Goal: Task Accomplishment & Management: Manage account settings

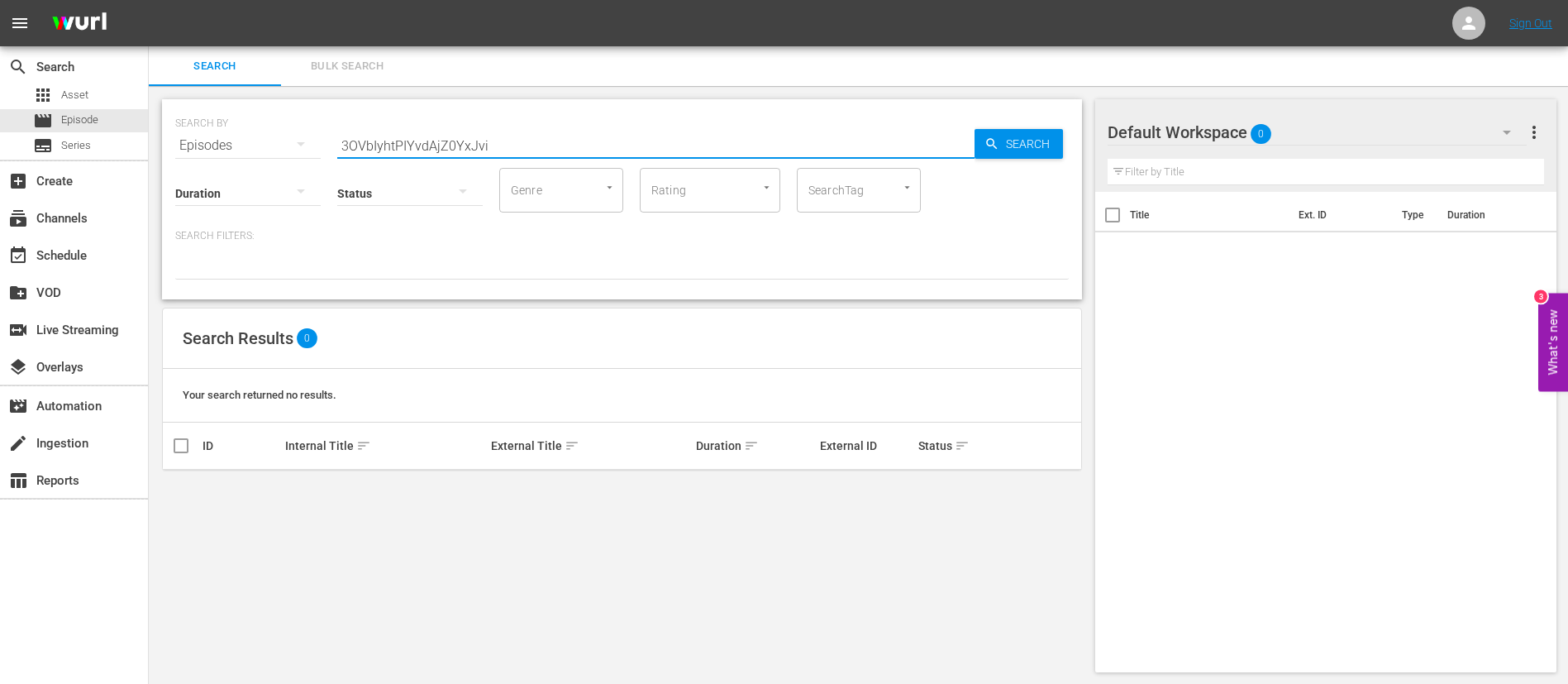
click at [669, 154] on input "3OVbIyhtPIYvdAjZ0YxJvi" at bounding box center [656, 145] width 637 height 40
paste input "5s6pwCbaaSWbGa7rz4L8fC"
click at [586, 140] on input "5s6pwCbaaSWbGa7rz4L8fC" at bounding box center [656, 145] width 637 height 40
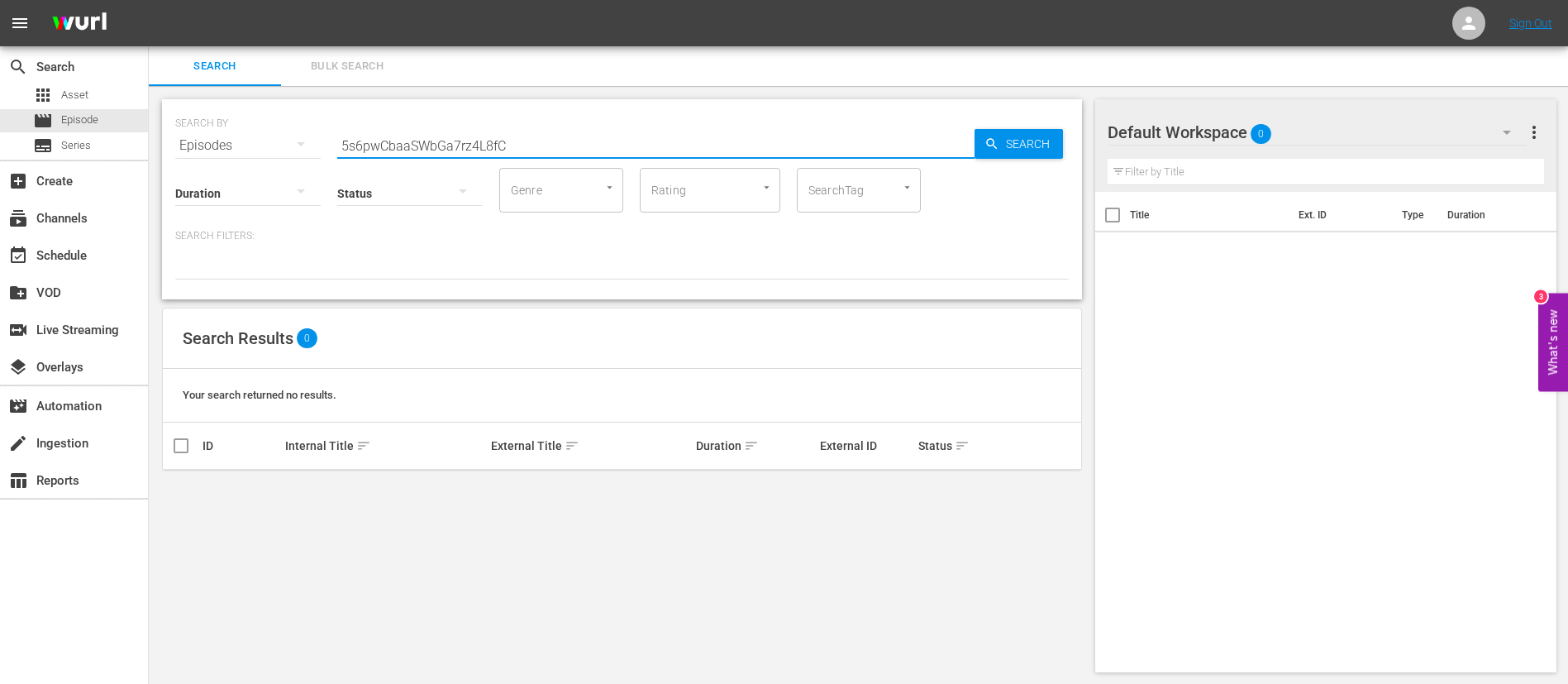
click at [586, 140] on input "5s6pwCbaaSWbGa7rz4L8fC" at bounding box center [656, 145] width 637 height 40
paste input "131846"
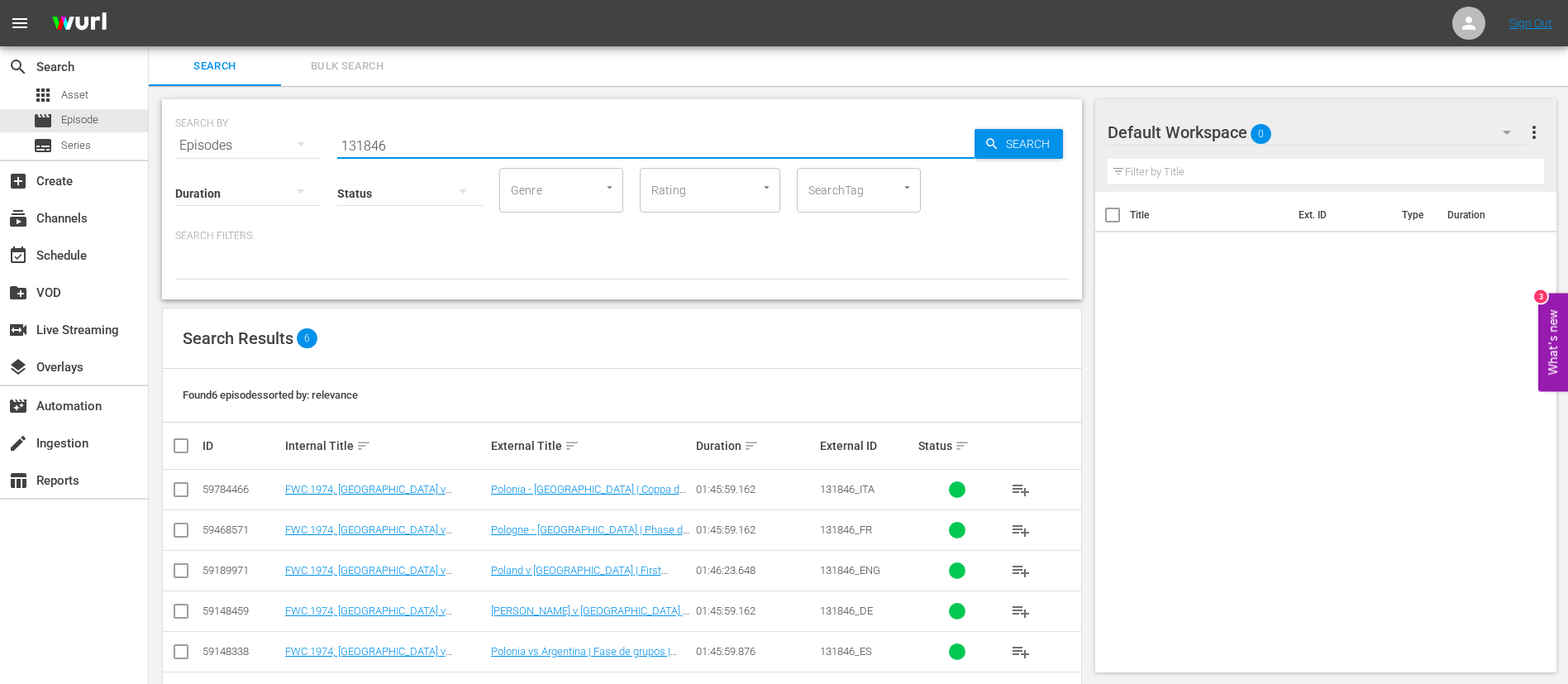
type input "131846"
drag, startPoint x: 179, startPoint y: 575, endPoint x: 170, endPoint y: 598, distance: 24.7
click at [179, 575] on input "checkbox" at bounding box center [180, 573] width 19 height 19
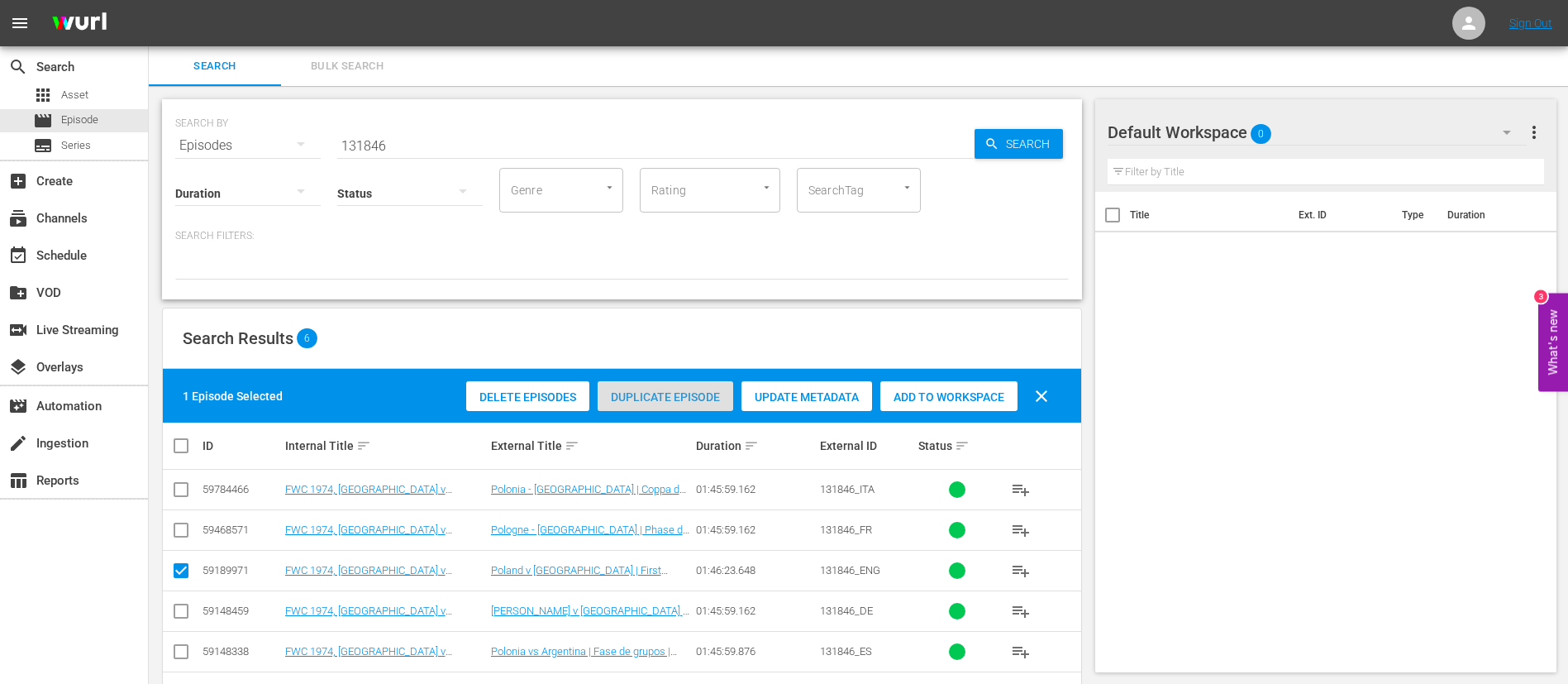
click at [620, 381] on div "Duplicate Episode" at bounding box center [665, 396] width 135 height 31
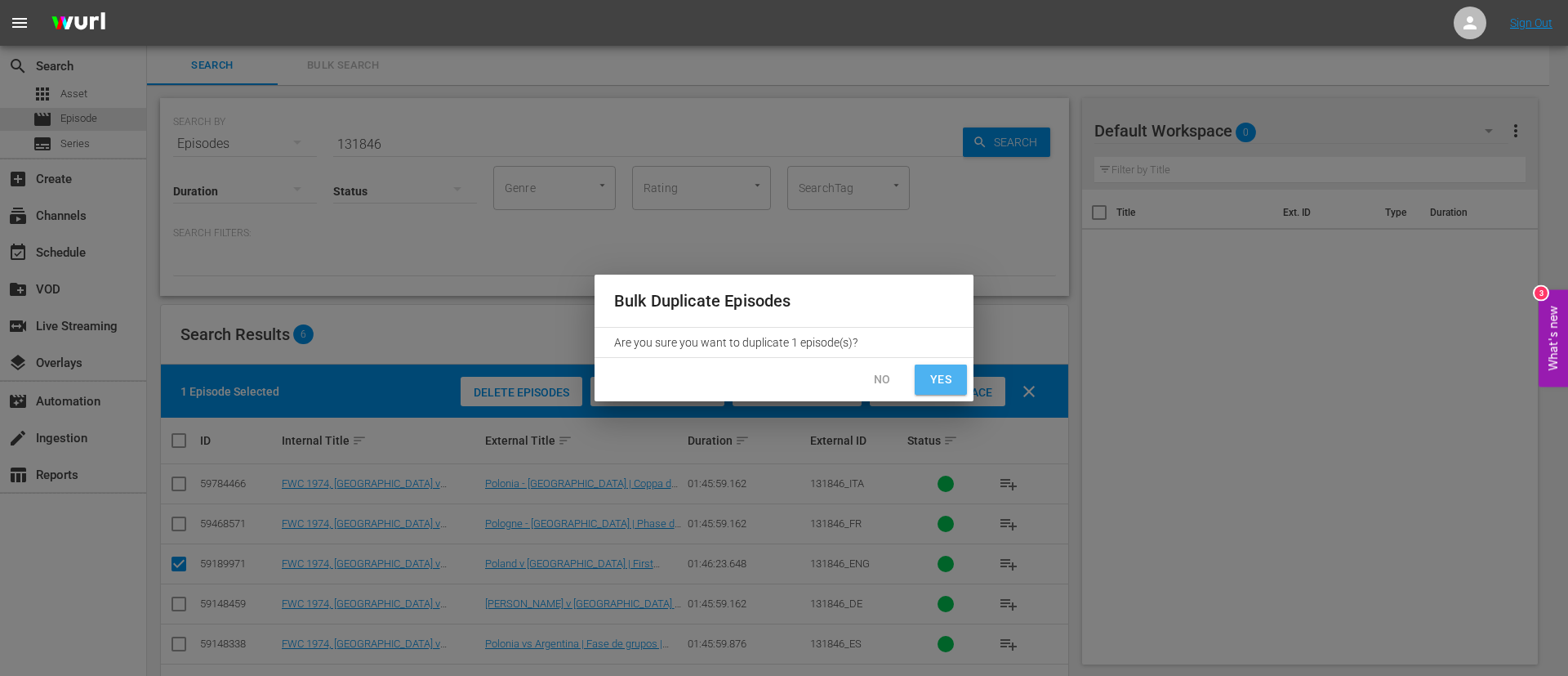
click at [958, 377] on button "Yes" at bounding box center [941, 380] width 53 height 30
checkbox input "false"
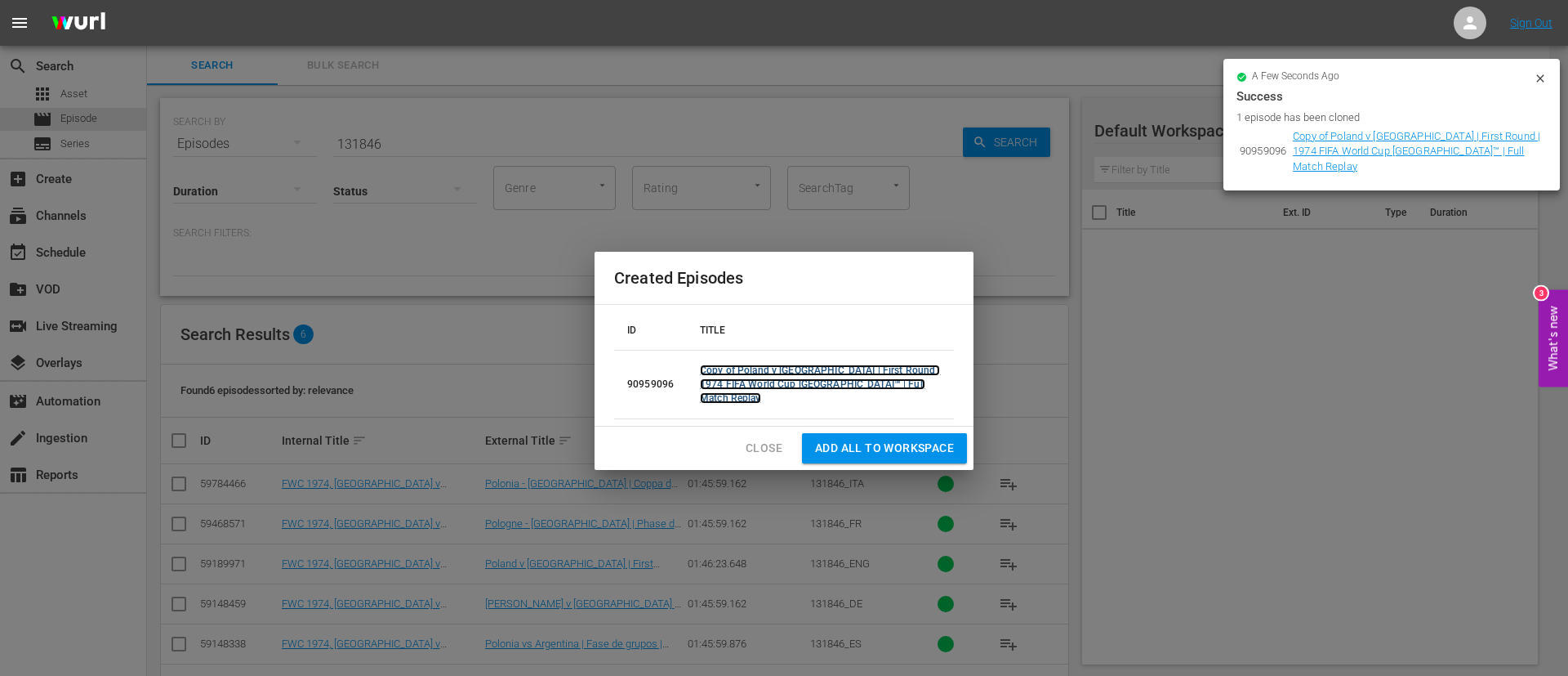
click at [837, 375] on link "Copy of Poland v Argentina | First Round | 1974 FIFA World Cup Germany™ | Full …" at bounding box center [820, 384] width 240 height 39
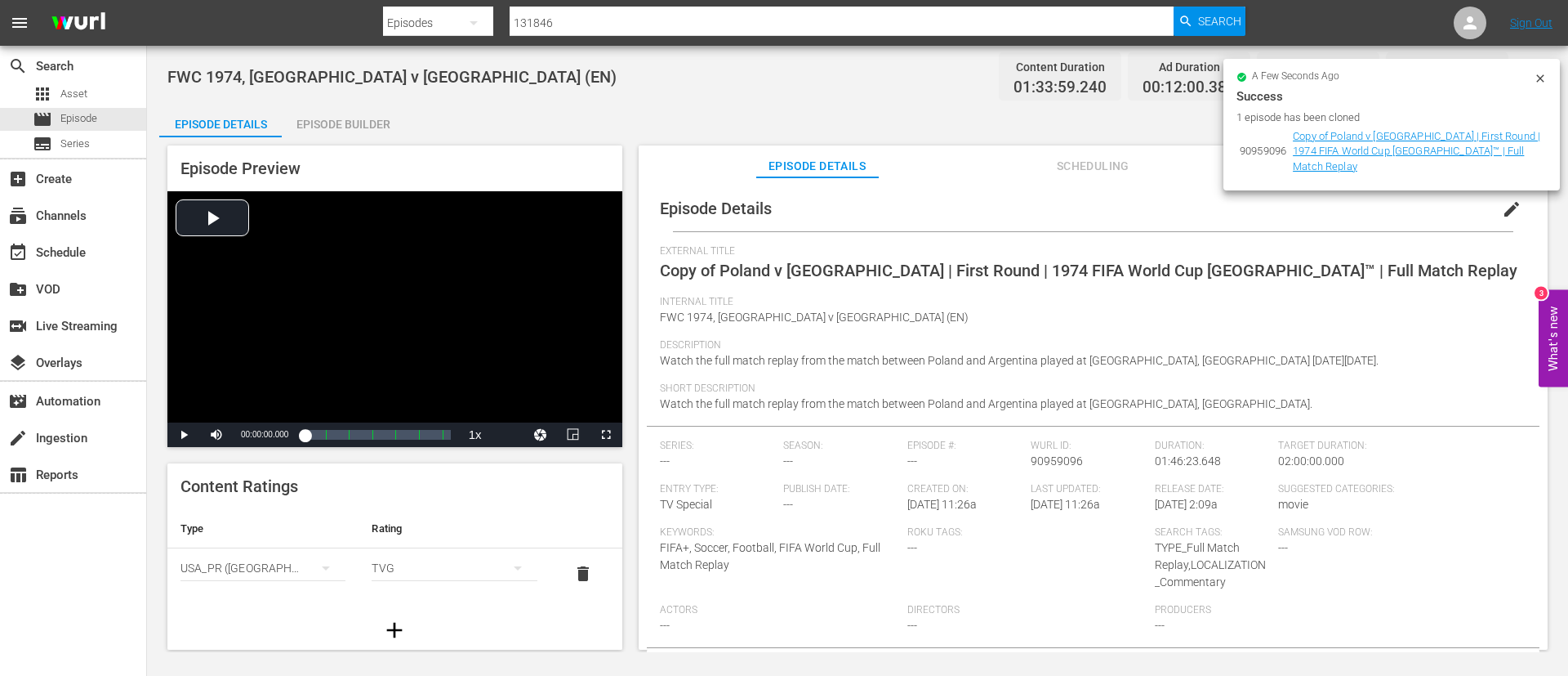
click at [1510, 204] on span "edit" at bounding box center [1511, 208] width 19 height 19
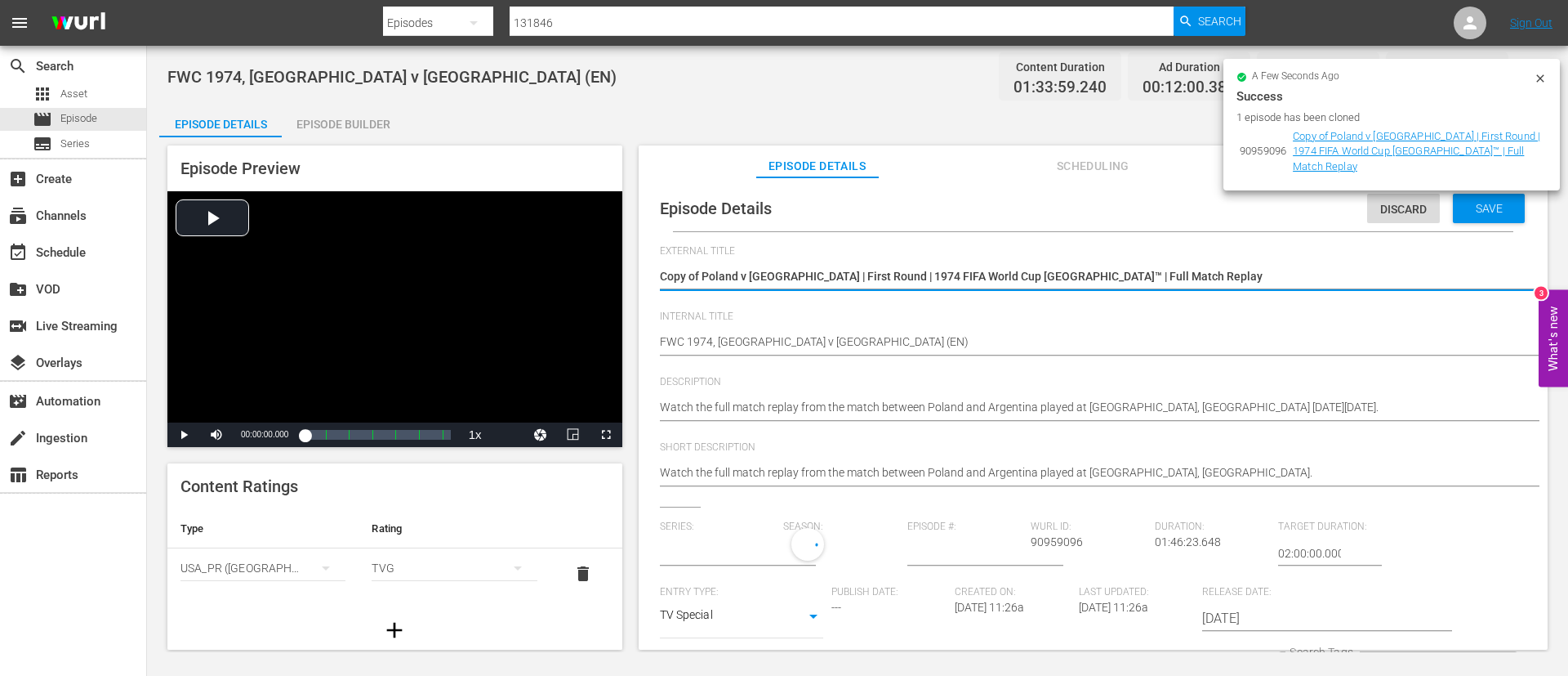
type input "No Series"
click at [891, 348] on textarea "FWC 1974, Poland v Argentina (EN)" at bounding box center [1089, 343] width 859 height 19
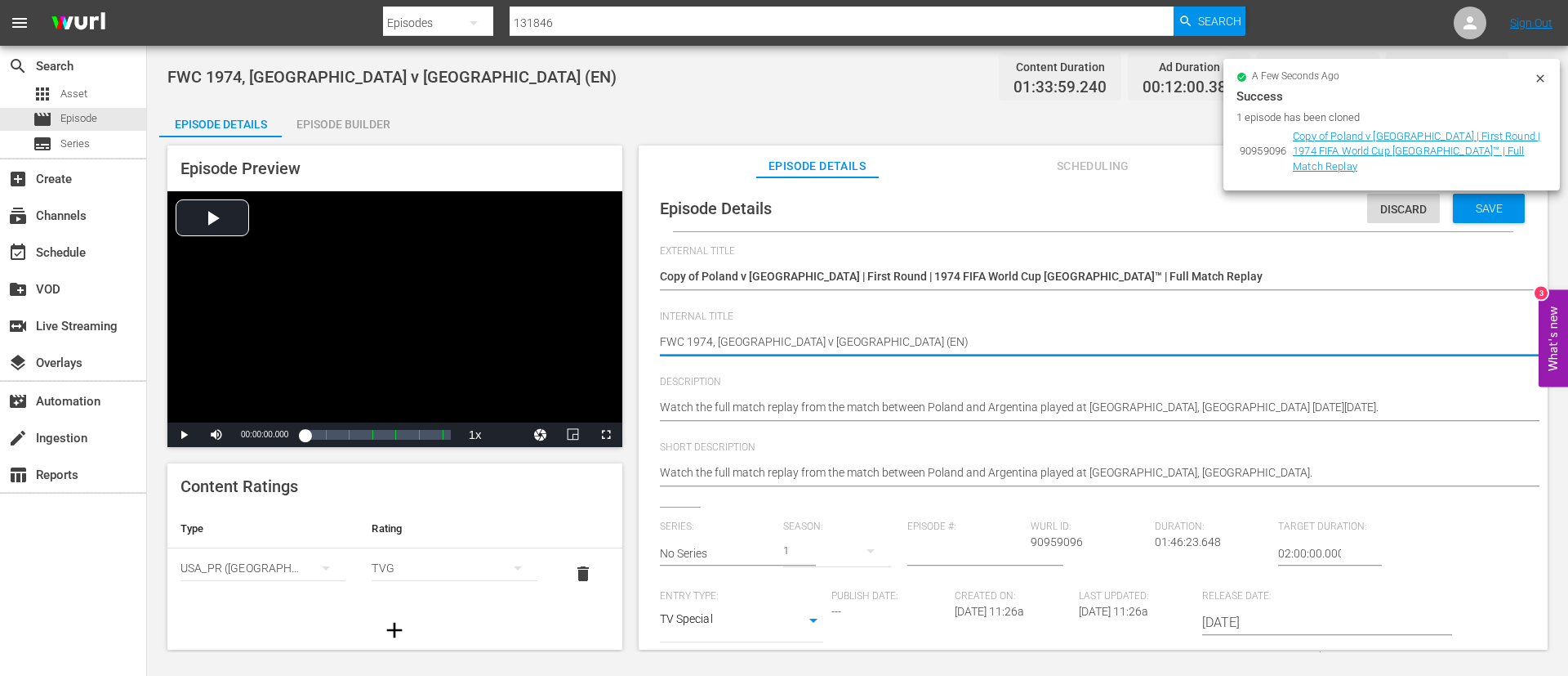
click at [891, 348] on textarea "FWC 1974, Poland v Argentina (EN)" at bounding box center [1089, 343] width 859 height 19
paste textarea "Korea Republic v Ukraine | Group B | FIFA U-20 World Cup Chile 2025™"
type textarea "Korea Republic v Ukraine | Group B | FIFA U-20 World Cup Chile 2025™"
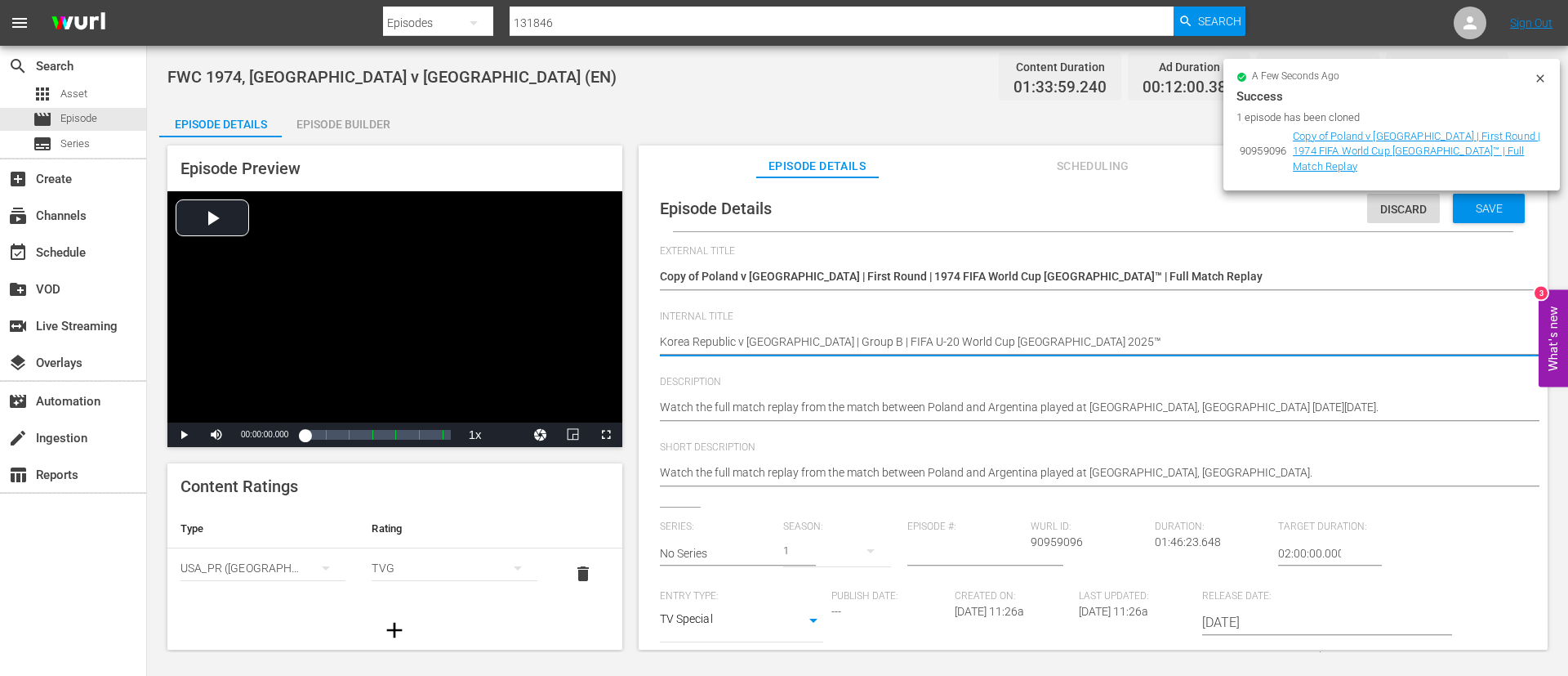
type textarea "Korea Republic v Ukraine | Group B | FIFA U-20 World Cup Chile 2025™"
type textarea "Korea Republic v Ukraine | Group B | FIFA U-20 World Cup Chile 2025™ E"
type textarea "Korea Republic v Ukraine | Group B | FIFA U-20 World Cup Chile 2025™ EN"
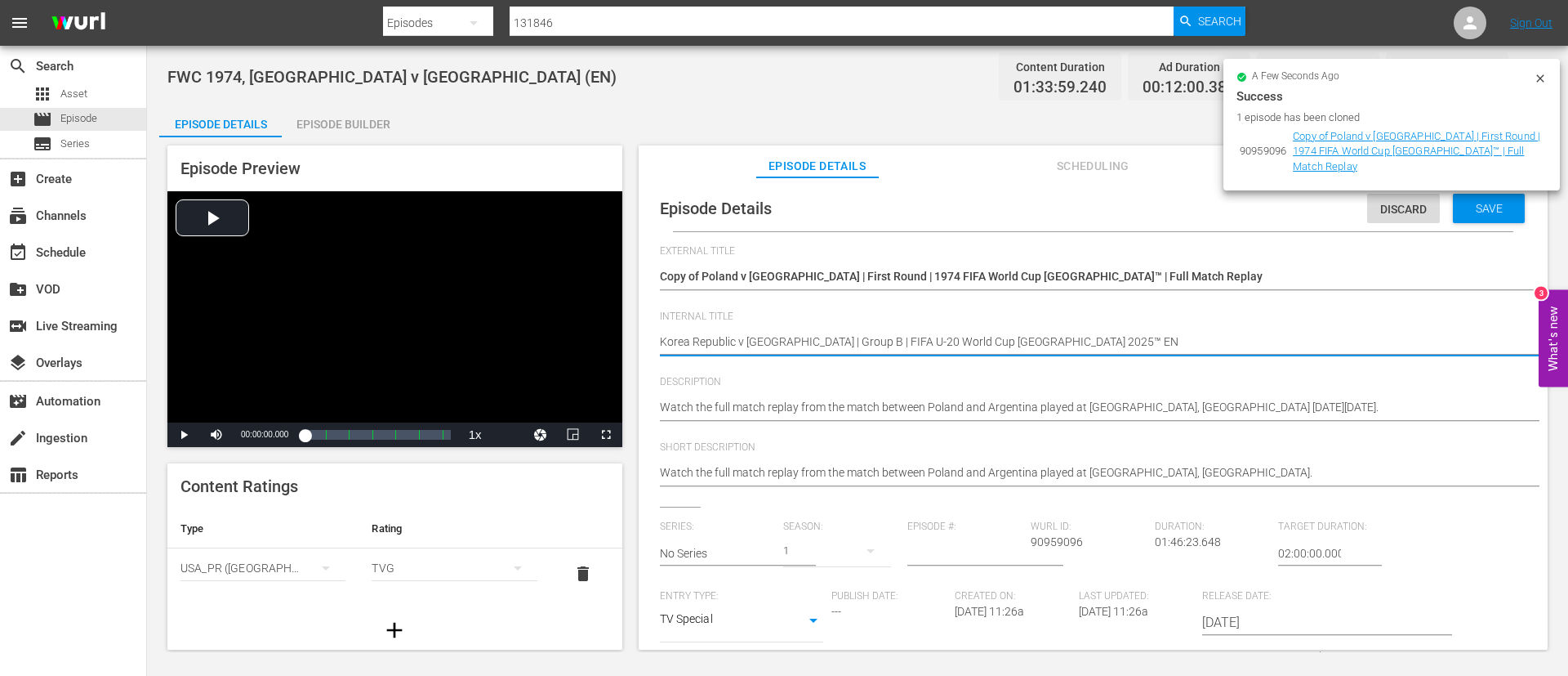
type textarea "Korea Republic v Ukraine | Group B | FIFA U-20 World Cup Chile 2025™ EN)"
type textarea "Korea Republic v [GEOGRAPHIC_DATA] | Group B | FIFA U-20 World Cup Chile 2025™ …"
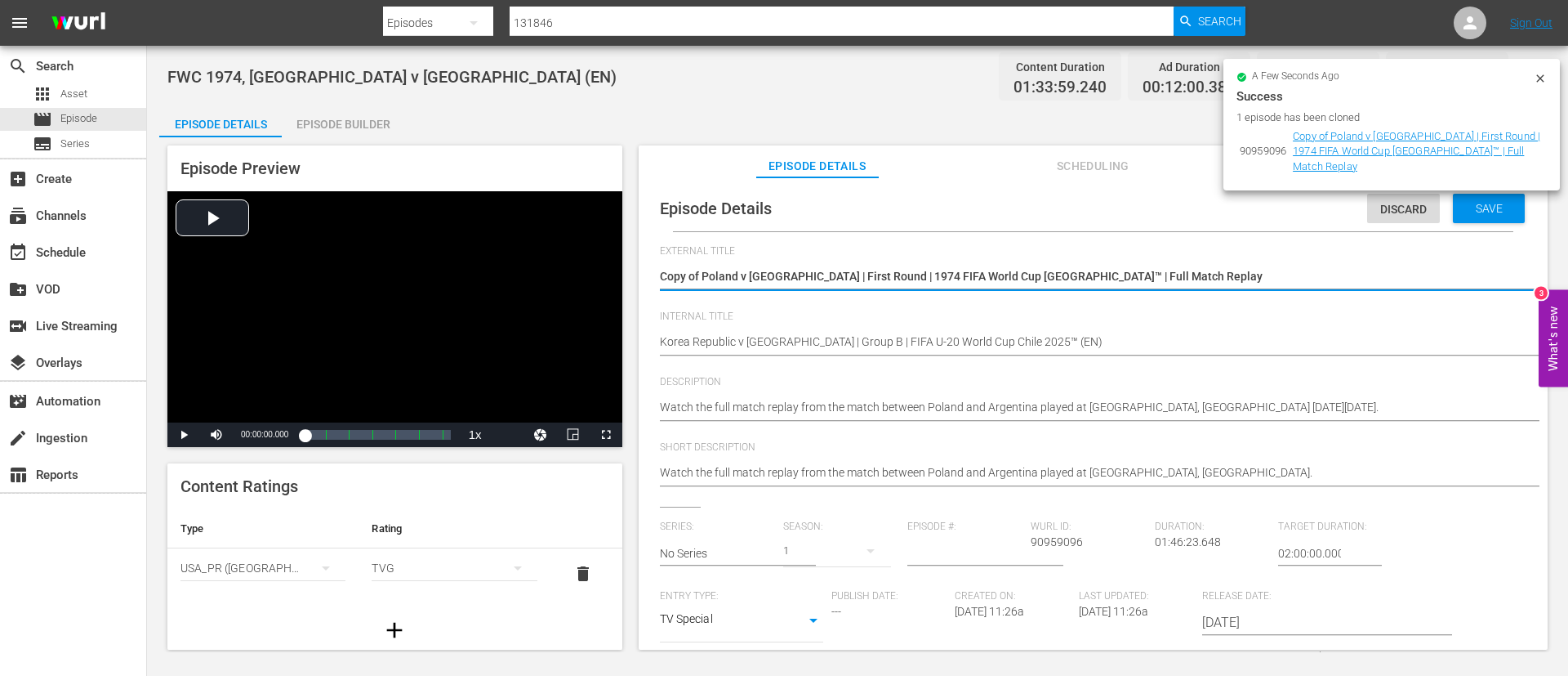
click at [887, 269] on textarea "Copy of Poland v Argentina | First Round | 1974 FIFA World Cup Germany™ | Full …" at bounding box center [1089, 277] width 859 height 19
type textarea "L"
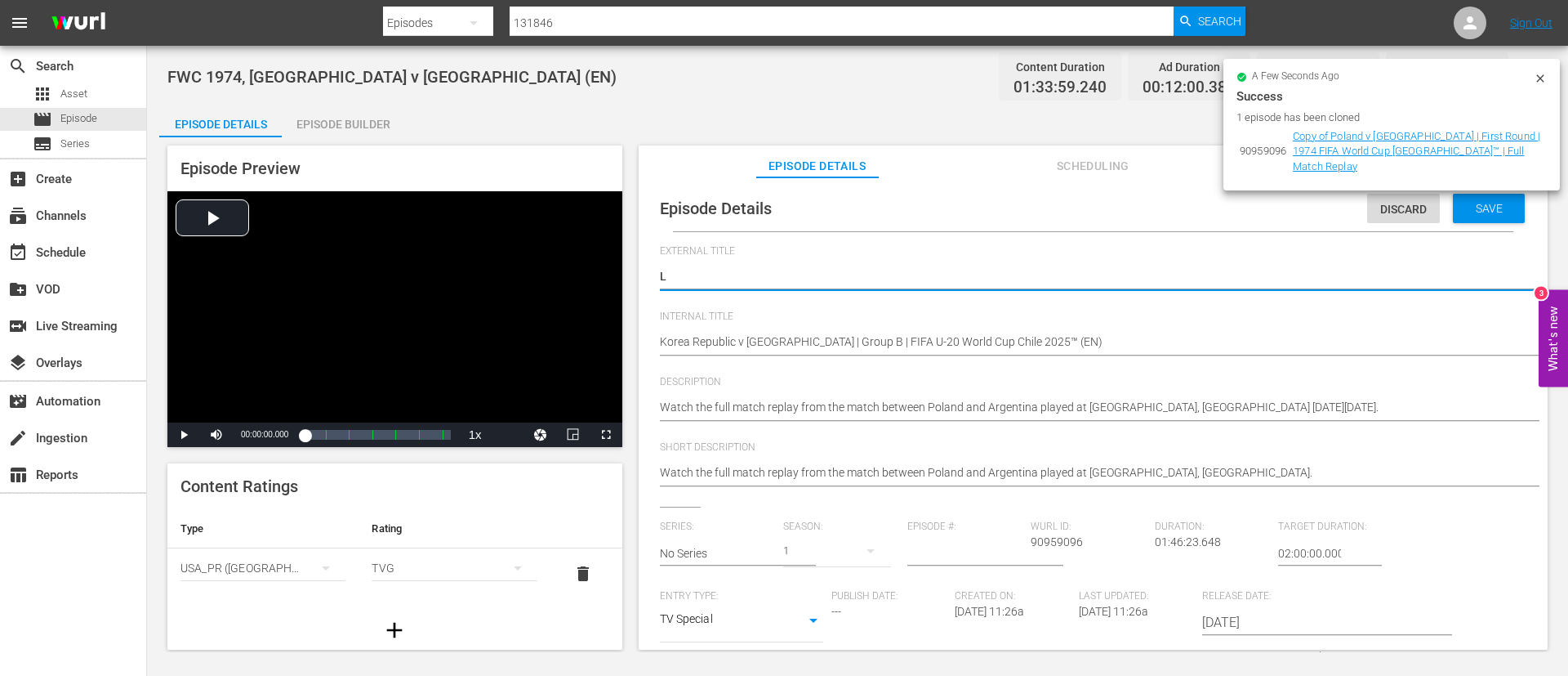
type textarea "LI"
type textarea "LIV"
type textarea "LIVE"
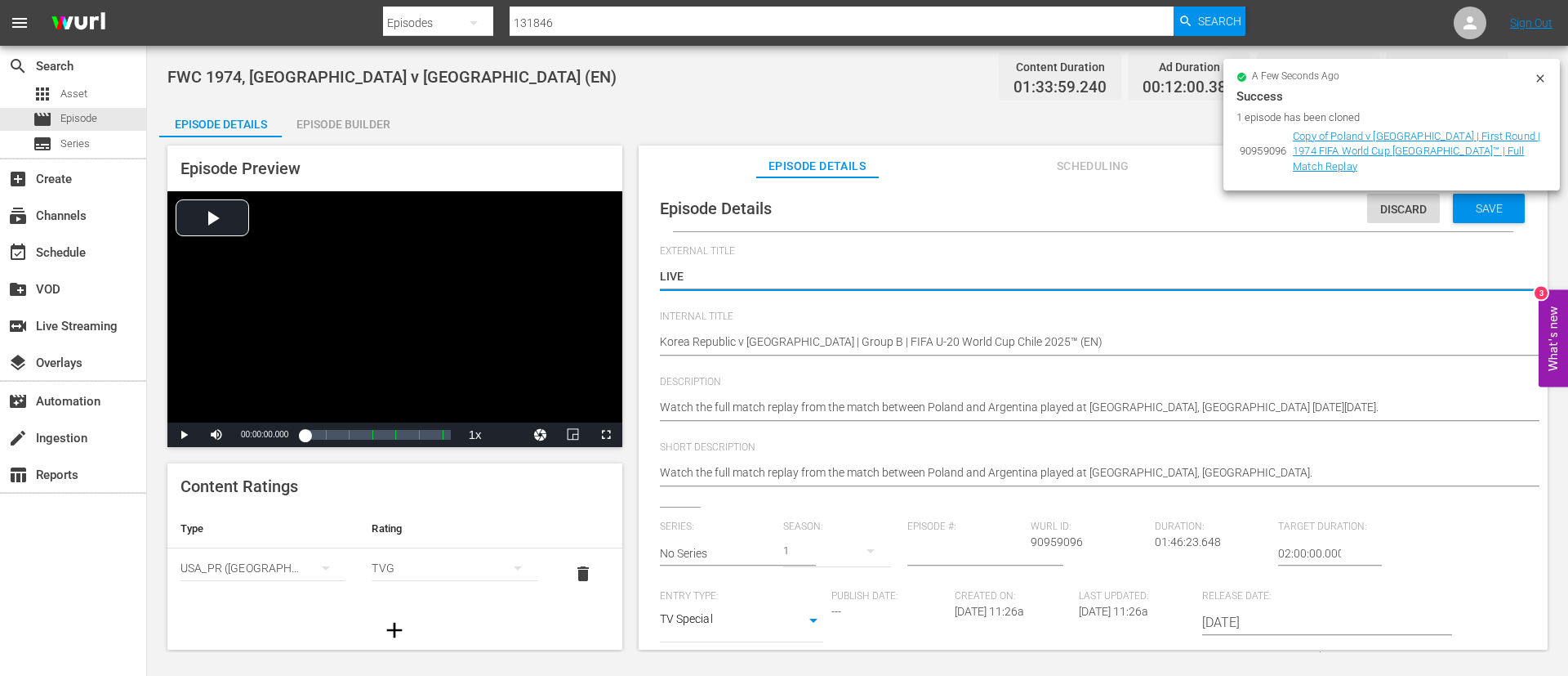
type textarea "LIVE"
type textarea "LIVE -"
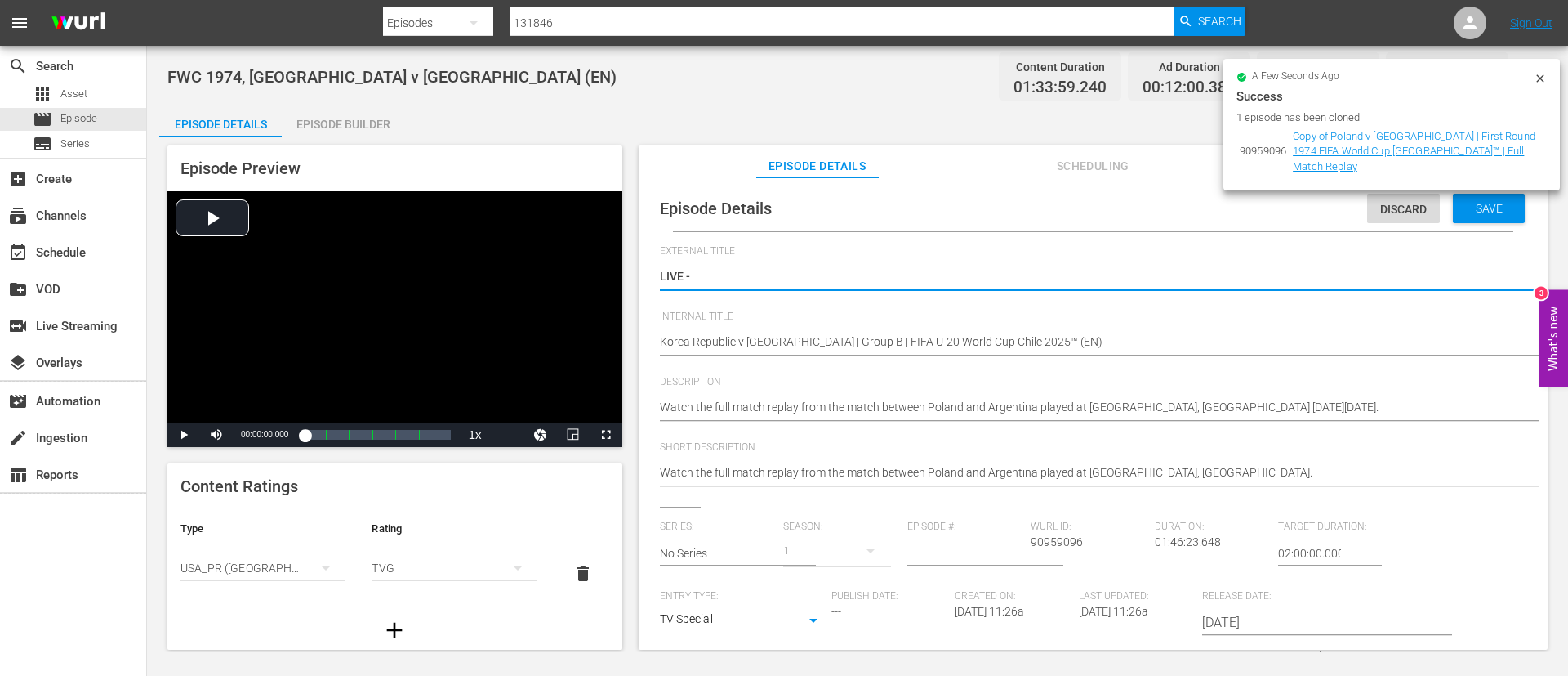
paste textarea "Korea Republic v Ukraine | Group B | FIFA U-20 World Cup Chile 2025™"
type textarea "LIVE - Korea Republic v [GEOGRAPHIC_DATA] | Group B | FIFA U-20 World Cup [GEOG…"
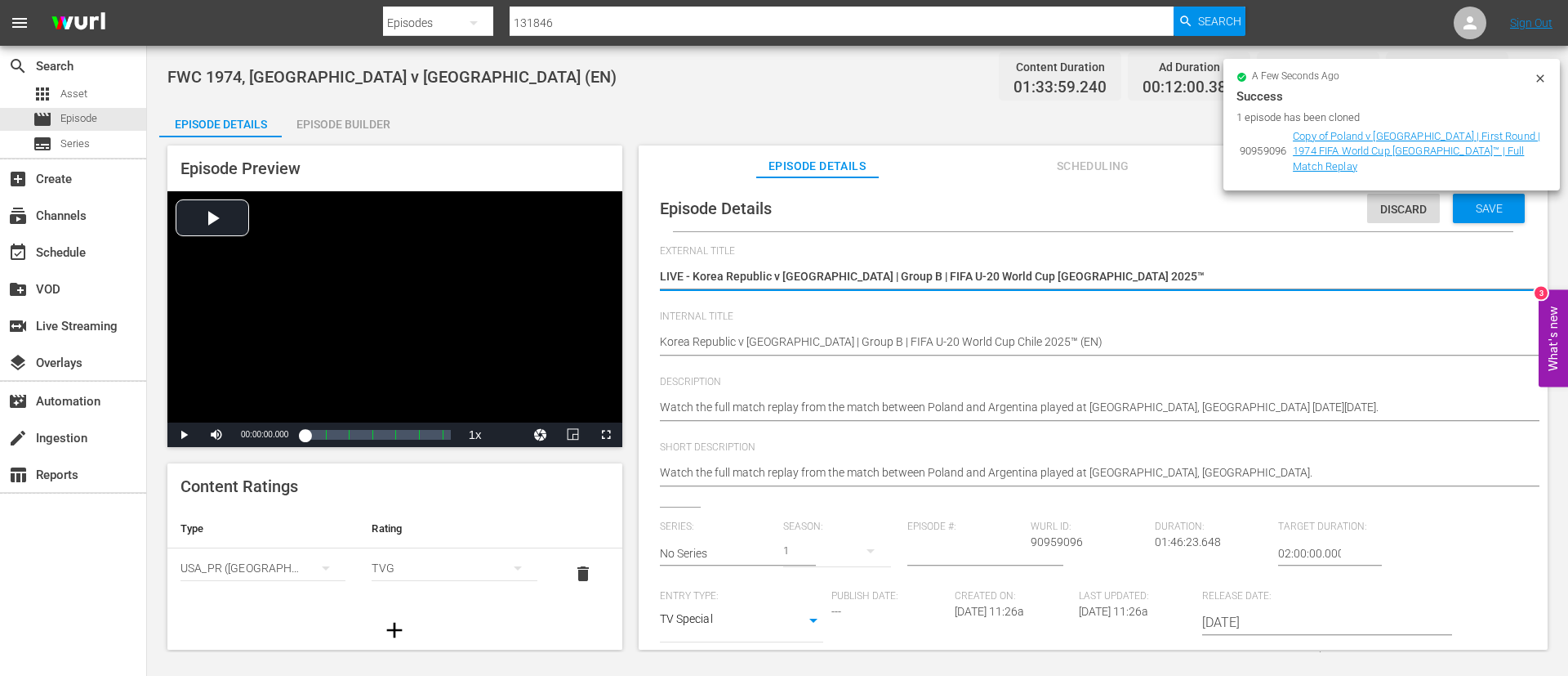
type textarea "LIVE - Korea Republic v [GEOGRAPHIC_DATA] | Group B | FIFA U-20 World Cup [GEOG…"
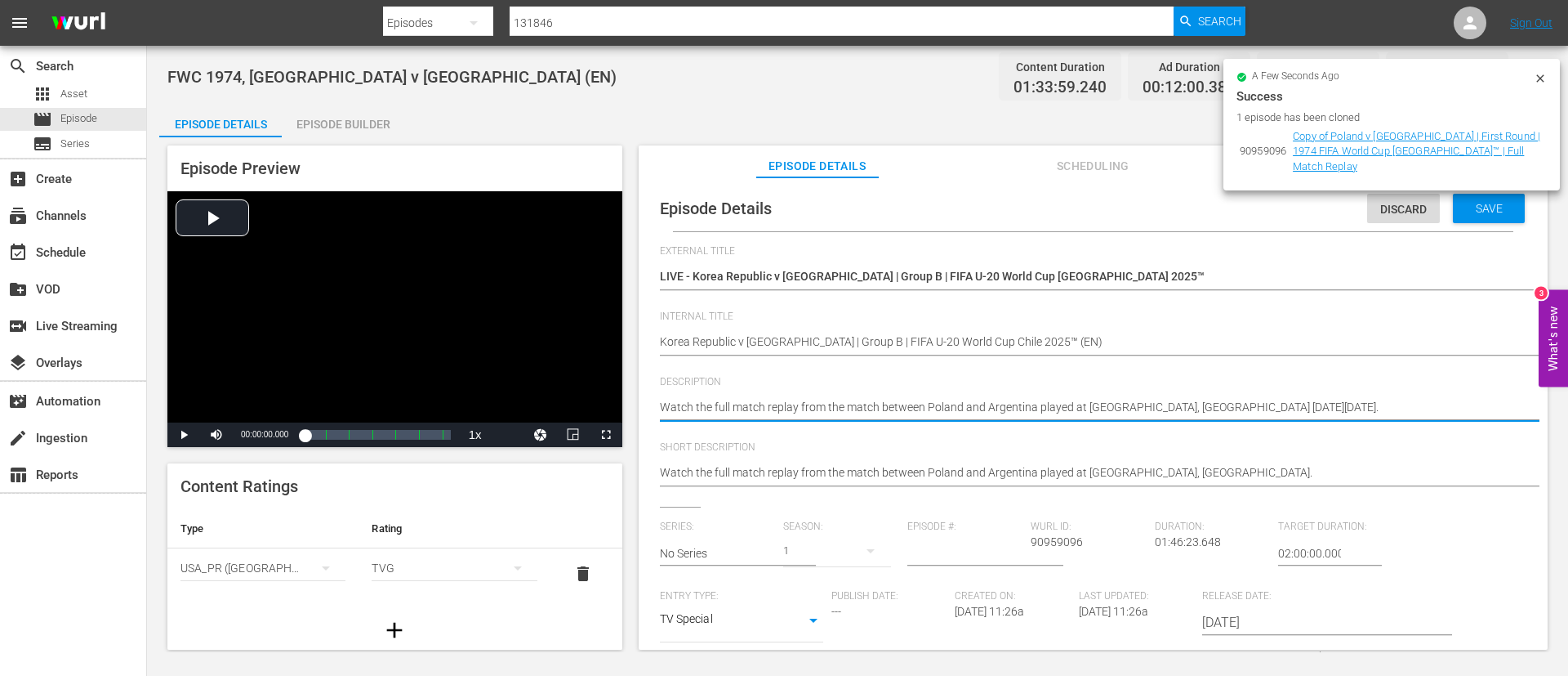
click at [917, 413] on textarea "Watch the full match replay from the match between Poland and Argentina played …" at bounding box center [1089, 408] width 859 height 19
paste textarea "match between Korea Republic and Ukraine played at Estadio Elías Figueroa Brand…"
type textarea "Watch the match between Korea Republic and Ukraine played at [GEOGRAPHIC_DATA][…"
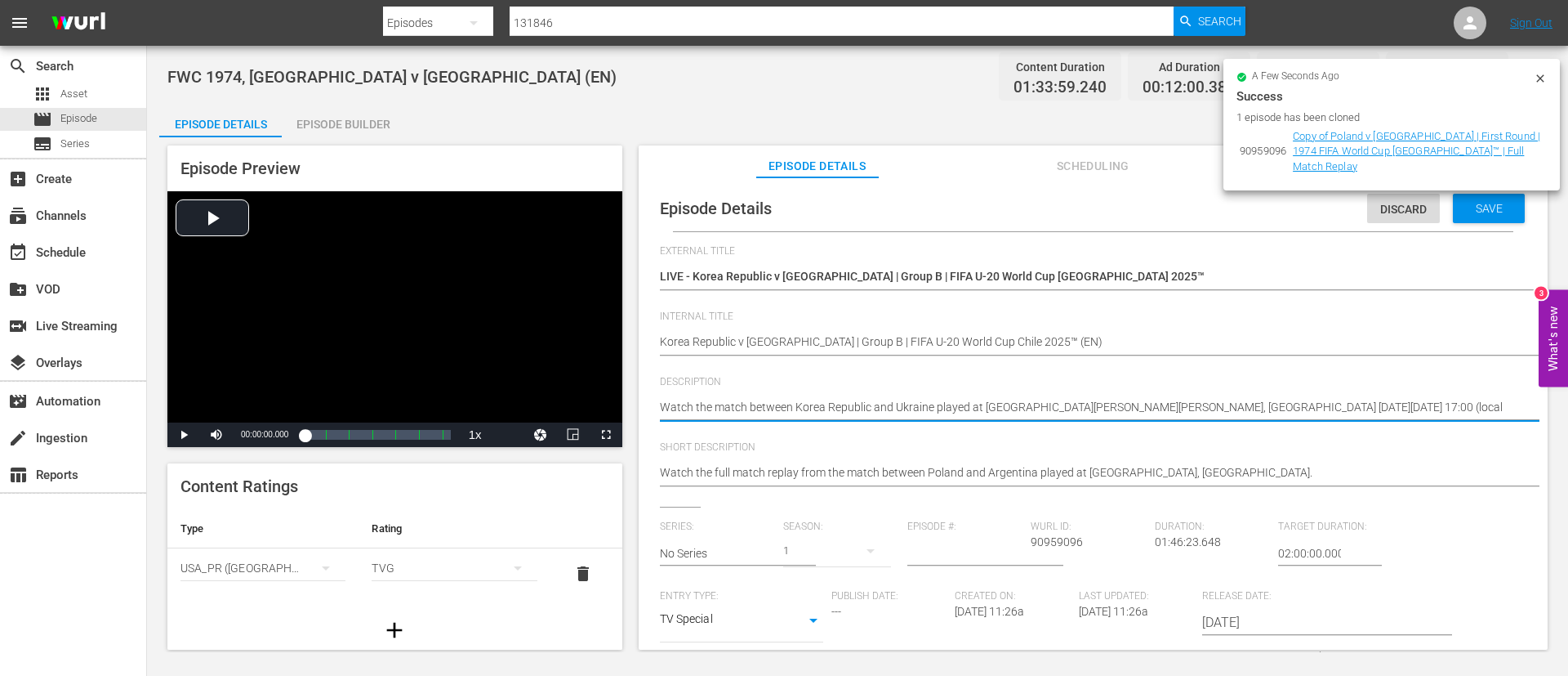
type textarea "Watch the match between Korea Republic and Ukraine played at [GEOGRAPHIC_DATA][…"
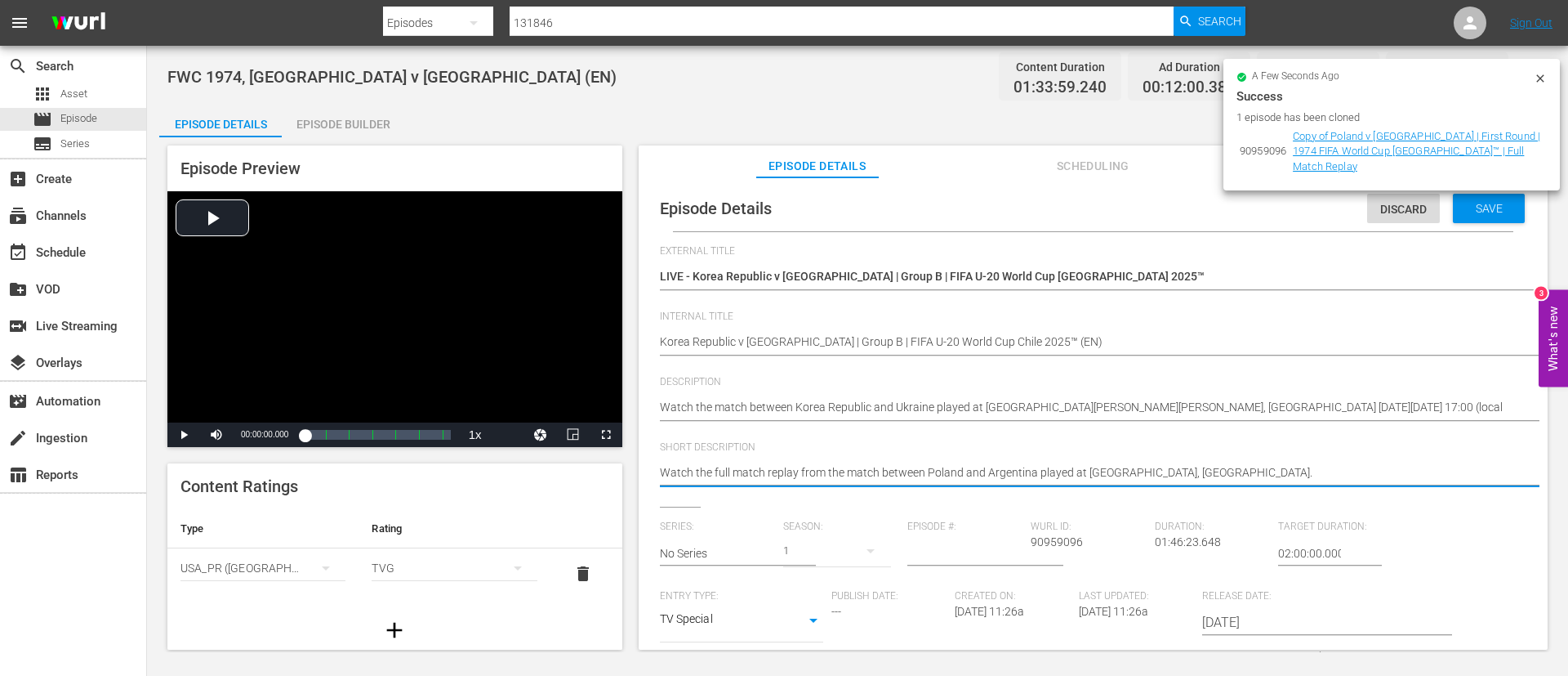
paste textarea "match between Korea Republic and Ukraine played at Estadio Elías Figueroa Brand…"
type textarea "Watch the match between Korea Republic and Ukraine played at [GEOGRAPHIC_DATA][…"
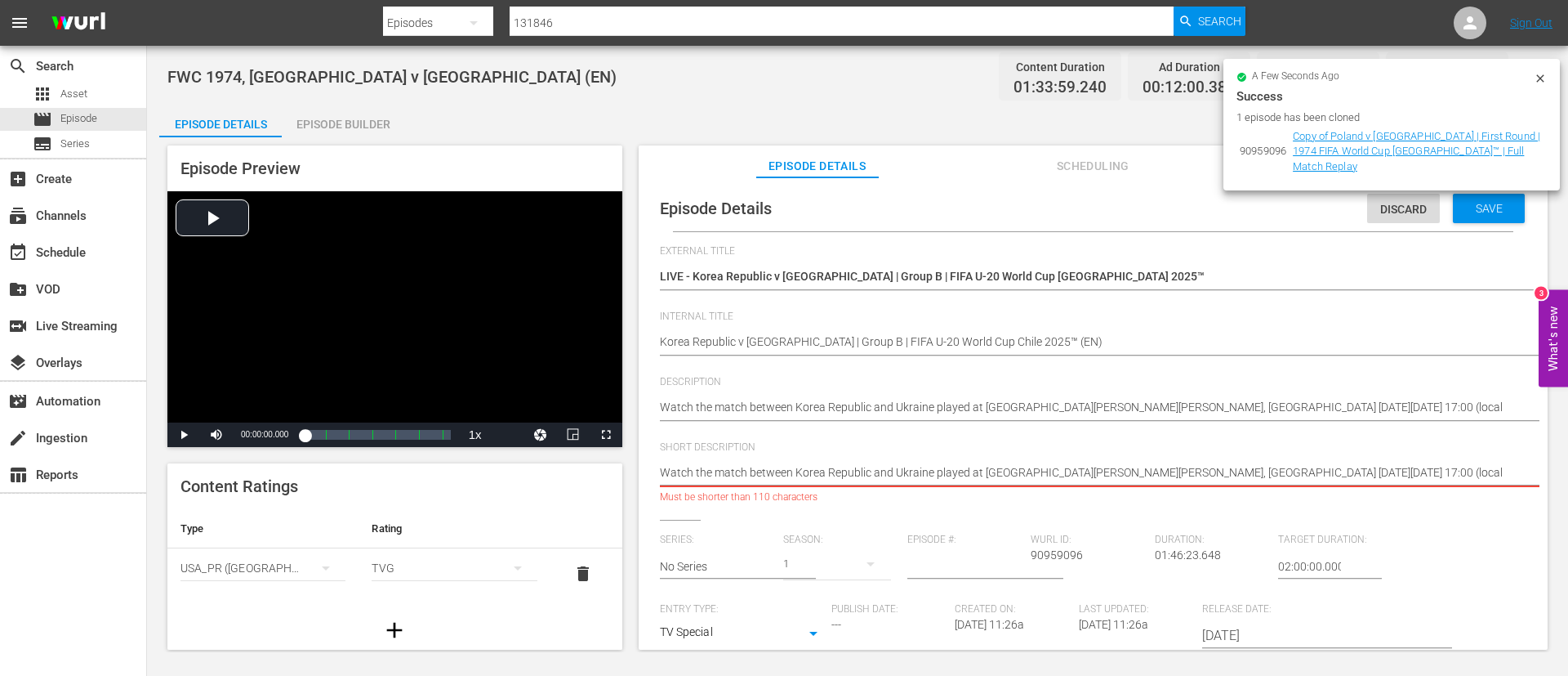
type textarea "Watch the match between Korea Republic and Ukraine played at [GEOGRAPHIC_DATA][…"
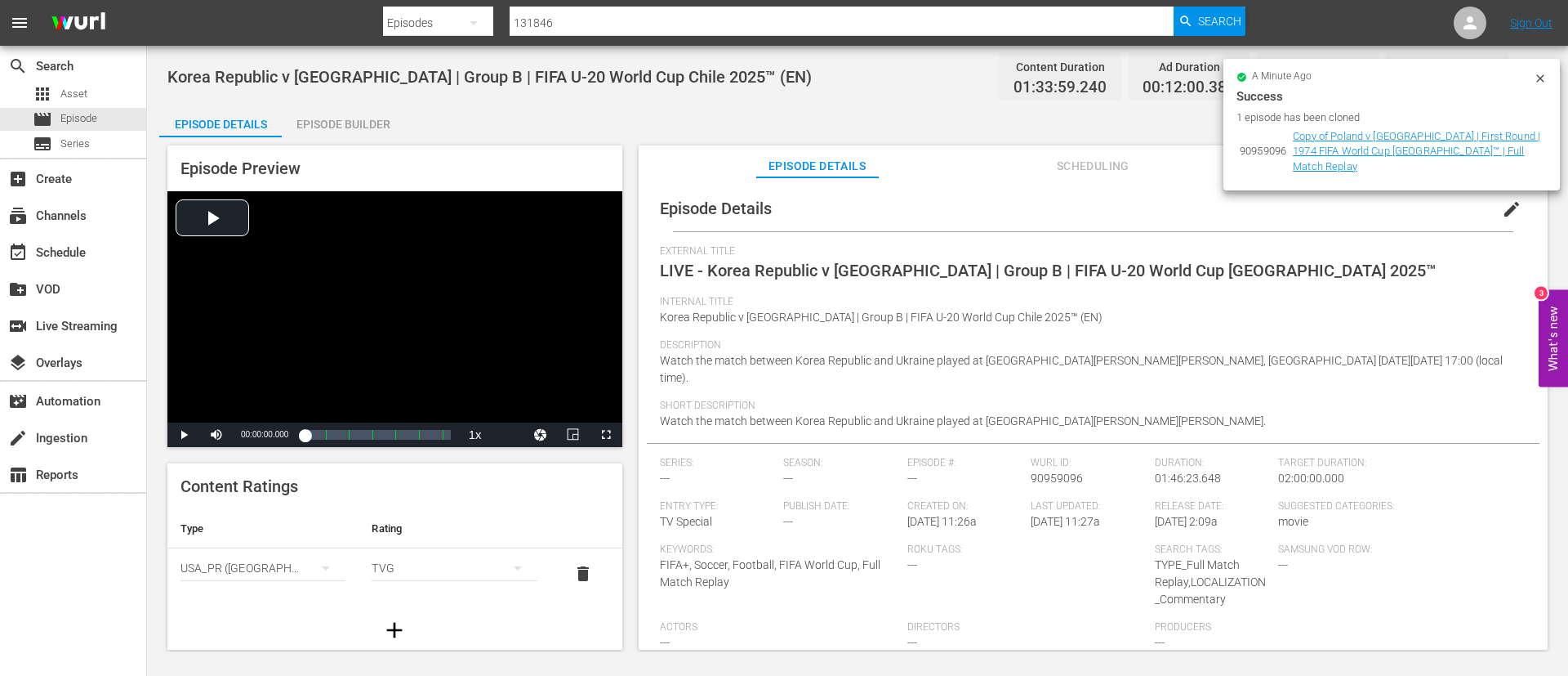
click at [1539, 86] on div at bounding box center [1540, 80] width 13 height 18
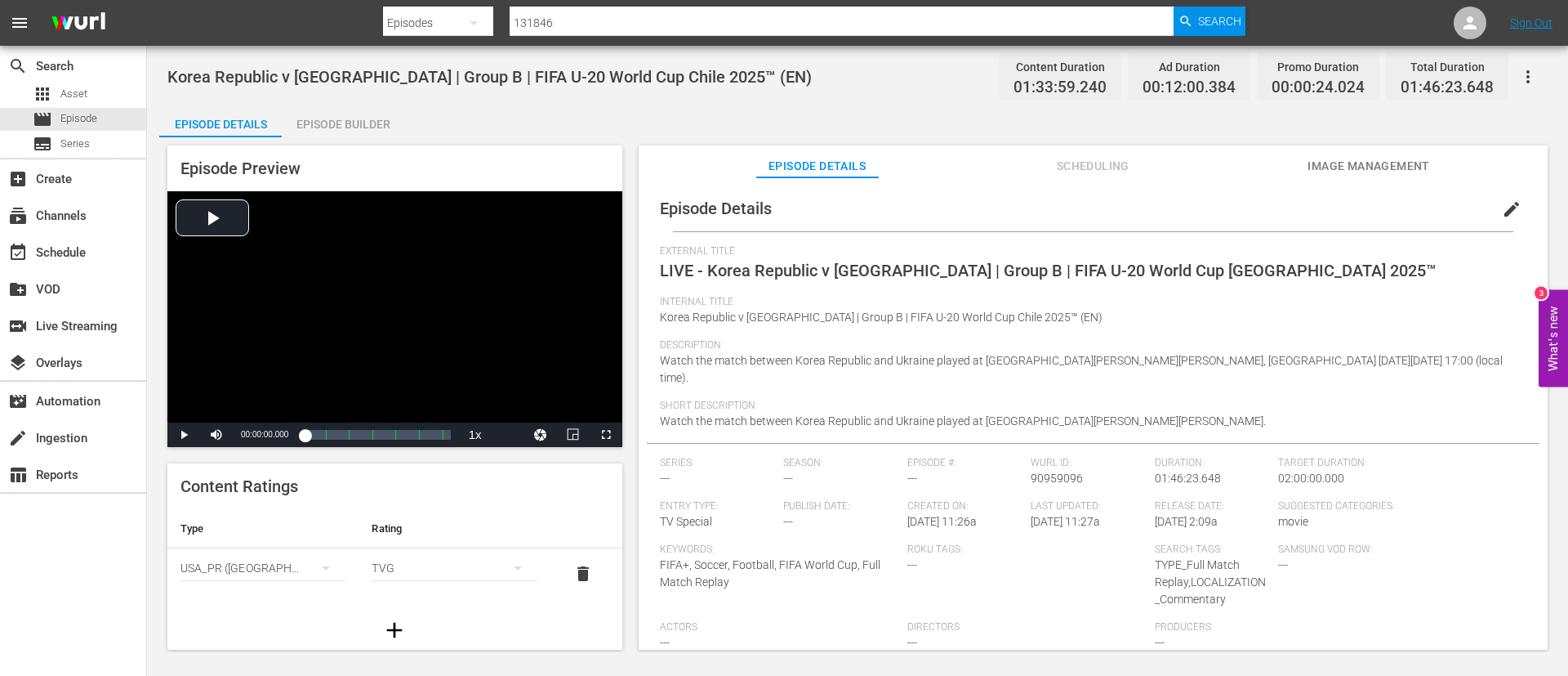
click at [1439, 161] on div "Episode Details Scheduling Image Management" at bounding box center [1093, 161] width 827 height 33
click at [1407, 170] on span "Image Management" at bounding box center [1369, 166] width 123 height 20
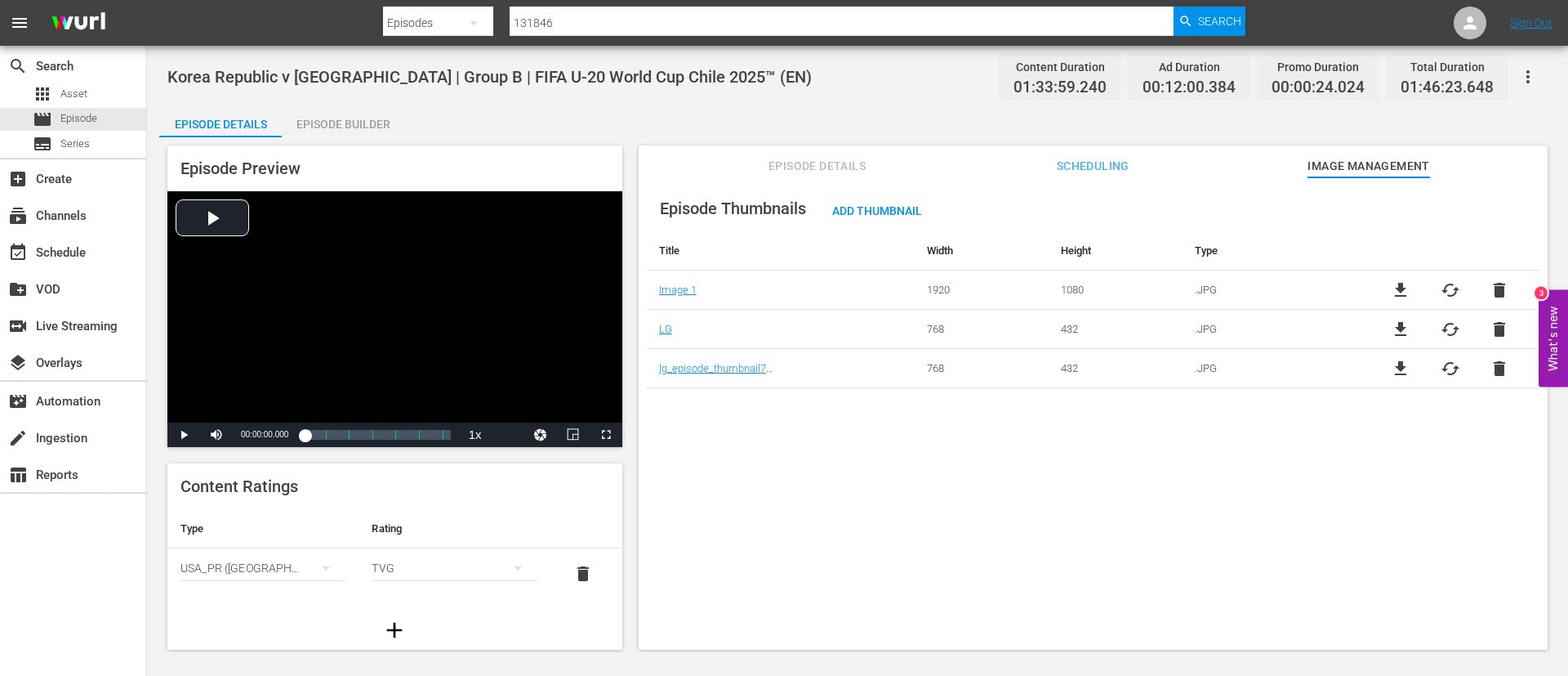
click at [1443, 300] on td "file_download cached delete" at bounding box center [1450, 289] width 179 height 39
click at [1450, 273] on td "file_download cached delete" at bounding box center [1450, 289] width 179 height 39
click at [1450, 280] on span "cached" at bounding box center [1450, 289] width 19 height 19
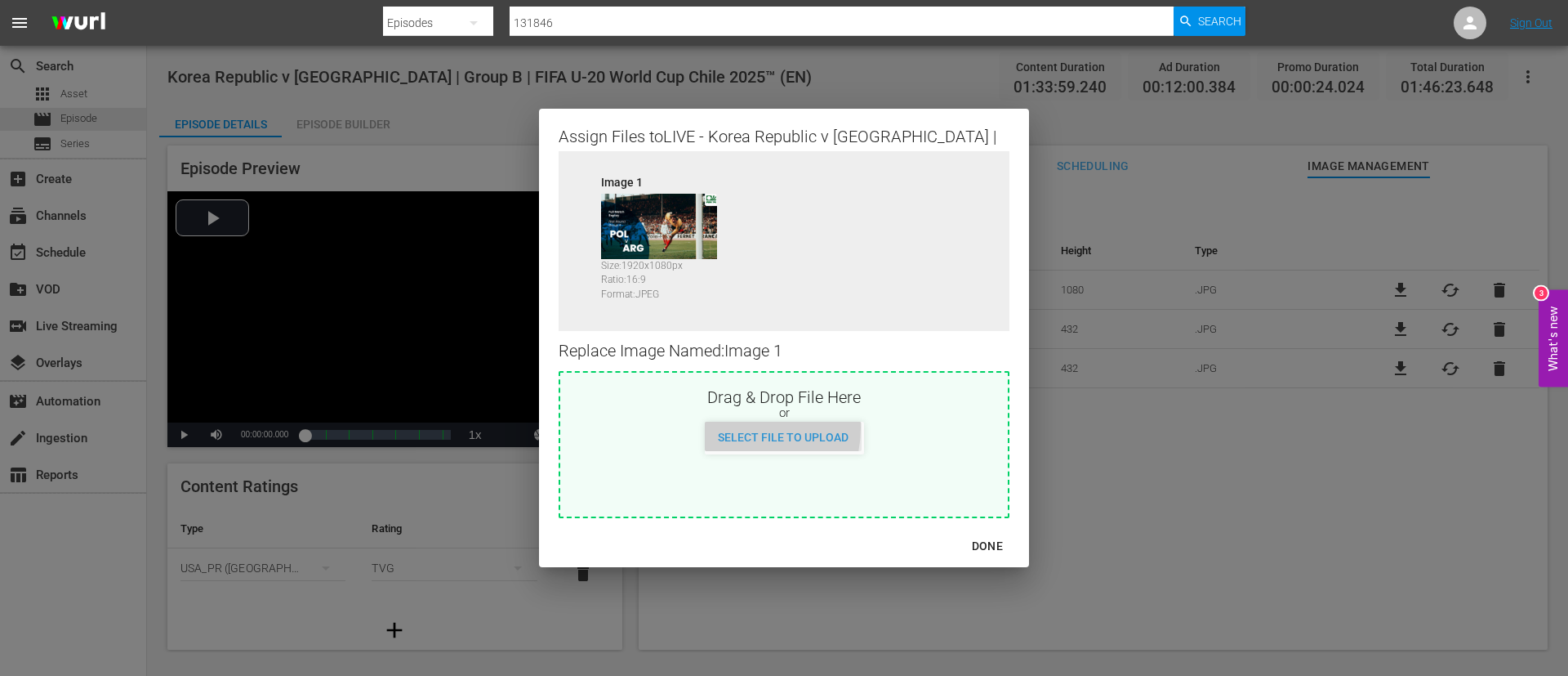
click at [735, 428] on div "Select File to Upload" at bounding box center [784, 437] width 157 height 30
type input "C:\fakepath\image.jpg"
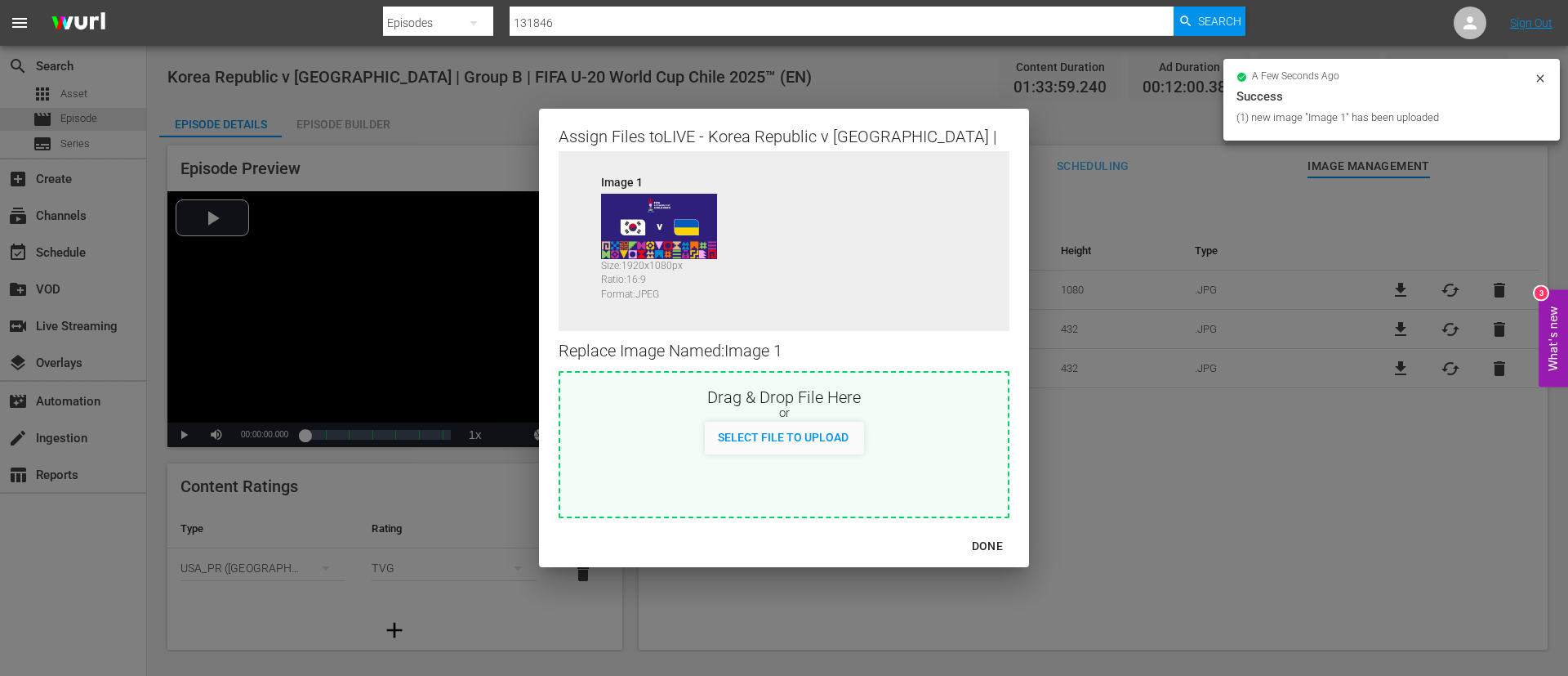
click at [1003, 543] on div "DONE" at bounding box center [988, 546] width 57 height 20
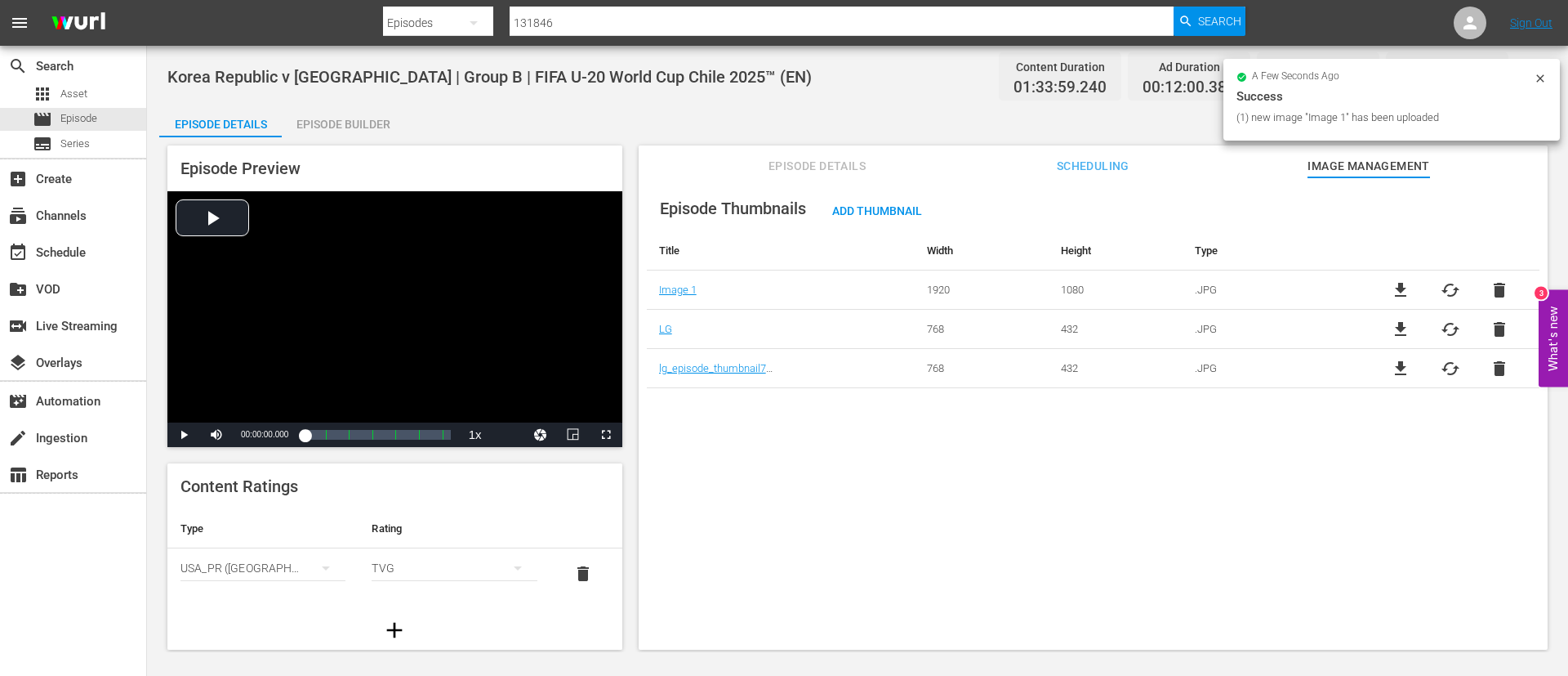
click at [1497, 320] on span "delete" at bounding box center [1499, 329] width 19 height 19
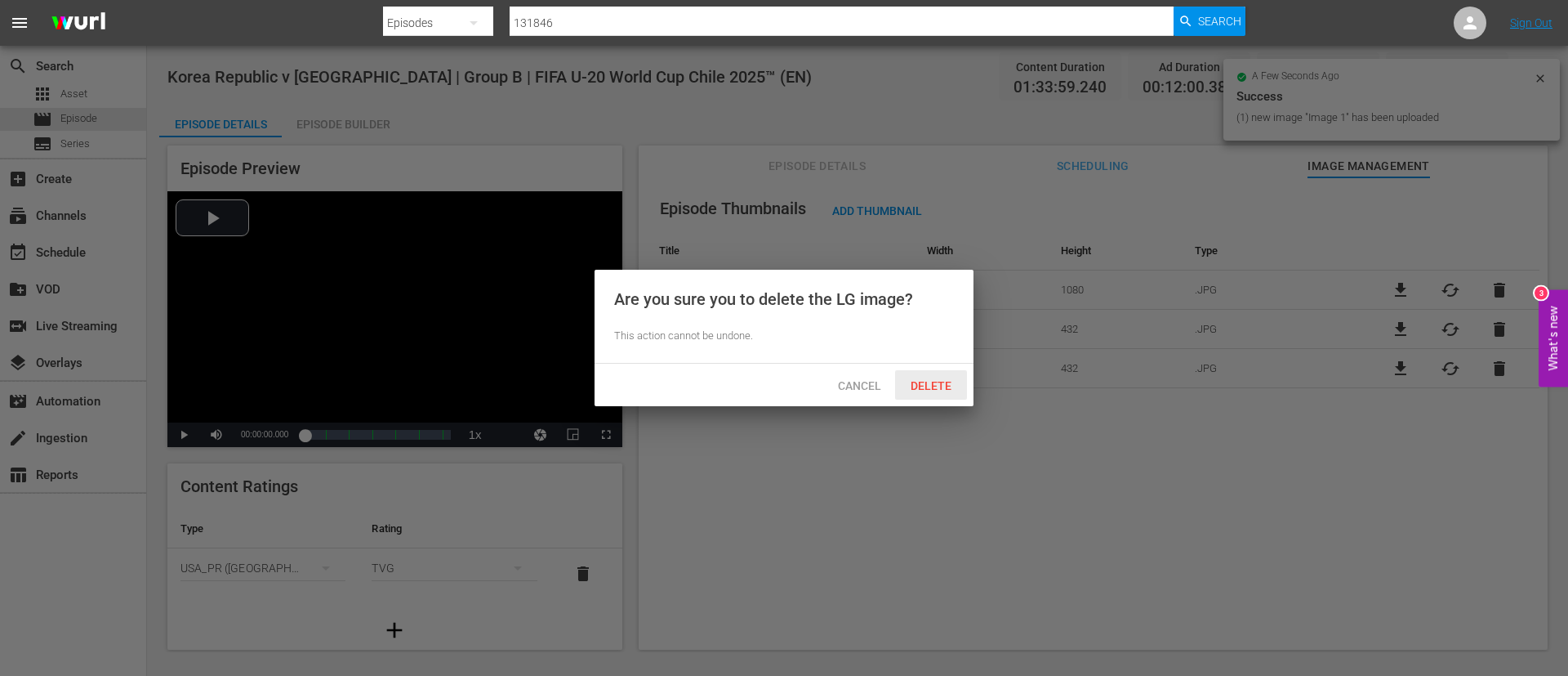
click at [925, 382] on span "Delete" at bounding box center [931, 386] width 67 height 13
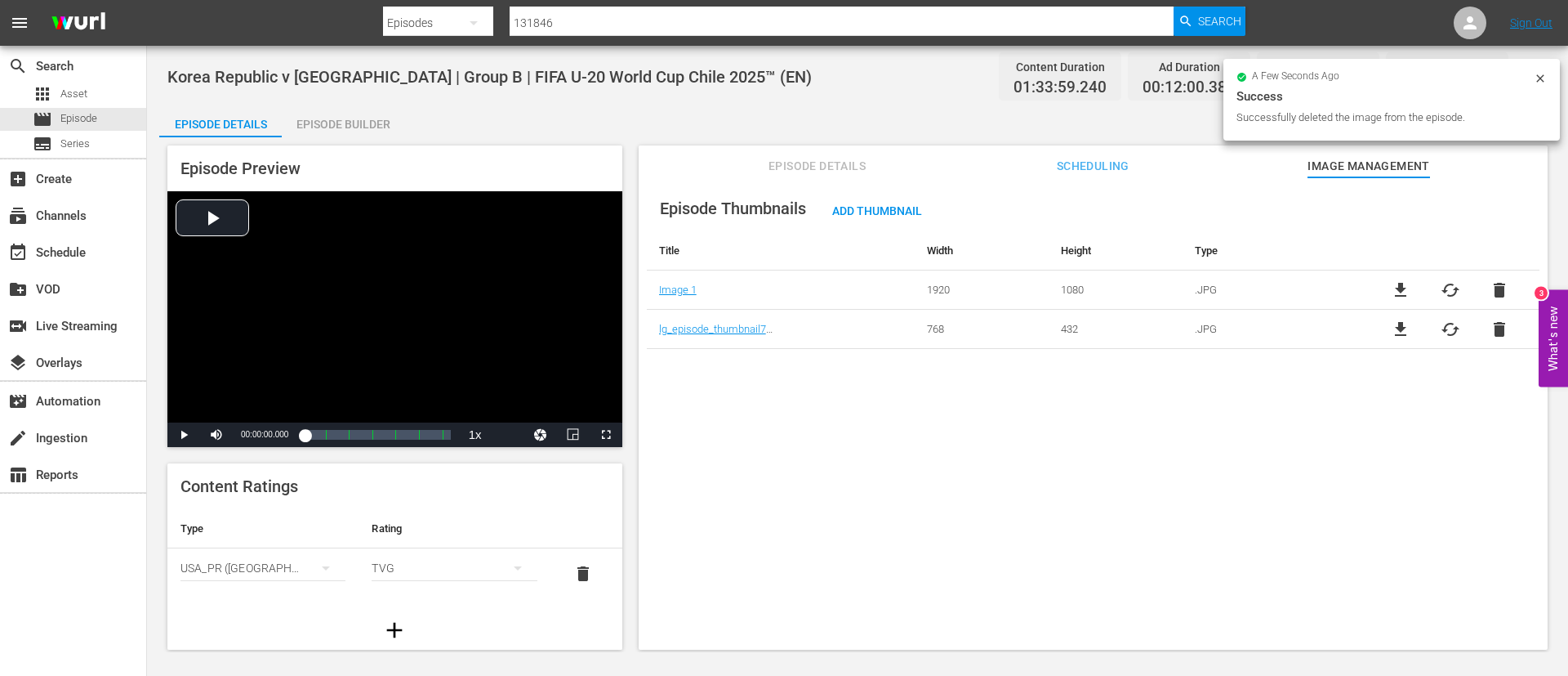
click at [1494, 329] on span "delete" at bounding box center [1499, 329] width 19 height 19
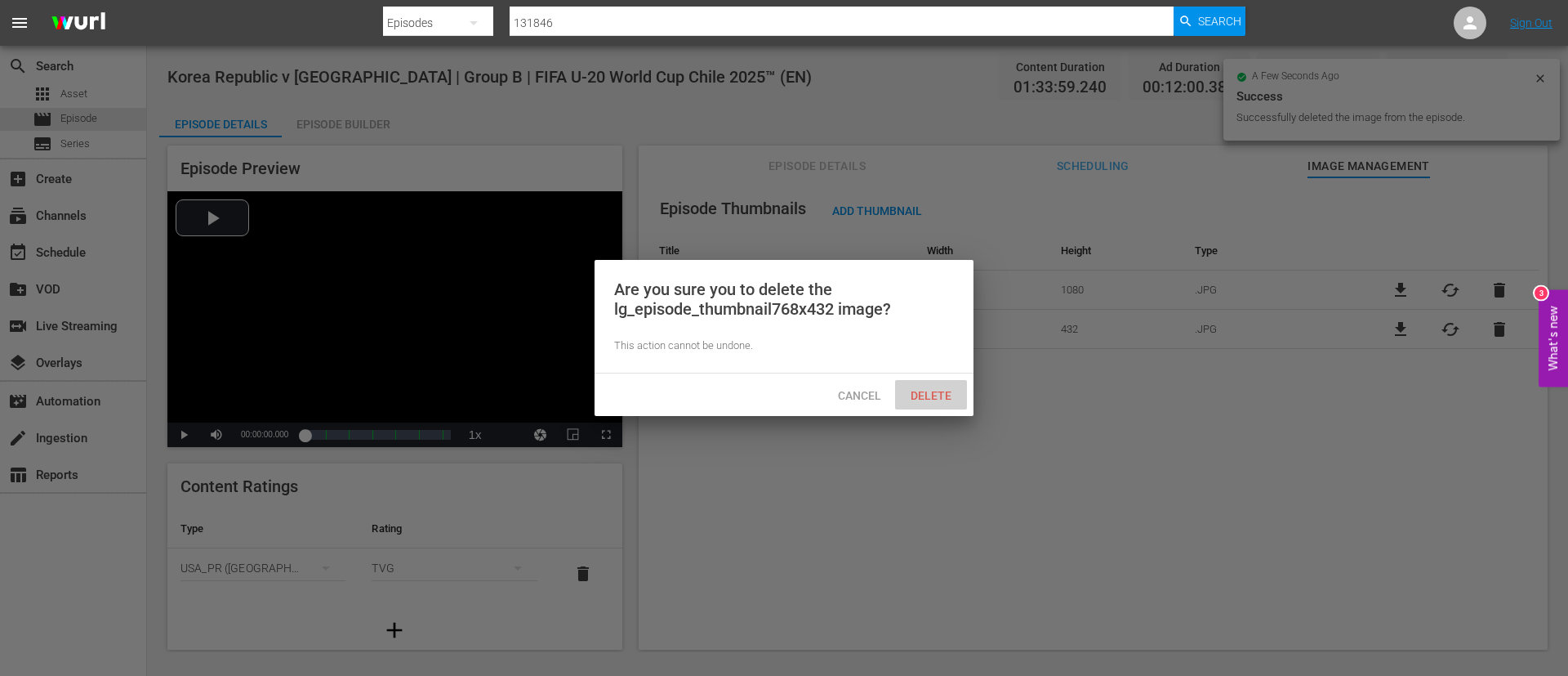
click at [940, 389] on span "Delete" at bounding box center [931, 396] width 67 height 13
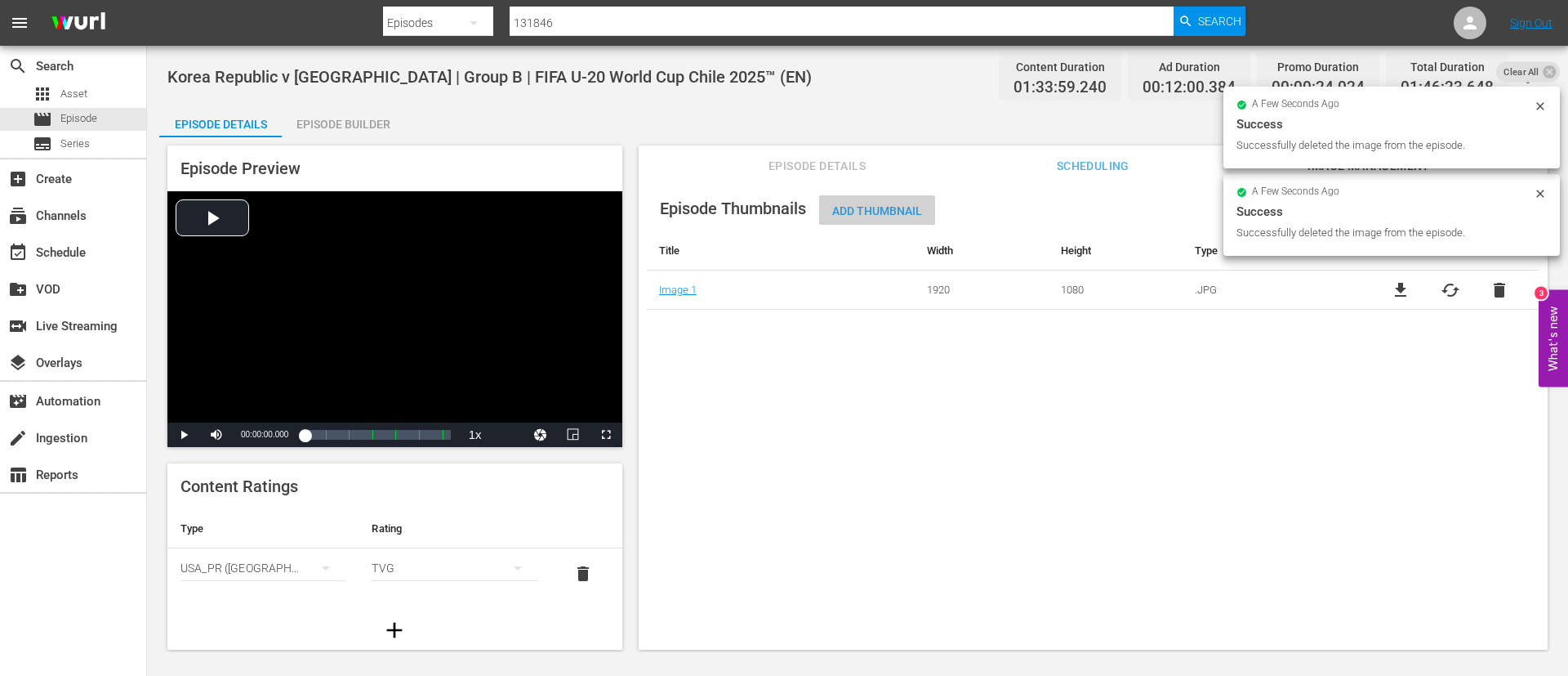
click at [913, 210] on span "Add Thumbnail" at bounding box center [877, 211] width 116 height 13
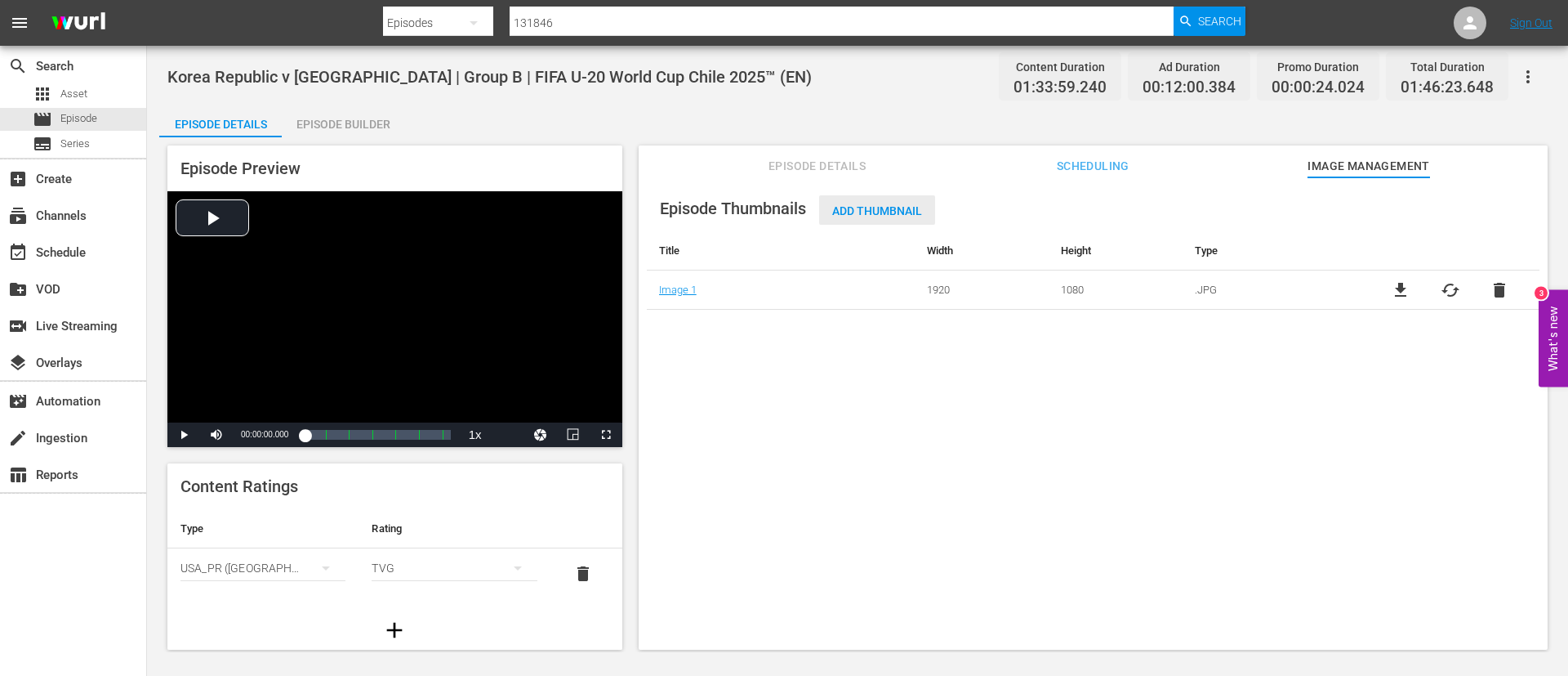
click at [854, 204] on span "Add Thumbnail" at bounding box center [877, 211] width 116 height 13
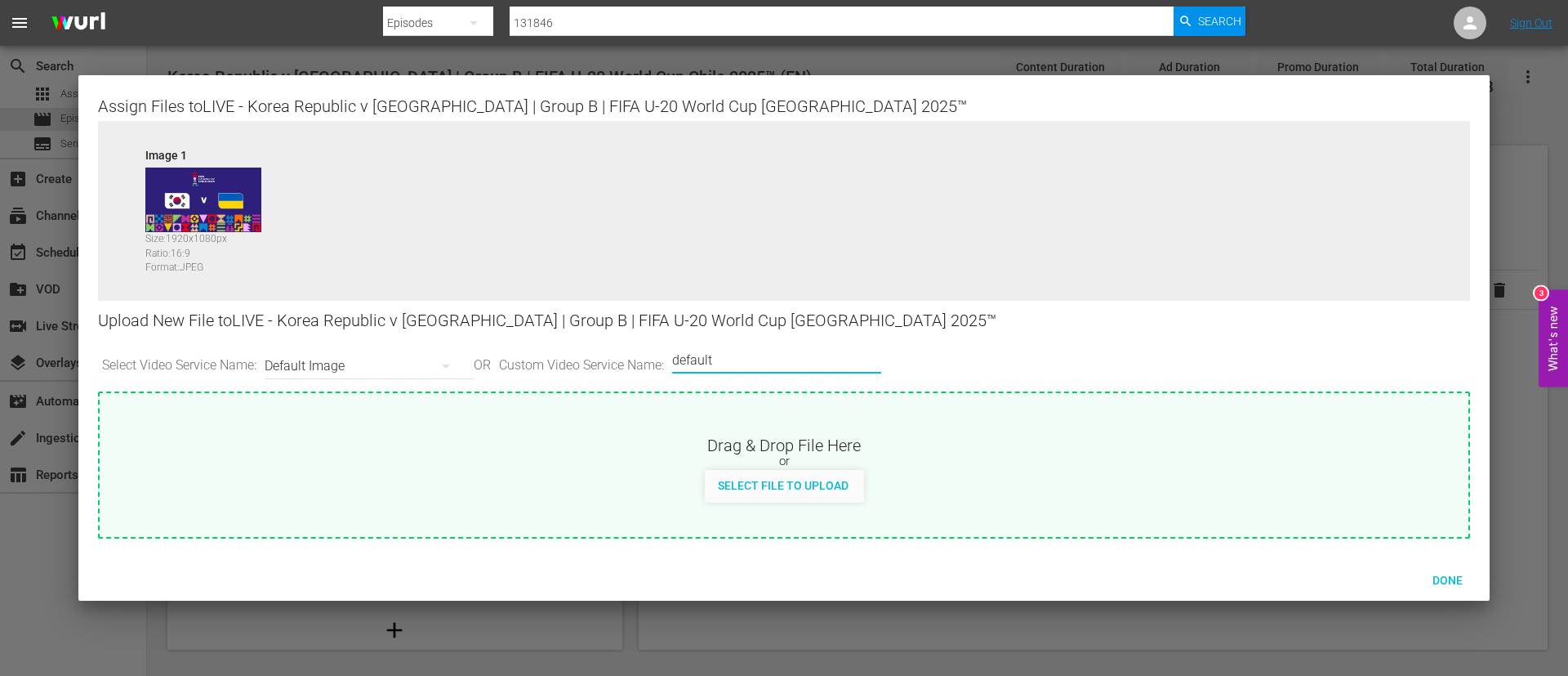
click at [728, 365] on input "default" at bounding box center [773, 360] width 201 height 39
type input "poster"
click at [736, 463] on div "or" at bounding box center [784, 462] width 1369 height 17
type input "C:\fakepath\image (1).jpg"
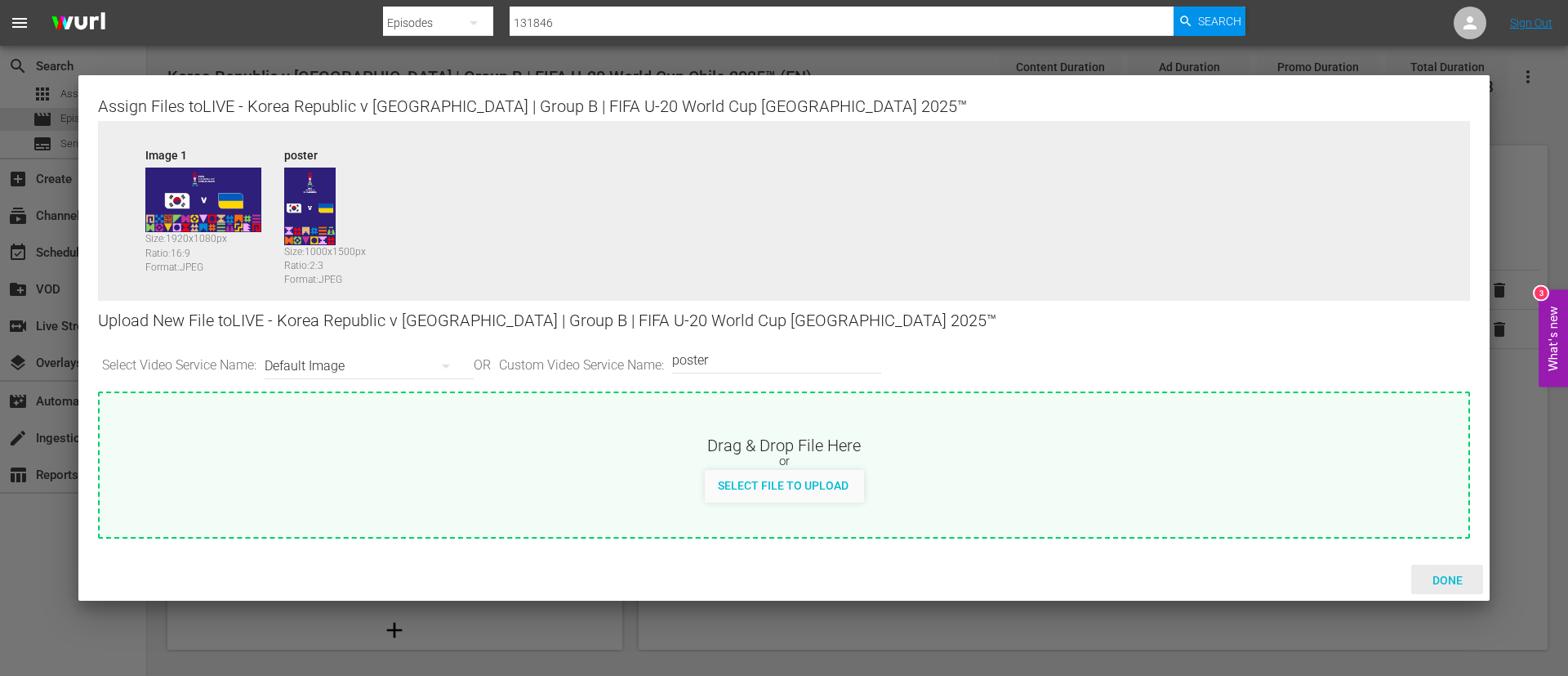
click at [1440, 590] on div "Done" at bounding box center [1448, 580] width 72 height 30
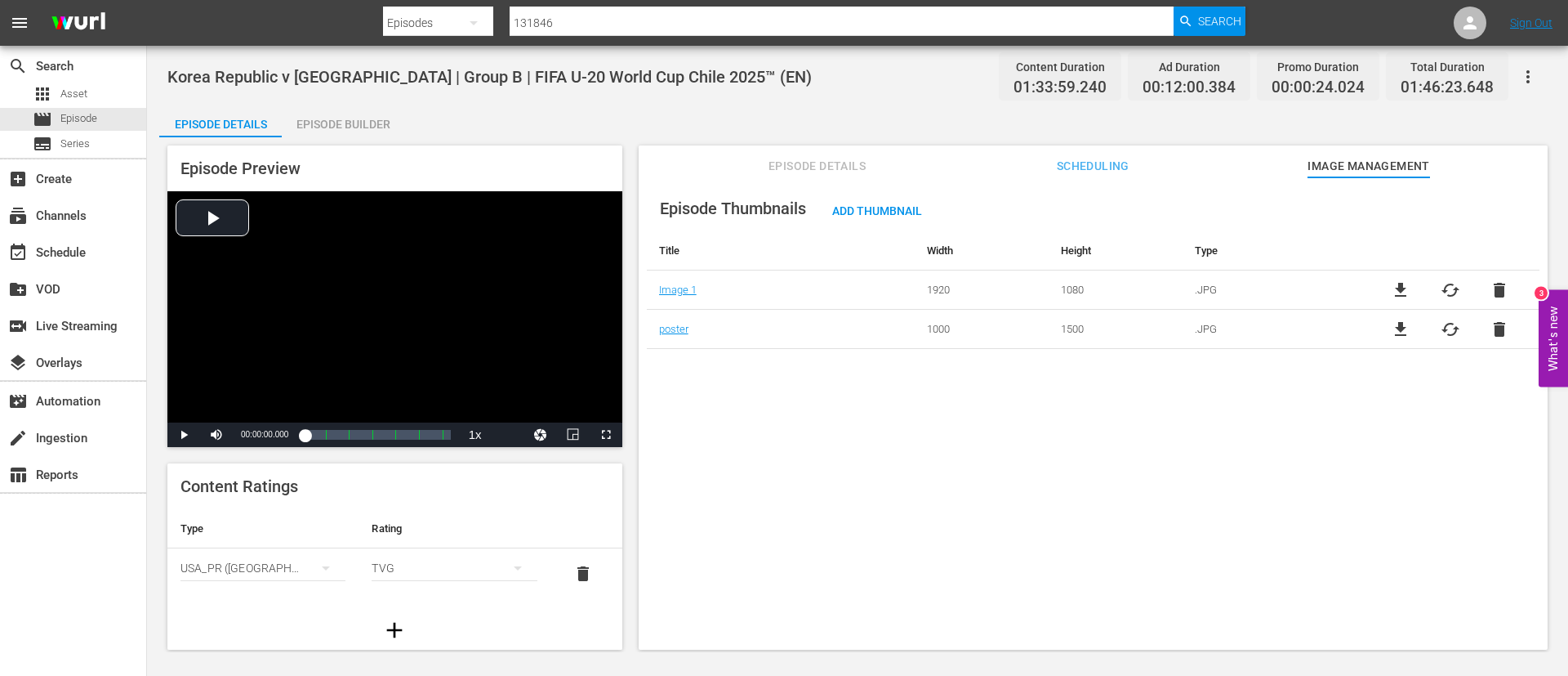
click at [342, 123] on div "Episode Builder" at bounding box center [343, 124] width 123 height 39
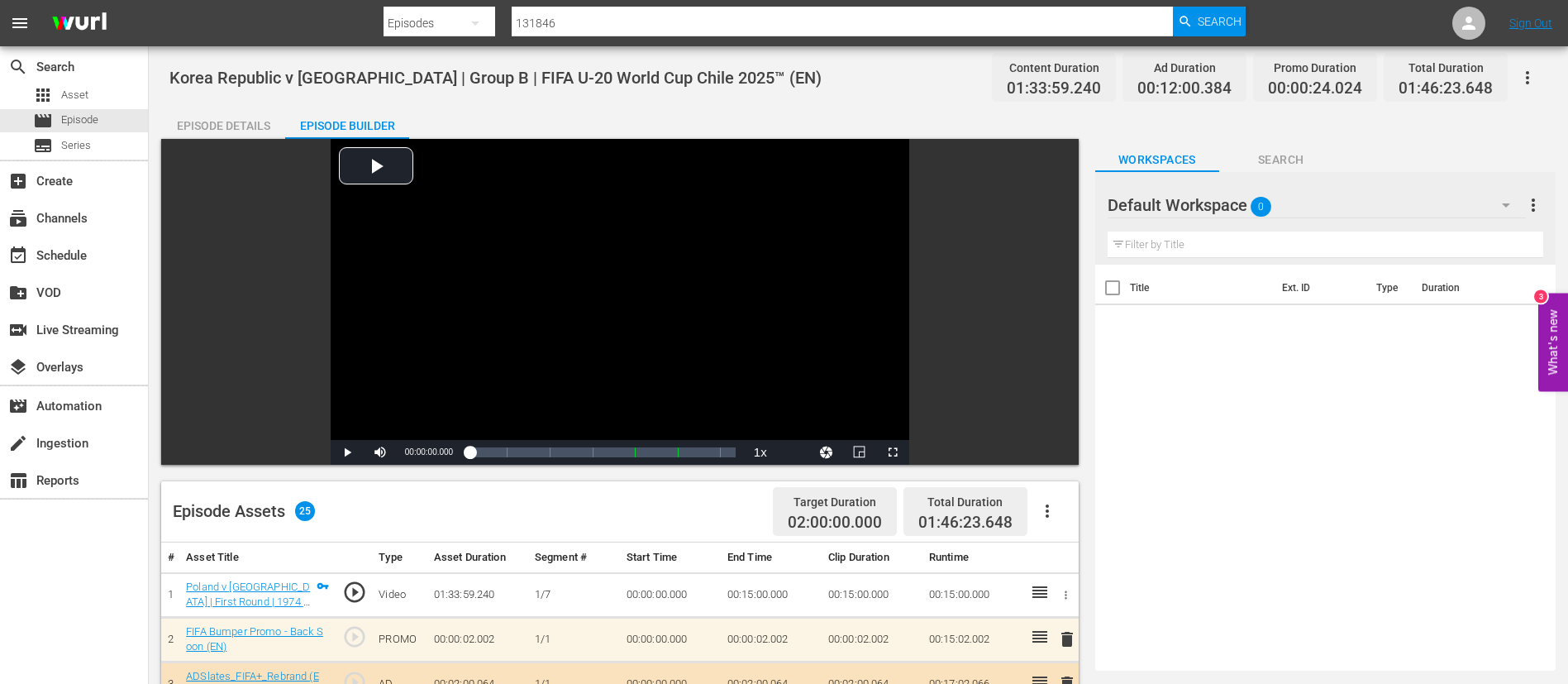
click at [1529, 81] on icon "button" at bounding box center [1527, 77] width 19 height 19
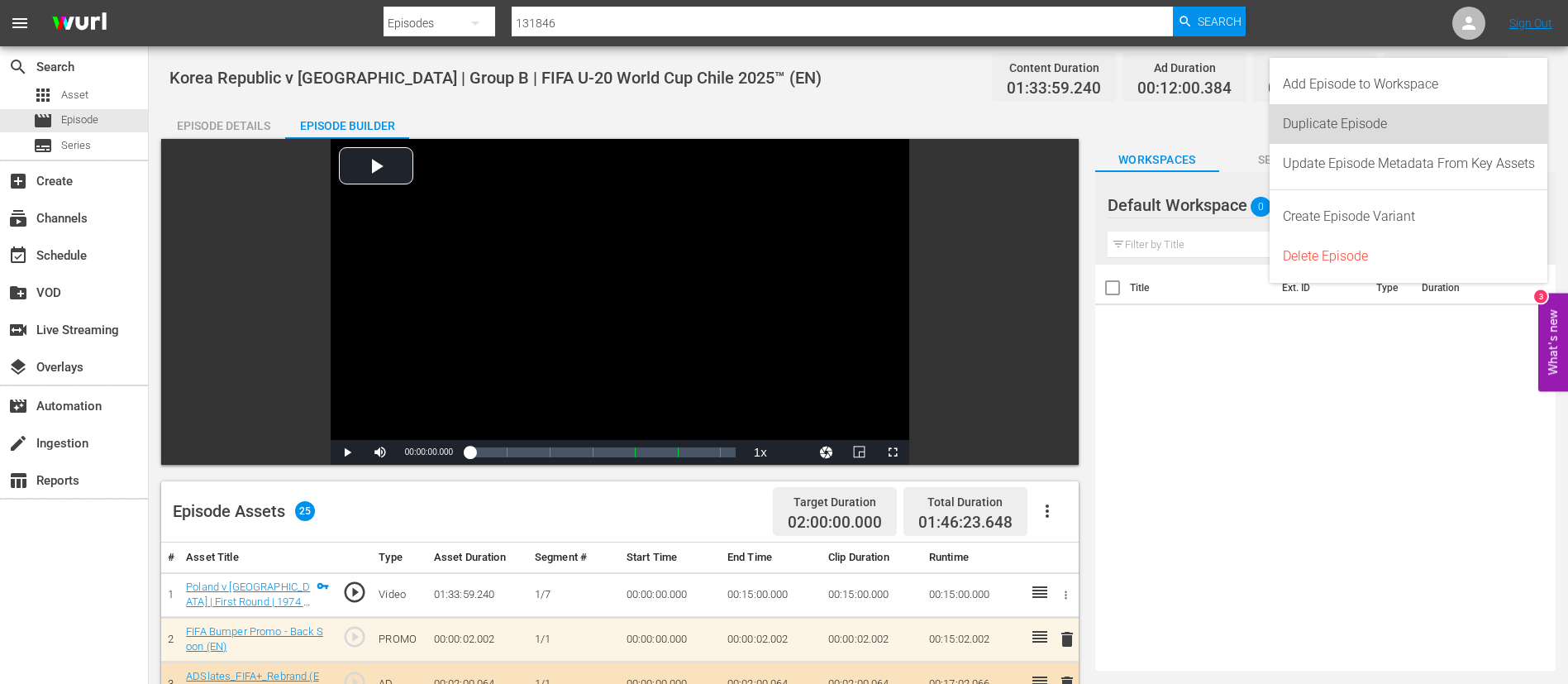
click at [1339, 124] on div "Duplicate Episode" at bounding box center [1409, 124] width 252 height 40
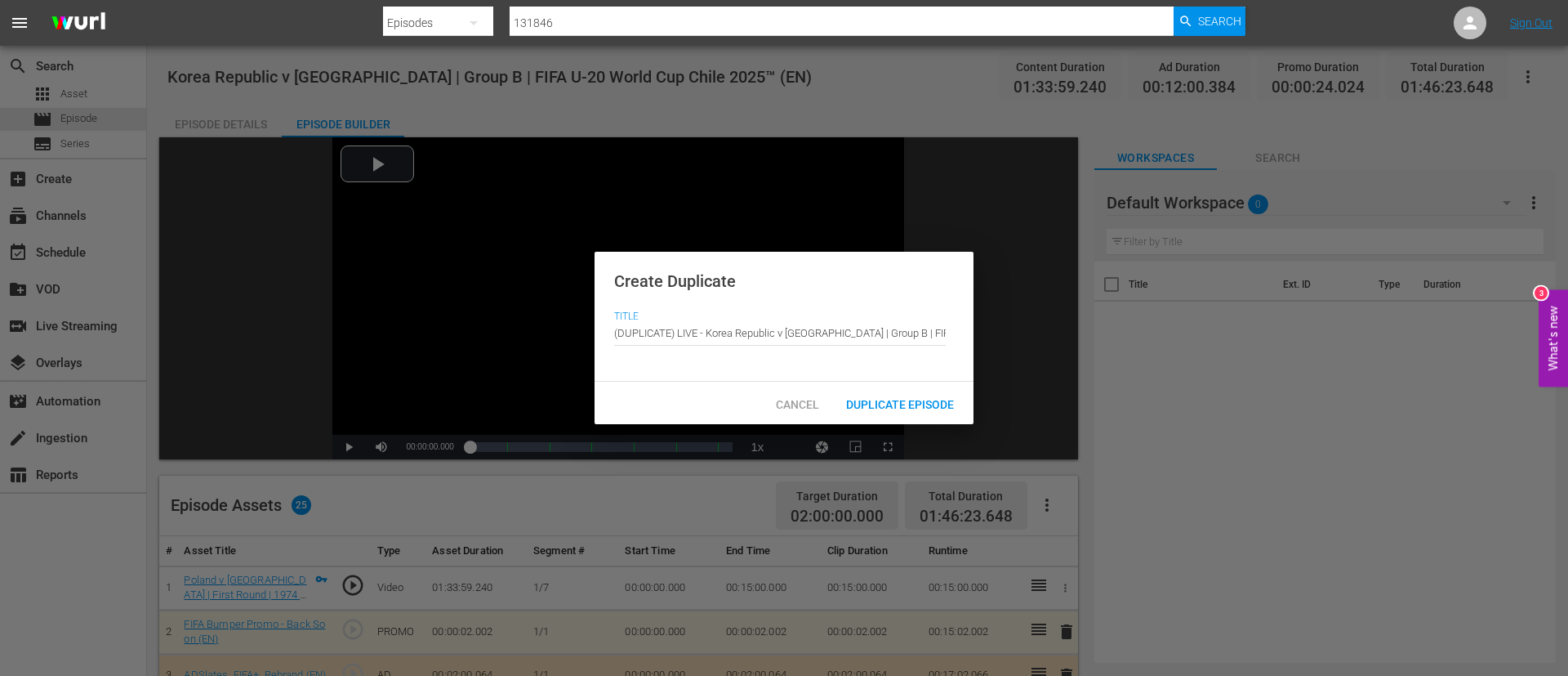
click at [926, 394] on div "Duplicate Episode" at bounding box center [900, 403] width 134 height 30
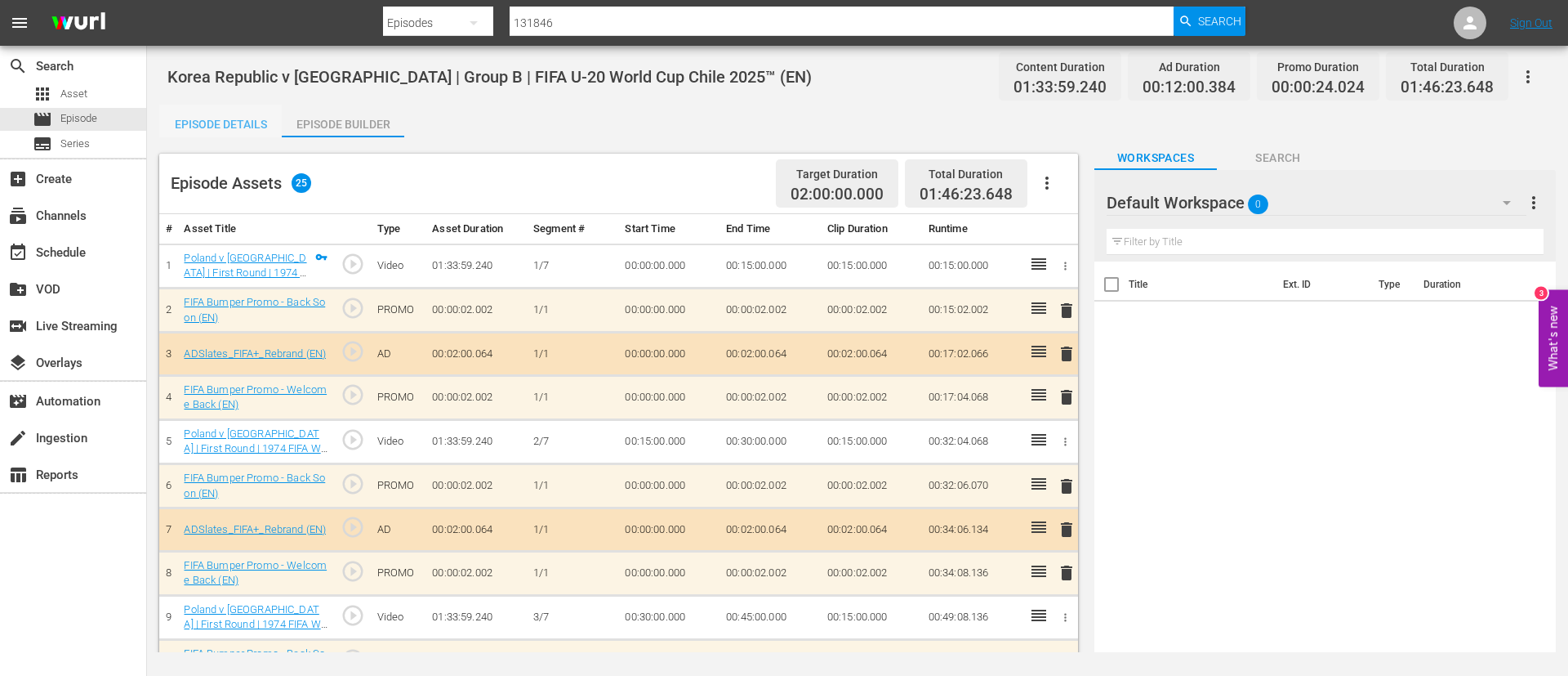
click at [253, 134] on div "Episode Details" at bounding box center [220, 124] width 123 height 39
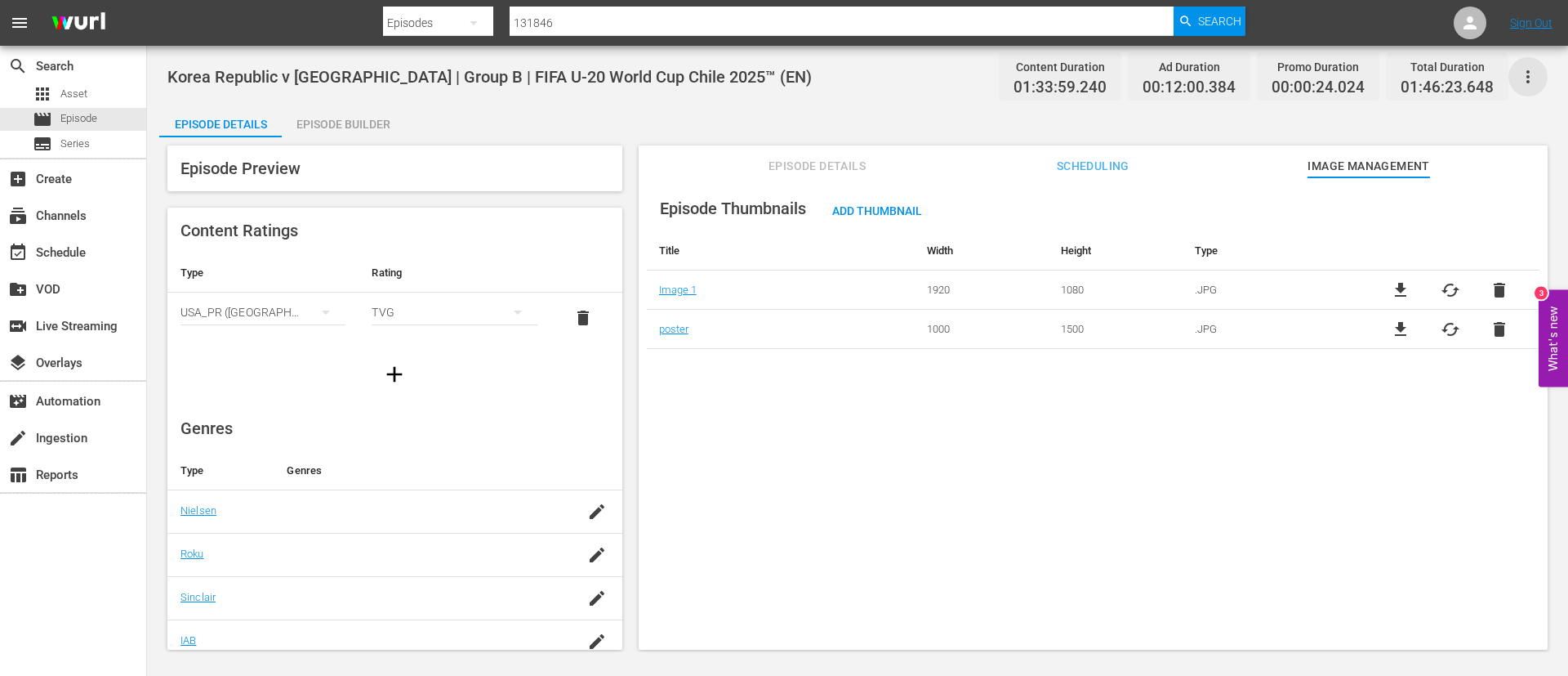
click at [1530, 74] on icon "button" at bounding box center [1528, 76] width 19 height 19
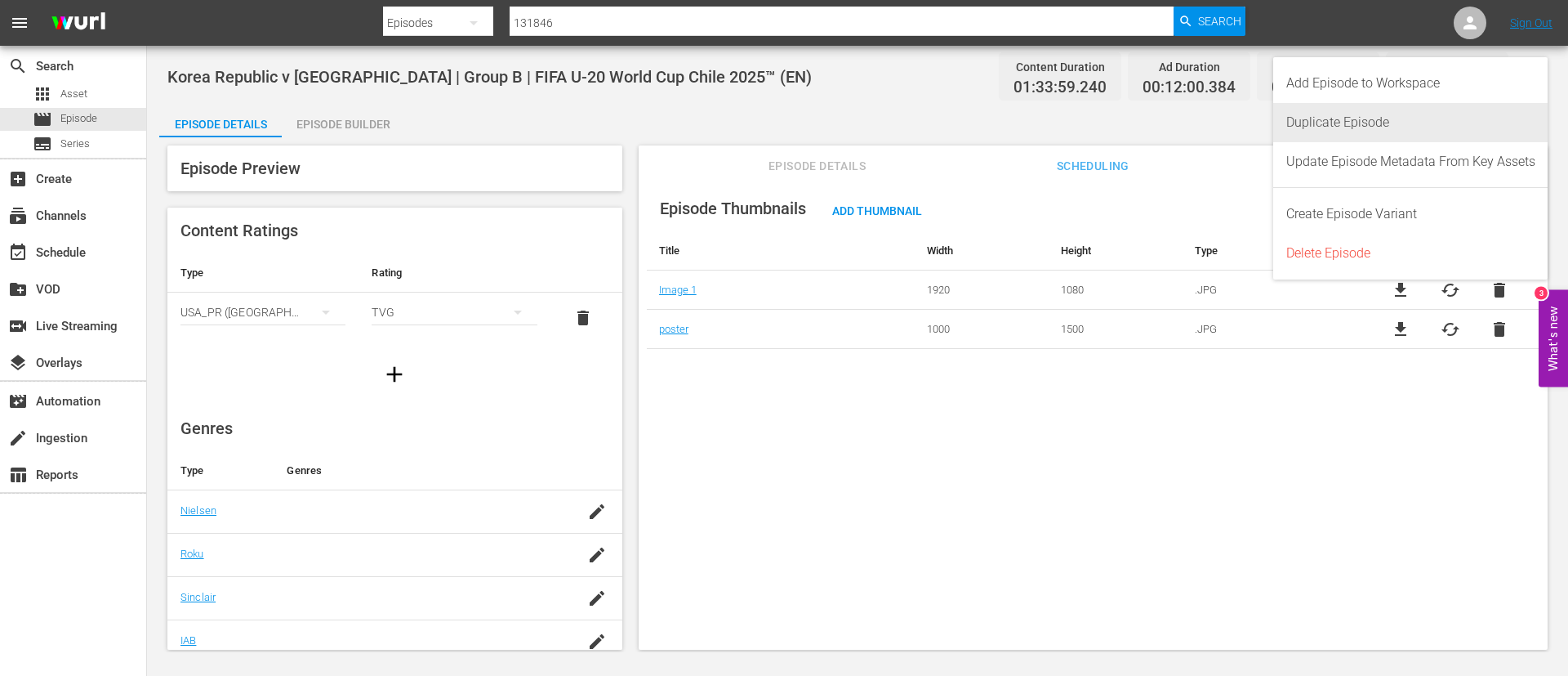
click at [1460, 107] on div "Duplicate Episode" at bounding box center [1411, 122] width 249 height 39
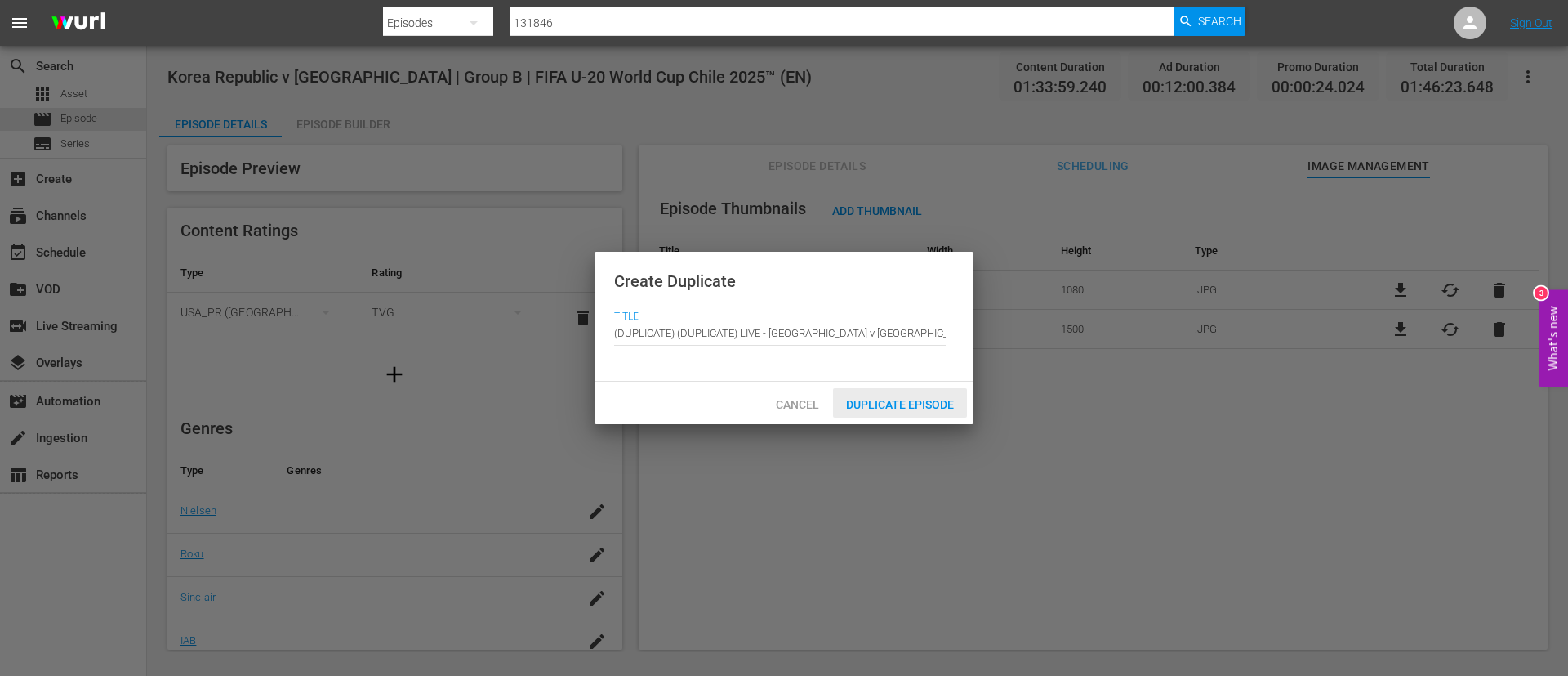
click at [878, 398] on span "Duplicate Episode" at bounding box center [900, 405] width 134 height 13
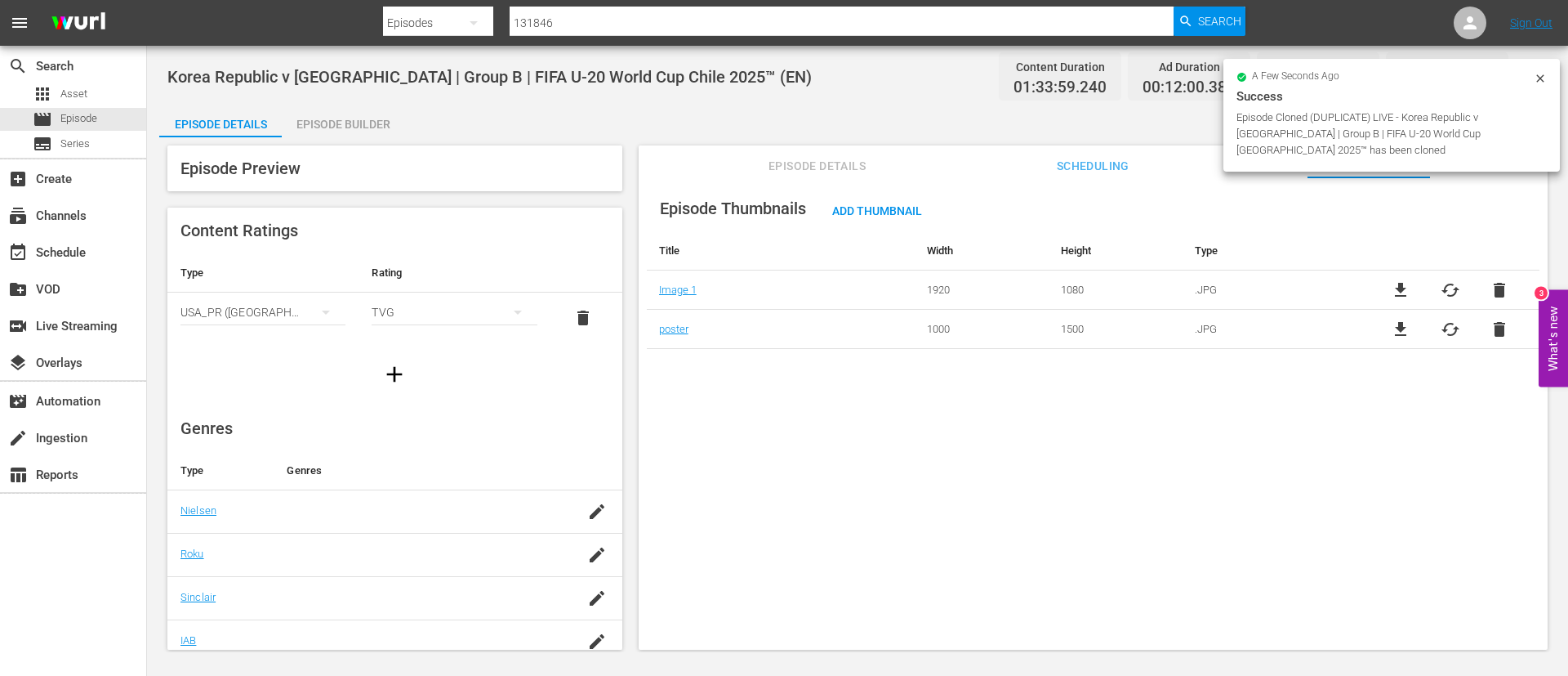
click at [752, 172] on div "Episode Details Scheduling Image Management" at bounding box center [1093, 161] width 827 height 33
click at [765, 164] on span "Episode Details" at bounding box center [817, 166] width 123 height 20
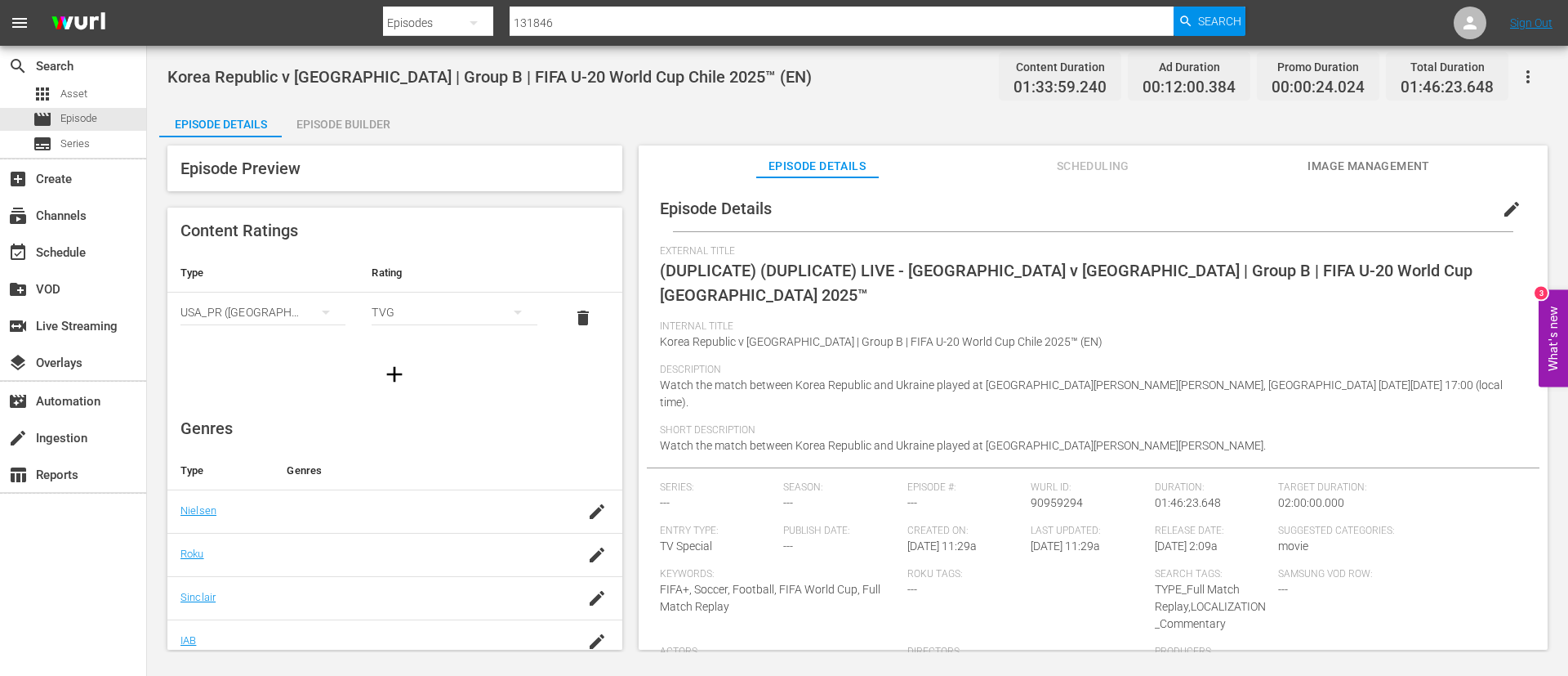
click at [1516, 199] on button "edit" at bounding box center [1512, 209] width 39 height 39
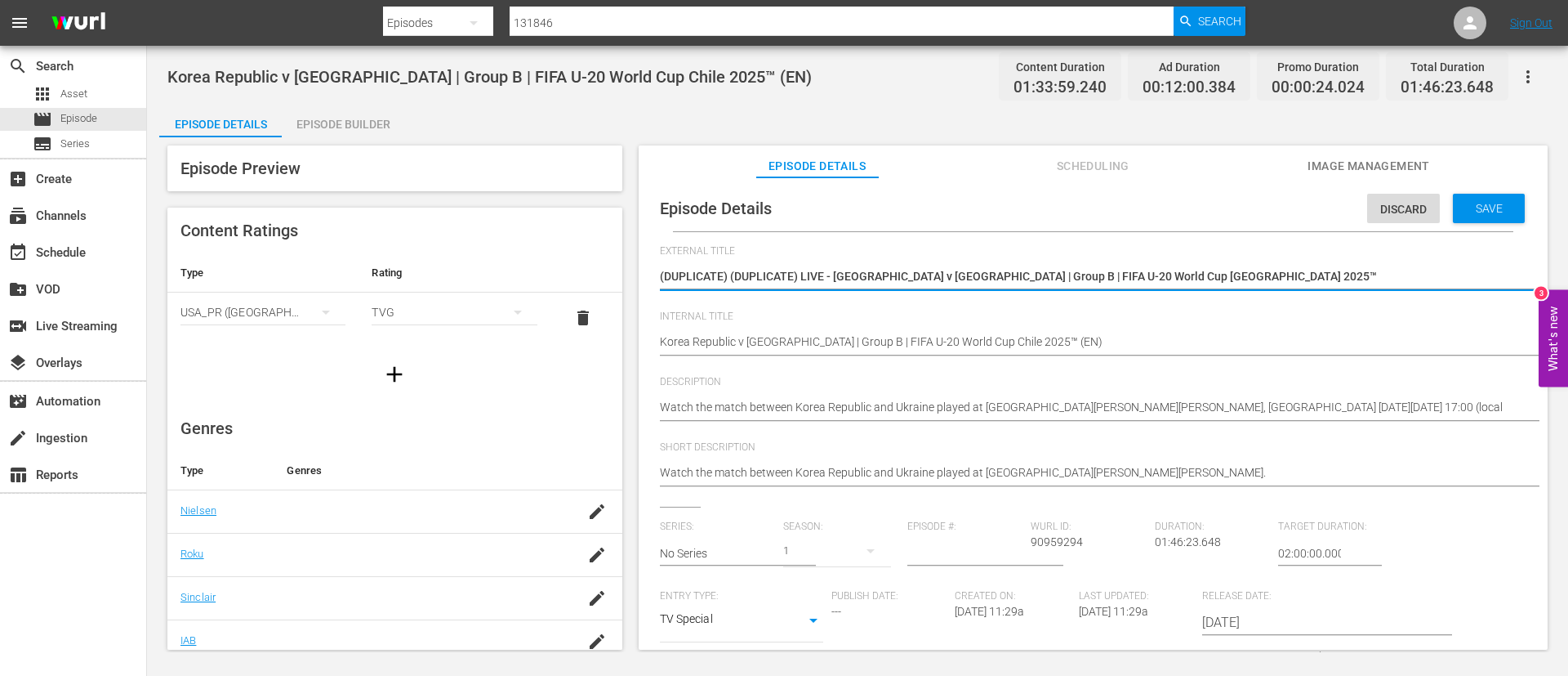
click at [1230, 274] on textarea "(DUPLICATE) (DUPLICATE) LIVE - Korea Republic v Ukraine | Group B | FIFA U-20 W…" at bounding box center [1089, 277] width 859 height 19
type textarea "L"
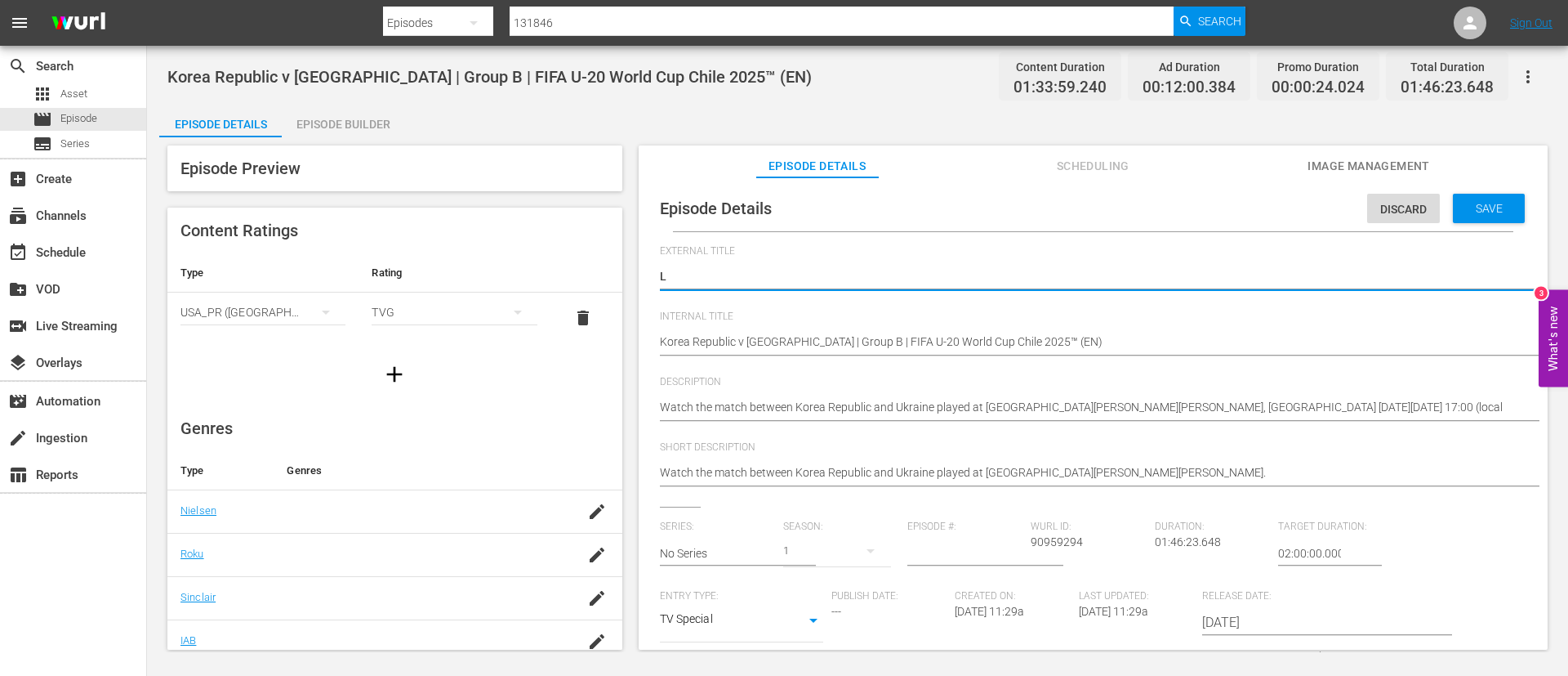
type textarea "LI"
type textarea "LIV"
type textarea "LIVE"
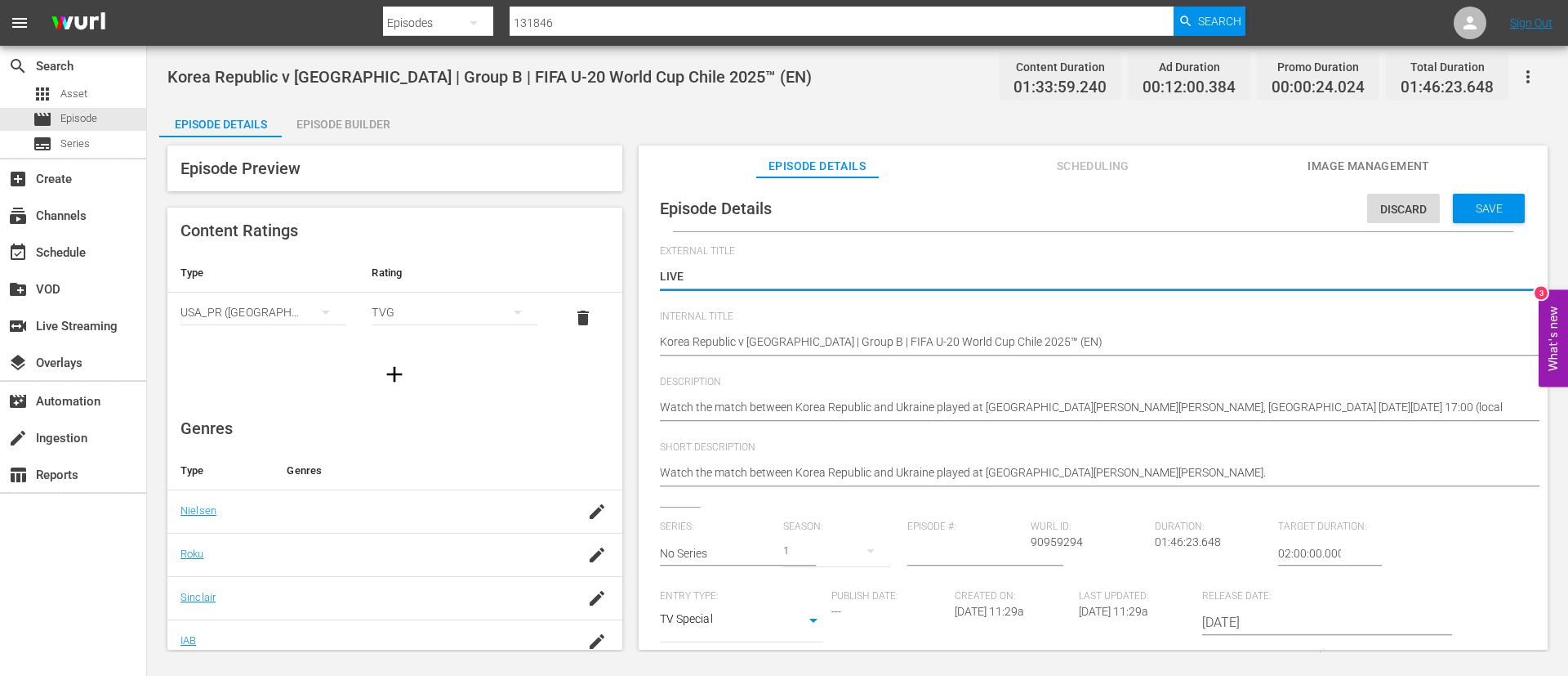
type textarea "LIVE"
type textarea "LIVE -"
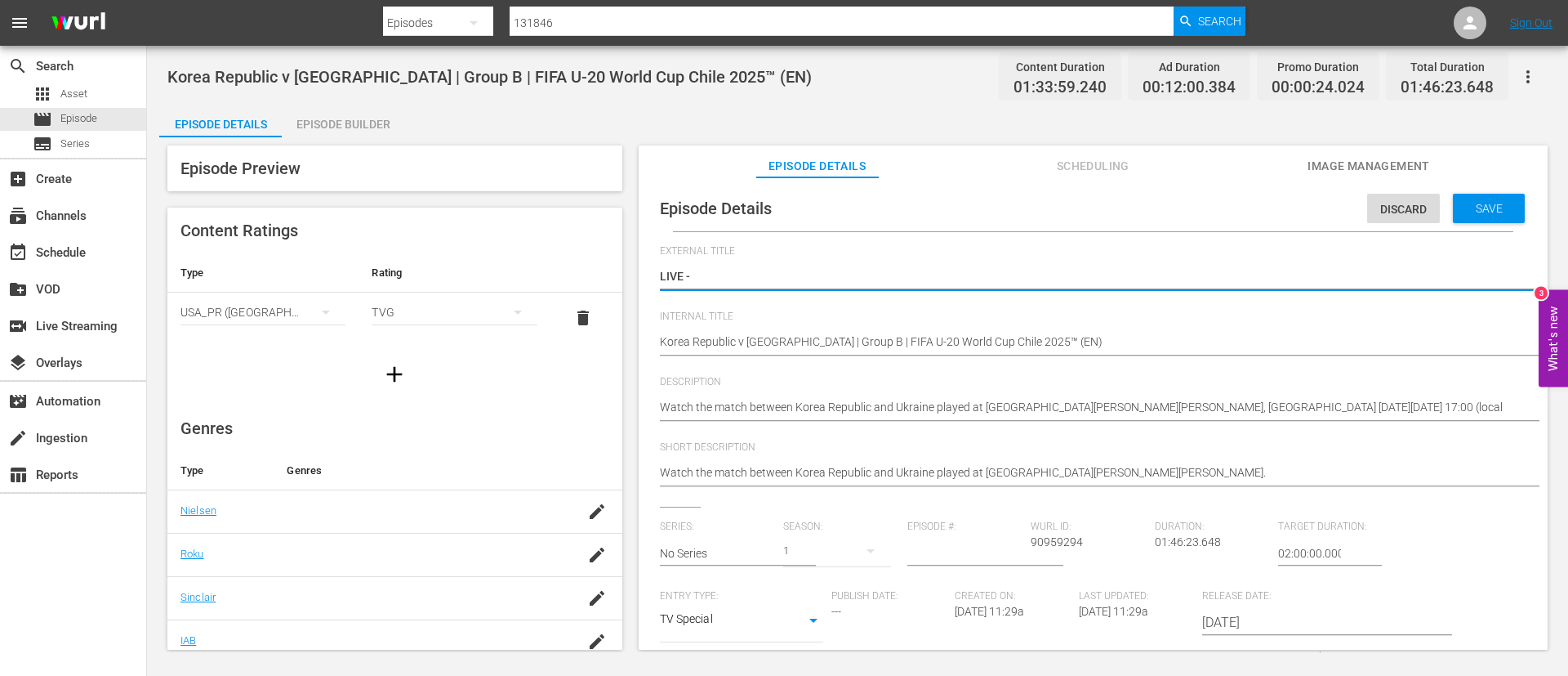
type textarea "LIVE - [GEOGRAPHIC_DATA] - [GEOGRAPHIC_DATA] | Groupe B | Coupe du Monde U-20 d…"
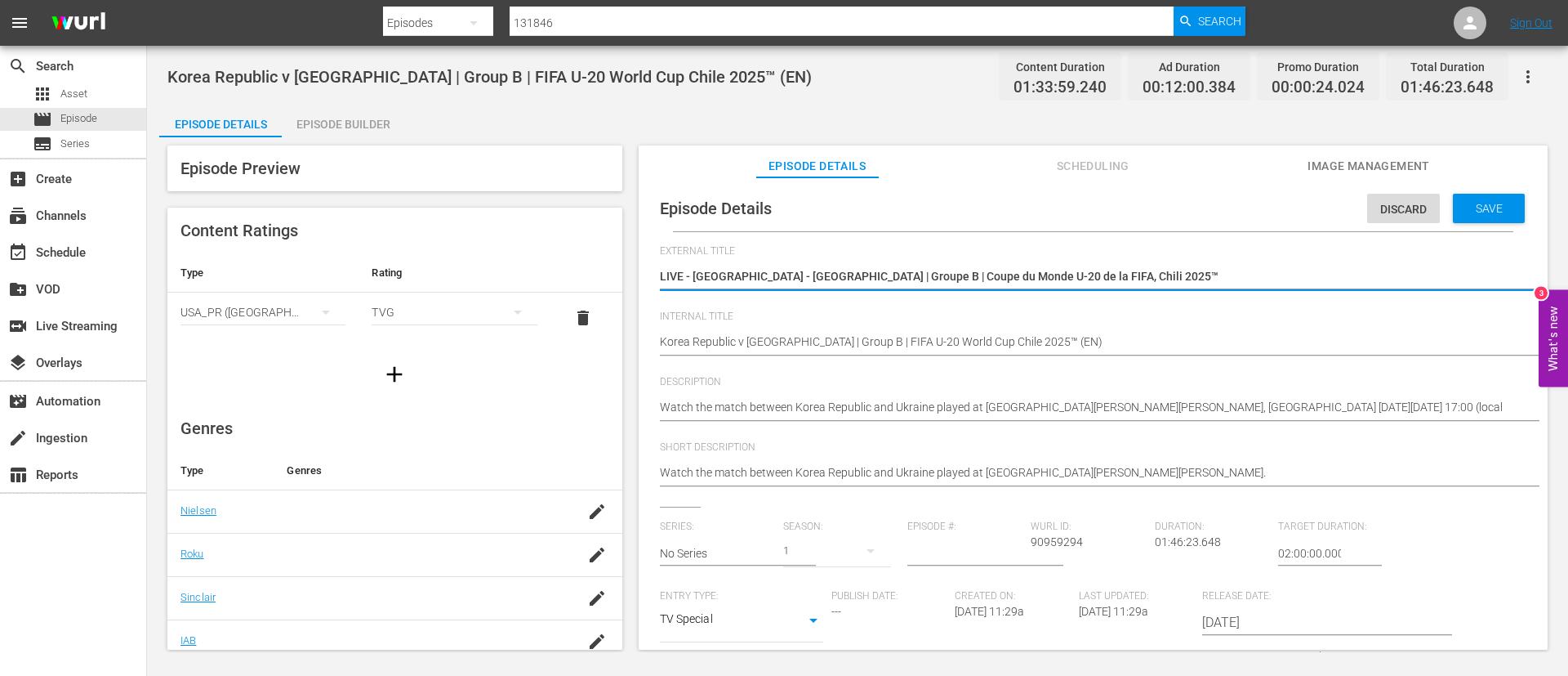
type textarea "LIVE - [GEOGRAPHIC_DATA] - [GEOGRAPHIC_DATA] | Groupe B | Coupe du Monde U-20 d…"
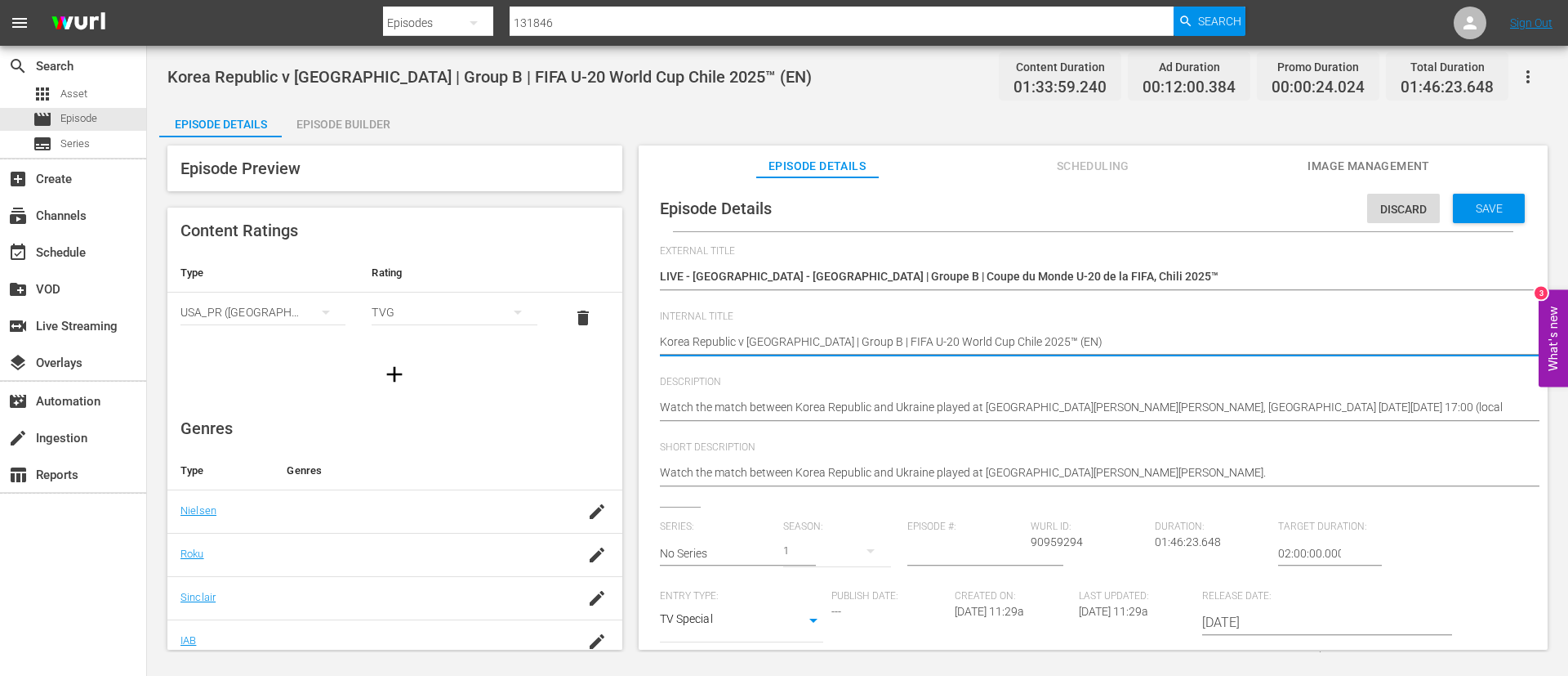
type textarea "Korea Republic v Ukraine | Group B | FIFA U-20 World Cup Chile 2025™ (F)"
type textarea "Korea Republic v [GEOGRAPHIC_DATA] | Group B | FIFA U-20 World Cup [GEOGRAPHIC_…"
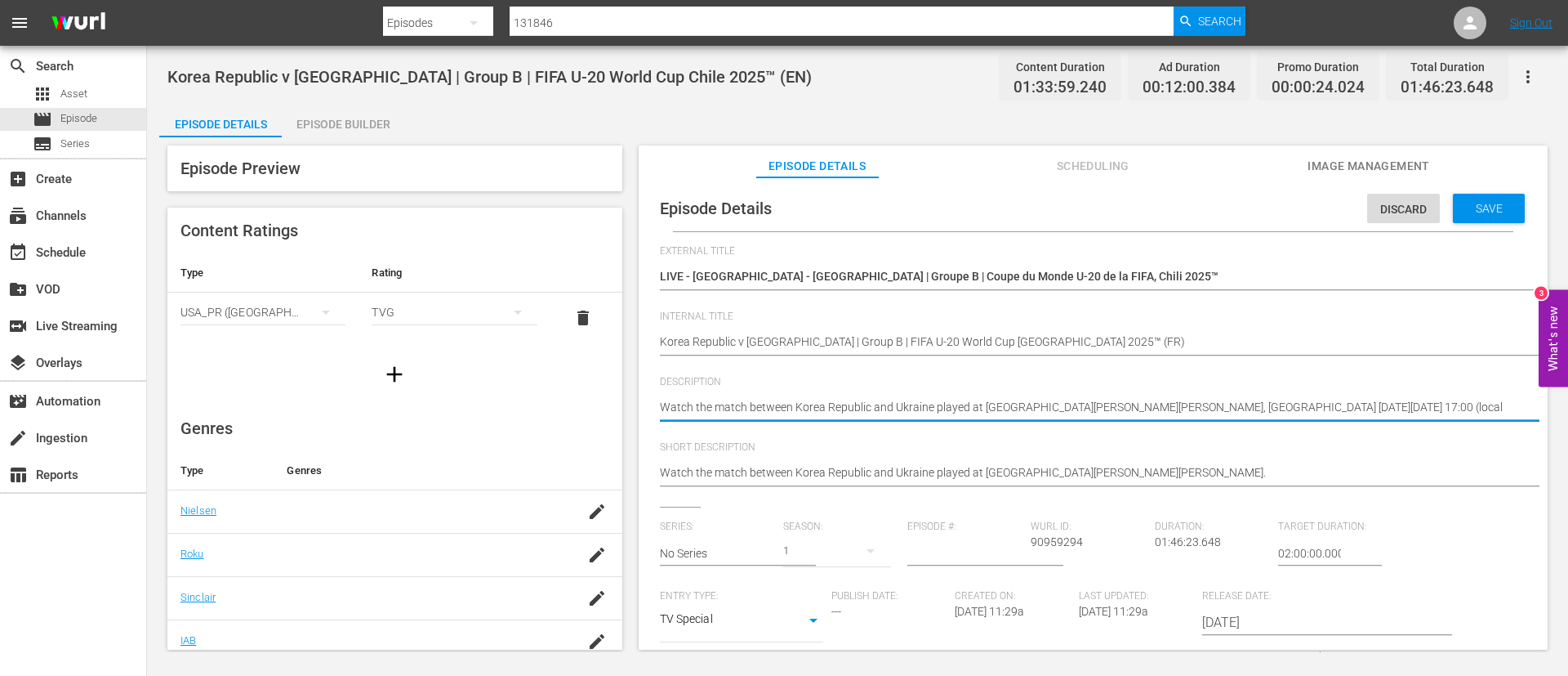
click at [1049, 410] on textarea "Watch the match between Korea Republic and Ukraine played at Estadio Elías Figu…" at bounding box center [1089, 408] width 859 height 19
paste textarea "Regardez le match entre République de Corée et Ukraine au Estadio Elías Figuero…"
type textarea "Regardez le match entre République de Corée et Ukraine au Estadio Elías Figuero…"
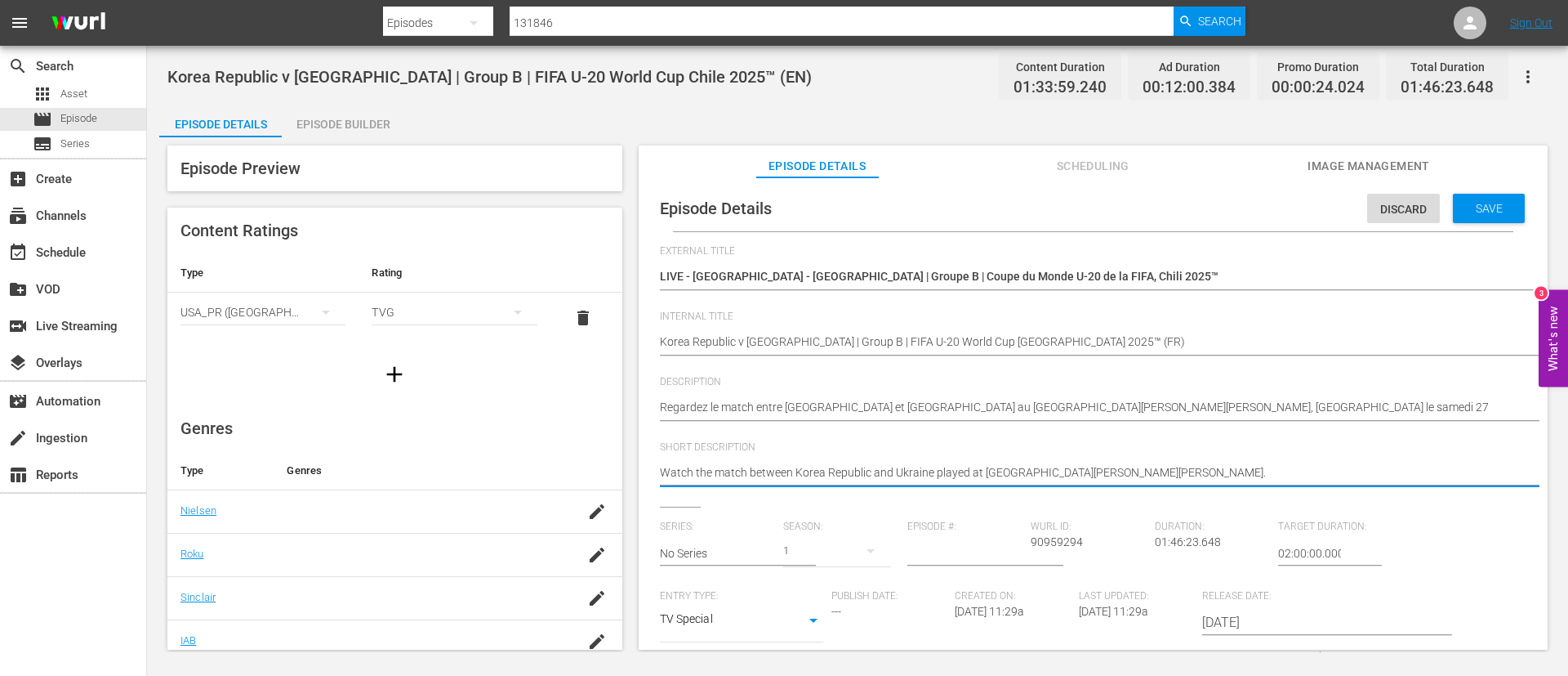
paste textarea "Regardez le match entre République de Corée et Ukraine au Estadio Elías Figuero…"
type textarea "Regardez le match entre République de Corée et Ukraine au Estadio Elías Figuero…"
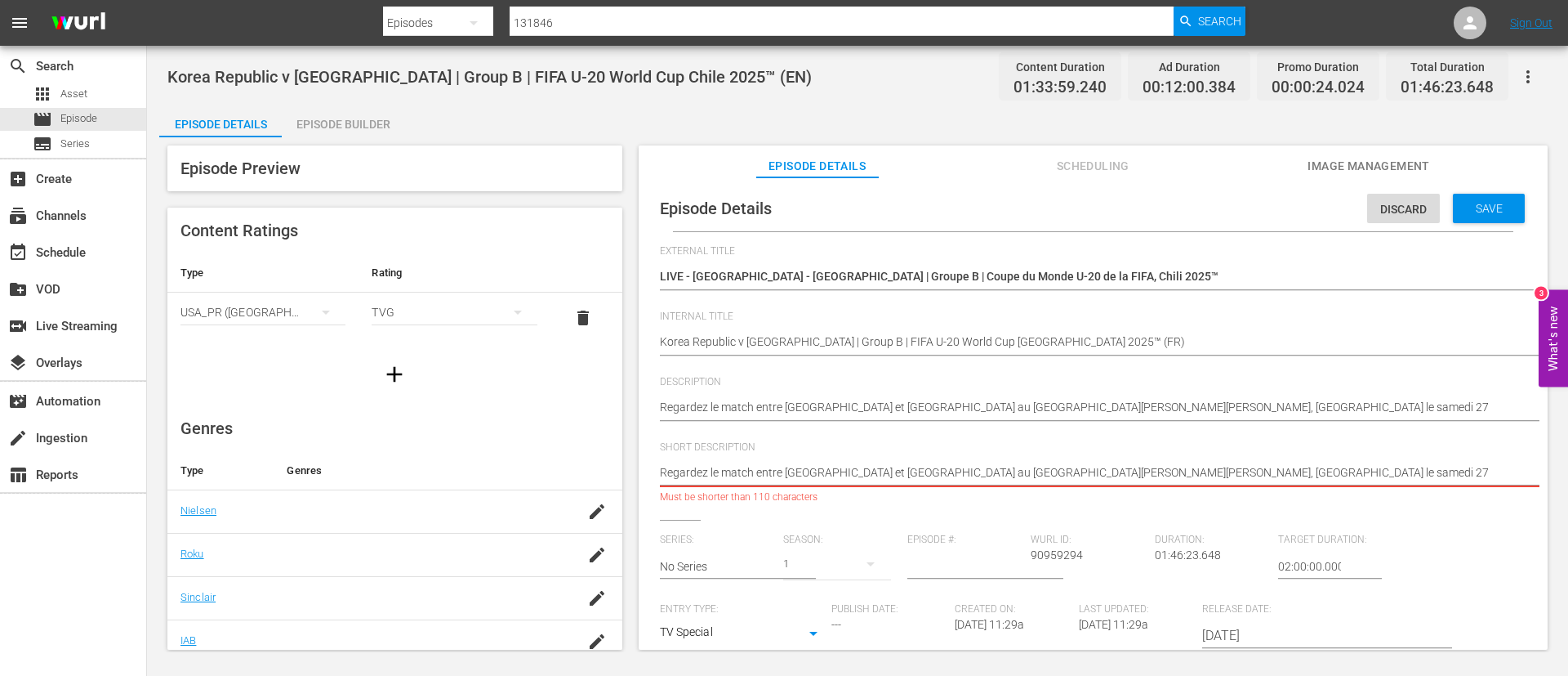
type textarea "Regardez le match entre République de Corée et Ukraine au Estadio Elías Figuero…"
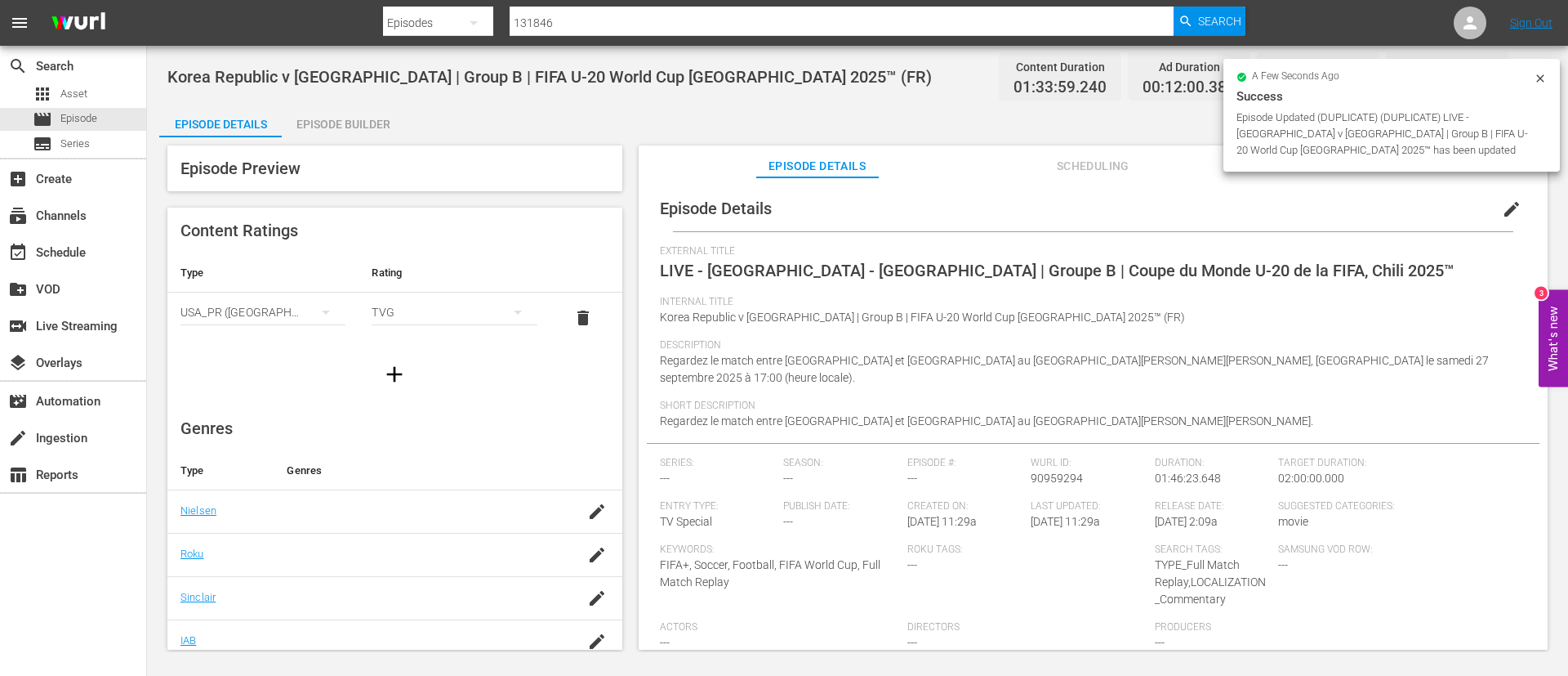
click at [384, 122] on div "Episode Builder" at bounding box center [343, 124] width 123 height 39
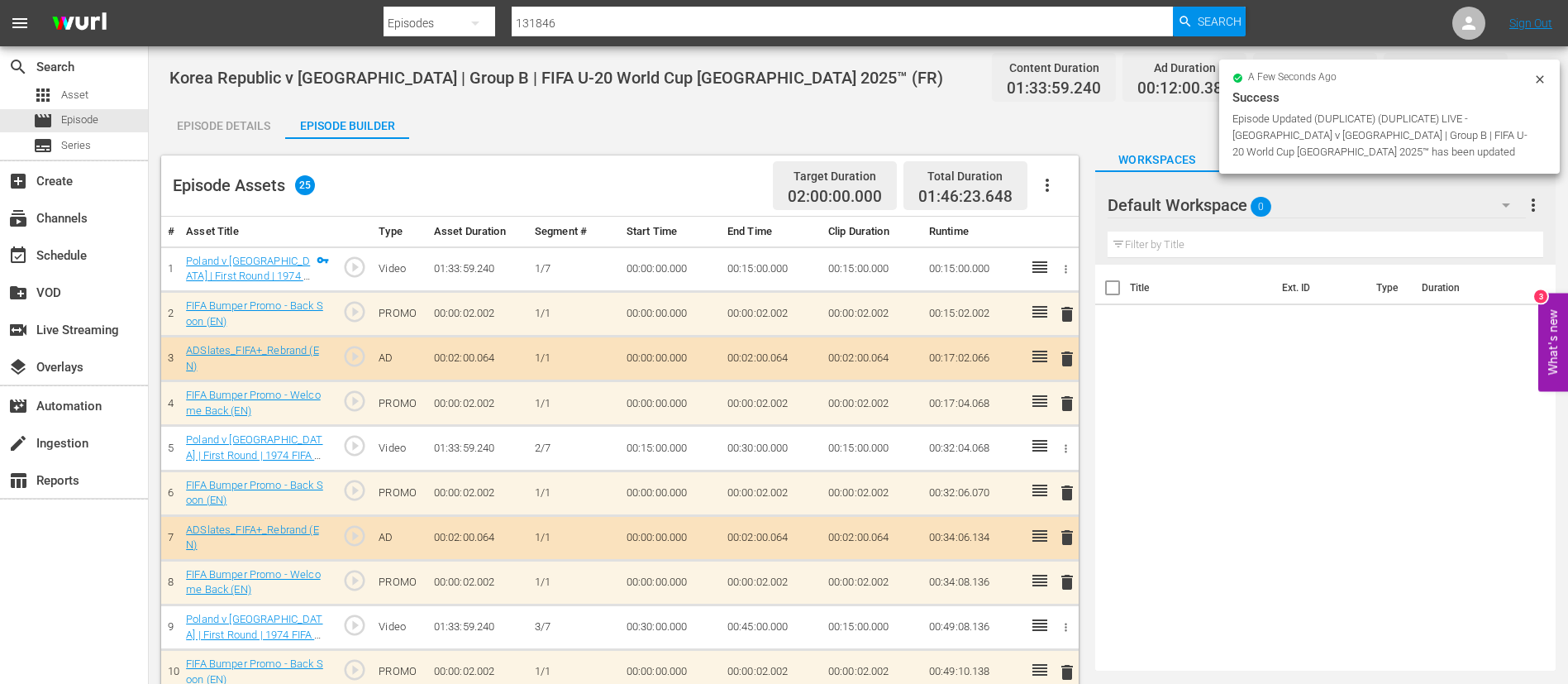
click at [1044, 174] on button "button" at bounding box center [1047, 185] width 40 height 40
click at [1072, 234] on div "Clear Ads" at bounding box center [1097, 231] width 113 height 40
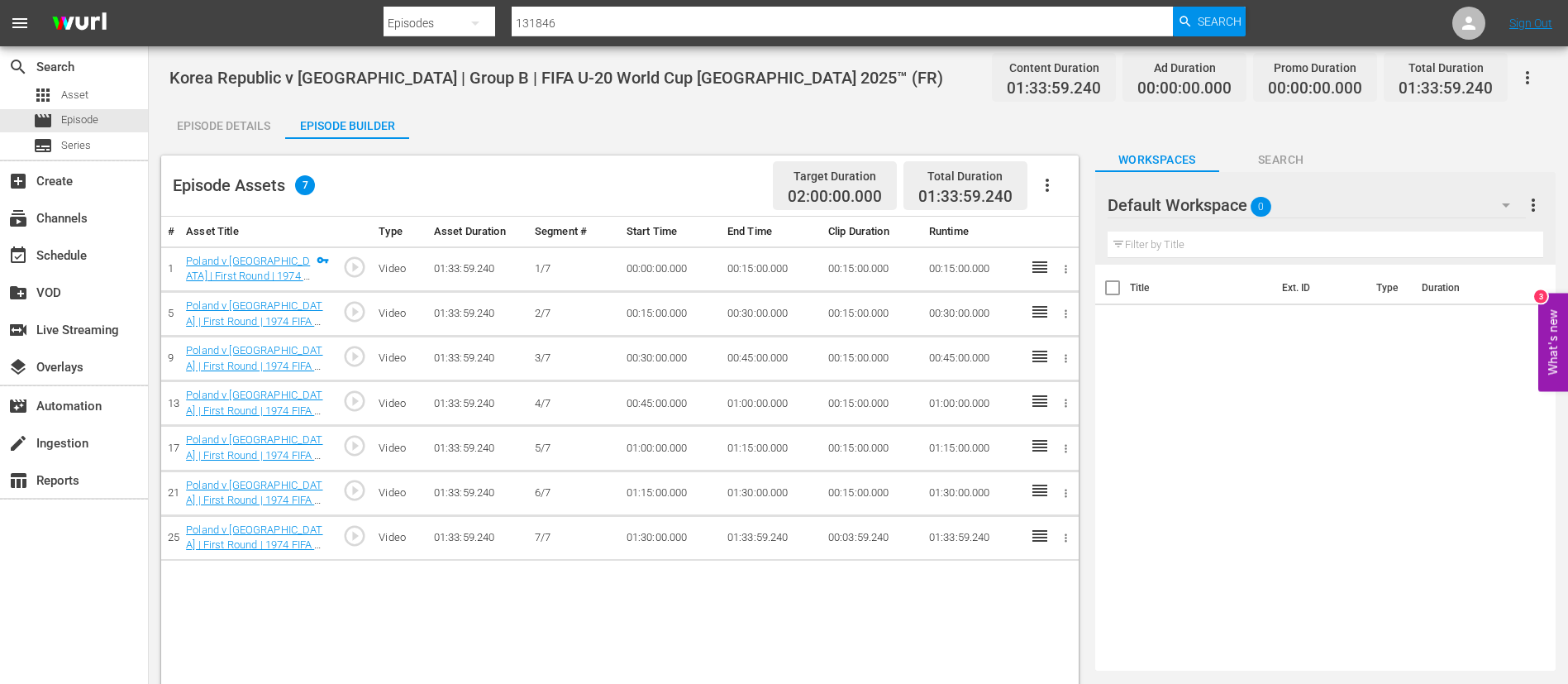
click at [1041, 183] on icon "button" at bounding box center [1047, 185] width 19 height 19
click at [1058, 183] on div "Fill with Ads" at bounding box center [1097, 191] width 113 height 40
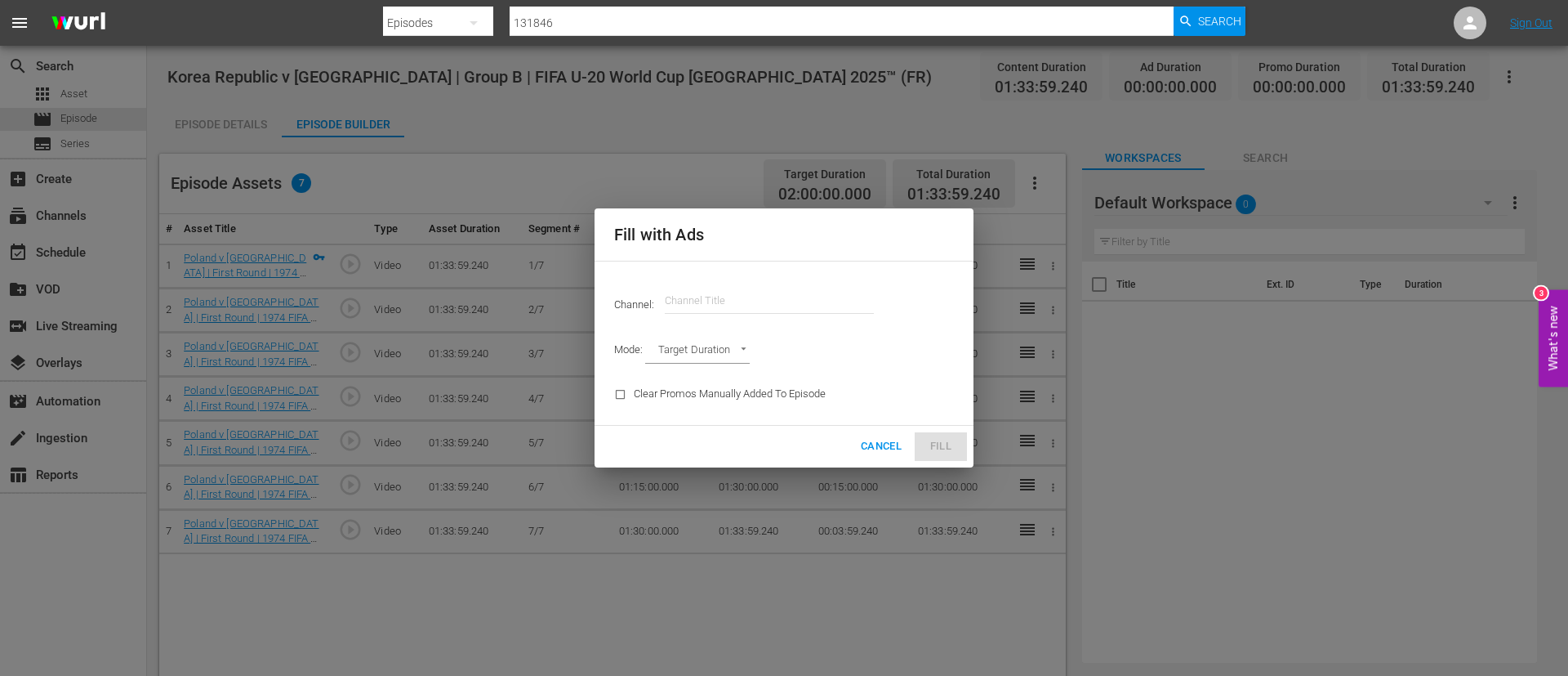
click at [814, 289] on input "text" at bounding box center [769, 300] width 209 height 39
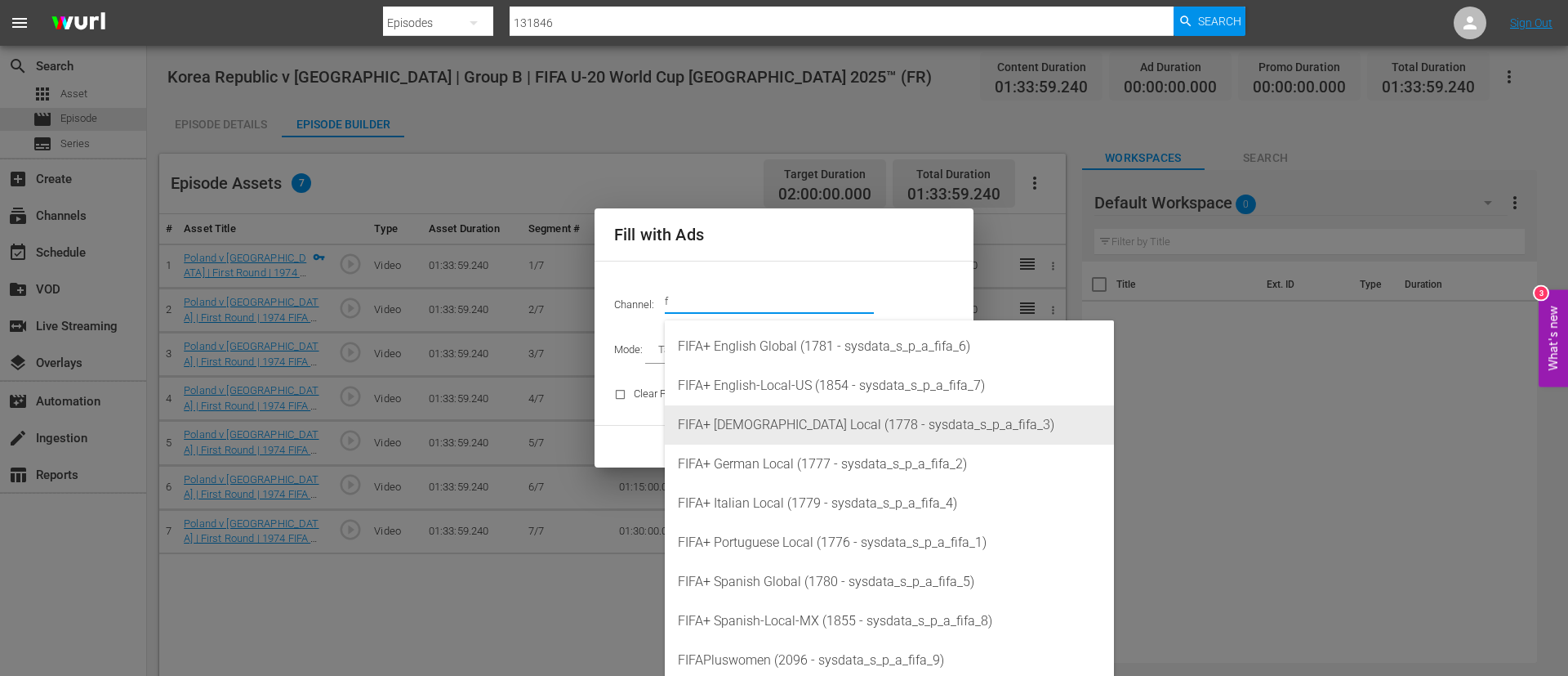
click at [791, 435] on div "FIFA+ [DEMOGRAPHIC_DATA] Local (1778 - sysdata_s_p_a_fifa_3)" at bounding box center [890, 424] width 423 height 39
type input "FIFA+ [DEMOGRAPHIC_DATA] Local (1778)"
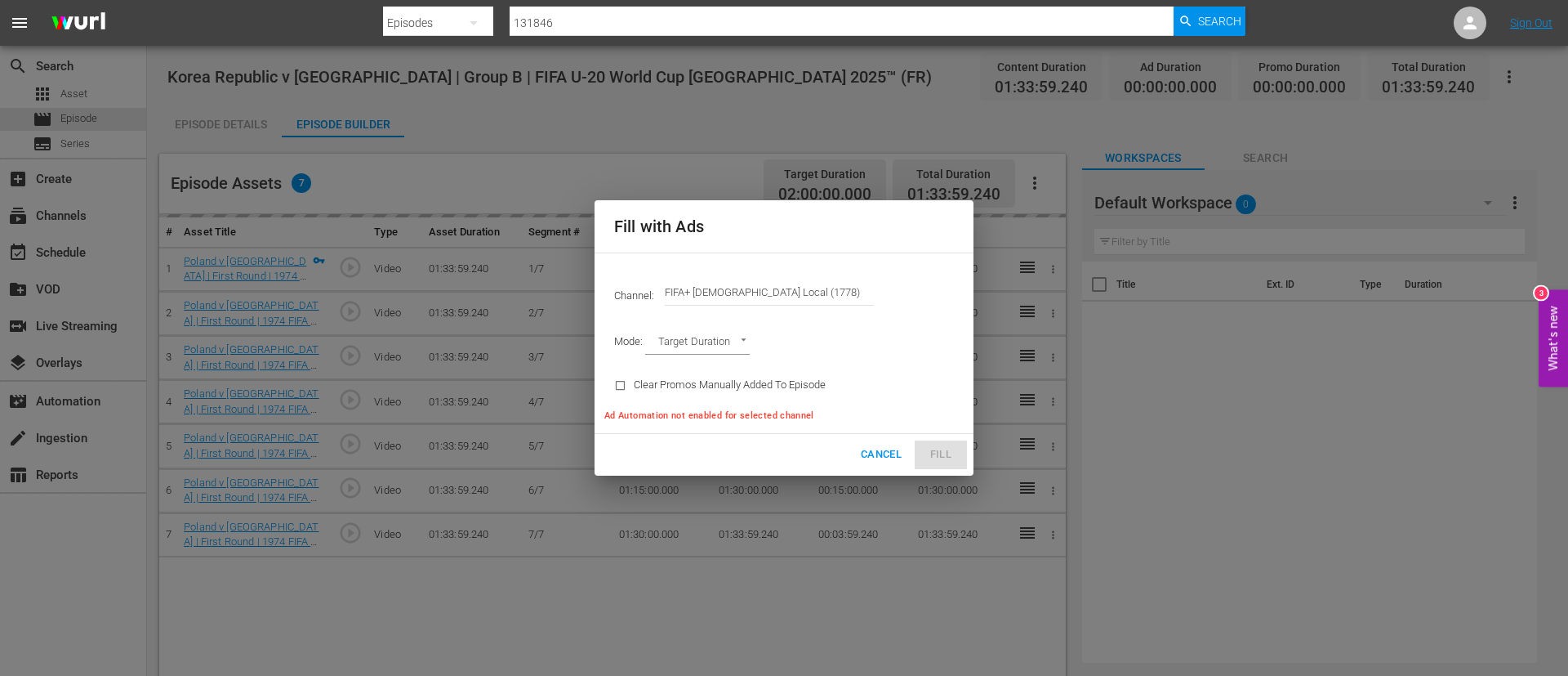
type input "AD_BREAK_DURATION"
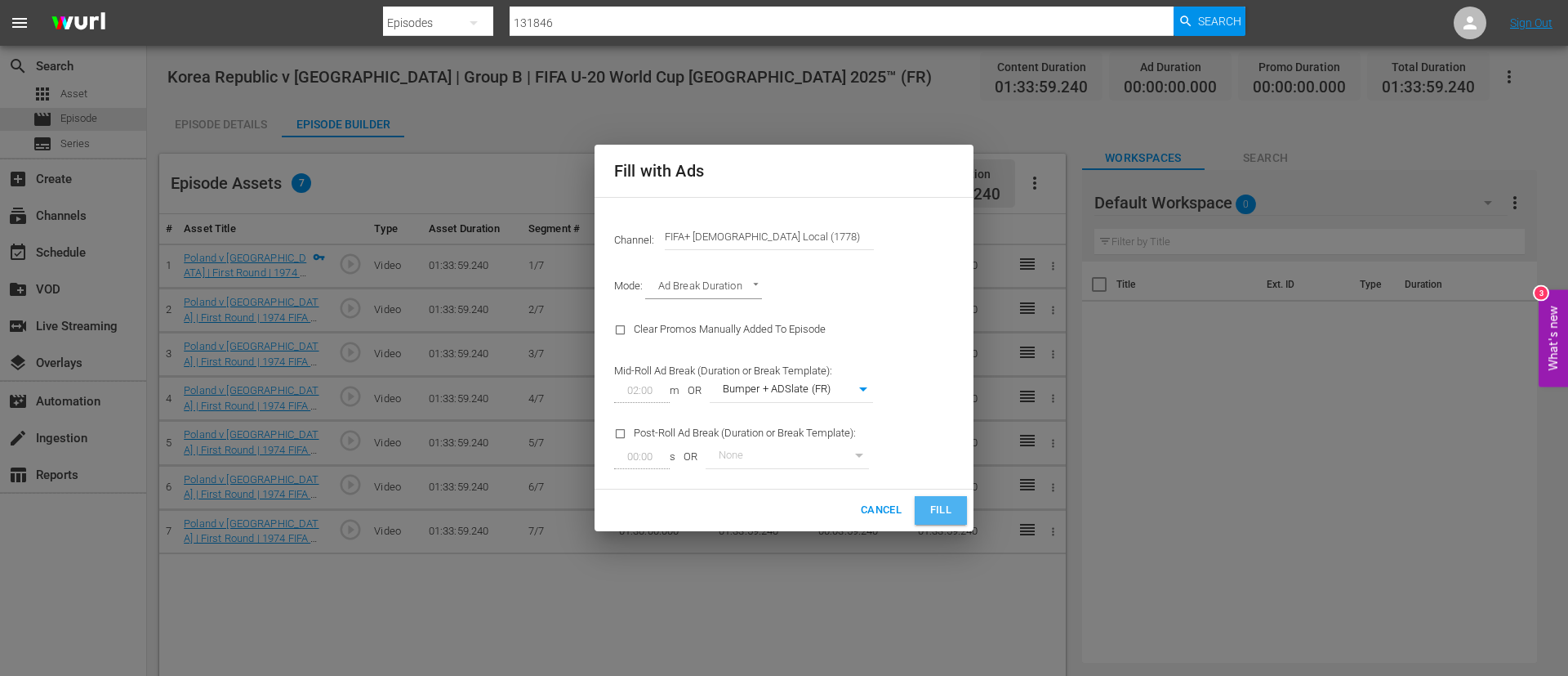
click at [947, 503] on span "Fill" at bounding box center [941, 510] width 26 height 18
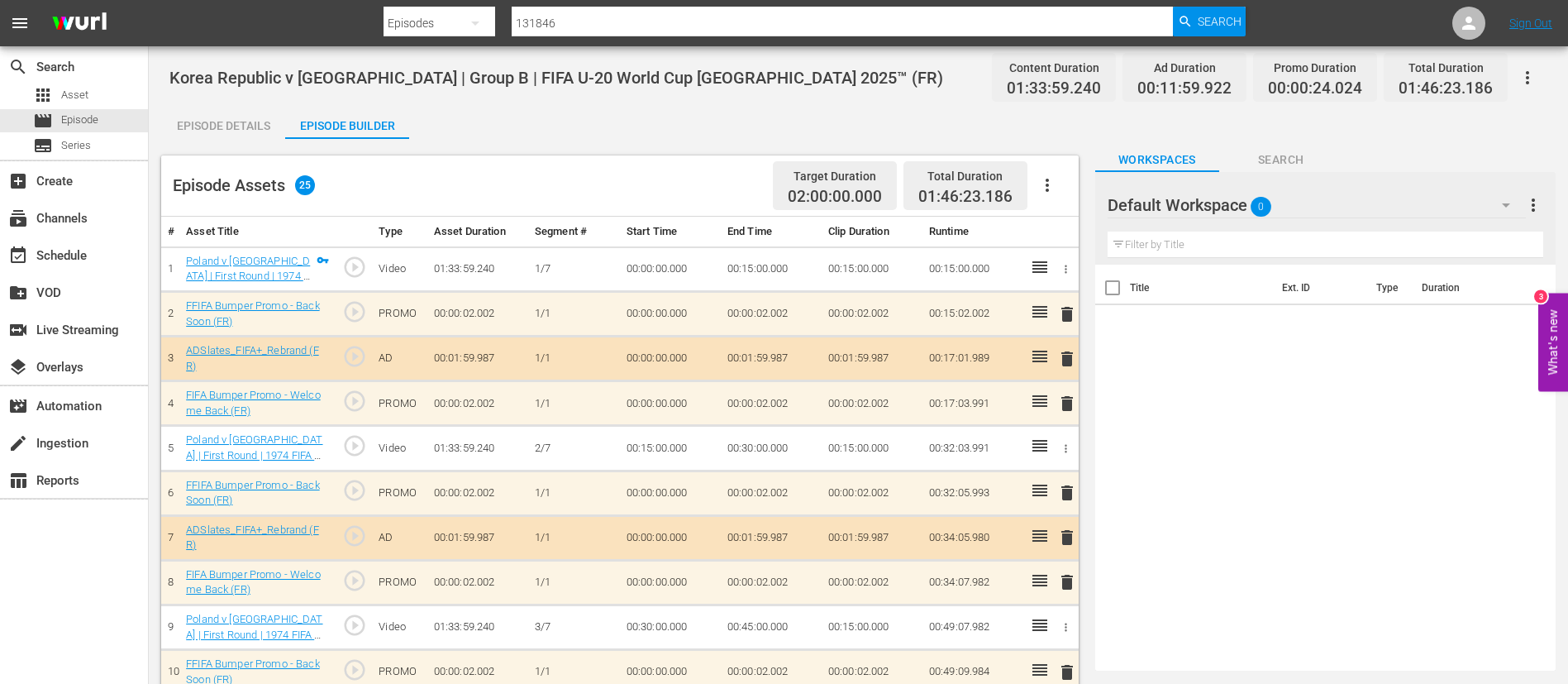
click at [1538, 63] on button "button" at bounding box center [1527, 77] width 40 height 40
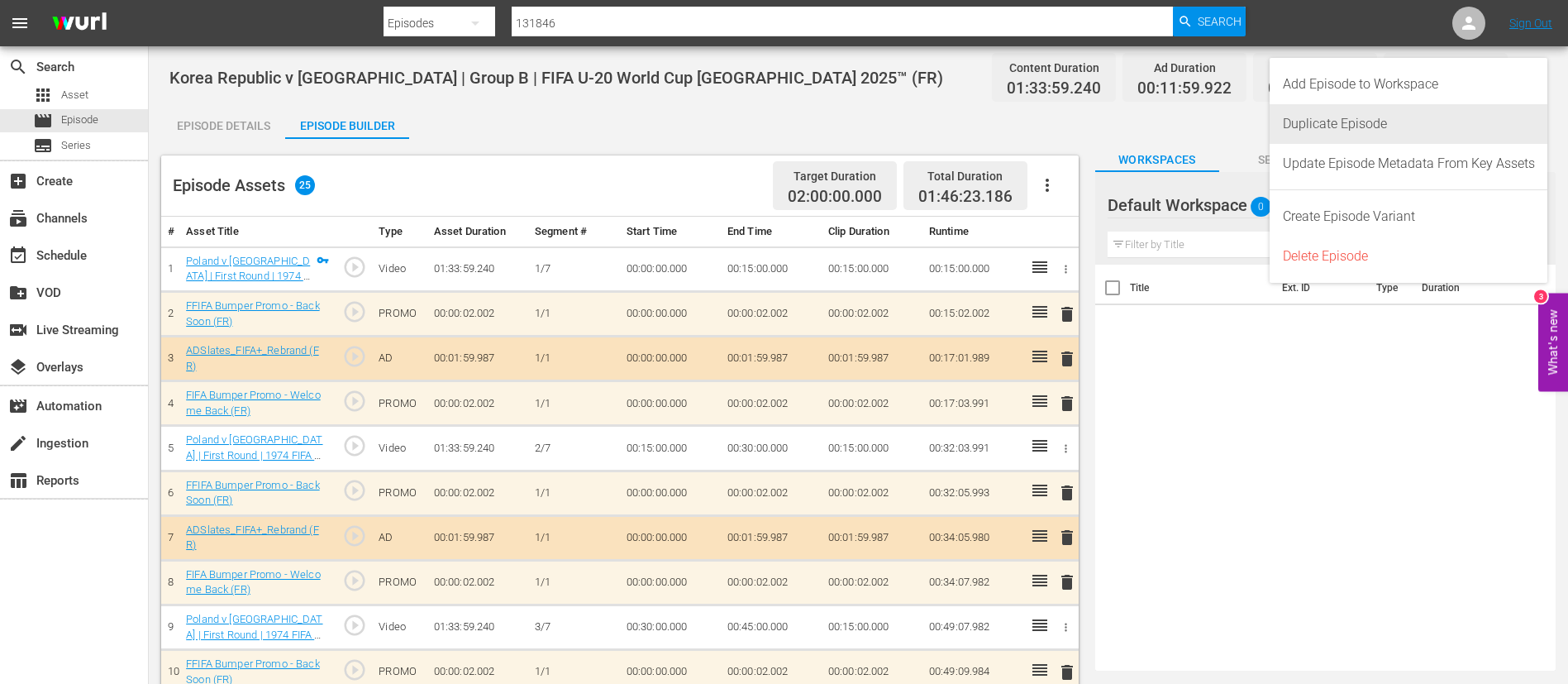
click at [1396, 122] on div "Duplicate Episode" at bounding box center [1409, 124] width 252 height 40
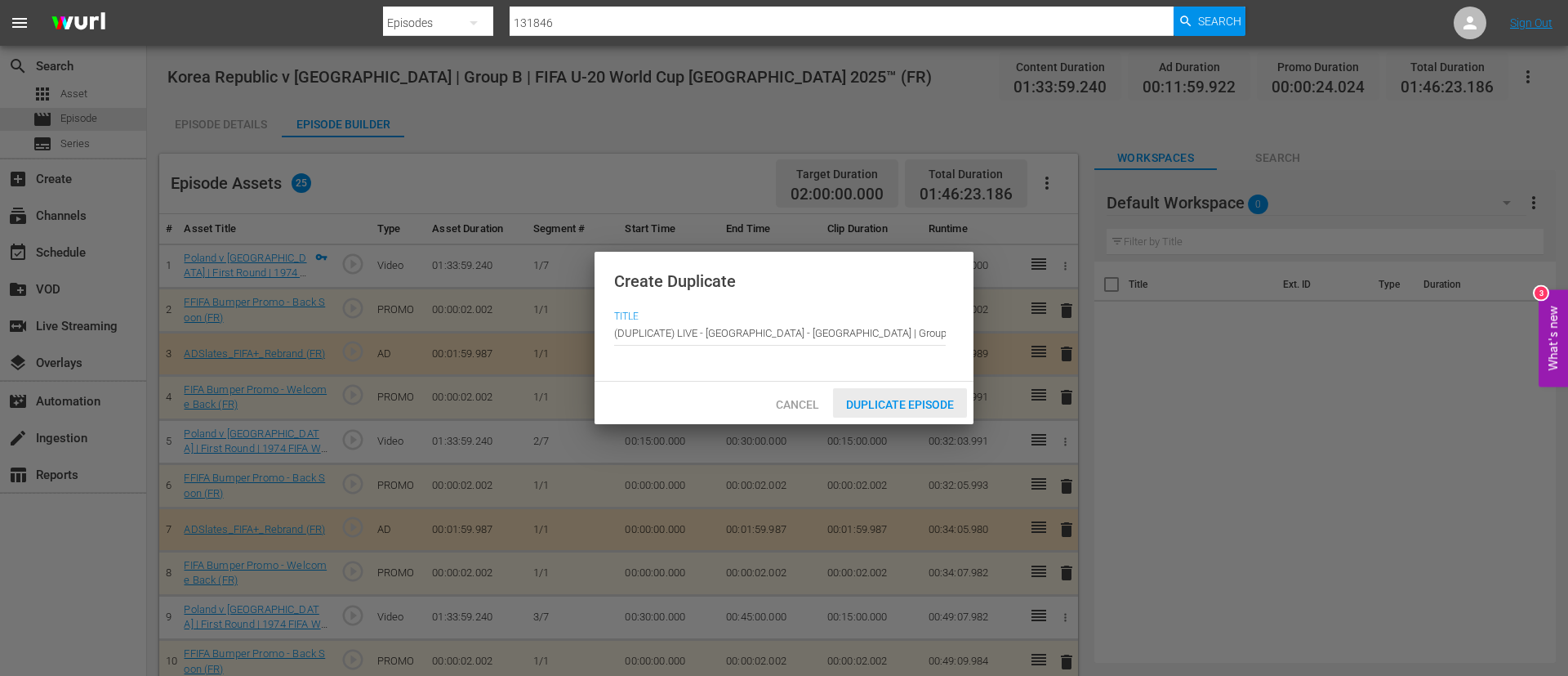
click at [921, 398] on span "Duplicate Episode" at bounding box center [900, 405] width 134 height 13
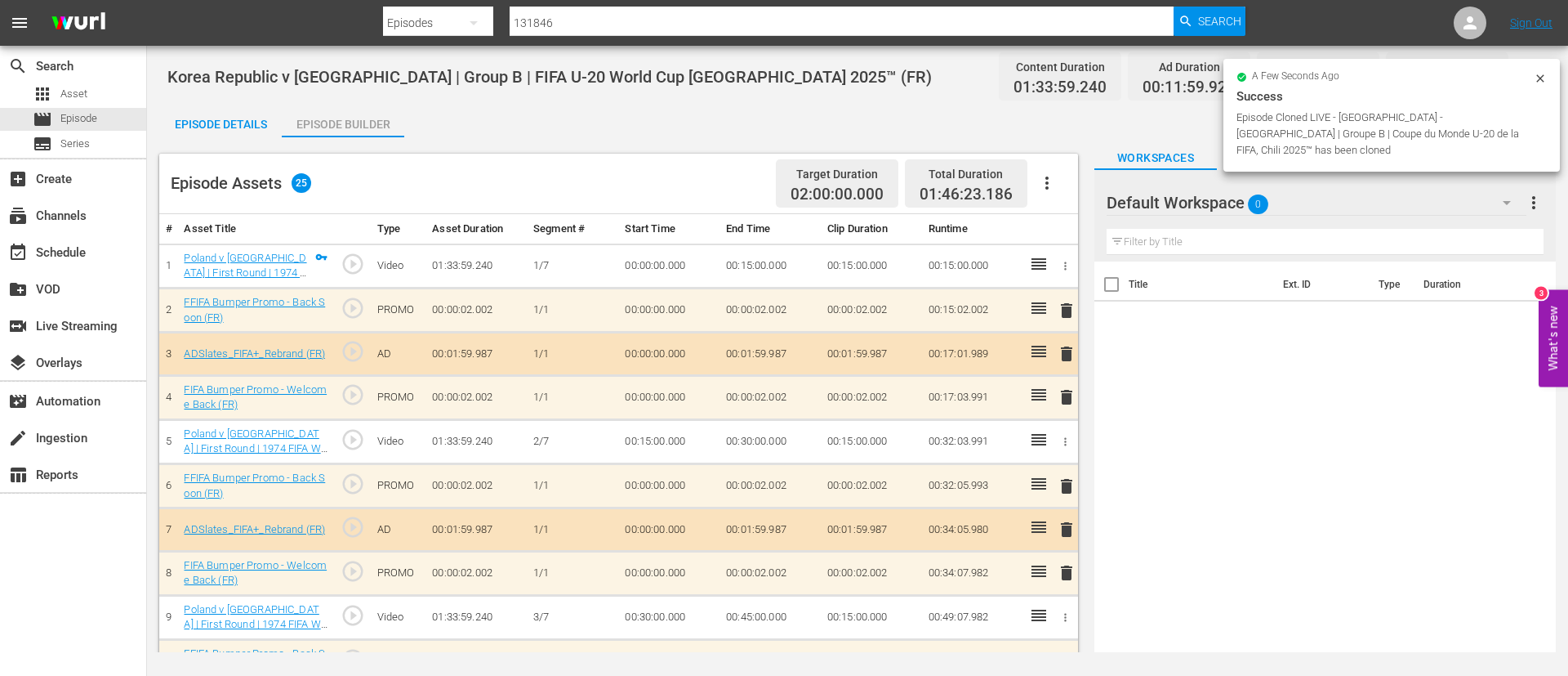
click at [1046, 187] on icon "button" at bounding box center [1047, 183] width 3 height 13
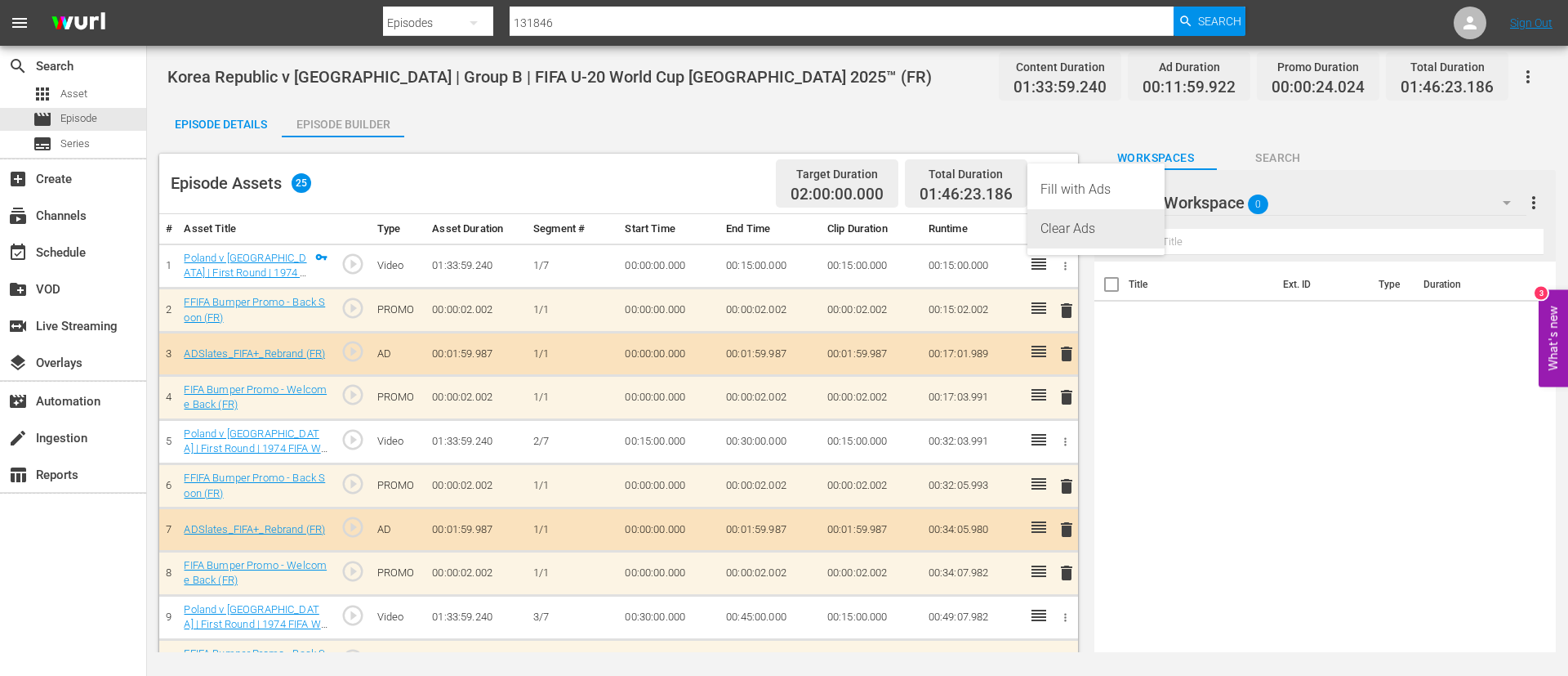
click at [1055, 238] on div "Clear Ads" at bounding box center [1096, 228] width 111 height 39
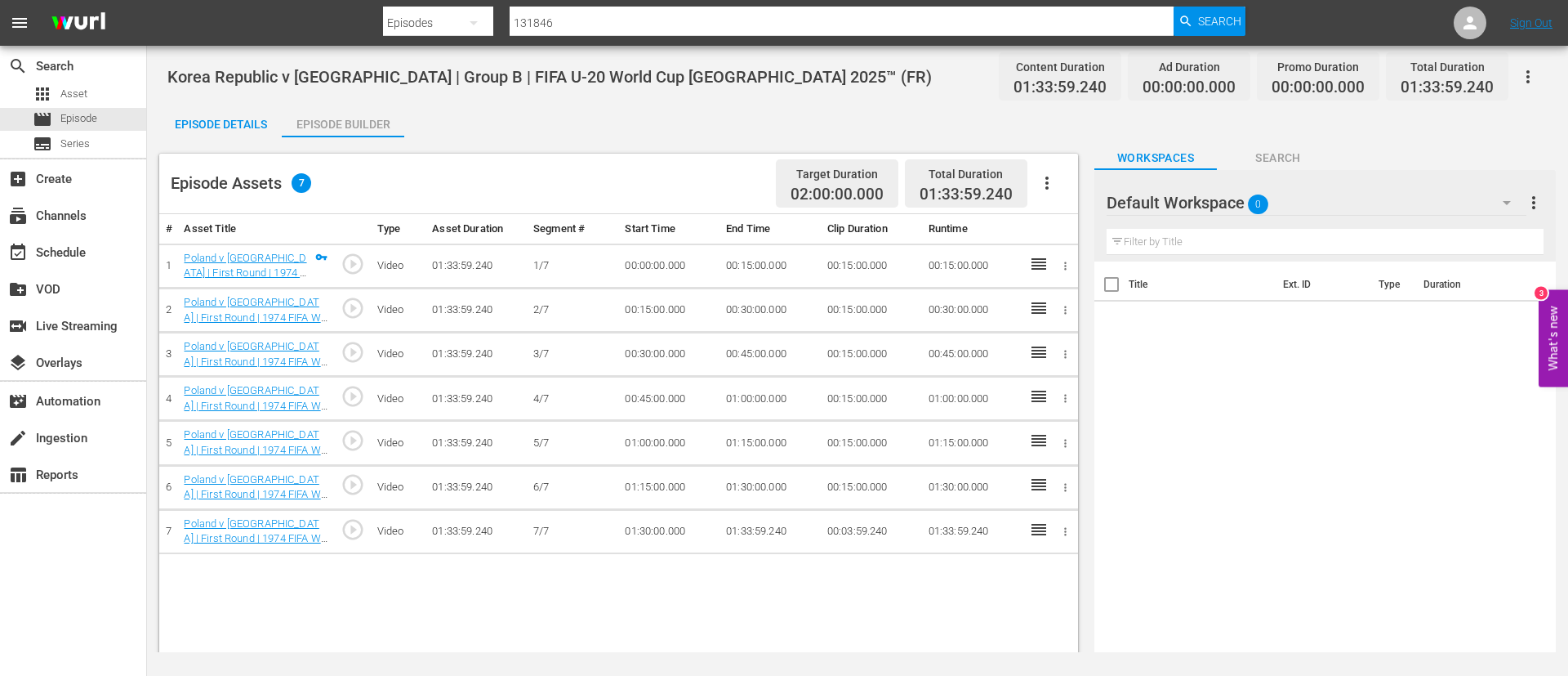
click at [1045, 166] on button "button" at bounding box center [1047, 182] width 39 height 39
click at [1054, 195] on div "Fill with Ads" at bounding box center [1096, 189] width 111 height 39
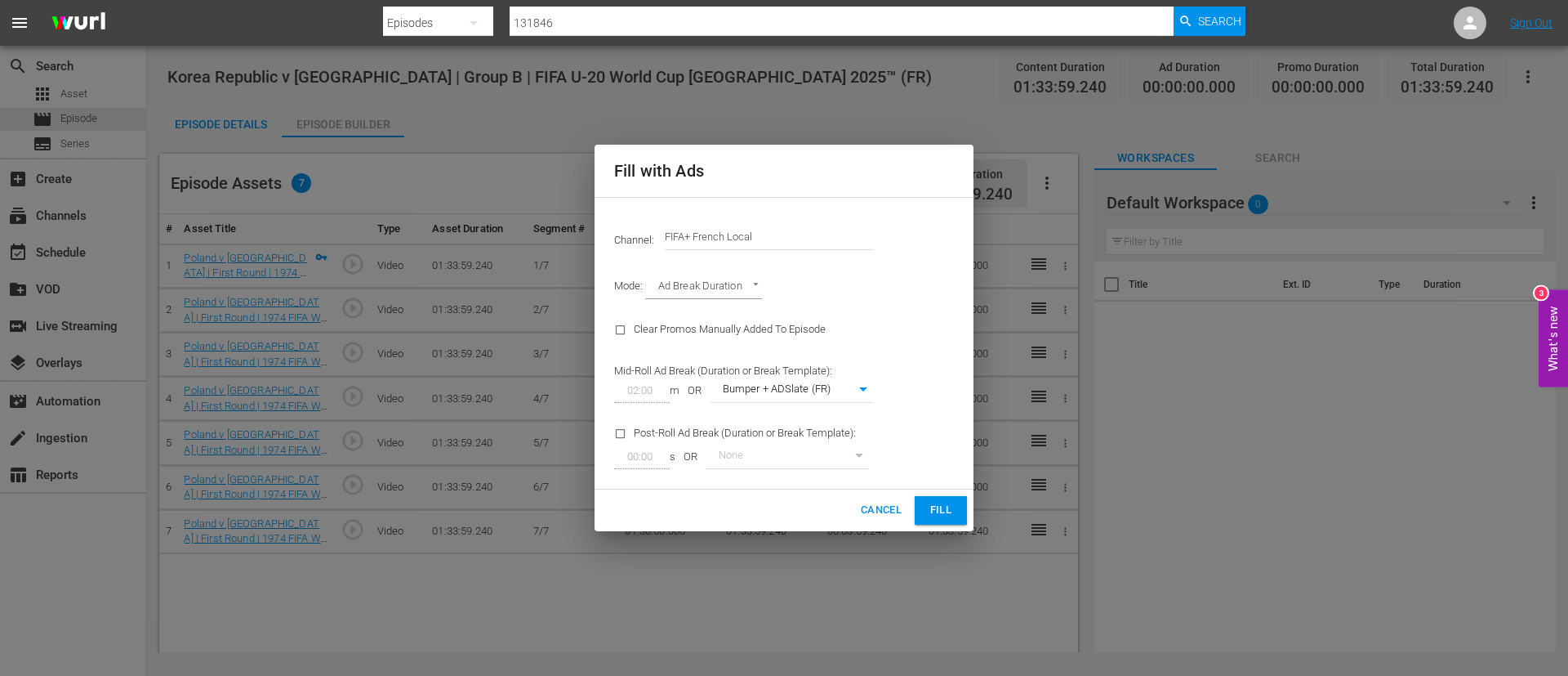
click at [800, 244] on input "FIFA+ French Local" at bounding box center [769, 237] width 209 height 39
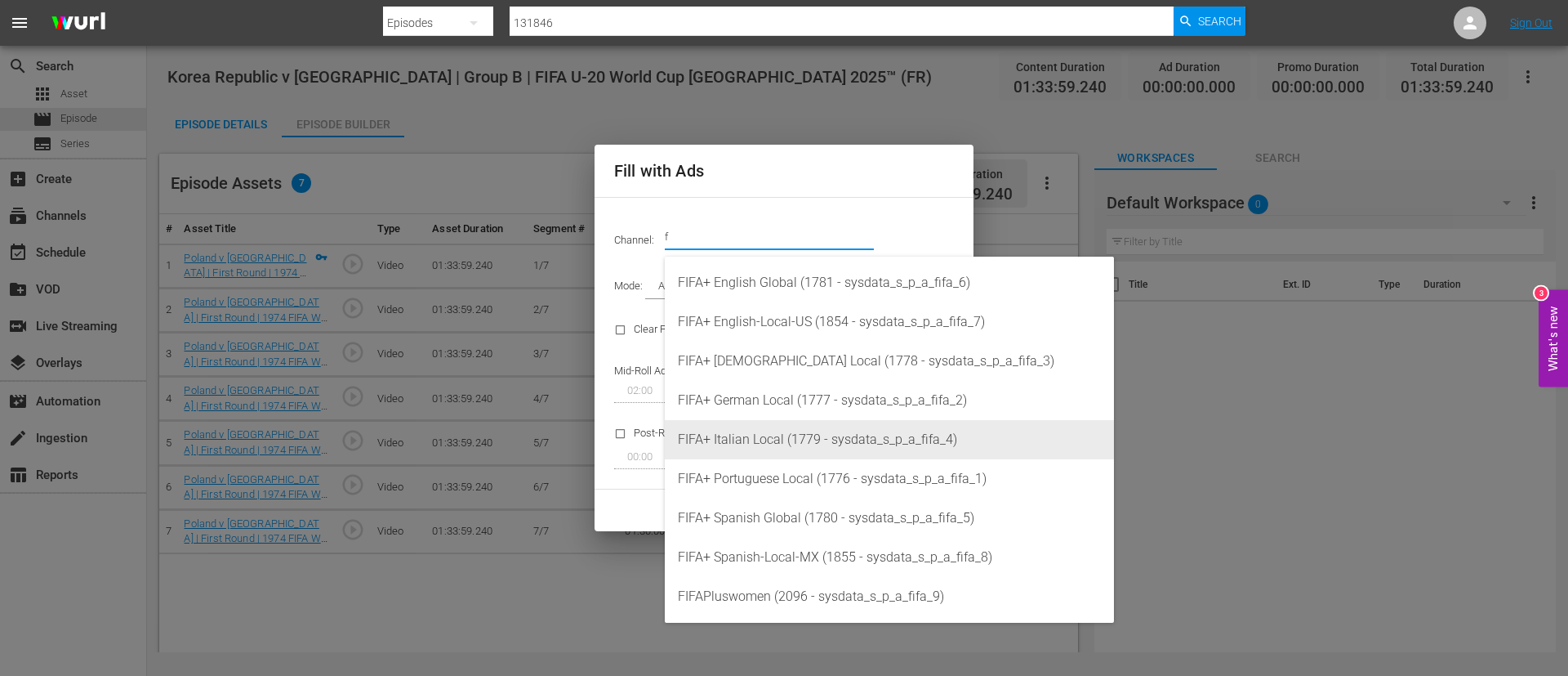
click at [801, 441] on div "FIFA+ Italian Local (1779 - sysdata_s_p_a_fifa_4)" at bounding box center [890, 439] width 423 height 39
type input "FIFA+ Italian Local (1779)"
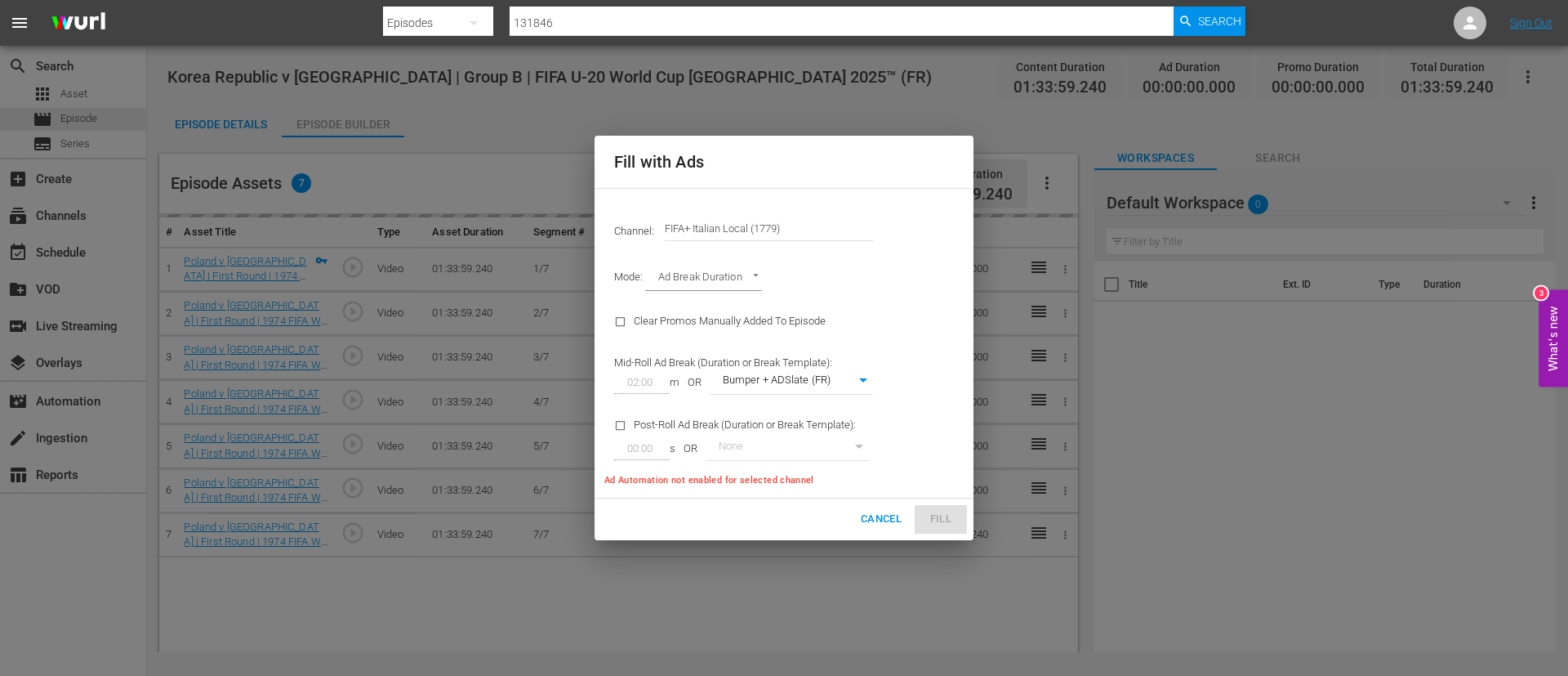
type input "341"
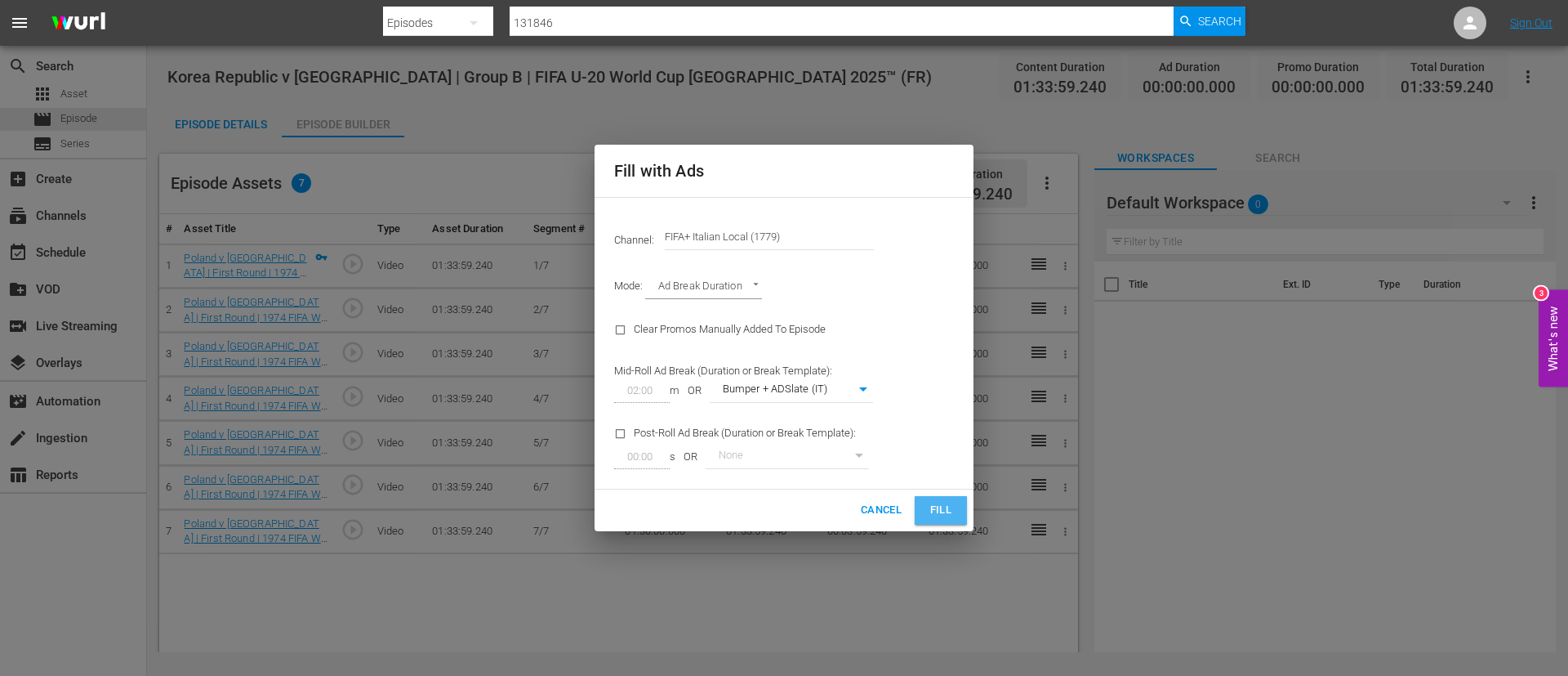
click at [934, 511] on span "Fill" at bounding box center [941, 510] width 26 height 18
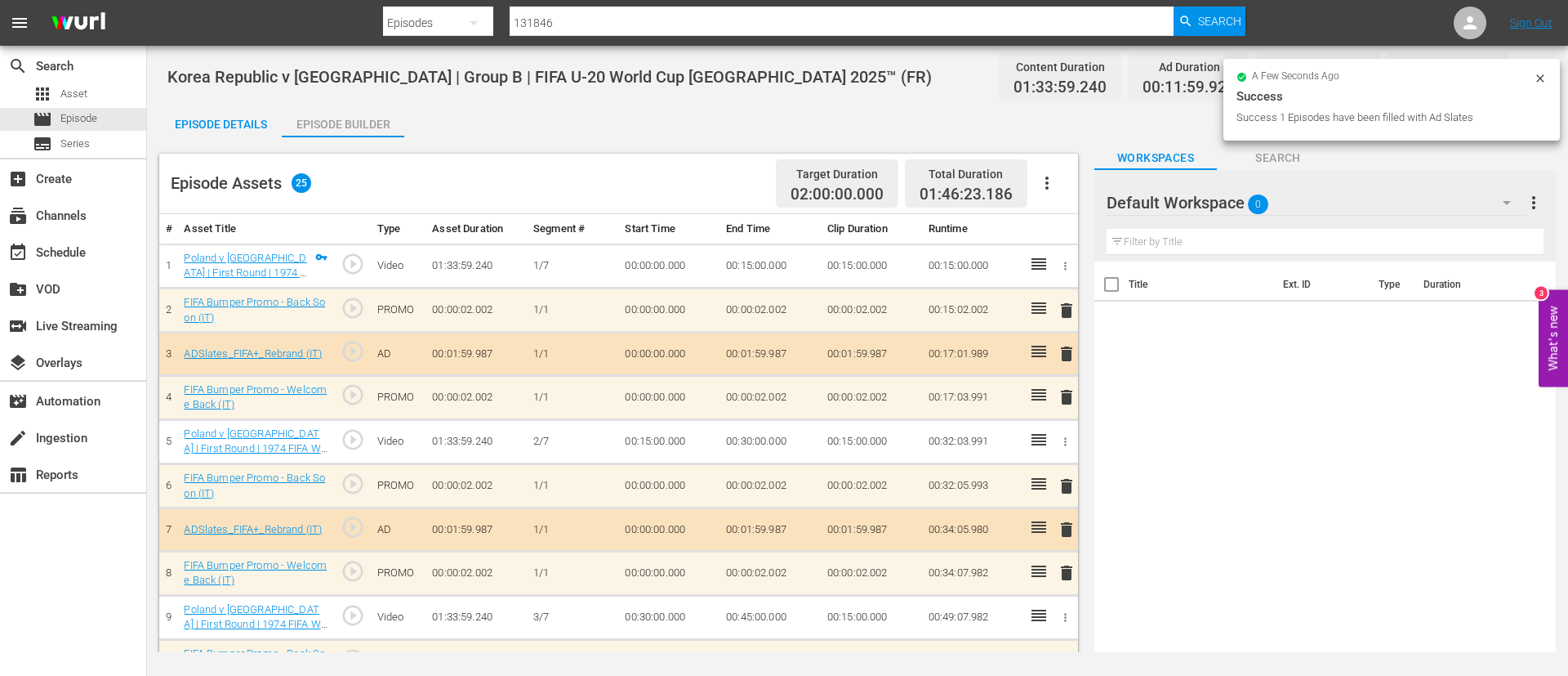
click at [233, 118] on div "Episode Details" at bounding box center [220, 124] width 123 height 39
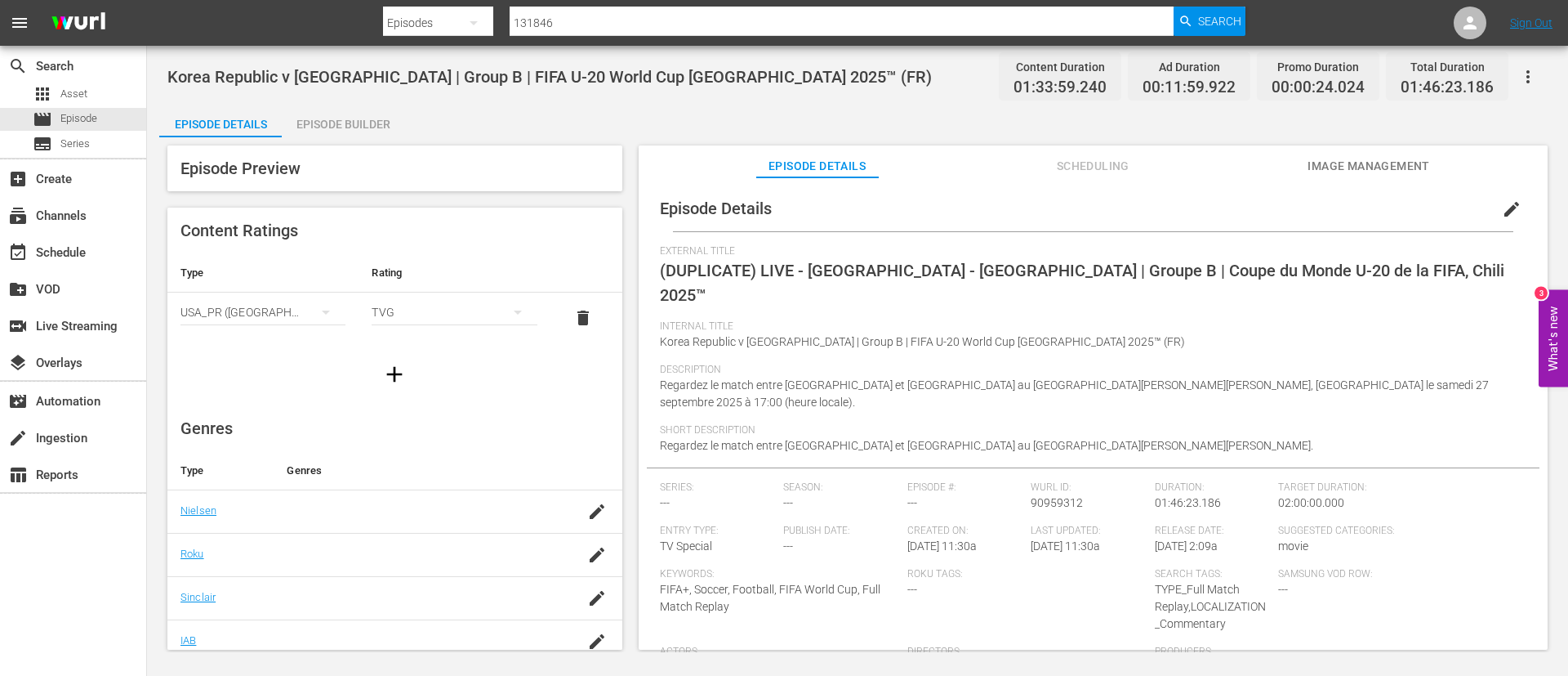
click at [1503, 211] on span "edit" at bounding box center [1511, 208] width 19 height 19
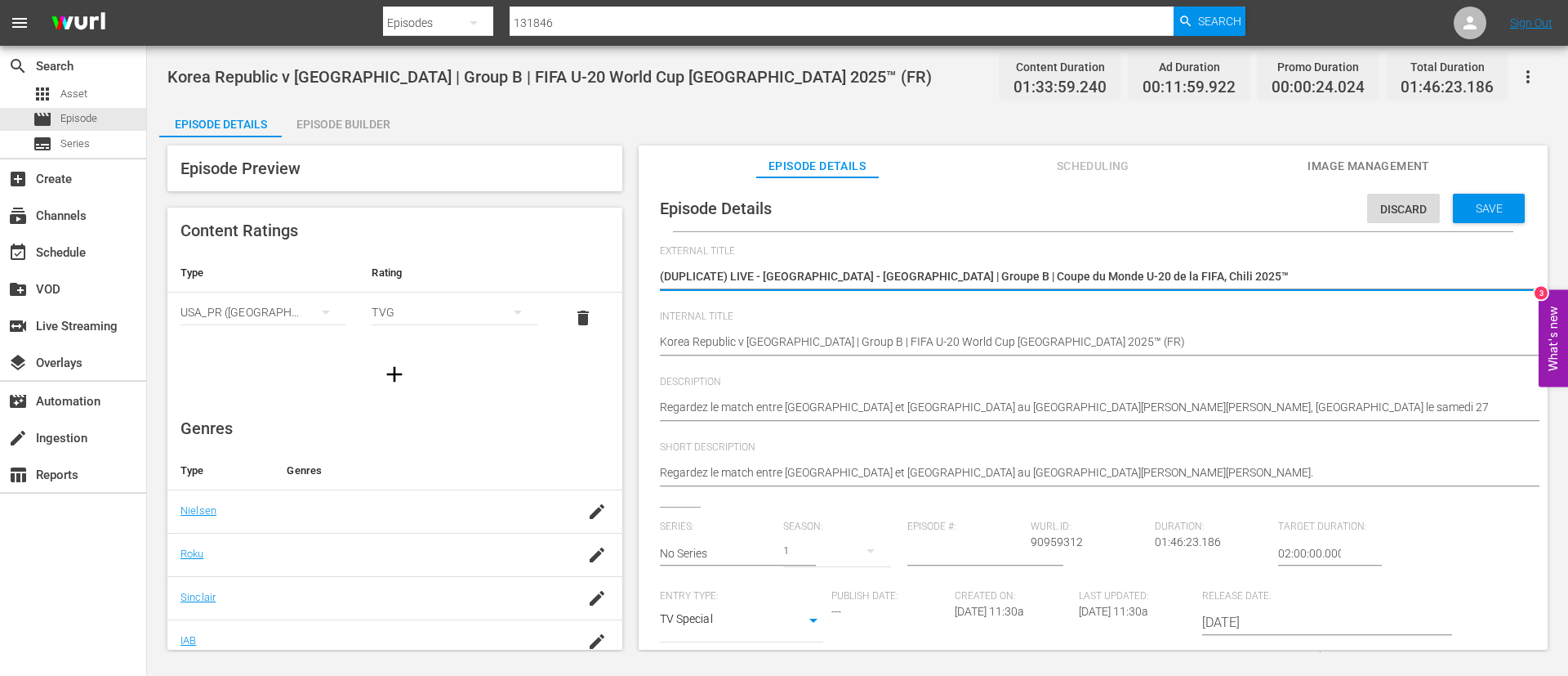
click at [1233, 284] on textarea "(DUPLICATE) LIVE - République de Corée - Ukraine | Groupe B | Coupe du Monde U-…" at bounding box center [1089, 277] width 859 height 19
type textarea "I"
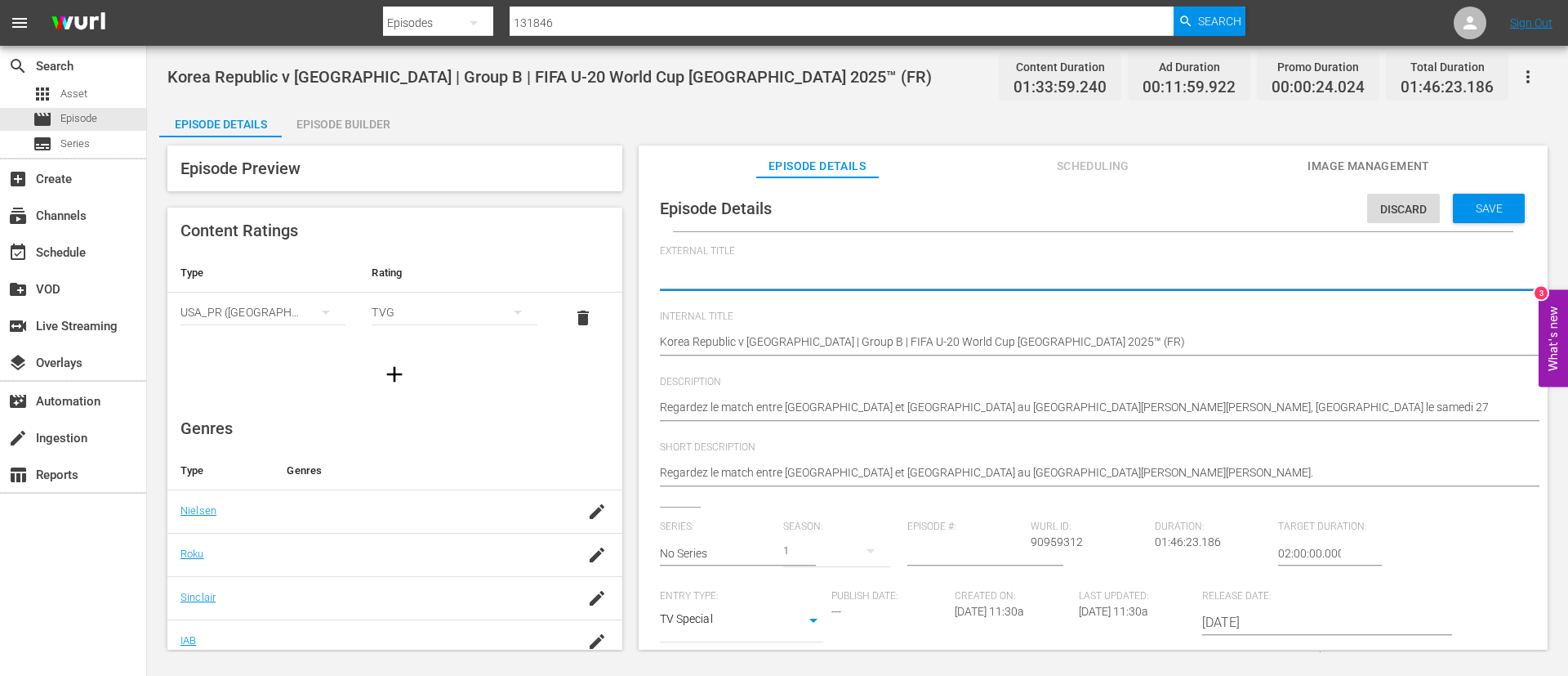
type textarea "L"
type textarea "LI"
type textarea "LIV"
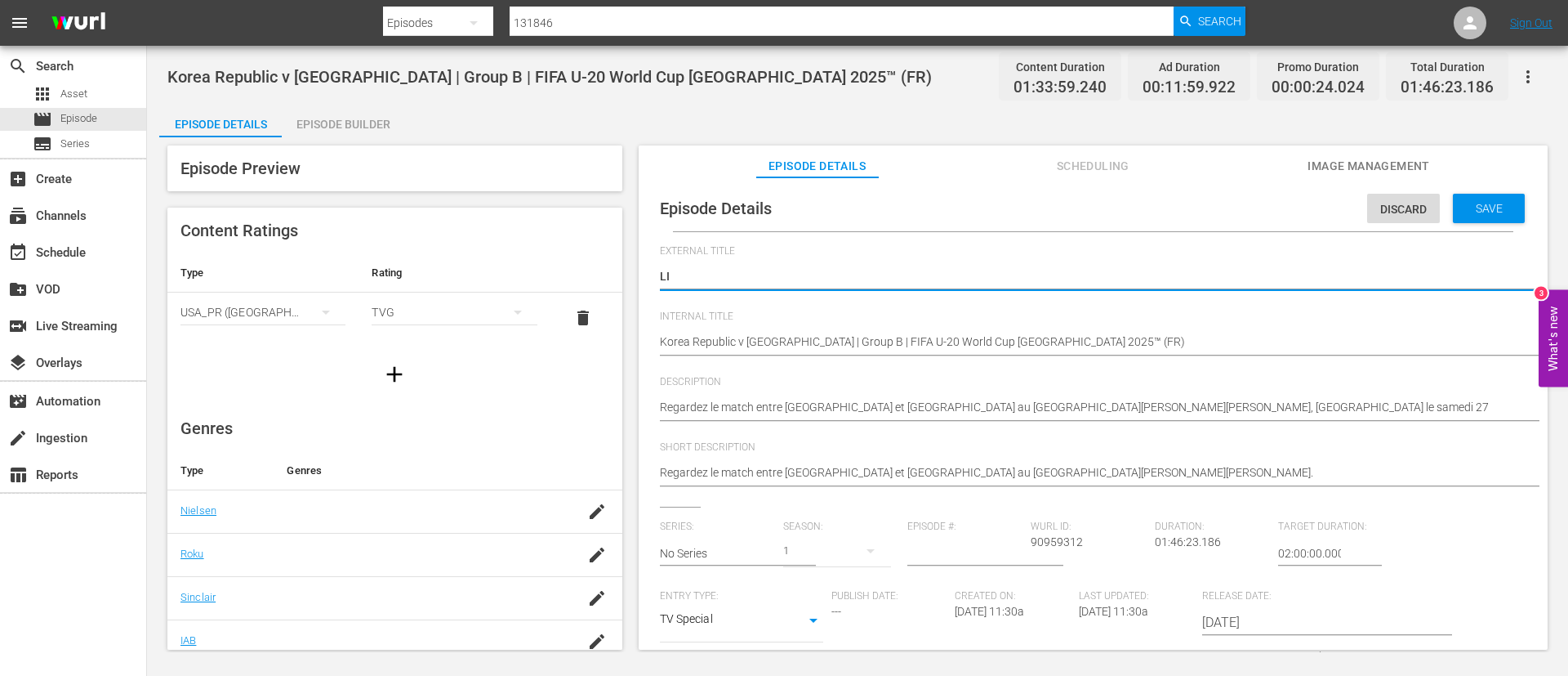
type textarea "LIV"
type textarea "LIVE"
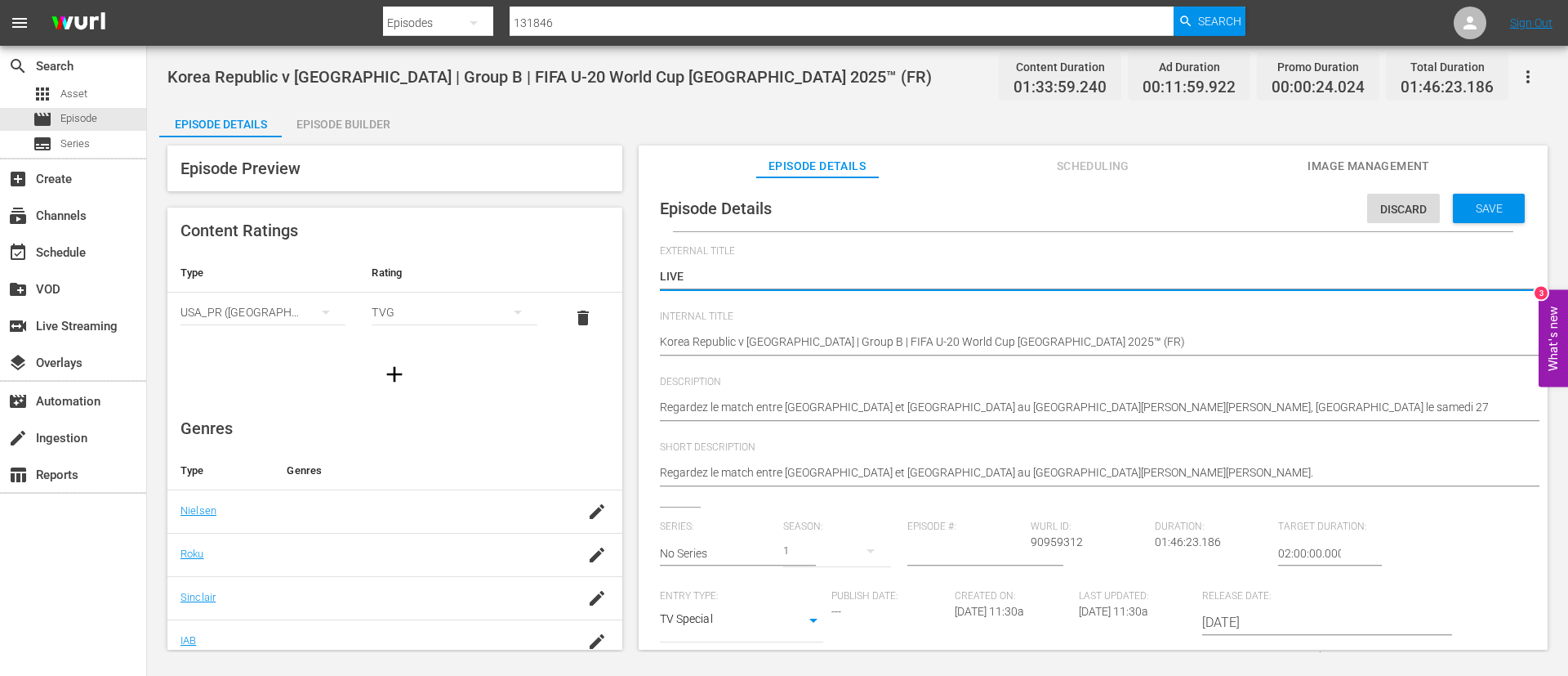
type textarea "LIVE -"
type textarea "LIVE - [PERSON_NAME][GEOGRAPHIC_DATA] - [GEOGRAPHIC_DATA] | Gruppo B | Coppa de…"
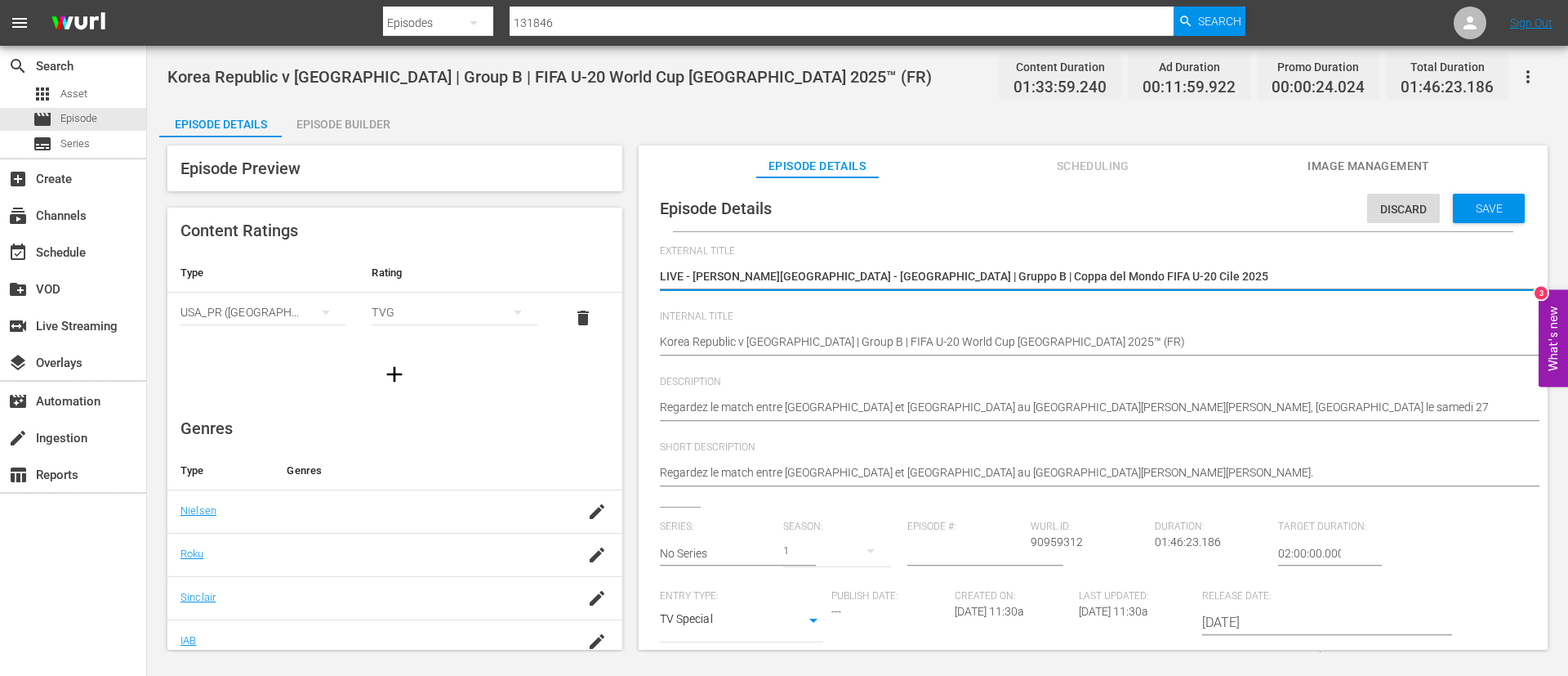
type textarea "LIVE - [PERSON_NAME][GEOGRAPHIC_DATA] - [GEOGRAPHIC_DATA] | Gruppo B | Coppa de…"
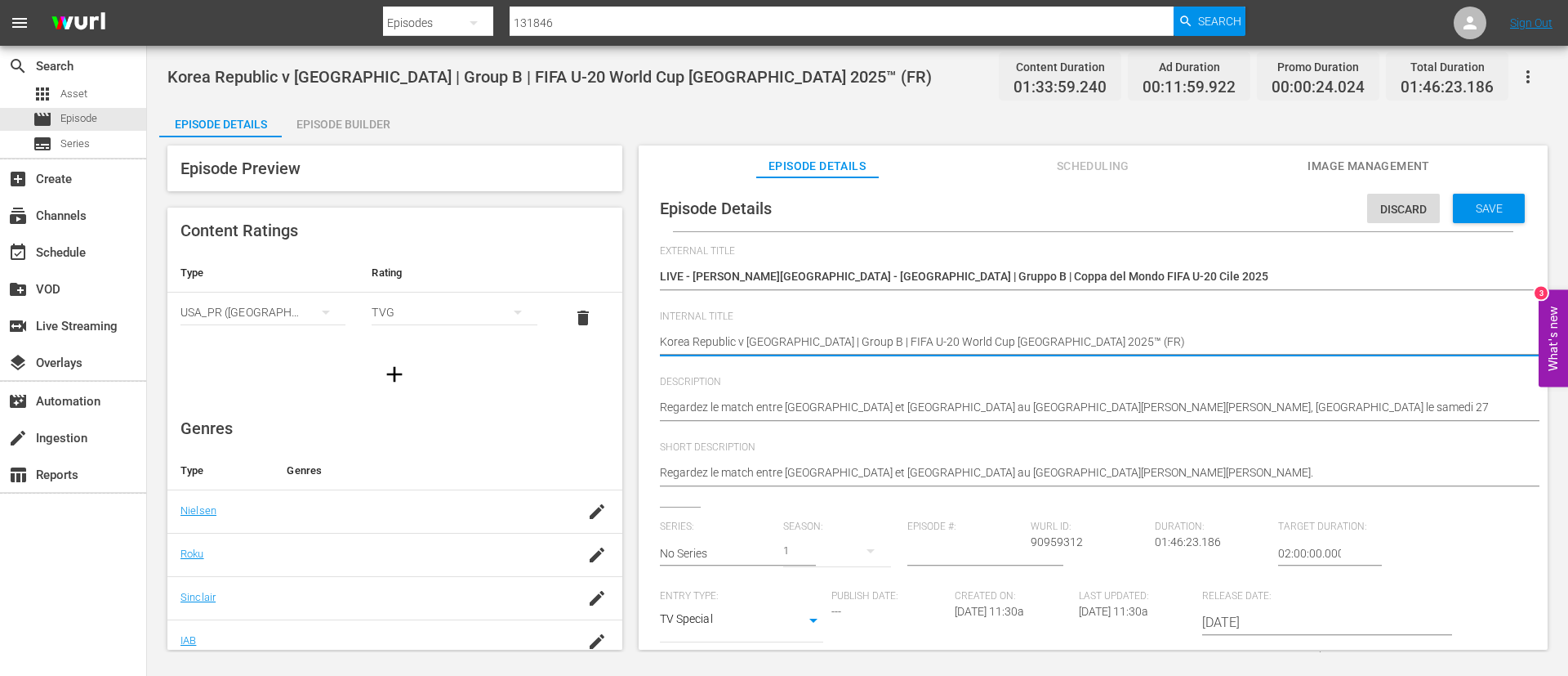
type textarea "Korea Republic v Ukraine | Group B | FIFA U-20 World Cup Chile 2025™ (I)"
type textarea "Korea Republic v [GEOGRAPHIC_DATA] | Group B | FIFA U-20 World Cup [GEOGRAPHIC_…"
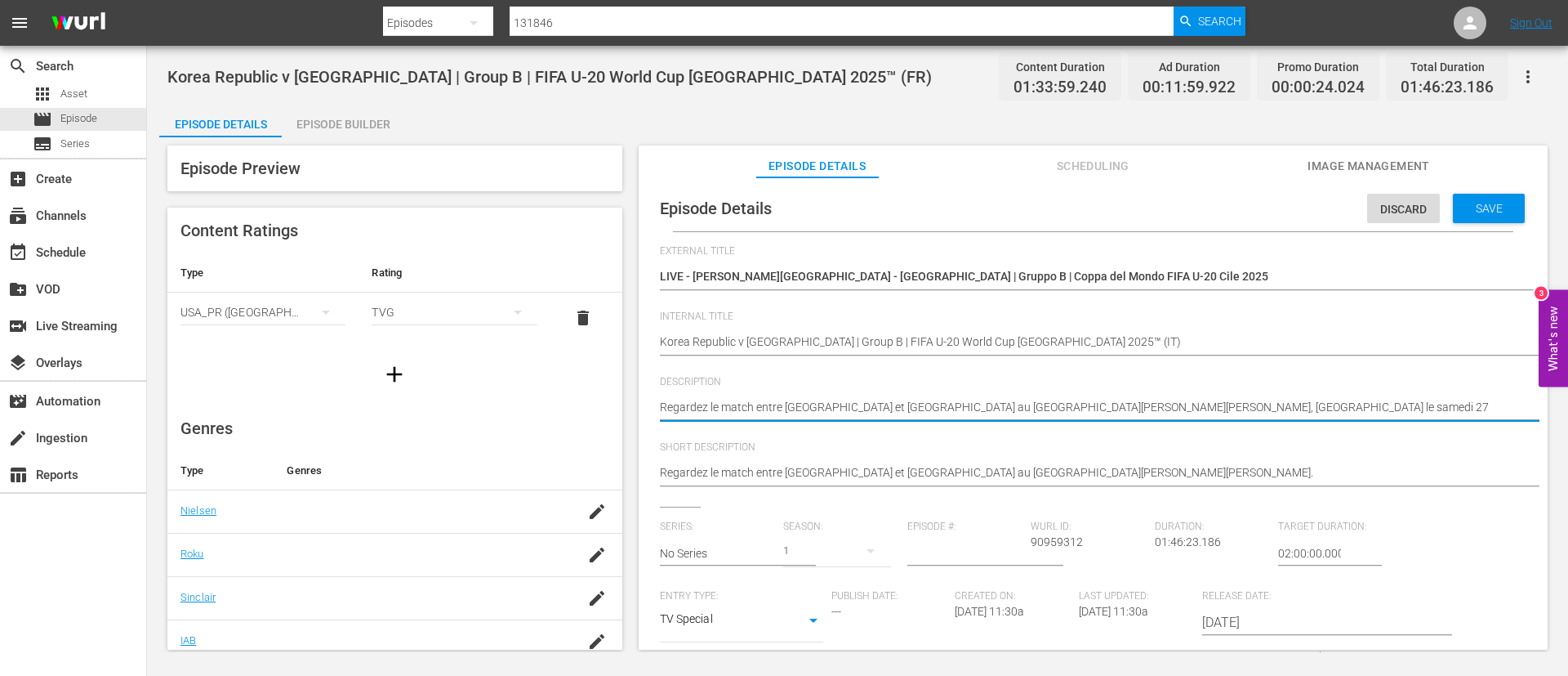
click at [1142, 386] on span "Description" at bounding box center [1089, 382] width 859 height 13
click at [1139, 405] on textarea "Regardez le match entre République de Corée et Ukraine au Estadio Elías Figuero…" at bounding box center [1089, 408] width 859 height 19
paste textarea "Guarda la partita tra Corea del Sud e Ucraina giocato al Estadio Elías Figueroa…"
type textarea "Guarda la partita tra Corea del Sud e Ucraina giocato al Estadio Elías Figueroa…"
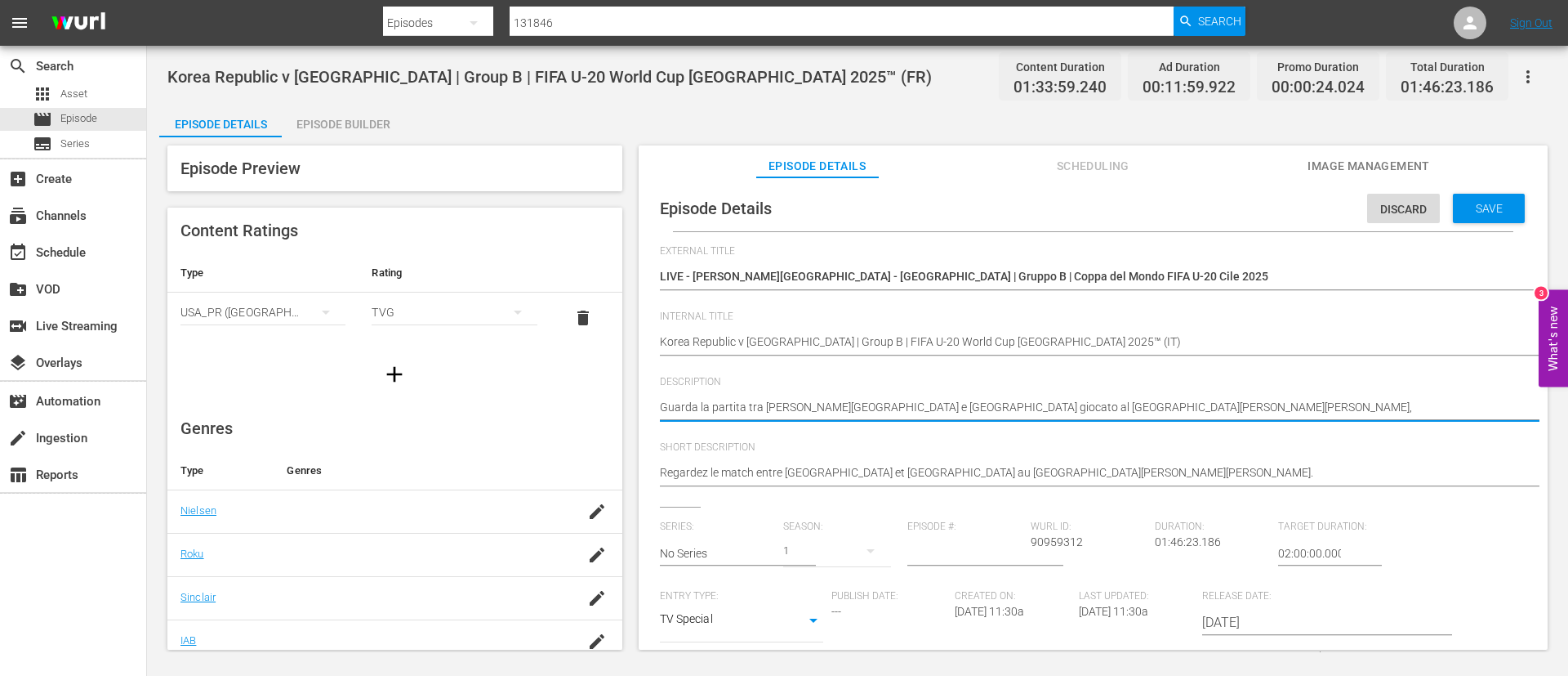
type textarea "Guarda la partita tra Corea del Sud e Ucraina giocato al Estadio Elías Figueroa…"
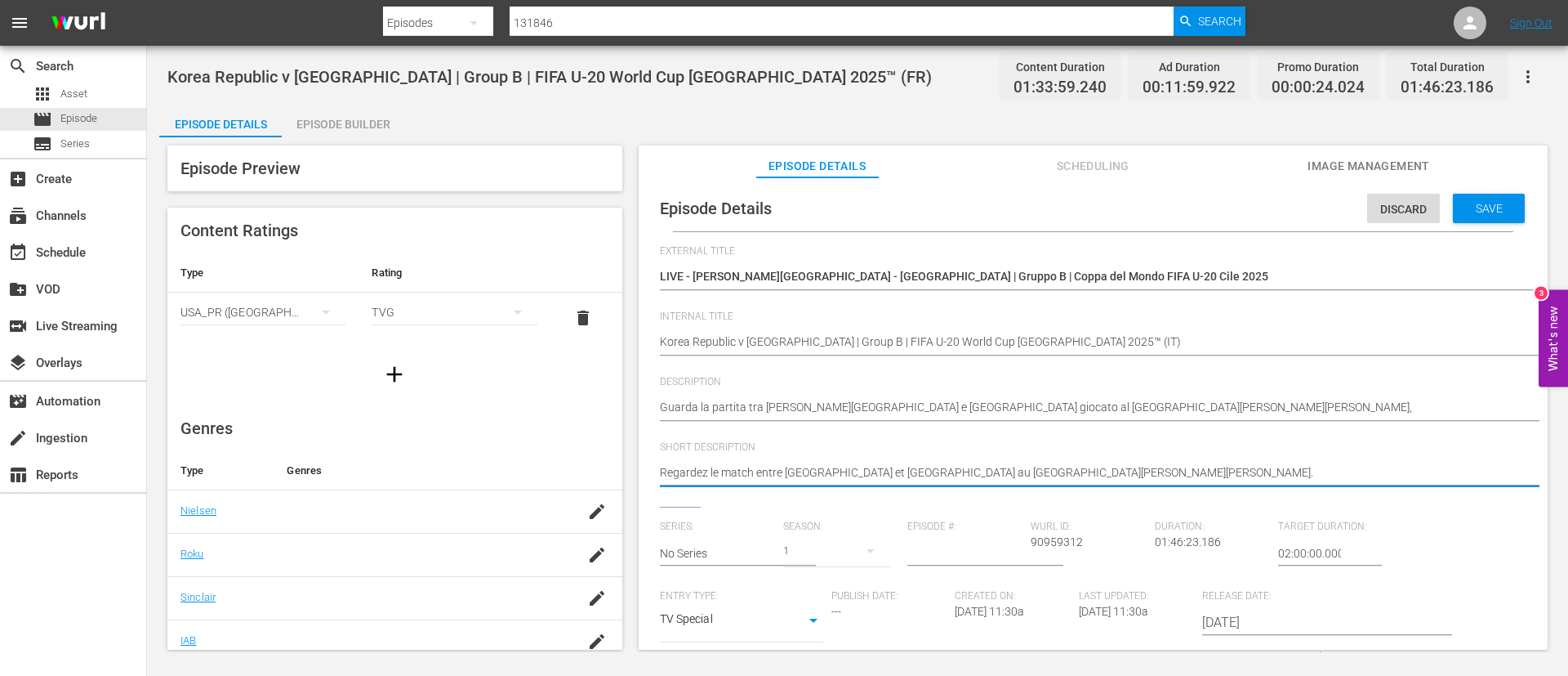
paste textarea "Guarda la partita tra Corea del Sud e Ucraina giocato al Estadio Elías Figueroa…"
type textarea "Guarda la partita tra Corea del Sud e Ucraina giocato al Estadio Elías Figueroa…"
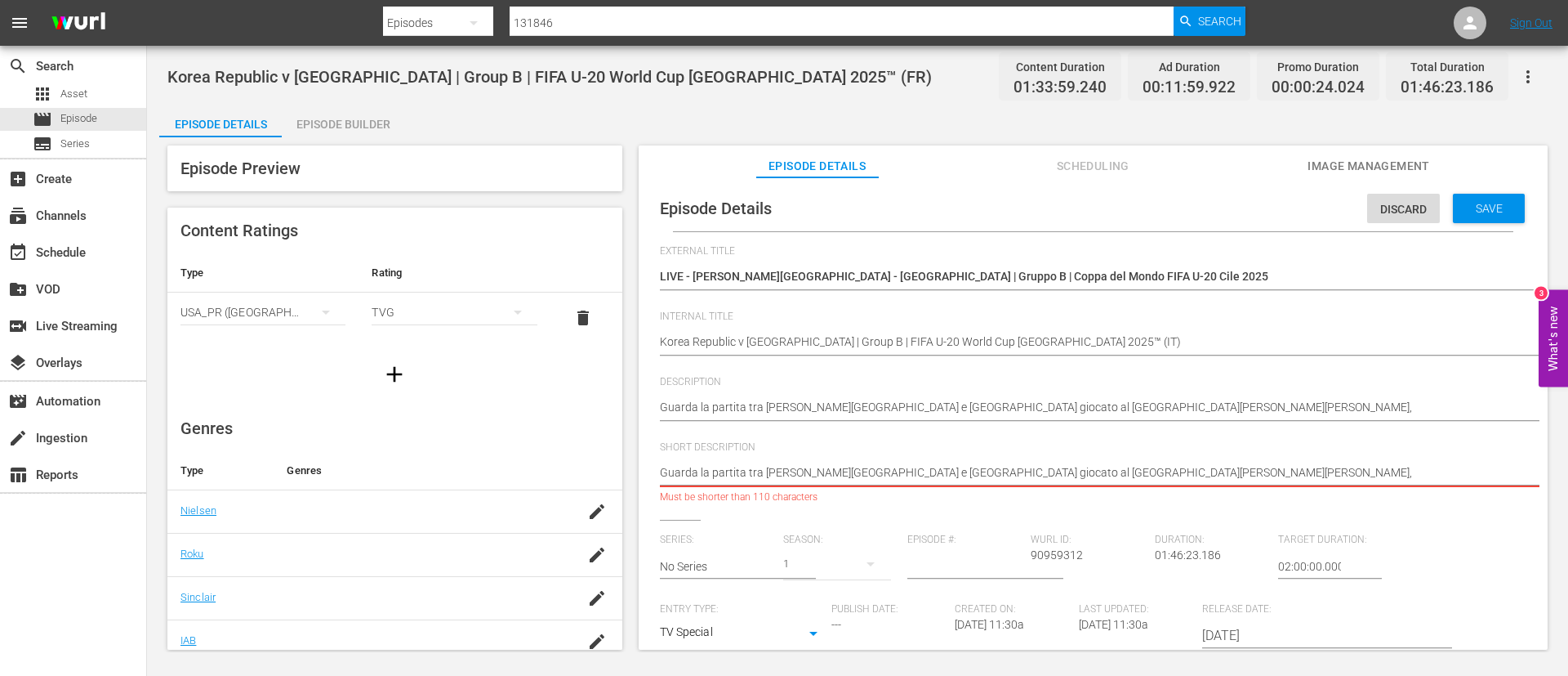
type textarea "Guarda la partita tra Corea del Sud e Ucraina giocato al Estadio Elías Figueroa…"
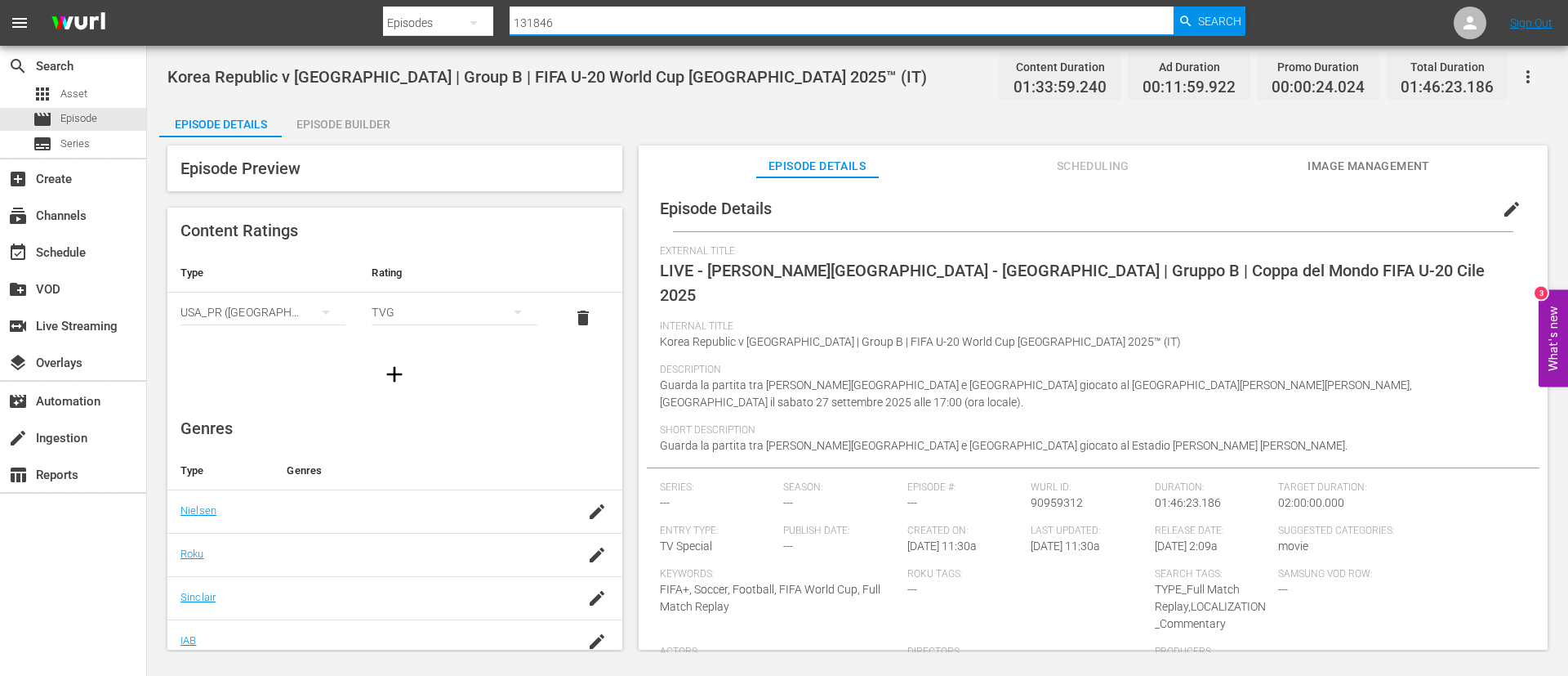
click at [689, 20] on input "131846" at bounding box center [842, 23] width 664 height 39
paste input "7"
type input "131847"
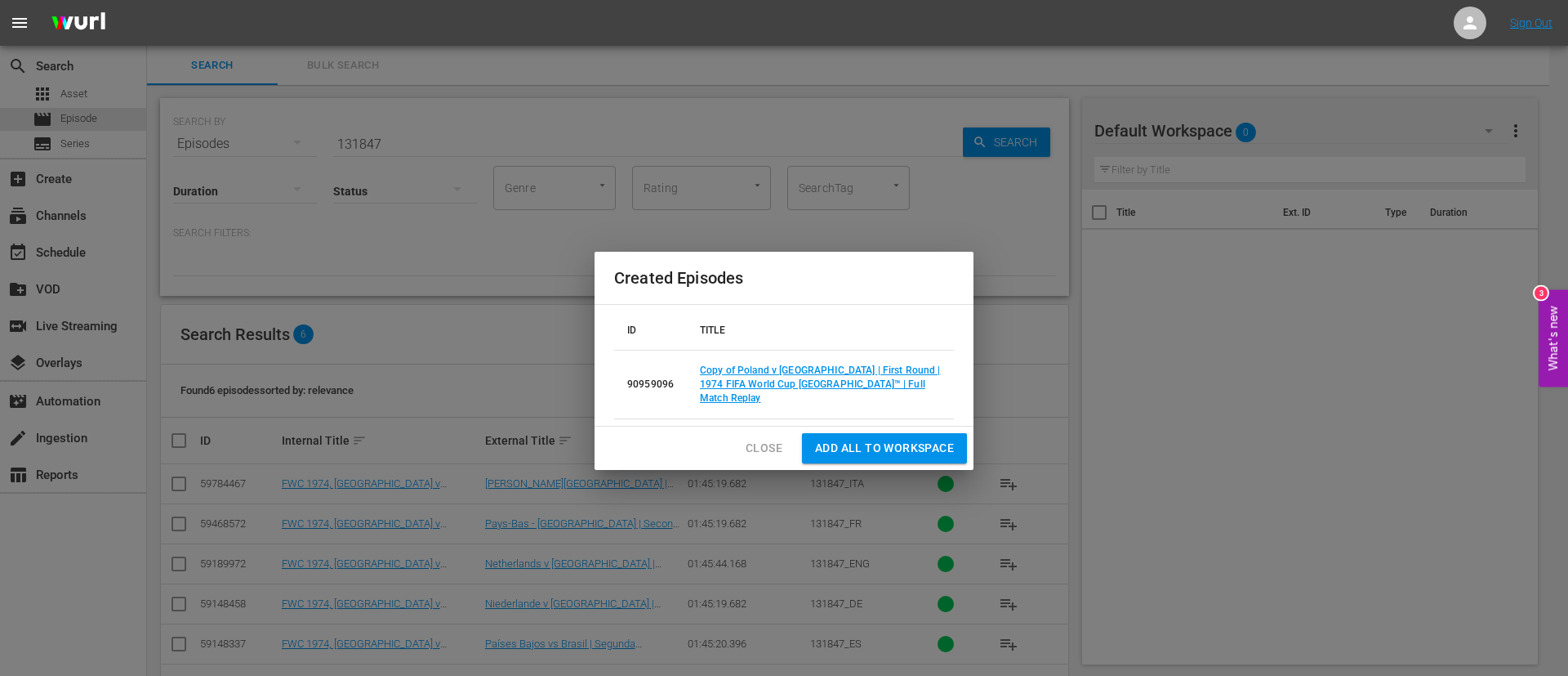
click at [755, 439] on span "Close" at bounding box center [764, 448] width 37 height 20
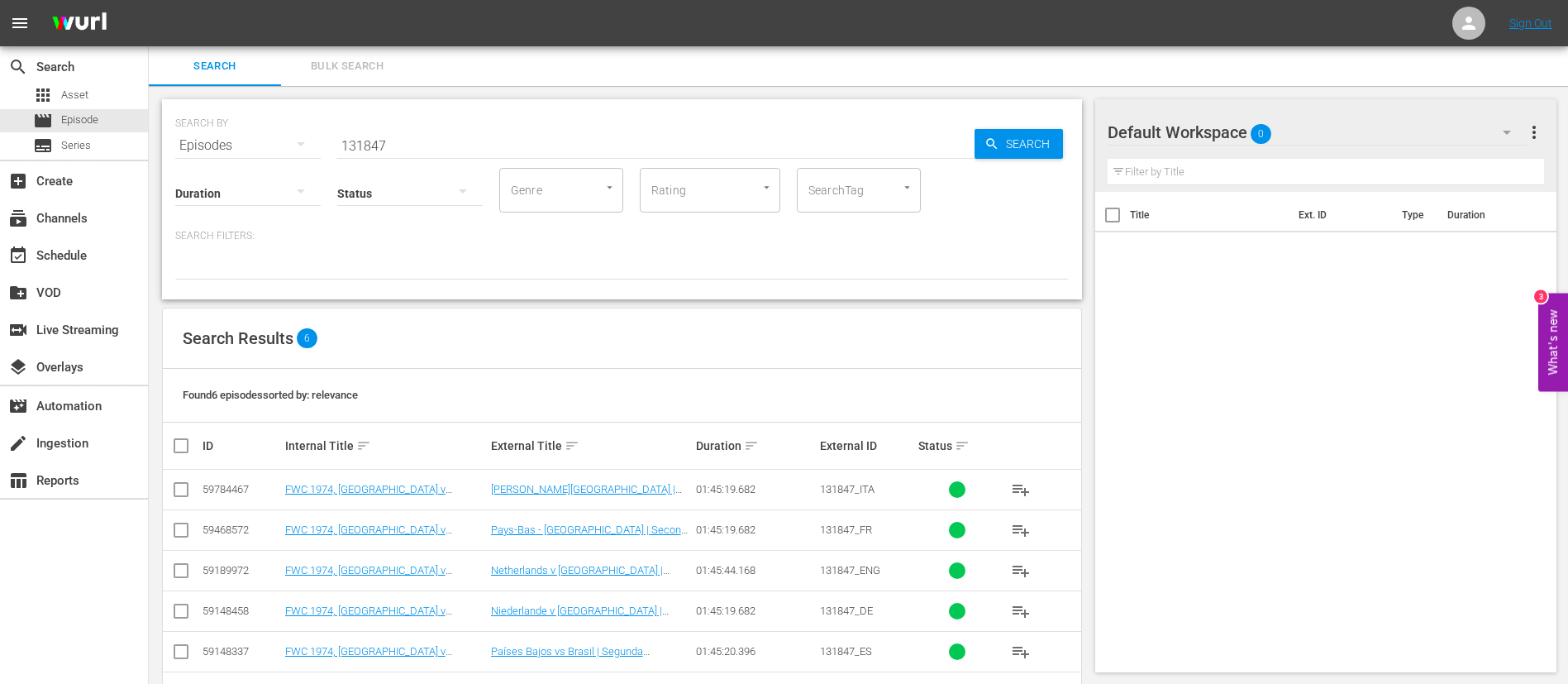
click at [452, 134] on input "131847" at bounding box center [656, 145] width 637 height 40
paste input "131847"
click at [452, 134] on input "131847131847" at bounding box center [656, 145] width 637 height 40
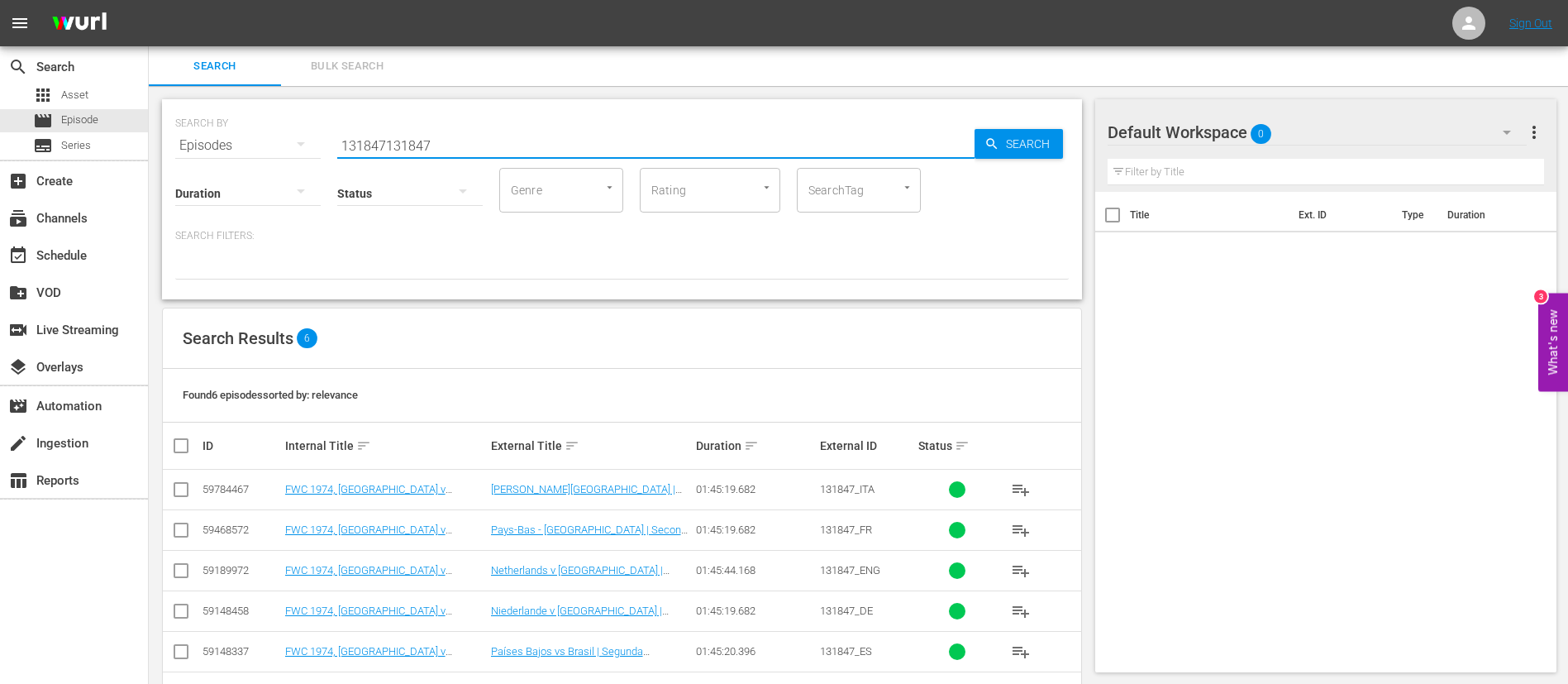
paste input "text"
type input "131847"
click at [175, 576] on input "checkbox" at bounding box center [180, 573] width 19 height 19
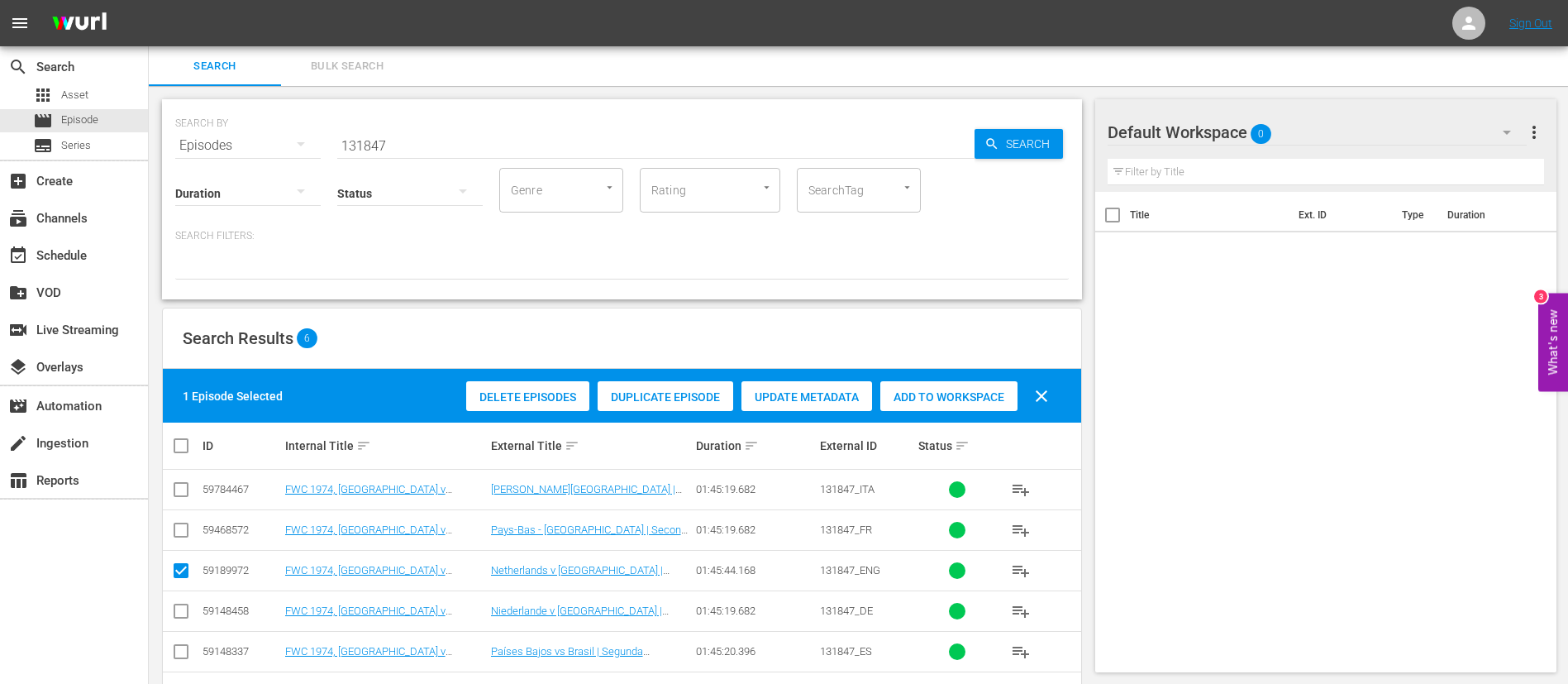
click at [686, 390] on span "Duplicate Episode" at bounding box center [665, 397] width 135 height 14
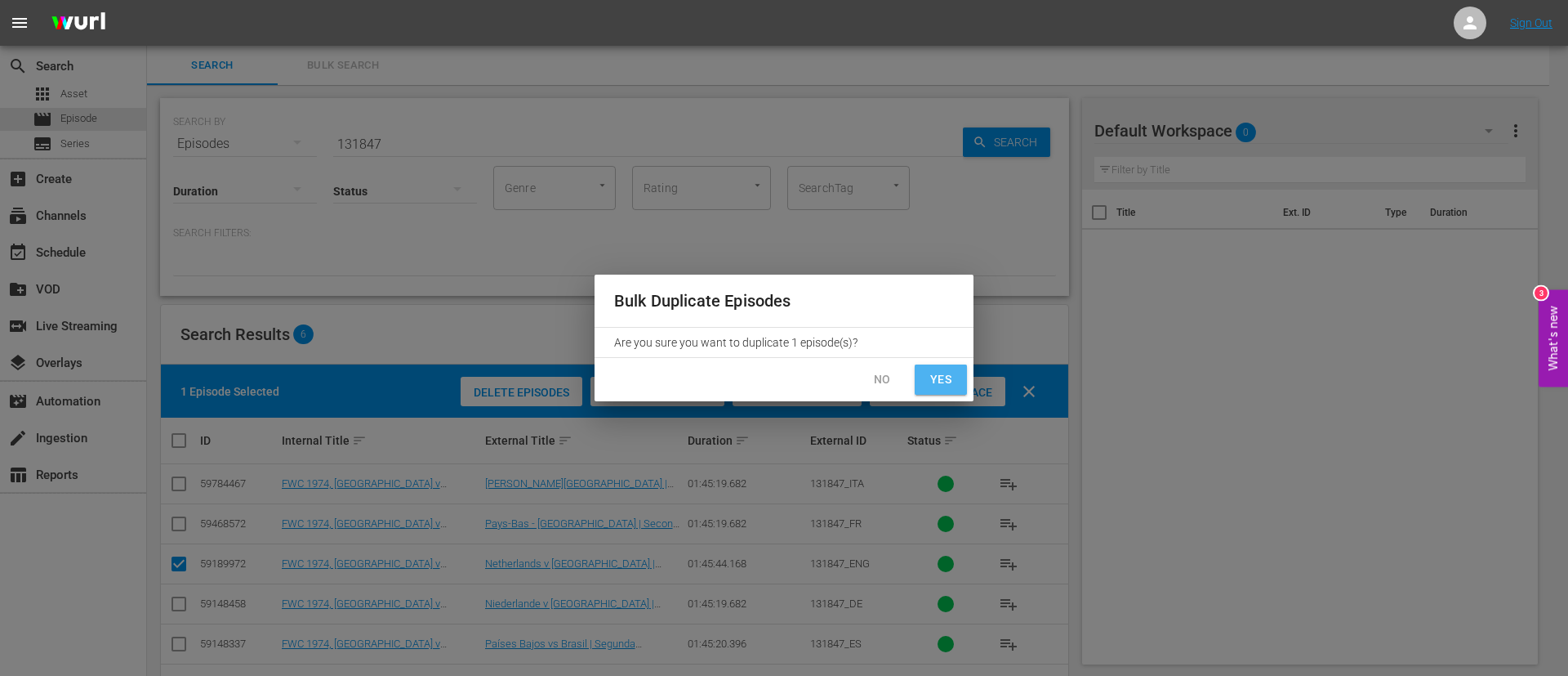
click at [948, 384] on span "Yes" at bounding box center [941, 380] width 26 height 20
checkbox input "false"
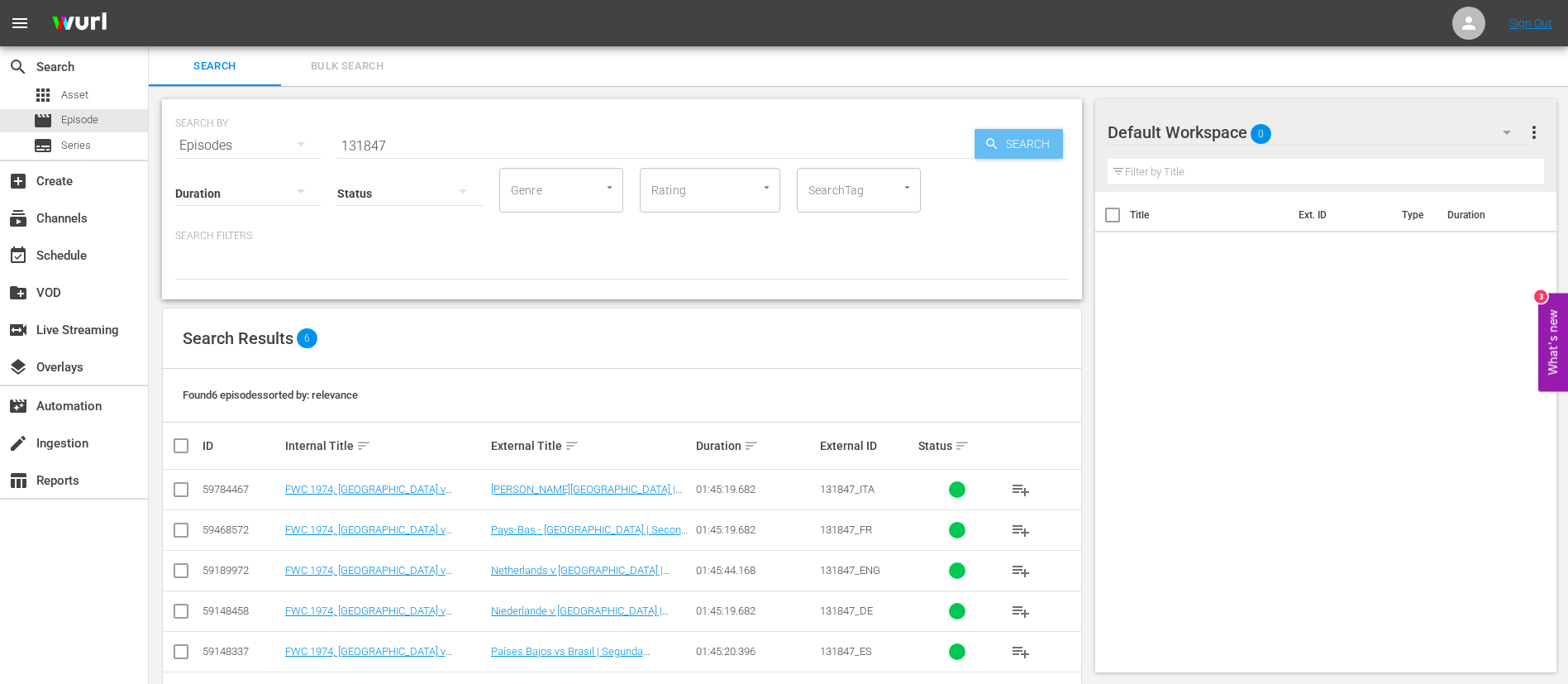
click at [1042, 137] on span "Search" at bounding box center [1031, 143] width 63 height 30
click at [636, 141] on input "131847" at bounding box center [656, 145] width 637 height 40
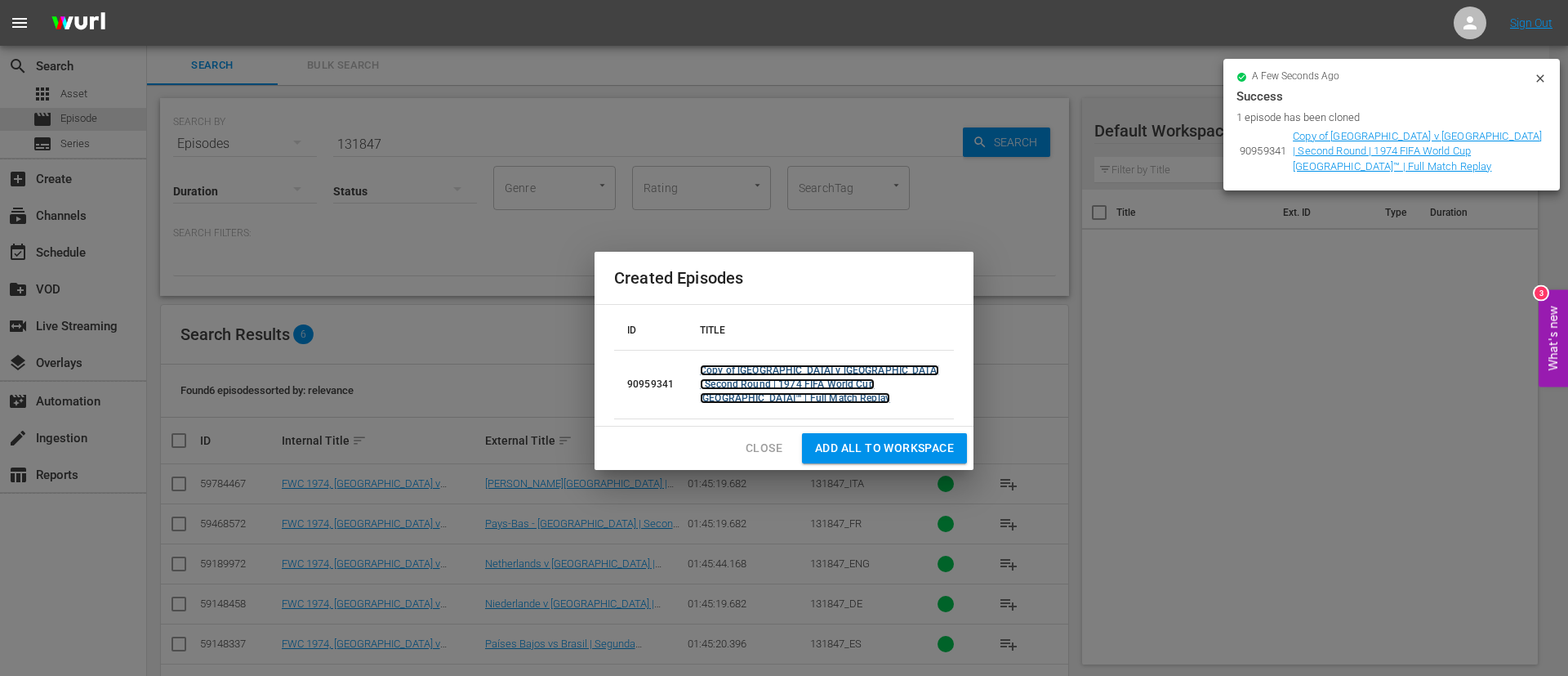
click at [803, 381] on link "Copy of Netherlands v Brazil | Second Round | 1974 FIFA World Cup Germany™ | Fu…" at bounding box center [820, 384] width 239 height 39
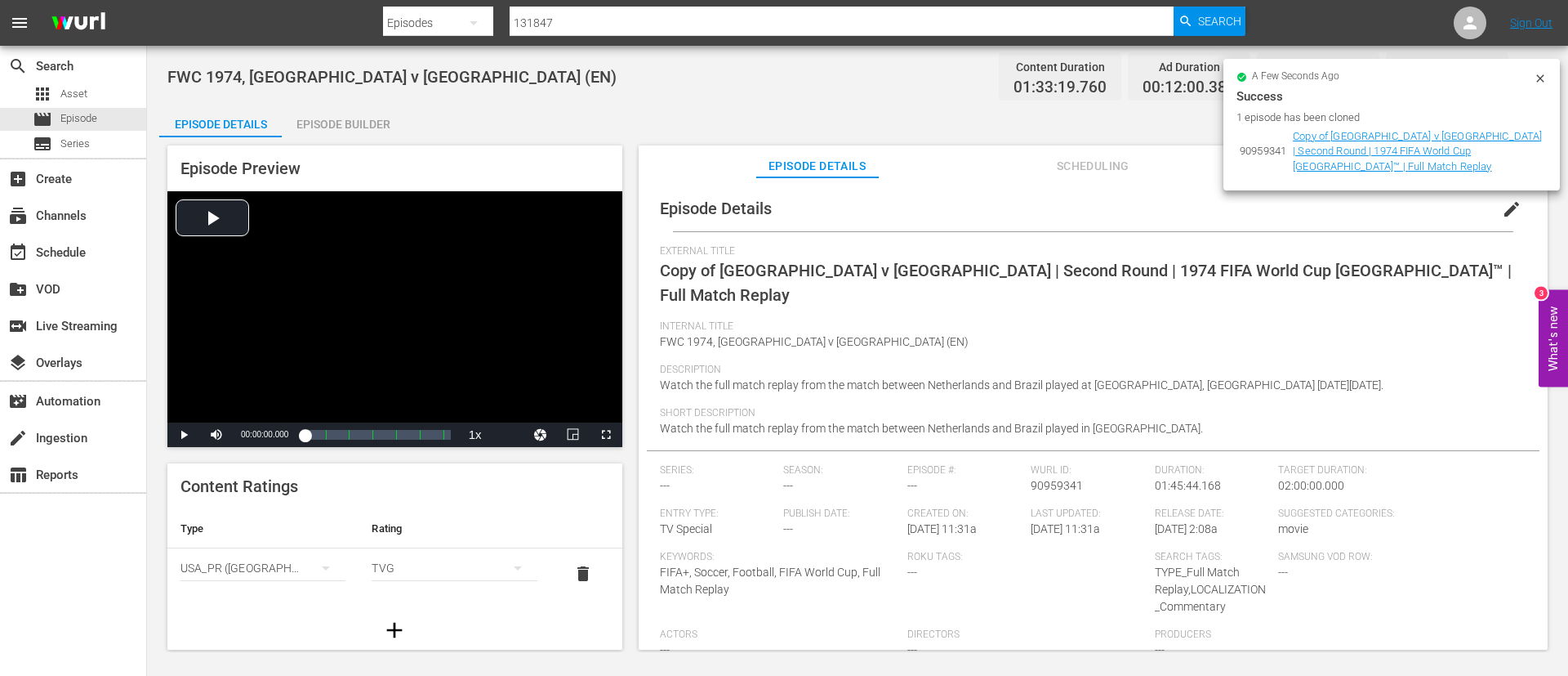
click at [1505, 206] on span "edit" at bounding box center [1511, 208] width 19 height 19
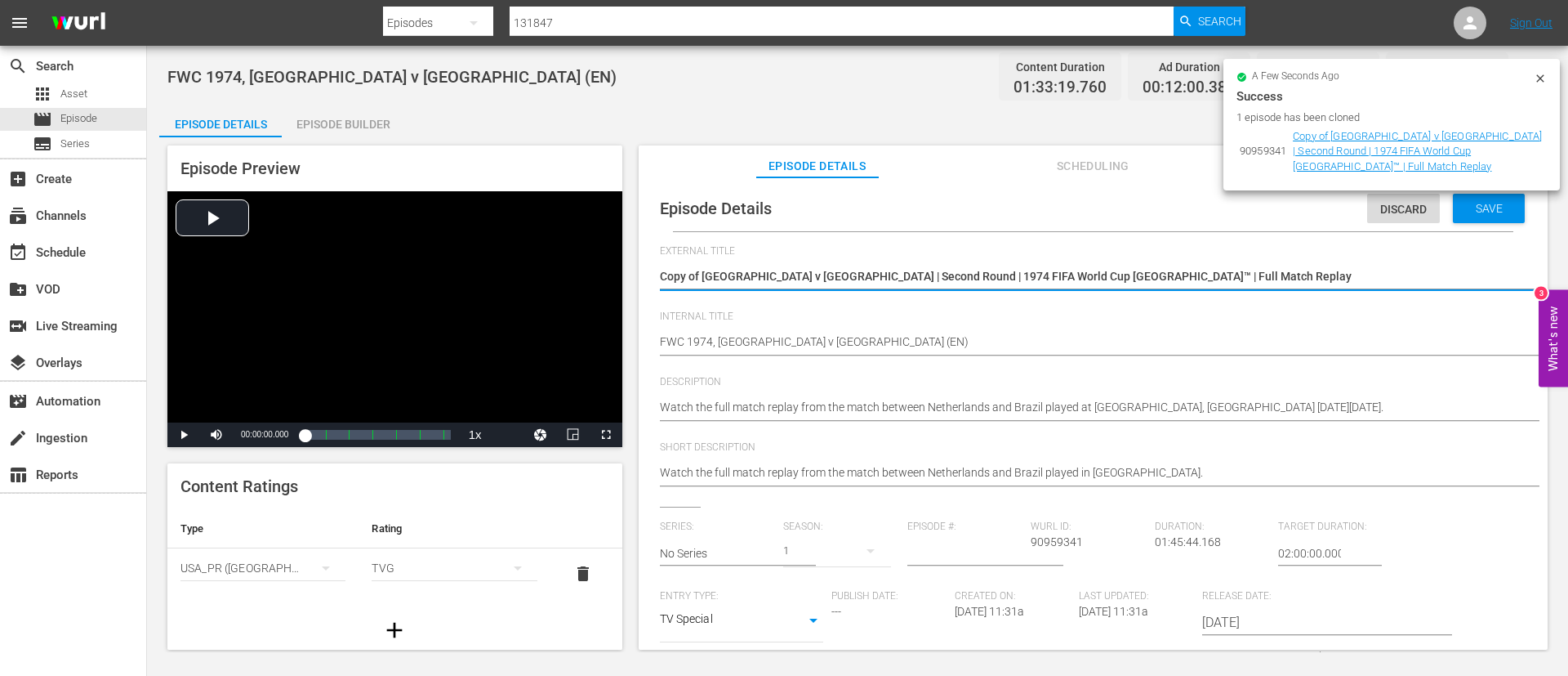
click at [1104, 286] on textarea "Copy of Netherlands v Brazil | Second Round | 1974 FIFA World Cup Germany™ | Fu…" at bounding box center [1089, 277] width 859 height 19
type textarea "I"
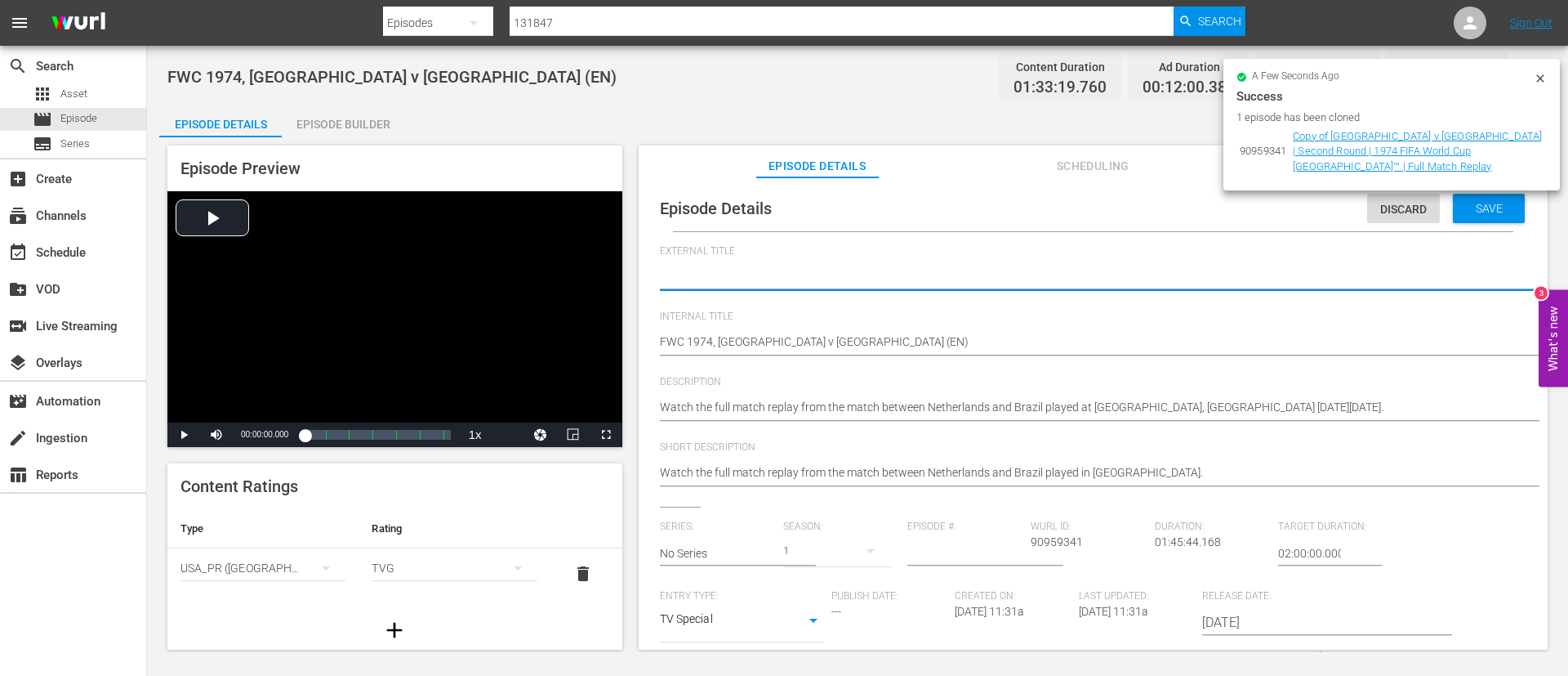
type textarea "L"
type textarea "LI"
type textarea "LIV"
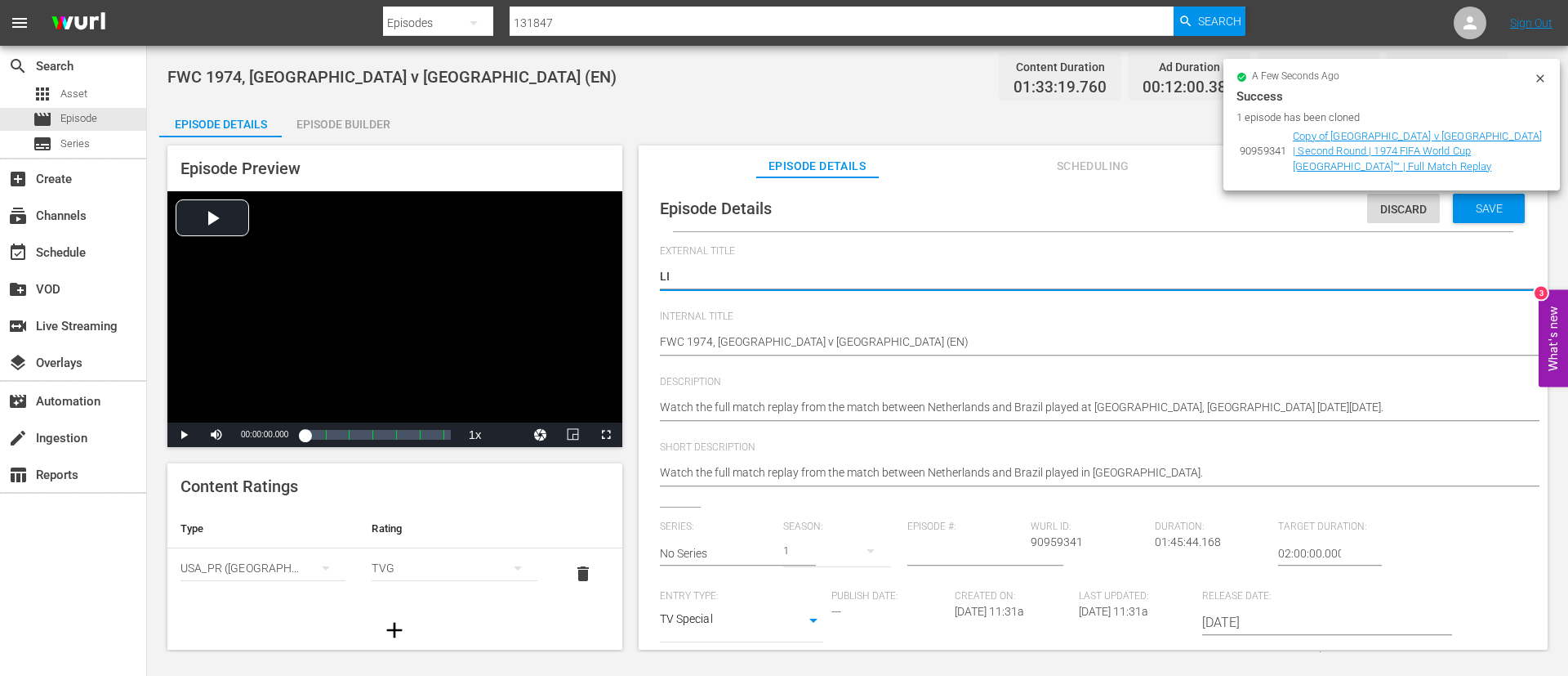
type textarea "LIV"
type textarea "LIVE"
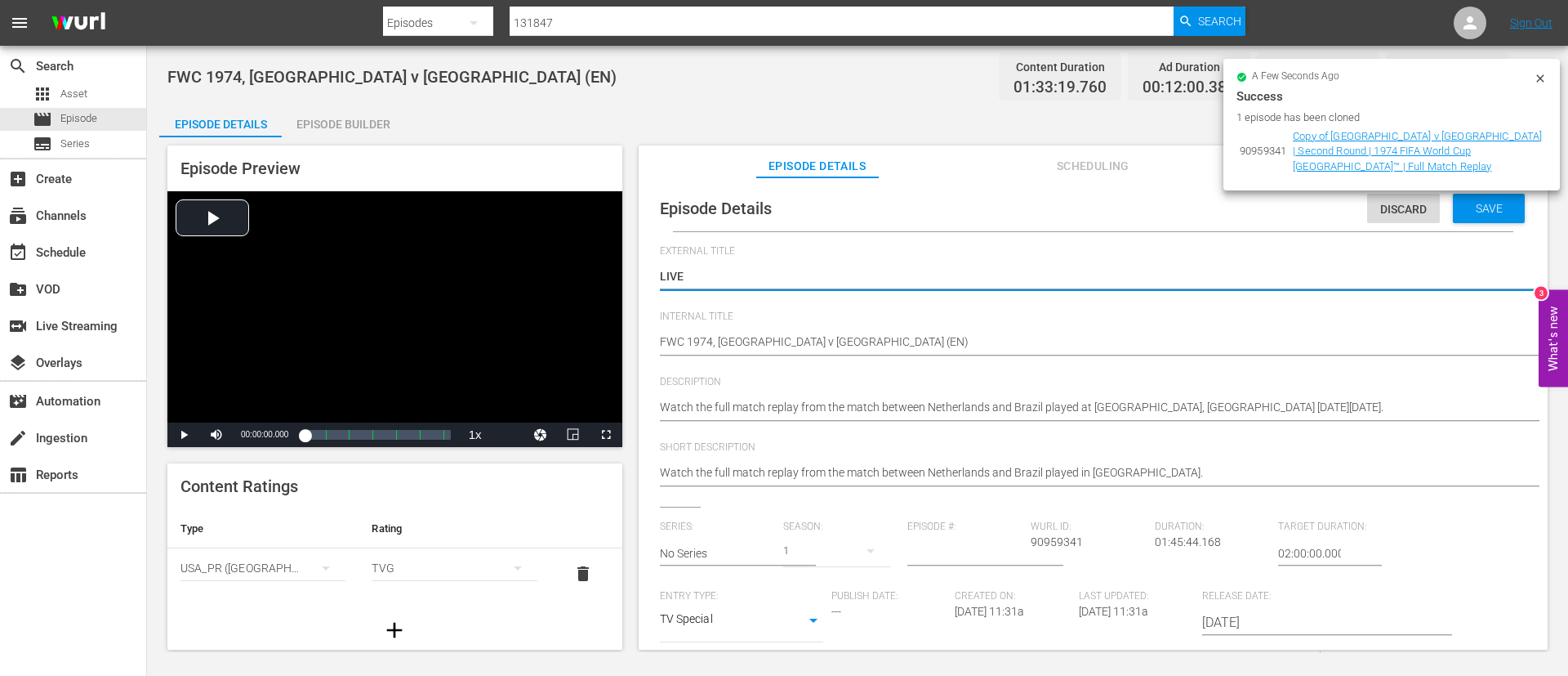
type textarea "LIVE -"
type textarea "LIVE - Chile v [GEOGRAPHIC_DATA] | Group A | FIFA U-20 World Cup [GEOGRAPHIC_DA…"
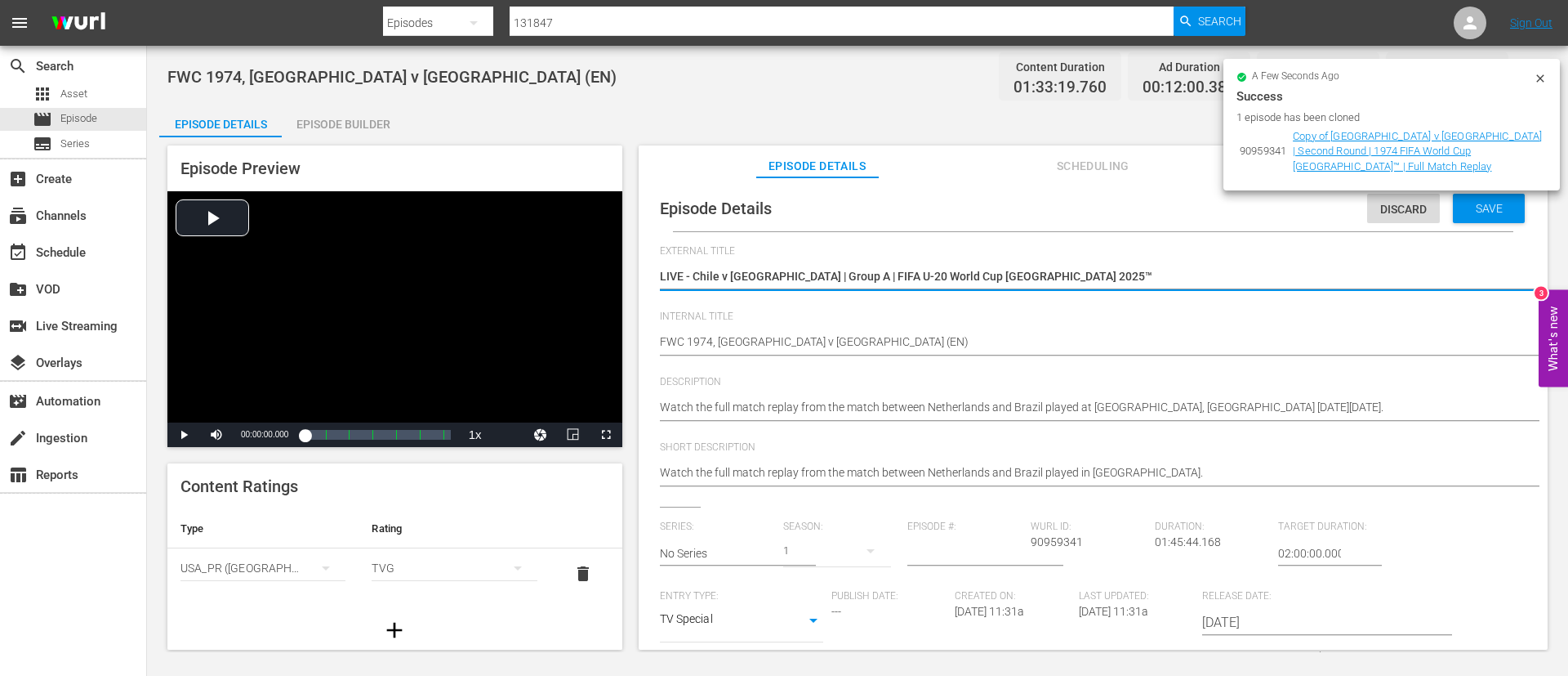
type textarea "LIVE - Chile v [GEOGRAPHIC_DATA] | Group A | FIFA U-20 World Cup [GEOGRAPHIC_DA…"
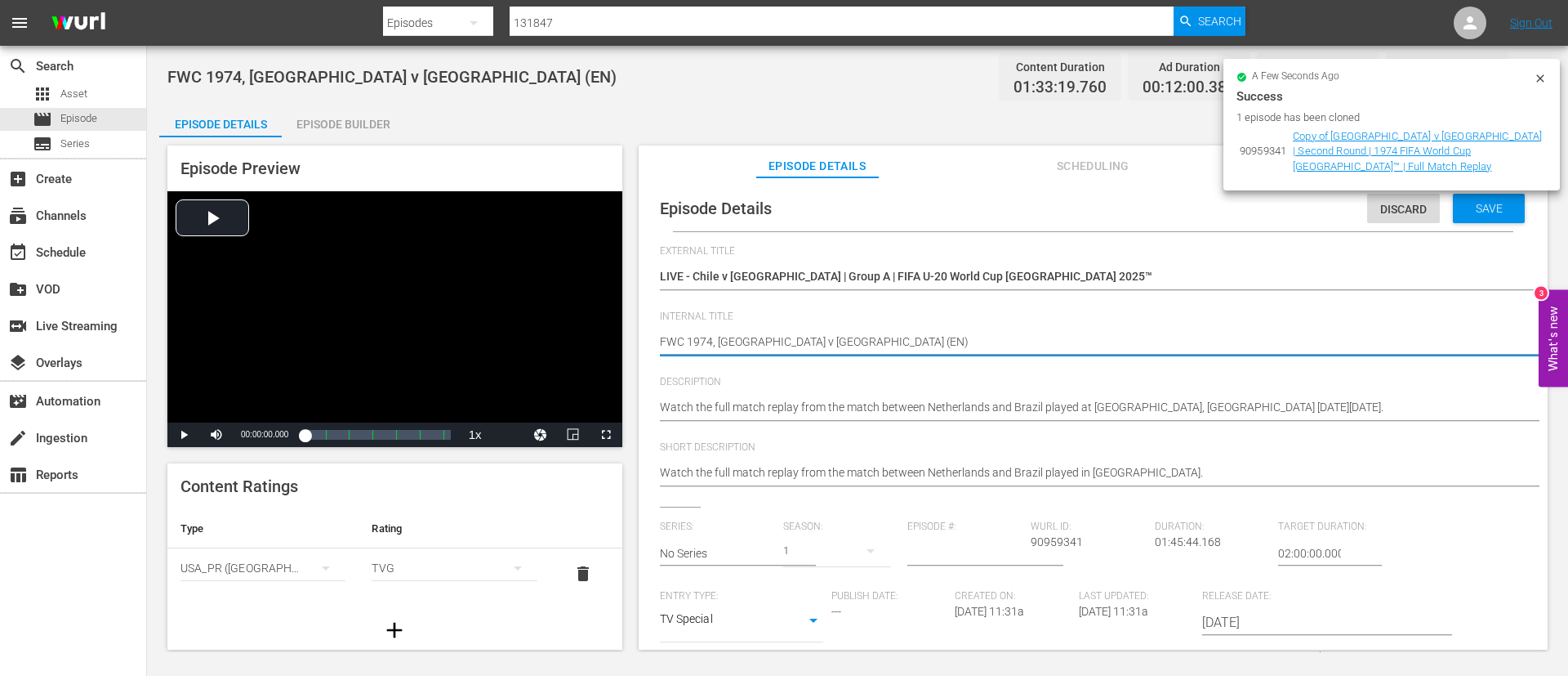
paste textarea "Chile v New Zealand | Group A | FIFA U-20 World Cup Chile 2025™"
type textarea "Chile v New Zealand | Group A | FIFA U-20 World Cup Chile 2025™"
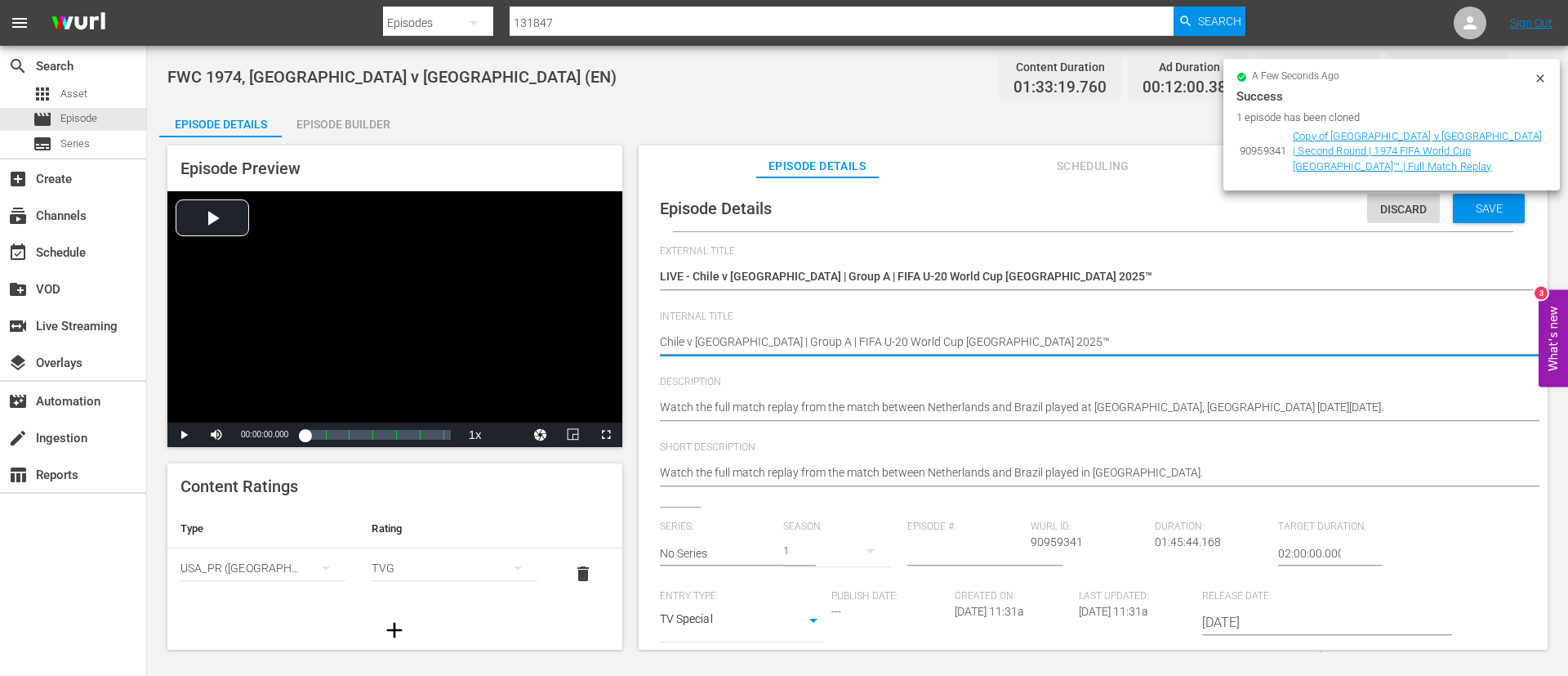
type textarea "Chile v New Zealand | Group A | FIFA U-20 World Cup Chile 2025™ ("
type textarea "Chile v New Zealand | Group A | FIFA U-20 World Cup Chile 2025™ (E"
type textarea "Chile v New Zealand | Group A | FIFA U-20 World Cup Chile 2025™ (EN"
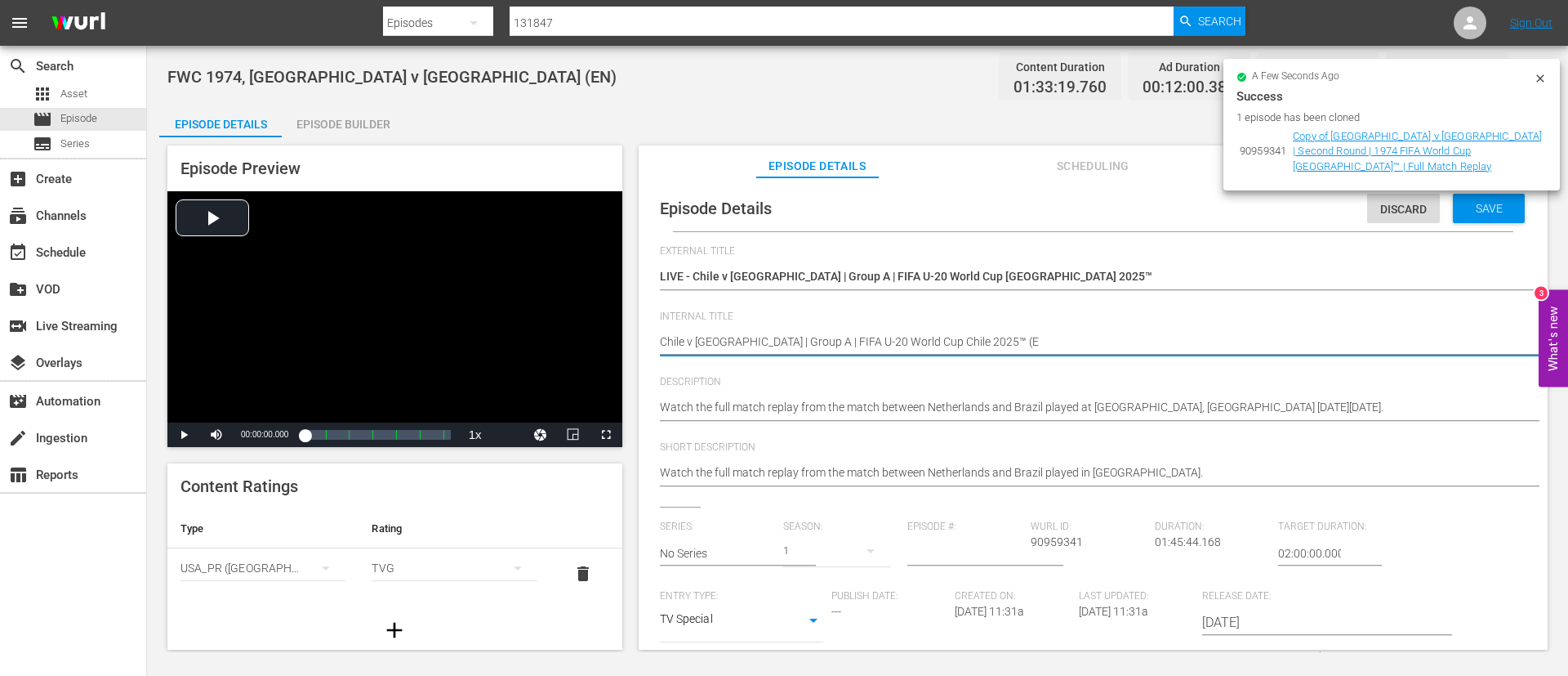
type textarea "Chile v New Zealand | Group A | FIFA U-20 World Cup Chile 2025™ (EN"
type textarea "Chile v [GEOGRAPHIC_DATA] | Group A | FIFA U-20 World Cup Chile 2025™ (EN)"
click at [944, 397] on div "Watch the full match replay from the match between Netherlands and Brazil playe…" at bounding box center [1089, 408] width 859 height 39
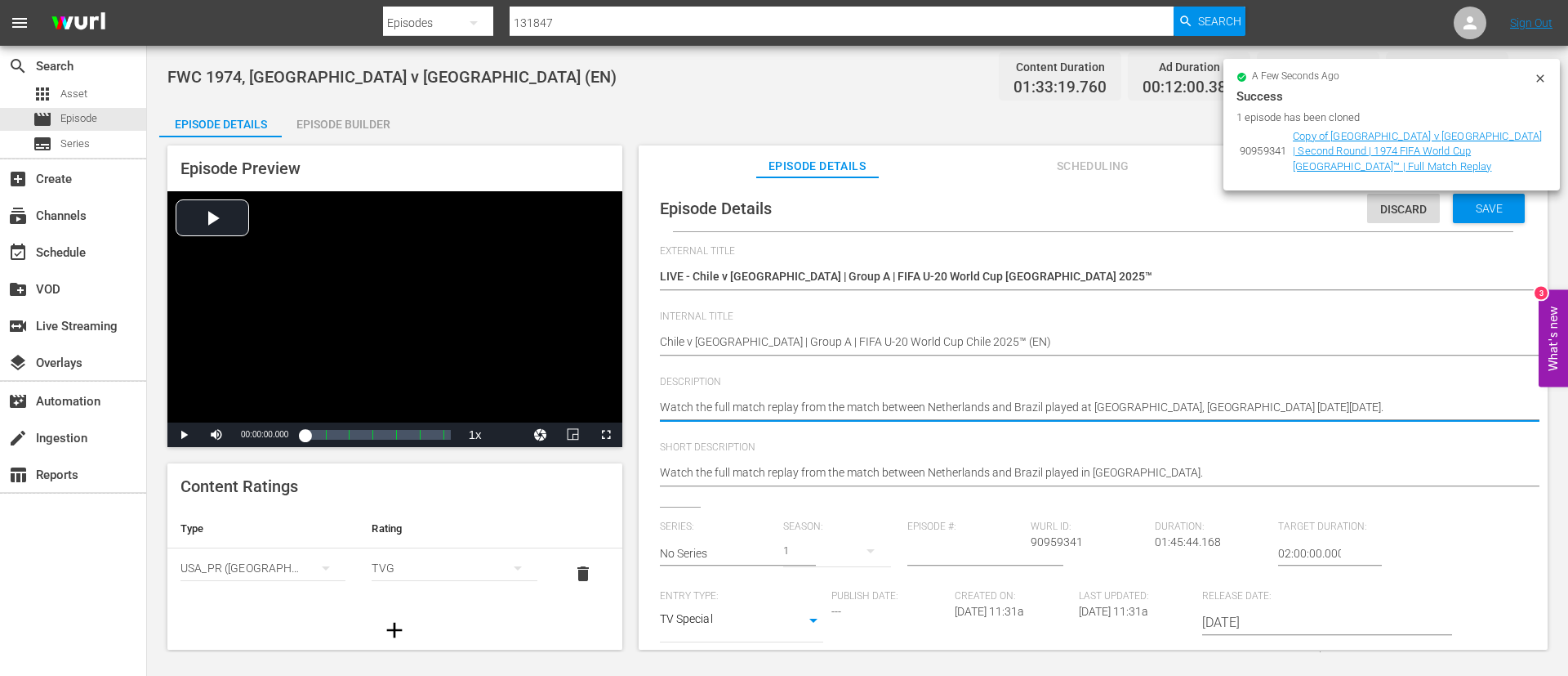
click at [945, 403] on textarea "Watch the full match replay from the match between Netherlands and Brazil playe…" at bounding box center [1089, 408] width 859 height 19
paste textarea "match between Chile and New Zealand played at Estadio Nacional Julio Martínez P…"
type textarea "Watch the match between Chile and New Zealand played at Estadio Nacional Julio …"
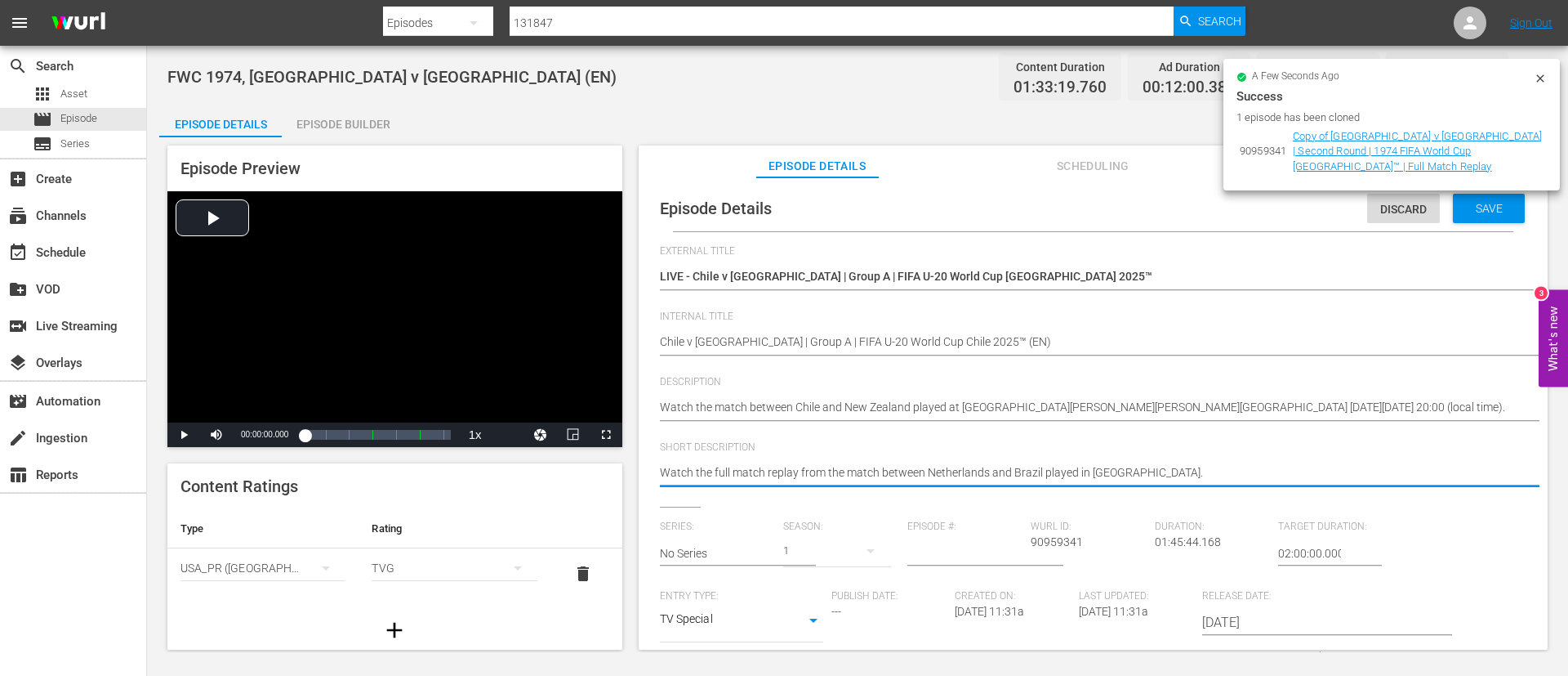
click at [993, 474] on textarea "Watch the full match replay from the match between Netherlands and Brazil playe…" at bounding box center [1089, 474] width 859 height 19
paste textarea "match between Chile and New Zealand played at Estadio Nacional Julio Martínez P…"
type textarea "Watch the match between Chile and New Zealand played at Estadio Nacional Julio …"
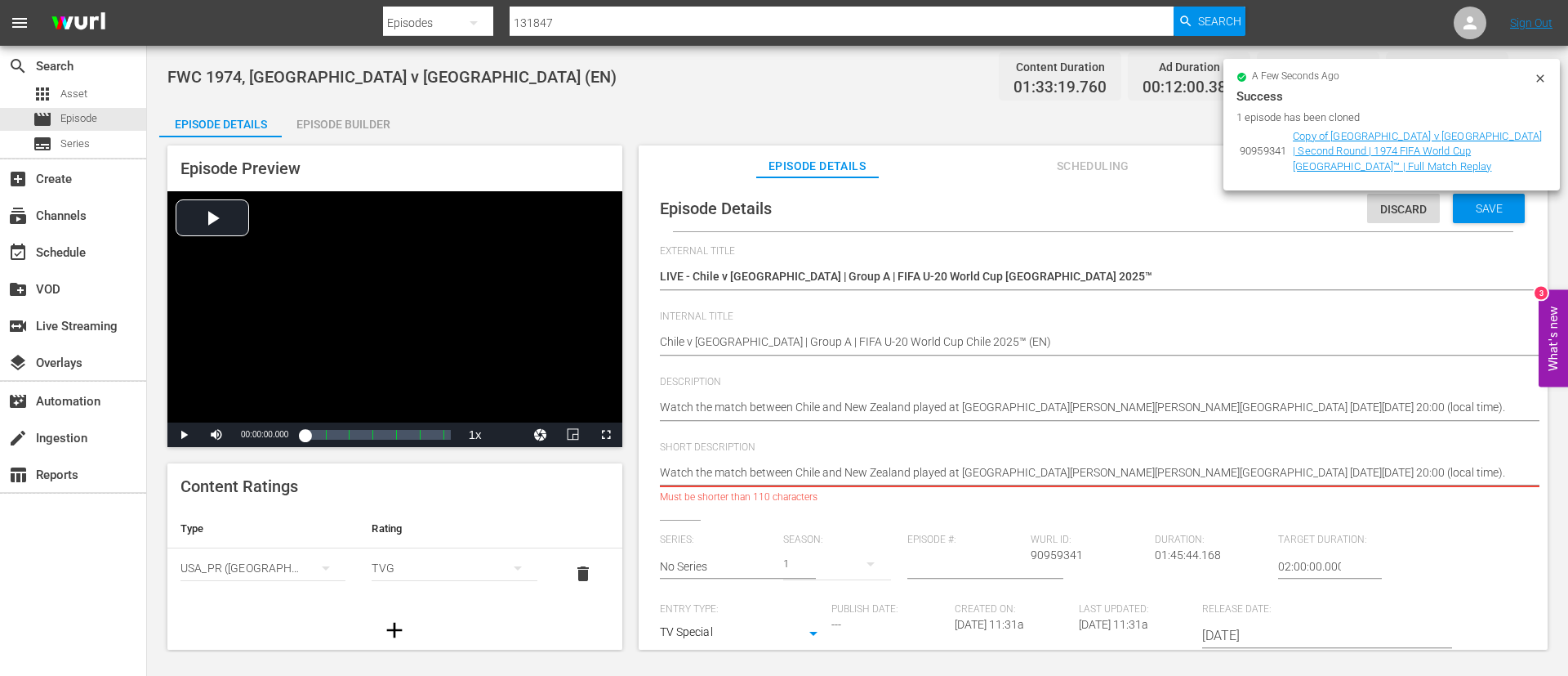
type textarea "Watch the match between Chile and New Zealand played at Estadio Nacional Julio …"
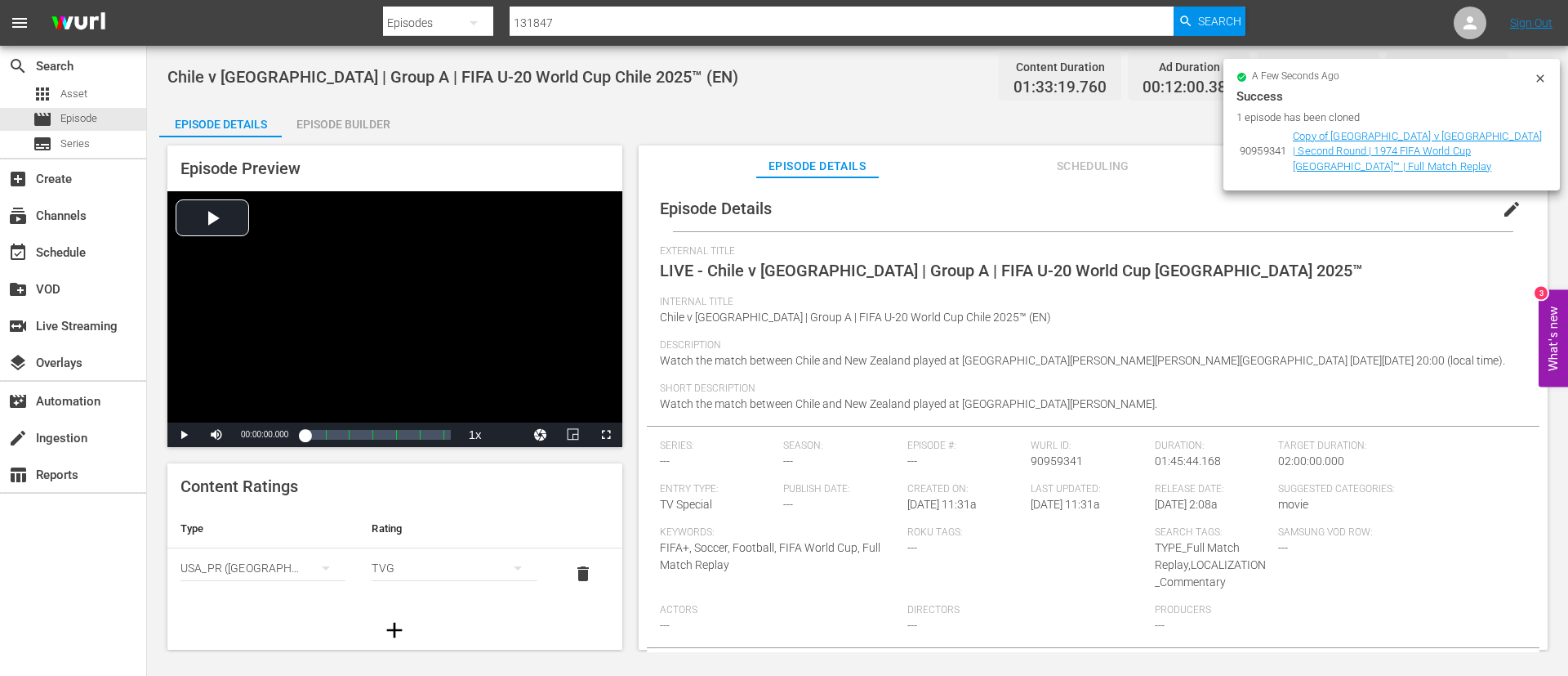
click at [1545, 82] on icon at bounding box center [1540, 79] width 13 height 13
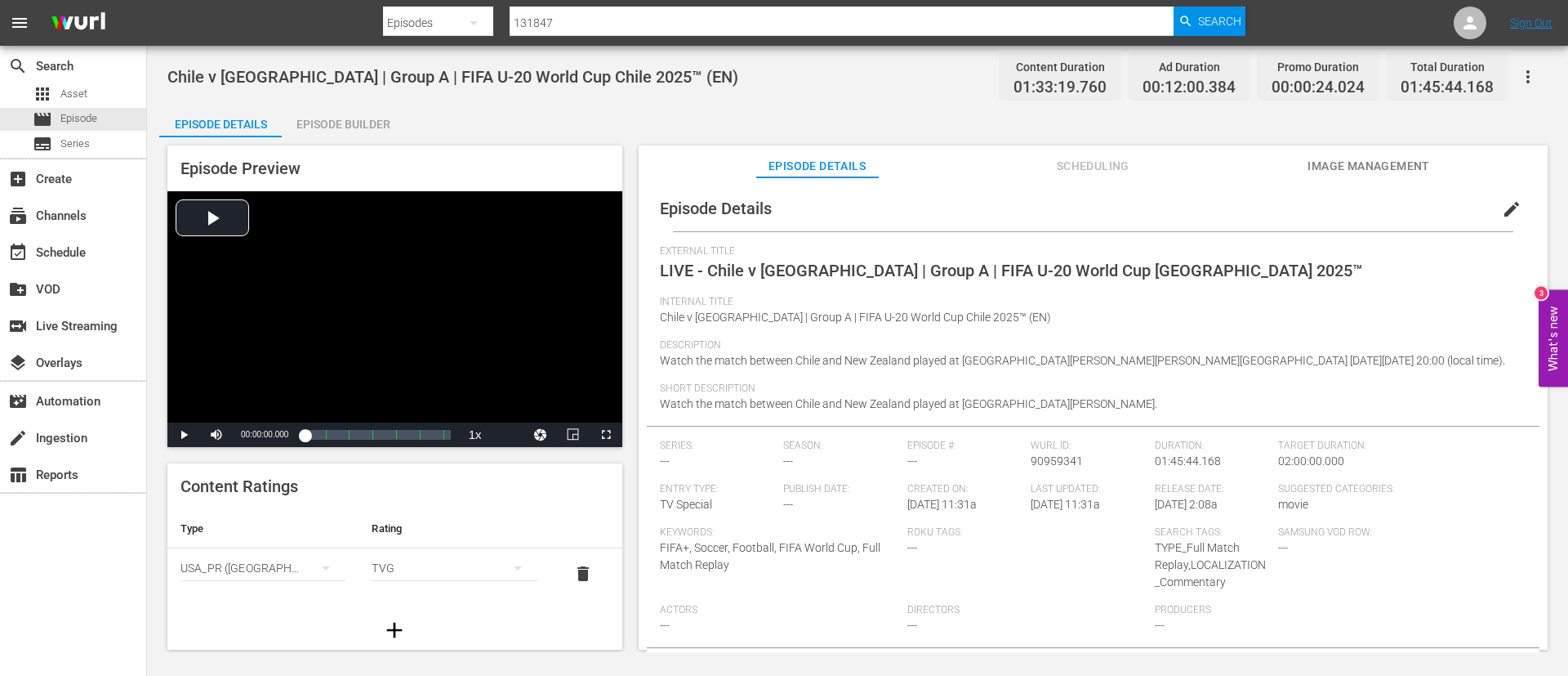
click at [1424, 151] on button "Image Management" at bounding box center [1369, 161] width 123 height 33
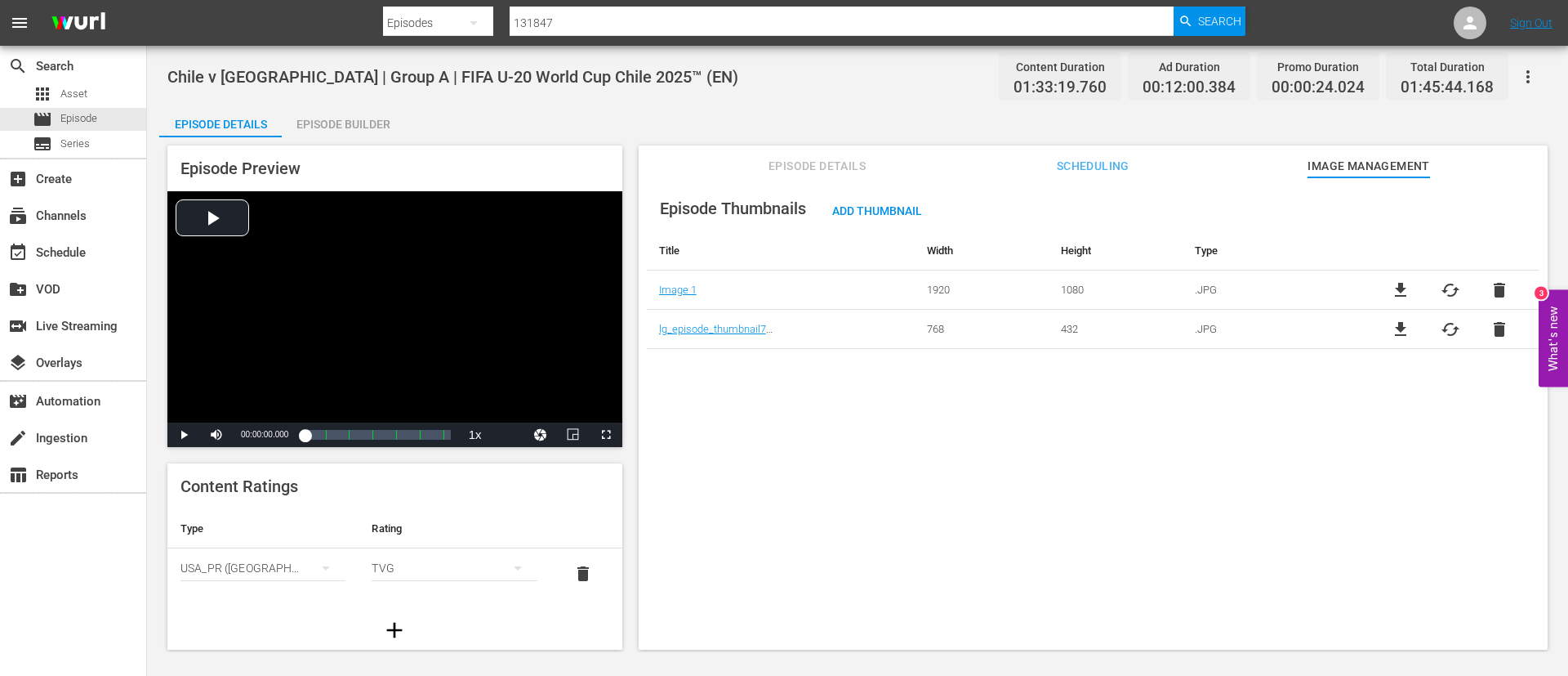
click at [1449, 288] on span "cached" at bounding box center [1450, 289] width 19 height 19
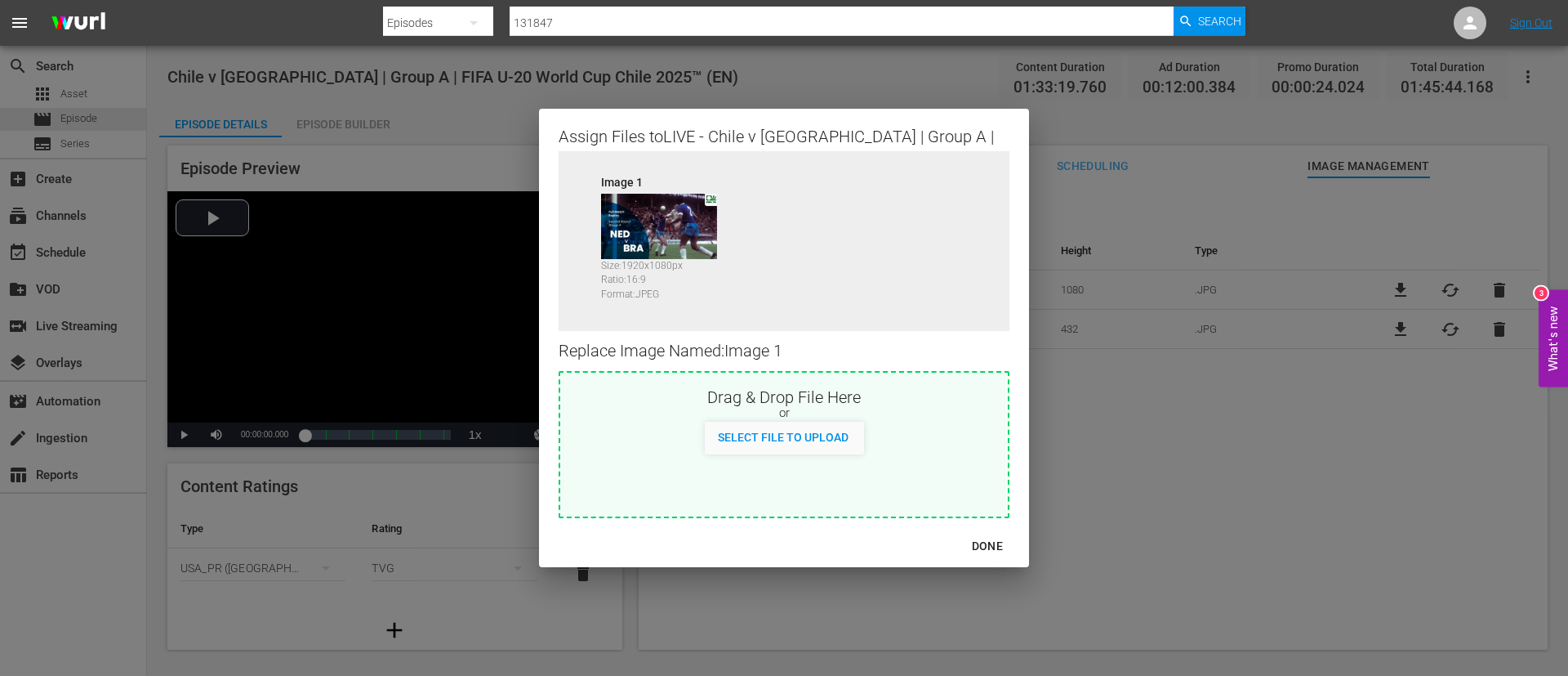
click at [766, 412] on div "or" at bounding box center [784, 413] width 447 height 17
type input "C:\fakepath\2f24bd05-3acb-4538-85a8-7662c978a0e4.jpg"
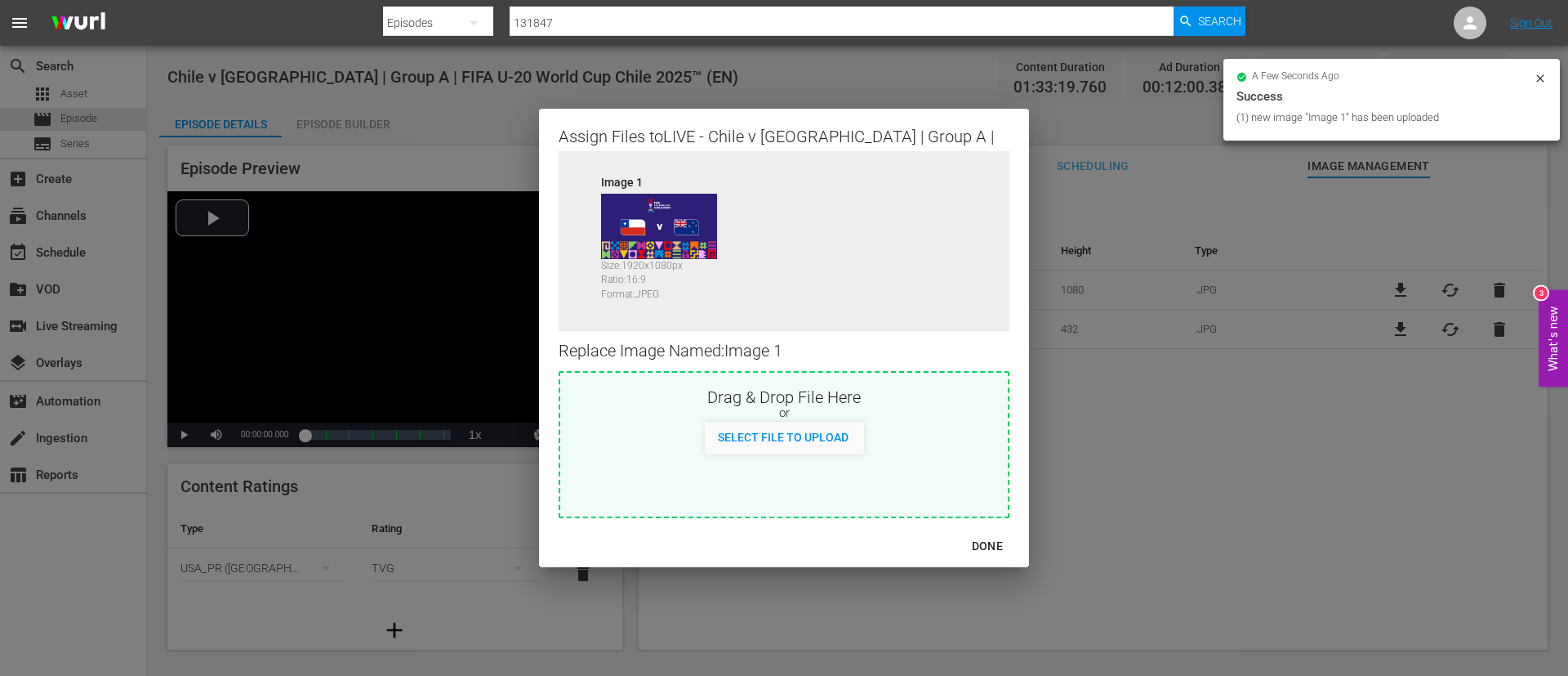
click at [993, 548] on div "DONE" at bounding box center [988, 546] width 57 height 20
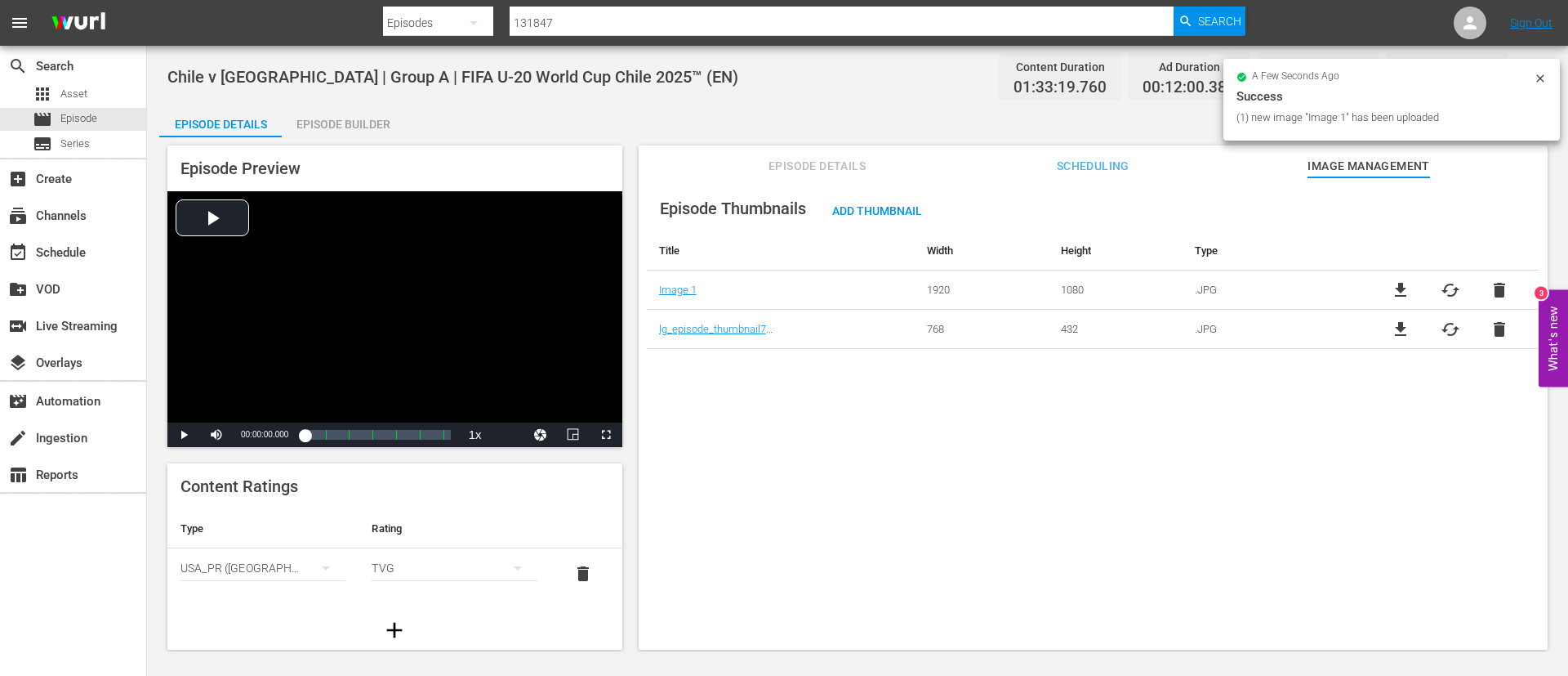
click at [1500, 325] on span "delete" at bounding box center [1499, 329] width 19 height 19
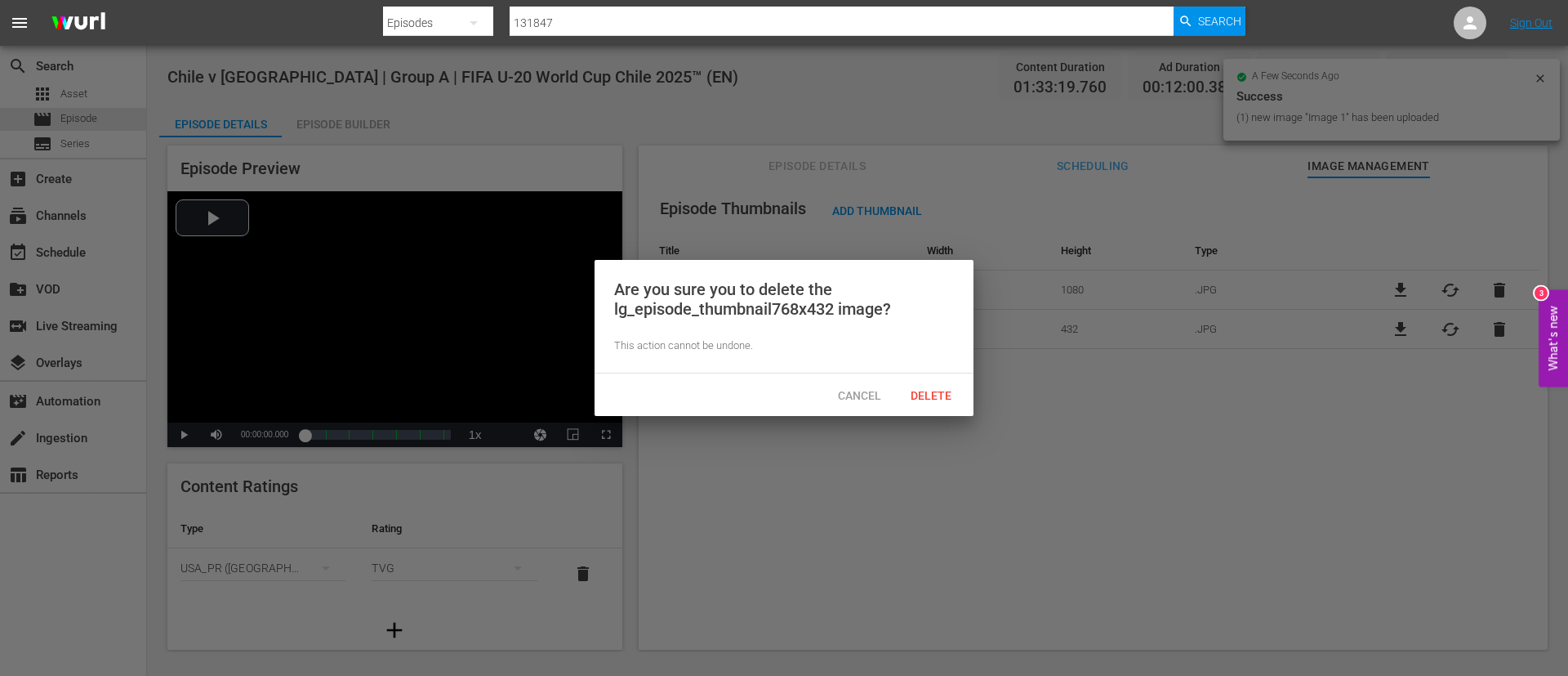
click at [974, 399] on div at bounding box center [784, 338] width 1568 height 676
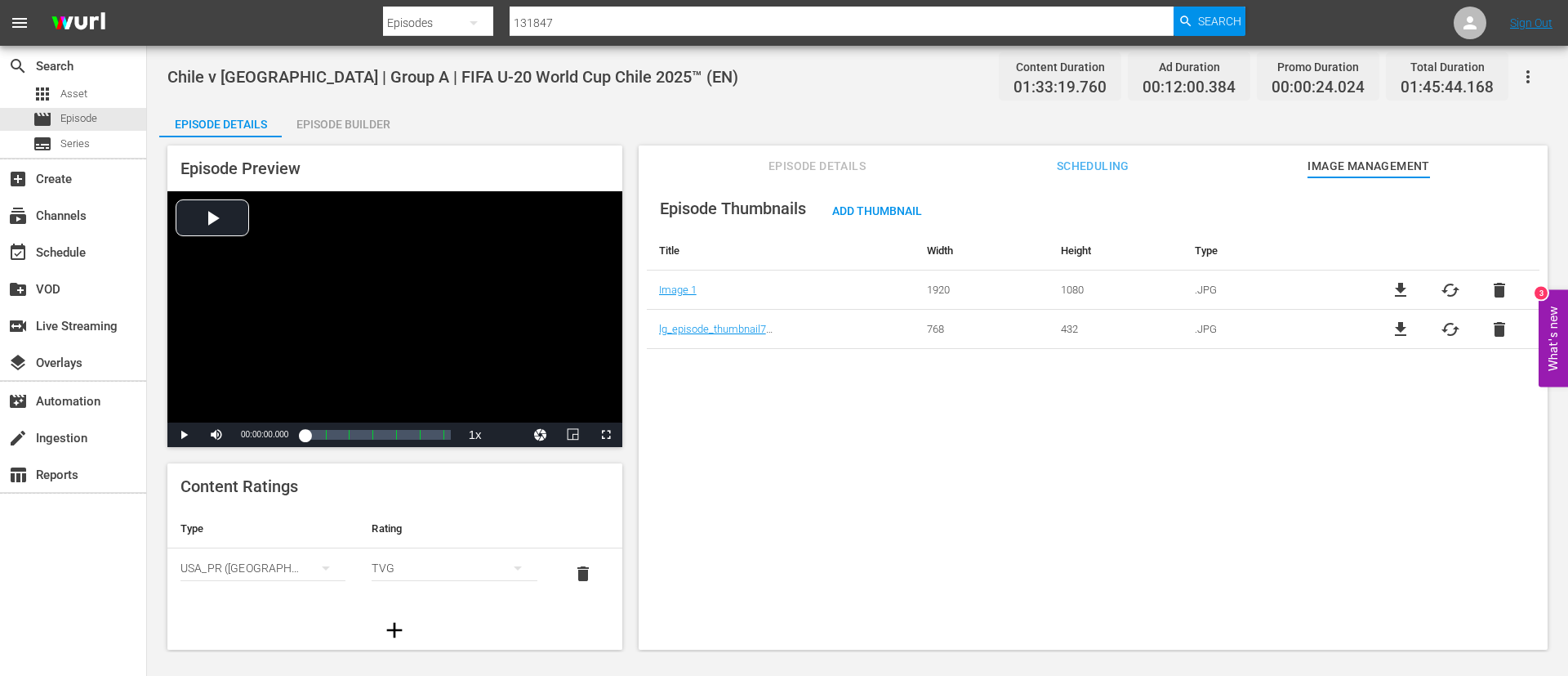
click at [1482, 335] on div "file_download cached delete" at bounding box center [1450, 329] width 179 height 19
click at [1493, 330] on span "delete" at bounding box center [1499, 329] width 19 height 19
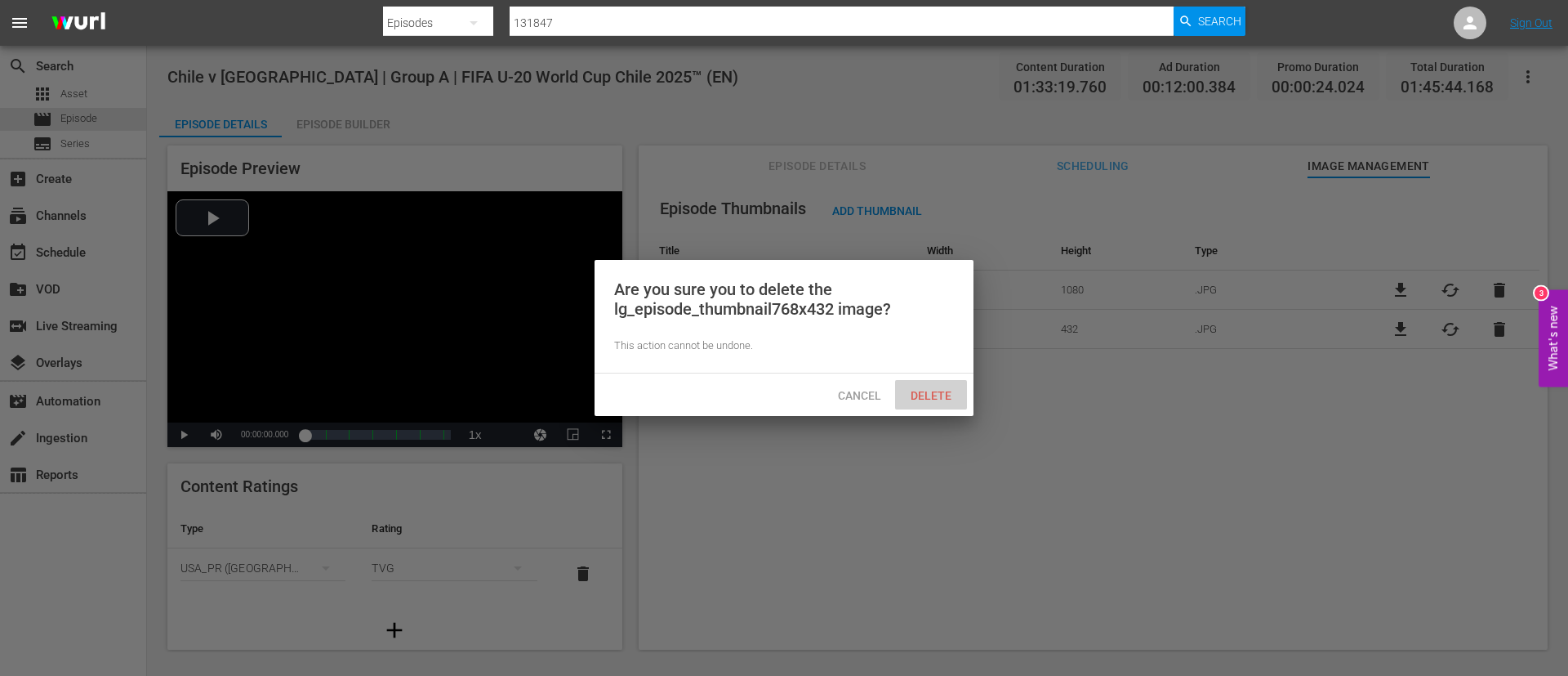
click at [915, 397] on span "Delete" at bounding box center [931, 396] width 67 height 13
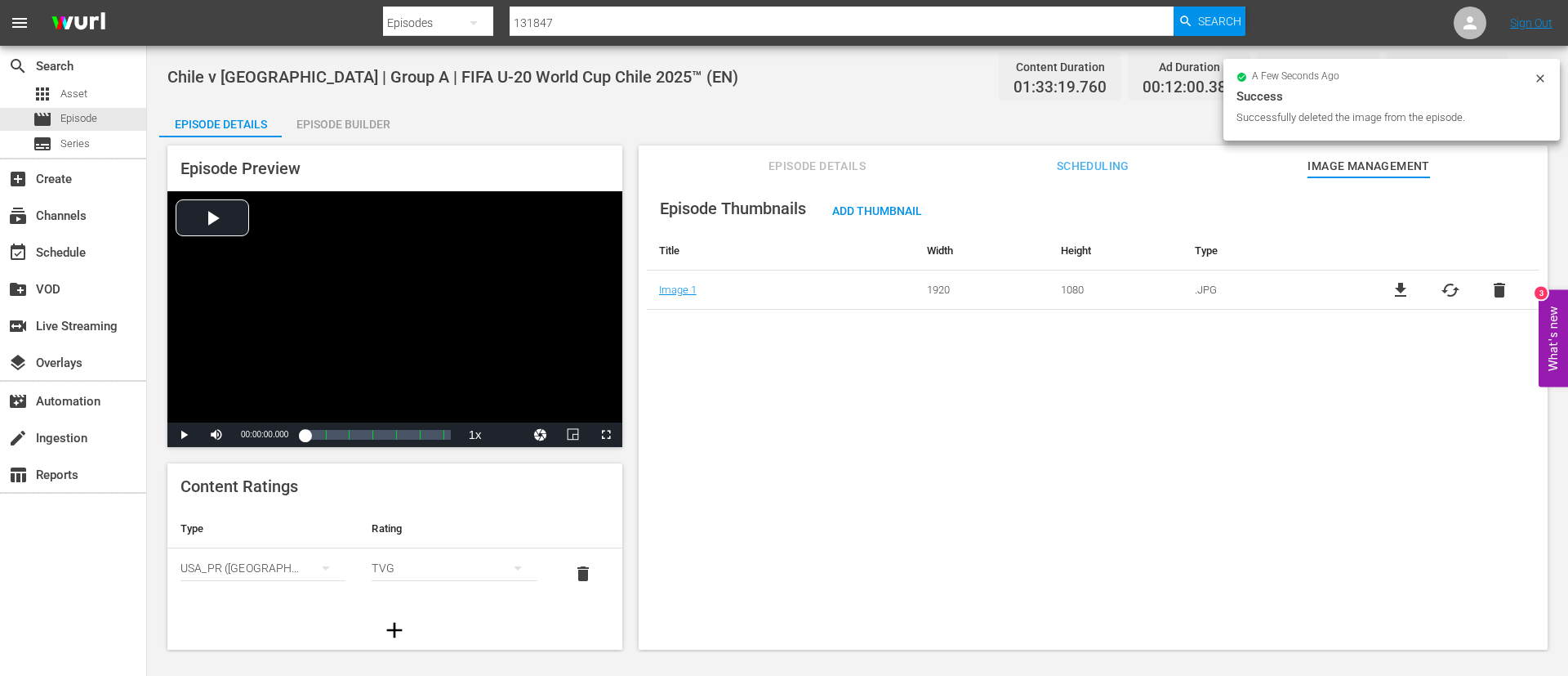
click at [867, 211] on span "Add Thumbnail" at bounding box center [877, 211] width 116 height 13
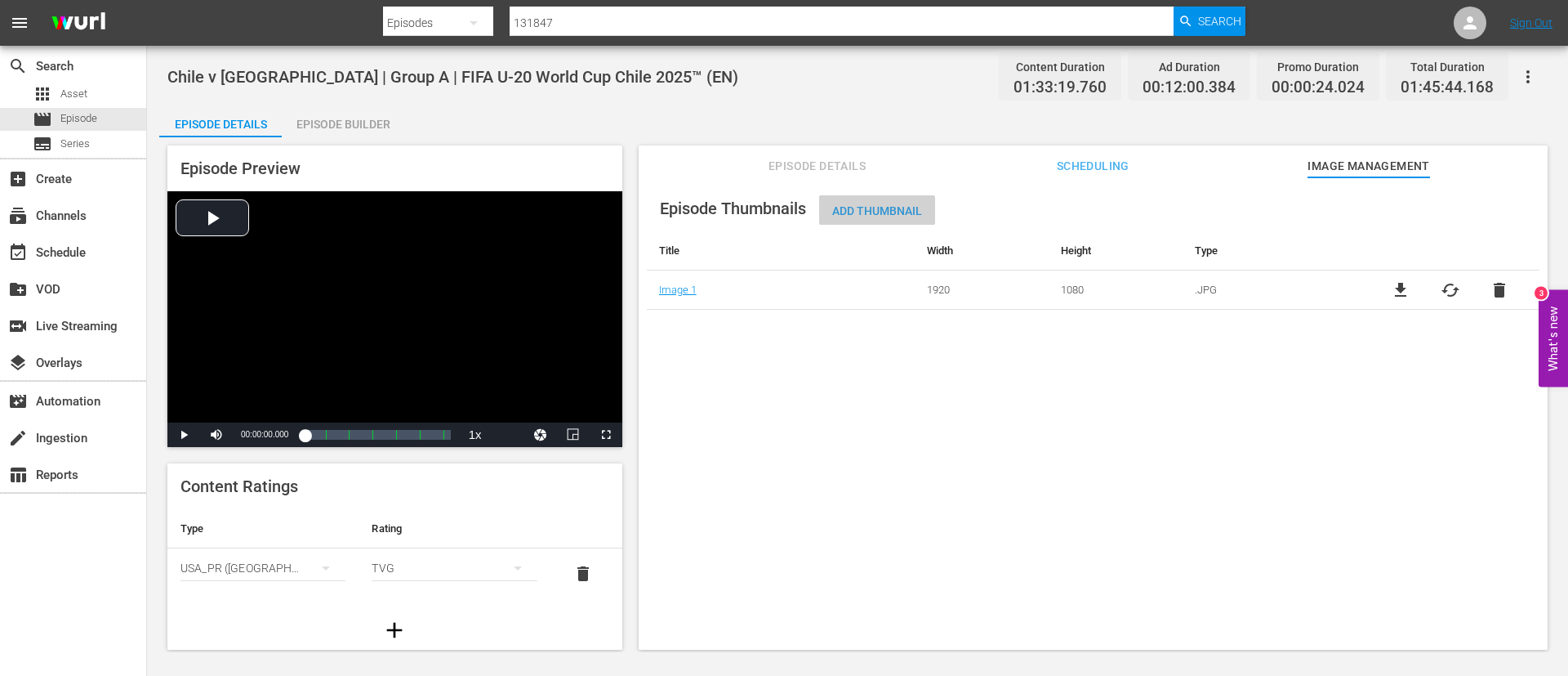
click at [900, 197] on div "Add Thumbnail" at bounding box center [877, 210] width 116 height 30
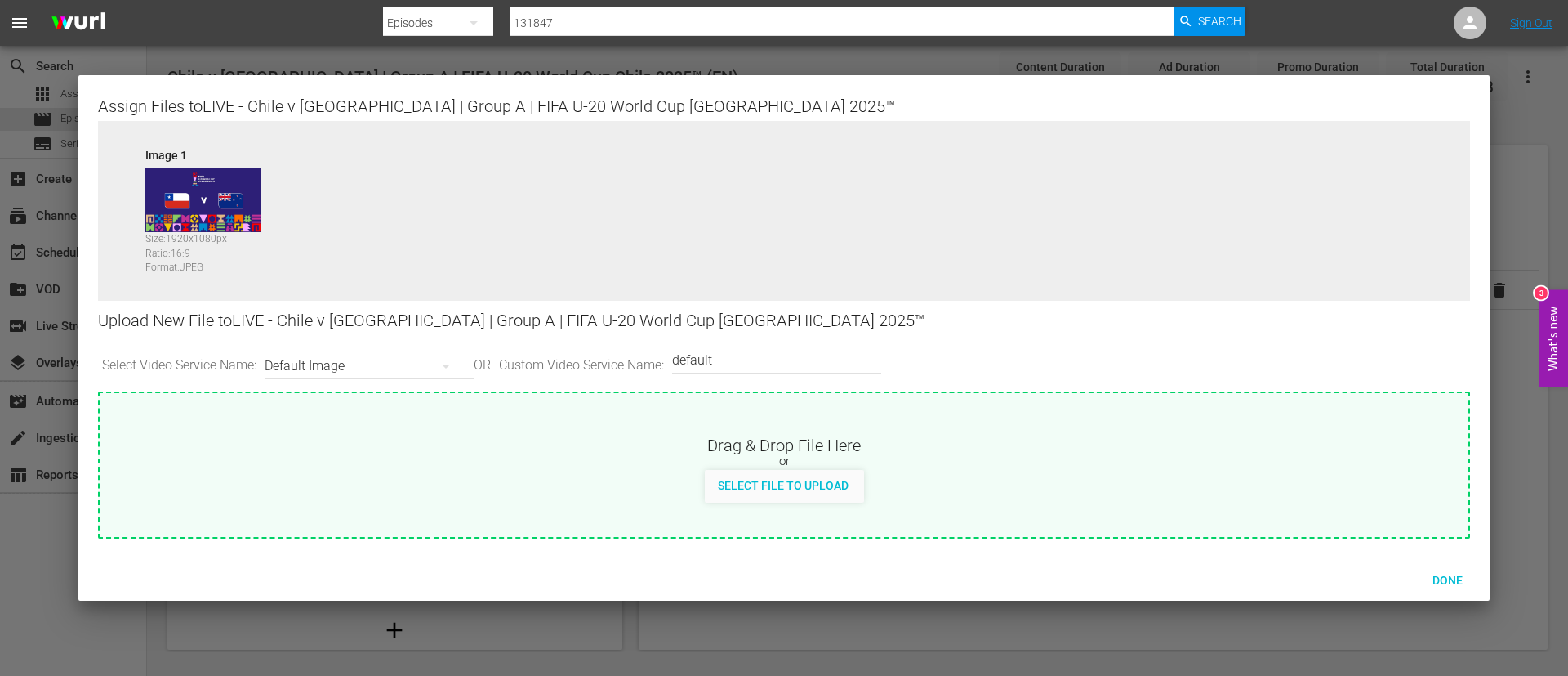
click at [912, 450] on div "Drag & Drop File Here" at bounding box center [784, 443] width 1369 height 19
type input "C:\fakepath\b639cf36-708c-41d4-b708-ae769a6f3352.jpg"
click at [1428, 574] on span "Done" at bounding box center [1448, 581] width 56 height 13
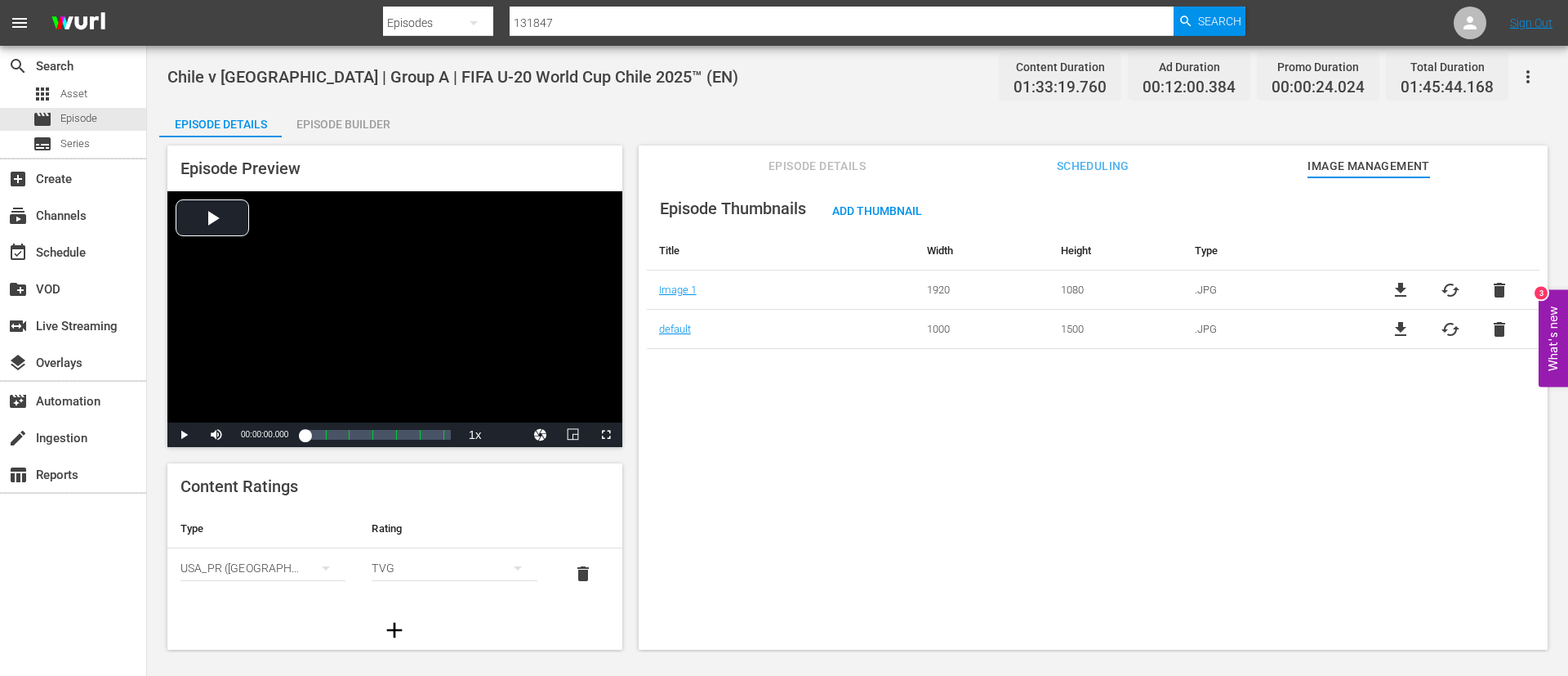
click at [1537, 71] on icon "button" at bounding box center [1528, 76] width 19 height 19
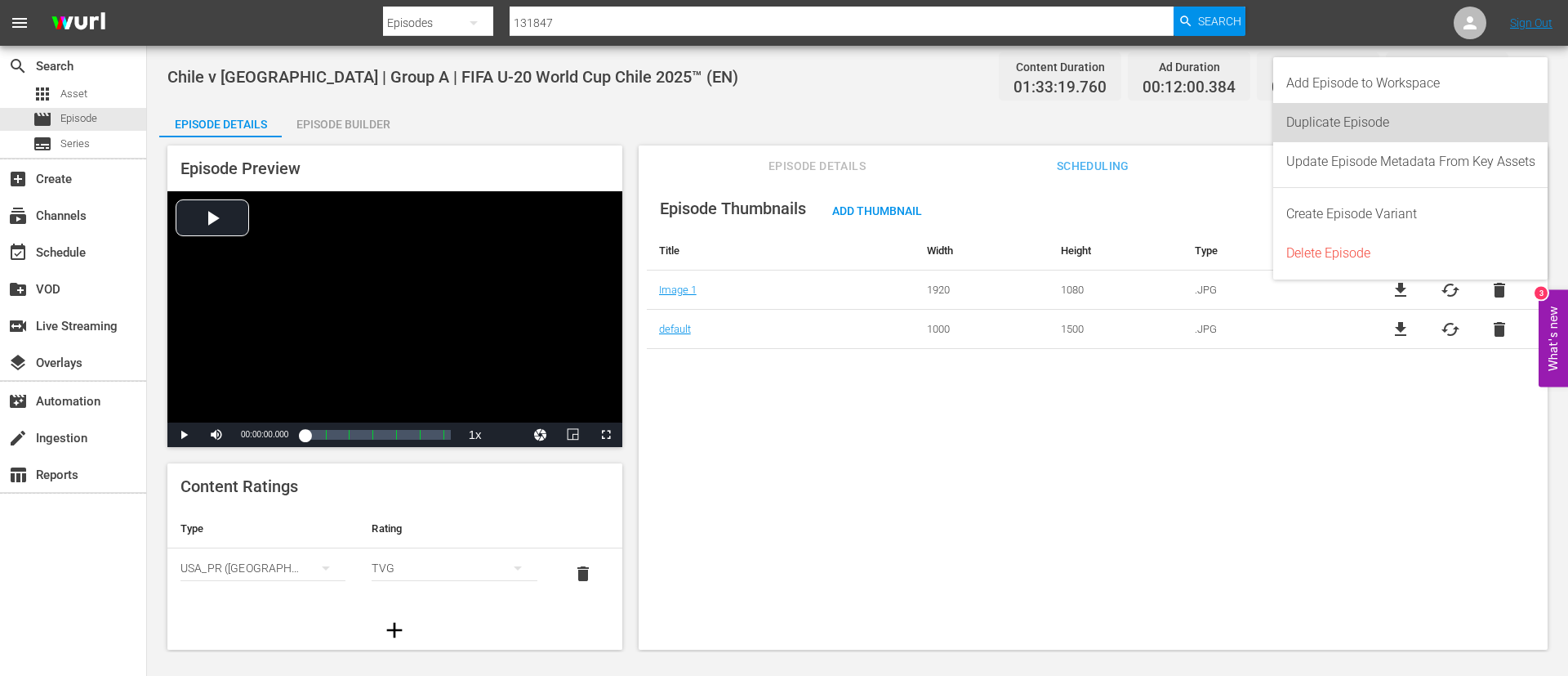
click at [1363, 135] on div "Duplicate Episode" at bounding box center [1411, 122] width 249 height 39
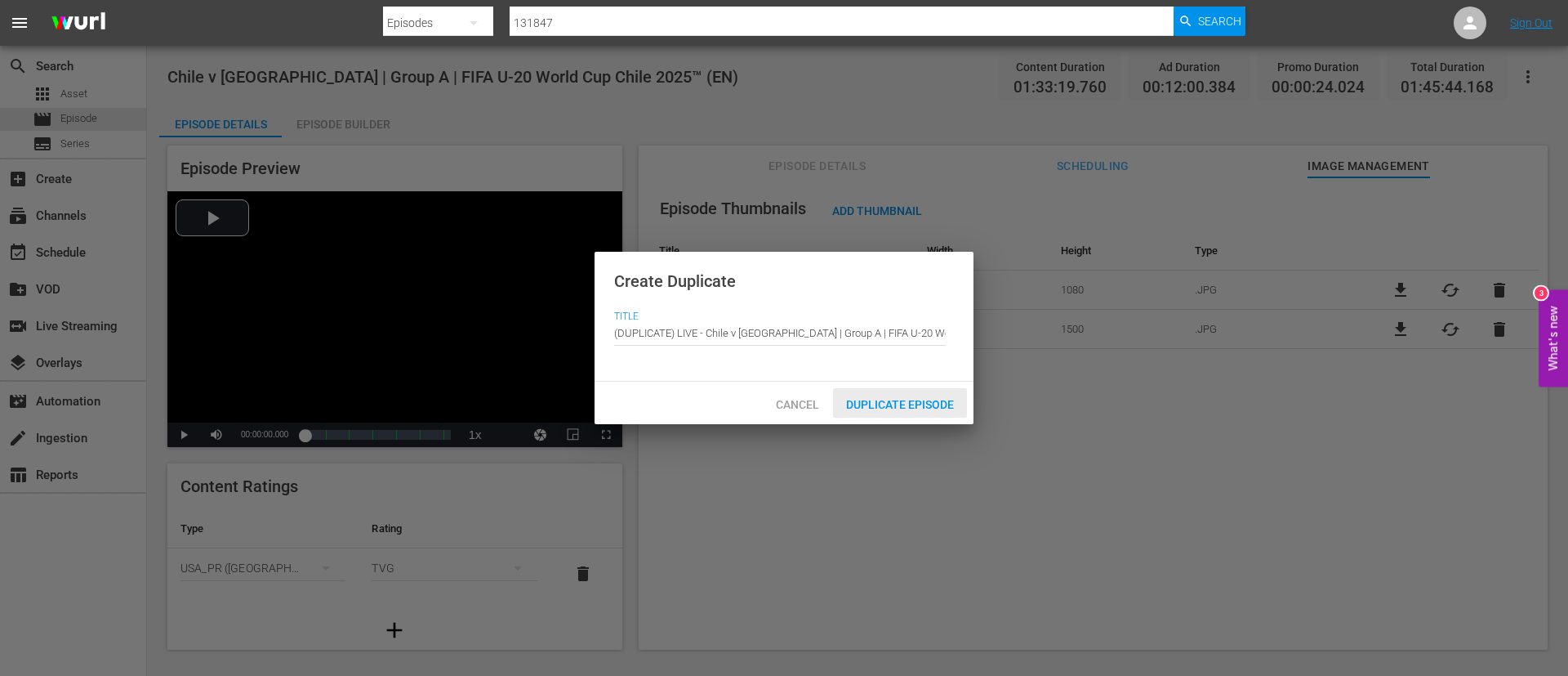
click at [928, 404] on span "Duplicate Episode" at bounding box center [900, 405] width 134 height 13
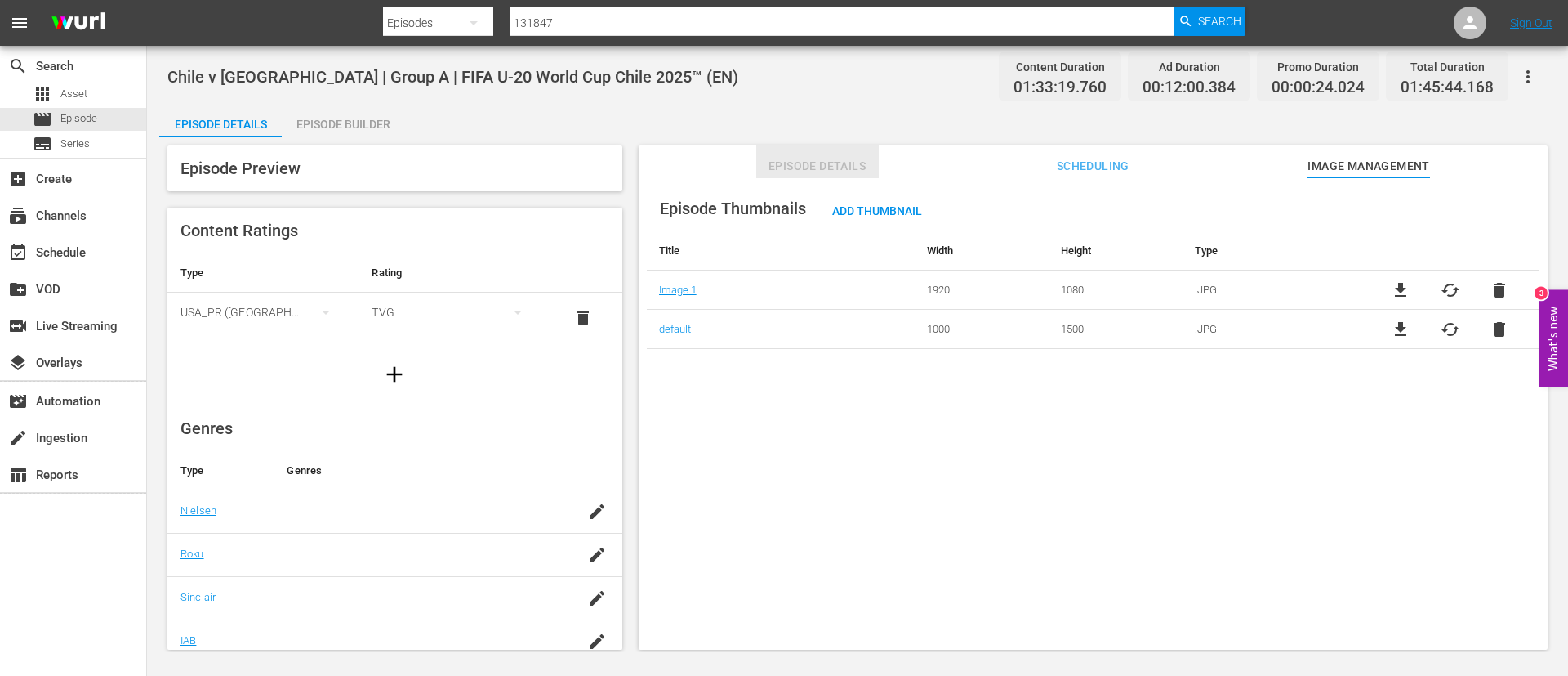
click at [809, 155] on button "Episode Details" at bounding box center [817, 161] width 123 height 33
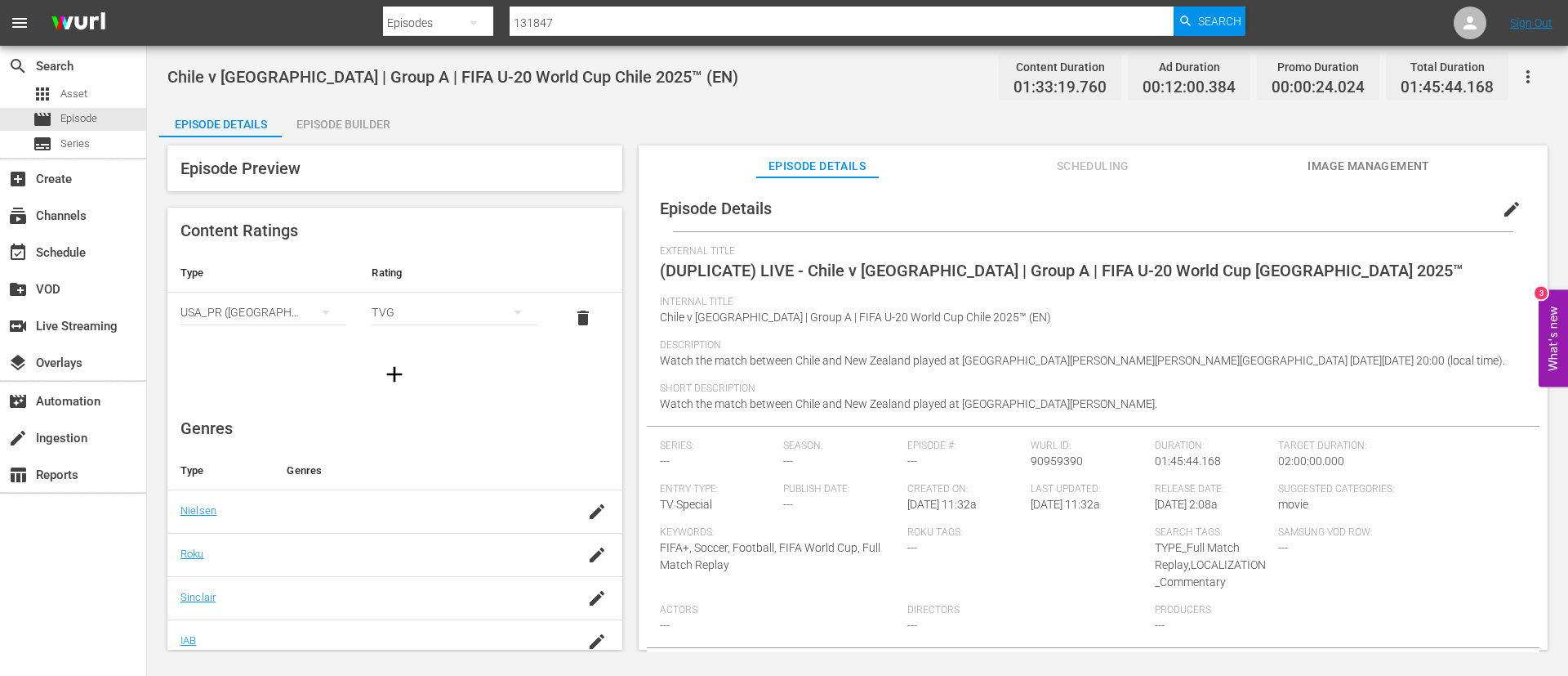
click at [1511, 208] on span "edit" at bounding box center [1511, 208] width 19 height 19
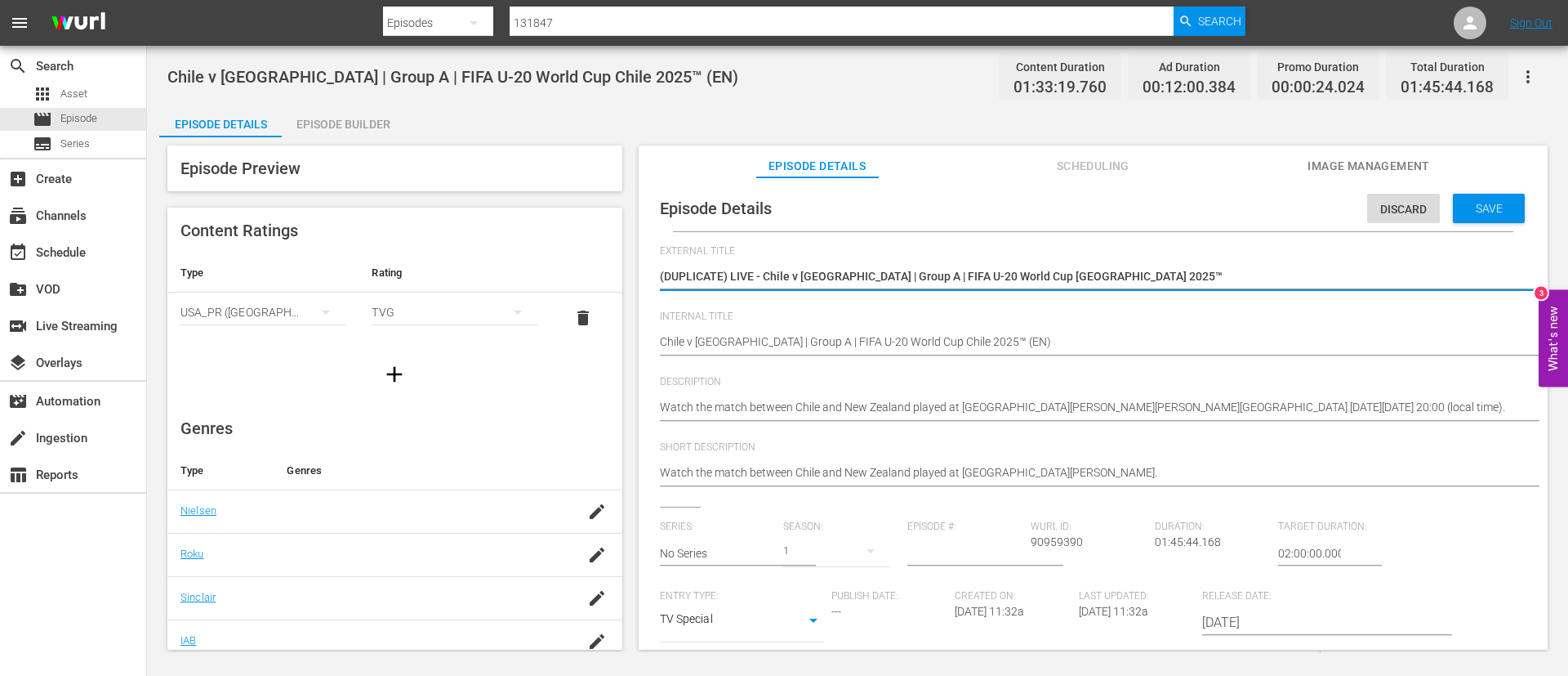
click at [1169, 279] on textarea "(DUPLICATE) LIVE - Chile v New Zealand | Group A | FIFA U-20 World Cup Chile 20…" at bounding box center [1089, 277] width 859 height 19
type textarea "L"
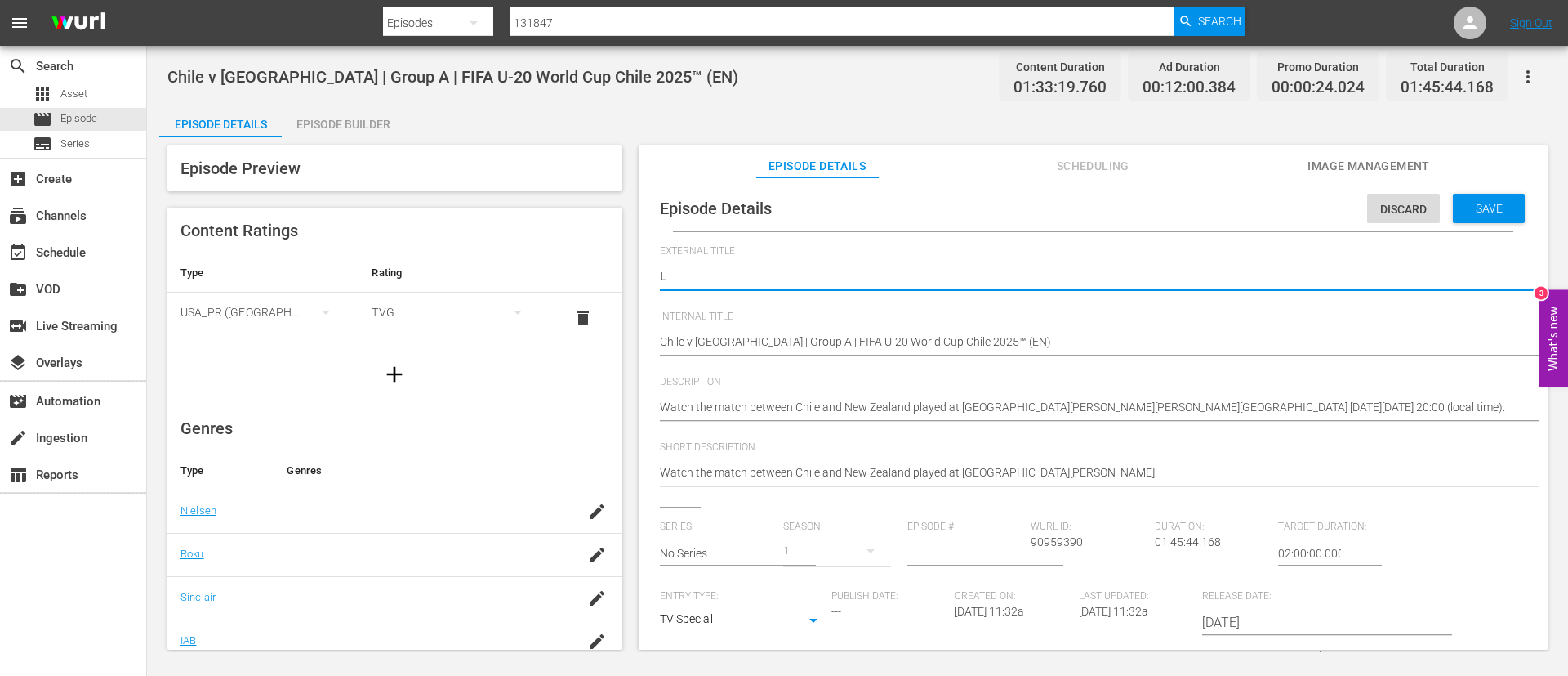
type textarea "LI"
type textarea "LIV"
type textarea "LIVE"
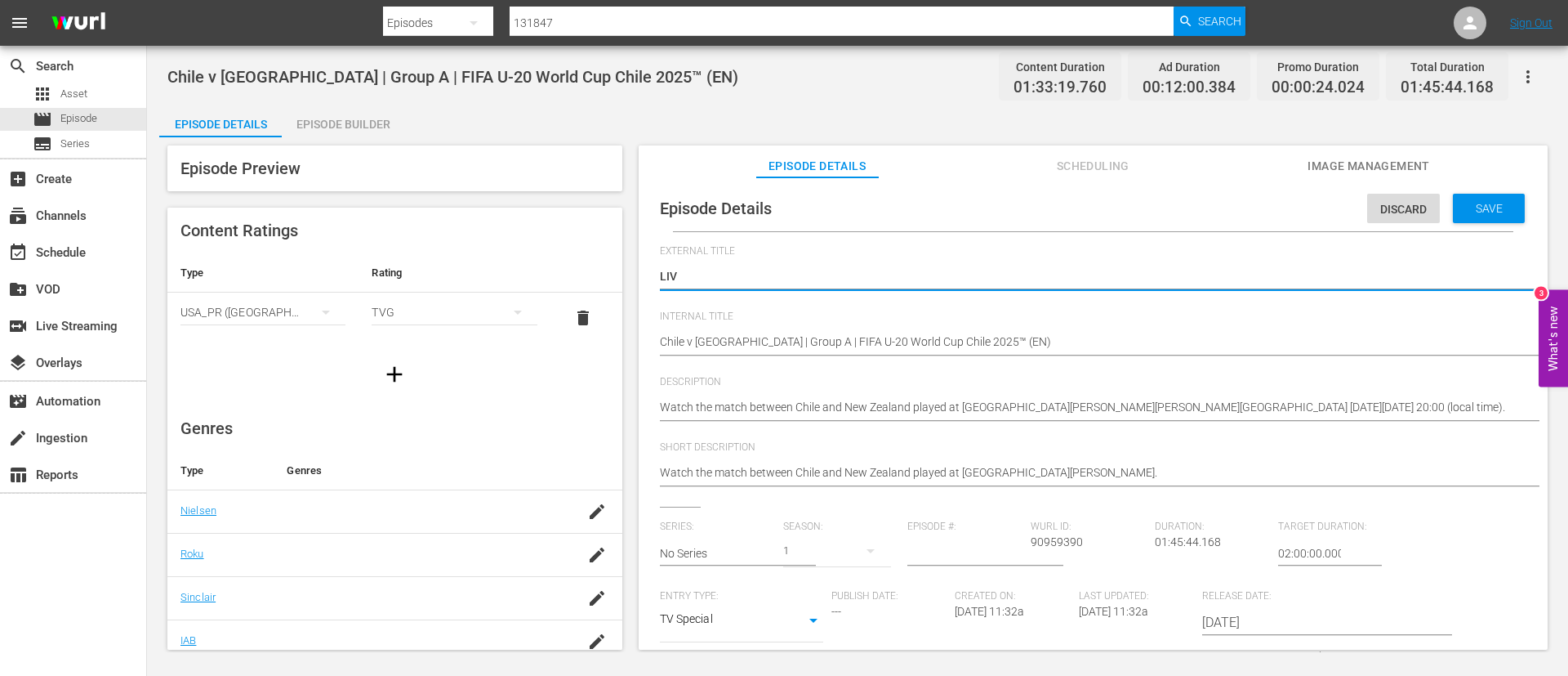
type textarea "LIVE"
type textarea "LIVE -"
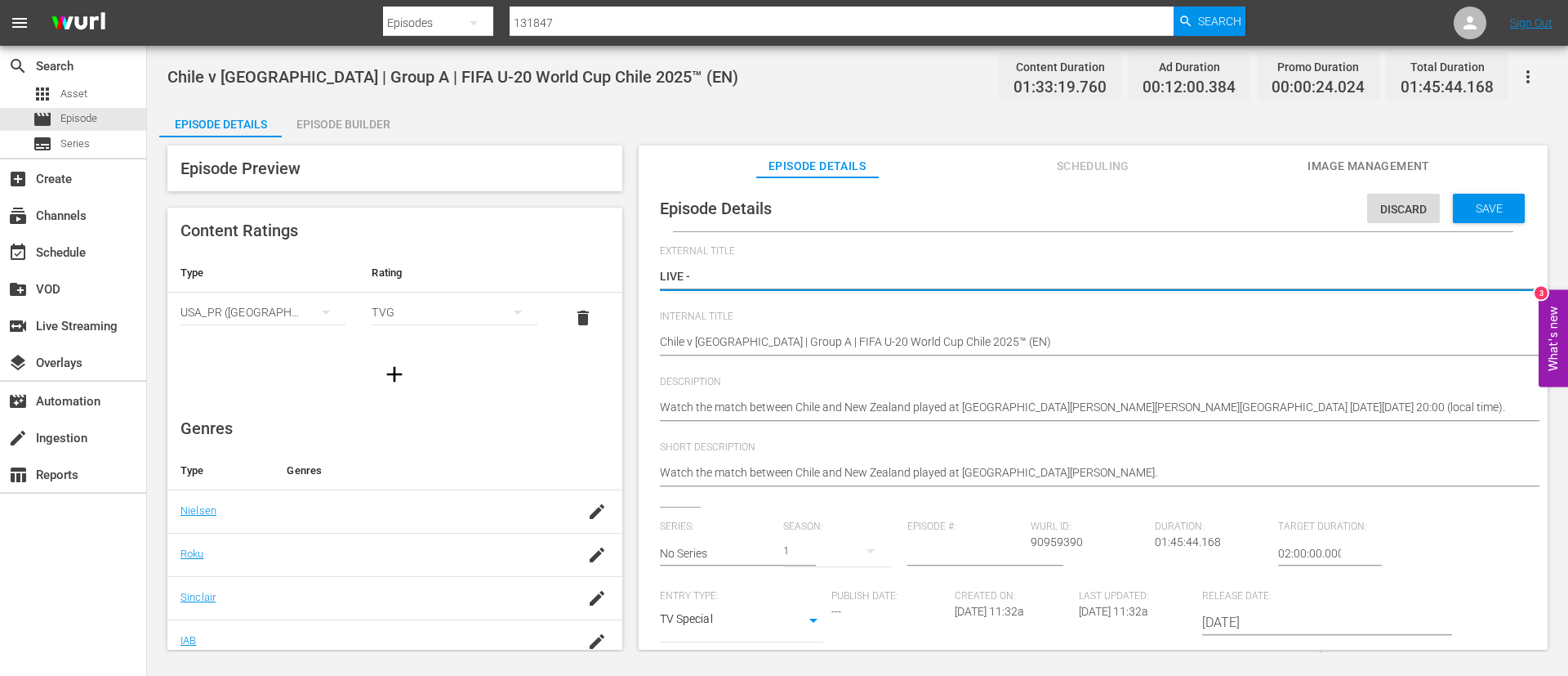
type textarea "LIVE -"
type textarea "LIVE - [GEOGRAPHIC_DATA] - [GEOGRAPHIC_DATA] | Groupe A | Coupe du Monde U-20 d…"
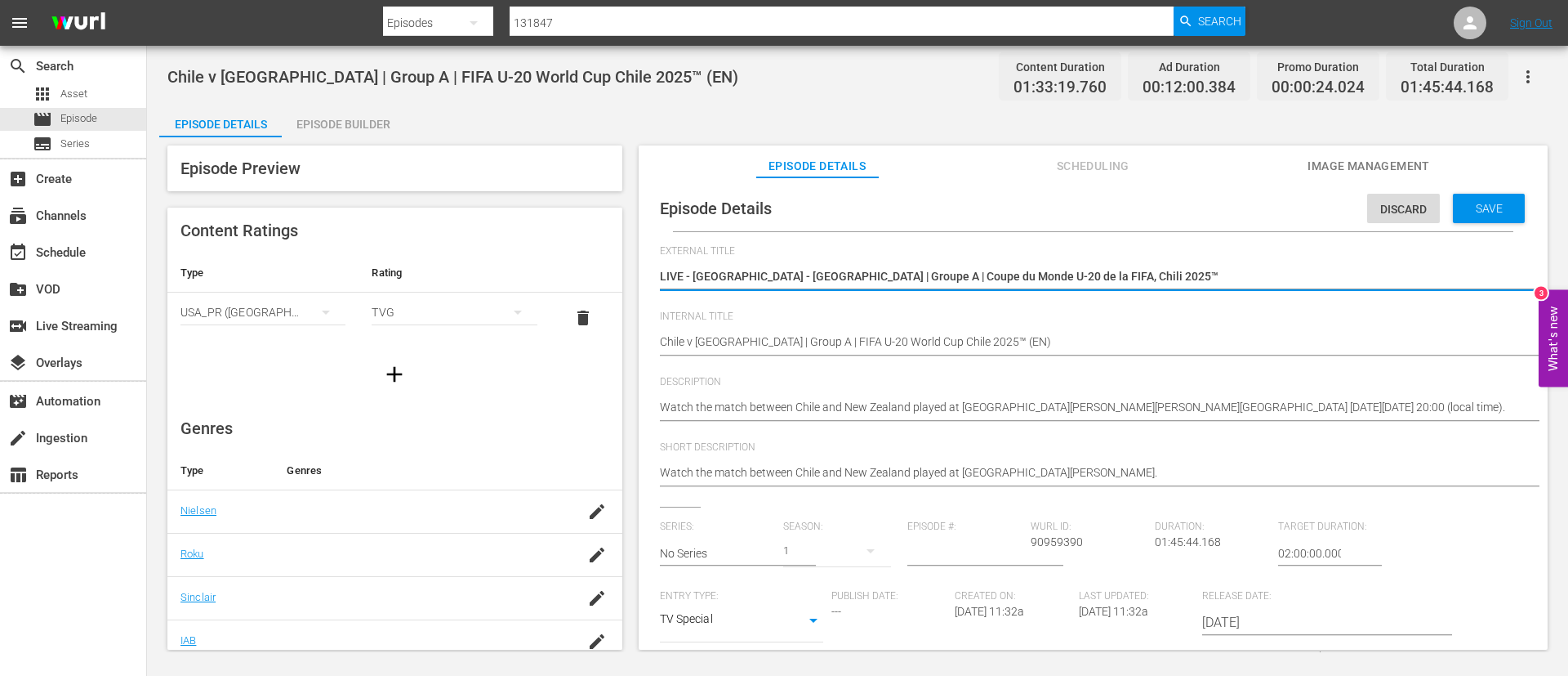
type textarea "LIVE - [GEOGRAPHIC_DATA] - [GEOGRAPHIC_DATA] | Groupe A | Coupe du Monde U-20 d…"
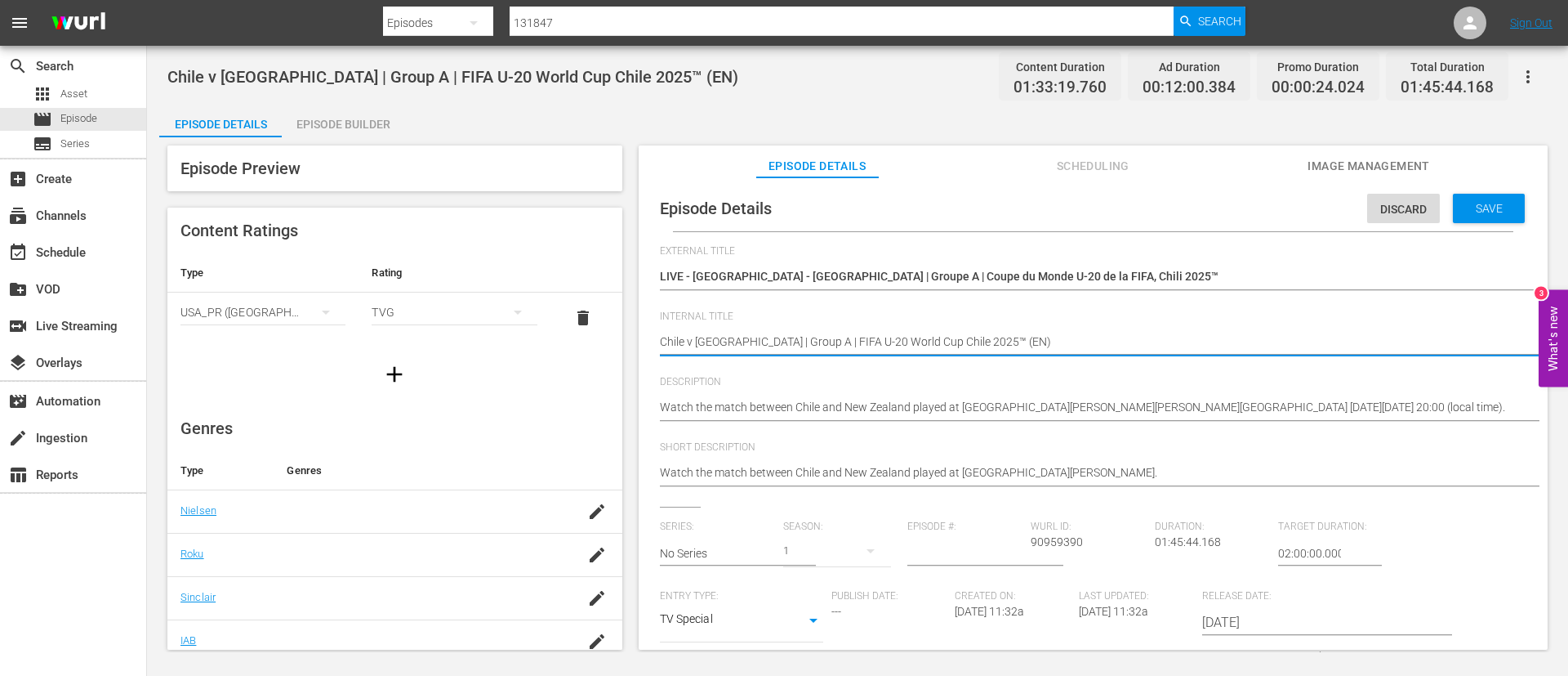
type textarea "Chile v New Zealand | Group A | FIFA U-20 World Cup Chile 2025™ (F)"
type textarea "Chile v [GEOGRAPHIC_DATA] | Group A | FIFA U-20 World Cup [GEOGRAPHIC_DATA] 202…"
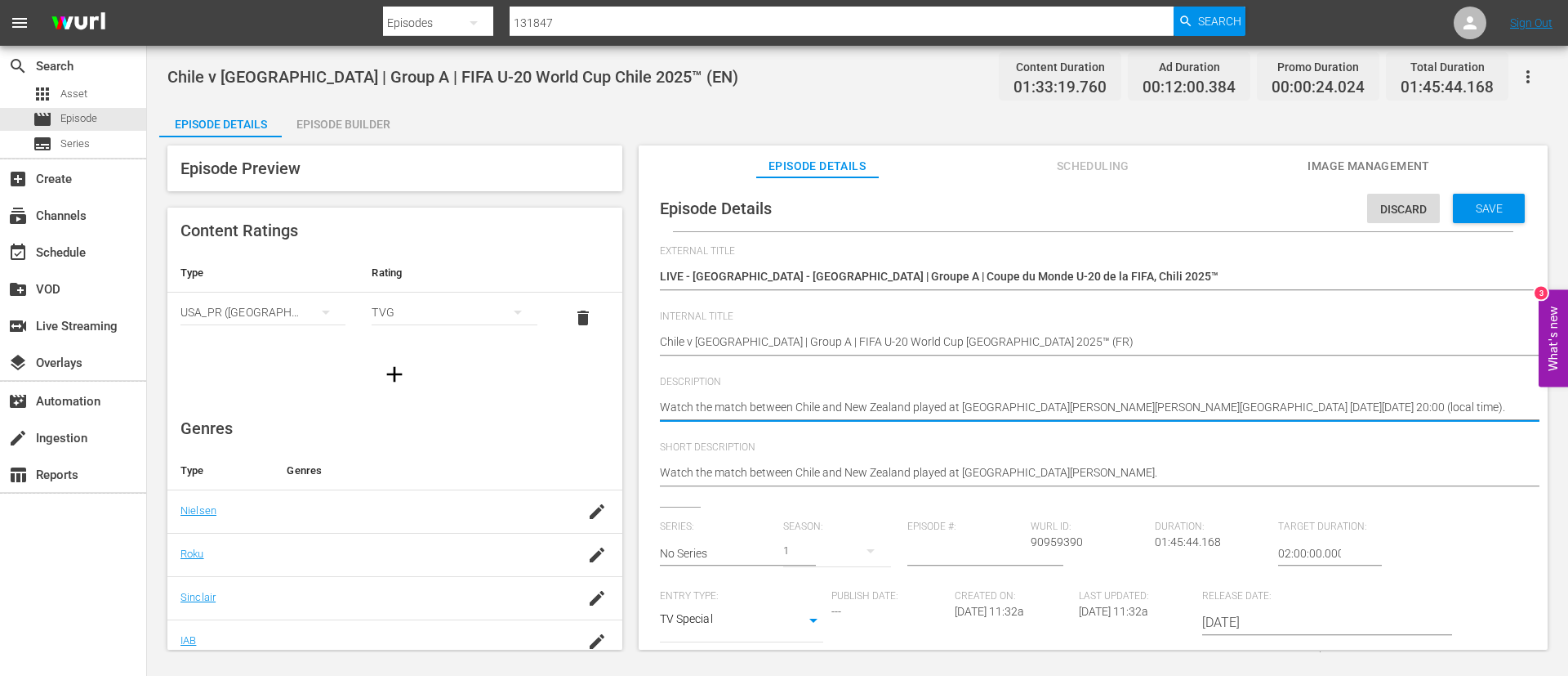
click at [1004, 403] on textarea "Watch the match between Chile and New Zealand played at Estadio Nacional Julio …" at bounding box center [1089, 408] width 859 height 19
paste textarea "Regardez le match entre Chili et Nouvelle-Zélande au Estadio Nacional Julio Mar…"
type textarea "Regardez le match entre Chili et Nouvelle-Zélande au Estadio Nacional Julio Mar…"
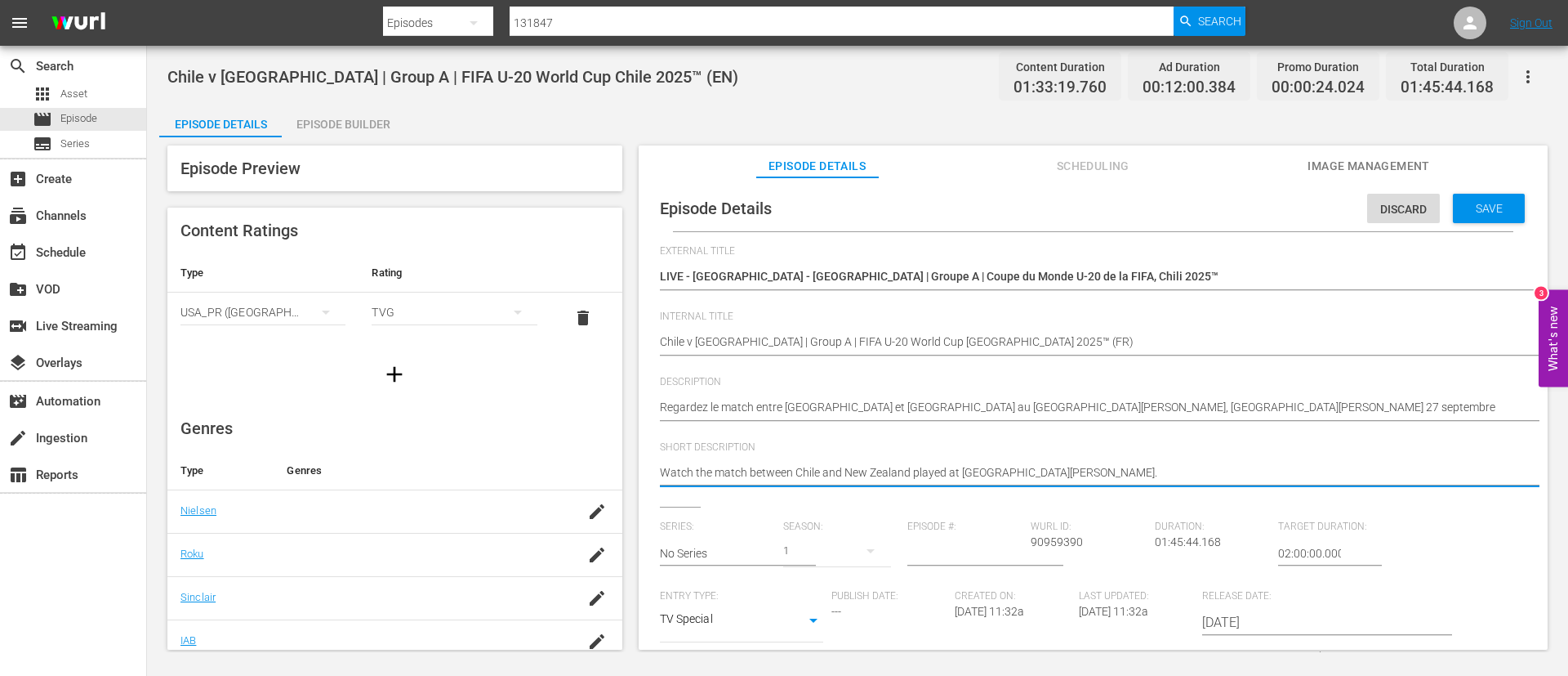
click at [1008, 468] on textarea "Watch the match between Chile and New Zealand played at Estadio Nacional Julio …" at bounding box center [1089, 474] width 859 height 19
paste textarea "Regardez le match entre Chili et Nouvelle-Zélande au Estadio Nacional Julio Mar…"
type textarea "Regardez le match entre Chili et Nouvelle-Zélande au Estadio Nacional Julio Mar…"
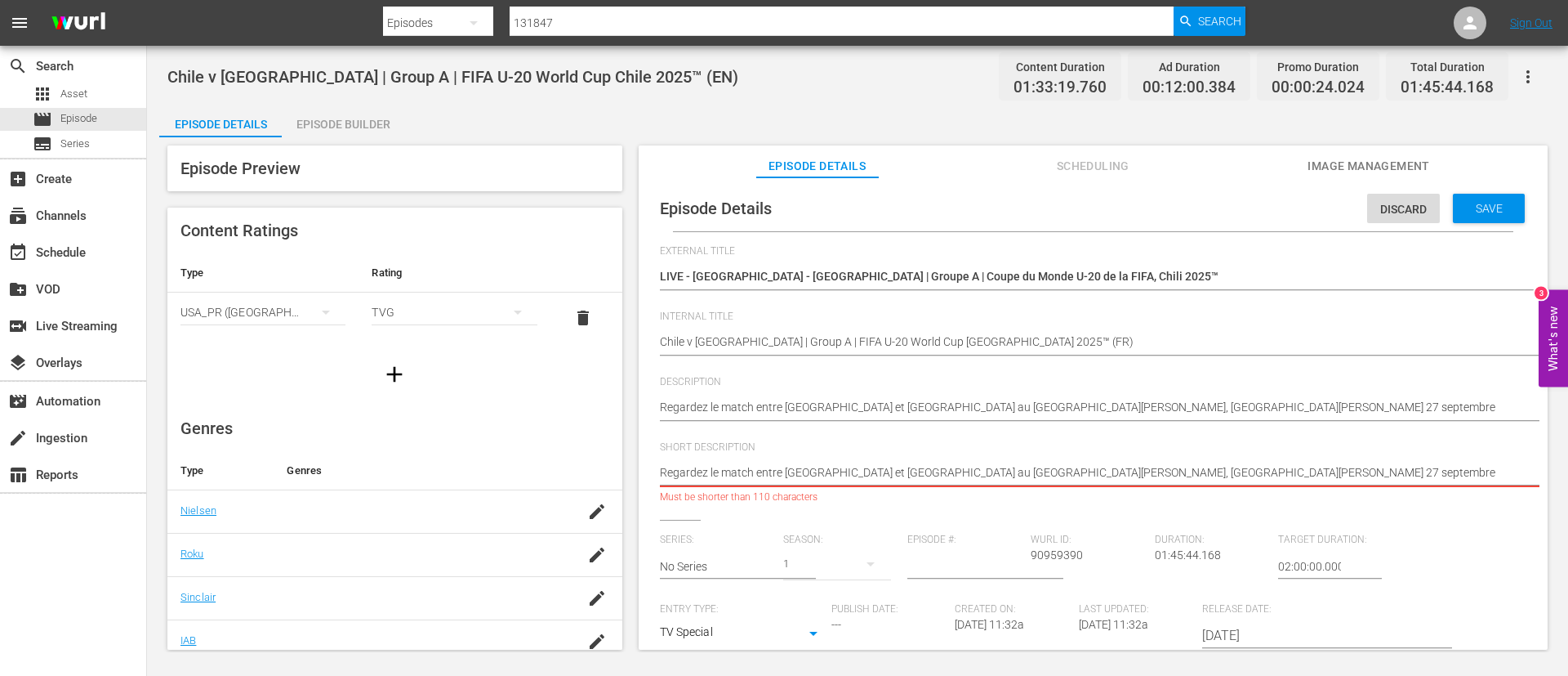
type textarea "Regardez le match entre Chili et Nouvelle-Zélande au Estadio Nacional Julio Mar…"
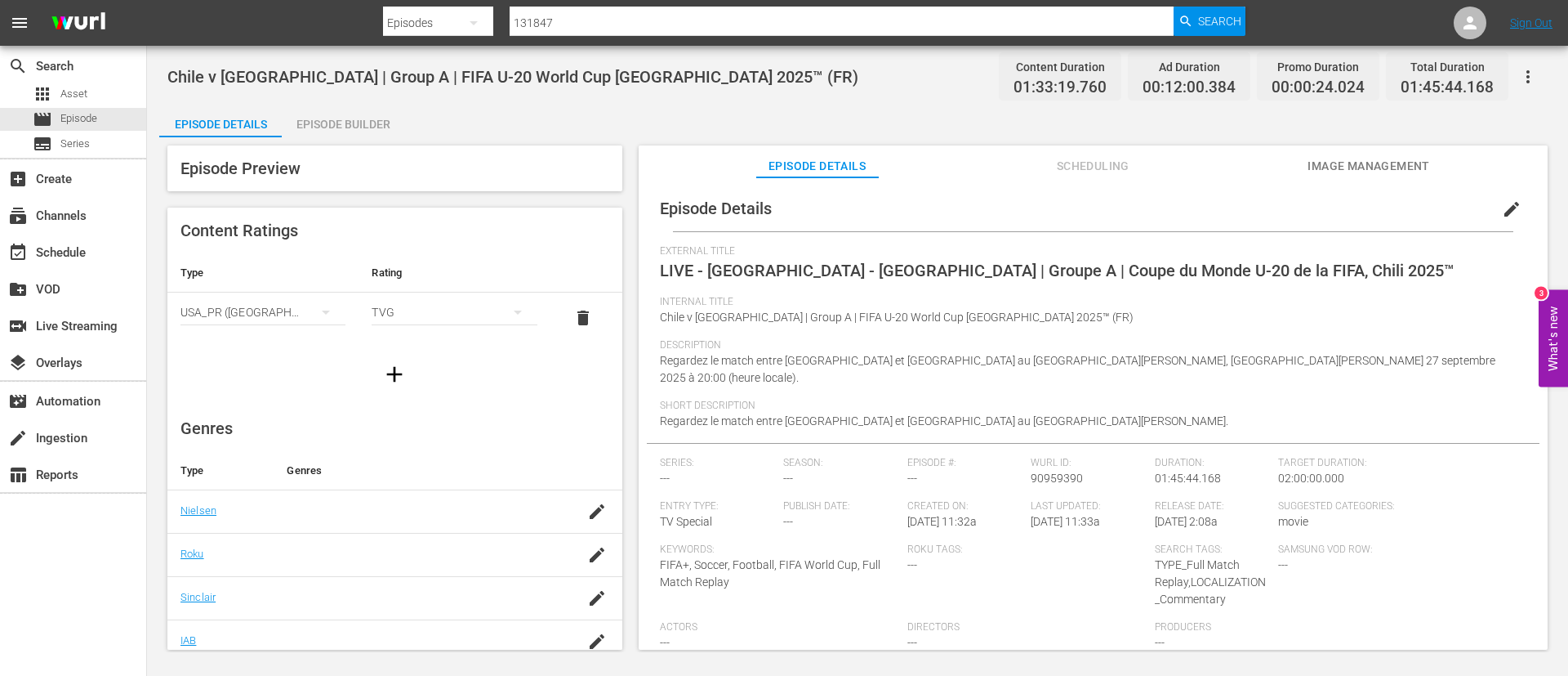
click at [1515, 201] on button "edit" at bounding box center [1512, 209] width 39 height 39
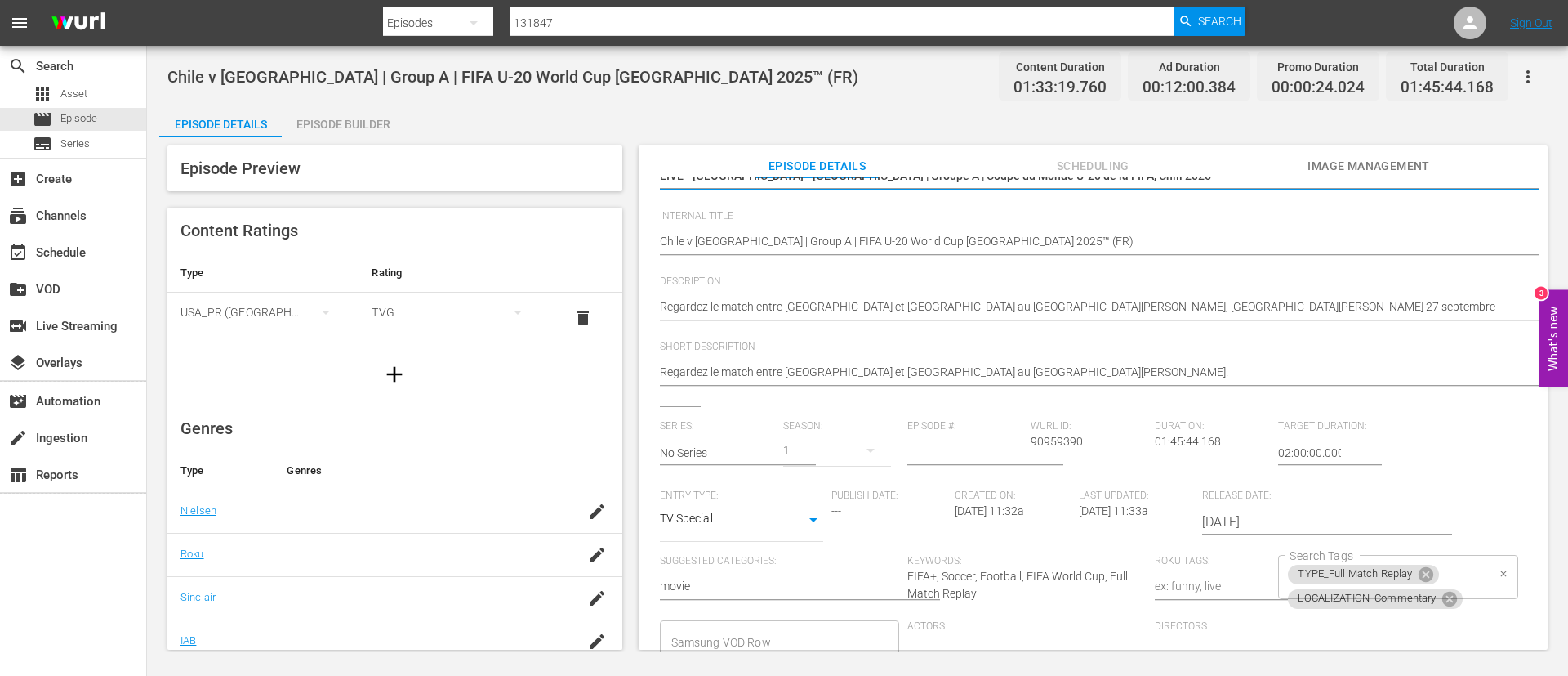
scroll to position [123, 0]
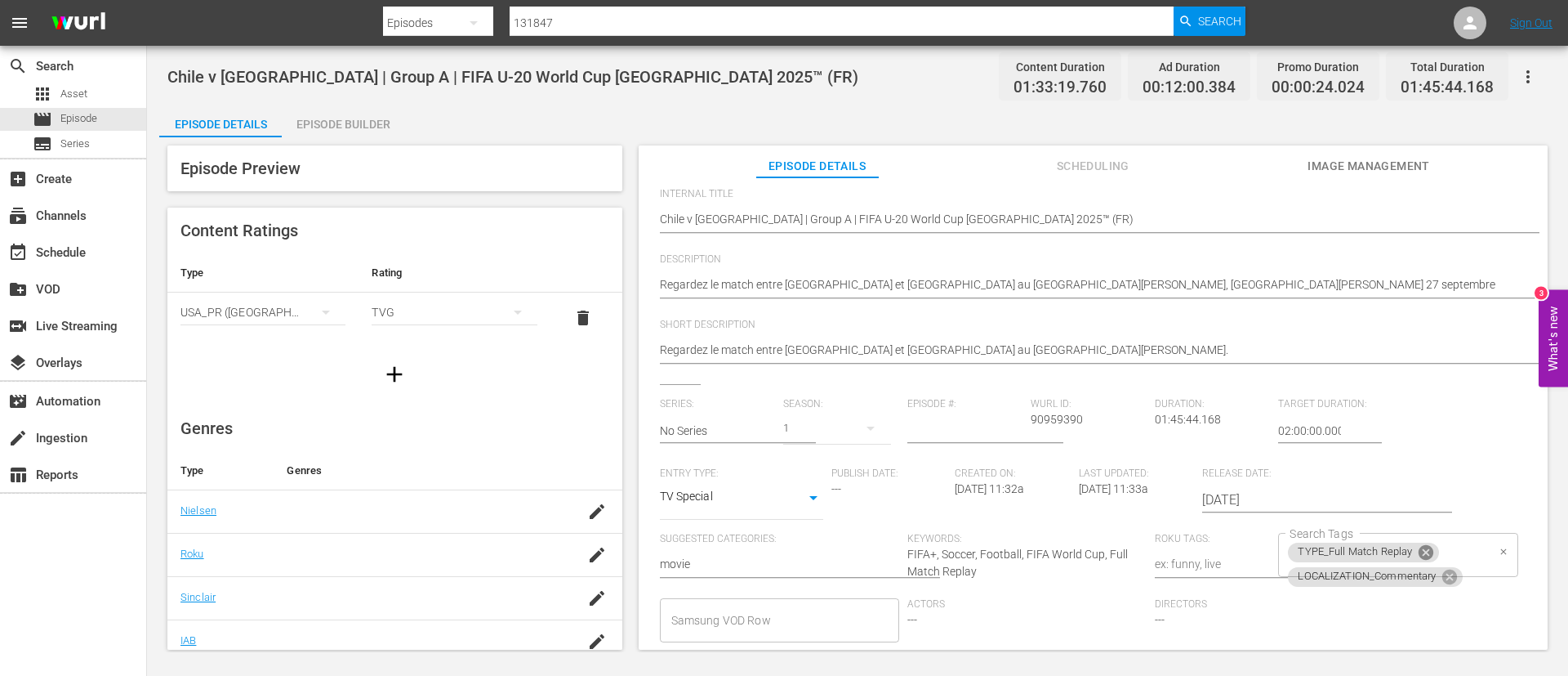
click at [1421, 553] on icon at bounding box center [1426, 552] width 18 height 18
click at [1444, 545] on icon at bounding box center [1450, 553] width 15 height 15
click at [1410, 557] on input "Search Tags" at bounding box center [1385, 555] width 200 height 29
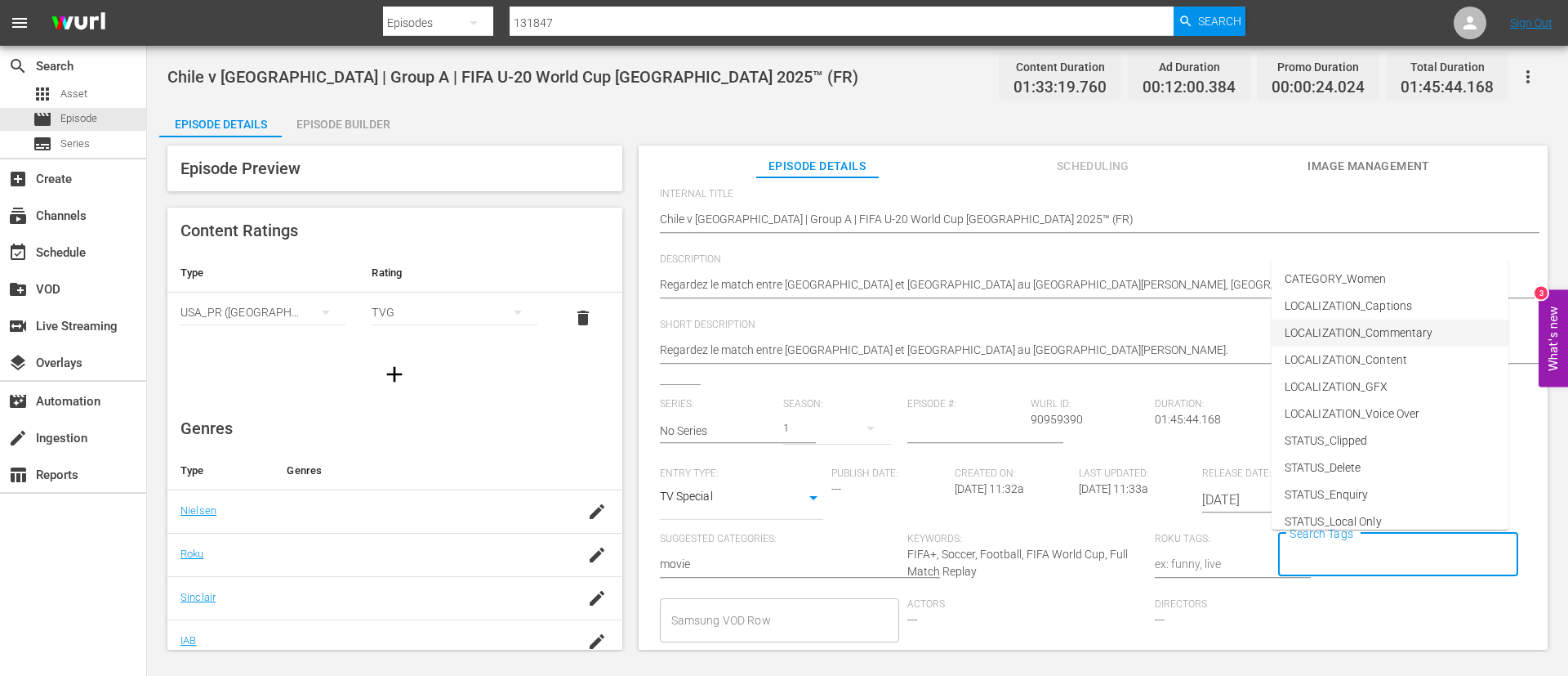
click at [1439, 339] on li "LOCALIZATION_Commentary" at bounding box center [1390, 333] width 237 height 27
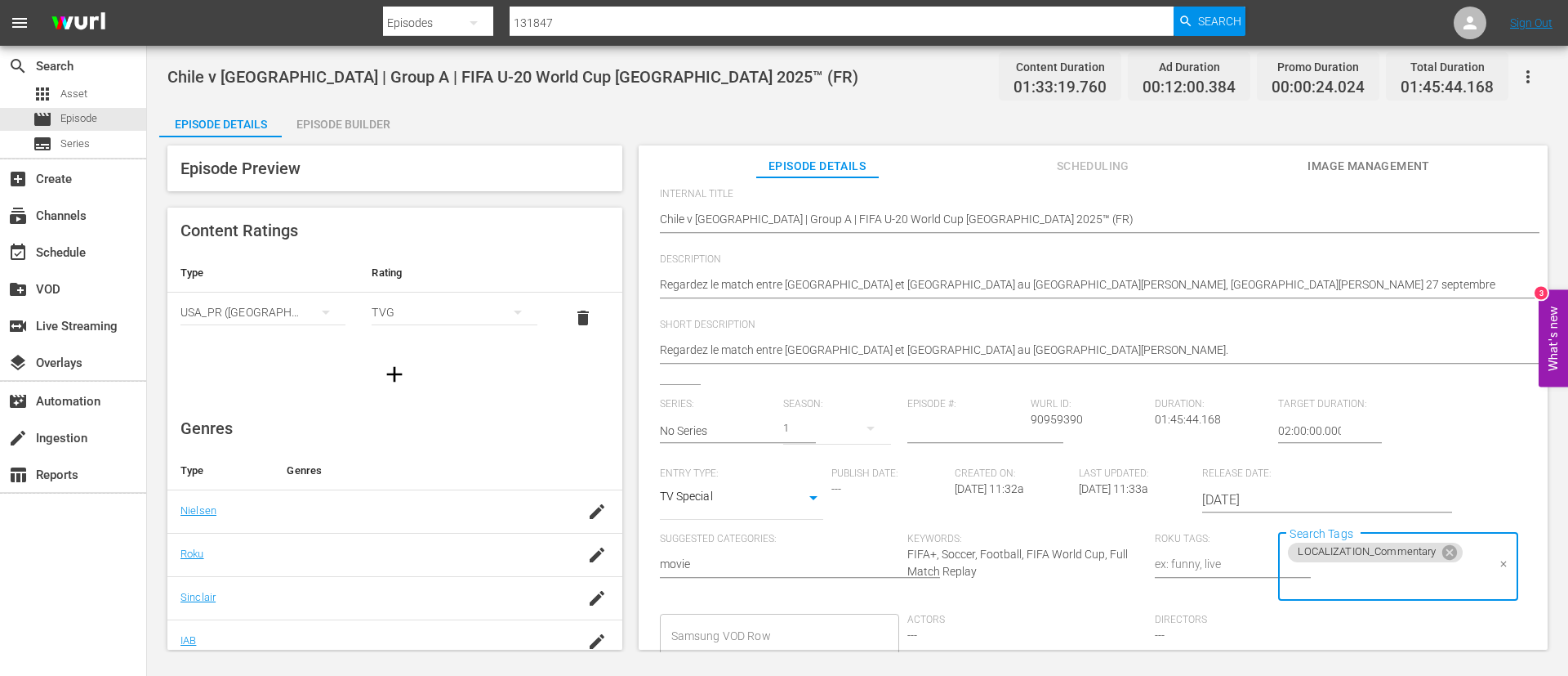
click at [1415, 581] on input "Search Tags" at bounding box center [1385, 579] width 200 height 29
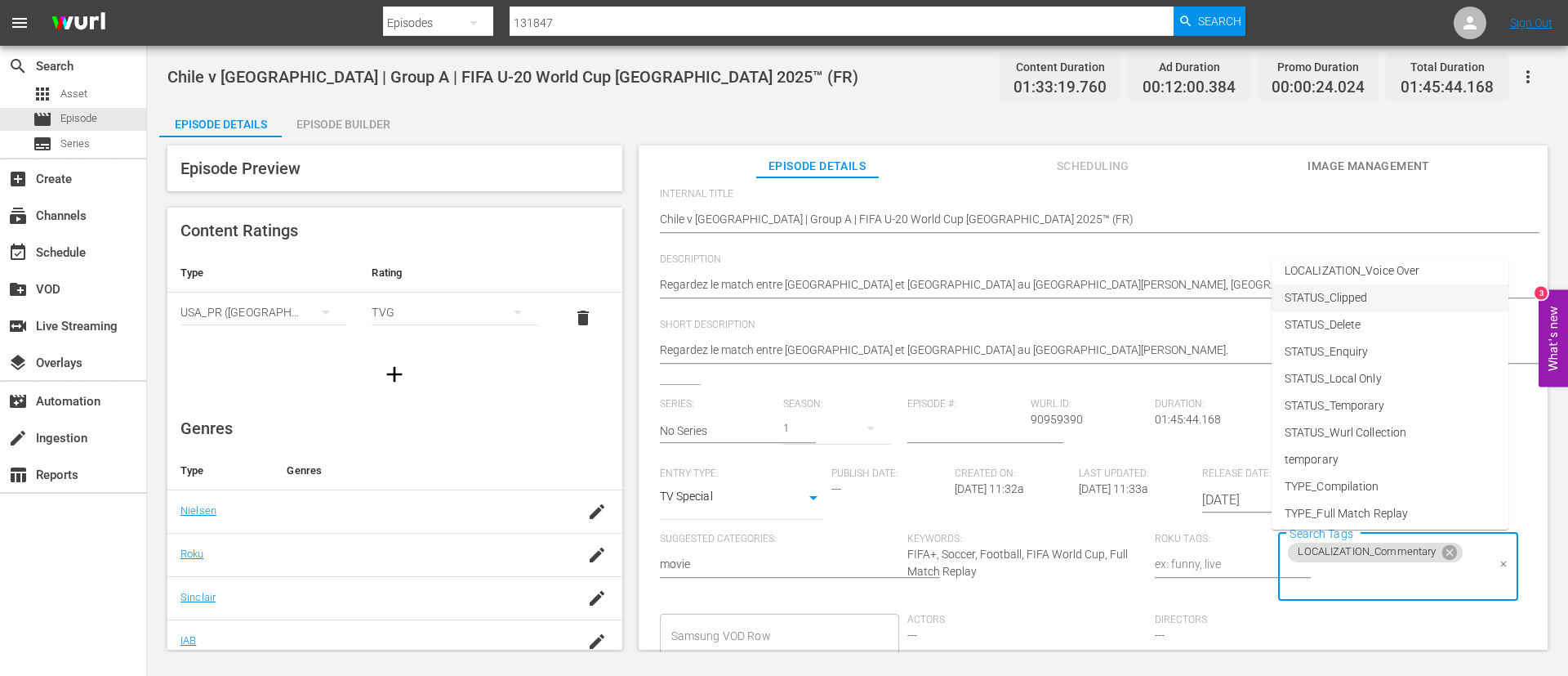
scroll to position [228, 0]
click at [1366, 454] on li "TYPE_Live" at bounding box center [1390, 455] width 237 height 27
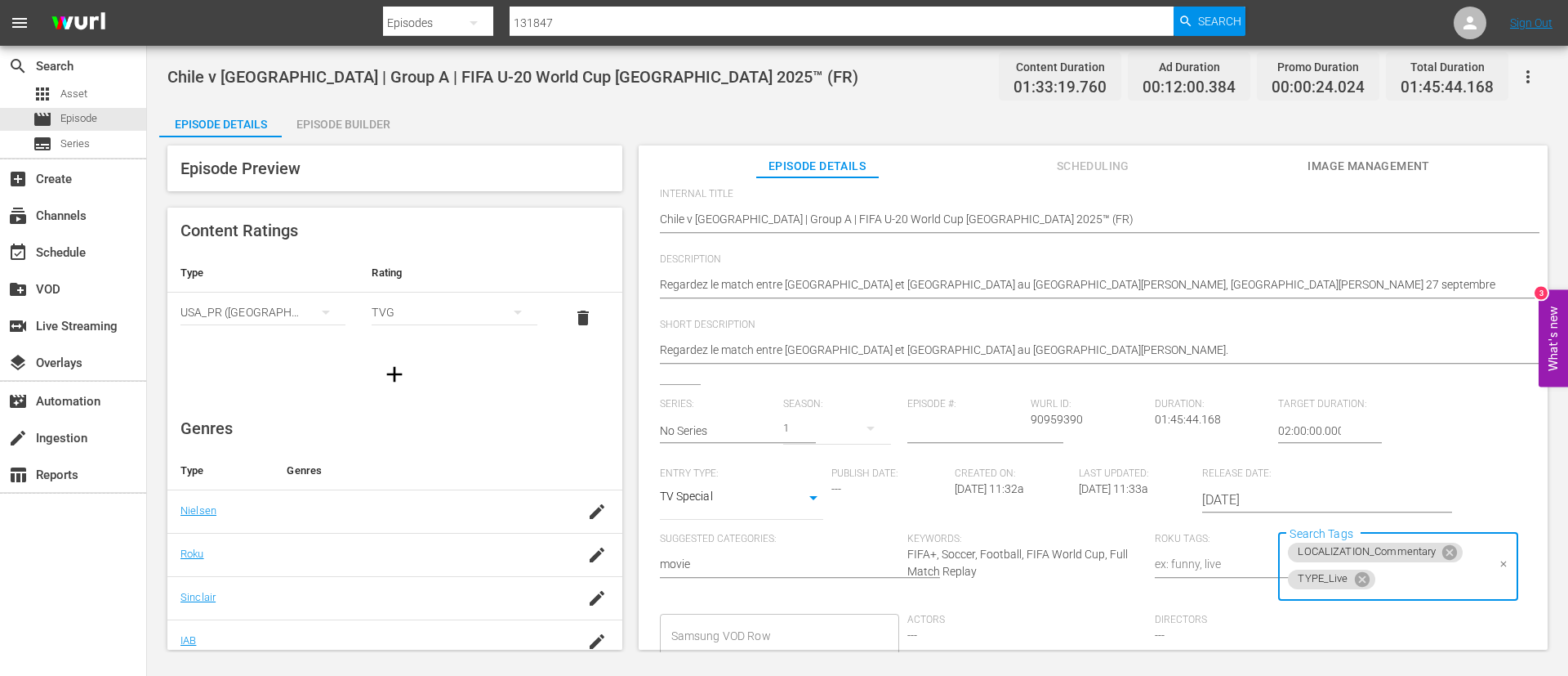
click at [1417, 580] on input "Search Tags" at bounding box center [1433, 579] width 109 height 29
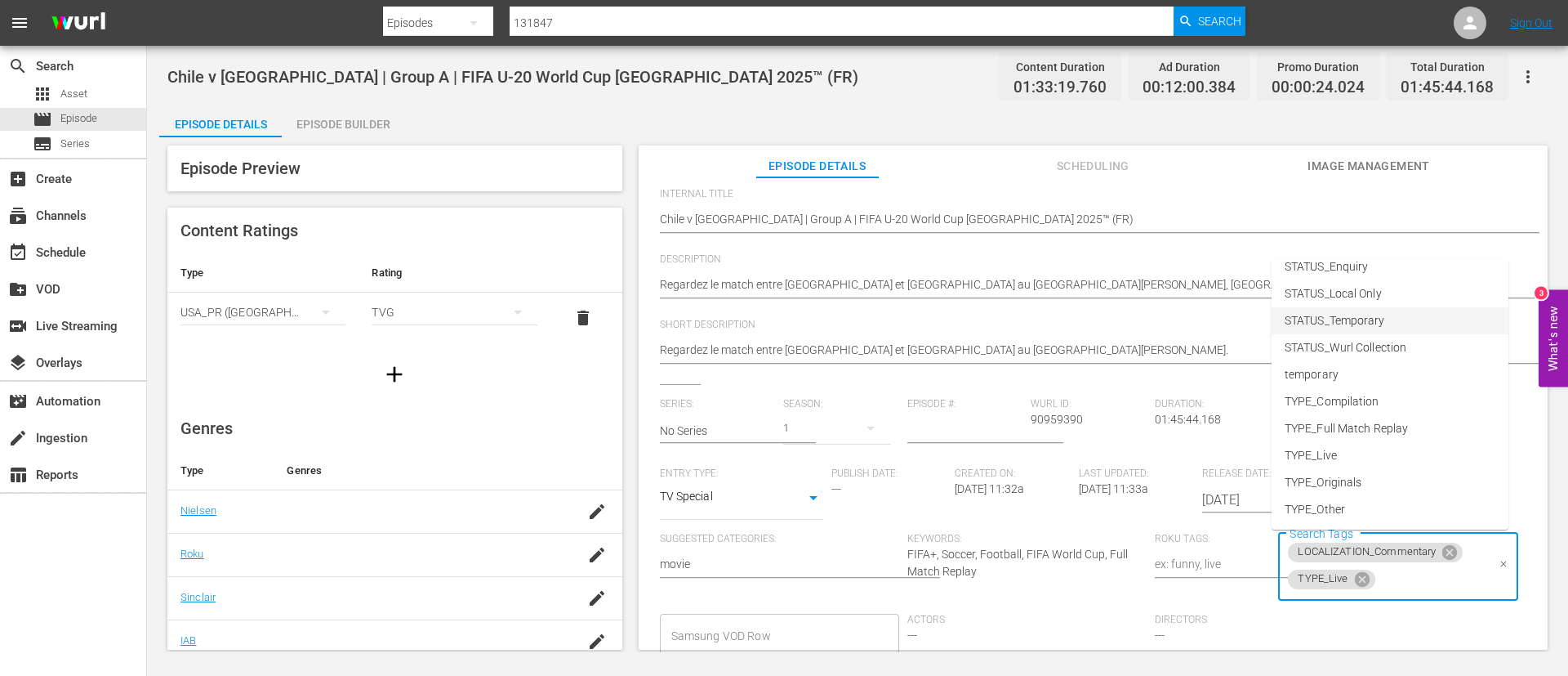
click at [1404, 312] on li "STATUS_Temporary" at bounding box center [1390, 320] width 237 height 27
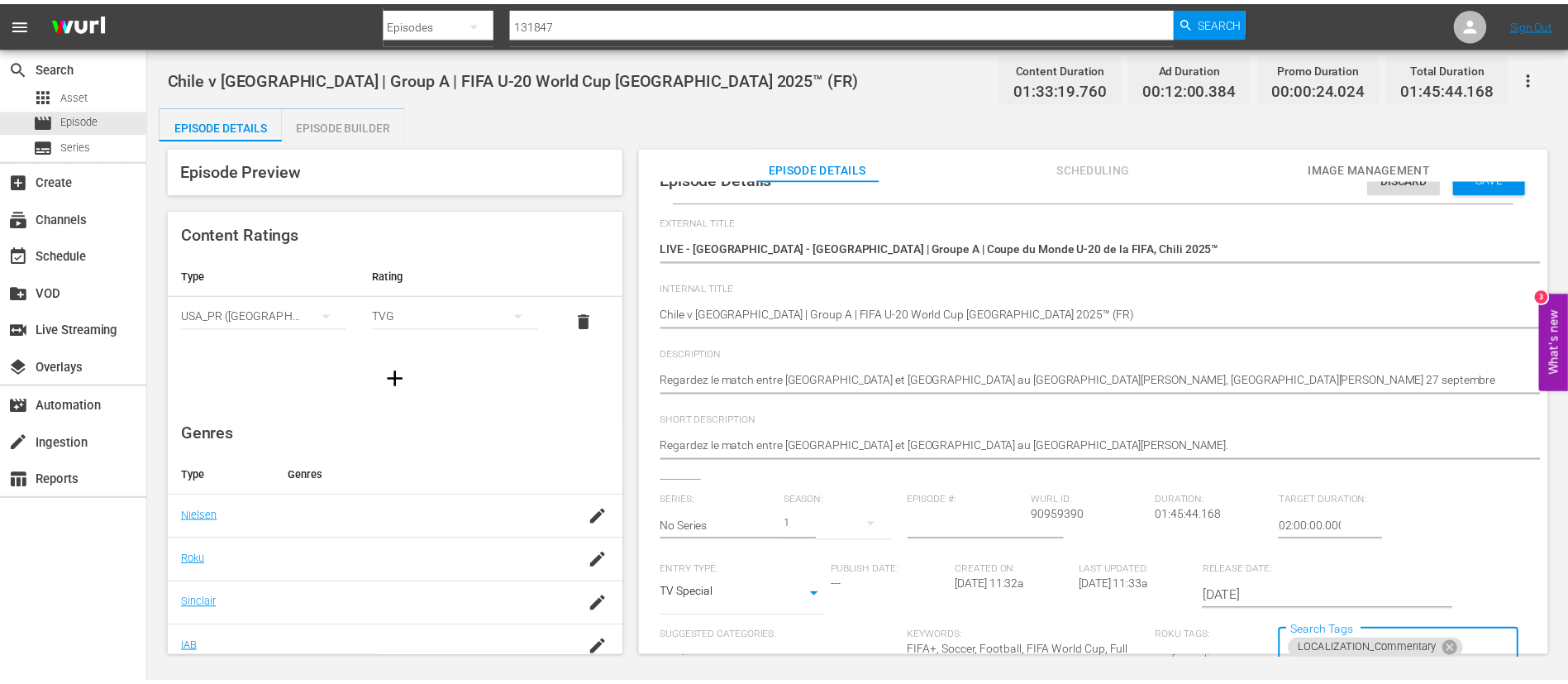
scroll to position [0, 0]
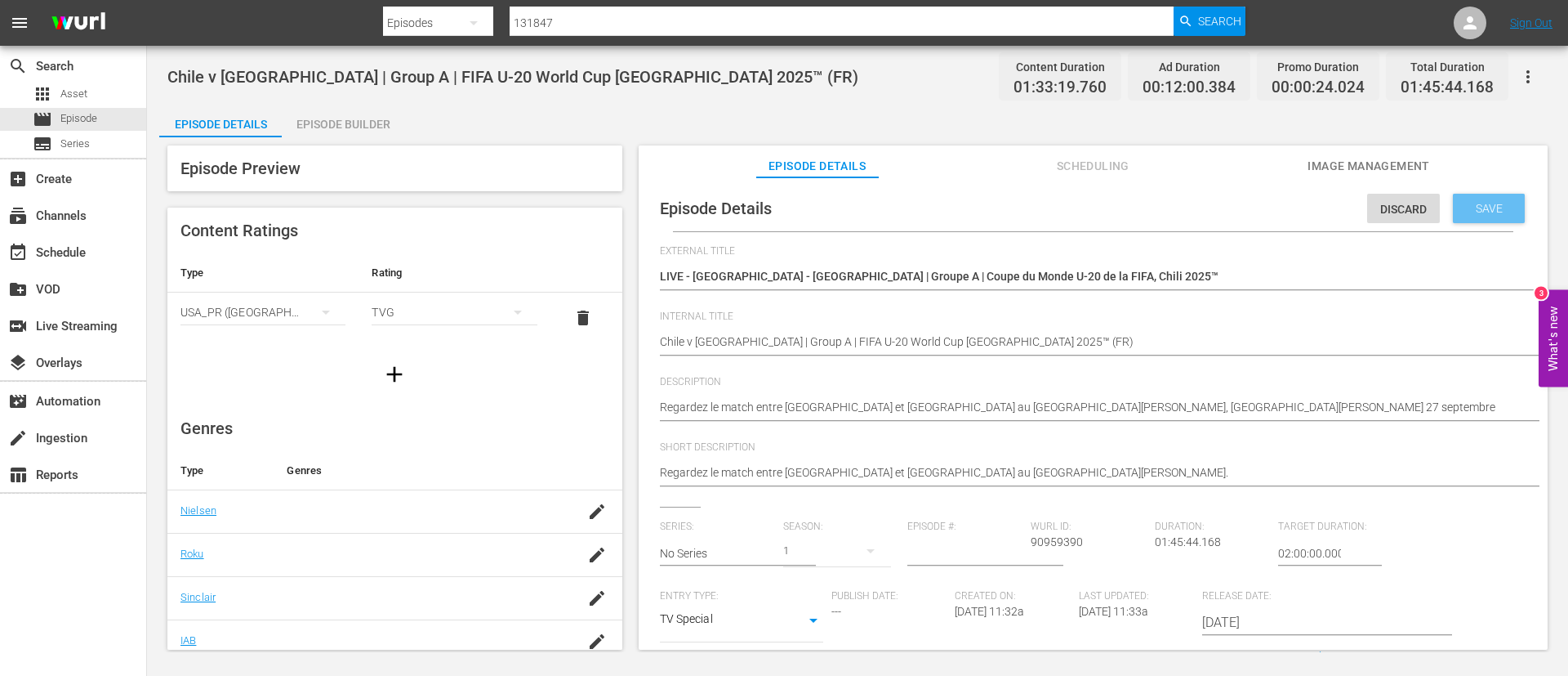
click at [1499, 197] on div "Save" at bounding box center [1489, 207] width 72 height 29
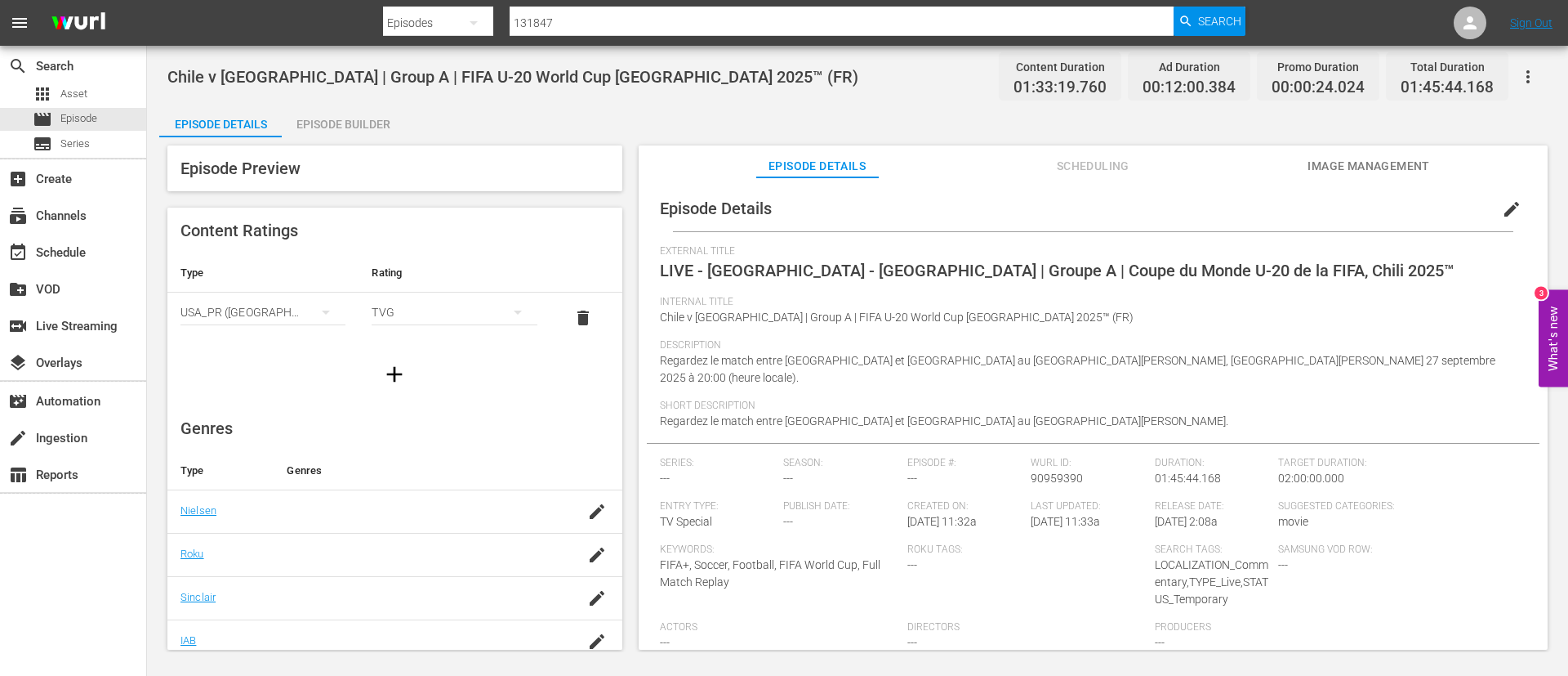
click at [343, 115] on div "Episode Builder" at bounding box center [343, 124] width 123 height 39
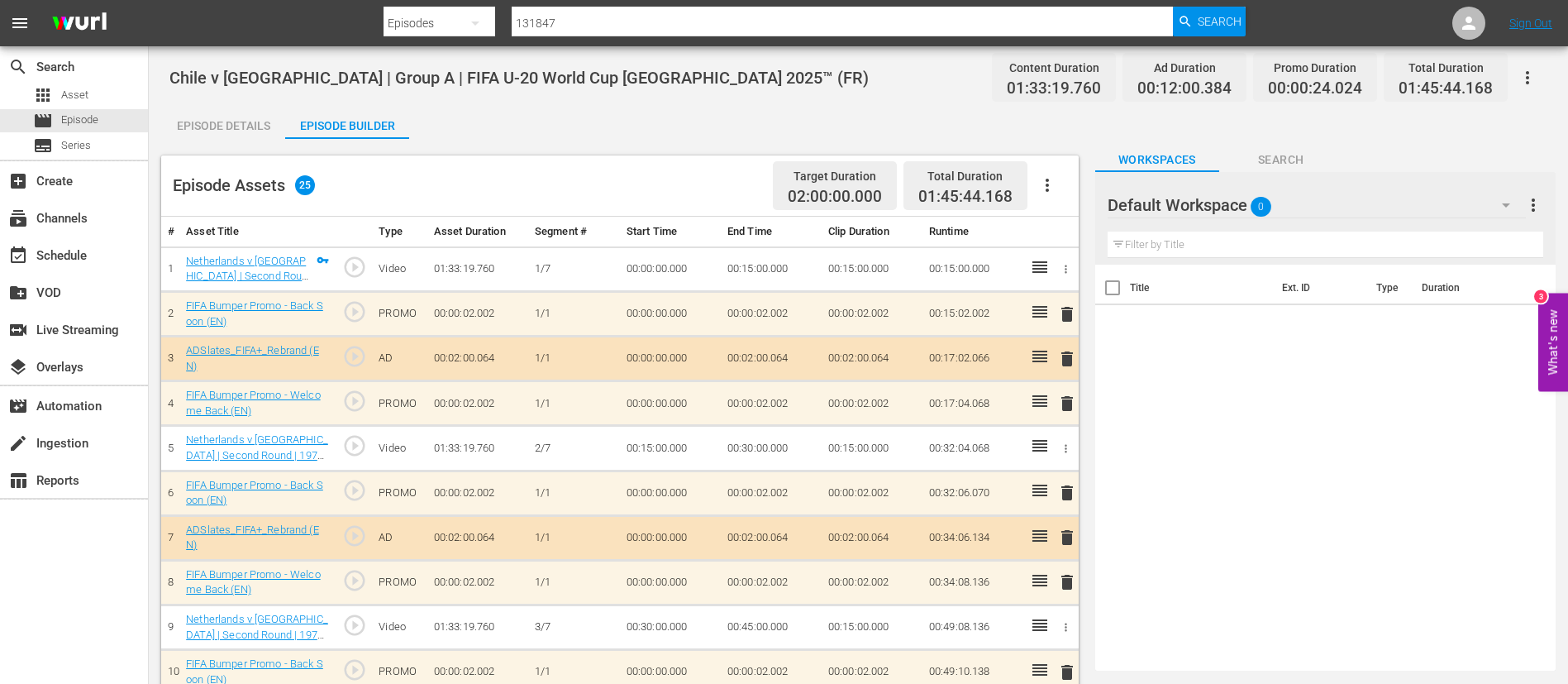
click at [1054, 182] on icon "button" at bounding box center [1047, 185] width 19 height 19
click at [1054, 234] on div "Clear Ads" at bounding box center [1097, 231] width 113 height 40
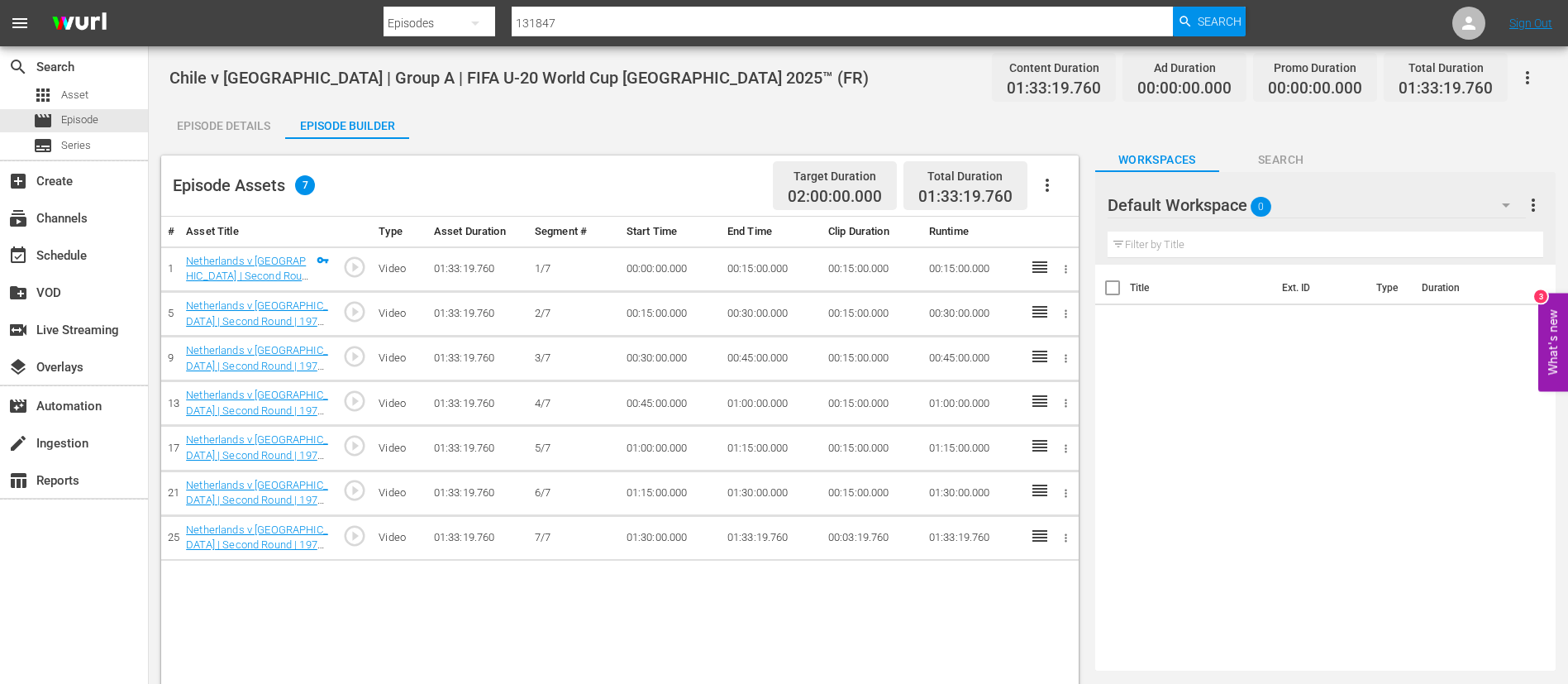
click at [1051, 185] on icon "button" at bounding box center [1047, 185] width 19 height 19
click at [1087, 196] on div "Fill with Ads" at bounding box center [1097, 191] width 113 height 40
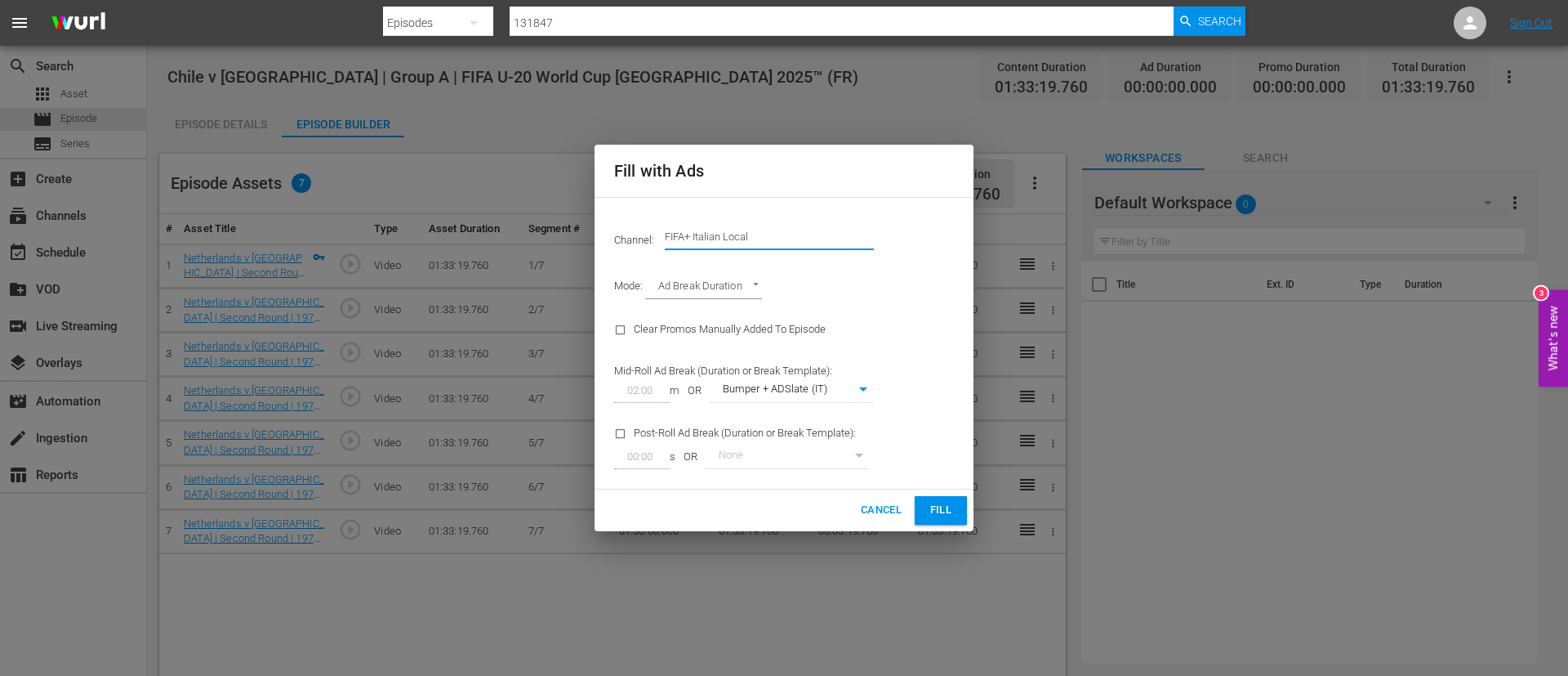
click at [790, 243] on input "FIFA+ Italian Local" at bounding box center [769, 237] width 209 height 39
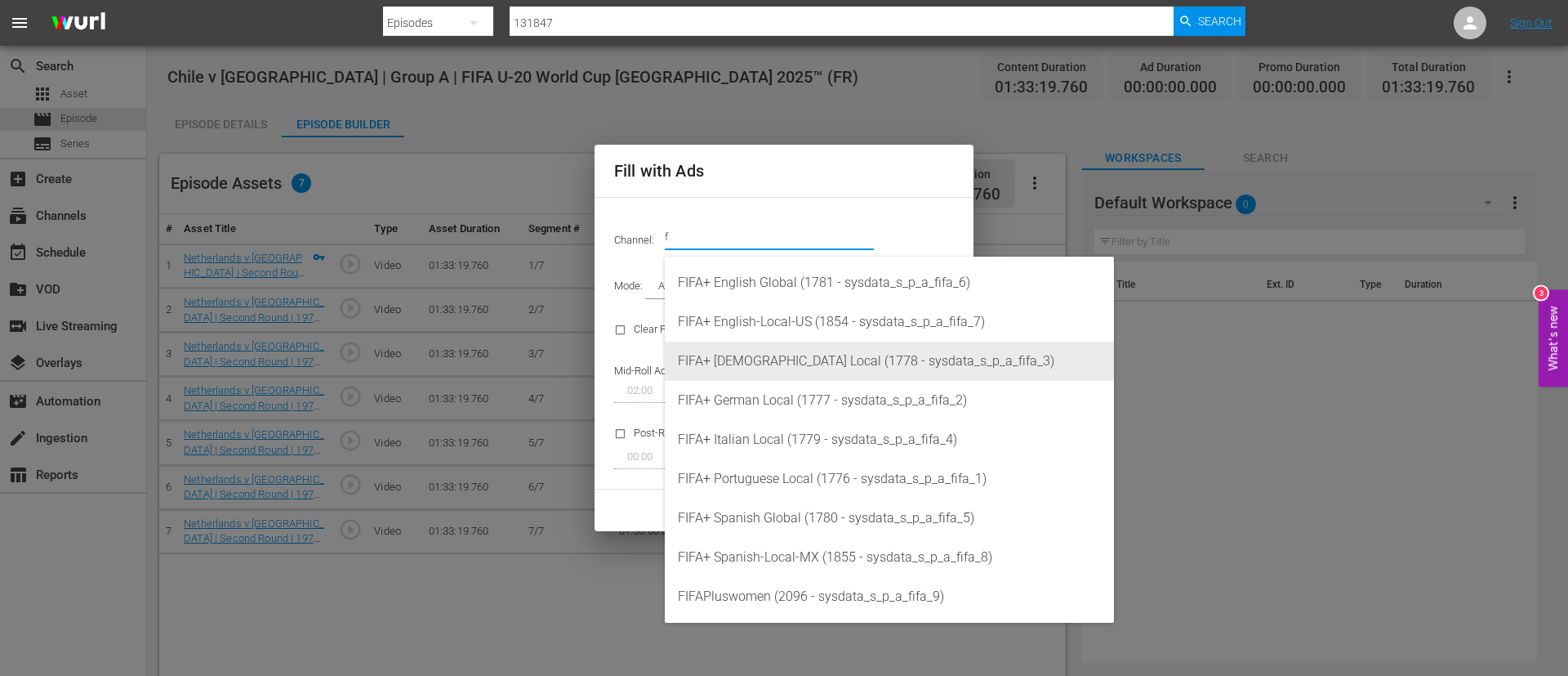
click at [795, 349] on div "FIFA+ [DEMOGRAPHIC_DATA] Local (1778 - sysdata_s_p_a_fifa_3)" at bounding box center [890, 361] width 423 height 39
type input "FIFA+ [DEMOGRAPHIC_DATA] Local (1778)"
type input "342"
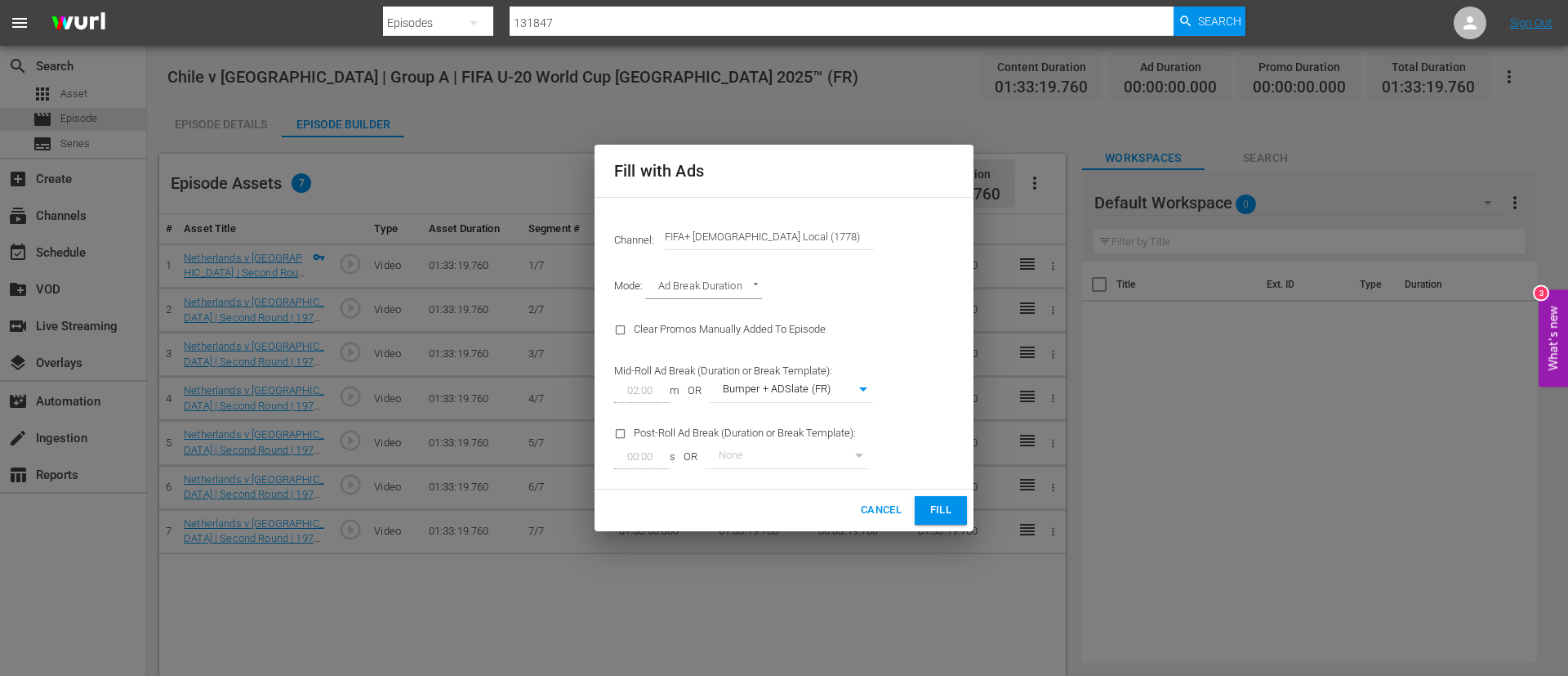
click at [932, 507] on span "Fill" at bounding box center [941, 510] width 26 height 18
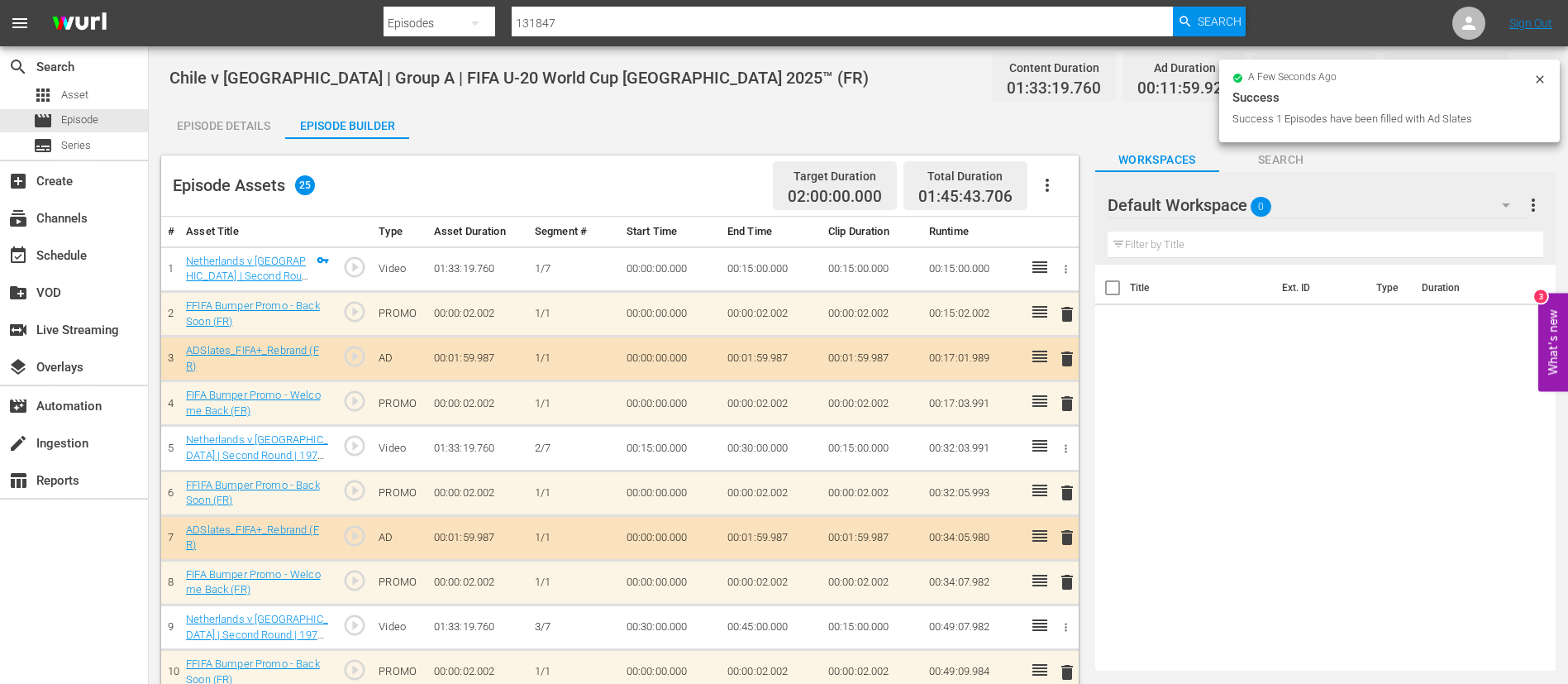
click at [226, 134] on div "Episode Details" at bounding box center [223, 125] width 124 height 40
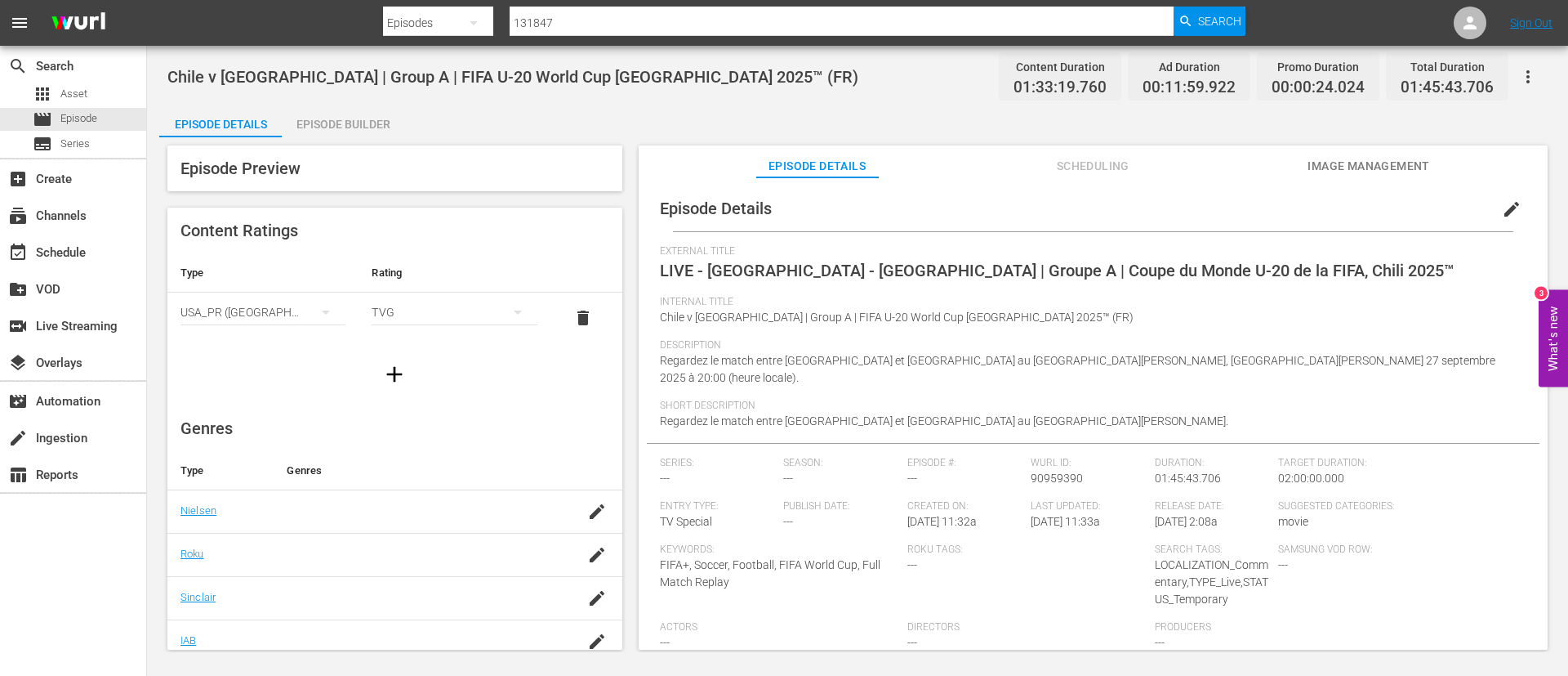
click at [1522, 58] on button "button" at bounding box center [1528, 76] width 39 height 39
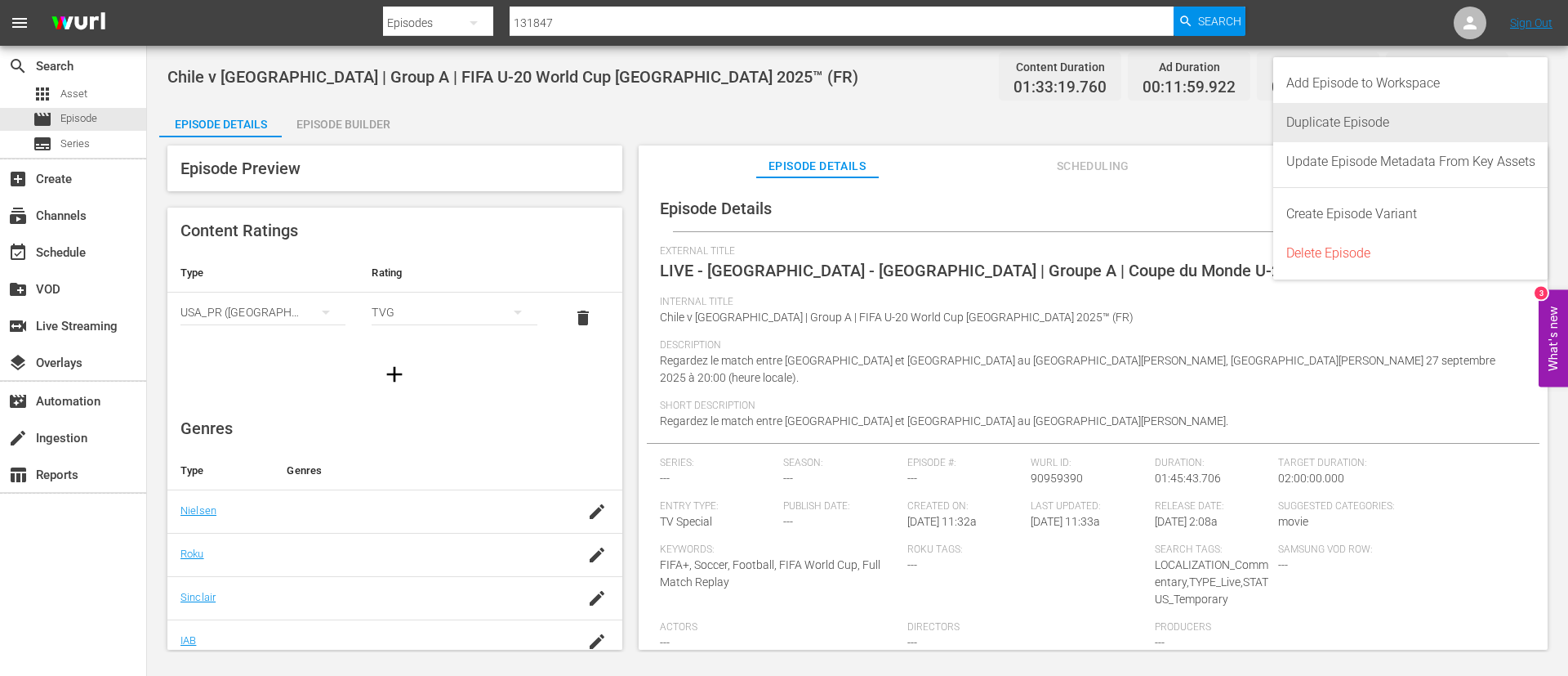
click at [1438, 116] on div "Duplicate Episode" at bounding box center [1411, 122] width 249 height 39
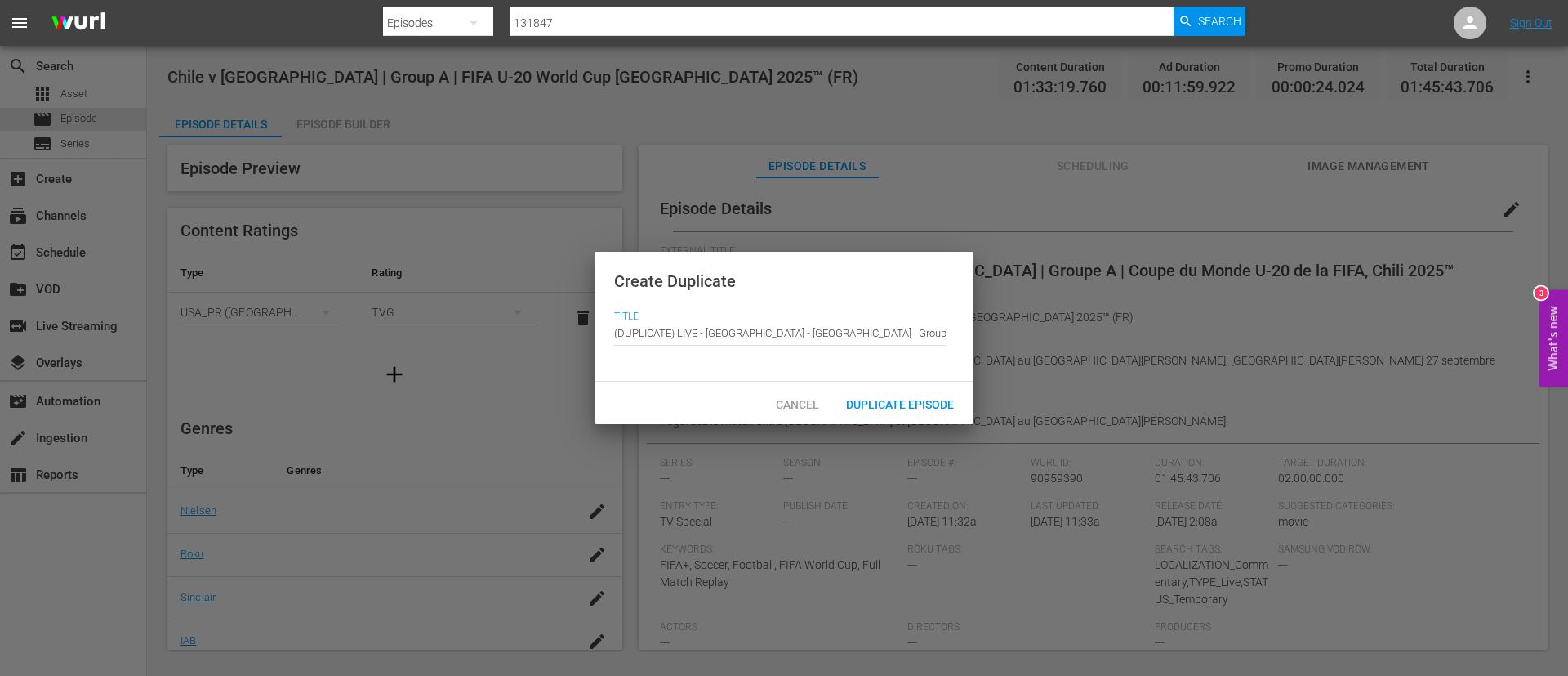
click at [925, 386] on div "Cancel Duplicate Episode" at bounding box center [784, 402] width 379 height 43
click at [925, 404] on span "Duplicate Episode" at bounding box center [900, 405] width 134 height 13
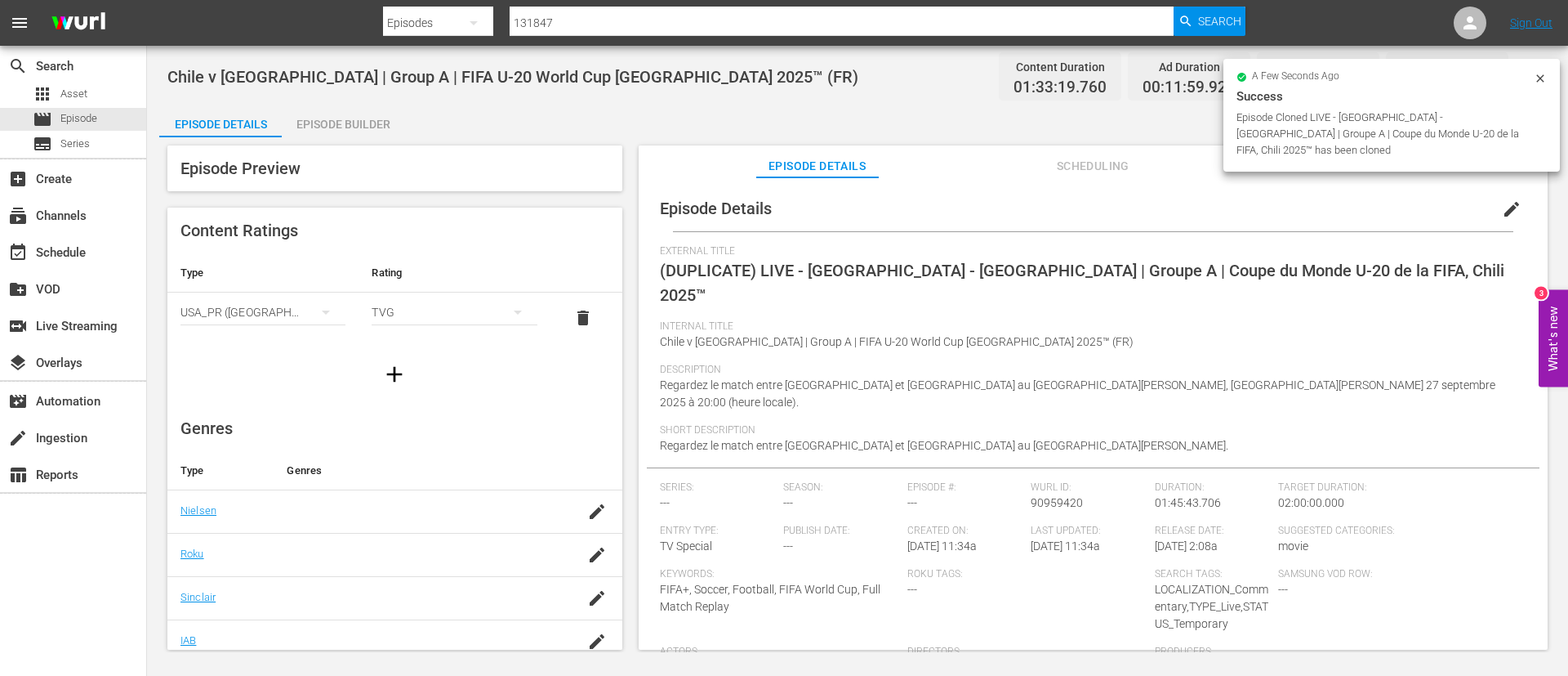
click at [1517, 218] on button "edit" at bounding box center [1512, 209] width 39 height 39
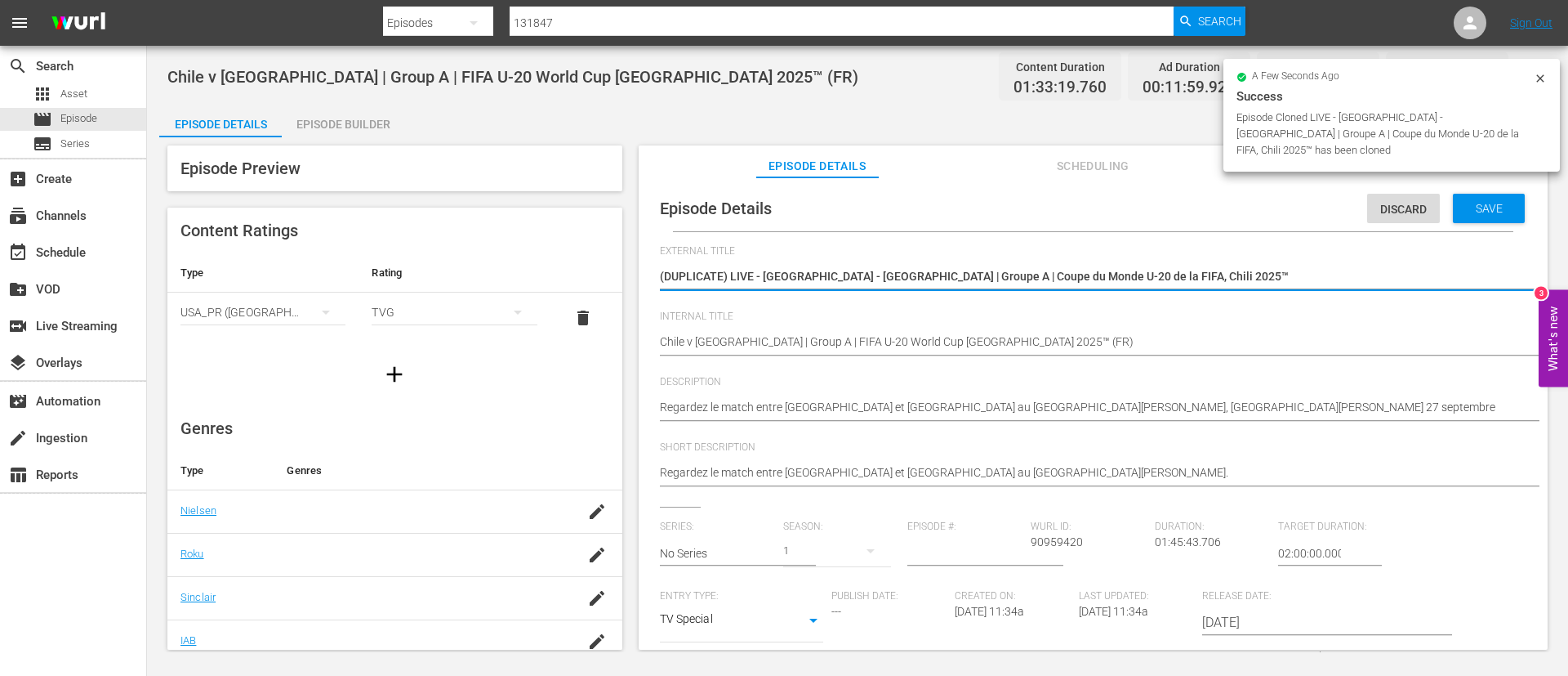
click at [1247, 289] on hr at bounding box center [1109, 289] width 899 height 3
click at [1247, 289] on hr at bounding box center [1109, 290] width 899 height 2
click at [1244, 286] on textarea "(DUPLICATE) LIVE - Chili - Nouvelle-Zélande | Groupe A | Coupe du Monde U-20 de…" at bounding box center [1089, 277] width 859 height 19
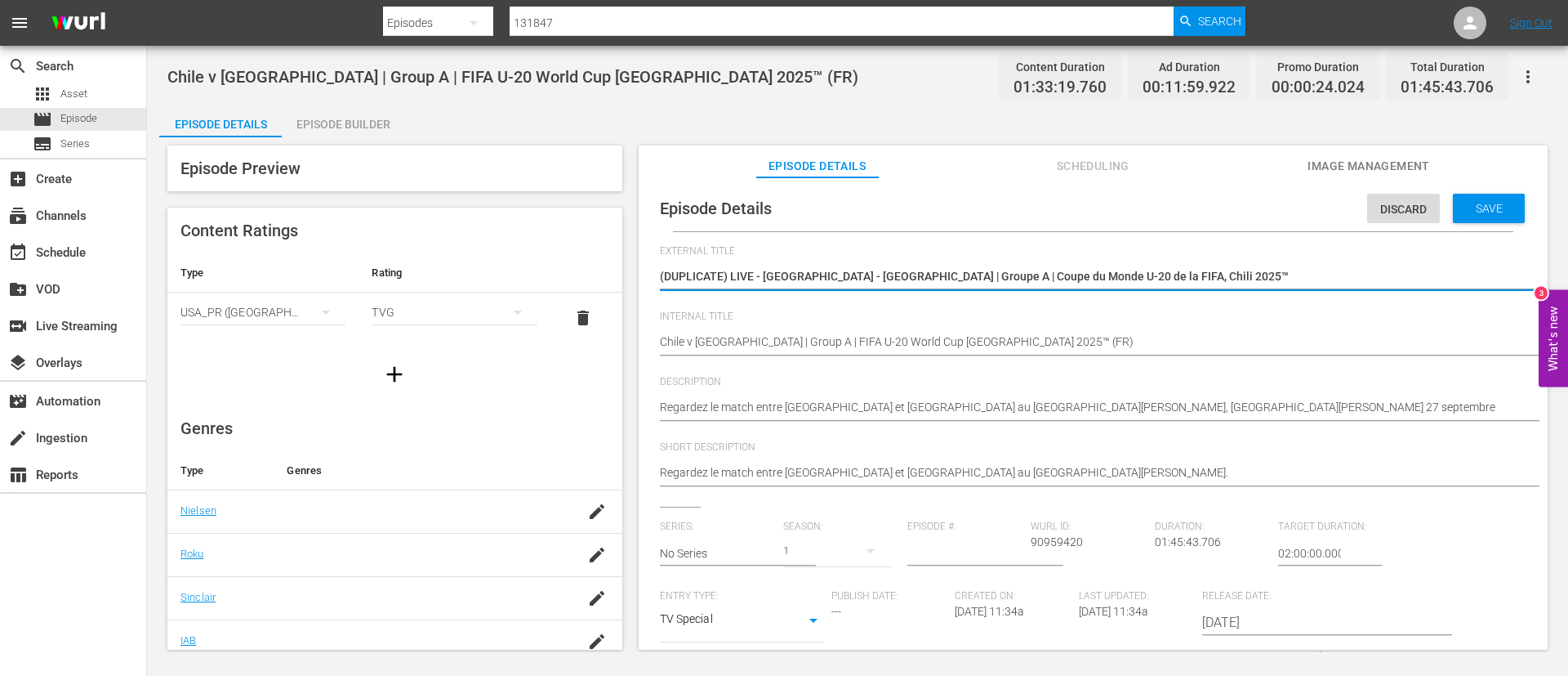
type textarea "L"
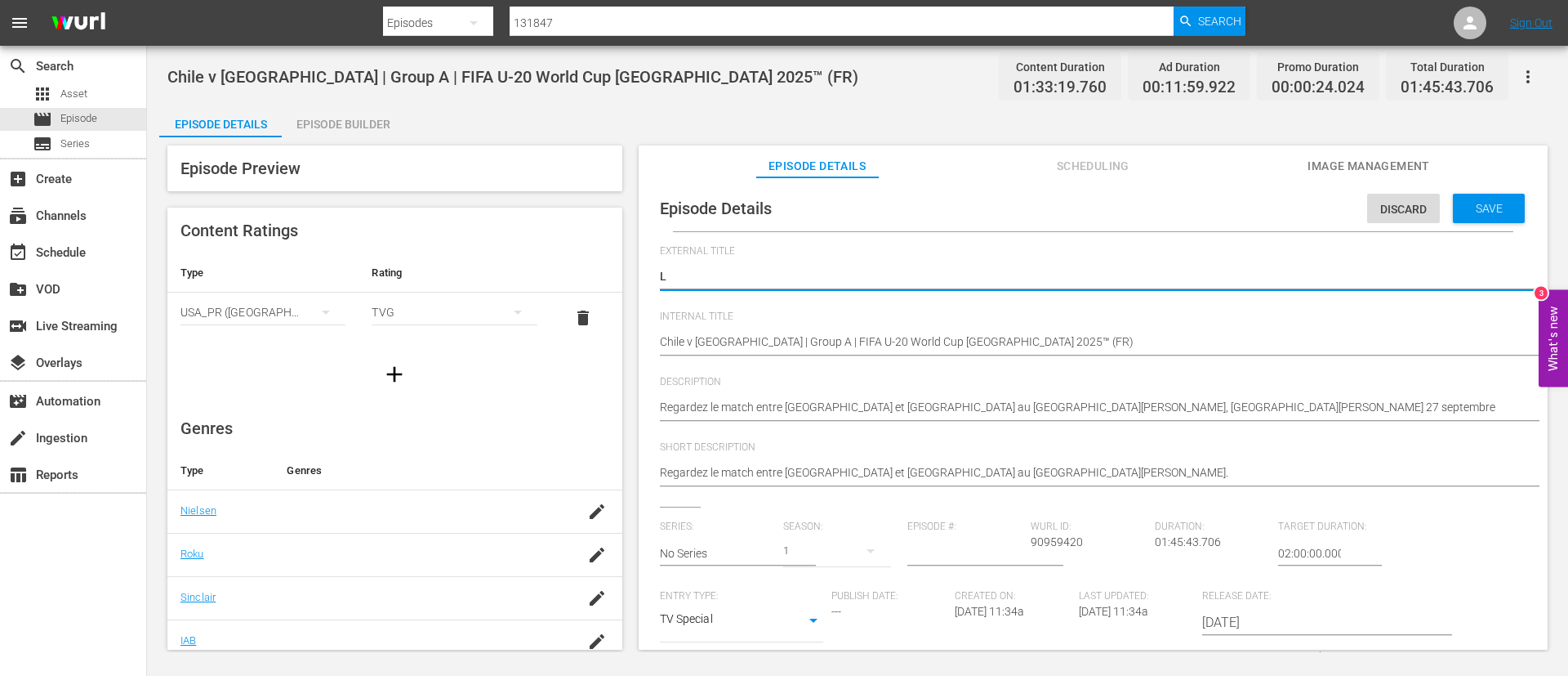
type textarea "LI"
type textarea "LIV"
type textarea "LIVE"
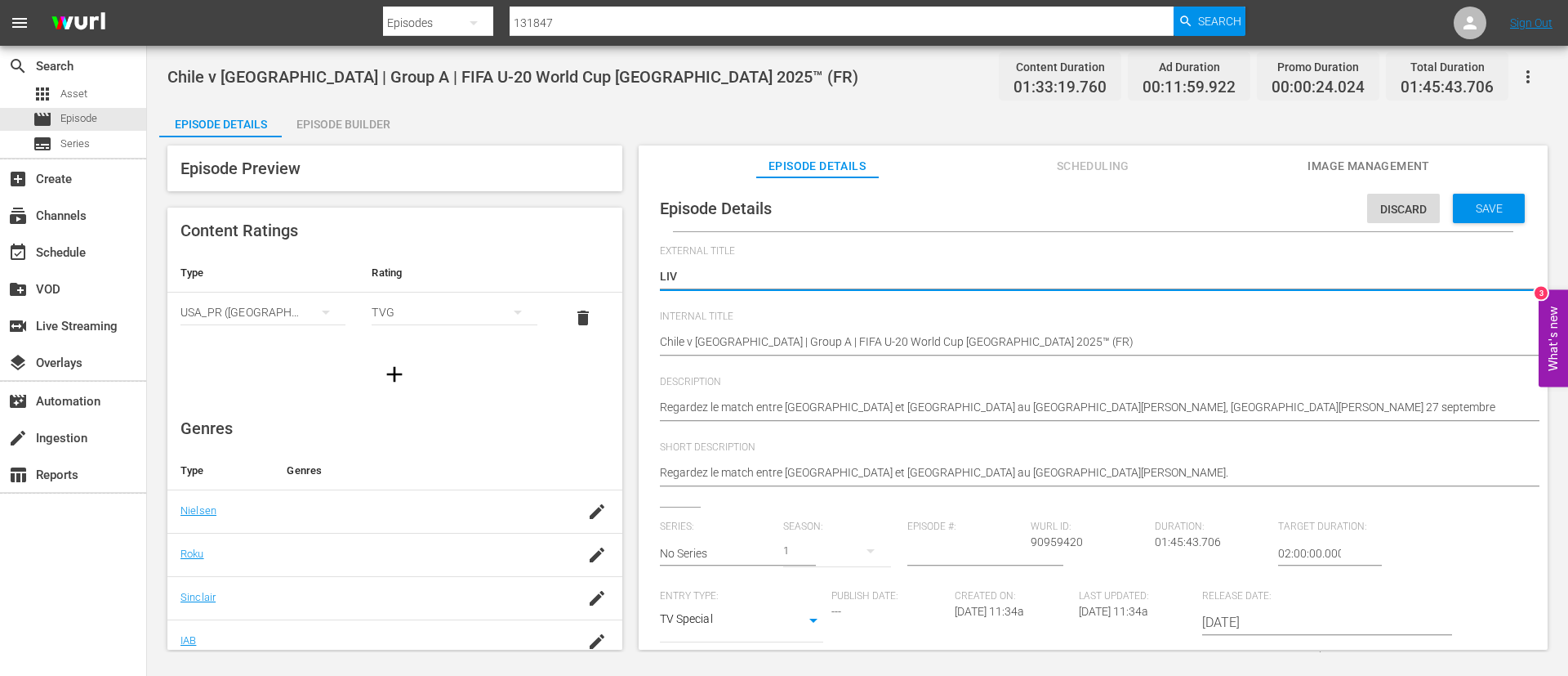
type textarea "LIVE"
type textarea "LIVE -"
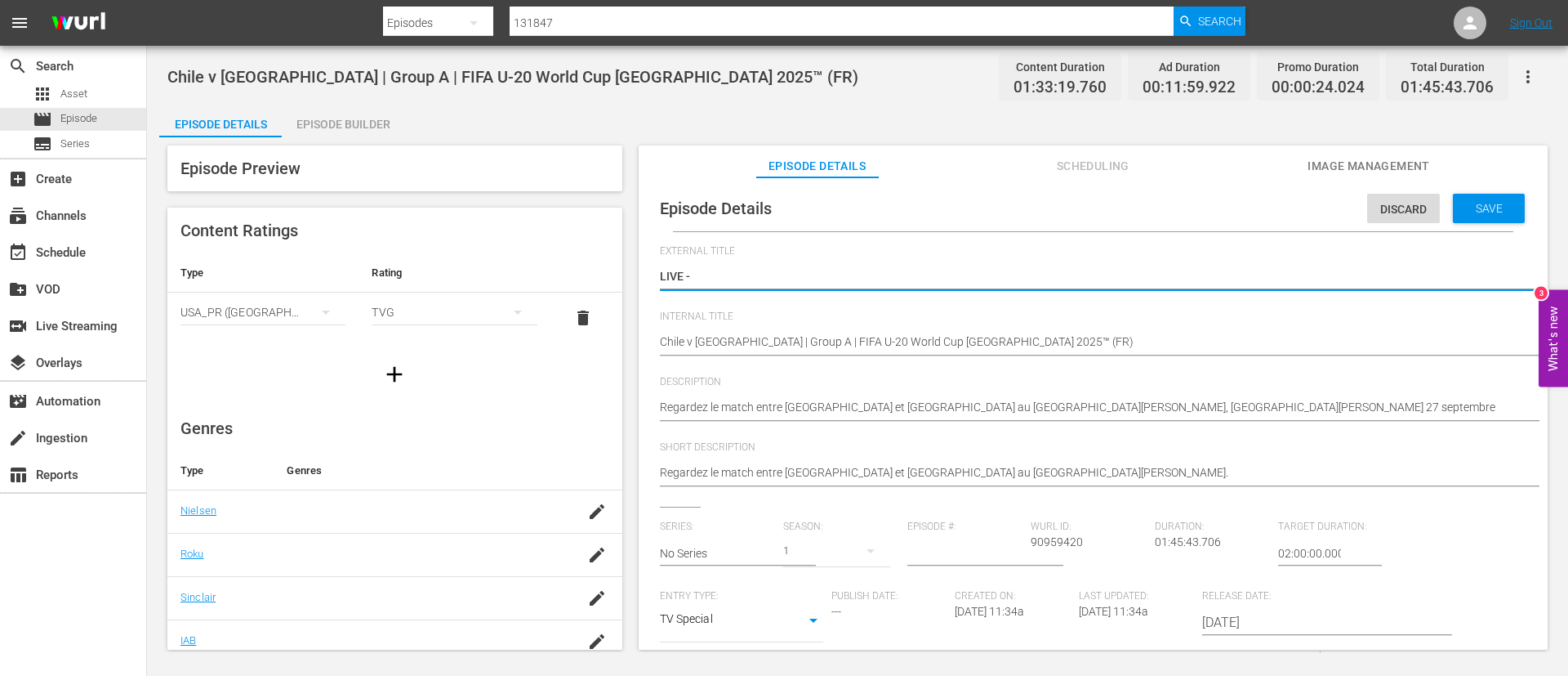
type textarea "LIVE -"
paste textarea "Cile - Nuova Zelanda | Gruppo A | Coppa del Mondo FIFA U-20 Cile 2025"
type textarea "LIVE - Cile - [GEOGRAPHIC_DATA] | Gruppo A | Coppa del Mondo FIFA U-20 Cile 2025"
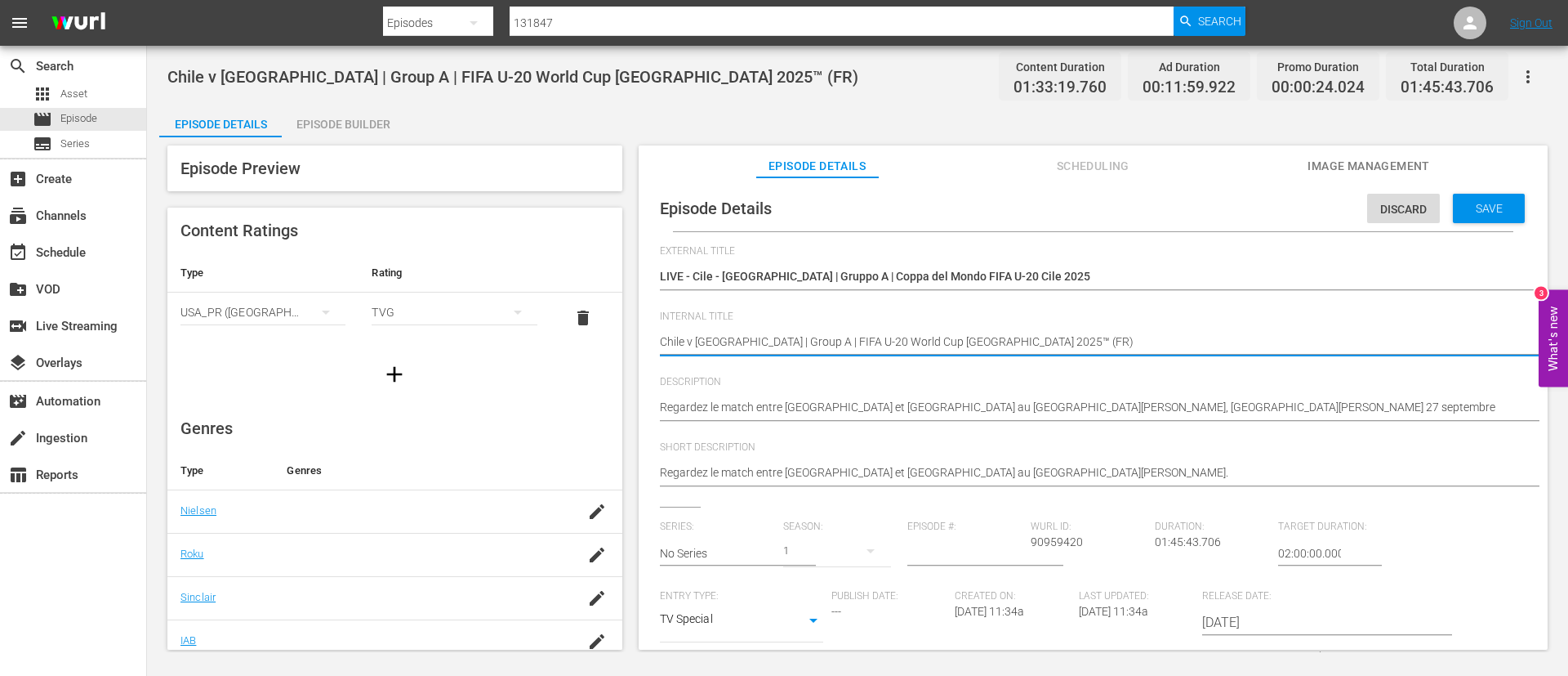
type textarea "Chile v New Zealand | Group A | FIFA U-20 World Cup Chile 2025™ (I)"
type textarea "Chile v [GEOGRAPHIC_DATA] | Group A | FIFA U-20 World Cup [GEOGRAPHIC_DATA] 202…"
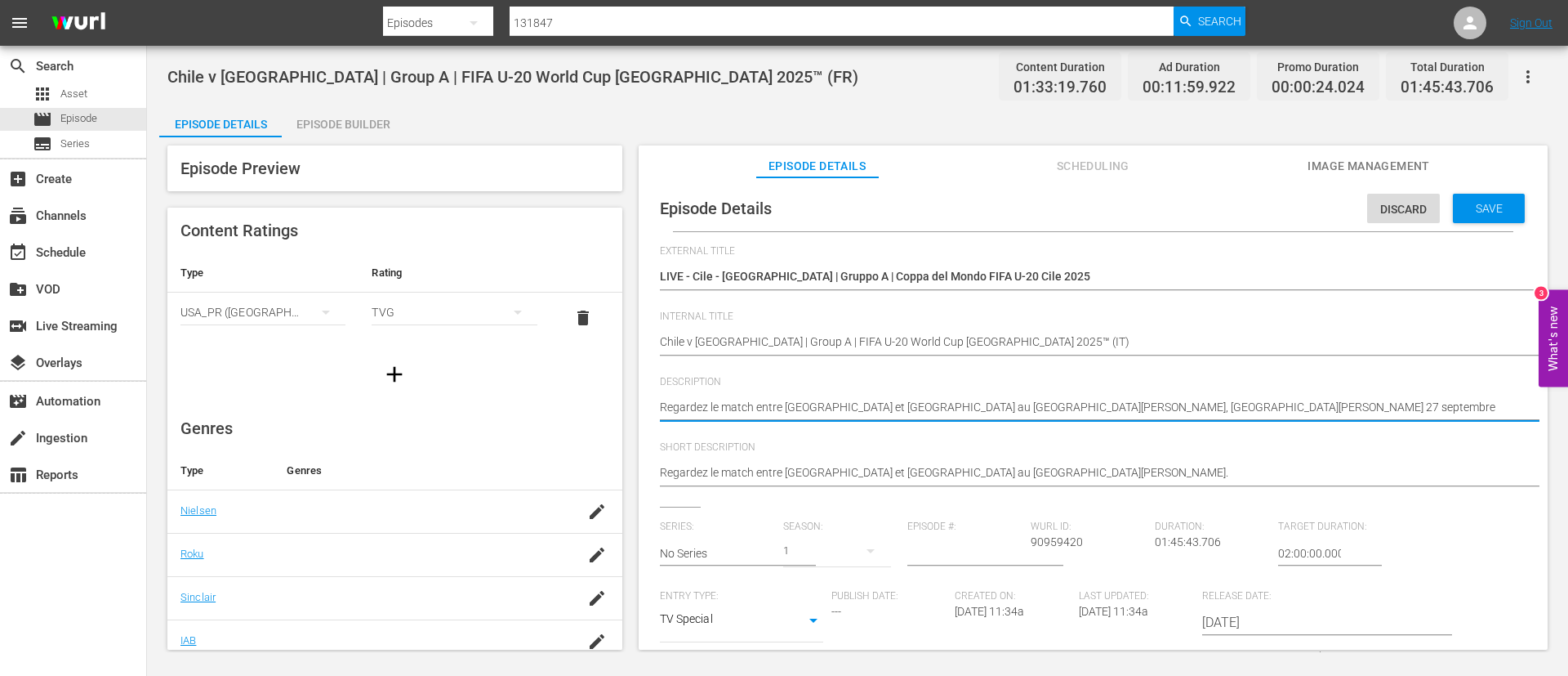
click at [1083, 402] on textarea "Regardez le match entre Chili et Nouvelle-Zélande au Estadio Nacional Julio Mar…" at bounding box center [1089, 408] width 859 height 19
paste textarea "Guarda la partita tra Cile e Nuova Zelanda giocato al Estadio Nacional Julio Ma…"
type textarea "Guarda la partita tra Cile e Nuova Zelanda giocato al Estadio Nacional Julio Ma…"
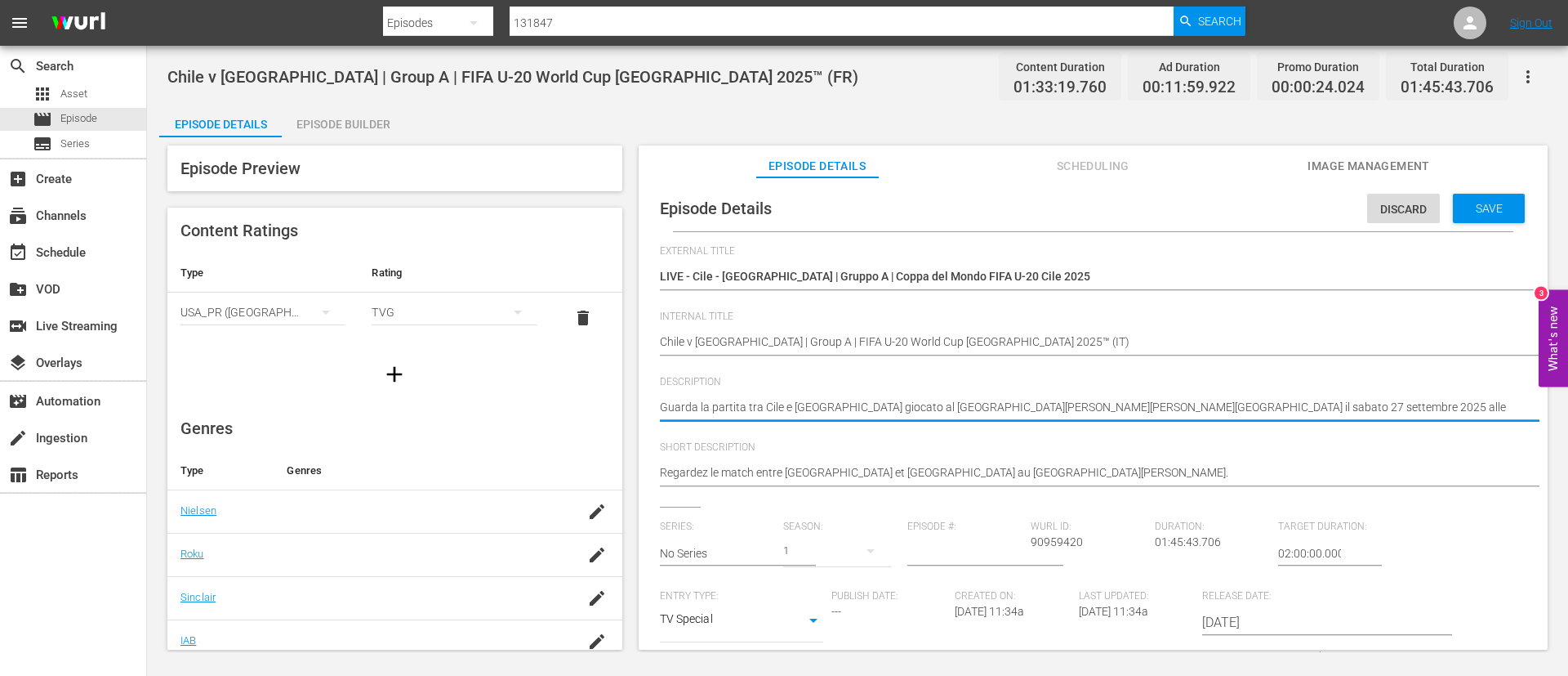
type textarea "Guarda la partita tra Cile e Nuova Zelanda giocato al Estadio Nacional Julio Ma…"
click at [1212, 485] on hr at bounding box center [1109, 486] width 899 height 2
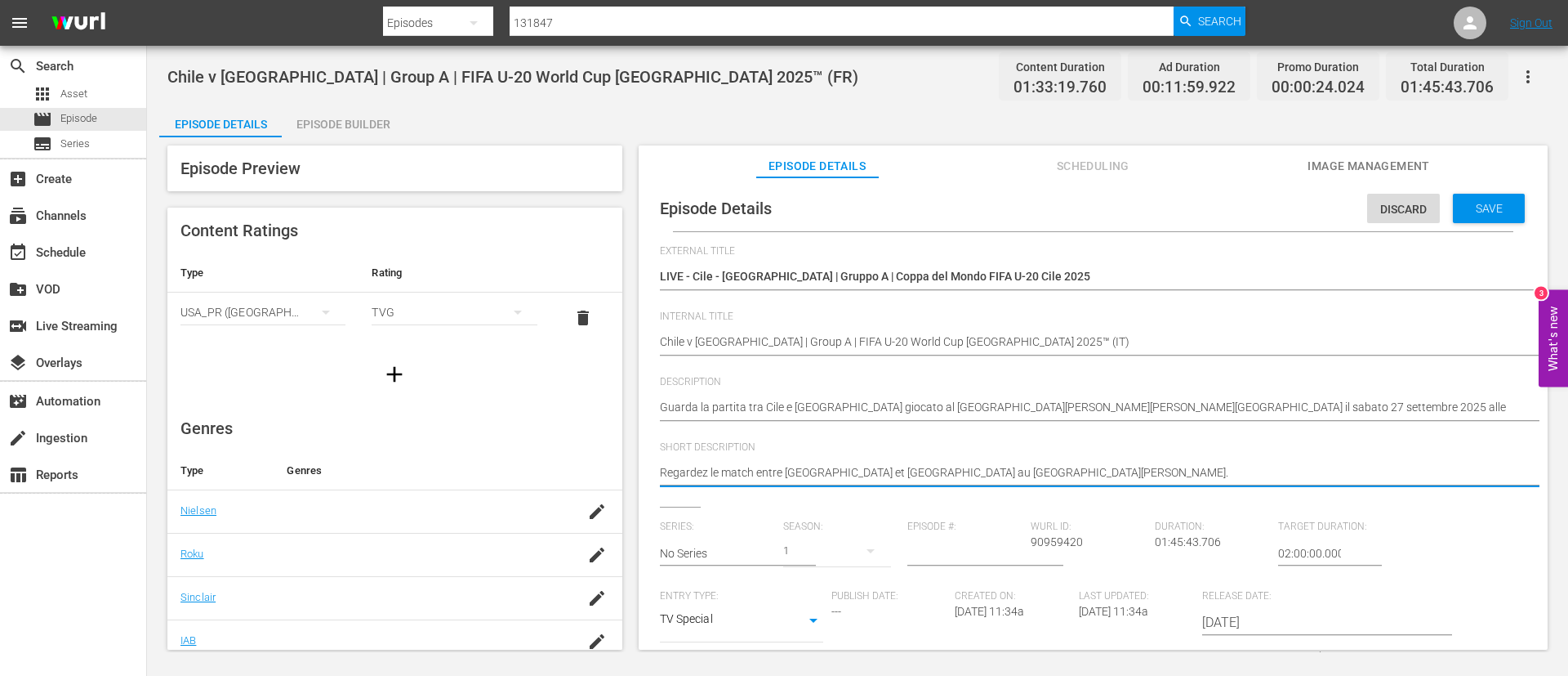
click at [1221, 472] on textarea "Regardez le match entre Chili et Nouvelle-Zélande au Estadio Nacional Julio Mar…" at bounding box center [1089, 474] width 859 height 19
paste textarea "Guarda la partita tra Cile e Nuova Zelanda giocato al Estadio Nacional Julio Ma…"
type textarea "Guarda la partita tra Cile e Nuova Zelanda giocato al Estadio Nacional Julio Ma…"
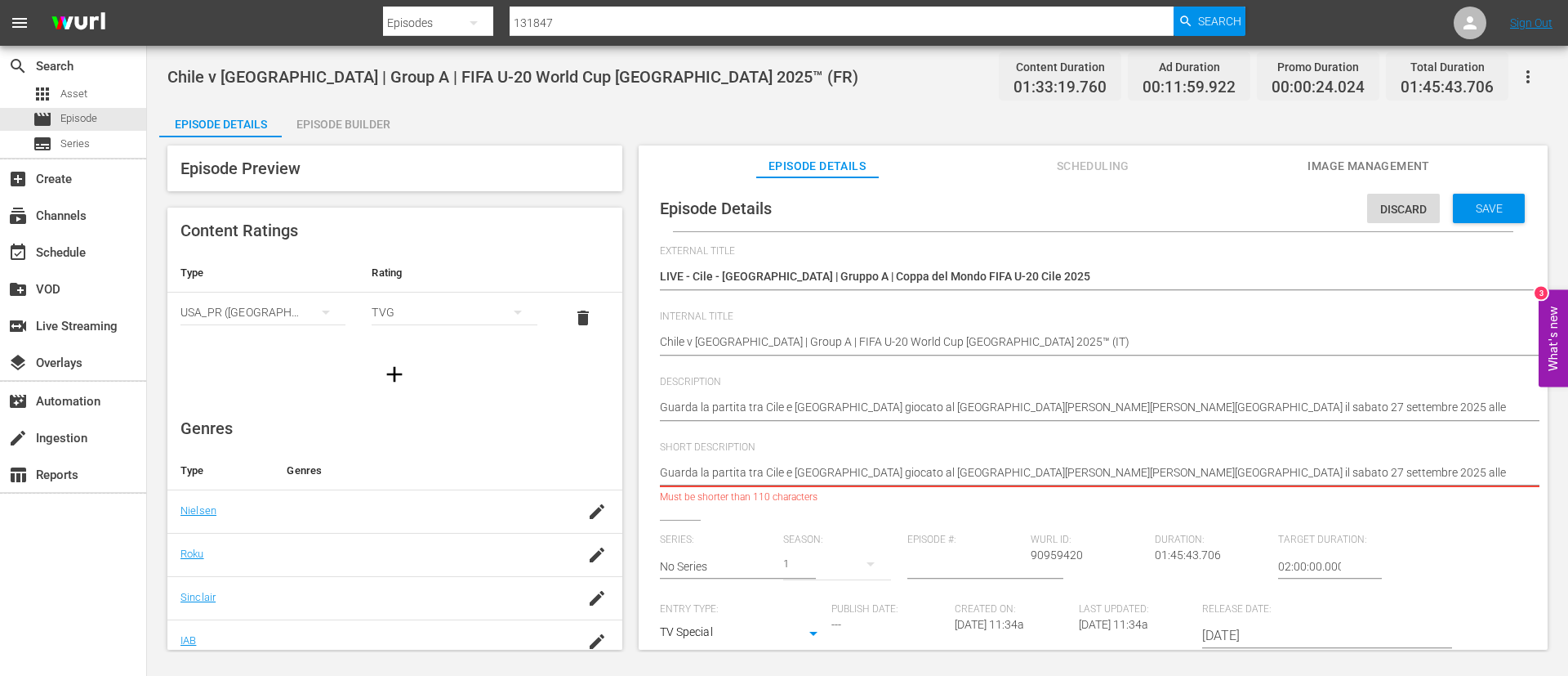
type textarea "Guarda la partita tra Cile e Nuova Zelanda giocato al Estadio Nacional Julio Ma…"
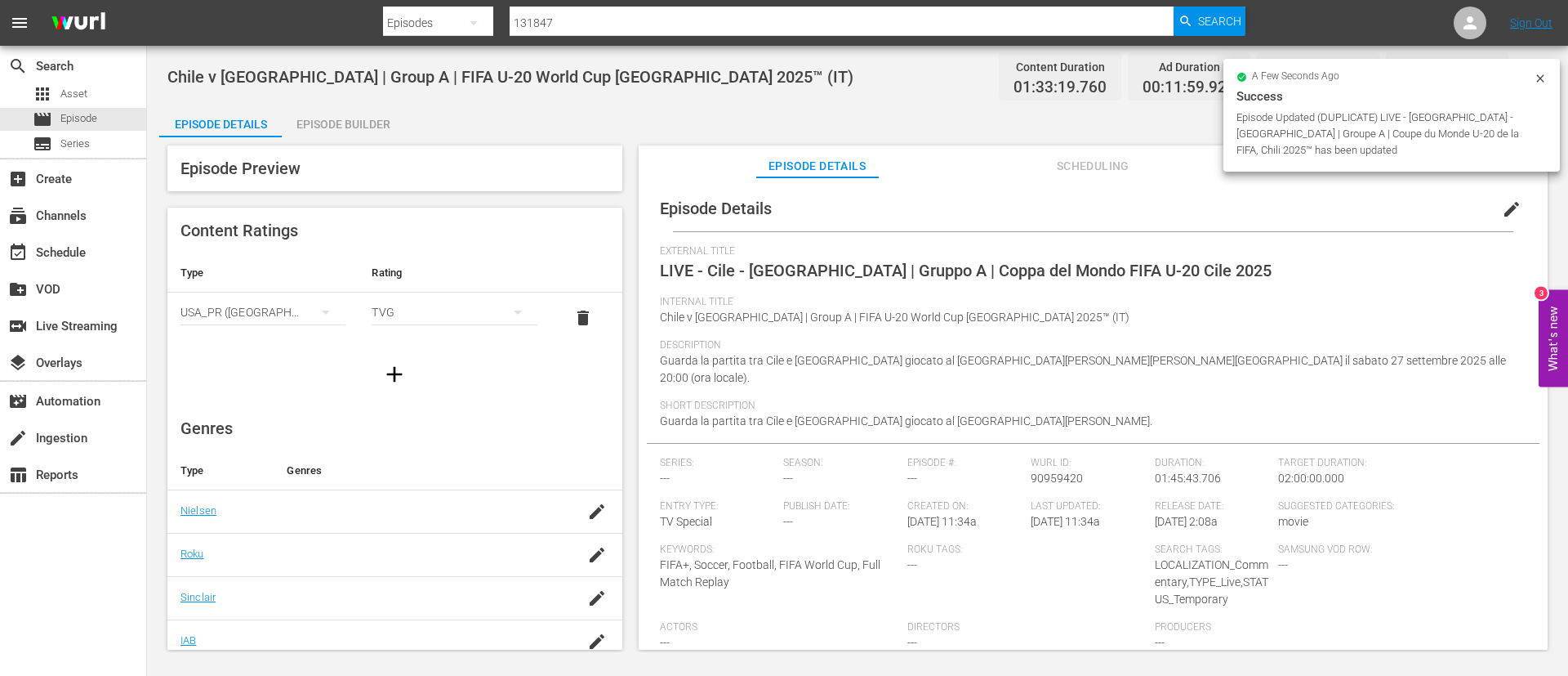
click at [368, 105] on div "Episode Builder" at bounding box center [343, 124] width 123 height 39
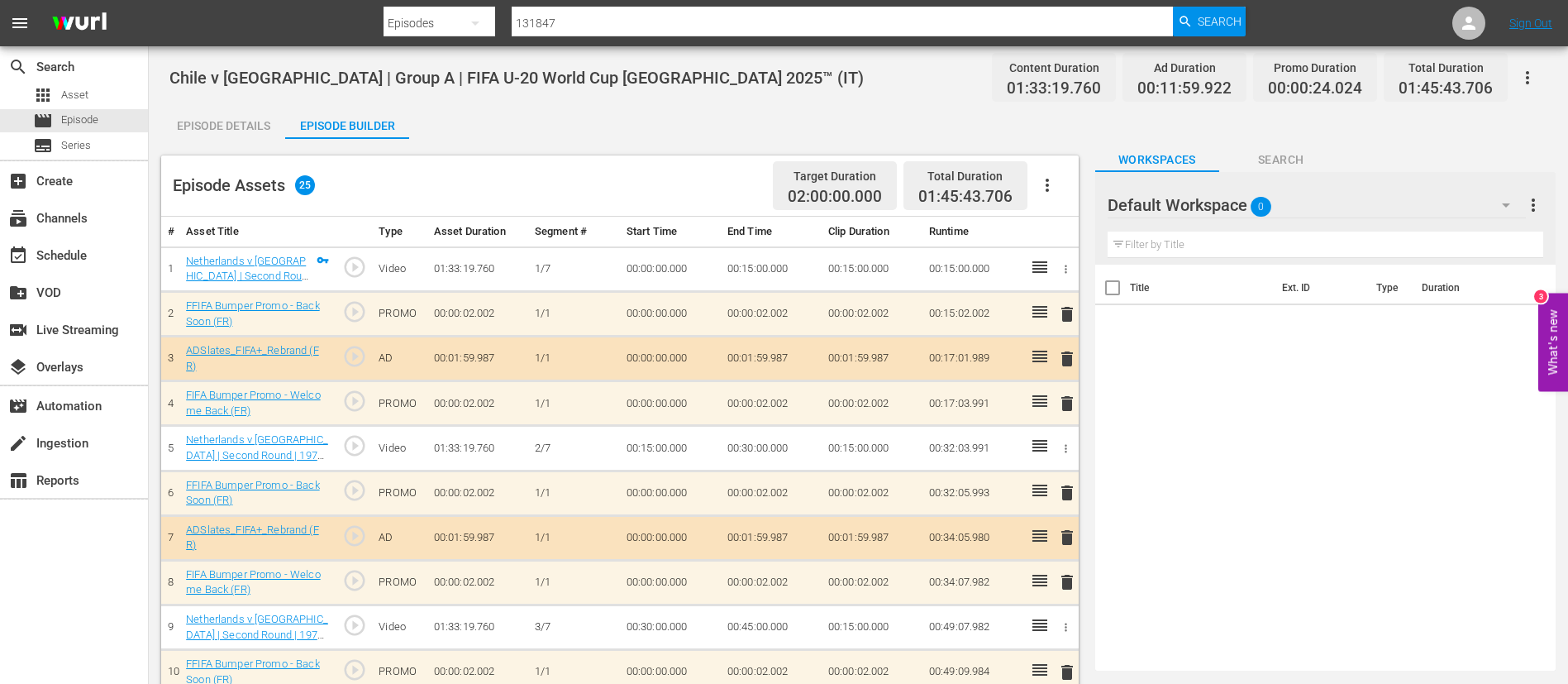
click at [1044, 198] on button "button" at bounding box center [1047, 185] width 40 height 40
click at [1076, 237] on div "Clear Ads" at bounding box center [1097, 231] width 113 height 40
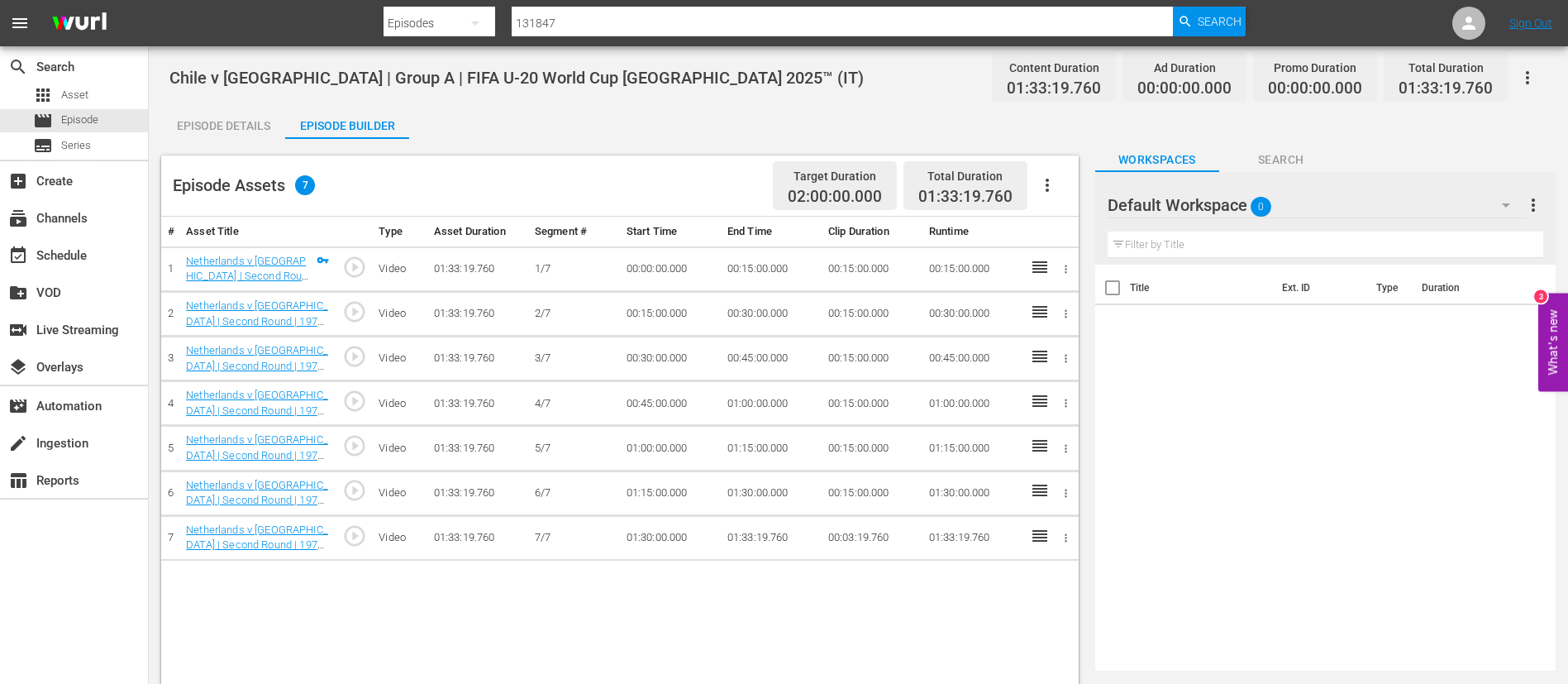
click at [1054, 182] on icon "button" at bounding box center [1047, 185] width 19 height 19
click at [1074, 199] on div "Fill with Ads" at bounding box center [1097, 191] width 113 height 40
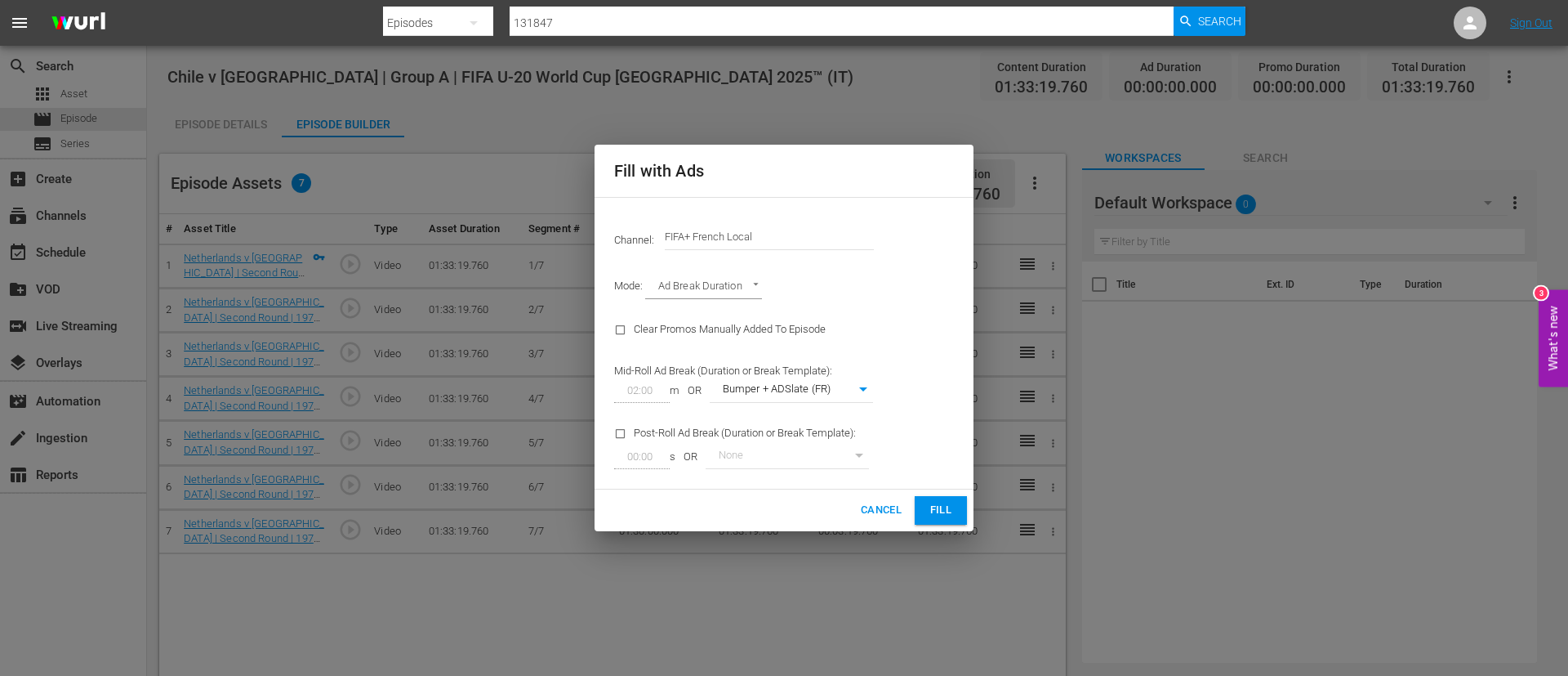
click at [812, 232] on input "FIFA+ French Local" at bounding box center [769, 237] width 209 height 39
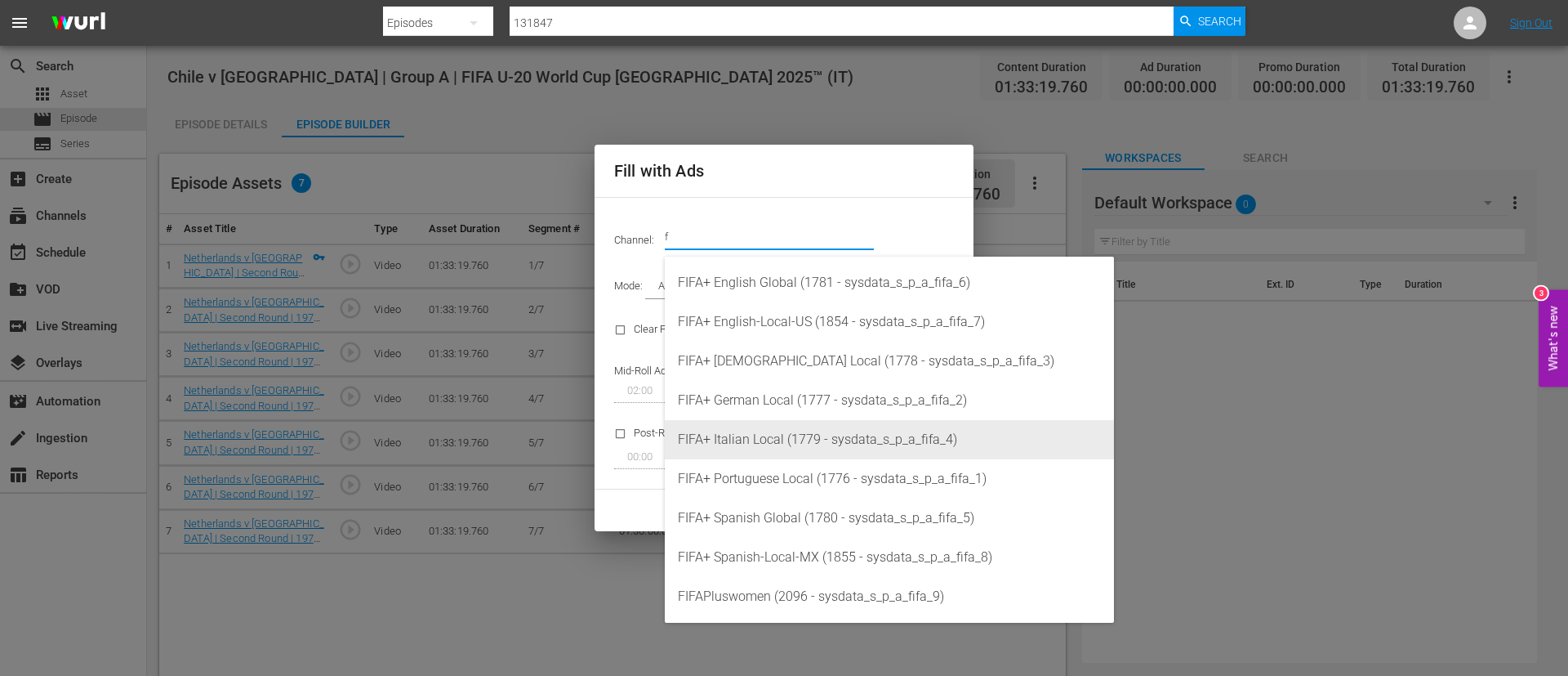
click at [787, 423] on div "FIFA+ Italian Local (1779 - sysdata_s_p_a_fifa_4)" at bounding box center [890, 439] width 423 height 39
type input "FIFA+ Italian Local (1779)"
type input "341"
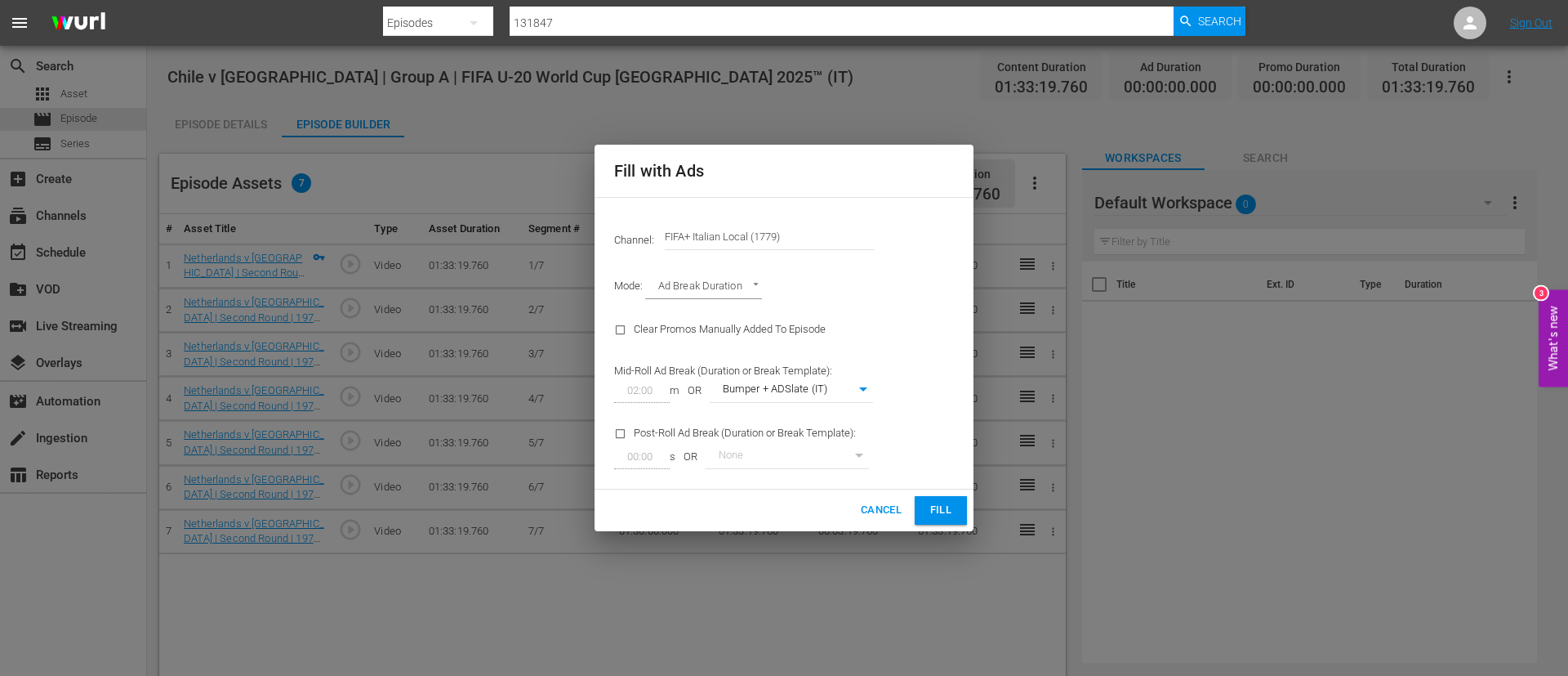
click at [920, 514] on button "Fill" at bounding box center [941, 510] width 53 height 28
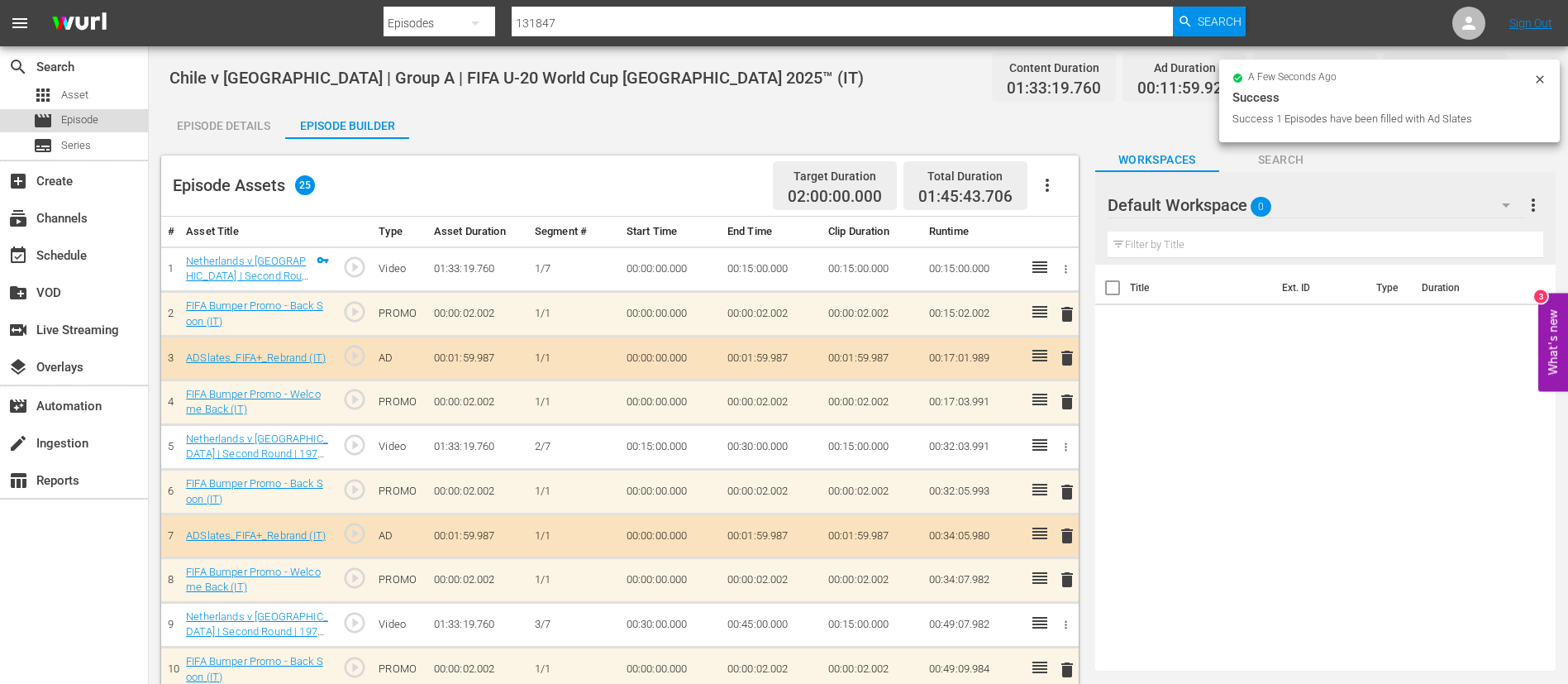
click at [85, 114] on span "Episode" at bounding box center [80, 120] width 37 height 17
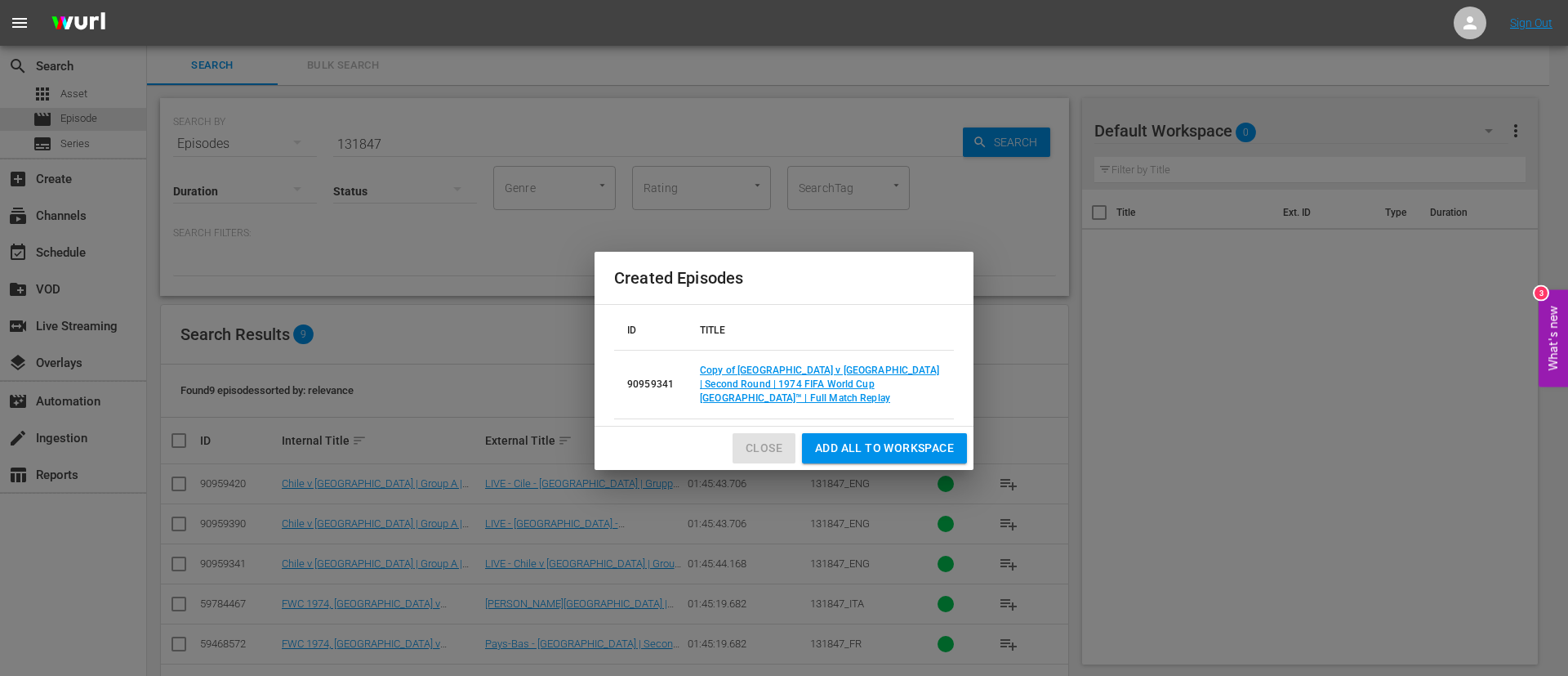
click at [749, 438] on span "Close" at bounding box center [764, 448] width 37 height 20
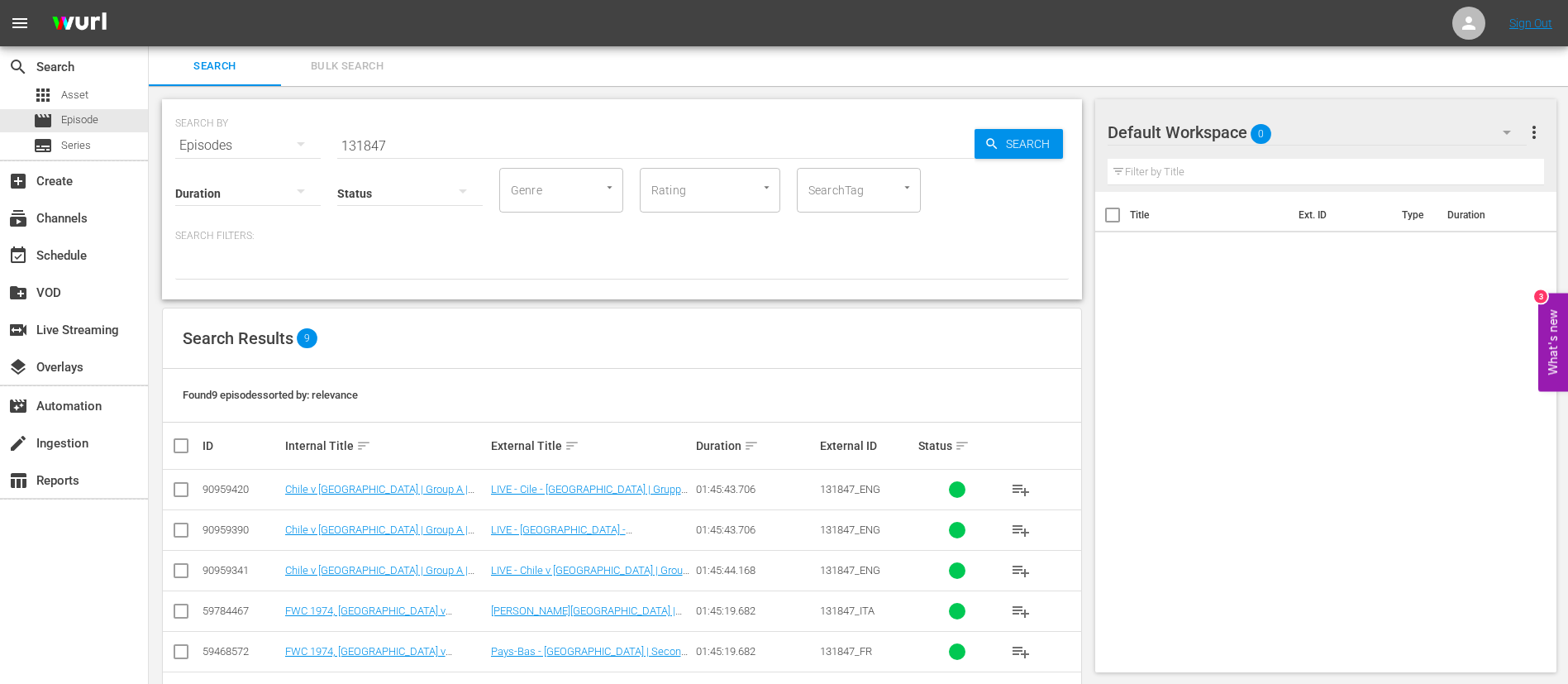
click at [467, 150] on input "131847" at bounding box center [656, 145] width 637 height 40
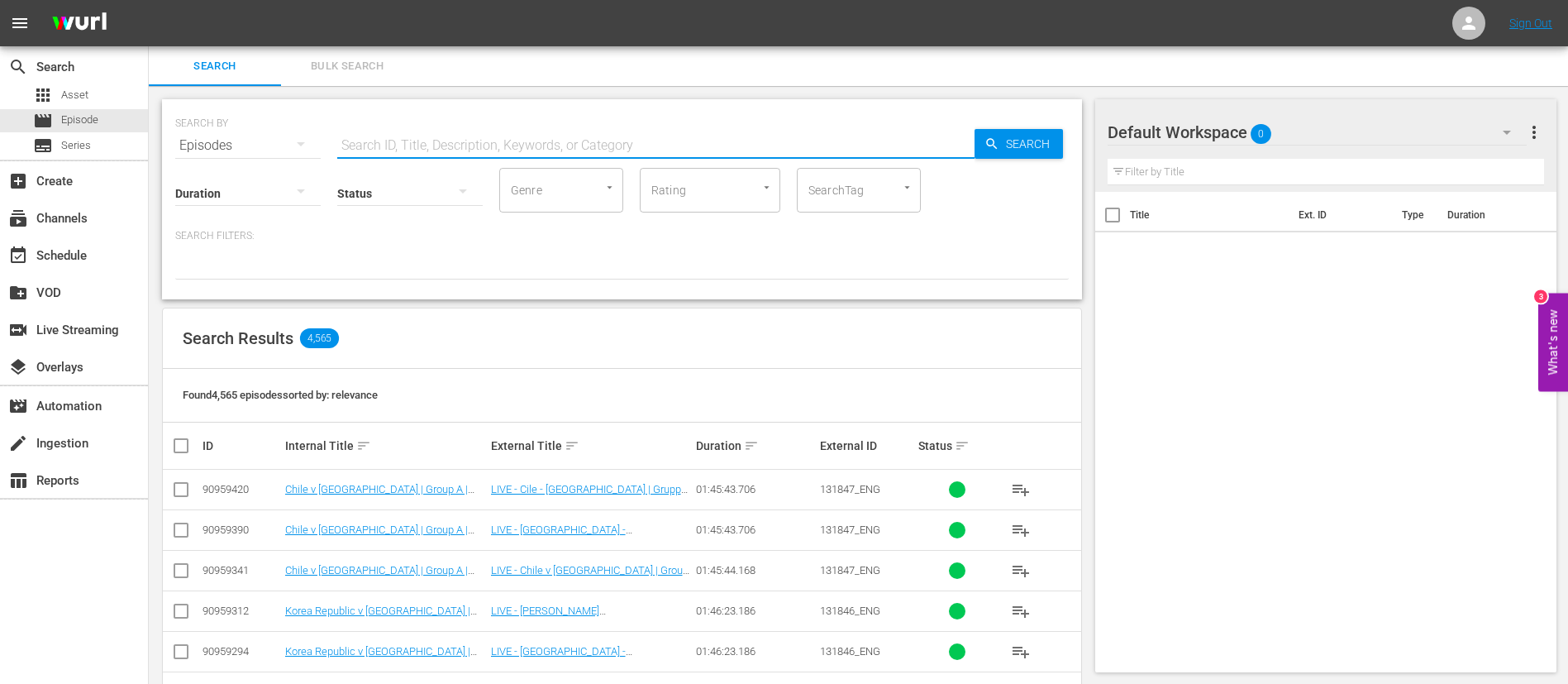
scroll to position [124, 0]
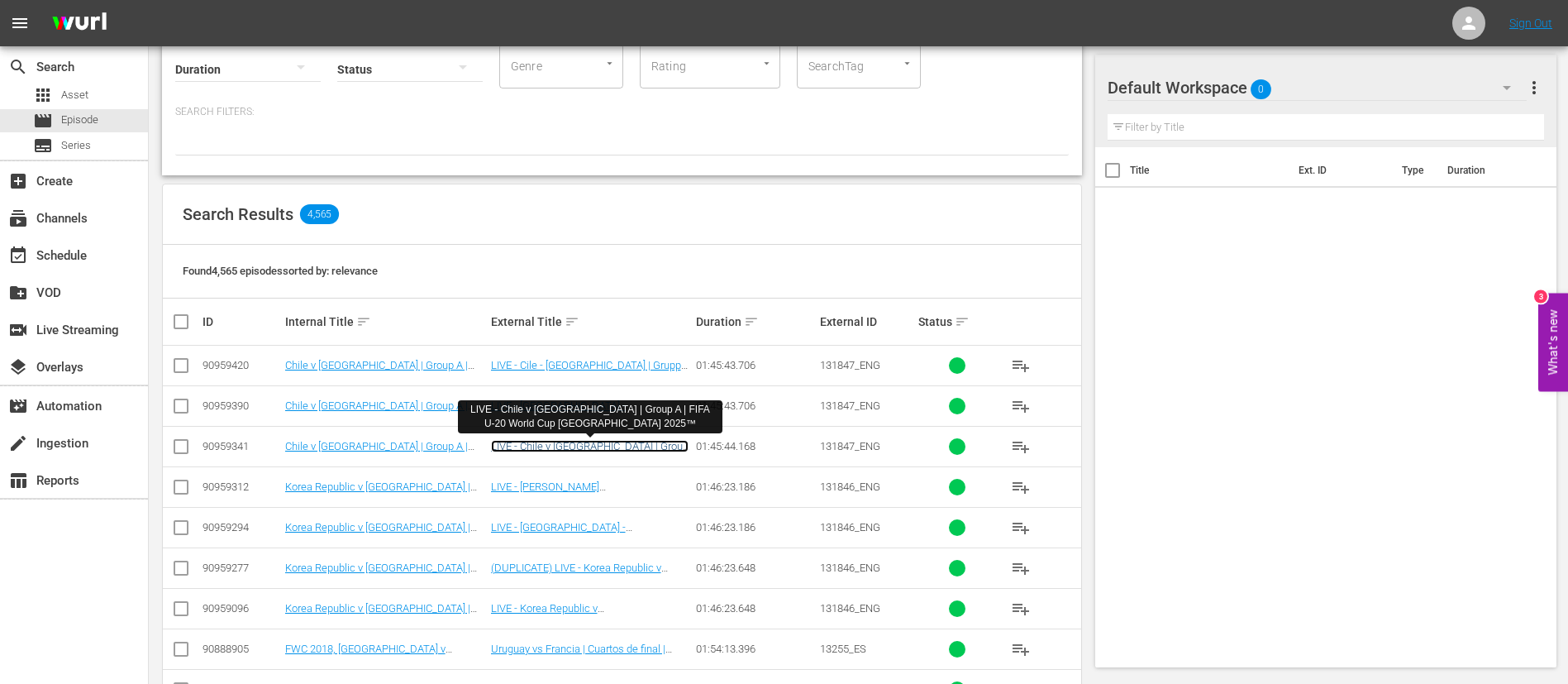
click at [602, 450] on link "LIVE - Chile v [GEOGRAPHIC_DATA] | Group A | FIFA U-20 World Cup [GEOGRAPHIC_DA…" at bounding box center [589, 459] width 197 height 37
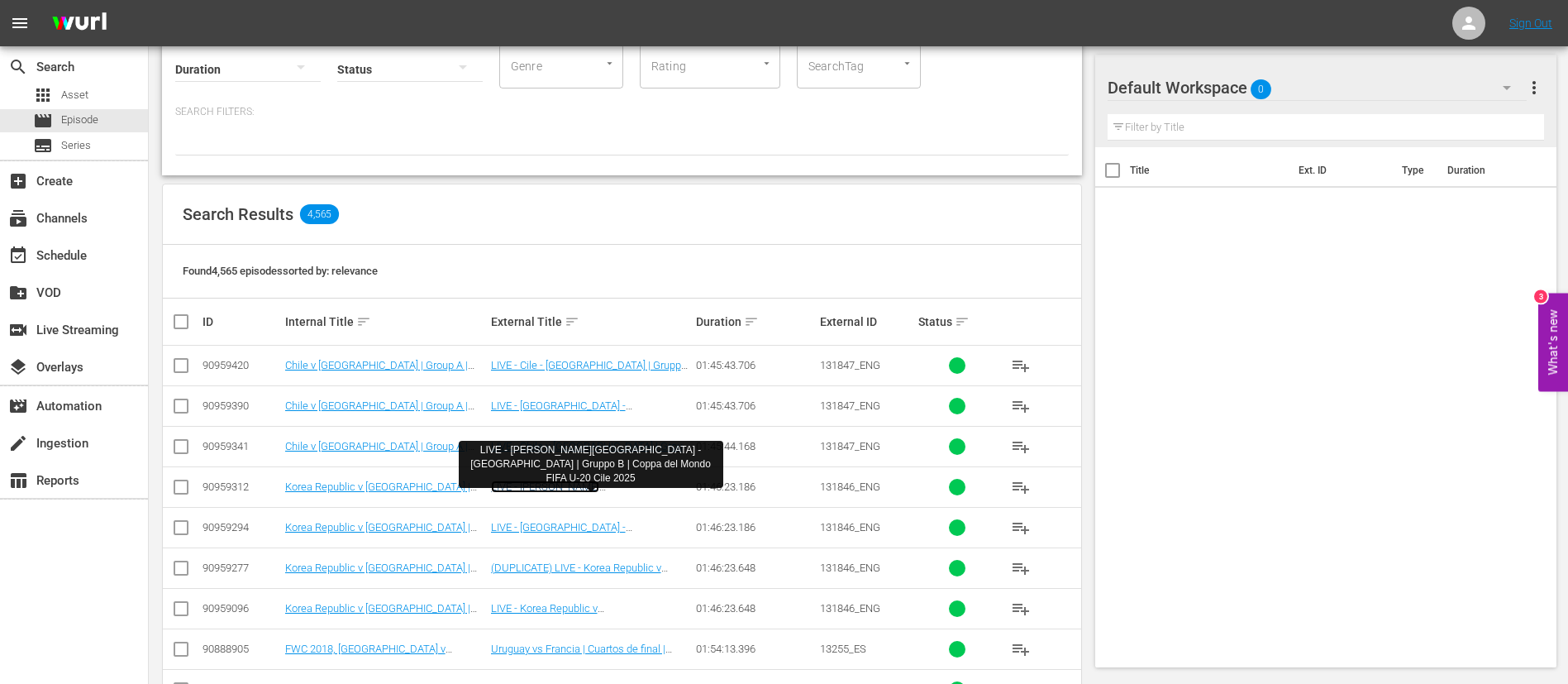
click at [594, 488] on link "LIVE - [PERSON_NAME][GEOGRAPHIC_DATA] - [GEOGRAPHIC_DATA] | Gruppo B | Coppa de…" at bounding box center [585, 505] width 188 height 50
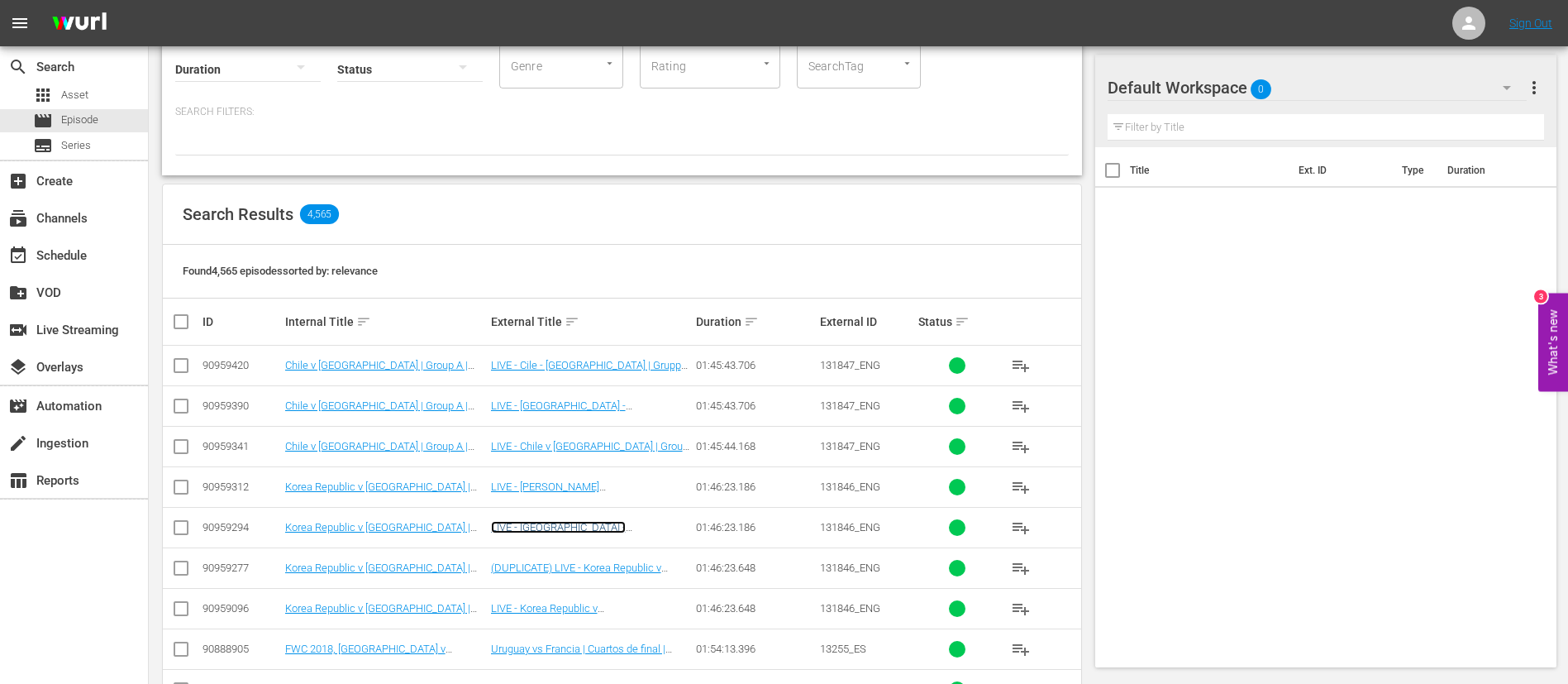
click at [593, 527] on link "LIVE - [GEOGRAPHIC_DATA] - [GEOGRAPHIC_DATA] | Groupe B | Coupe du Monde U-20 d…" at bounding box center [585, 539] width 188 height 37
click at [179, 571] on input "checkbox" at bounding box center [180, 571] width 19 height 19
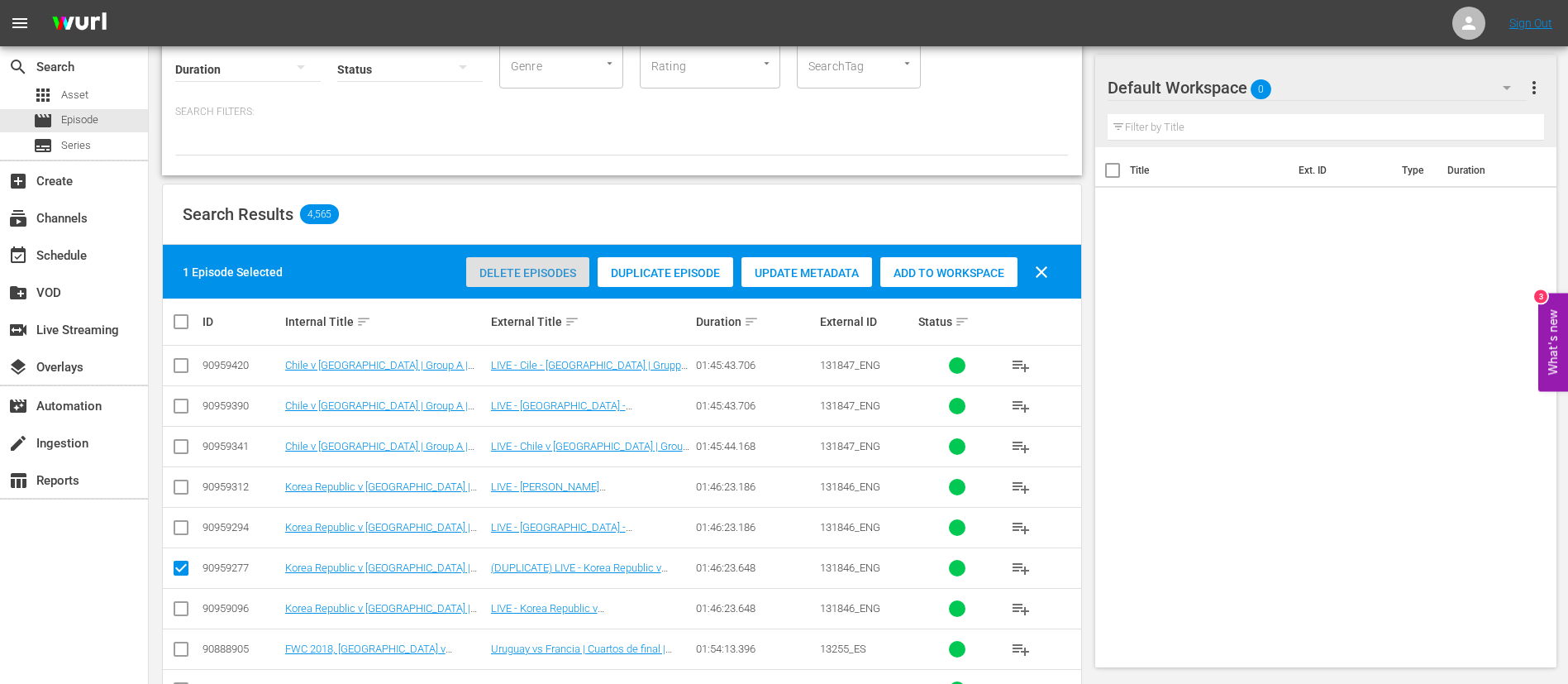
click at [523, 264] on div "Delete Episodes" at bounding box center [528, 273] width 124 height 31
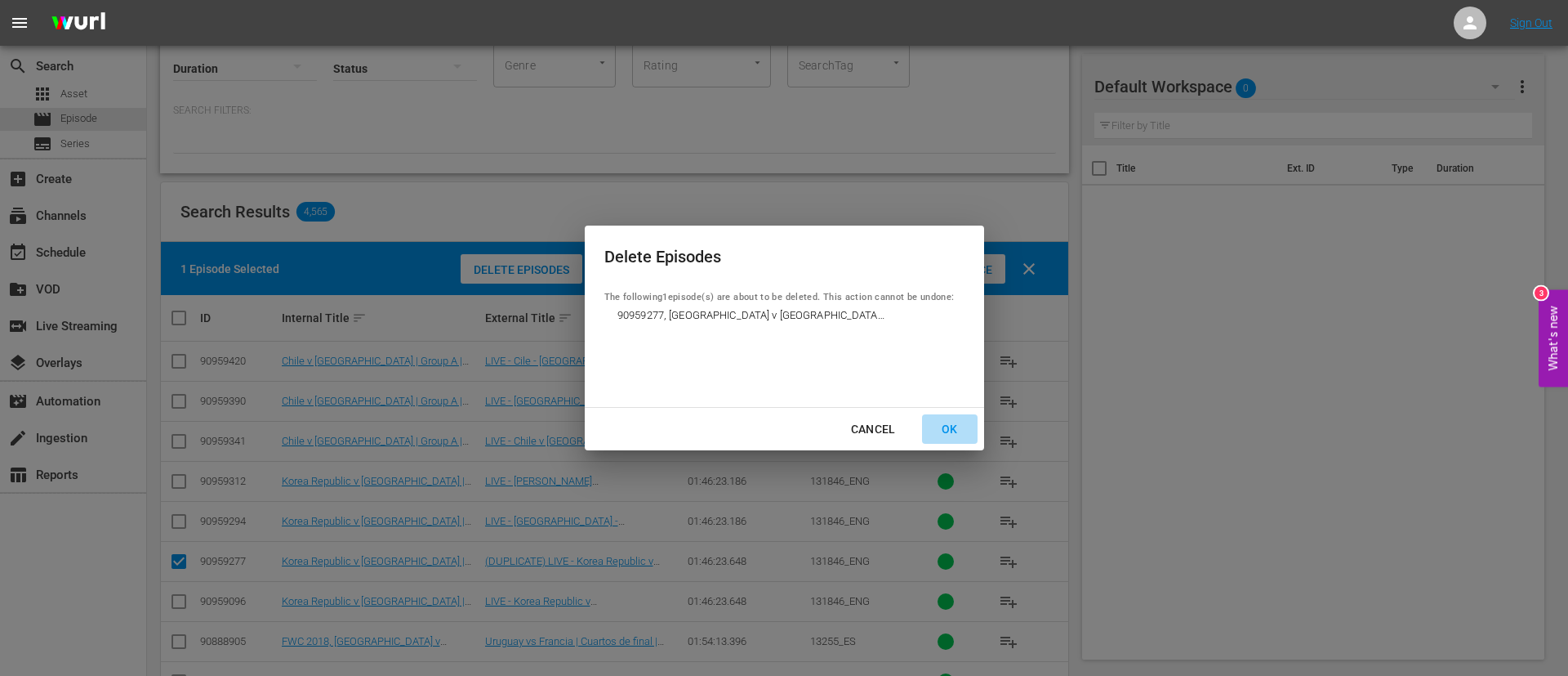
click at [953, 424] on div "OK" at bounding box center [950, 429] width 43 height 20
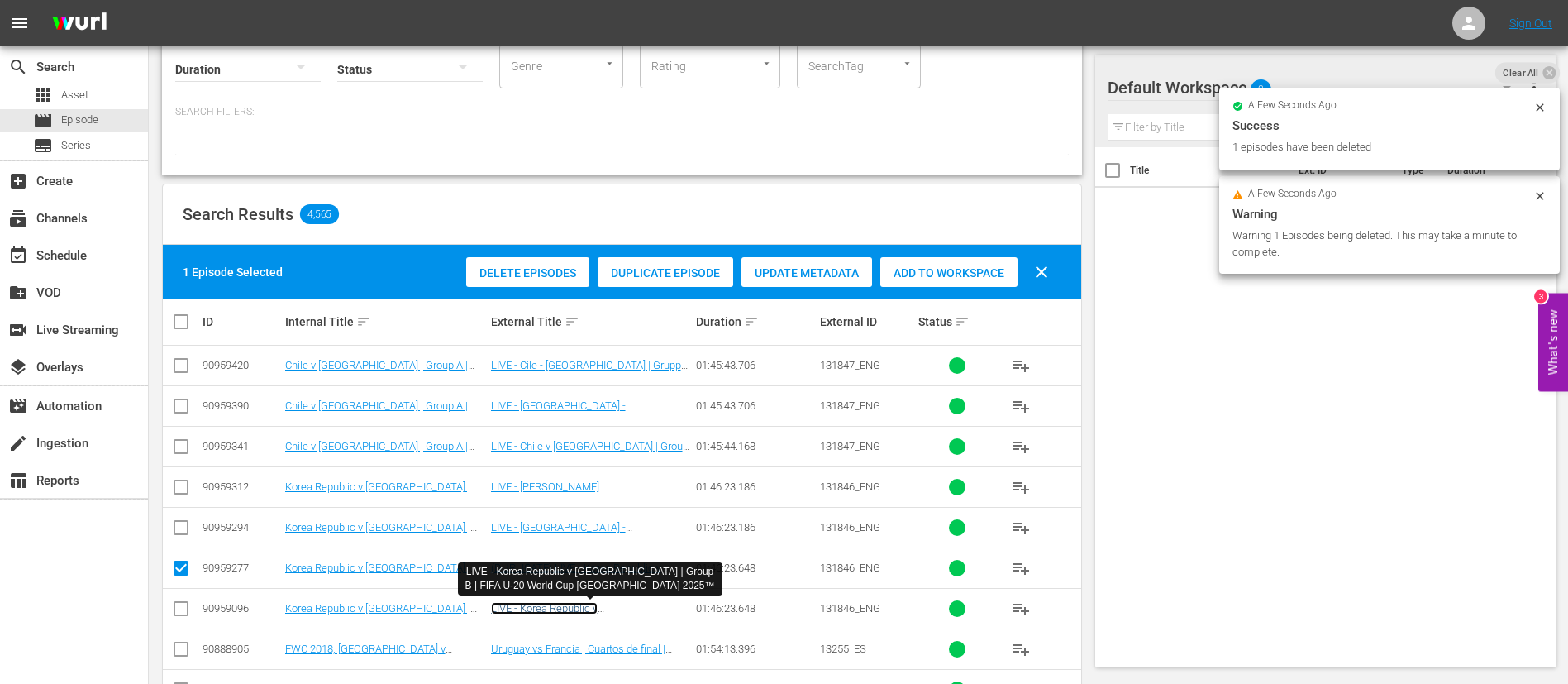
click at [573, 604] on link "LIVE - Korea Republic v [GEOGRAPHIC_DATA] | Group B | FIFA U-20 World Cup [GEOG…" at bounding box center [589, 621] width 196 height 37
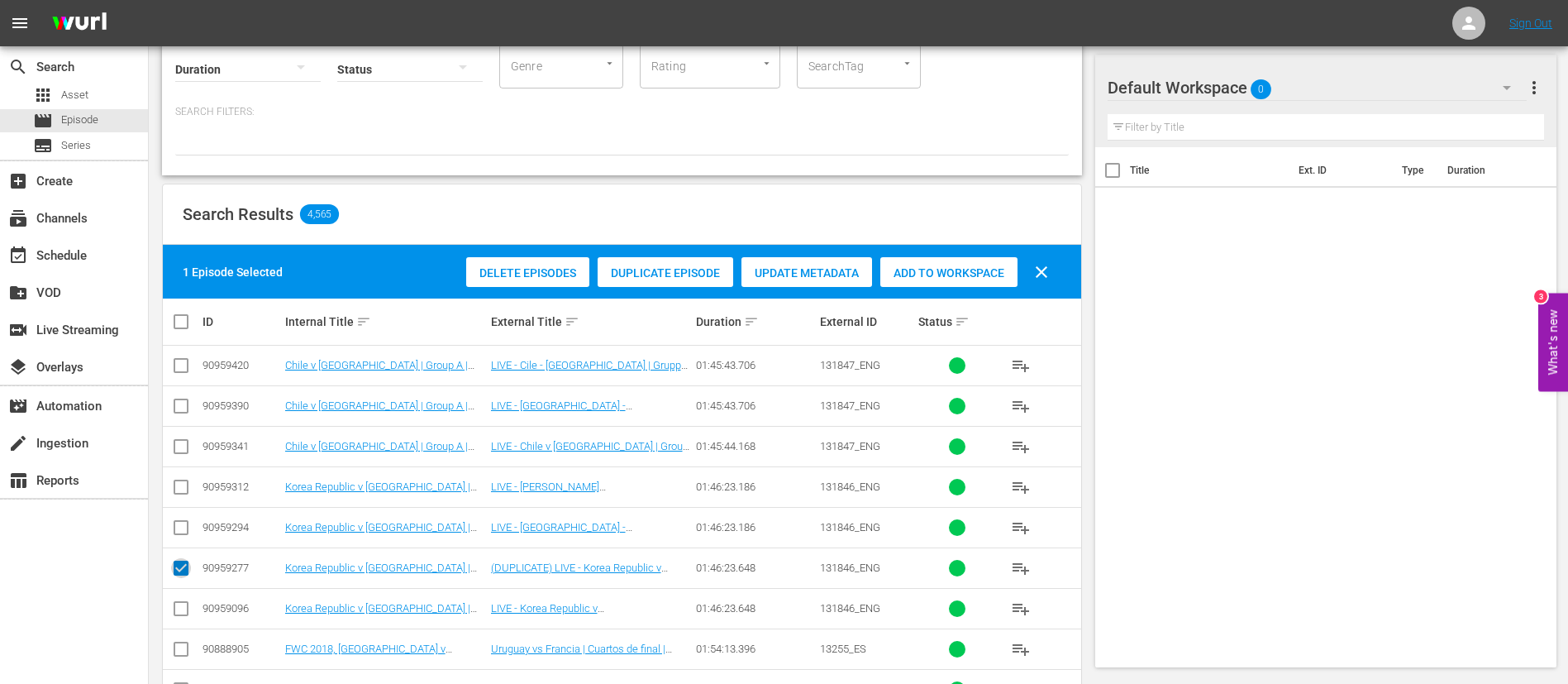
click at [171, 569] on input "checkbox" at bounding box center [180, 571] width 19 height 19
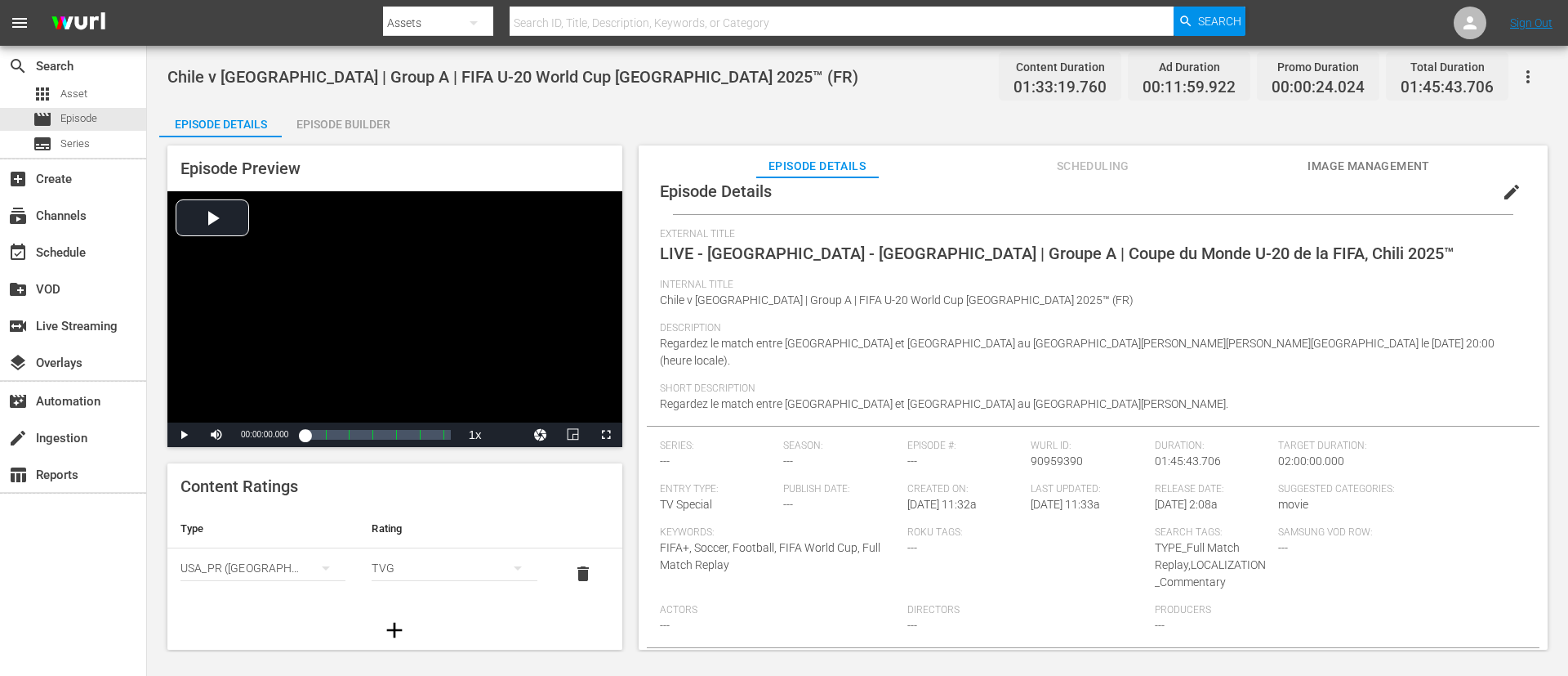
scroll to position [21, 0]
click at [1044, 180] on span "edit" at bounding box center [1511, 187] width 19 height 19
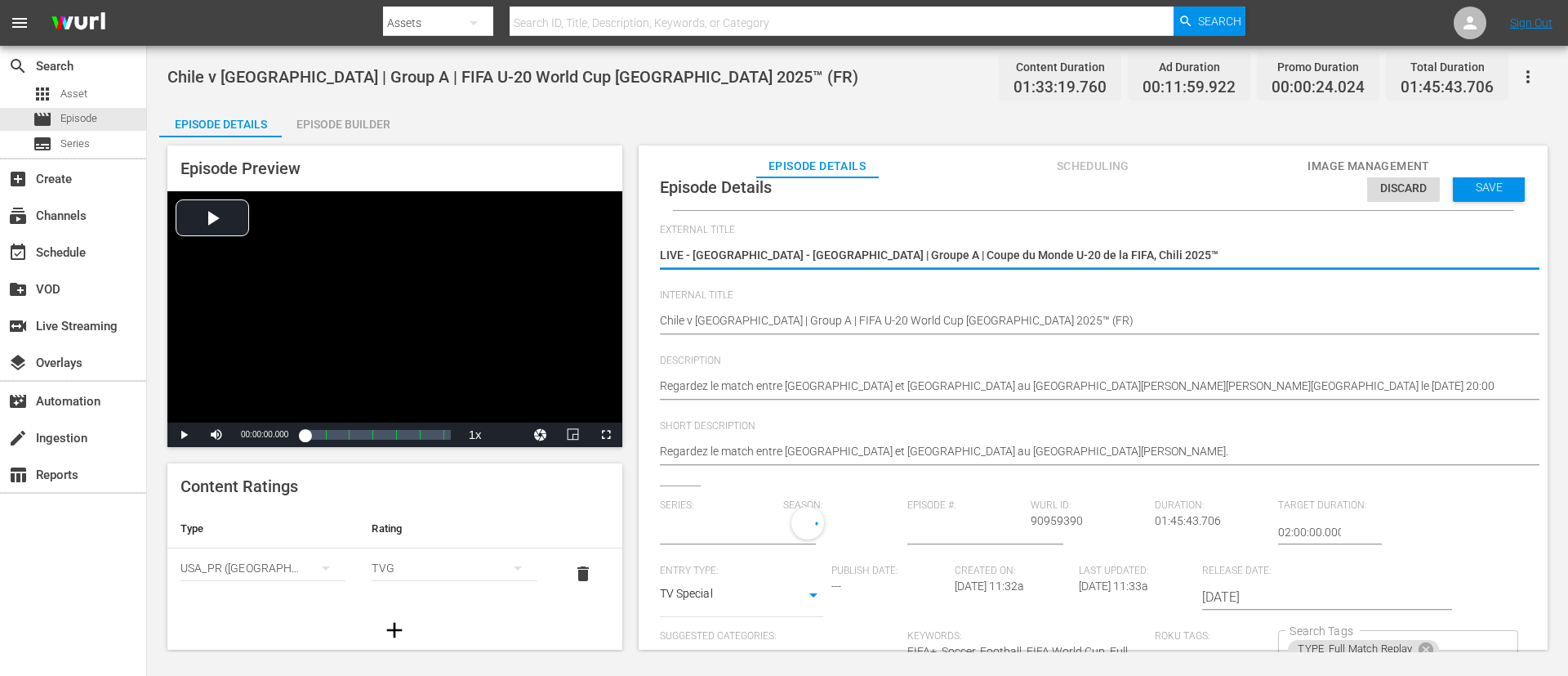
type input "No Series"
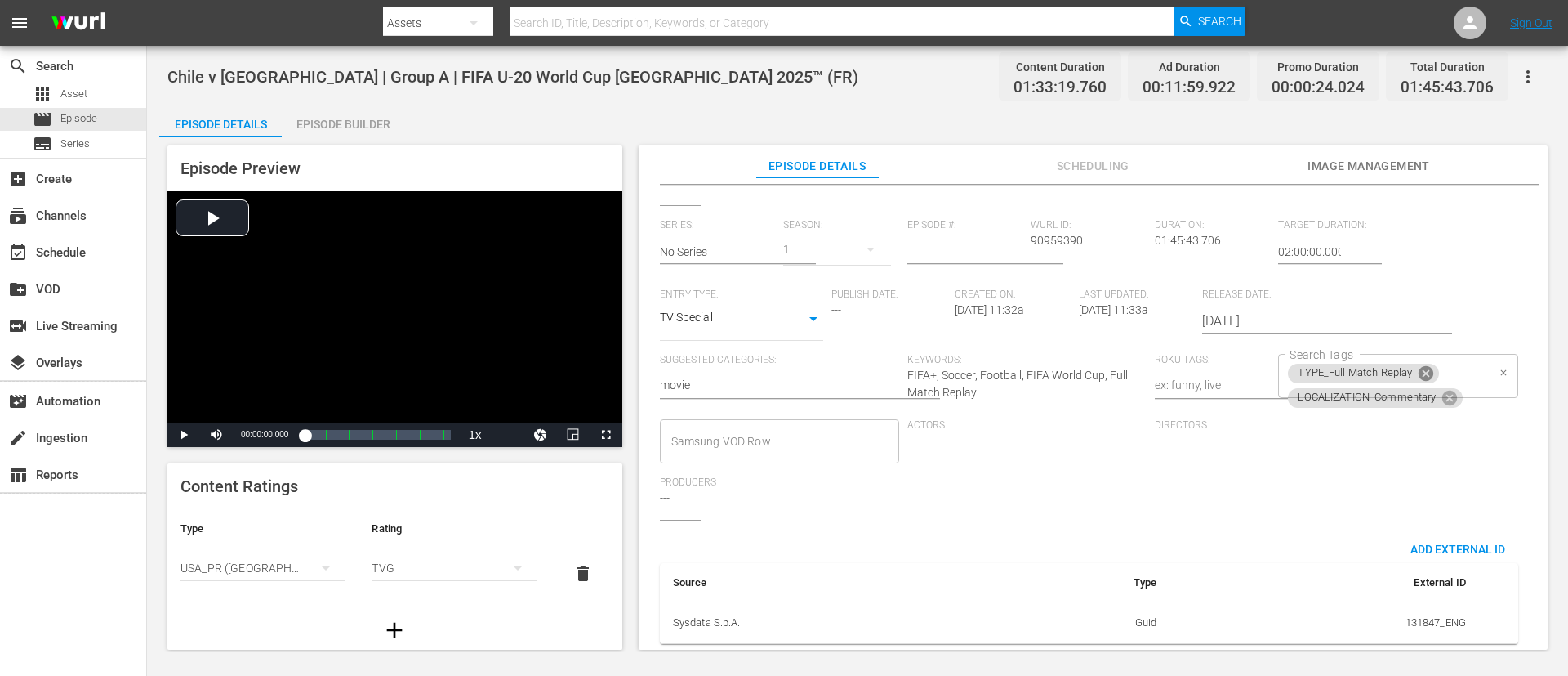
click at [1044, 366] on icon at bounding box center [1427, 374] width 15 height 15
click at [1044, 386] on input "Search Tags" at bounding box center [1385, 400] width 200 height 29
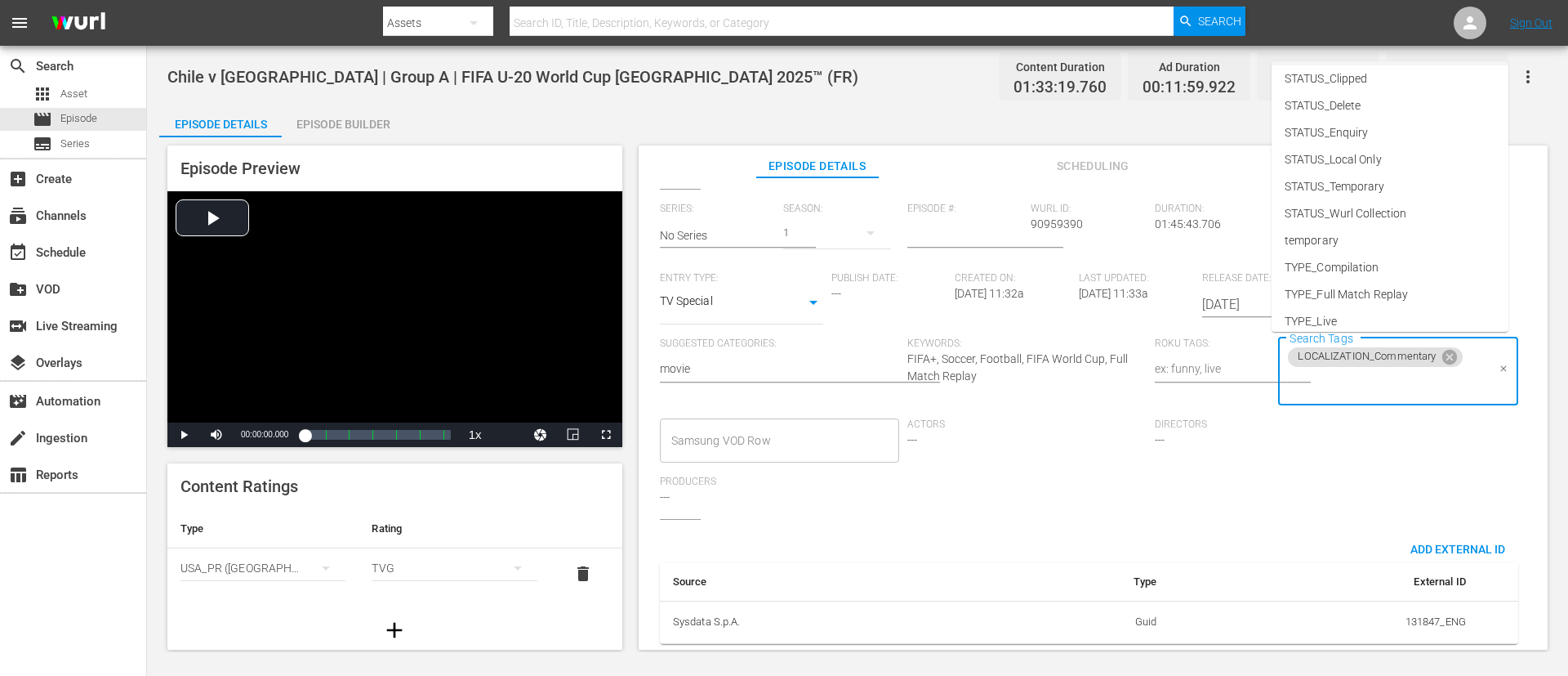
scroll to position [228, 0]
click at [1044, 266] on li "TYPE_Live" at bounding box center [1390, 258] width 237 height 27
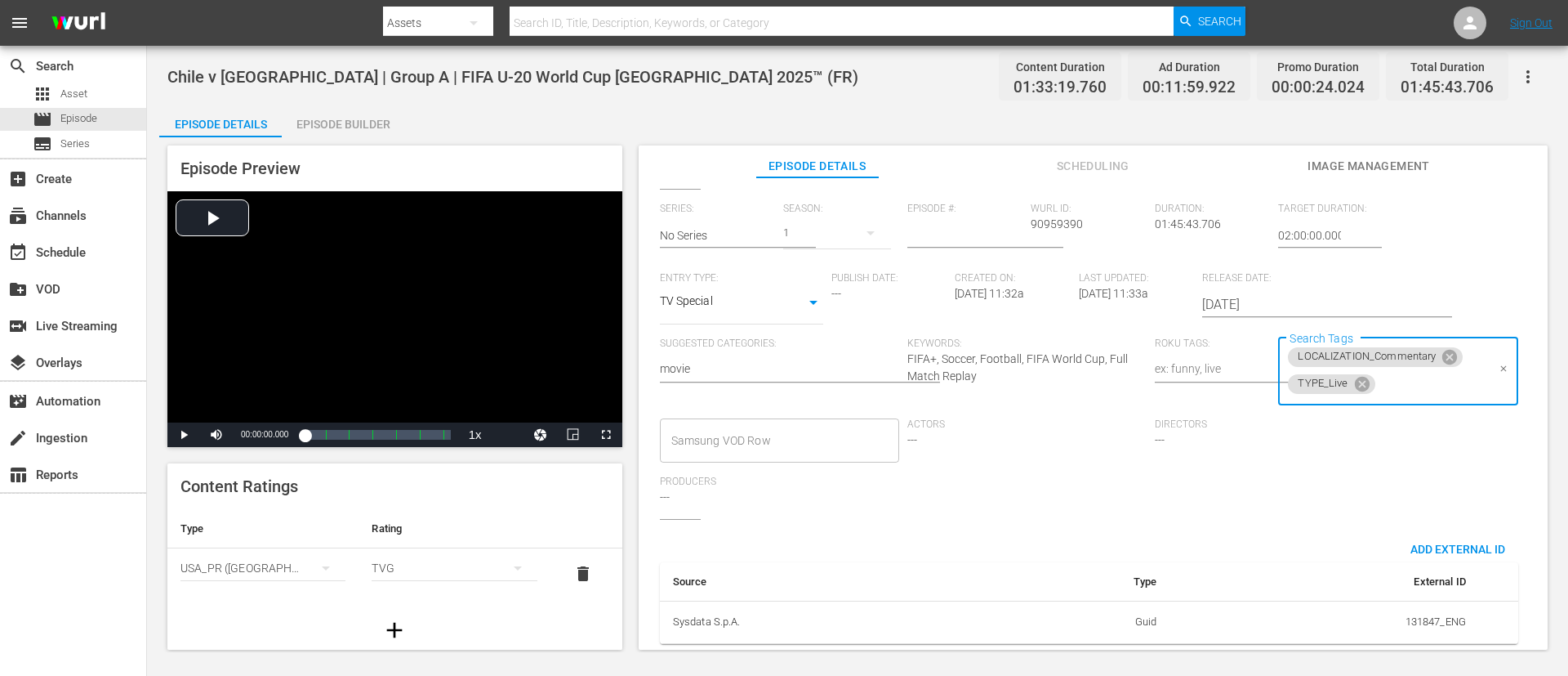
click at [1044, 387] on input "Search Tags" at bounding box center [1433, 384] width 109 height 29
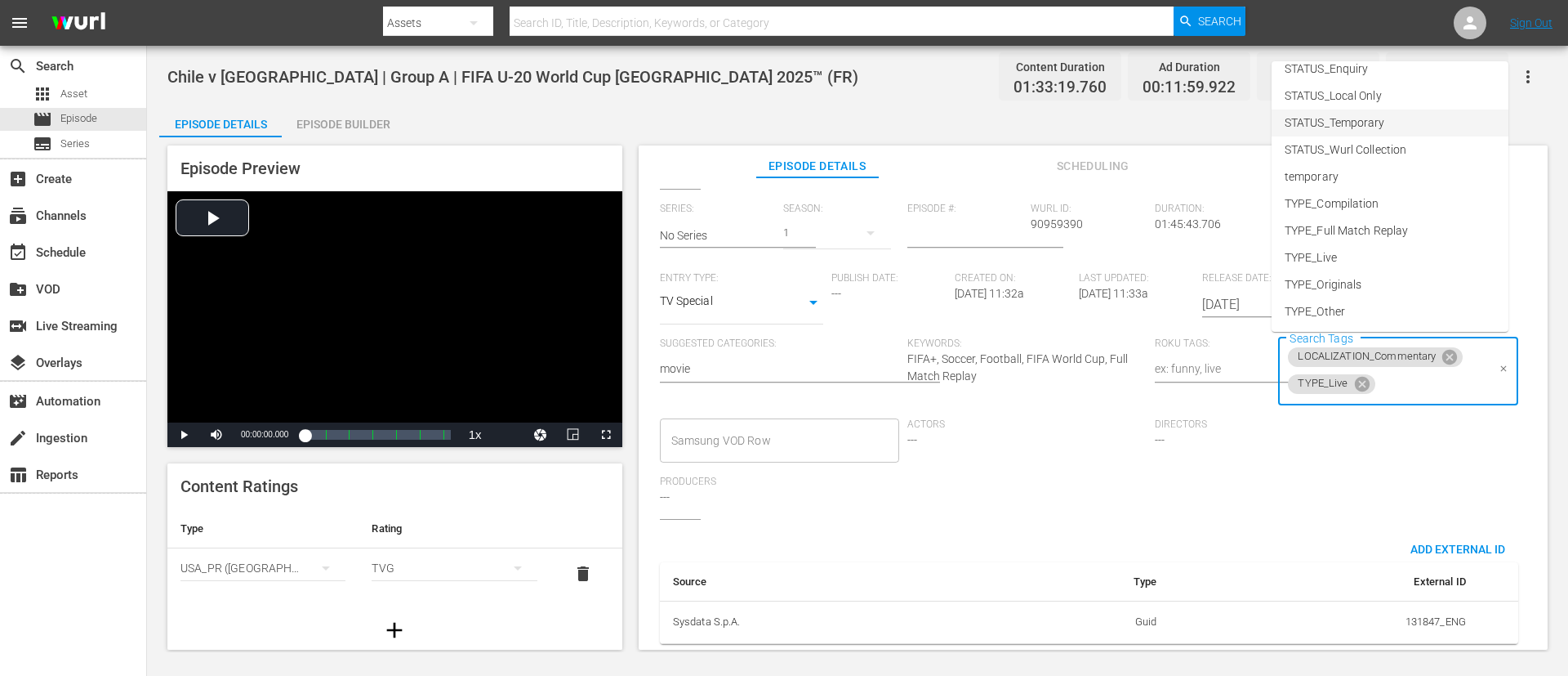
click at [1044, 112] on li "STATUS_Temporary" at bounding box center [1390, 123] width 237 height 27
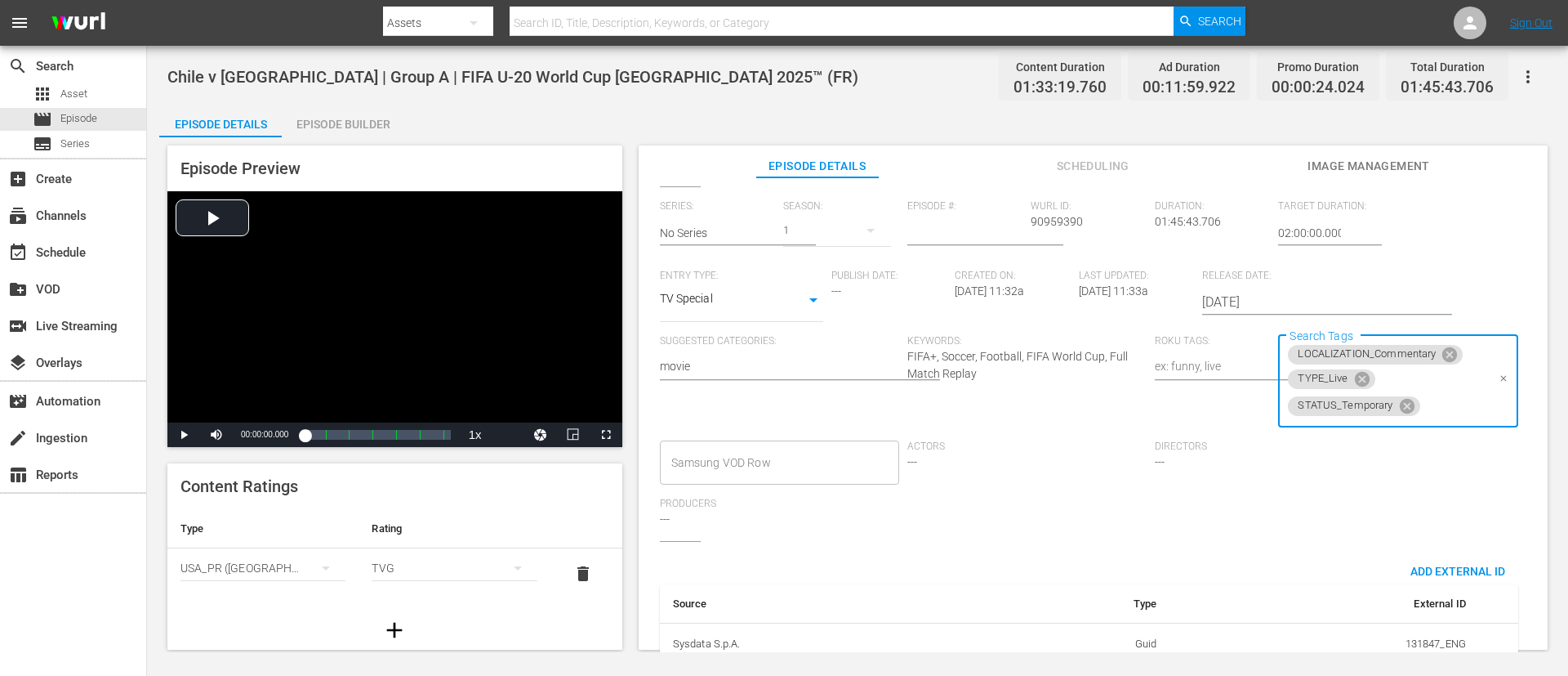
scroll to position [0, 0]
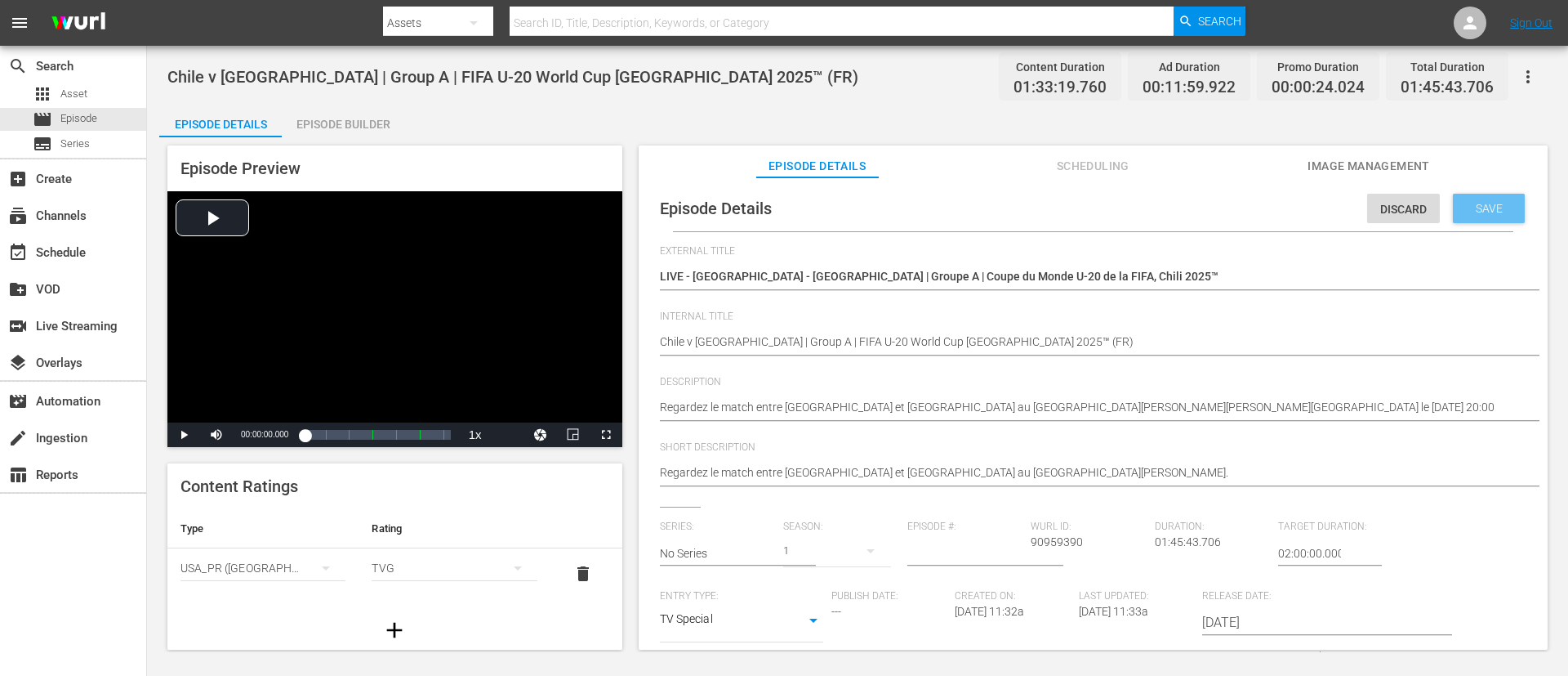
click at [1044, 188] on div "Discard Save" at bounding box center [1449, 204] width 164 height 38
click at [1044, 204] on span "Save" at bounding box center [1489, 208] width 53 height 13
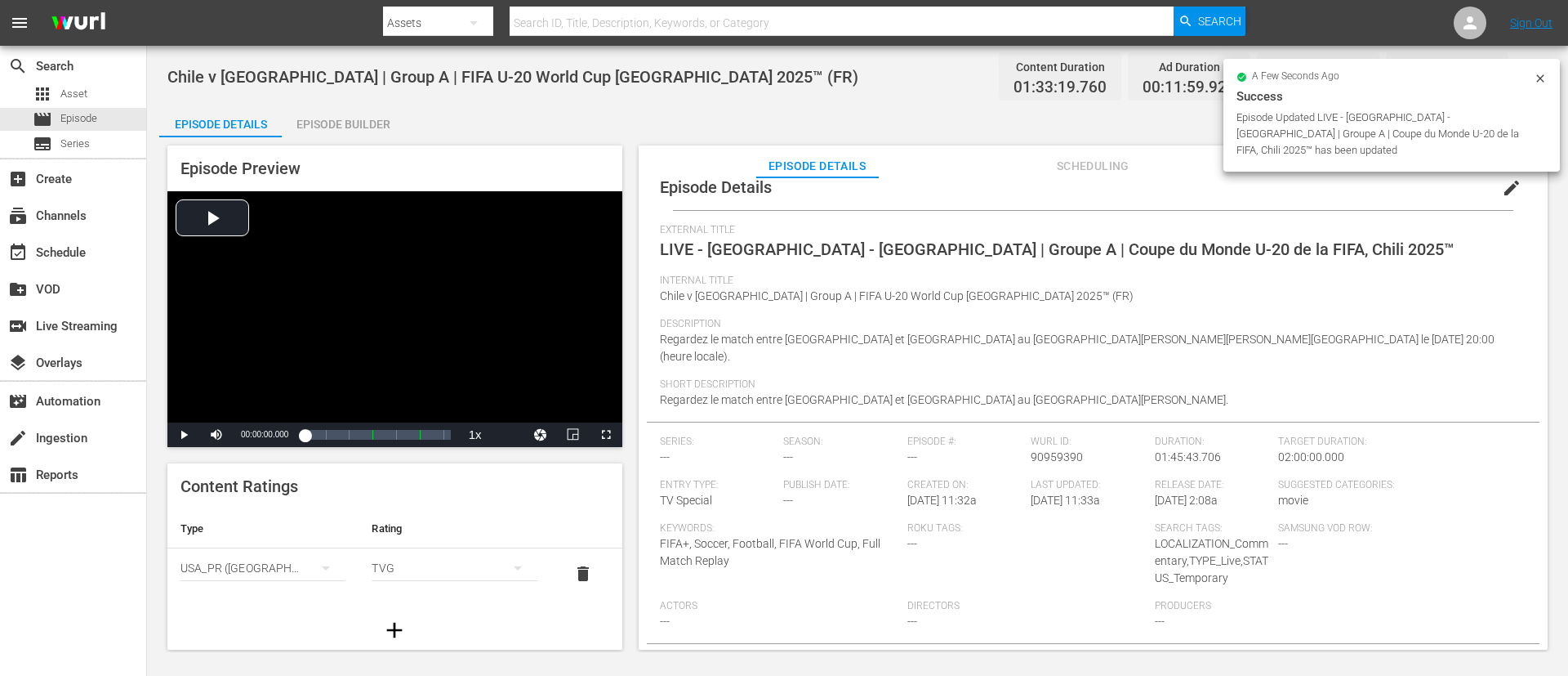
scroll to position [72, 0]
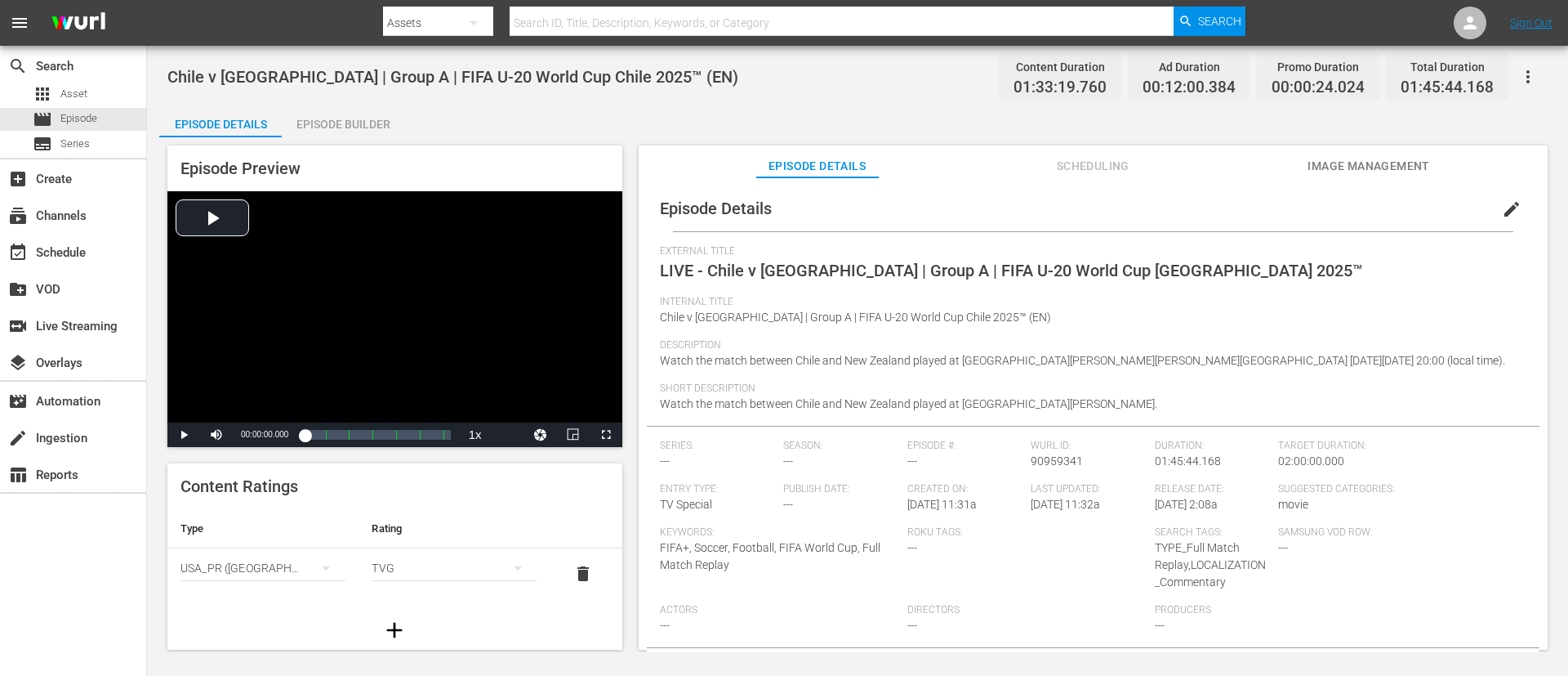
click at [1044, 211] on span "edit" at bounding box center [1511, 208] width 19 height 19
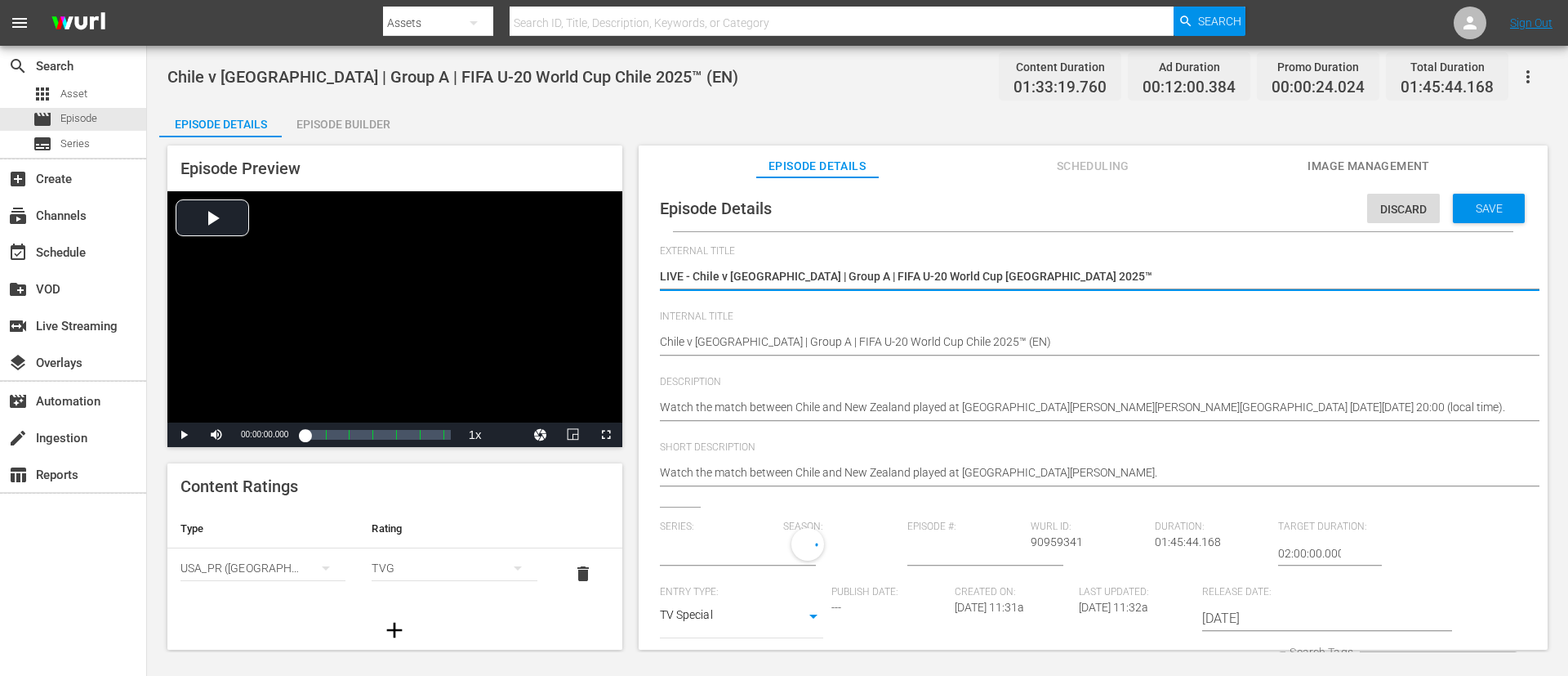
type input "No Series"
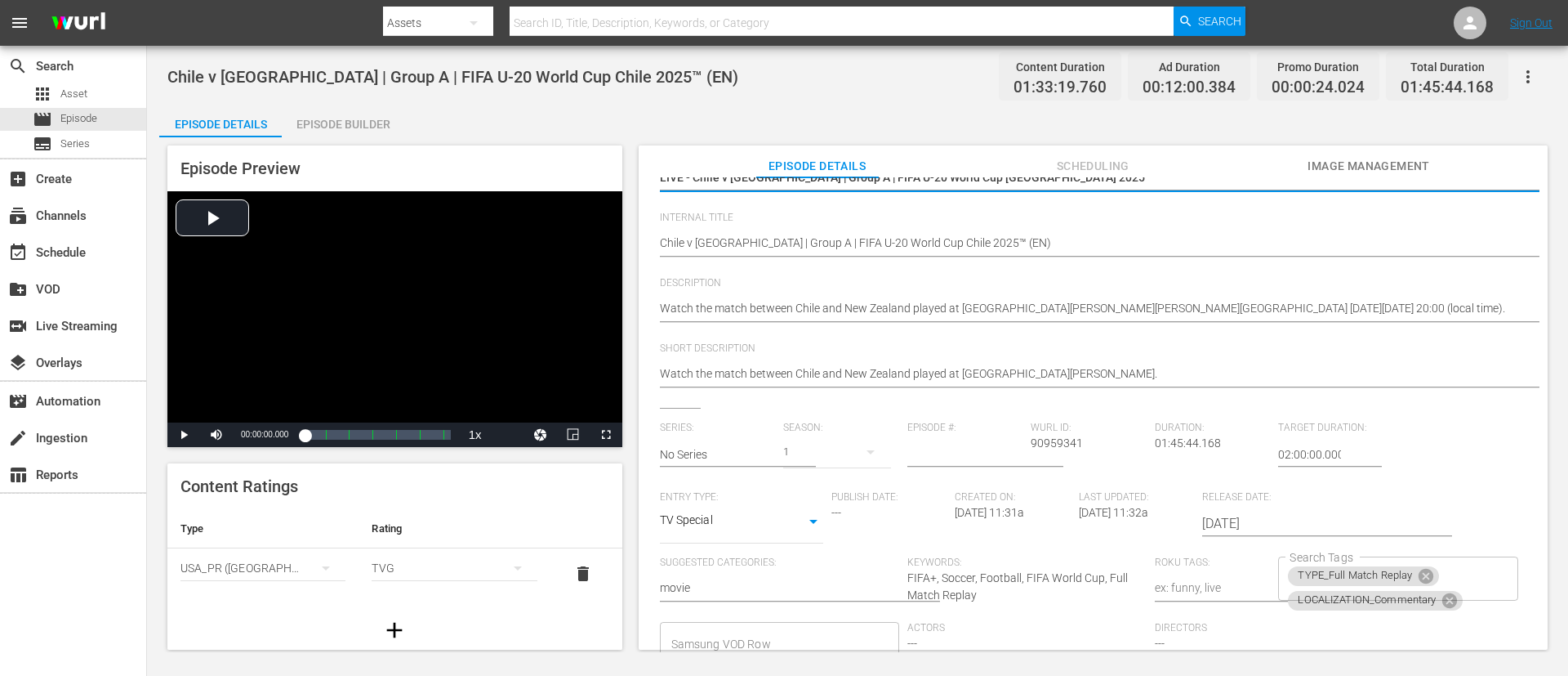
scroll to position [320, 0]
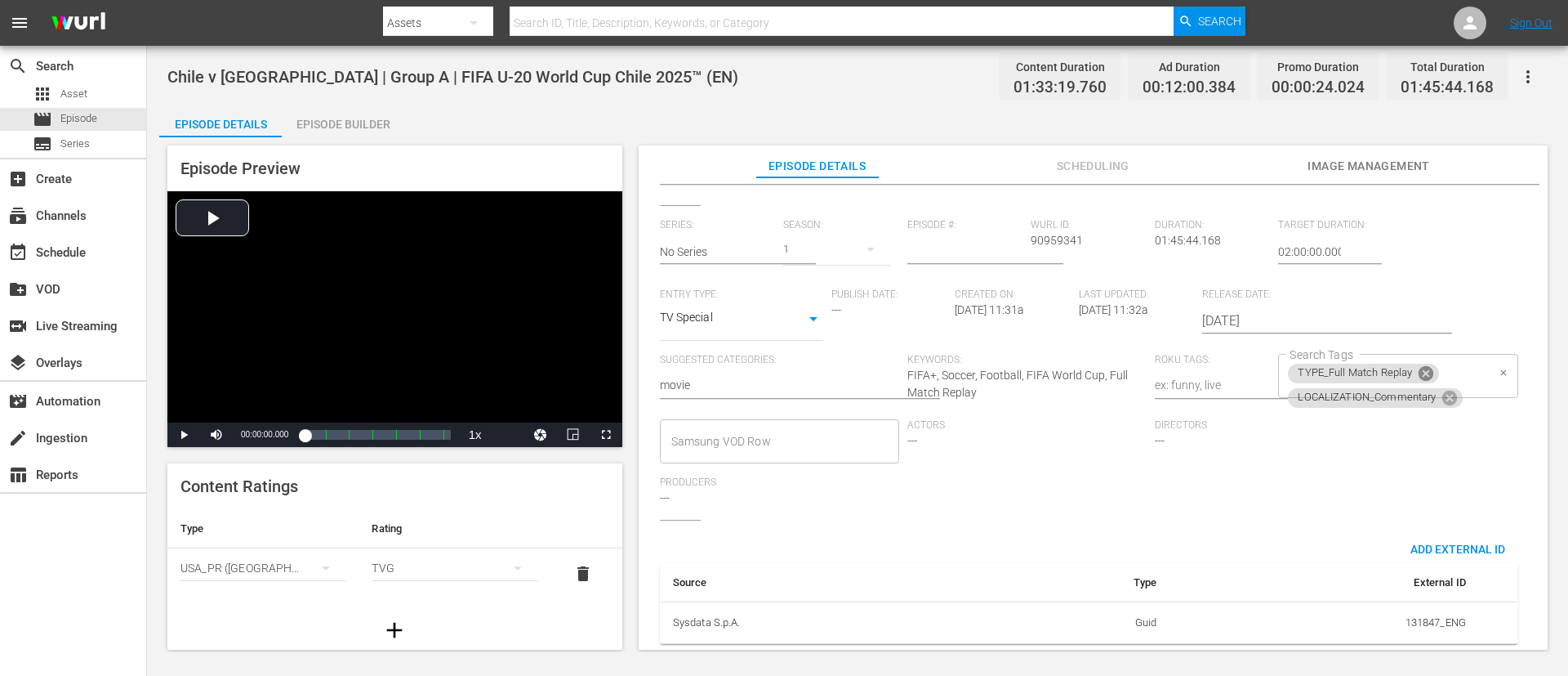
click at [1044, 365] on icon at bounding box center [1426, 373] width 18 height 18
click at [1044, 375] on div "LOCALIZATION_Commentary Search Tags" at bounding box center [1398, 376] width 239 height 44
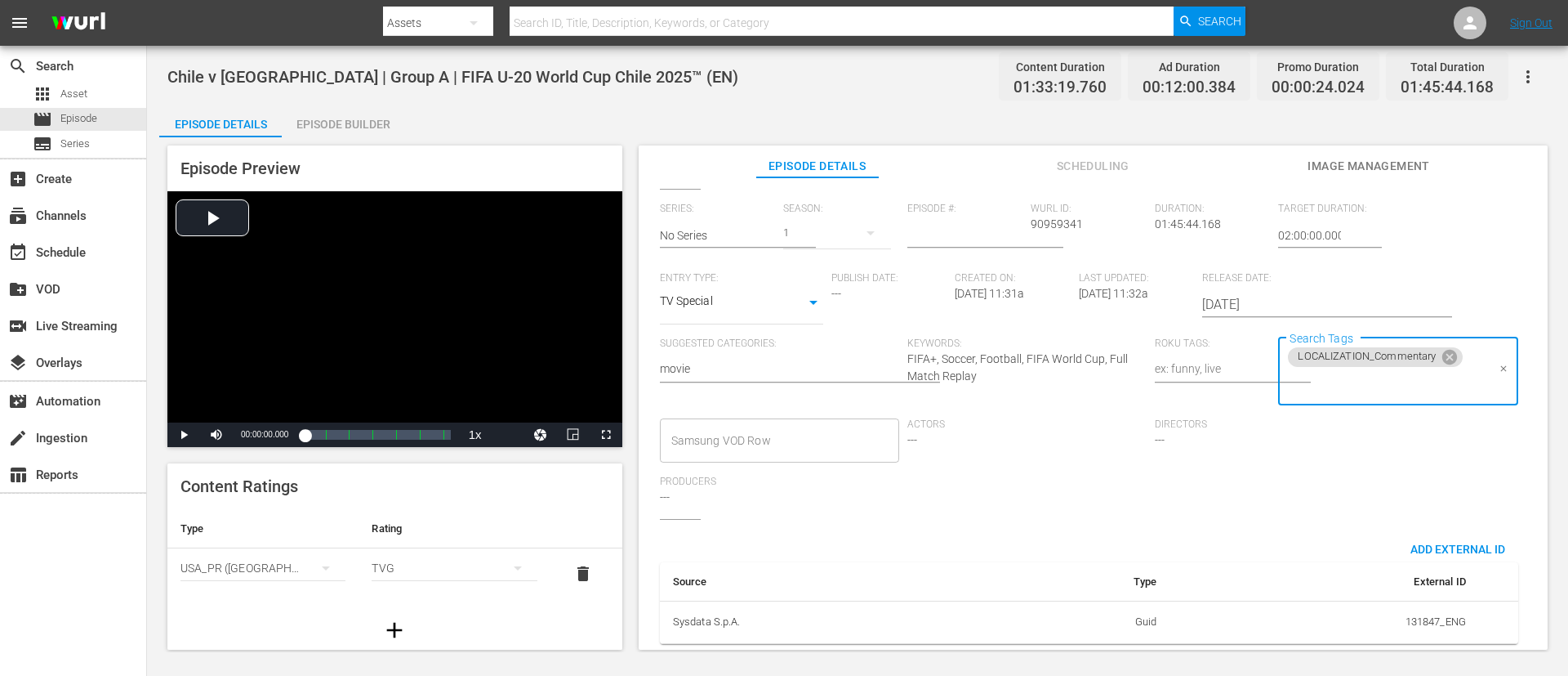
click at [1044, 376] on input "Search Tags" at bounding box center [1385, 384] width 200 height 29
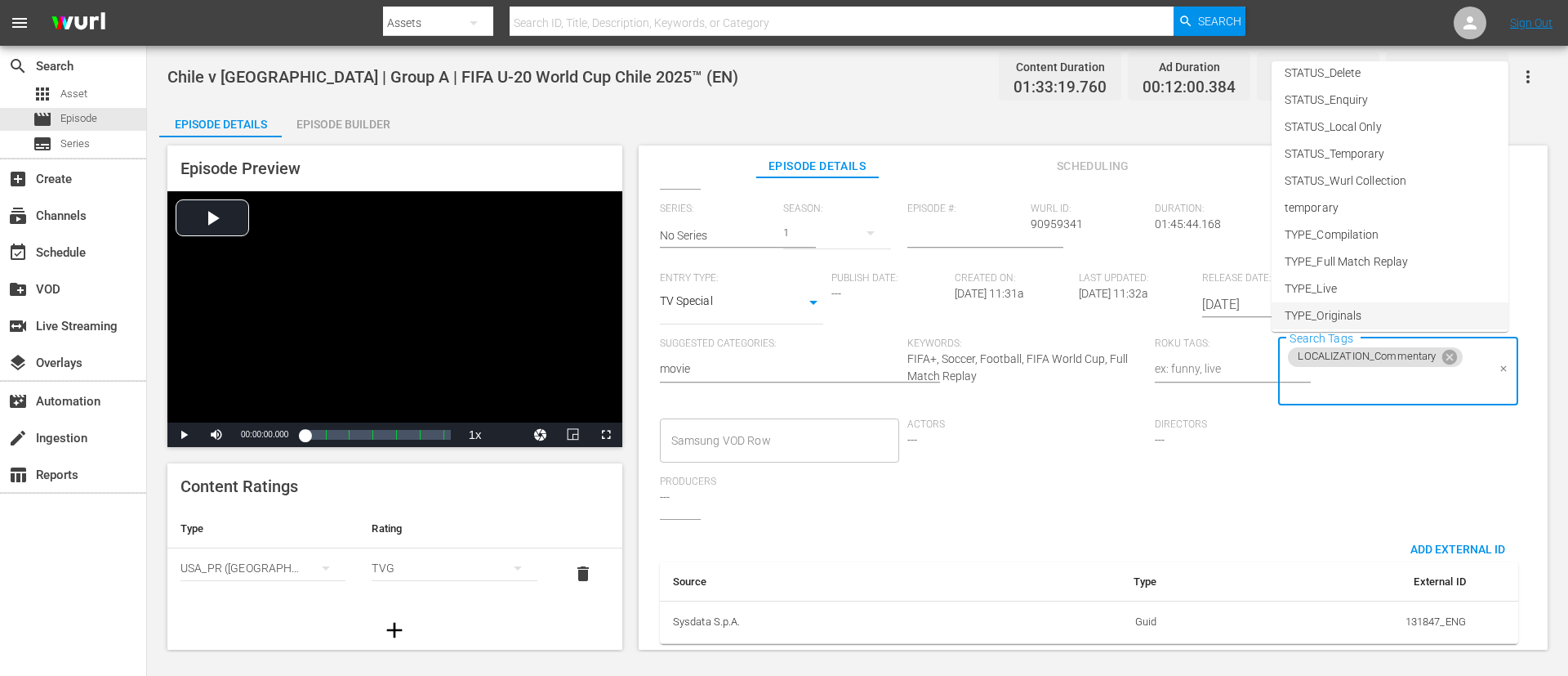
scroll to position [228, 0]
click at [1044, 245] on li "TYPE_Live" at bounding box center [1390, 258] width 237 height 27
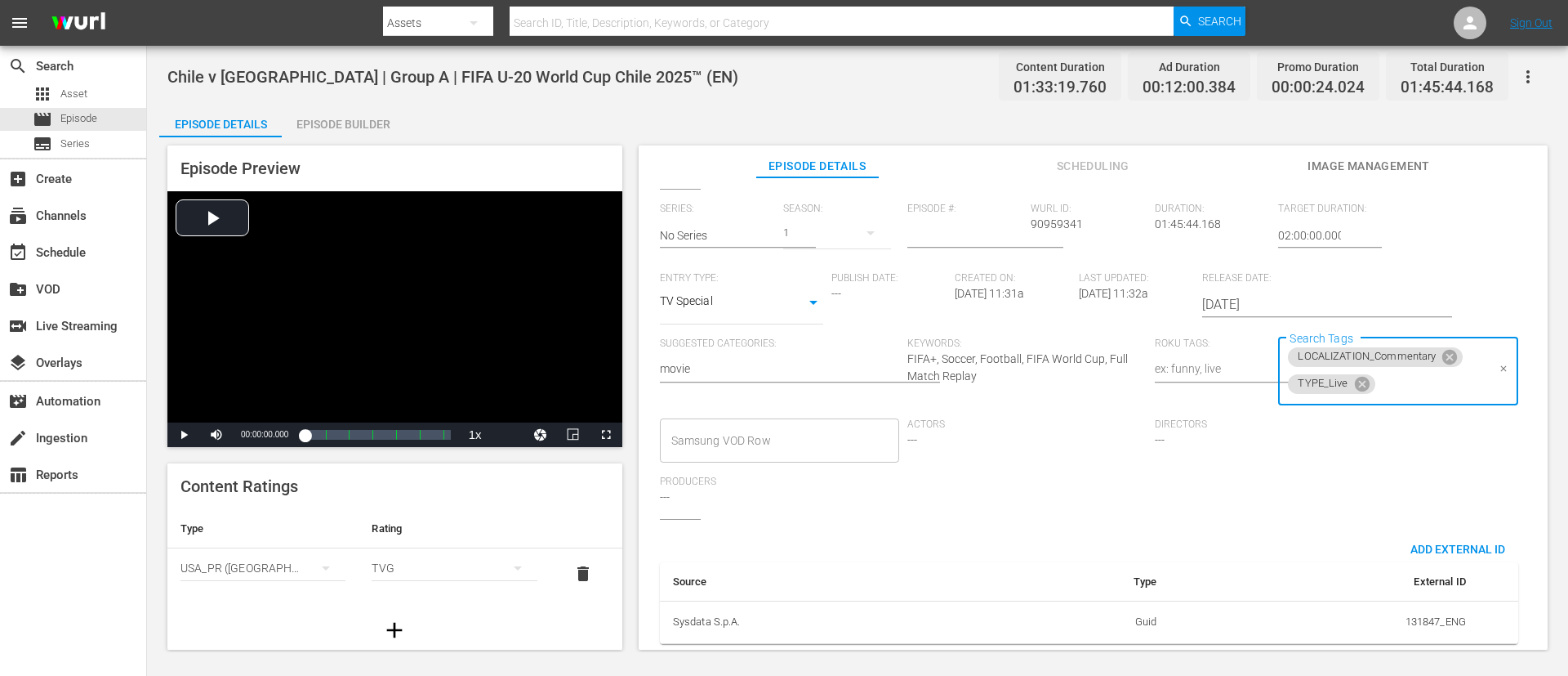
click at [1044, 372] on input "Search Tags" at bounding box center [1433, 384] width 109 height 29
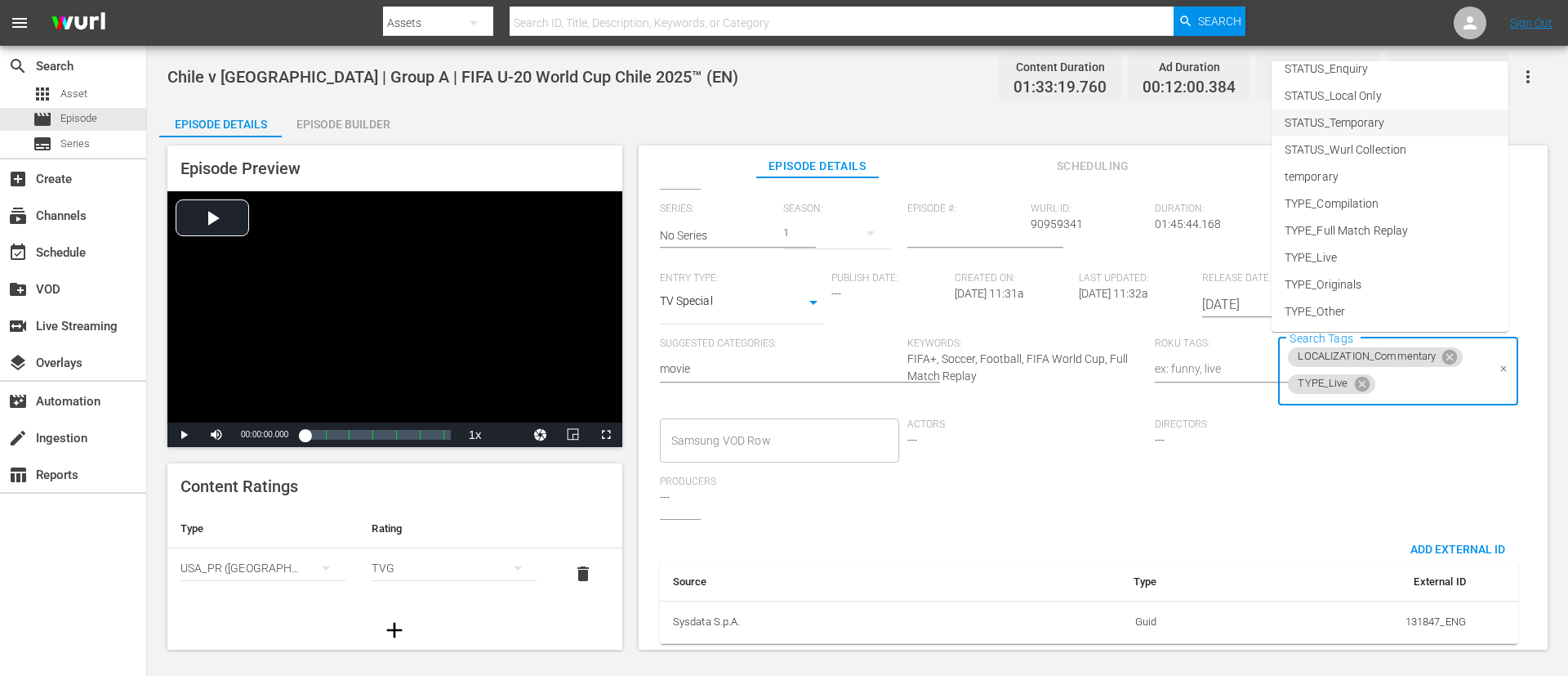
click at [1044, 128] on span "STATUS_Temporary" at bounding box center [1335, 123] width 100 height 18
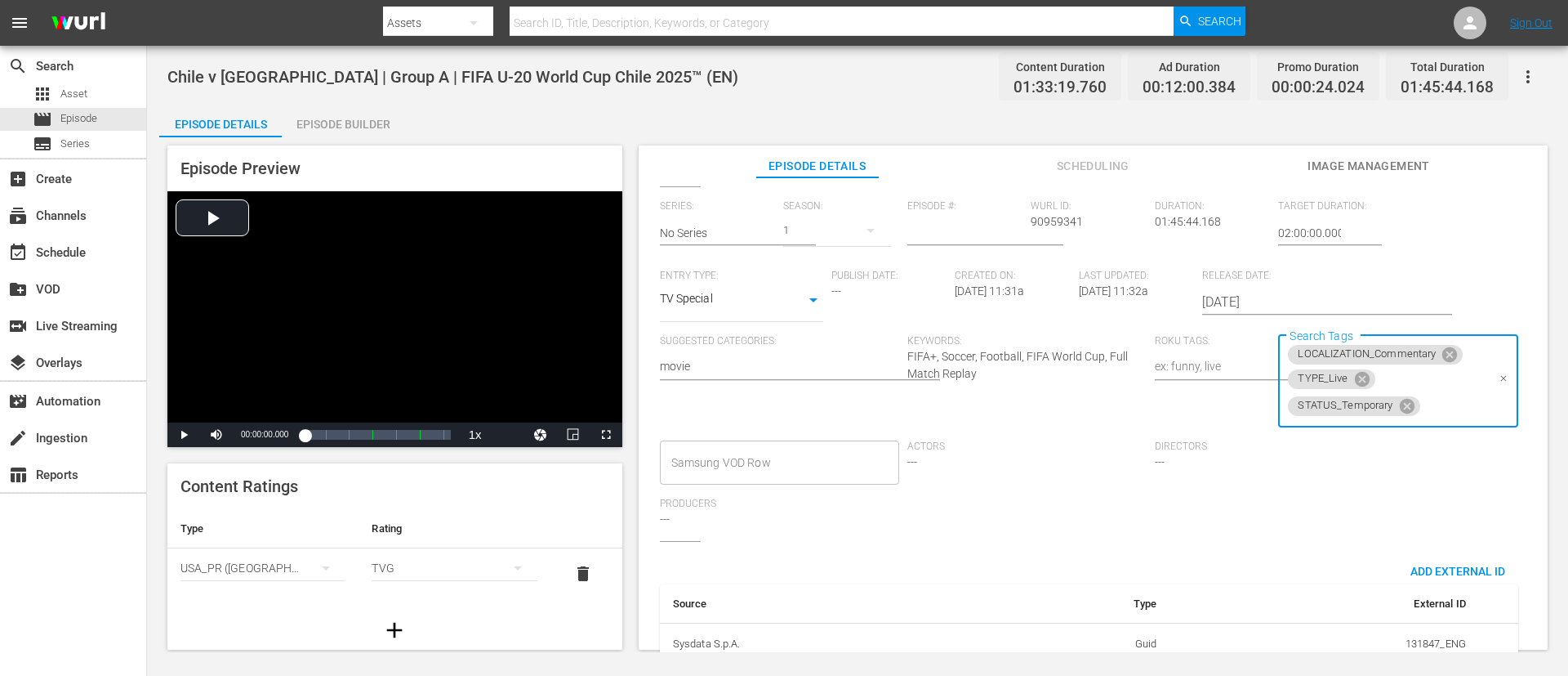
scroll to position [0, 0]
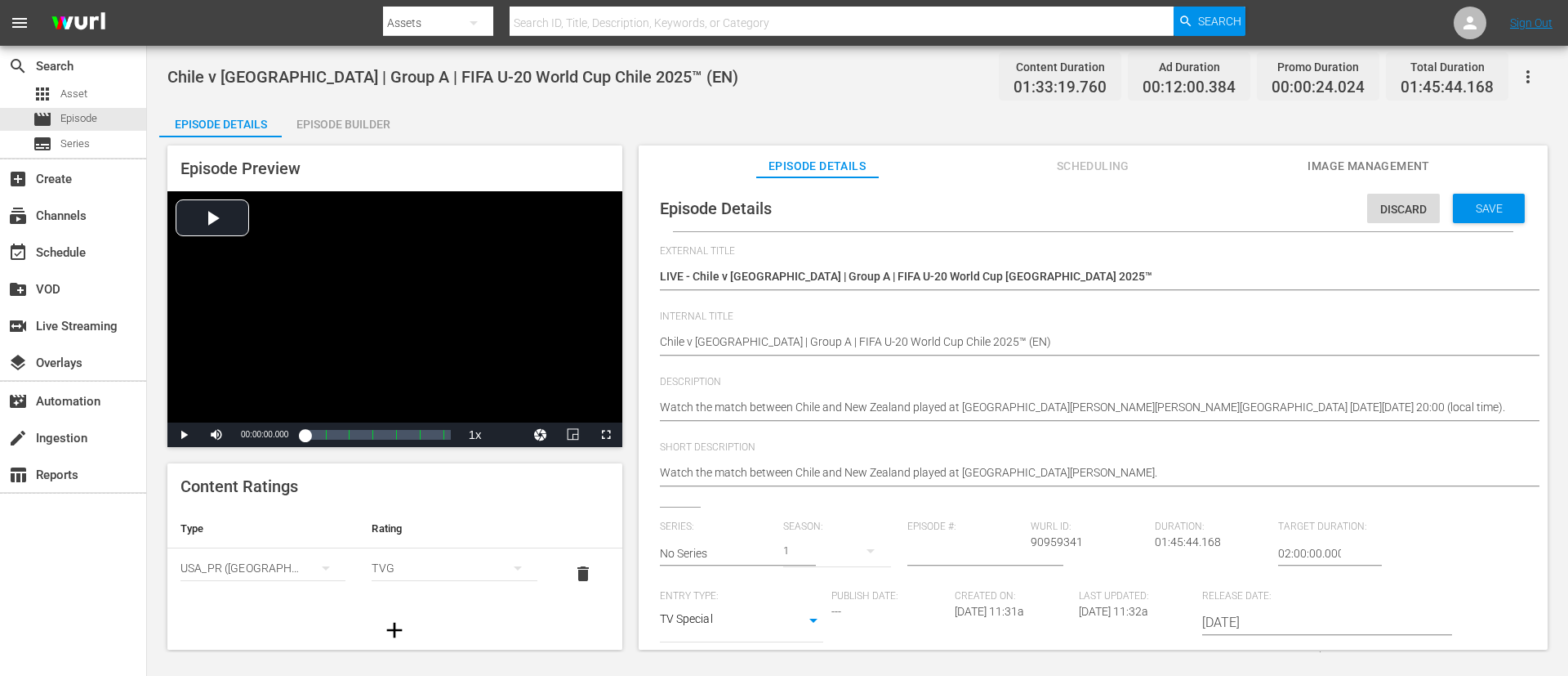
click at [1044, 192] on div "Discard Save" at bounding box center [1449, 204] width 164 height 38
click at [1044, 217] on div "Save" at bounding box center [1489, 207] width 72 height 29
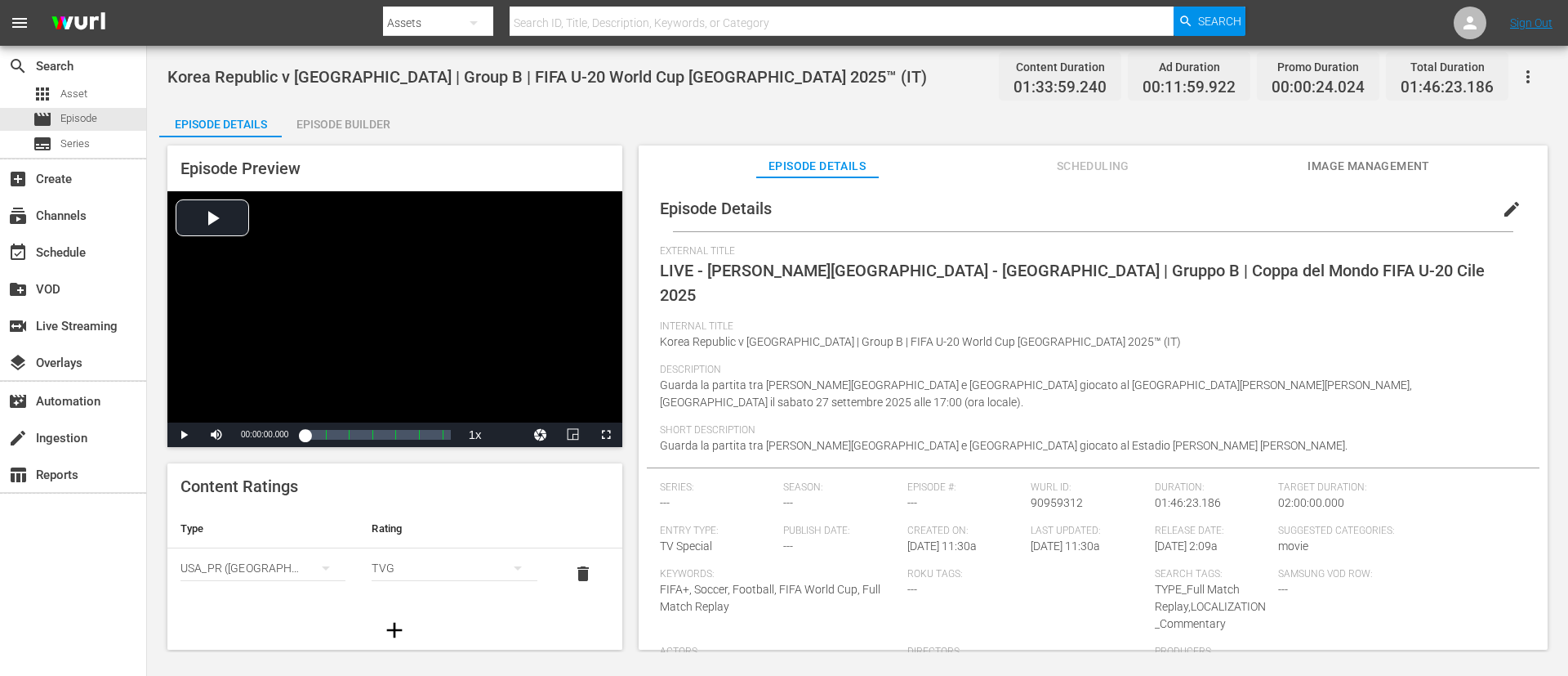
click at [1044, 216] on span "edit" at bounding box center [1511, 208] width 19 height 19
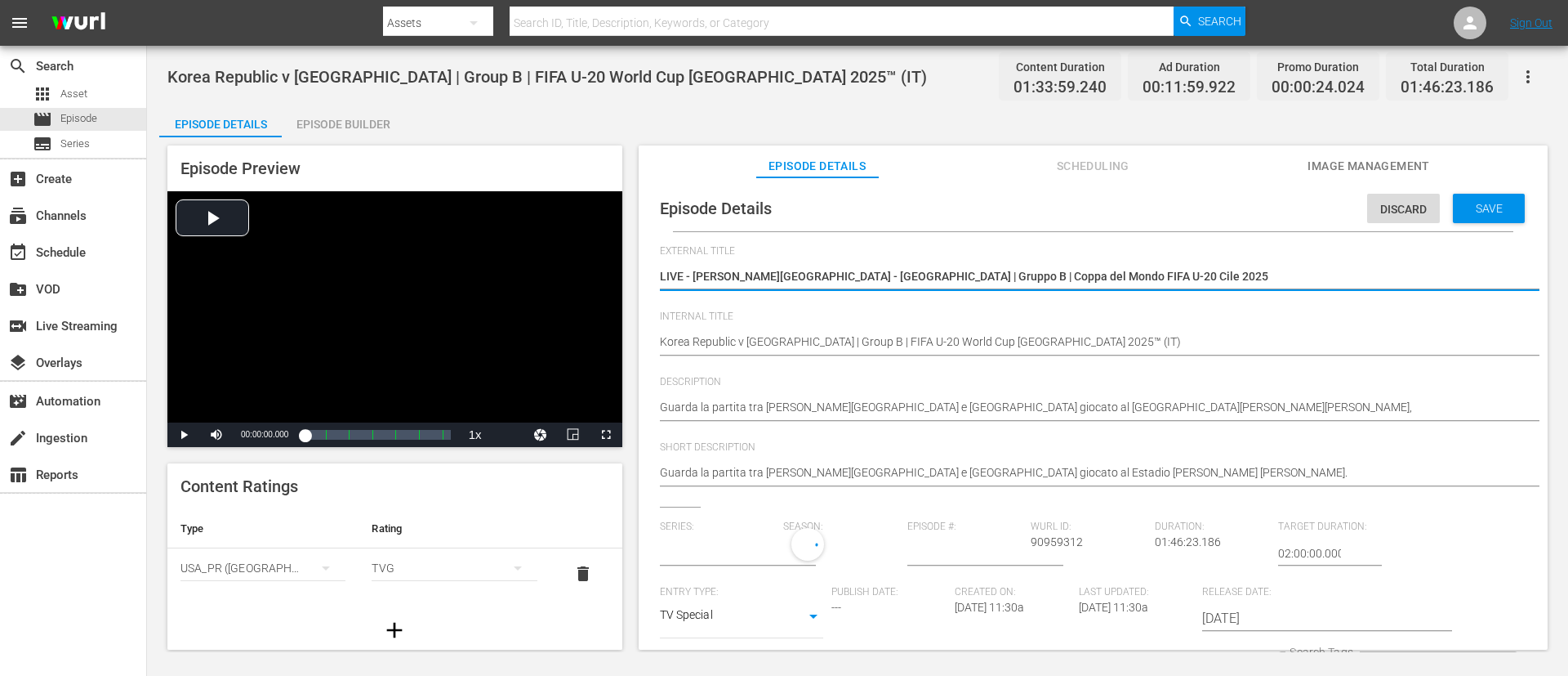
type input "No Series"
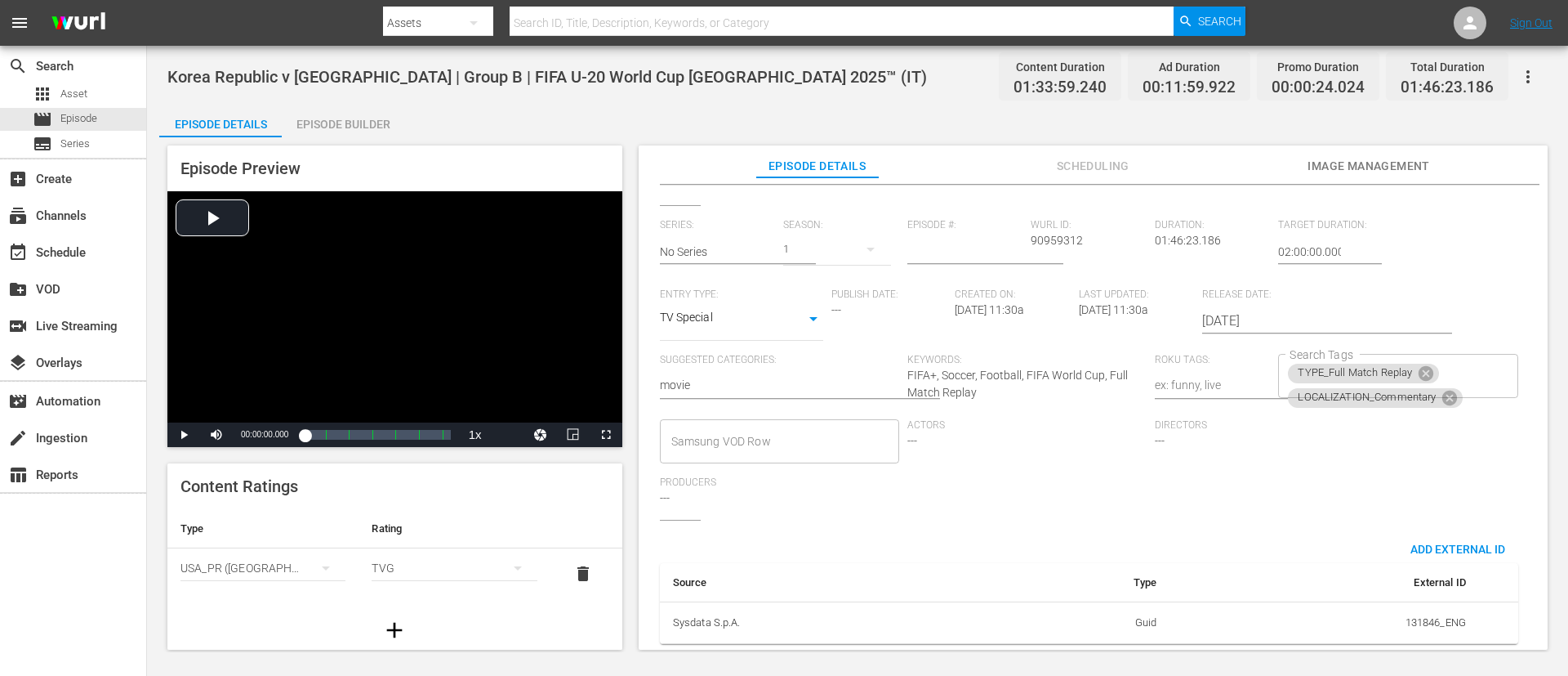
scroll to position [320, 0]
click at [1044, 366] on icon at bounding box center [1427, 374] width 15 height 15
click at [1044, 367] on div "LOCALIZATION_Commentary Search Tags" at bounding box center [1398, 376] width 239 height 44
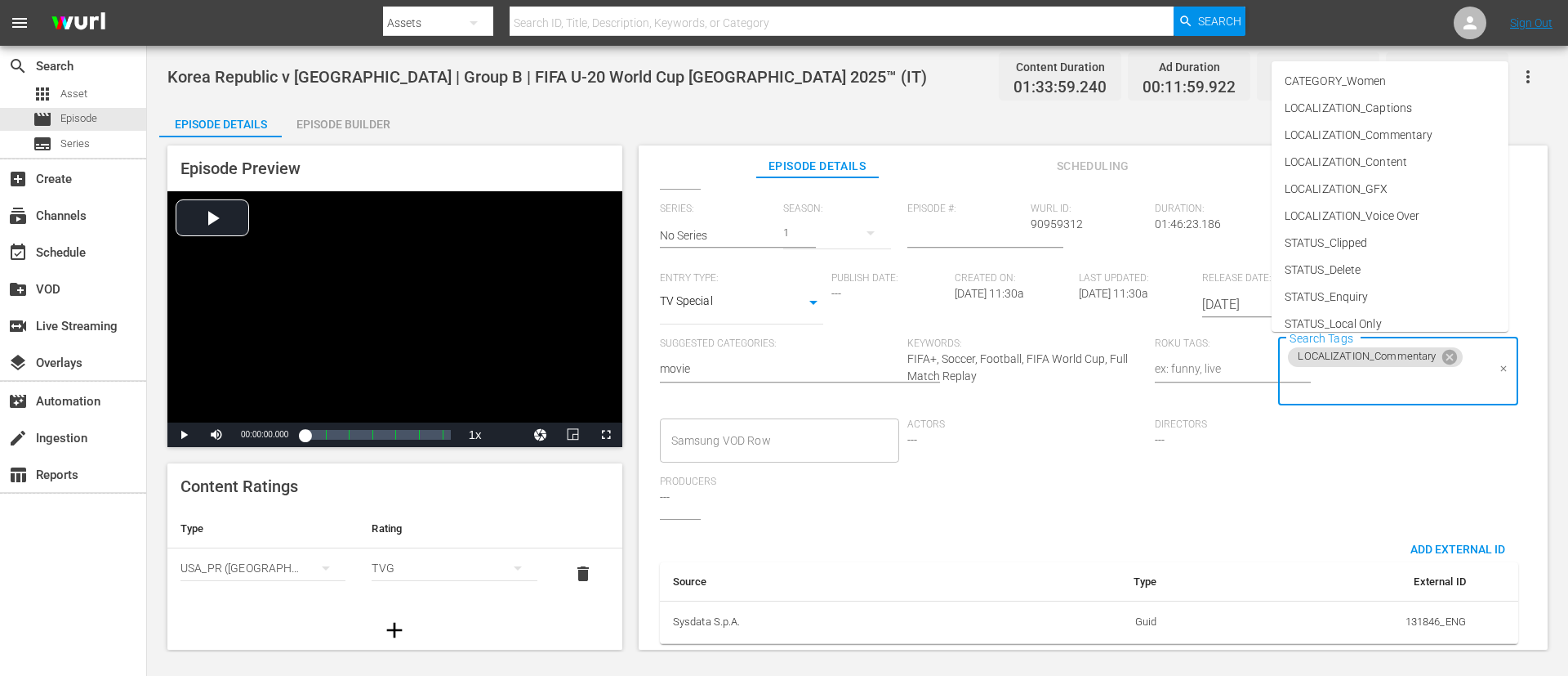
click at [1044, 384] on input "Search Tags" at bounding box center [1385, 384] width 200 height 29
click at [1044, 258] on li "TYPE_Live" at bounding box center [1390, 258] width 237 height 27
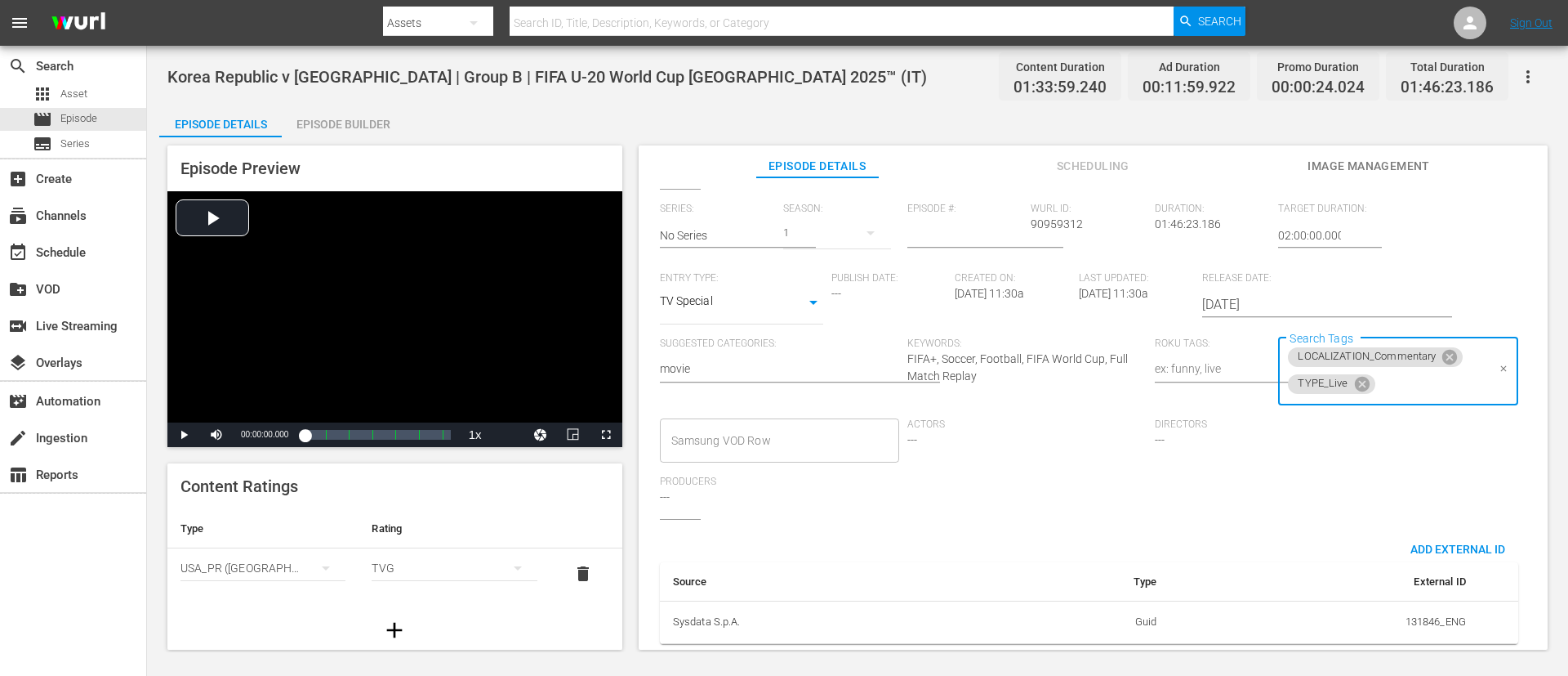
click at [1044, 381] on input "Search Tags" at bounding box center [1433, 384] width 109 height 29
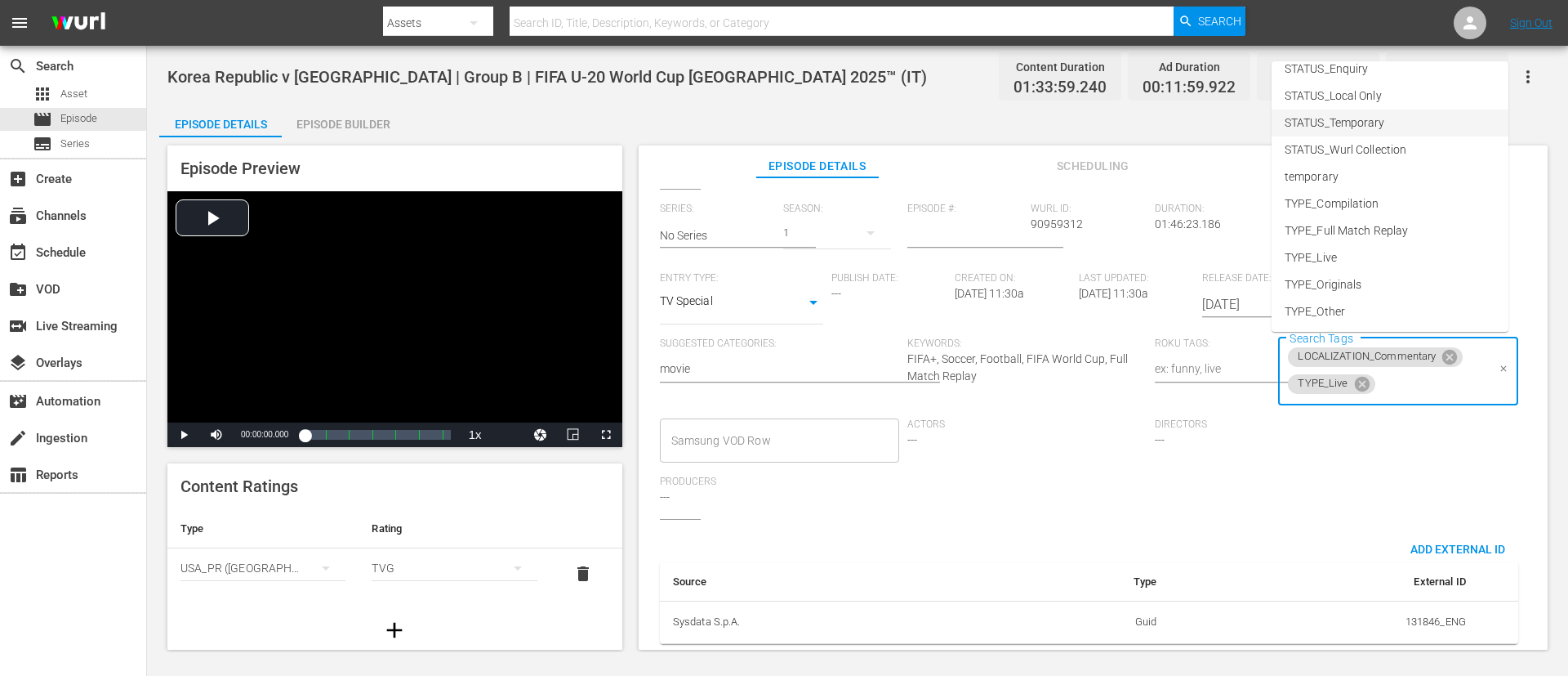
click at [1044, 110] on li "STATUS_Temporary" at bounding box center [1390, 123] width 237 height 27
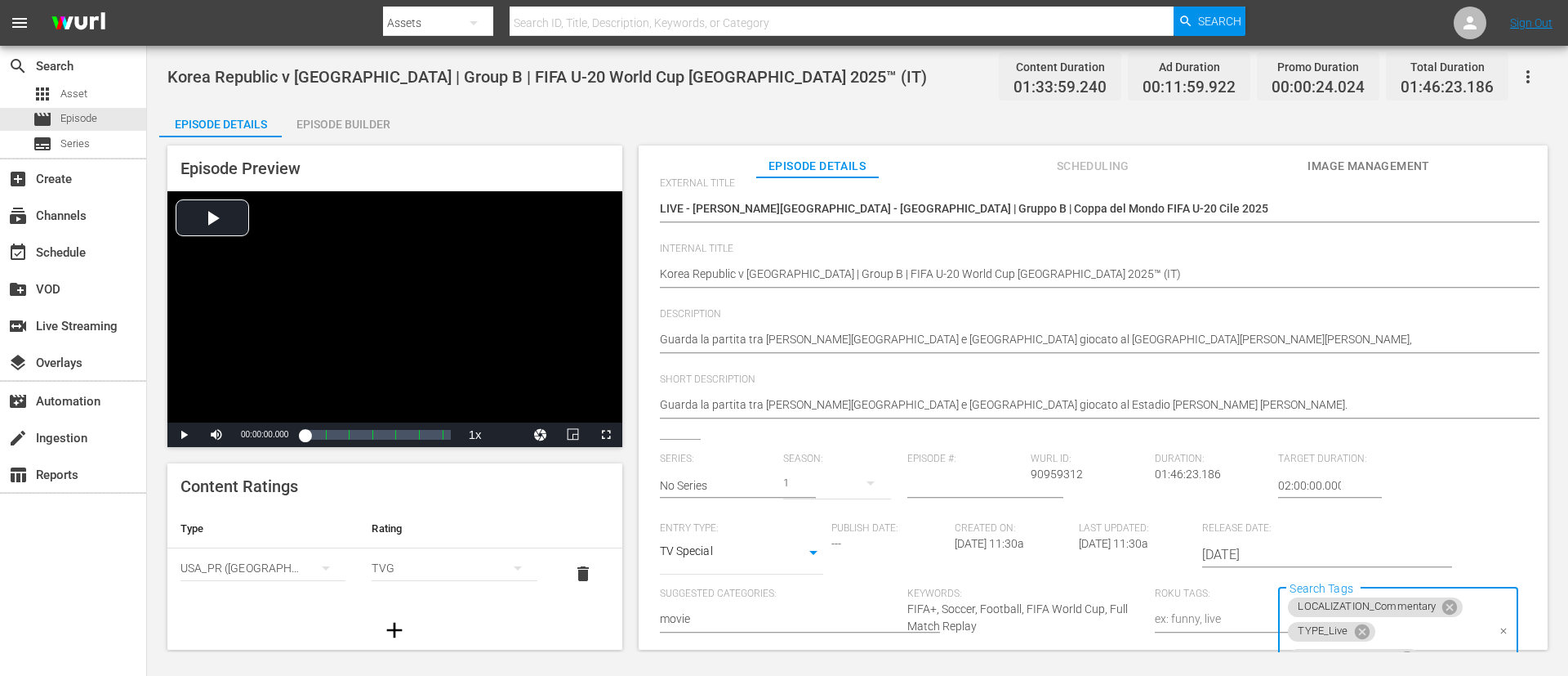
scroll to position [0, 0]
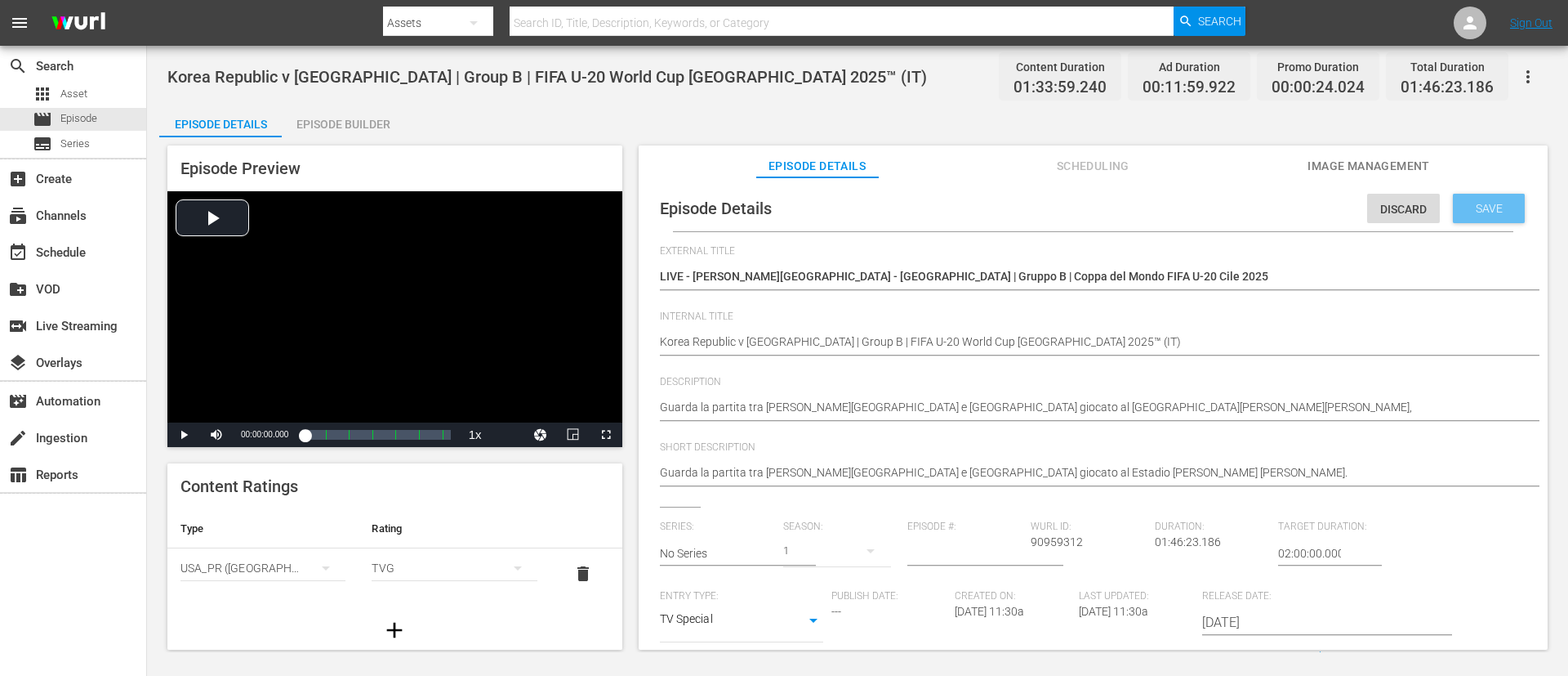
click at [1044, 202] on span "Save" at bounding box center [1489, 208] width 53 height 13
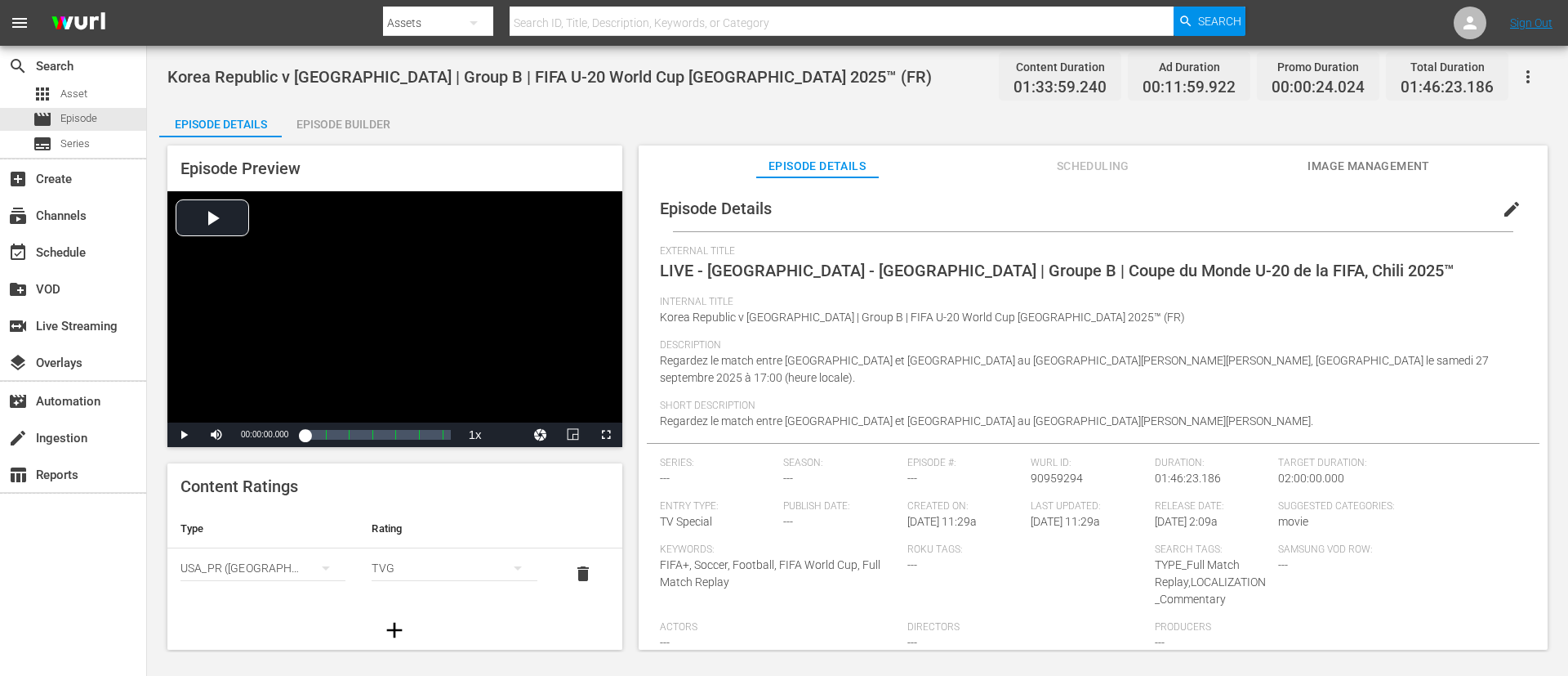
click at [1044, 205] on span "edit" at bounding box center [1511, 208] width 19 height 19
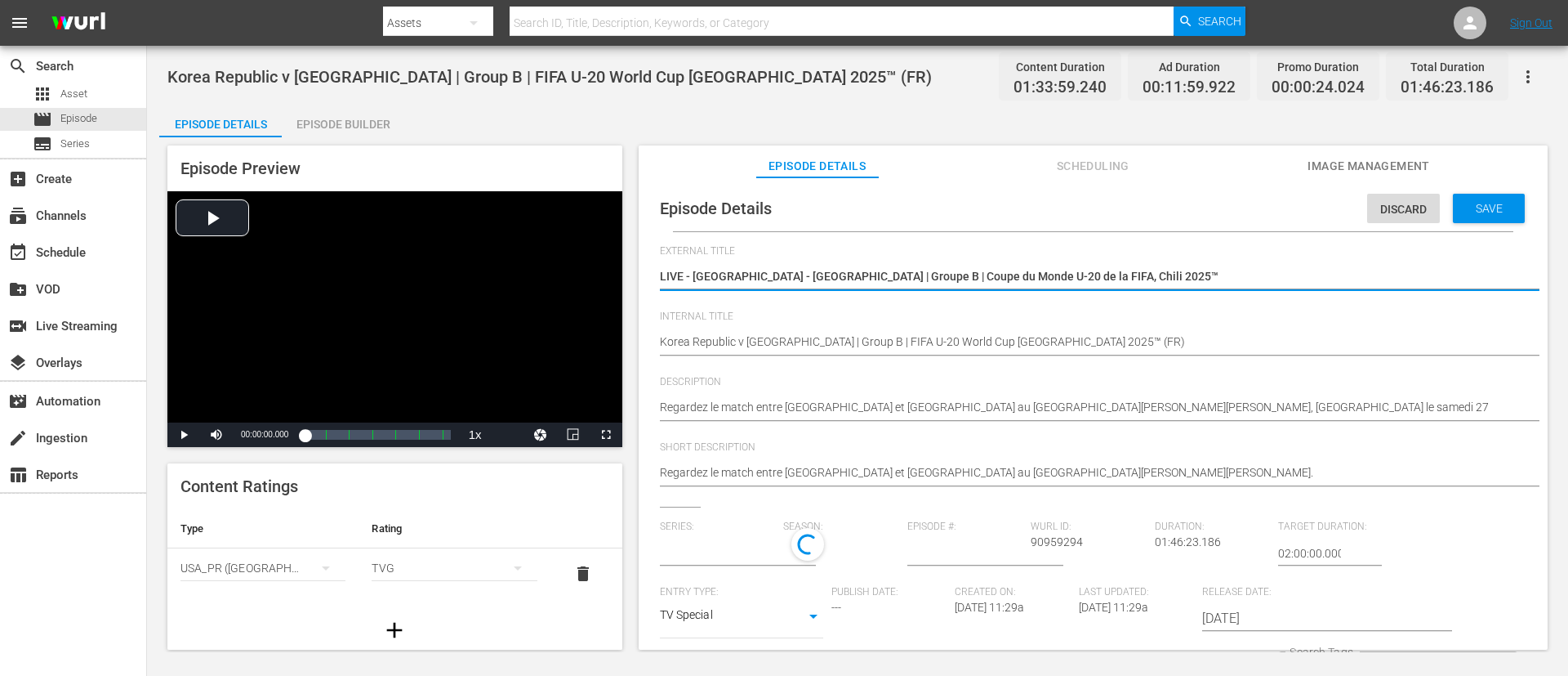
type input "No Series"
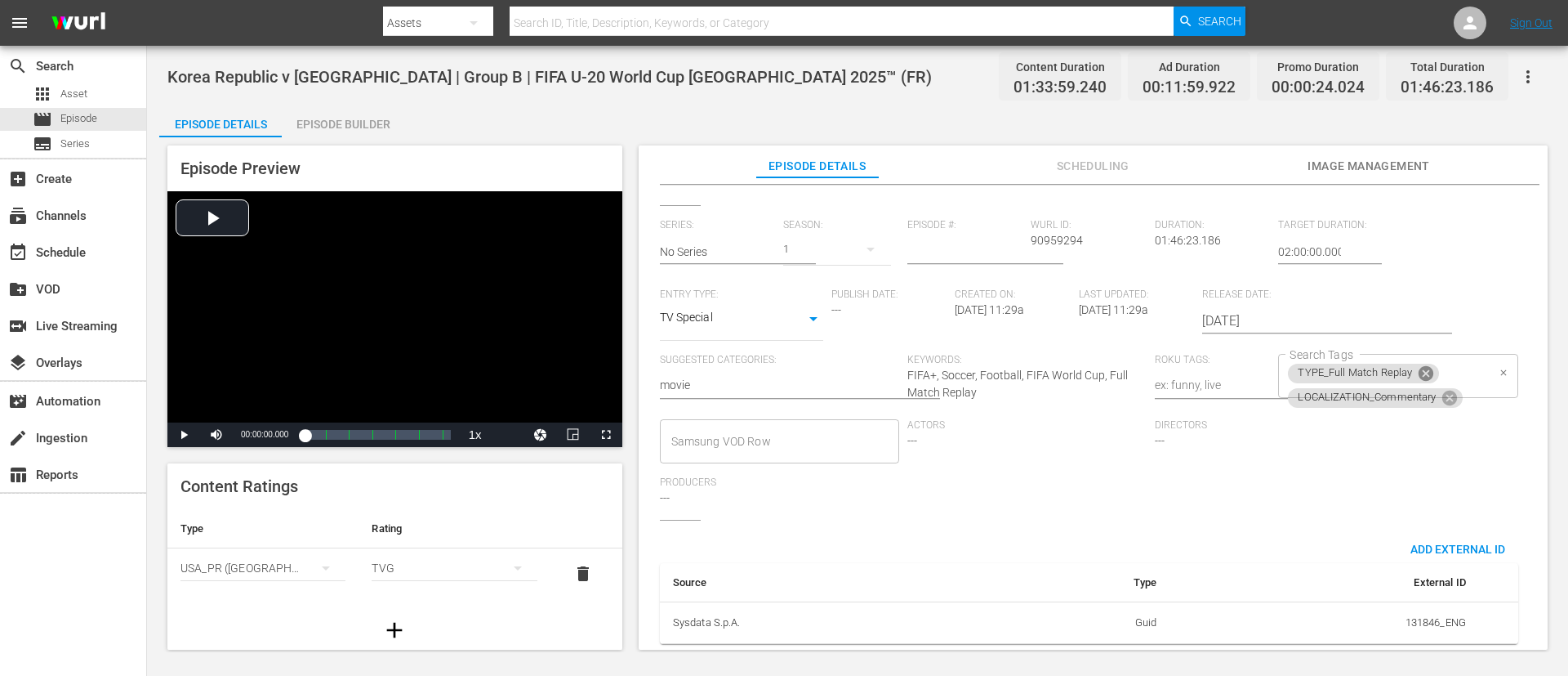
click at [1044, 366] on icon at bounding box center [1427, 374] width 15 height 15
click at [1044, 358] on div "LOCALIZATION_Commentary Search Tags" at bounding box center [1398, 376] width 239 height 44
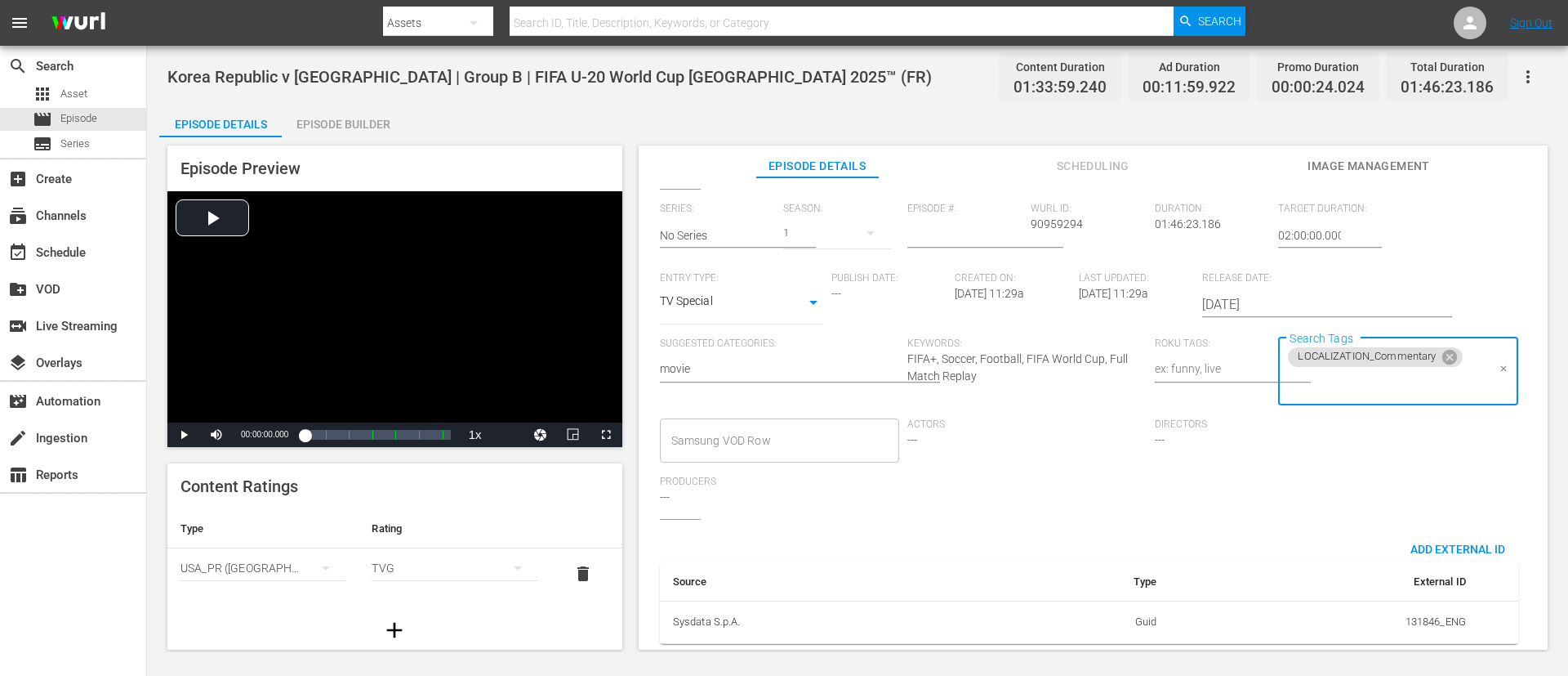
click at [1044, 374] on input "Search Tags" at bounding box center [1385, 384] width 200 height 29
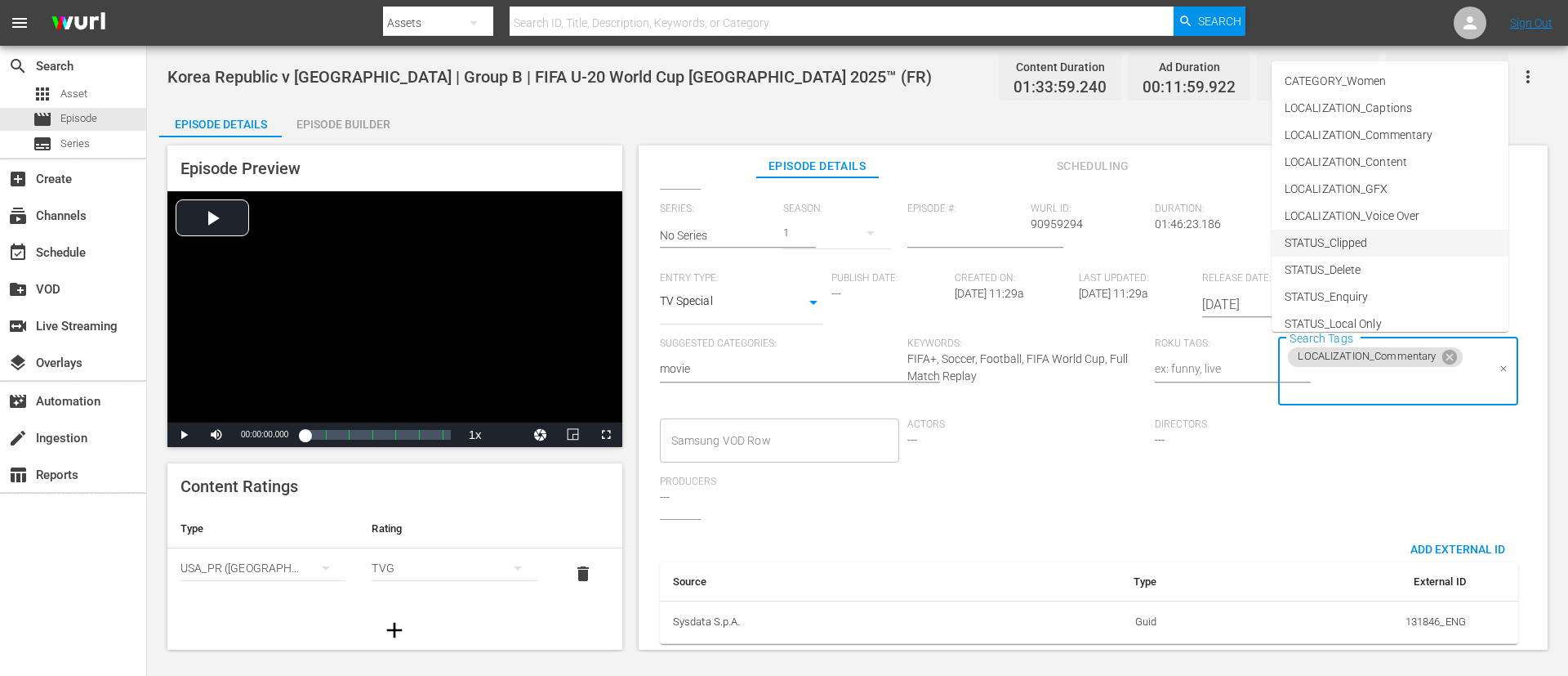
scroll to position [228, 0]
click at [1044, 259] on li "TYPE_Live" at bounding box center [1390, 258] width 237 height 27
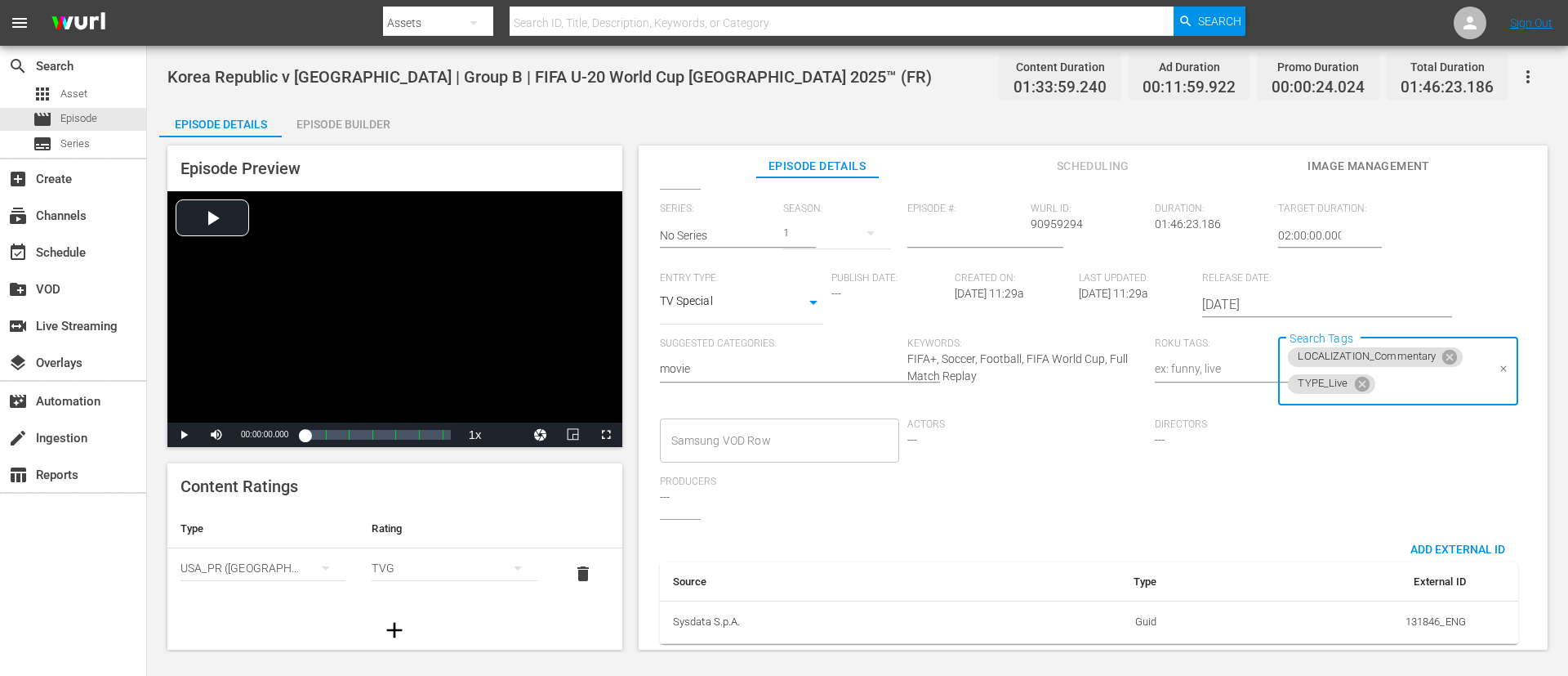
click at [1044, 387] on input "Search Tags" at bounding box center [1433, 384] width 109 height 29
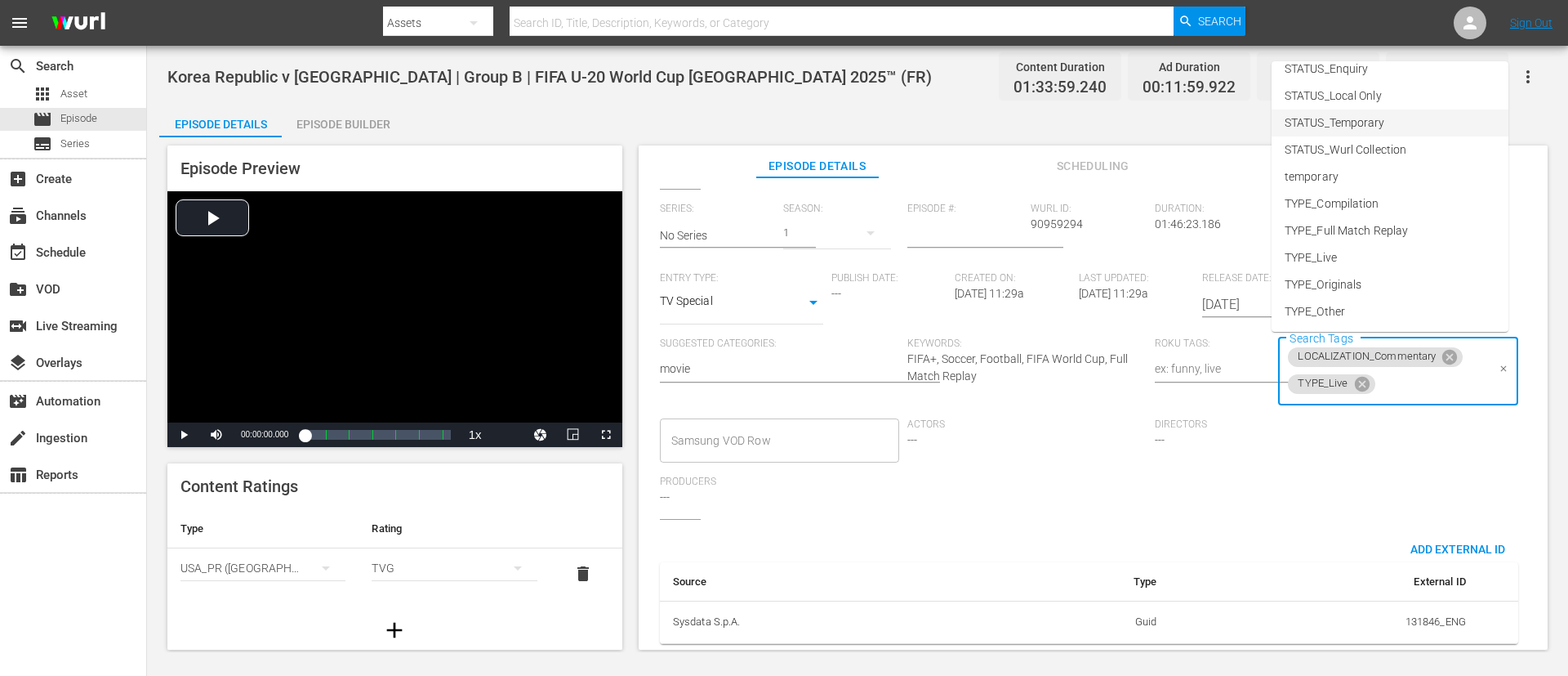
click at [1044, 120] on li "STATUS_Temporary" at bounding box center [1390, 123] width 237 height 27
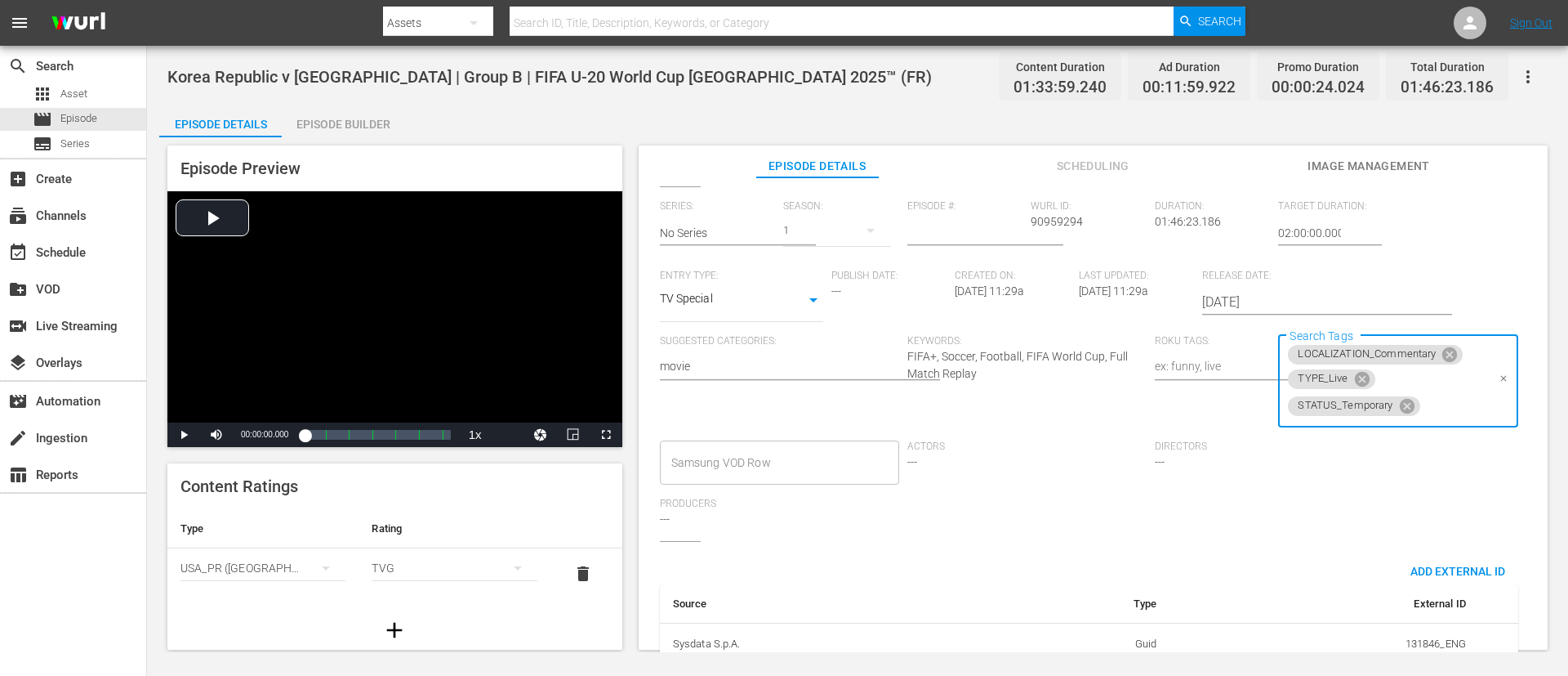
scroll to position [0, 0]
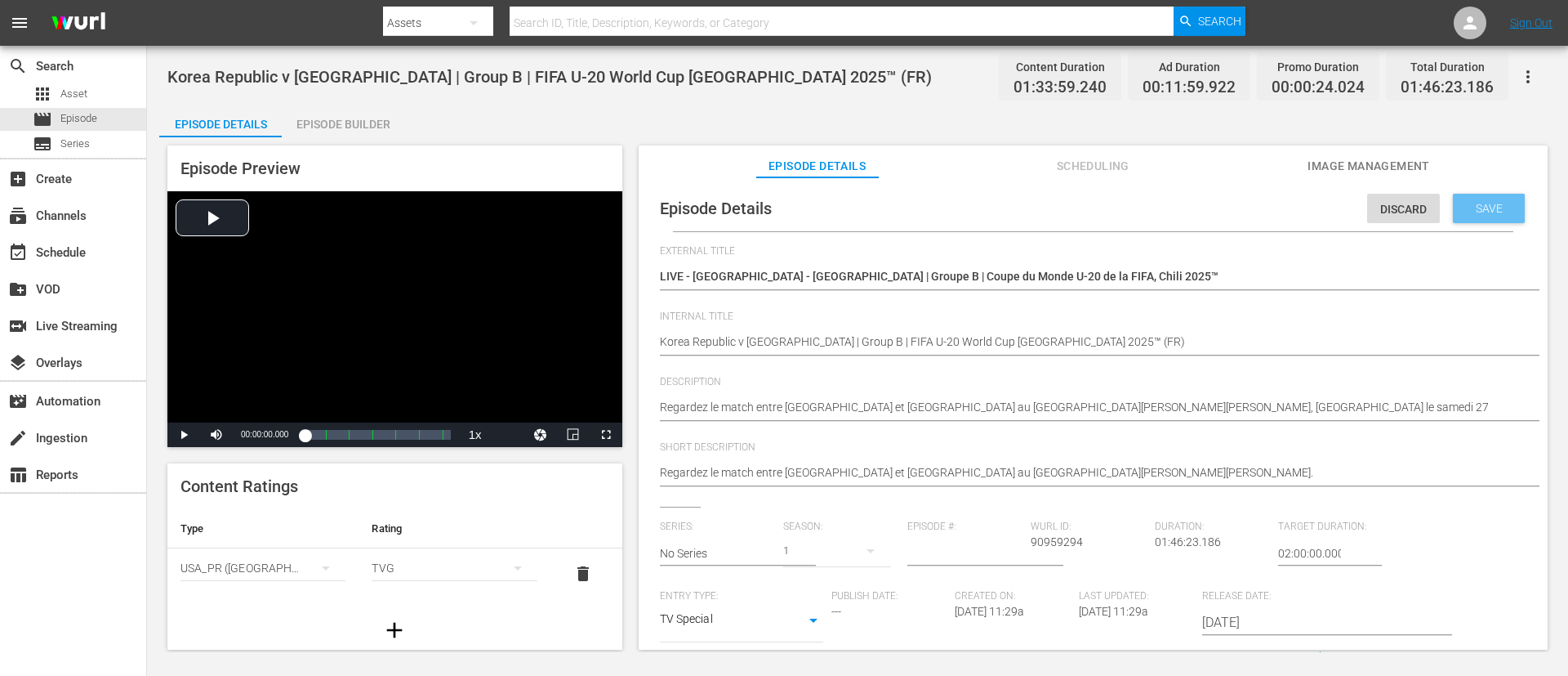
click at [1044, 212] on div "Save" at bounding box center [1489, 207] width 72 height 29
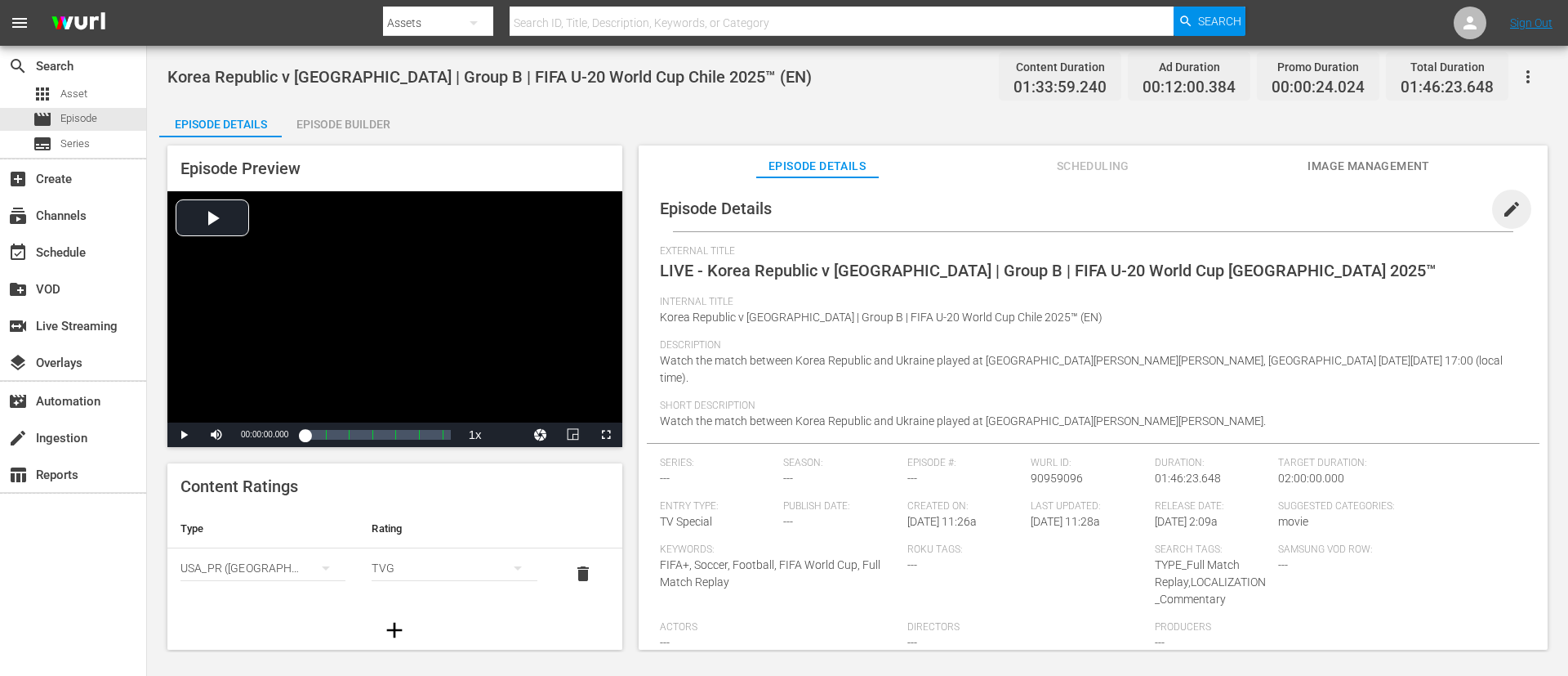
click at [1044, 200] on span "edit" at bounding box center [1511, 208] width 19 height 19
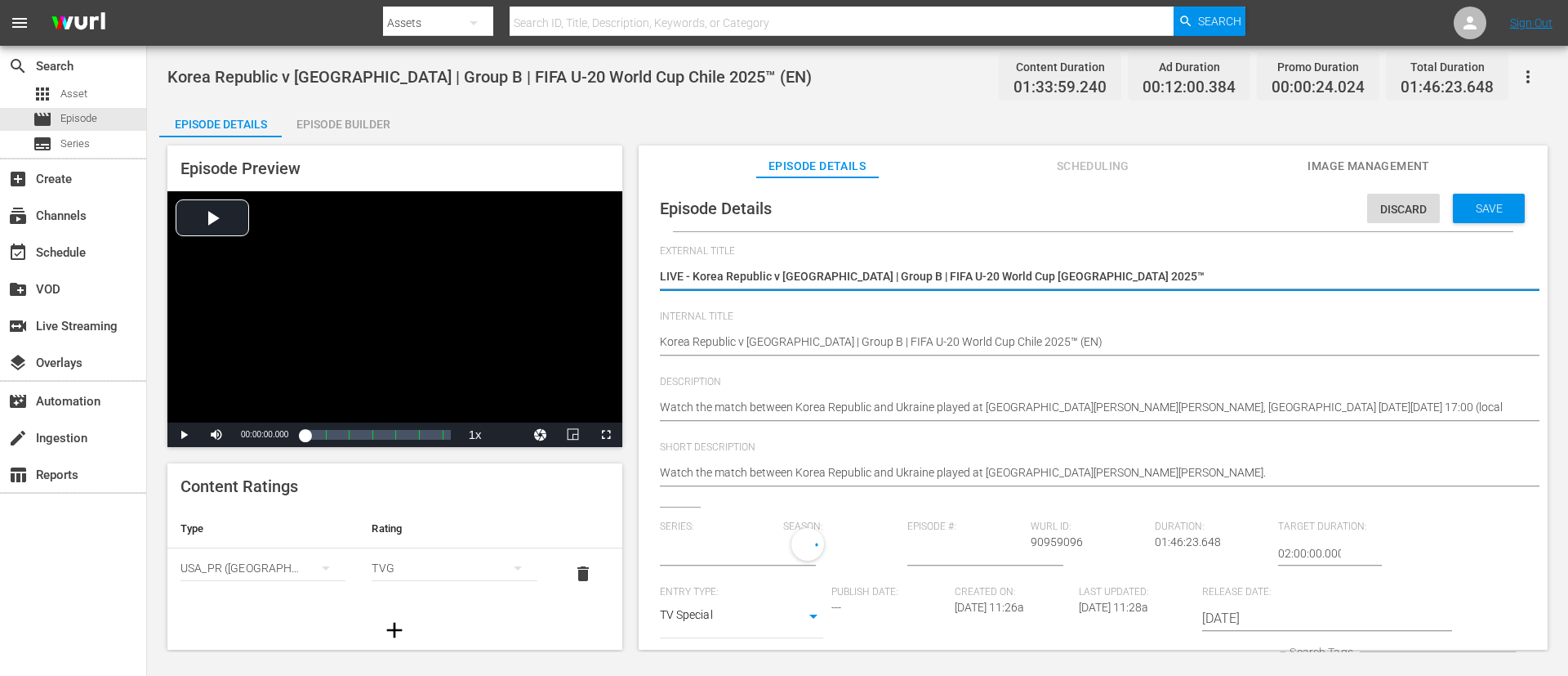
type input "No Series"
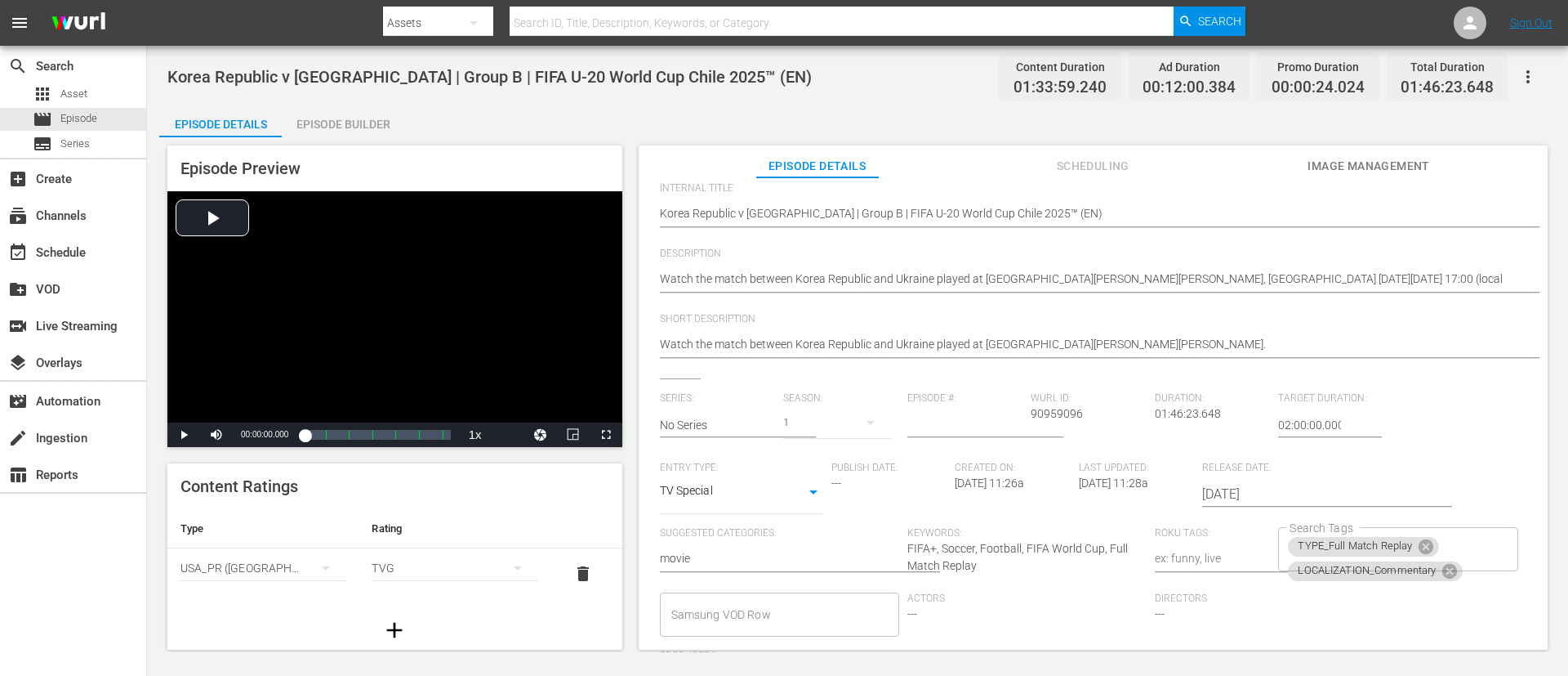
scroll to position [320, 0]
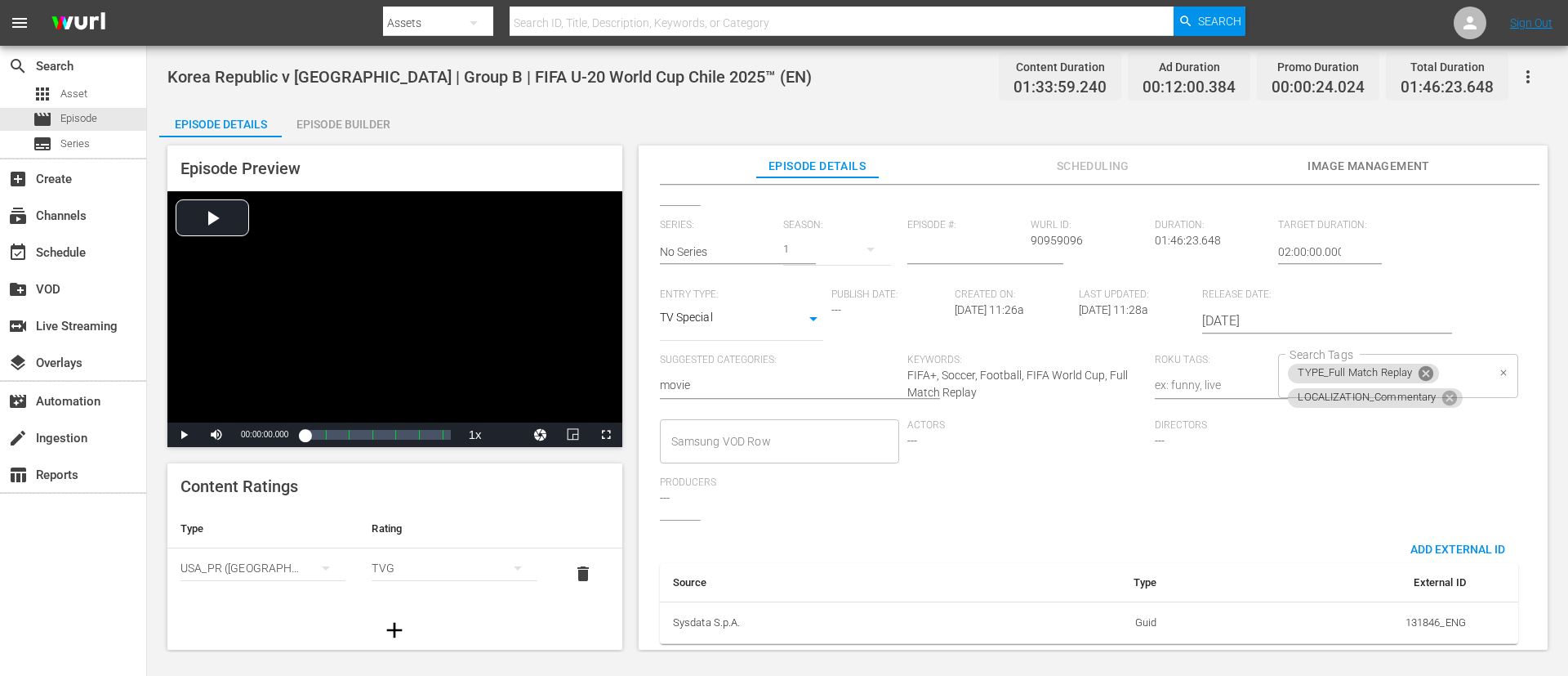
click at [1044, 366] on icon at bounding box center [1427, 374] width 15 height 15
click at [1044, 369] on div "LOCALIZATION_Commentary Search Tags" at bounding box center [1398, 376] width 239 height 44
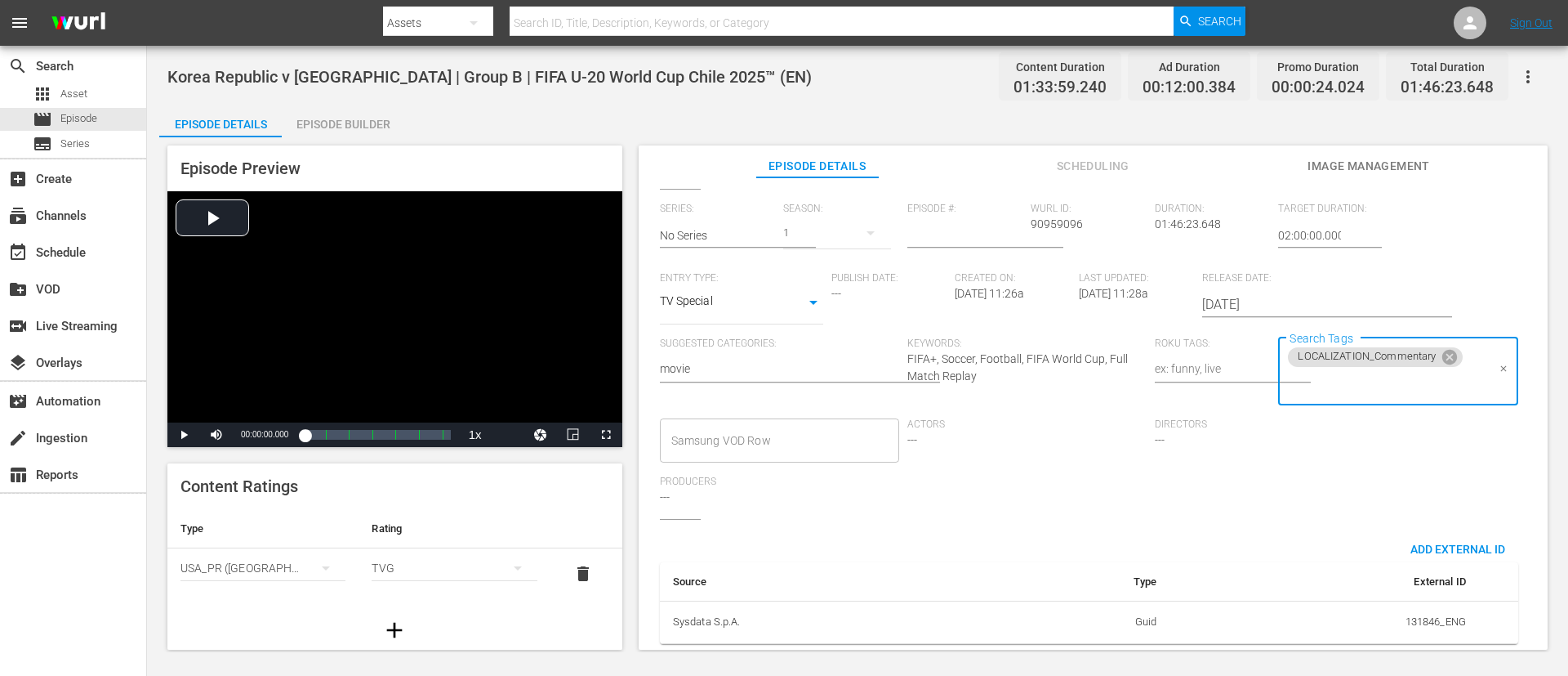
click at [1044, 382] on input "Search Tags" at bounding box center [1385, 384] width 200 height 29
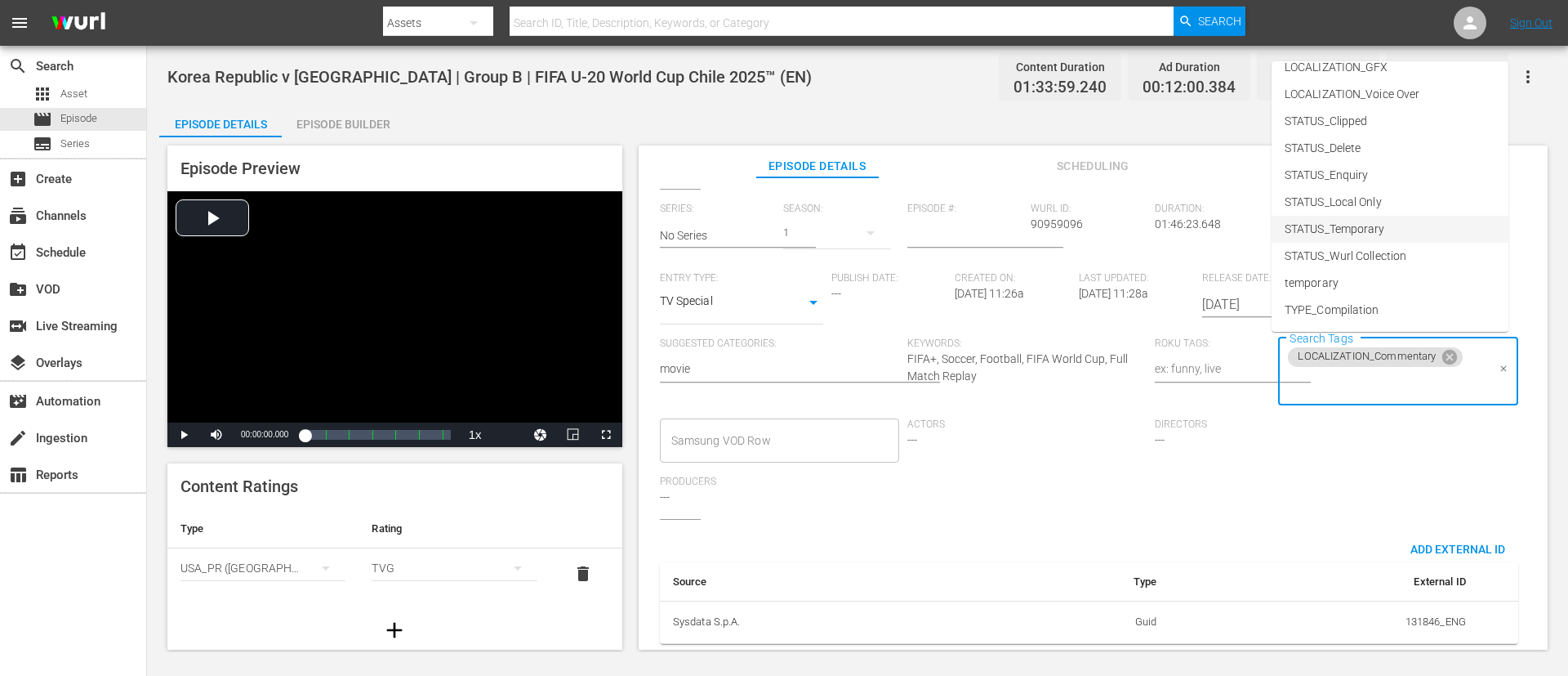
scroll to position [228, 0]
click at [1044, 254] on li "TYPE_Live" at bounding box center [1390, 258] width 237 height 27
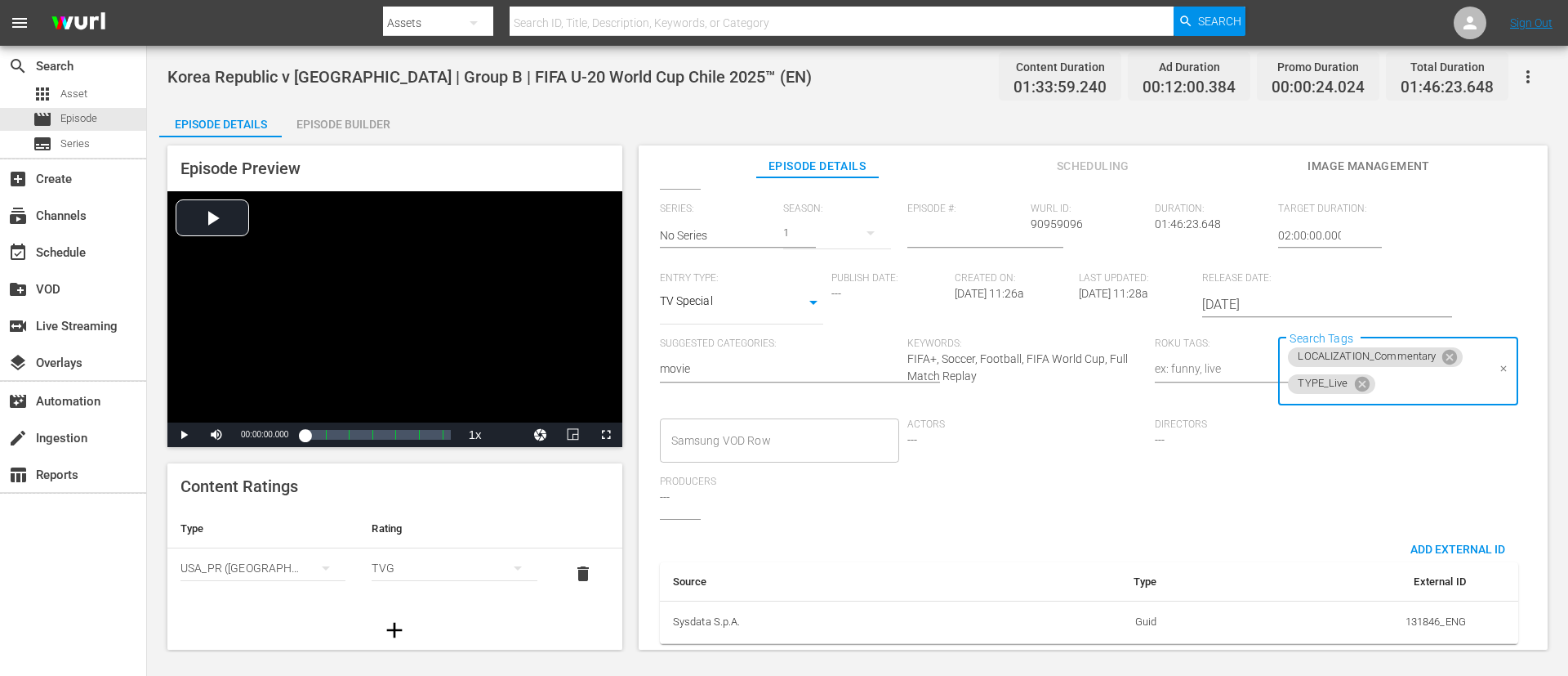
click at [1044, 386] on input "Search Tags" at bounding box center [1433, 384] width 109 height 29
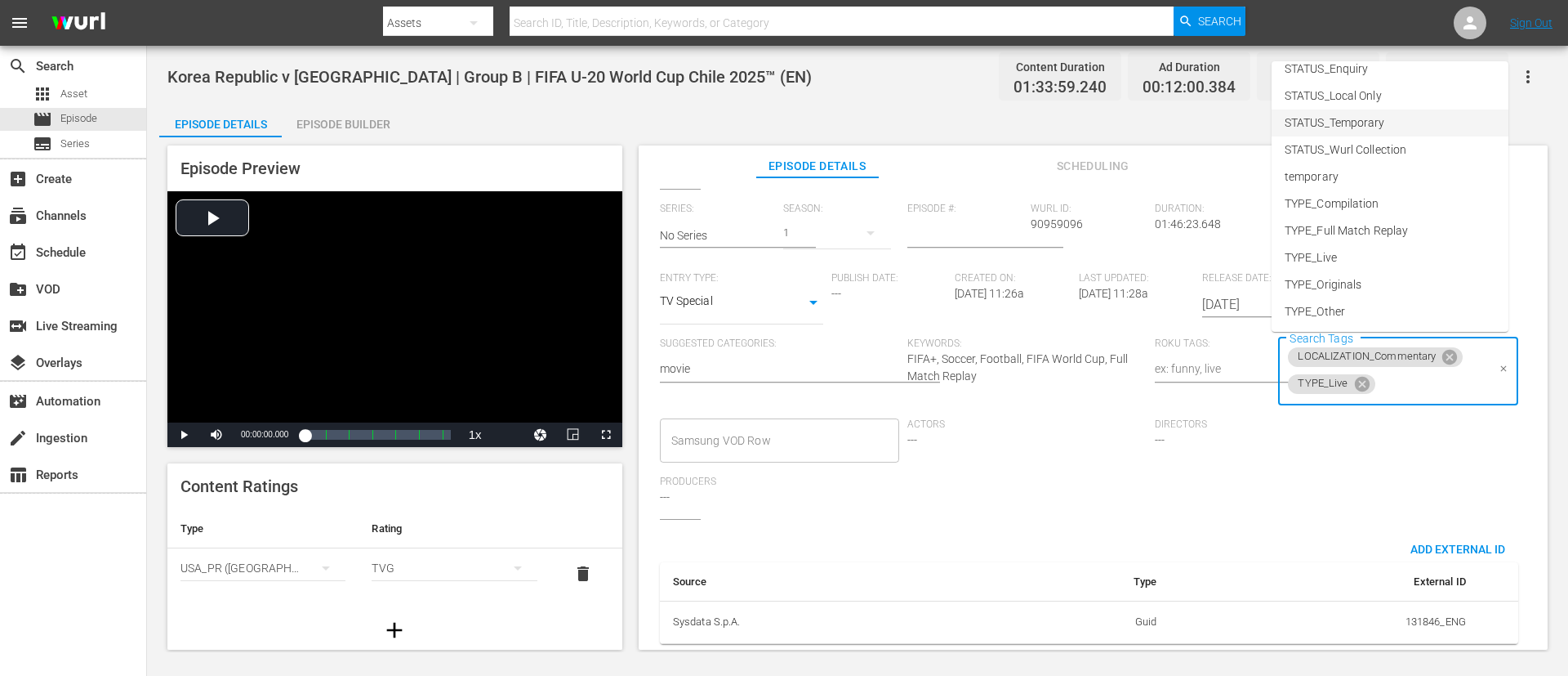
click at [1044, 115] on li "STATUS_Temporary" at bounding box center [1390, 123] width 237 height 27
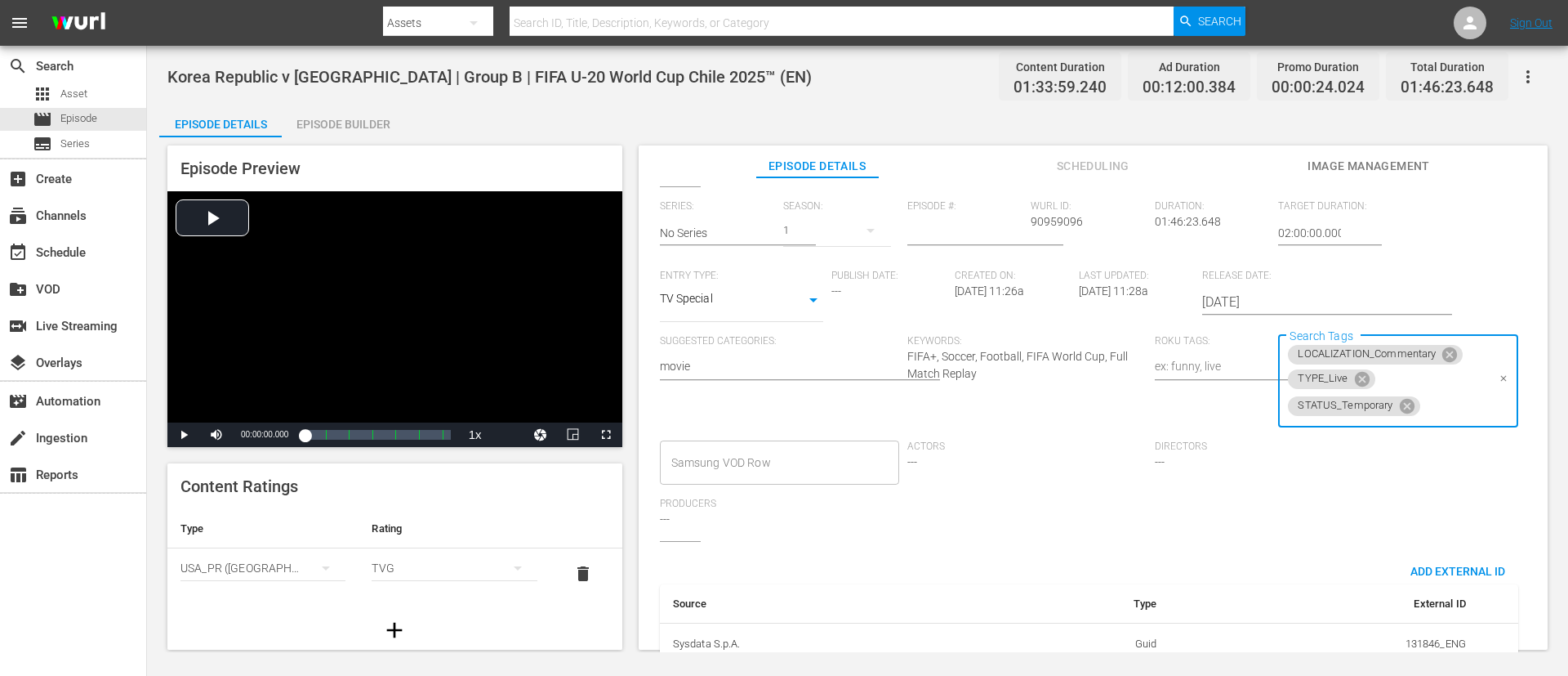
scroll to position [0, 0]
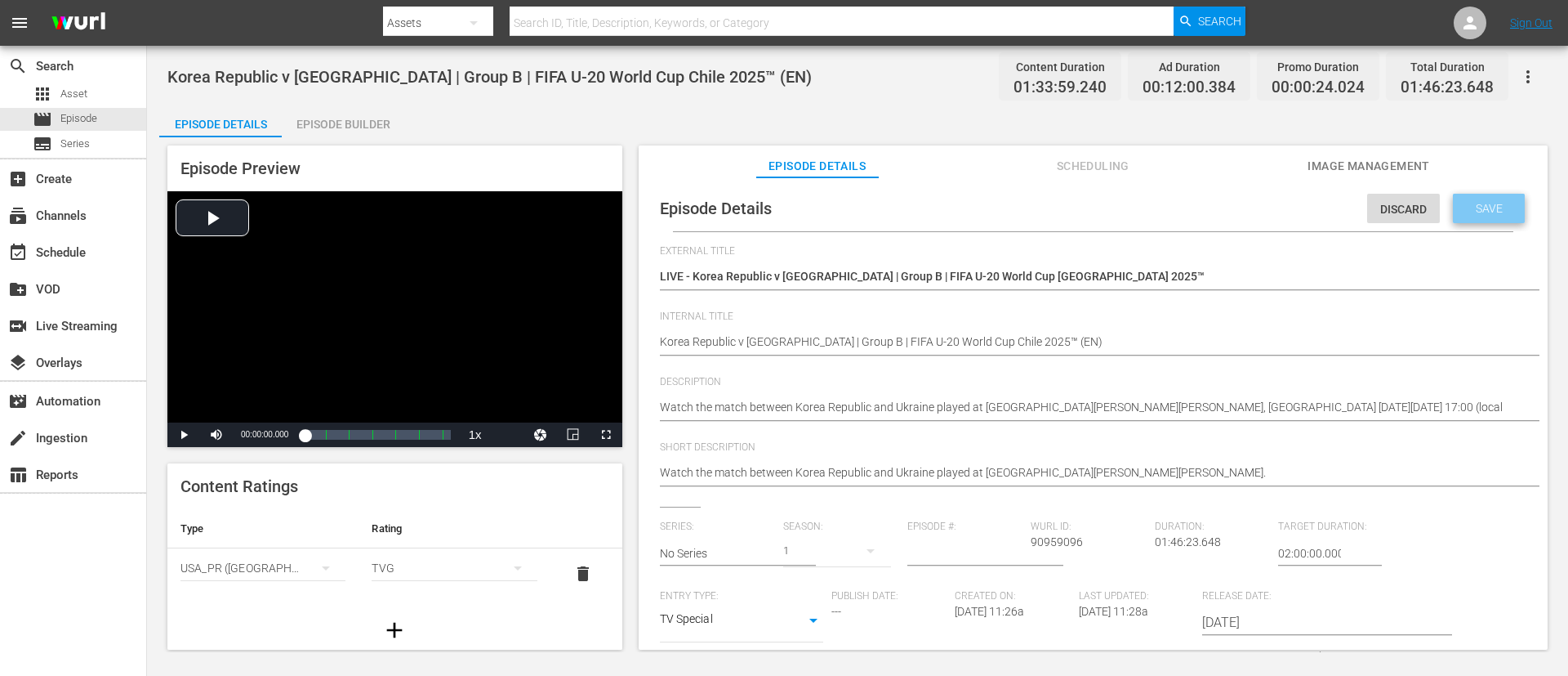
click at [1044, 216] on div "Save" at bounding box center [1489, 207] width 72 height 29
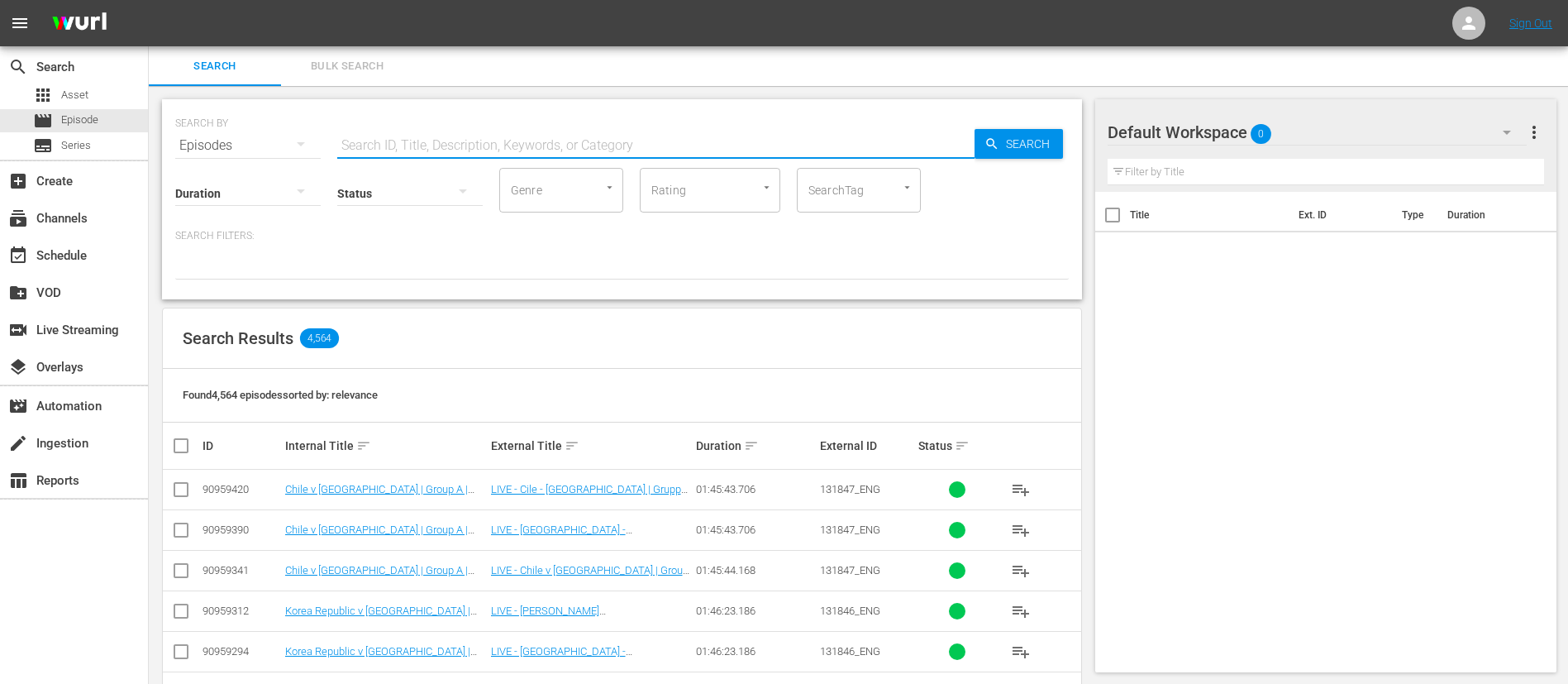
click at [679, 146] on input "text" at bounding box center [656, 145] width 637 height 40
paste input "131850"
type input "131850"
click at [180, 567] on input "checkbox" at bounding box center [180, 573] width 19 height 19
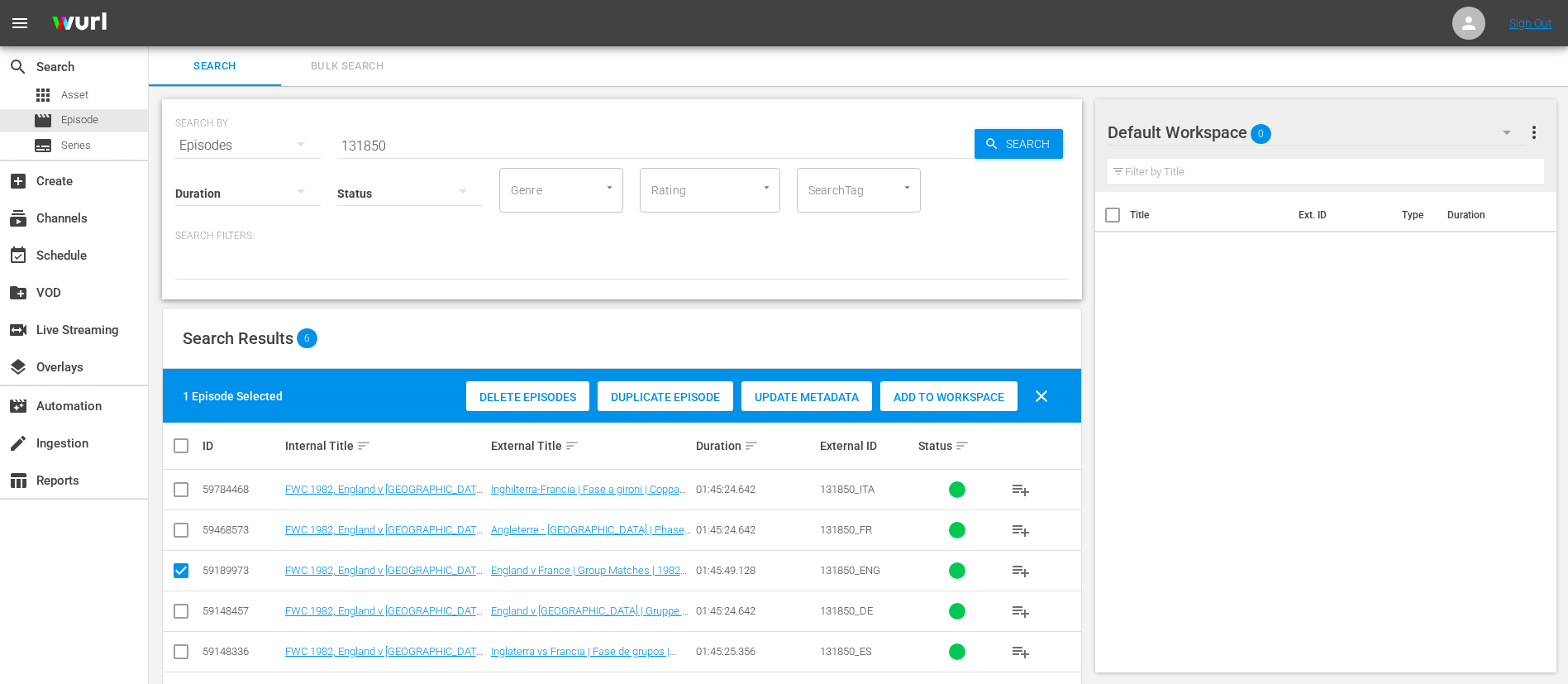
click at [699, 388] on div "Duplicate Episode" at bounding box center [665, 396] width 135 height 31
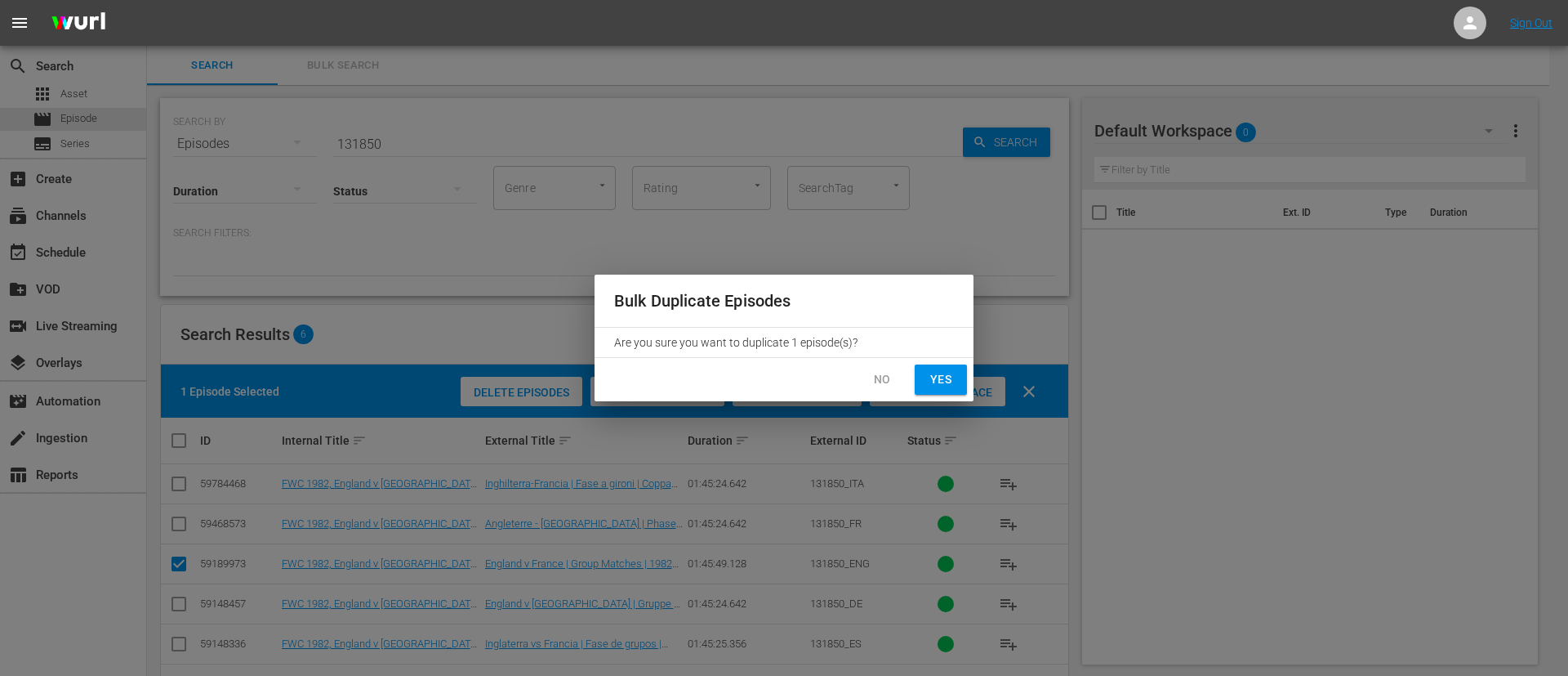
click at [939, 382] on span "Yes" at bounding box center [941, 380] width 26 height 20
checkbox input "false"
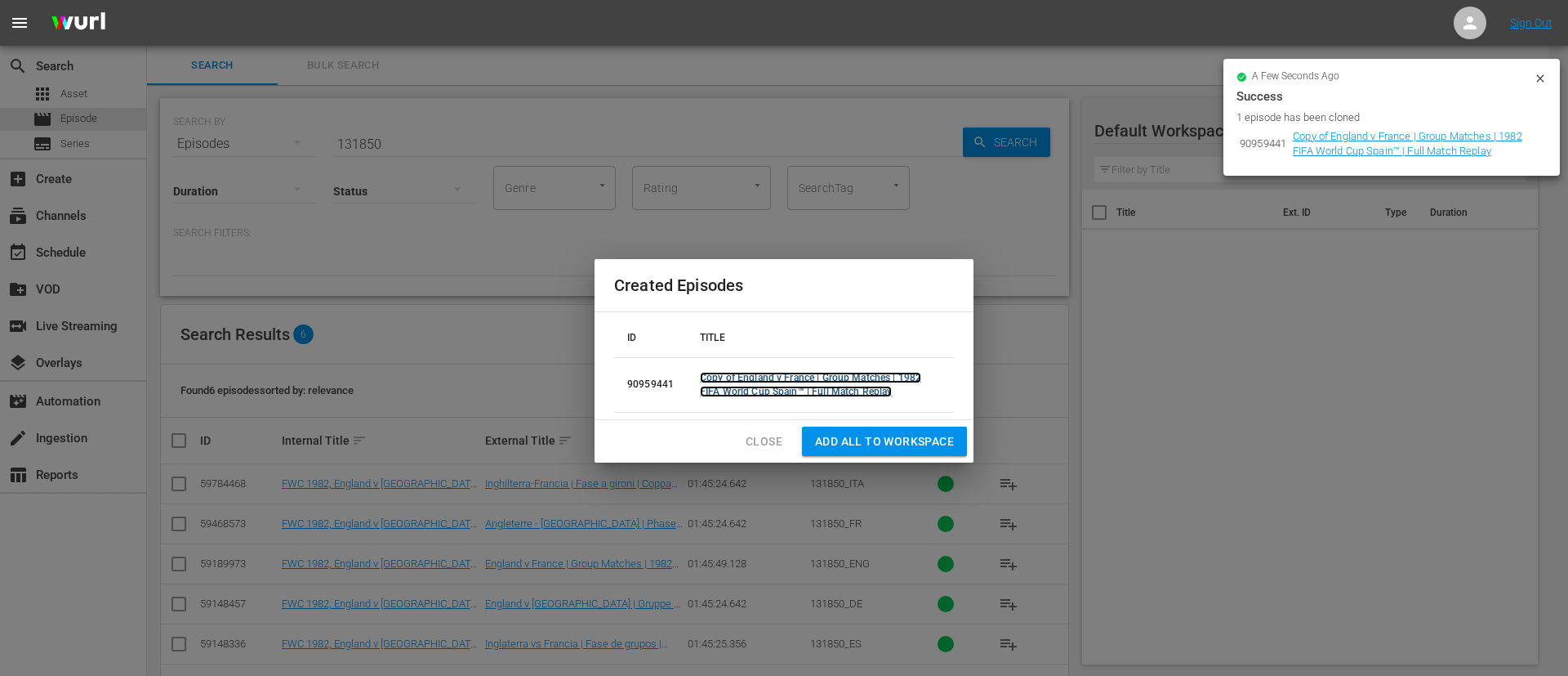
click at [868, 376] on link "Copy of England v France | Group Matches | 1982 FIFA World Cup Spain™ | Full Ma…" at bounding box center [810, 384] width 222 height 25
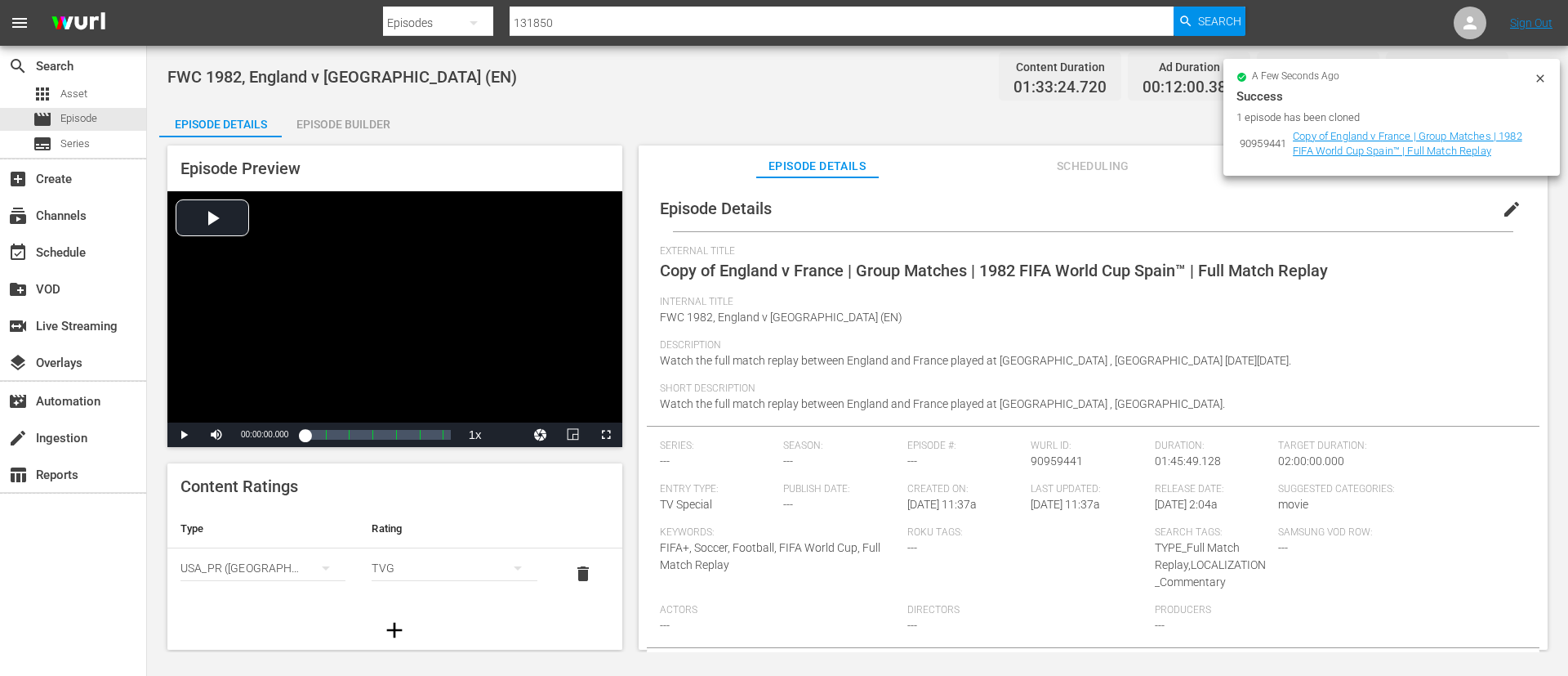
click at [1519, 208] on button "edit" at bounding box center [1512, 209] width 39 height 39
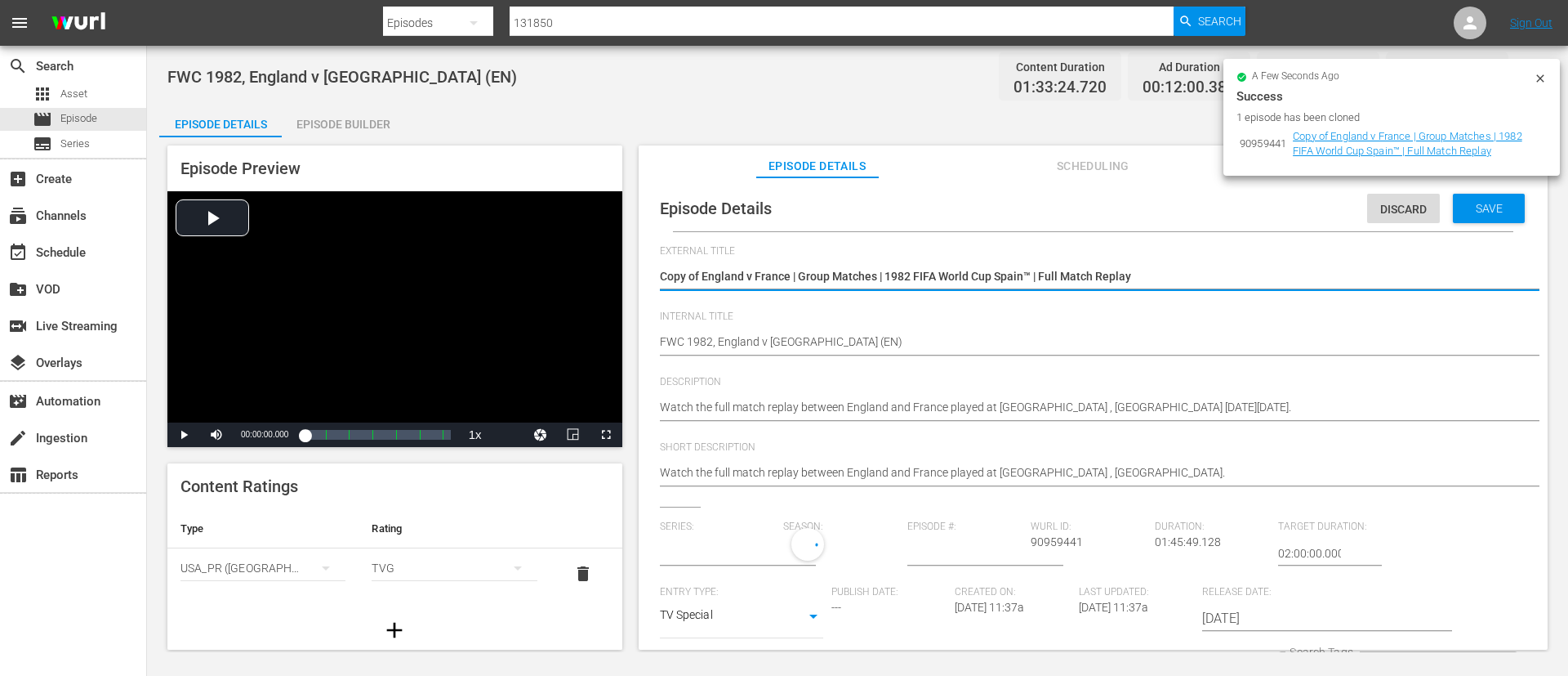
type input "No Series"
click at [1233, 278] on textarea "Copy of England v France | Group Matches | 1982 FIFA World Cup Spain™ | Full Ma…" at bounding box center [1089, 277] width 859 height 19
type textarea "L"
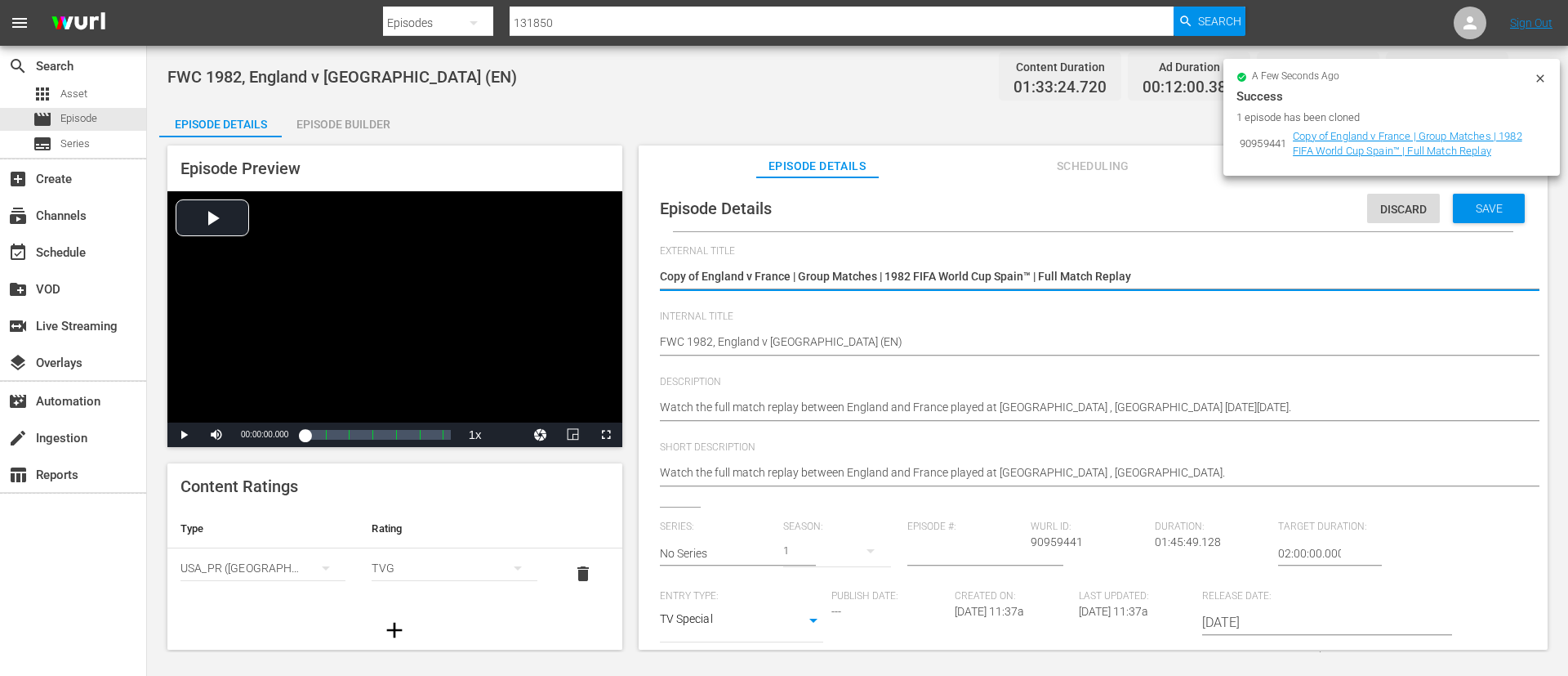
type textarea "L"
type textarea "LI"
type textarea "LIV"
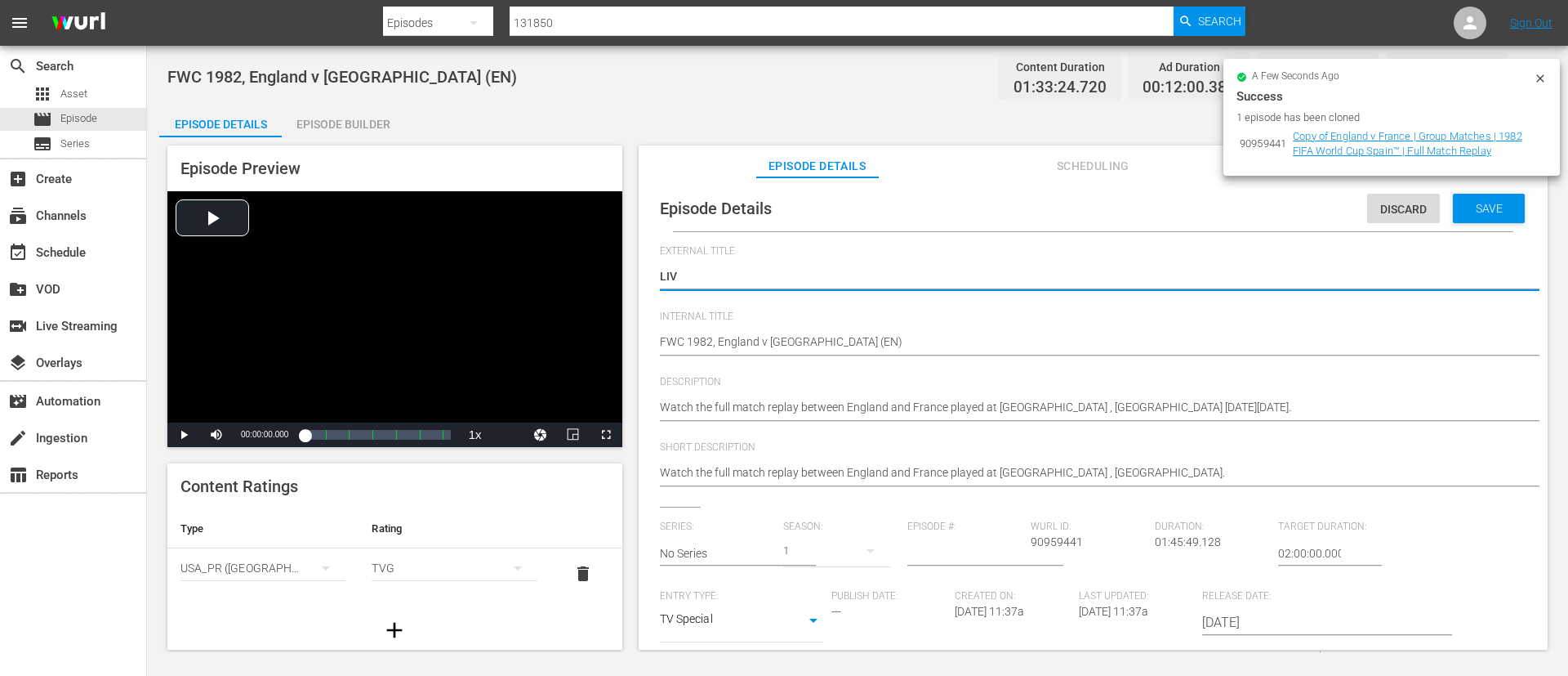
type textarea "LIV"
type textarea "LIVE"
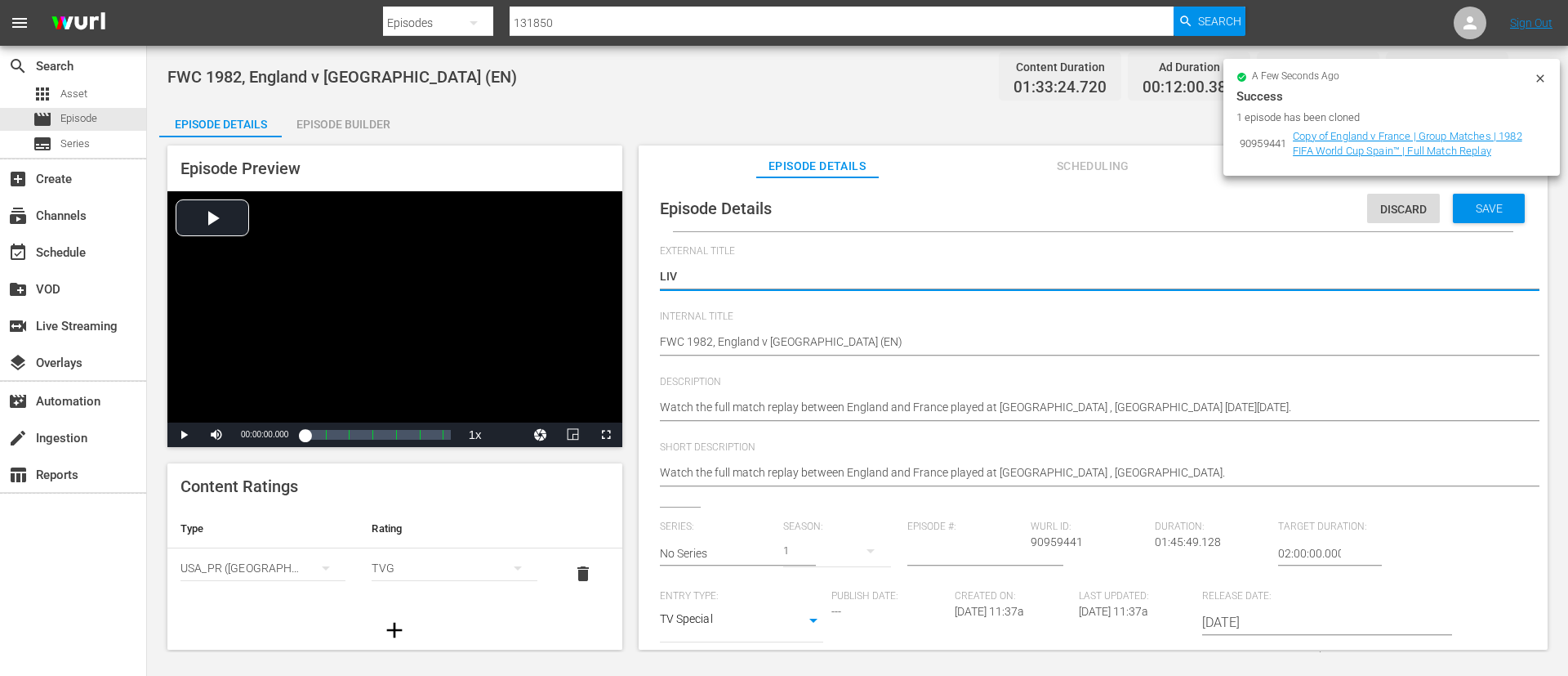
type textarea "LIVE"
type textarea "LIVE -"
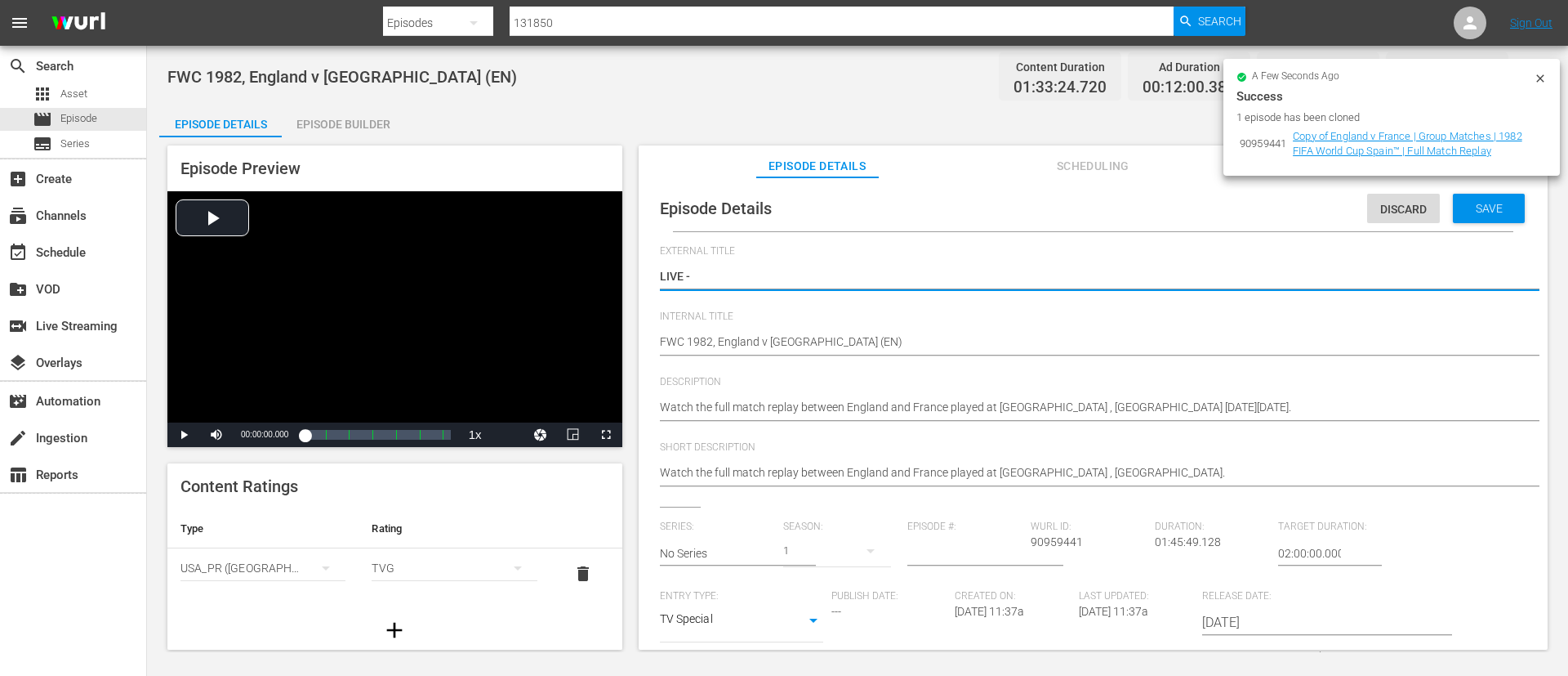
type textarea "LIVE -"
type textarea "LIVE - [GEOGRAPHIC_DATA] v [GEOGRAPHIC_DATA] | Group D | FIFA U-20 World Cup [G…"
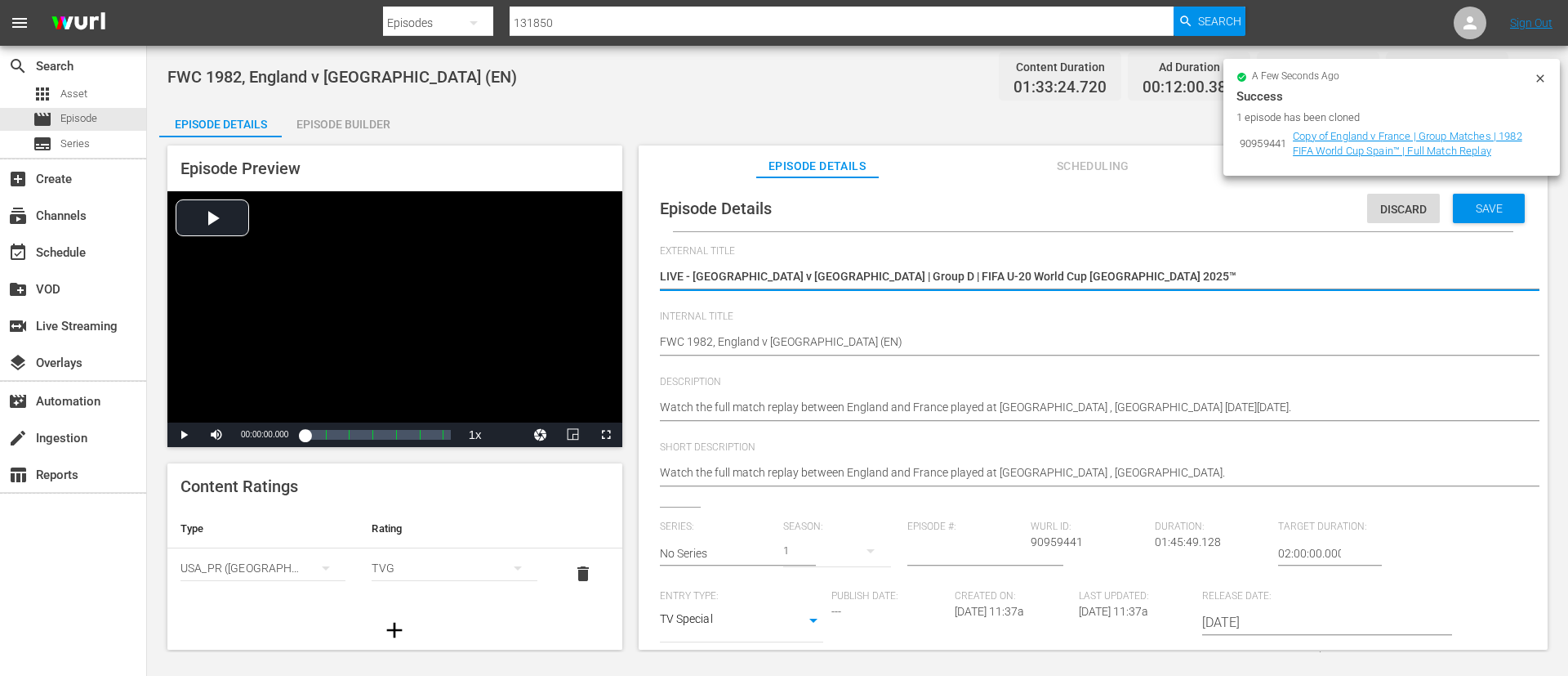
type textarea "LIVE - [GEOGRAPHIC_DATA] v [GEOGRAPHIC_DATA] | Group D | FIFA U-20 World Cup [G…"
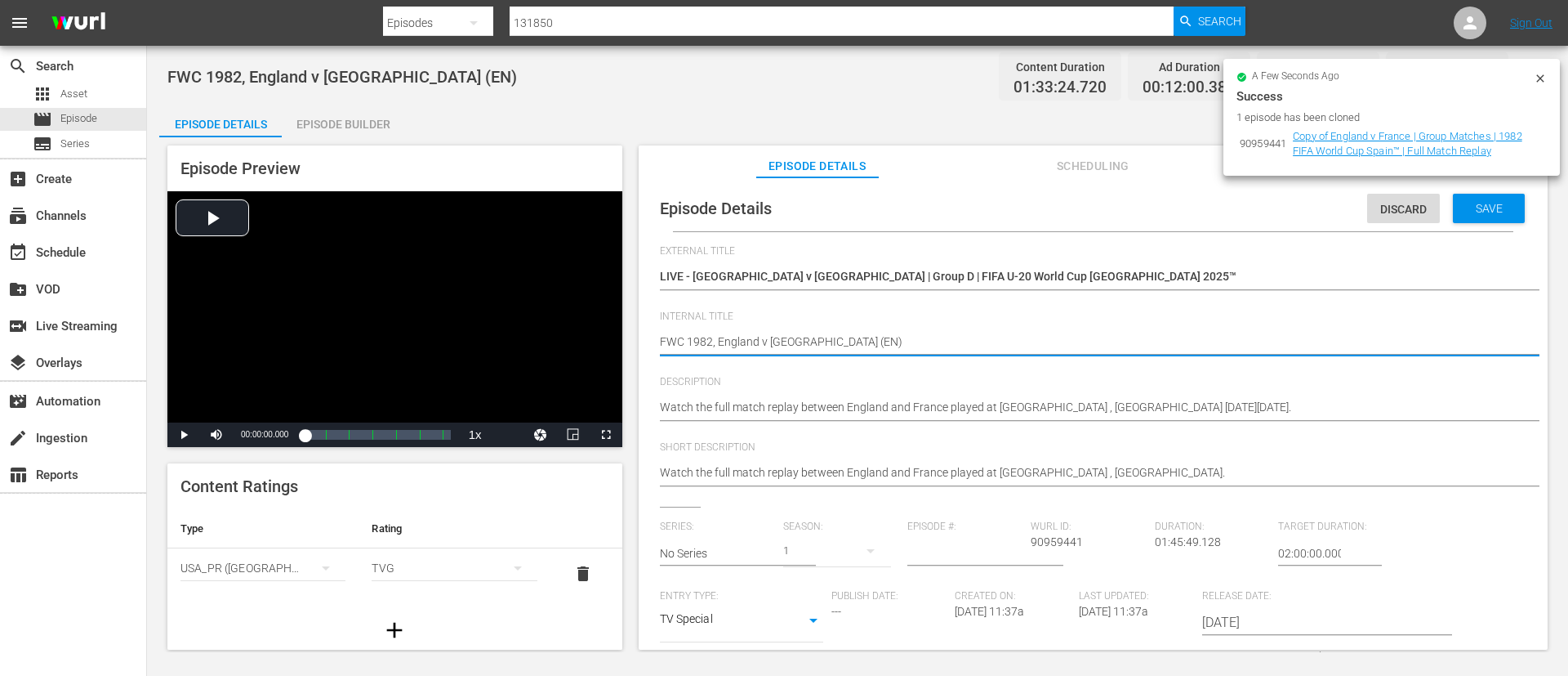
paste textarea "Italy v [GEOGRAPHIC_DATA] | Group D | FIFA U-20 World Cup [GEOGRAPHIC_DATA] 202…"
type textarea "Italy v [GEOGRAPHIC_DATA] | Group D | FIFA U-20 World Cup [GEOGRAPHIC_DATA] 202…"
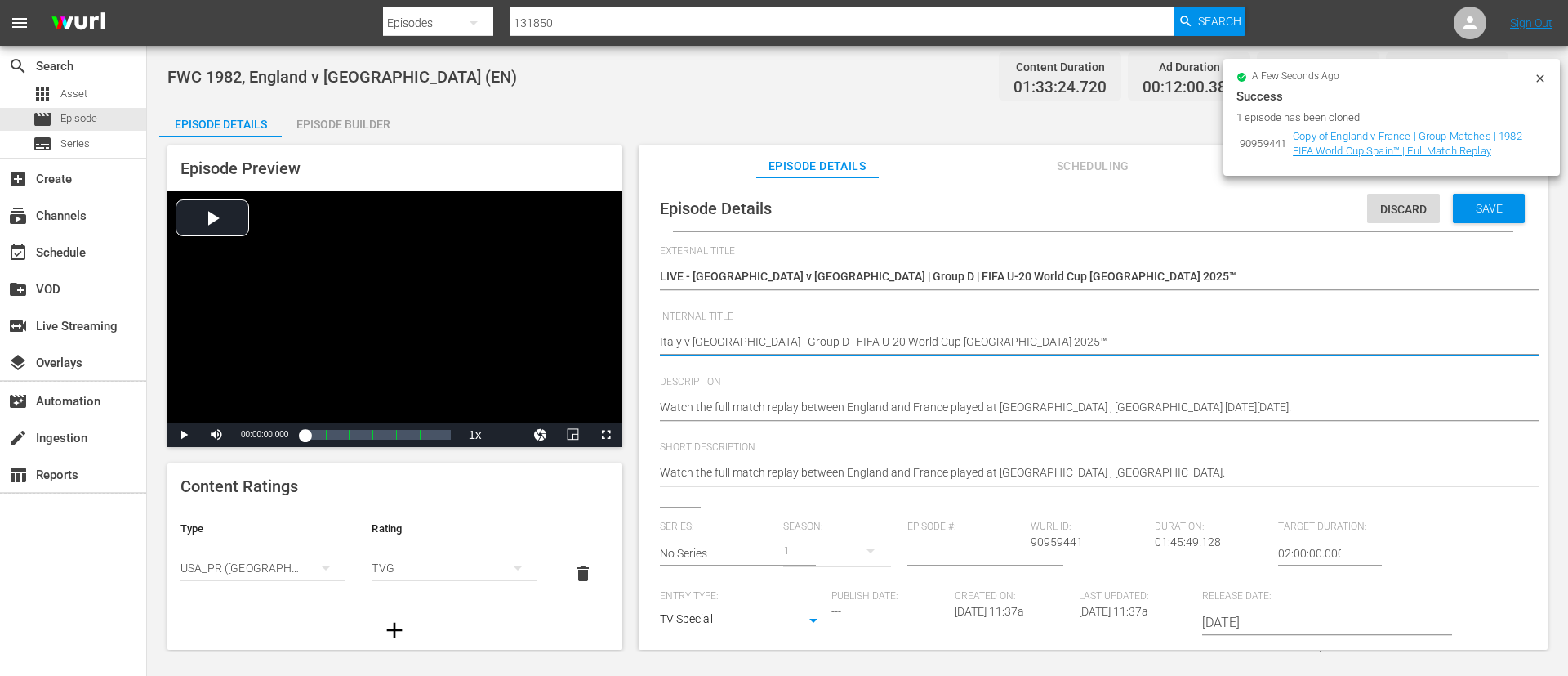
type textarea "Italy v [GEOGRAPHIC_DATA] | Group D | FIFA U-20 World Cup Chile 2025™ ("
type textarea "Italy v [GEOGRAPHIC_DATA] | Group D | FIFA U-20 World Cup Chile 2025™ (E"
type textarea "Italy v [GEOGRAPHIC_DATA] | Group D | FIFA U-20 World Cup Chile 2025™ (EN"
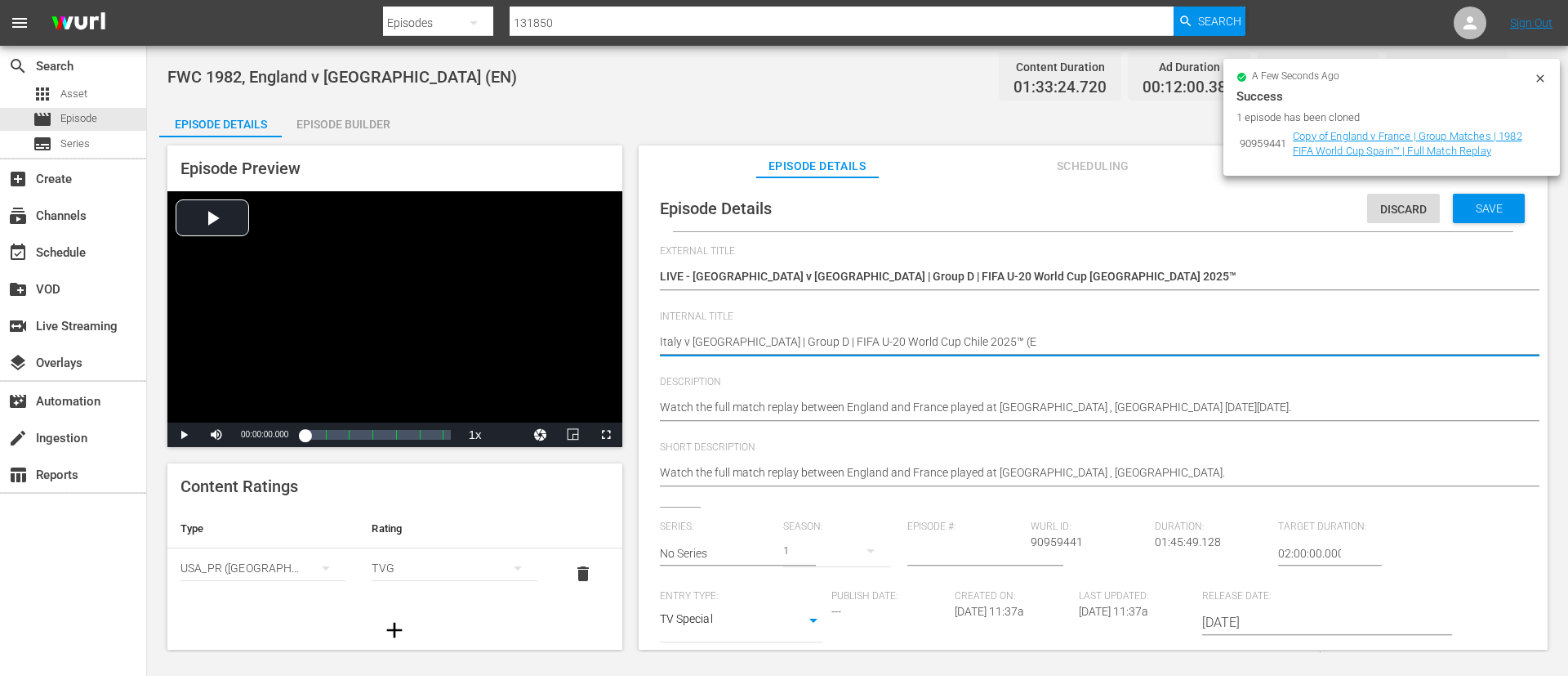
type textarea "Italy v [GEOGRAPHIC_DATA] | Group D | FIFA U-20 World Cup Chile 2025™ (EN"
type textarea "Italy v [GEOGRAPHIC_DATA] | Group D | FIFA U-20 World Cup Chile 2025™ (EN)"
click at [901, 397] on div "Watch the full match replay between England and France played at [GEOGRAPHIC_DA…" at bounding box center [1089, 408] width 859 height 39
click at [906, 420] on hr at bounding box center [1109, 421] width 899 height 2
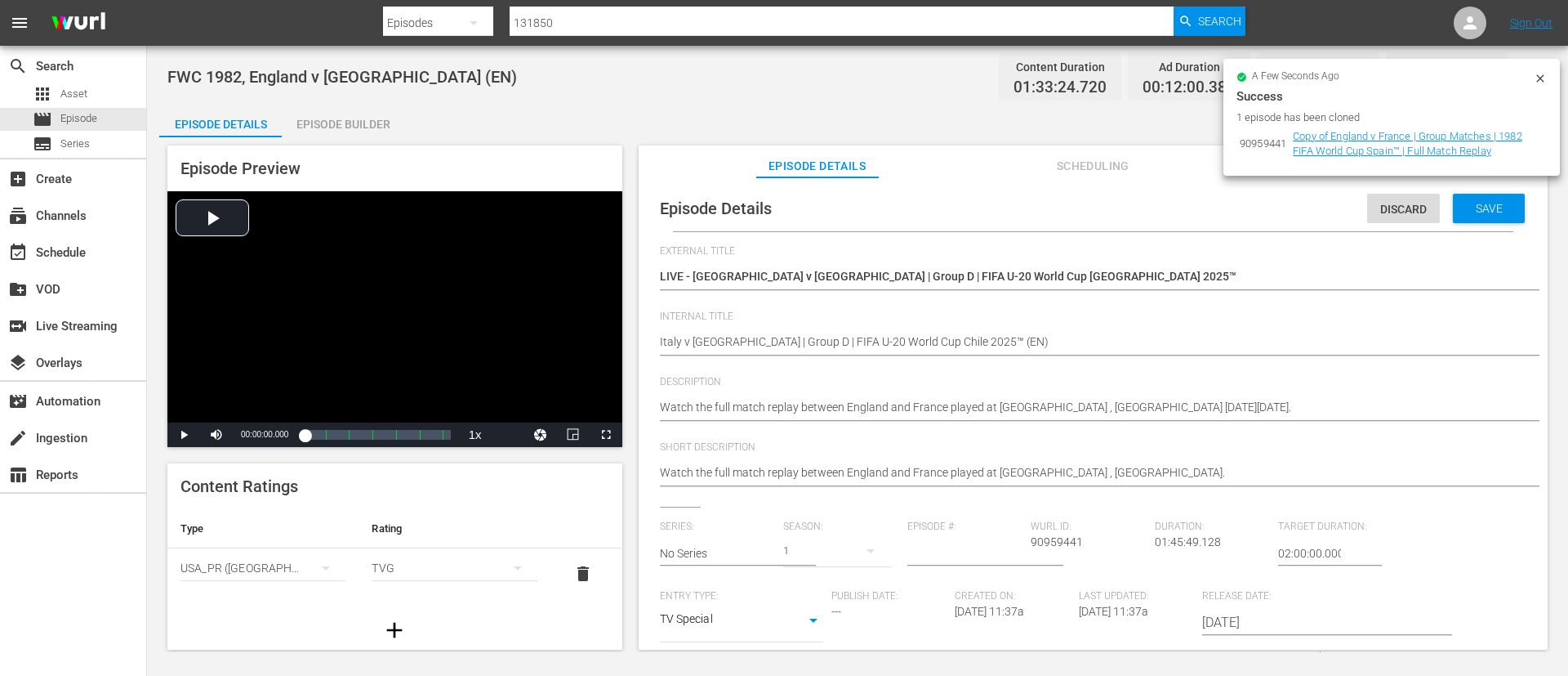
click at [906, 420] on hr at bounding box center [1109, 421] width 899 height 2
click at [929, 407] on textarea "Watch the full match replay between England and France played at [GEOGRAPHIC_DA…" at bounding box center [1089, 408] width 859 height 19
paste textarea "match between Italy and Australia played at [GEOGRAPHIC_DATA][PERSON_NAME][PERS…"
type textarea "Watch the match between Italy and Australia played at [GEOGRAPHIC_DATA][PERSON_…"
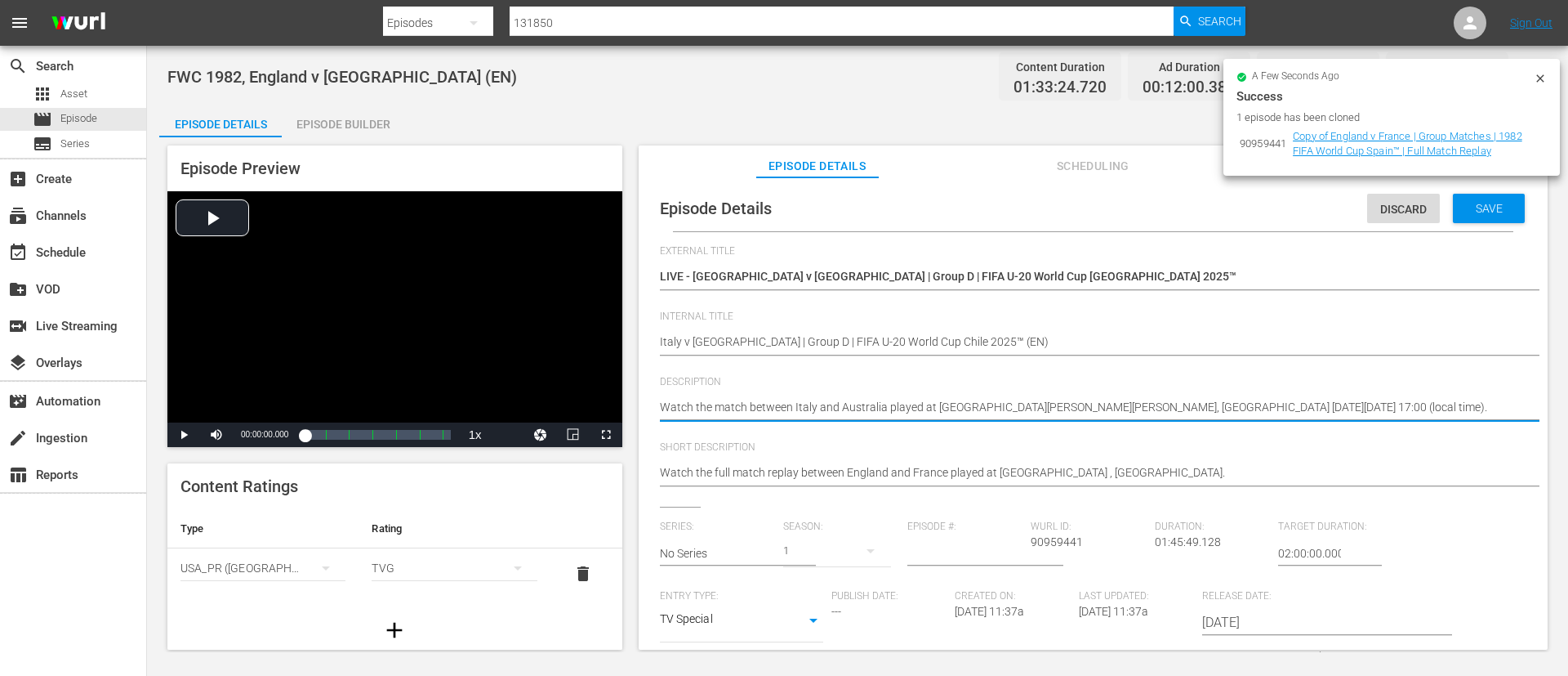
type textarea "Watch the match between Italy and Australia played at [GEOGRAPHIC_DATA][PERSON_…"
click at [936, 489] on div "Watch the full match replay between England and France played at [GEOGRAPHIC_DA…" at bounding box center [1089, 474] width 859 height 39
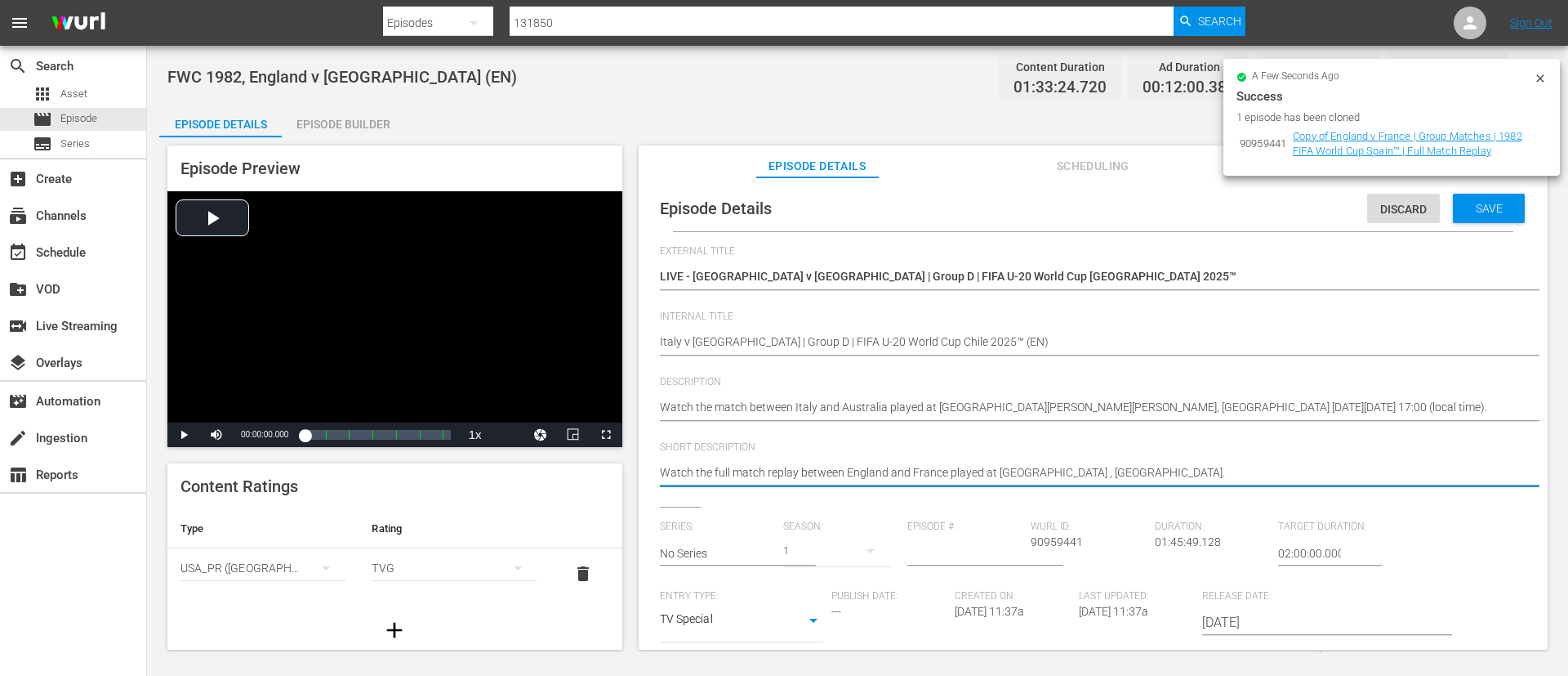
click at [964, 474] on textarea "Watch the full match replay between England and France played at [GEOGRAPHIC_DA…" at bounding box center [1089, 474] width 859 height 19
paste textarea "match between Italy and Australia played at [GEOGRAPHIC_DATA][PERSON_NAME][PERS…"
type textarea "Watch the match between Italy and Australia played at [GEOGRAPHIC_DATA][PERSON_…"
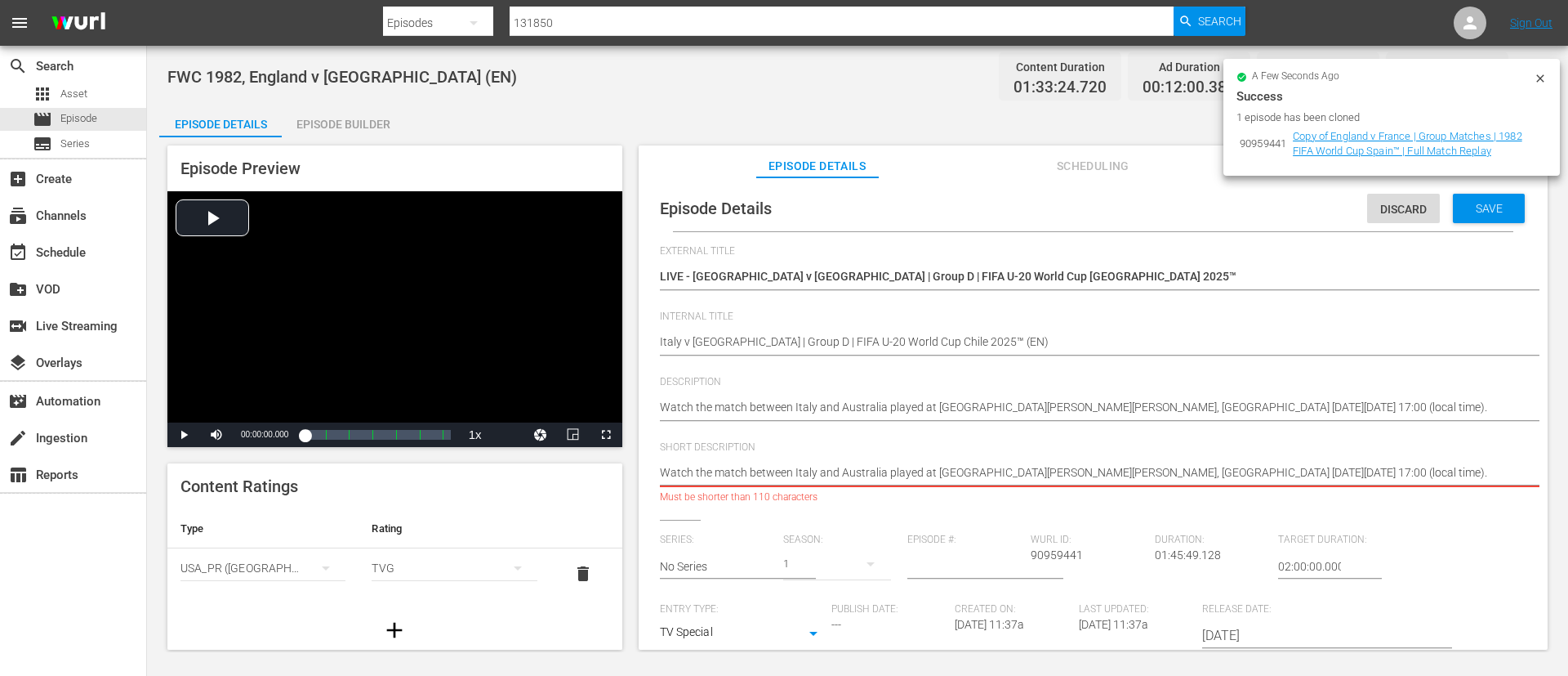
type textarea "Watch the match between Italy and Australia played at [GEOGRAPHIC_DATA][PERSON_…"
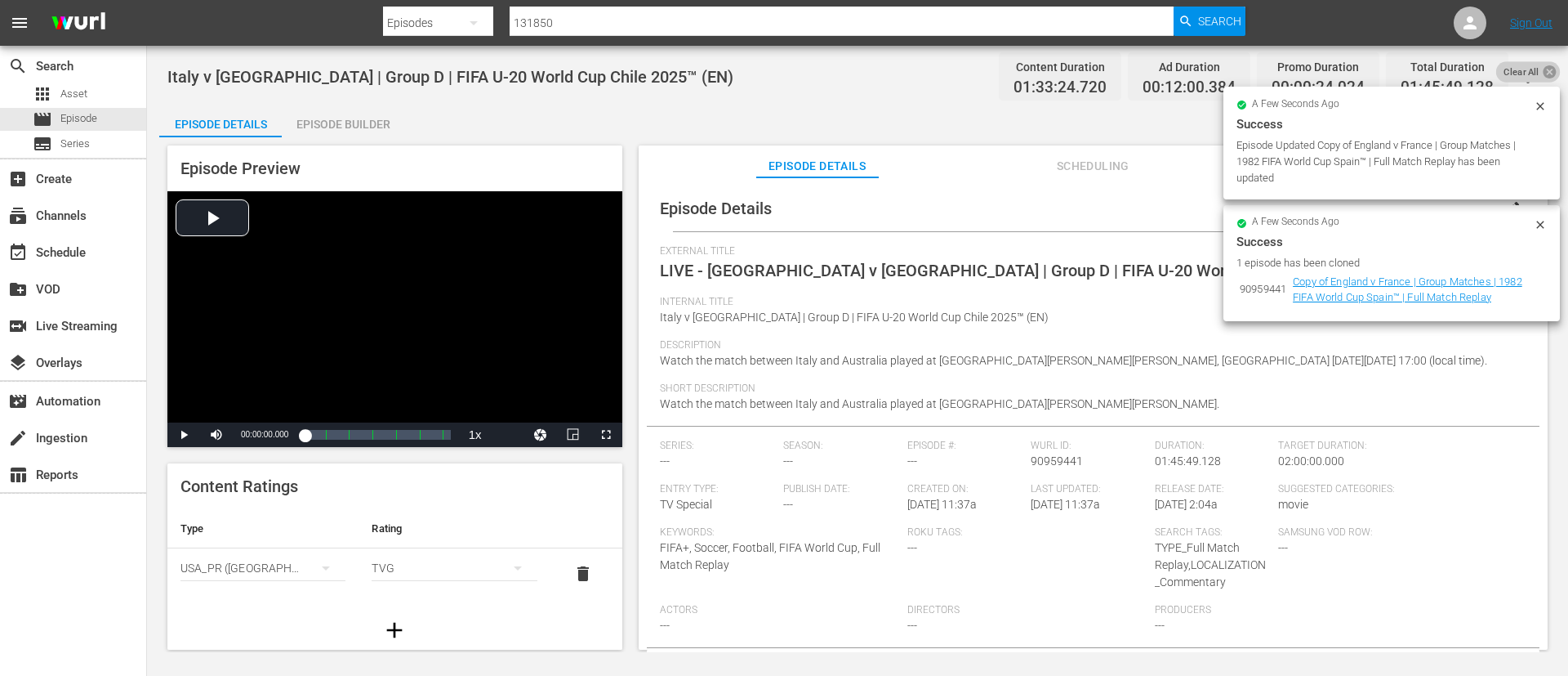
click at [1549, 76] on icon at bounding box center [1550, 71] width 16 height 16
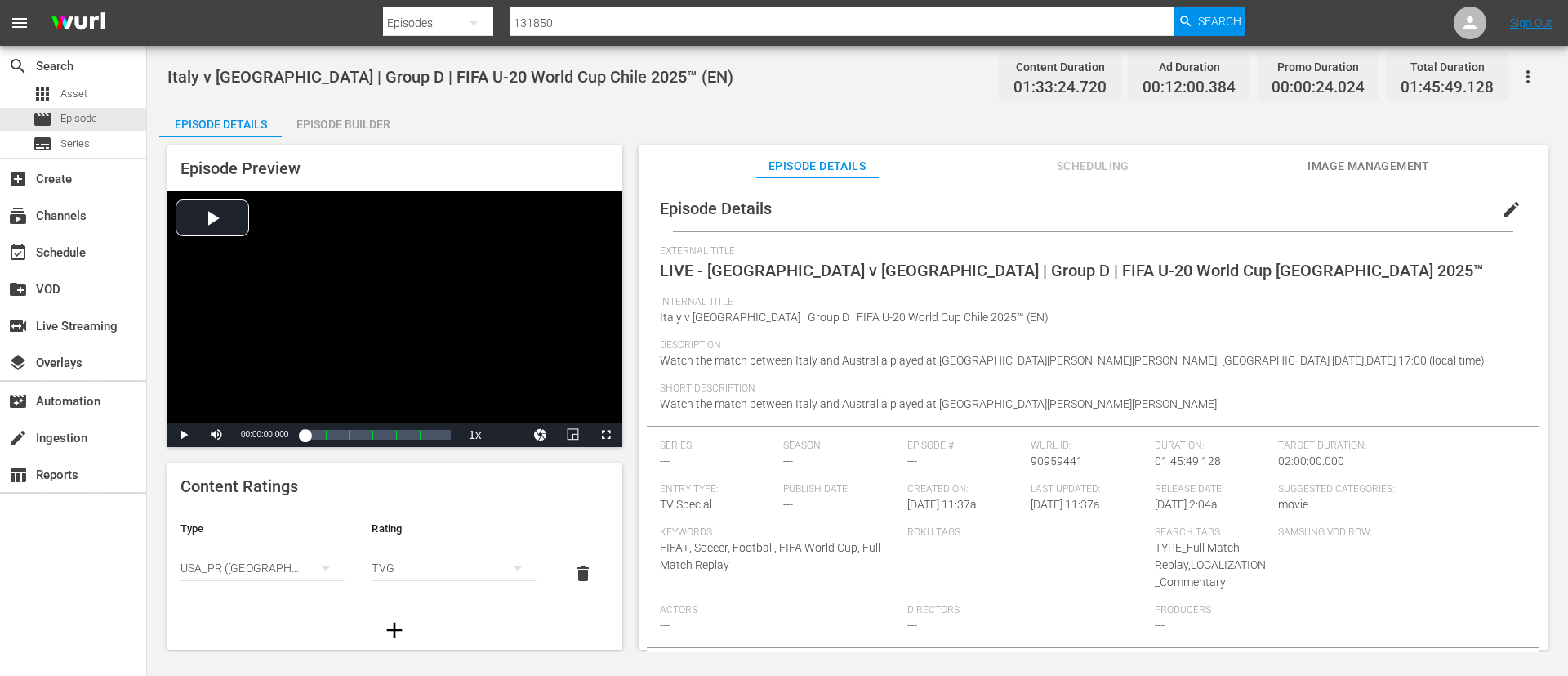
click at [1508, 200] on span "edit" at bounding box center [1511, 208] width 19 height 19
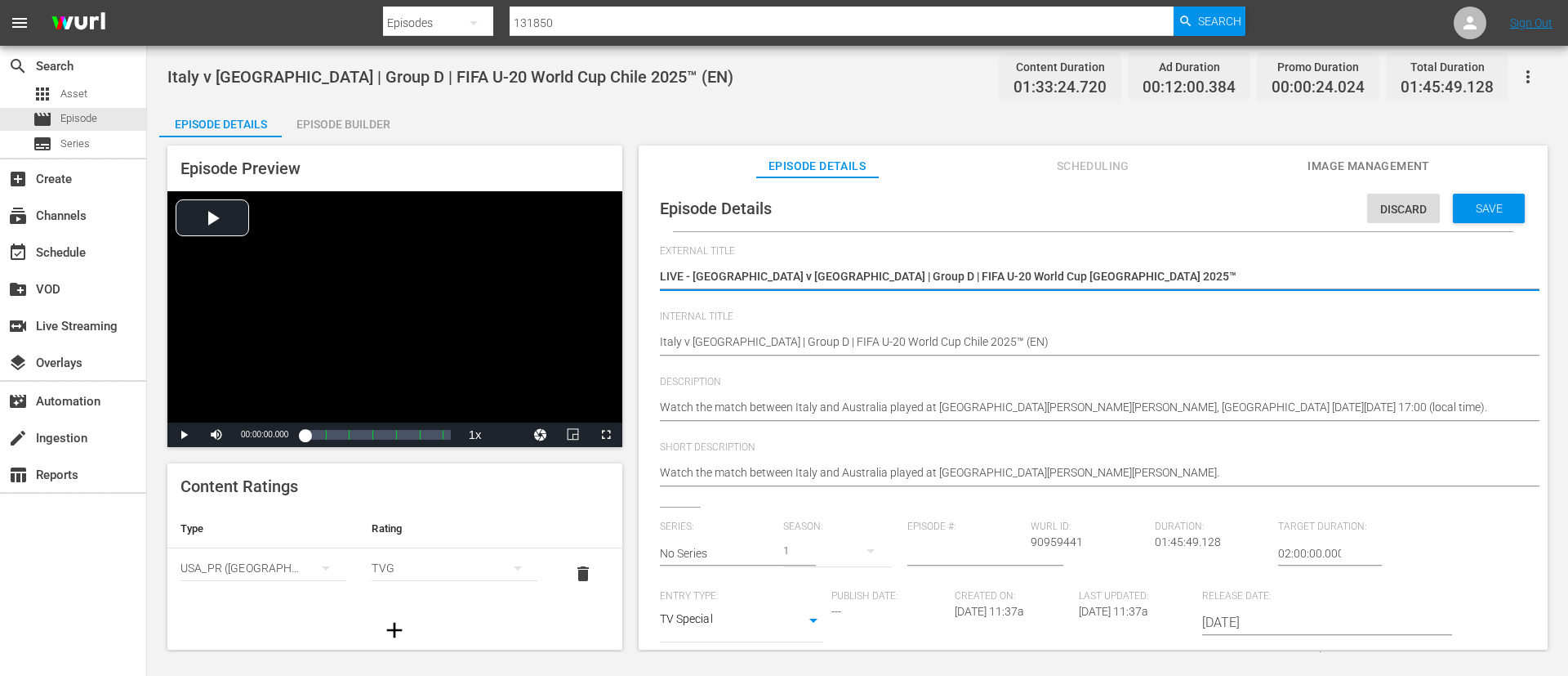
scroll to position [320, 0]
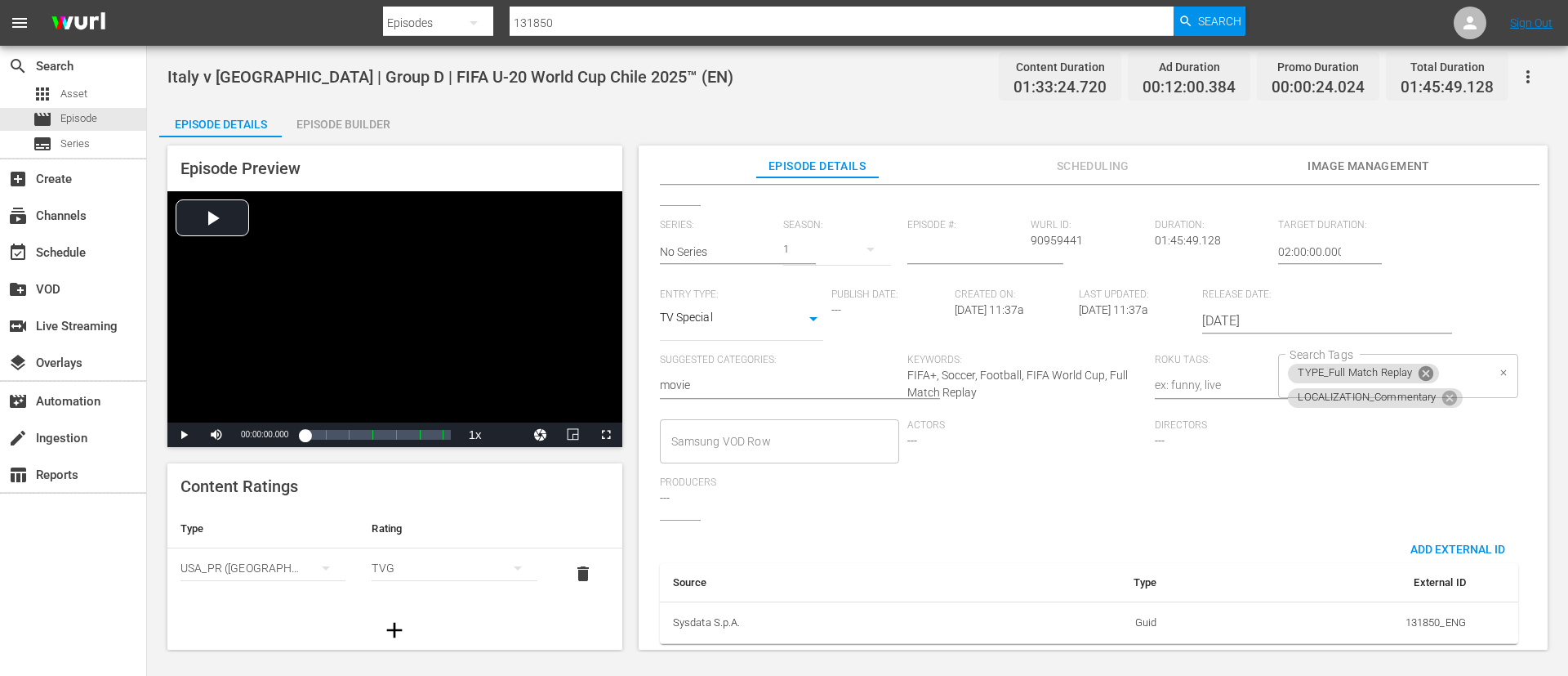
click at [1419, 366] on icon at bounding box center [1427, 374] width 15 height 15
click at [1472, 361] on div "LOCALIZATION_Commentary Search Tags" at bounding box center [1398, 376] width 239 height 44
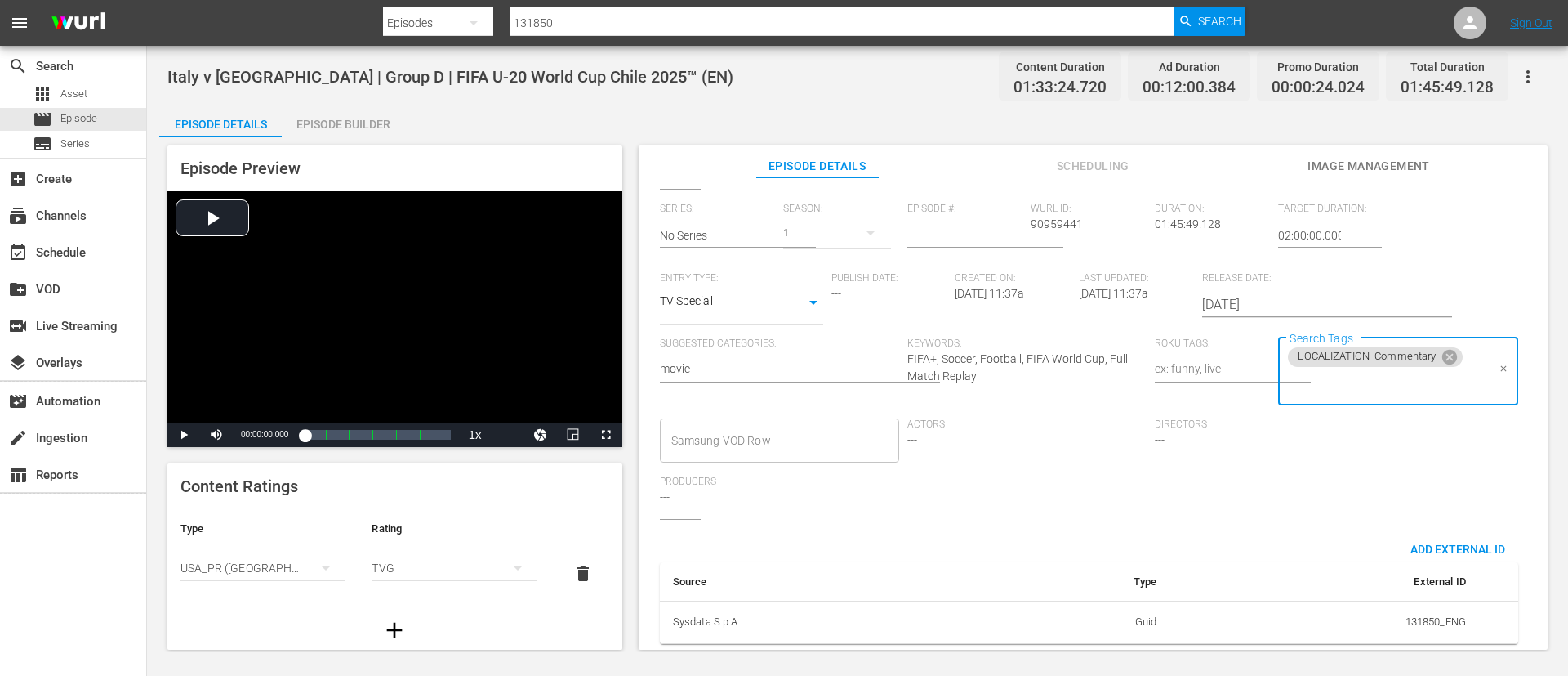
click at [1407, 382] on input "Search Tags" at bounding box center [1385, 384] width 200 height 29
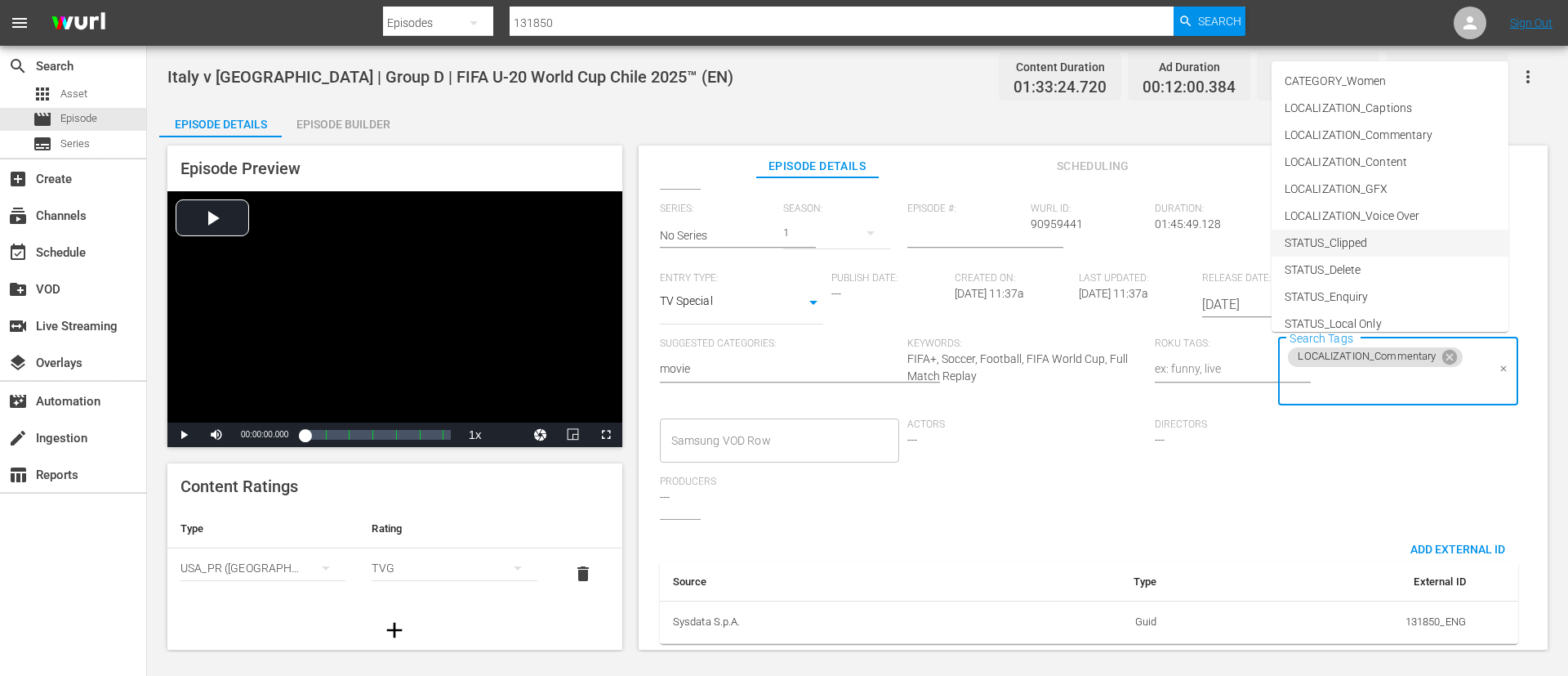
scroll to position [228, 0]
click at [1380, 247] on li "TYPE_Live" at bounding box center [1390, 258] width 237 height 27
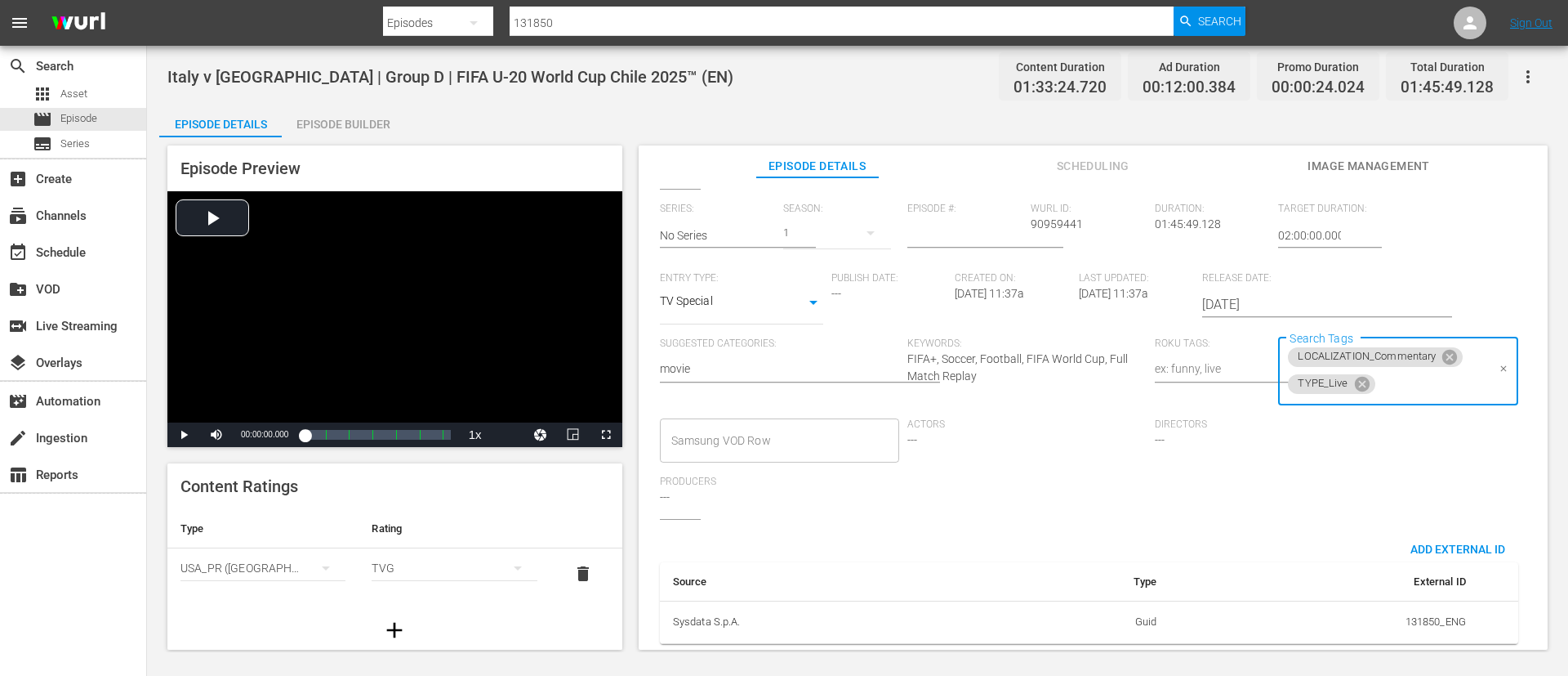
click at [1405, 382] on input "Search Tags" at bounding box center [1433, 384] width 109 height 29
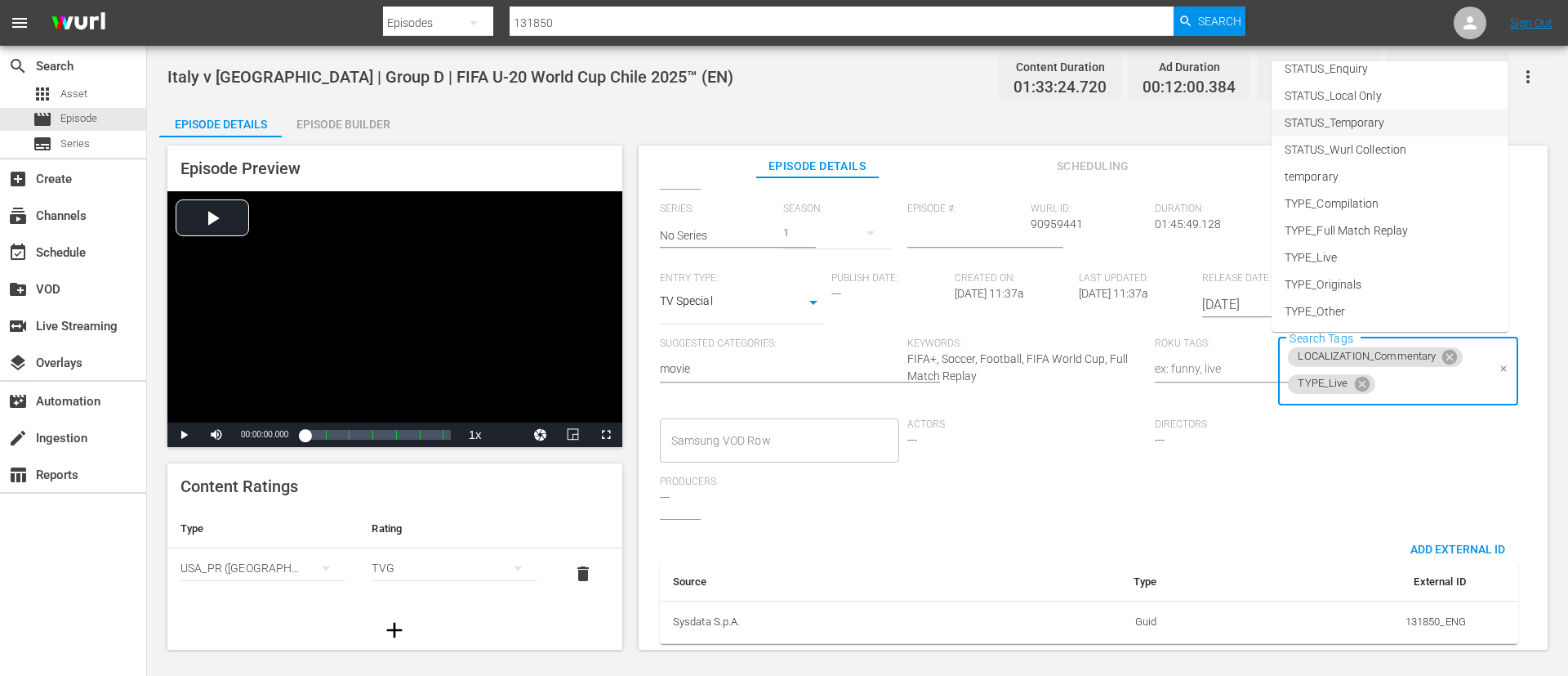
click at [1381, 128] on span "STATUS_Temporary" at bounding box center [1335, 123] width 100 height 18
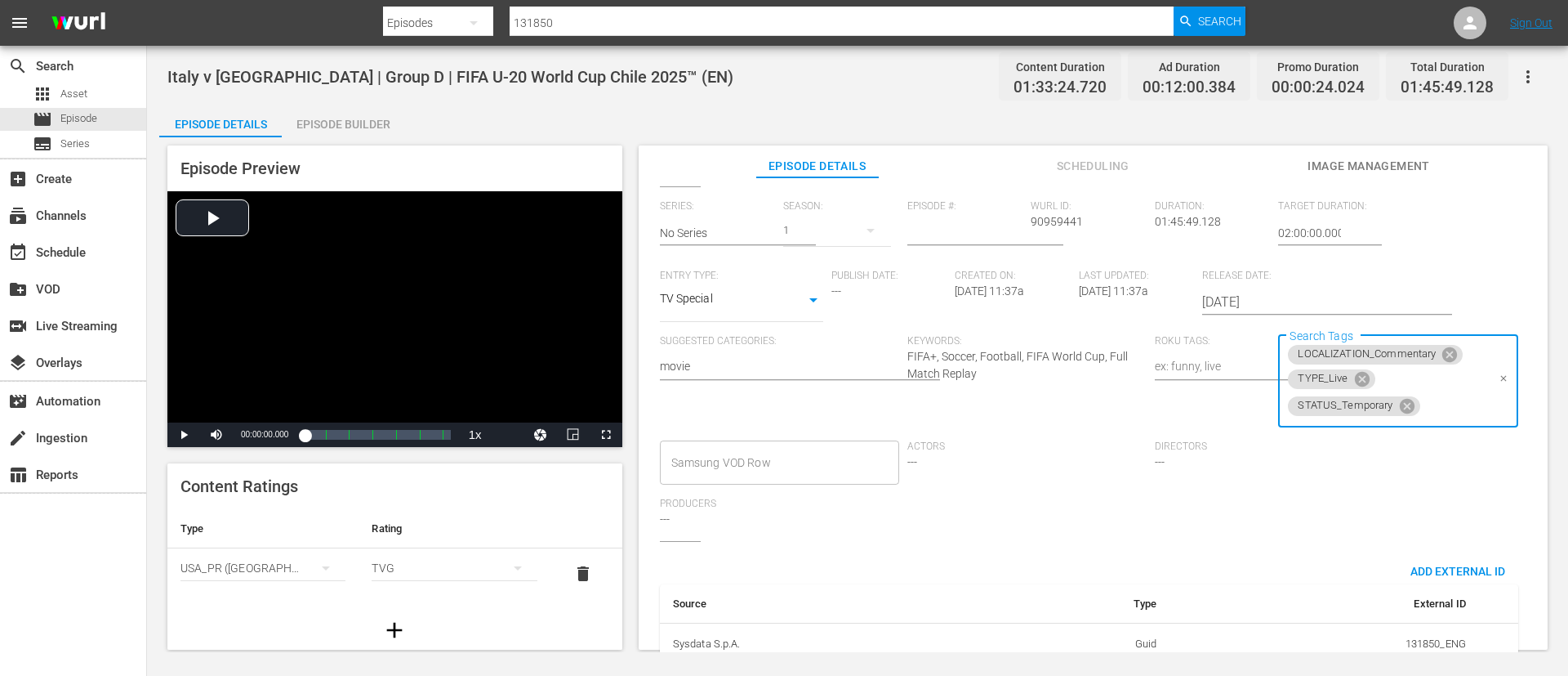
scroll to position [0, 0]
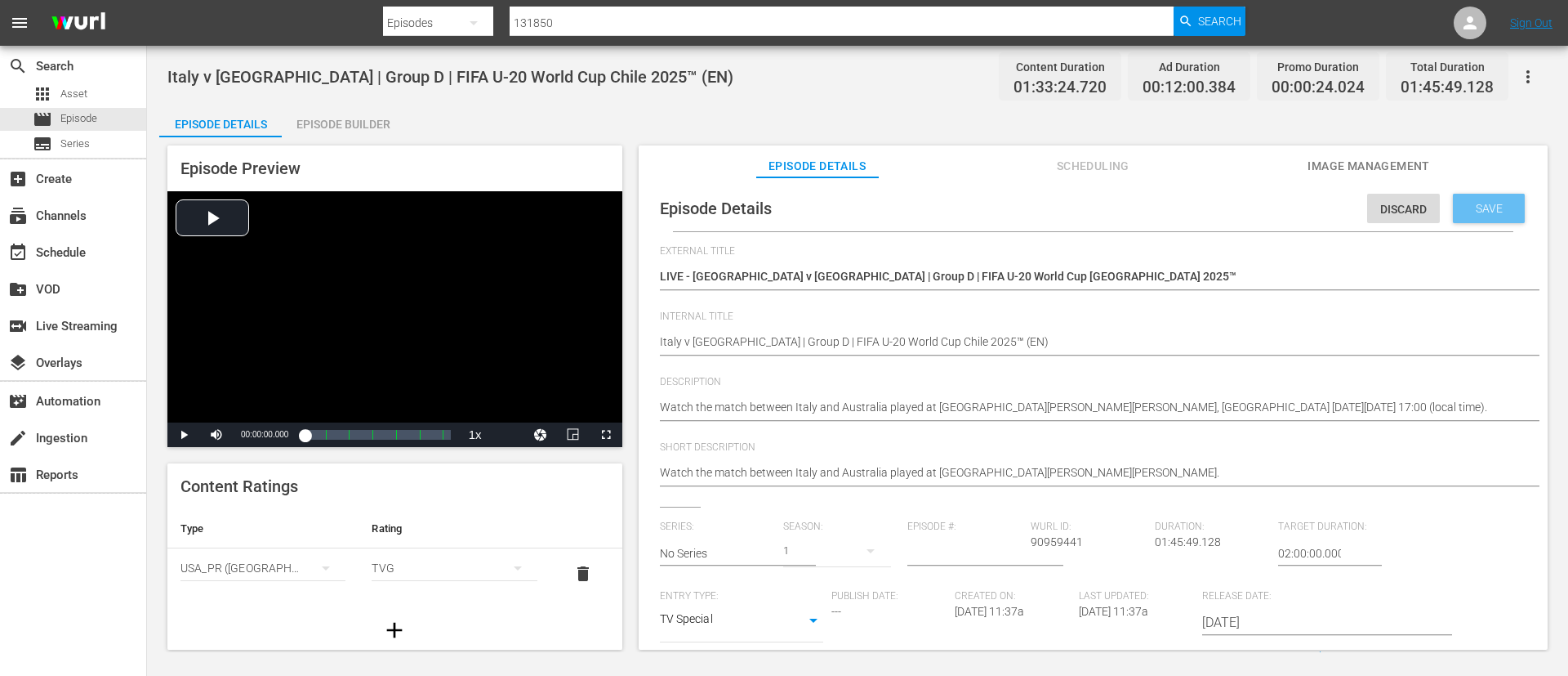
click at [1488, 211] on span "Save" at bounding box center [1489, 208] width 53 height 13
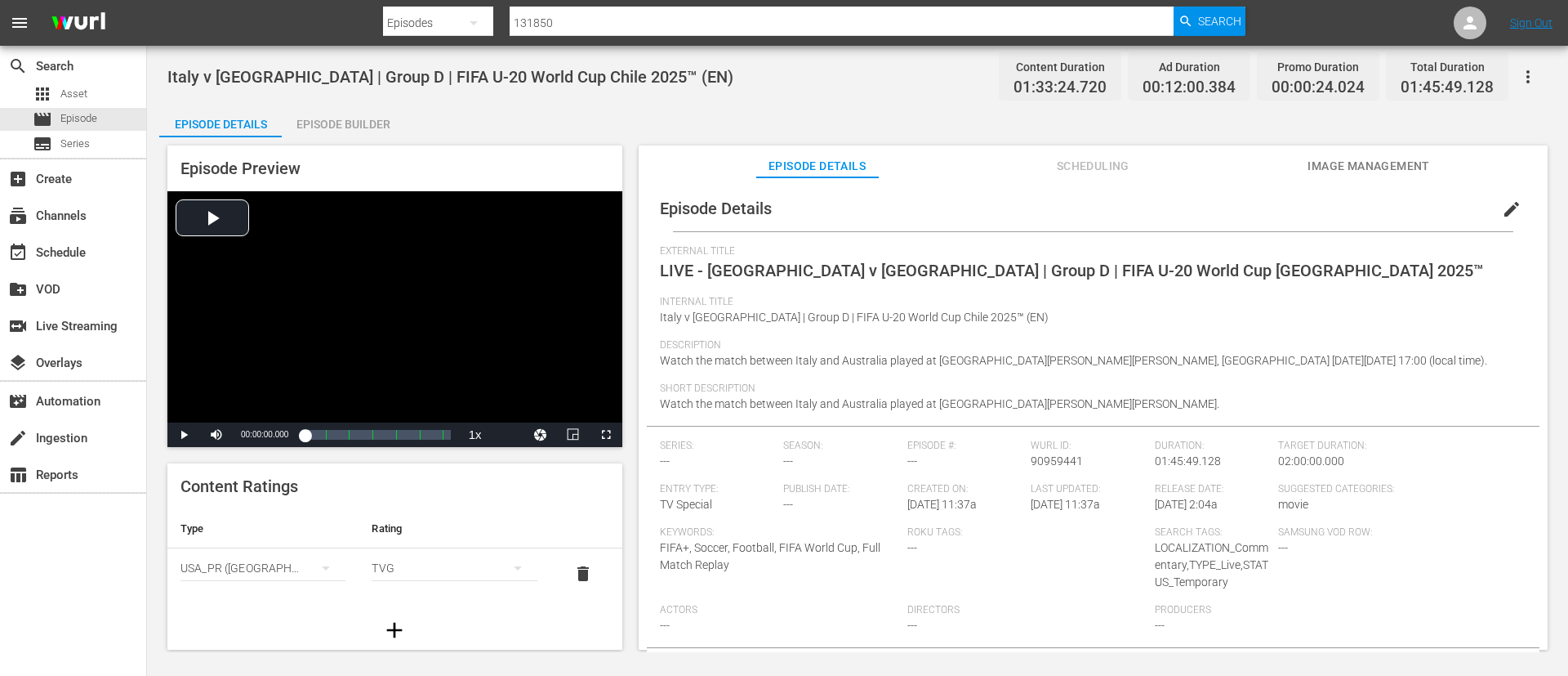
click at [1283, 356] on span "Watch the match between Italy and Australia played at [GEOGRAPHIC_DATA][PERSON_…" at bounding box center [1073, 361] width 827 height 13
click at [1391, 168] on span "Image Management" at bounding box center [1369, 166] width 123 height 20
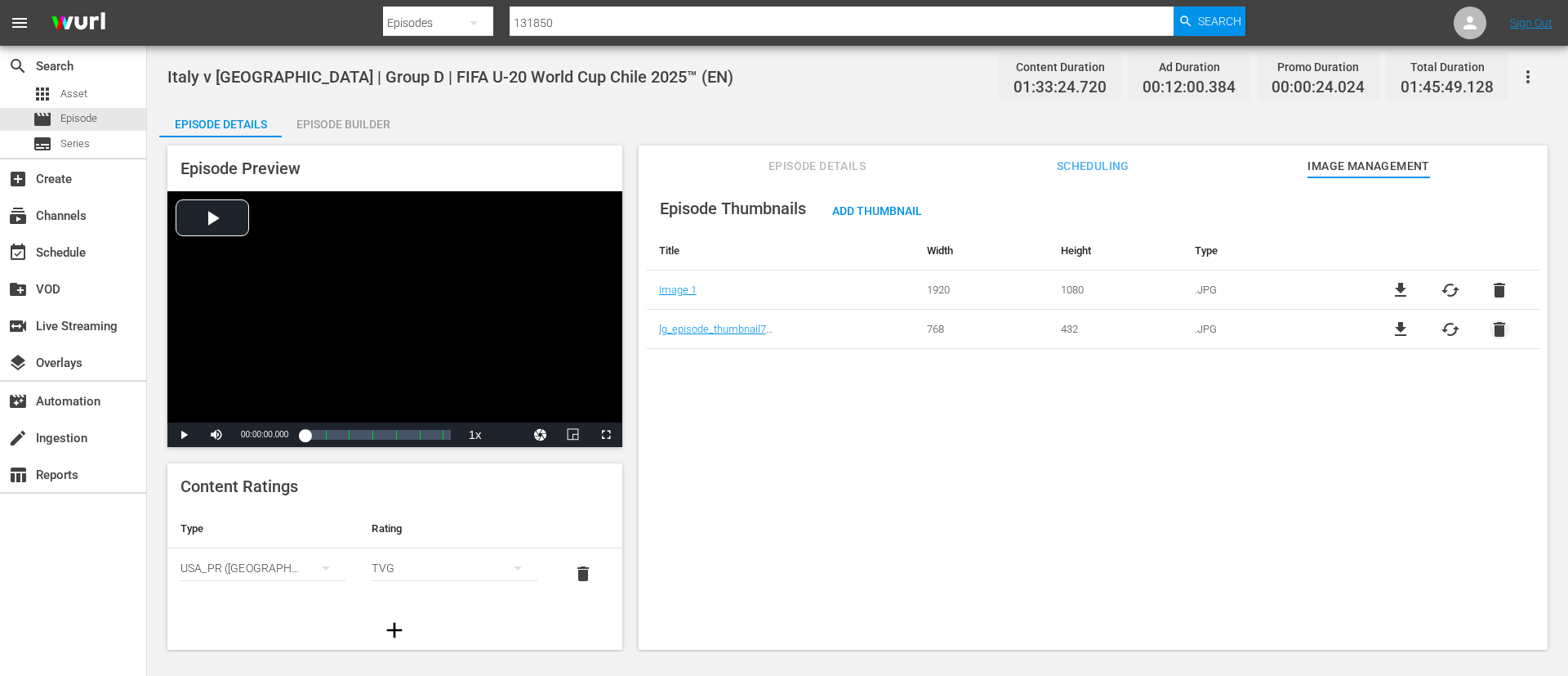
click at [1496, 332] on span "delete" at bounding box center [1499, 329] width 19 height 19
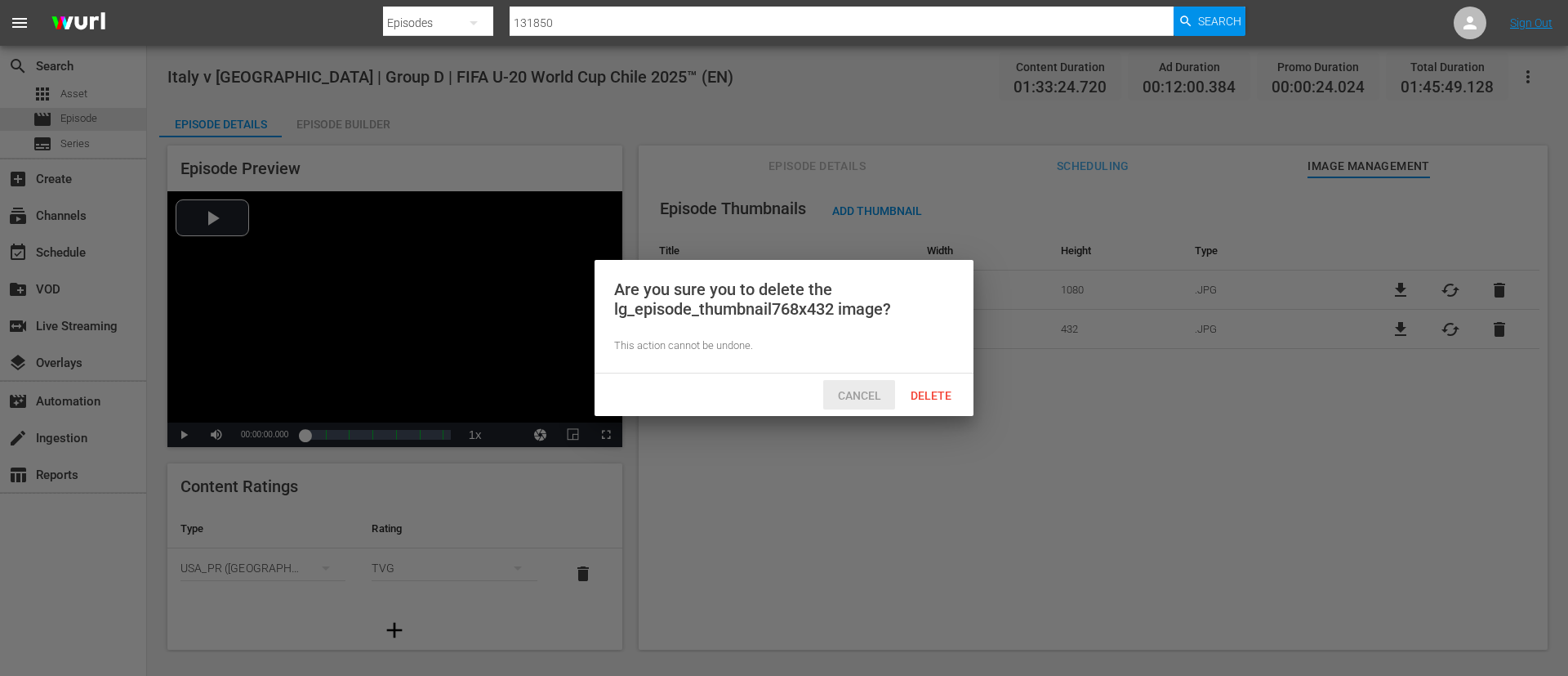
click at [917, 392] on span "Delete" at bounding box center [931, 396] width 67 height 13
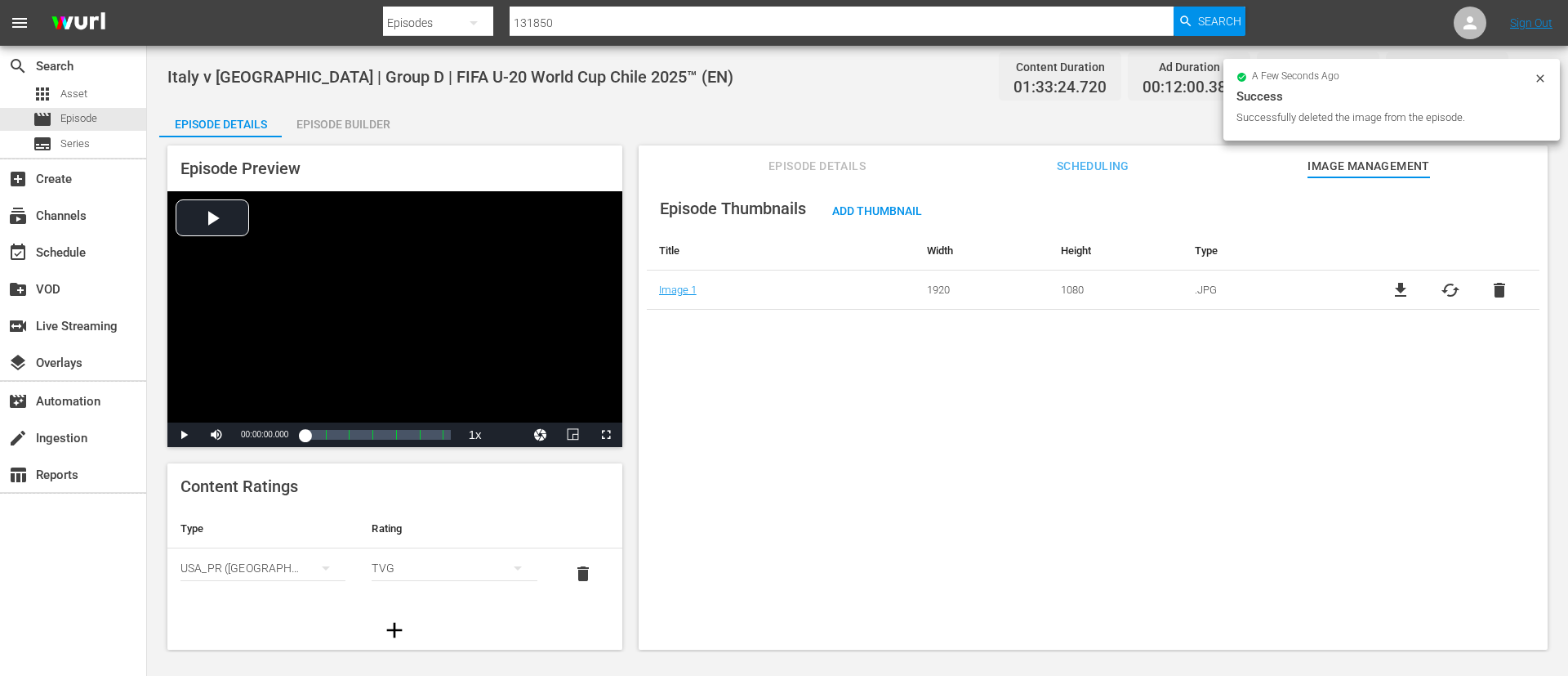
click at [1449, 290] on span "cached" at bounding box center [1450, 289] width 19 height 19
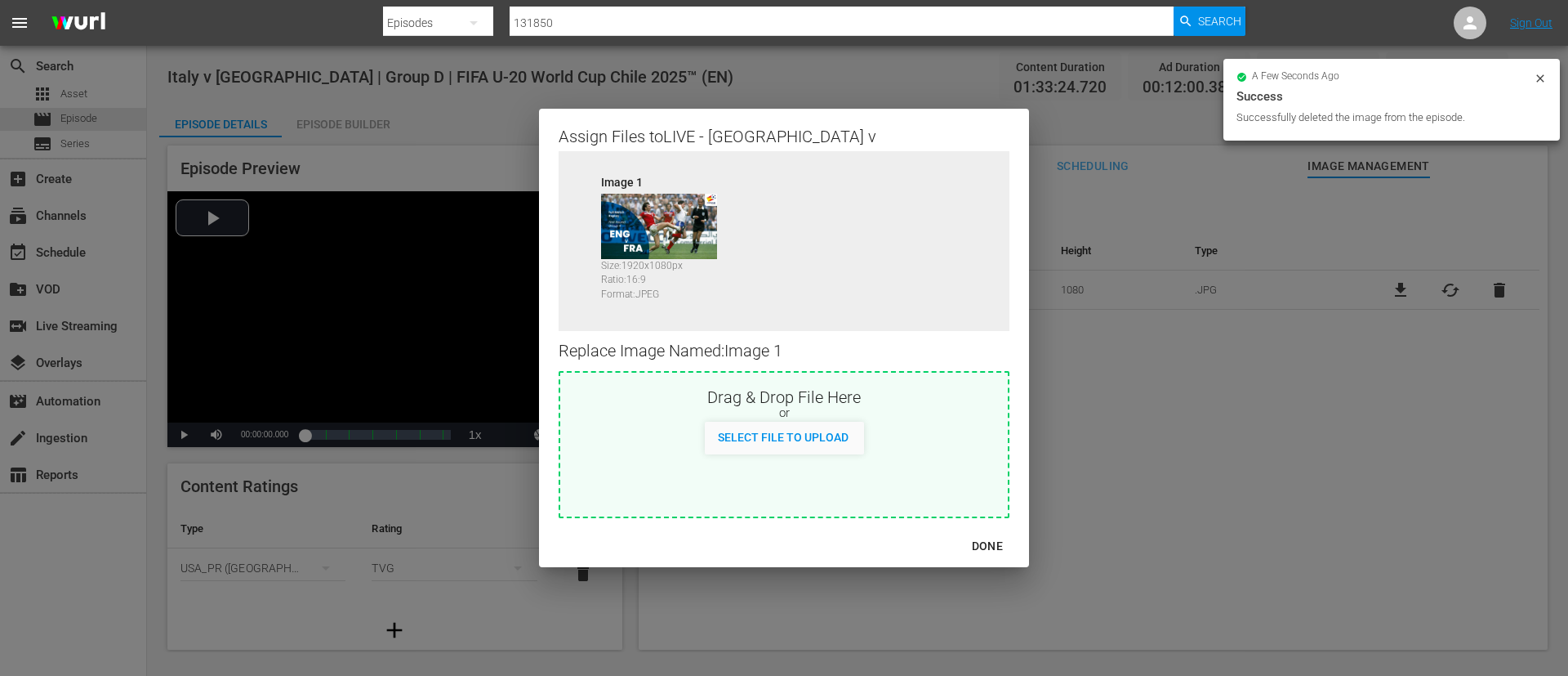
click at [865, 405] on div "or" at bounding box center [784, 413] width 447 height 17
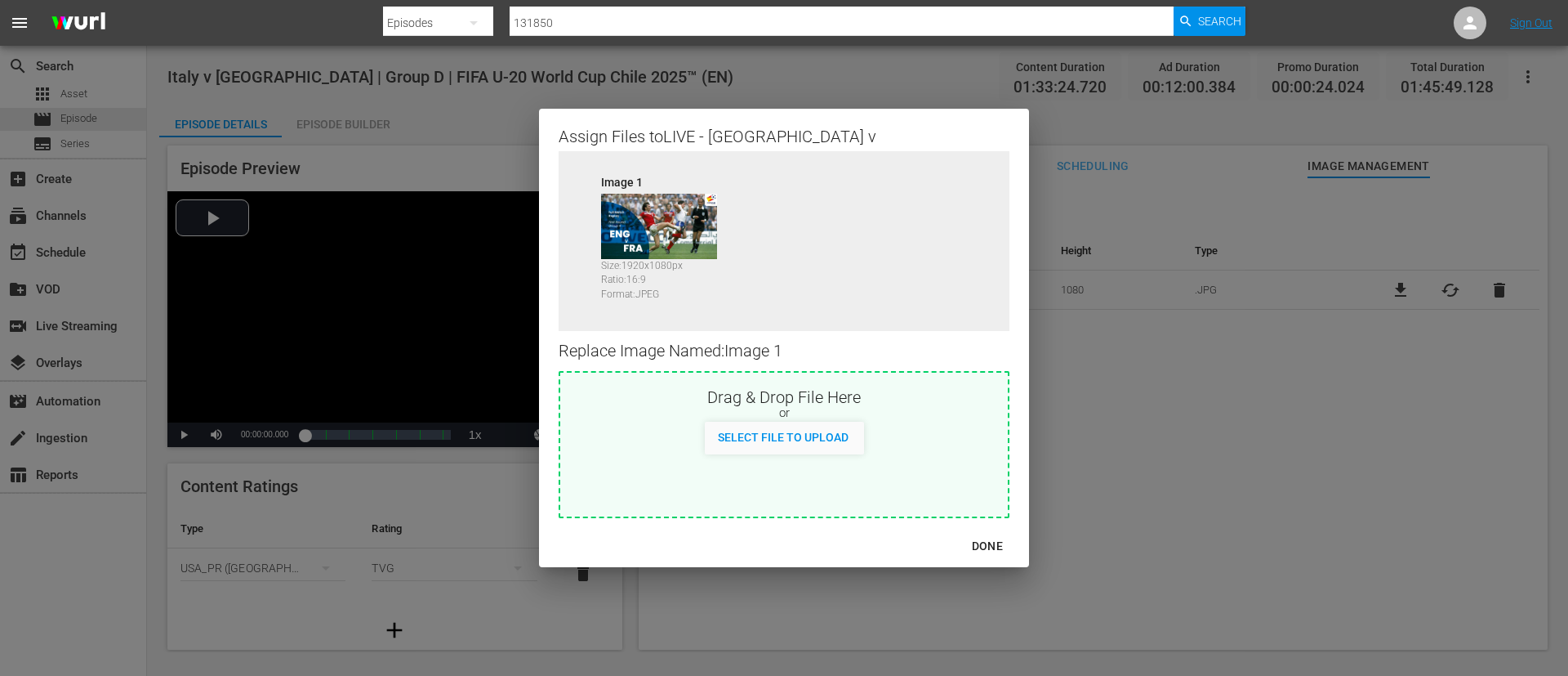
type input "C:\fakepath\984e4df2-0132-41da-bb29-6307f2fd92ba.jpg"
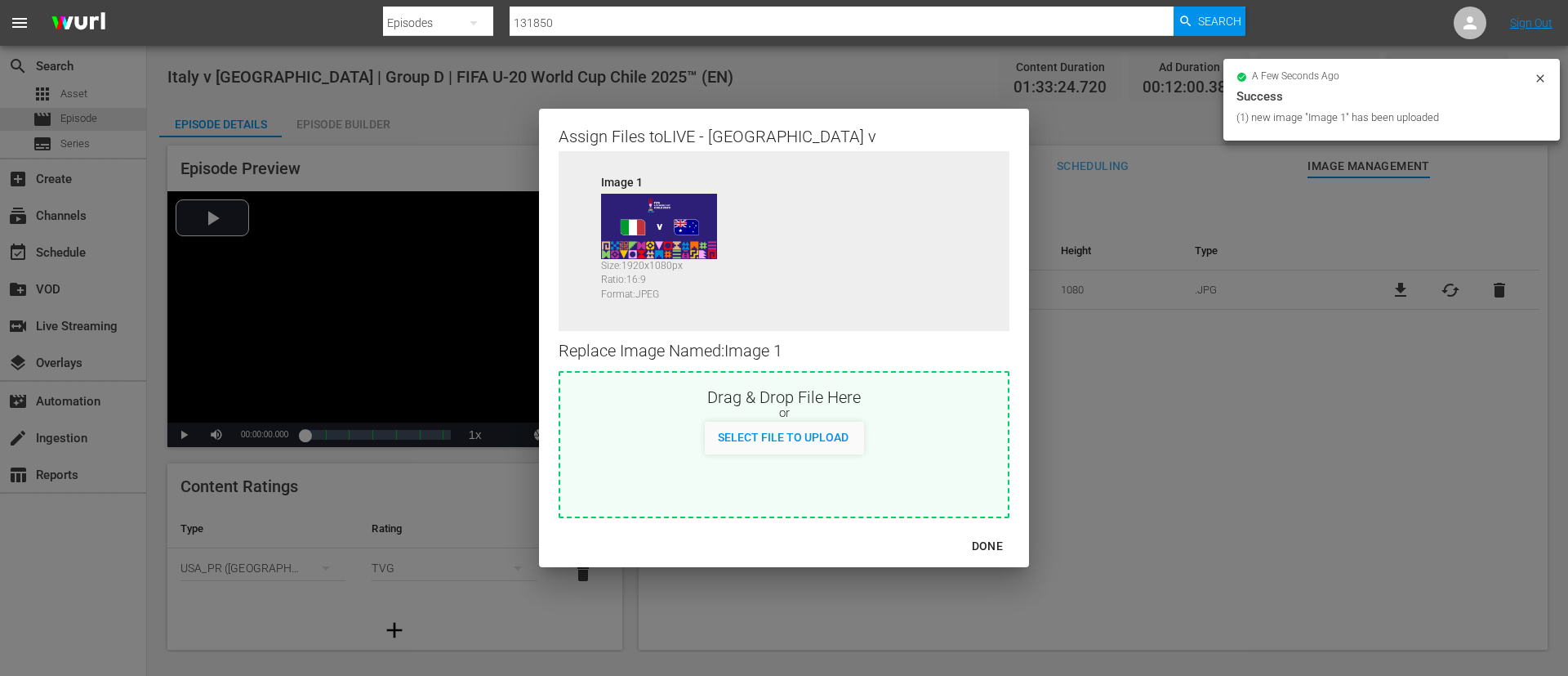
click at [991, 545] on div "DONE" at bounding box center [988, 546] width 57 height 20
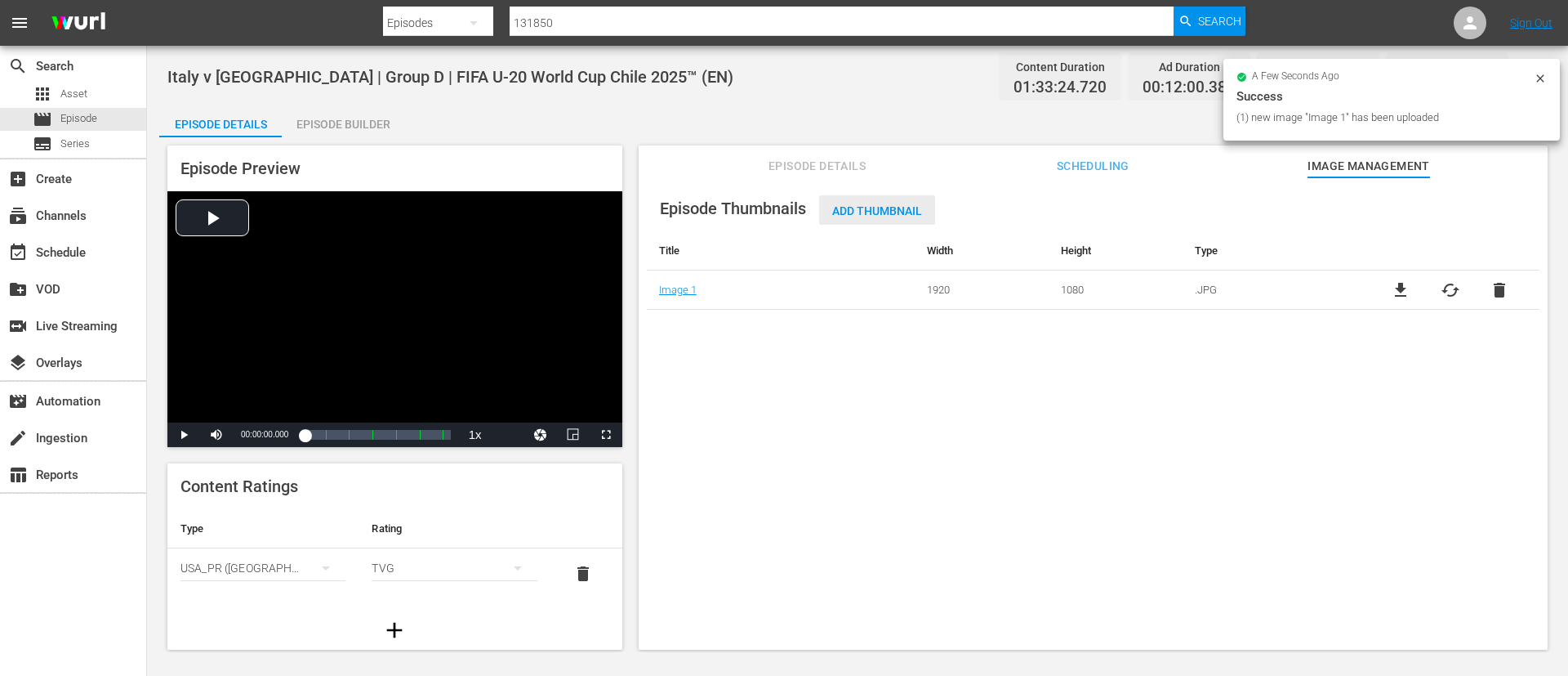
click at [896, 200] on div "Add Thumbnail" at bounding box center [877, 210] width 116 height 30
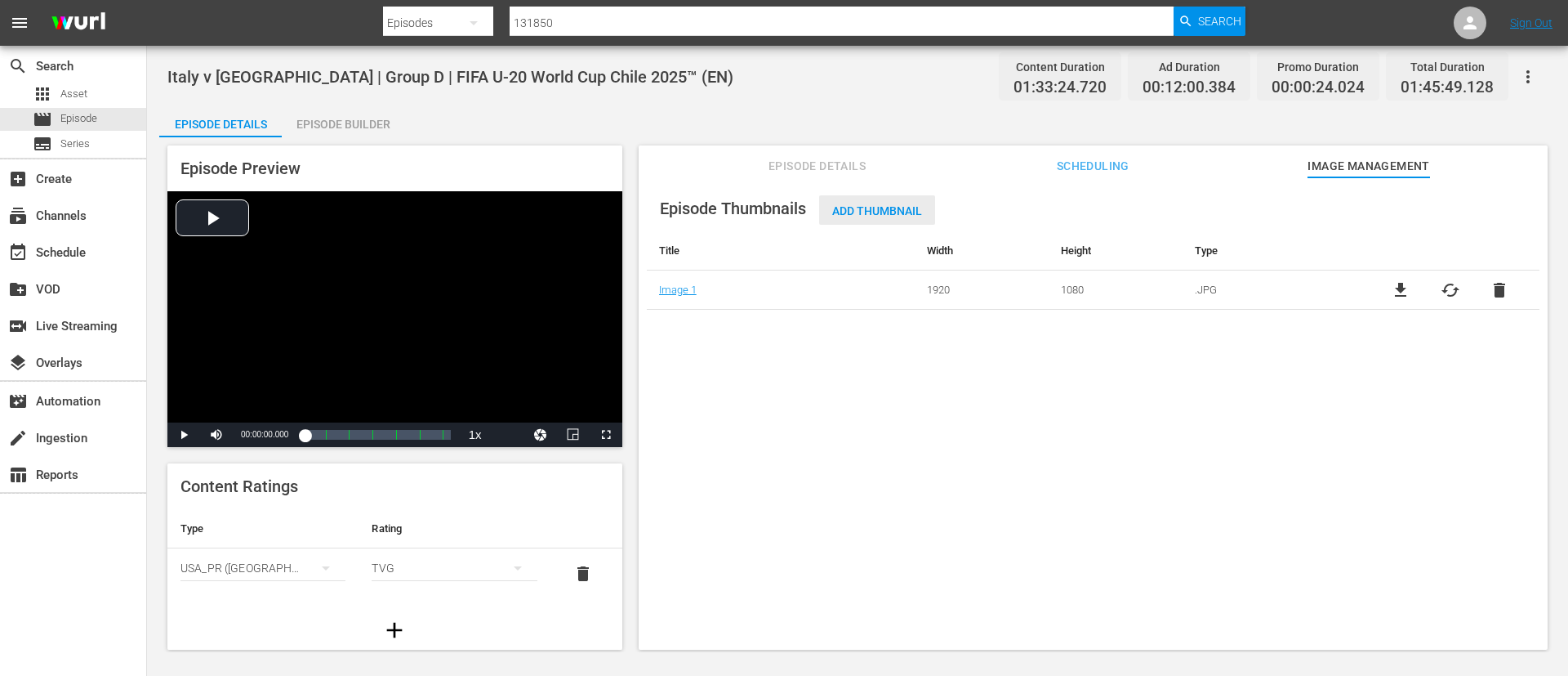
click at [902, 199] on div "Add Thumbnail" at bounding box center [877, 210] width 116 height 30
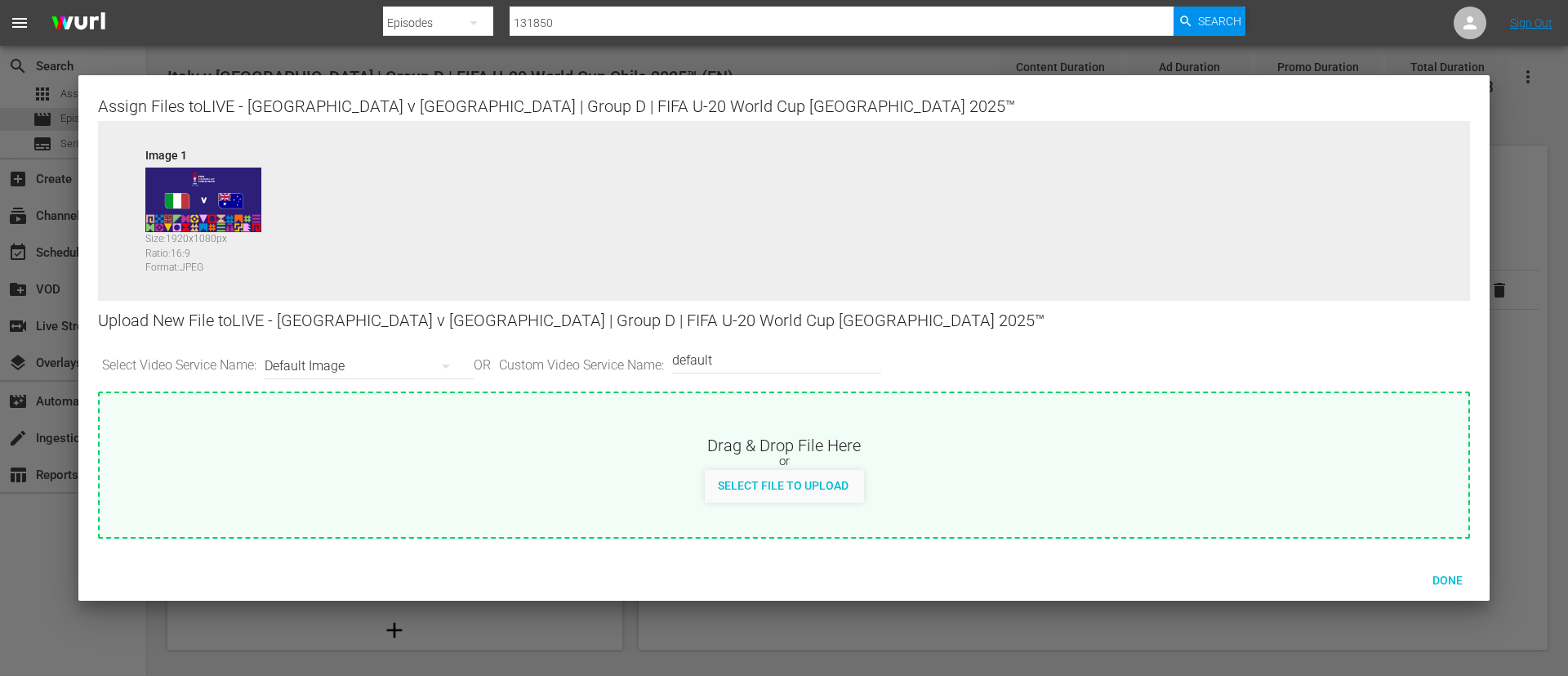
click at [712, 370] on input "default" at bounding box center [773, 360] width 201 height 39
type input "poster"
click at [760, 433] on div "Drag & Drop File Here or Select File to Upload" at bounding box center [784, 448] width 1369 height 110
type input "C:\fakepath\6c18d550-e385-44da-b1a9-b78de56d7e01.jpg"
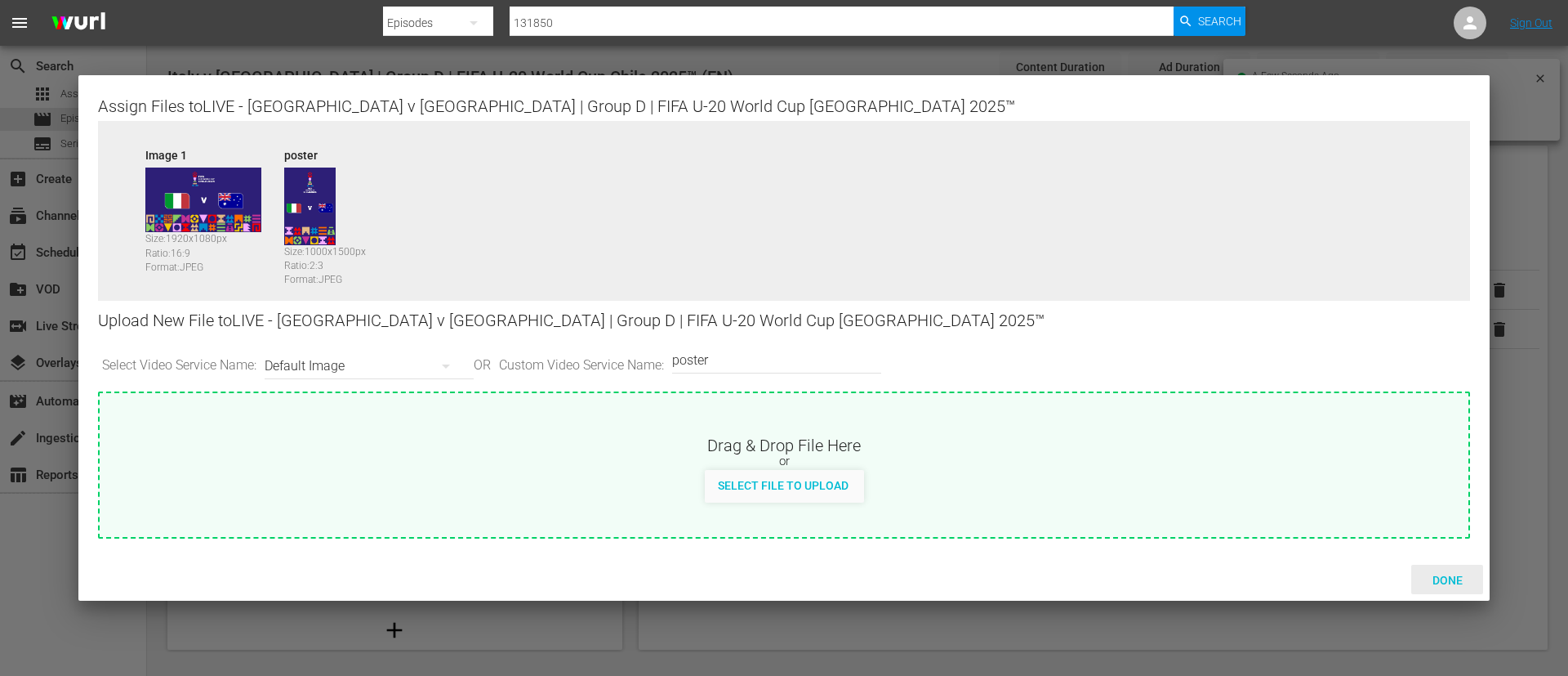
click at [1461, 578] on span "Done" at bounding box center [1448, 581] width 56 height 13
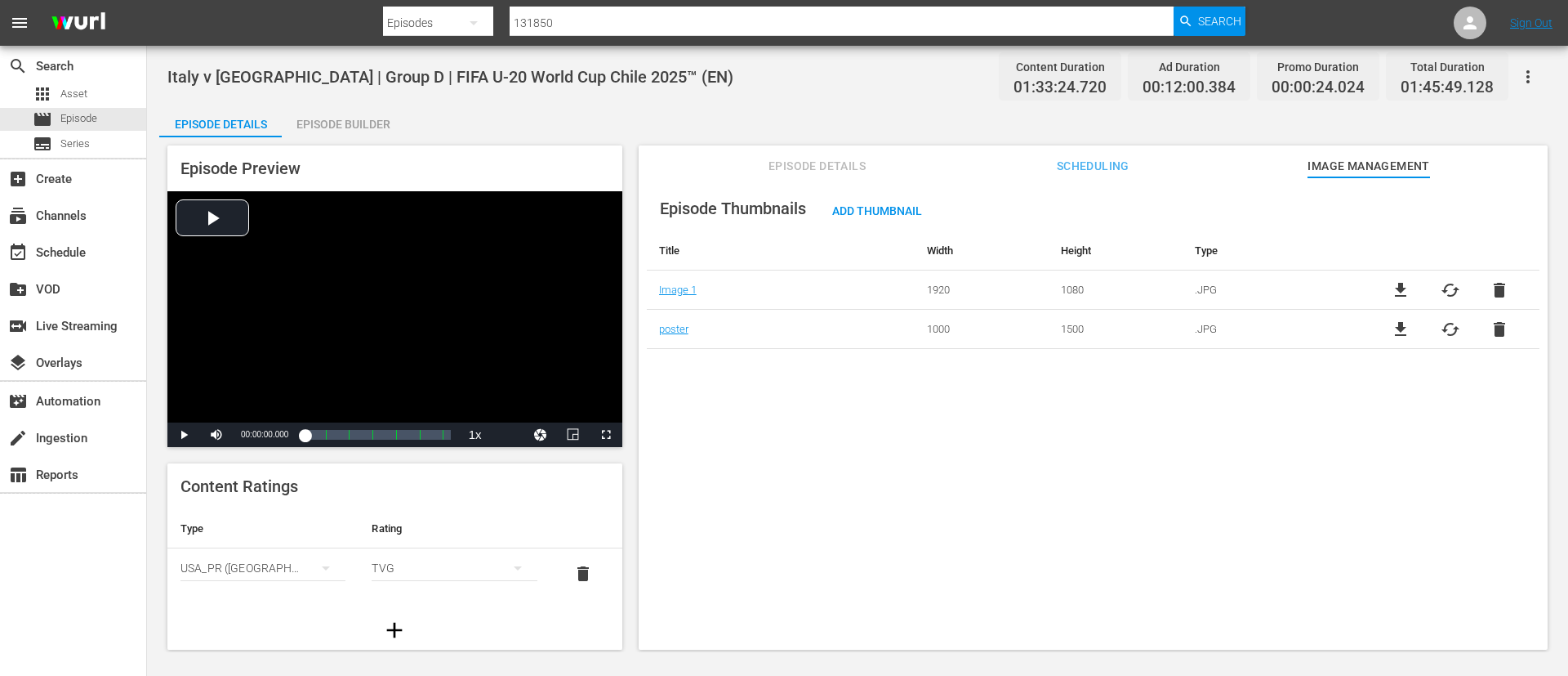
click at [1540, 70] on button "button" at bounding box center [1528, 76] width 39 height 39
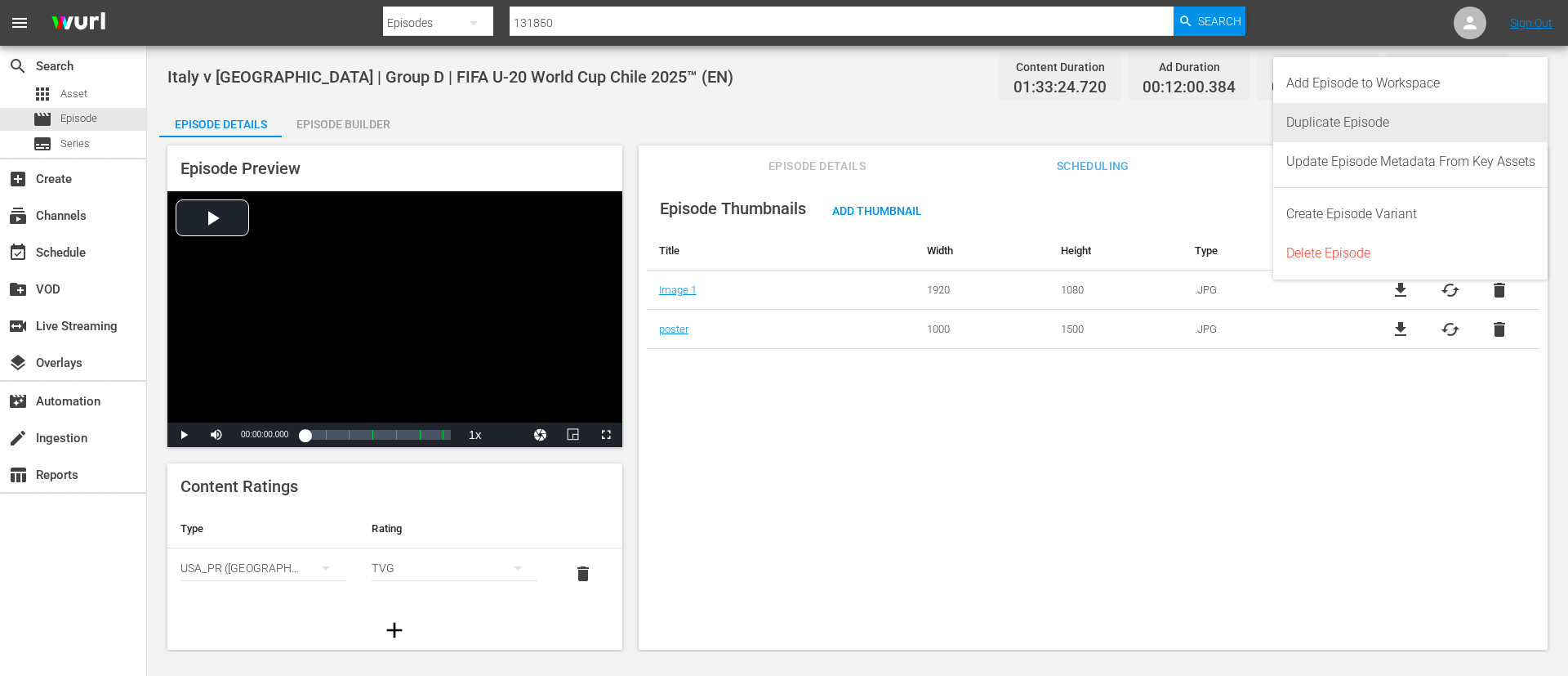
click at [1431, 122] on div "Duplicate Episode" at bounding box center [1411, 122] width 249 height 39
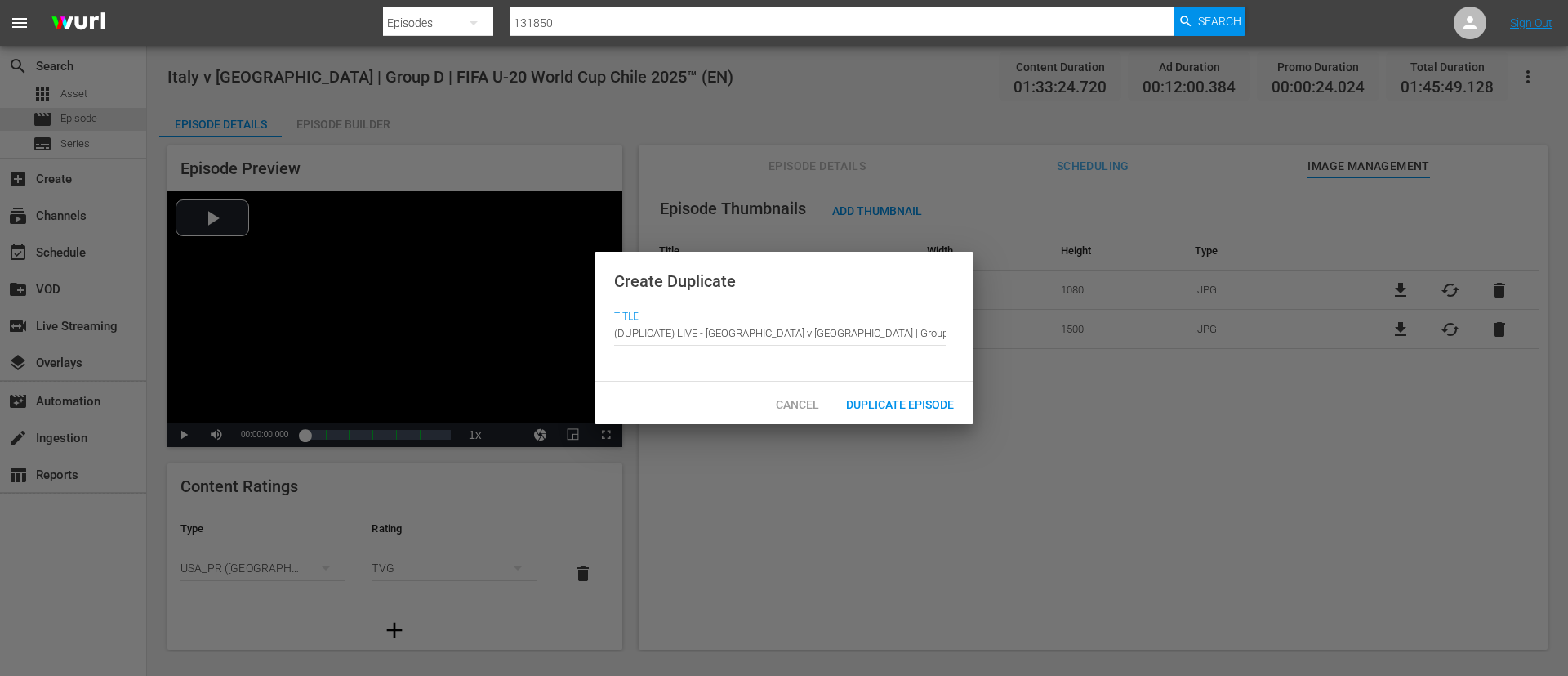
click at [937, 414] on div "Duplicate Episode" at bounding box center [900, 403] width 134 height 30
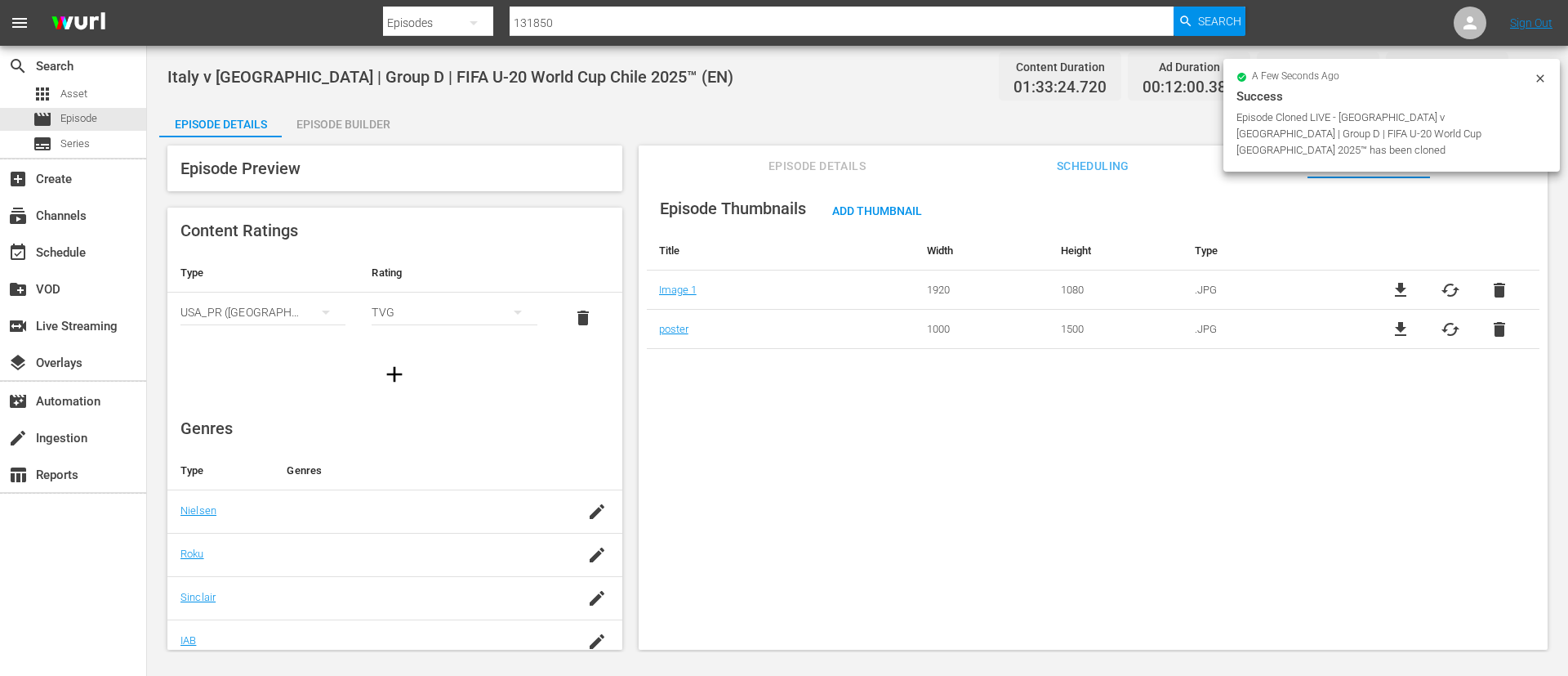
click at [855, 158] on span "Episode Details" at bounding box center [817, 166] width 123 height 20
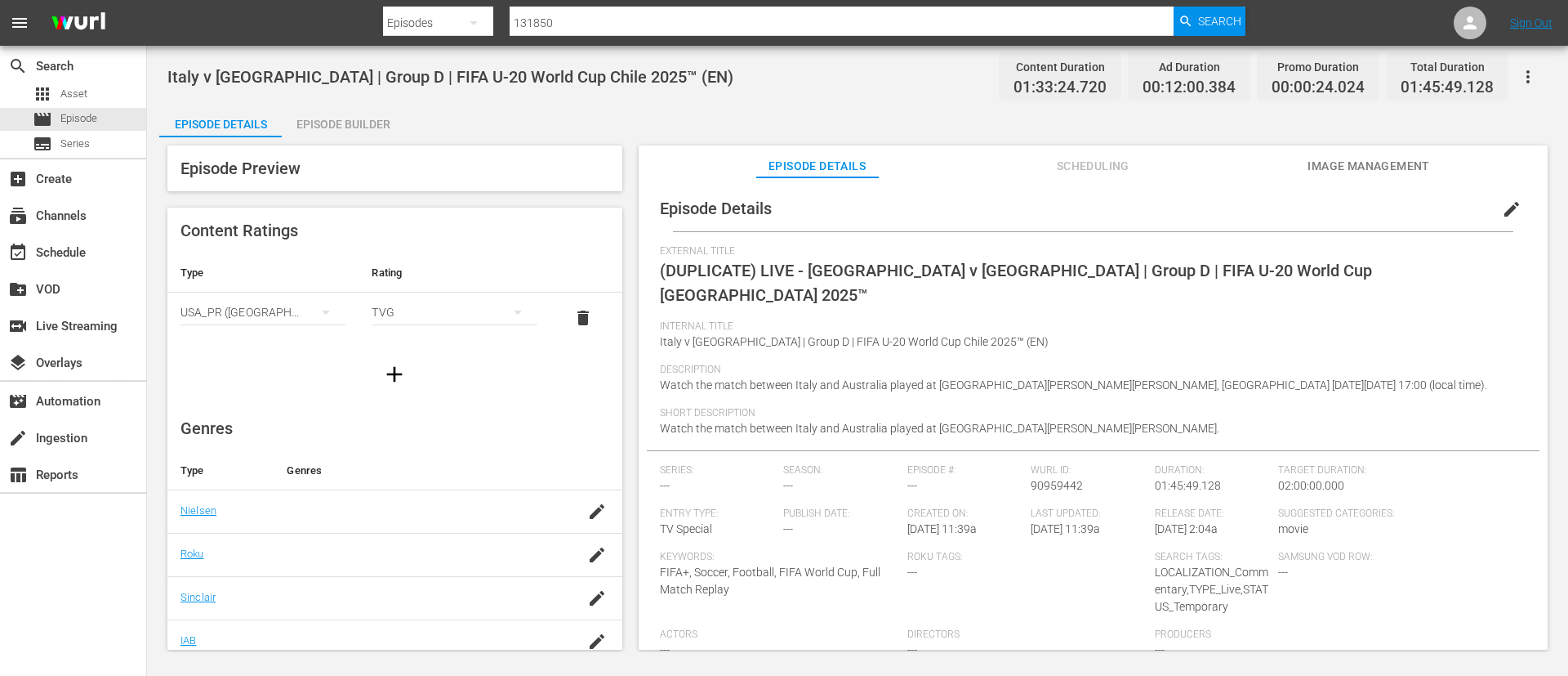
click at [1502, 202] on span "edit" at bounding box center [1511, 208] width 19 height 19
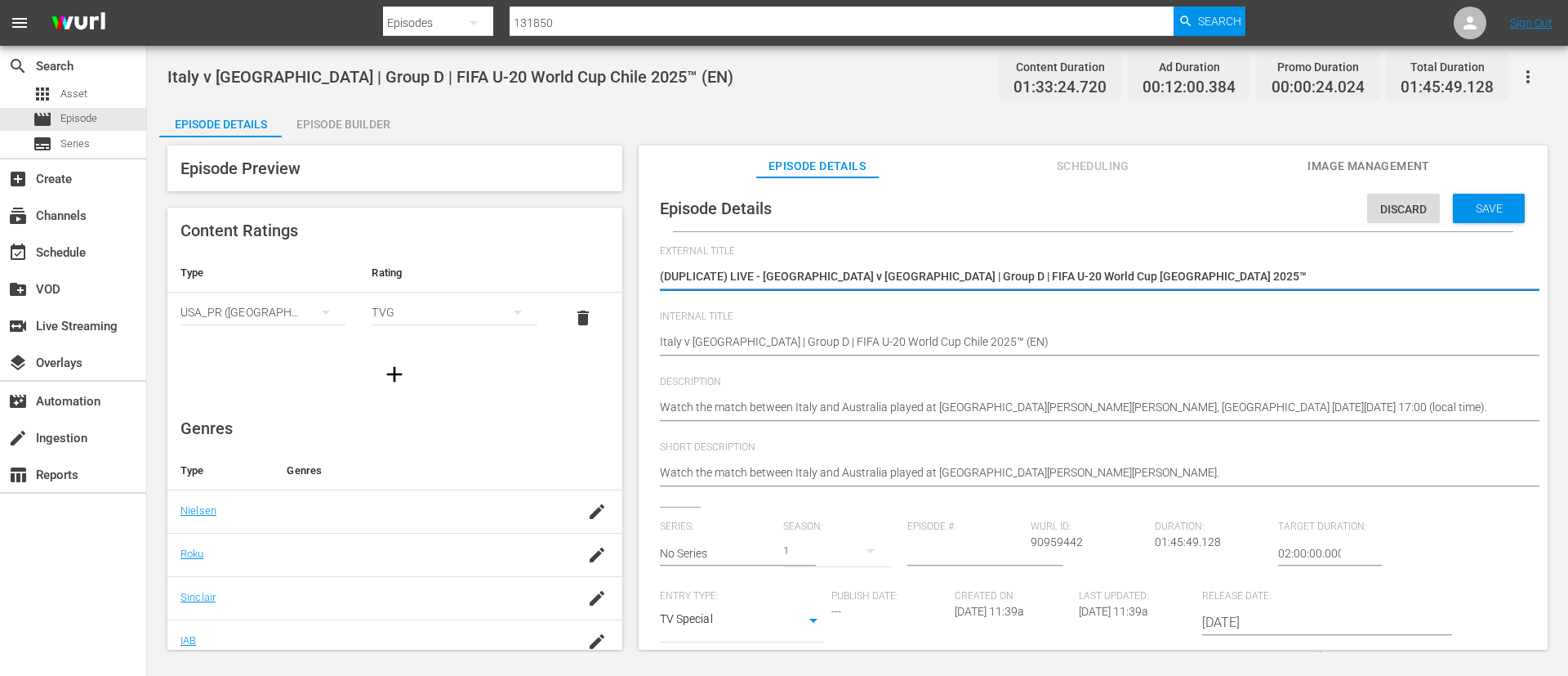
click at [1148, 279] on textarea "(DUPLICATE) LIVE - [GEOGRAPHIC_DATA] v [GEOGRAPHIC_DATA] | Group D | FIFA U-20 …" at bounding box center [1089, 277] width 859 height 19
type textarea "L"
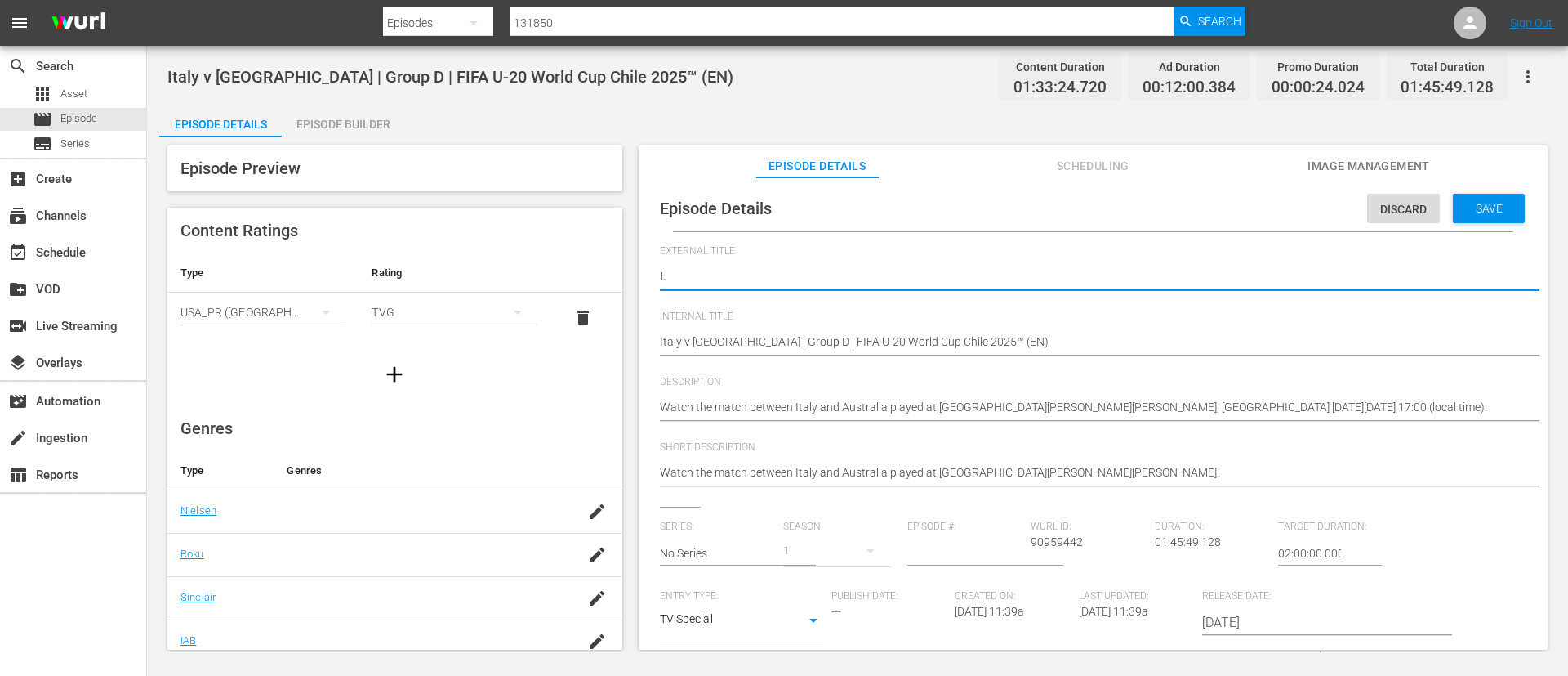
type textarea "LV"
type textarea "L"
type textarea "LI"
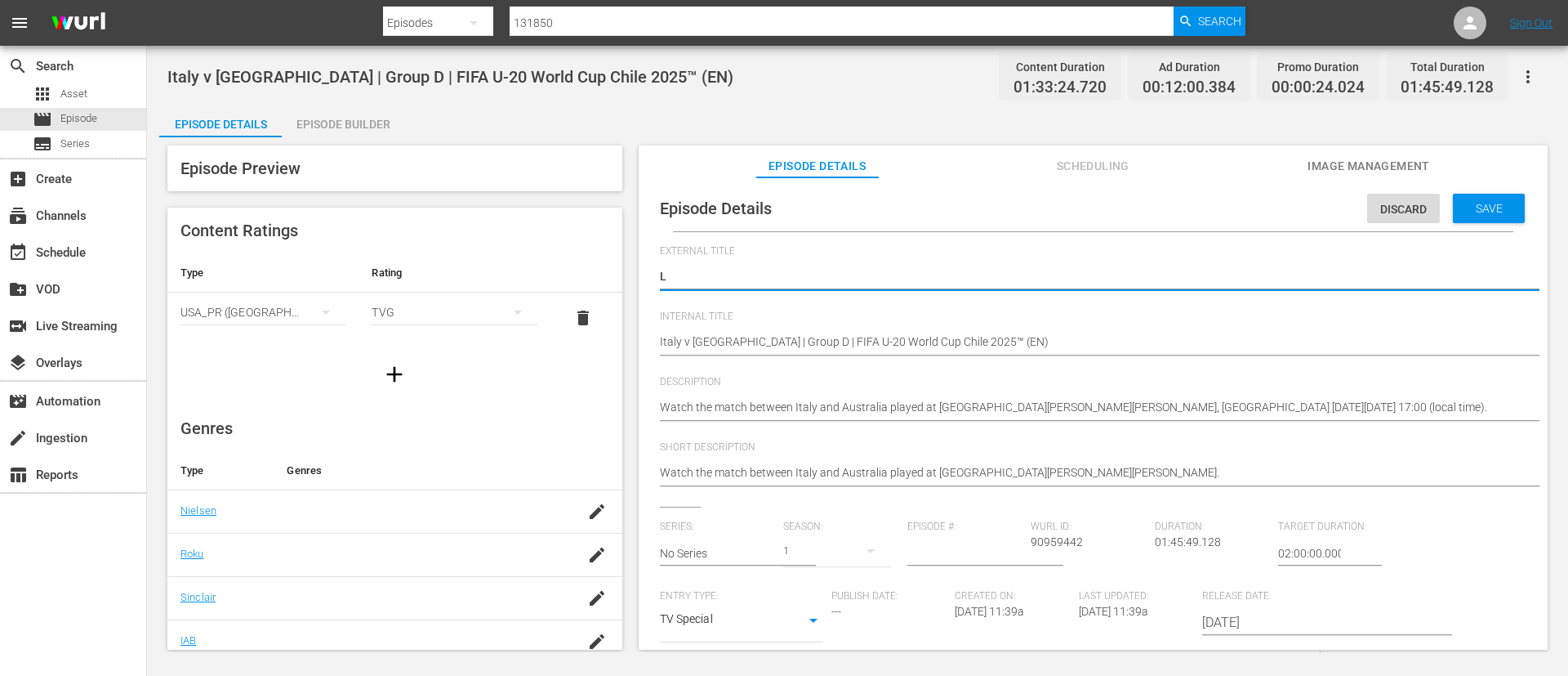
type textarea "LI"
type textarea "LIV"
type textarea "LIVE"
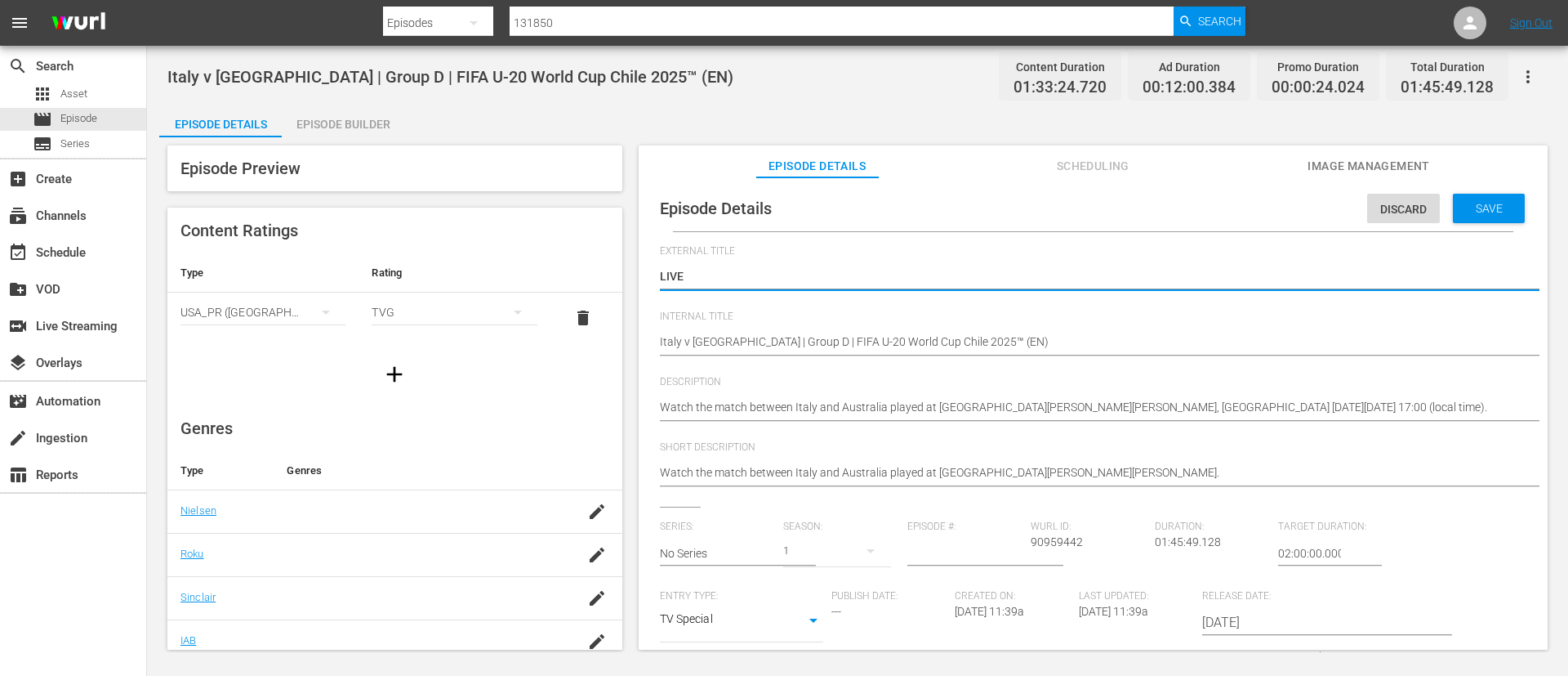
type textarea "LIVE"
type textarea "LIVE -"
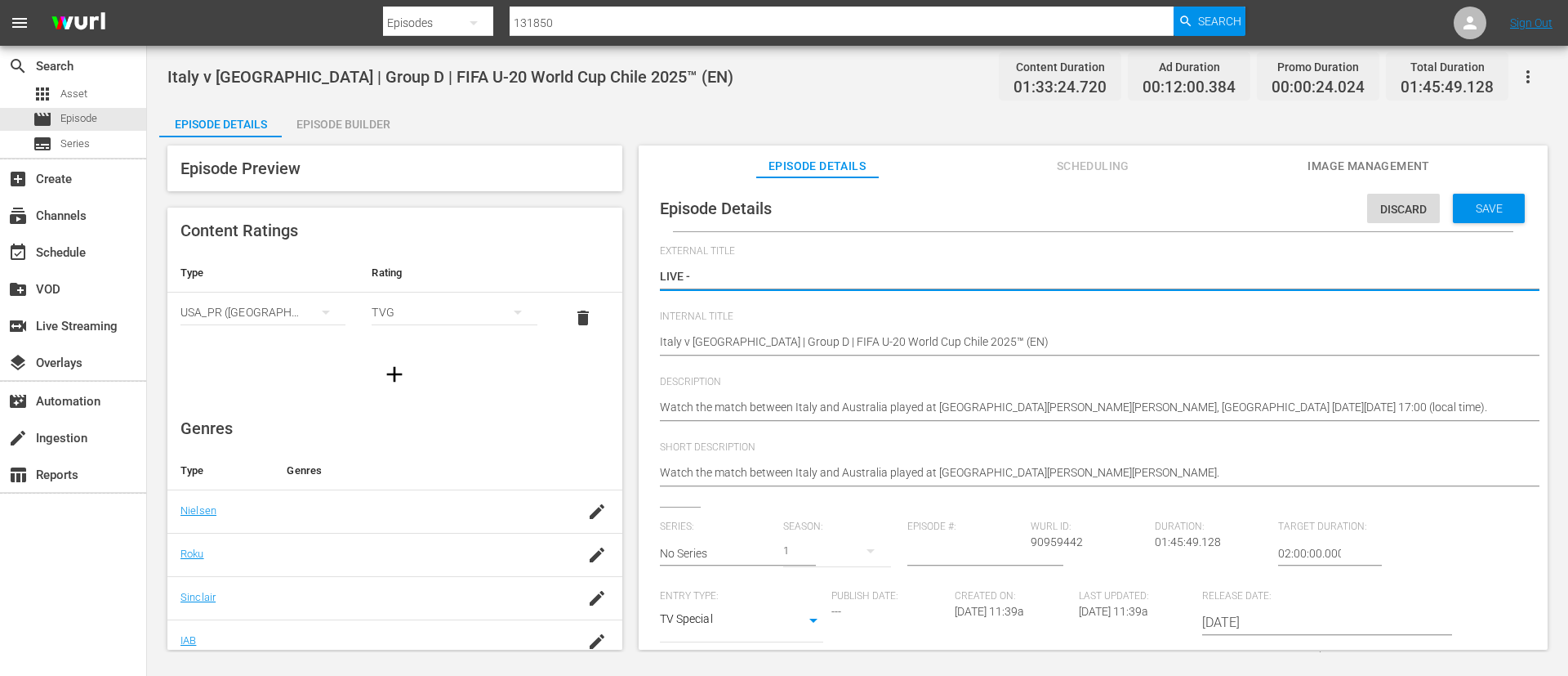
type textarea "LIVE -"
type textarea "LIVE - [GEOGRAPHIC_DATA] - [GEOGRAPHIC_DATA] | Groupe D | Coupe du Monde U-20 d…"
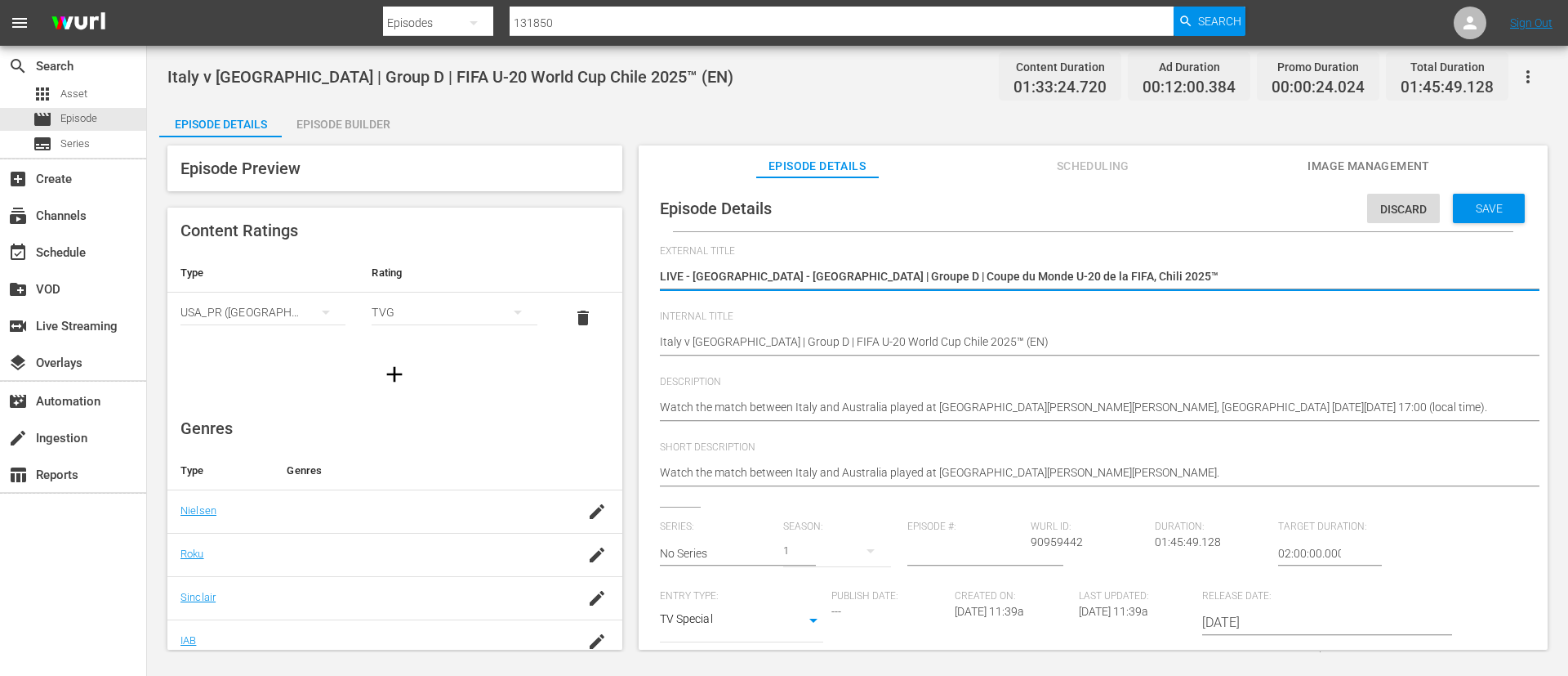
type textarea "LIVE - [GEOGRAPHIC_DATA] - [GEOGRAPHIC_DATA] | Groupe D | Coupe du Monde U-20 d…"
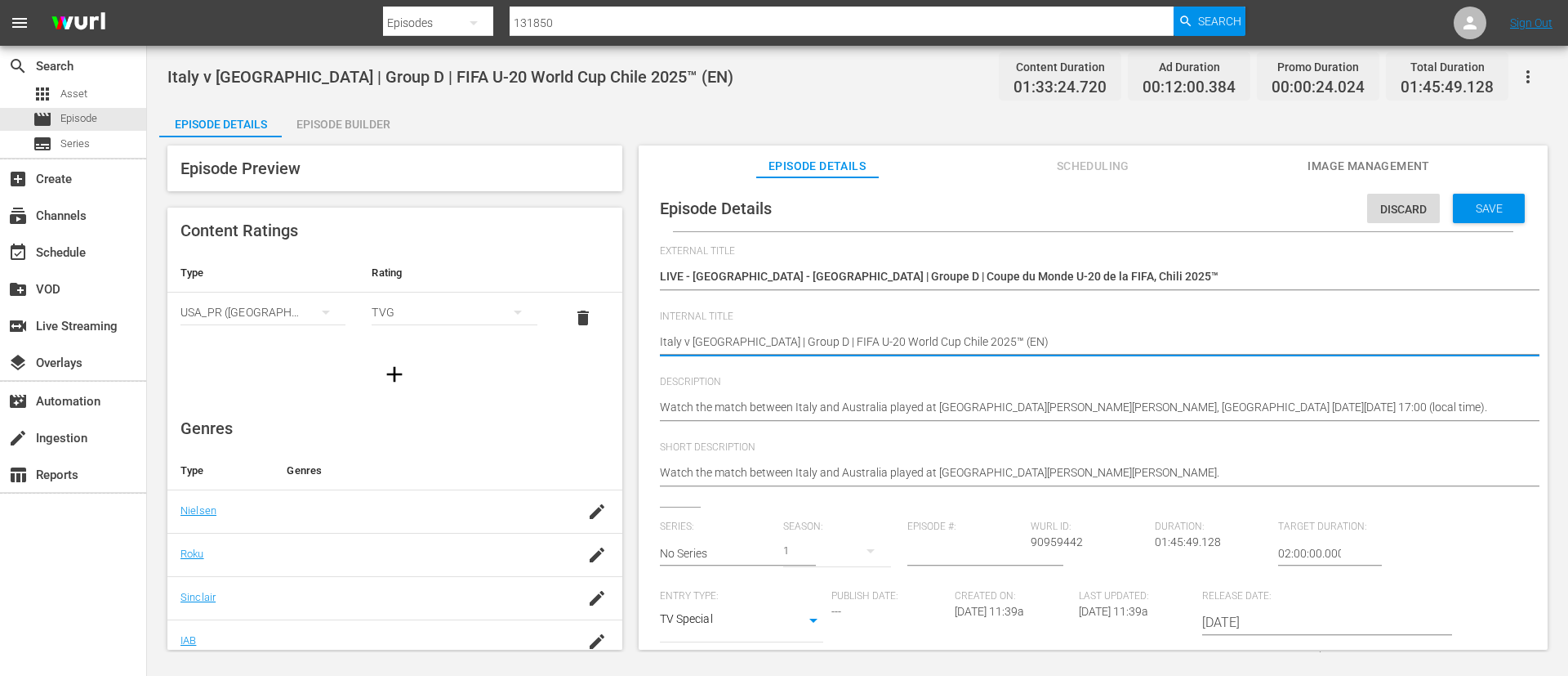
type textarea "Italy v [GEOGRAPHIC_DATA] | Group D | FIFA U-20 World Cup Chile 2025™ (F)"
type textarea "Italy v [GEOGRAPHIC_DATA] | Group D | FIFA U-20 World Cup [GEOGRAPHIC_DATA] 202…"
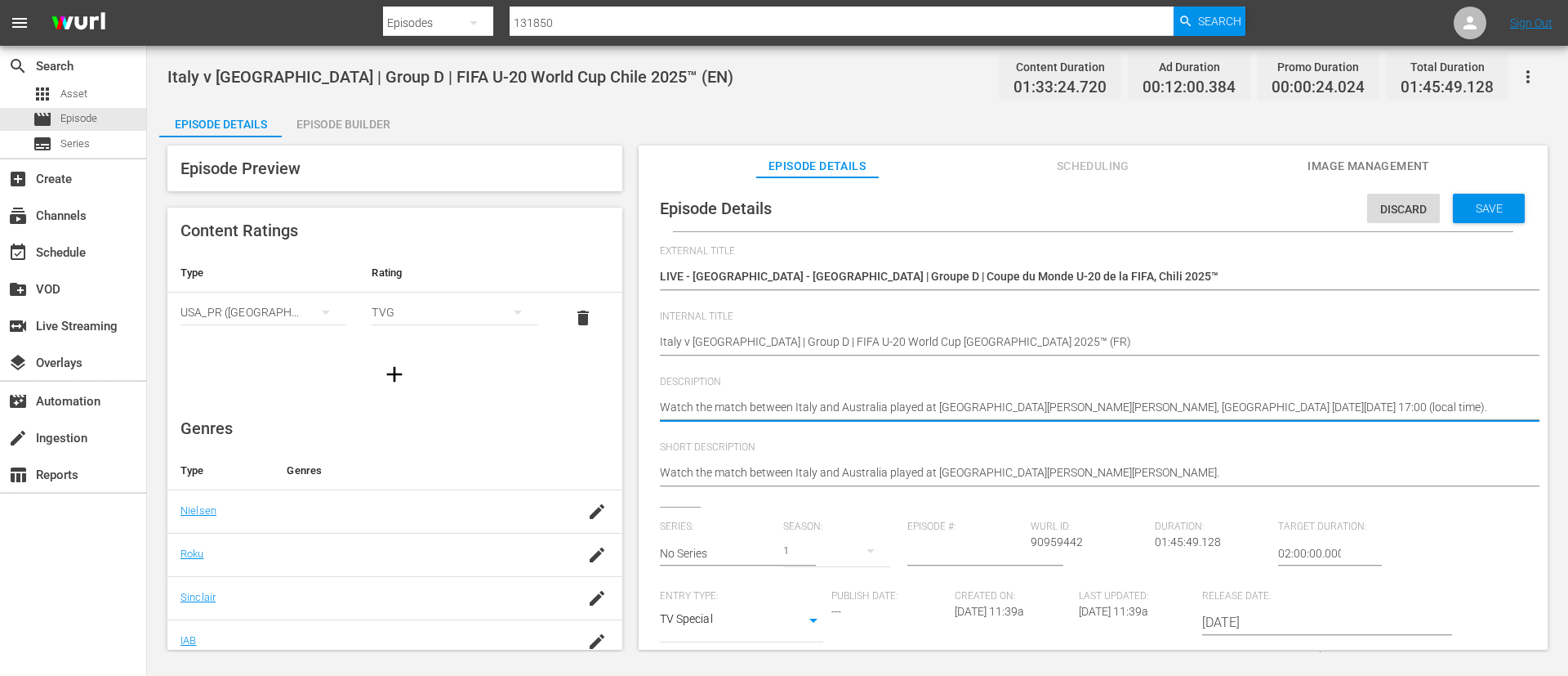
click at [1058, 412] on textarea "Watch the match between Italy and Australia played at [GEOGRAPHIC_DATA][PERSON_…" at bounding box center [1089, 408] width 859 height 19
paste textarea "Regardez le match entre [GEOGRAPHIC_DATA] et [GEOGRAPHIC_DATA] au [GEOGRAPHIC_D…"
type textarea "Regardez le match entre Italie et [GEOGRAPHIC_DATA] au [GEOGRAPHIC_DATA][PERSON…"
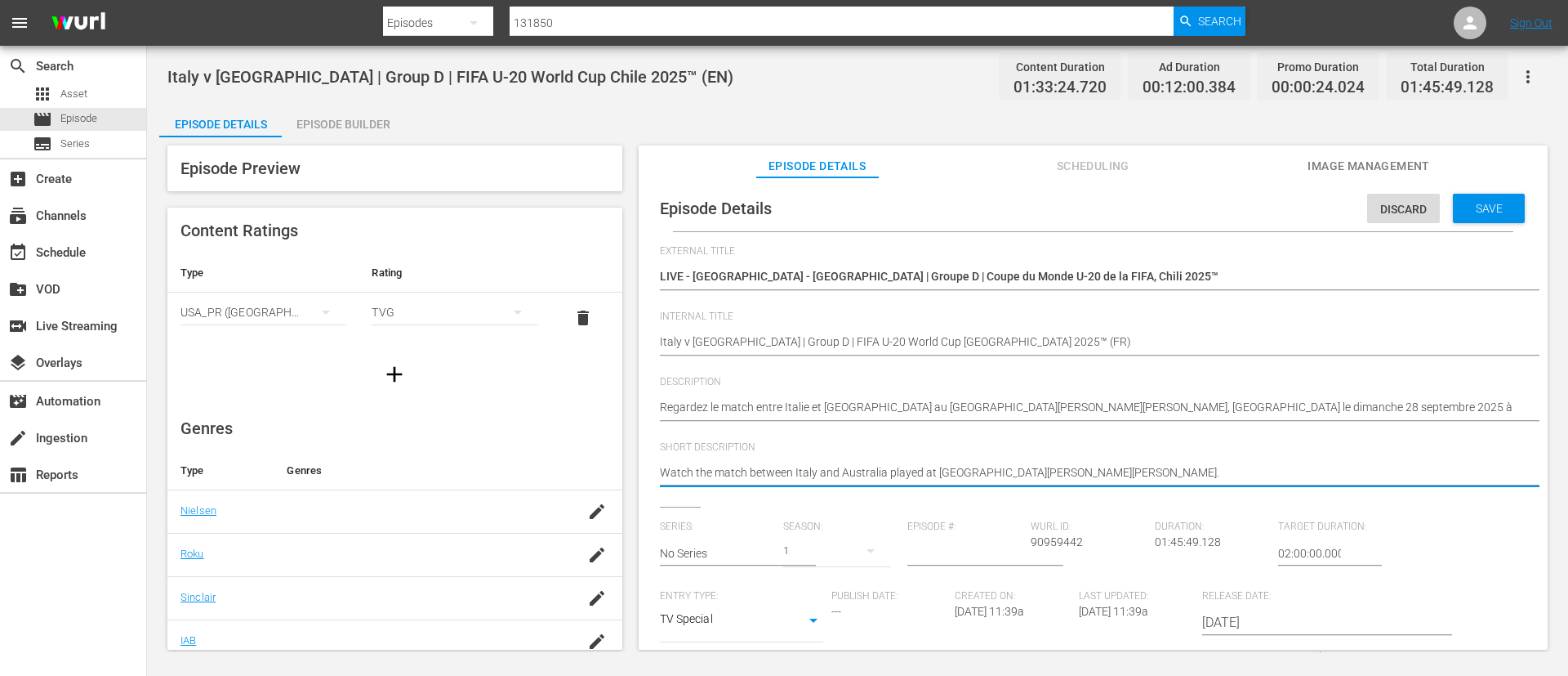
paste textarea "Regardez le match entre Italie et [GEOGRAPHIC_DATA] au [GEOGRAPHIC_DATA][PERSON…"
type textarea "Regardez le match entre Italie et [GEOGRAPHIC_DATA] au [GEOGRAPHIC_DATA][PERSON…"
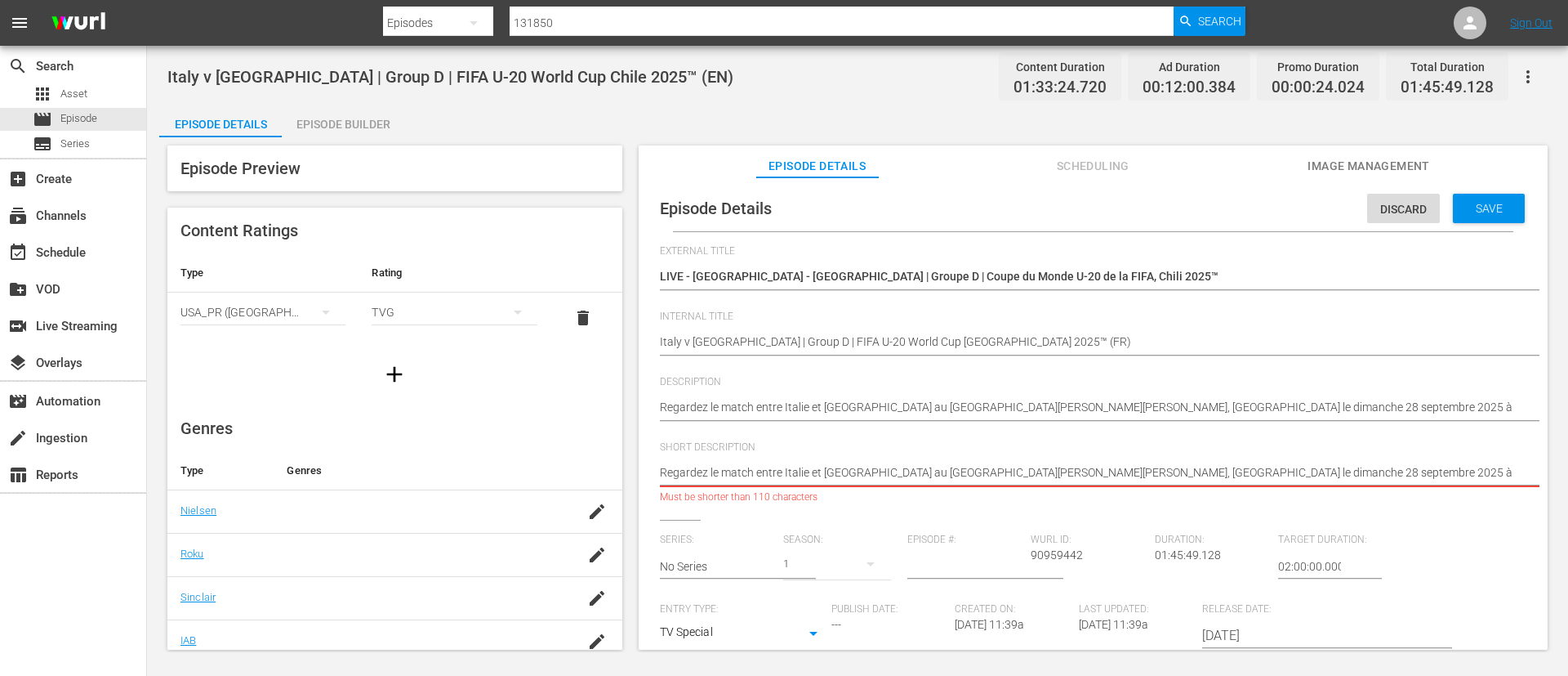
type textarea "Regardez le match entre Italie et [GEOGRAPHIC_DATA] au [GEOGRAPHIC_DATA][PERSON…"
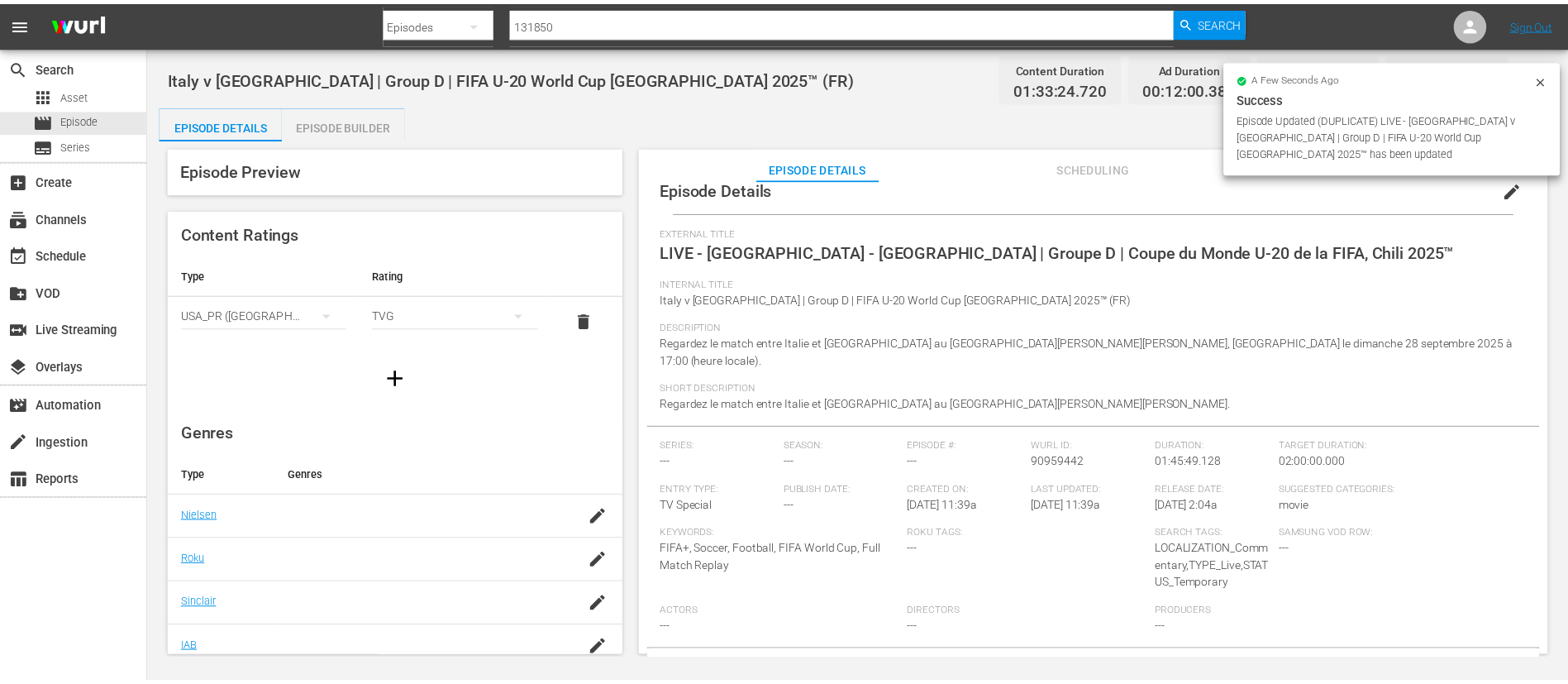
scroll to position [73, 0]
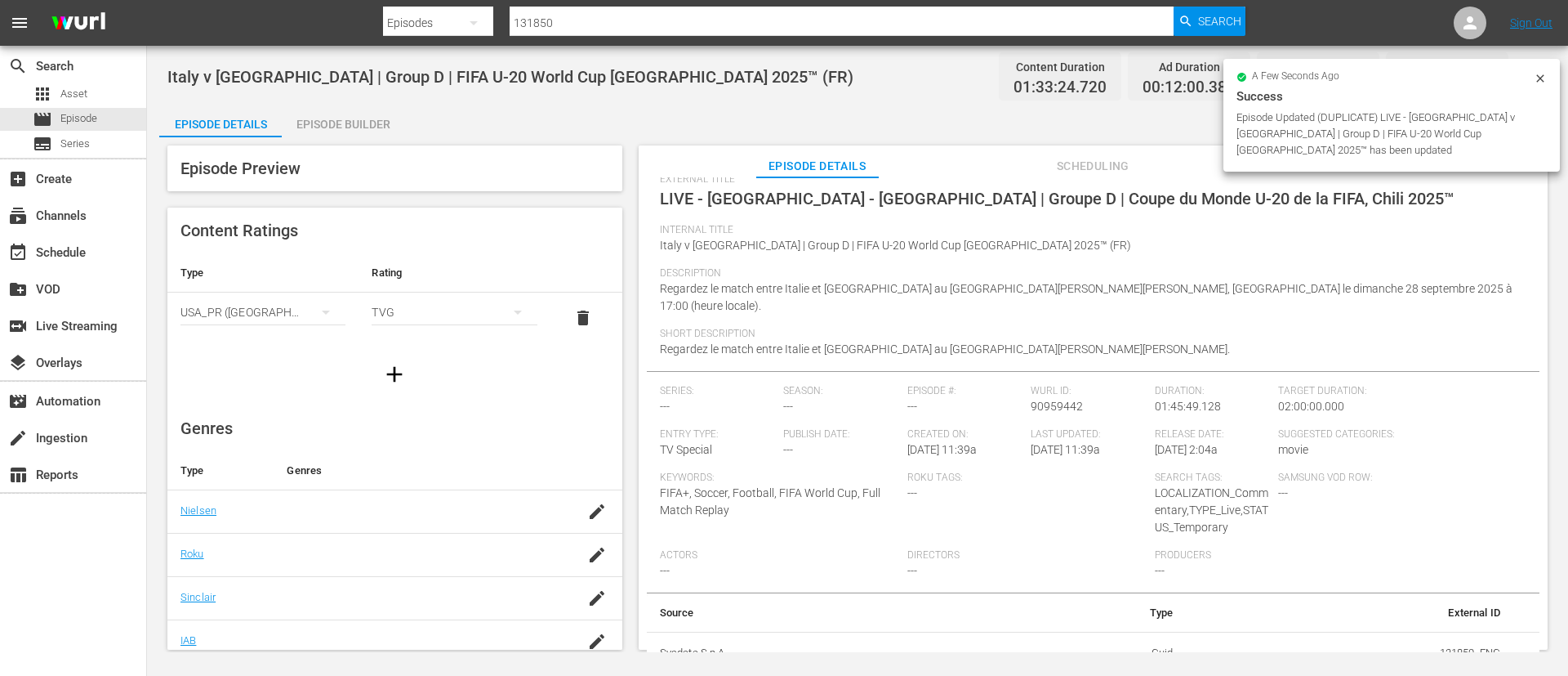
click at [415, 110] on div "Episode Details Episode Builder Episode Preview Content Ratings Type Rating Sel…" at bounding box center [857, 383] width 1397 height 558
click at [307, 119] on div "Episode Builder" at bounding box center [343, 124] width 123 height 39
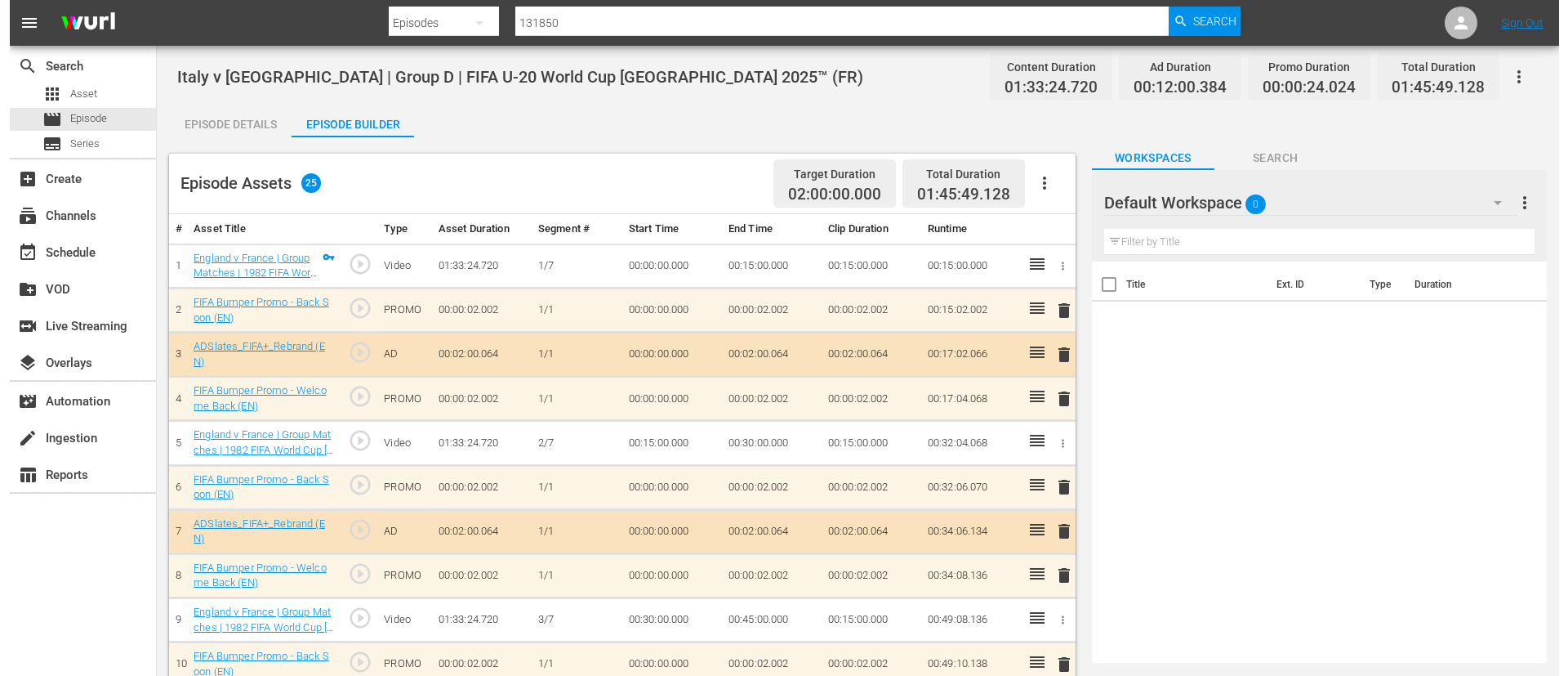
scroll to position [21, 0]
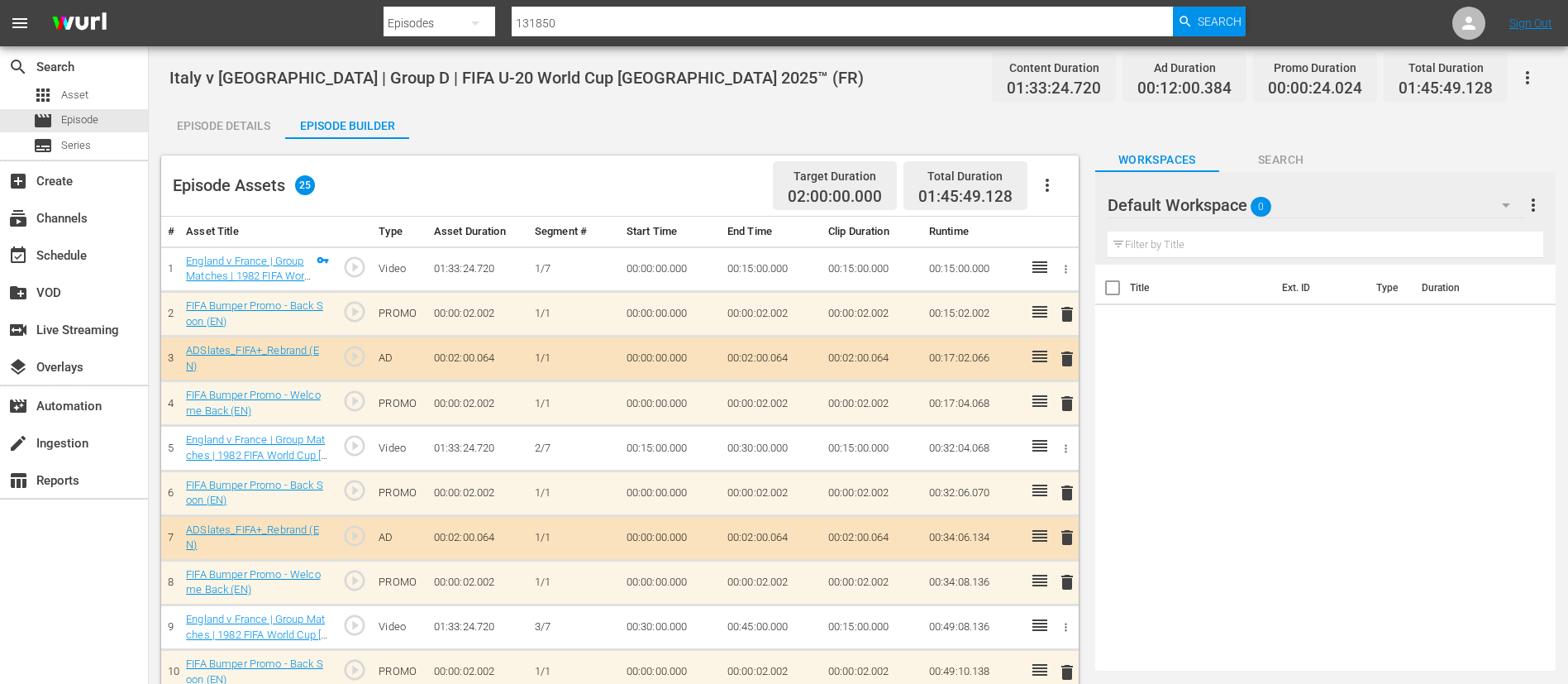
click at [1050, 180] on icon "button" at bounding box center [1047, 185] width 19 height 19
click at [1043, 227] on div "Clear Ads" at bounding box center [1097, 231] width 113 height 40
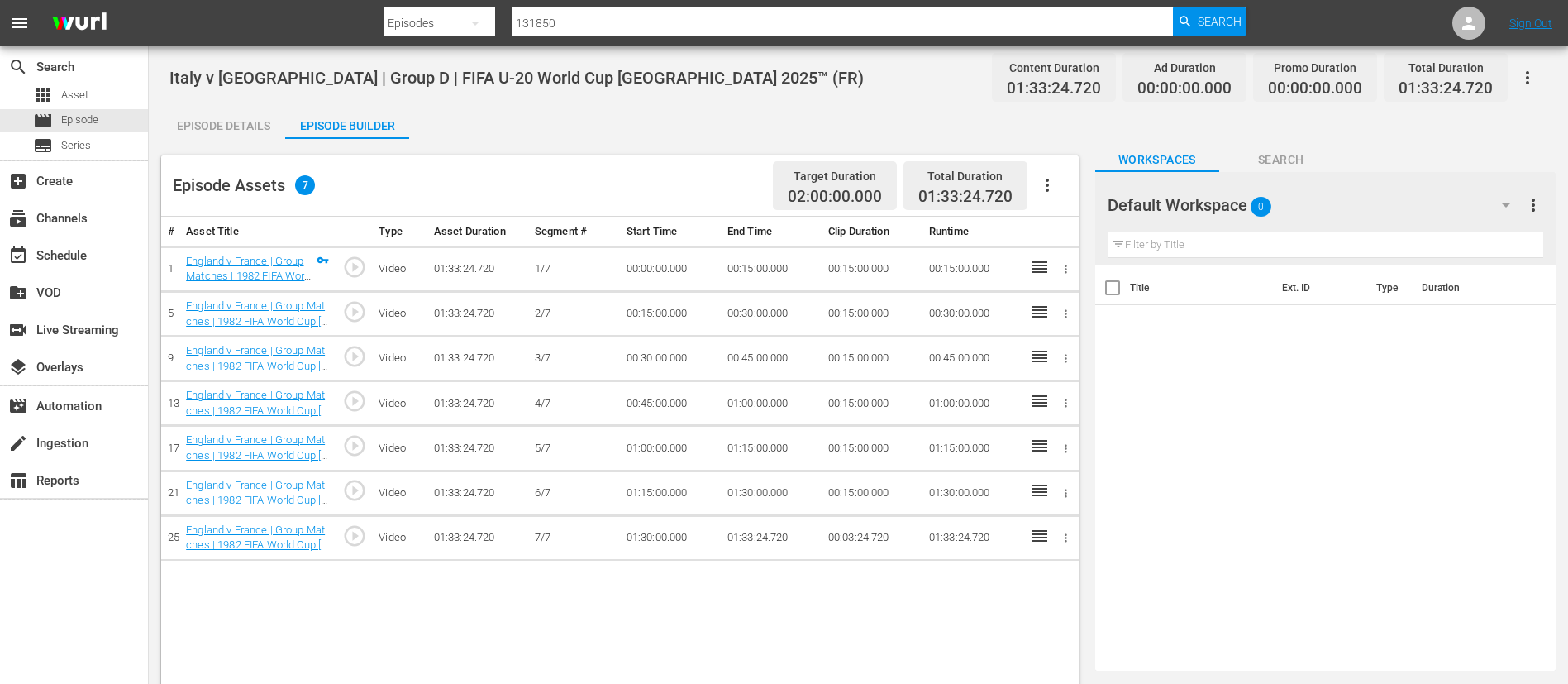
click at [1043, 190] on icon "button" at bounding box center [1047, 185] width 19 height 19
click at [1071, 190] on div "Fill with Ads" at bounding box center [1097, 191] width 113 height 40
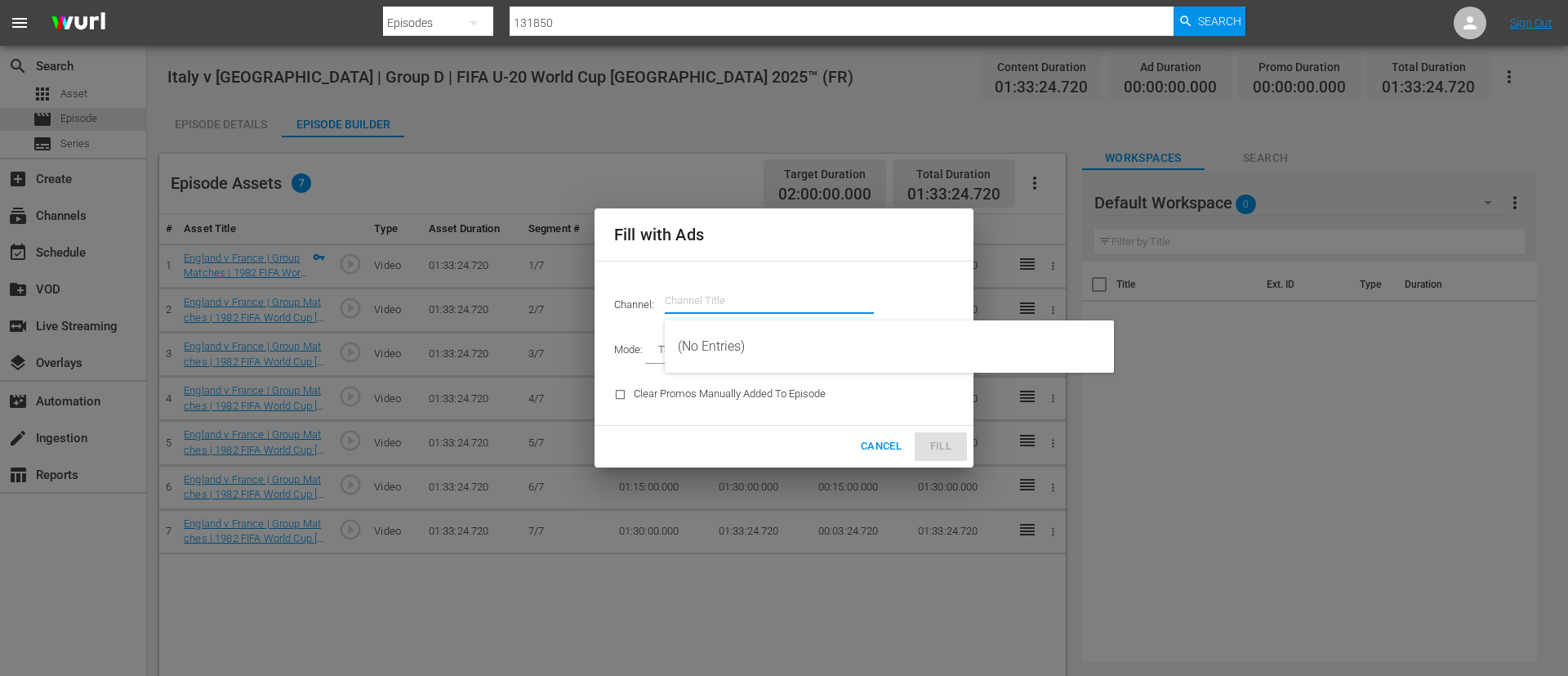
click at [712, 296] on input "text" at bounding box center [769, 300] width 209 height 39
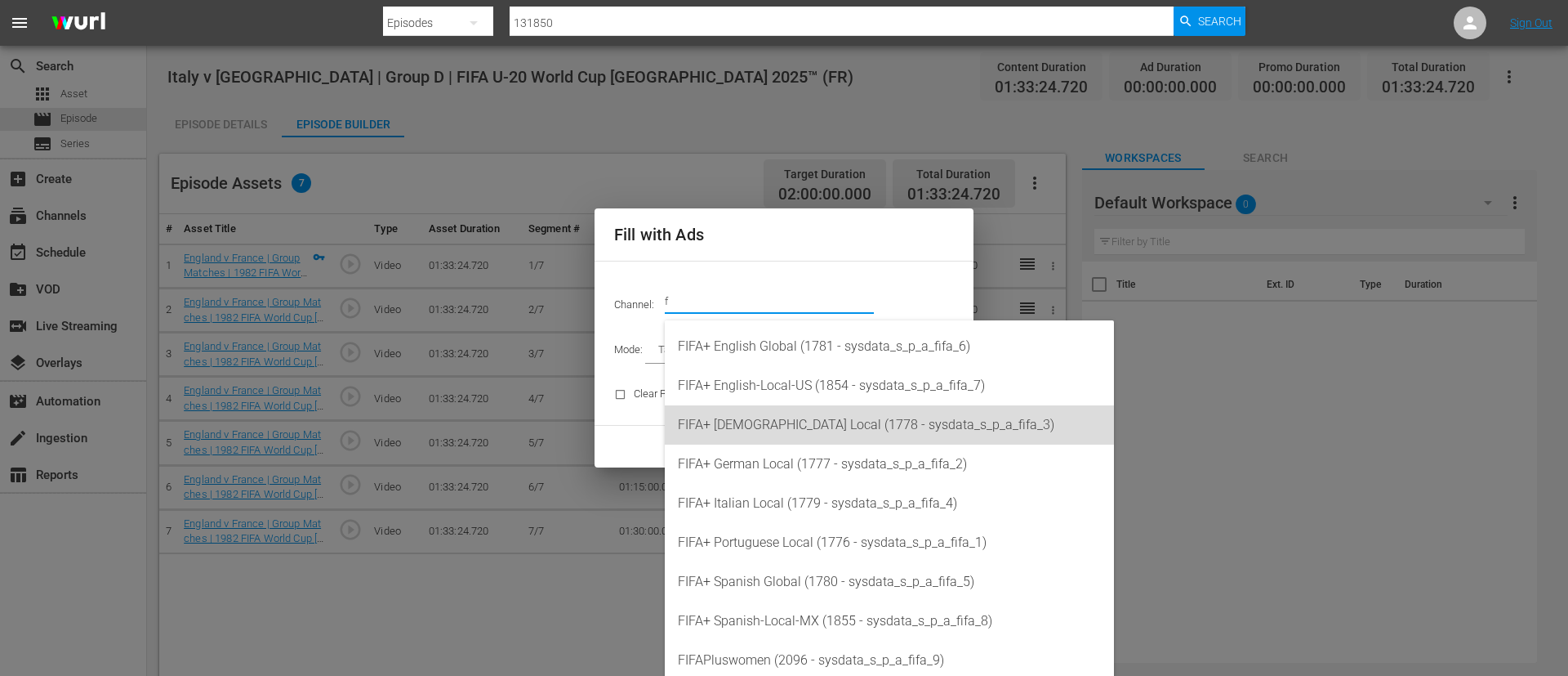
click at [744, 427] on div "FIFA+ [DEMOGRAPHIC_DATA] Local (1778 - sysdata_s_p_a_fifa_3)" at bounding box center [890, 424] width 423 height 39
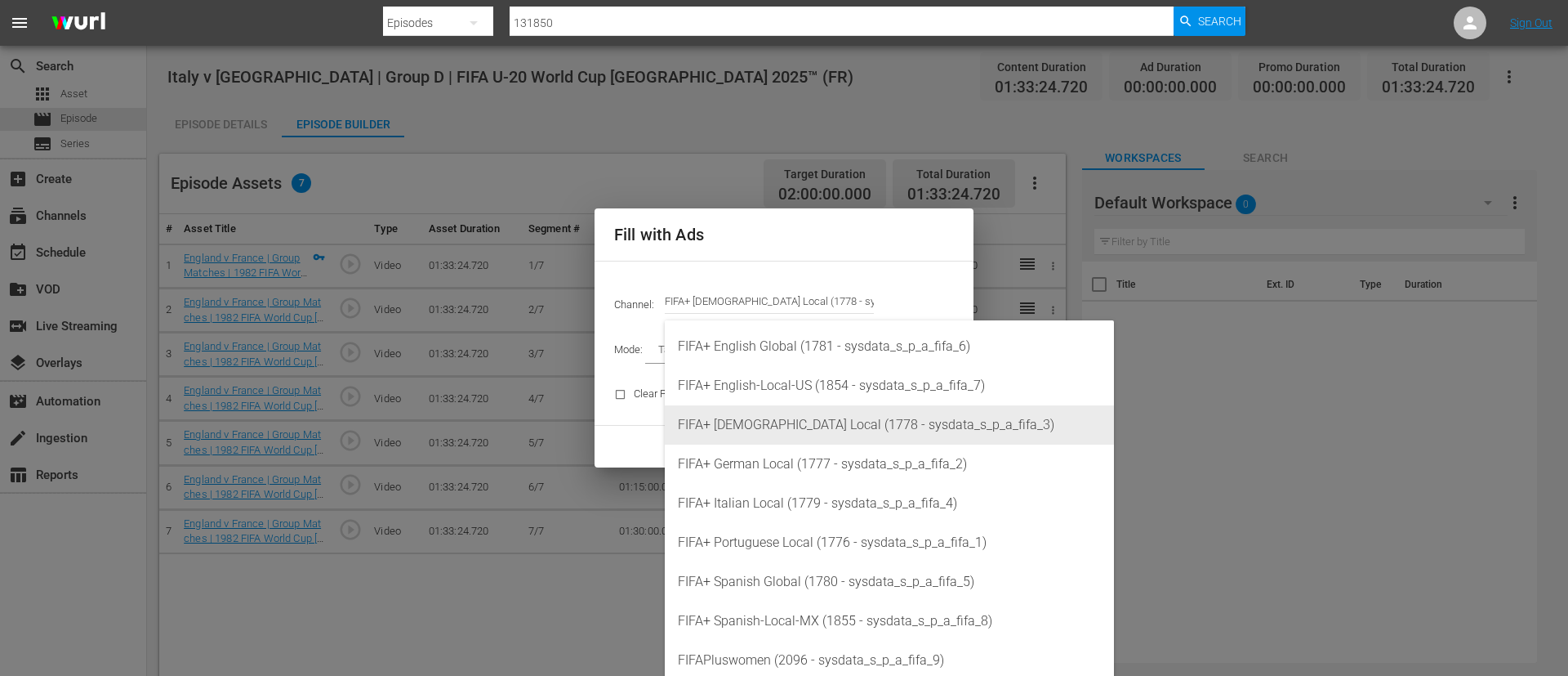
type input "FIFA+ [DEMOGRAPHIC_DATA] Local (1778)"
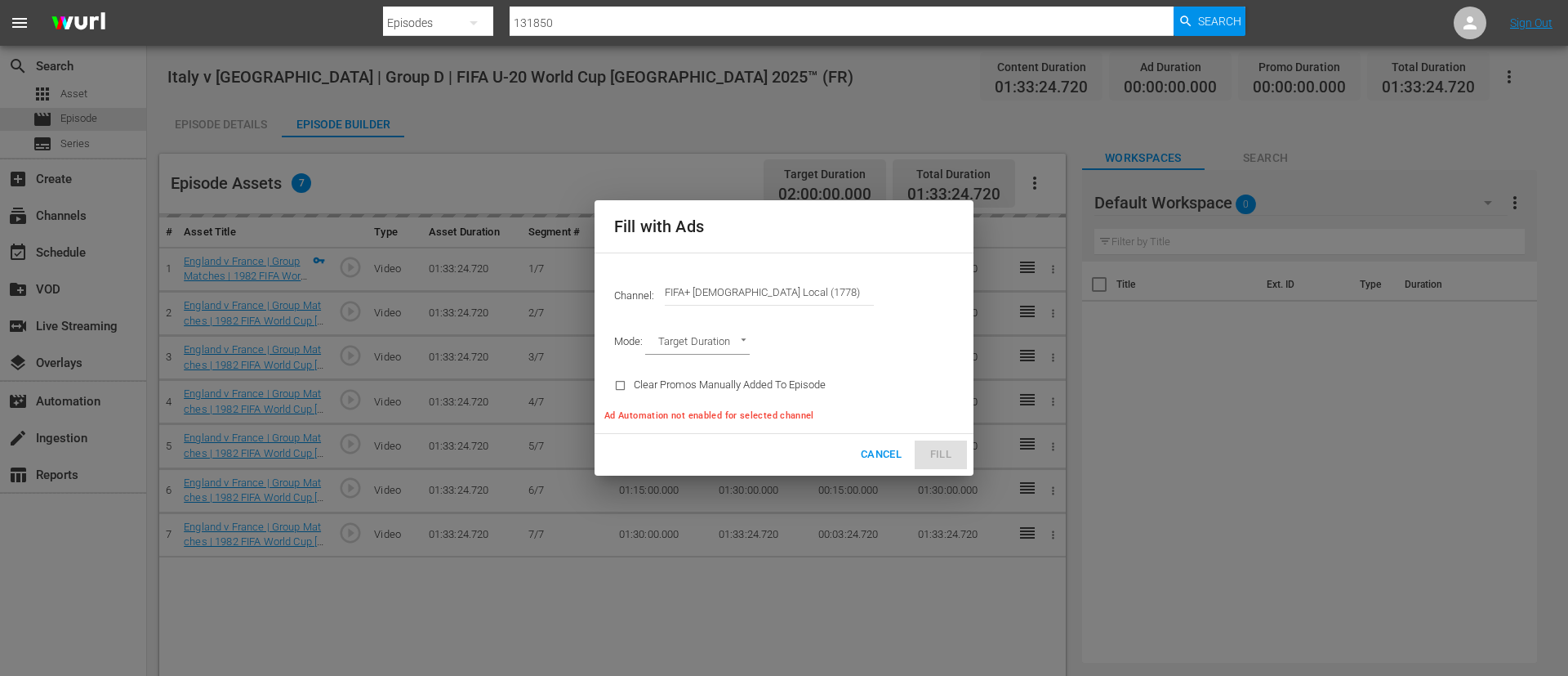
type input "AD_BREAK_DURATION"
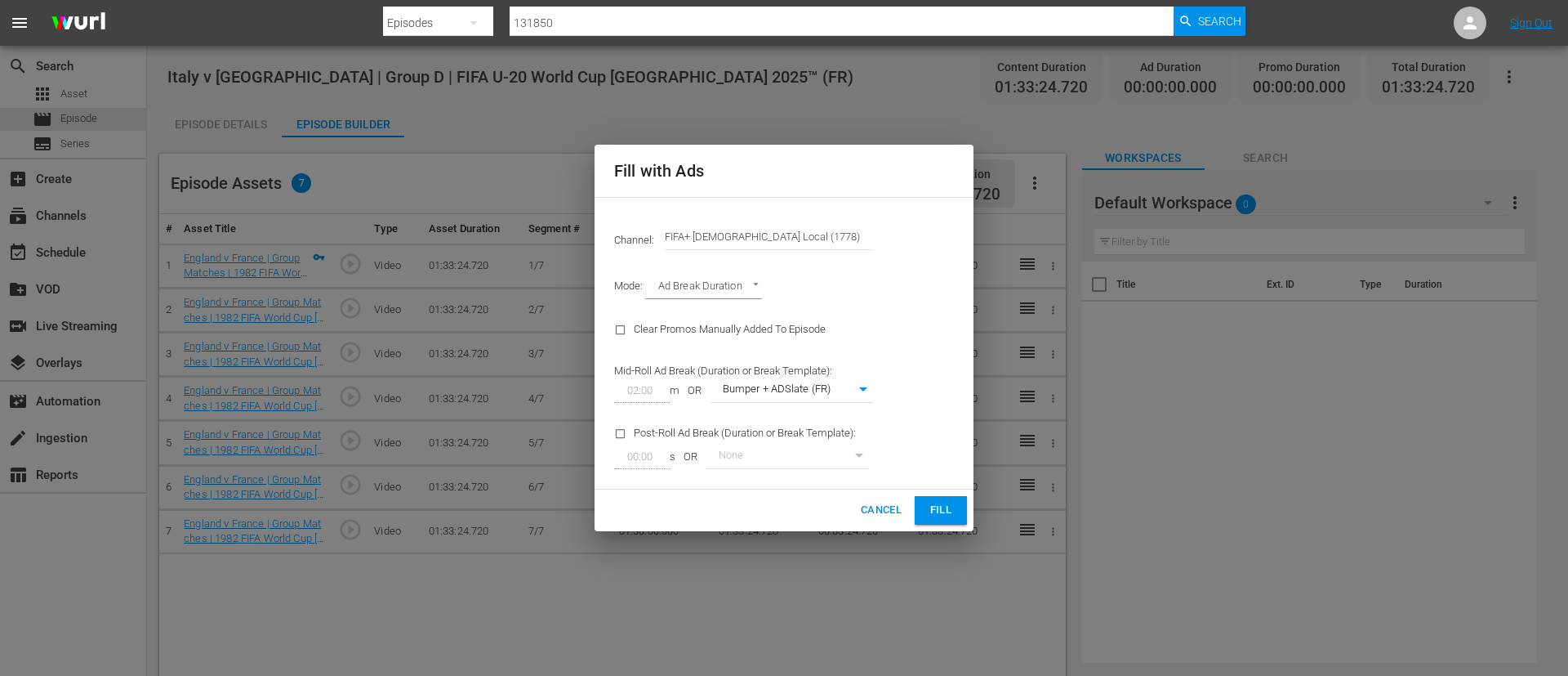
click at [962, 501] on button "Fill" at bounding box center [941, 510] width 53 height 28
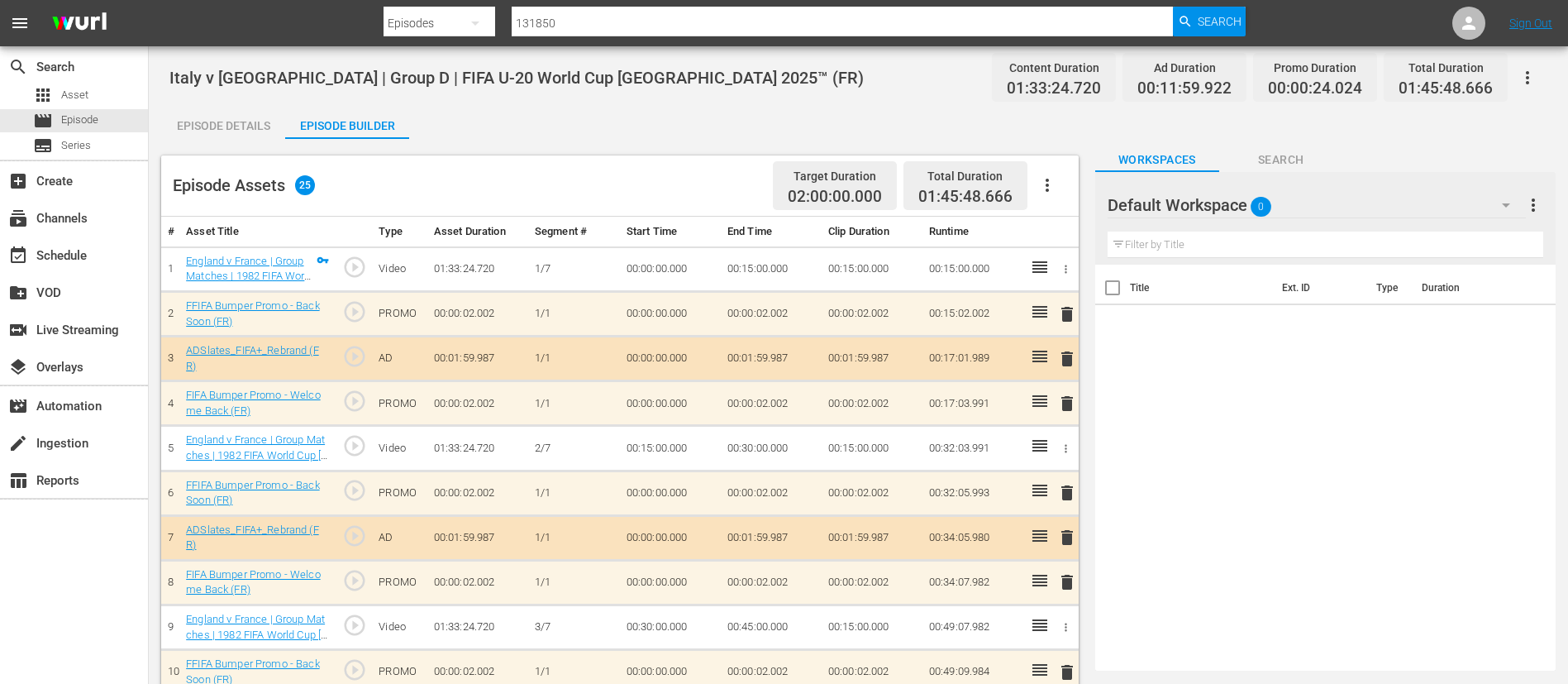
click at [1535, 73] on icon "button" at bounding box center [1527, 77] width 19 height 19
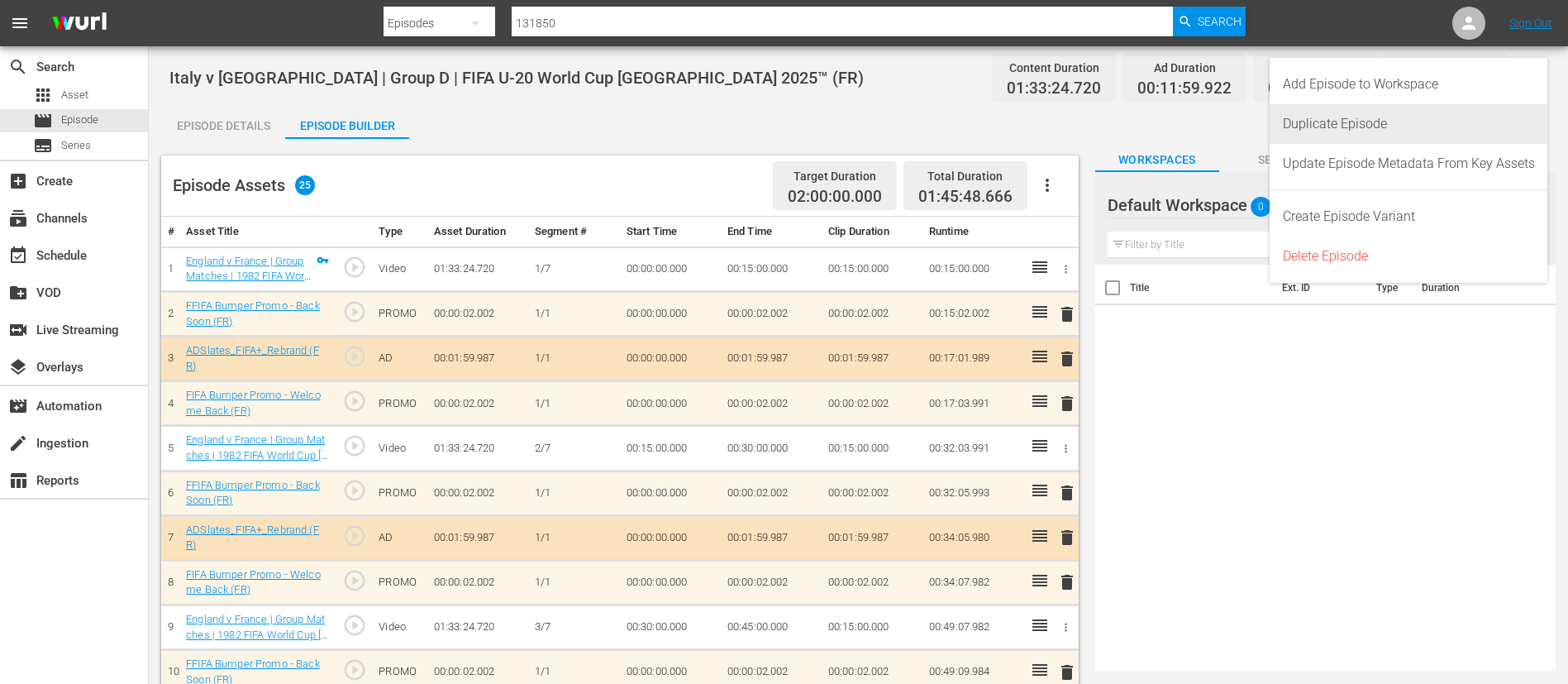
click at [1442, 124] on div "Duplicate Episode" at bounding box center [1409, 124] width 252 height 40
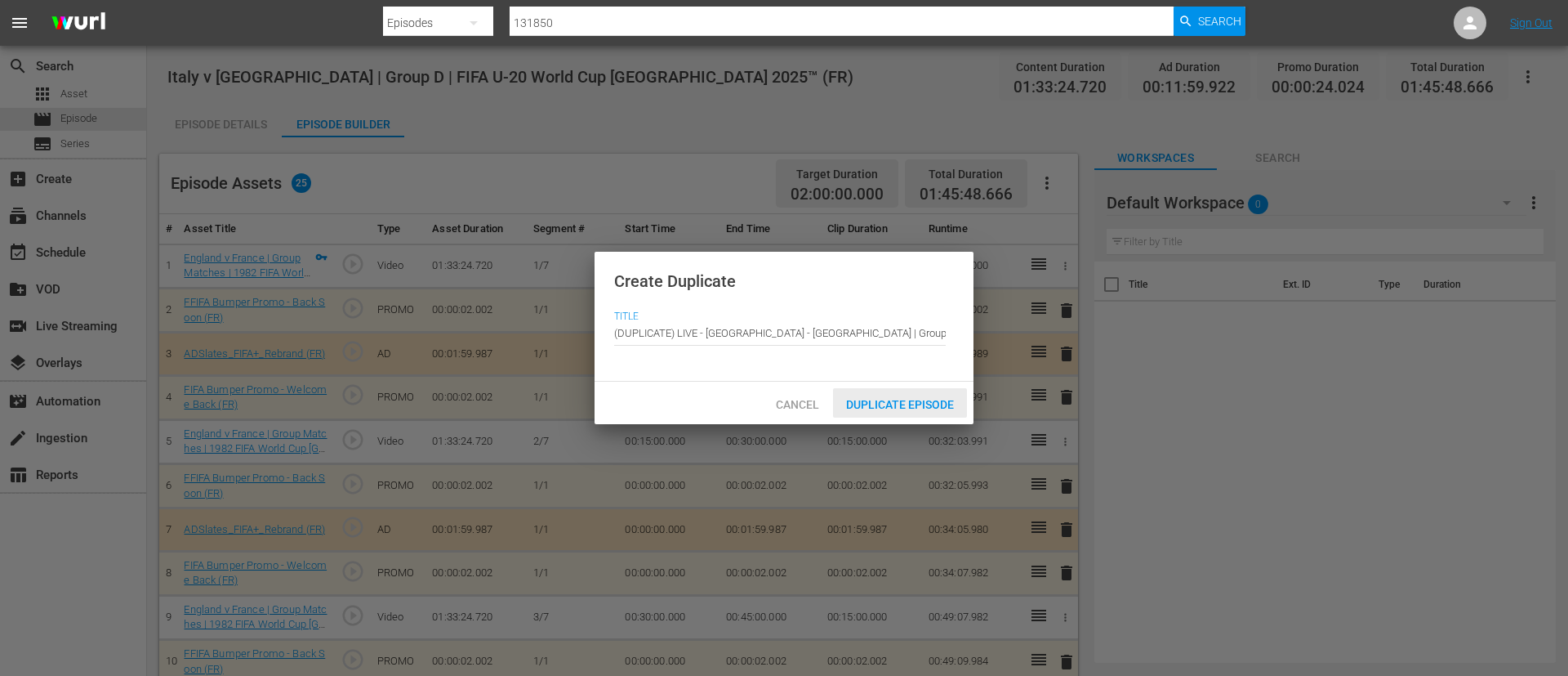
click at [885, 393] on div "Duplicate Episode" at bounding box center [900, 403] width 134 height 30
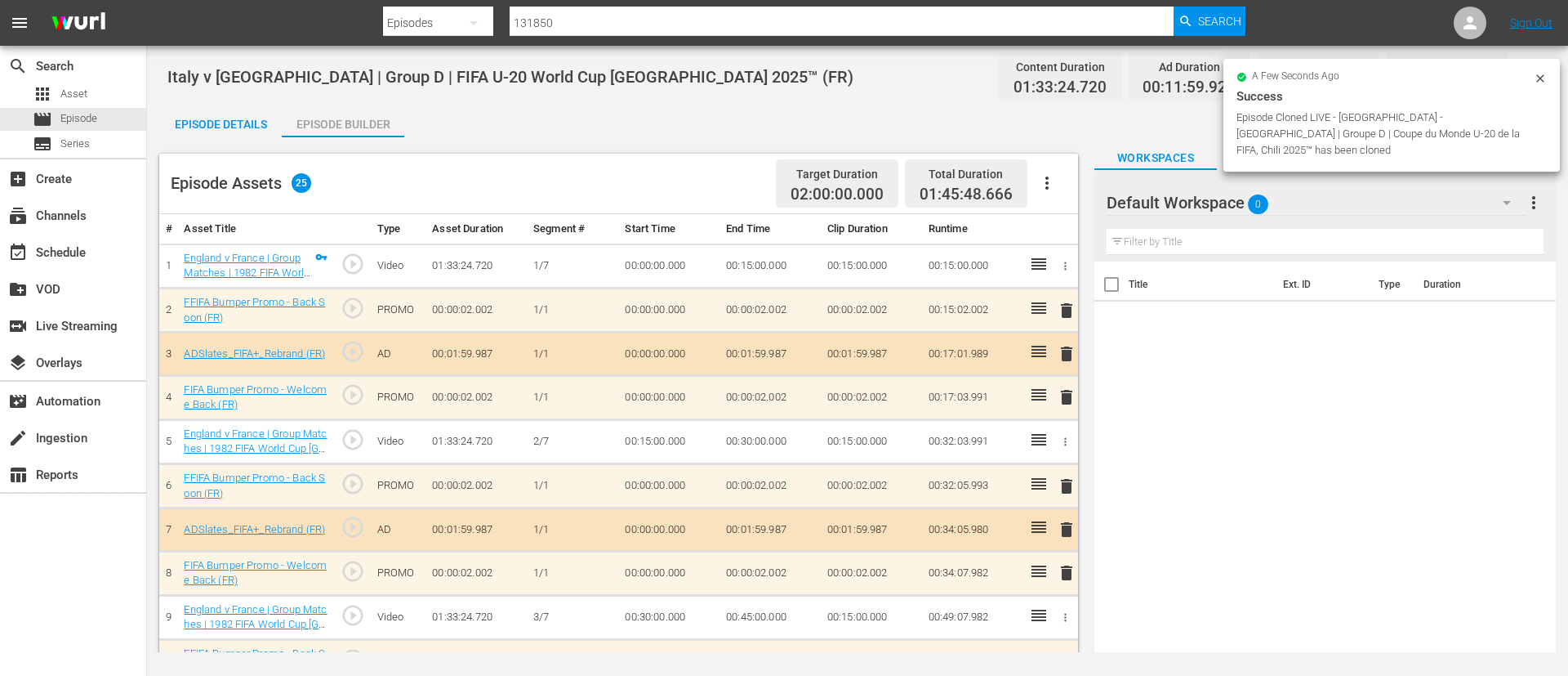
click at [1066, 179] on button "button" at bounding box center [1047, 182] width 39 height 39
click at [1074, 235] on div "Clear Ads" at bounding box center [1096, 228] width 111 height 39
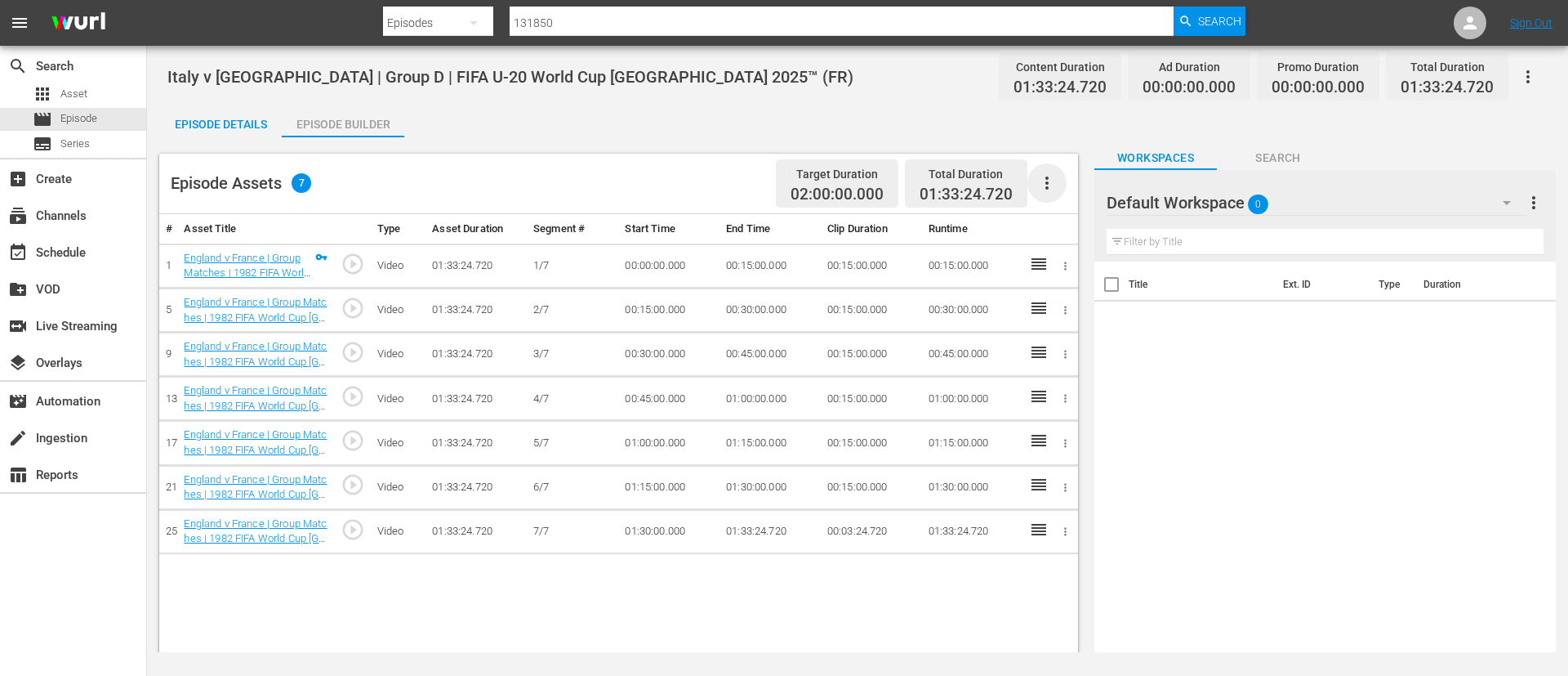
click at [1043, 185] on icon "button" at bounding box center [1047, 182] width 19 height 19
click at [1085, 191] on div "Fill with Ads" at bounding box center [1096, 189] width 111 height 39
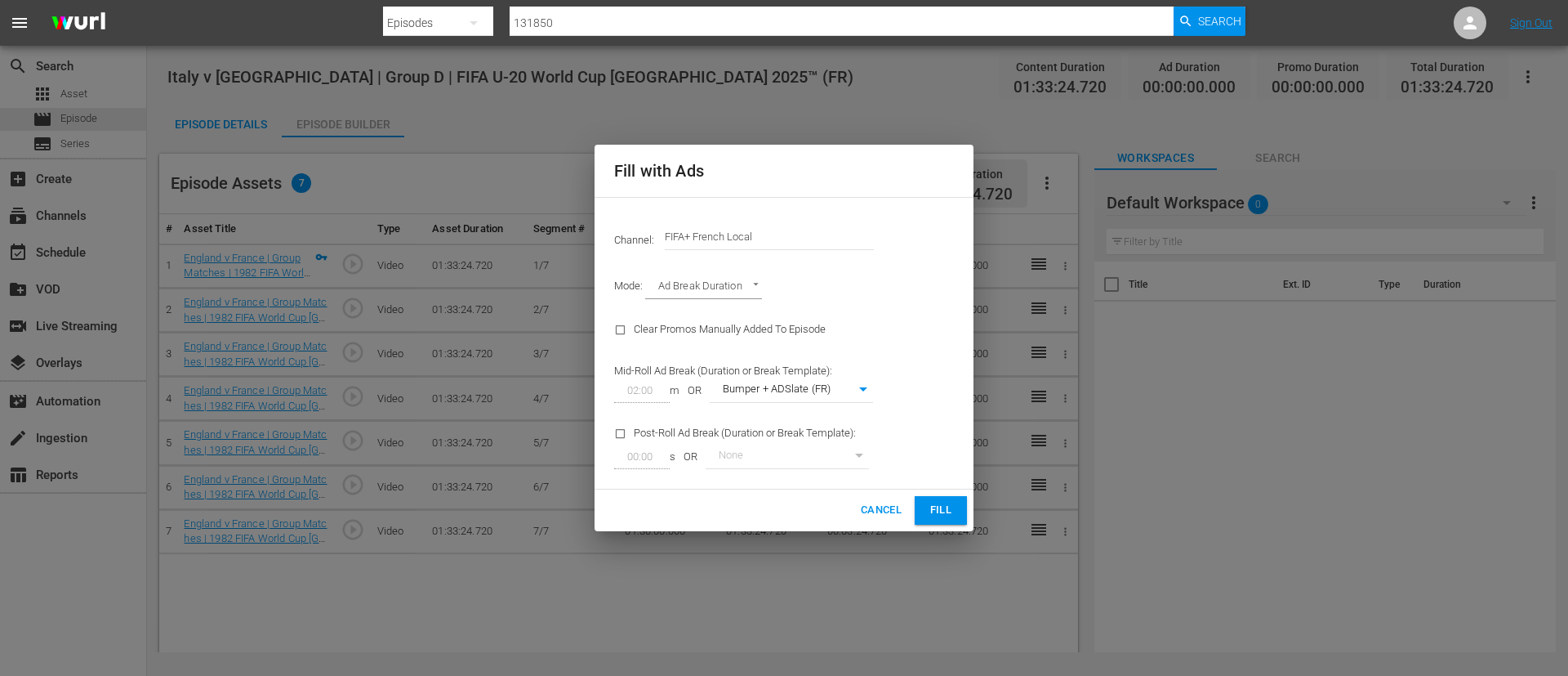
click at [813, 253] on input "FIFA+ French Local" at bounding box center [769, 237] width 209 height 39
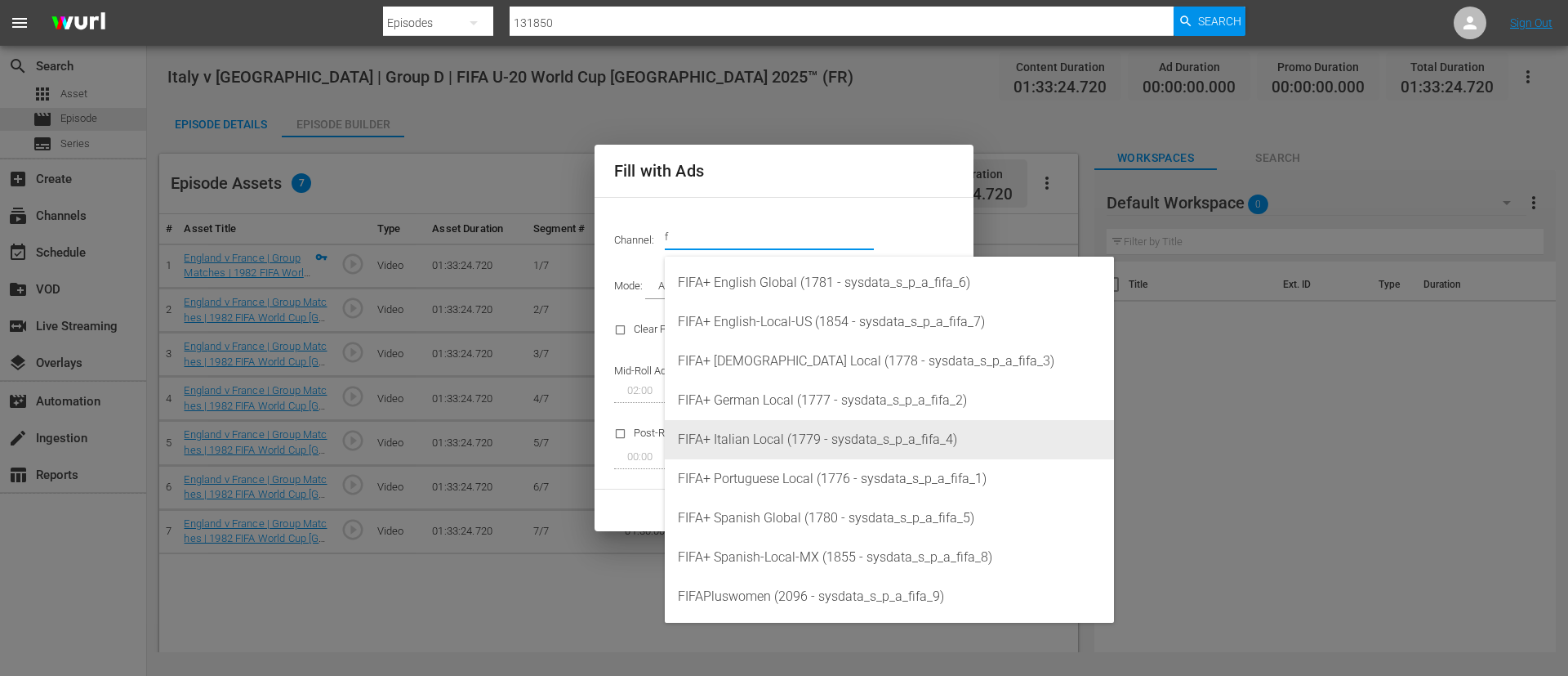
click at [793, 433] on div "FIFA+ Italian Local (1779 - sysdata_s_p_a_fifa_4)" at bounding box center [890, 439] width 423 height 39
type input "FIFA+ Italian Local (1779)"
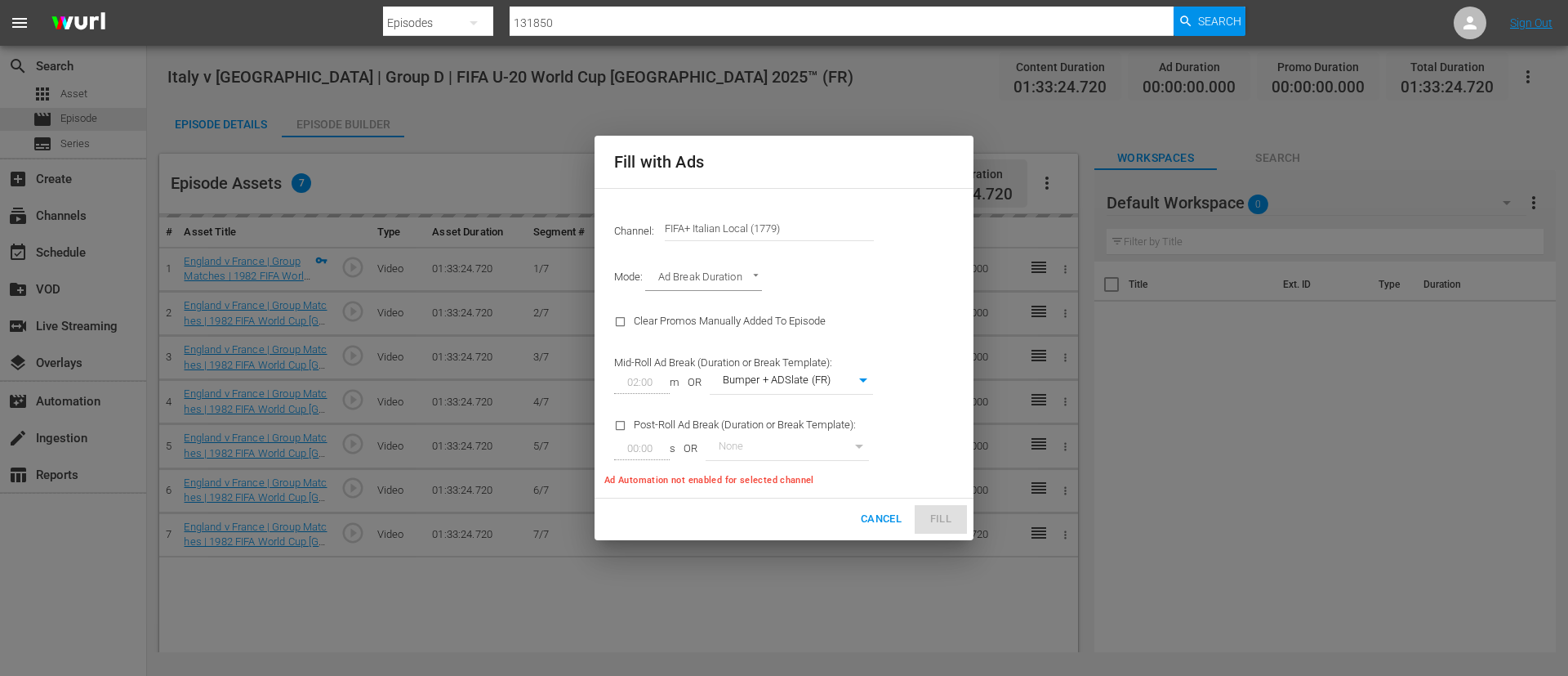
type input "341"
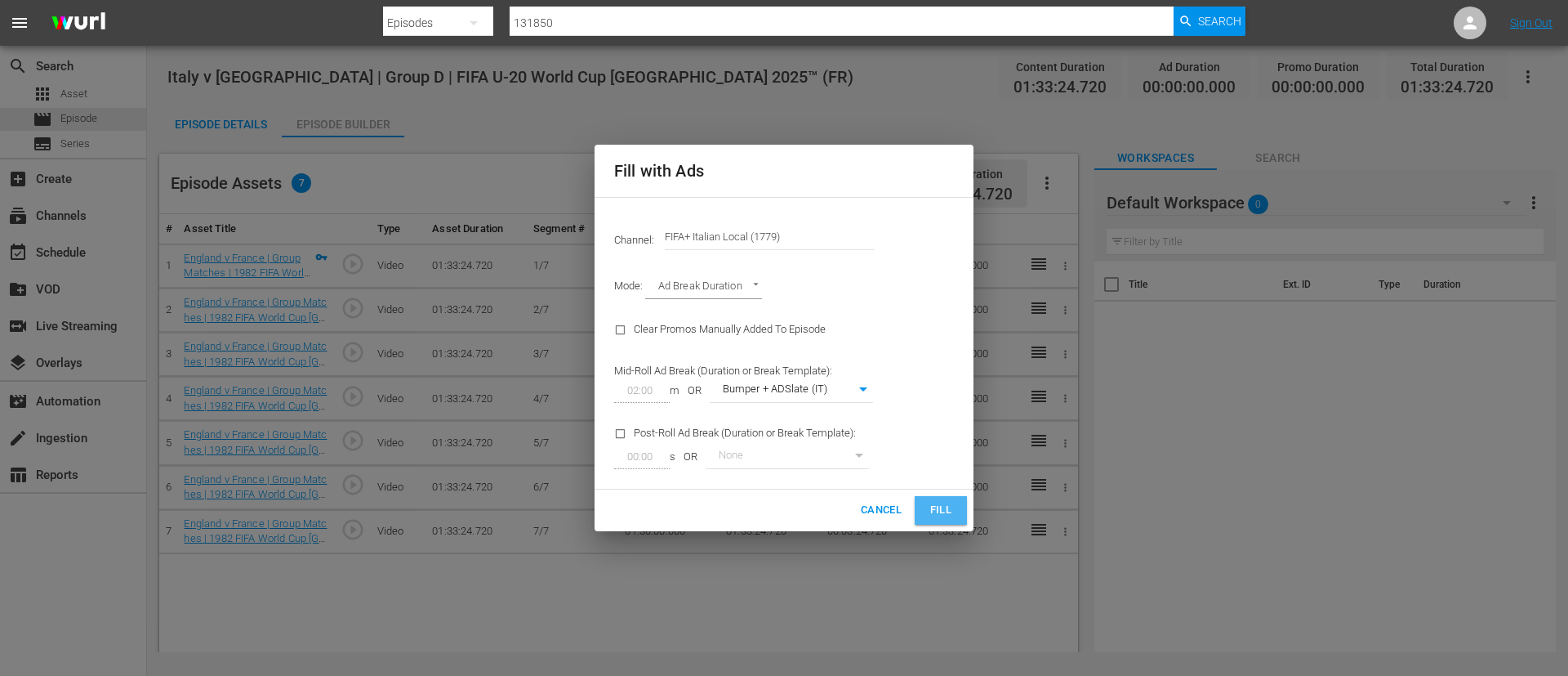
click at [950, 506] on span "Fill" at bounding box center [941, 510] width 26 height 18
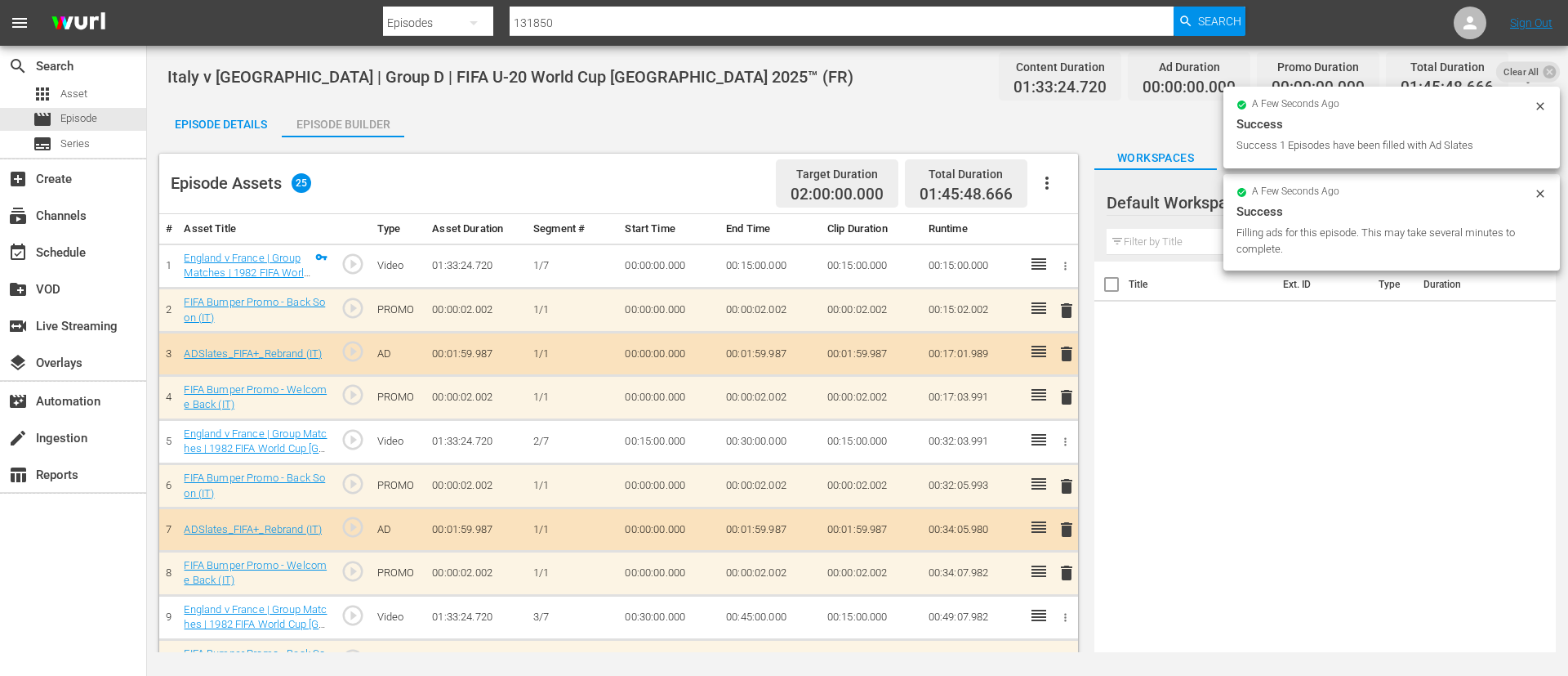
click at [200, 123] on div "Episode Details" at bounding box center [220, 124] width 123 height 39
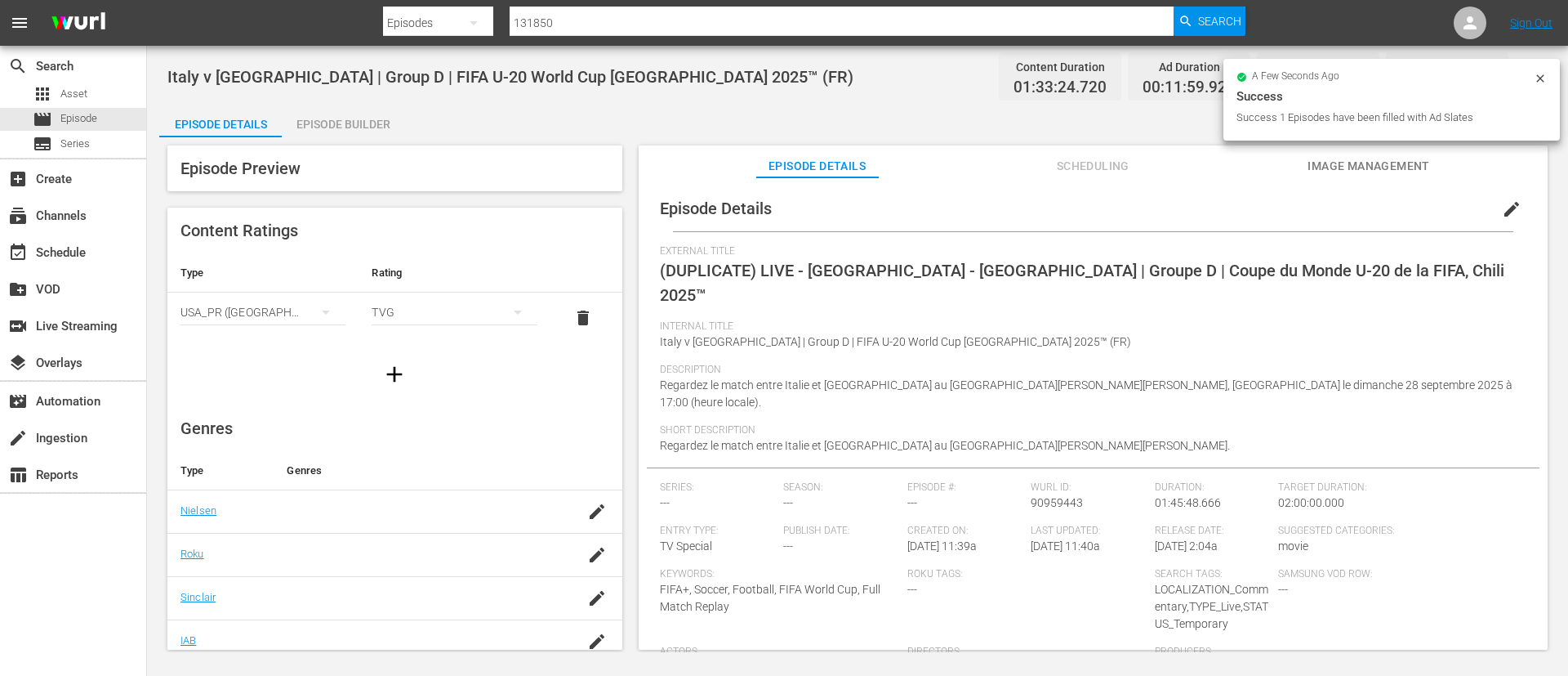
click at [1505, 205] on span "edit" at bounding box center [1511, 208] width 19 height 19
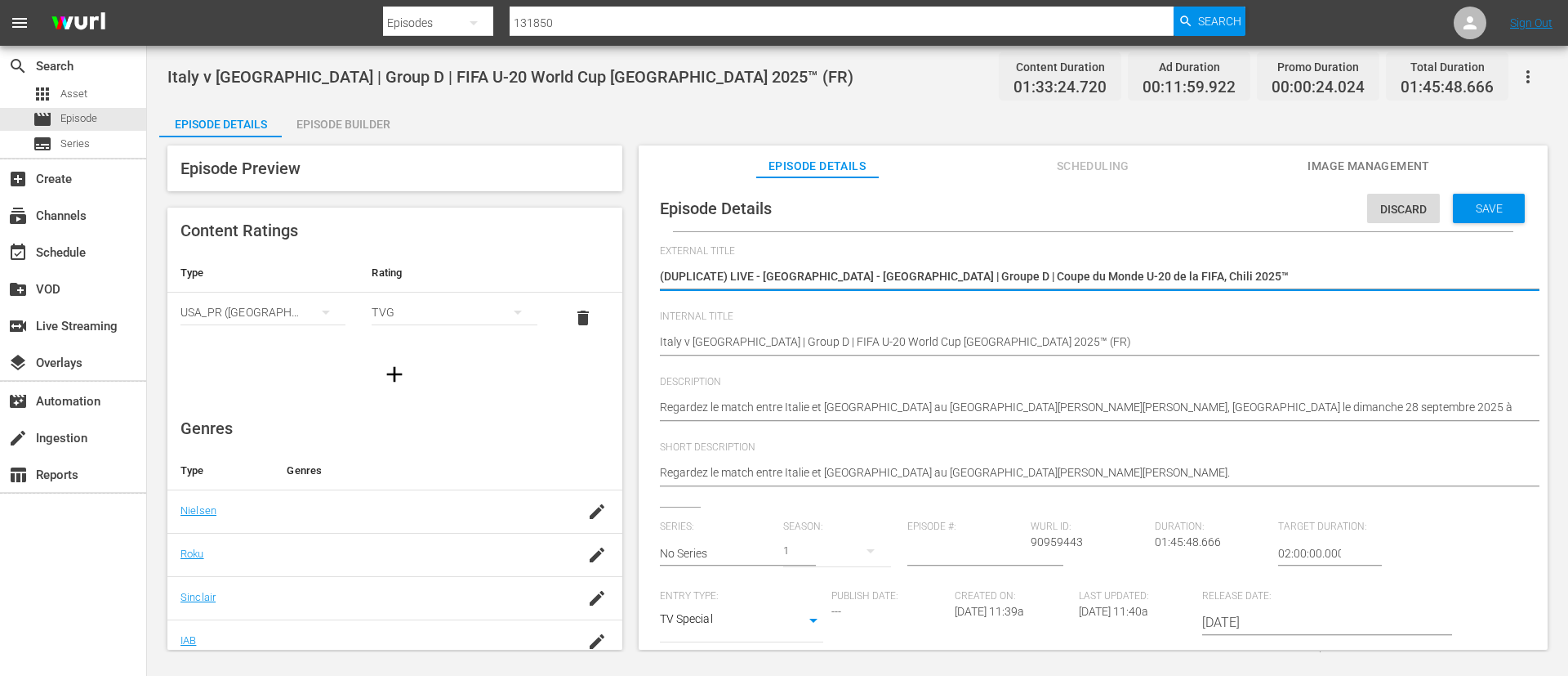
click at [1325, 282] on textarea "(DUPLICATE) LIVE - [GEOGRAPHIC_DATA] - [GEOGRAPHIC_DATA] | Groupe D | Coupe du …" at bounding box center [1089, 277] width 859 height 19
type textarea "L"
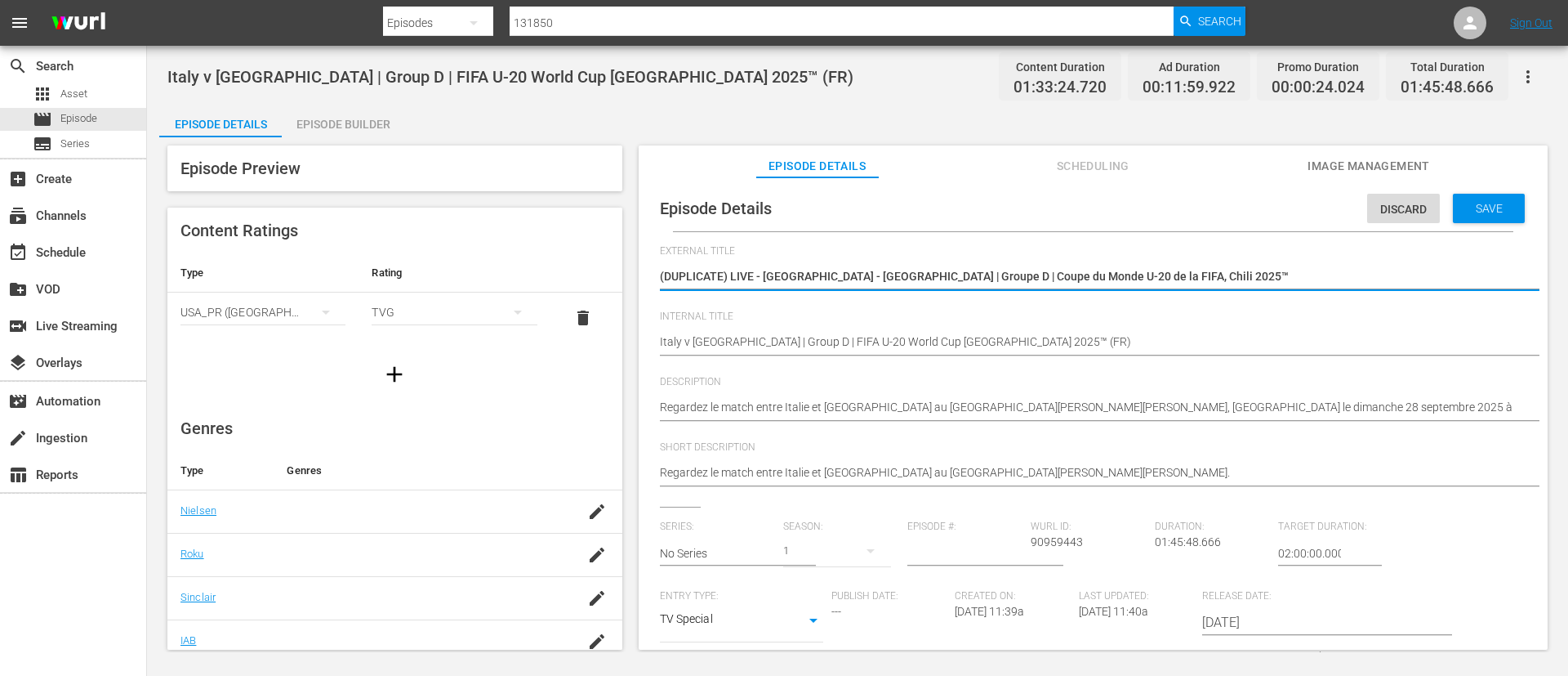
type textarea "L"
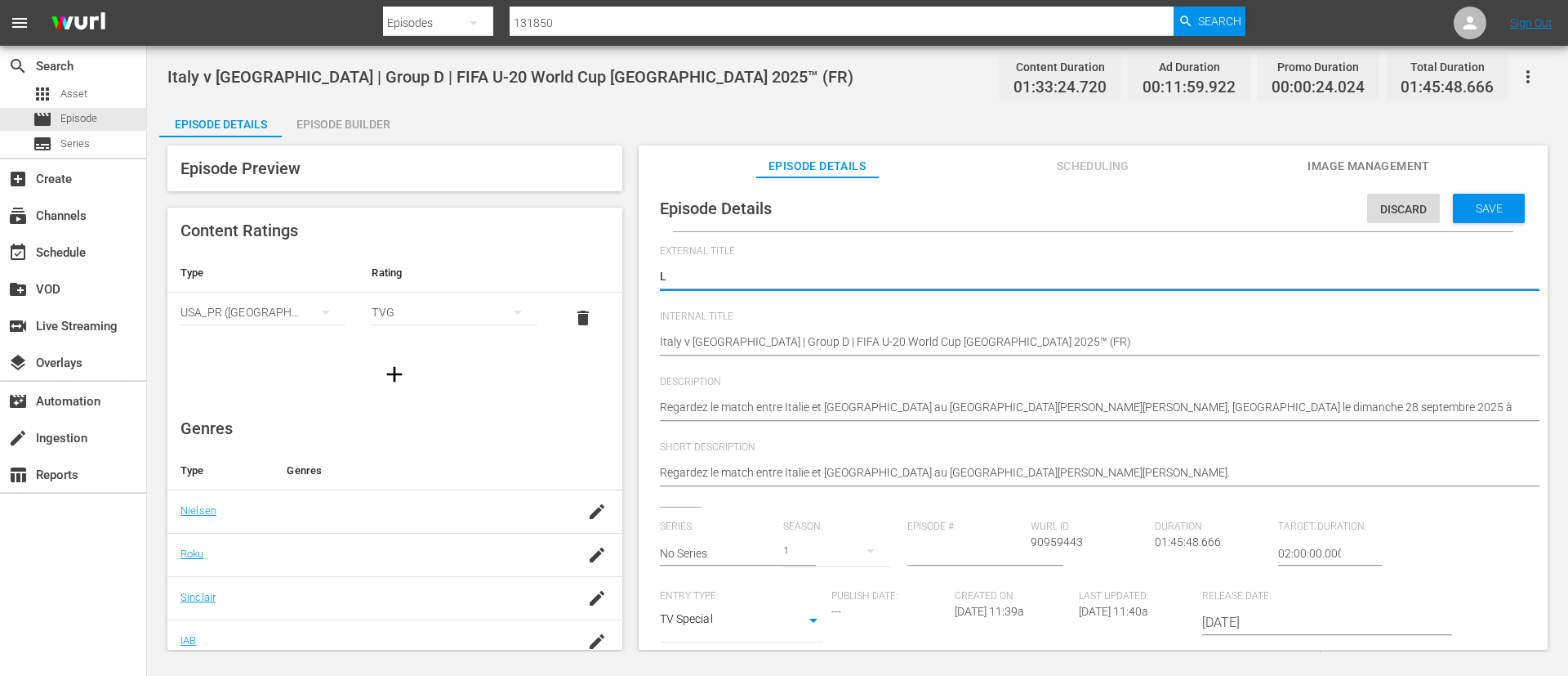
type textarea "LI"
type textarea "LIV"
type textarea "LIVE"
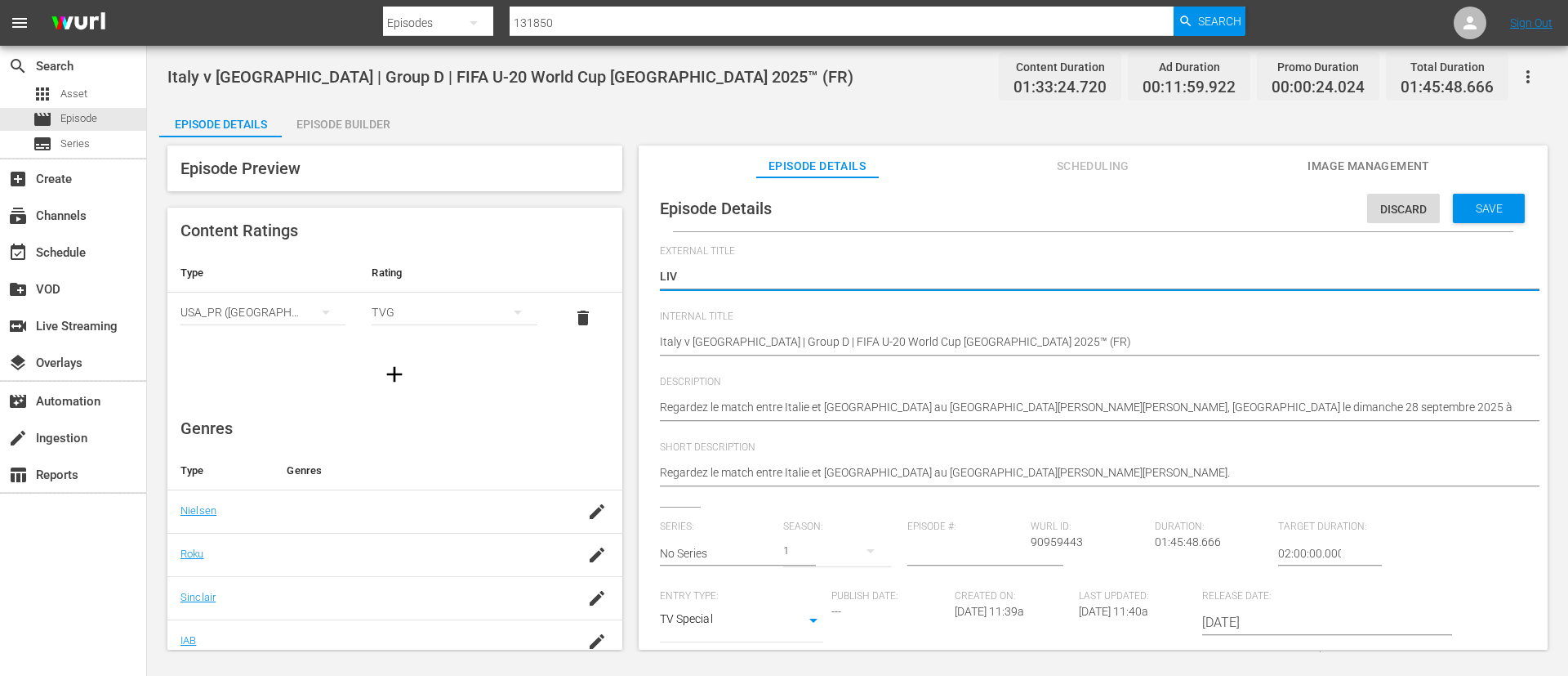
type textarea "LIVE"
type textarea "LIVE -"
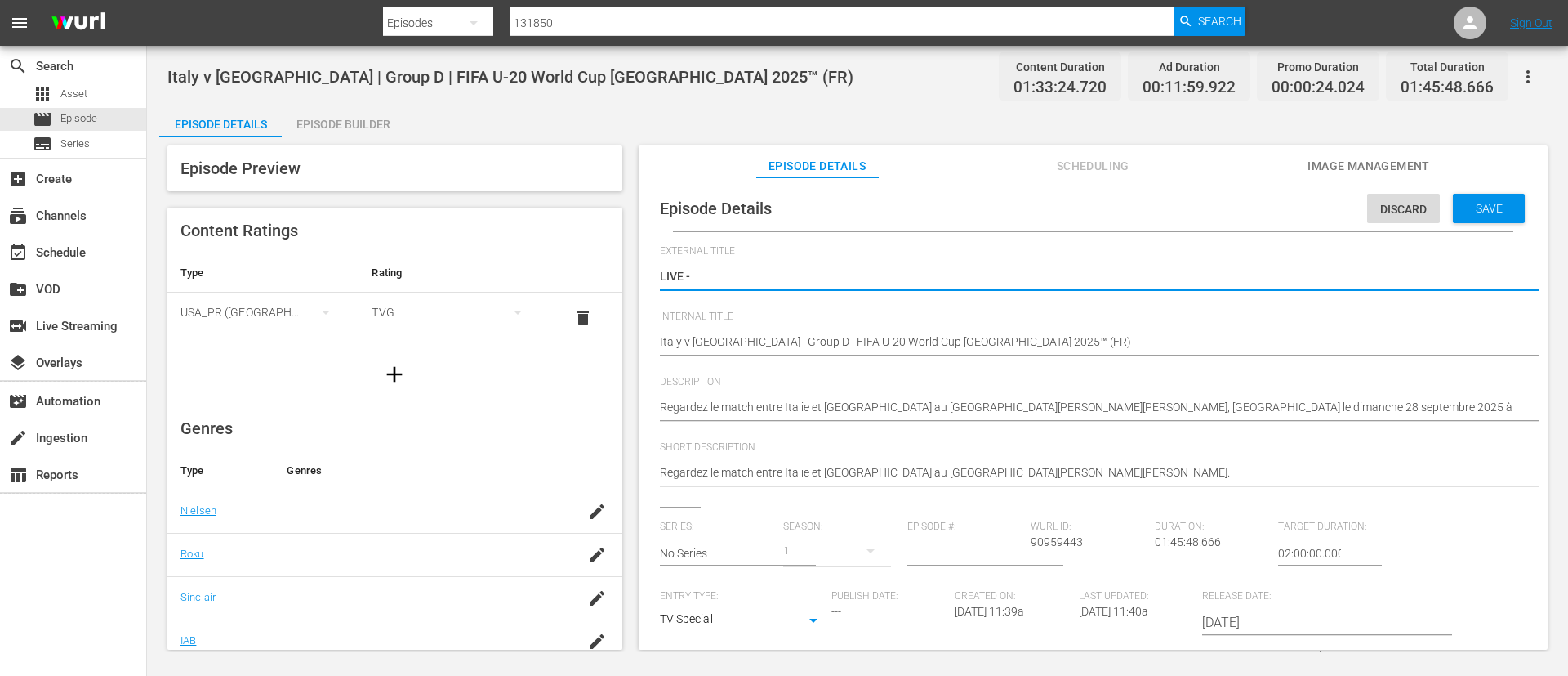
type textarea "LIVE -"
type textarea "LIVE - [GEOGRAPHIC_DATA] - [GEOGRAPHIC_DATA] | Gruppo D | Coppa del Mondo FIFA …"
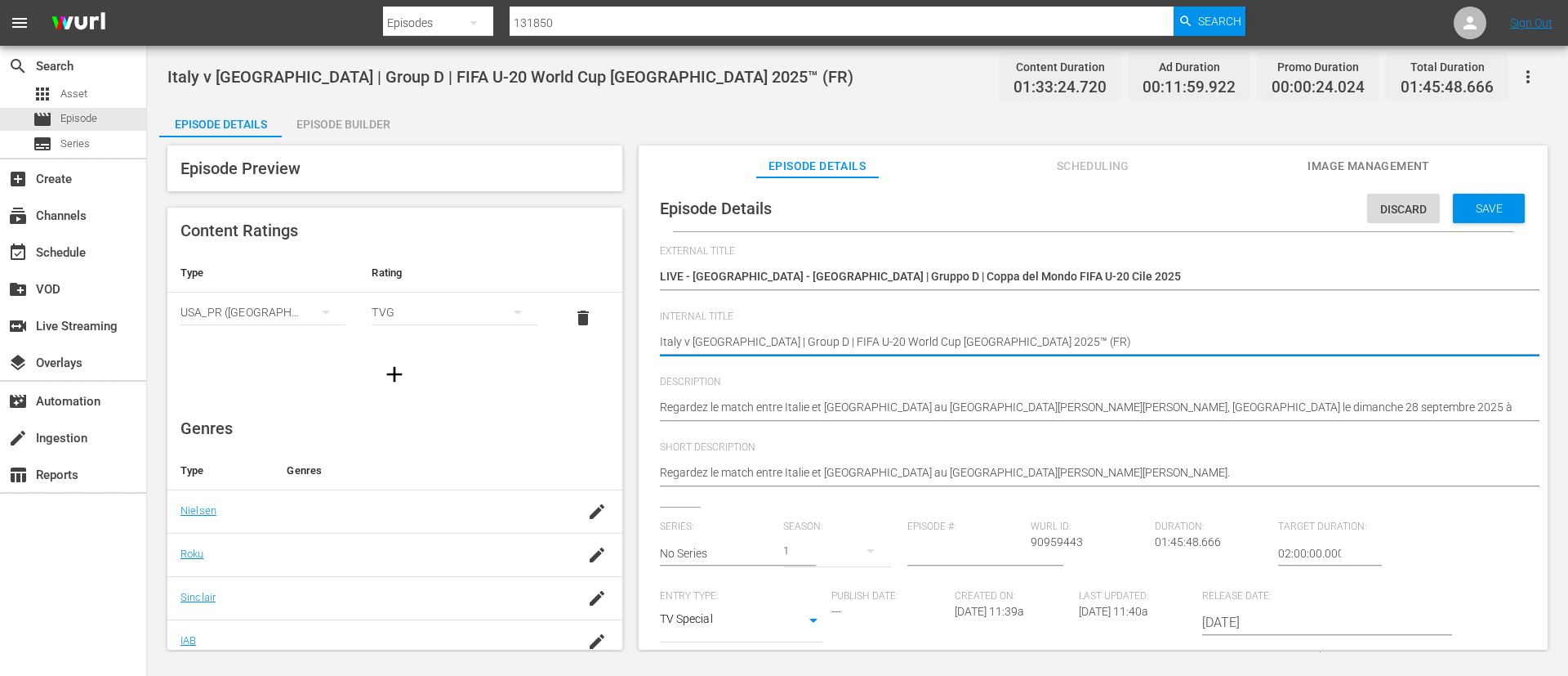
type textarea "Italy v [GEOGRAPHIC_DATA] | Group D | FIFA U-20 World Cup Chile 2025™ (I)"
type textarea "Italy v [GEOGRAPHIC_DATA] | Group D | FIFA U-20 World Cup Chile 2025™ (IT)"
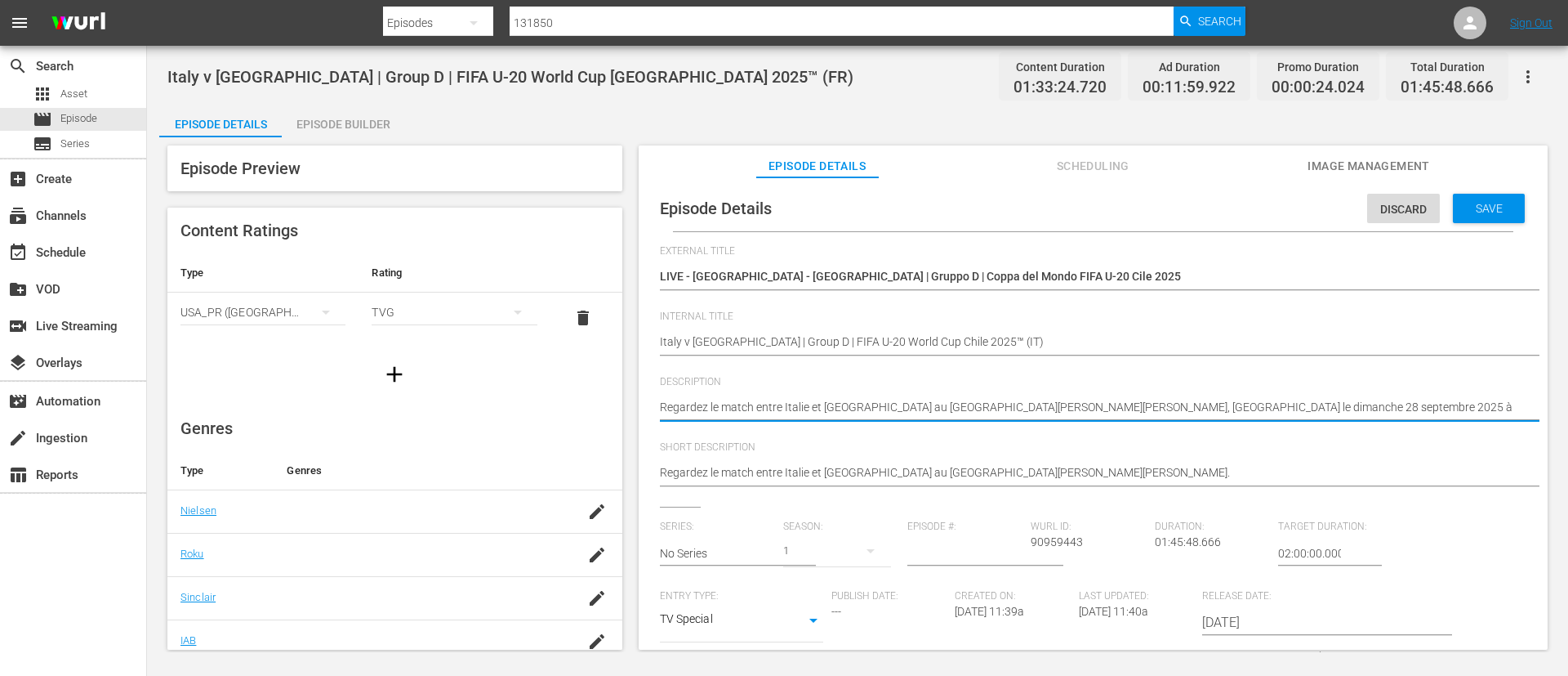
click at [1091, 412] on textarea "Regardez le match entre Italie et [GEOGRAPHIC_DATA] au [GEOGRAPHIC_DATA][PERSON…" at bounding box center [1089, 408] width 859 height 19
paste textarea "Guarda la partita tra Italia e Australia giocato al [GEOGRAPHIC_DATA][PERSON_NA…"
type textarea "Guarda la partita tra Italia e Australia giocato al [GEOGRAPHIC_DATA][PERSON_NA…"
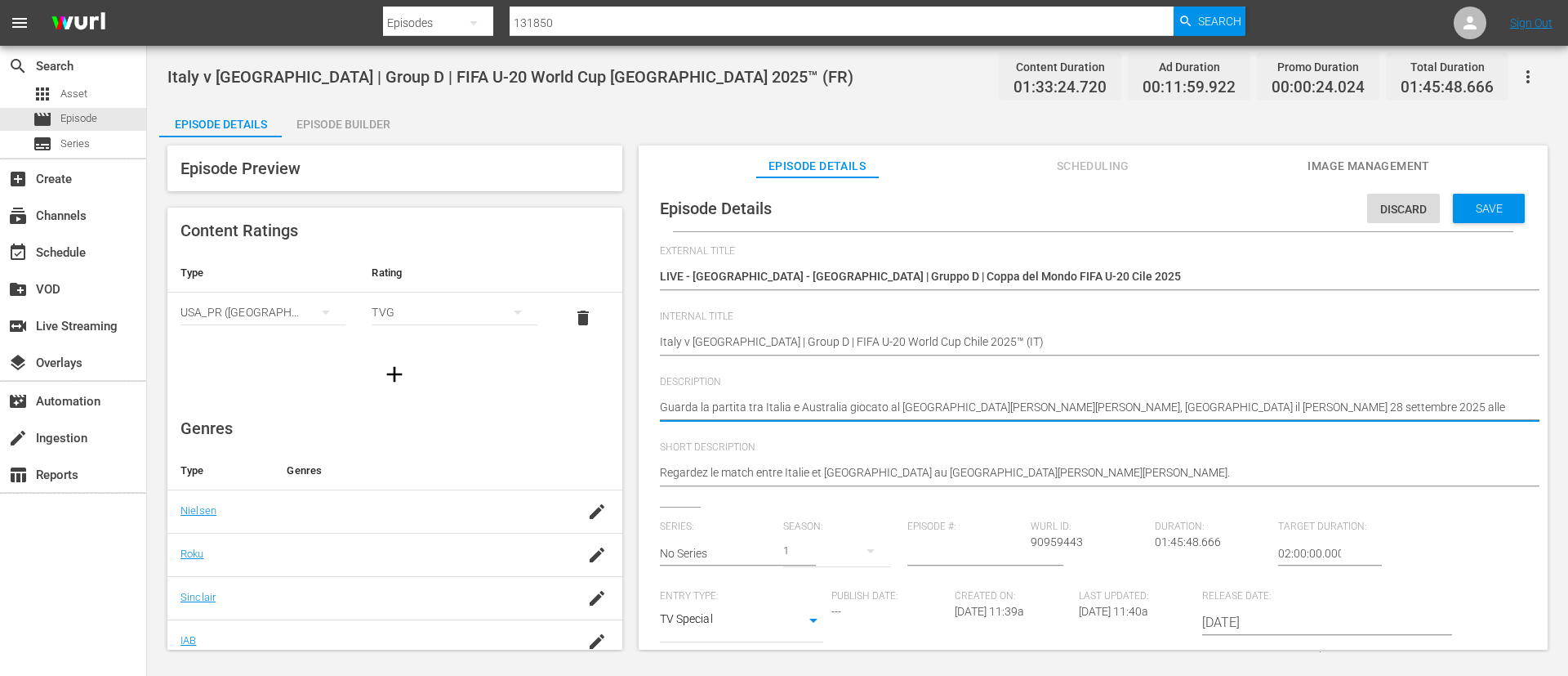
type textarea "Guarda la partita tra Italia e Australia giocato al [GEOGRAPHIC_DATA][PERSON_NA…"
click at [1090, 470] on textarea "Regardez le match entre Italie et [GEOGRAPHIC_DATA] au [GEOGRAPHIC_DATA][PERSON…" at bounding box center [1089, 474] width 859 height 19
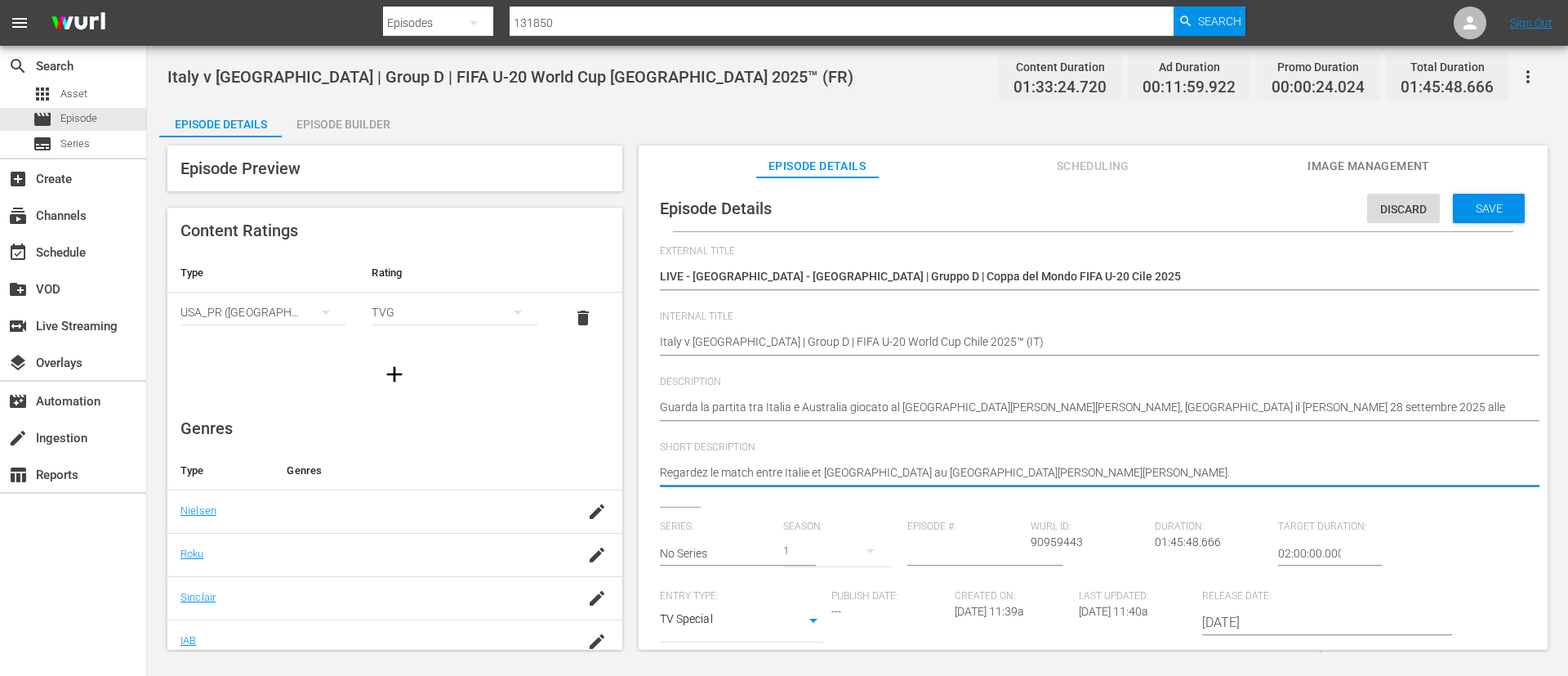
click at [1090, 470] on textarea "Regardez le match entre Italie et [GEOGRAPHIC_DATA] au [GEOGRAPHIC_DATA][PERSON…" at bounding box center [1089, 474] width 859 height 19
paste textarea "Guarda la partita tra Italia e Australia giocato al [GEOGRAPHIC_DATA][PERSON_NA…"
type textarea "Guarda la partita tra Italia e Australia giocato al [GEOGRAPHIC_DATA][PERSON_NA…"
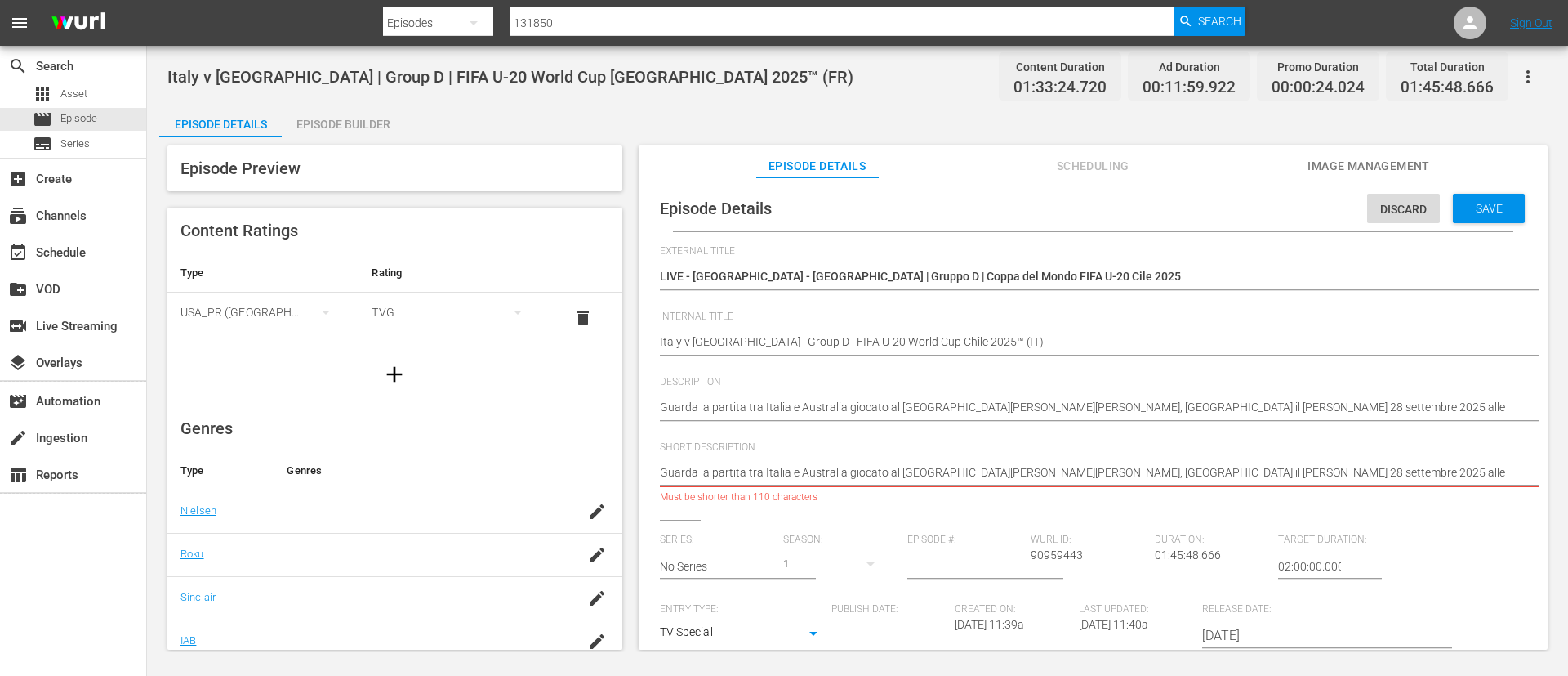
type textarea "Guarda la partita tra Italia e Australia giocato al [GEOGRAPHIC_DATA][PERSON_NA…"
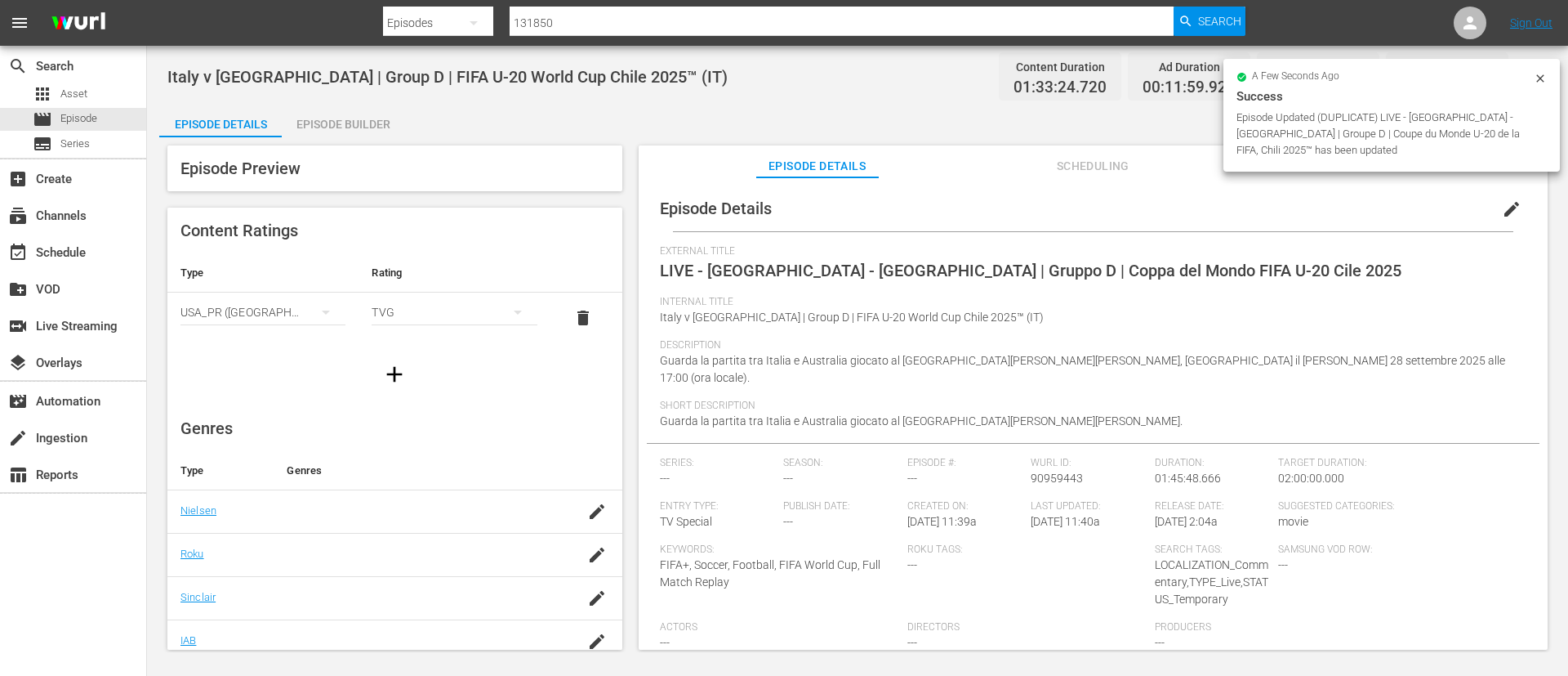
click at [1119, 161] on span "Scheduling" at bounding box center [1093, 166] width 123 height 20
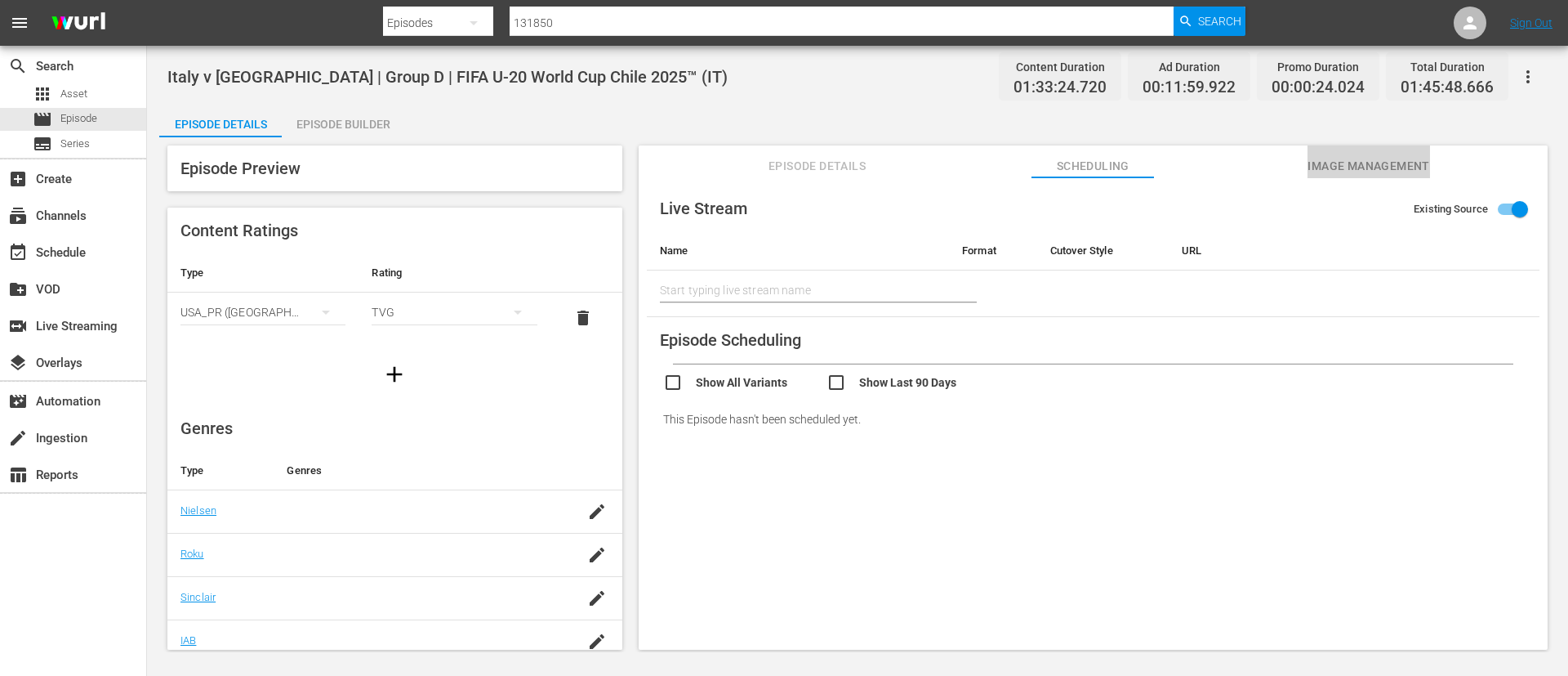
click at [1389, 158] on span "Image Management" at bounding box center [1369, 166] width 123 height 20
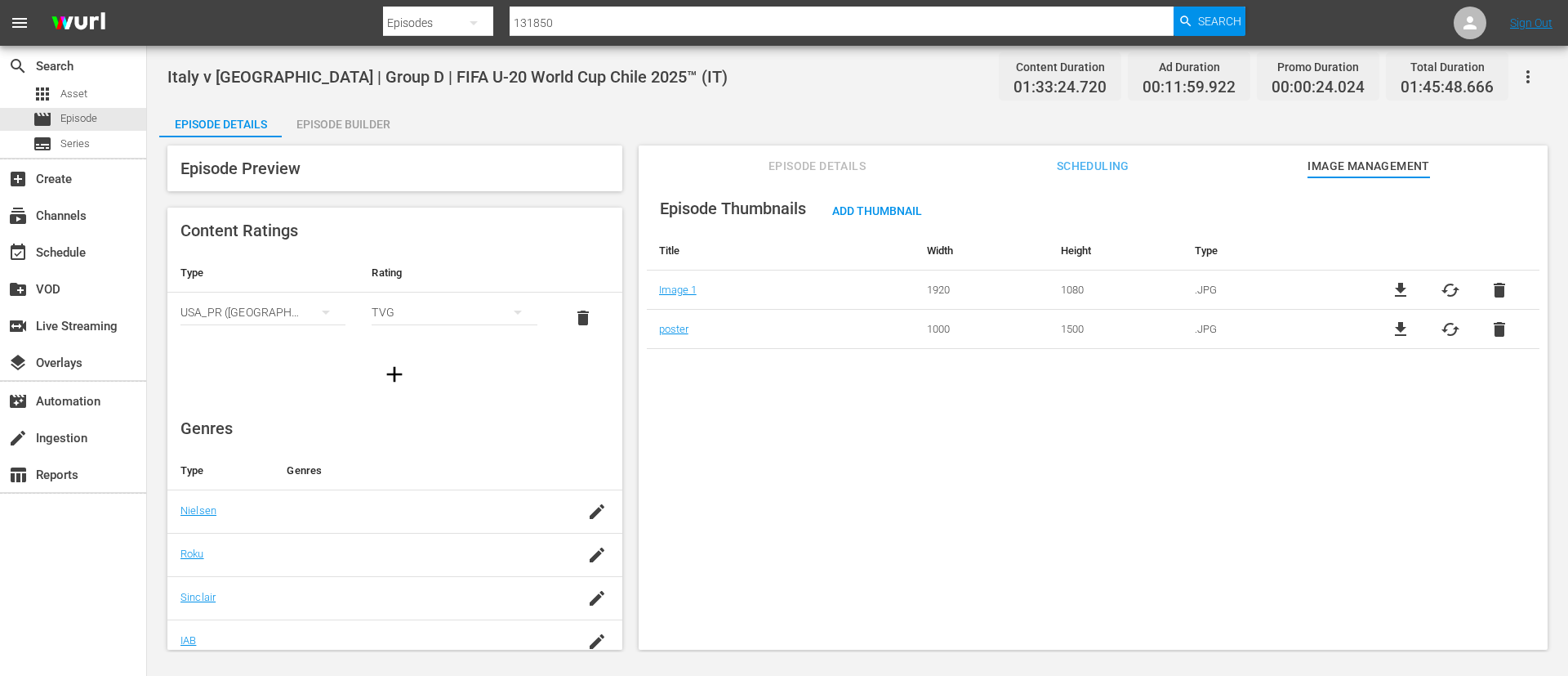
click at [360, 129] on div "Episode Builder" at bounding box center [343, 124] width 123 height 39
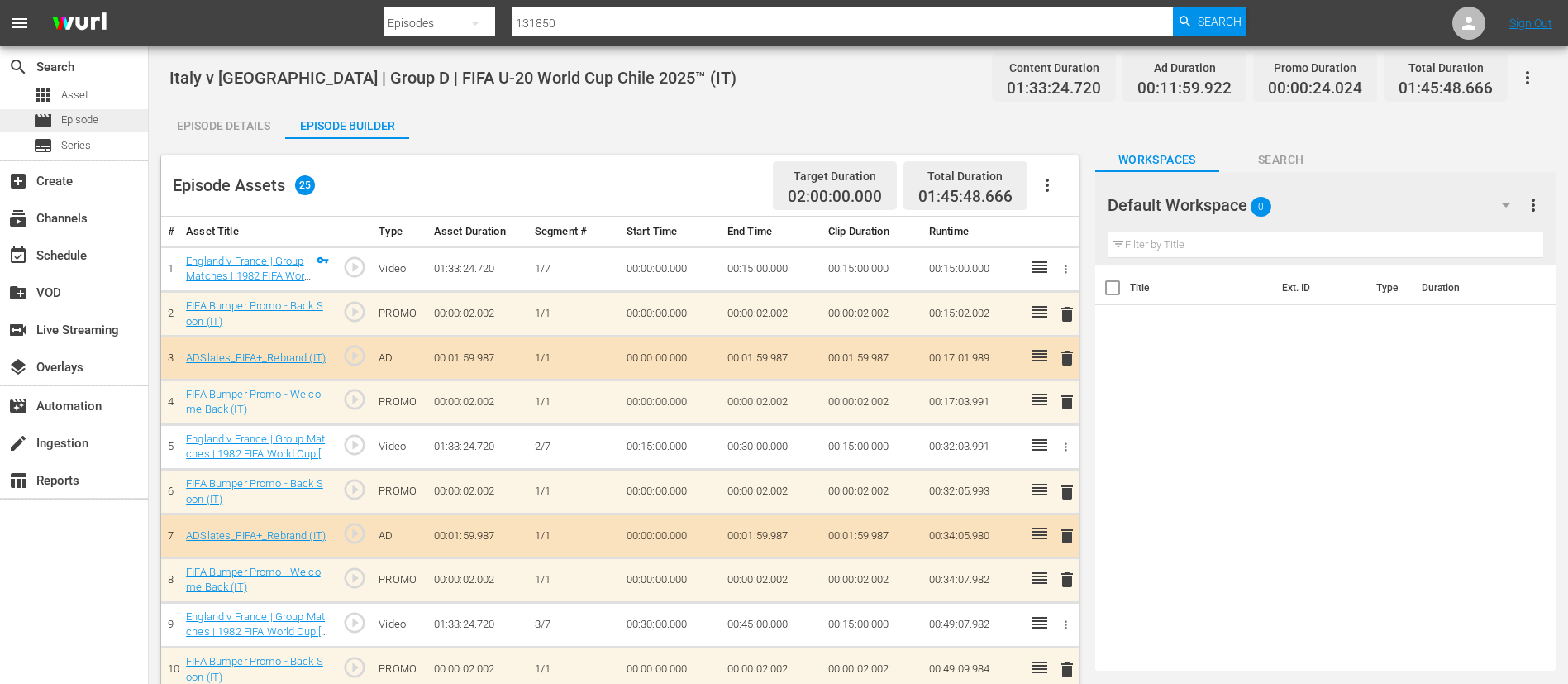
click at [104, 114] on div "movie Episode" at bounding box center [74, 120] width 148 height 23
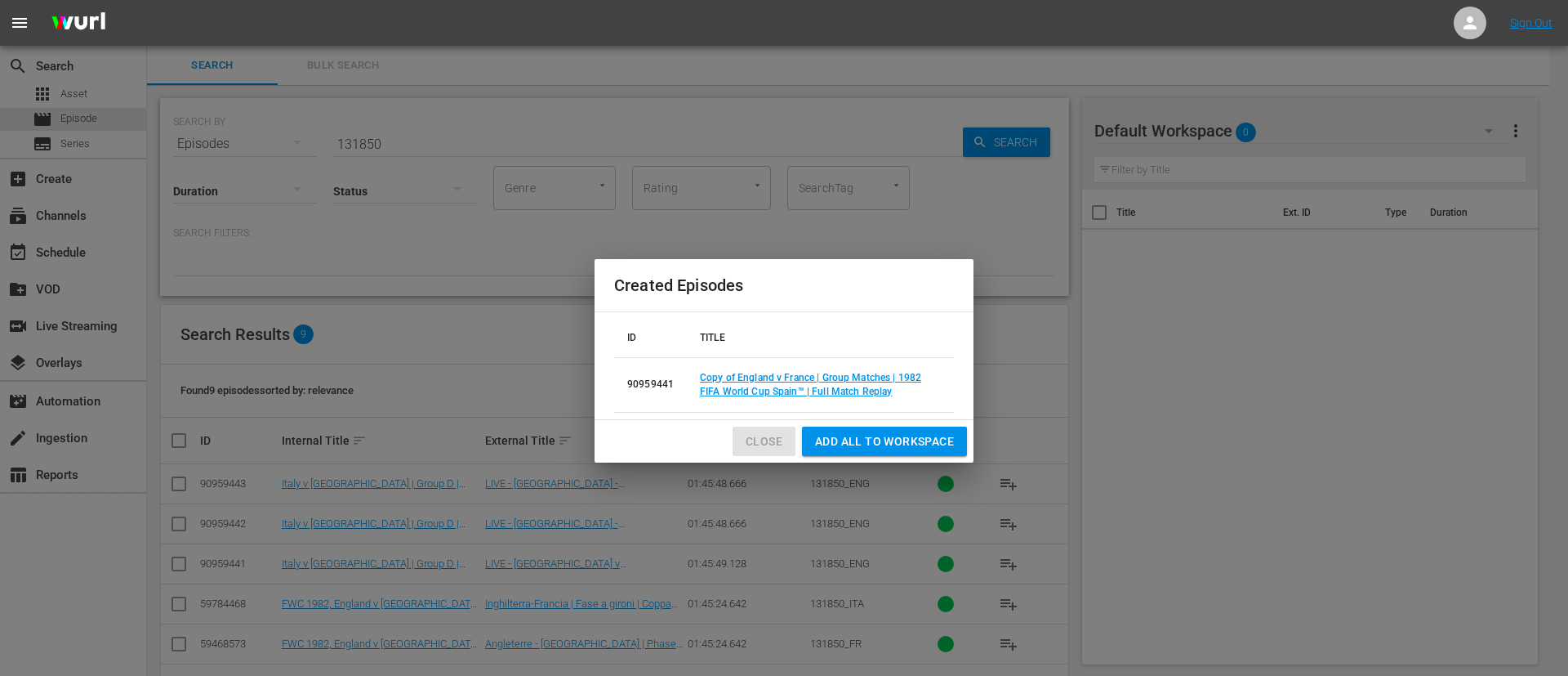
click at [784, 438] on button "Close" at bounding box center [764, 442] width 63 height 30
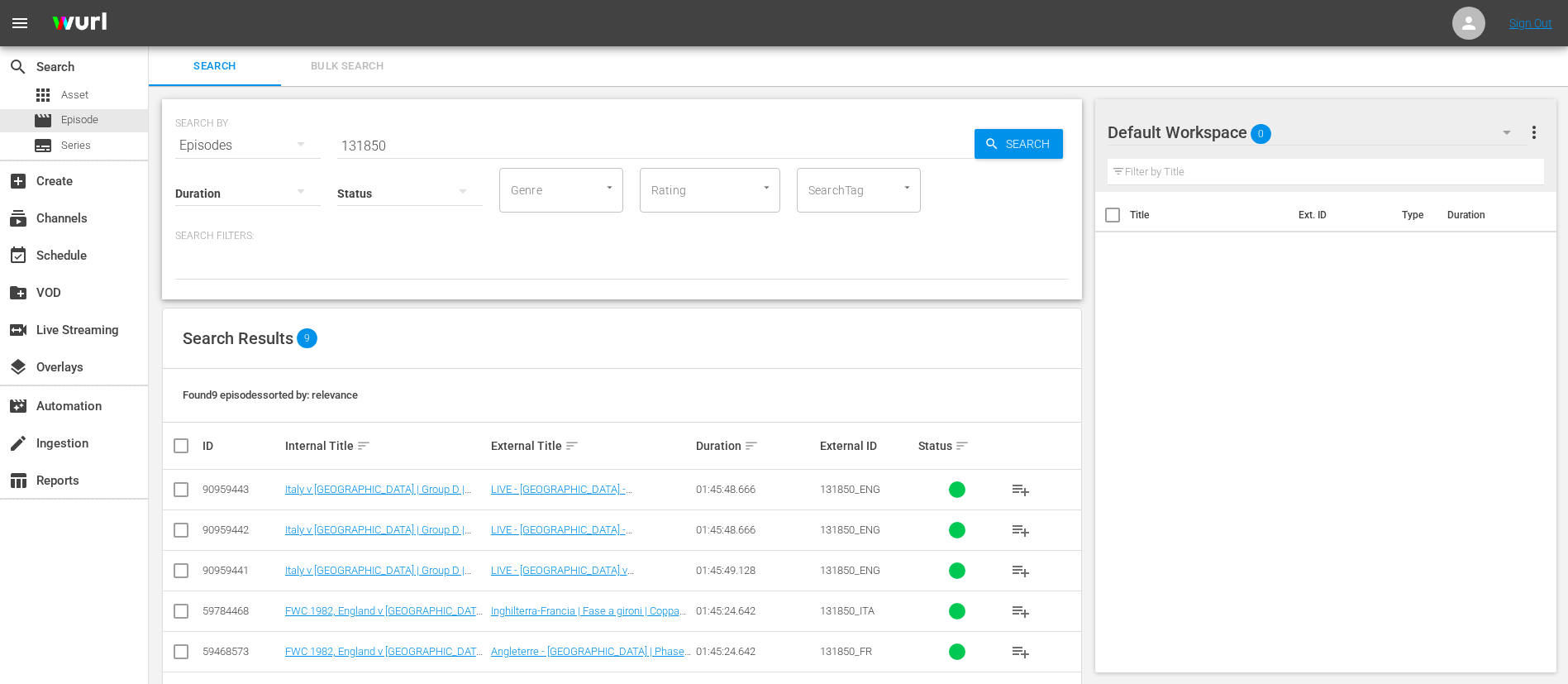
click at [542, 147] on input "131850" at bounding box center [656, 145] width 637 height 40
paste input "1"
type input "131851"
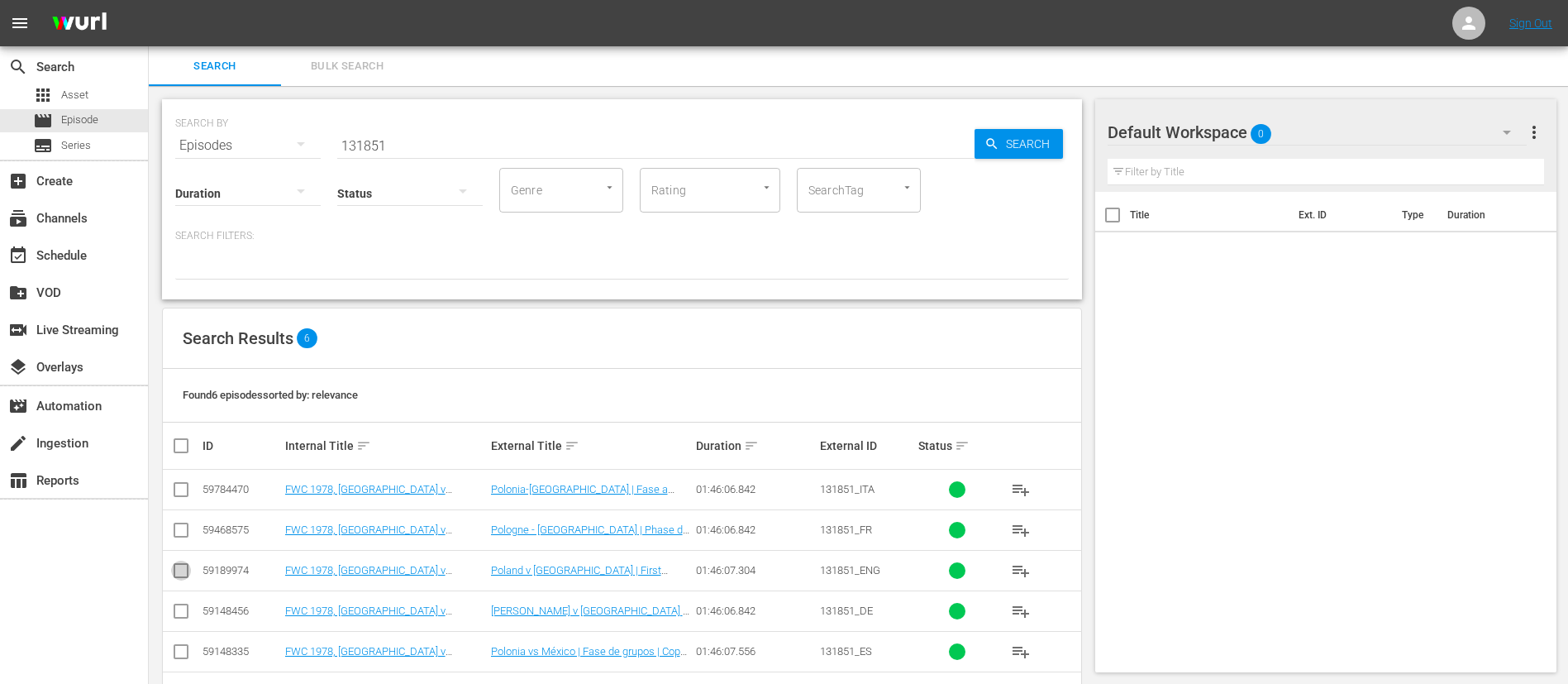
click at [178, 571] on input "checkbox" at bounding box center [180, 573] width 19 height 19
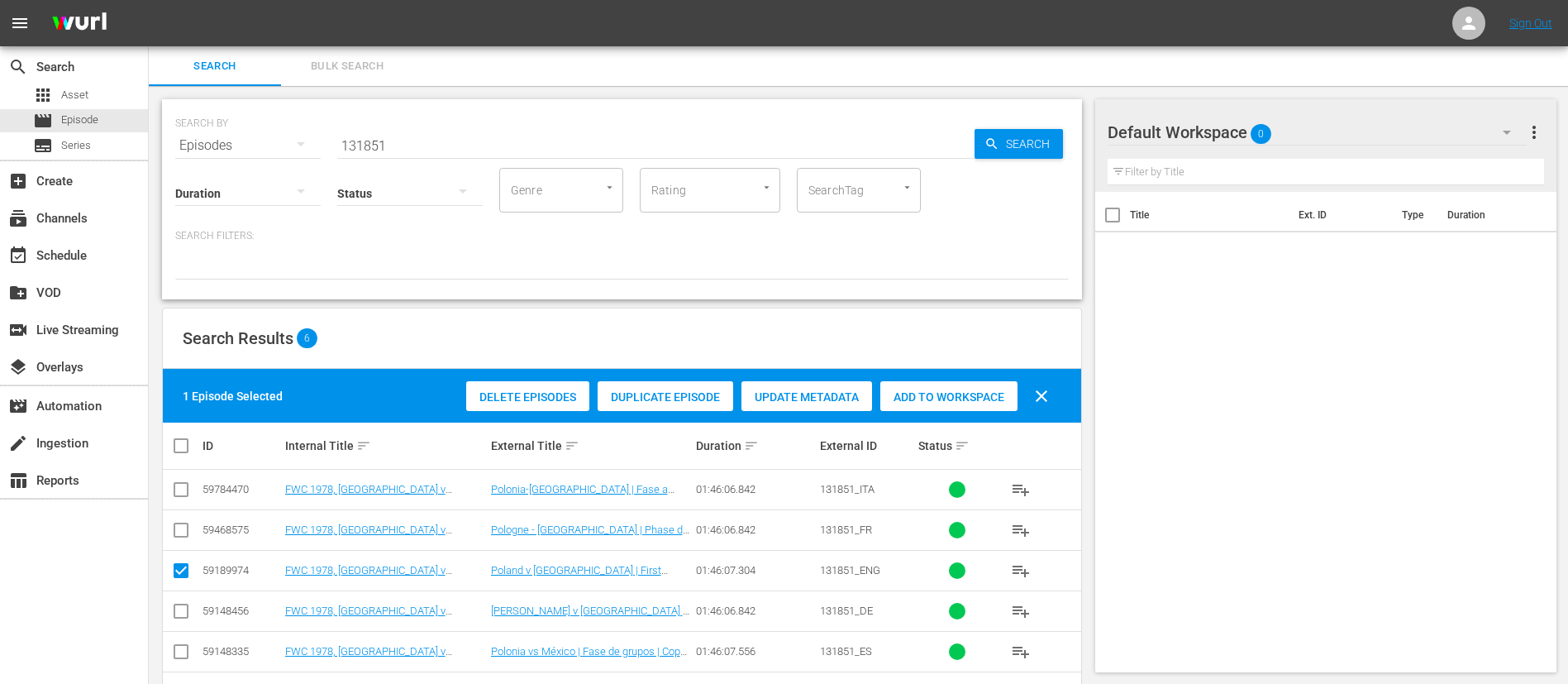
click at [685, 385] on div "Duplicate Episode" at bounding box center [665, 396] width 135 height 31
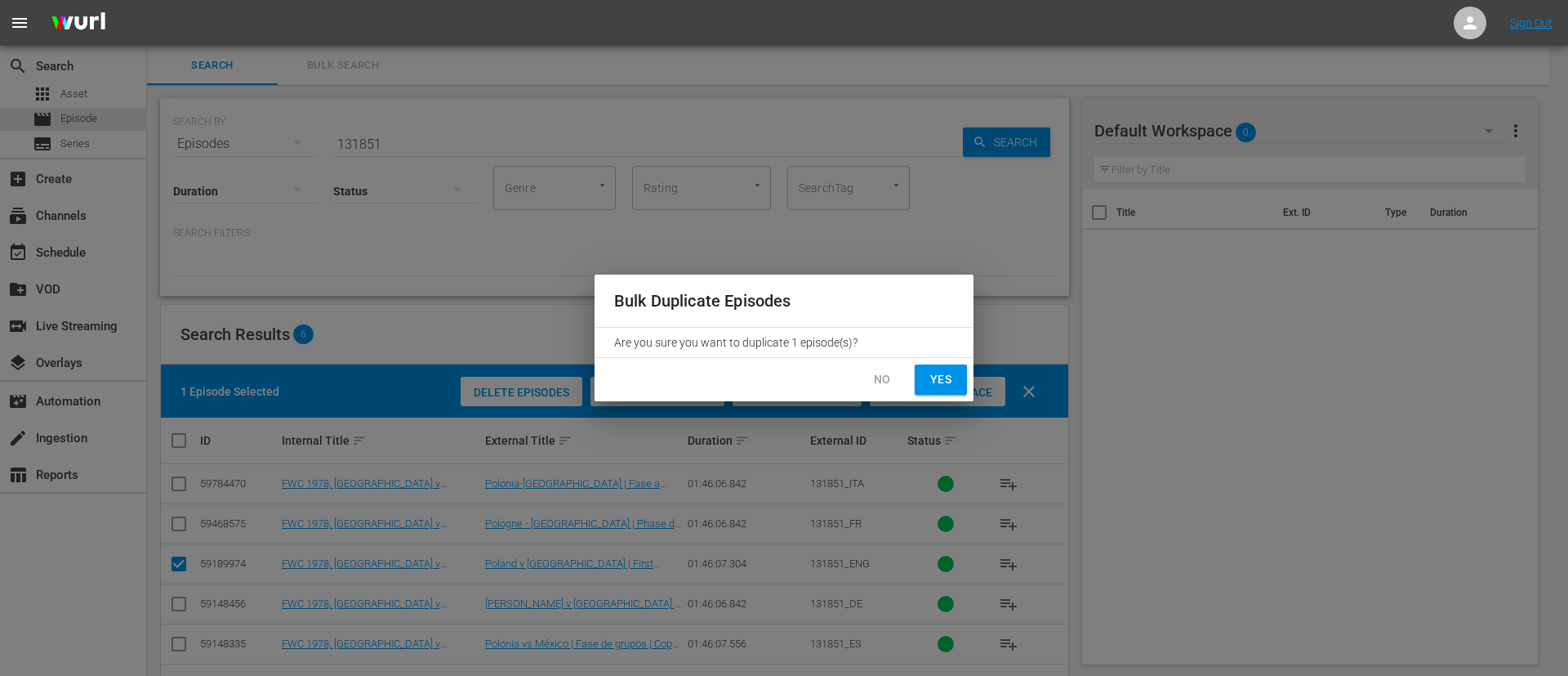
click at [927, 388] on button "Yes" at bounding box center [941, 380] width 53 height 30
checkbox input "false"
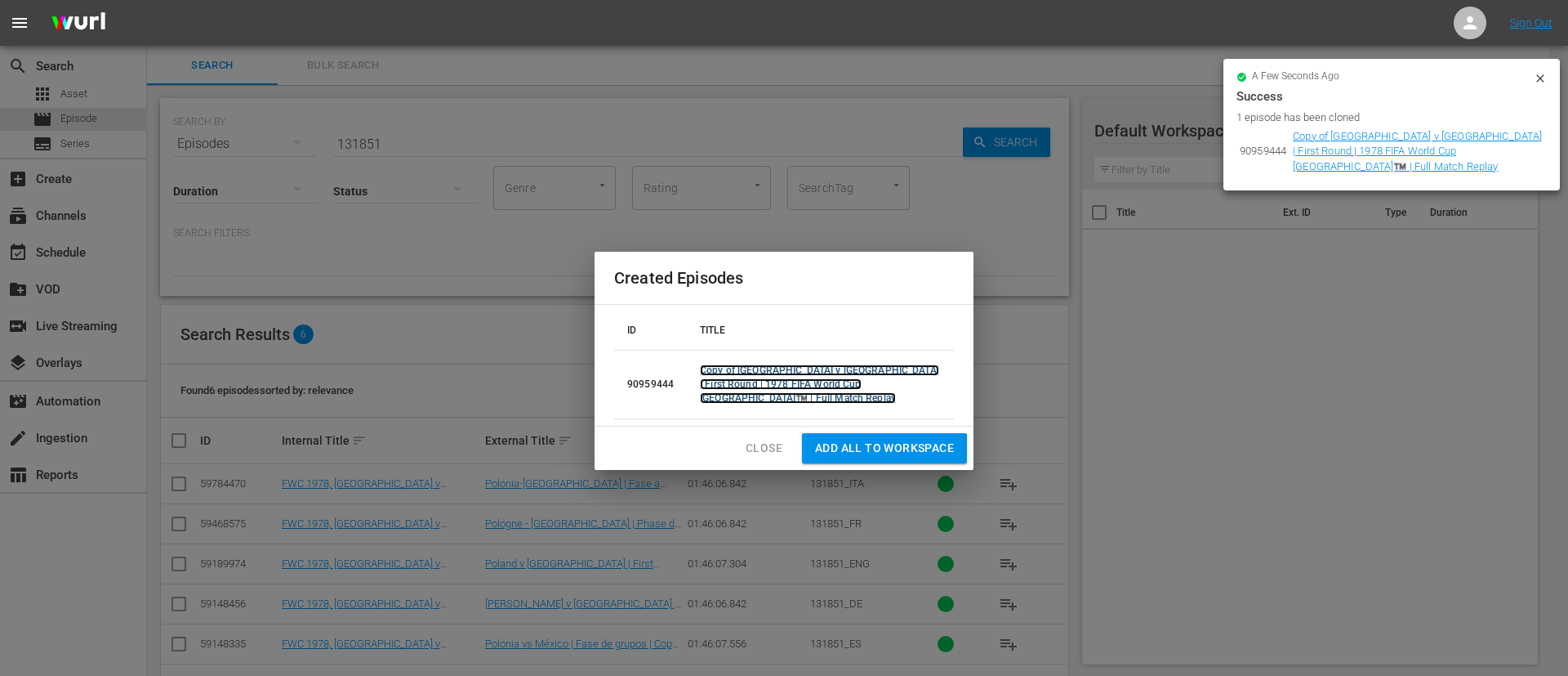
click at [792, 385] on link "Copy of [GEOGRAPHIC_DATA] v [GEOGRAPHIC_DATA] | First Round | 1978 FIFA World C…" at bounding box center [820, 384] width 239 height 39
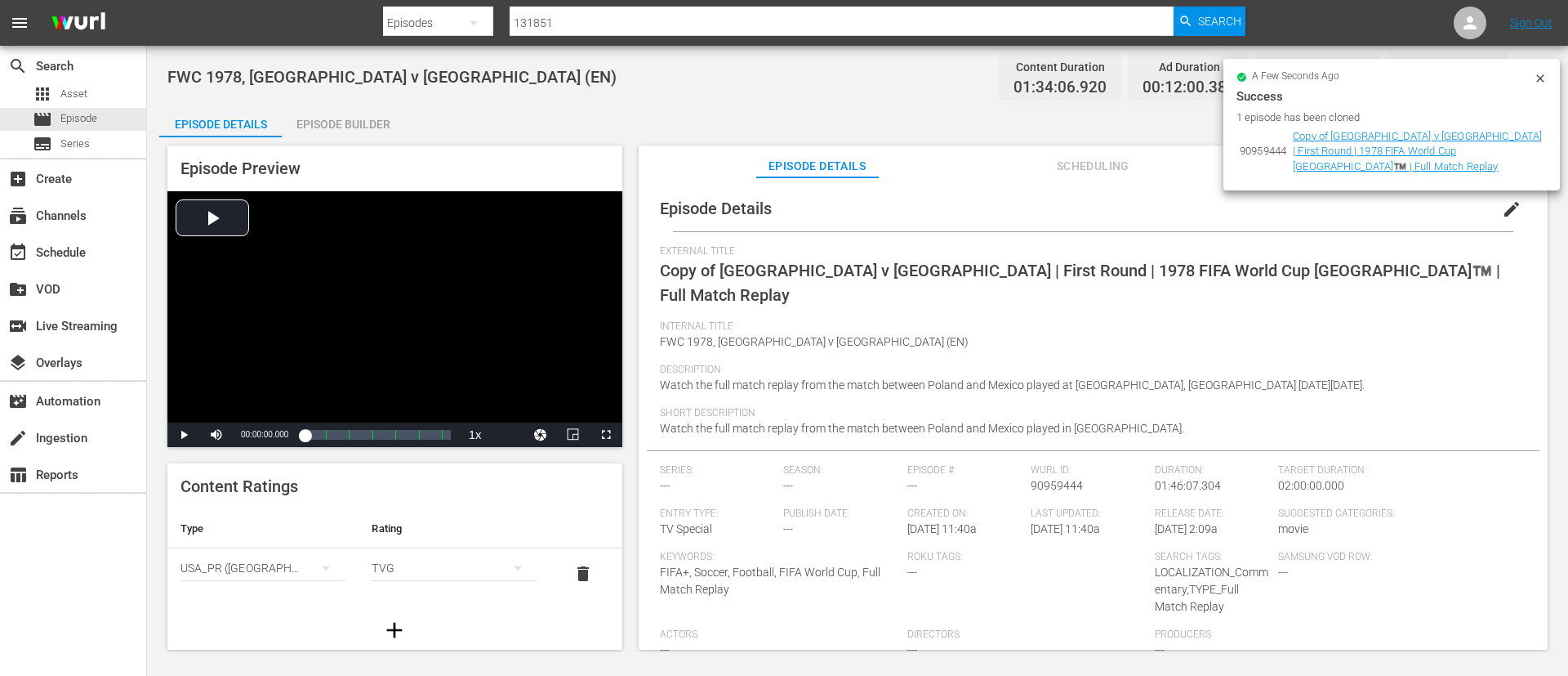
click at [1495, 223] on button "edit" at bounding box center [1512, 209] width 39 height 39
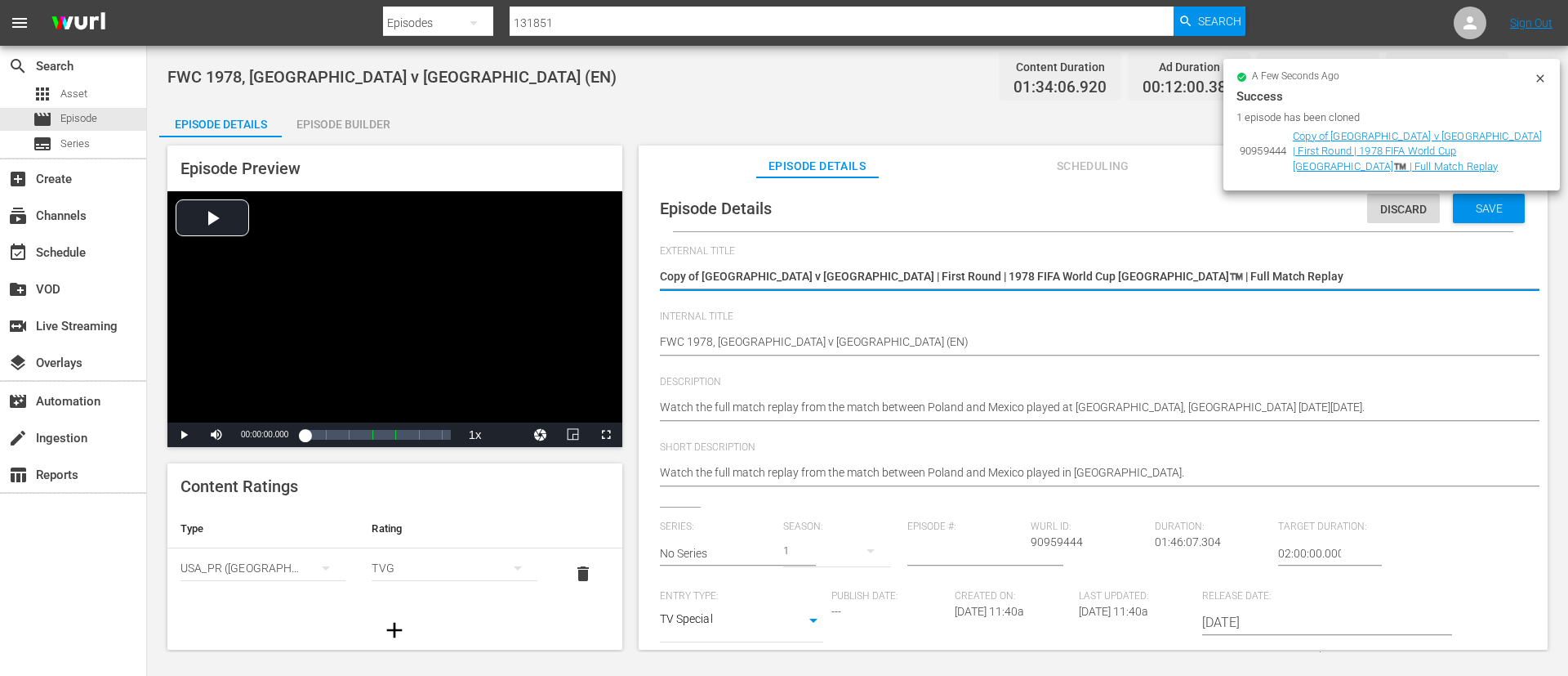
click at [1350, 257] on span "External Title" at bounding box center [1089, 252] width 859 height 13
click at [1337, 285] on textarea "Copy of [GEOGRAPHIC_DATA] v [GEOGRAPHIC_DATA] | First Round | 1978 FIFA World C…" at bounding box center [1089, 277] width 859 height 19
type textarea "L"
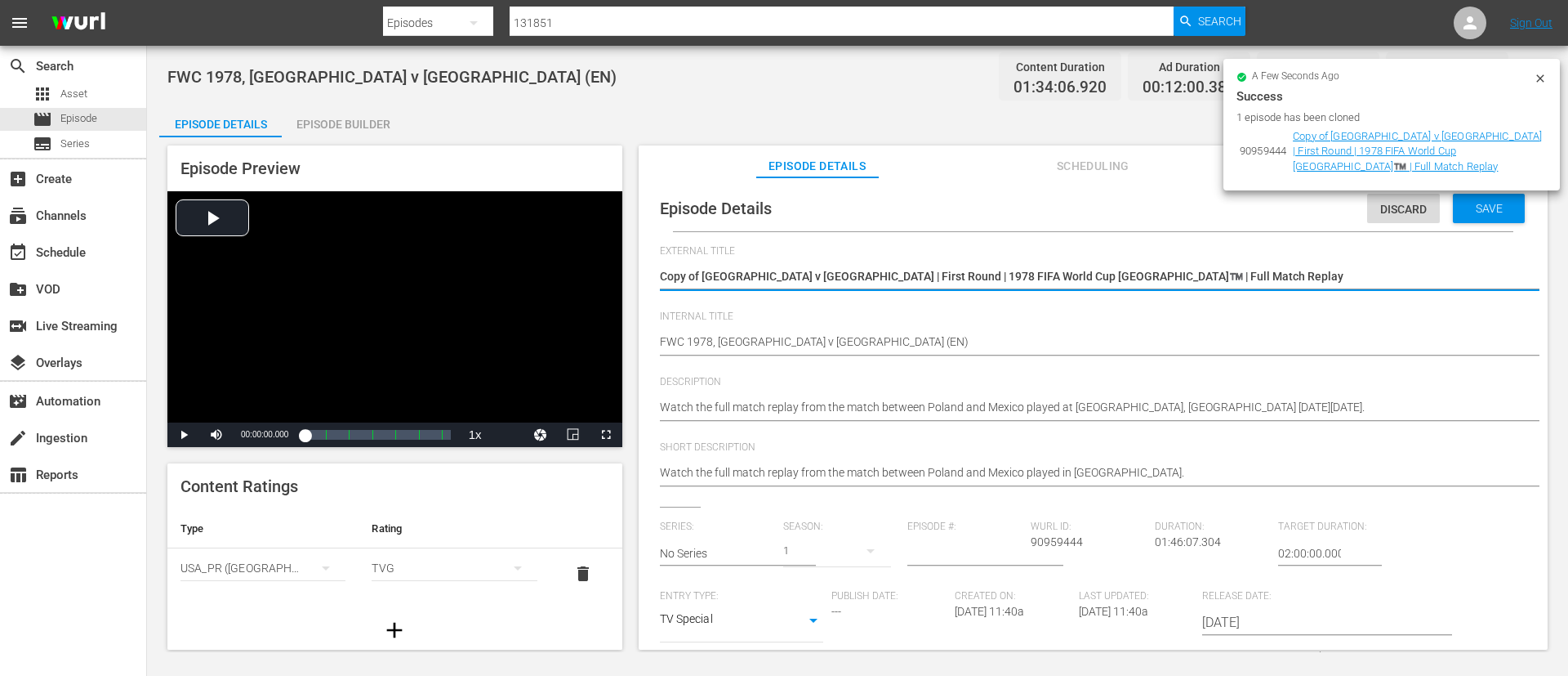
type textarea "L"
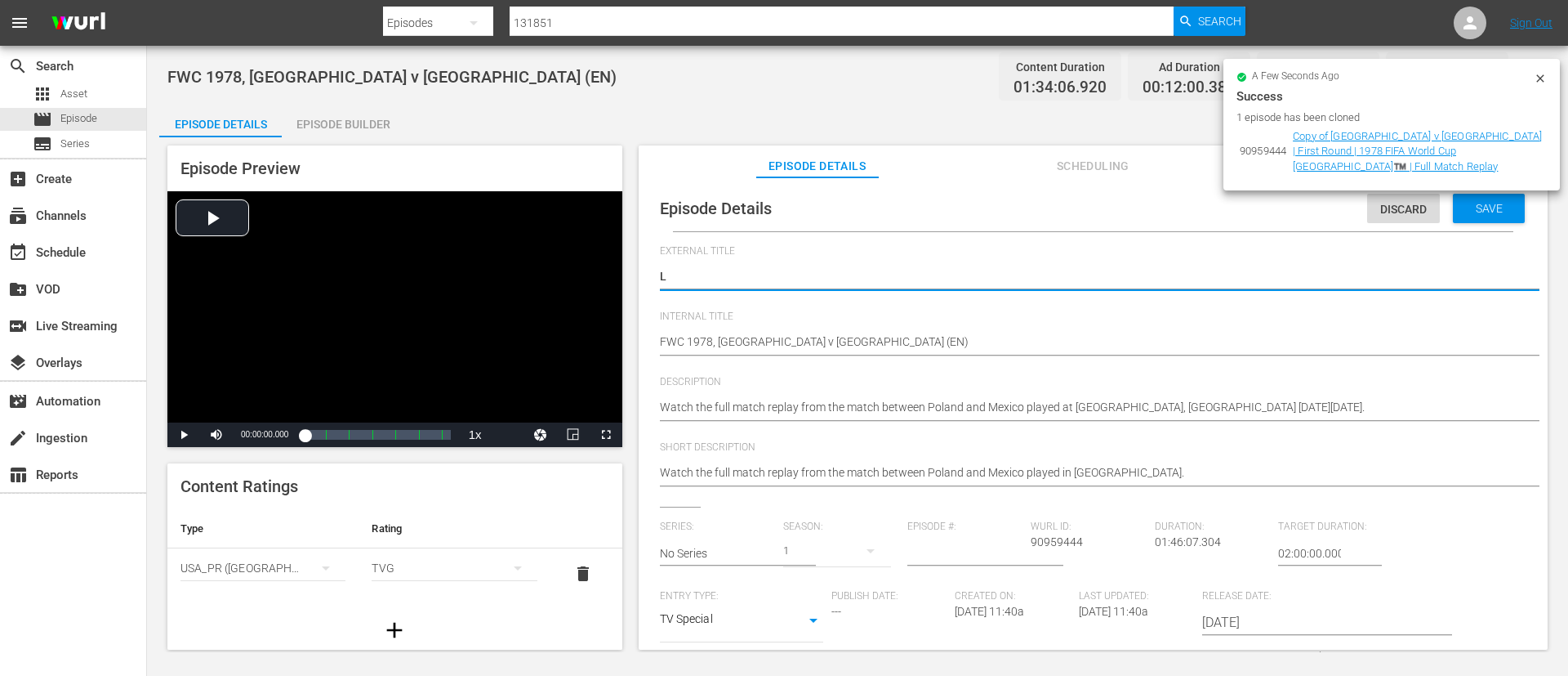
type textarea "LI"
type textarea "LIV"
type textarea "LIVE"
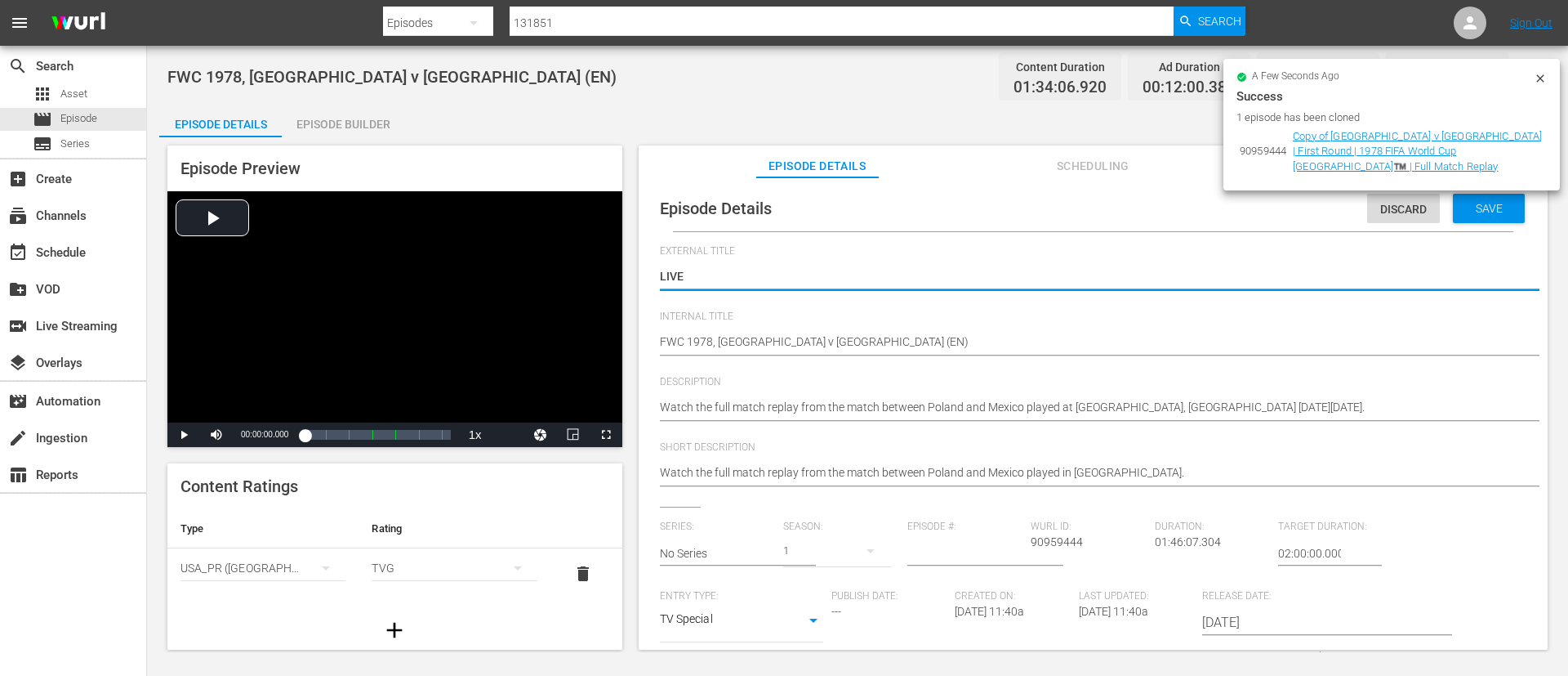
type textarea "LIVE"
type textarea "LIVE -"
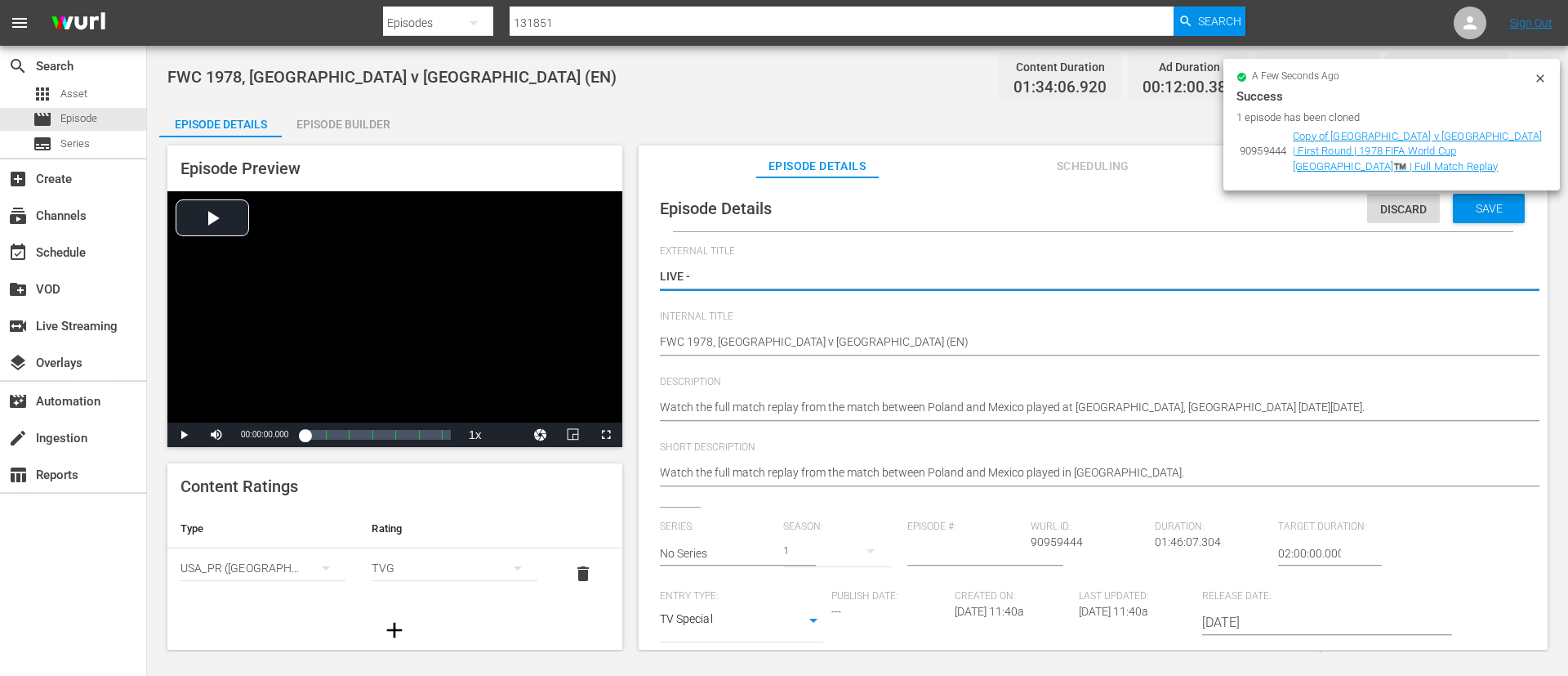
paste textarea "Brazil v [GEOGRAPHIC_DATA] | Group C | FIFA U-20 World Cup [GEOGRAPHIC_DATA] 20…"
type textarea "LIVE - [GEOGRAPHIC_DATA] v [GEOGRAPHIC_DATA] | Group C | FIFA U-20 World Cup [G…"
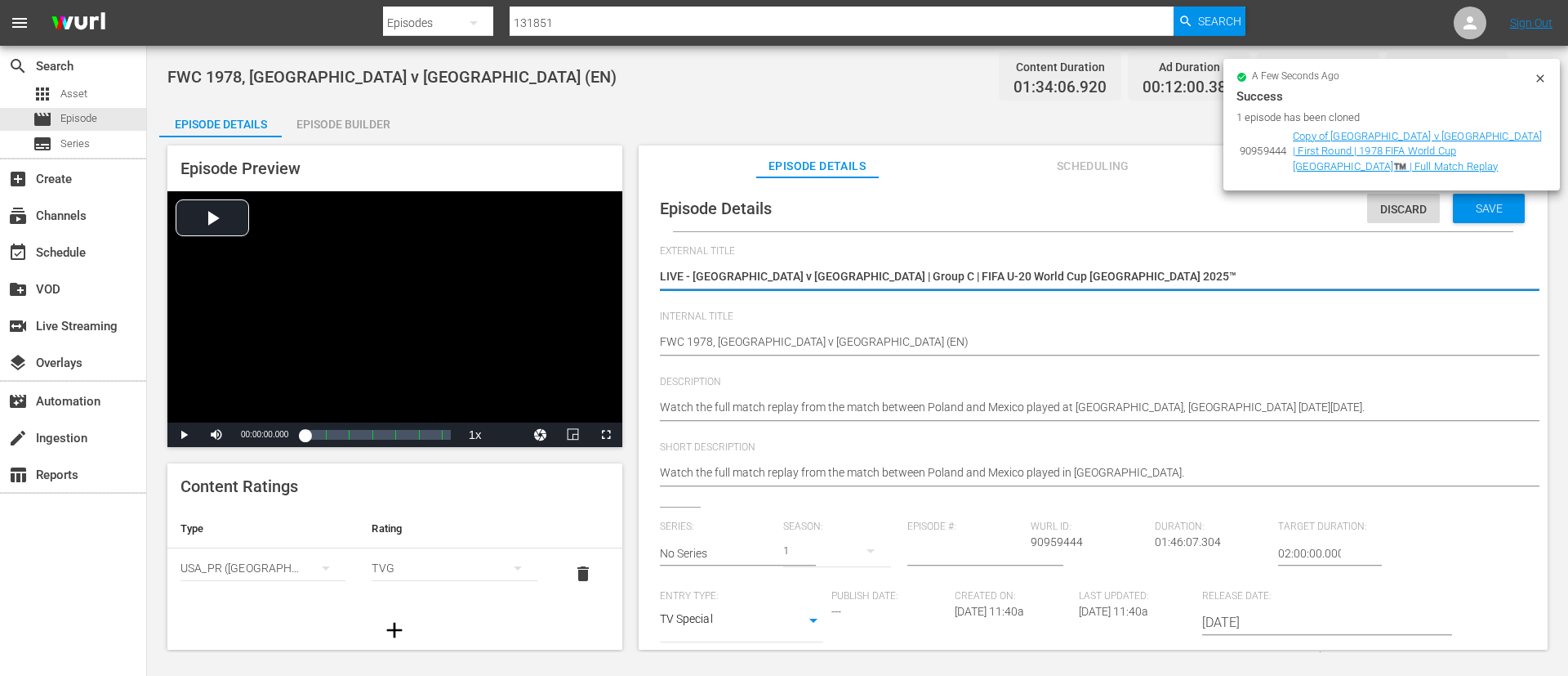
type textarea "LIVE - [GEOGRAPHIC_DATA] v [GEOGRAPHIC_DATA] | Group C | FIFA U-20 World Cup [G…"
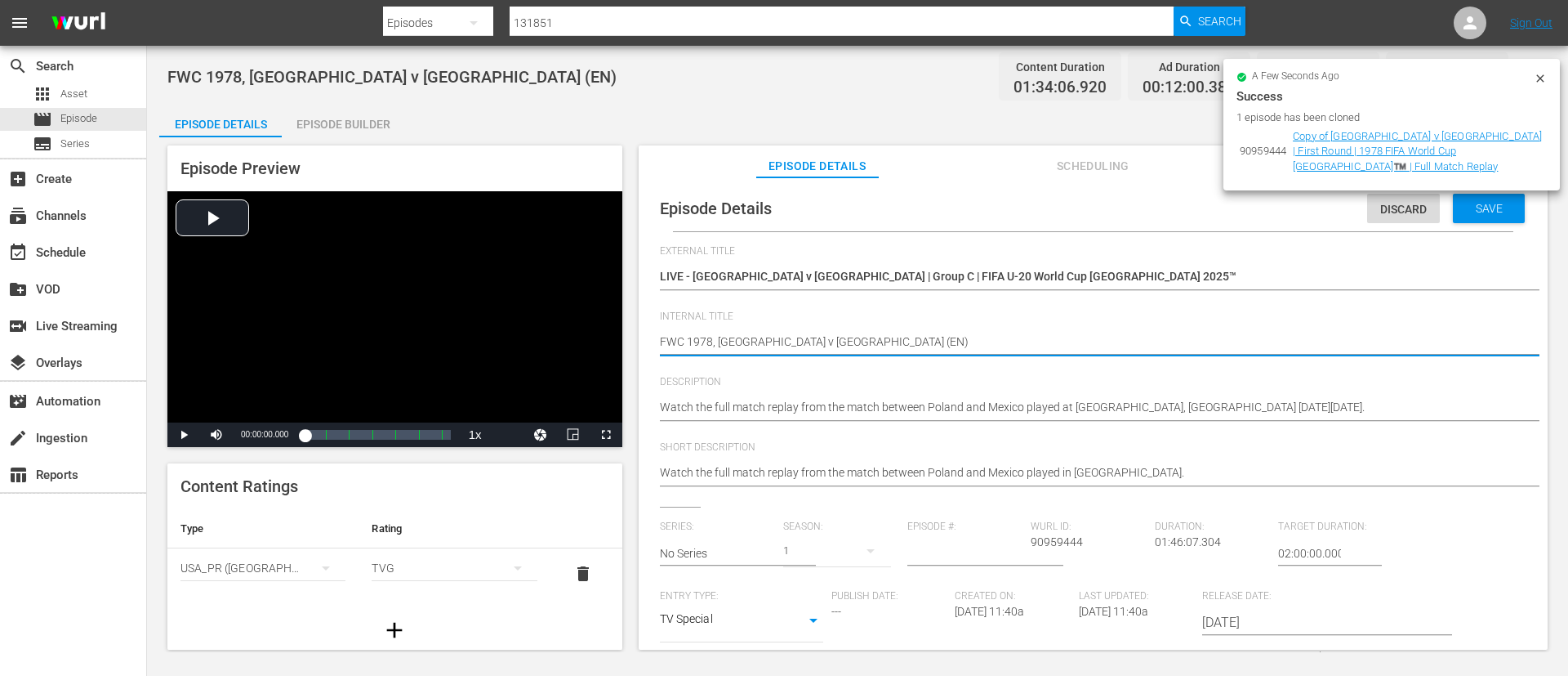
paste textarea "Brazil v [GEOGRAPHIC_DATA] | Group C | FIFA U-20 World Cup [GEOGRAPHIC_DATA] 20…"
type textarea "Brazil v [GEOGRAPHIC_DATA] | Group C | FIFA U-20 World Cup [GEOGRAPHIC_DATA] 20…"
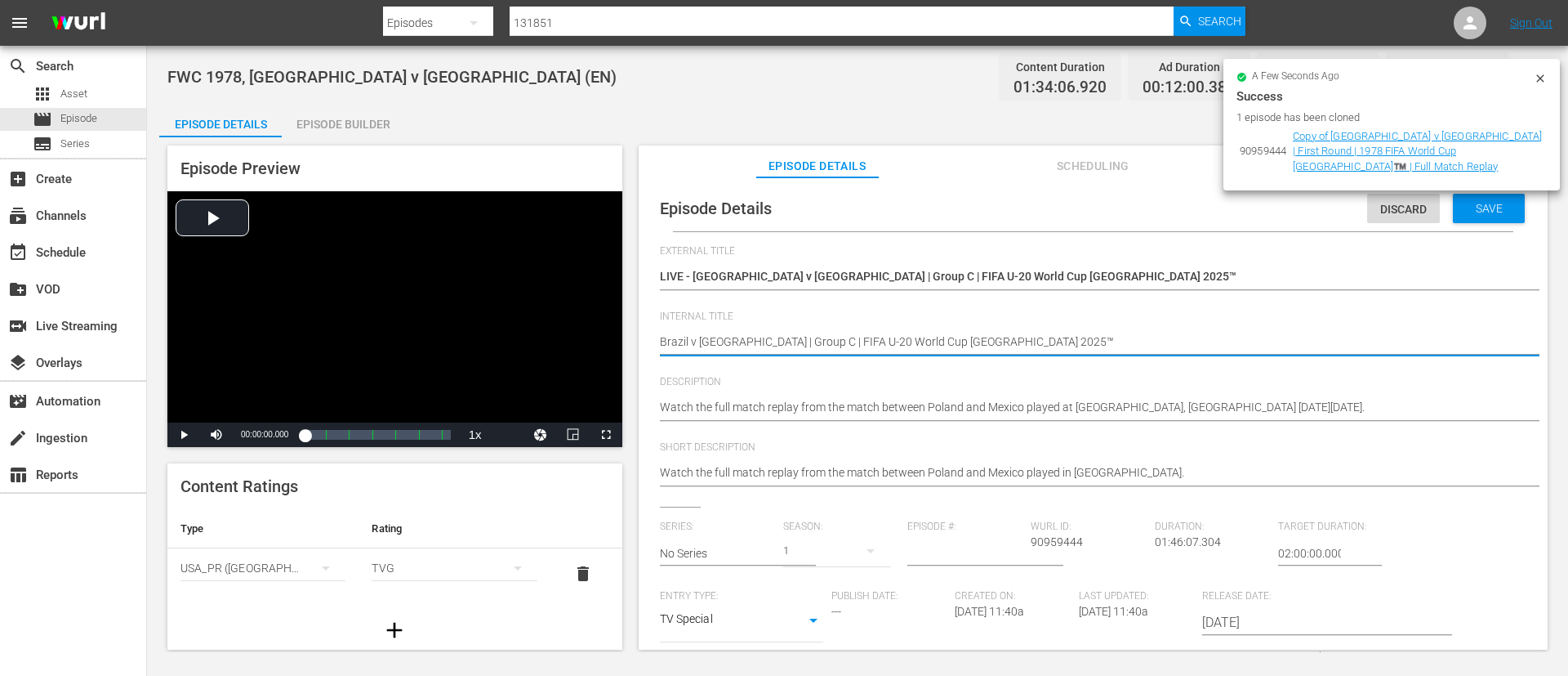
type textarea "Brazil v [GEOGRAPHIC_DATA] | Group C | FIFA U-20 World Cup Chile 2025™ ("
type textarea "Brazil v [GEOGRAPHIC_DATA] | Group C | FIFA U-20 World Cup Chile 2025™ (E"
type textarea "Brazil v [GEOGRAPHIC_DATA] | Group C | FIFA U-20 World Cup Chile 2025™ (EN"
type textarea "Brazil v [GEOGRAPHIC_DATA] | Group C | FIFA U-20 World Cup Chile 2025™ (EN)"
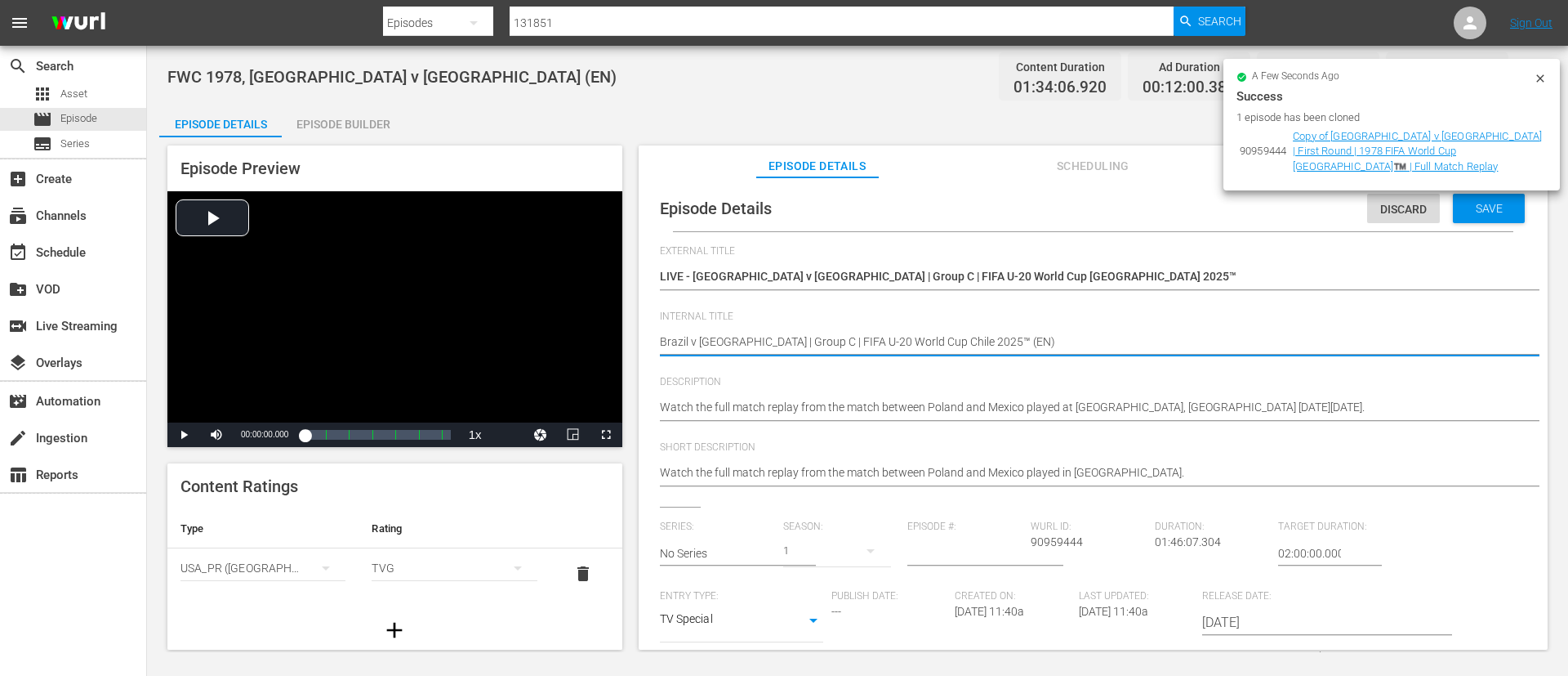
type textarea "Brazil v [GEOGRAPHIC_DATA] | Group C | FIFA U-20 World Cup Chile 2025™ (EN)"
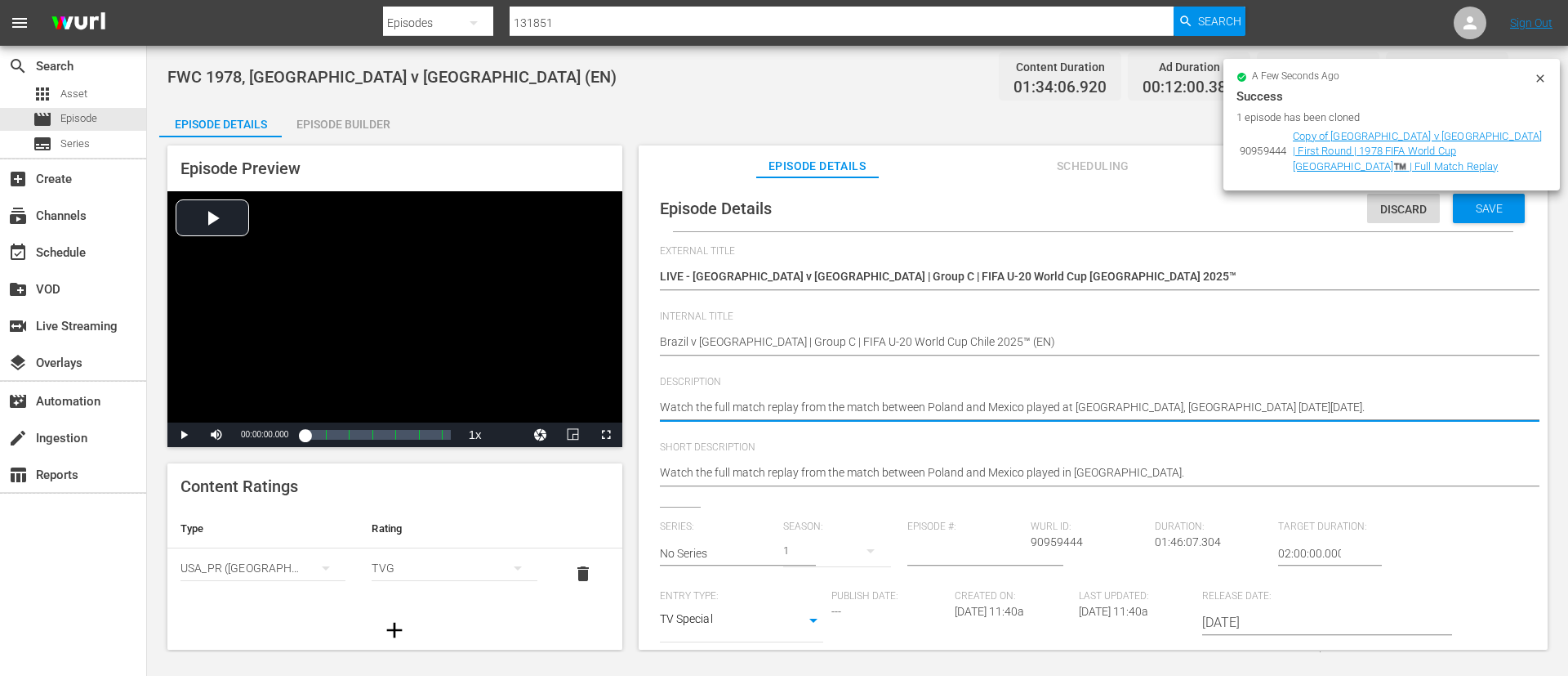
click at [1048, 405] on textarea "Watch the full match replay from the match between Poland and Mexico played at …" at bounding box center [1089, 408] width 859 height 19
paste textarea "match between [GEOGRAPHIC_DATA] and Mexico played at [GEOGRAPHIC_DATA][PERSON_N…"
type textarea "Watch the match between Brazil and Mexico played at [GEOGRAPHIC_DATA][PERSON_NA…"
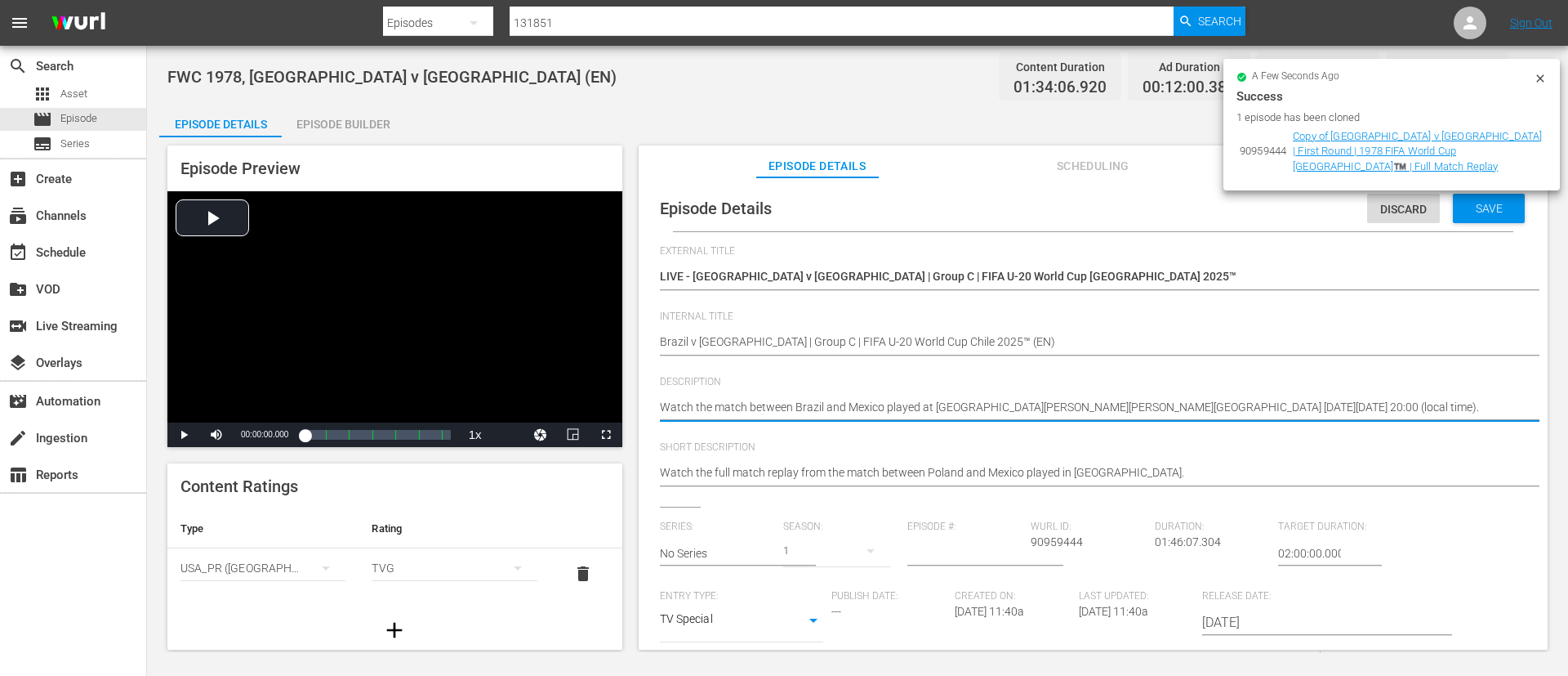
click at [1056, 458] on div "Watch the full match replay from the match between Poland and Mexico played in …" at bounding box center [1089, 474] width 859 height 39
click at [1057, 463] on div "Watch the full match replay from the match between Poland and Mexico played in …" at bounding box center [1089, 474] width 859 height 39
click at [1060, 475] on textarea "Watch the full match replay from the match between Poland and Mexico played in …" at bounding box center [1089, 474] width 859 height 19
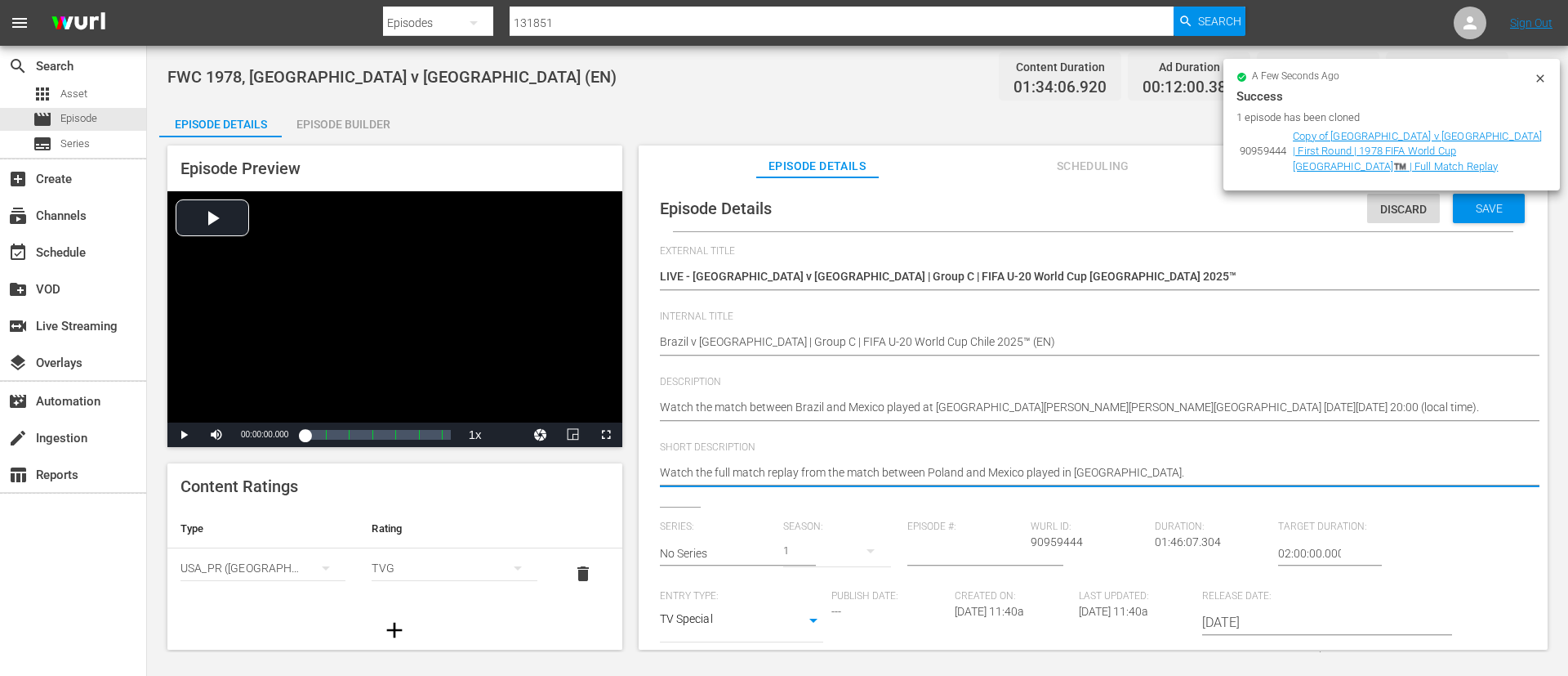
click at [1060, 475] on textarea "Watch the full match replay from the match between Poland and Mexico played in …" at bounding box center [1089, 474] width 859 height 19
paste textarea "match between [GEOGRAPHIC_DATA] and Mexico played at [GEOGRAPHIC_DATA][PERSON_N…"
type textarea "Watch the match between Brazil and Mexico played at [GEOGRAPHIC_DATA][PERSON_NA…"
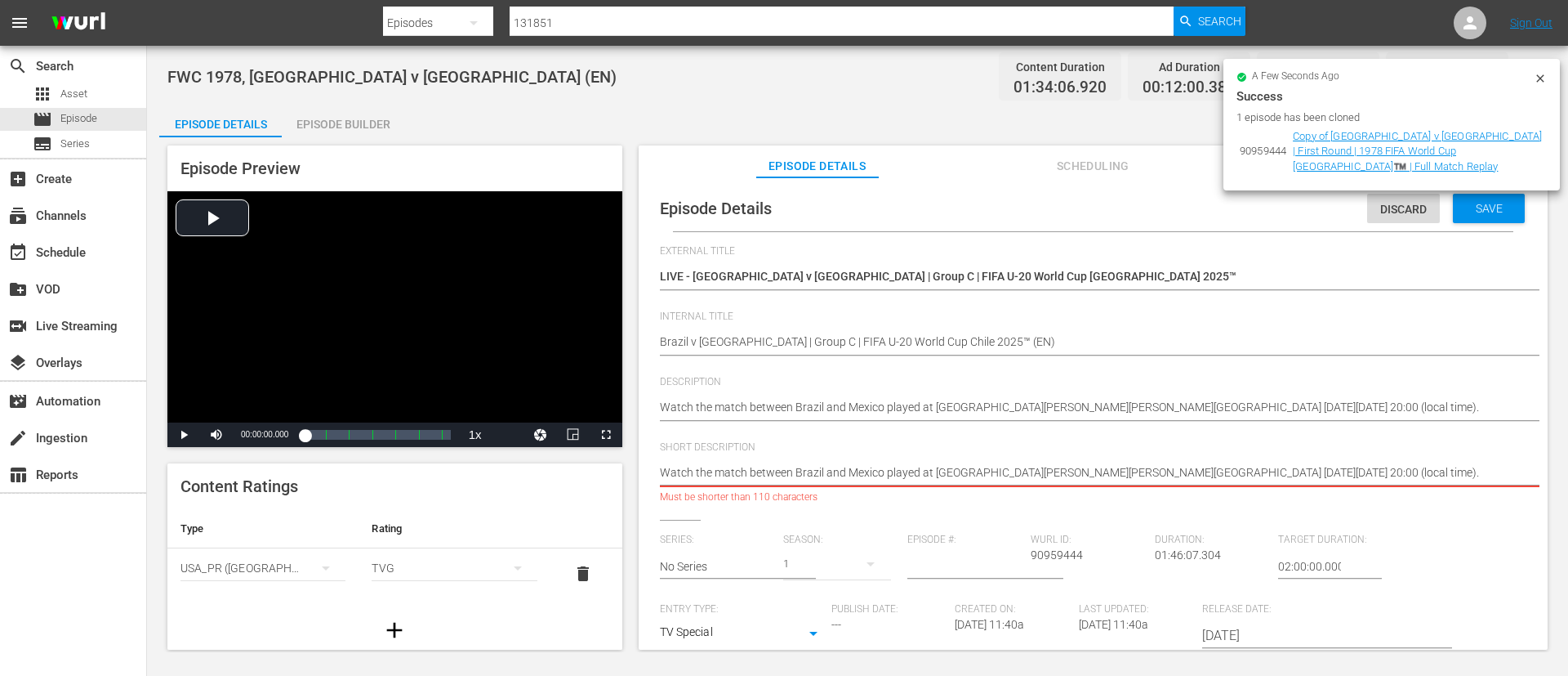
type textarea "Watch the match between Brazil and Mexico played at [GEOGRAPHIC_DATA][PERSON_NA…"
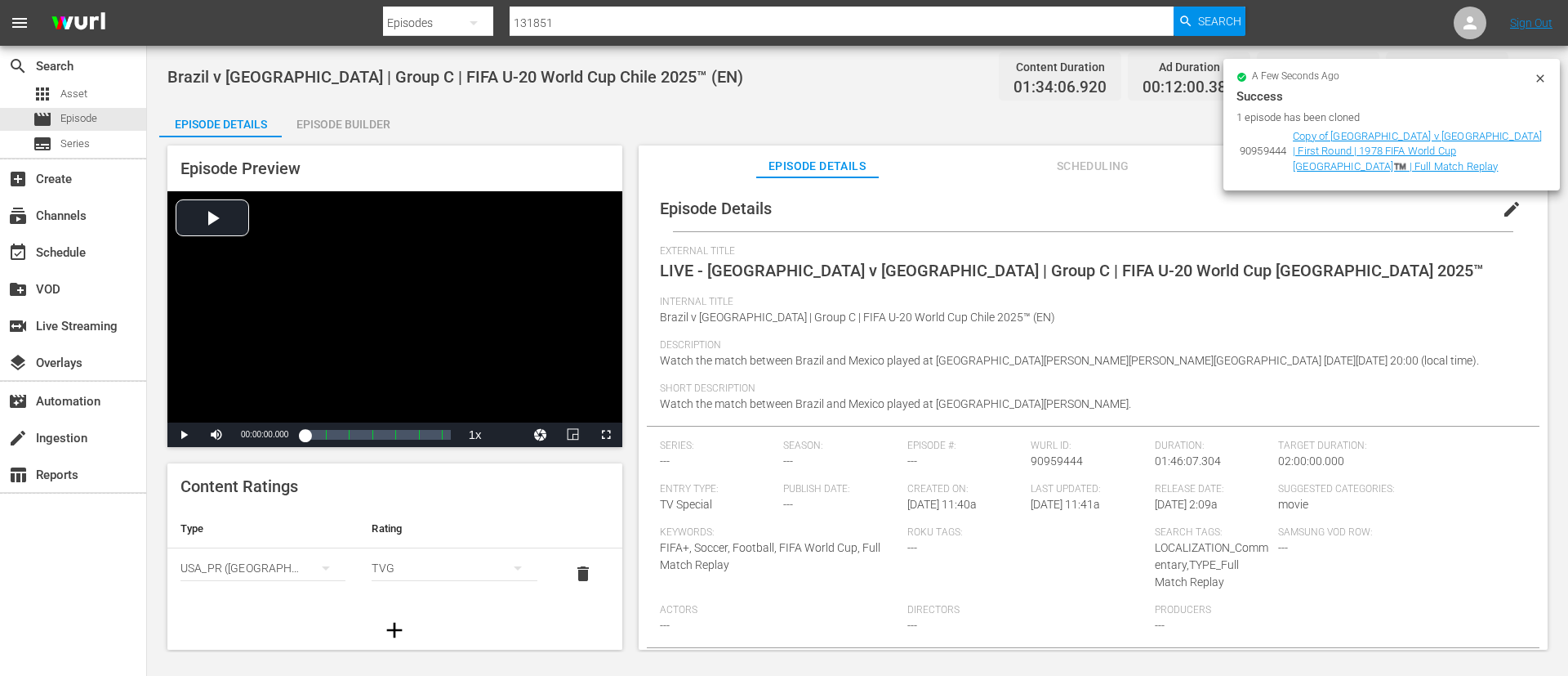
drag, startPoint x: 1546, startPoint y: 79, endPoint x: 1514, endPoint y: 85, distance: 32.6
click at [1546, 79] on icon at bounding box center [1540, 79] width 13 height 13
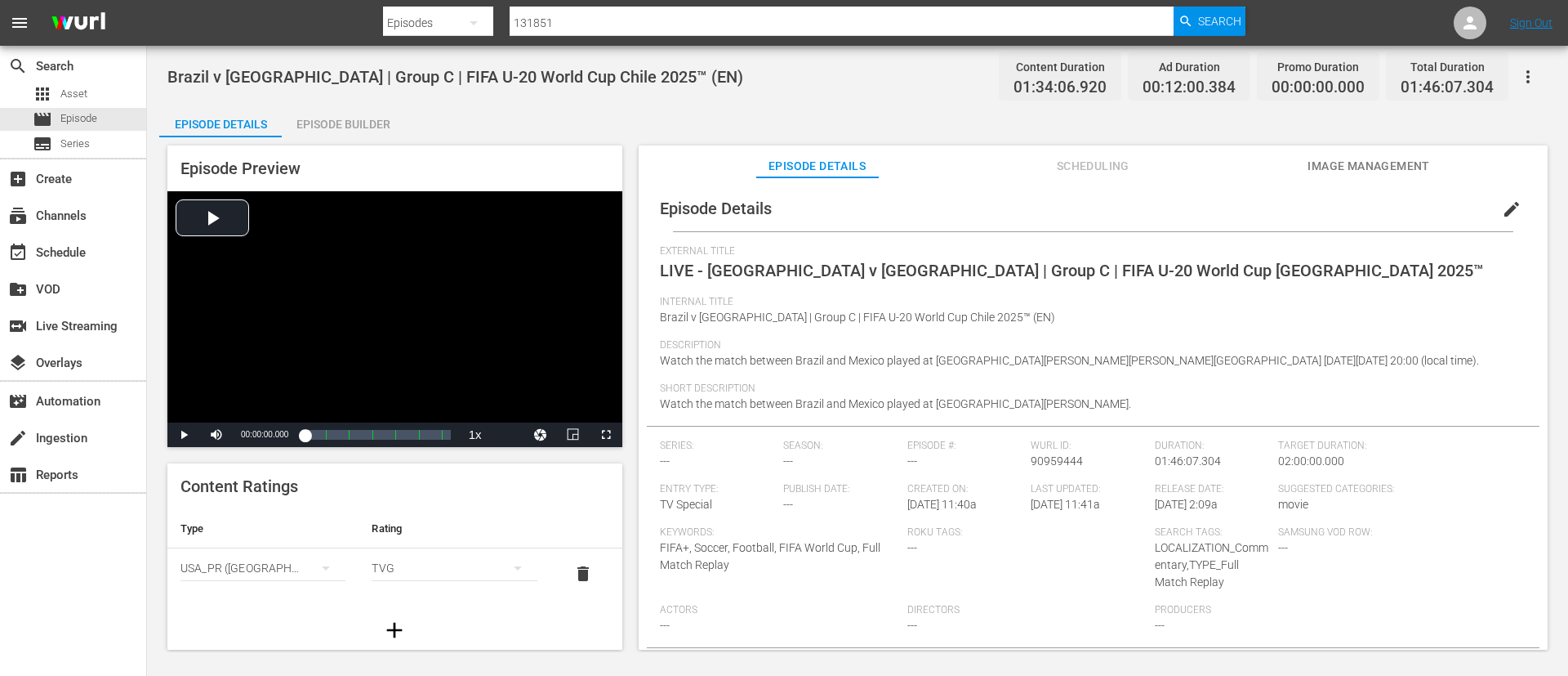
click at [1350, 175] on span "Image Management" at bounding box center [1369, 166] width 123 height 20
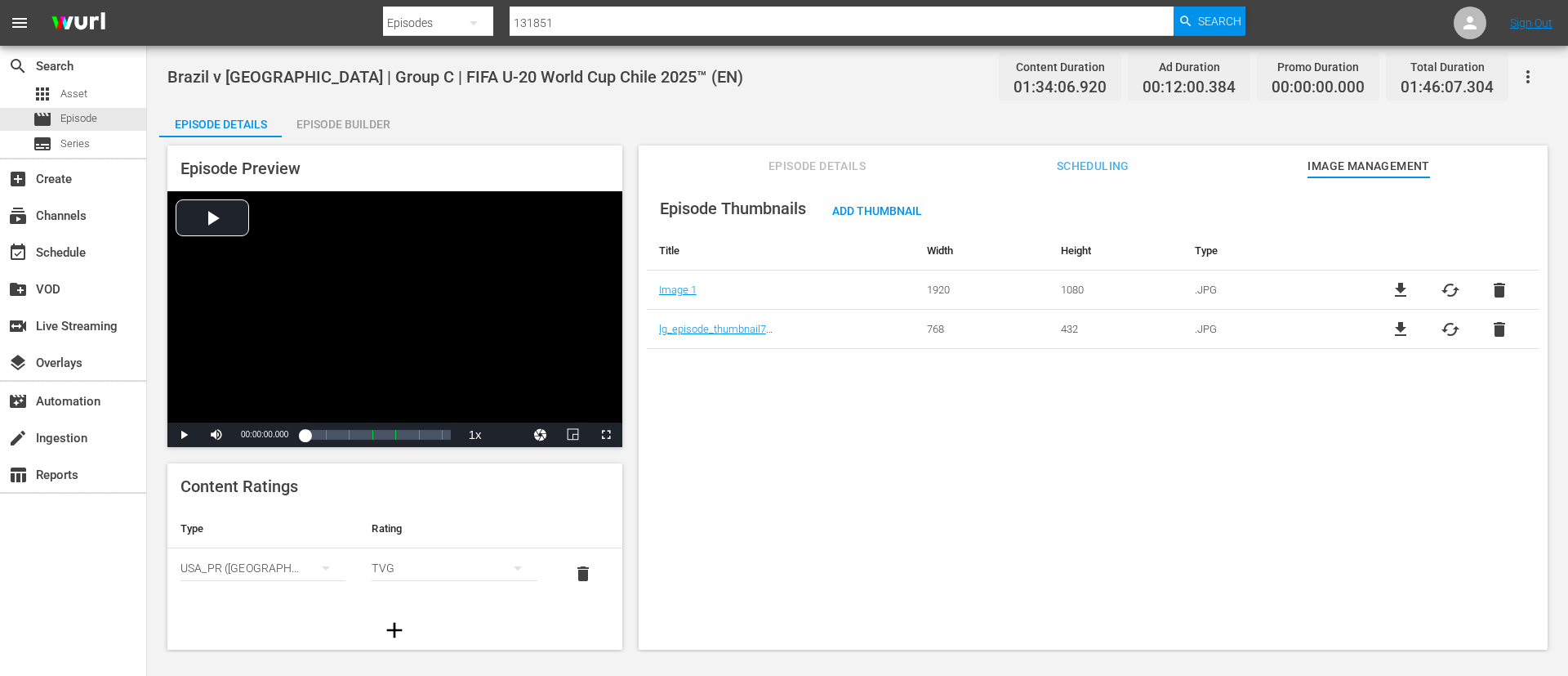
click at [1484, 320] on div "file_download cached delete" at bounding box center [1450, 329] width 179 height 19
click at [1490, 325] on span "delete" at bounding box center [1499, 329] width 19 height 19
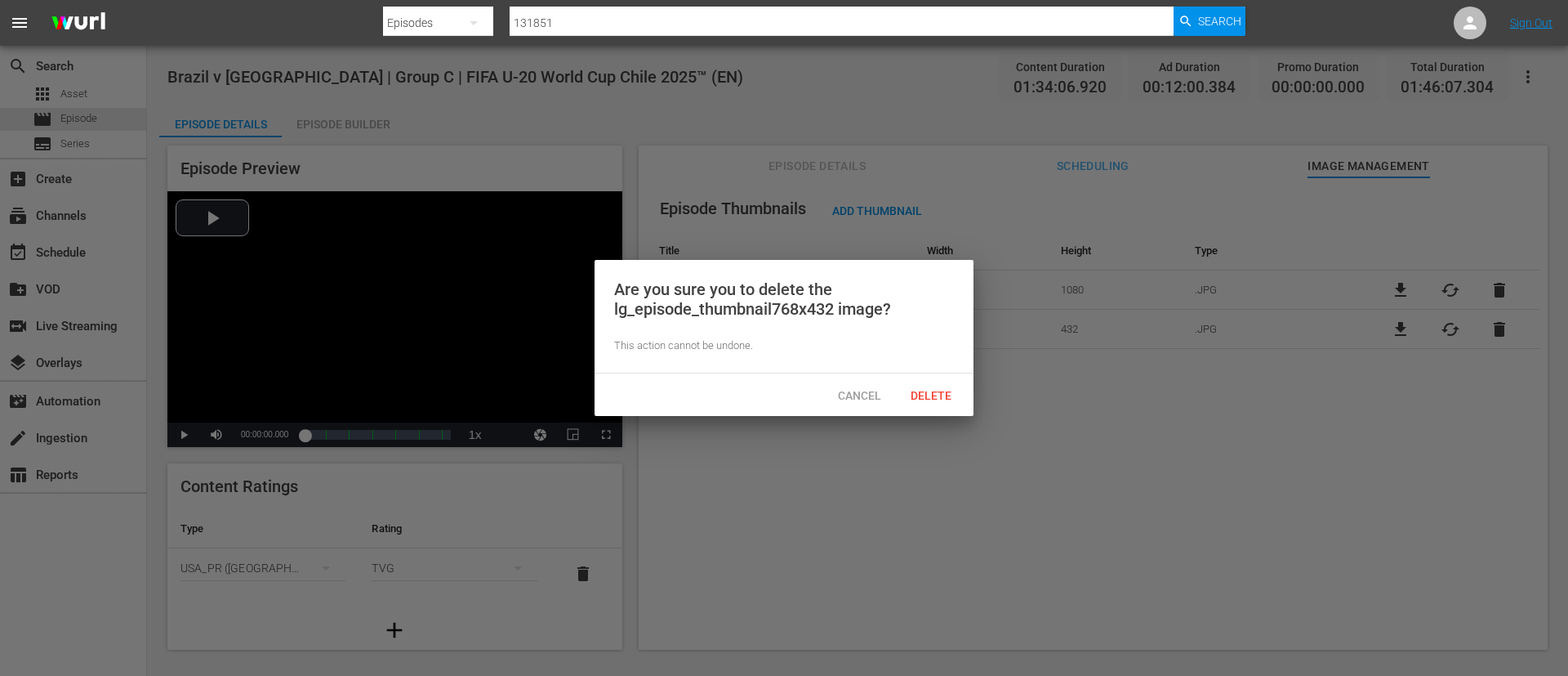
click at [968, 393] on div "Cancel Delete" at bounding box center [784, 394] width 379 height 43
click at [947, 397] on span "Delete" at bounding box center [931, 396] width 67 height 13
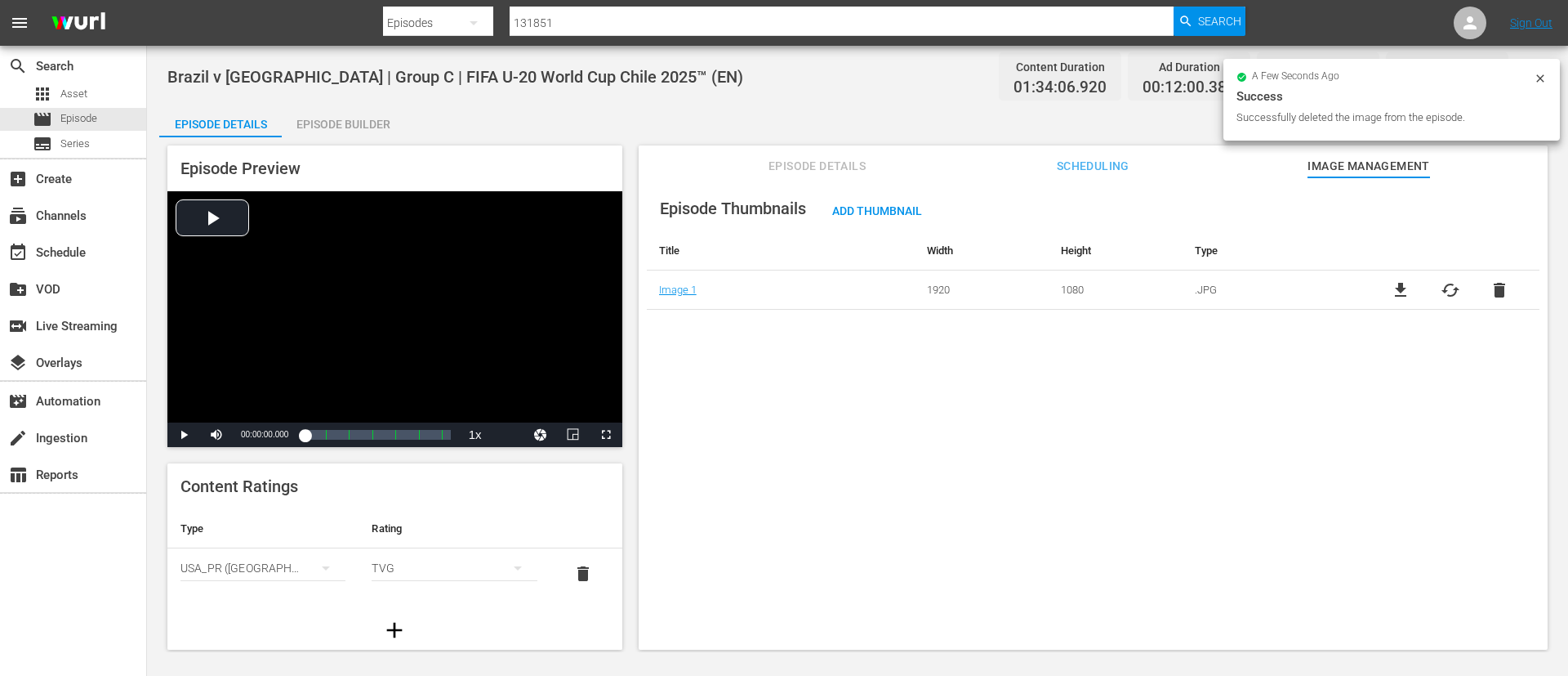
click at [1453, 292] on span "cached" at bounding box center [1450, 289] width 19 height 19
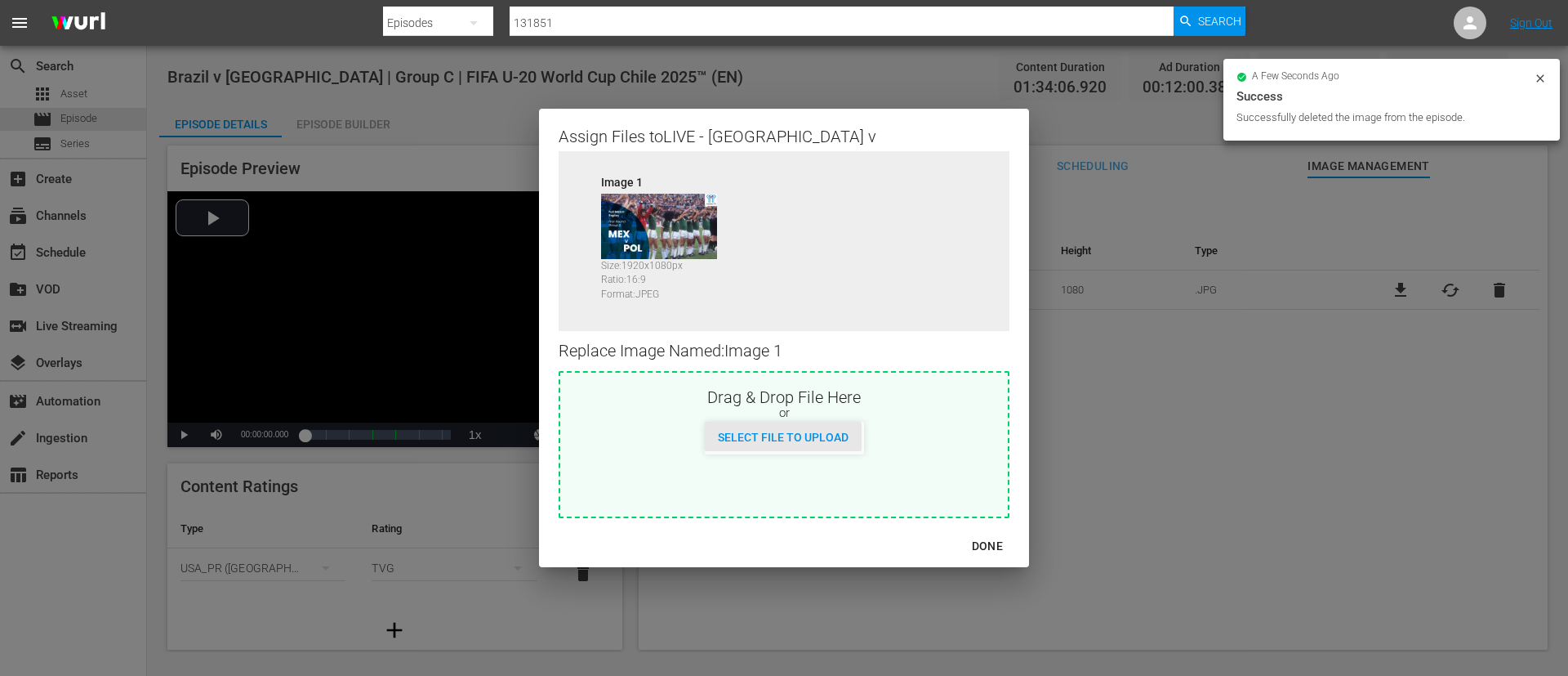
click at [754, 433] on span "Select File to Upload" at bounding box center [784, 438] width 157 height 13
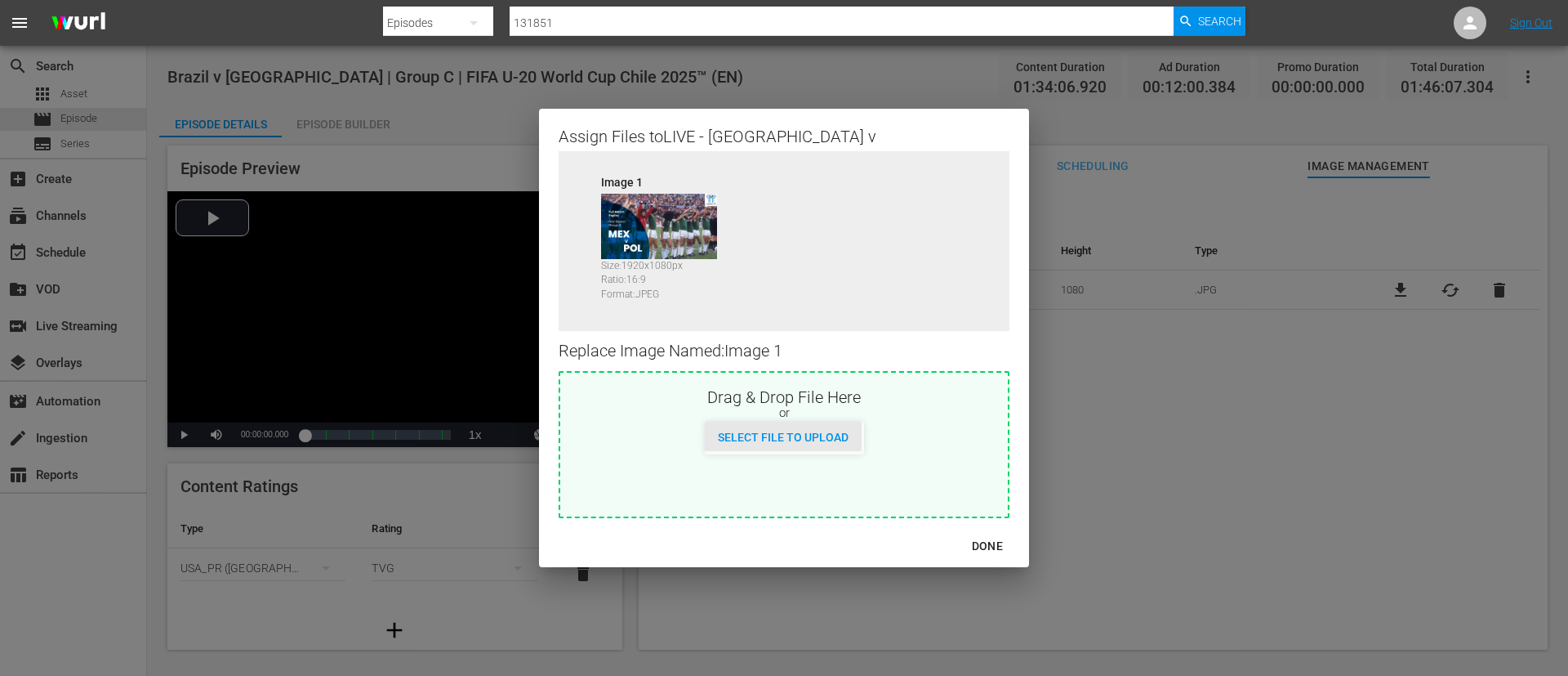
type input "C:\fakepath\84b97878-4e16-4bfb-8672-9527797c774e.jpg"
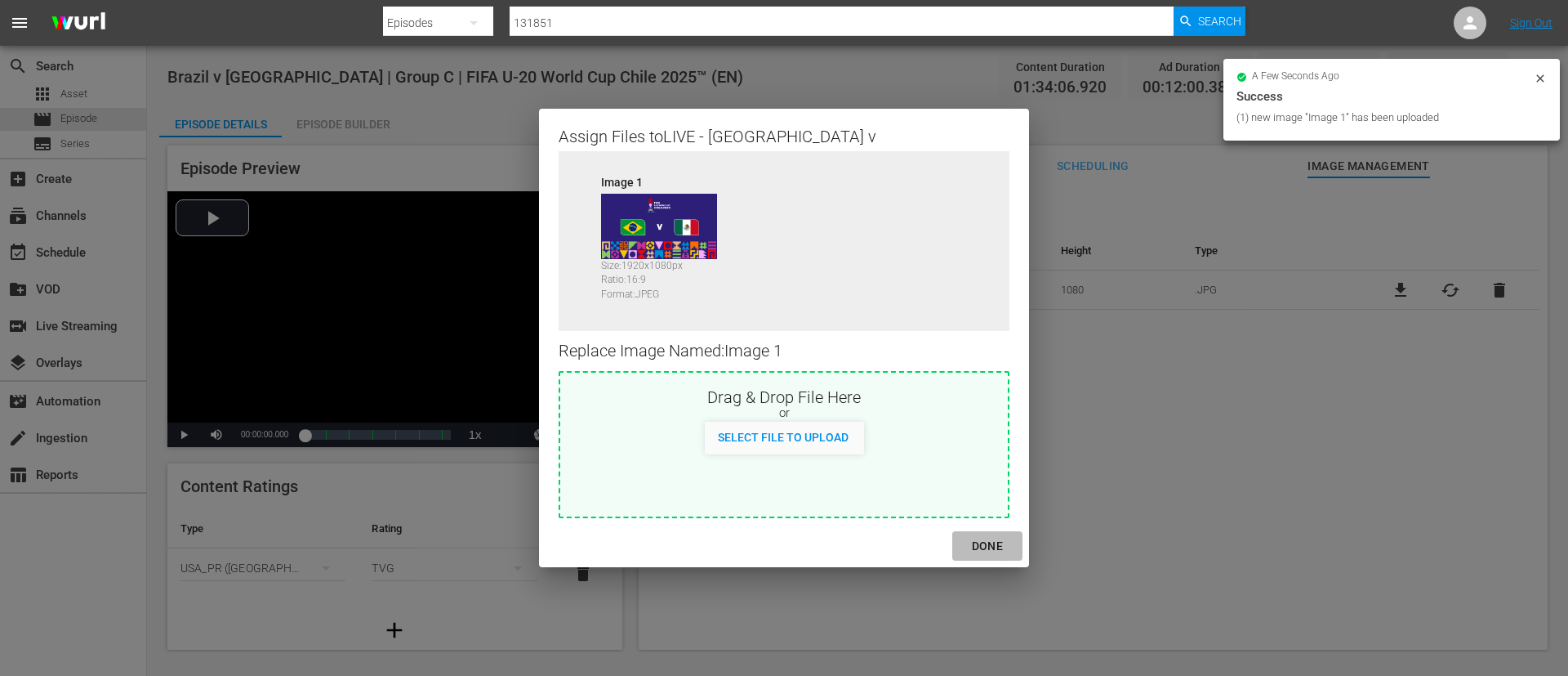
click at [1001, 536] on div "DONE" at bounding box center [988, 546] width 57 height 20
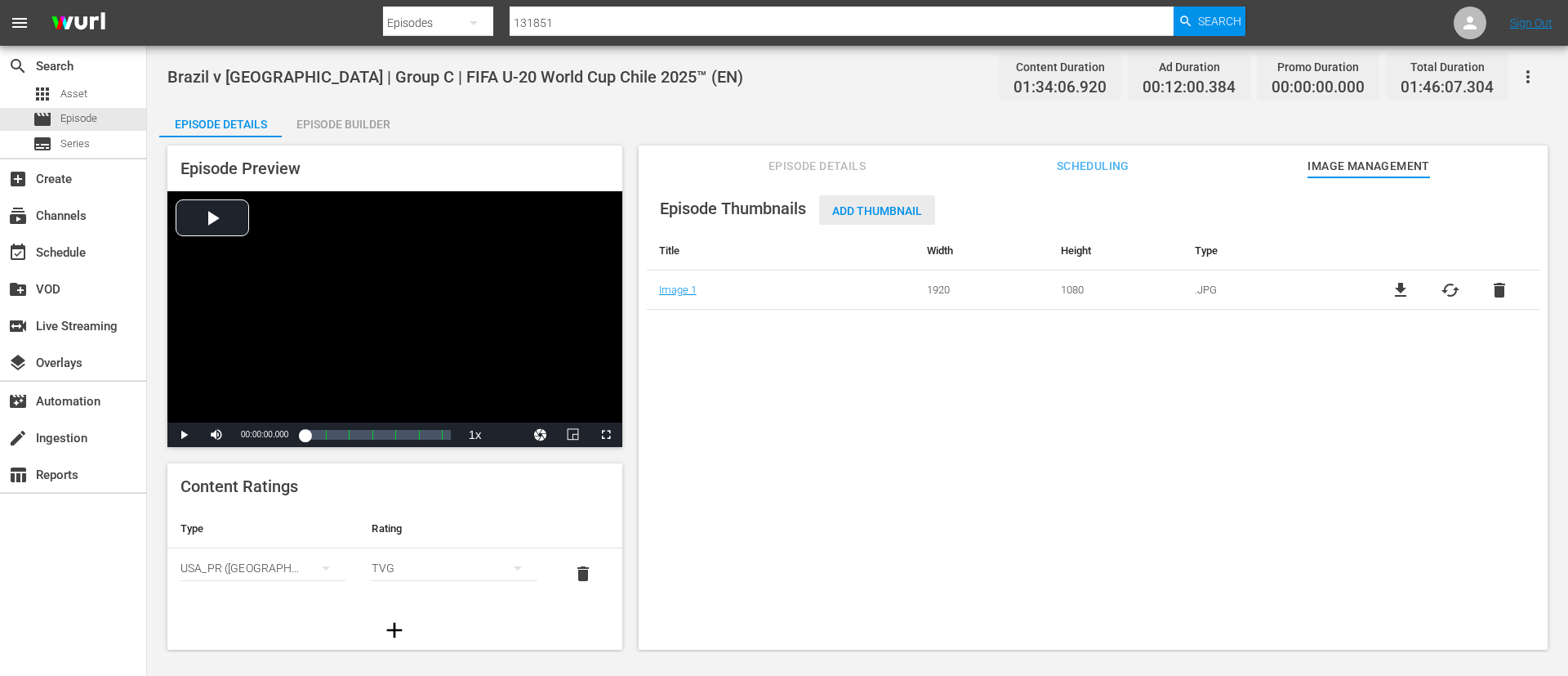
click at [868, 217] on span "Add Thumbnail" at bounding box center [877, 211] width 116 height 13
click at [901, 195] on div "Add Thumbnail" at bounding box center [877, 210] width 116 height 30
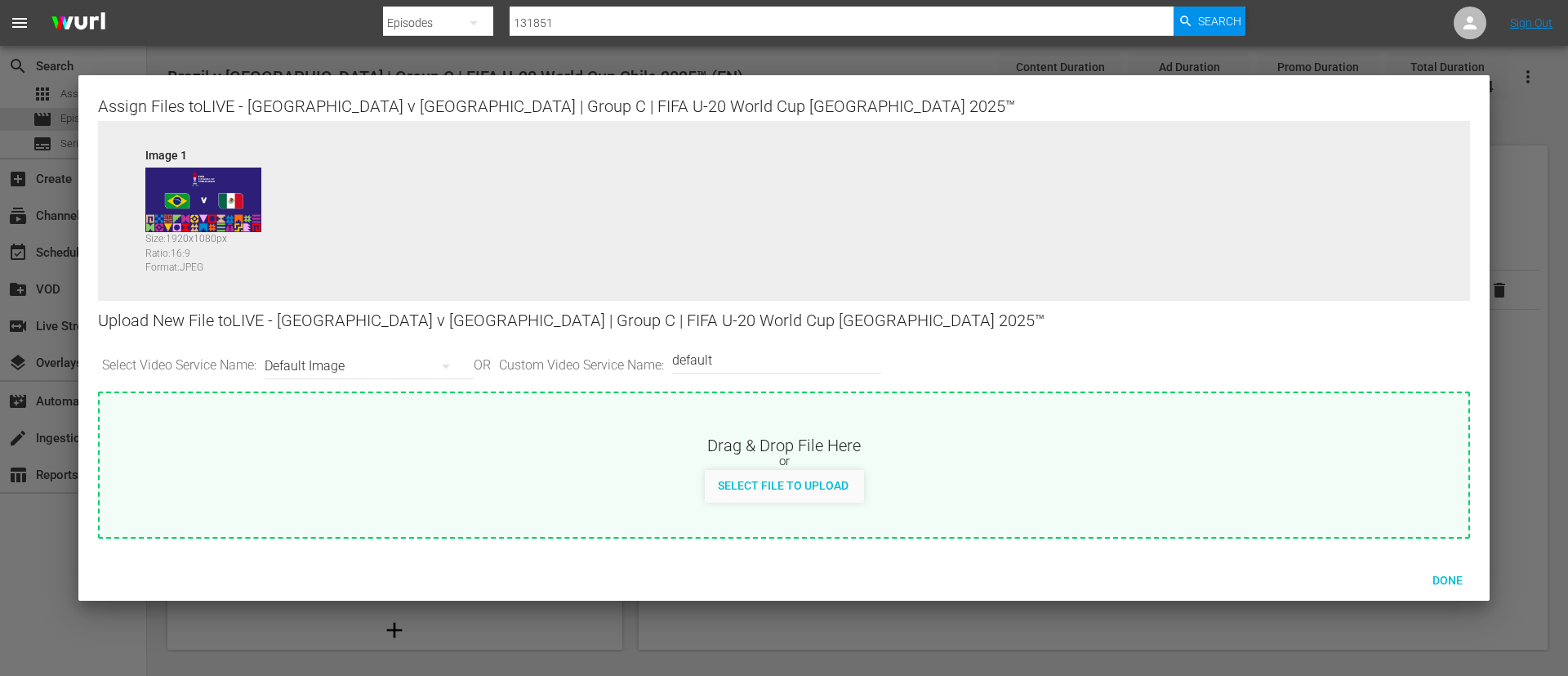
click at [743, 356] on input "default" at bounding box center [773, 360] width 201 height 39
type input "poster"
click at [752, 489] on span "Select File to Upload" at bounding box center [784, 485] width 157 height 13
type input "C:\fakepath\f83403a7-a333-45f2-9686-8f3480596412.jpg"
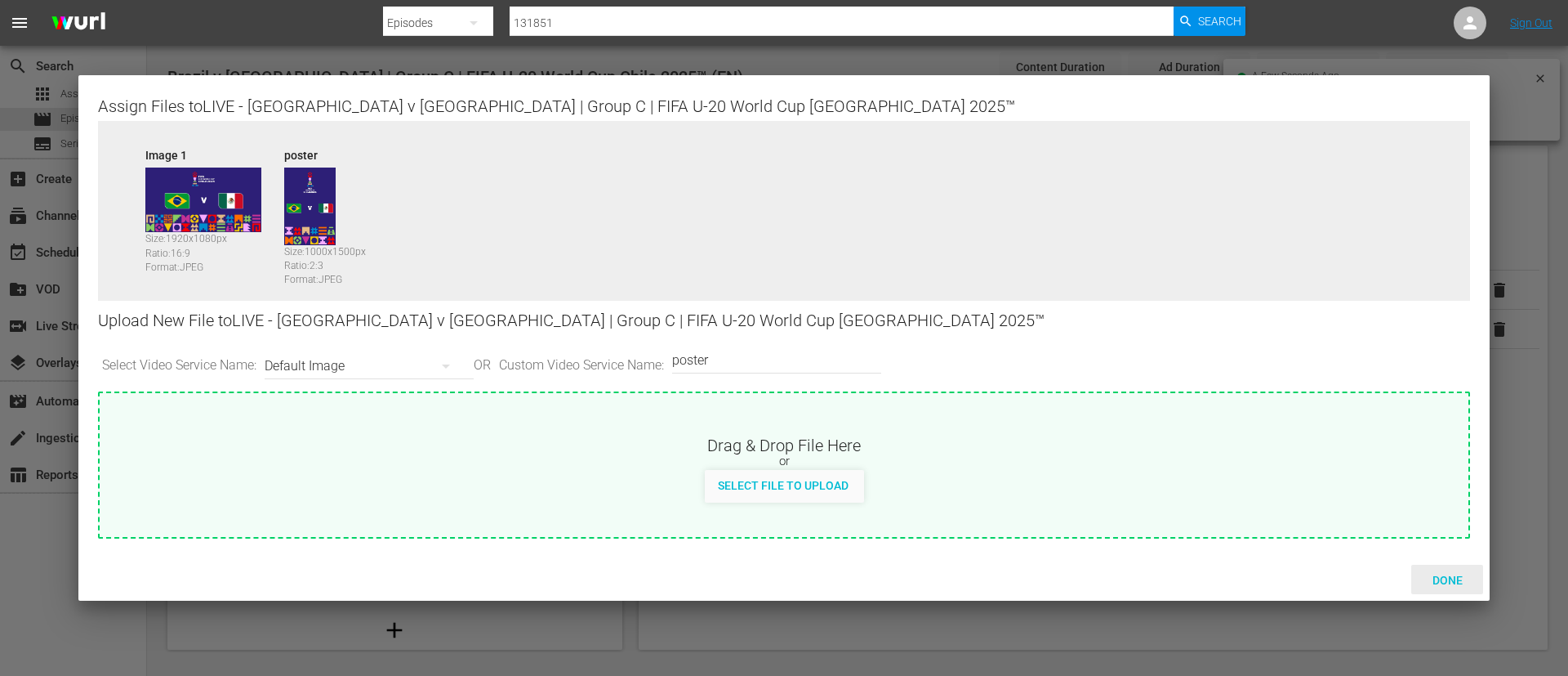
click at [1437, 574] on span "Done" at bounding box center [1448, 581] width 56 height 13
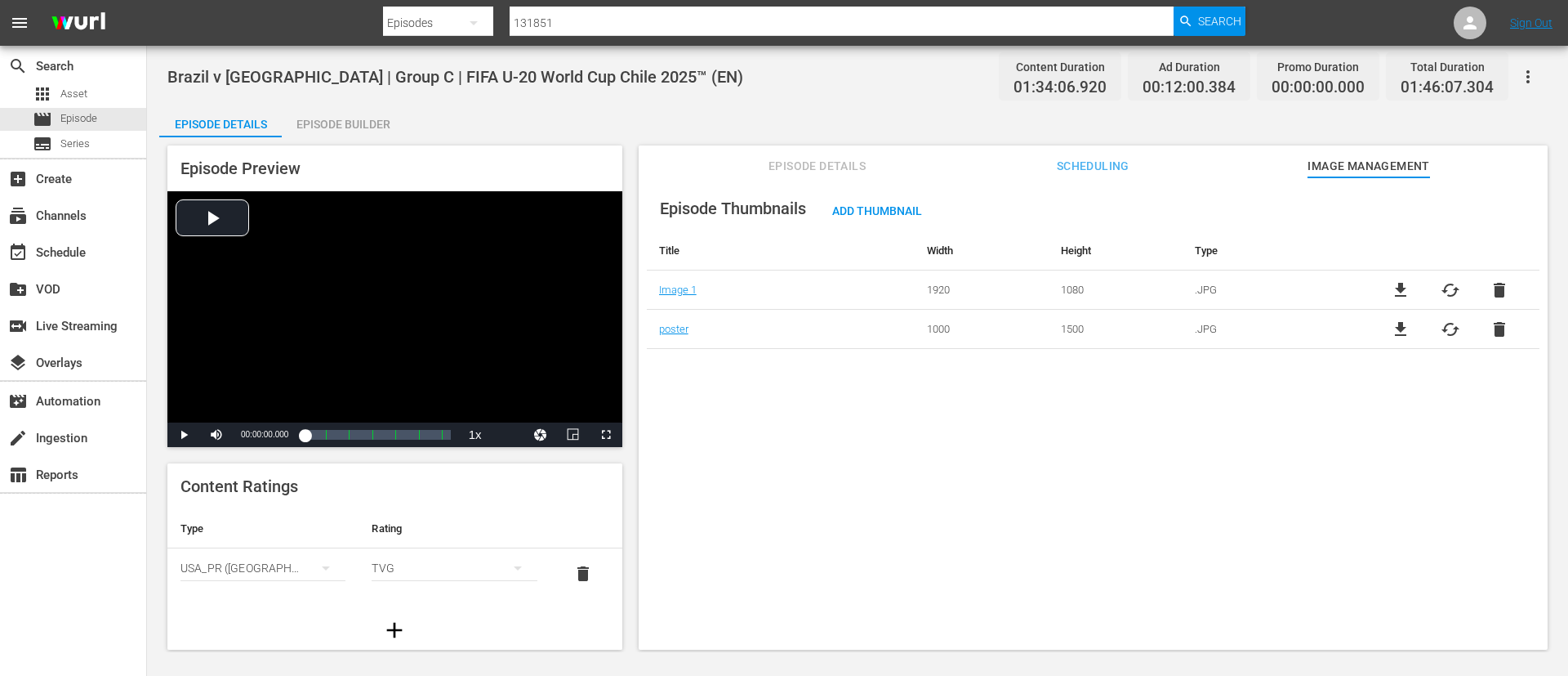
click at [313, 123] on div "Episode Builder" at bounding box center [343, 124] width 123 height 39
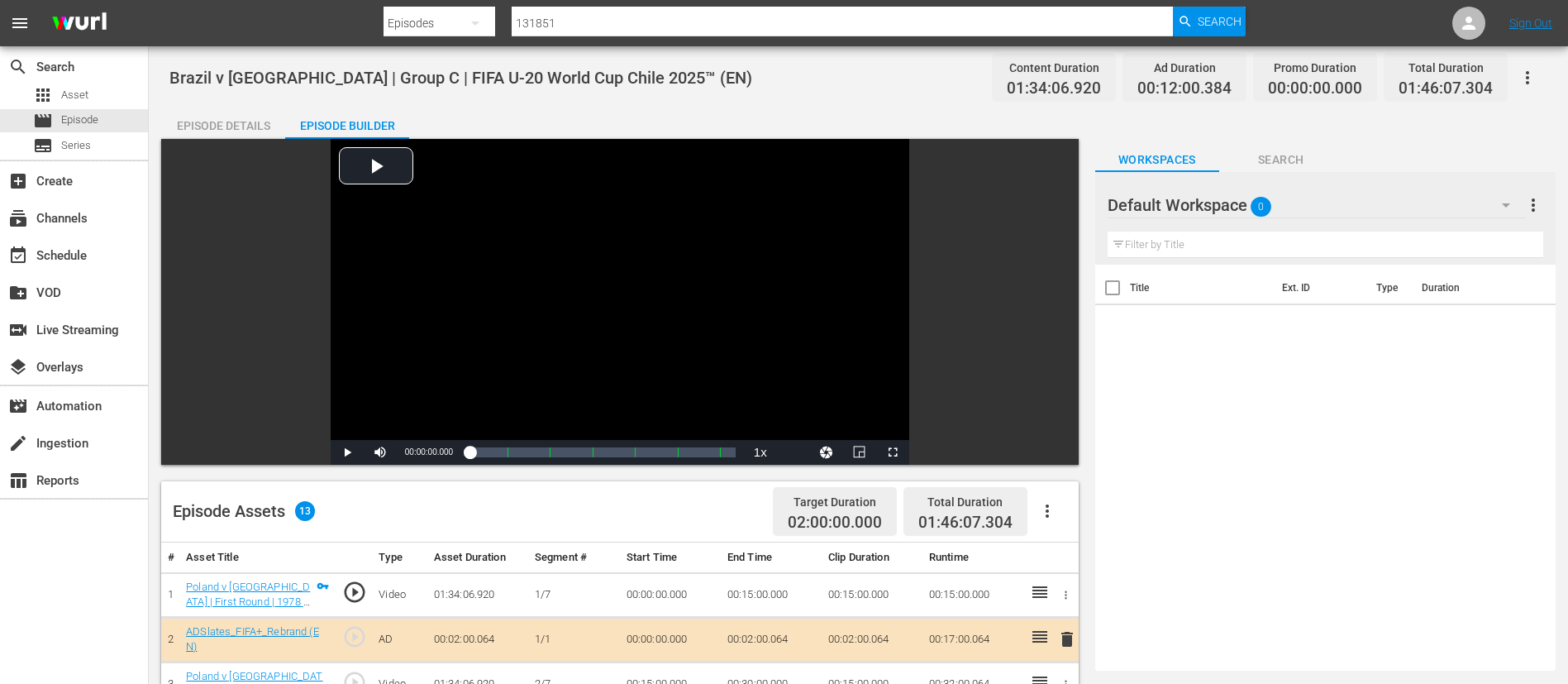
click at [212, 119] on div "Episode Details" at bounding box center [223, 125] width 124 height 40
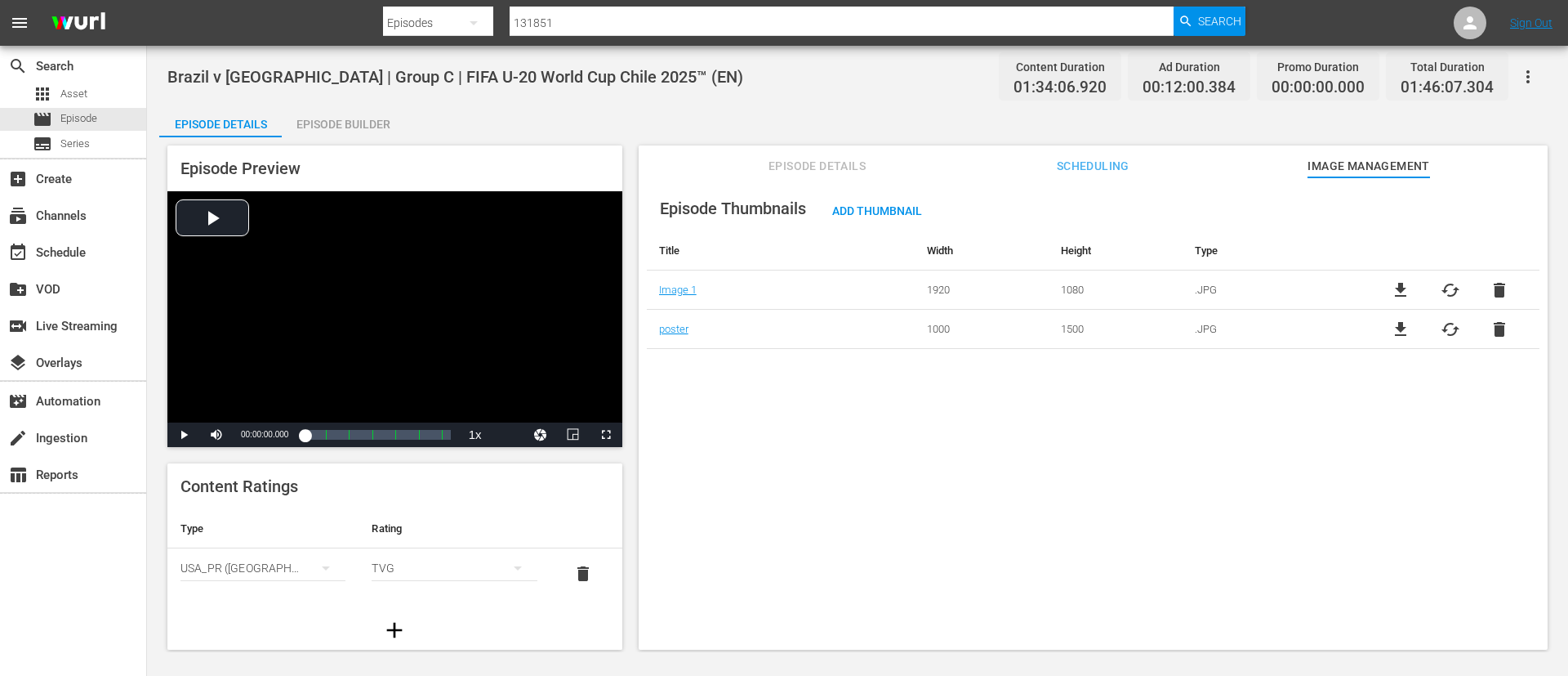
click at [1519, 79] on icon "button" at bounding box center [1528, 76] width 19 height 19
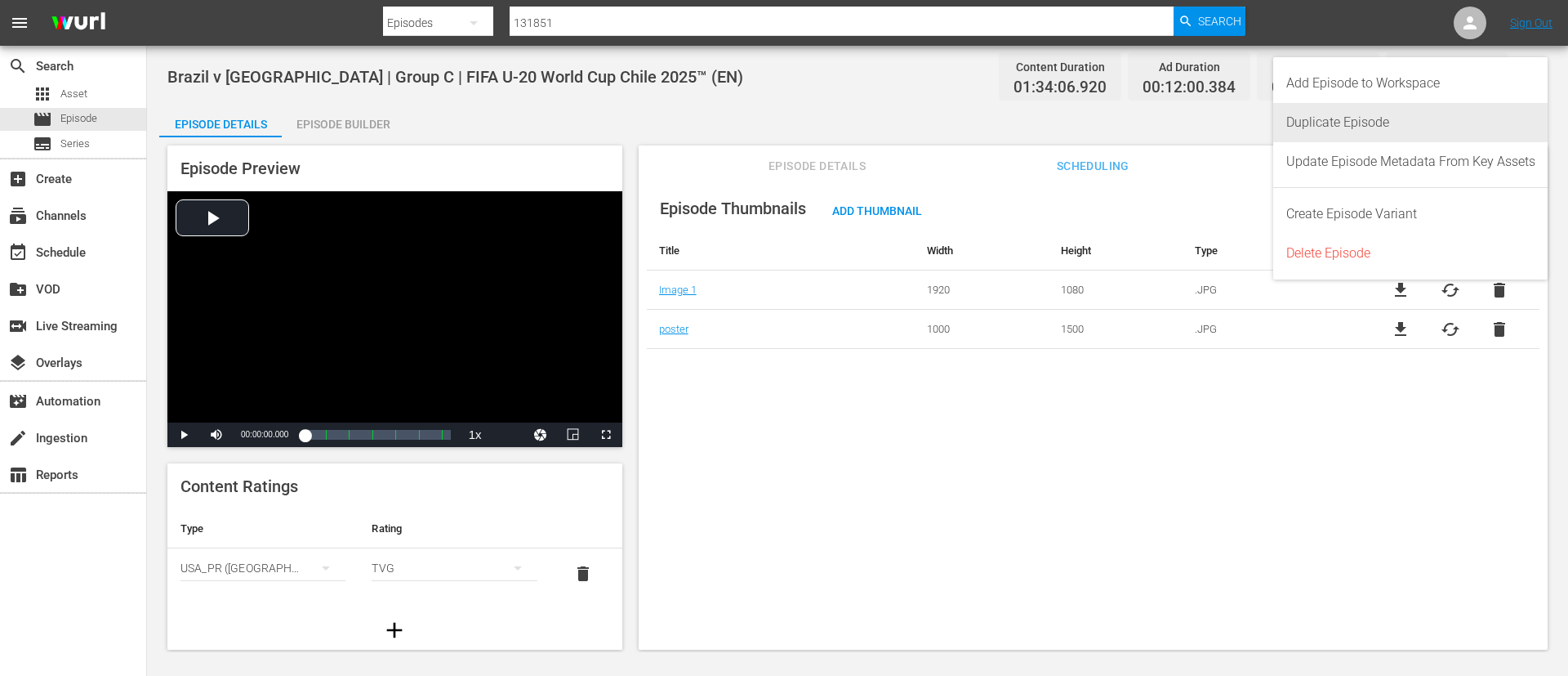
click at [1379, 123] on div "Duplicate Episode" at bounding box center [1411, 122] width 249 height 39
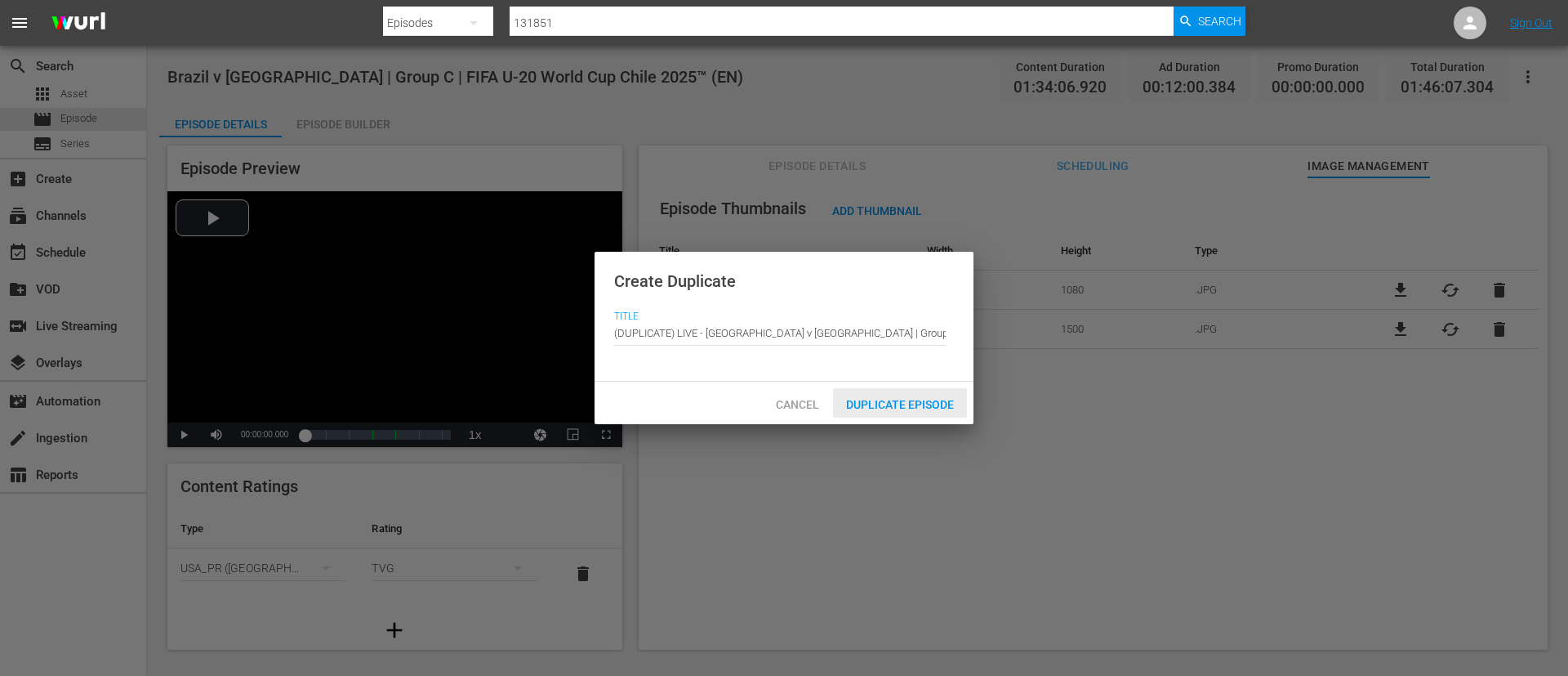
click at [901, 395] on div "Duplicate Episode" at bounding box center [900, 403] width 134 height 30
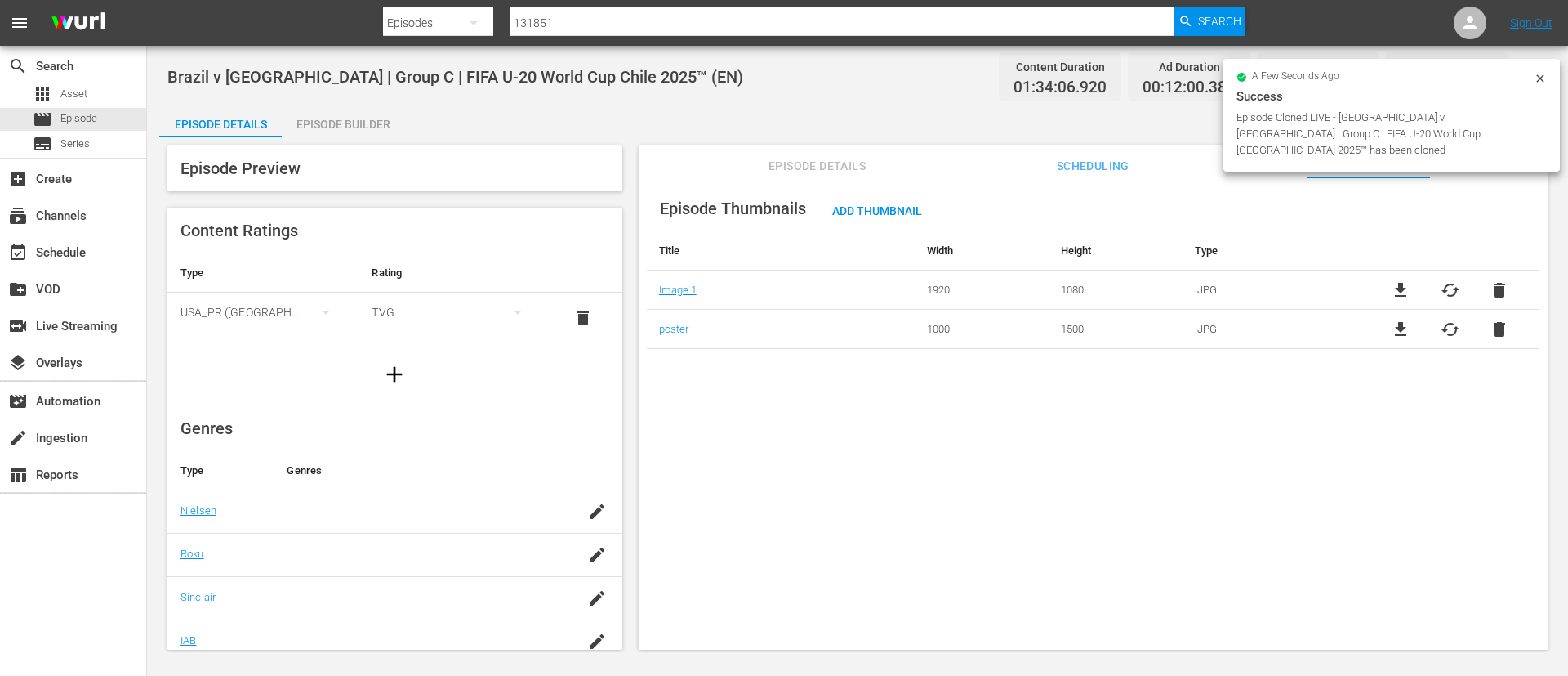
click at [876, 163] on span "Episode Details" at bounding box center [817, 166] width 123 height 20
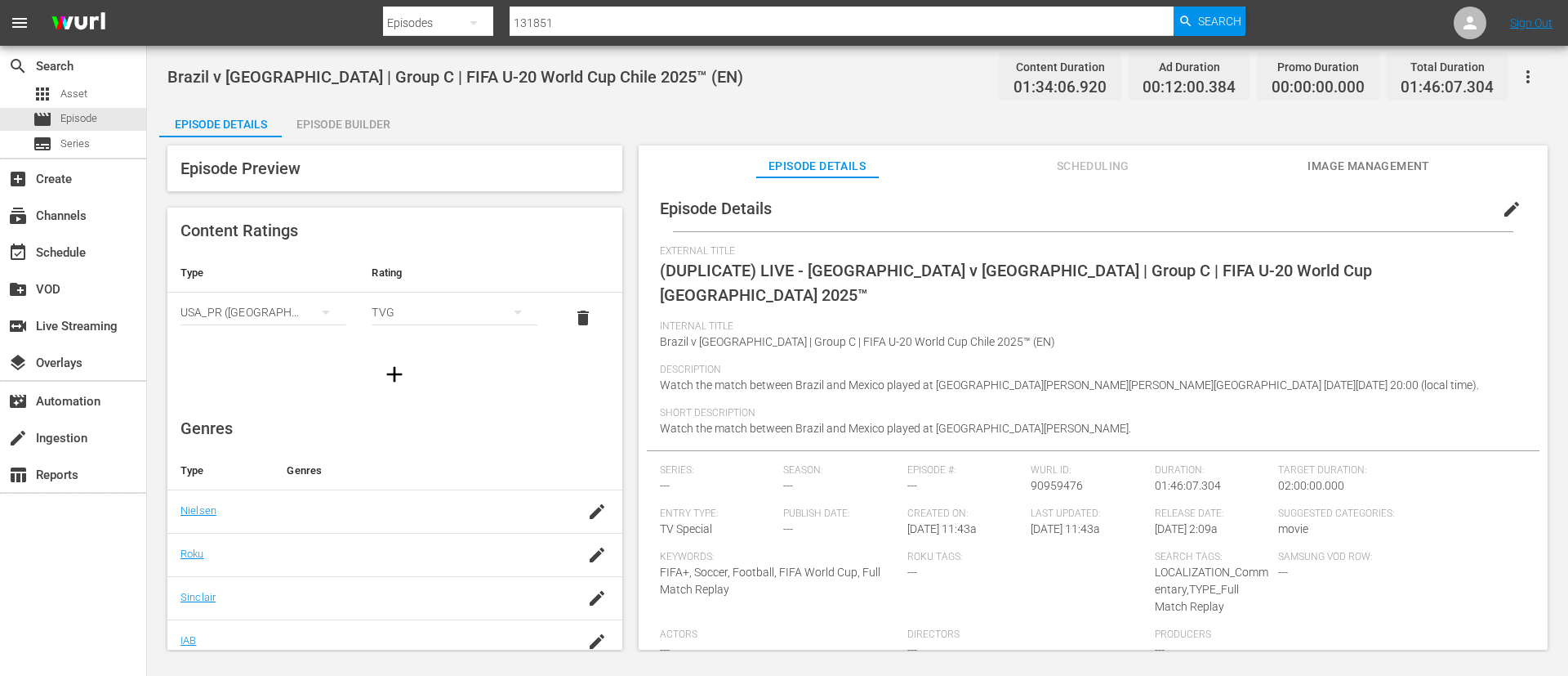
click at [1502, 208] on span "edit" at bounding box center [1511, 208] width 19 height 19
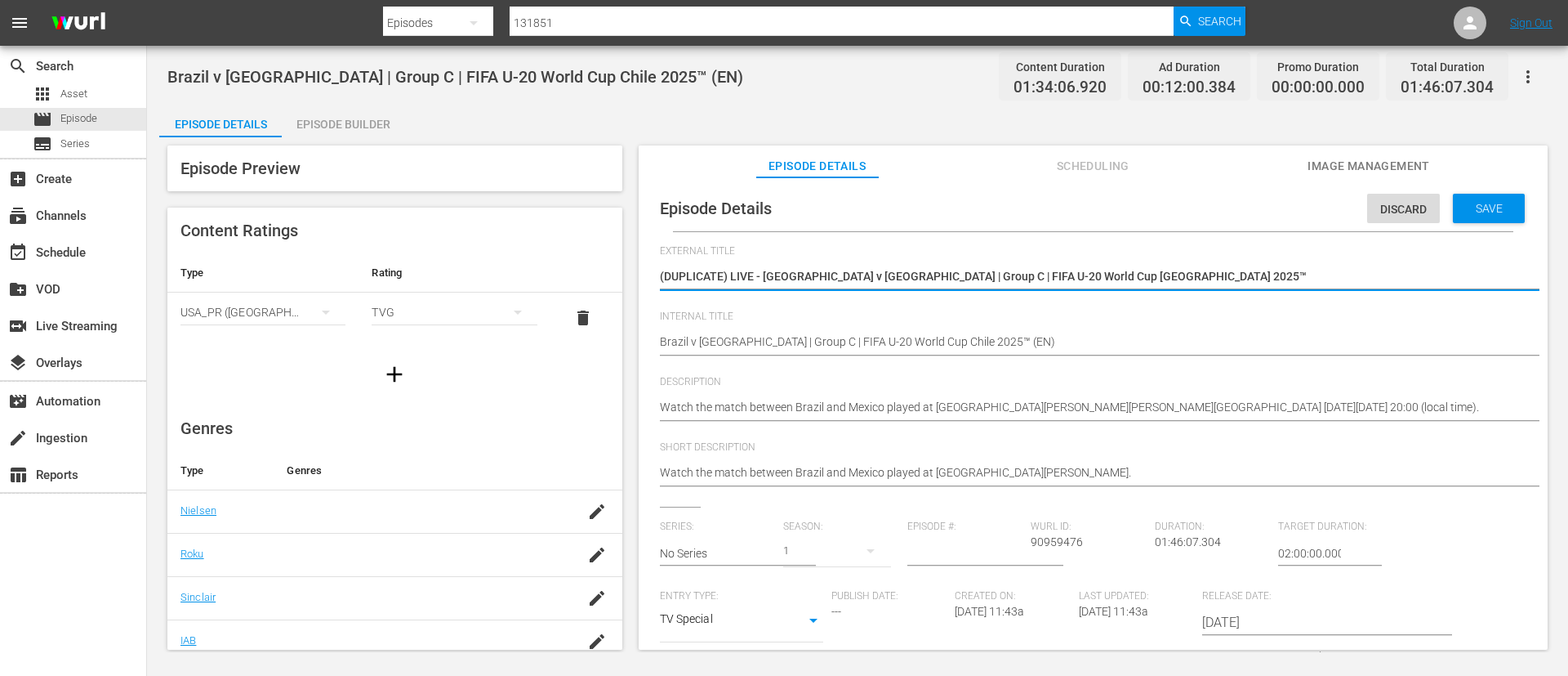
click at [1163, 279] on textarea "(DUPLICATE) LIVE - [GEOGRAPHIC_DATA] v [GEOGRAPHIC_DATA] | Group C | FIFA U-20 …" at bounding box center [1089, 277] width 859 height 19
type textarea "L"
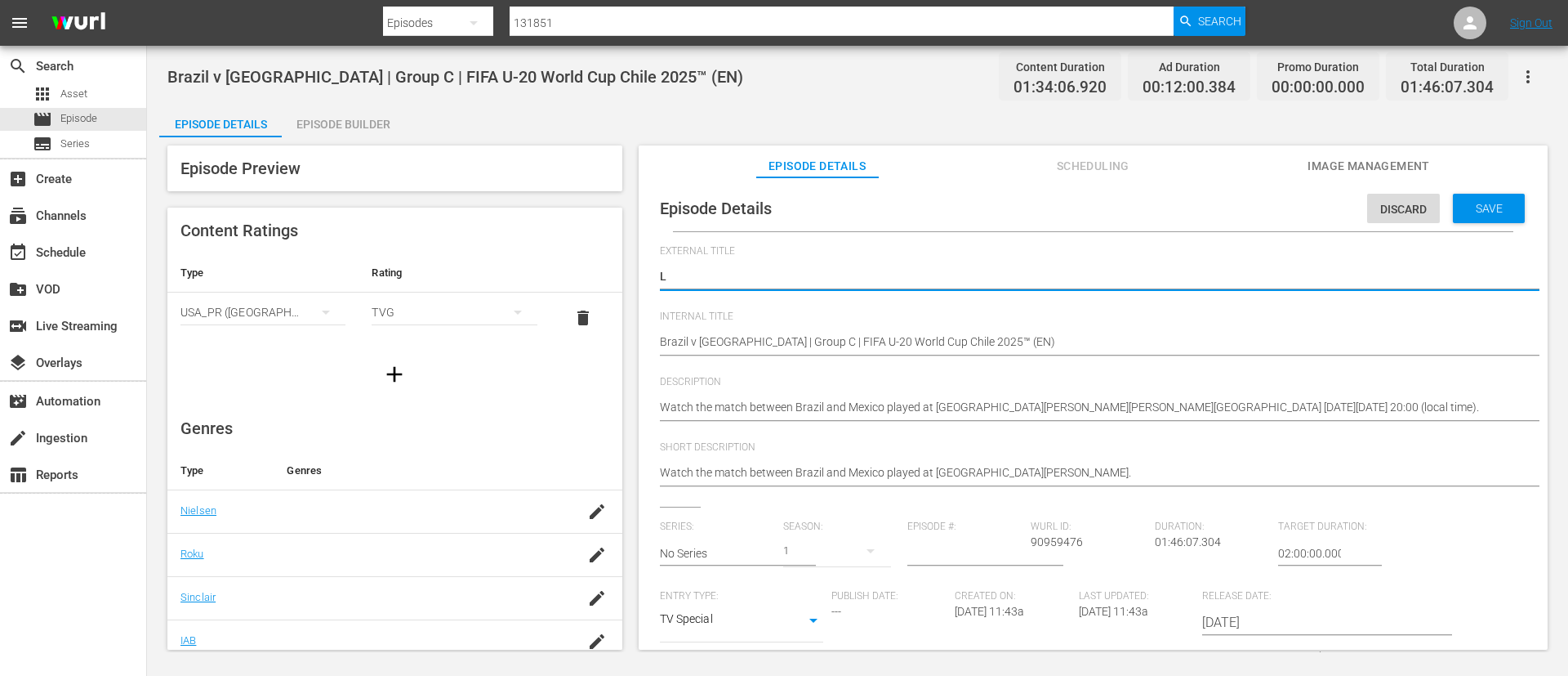
type textarea "LI"
type textarea "LIV"
type textarea "LIVE"
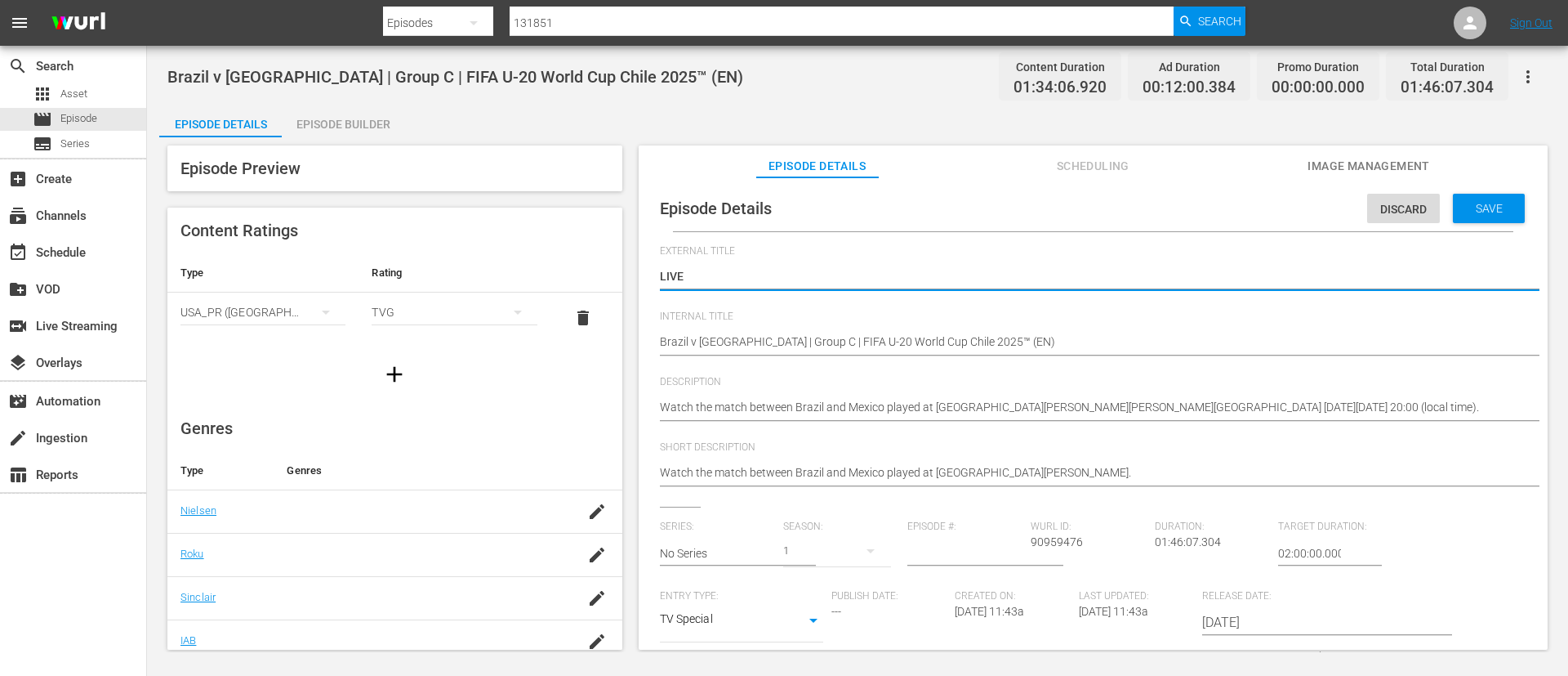
type textarea "LIVE"
type textarea "LIVE -"
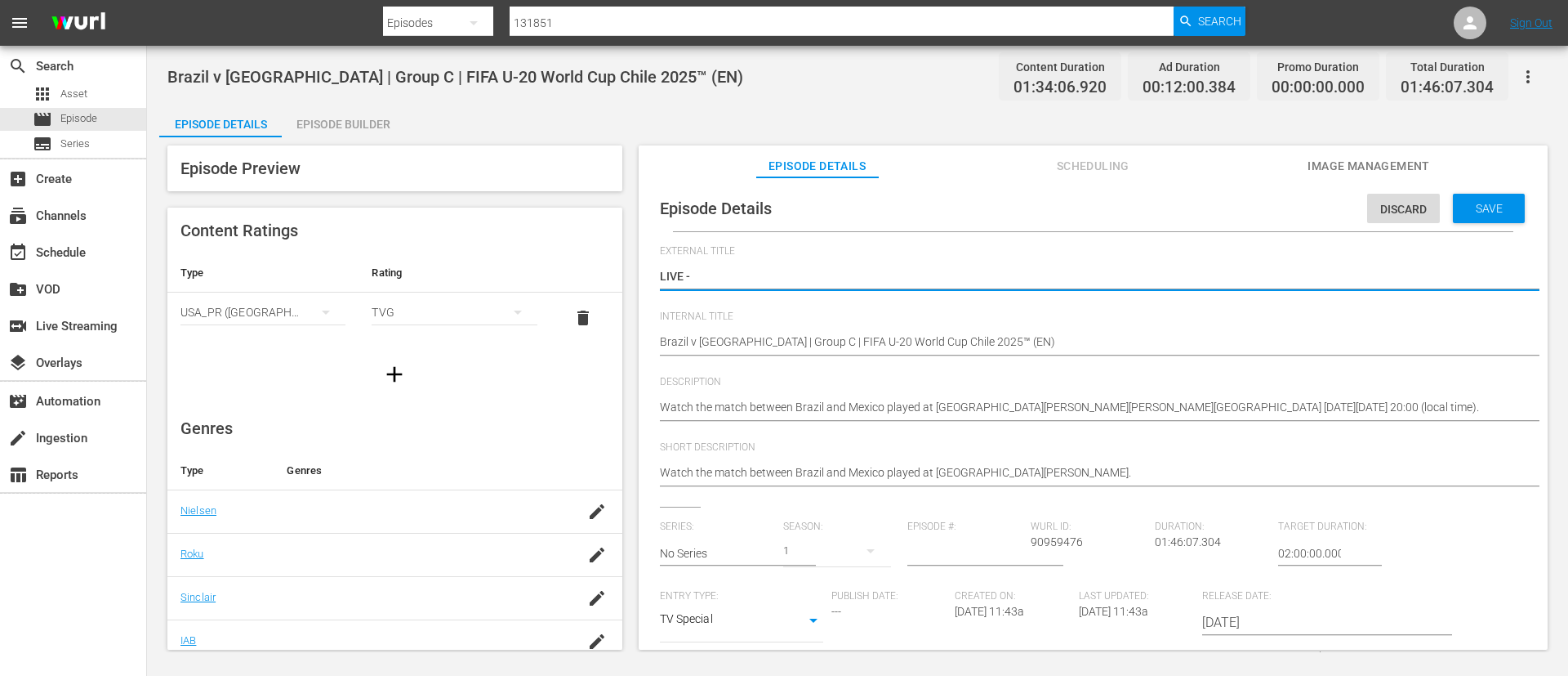
type textarea "LIVE - [GEOGRAPHIC_DATA] - [GEOGRAPHIC_DATA] | Groupe C | Coupe du Monde U-20 d…"
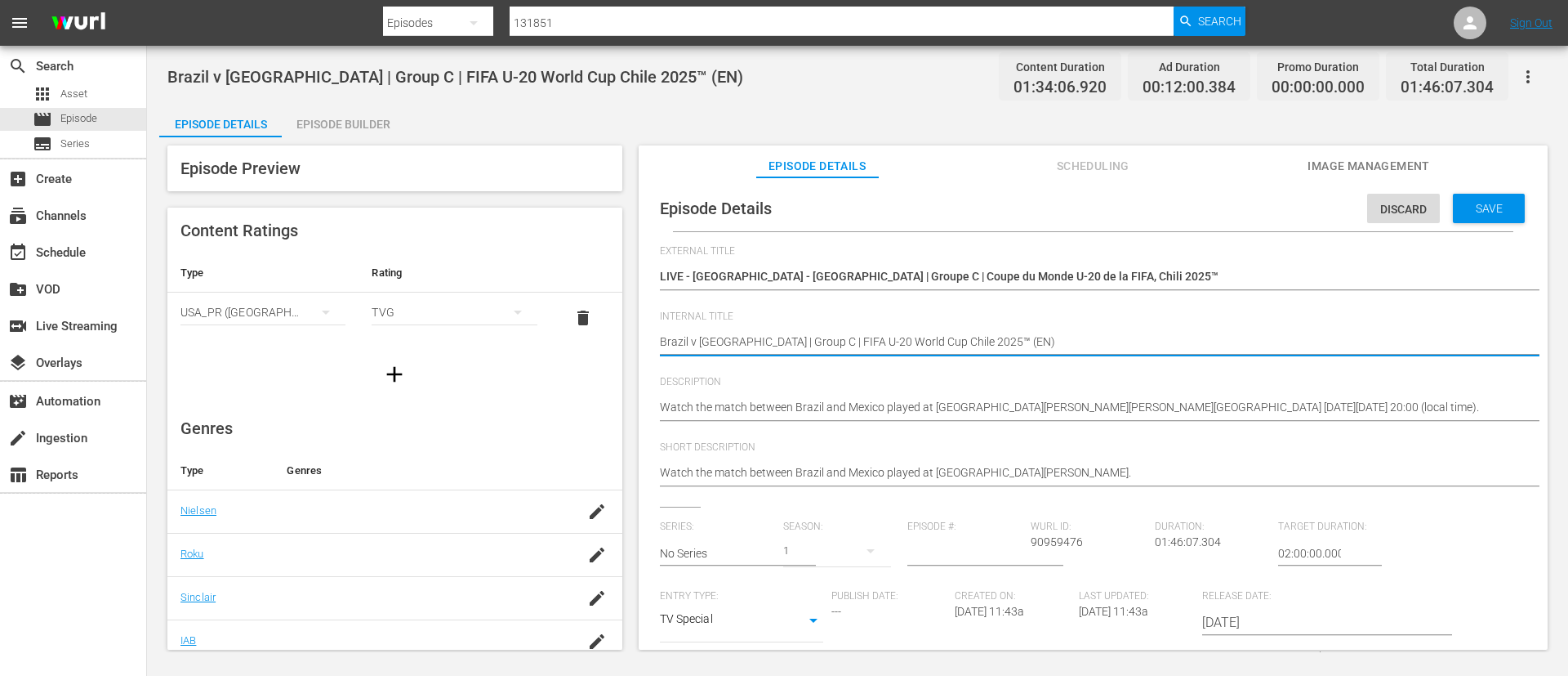
type textarea "Brazil v [GEOGRAPHIC_DATA] | Group C | FIFA U-20 World Cup Chile 2025™ (F)"
type textarea "Brazil v [GEOGRAPHIC_DATA] | Group C | FIFA U-20 World Cup [GEOGRAPHIC_DATA] 20…"
click at [1015, 421] on hr at bounding box center [1109, 421] width 899 height 2
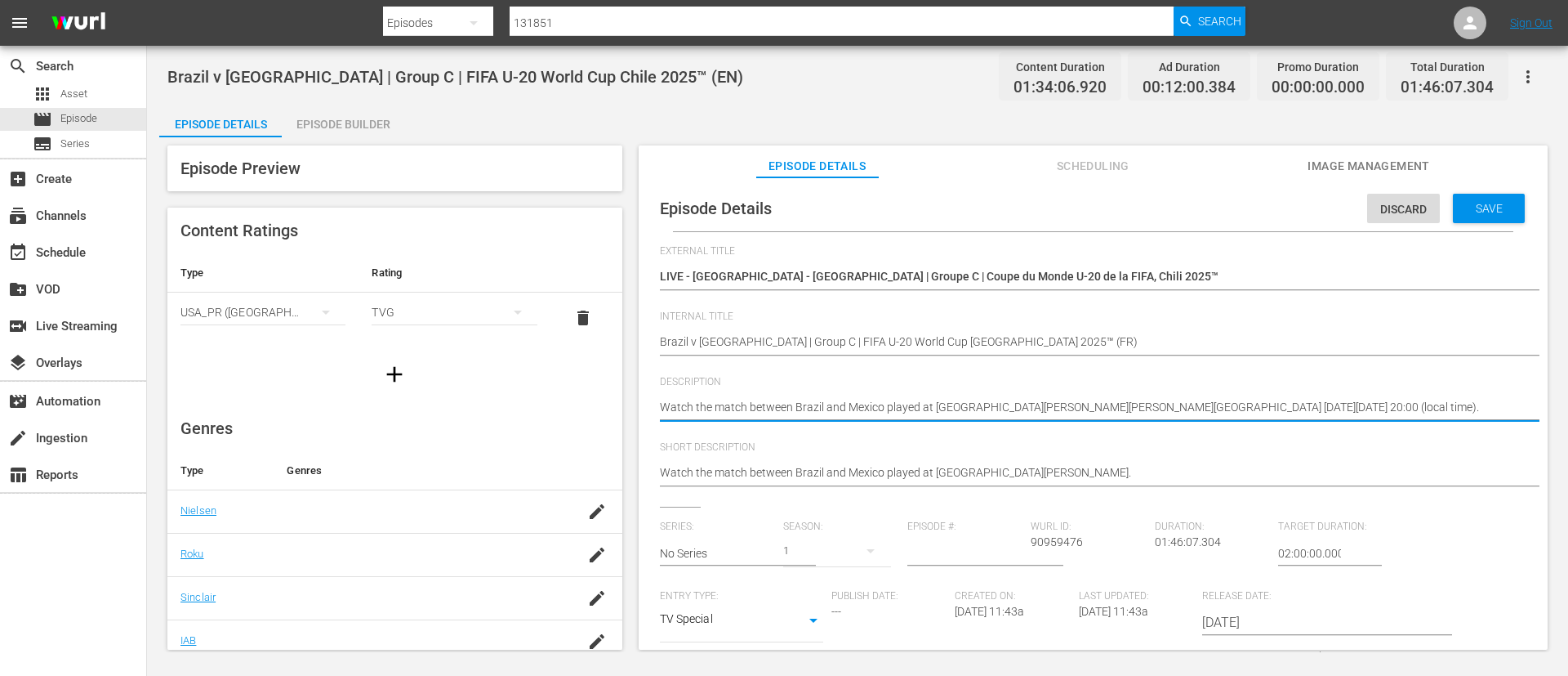
click at [1028, 406] on textarea "Watch the match between Brazil and Mexico played at [GEOGRAPHIC_DATA][PERSON_NA…" at bounding box center [1089, 408] width 859 height 19
paste textarea "Regardez le match entre [GEOGRAPHIC_DATA] et [GEOGRAPHIC_DATA] au [GEOGRAPHIC_D…"
type textarea "Regardez le match entre [GEOGRAPHIC_DATA] et [GEOGRAPHIC_DATA] au [GEOGRAPHIC_D…"
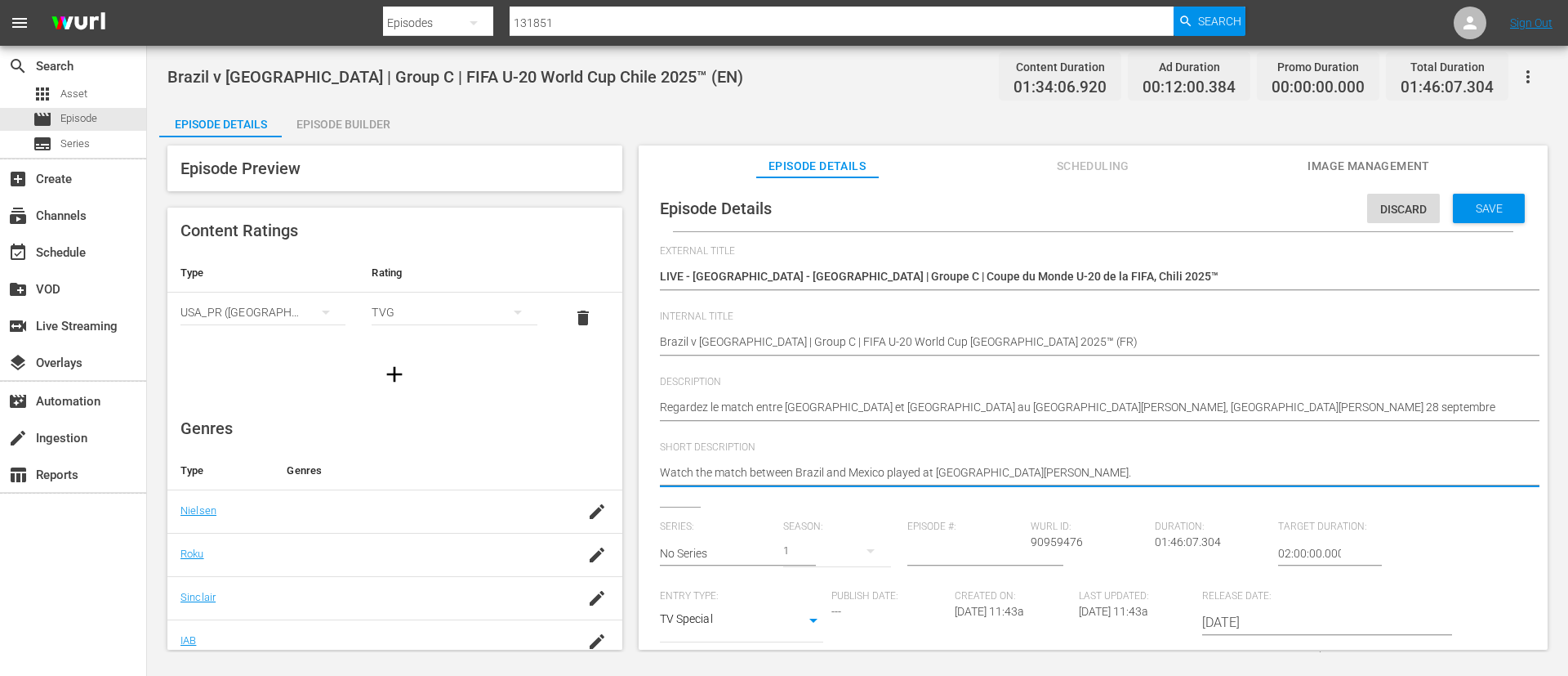
click at [1031, 471] on textarea "Watch the match between Brazil and Mexico played at [GEOGRAPHIC_DATA][PERSON_NA…" at bounding box center [1089, 474] width 859 height 19
paste textarea "Regardez le match entre [GEOGRAPHIC_DATA] et [GEOGRAPHIC_DATA] au [GEOGRAPHIC_D…"
type textarea "Regardez le match entre [GEOGRAPHIC_DATA] et [GEOGRAPHIC_DATA] au [GEOGRAPHIC_D…"
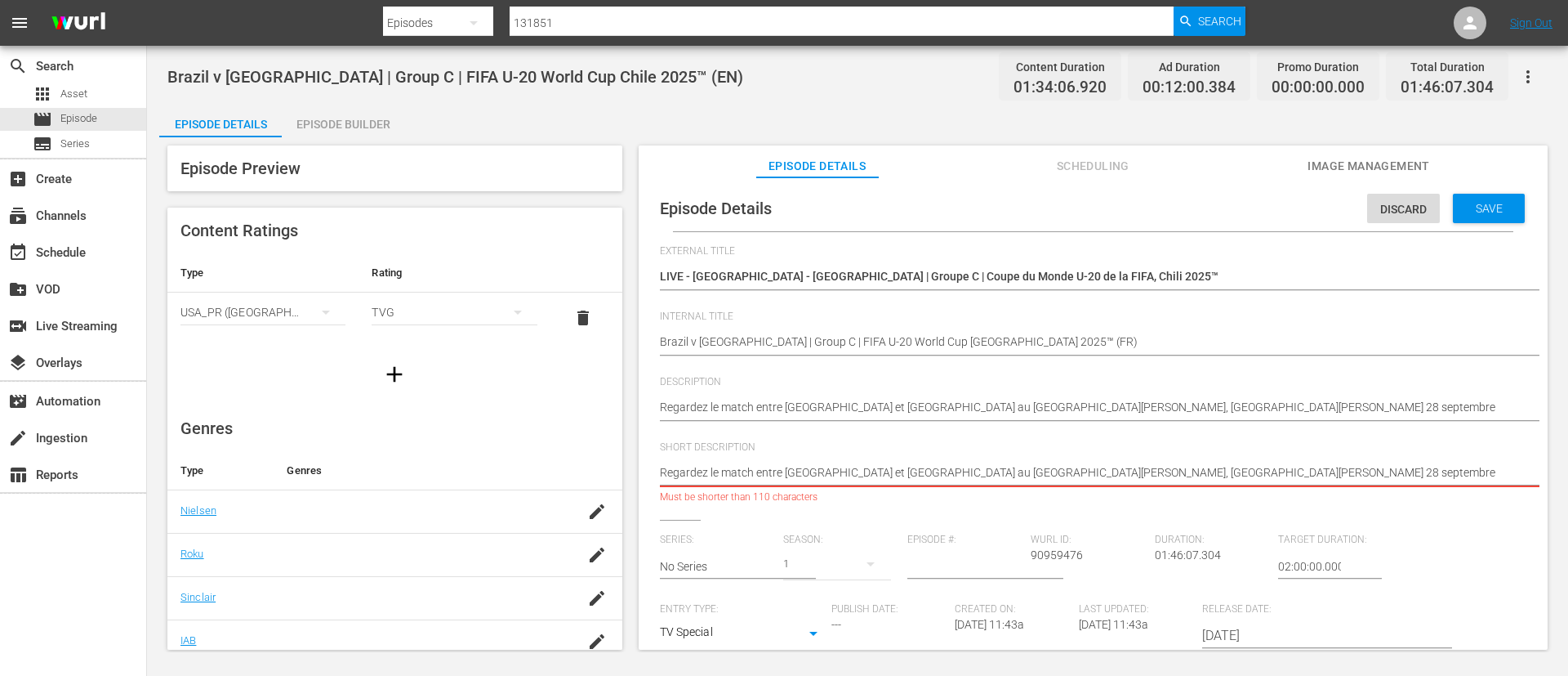
type textarea "Regardez le match entre [GEOGRAPHIC_DATA] et [GEOGRAPHIC_DATA] au [GEOGRAPHIC_D…"
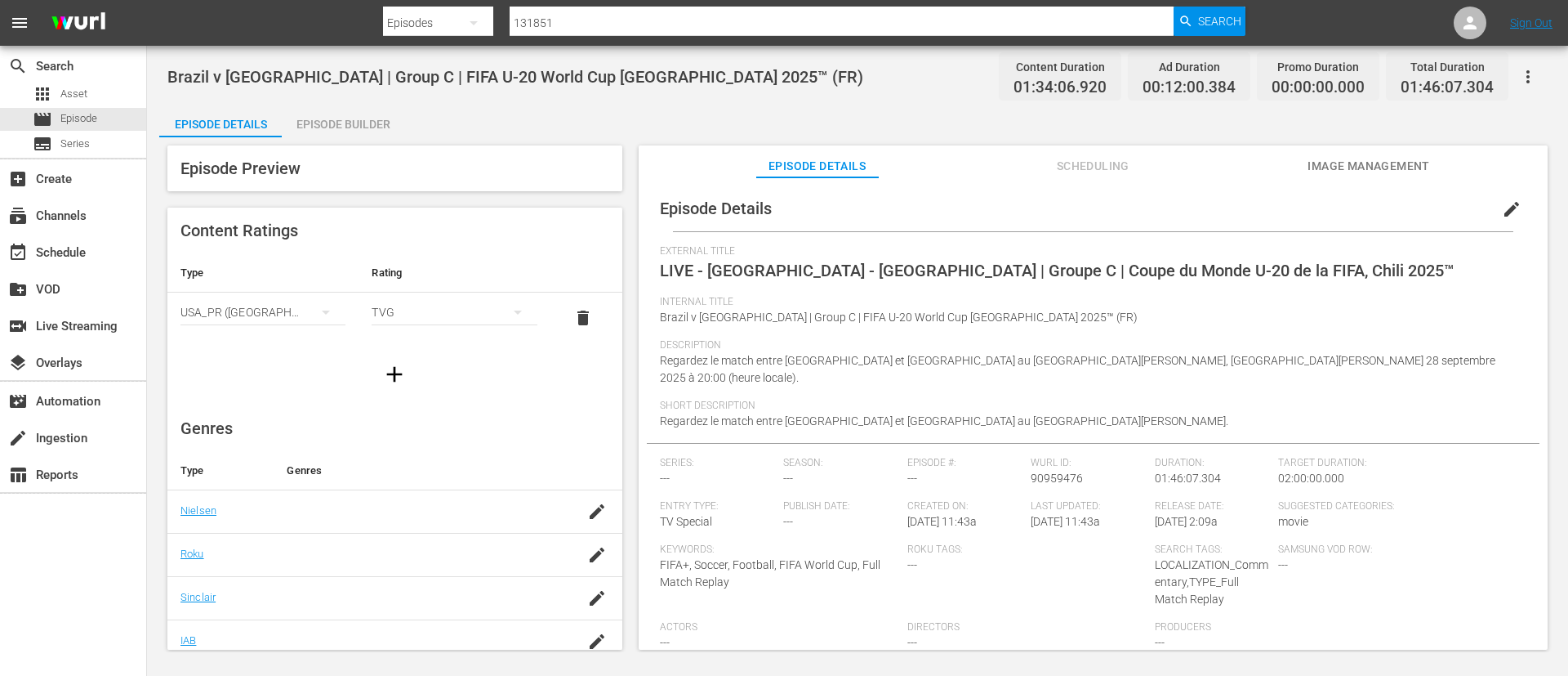
click at [1514, 211] on button "edit" at bounding box center [1512, 209] width 39 height 39
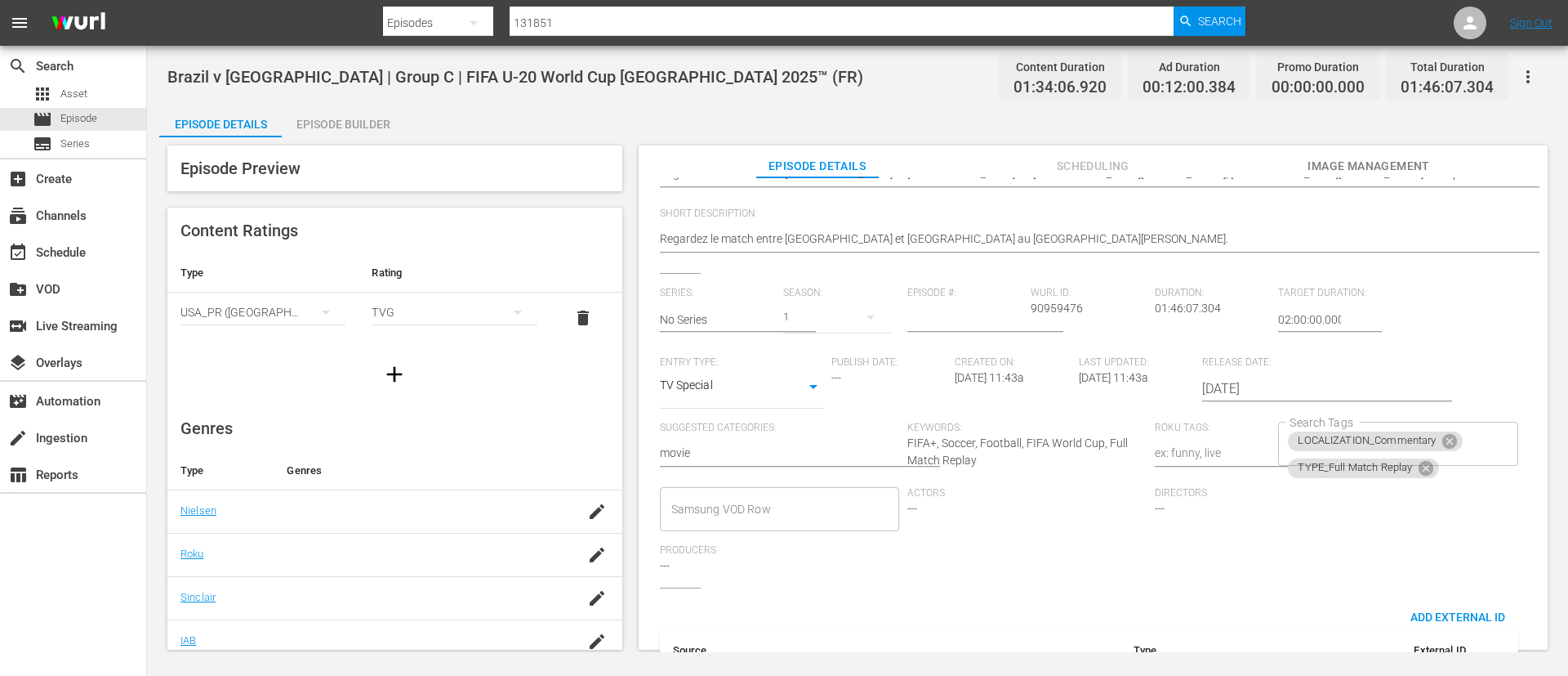
scroll to position [320, 0]
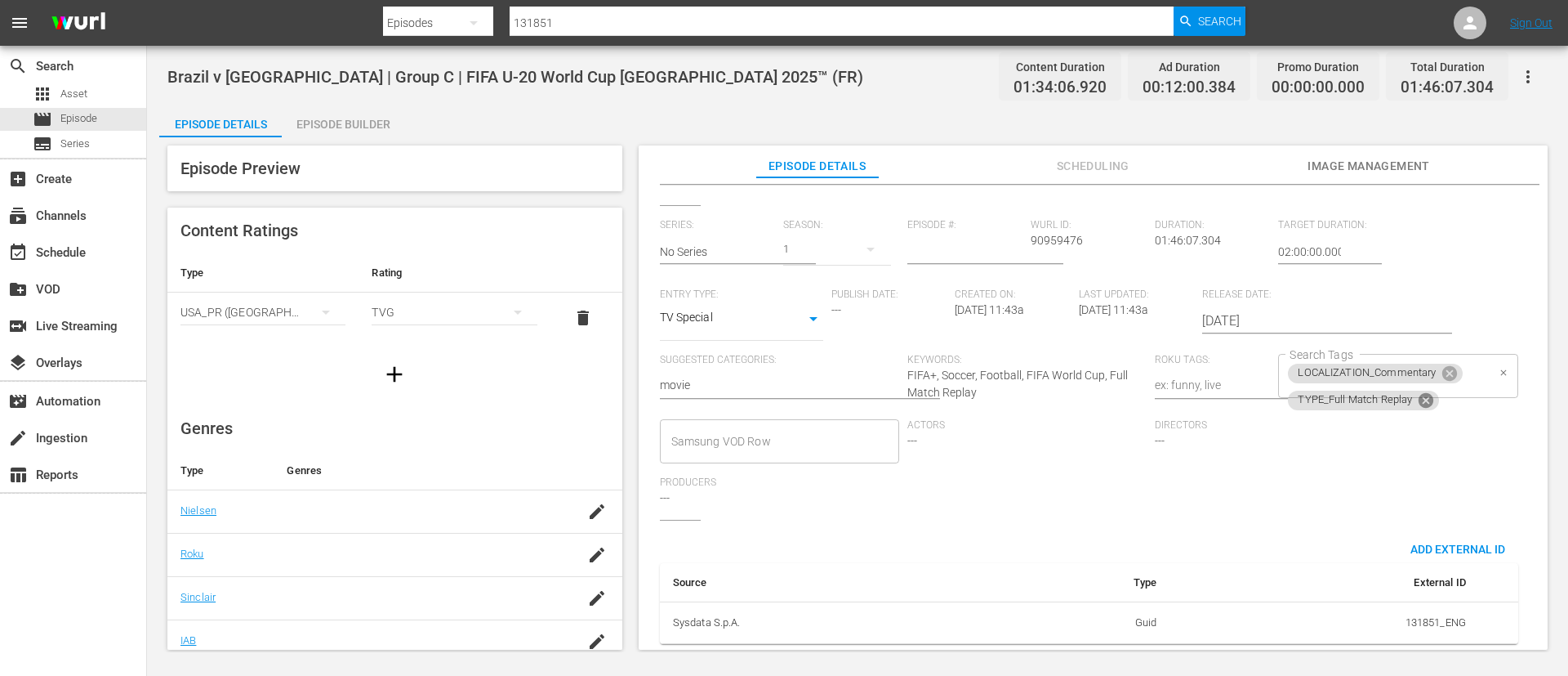
click at [1424, 392] on icon at bounding box center [1427, 400] width 15 height 15
click at [1471, 386] on input "Search Tags" at bounding box center [1385, 400] width 200 height 29
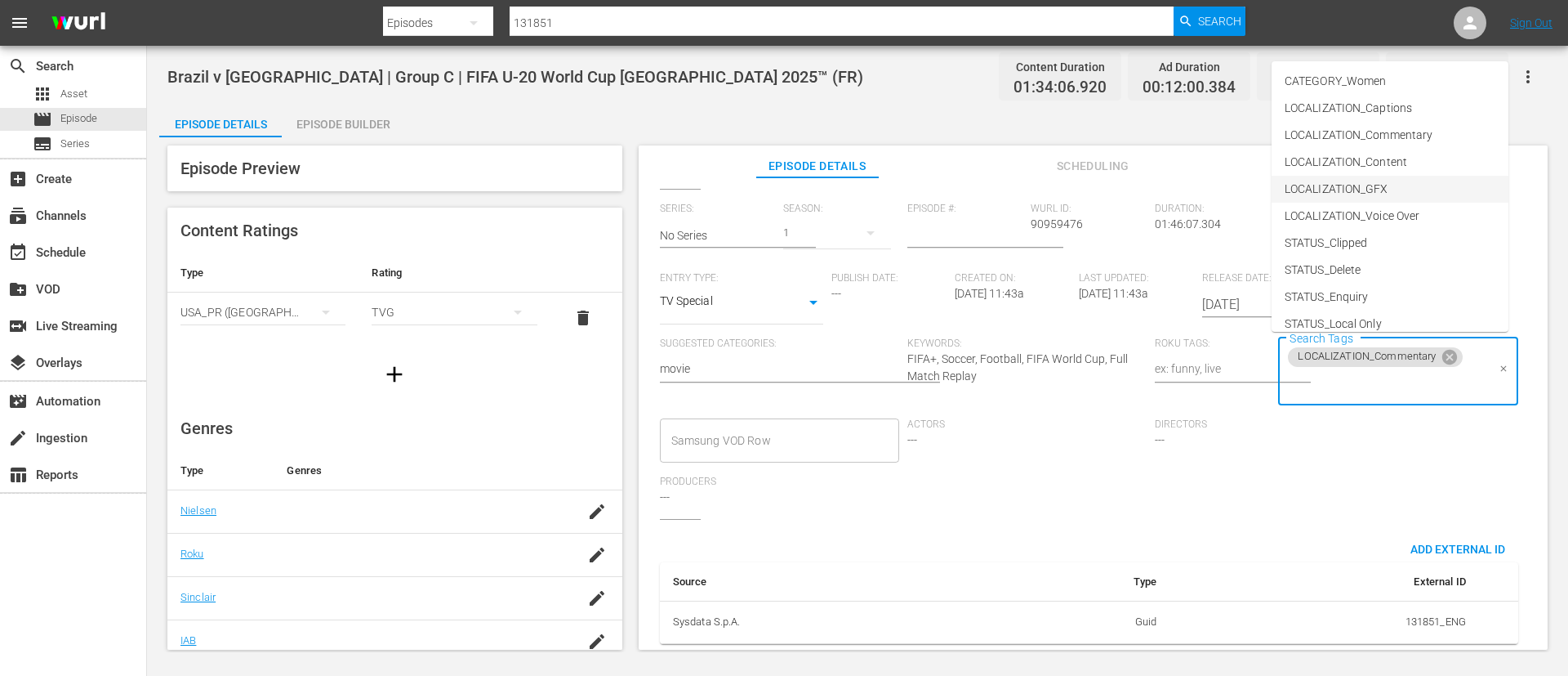
scroll to position [228, 0]
click at [1353, 246] on li "TYPE_Live" at bounding box center [1390, 258] width 237 height 27
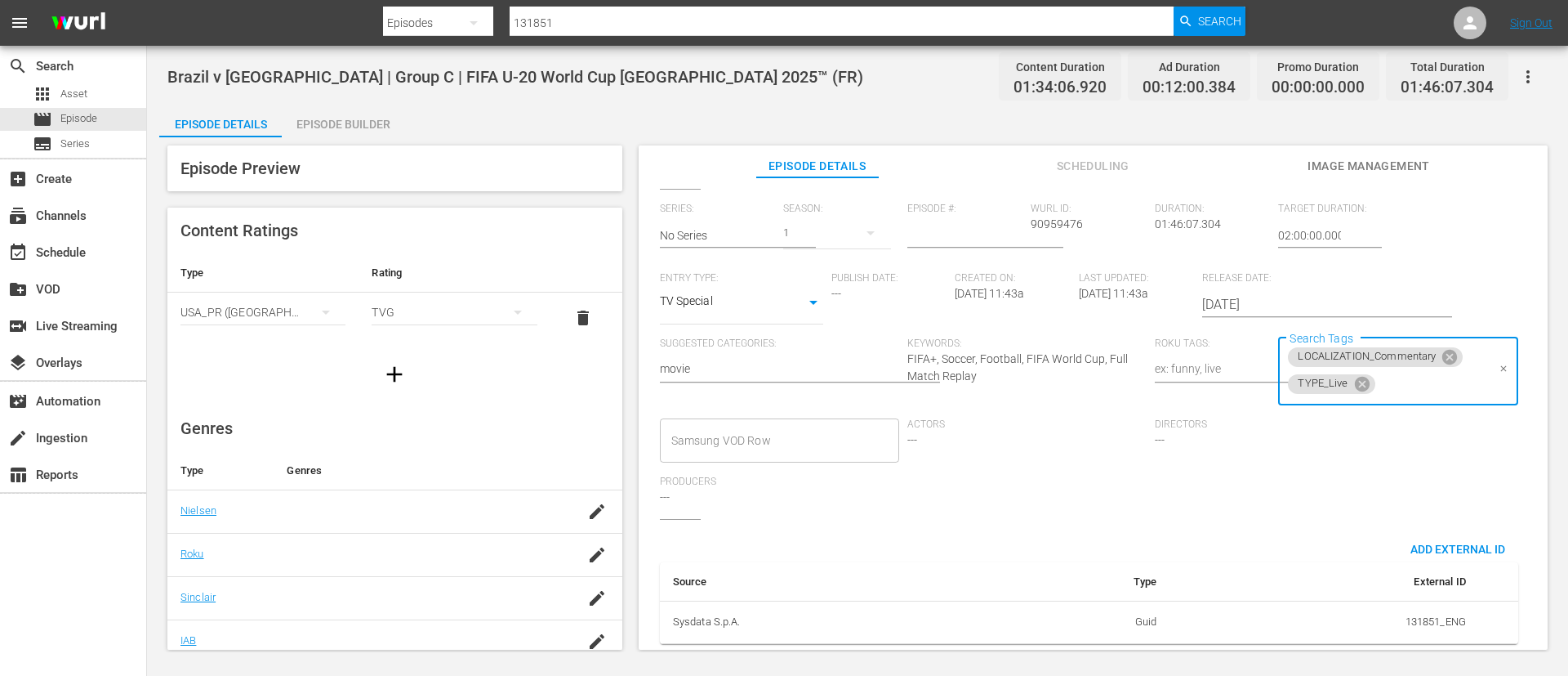
click at [1407, 381] on input "Search Tags" at bounding box center [1433, 384] width 109 height 29
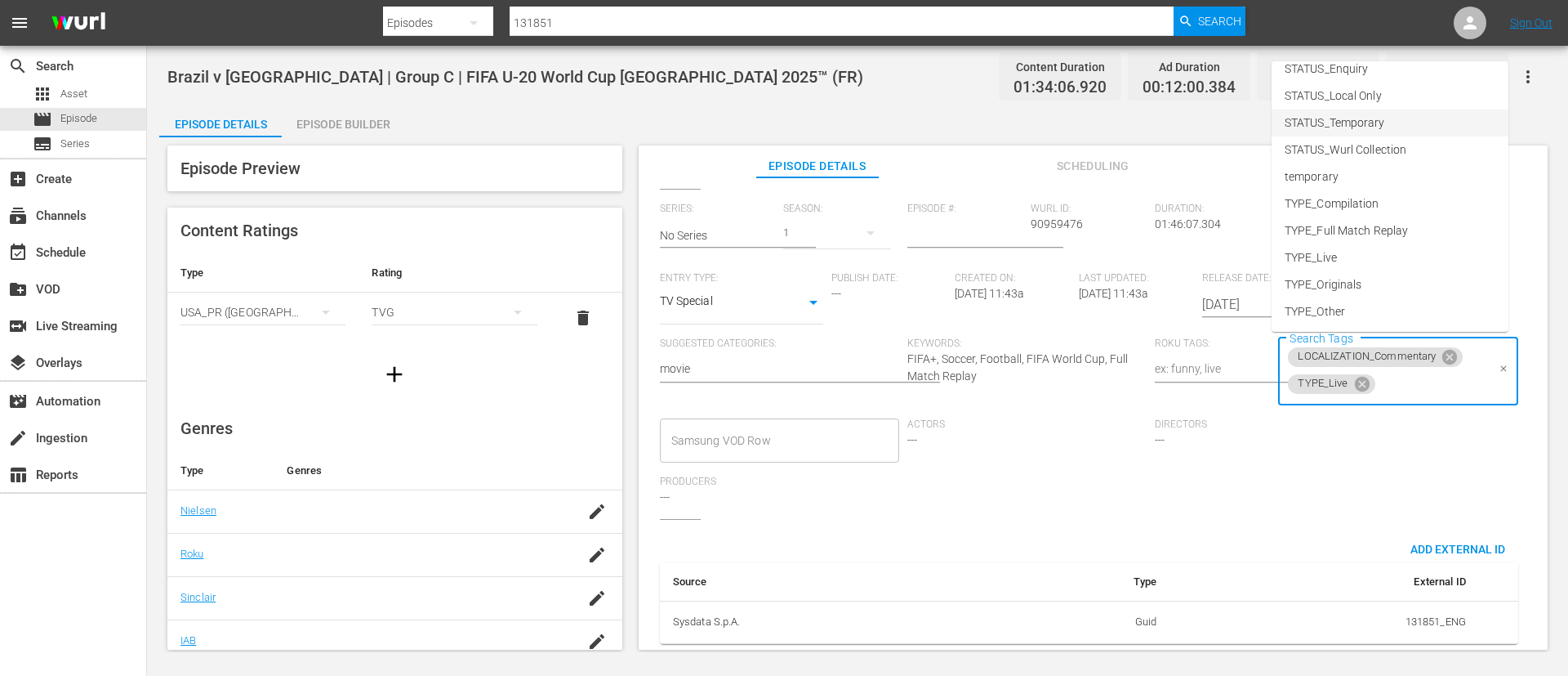
click at [1401, 113] on li "STATUS_Temporary" at bounding box center [1390, 123] width 237 height 27
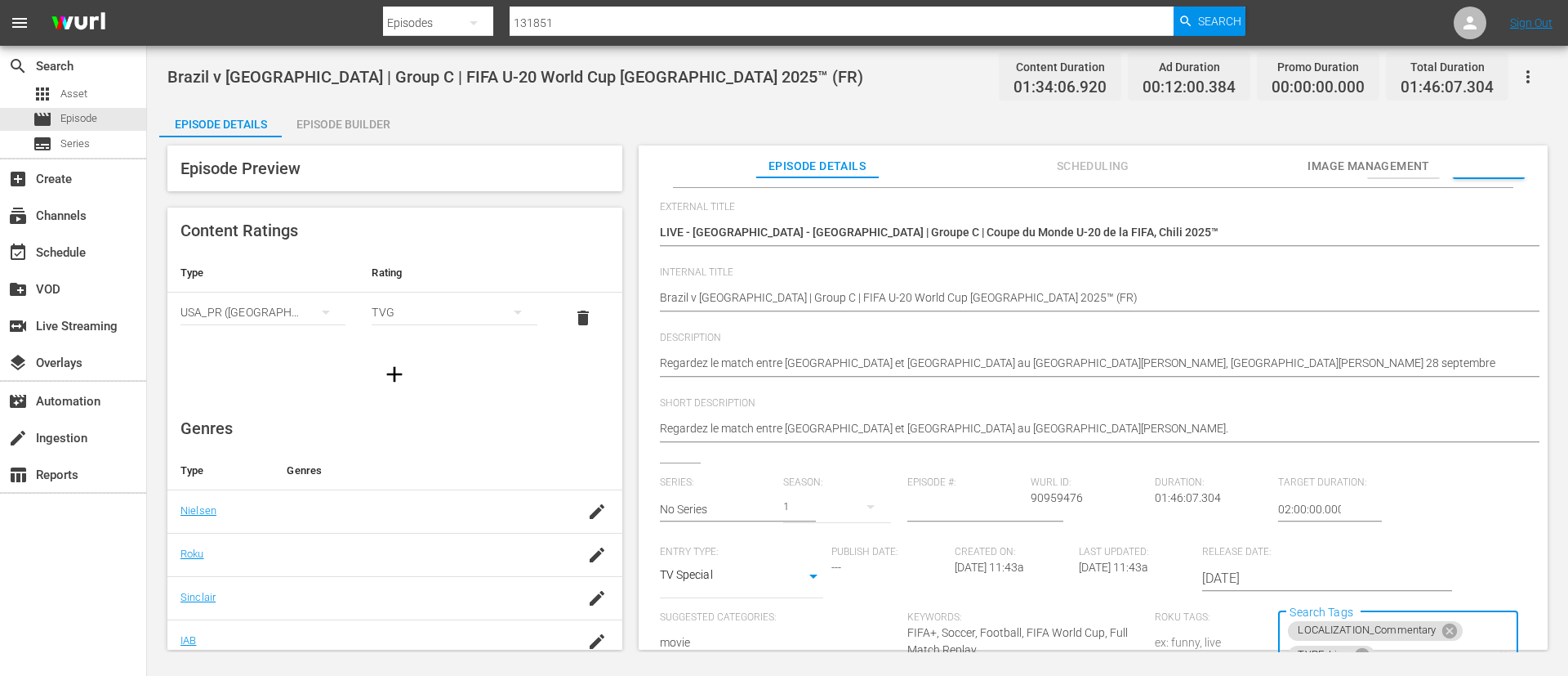
scroll to position [0, 0]
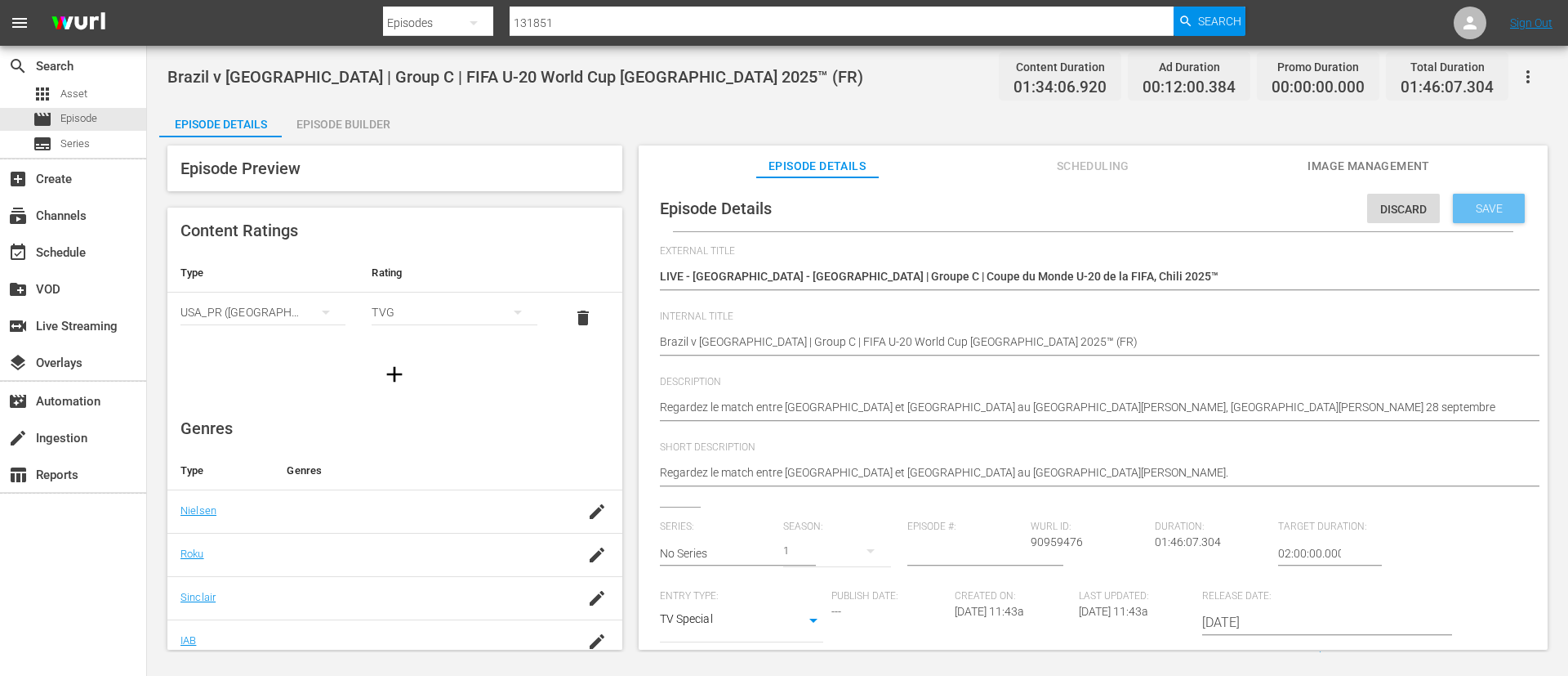
click at [1483, 197] on div "Save" at bounding box center [1489, 207] width 72 height 29
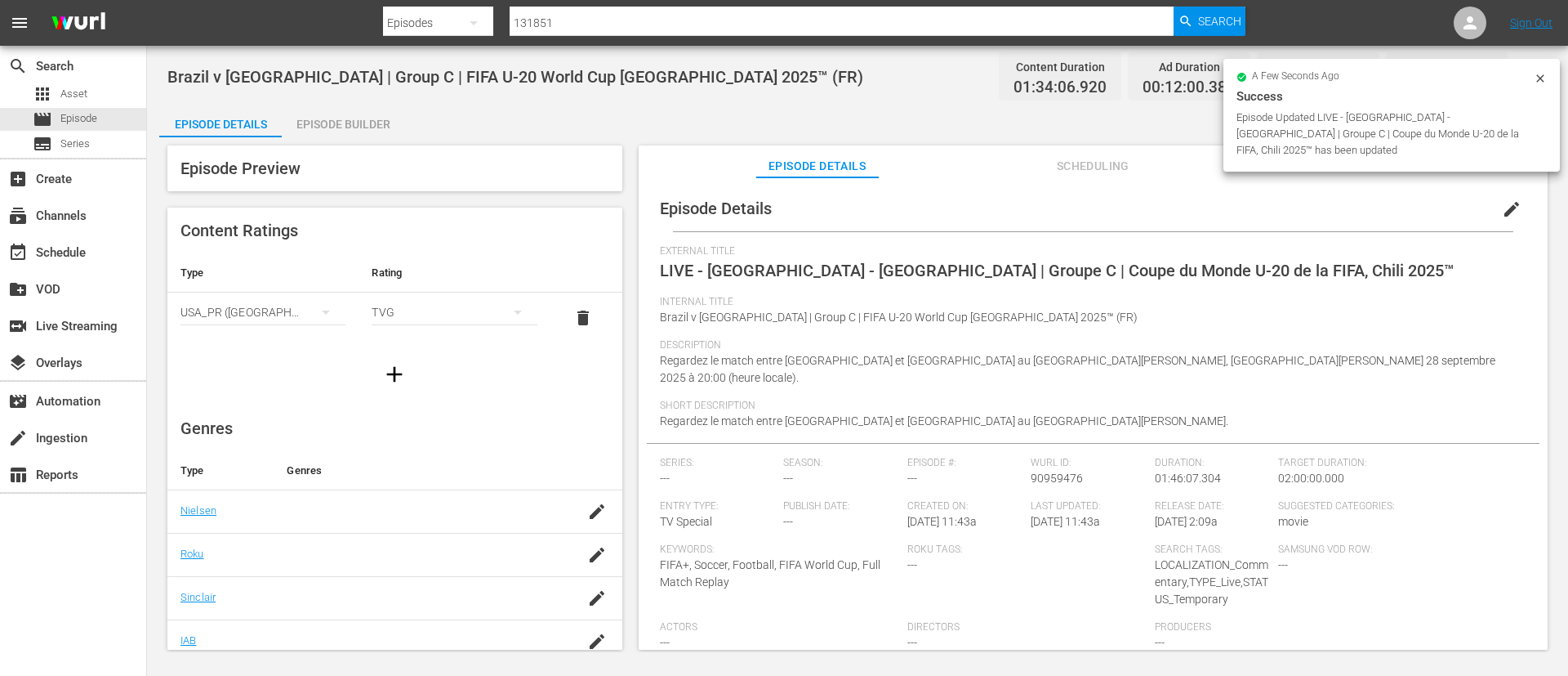
click at [1428, 154] on div "a few seconds ago Success Episode Updated LIVE - [GEOGRAPHIC_DATA] - [GEOGRAPHI…" at bounding box center [1392, 115] width 336 height 113
click at [1421, 159] on div "a few seconds ago Success Episode Updated LIVE - [GEOGRAPHIC_DATA] - [GEOGRAPHI…" at bounding box center [1392, 118] width 336 height 119
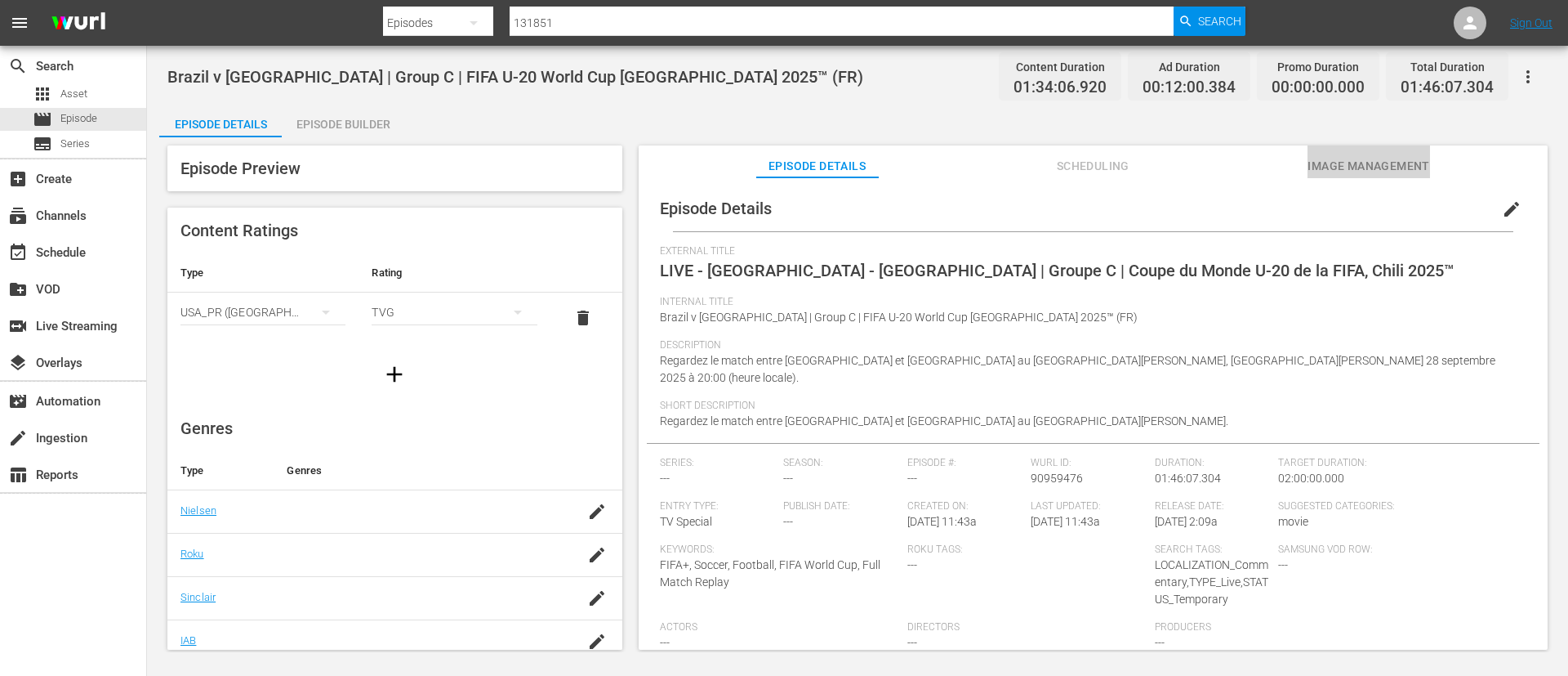
click at [1390, 177] on button "Image Management" at bounding box center [1369, 161] width 123 height 33
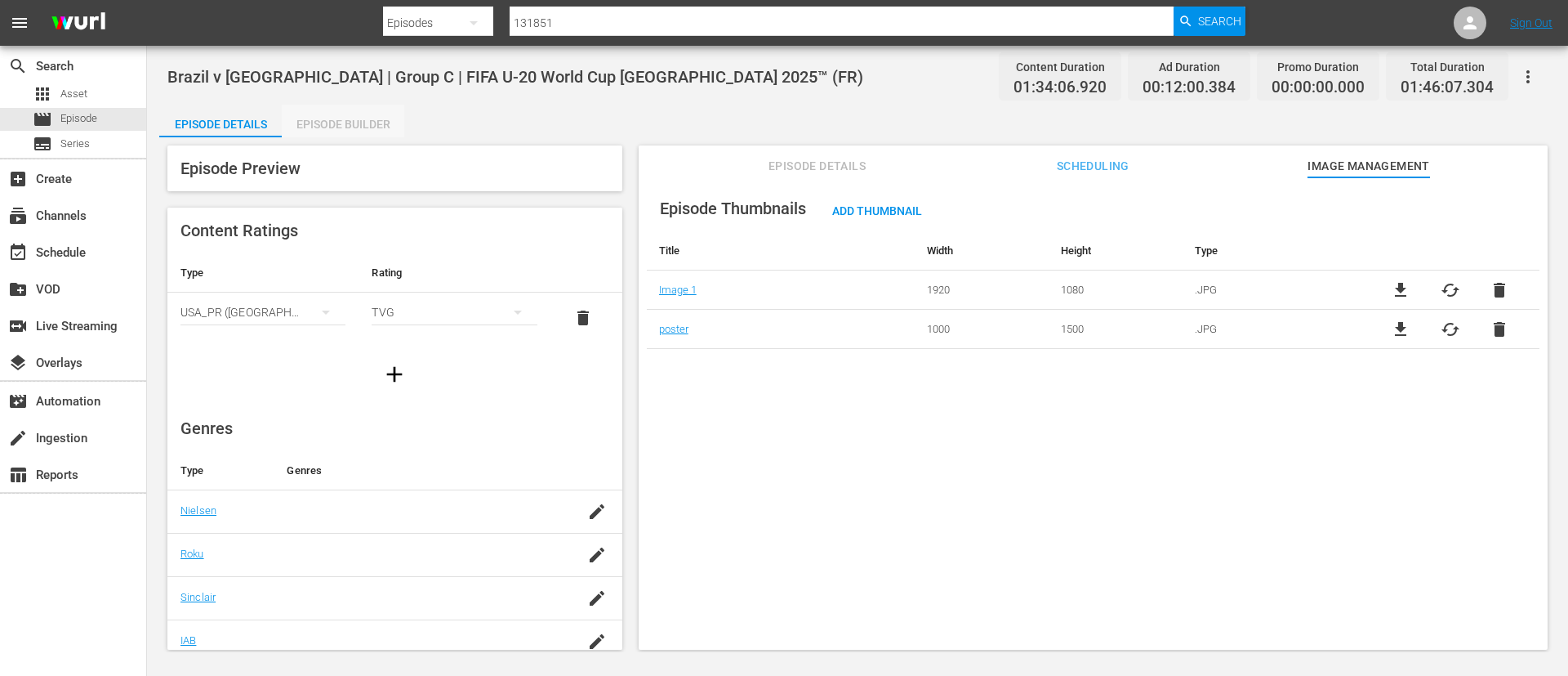
click at [404, 114] on div "Episode Builder" at bounding box center [343, 124] width 123 height 39
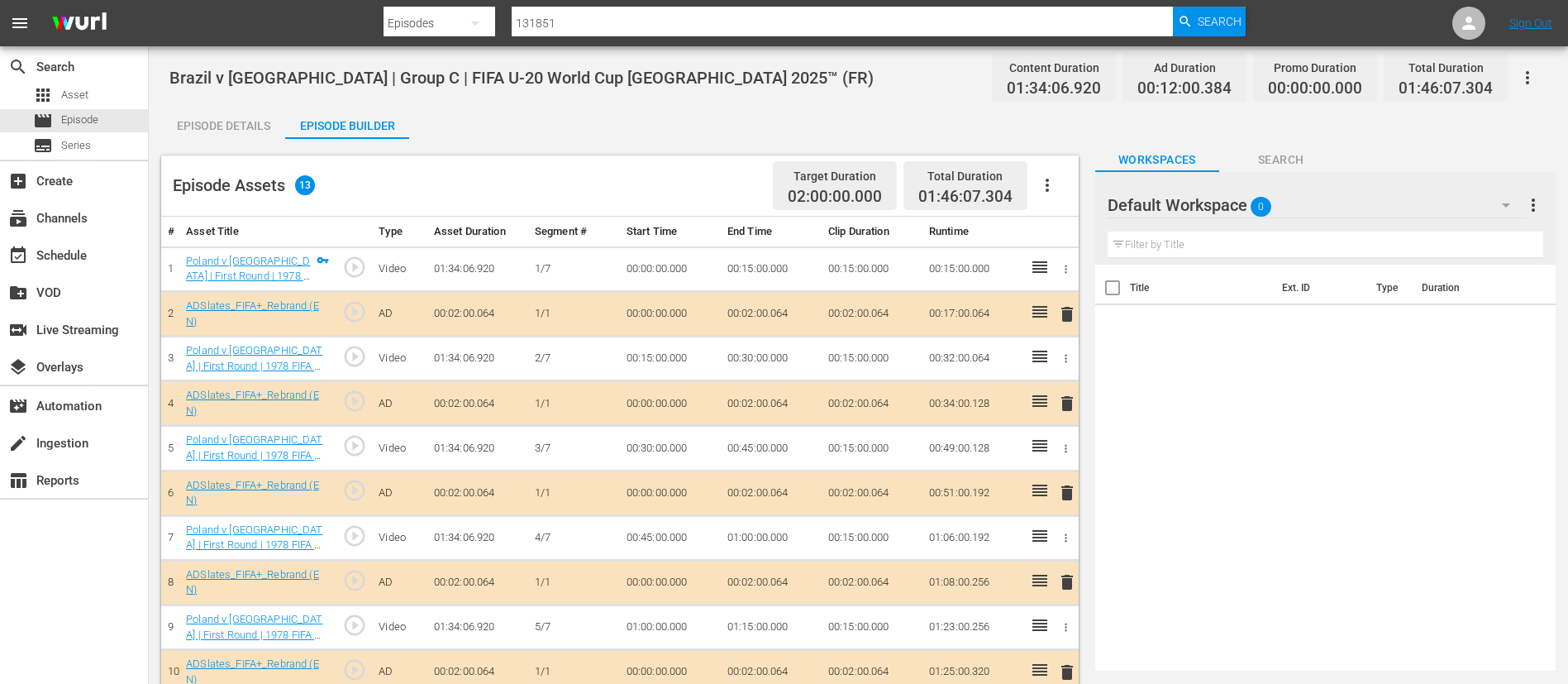
click at [1037, 190] on icon "button" at bounding box center [1047, 185] width 19 height 19
click at [1070, 239] on div "Clear Ads" at bounding box center [1097, 231] width 113 height 40
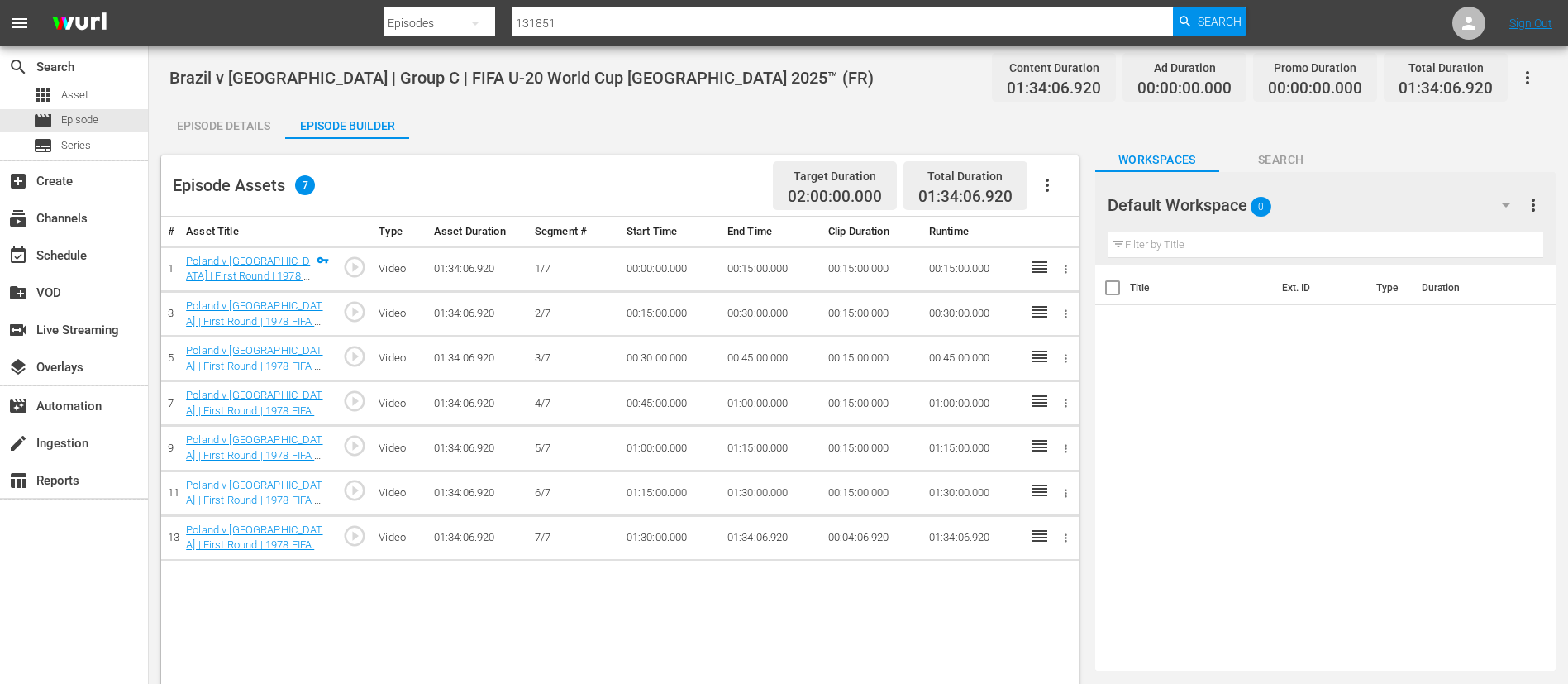
click at [1052, 176] on icon "button" at bounding box center [1047, 185] width 19 height 19
click at [1059, 196] on div "Fill with Ads" at bounding box center [1097, 191] width 113 height 40
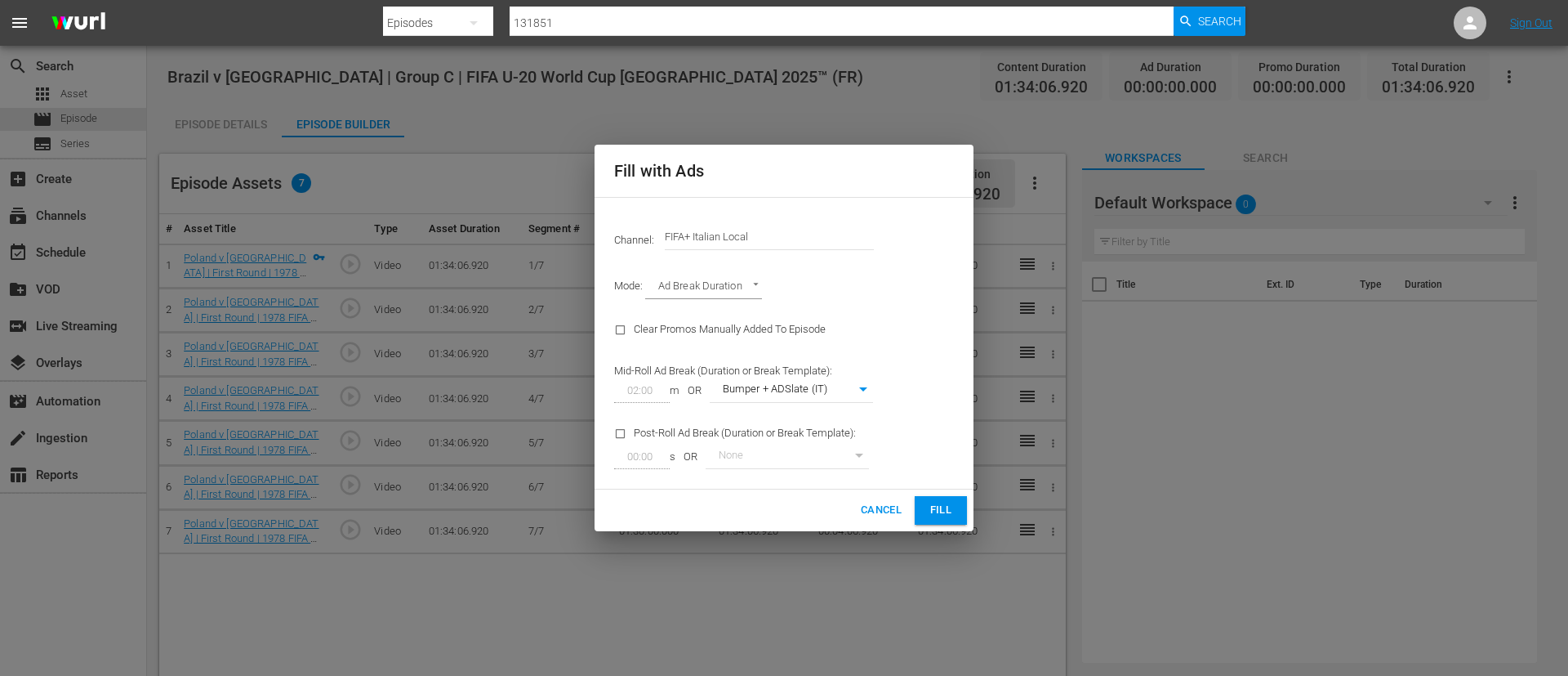
click at [694, 238] on input "FIFA+ Italian Local" at bounding box center [769, 237] width 209 height 39
click at [694, 238] on input "g" at bounding box center [769, 237] width 209 height 39
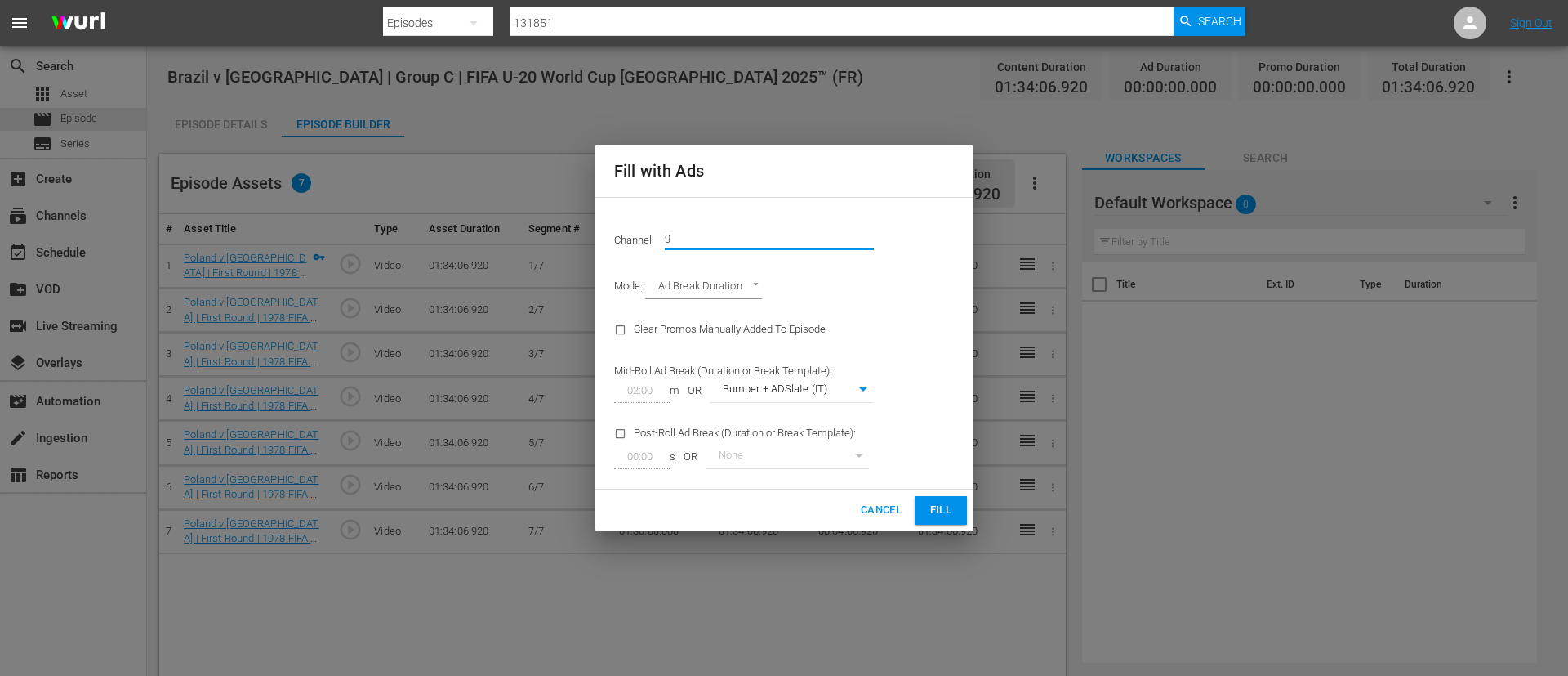
click at [694, 238] on input "g" at bounding box center [769, 237] width 209 height 39
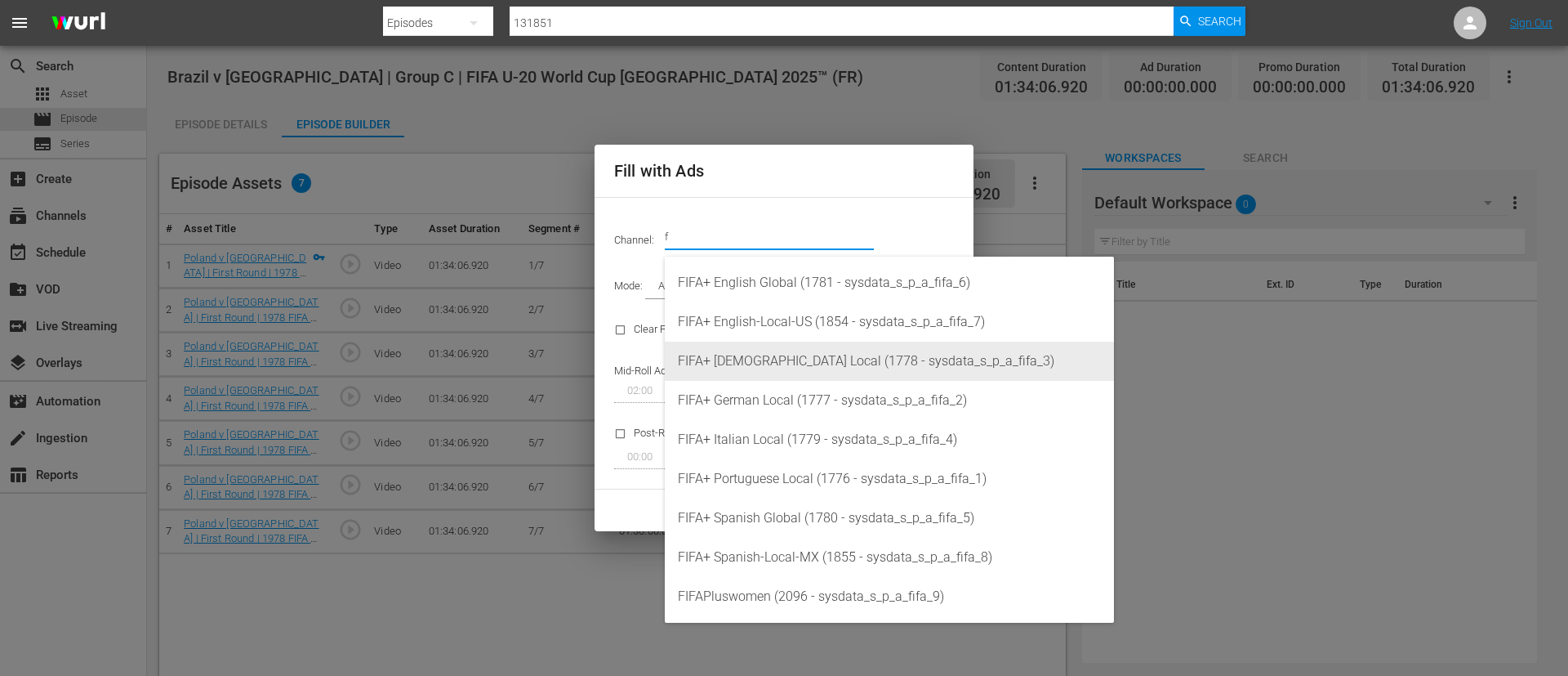
click at [724, 355] on div "FIFA+ [DEMOGRAPHIC_DATA] Local (1778 - sysdata_s_p_a_fifa_3)" at bounding box center [890, 361] width 423 height 39
type input "FIFA+ [DEMOGRAPHIC_DATA] Local (1778)"
type input "342"
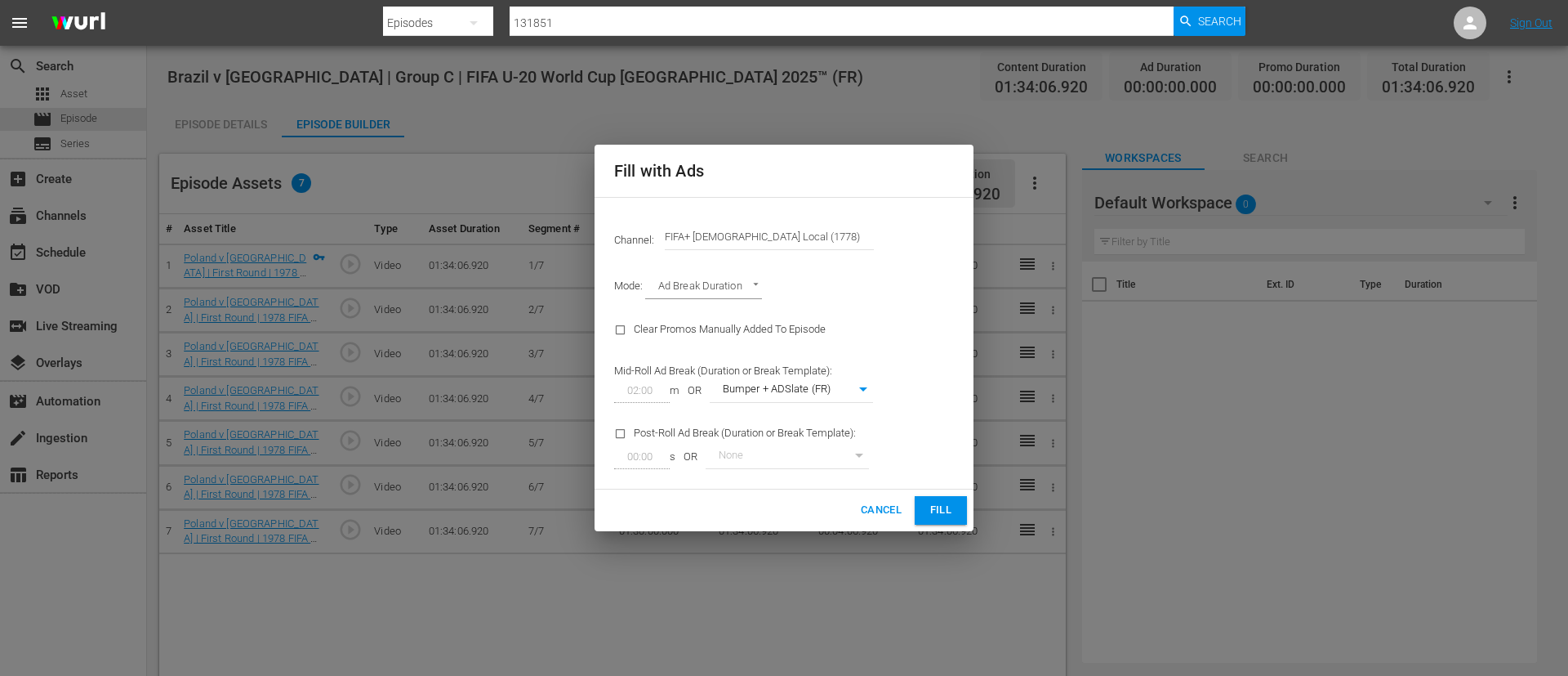
click at [940, 510] on span "Fill" at bounding box center [941, 510] width 26 height 18
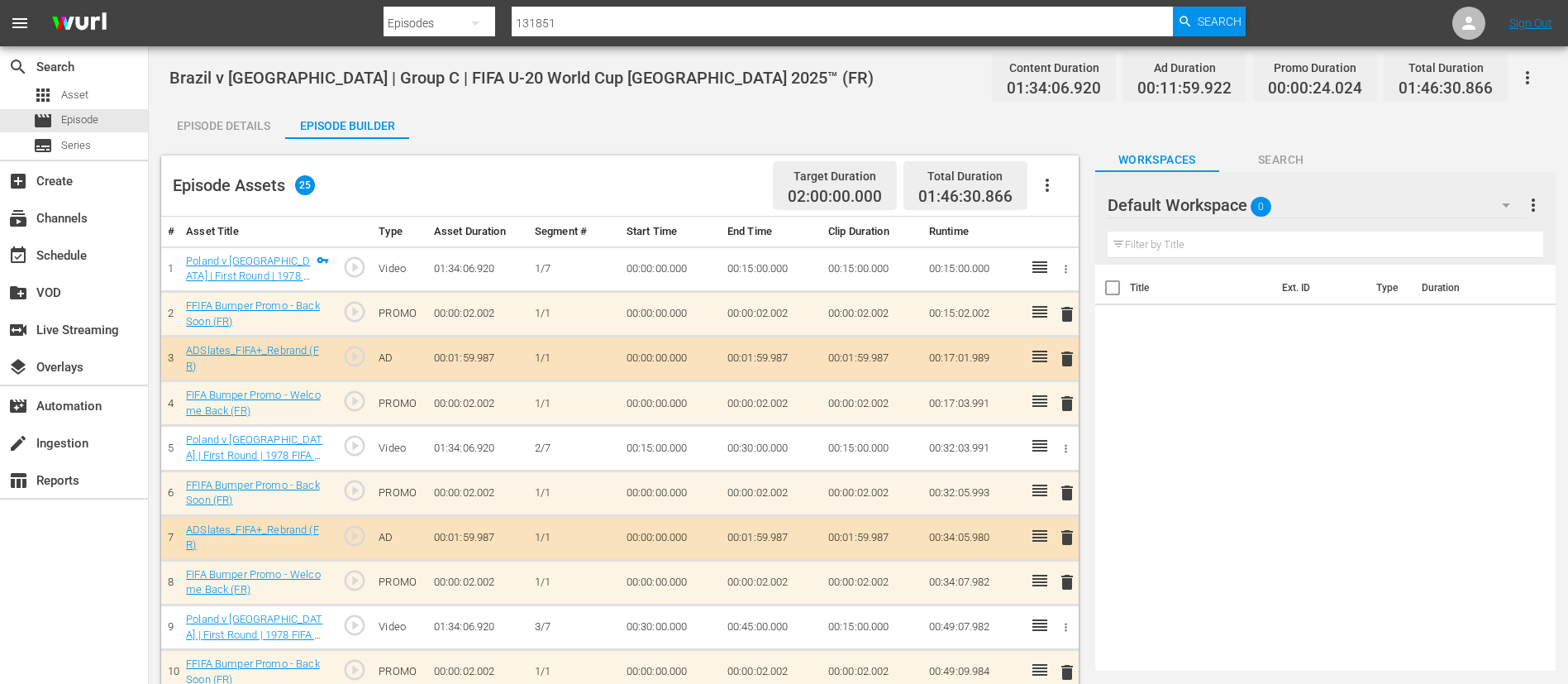
click at [1521, 72] on icon "button" at bounding box center [1527, 77] width 19 height 19
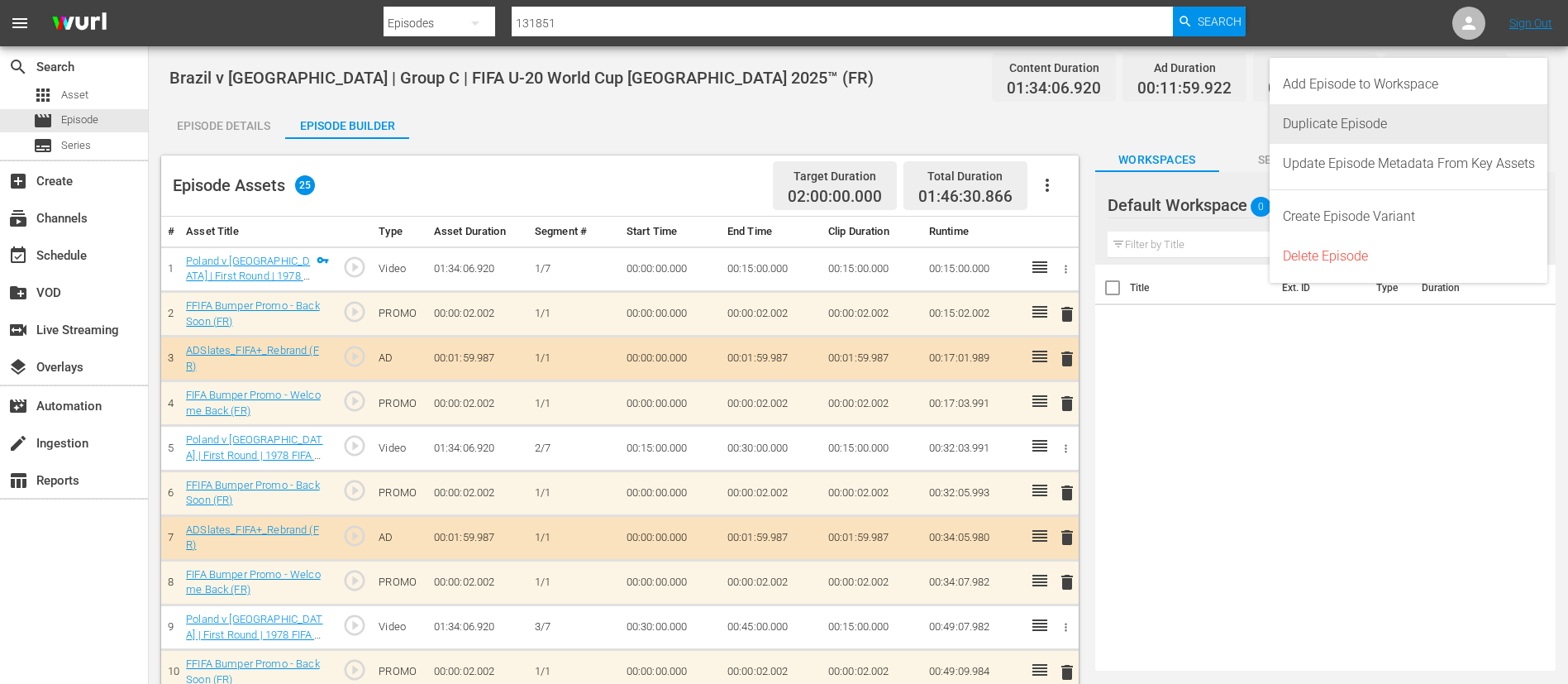
click at [1466, 114] on div "Duplicate Episode" at bounding box center [1409, 124] width 252 height 40
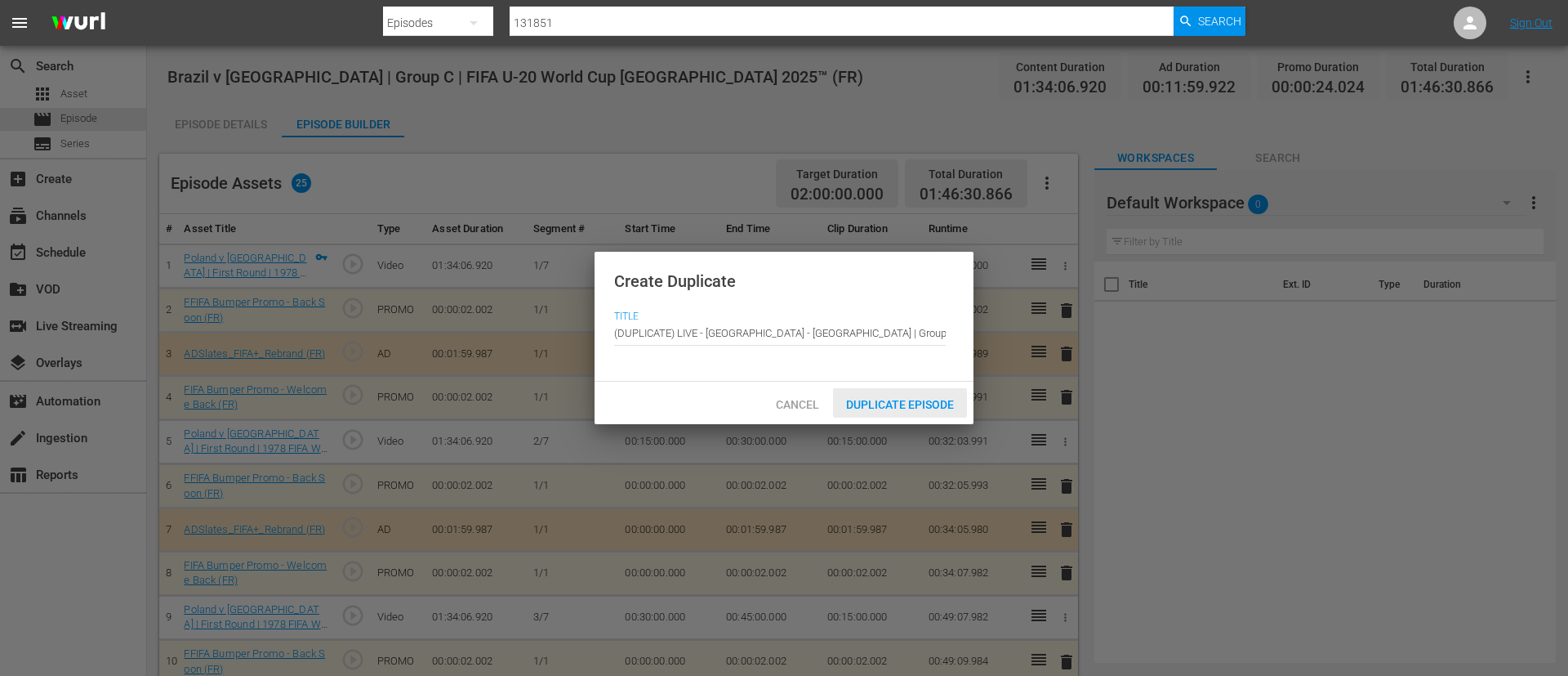
click at [879, 407] on span "Duplicate Episode" at bounding box center [900, 405] width 134 height 13
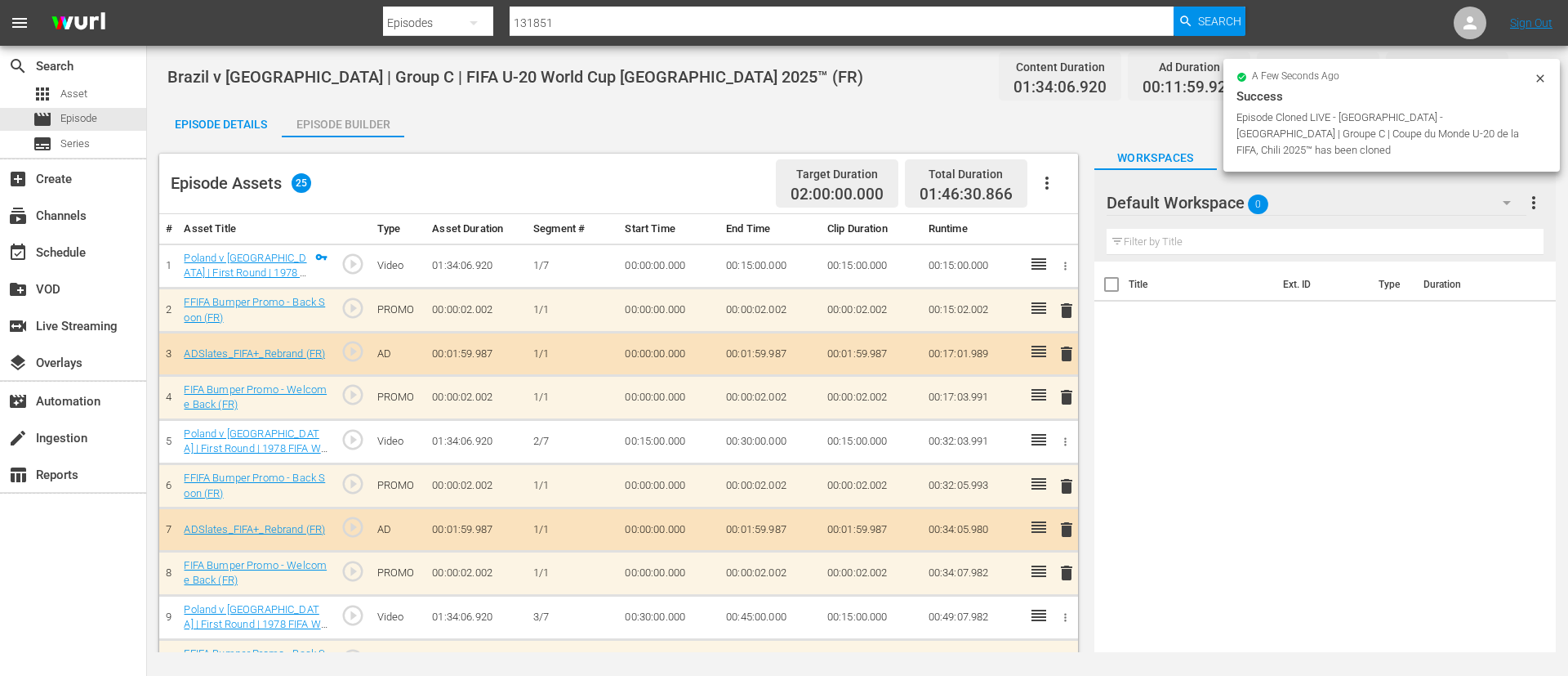
click at [1041, 177] on icon "button" at bounding box center [1047, 182] width 19 height 19
click at [1056, 226] on div "Clear Ads" at bounding box center [1096, 228] width 111 height 39
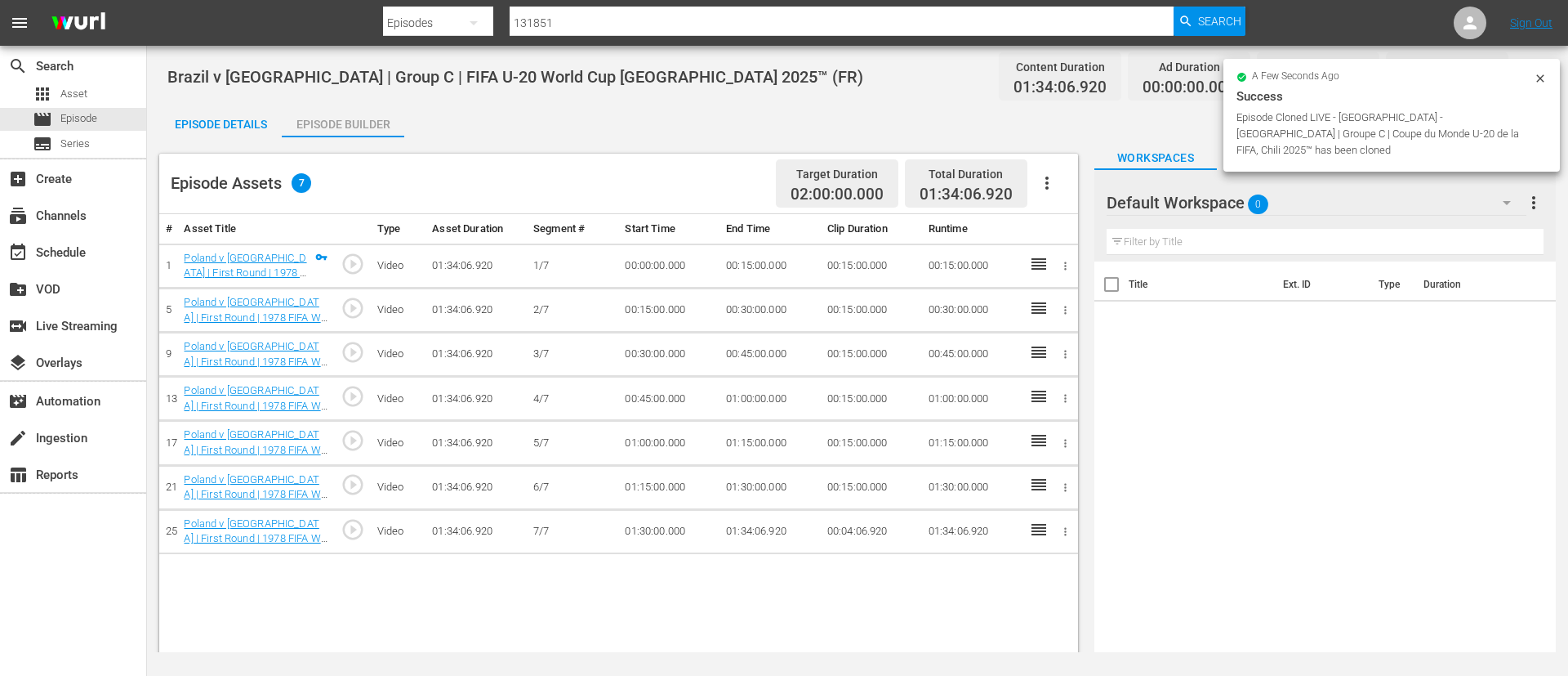
click at [1053, 177] on icon "button" at bounding box center [1047, 182] width 19 height 19
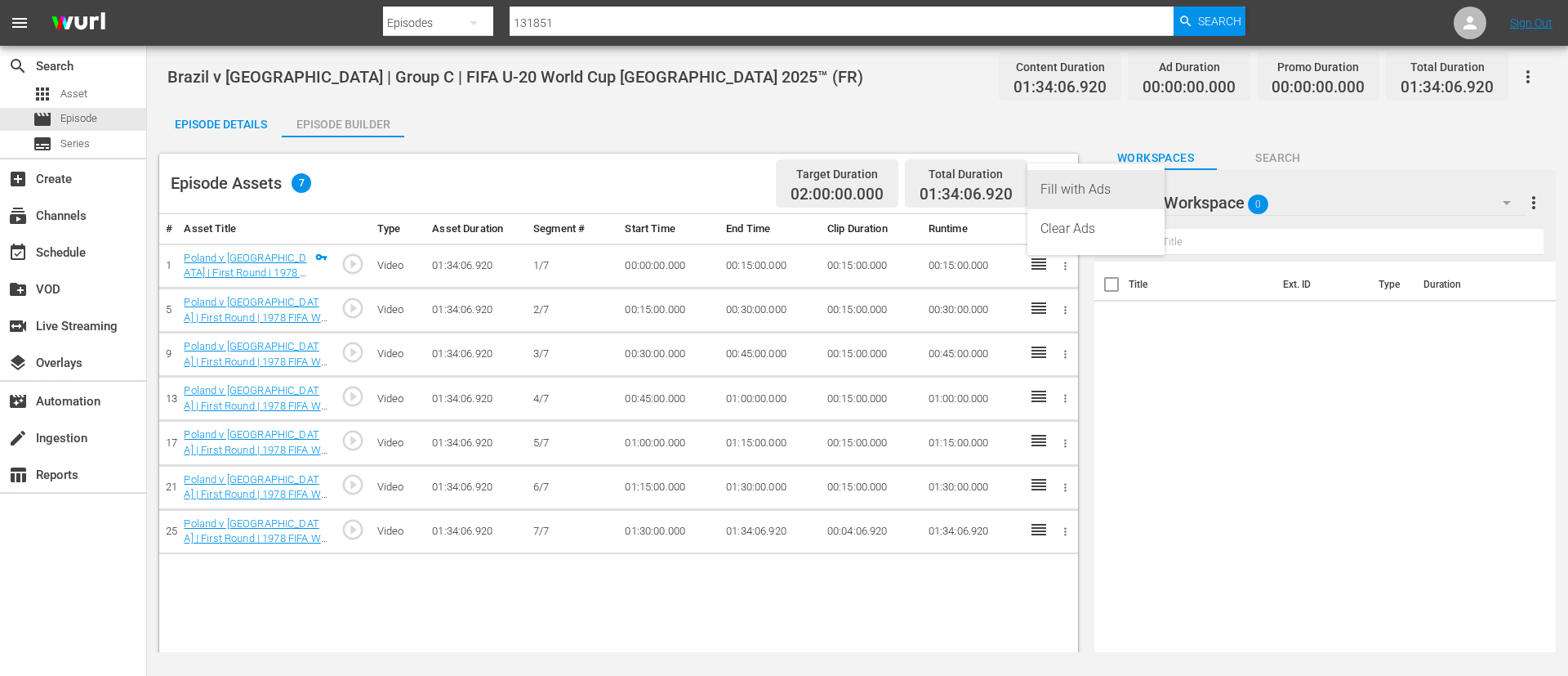
click at [1066, 182] on div "Fill with Ads" at bounding box center [1096, 189] width 111 height 39
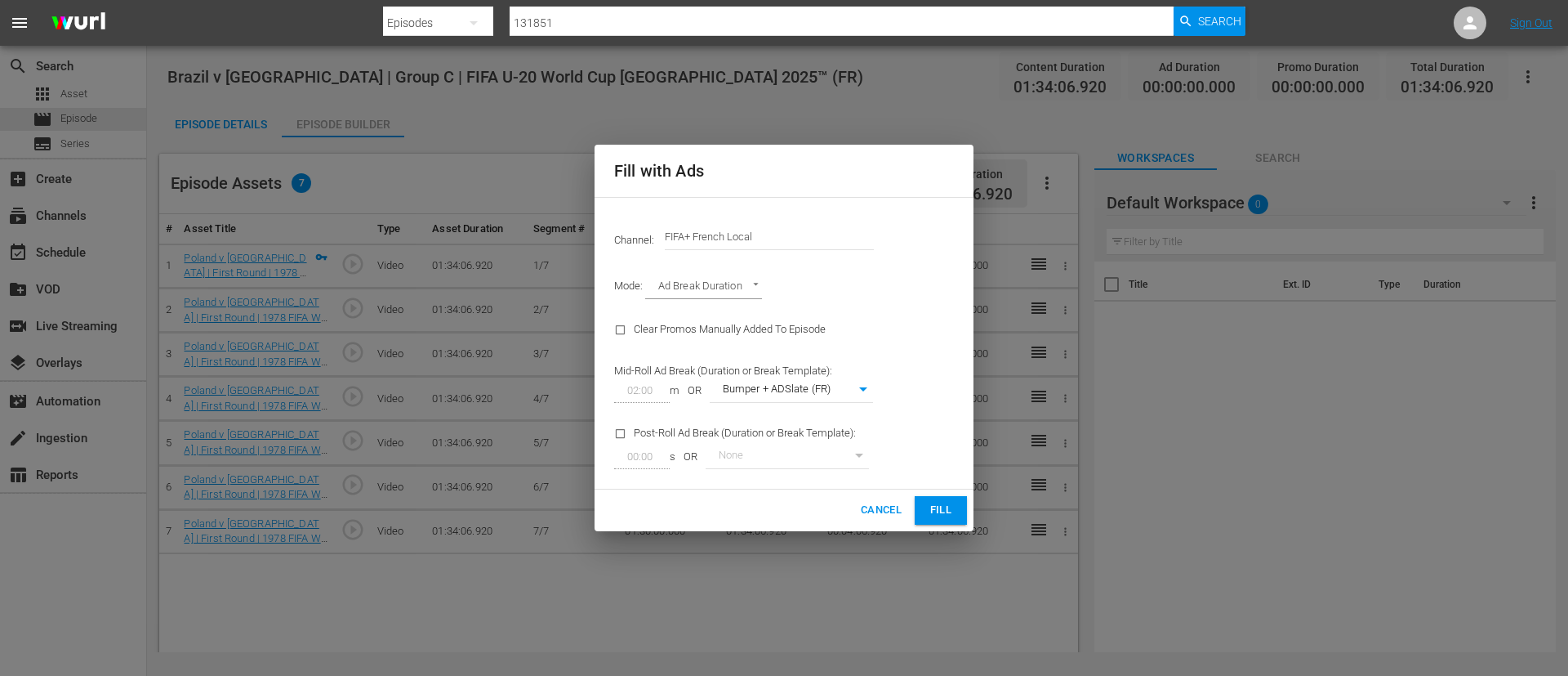
click at [810, 231] on input "FIFA+ French Local" at bounding box center [769, 237] width 209 height 39
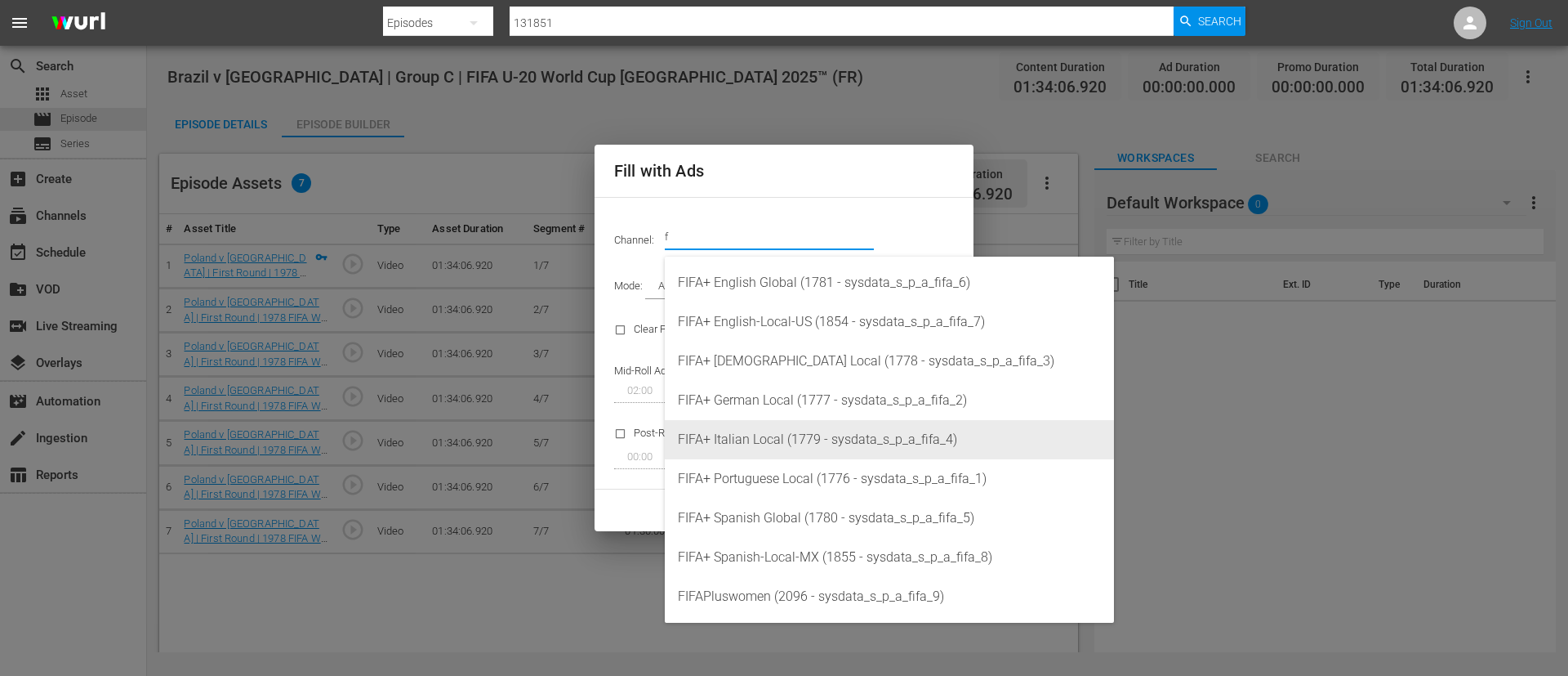
click at [769, 449] on div "FIFA+ Italian Local (1779 - sysdata_s_p_a_fifa_4)" at bounding box center [890, 439] width 423 height 39
type input "FIFA+ Italian Local (1779)"
type input "341"
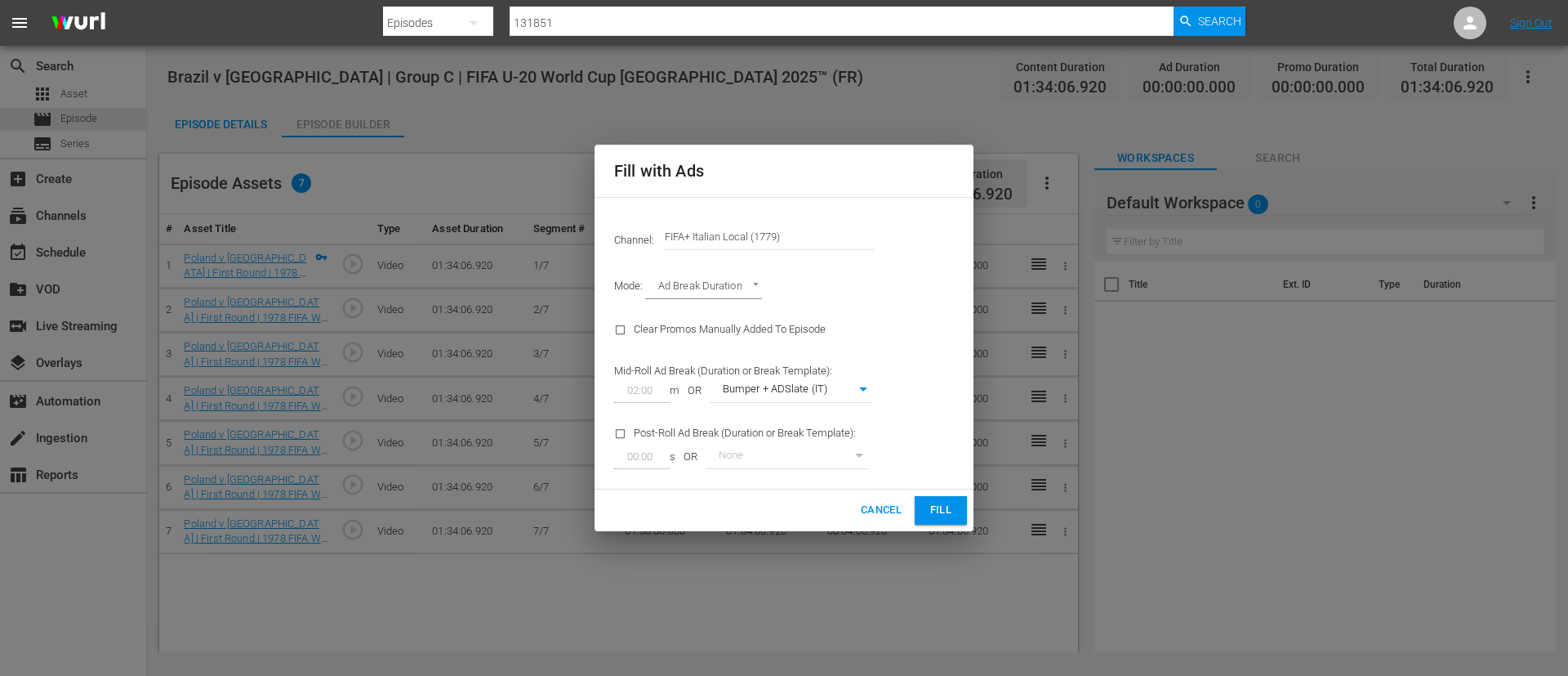
click at [941, 499] on button "Fill" at bounding box center [941, 510] width 53 height 28
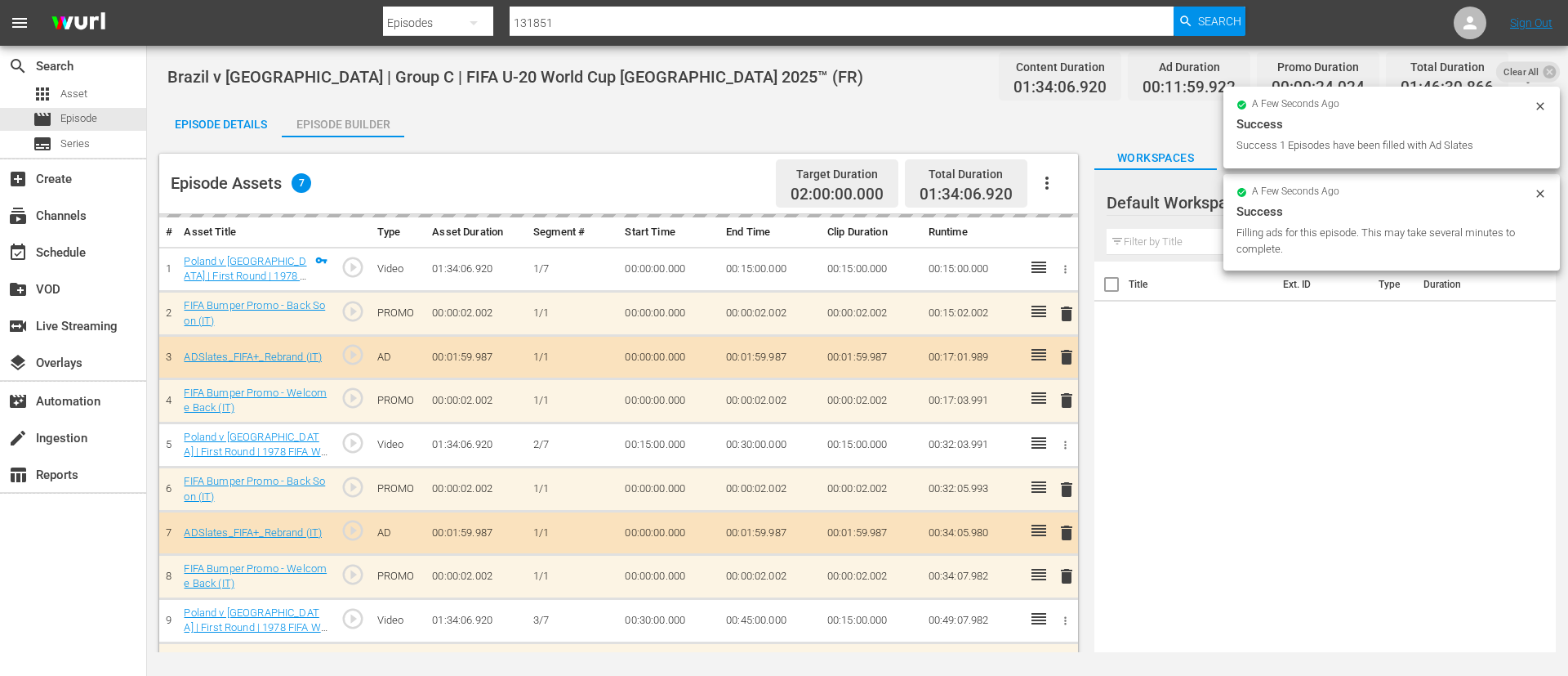
click at [226, 122] on div "Episode Details" at bounding box center [220, 124] width 123 height 39
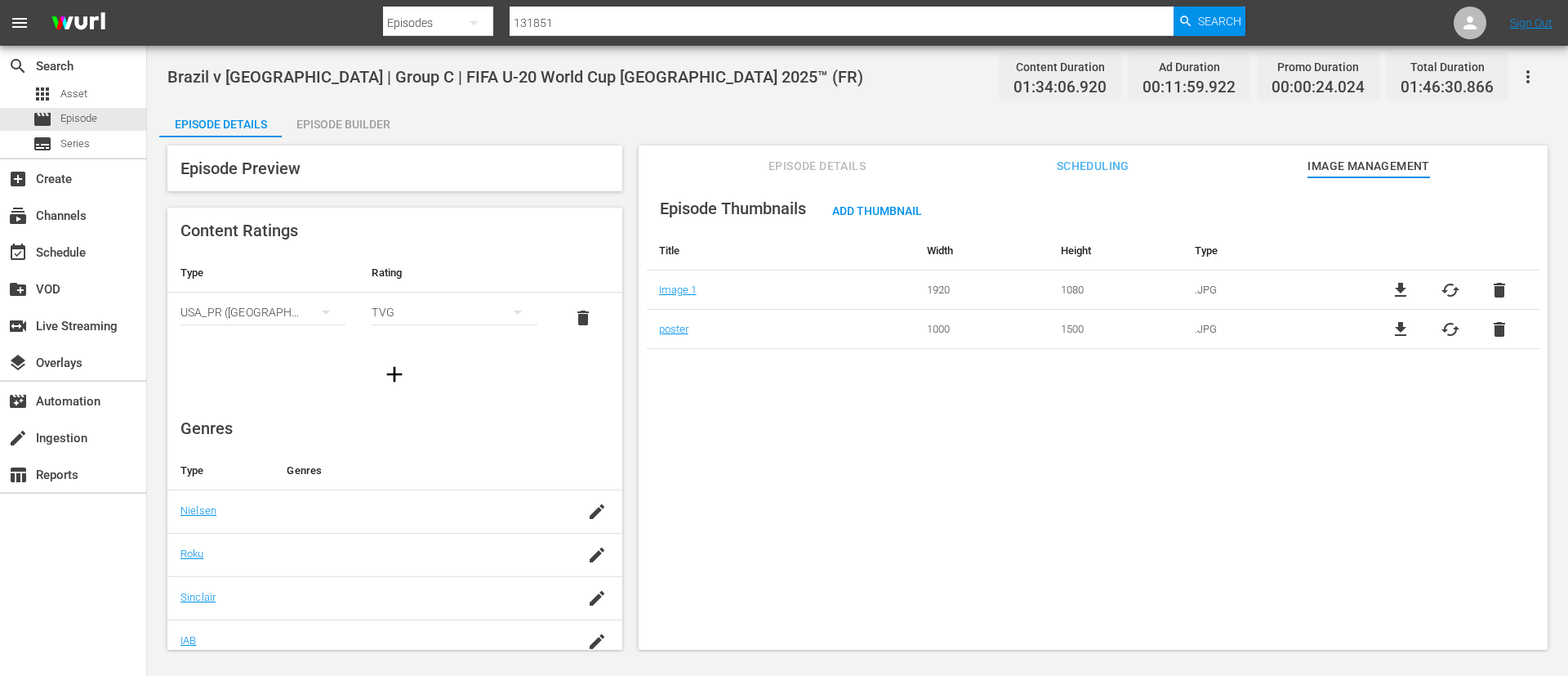
click at [798, 163] on span "Episode Details" at bounding box center [817, 166] width 123 height 20
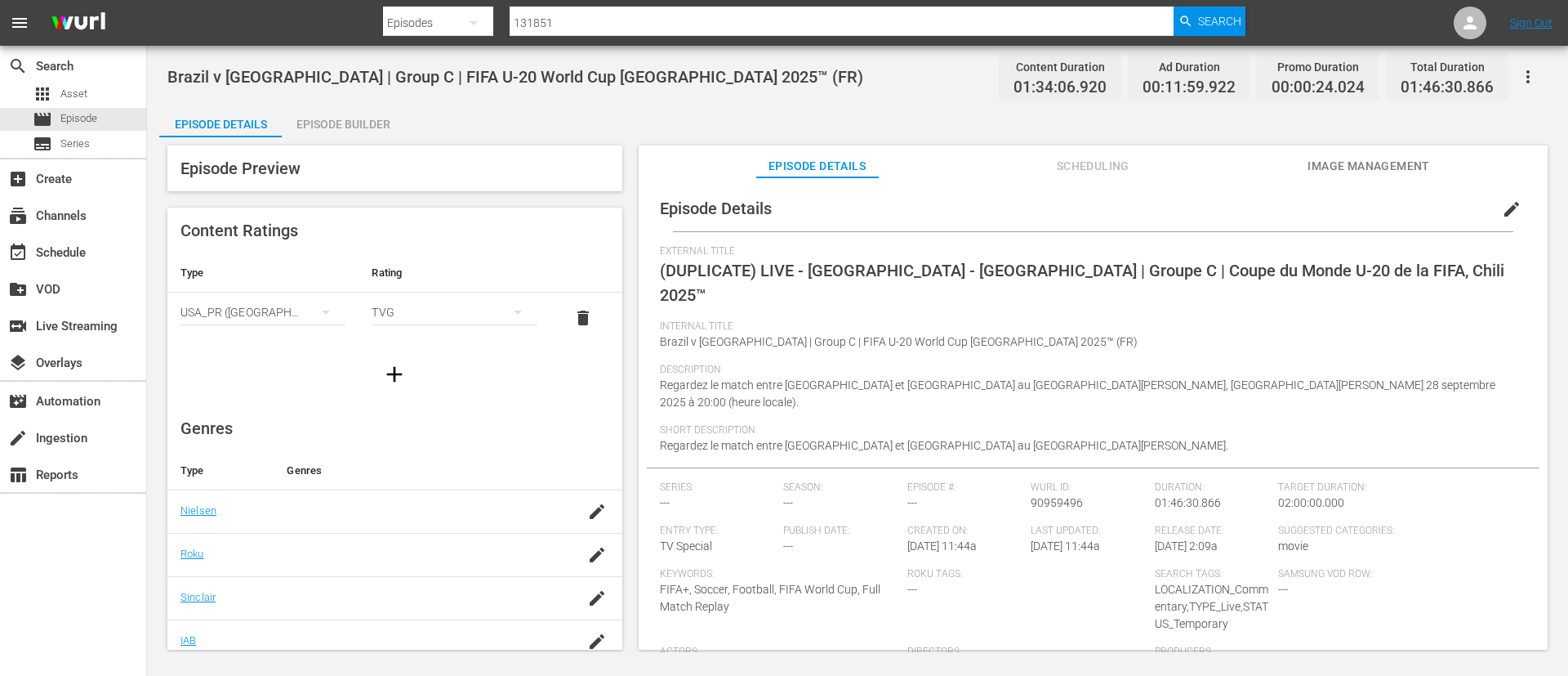
click at [1502, 218] on span "edit" at bounding box center [1511, 208] width 19 height 19
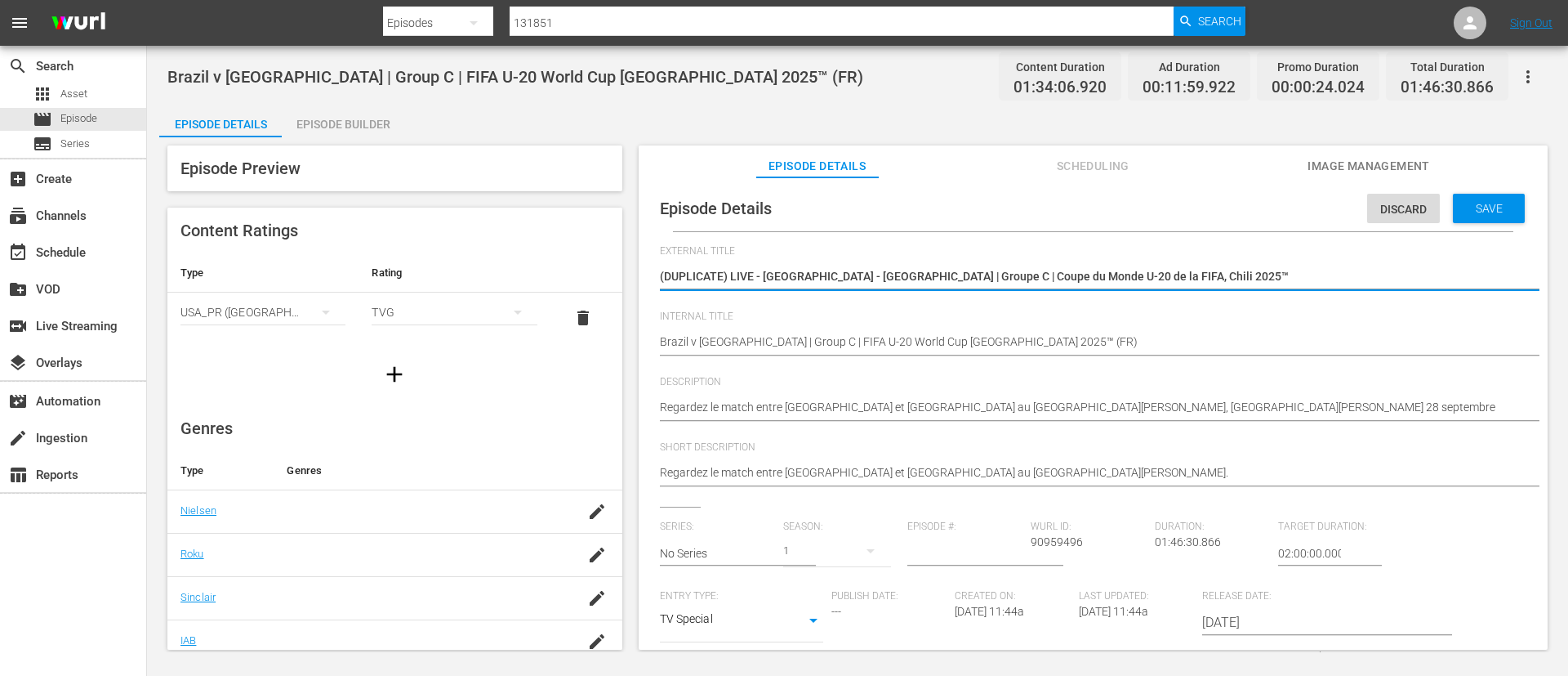
click at [1300, 269] on textarea "(DUPLICATE) LIVE - [GEOGRAPHIC_DATA] - [GEOGRAPHIC_DATA] | Groupe C | Coupe du …" at bounding box center [1089, 277] width 859 height 19
type textarea "L"
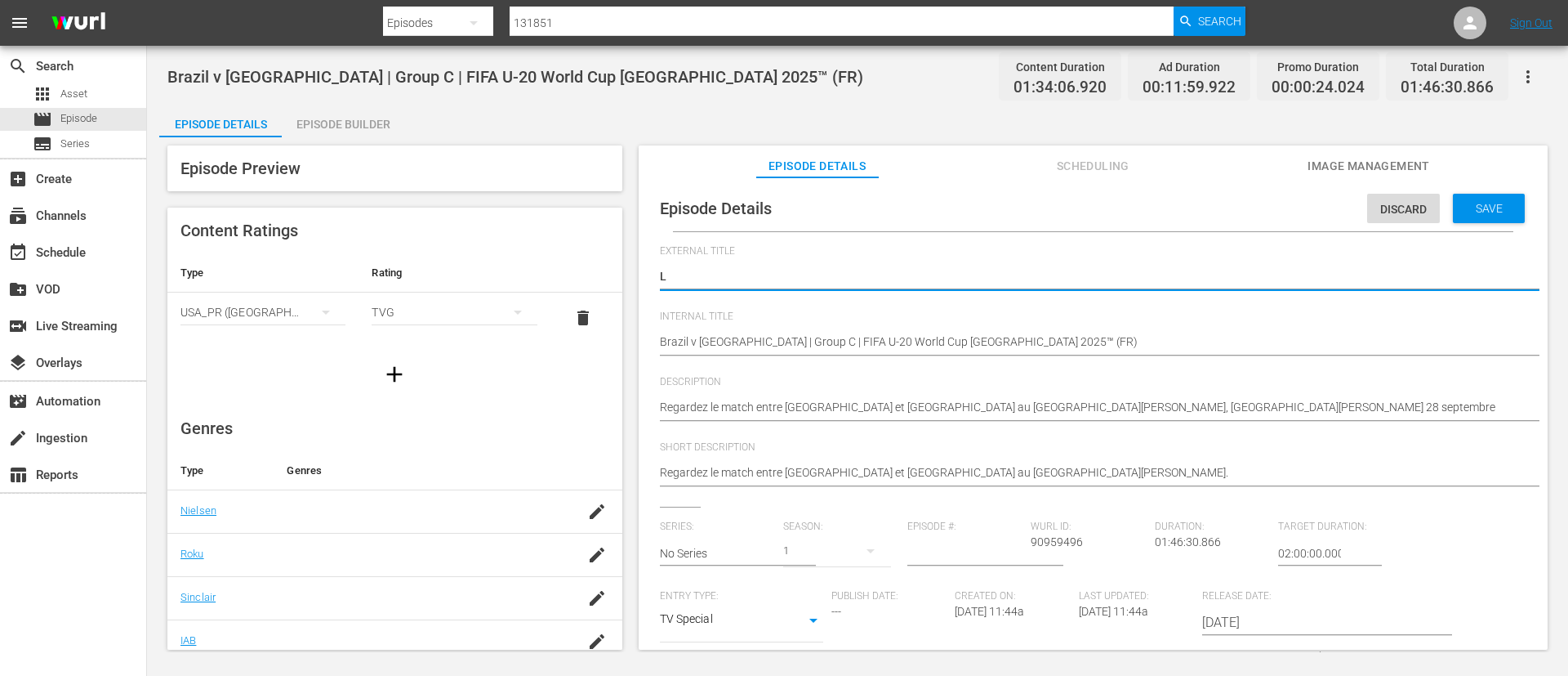
type textarea "LV"
type textarea "L"
type textarea "LI"
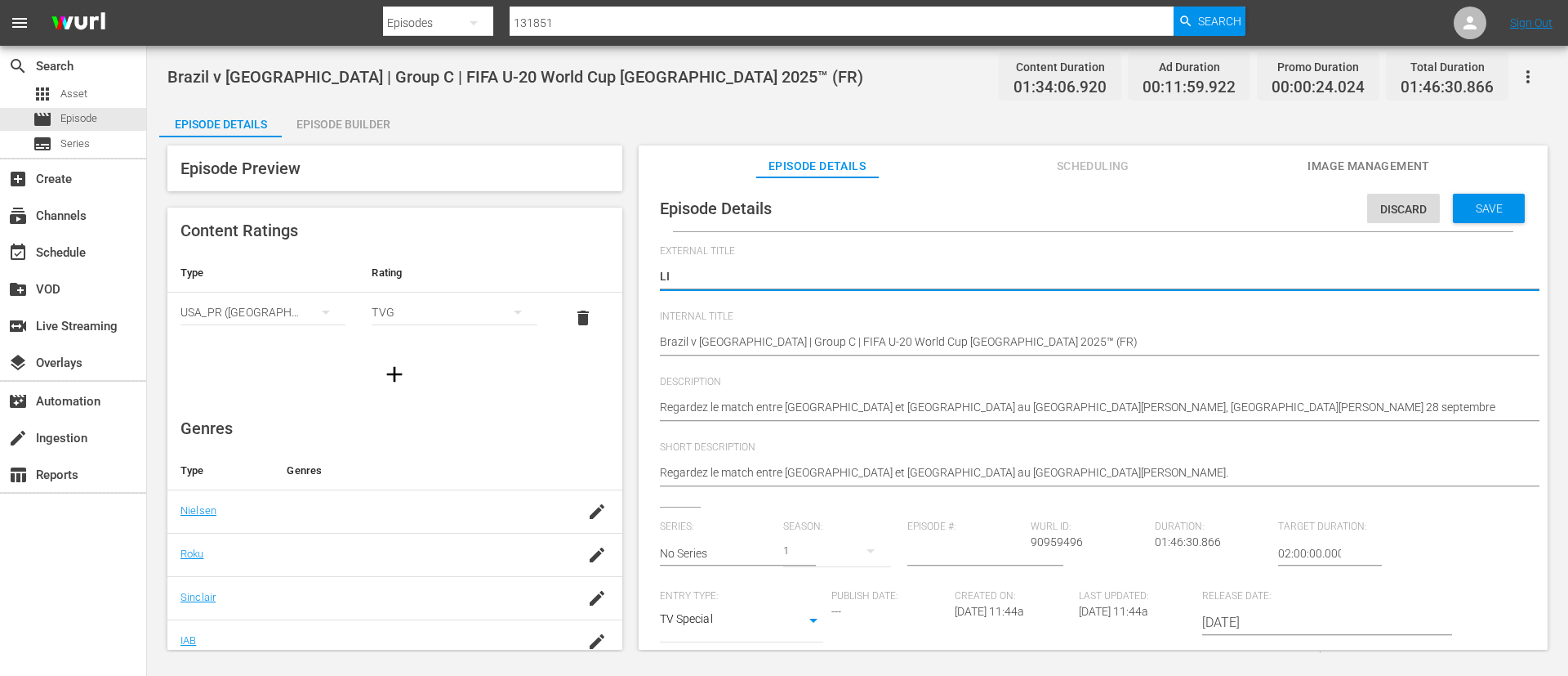
type textarea "LIV"
type textarea "LIVE"
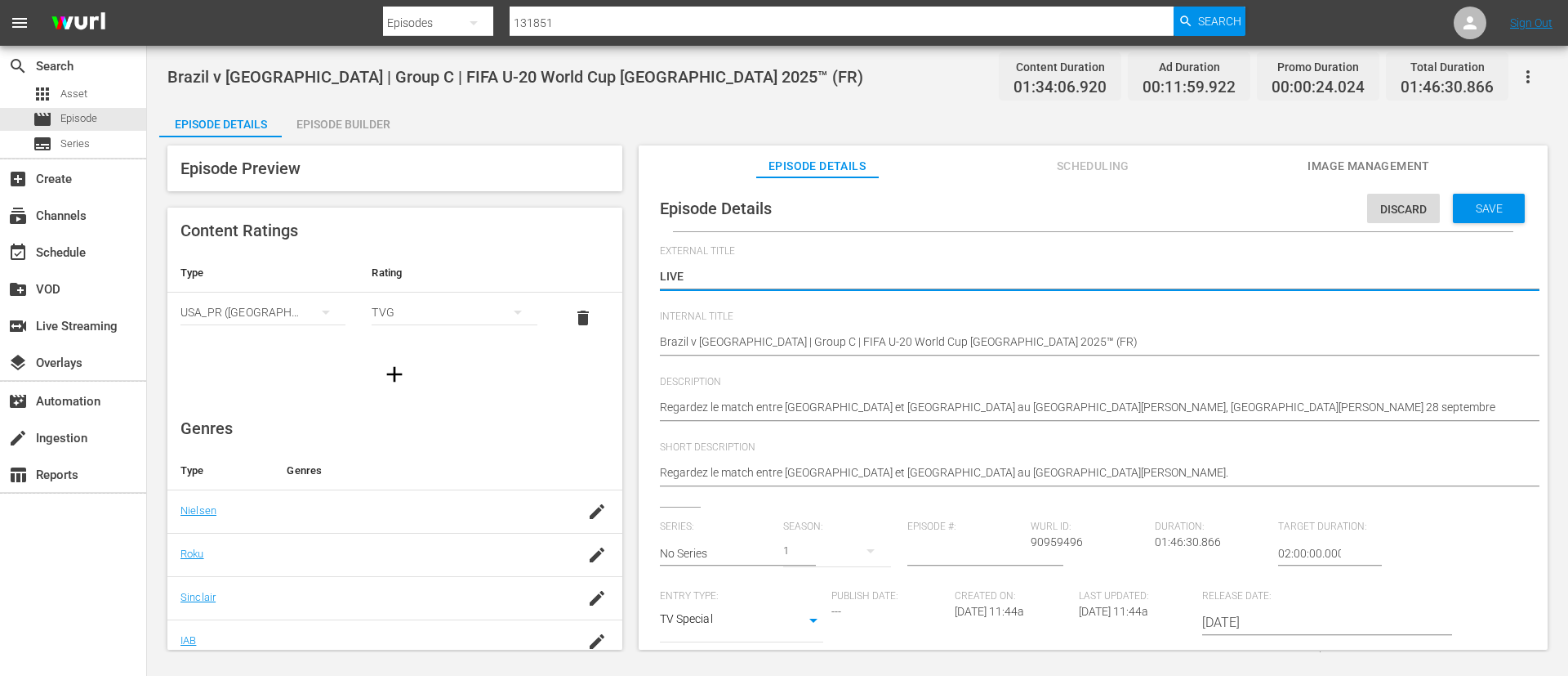
type textarea "LIVE -"
type textarea "LIVE - [GEOGRAPHIC_DATA] - [GEOGRAPHIC_DATA] | Gruppo C | Coppa del Mondo FIFA …"
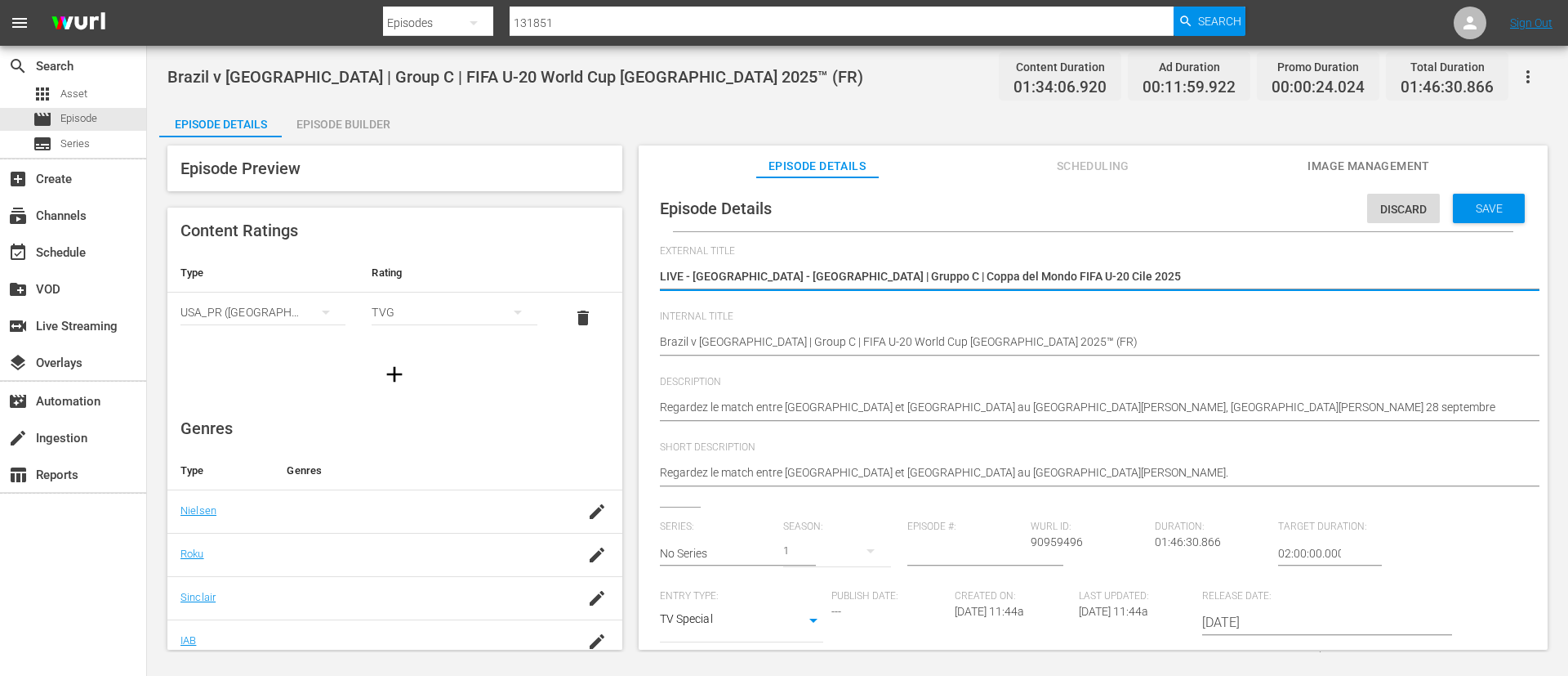
type textarea "LIVE - [GEOGRAPHIC_DATA] - [GEOGRAPHIC_DATA] | Gruppo C | Coppa del Mondo FIFA …"
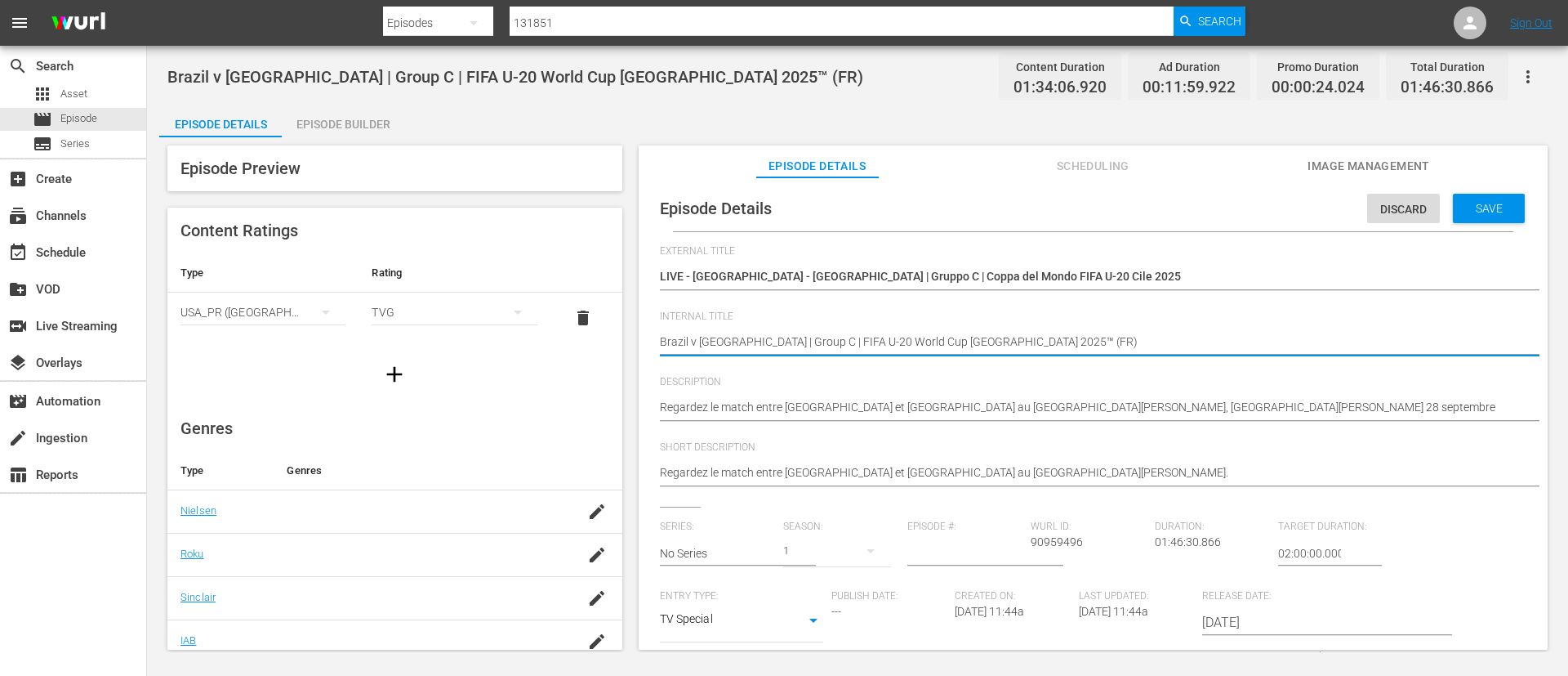
type textarea "Brazil v [GEOGRAPHIC_DATA] | Group C | FIFA U-20 World Cup Chile 2025™ (I)"
type textarea "Brazil v [GEOGRAPHIC_DATA] | Group C | FIFA U-20 World Cup [GEOGRAPHIC_DATA] 20…"
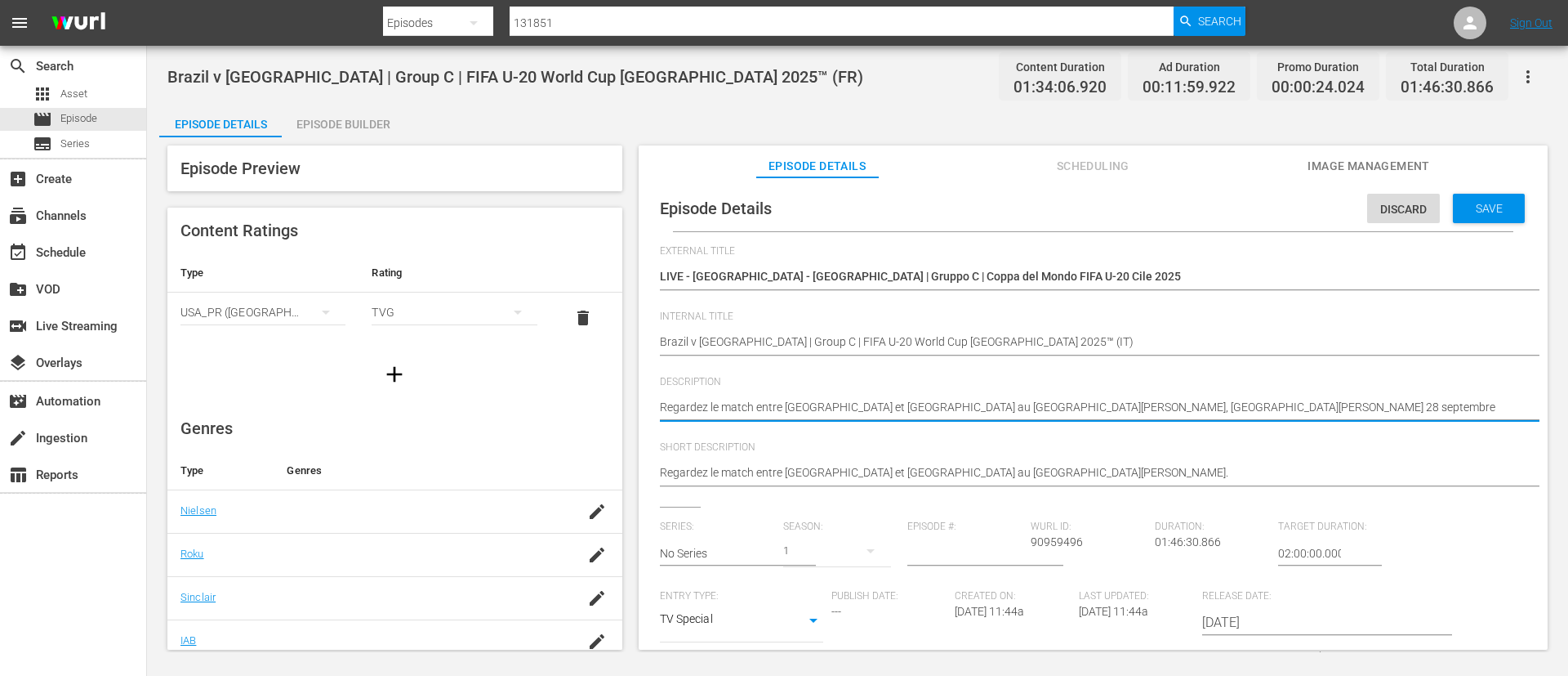
click at [1183, 408] on textarea "Regardez le match entre [GEOGRAPHIC_DATA] et [GEOGRAPHIC_DATA] au [GEOGRAPHIC_D…" at bounding box center [1089, 408] width 859 height 19
paste textarea "Guarda la partita tra Brasile e Messico giocato al [GEOGRAPHIC_DATA][PERSON_NAM…"
type textarea "Guarda la partita tra Brasile e Messico giocato al [GEOGRAPHIC_DATA][PERSON_NAM…"
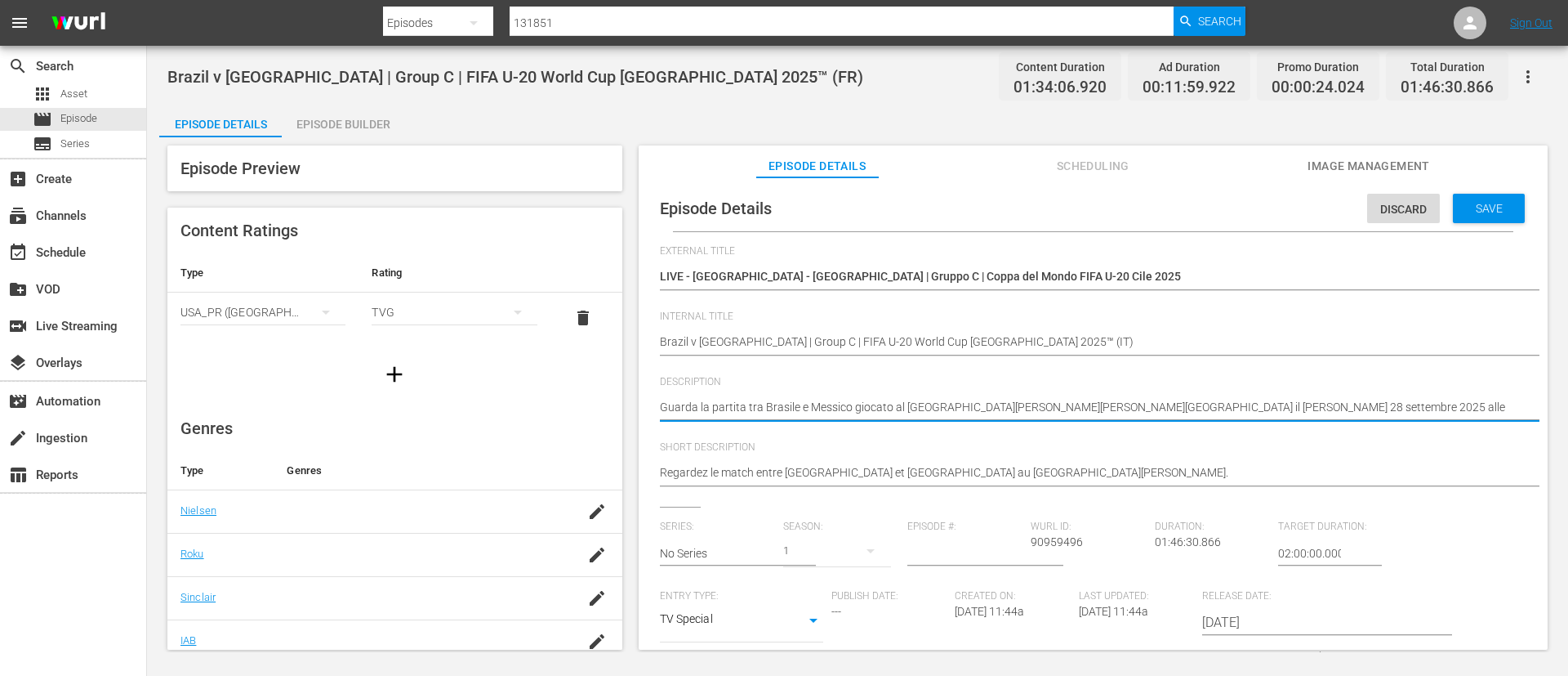
type textarea "Guarda la partita tra Brasile e Messico giocato al [GEOGRAPHIC_DATA][PERSON_NAM…"
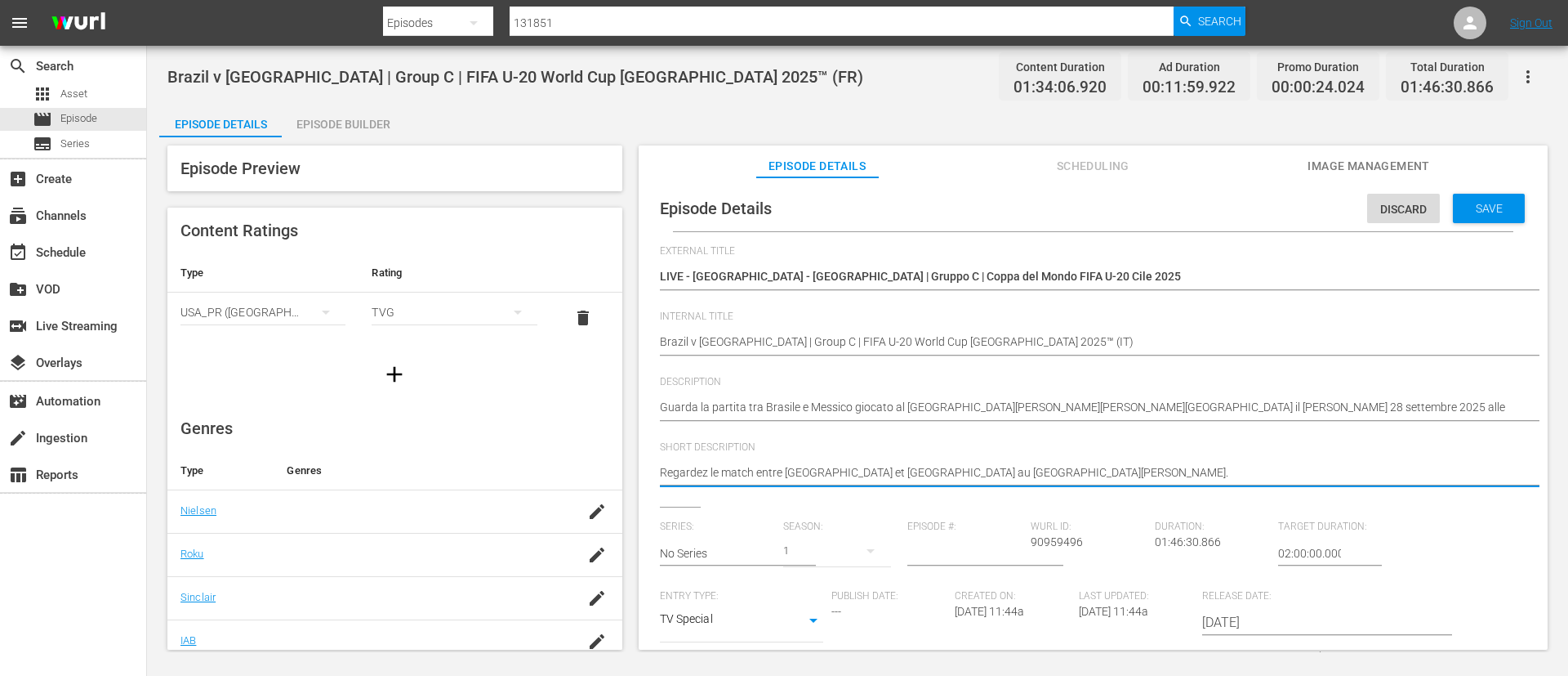
click at [1224, 469] on textarea "Regardez le match entre [GEOGRAPHIC_DATA] et [GEOGRAPHIC_DATA] au [GEOGRAPHIC_D…" at bounding box center [1089, 474] width 859 height 19
paste textarea "Guarda la partita tra Brasile e Messico giocato al [GEOGRAPHIC_DATA][PERSON_NAM…"
type textarea "Guarda la partita tra Brasile e Messico giocato al [GEOGRAPHIC_DATA][PERSON_NAM…"
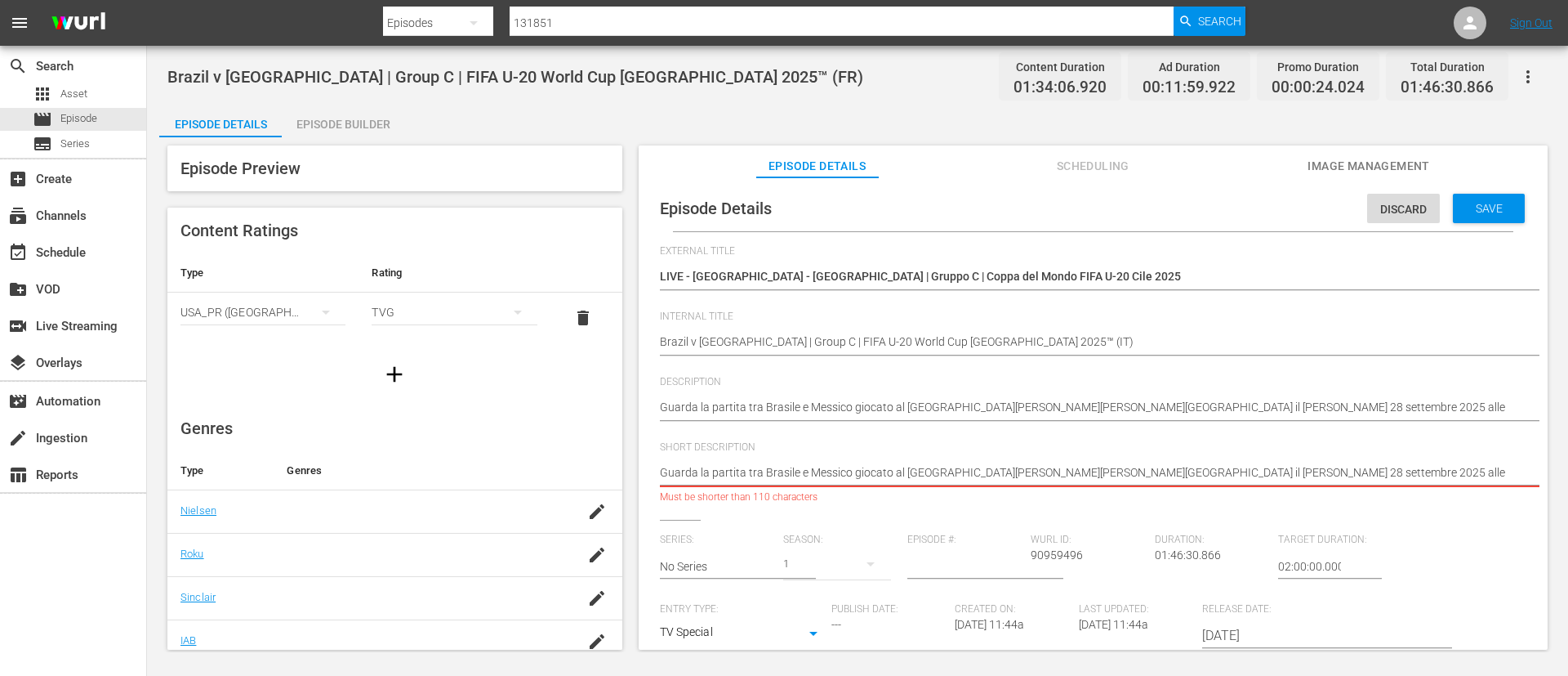
type textarea "Guarda la partita tra Brasile e Messico giocato al [GEOGRAPHIC_DATA][PERSON_NAM…"
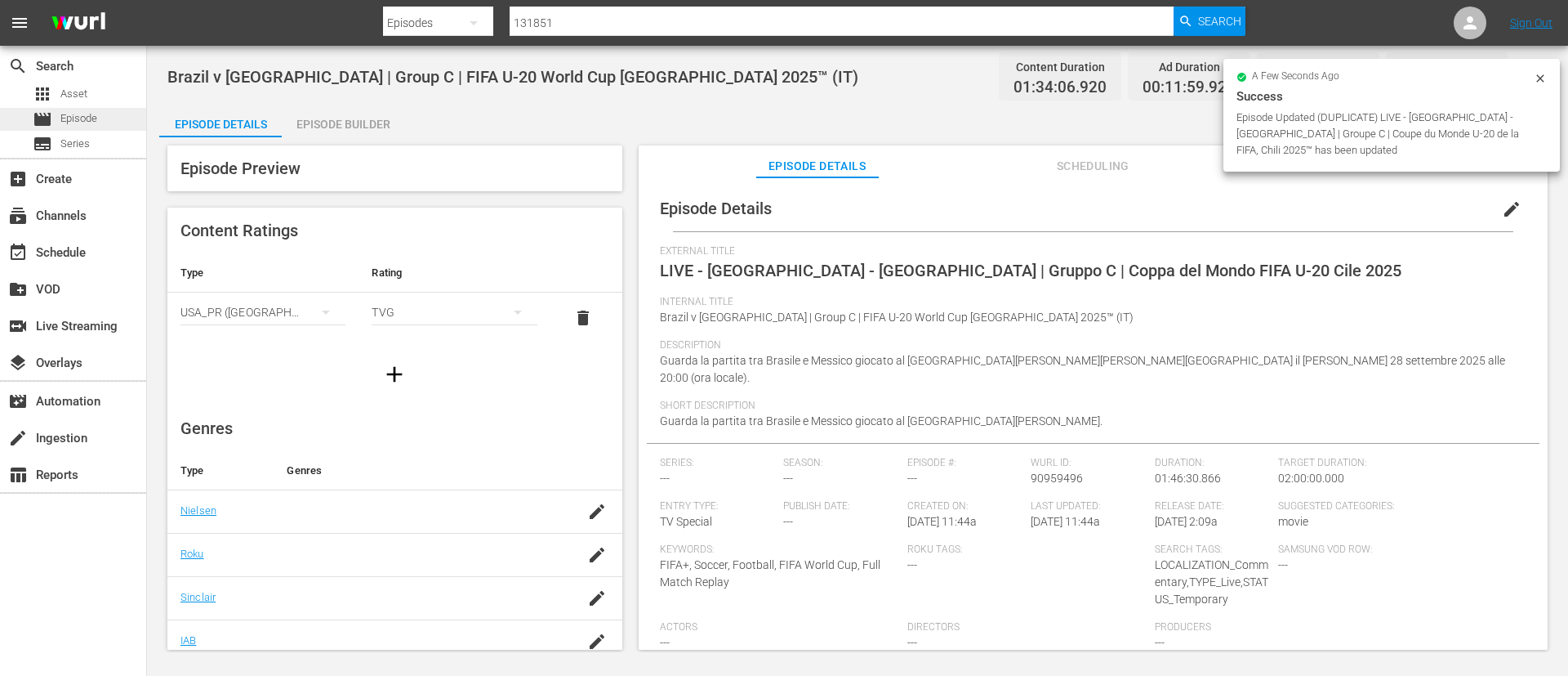
click at [74, 125] on span "Episode" at bounding box center [79, 119] width 37 height 17
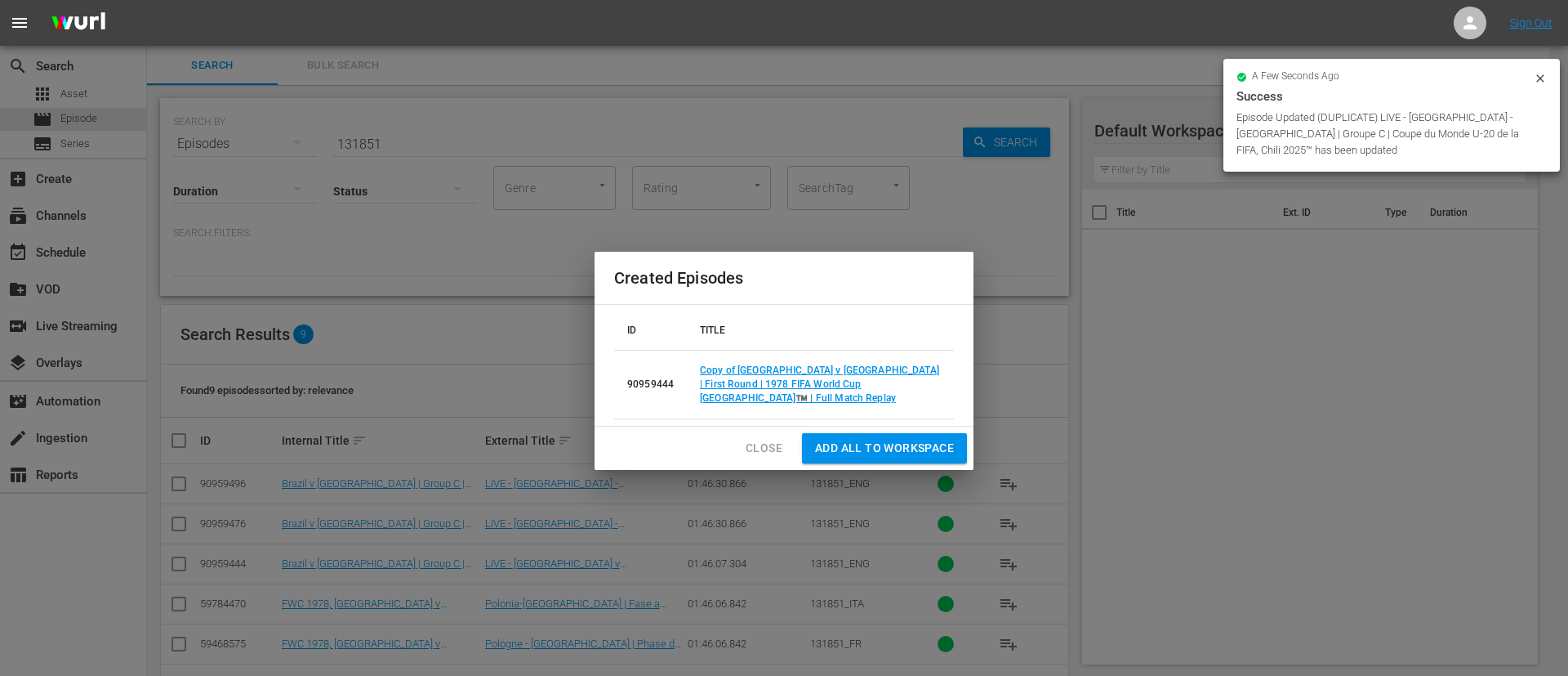
click at [779, 438] on span "Close" at bounding box center [764, 448] width 37 height 20
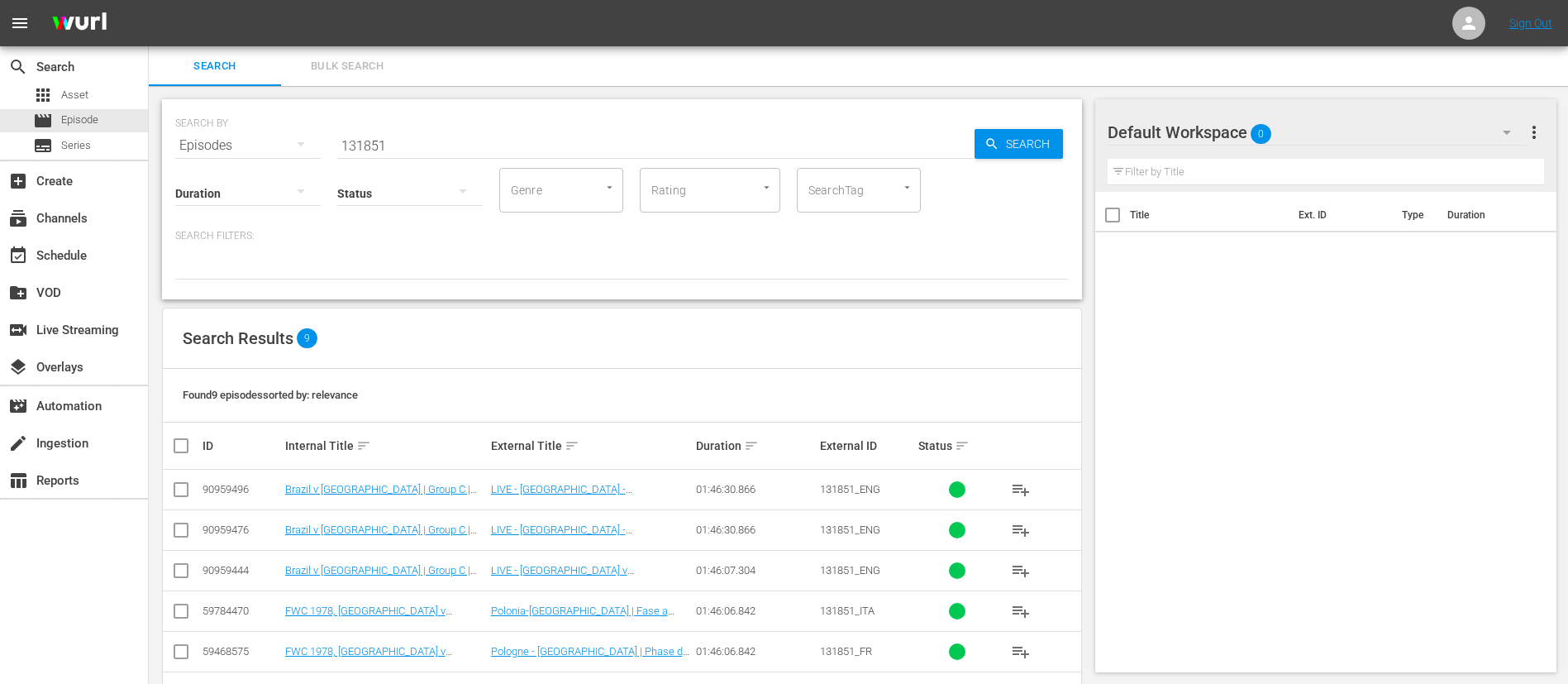
click at [656, 140] on input "131851" at bounding box center [656, 145] width 637 height 40
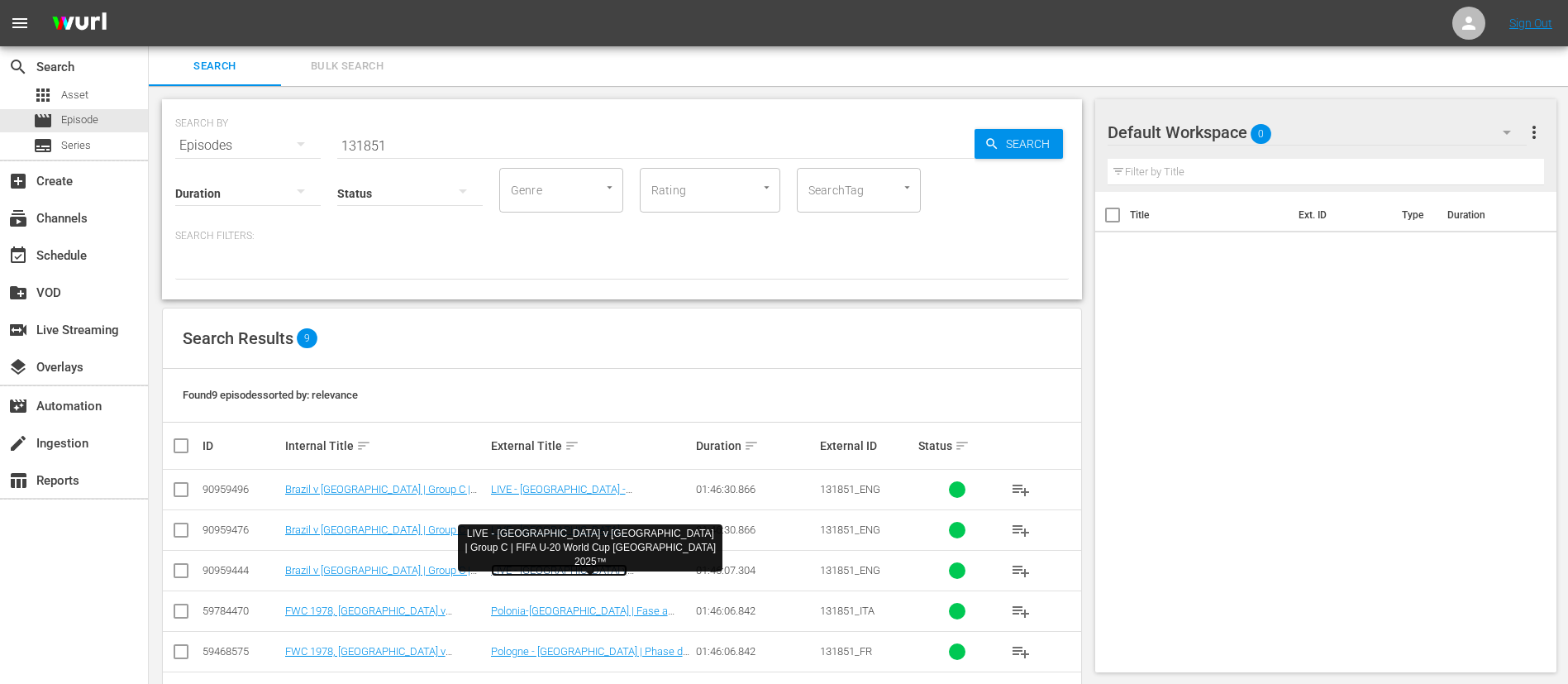
click at [616, 566] on link "LIVE - [GEOGRAPHIC_DATA] v [GEOGRAPHIC_DATA] | Group C | FIFA U-20 World Cup [G…" at bounding box center [589, 582] width 196 height 37
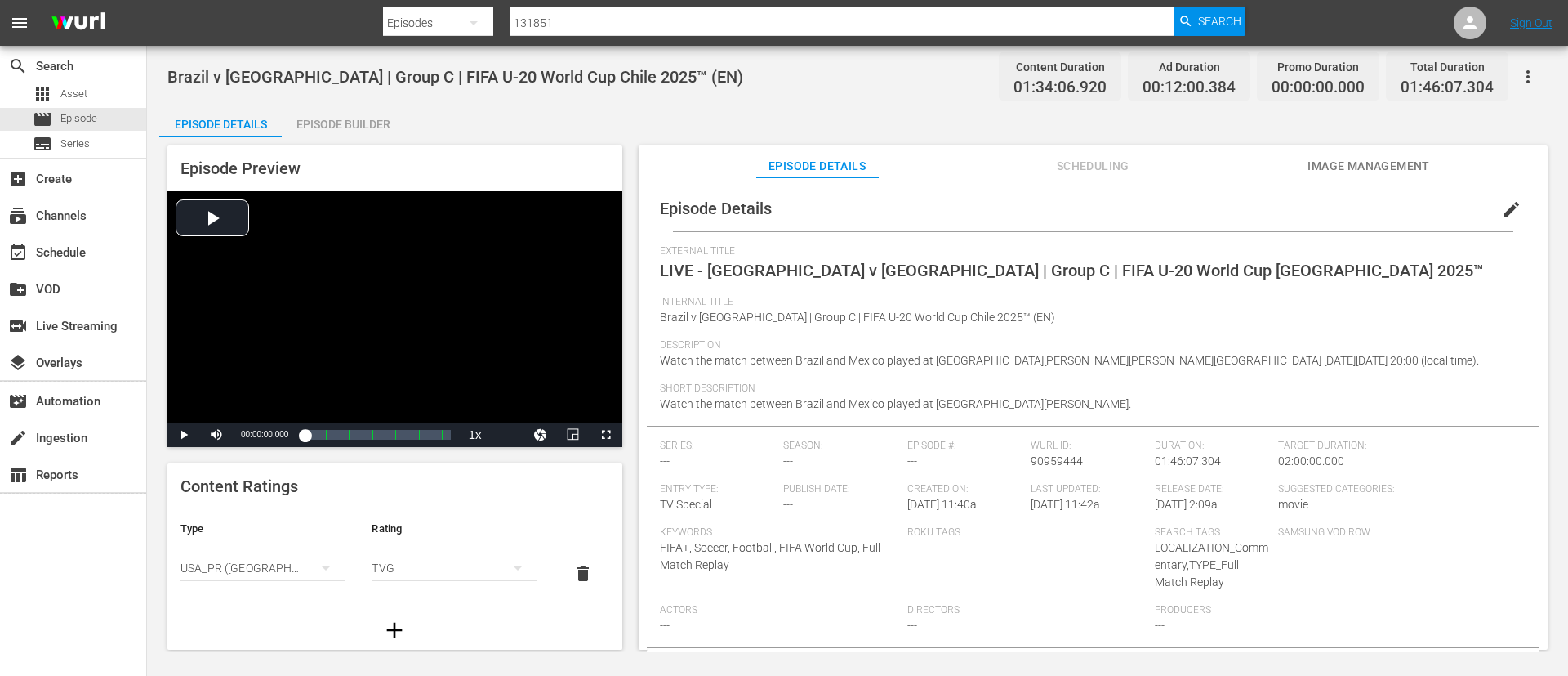
click at [1509, 212] on span "edit" at bounding box center [1511, 208] width 19 height 19
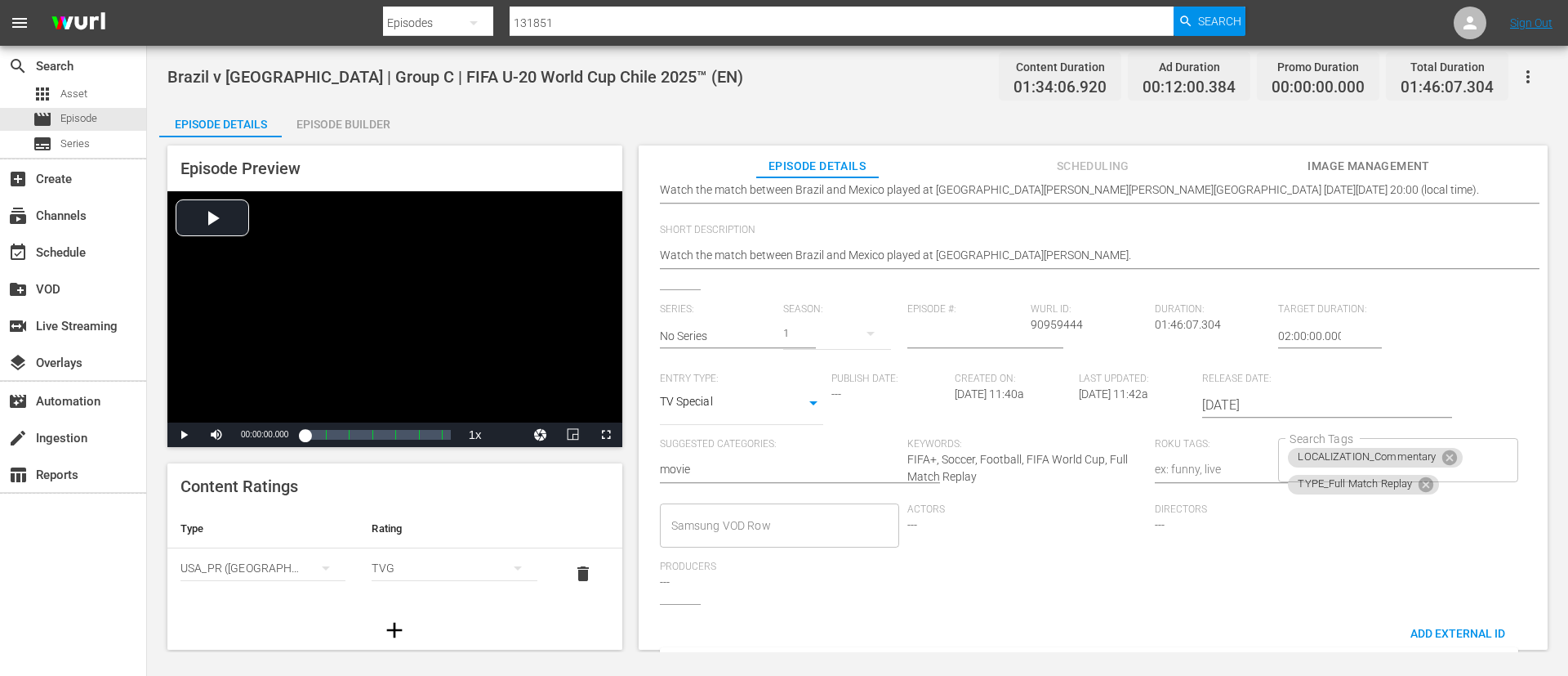
scroll to position [245, 0]
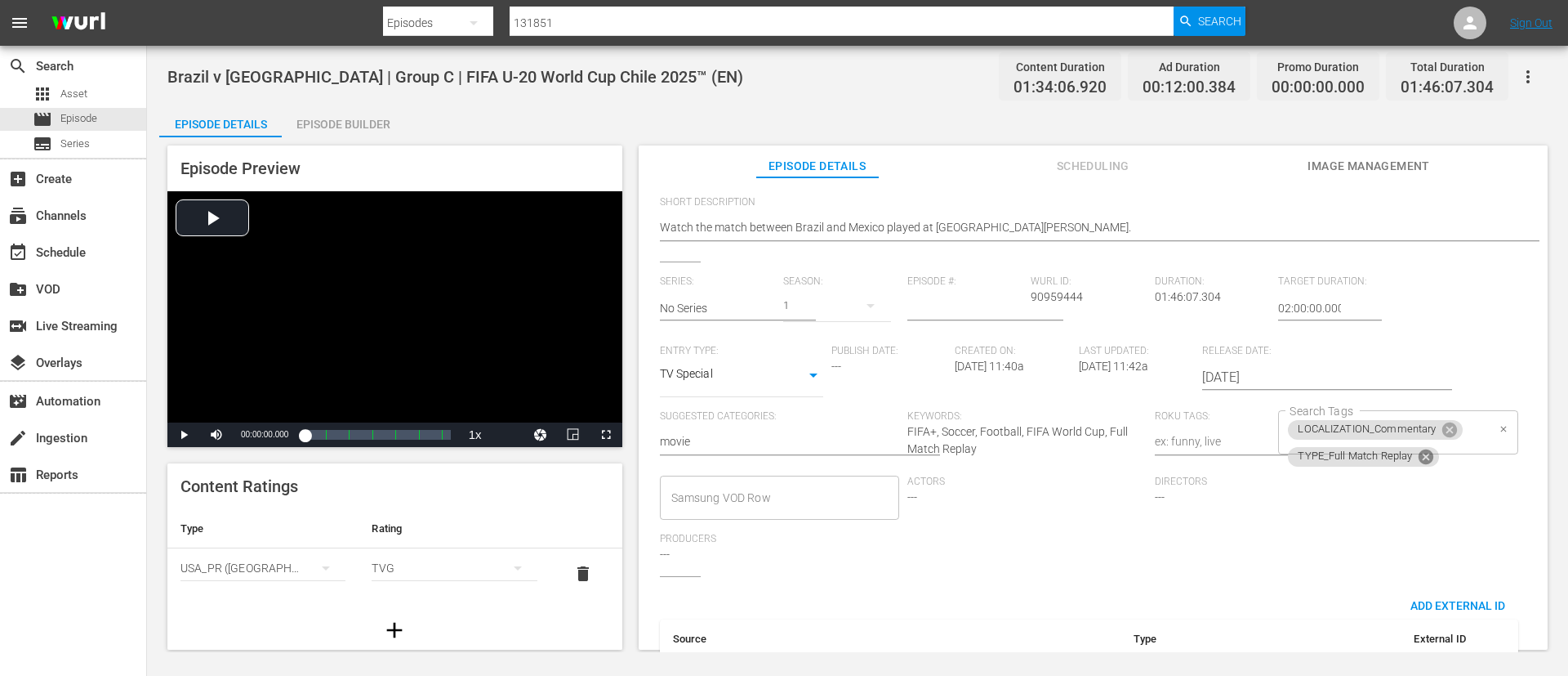
click at [1426, 462] on icon at bounding box center [1426, 456] width 18 height 18
click at [1463, 446] on input "Search Tags" at bounding box center [1385, 456] width 200 height 29
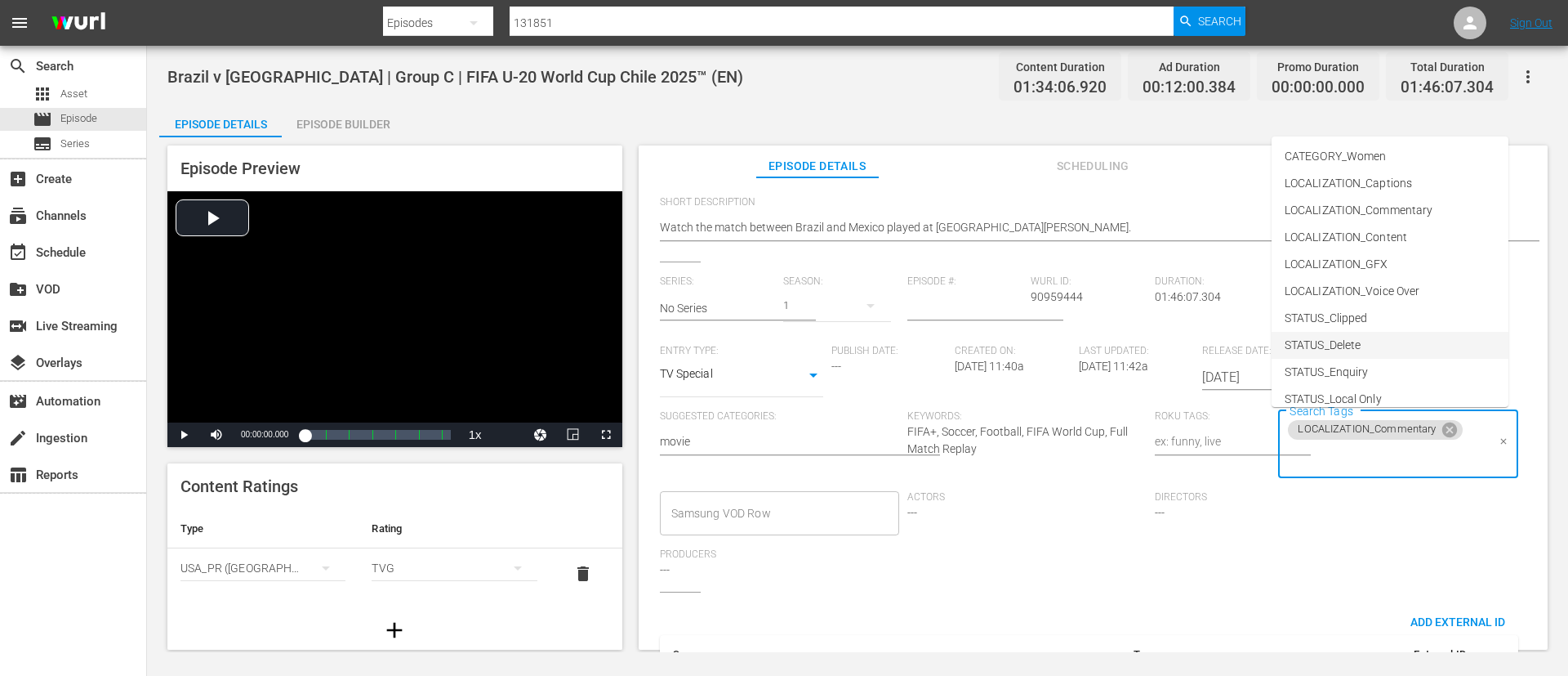
scroll to position [228, 0]
click at [1409, 335] on li "TYPE_Live" at bounding box center [1390, 333] width 237 height 27
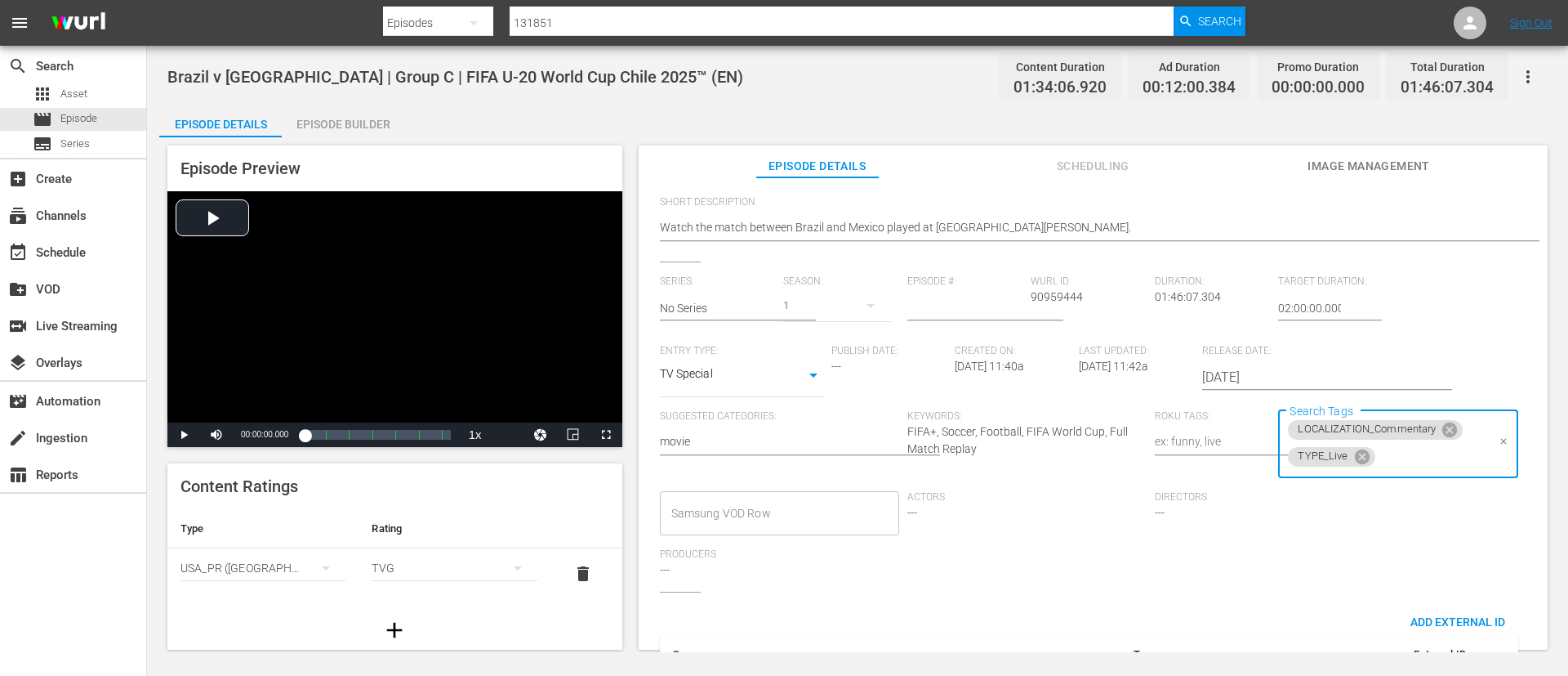
click at [1406, 456] on input "Search Tags" at bounding box center [1433, 456] width 109 height 29
click at [1392, 195] on li "STATUS_Temporary" at bounding box center [1390, 198] width 237 height 27
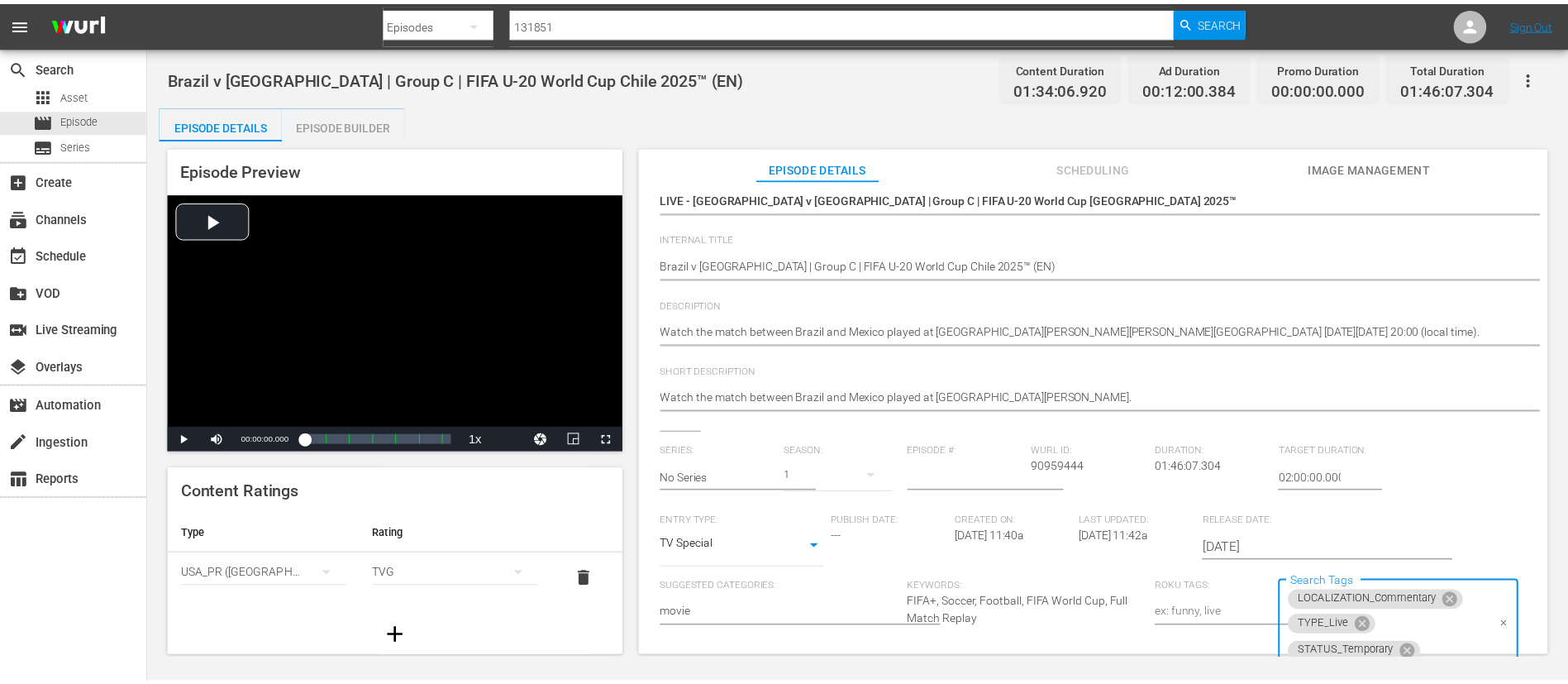
scroll to position [0, 0]
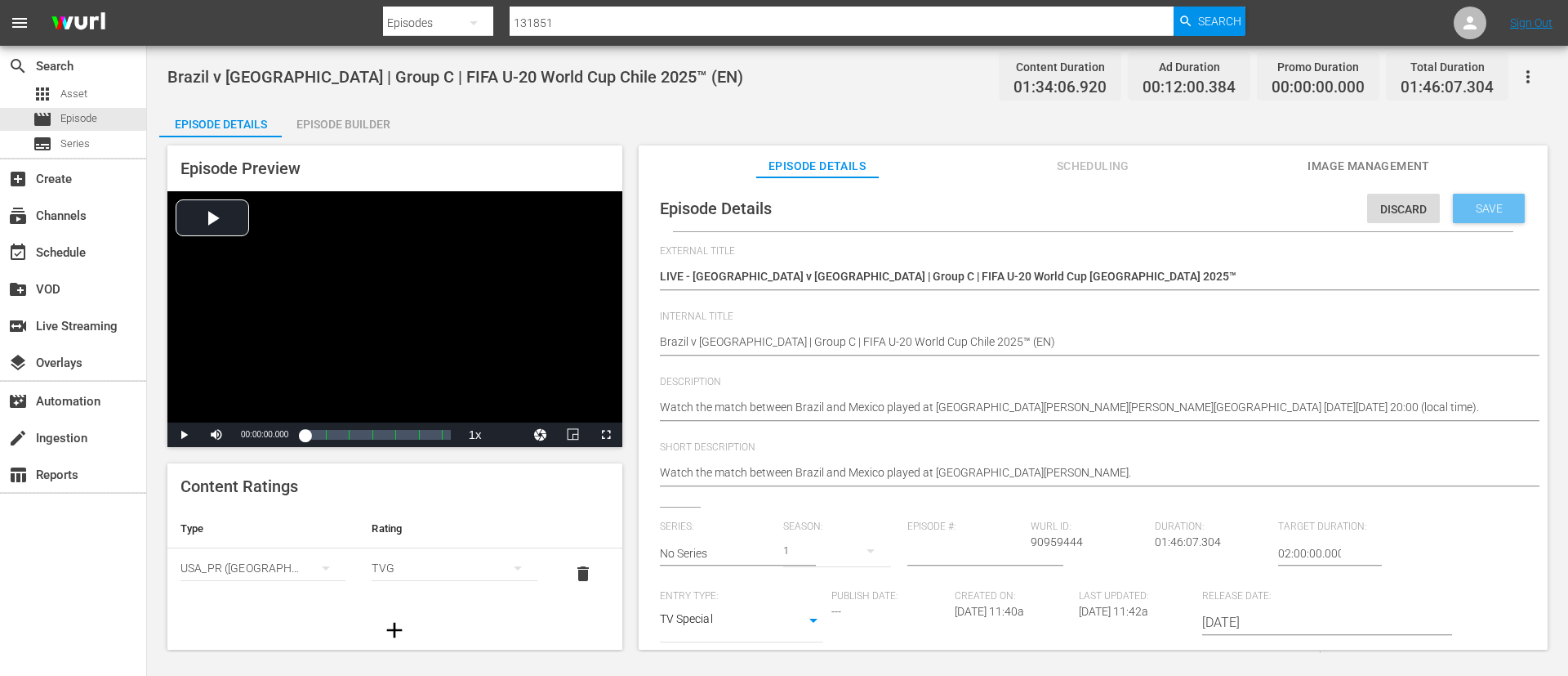
click at [1509, 206] on div "Save" at bounding box center [1489, 207] width 72 height 29
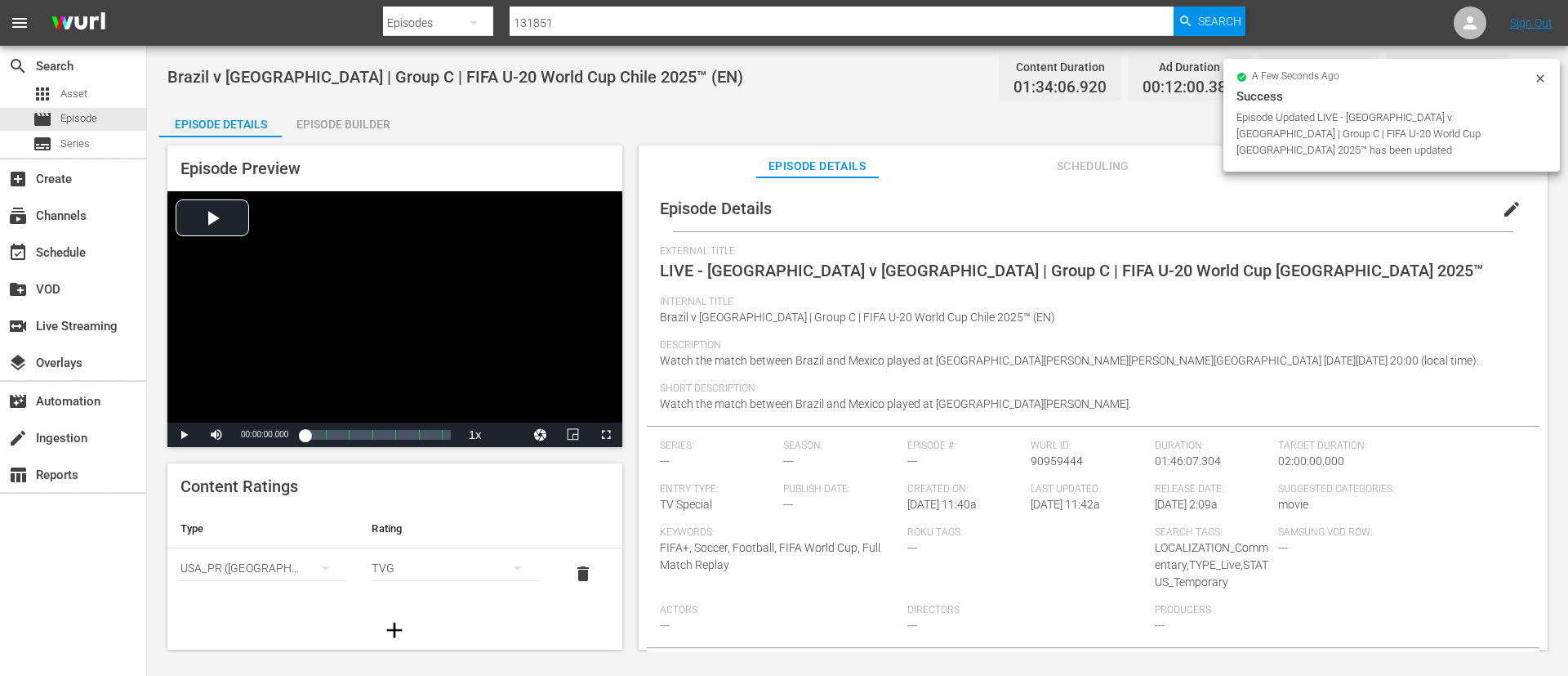
click at [350, 115] on div "Episode Builder" at bounding box center [343, 124] width 123 height 39
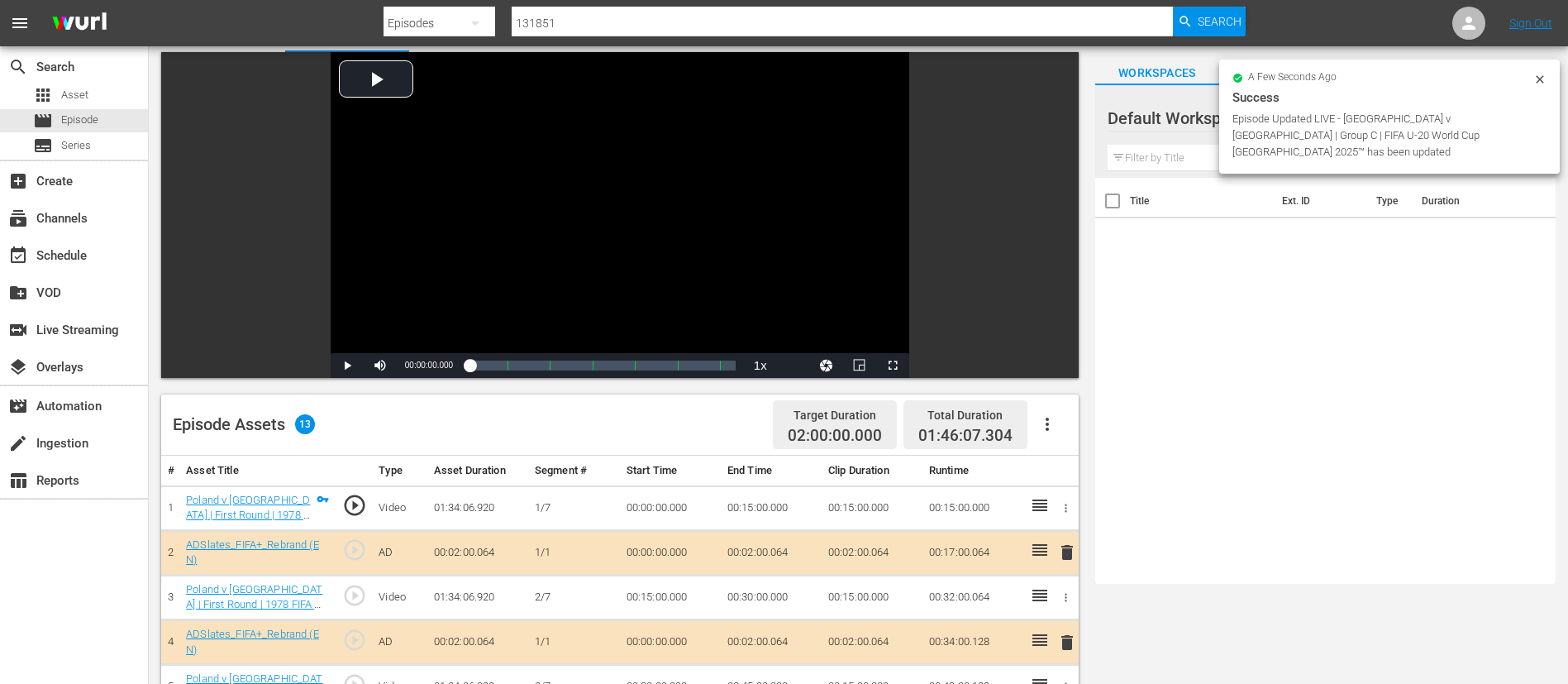
scroll to position [124, 0]
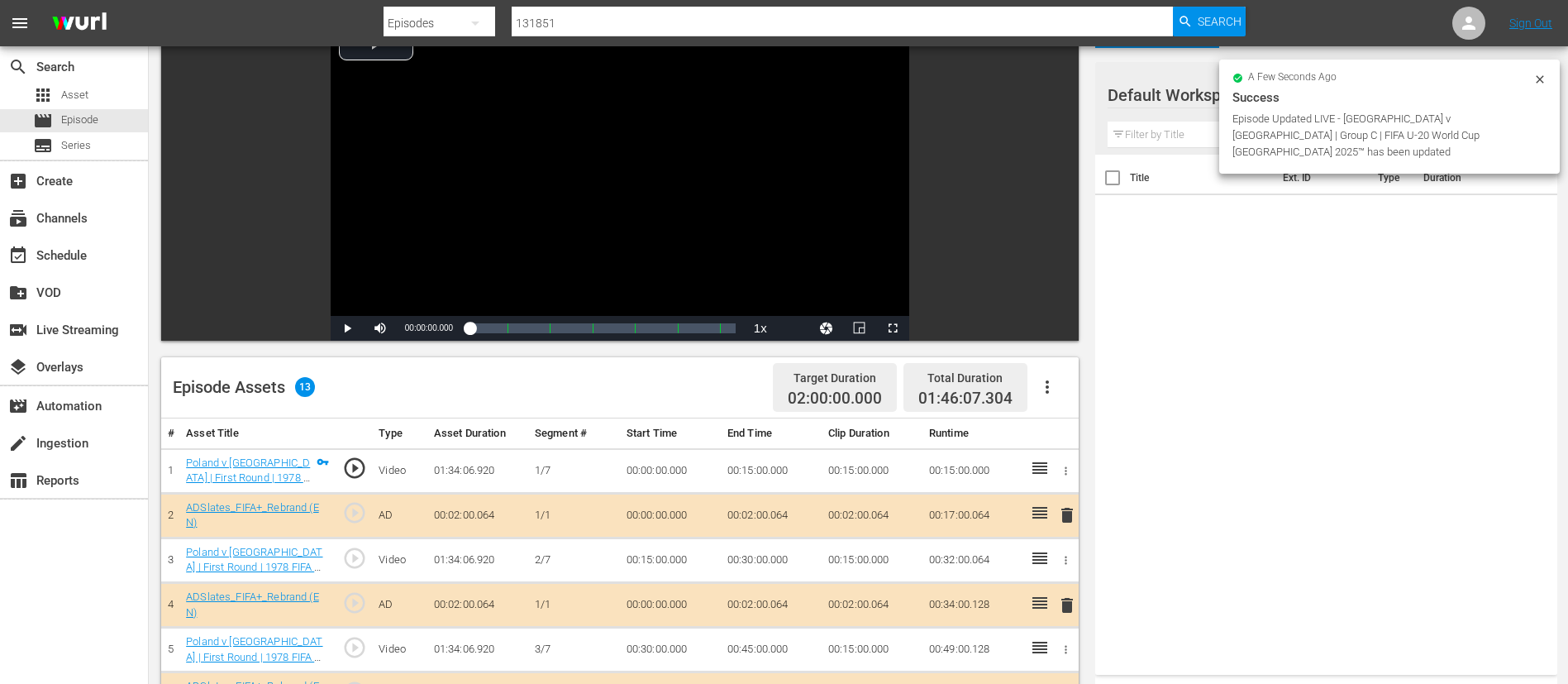
click at [1042, 392] on icon "button" at bounding box center [1047, 386] width 19 height 19
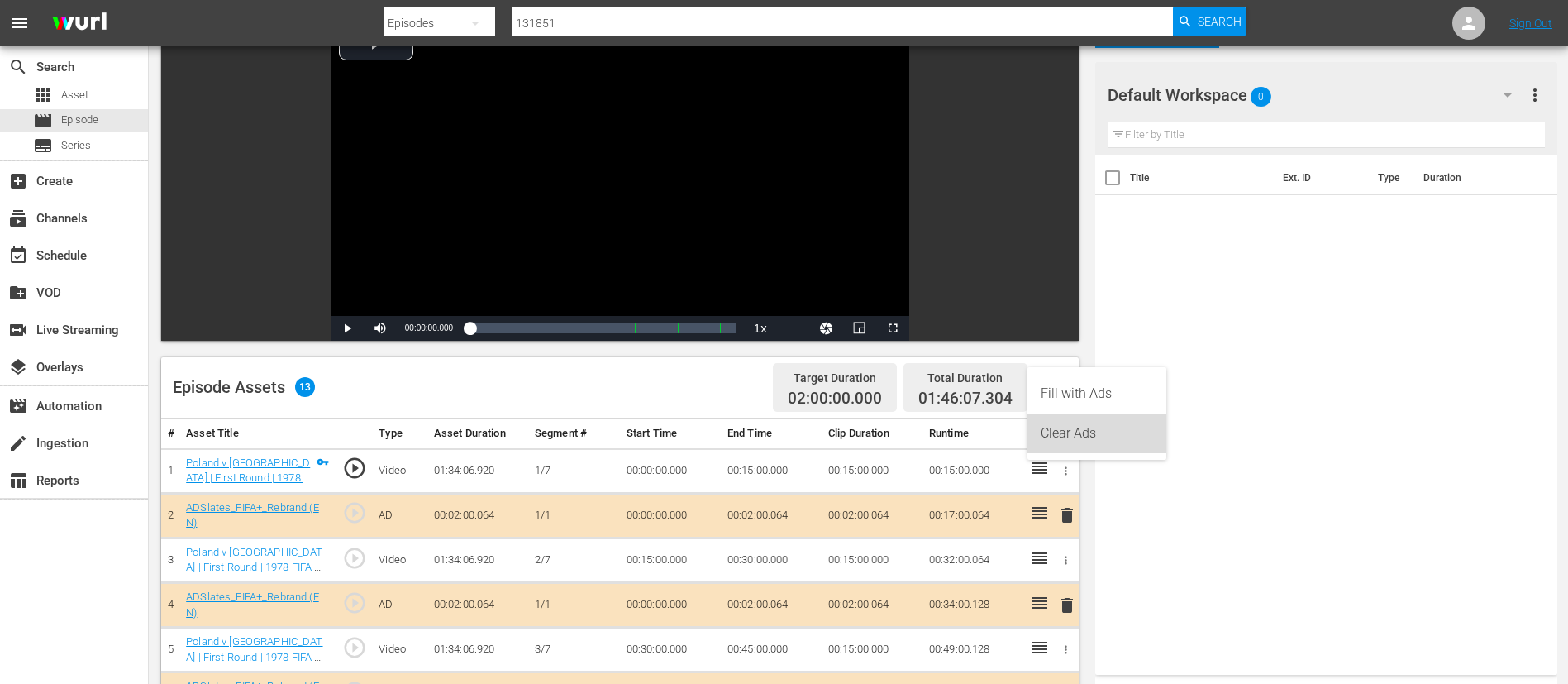
click at [1077, 423] on div "Clear Ads" at bounding box center [1097, 433] width 113 height 40
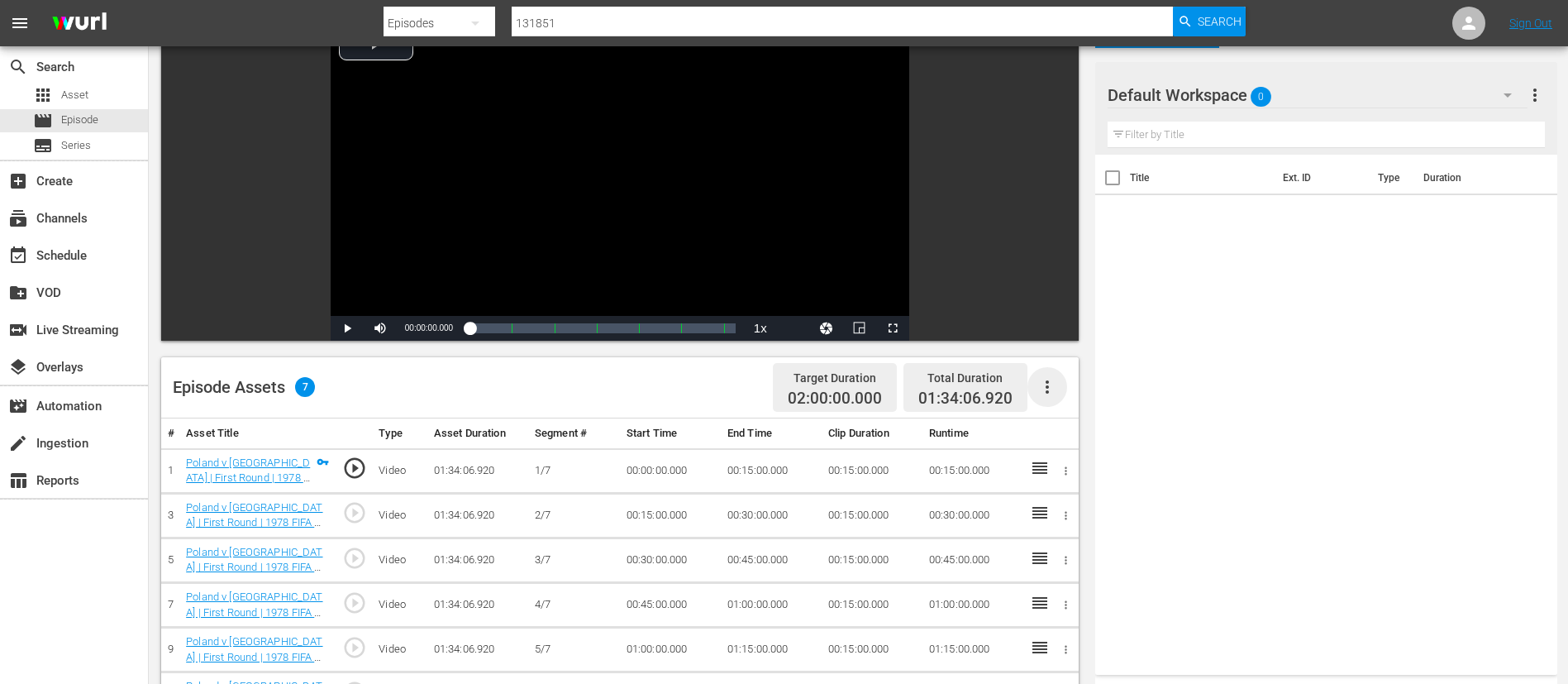
click at [1050, 377] on icon "button" at bounding box center [1047, 386] width 19 height 19
click at [1065, 402] on div "Fill with Ads" at bounding box center [1097, 394] width 113 height 40
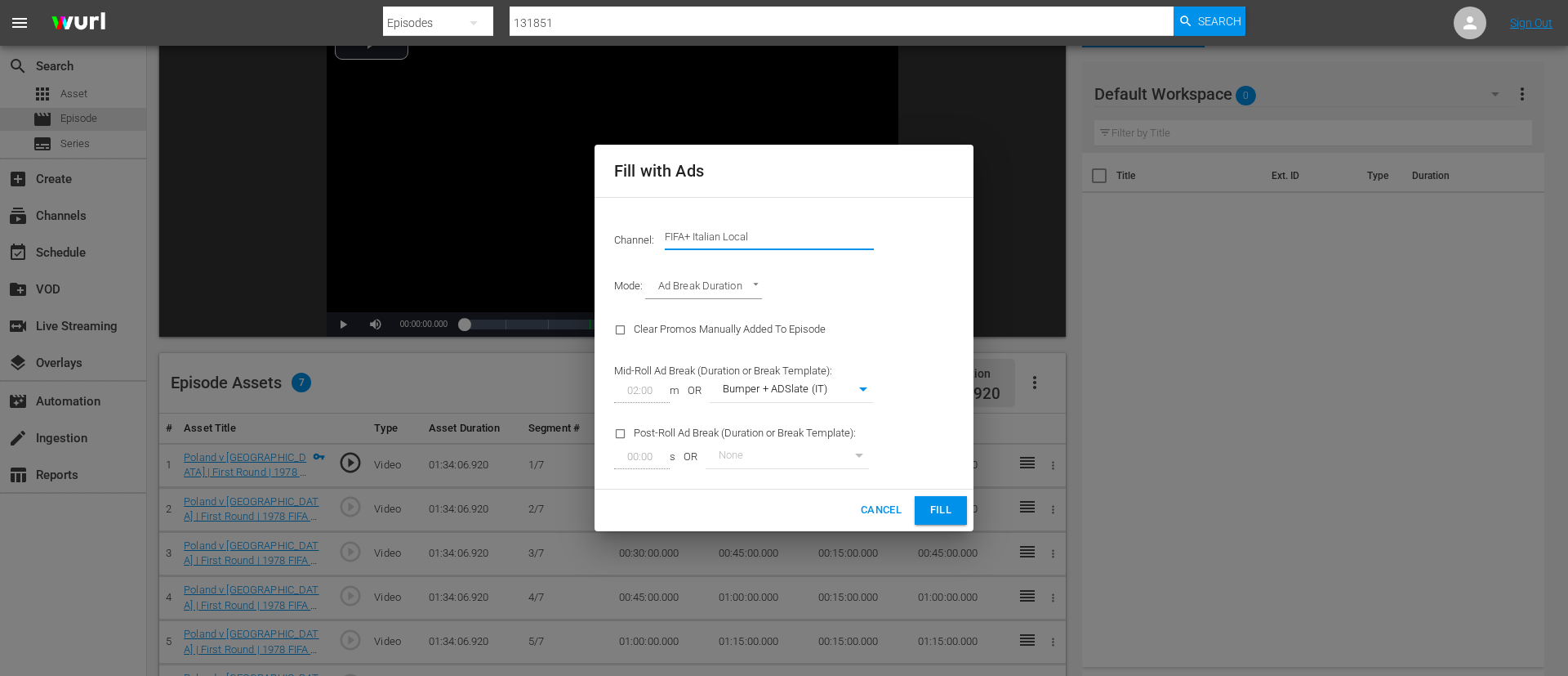
click at [791, 230] on input "FIFA+ Italian Local" at bounding box center [769, 237] width 209 height 39
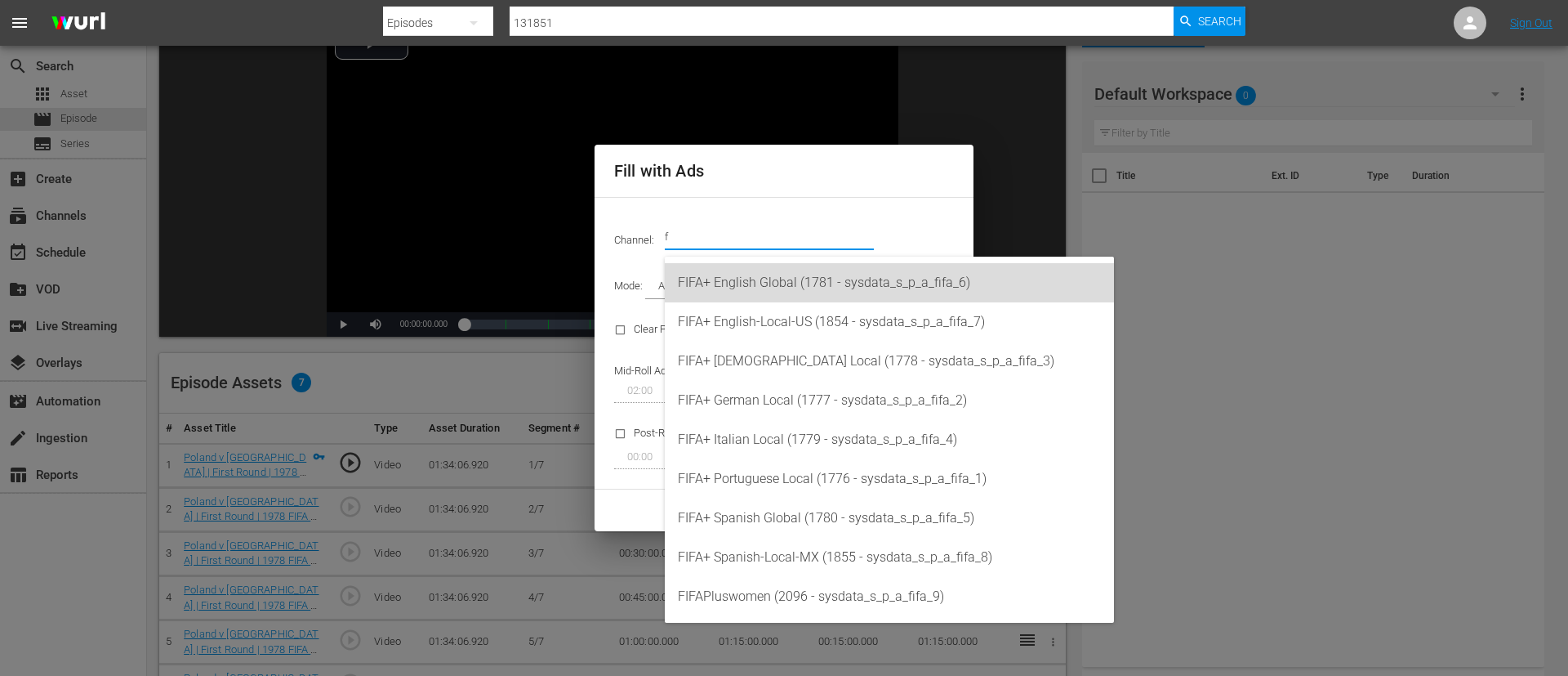
click at [785, 283] on div "FIFA+ English Global (1781 - sysdata_s_p_a_fifa_6)" at bounding box center [890, 283] width 423 height 39
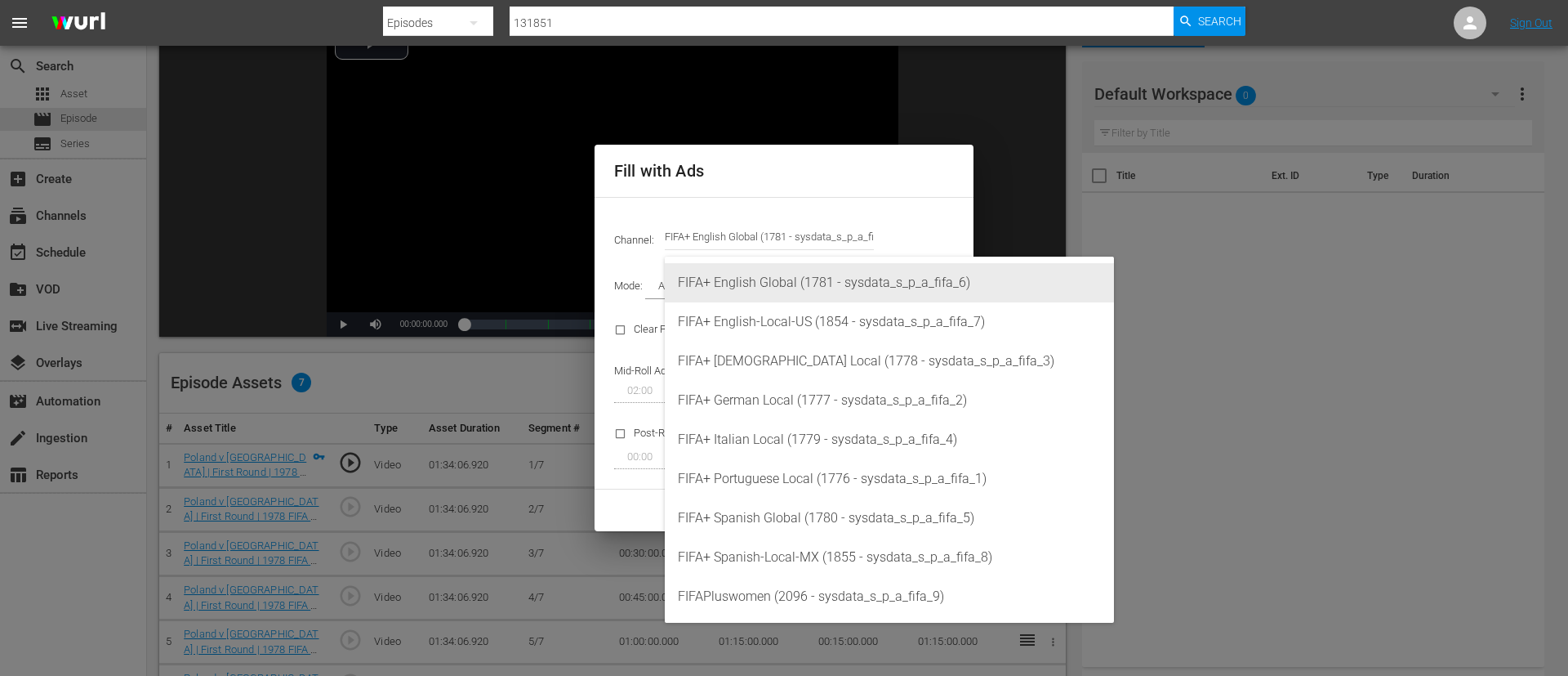
type input "FIFA+ English Global (1781)"
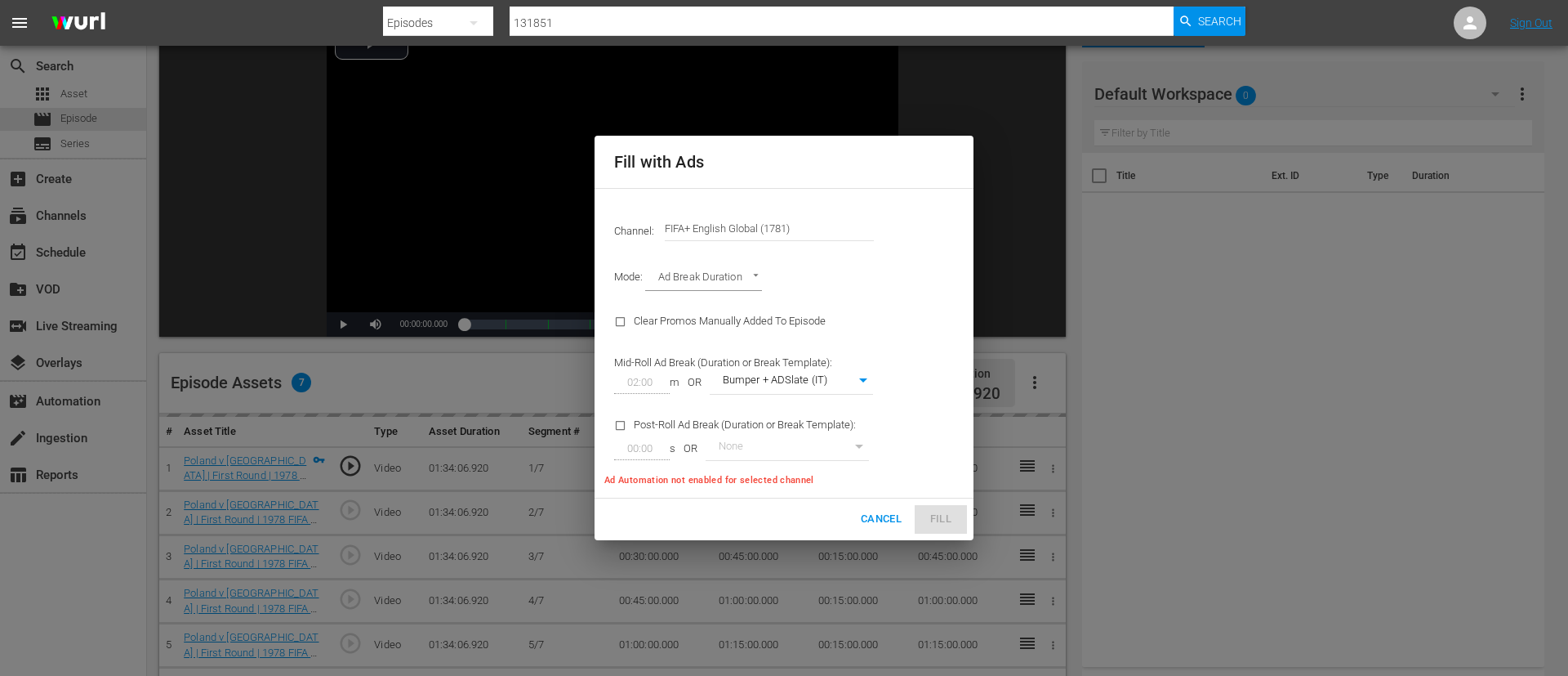
type input "340"
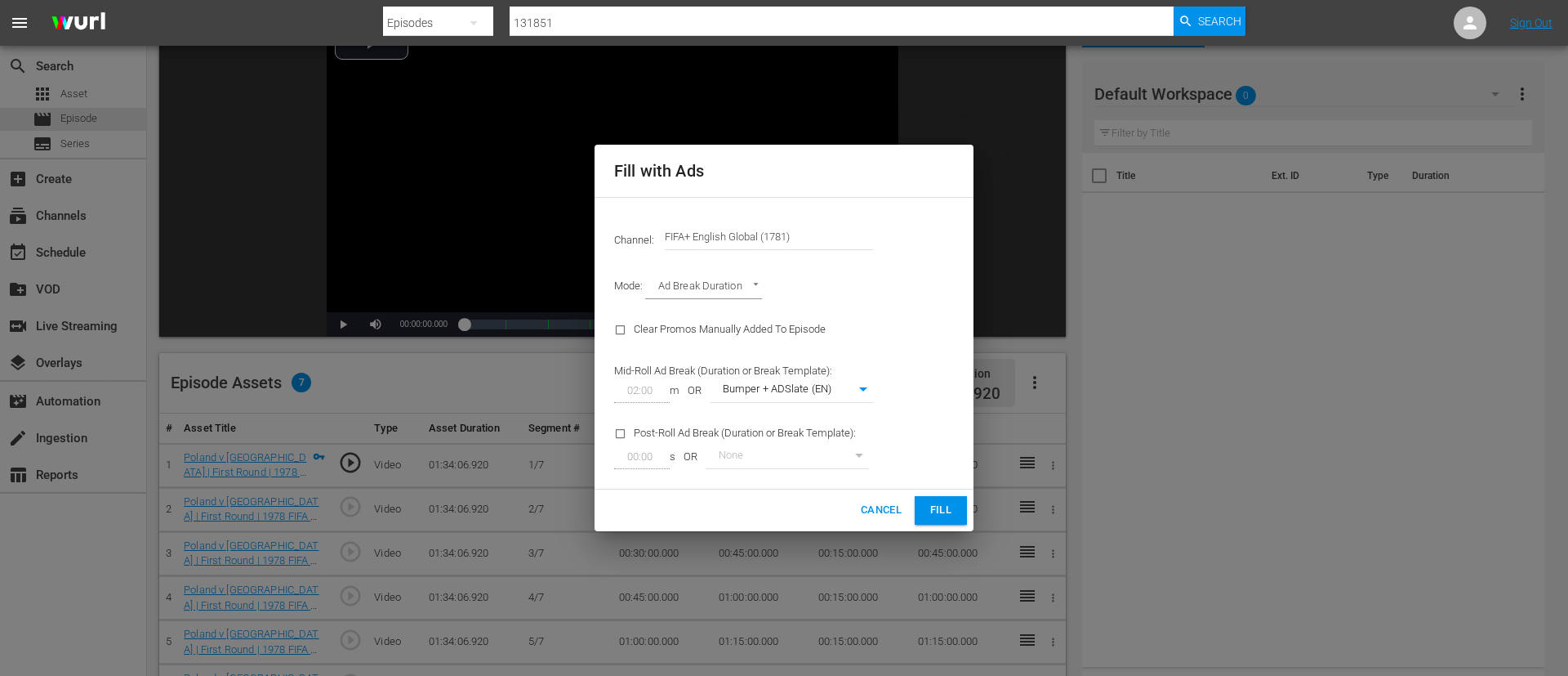
click at [948, 510] on span "Fill" at bounding box center [941, 510] width 26 height 18
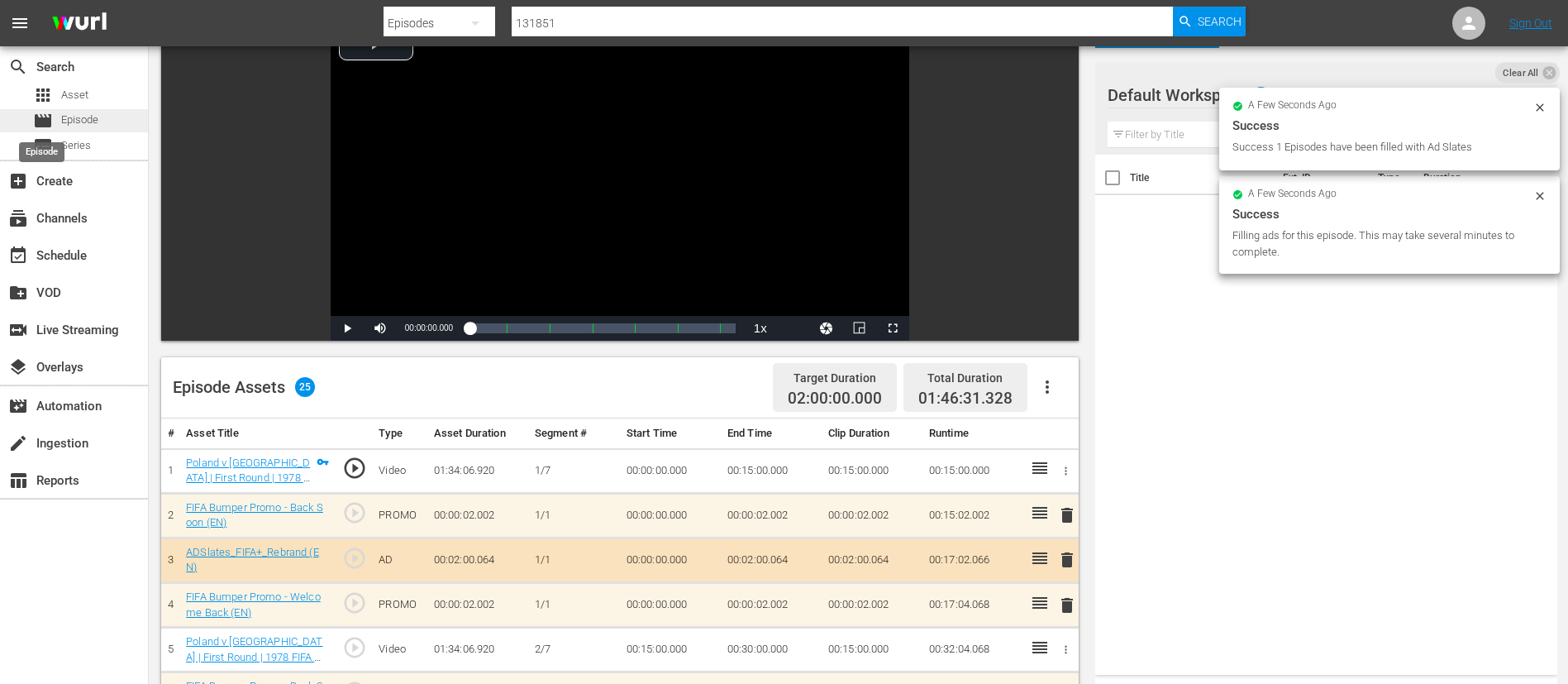
click at [42, 119] on span "movie" at bounding box center [42, 120] width 19 height 19
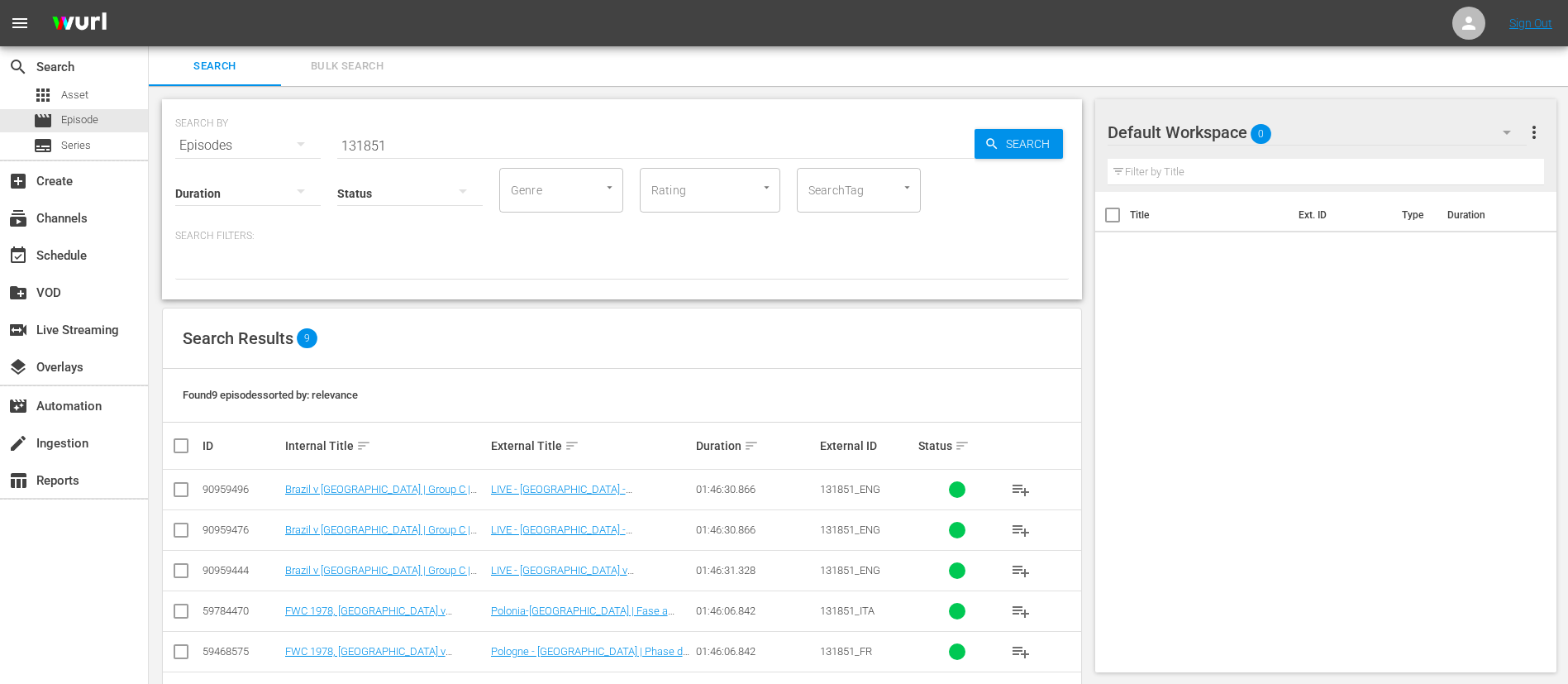
click at [642, 138] on input "131851" at bounding box center [656, 145] width 637 height 40
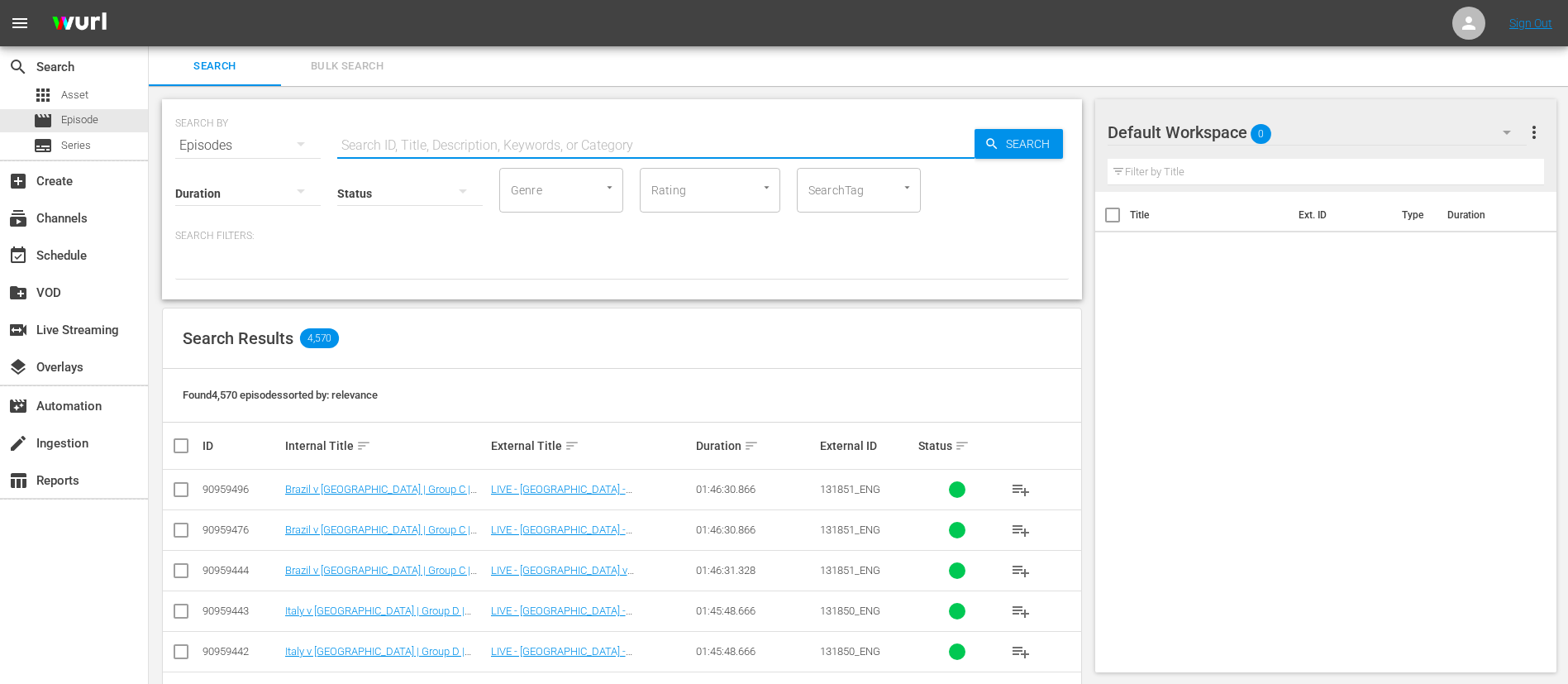
click at [562, 135] on input "text" at bounding box center [656, 145] width 637 height 40
paste input "131858"
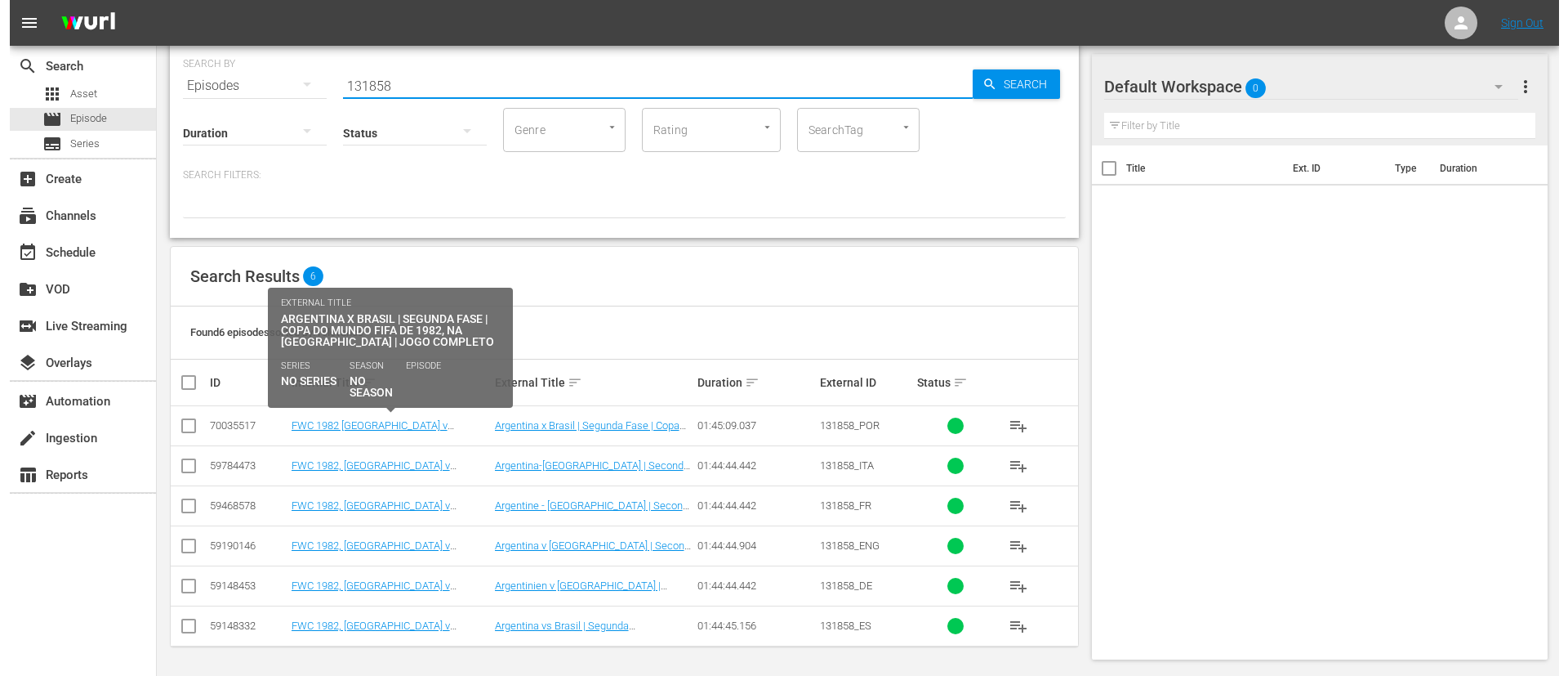
scroll to position [59, 0]
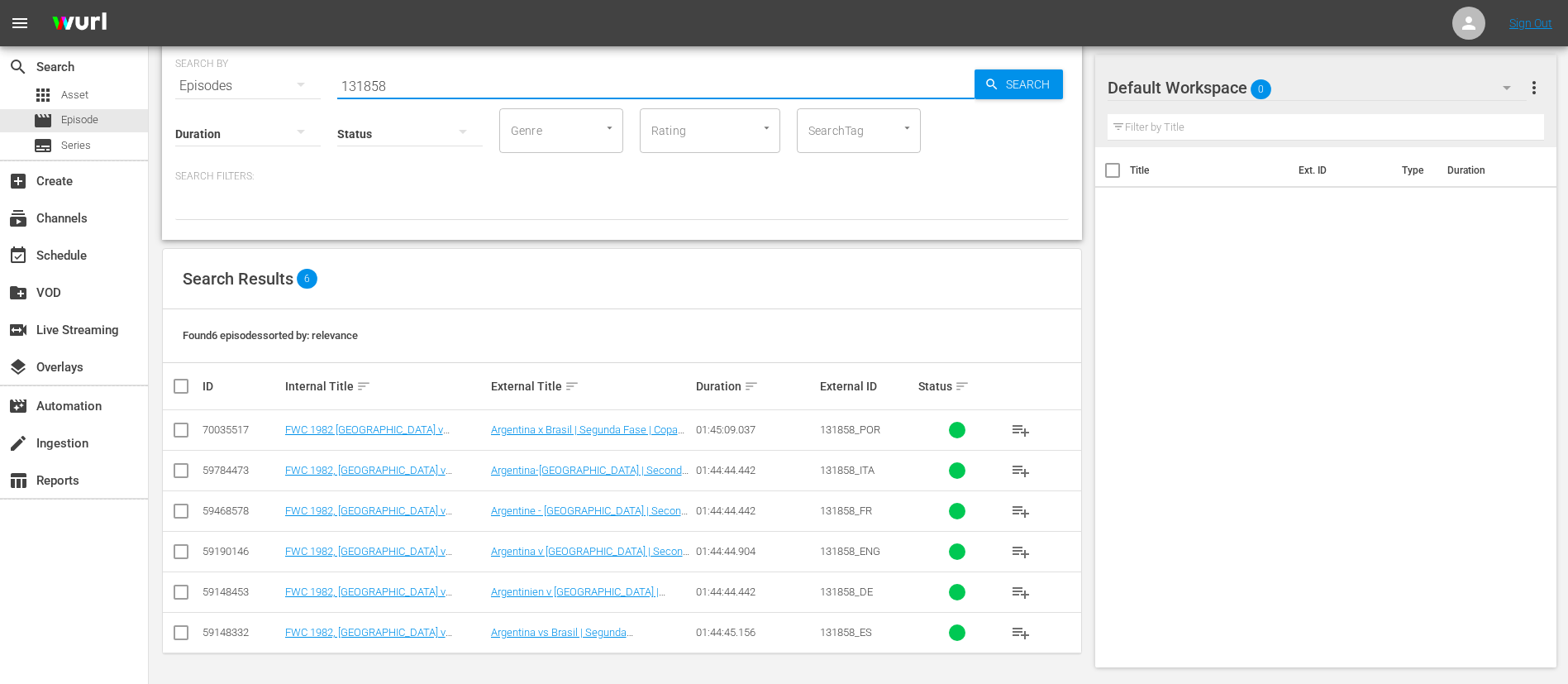
type input "131858"
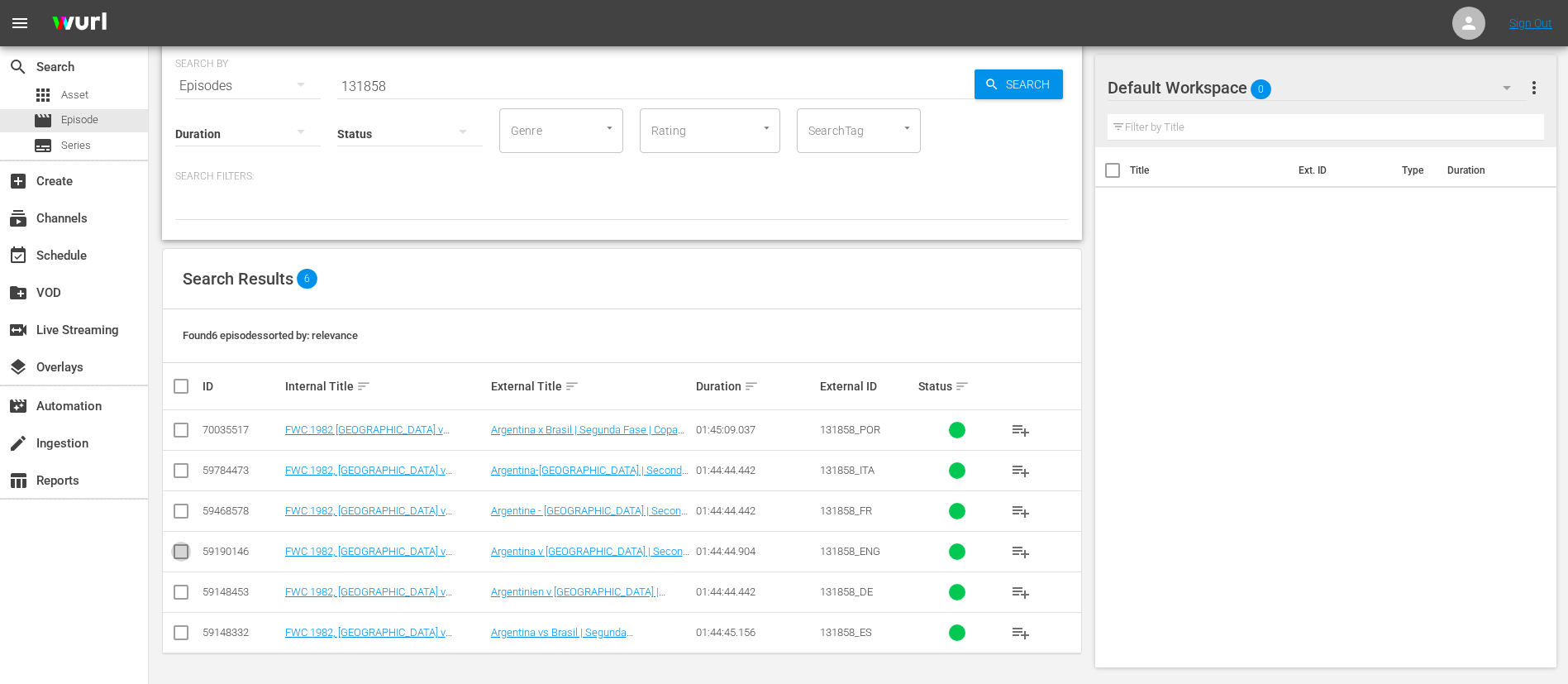
click at [179, 555] on input "checkbox" at bounding box center [180, 554] width 19 height 19
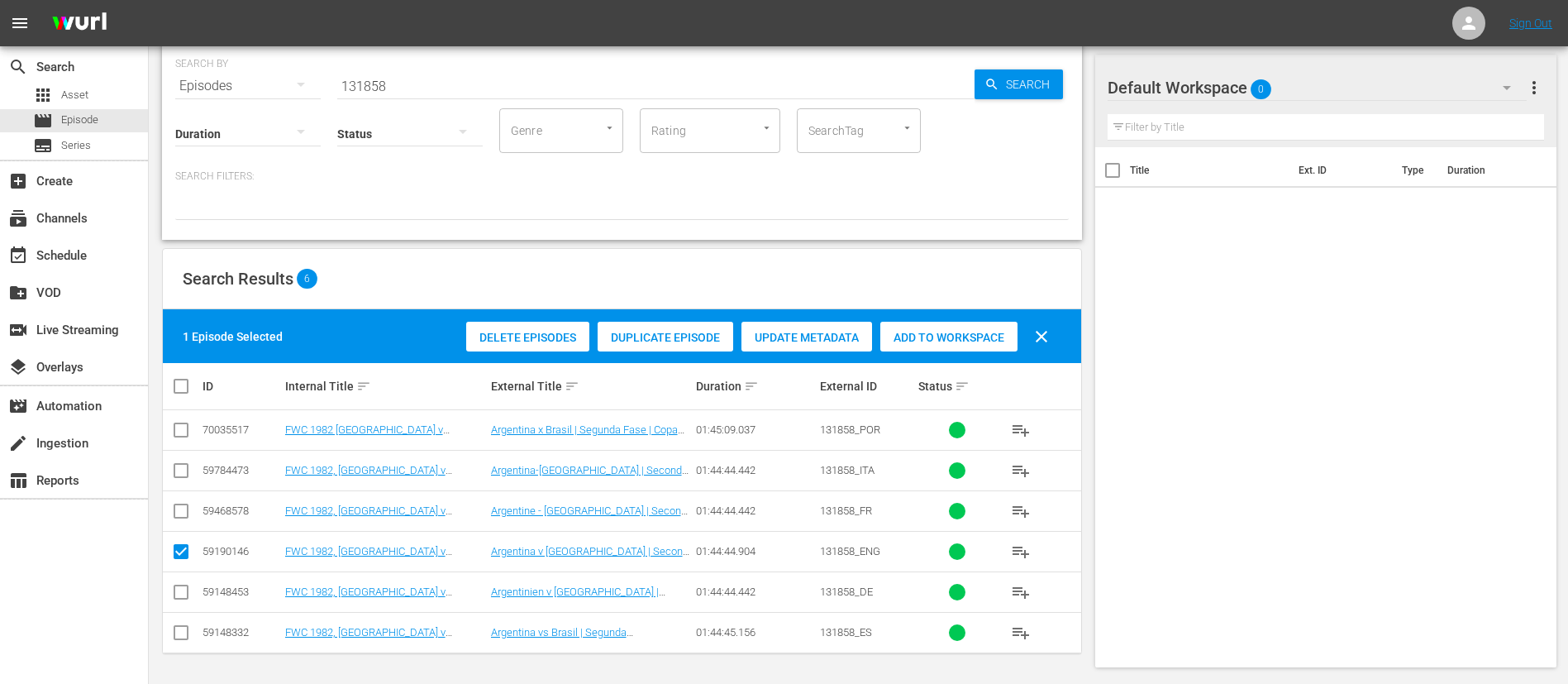
click at [645, 336] on span "Duplicate Episode" at bounding box center [665, 338] width 135 height 14
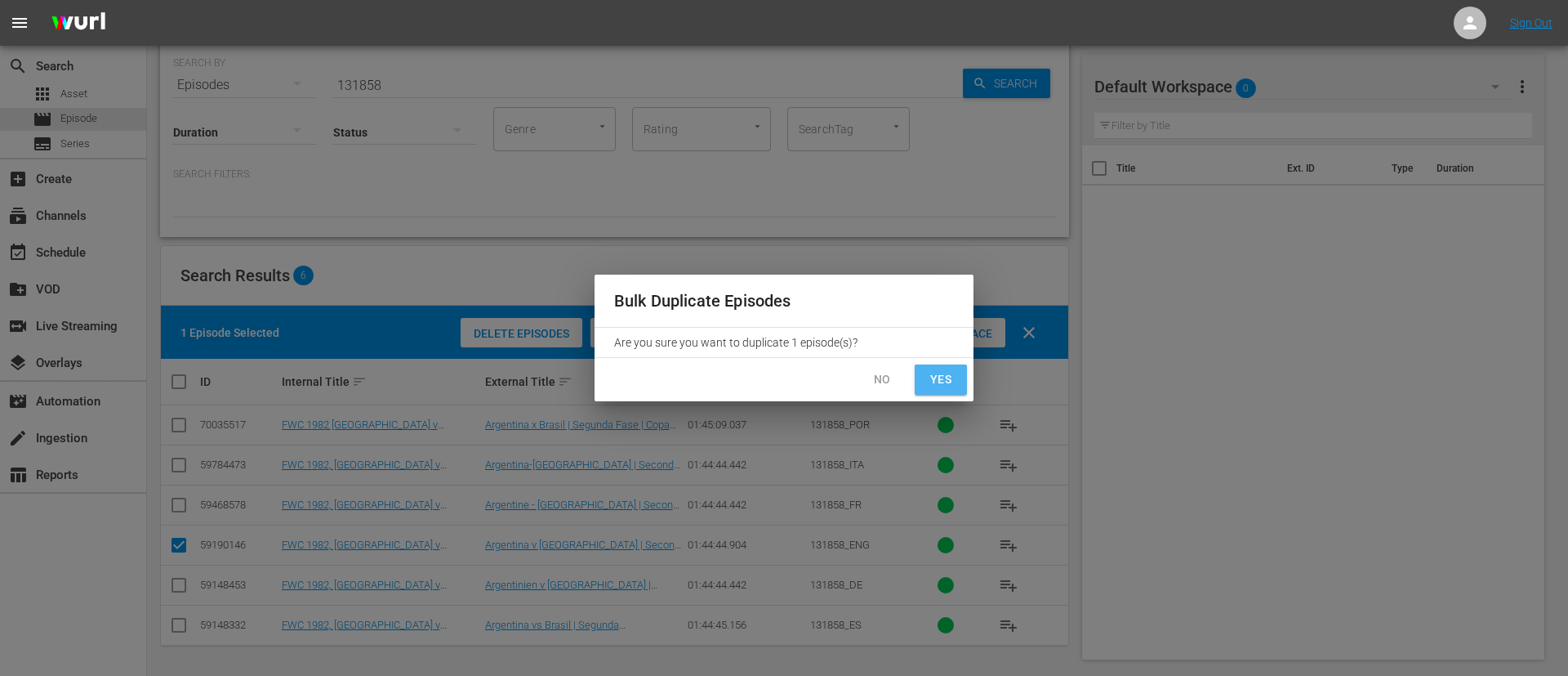
click at [956, 376] on button "Yes" at bounding box center [941, 380] width 53 height 30
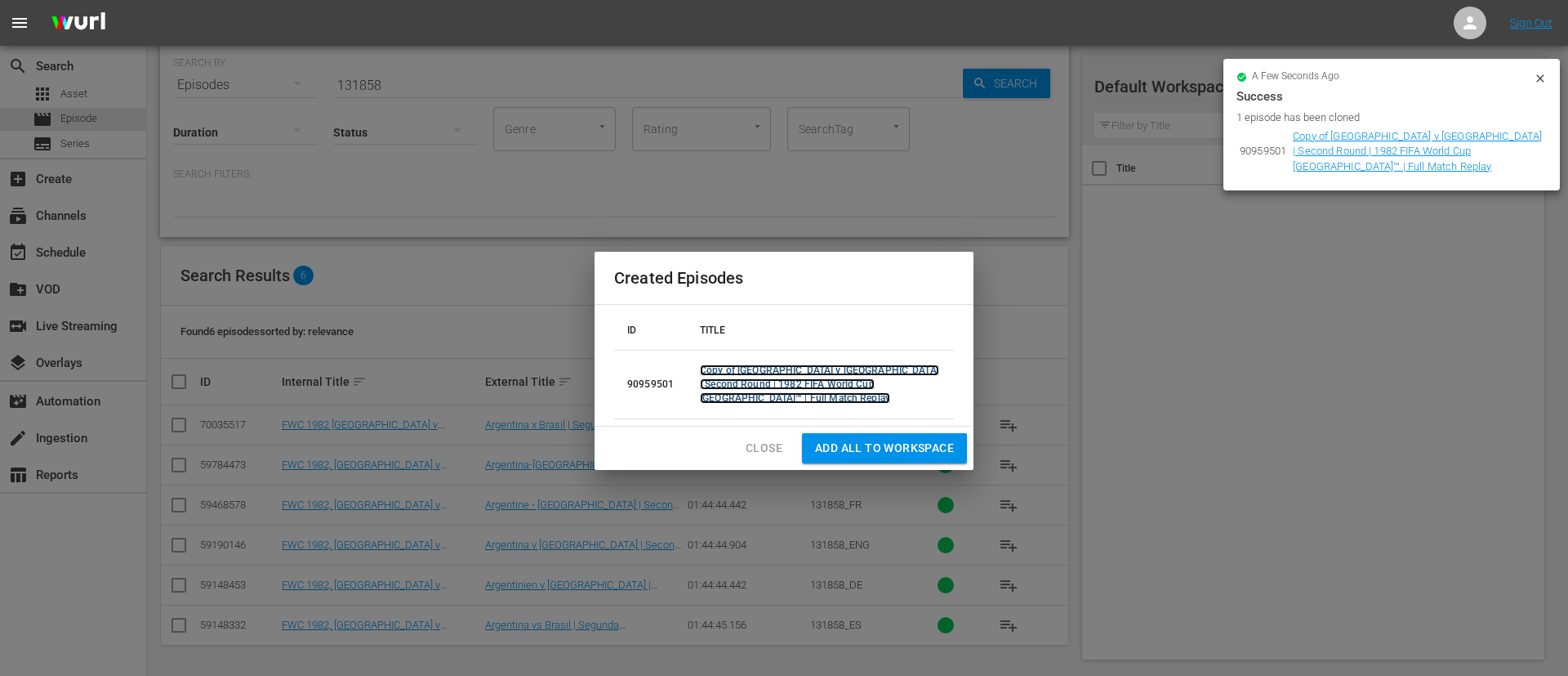
click at [821, 375] on link "Copy of [GEOGRAPHIC_DATA] v [GEOGRAPHIC_DATA] | Second Round | 1982 FIFA World …" at bounding box center [820, 384] width 239 height 39
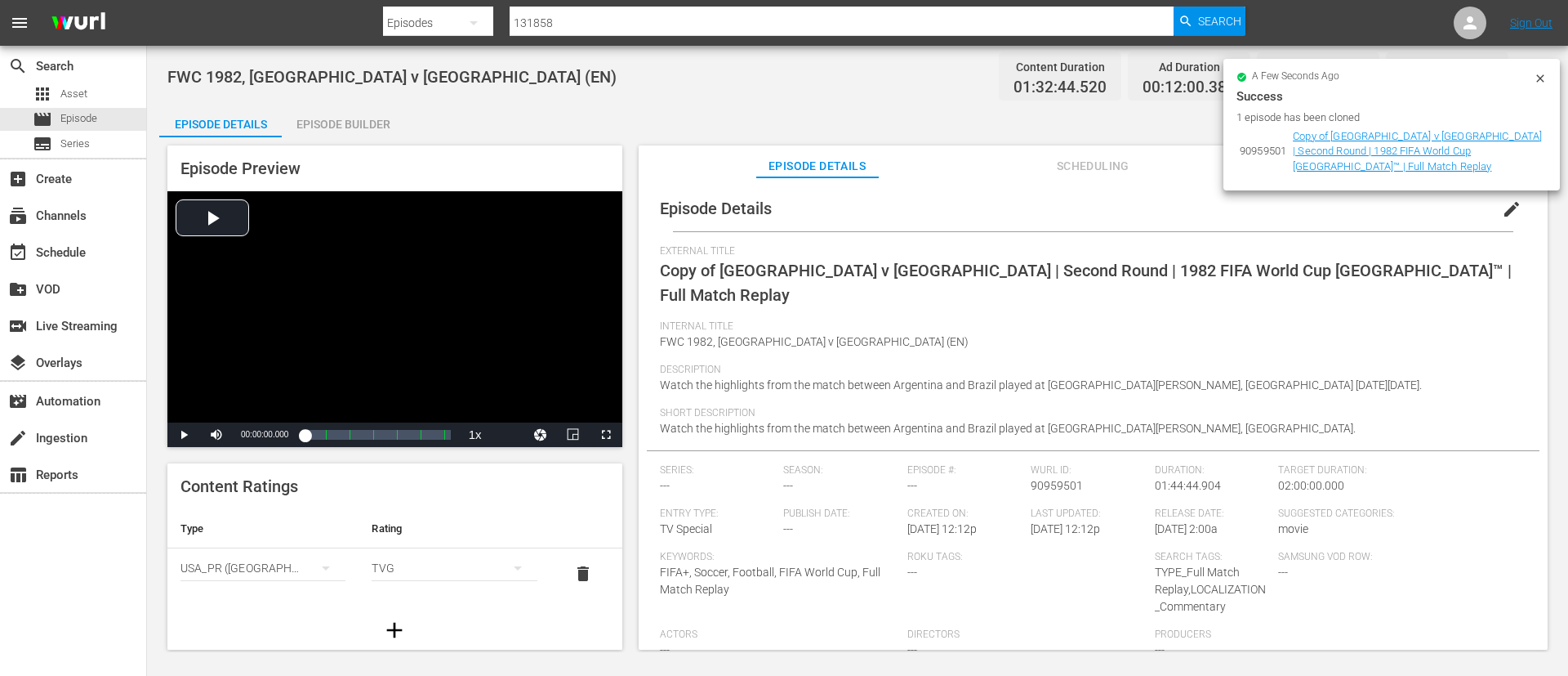
click at [1502, 208] on span "edit" at bounding box center [1511, 208] width 19 height 19
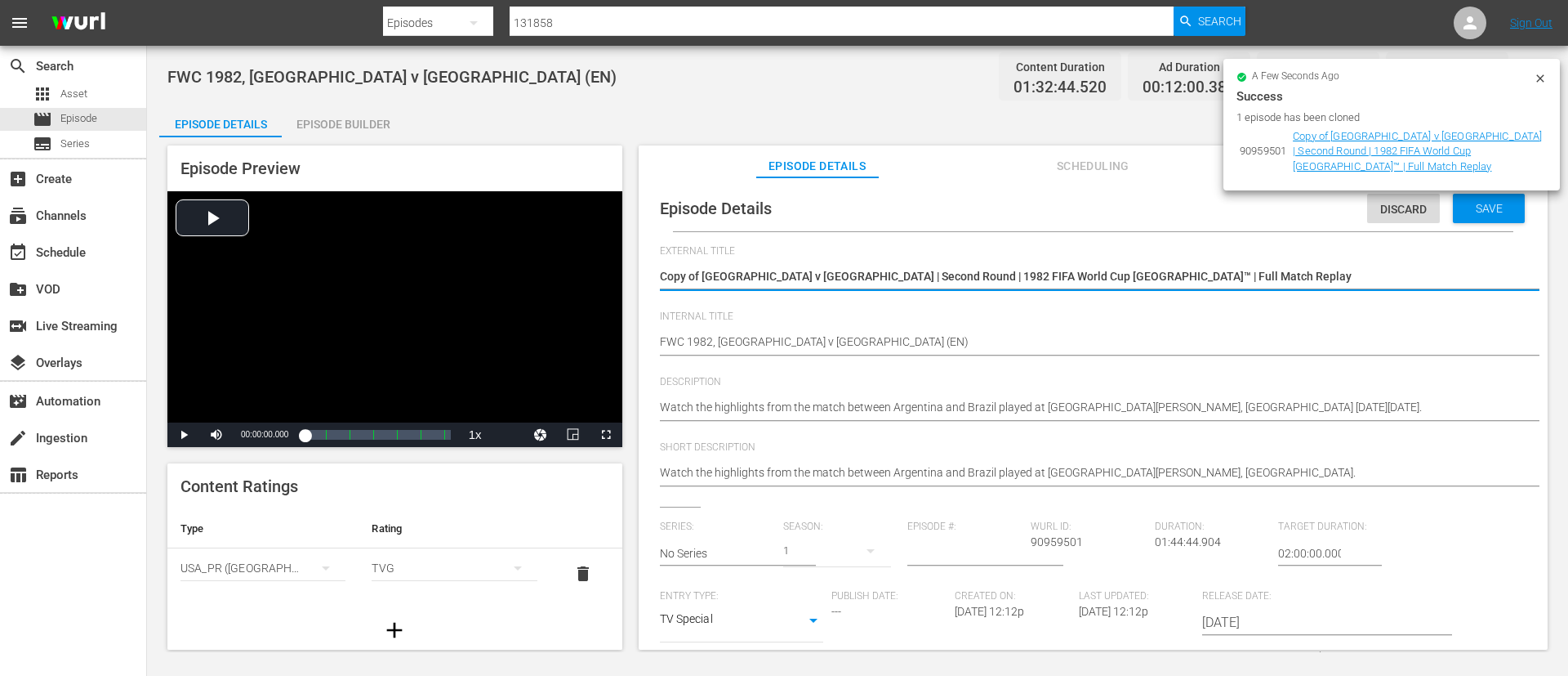
click at [1285, 285] on textarea "Copy of [GEOGRAPHIC_DATA] v [GEOGRAPHIC_DATA] | Second Round | 1982 FIFA World …" at bounding box center [1089, 277] width 859 height 19
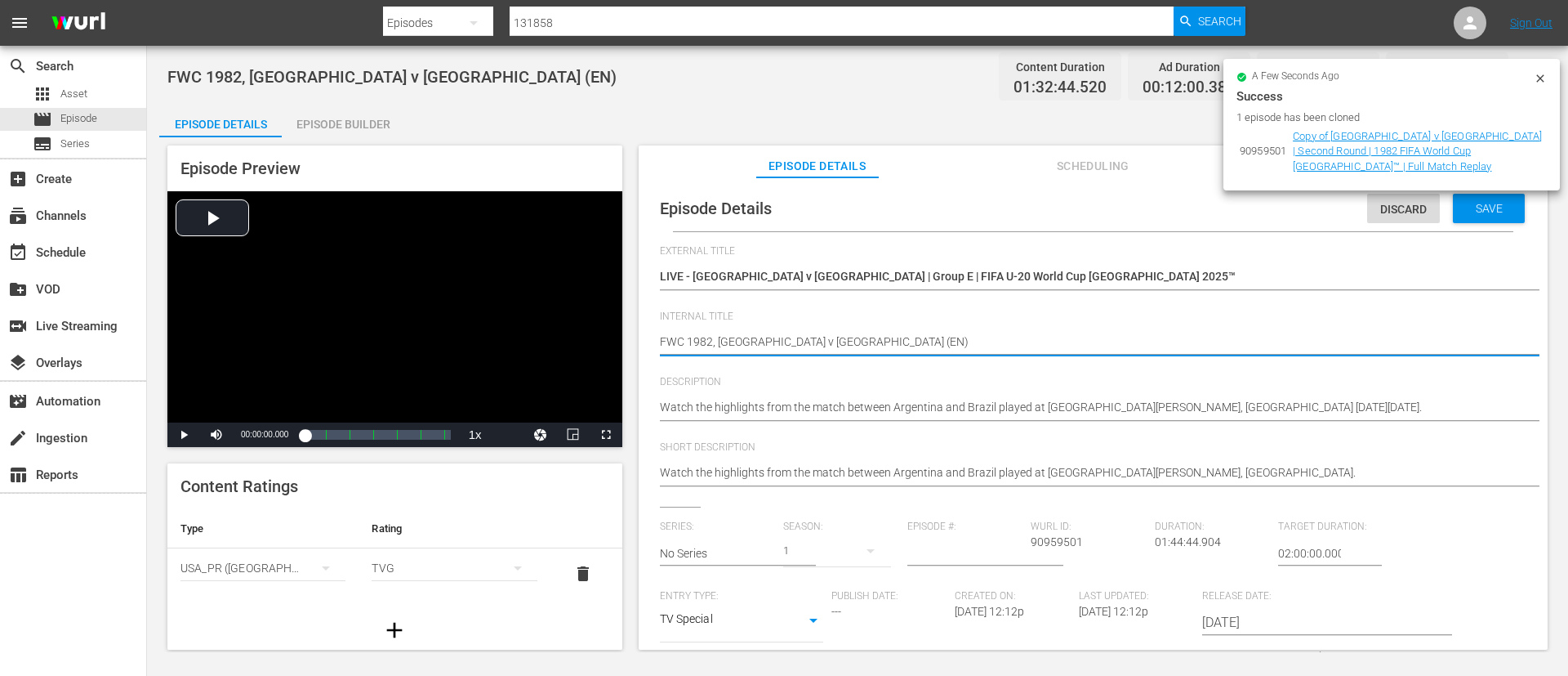
paste textarea "rance v [GEOGRAPHIC_DATA] | Group E | FIFA U-20 World Cup [GEOGRAPHIC_DATA] 202…"
click at [1345, 400] on textarea "Watch the highlights from the match between Argentina and Brazil played at [GEO…" at bounding box center [1089, 408] width 859 height 19
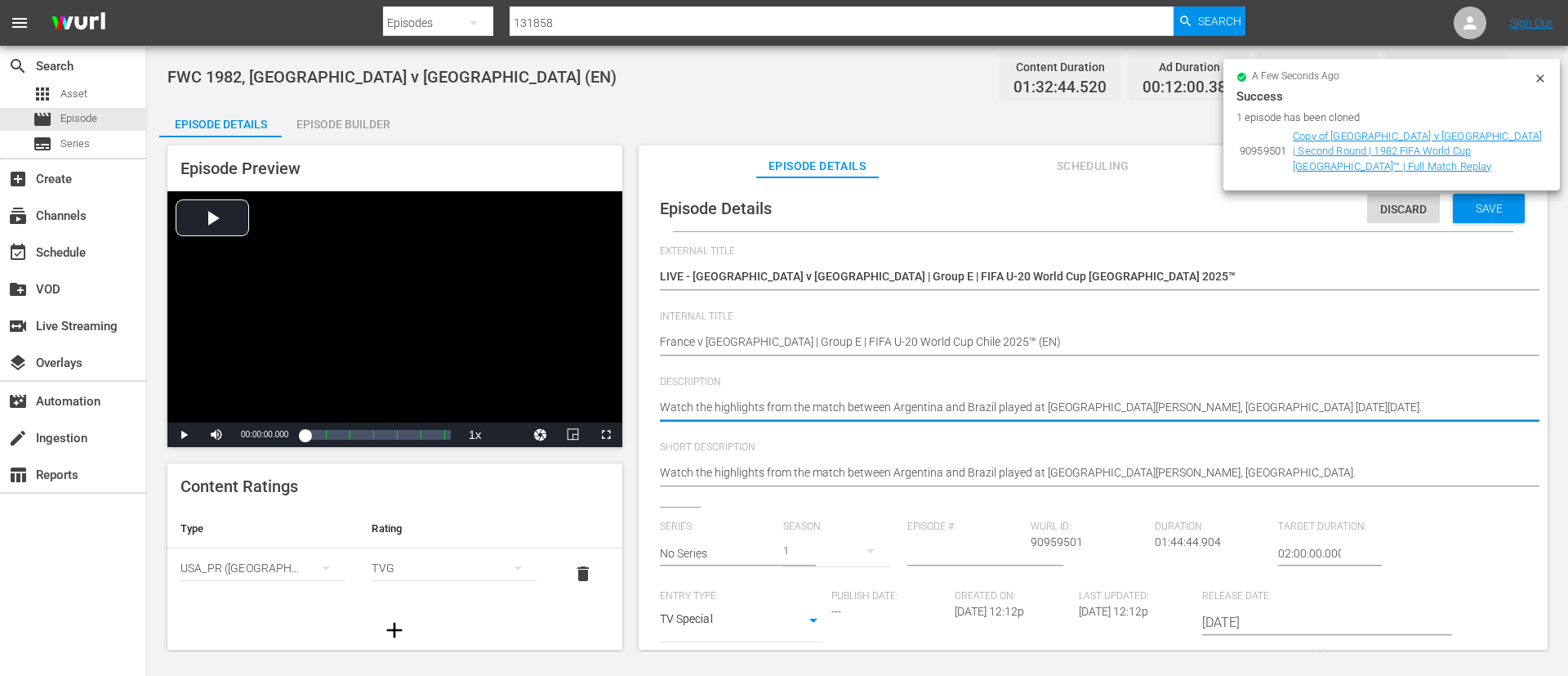
click at [1345, 400] on textarea "Watch the highlights from the match between Argentina and Brazil played at [GEO…" at bounding box center [1089, 408] width 859 height 19
paste textarea "match between France and [GEOGRAPHIC_DATA] played at [GEOGRAPHIC_DATA][PERSON_N…"
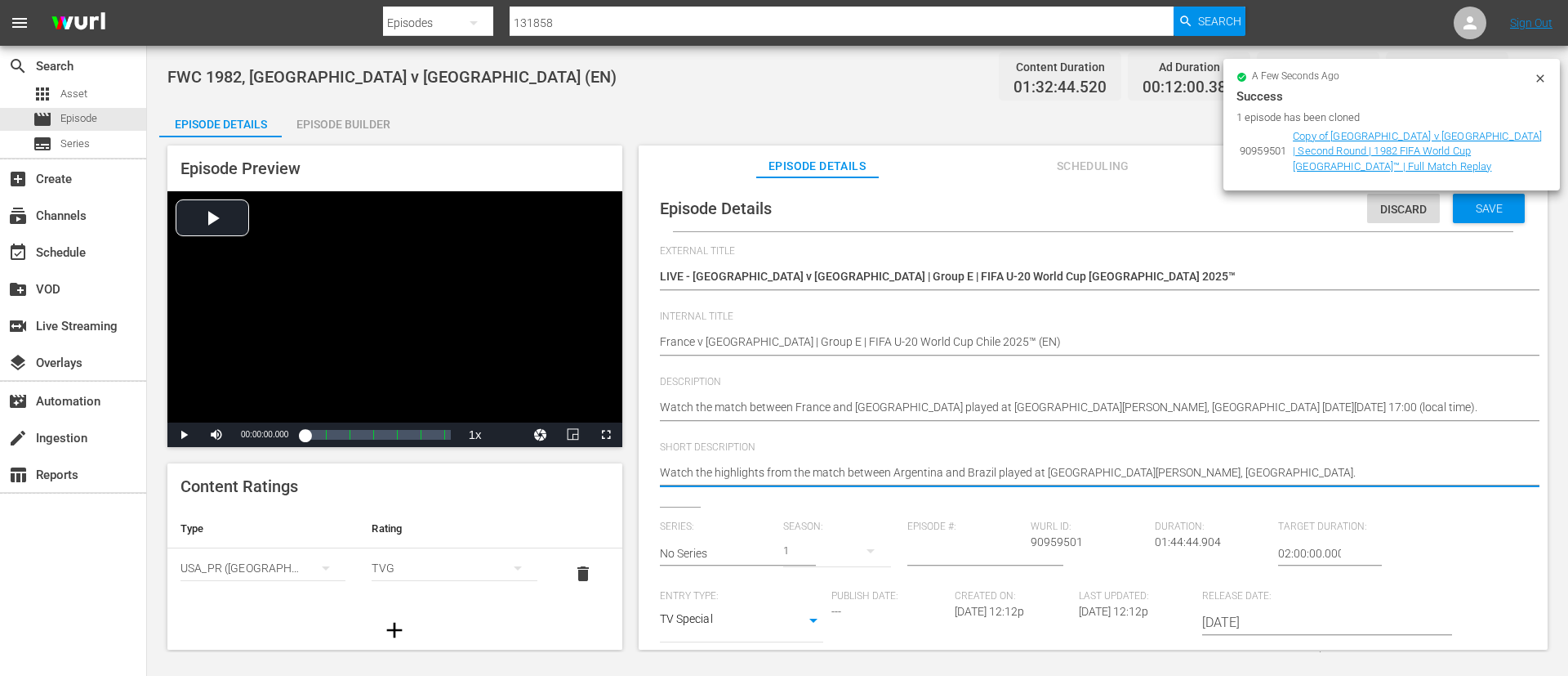
click at [1346, 480] on textarea "Watch the highlights from the match between Argentina and Brazil played at [GEO…" at bounding box center [1089, 474] width 859 height 19
paste textarea "match between France and [GEOGRAPHIC_DATA] played at [GEOGRAPHIC_DATA][PERSON_N…"
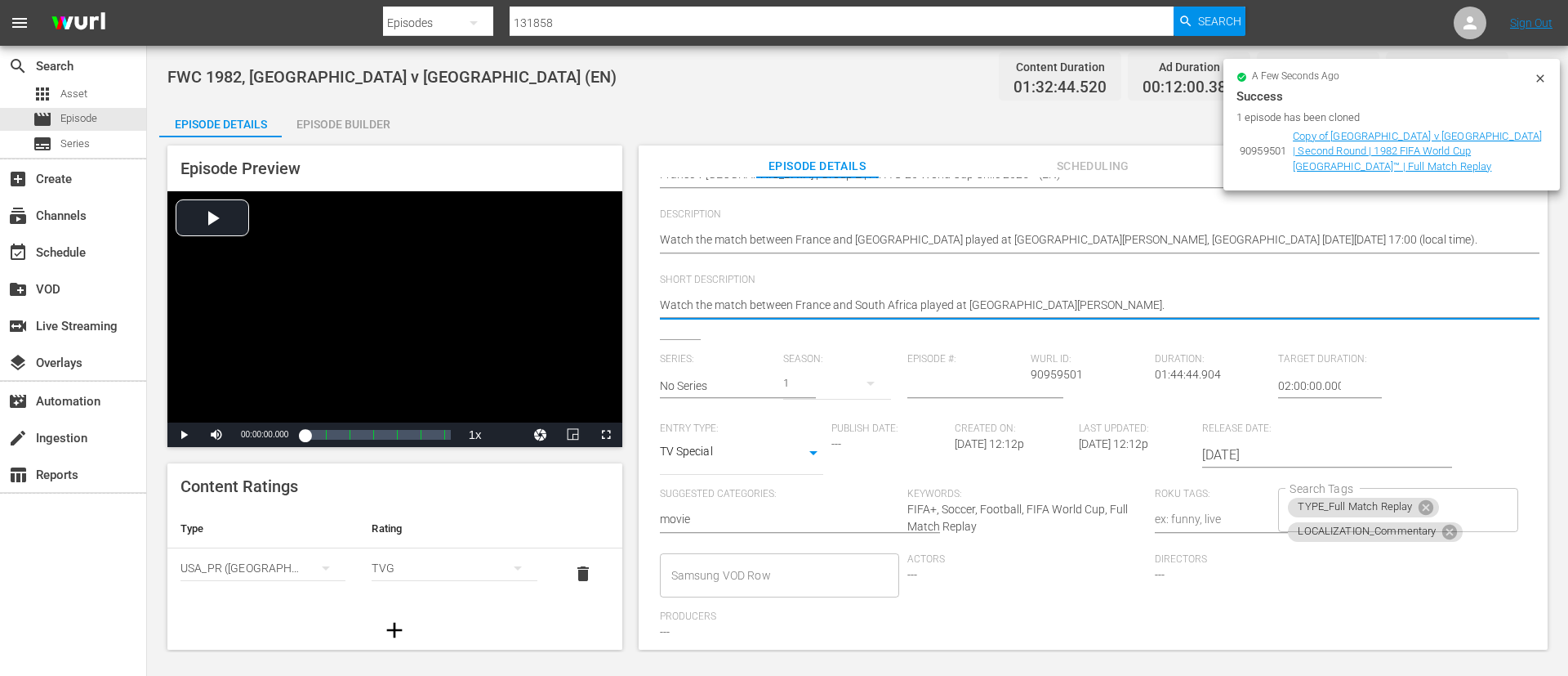
scroll to position [245, 0]
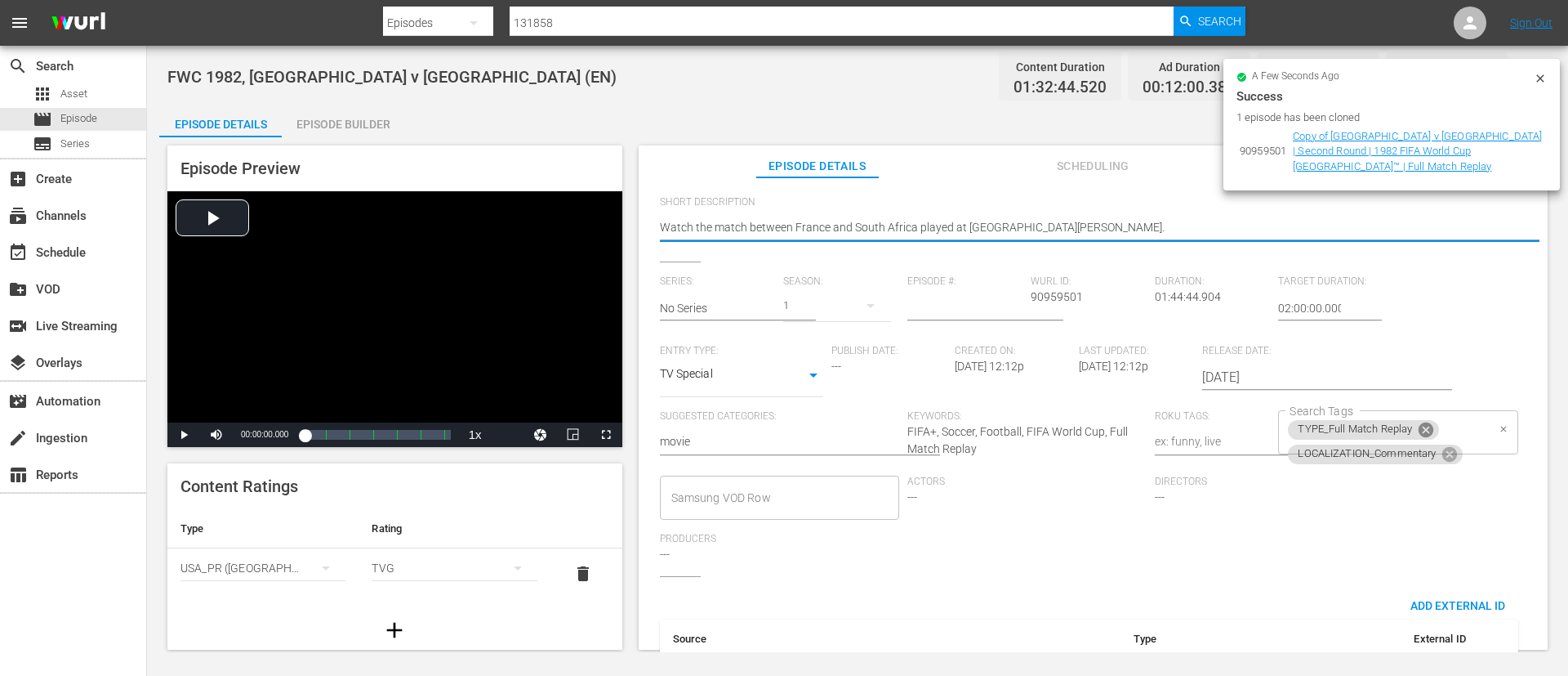
click at [1422, 433] on icon at bounding box center [1426, 429] width 18 height 18
click at [1457, 443] on input "Search Tags" at bounding box center [1385, 456] width 200 height 29
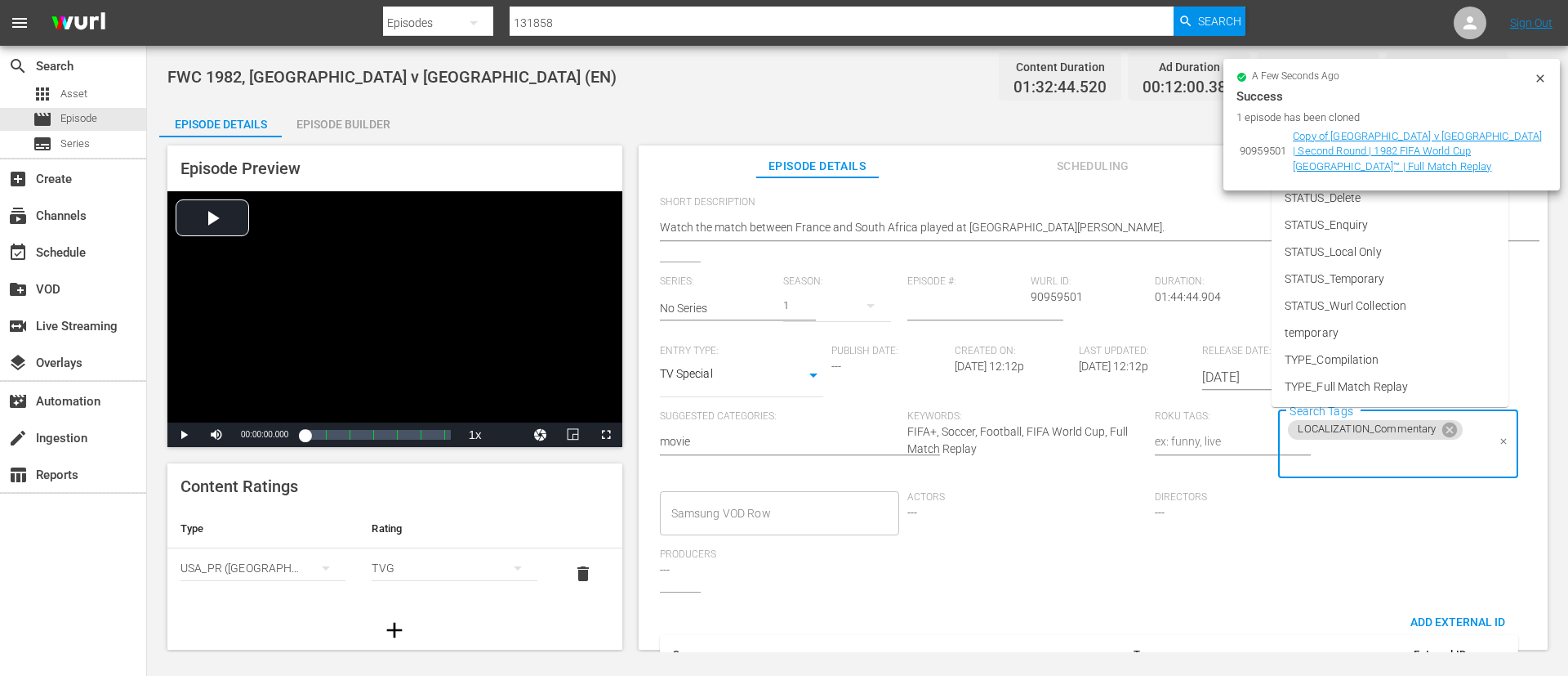
scroll to position [228, 0]
click at [1370, 329] on li "TYPE_Live" at bounding box center [1390, 333] width 237 height 27
click at [1414, 453] on input "Search Tags" at bounding box center [1433, 456] width 109 height 29
click at [1423, 192] on li "STATUS_Temporary" at bounding box center [1390, 198] width 237 height 27
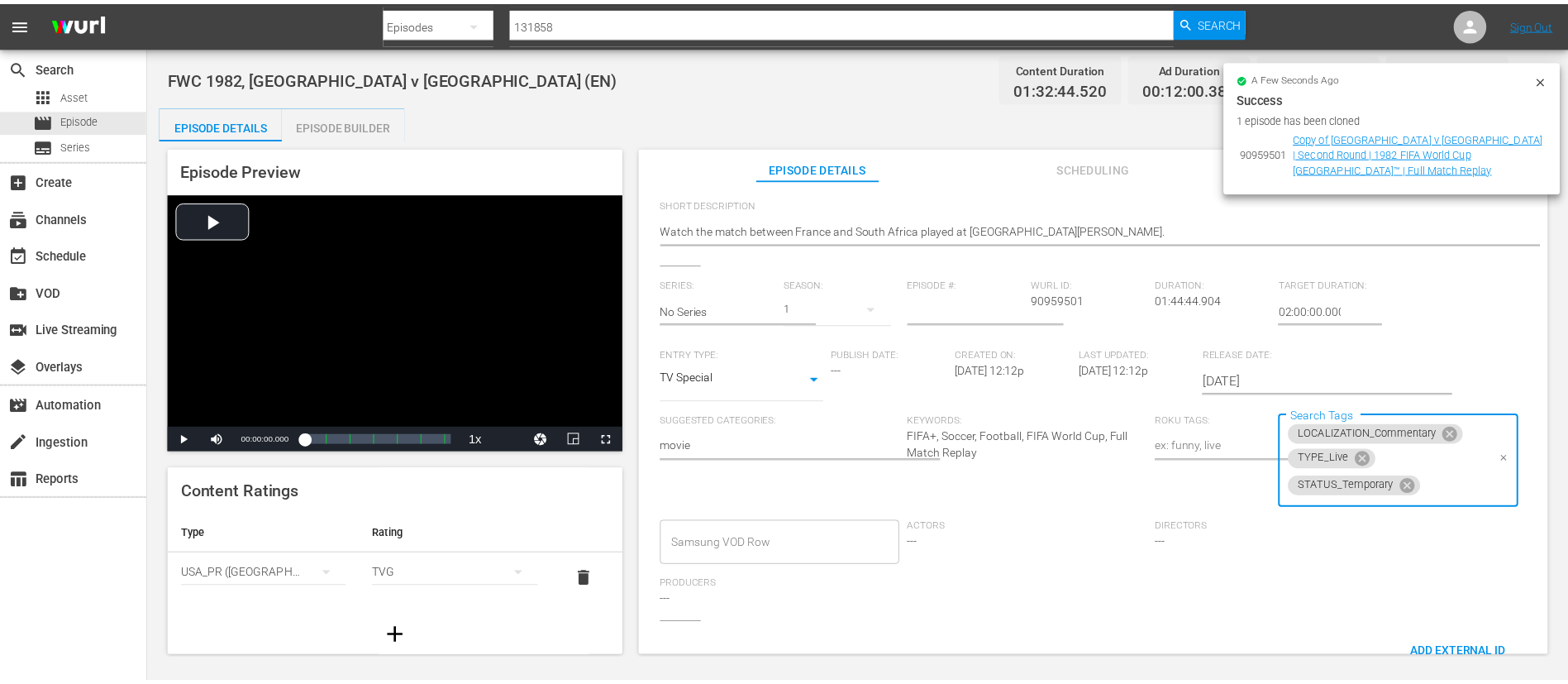
scroll to position [0, 0]
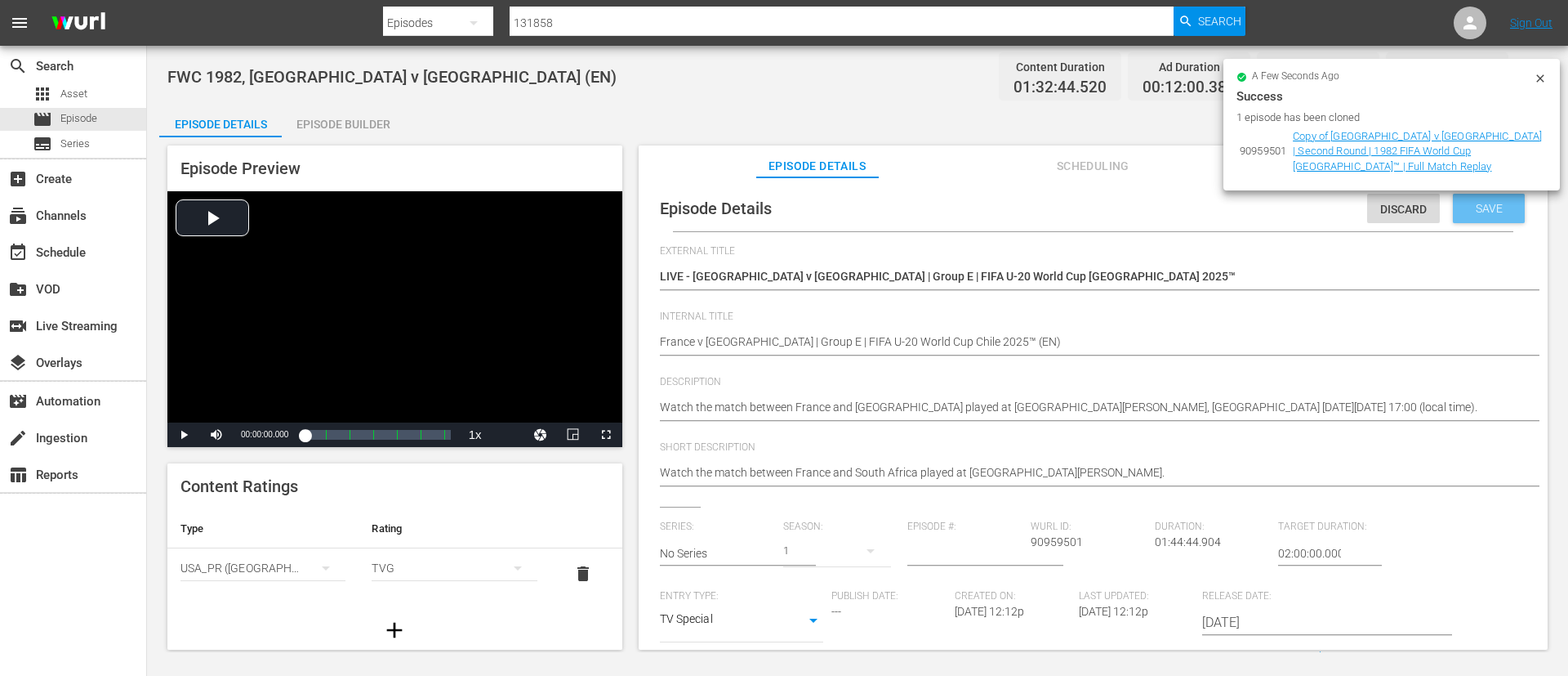
click at [1509, 199] on div "Save" at bounding box center [1489, 207] width 72 height 29
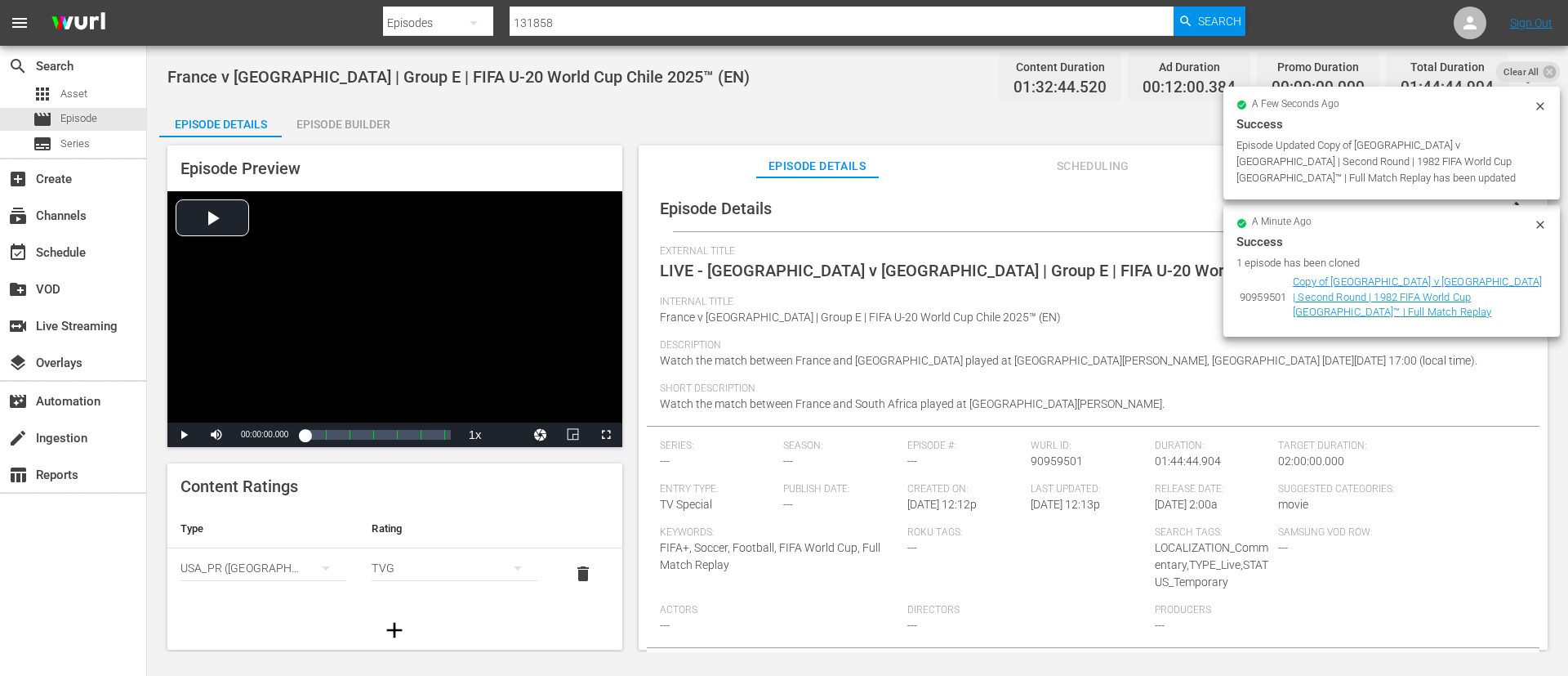
click at [1538, 74] on span "Clear All" at bounding box center [1521, 71] width 51 height 21
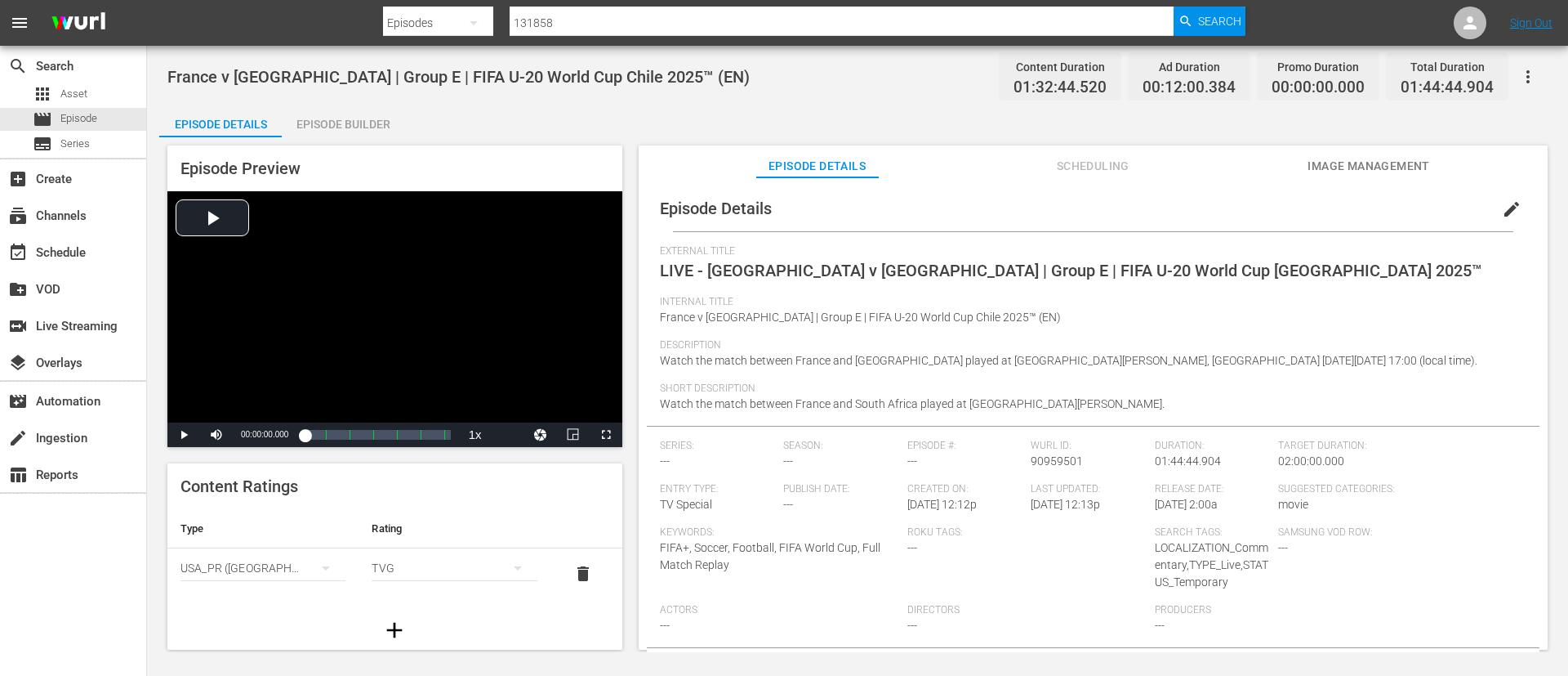
click at [1404, 167] on span "Image Management" at bounding box center [1369, 166] width 123 height 20
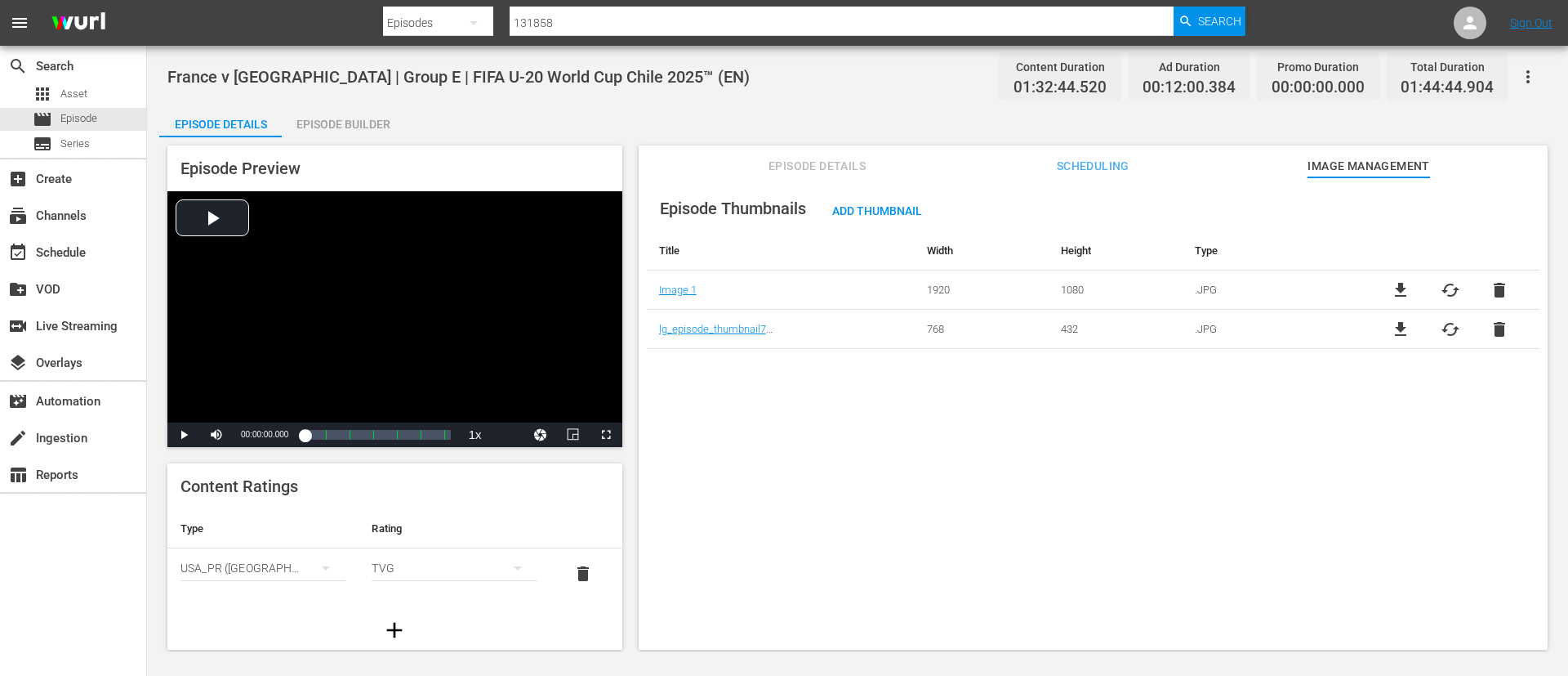
click at [1442, 281] on span "cached" at bounding box center [1450, 289] width 19 height 19
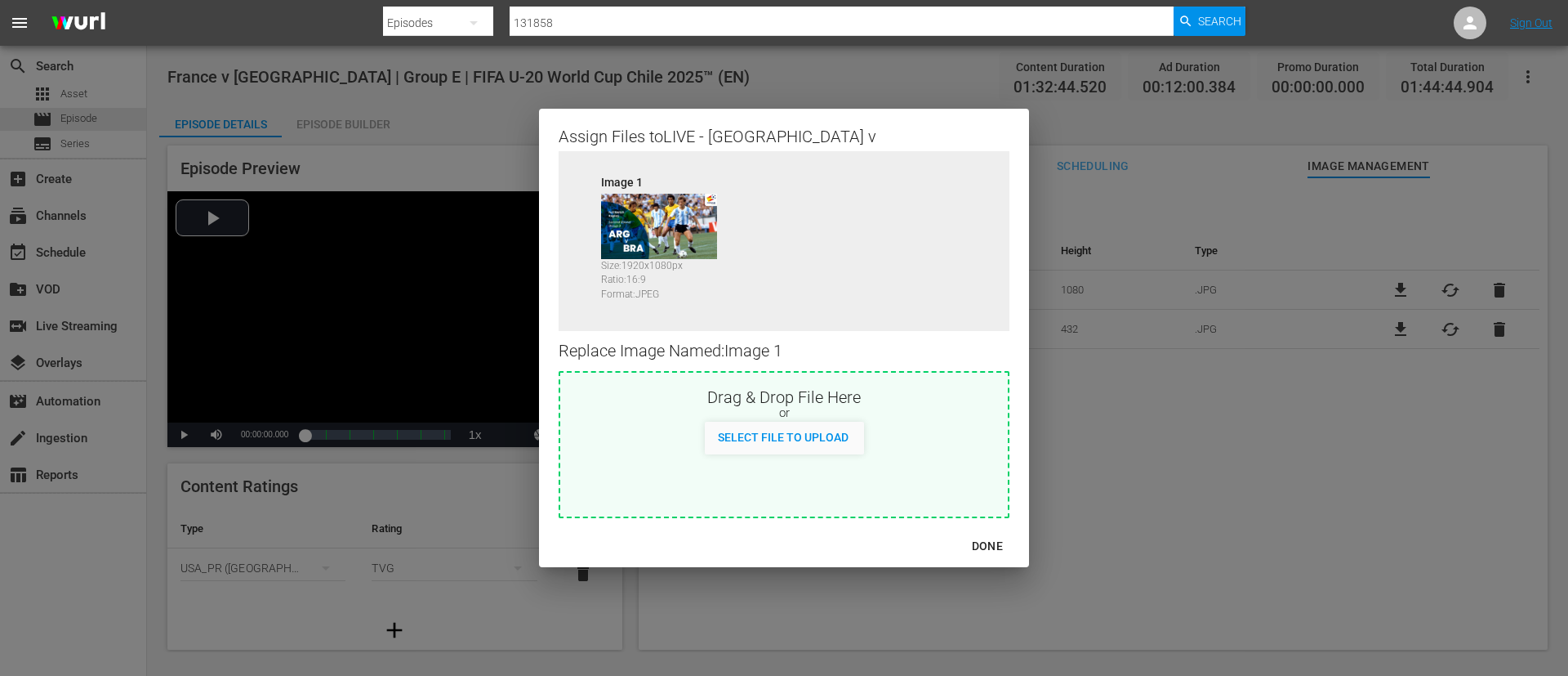
click at [852, 440] on span "Select File to Upload" at bounding box center [784, 438] width 157 height 13
click at [1000, 551] on div "DONE" at bounding box center [988, 546] width 57 height 20
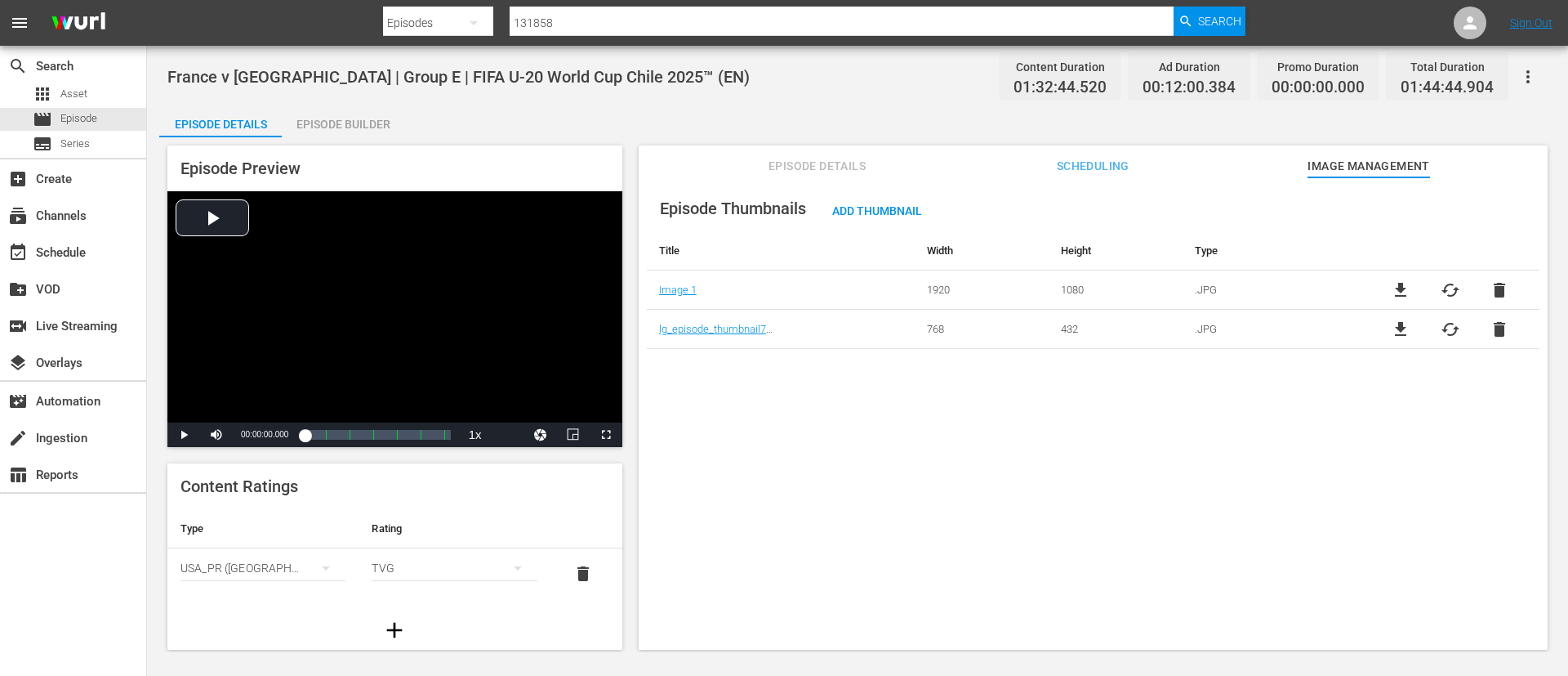
click at [1494, 322] on span "delete" at bounding box center [1499, 329] width 19 height 19
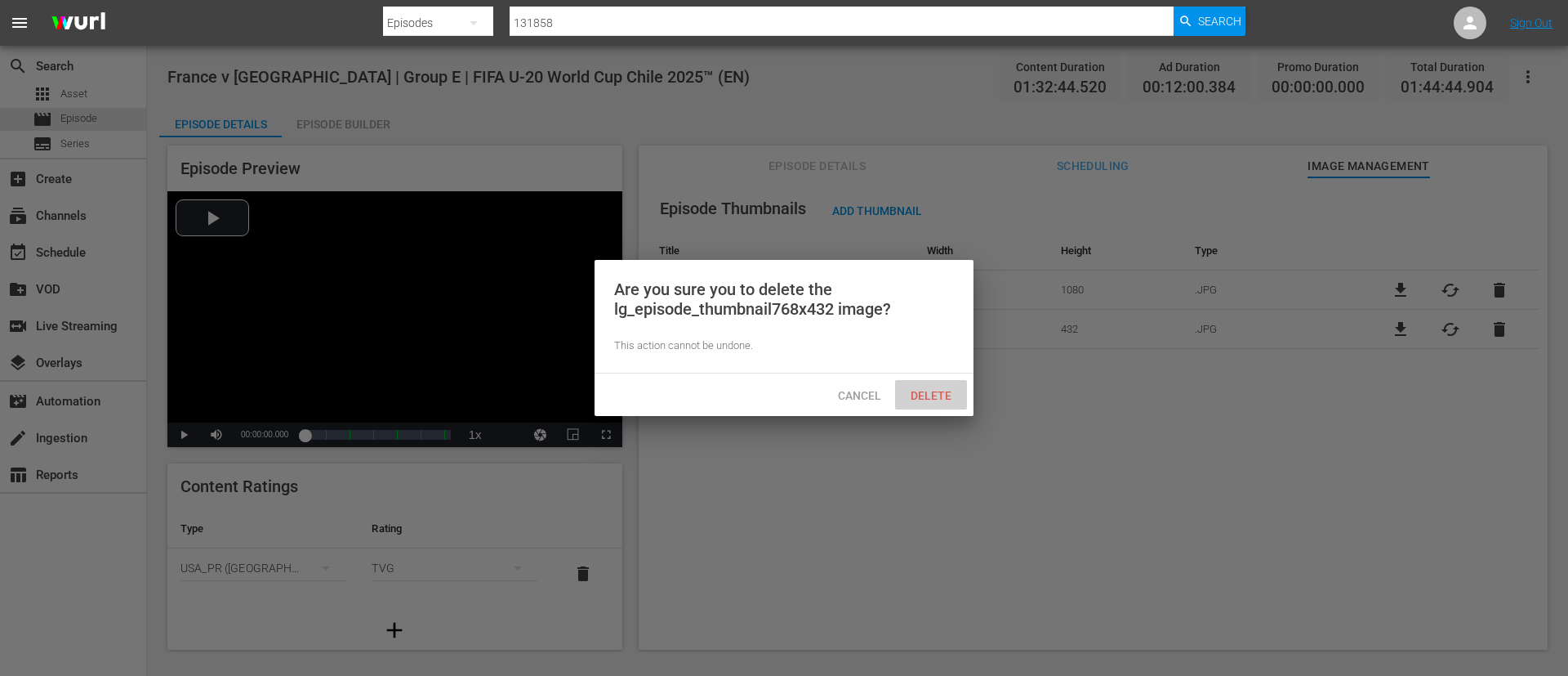
click at [926, 404] on div "Delete" at bounding box center [932, 395] width 72 height 30
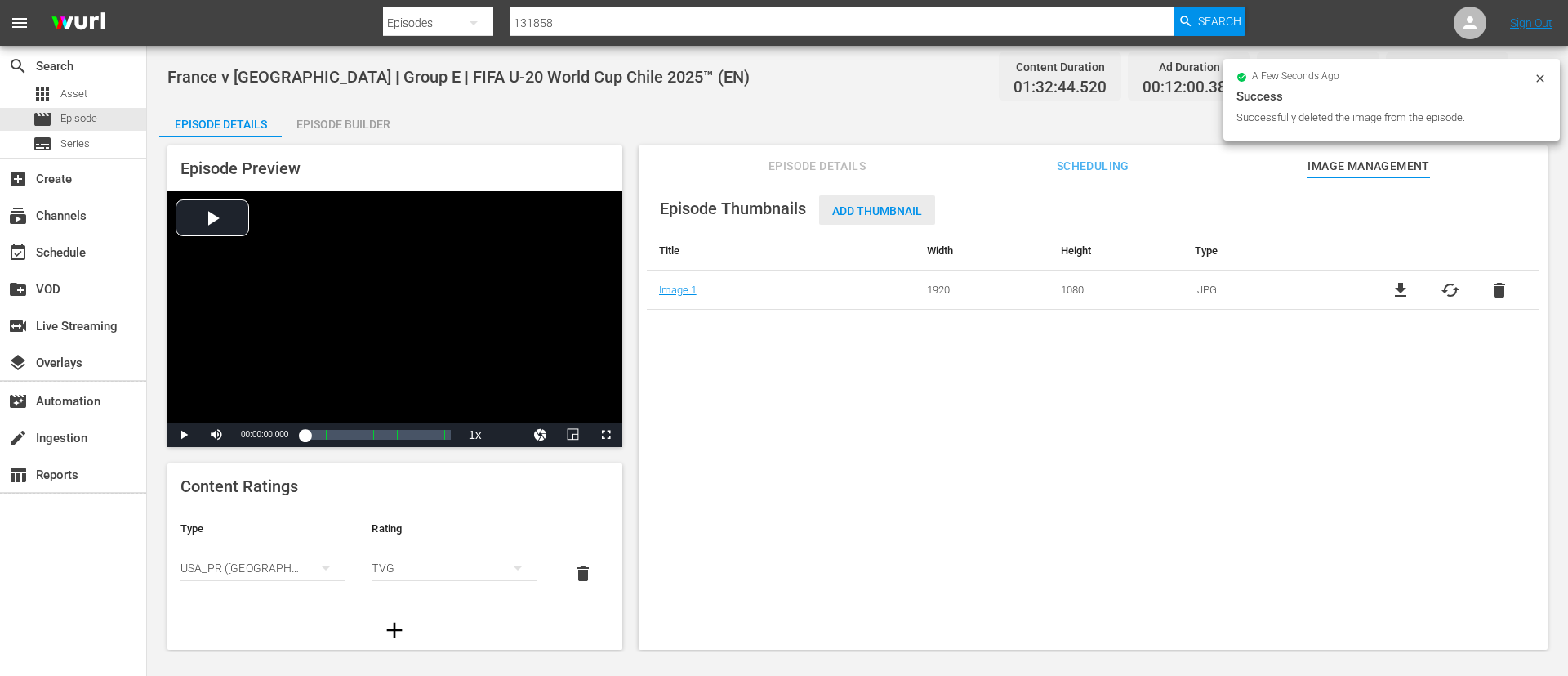
click at [871, 206] on span "Add Thumbnail" at bounding box center [877, 211] width 116 height 13
click at [877, 198] on div "Add Thumbnail" at bounding box center [877, 210] width 116 height 30
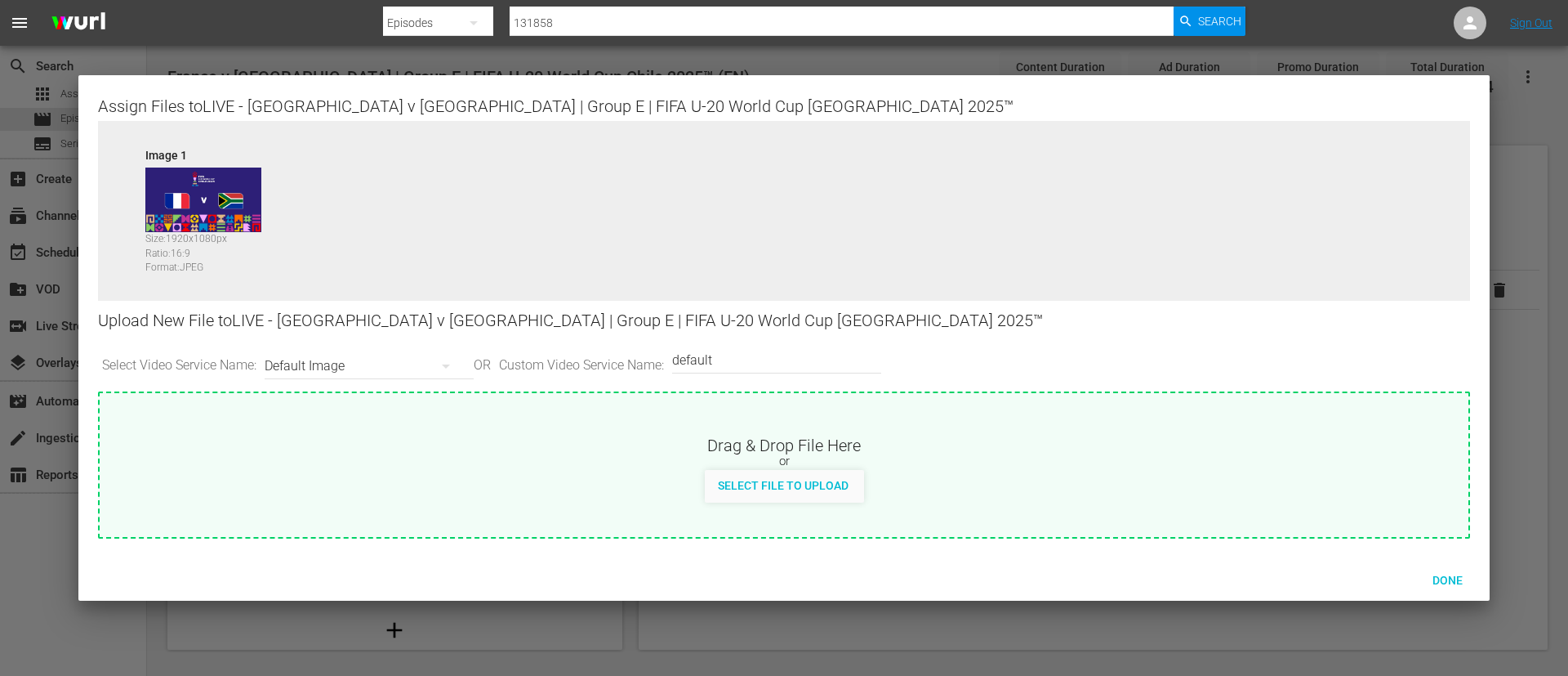
click at [794, 362] on input "default" at bounding box center [773, 360] width 201 height 39
click at [826, 479] on span "Select File to Upload" at bounding box center [784, 485] width 157 height 13
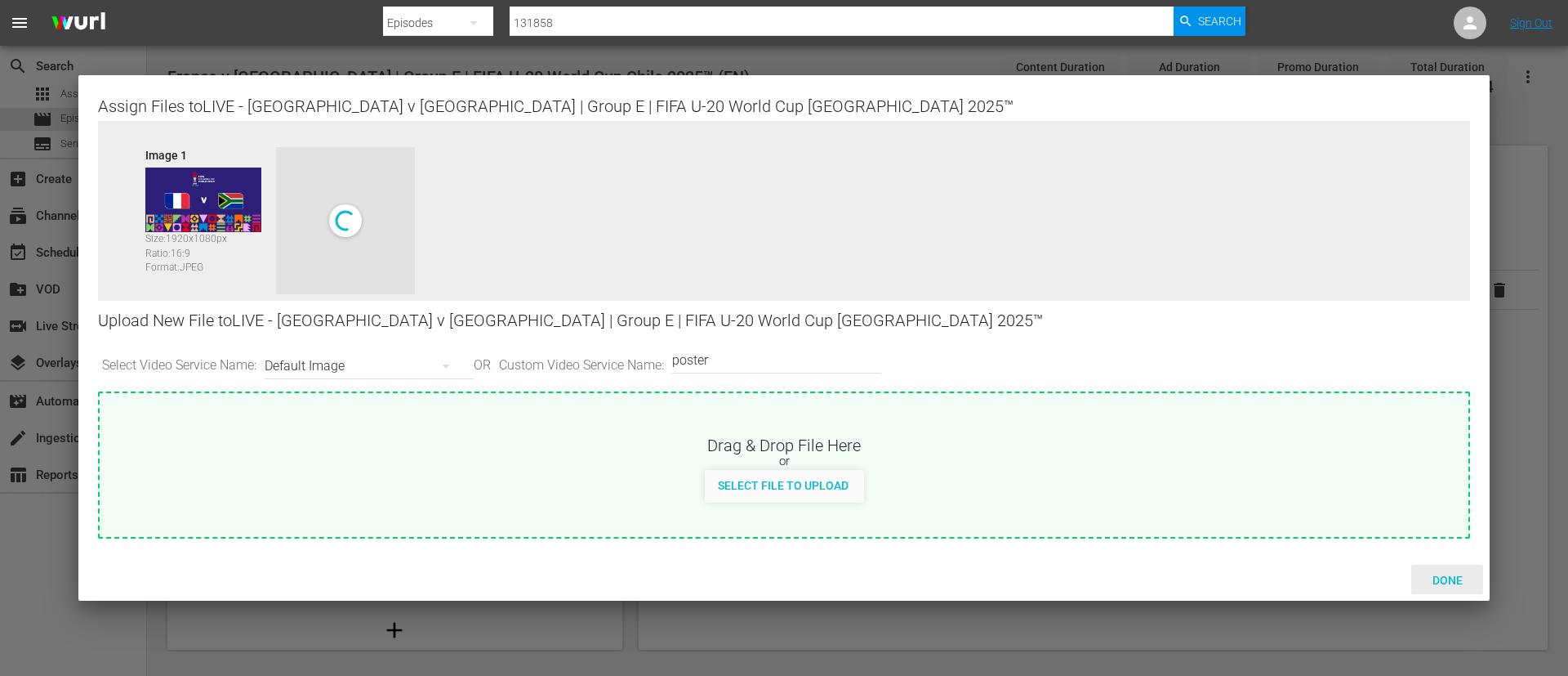
click at [1457, 574] on span "Done" at bounding box center [1448, 581] width 56 height 13
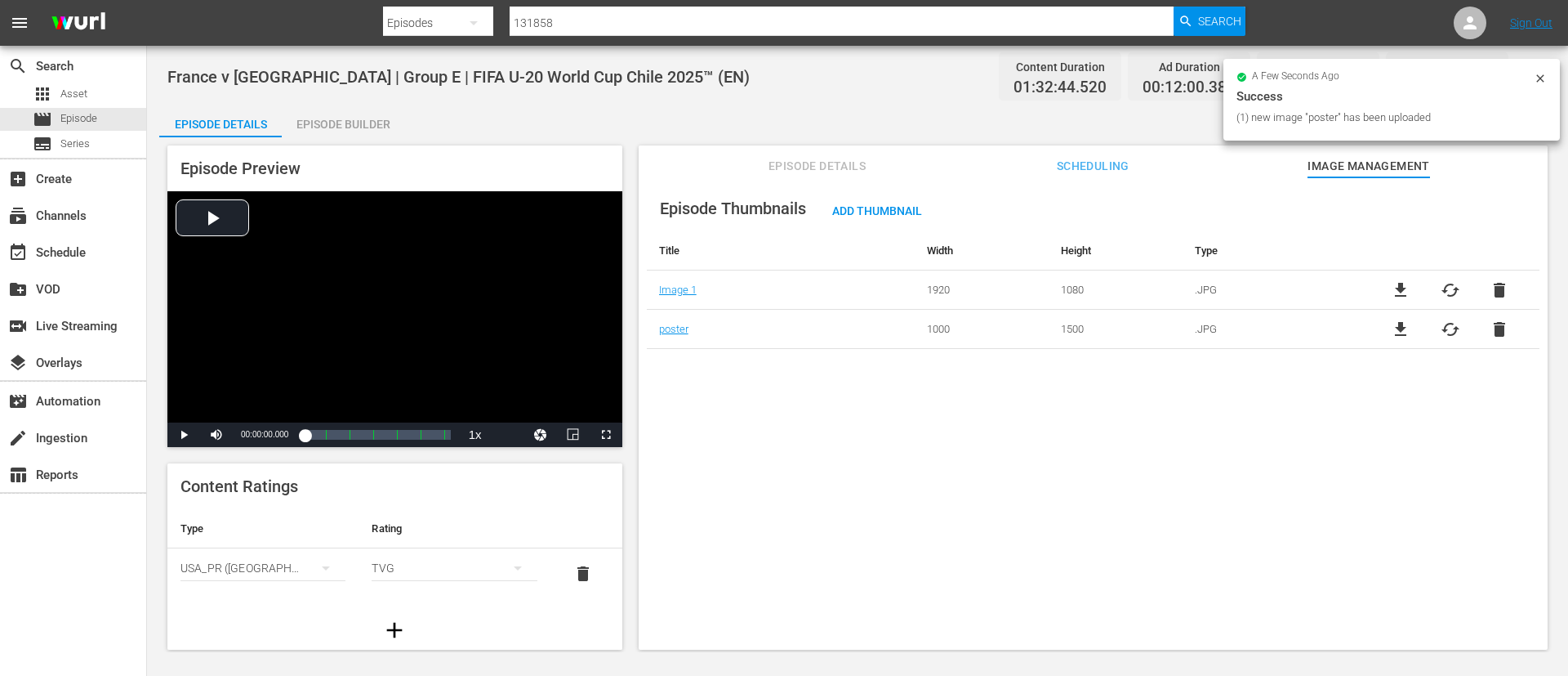
click at [390, 113] on div "Episode Builder" at bounding box center [343, 124] width 123 height 39
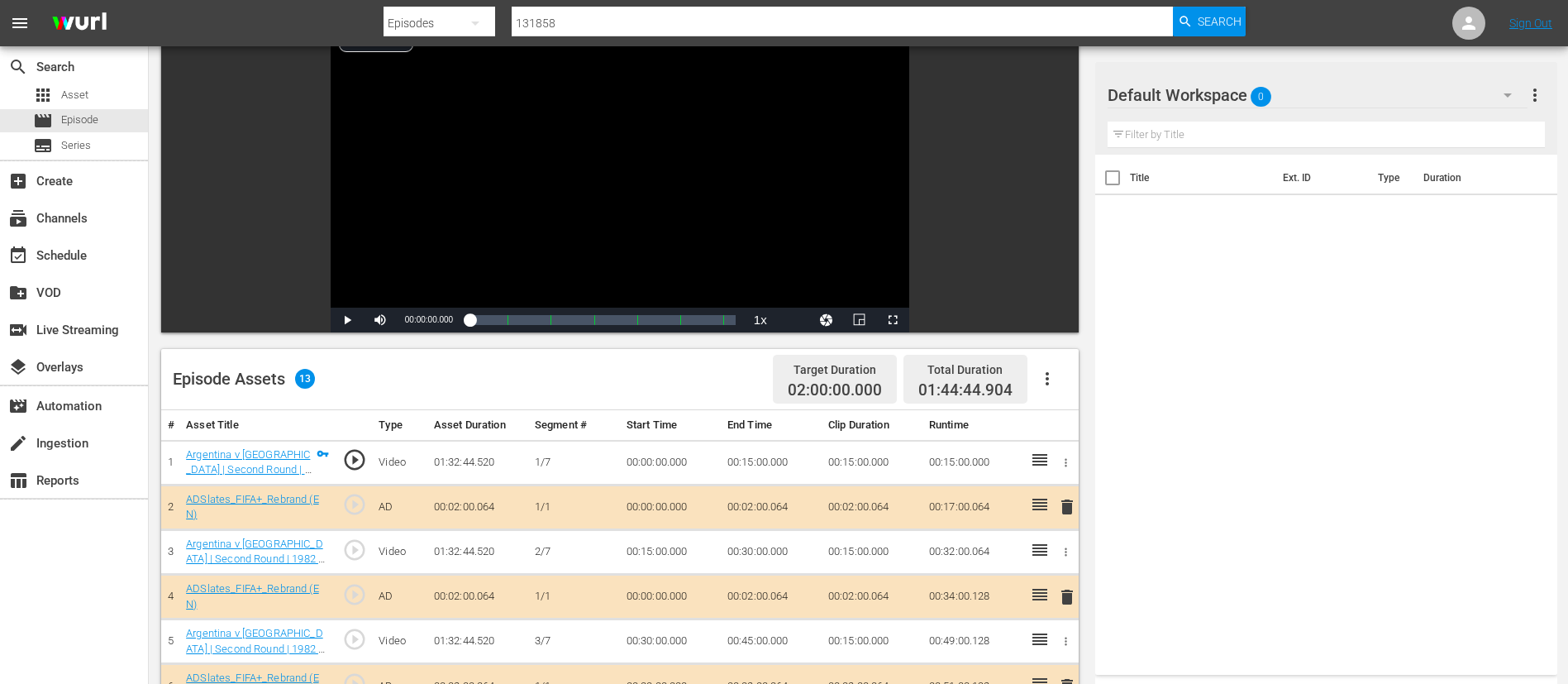
scroll to position [248, 0]
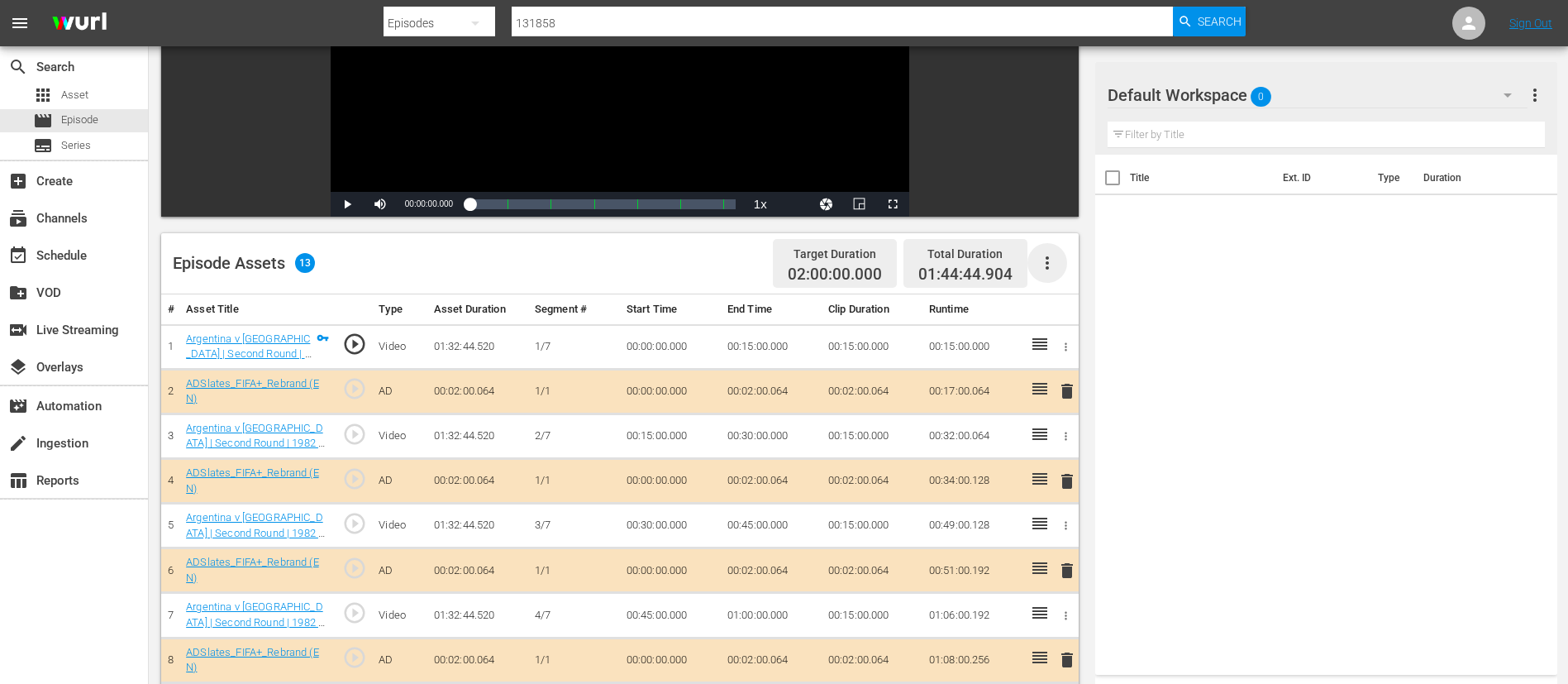
click at [1040, 257] on icon "button" at bounding box center [1047, 262] width 19 height 19
click at [1043, 305] on div "Clear Ads" at bounding box center [1097, 309] width 113 height 40
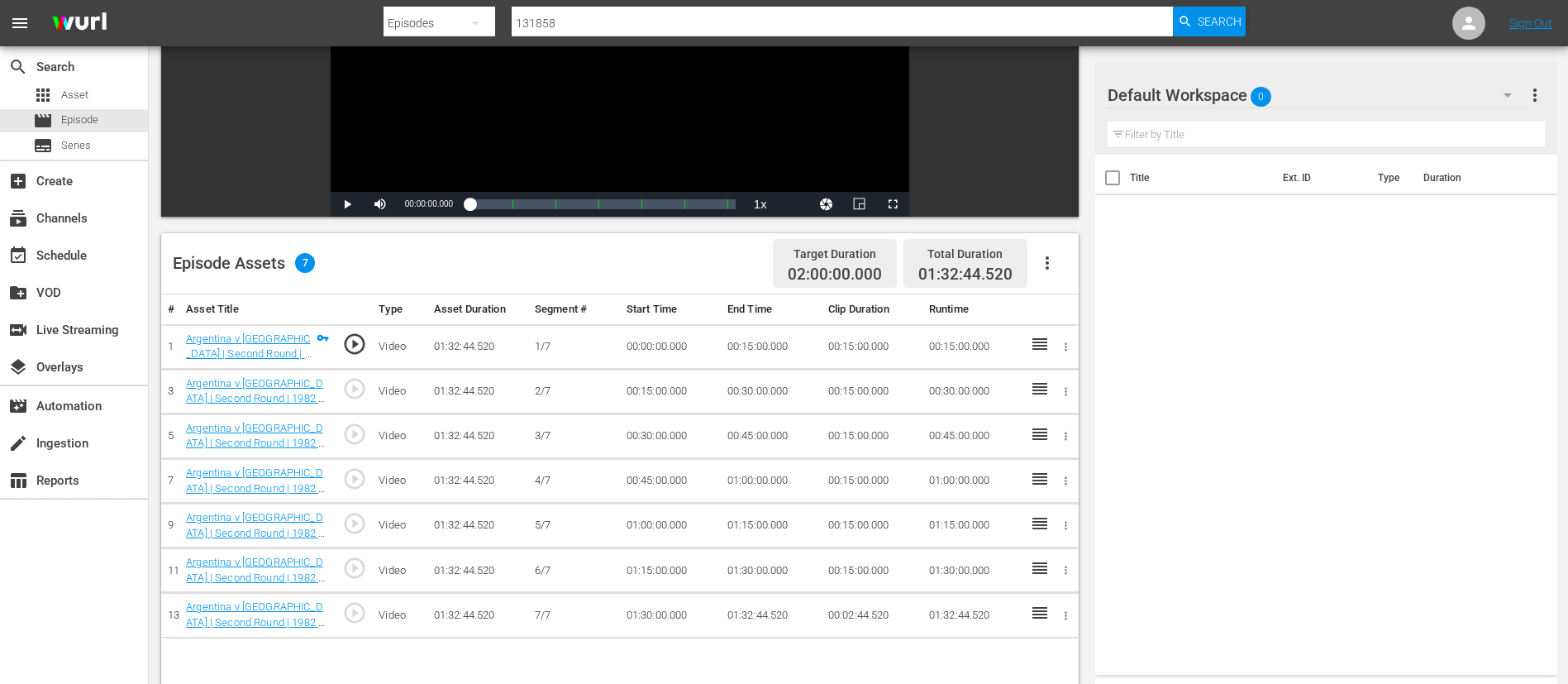
click at [1051, 265] on icon "button" at bounding box center [1047, 262] width 19 height 19
click at [1063, 268] on div "Fill with Ads" at bounding box center [1097, 269] width 113 height 40
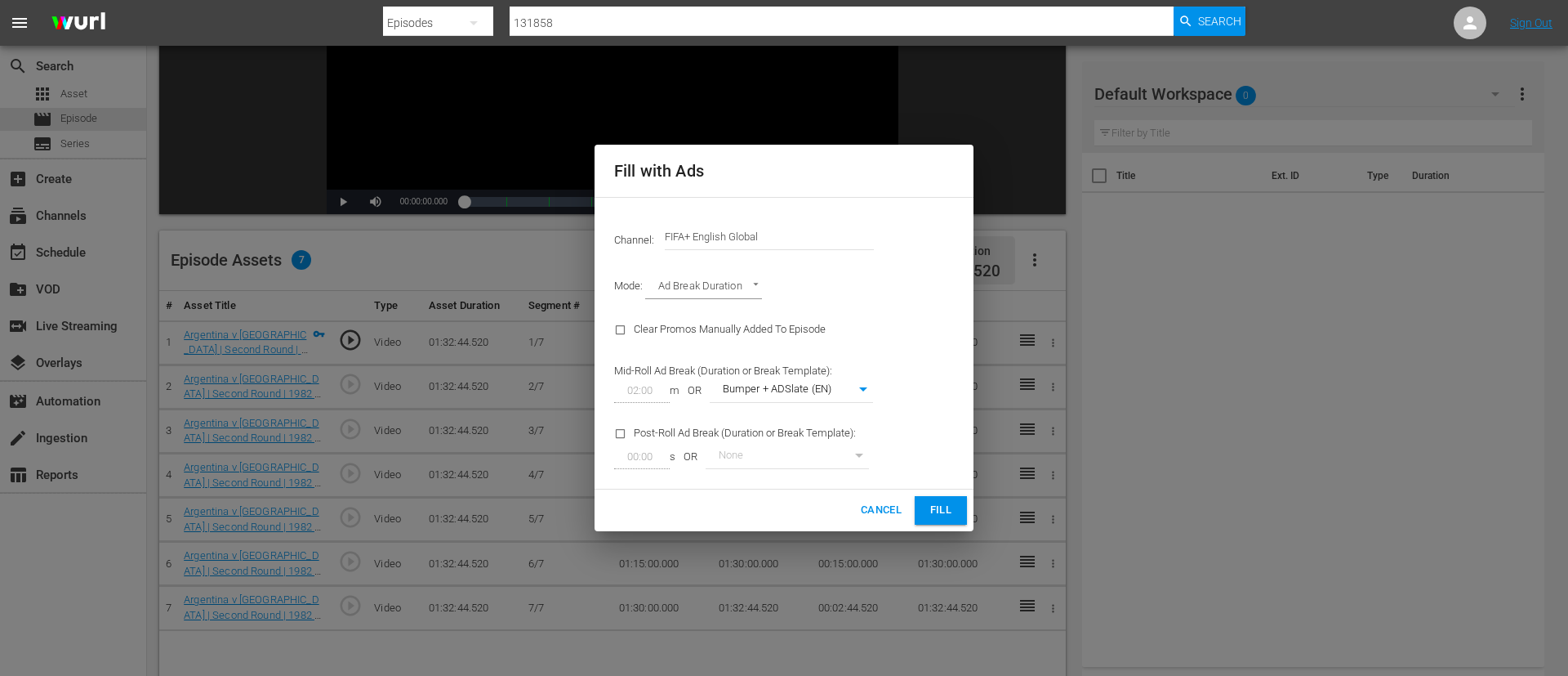
click at [949, 516] on span "Fill" at bounding box center [941, 510] width 26 height 18
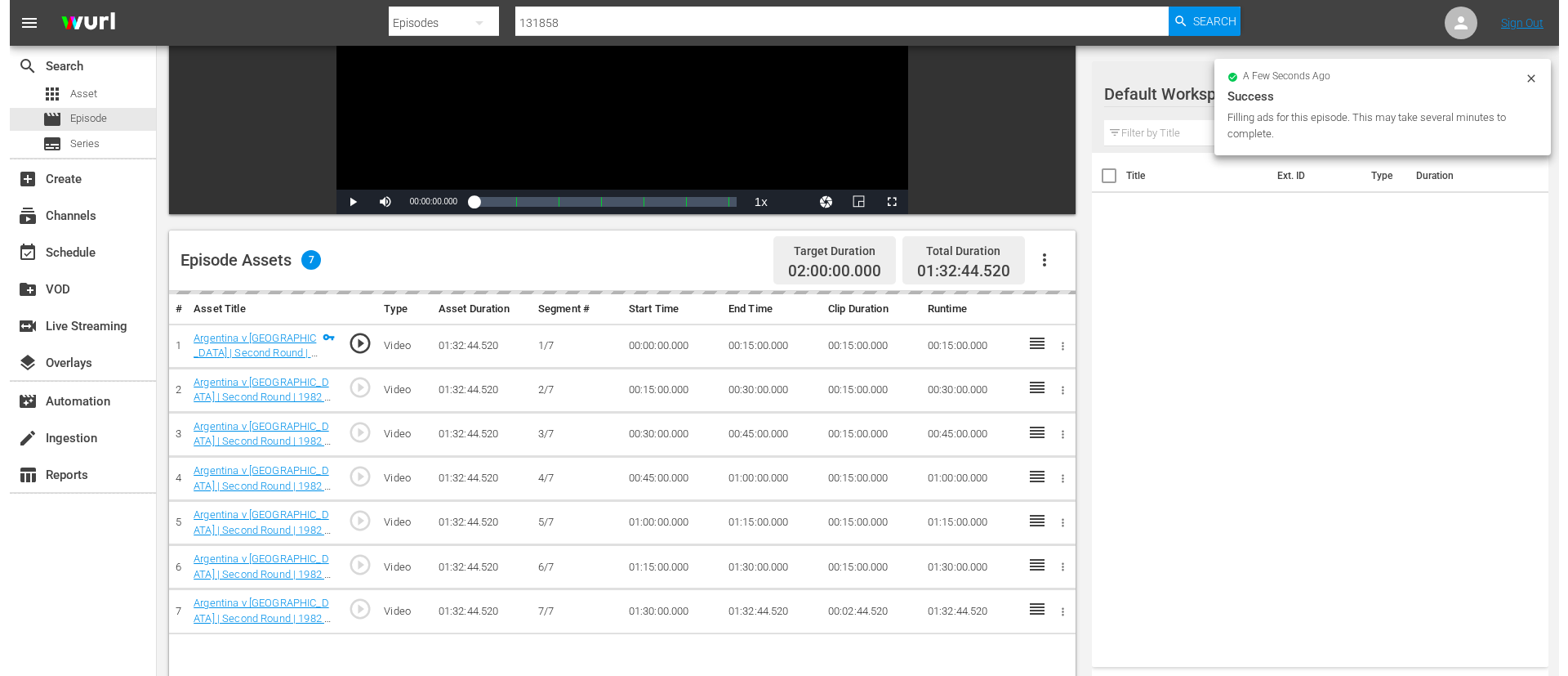
scroll to position [0, 0]
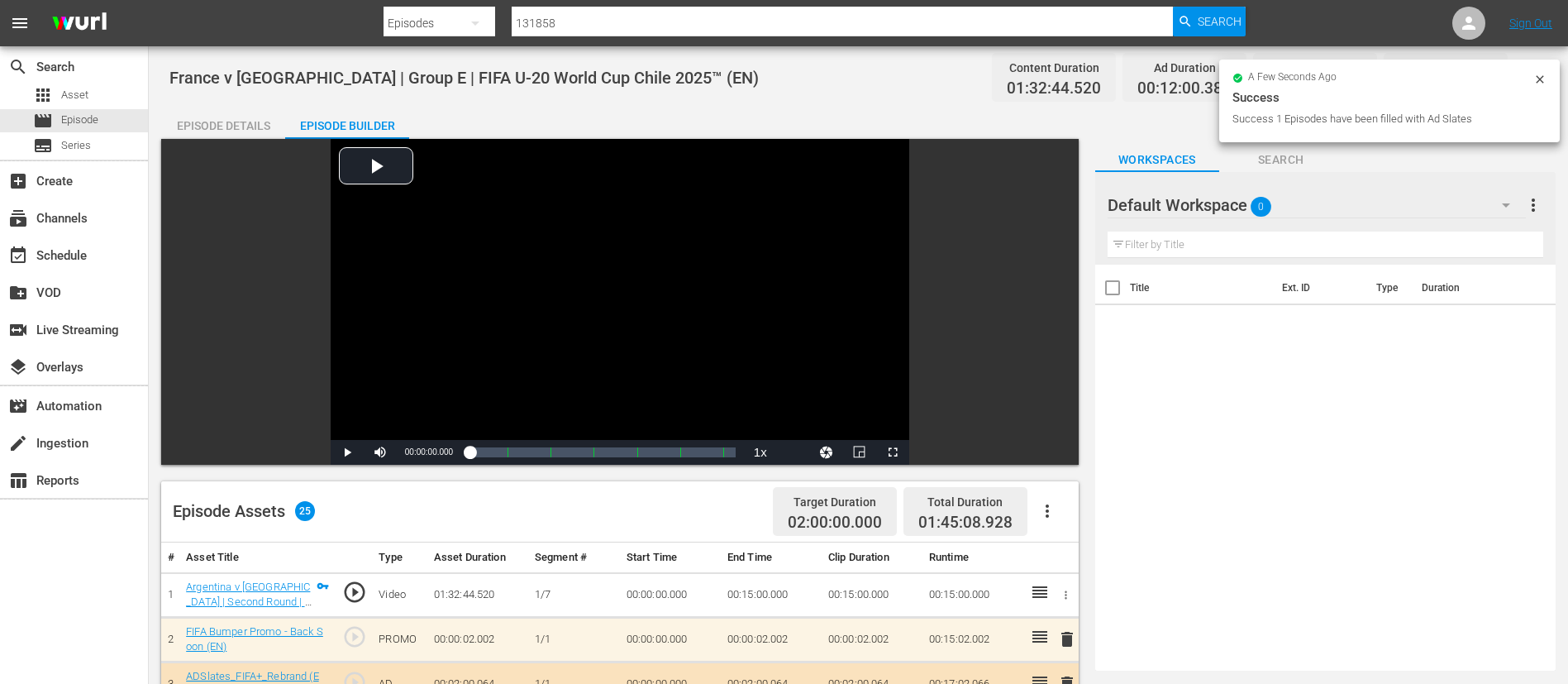
click at [1538, 71] on div "a few seconds ago Success Success 1 Episodes have been filled with Ad Slates" at bounding box center [1389, 101] width 340 height 83
click at [1538, 73] on icon at bounding box center [1540, 80] width 14 height 14
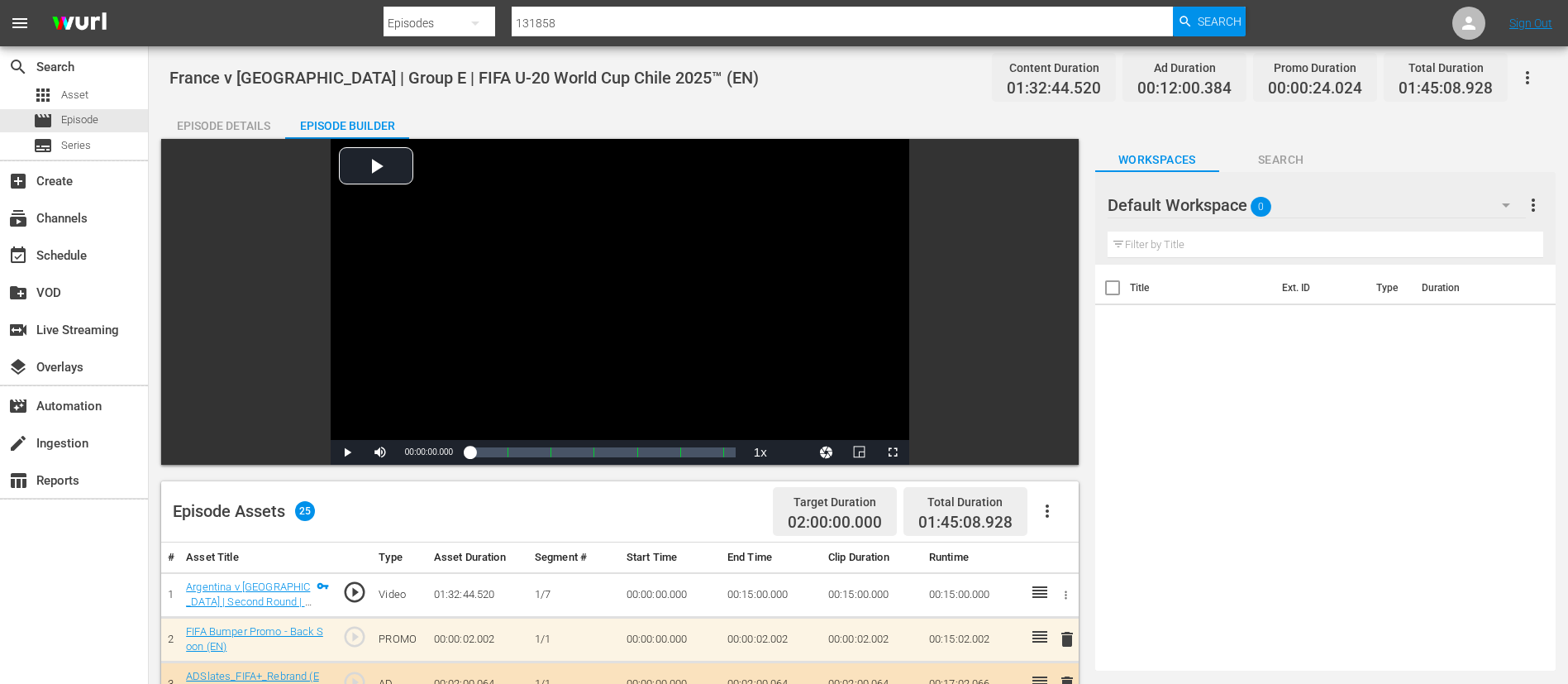
click at [1538, 73] on button "button" at bounding box center [1527, 77] width 40 height 40
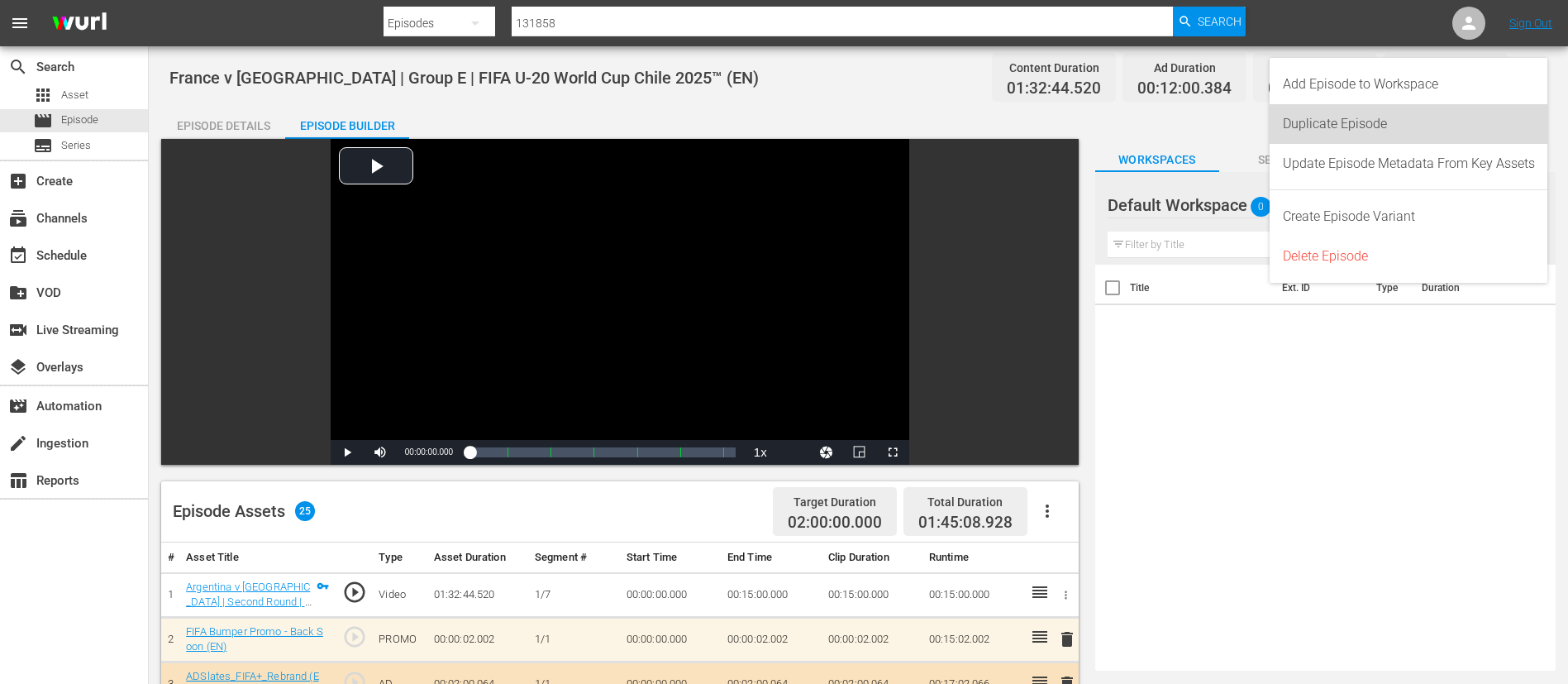
click at [1428, 122] on div "Duplicate Episode" at bounding box center [1409, 124] width 252 height 40
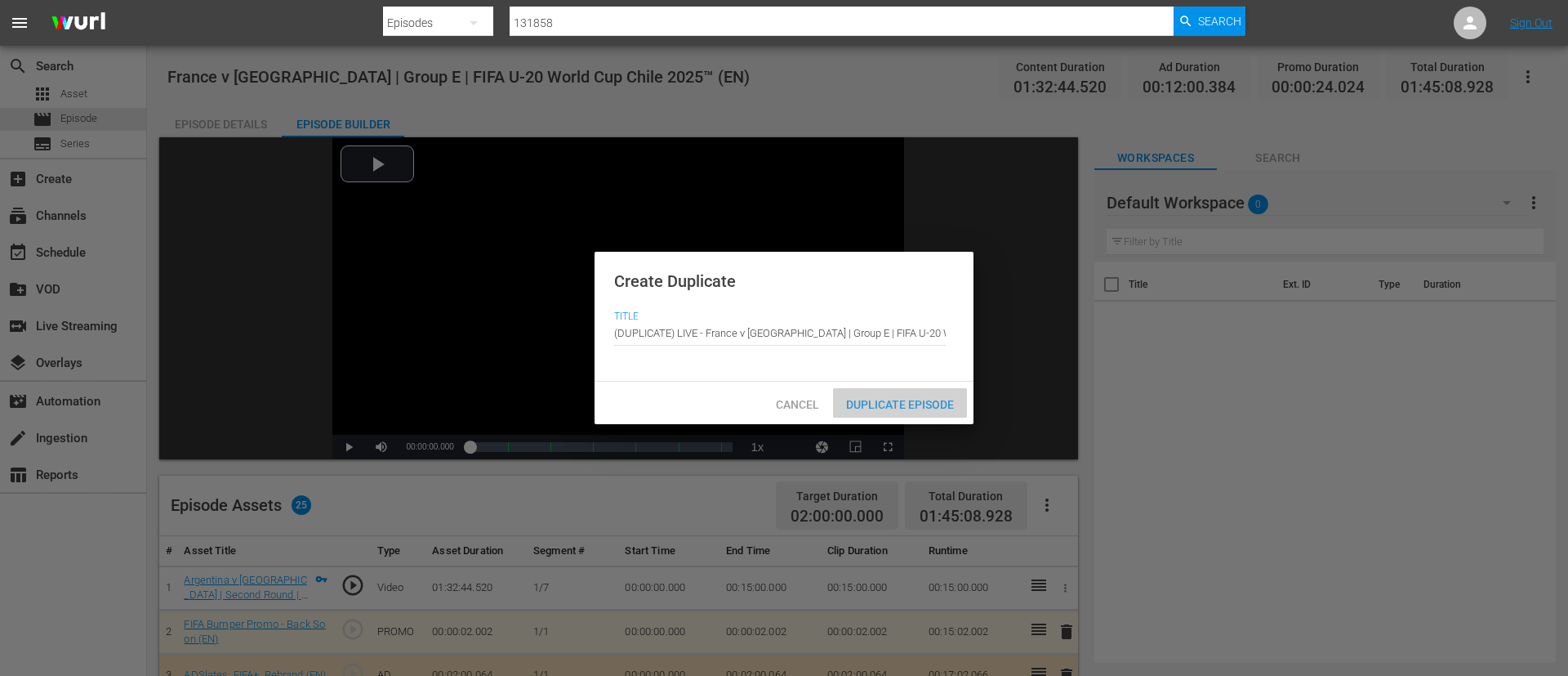
click at [939, 399] on span "Duplicate Episode" at bounding box center [900, 405] width 134 height 13
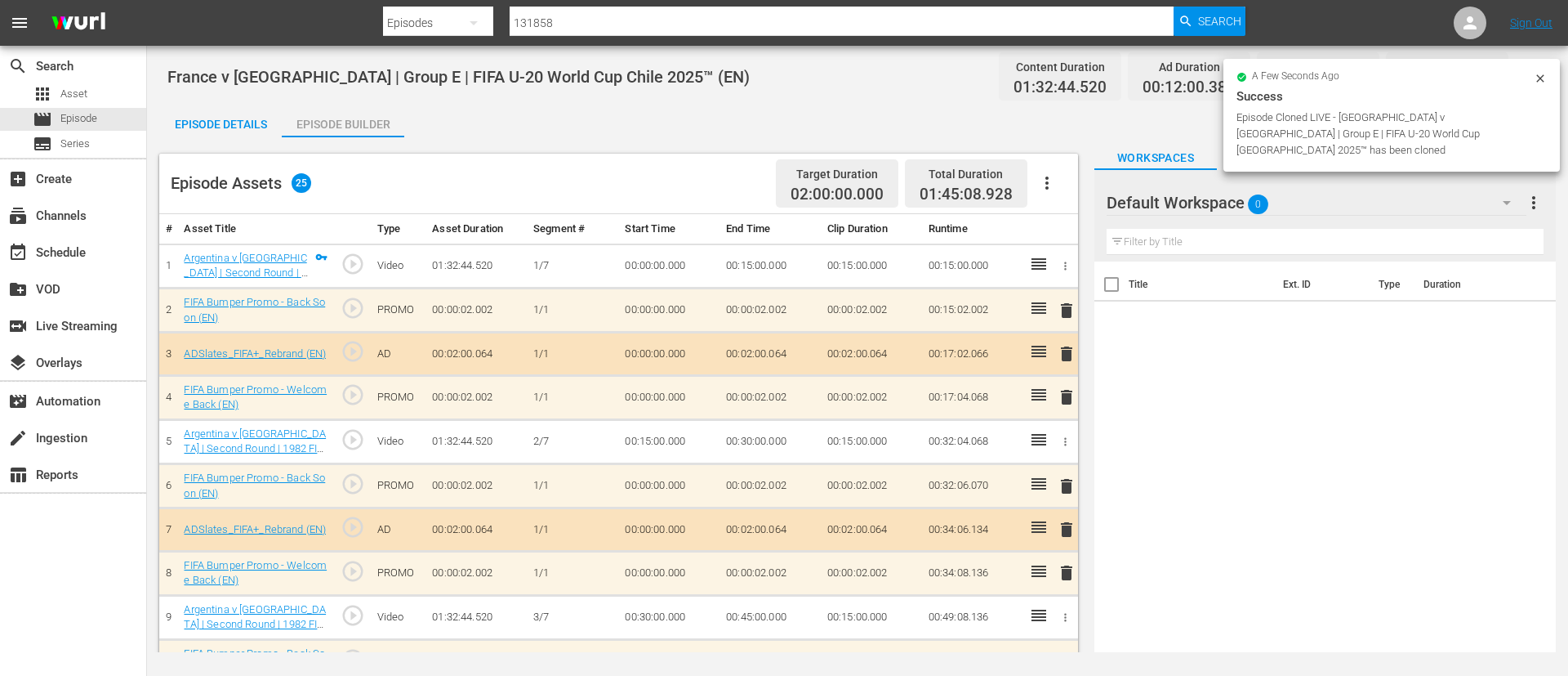
click at [1051, 184] on icon "button" at bounding box center [1047, 182] width 19 height 19
click at [1106, 218] on div "Clear Ads" at bounding box center [1096, 228] width 111 height 39
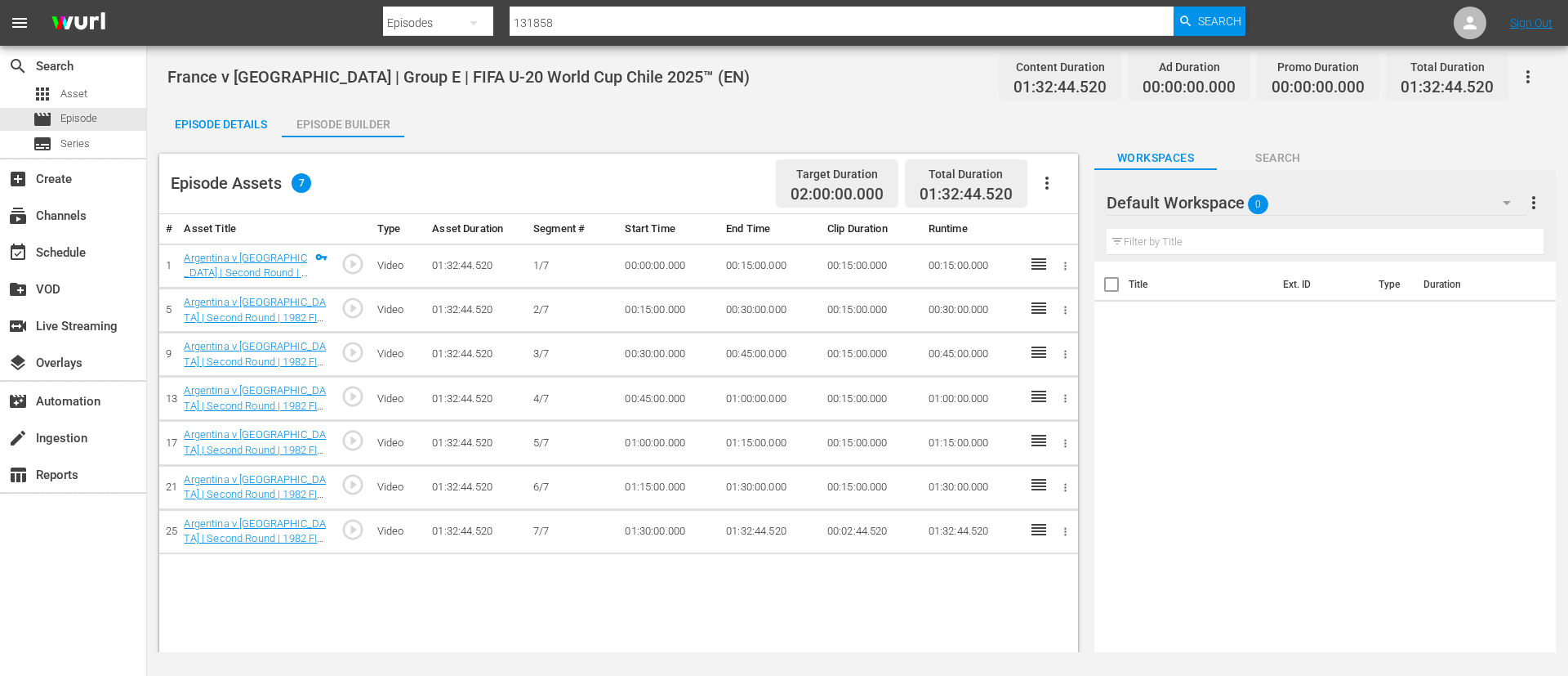
click at [1061, 187] on button "button" at bounding box center [1047, 182] width 39 height 39
click at [1056, 191] on div "Fill with Ads" at bounding box center [1096, 189] width 111 height 39
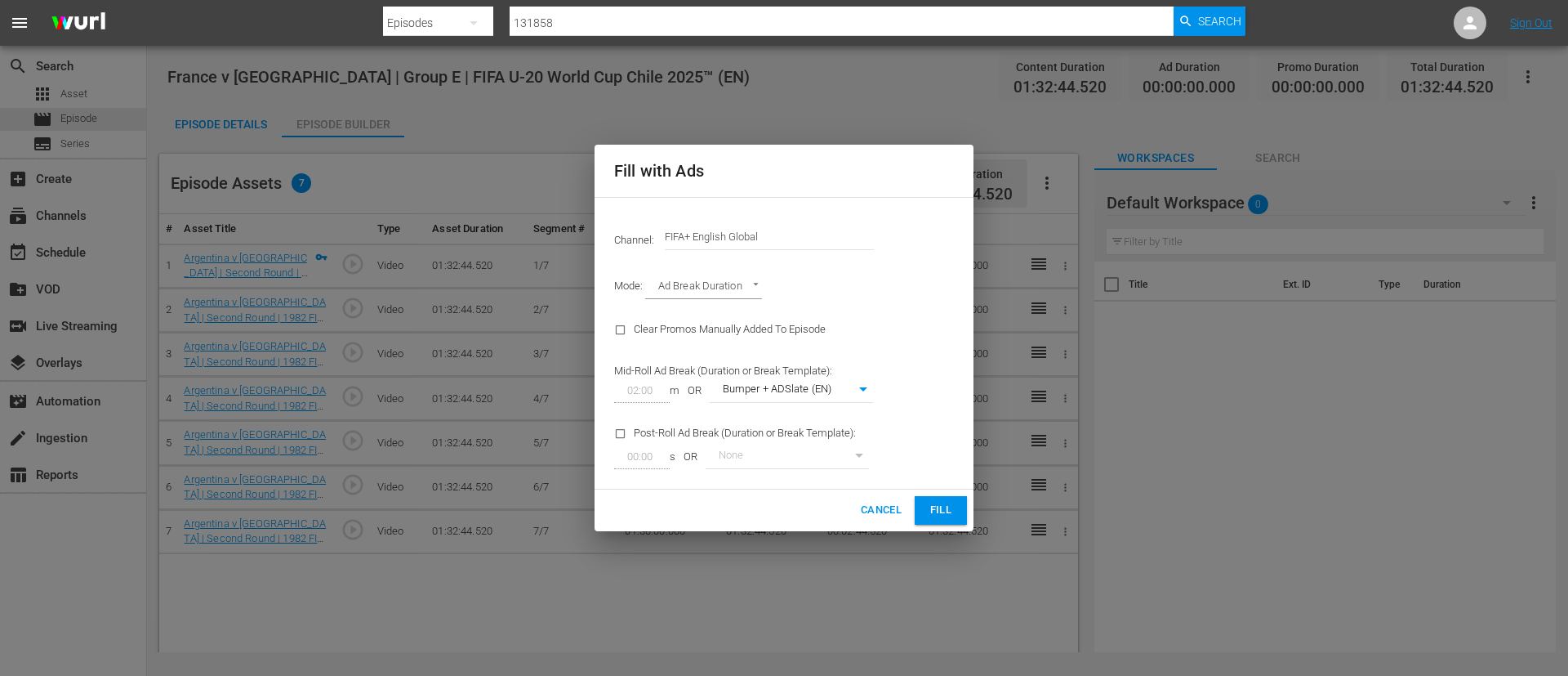
click at [826, 240] on input "FIFA+ English Global" at bounding box center [769, 237] width 209 height 39
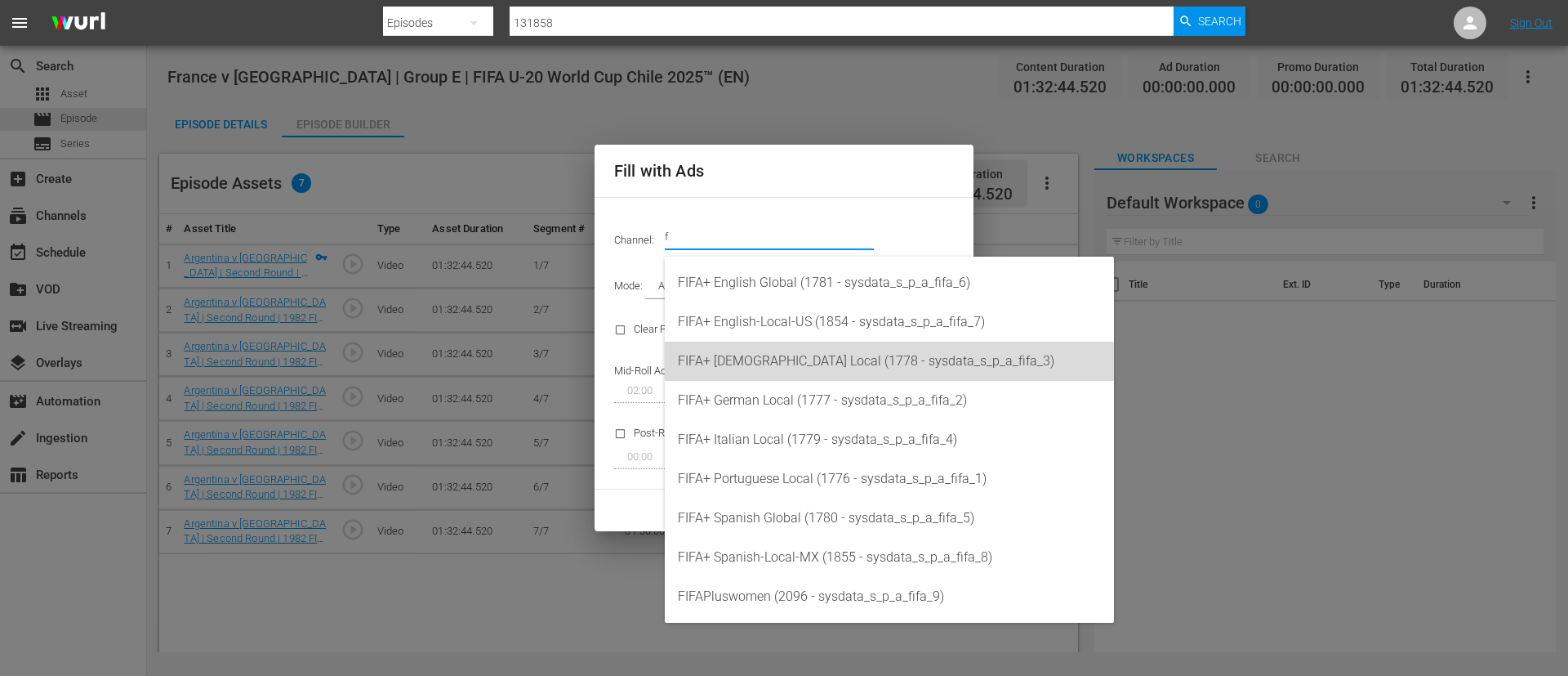
click at [815, 363] on div "FIFA+ [DEMOGRAPHIC_DATA] Local (1778 - sysdata_s_p_a_fifa_3)" at bounding box center [890, 361] width 423 height 39
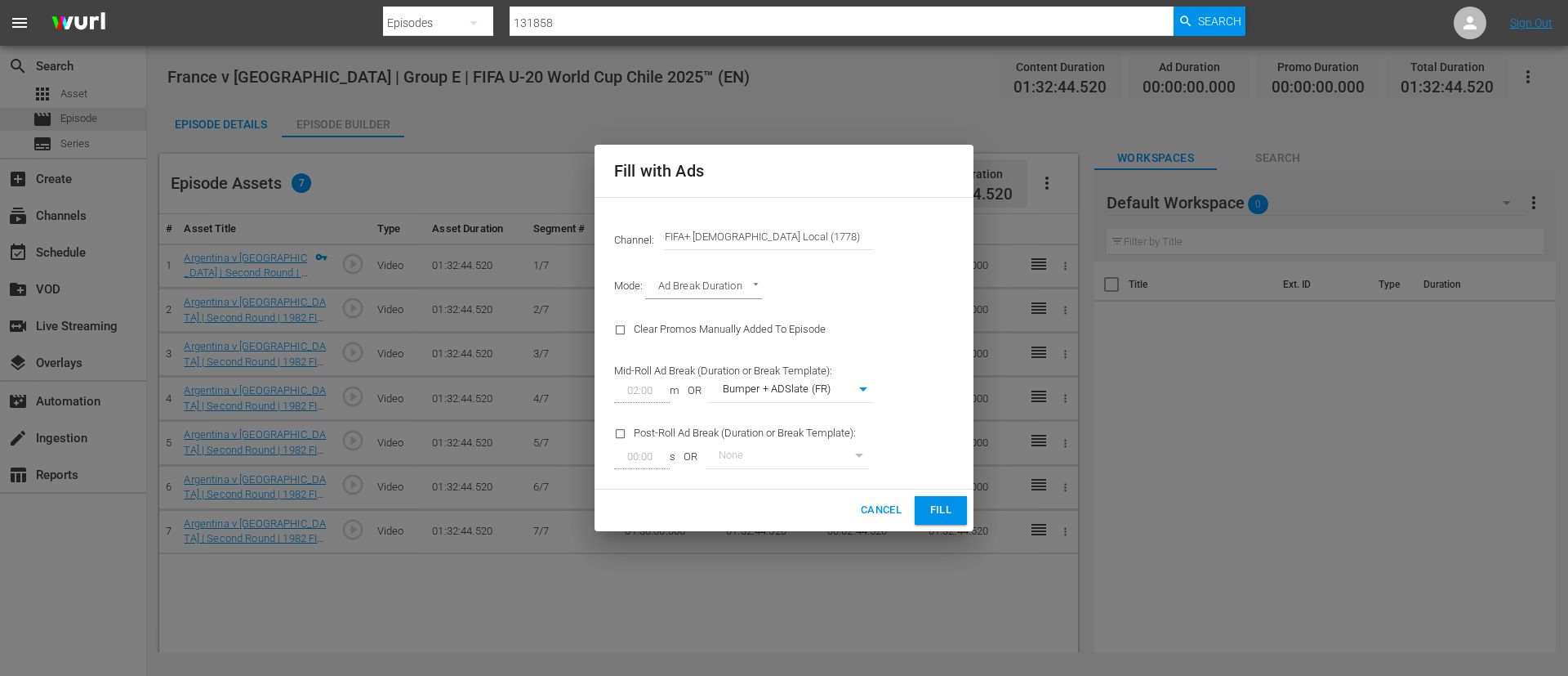
click at [923, 511] on button "Fill" at bounding box center [941, 510] width 53 height 28
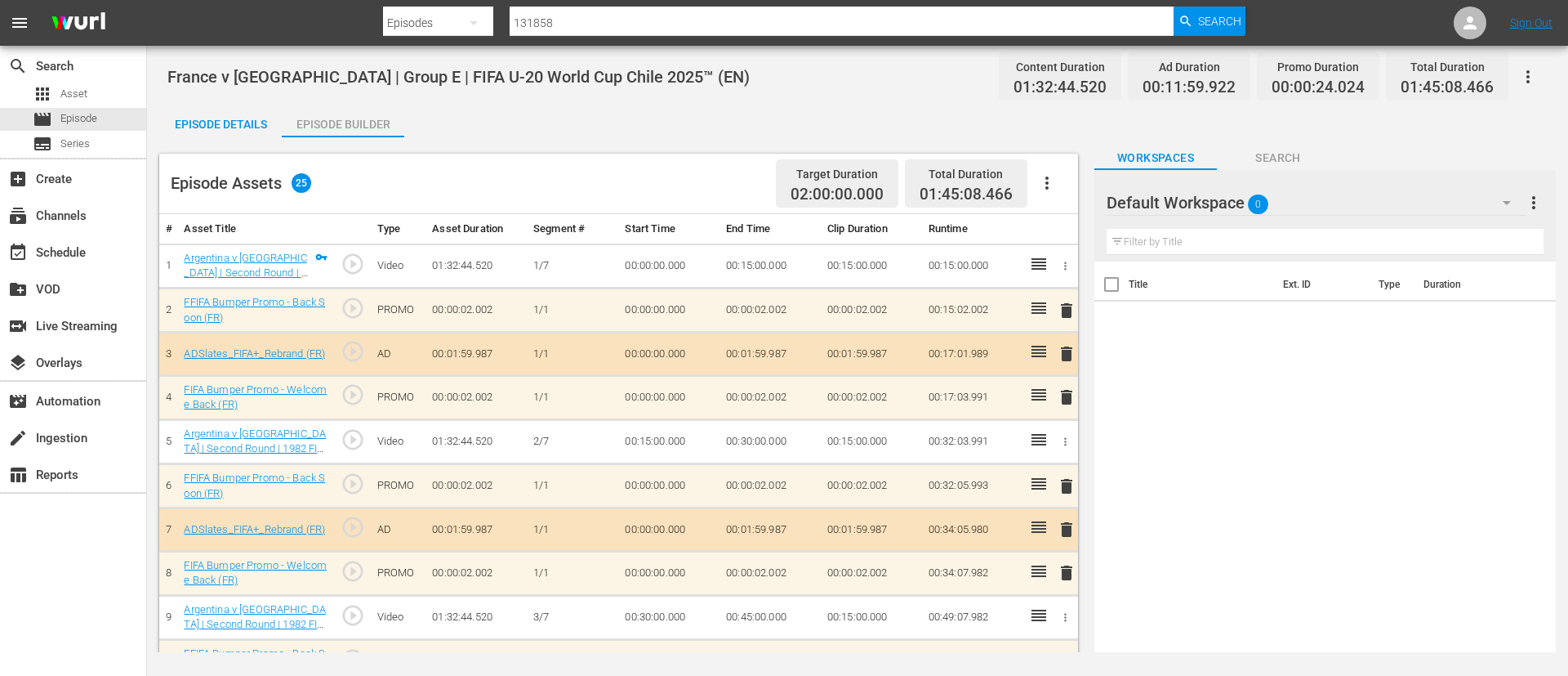
click at [211, 131] on div "Episode Details" at bounding box center [220, 124] width 123 height 39
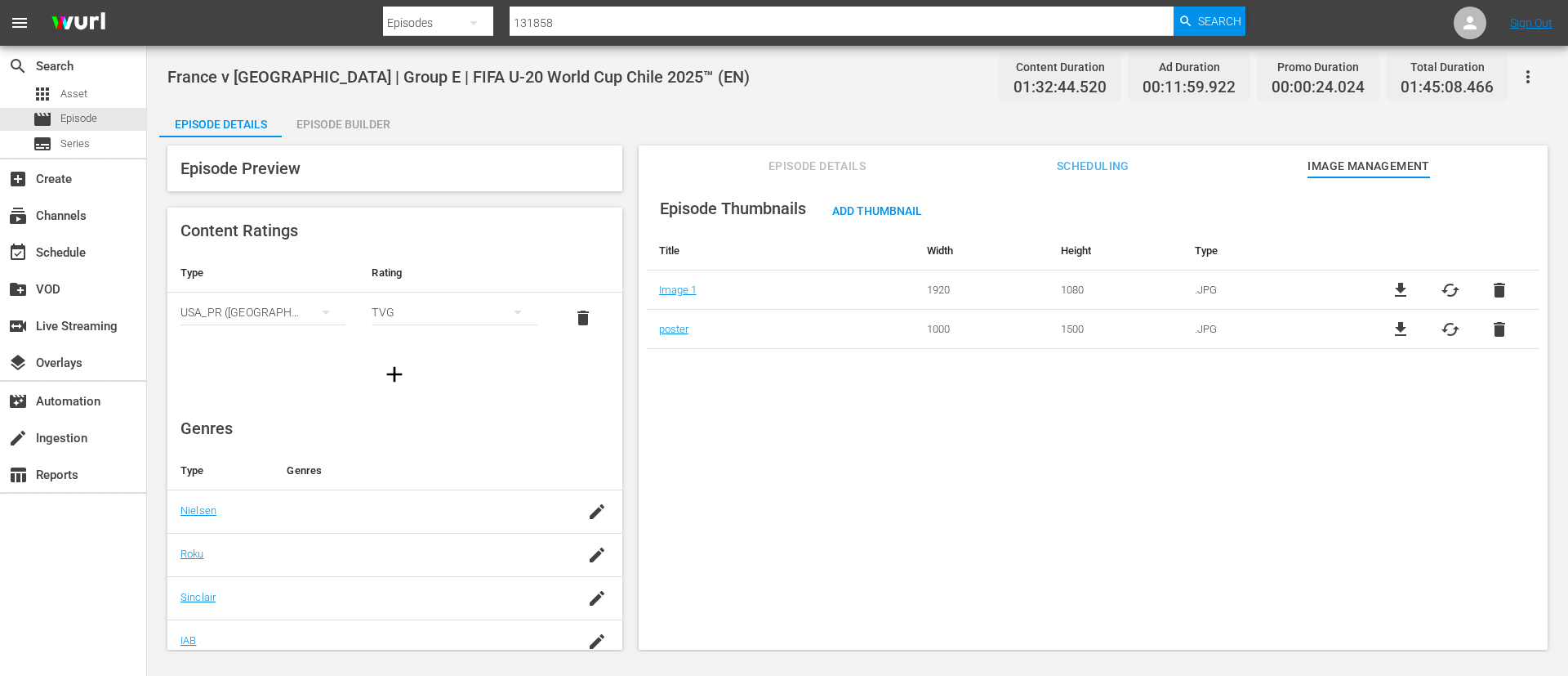
click at [795, 167] on span "Episode Details" at bounding box center [817, 166] width 123 height 20
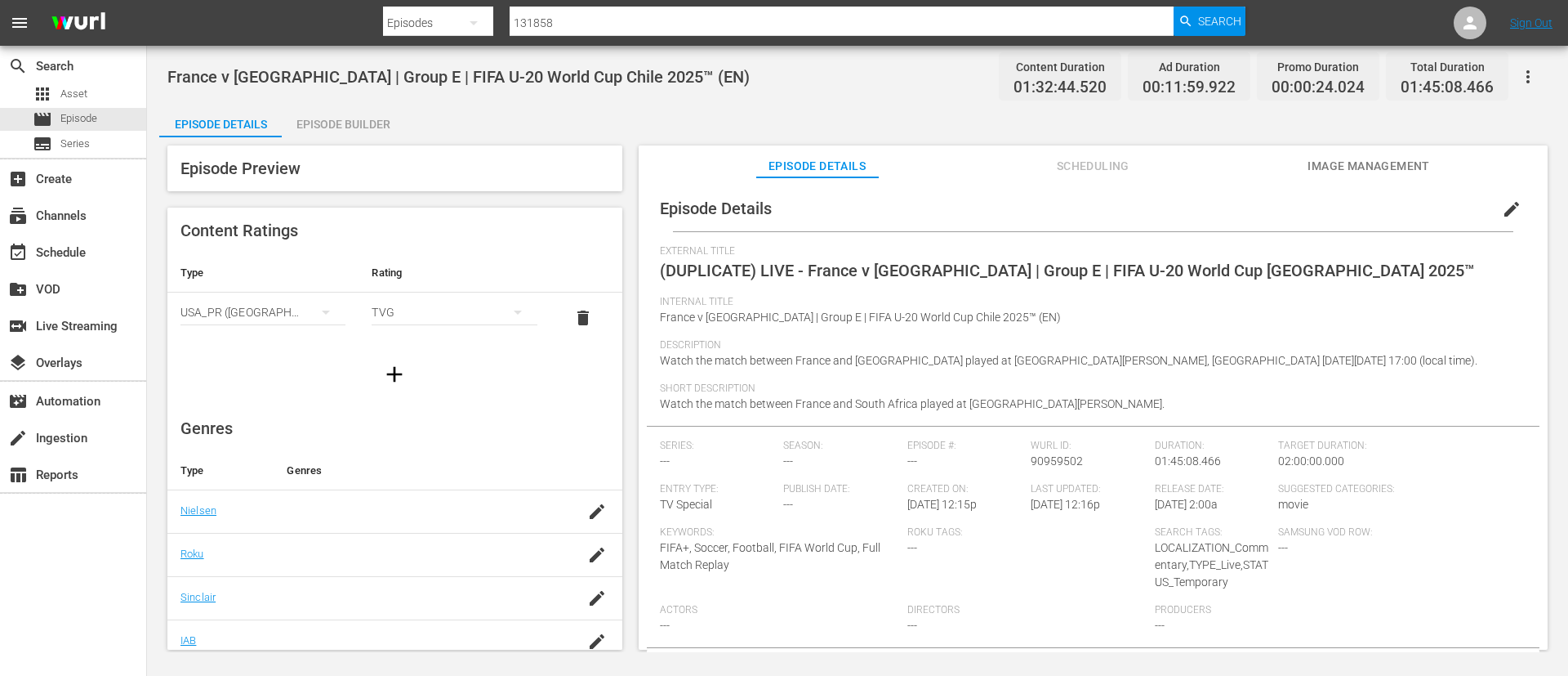
click at [1514, 209] on button "edit" at bounding box center [1512, 209] width 39 height 39
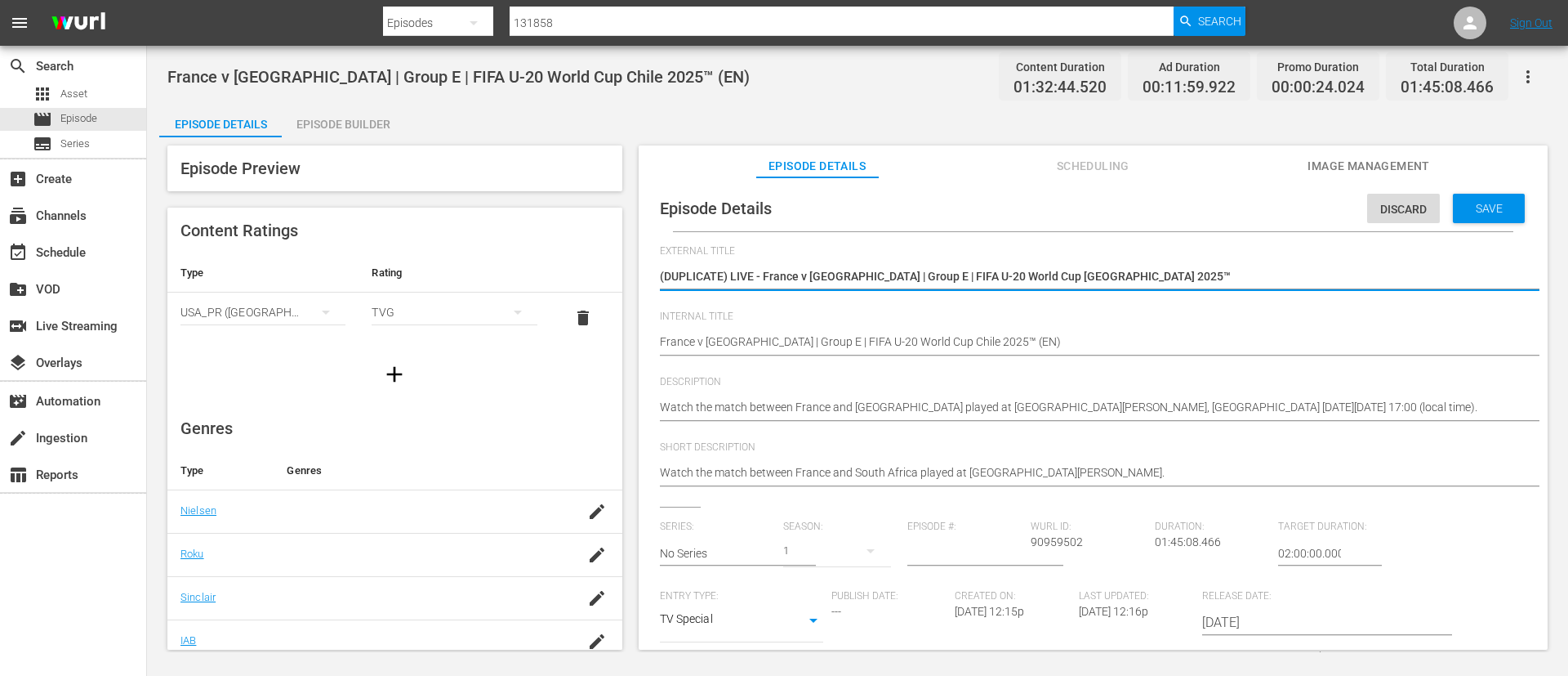
click at [1178, 274] on textarea "(DUPLICATE) LIVE - France v [GEOGRAPHIC_DATA] | Group E | FIFA U-20 World Cup […" at bounding box center [1089, 277] width 859 height 19
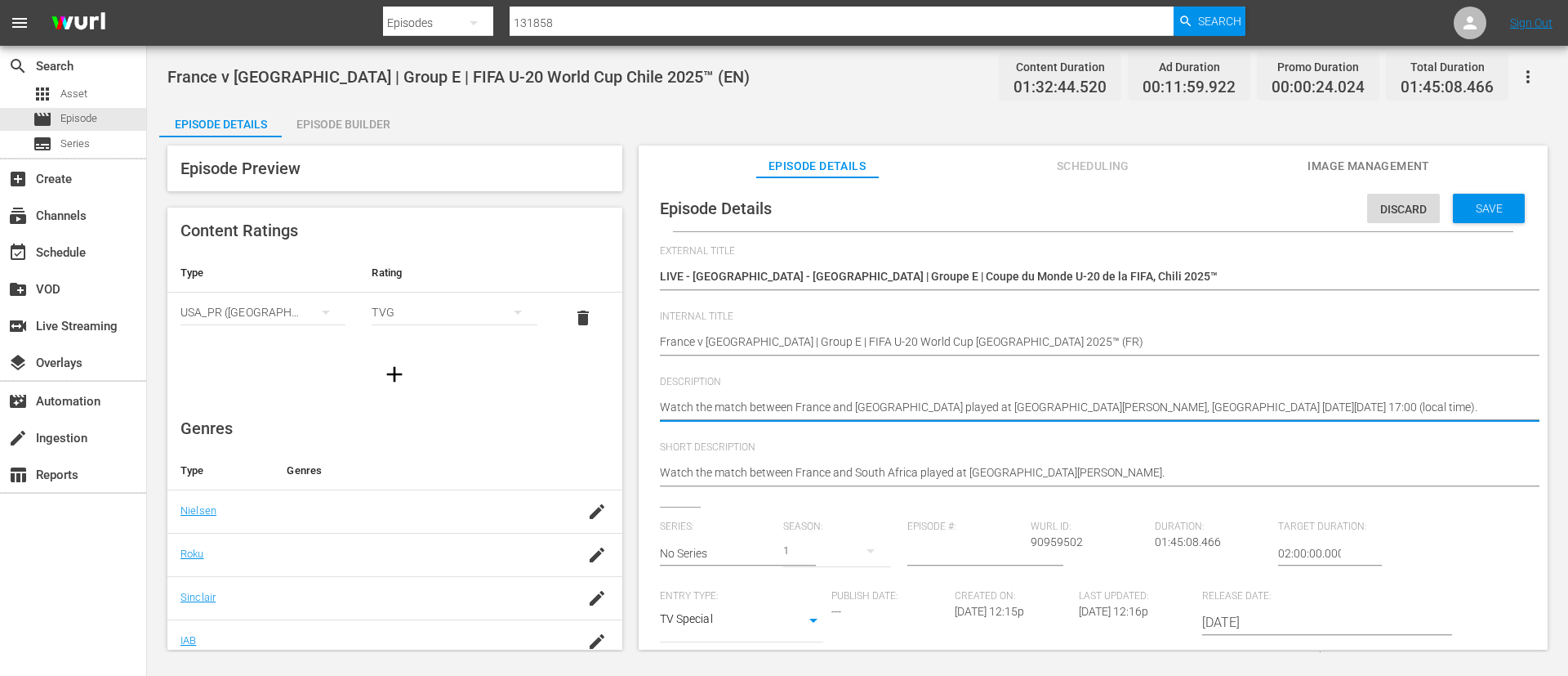
click at [1201, 399] on textarea "Watch the match between France and [GEOGRAPHIC_DATA] played at [GEOGRAPHIC_DATA…" at bounding box center [1089, 408] width 859 height 19
paste textarea "Regardez le match entre France et [GEOGRAPHIC_DATA] au [GEOGRAPHIC_DATA][PERSON…"
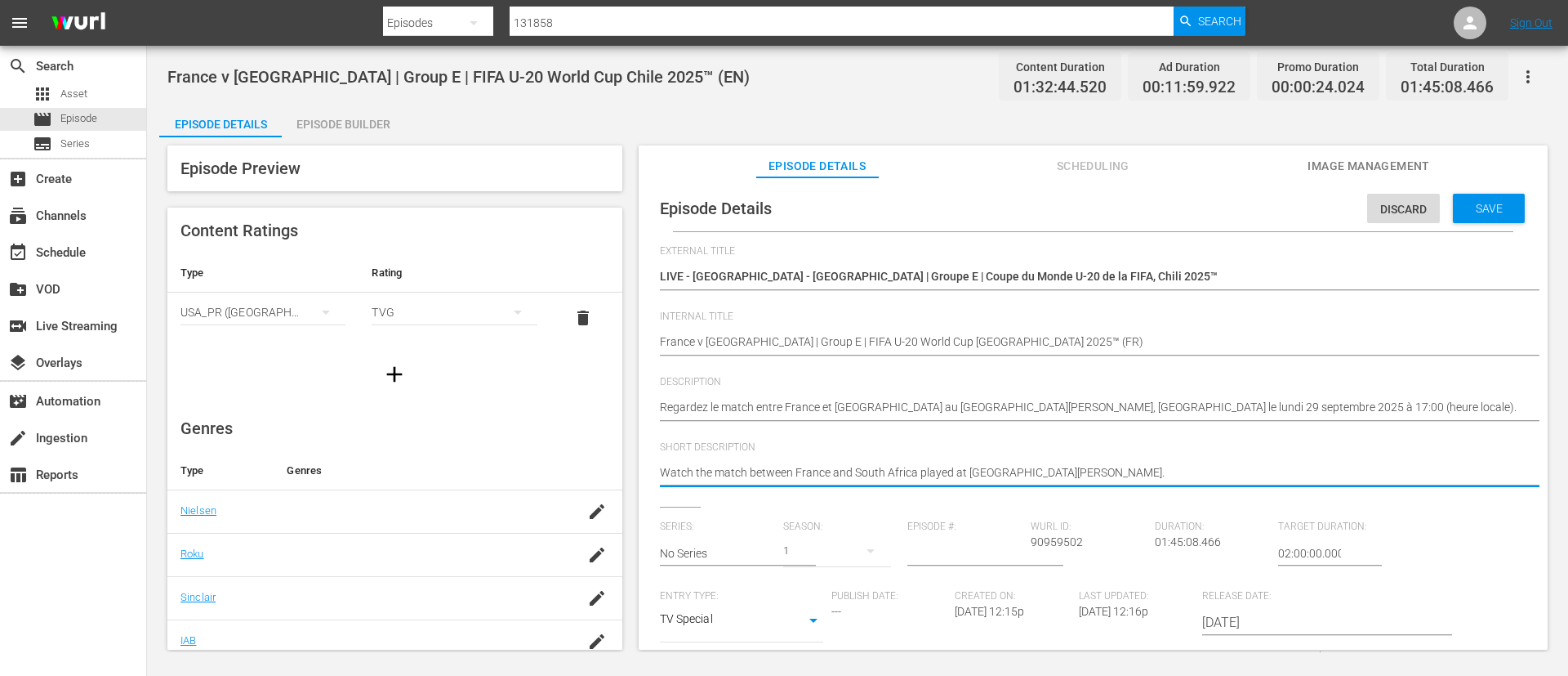
click at [1236, 473] on textarea "Watch the match between France and South Africa played at [GEOGRAPHIC_DATA][PER…" at bounding box center [1089, 474] width 859 height 19
paste textarea "Regardez le match entre France et [GEOGRAPHIC_DATA] au [GEOGRAPHIC_DATA][PERSON…"
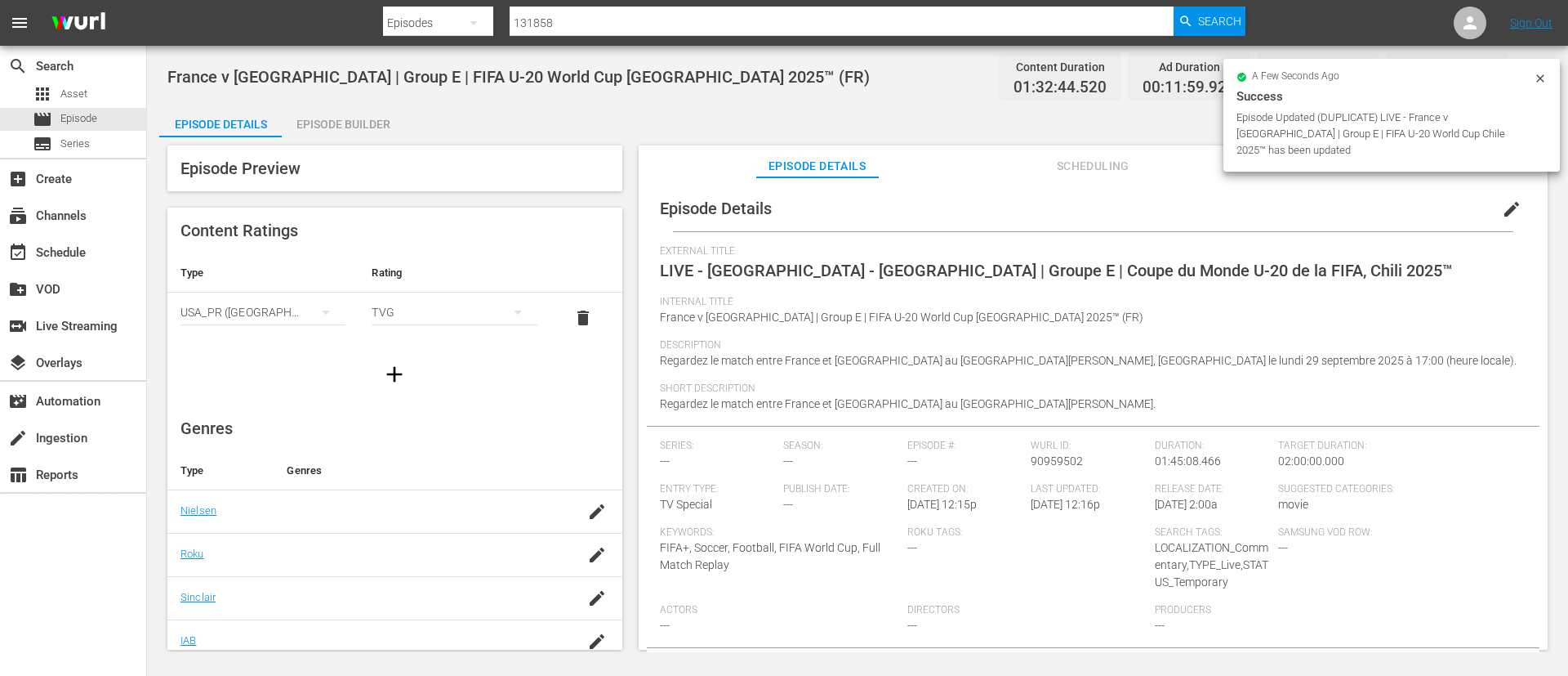
click at [1543, 77] on icon at bounding box center [1540, 79] width 13 height 13
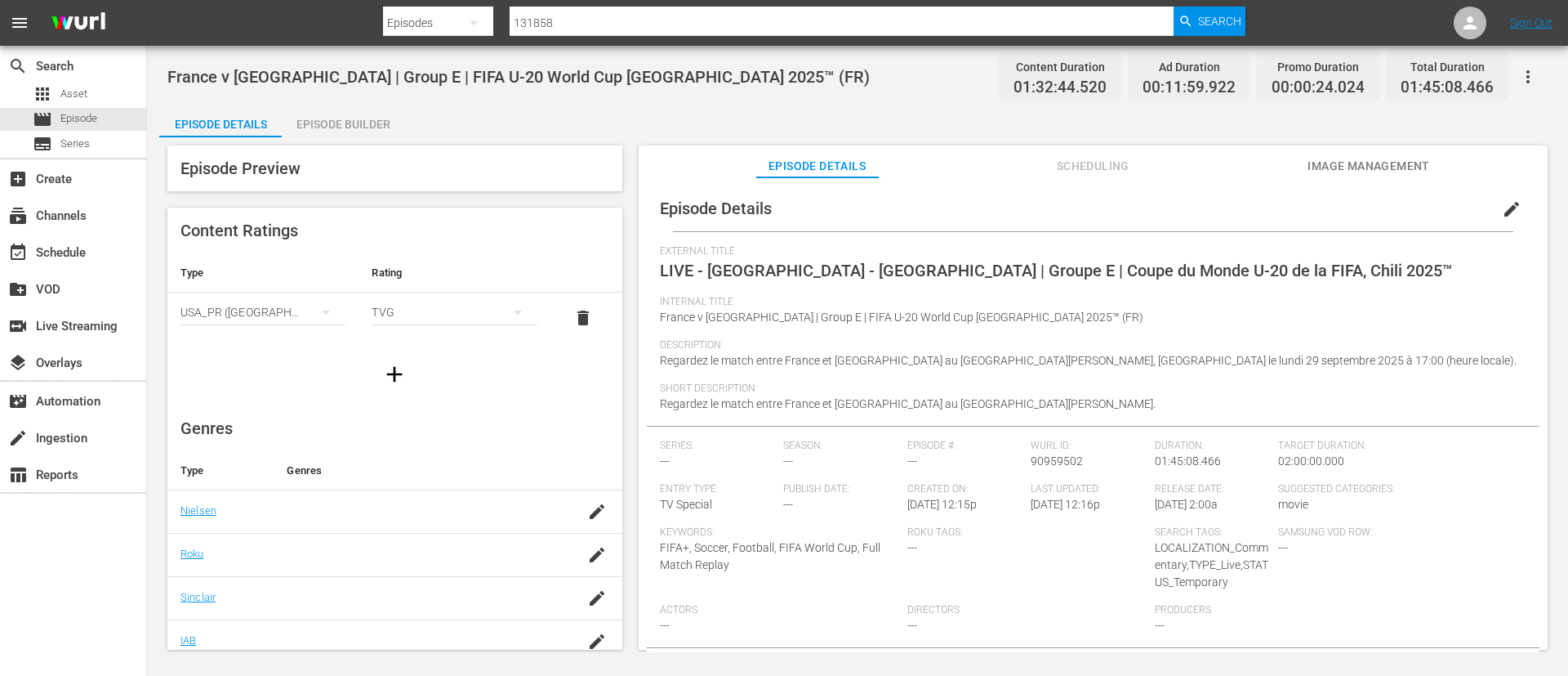
click at [1529, 75] on icon "button" at bounding box center [1529, 77] width 3 height 13
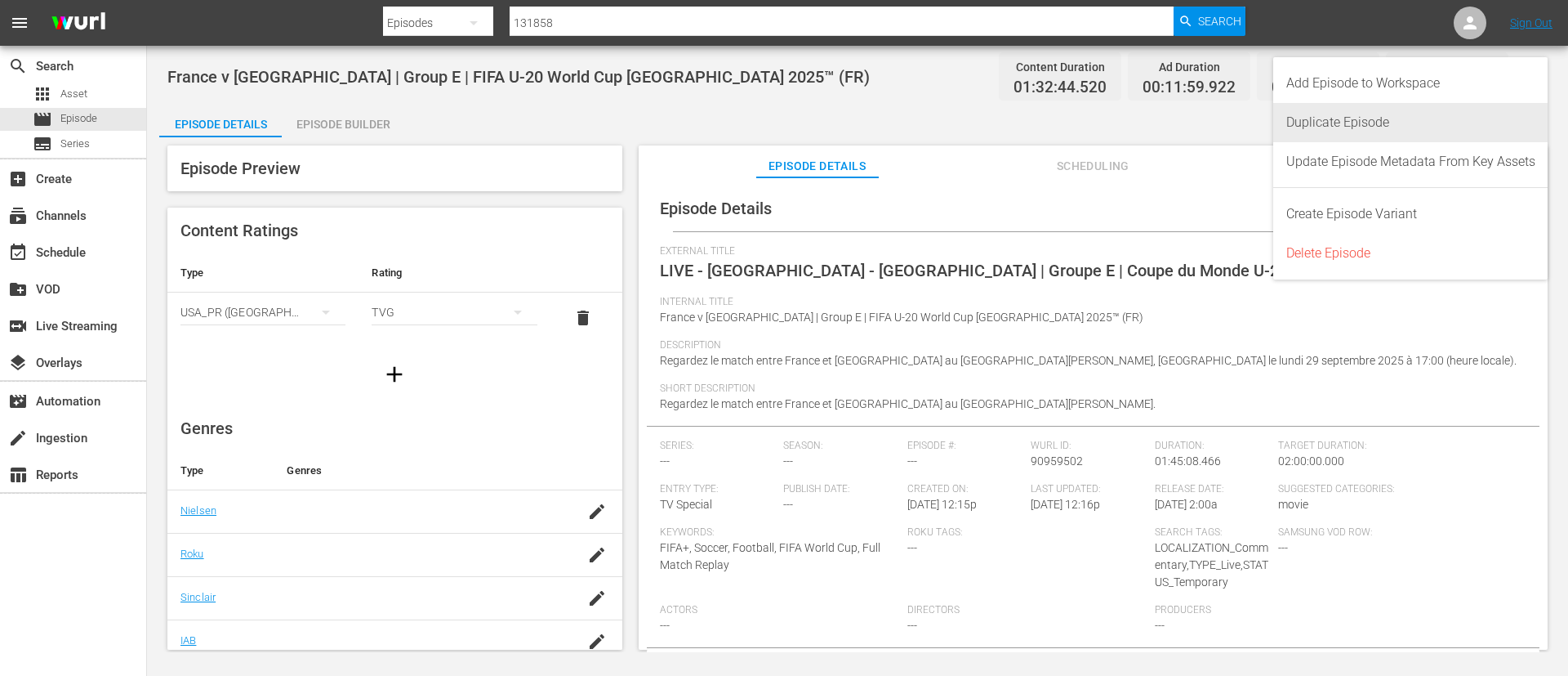
click at [1328, 131] on div "Duplicate Episode" at bounding box center [1411, 122] width 249 height 39
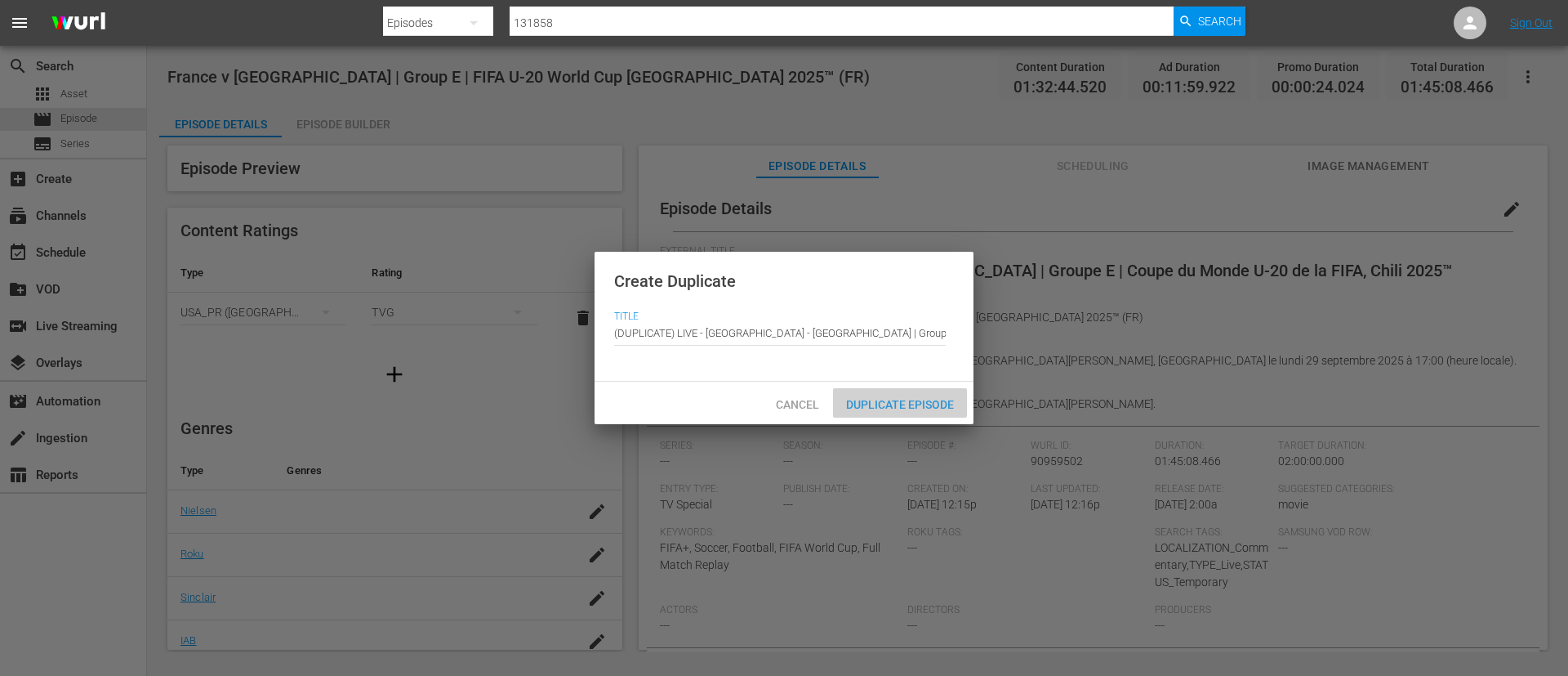
click at [898, 414] on div "Duplicate Episode" at bounding box center [900, 403] width 134 height 30
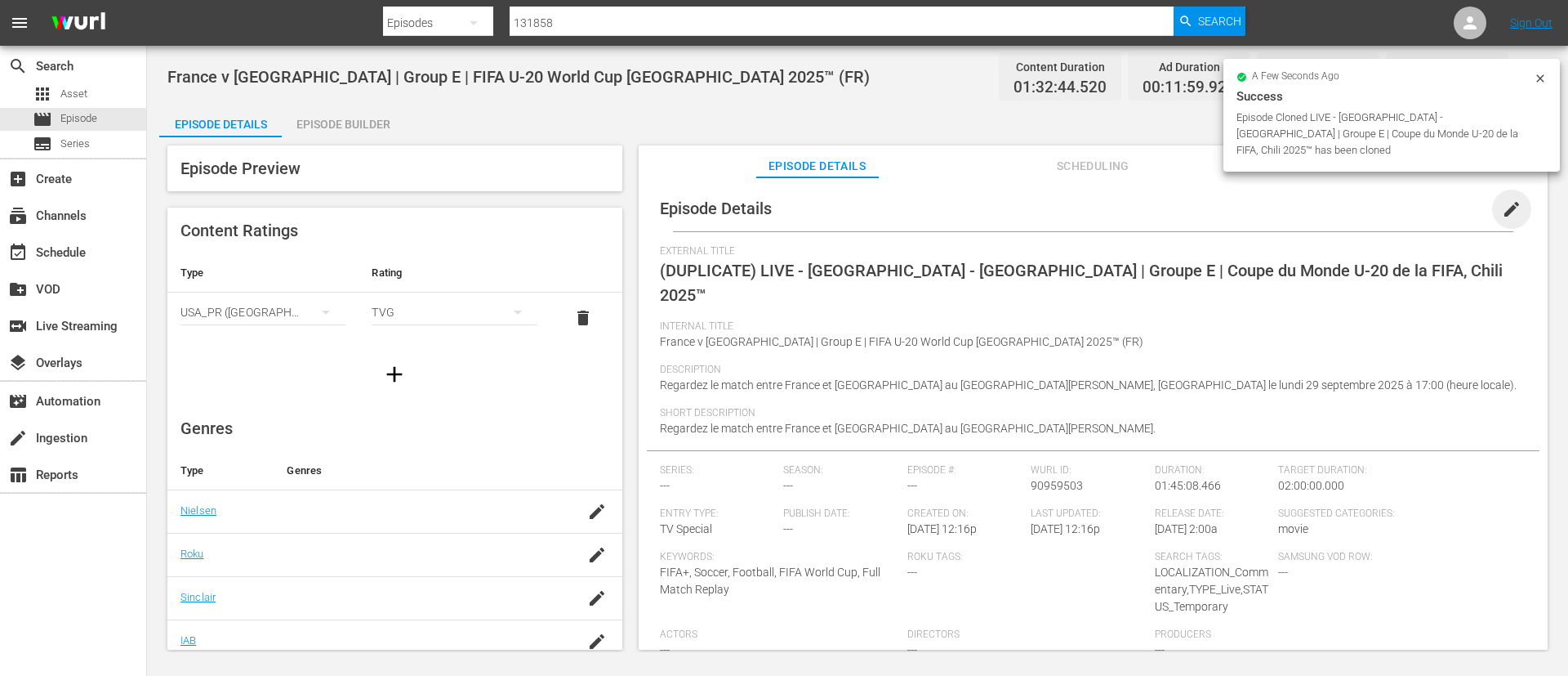
click at [1509, 203] on span "edit" at bounding box center [1511, 208] width 19 height 19
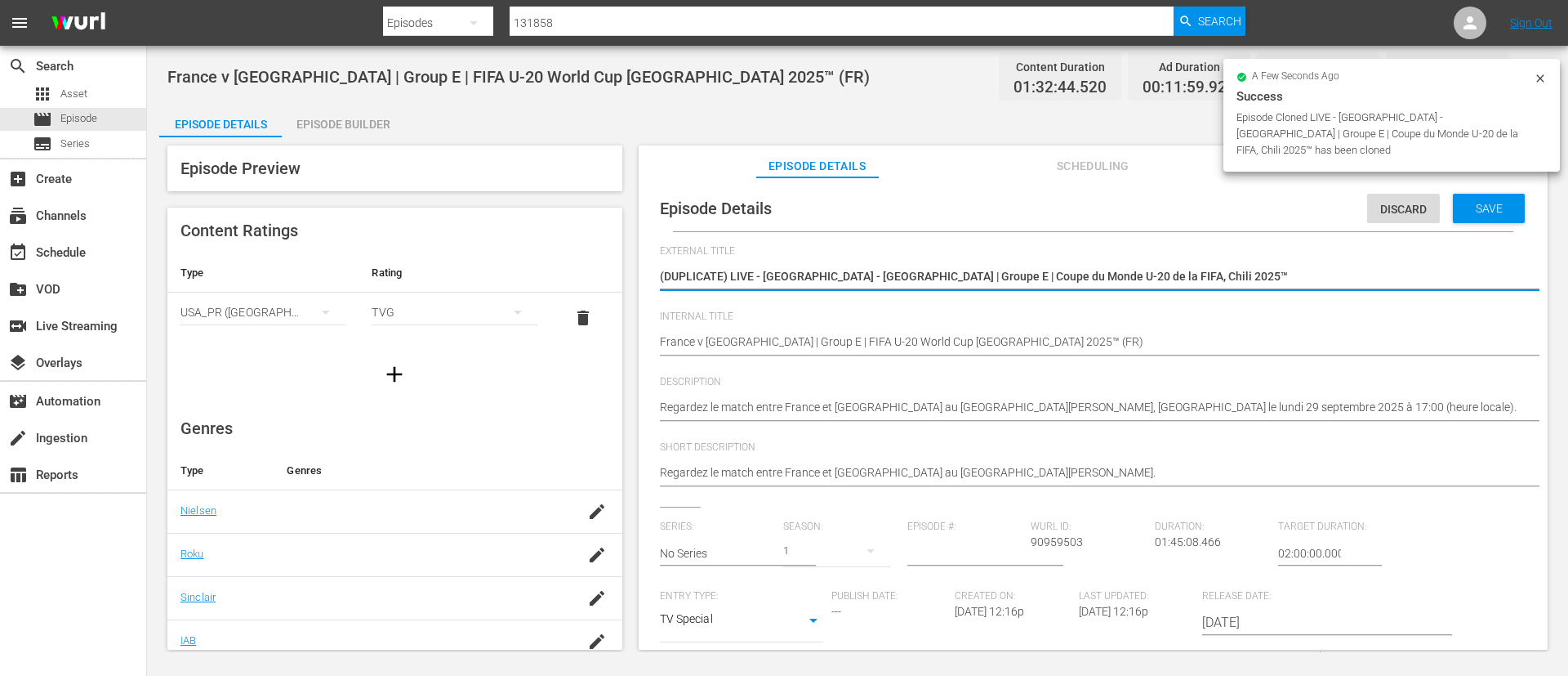
click at [1294, 272] on textarea "(DUPLICATE) LIVE - [GEOGRAPHIC_DATA] - [GEOGRAPHIC_DATA] | Groupe E | Coupe du …" at bounding box center [1089, 277] width 859 height 19
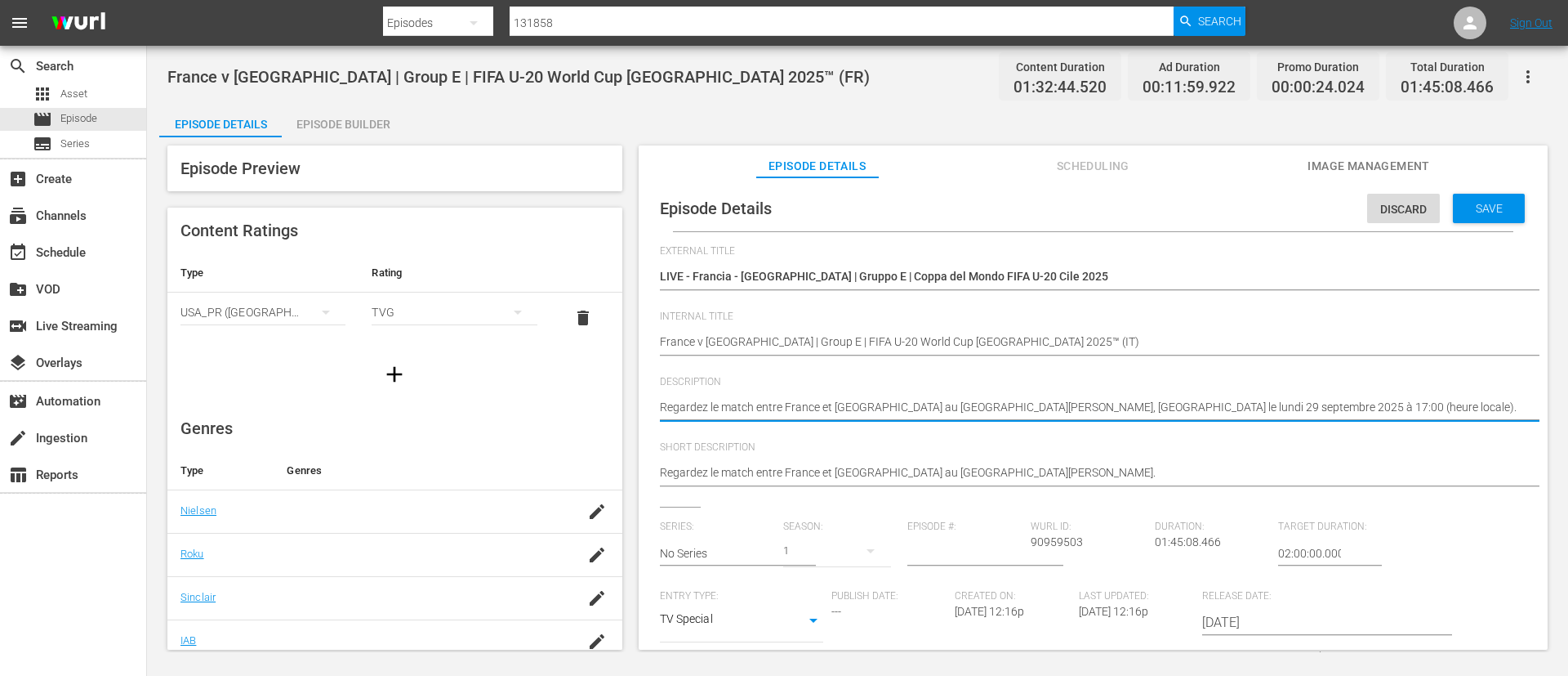
click at [1287, 400] on textarea "Regardez le match entre France et [GEOGRAPHIC_DATA] au [GEOGRAPHIC_DATA][PERSON…" at bounding box center [1089, 408] width 859 height 19
paste textarea "Guarda la partita tra Francia e Sudafrica giocato al [GEOGRAPHIC_DATA][PERSON_N…"
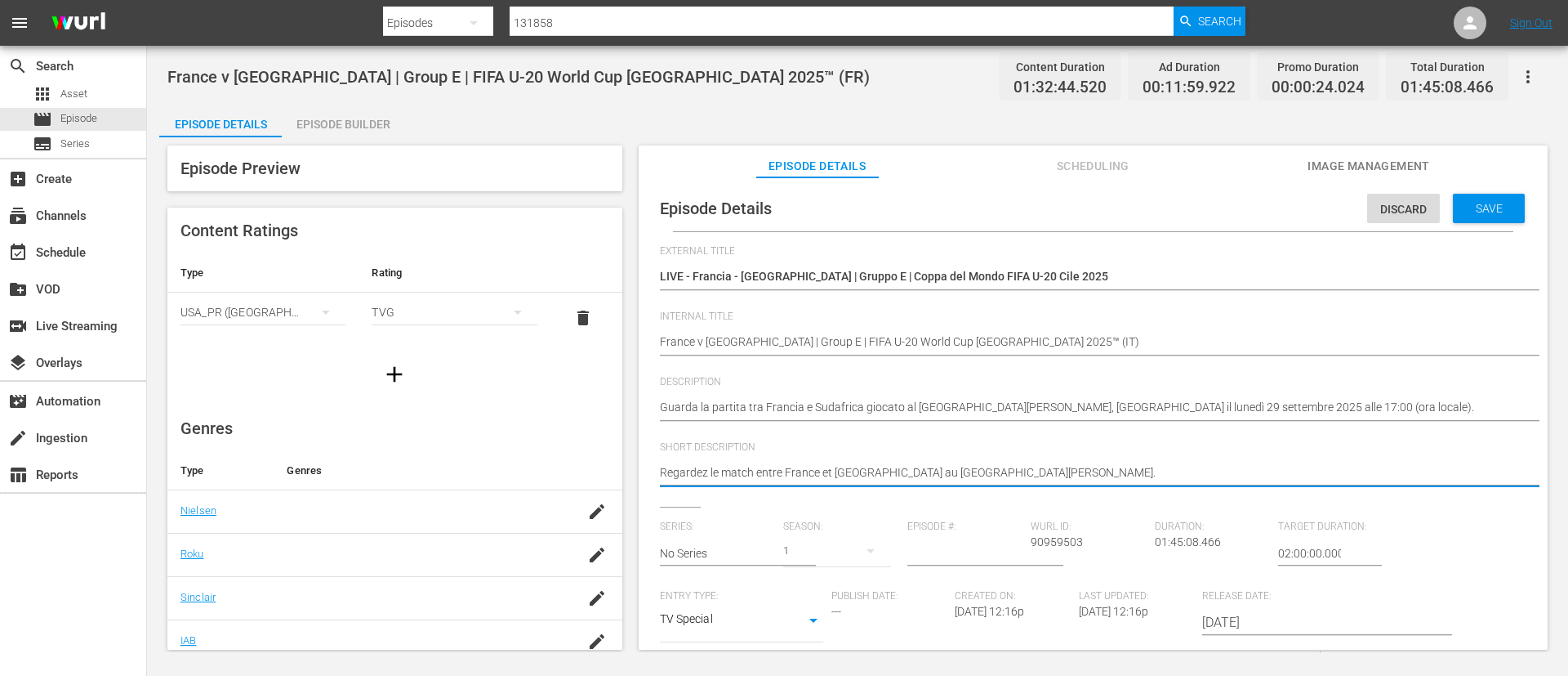
paste textarea "Guarda la partita tra Francia e Sudafrica giocato al [GEOGRAPHIC_DATA][PERSON_N…"
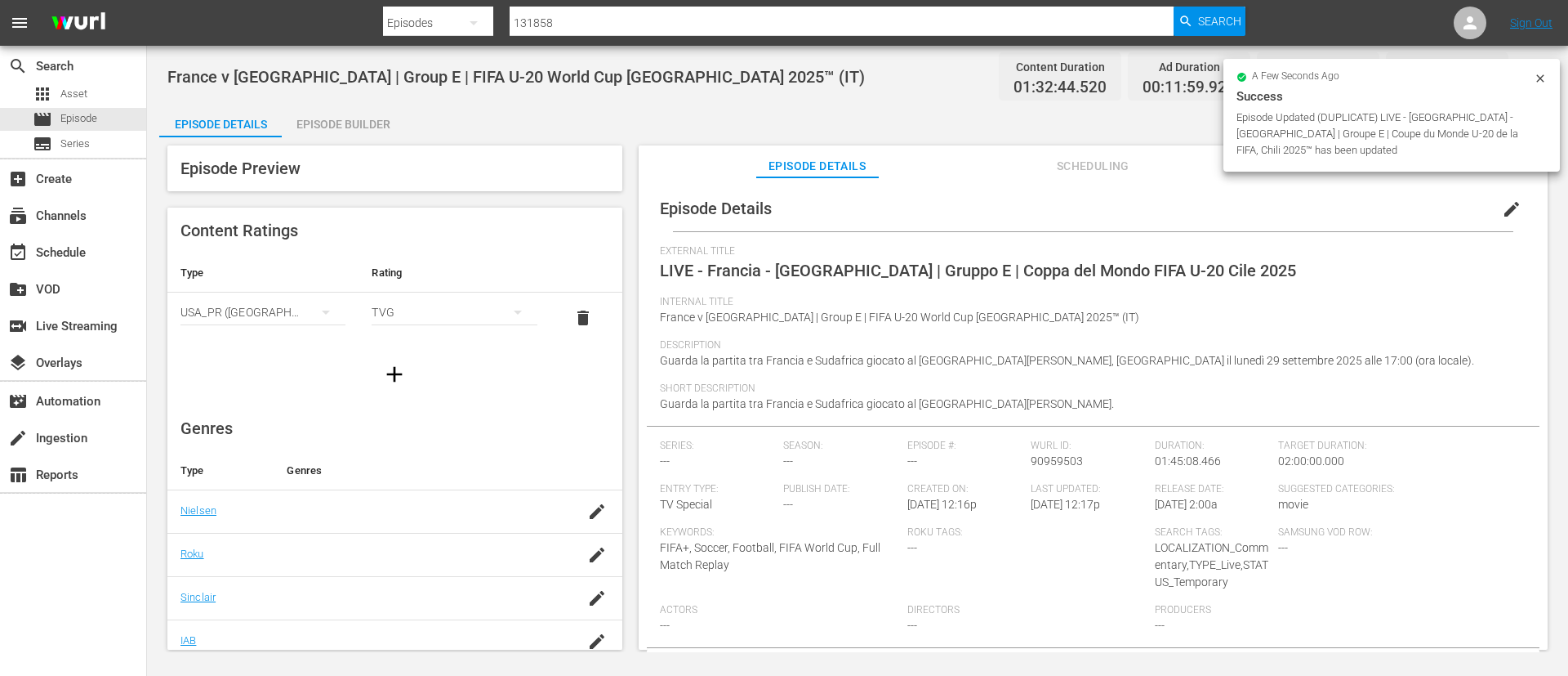
click at [357, 116] on div "Episode Builder" at bounding box center [343, 124] width 123 height 39
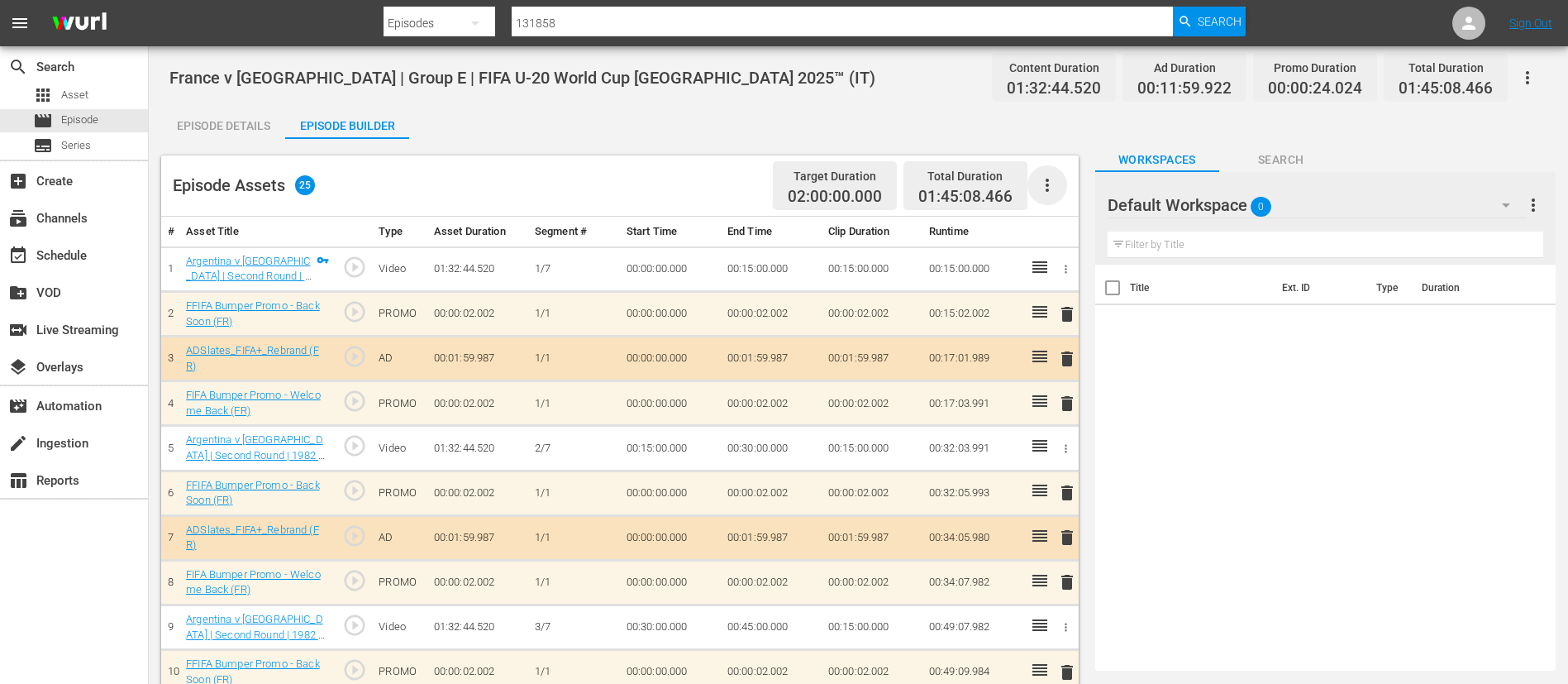
click at [1043, 192] on icon "button" at bounding box center [1047, 185] width 19 height 19
click at [1050, 234] on div "Clear Ads" at bounding box center [1097, 231] width 113 height 40
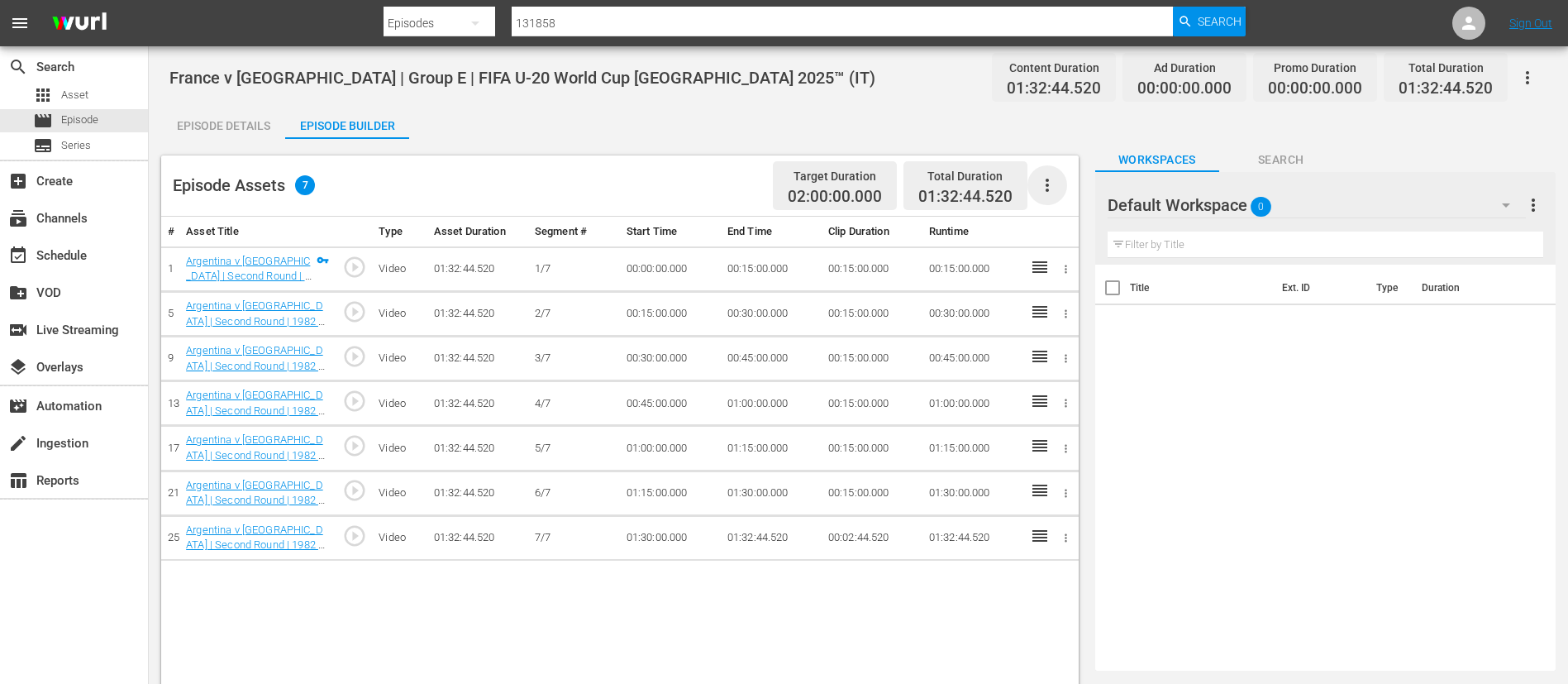
click at [1054, 186] on icon "button" at bounding box center [1047, 185] width 19 height 19
click at [1067, 192] on div "Fill with Ads" at bounding box center [1097, 191] width 113 height 40
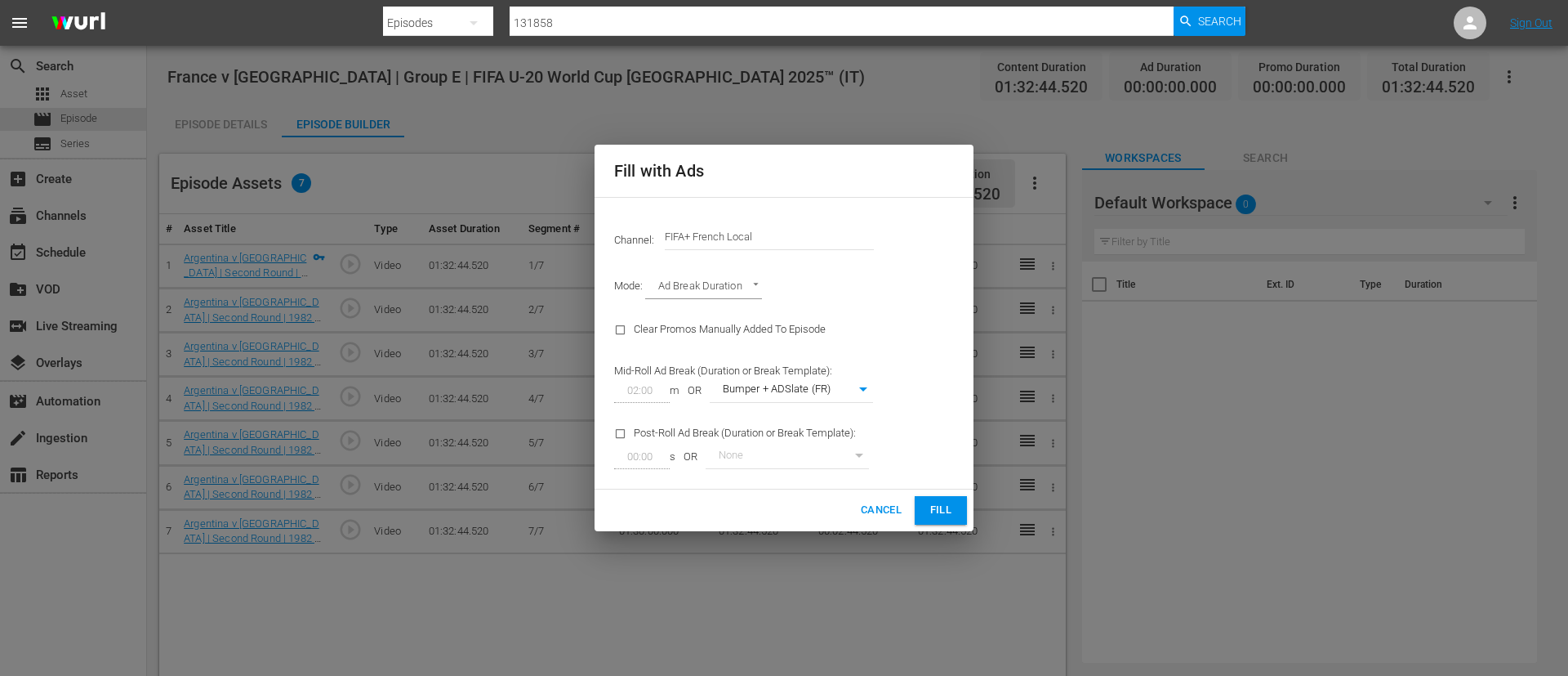
click at [770, 242] on input "FIFA+ French Local" at bounding box center [769, 237] width 209 height 39
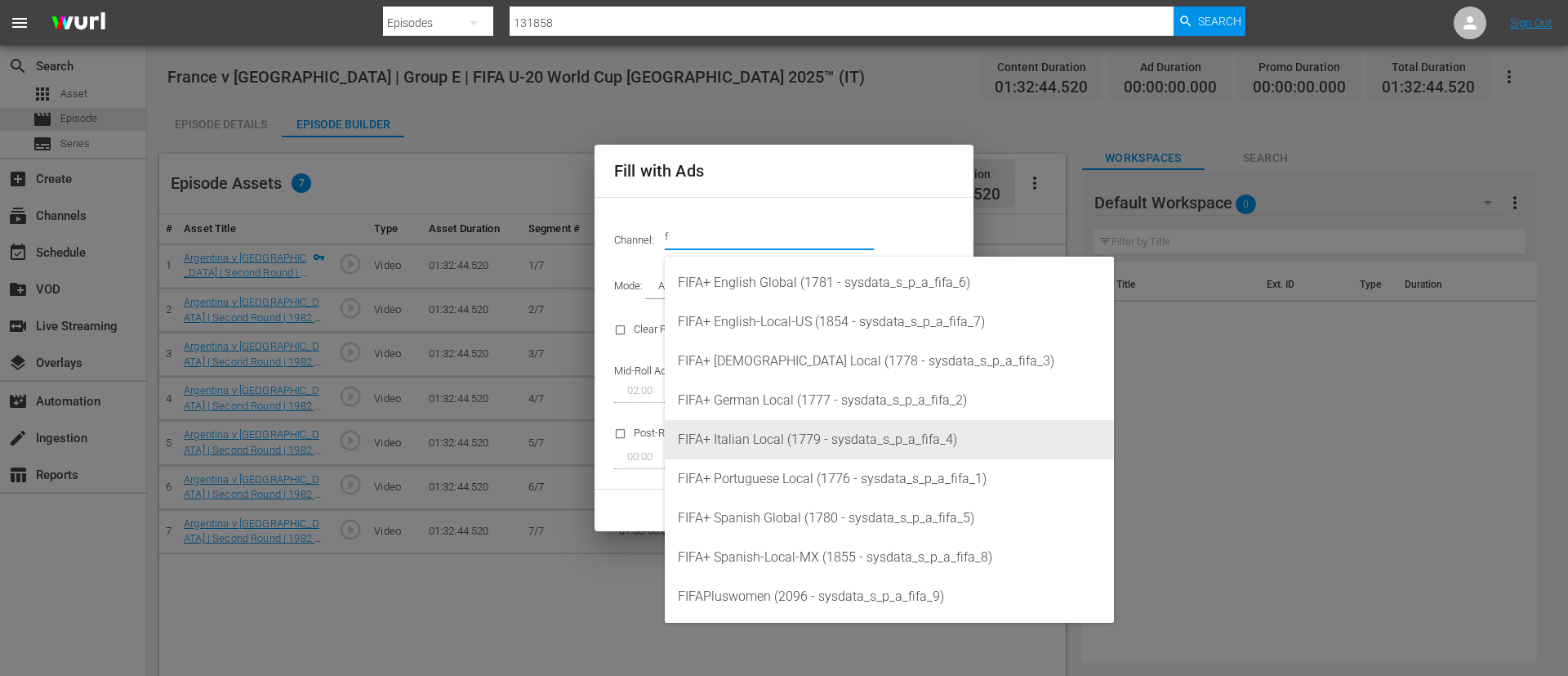
click at [766, 427] on div "FIFA+ Italian Local (1779 - sysdata_s_p_a_fifa_4)" at bounding box center [890, 439] width 423 height 39
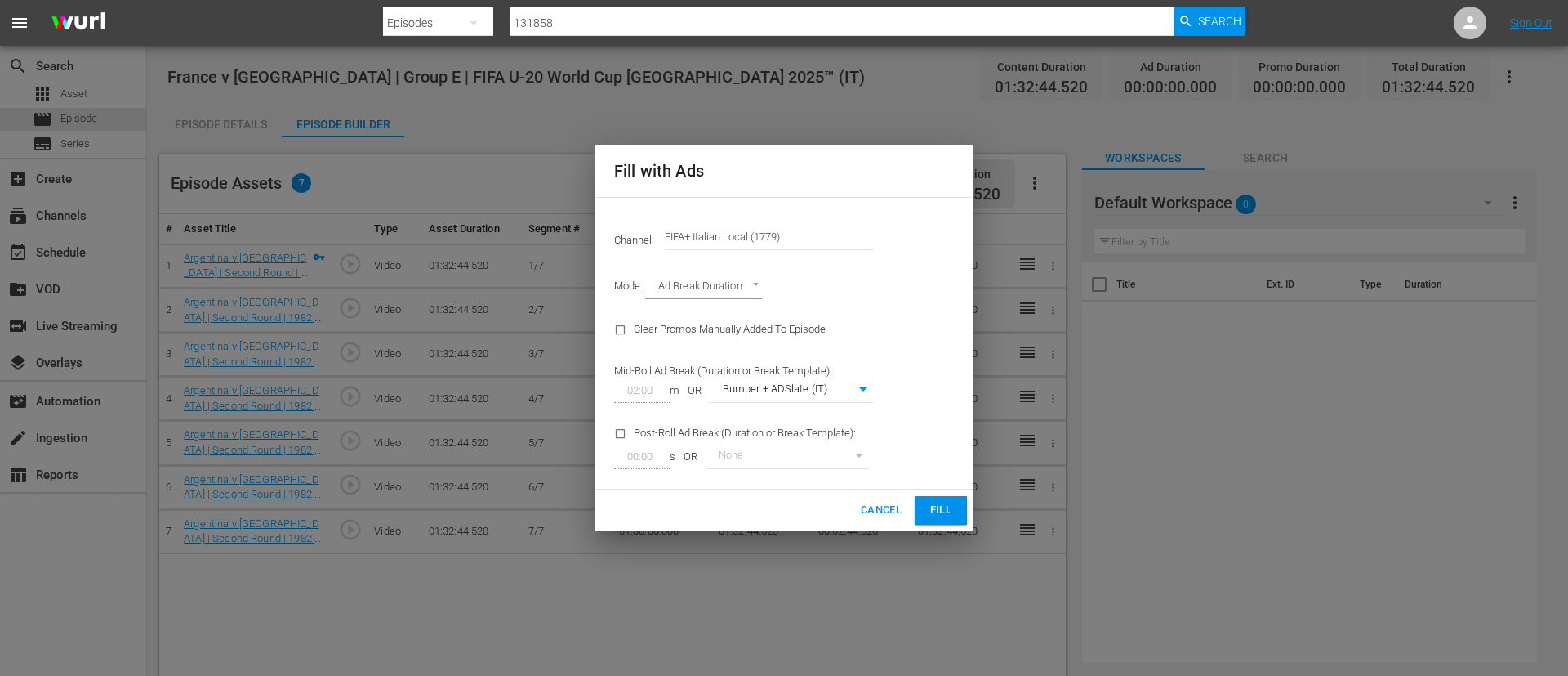
click at [931, 507] on span "Fill" at bounding box center [941, 510] width 26 height 18
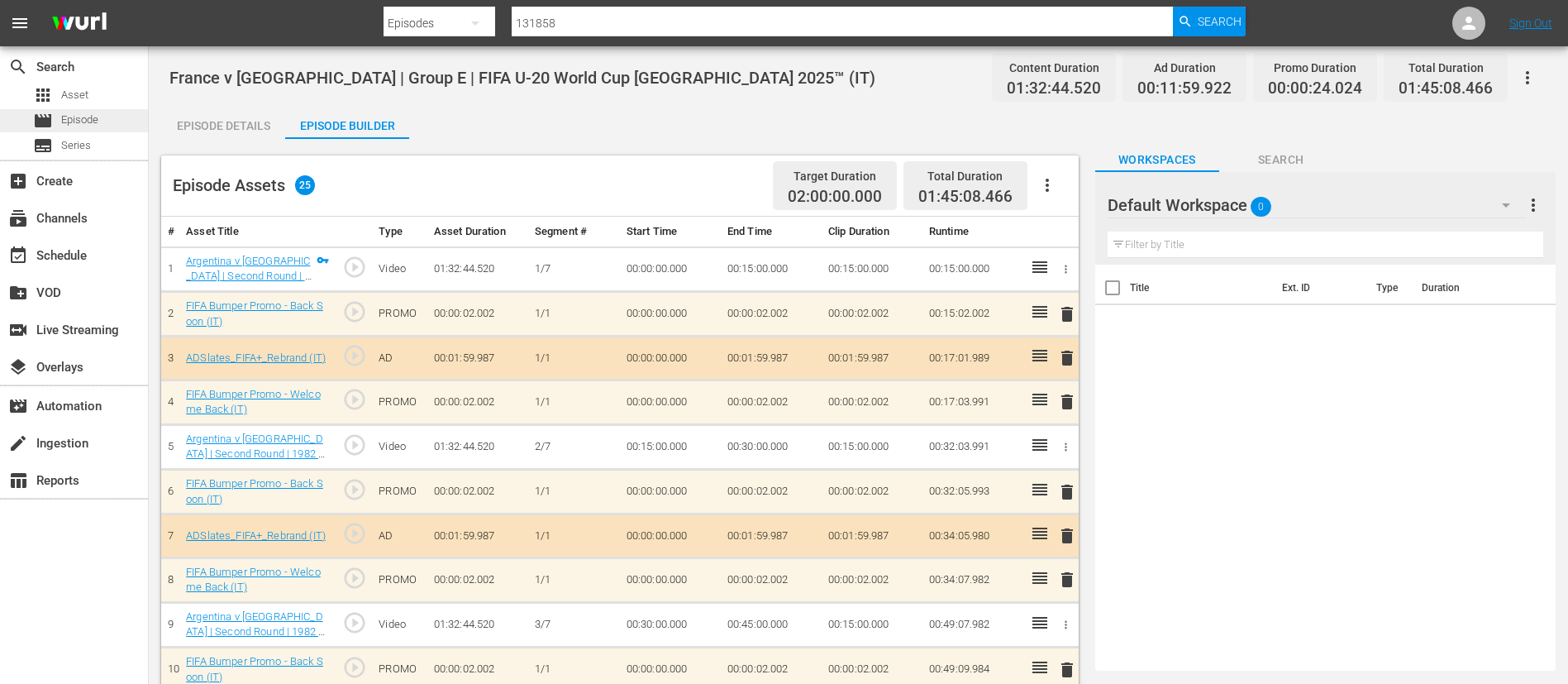
click at [90, 123] on span "Episode" at bounding box center [80, 120] width 37 height 17
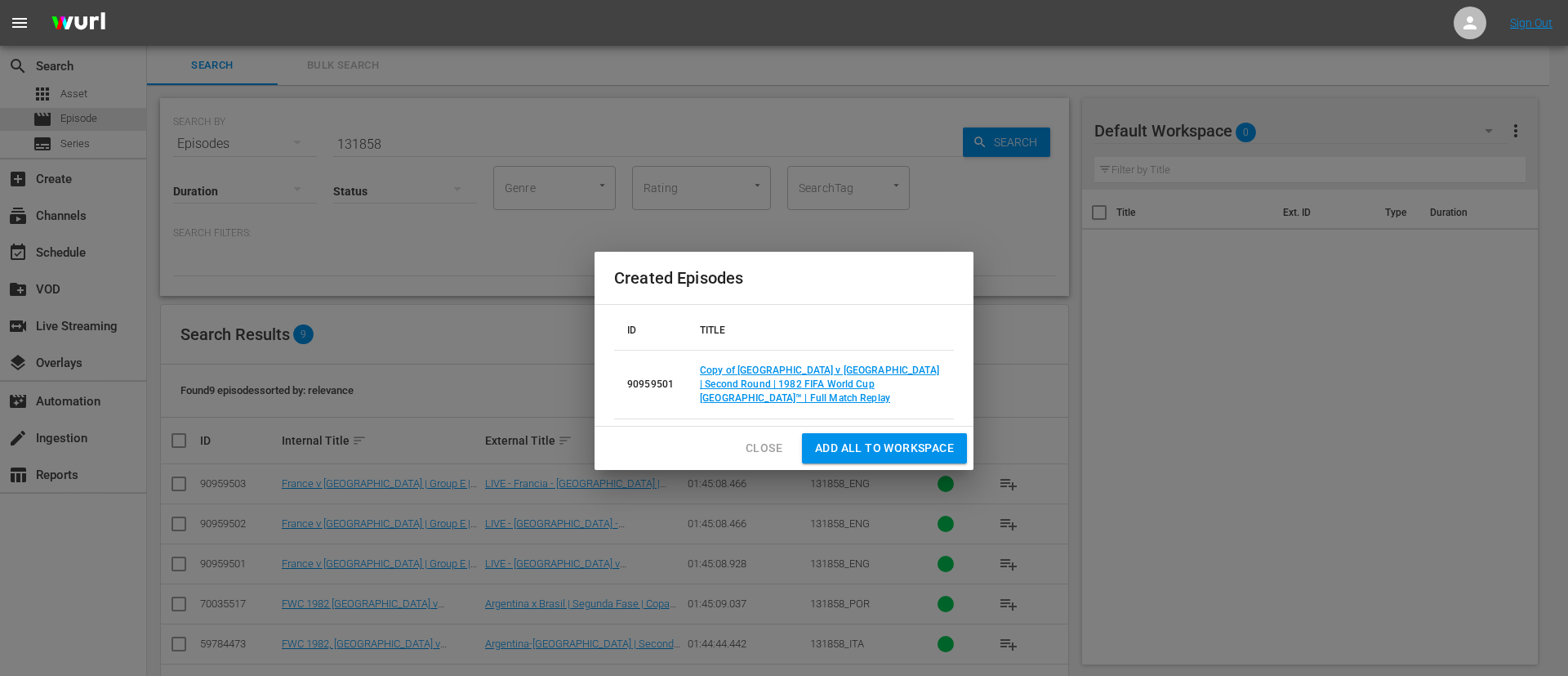
click at [754, 446] on span "Close" at bounding box center [764, 448] width 37 height 20
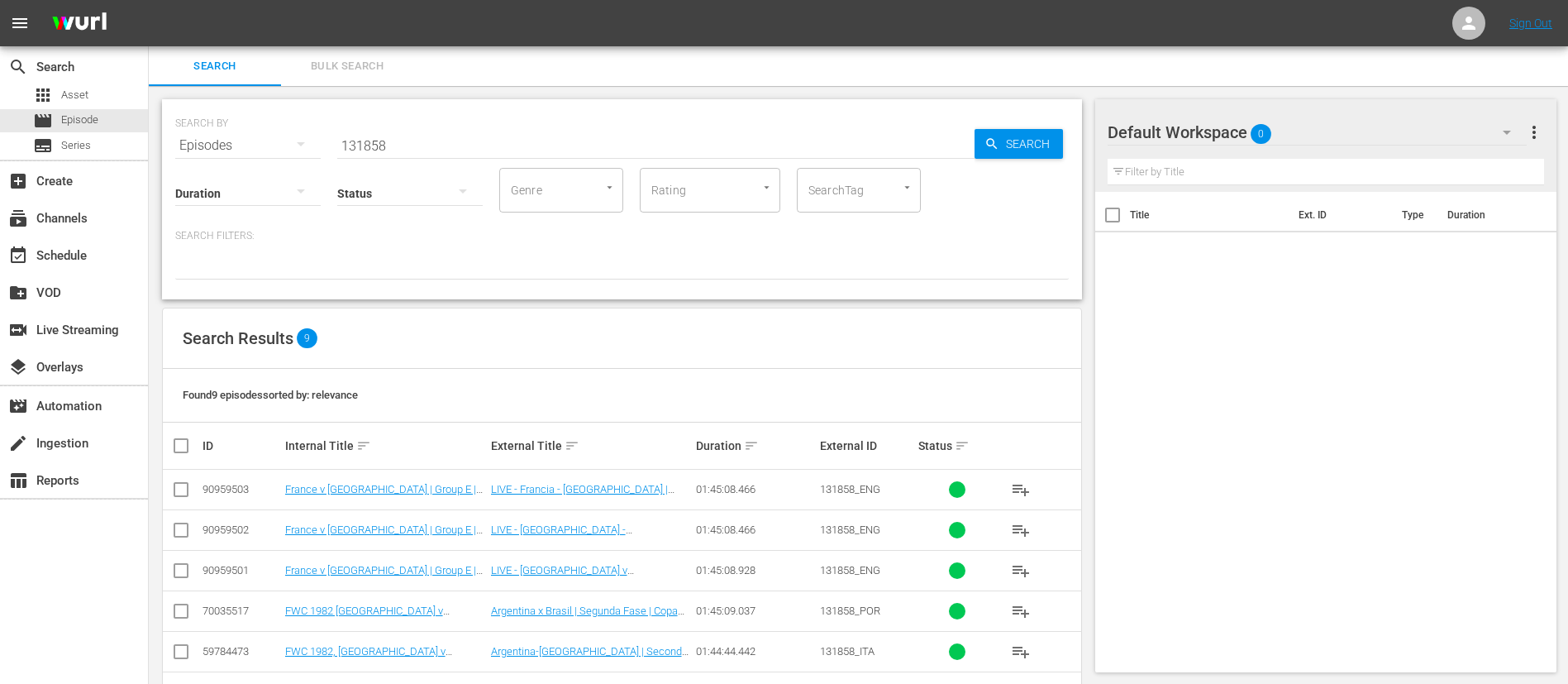
click at [615, 141] on input "131858" at bounding box center [656, 145] width 637 height 40
paste input "79"
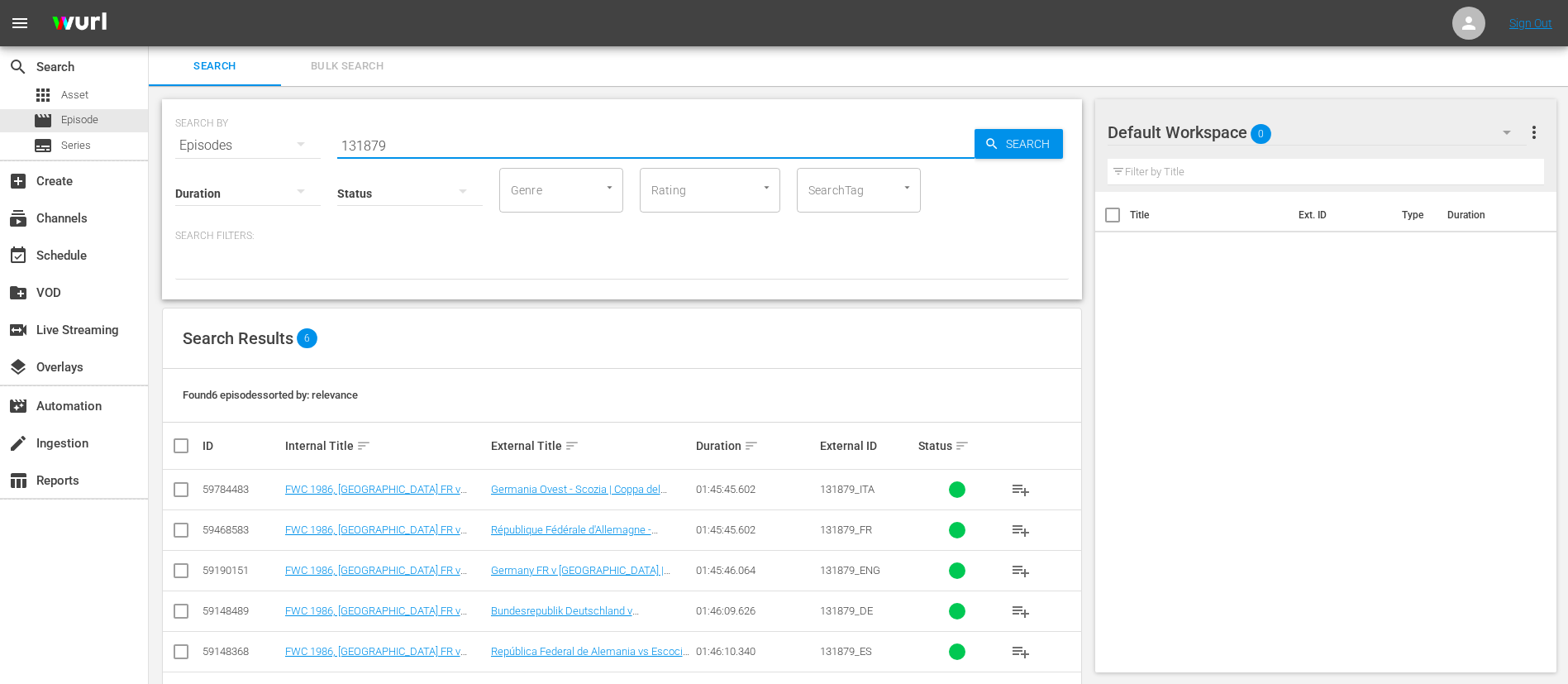
click at [189, 574] on input "checkbox" at bounding box center [180, 573] width 19 height 19
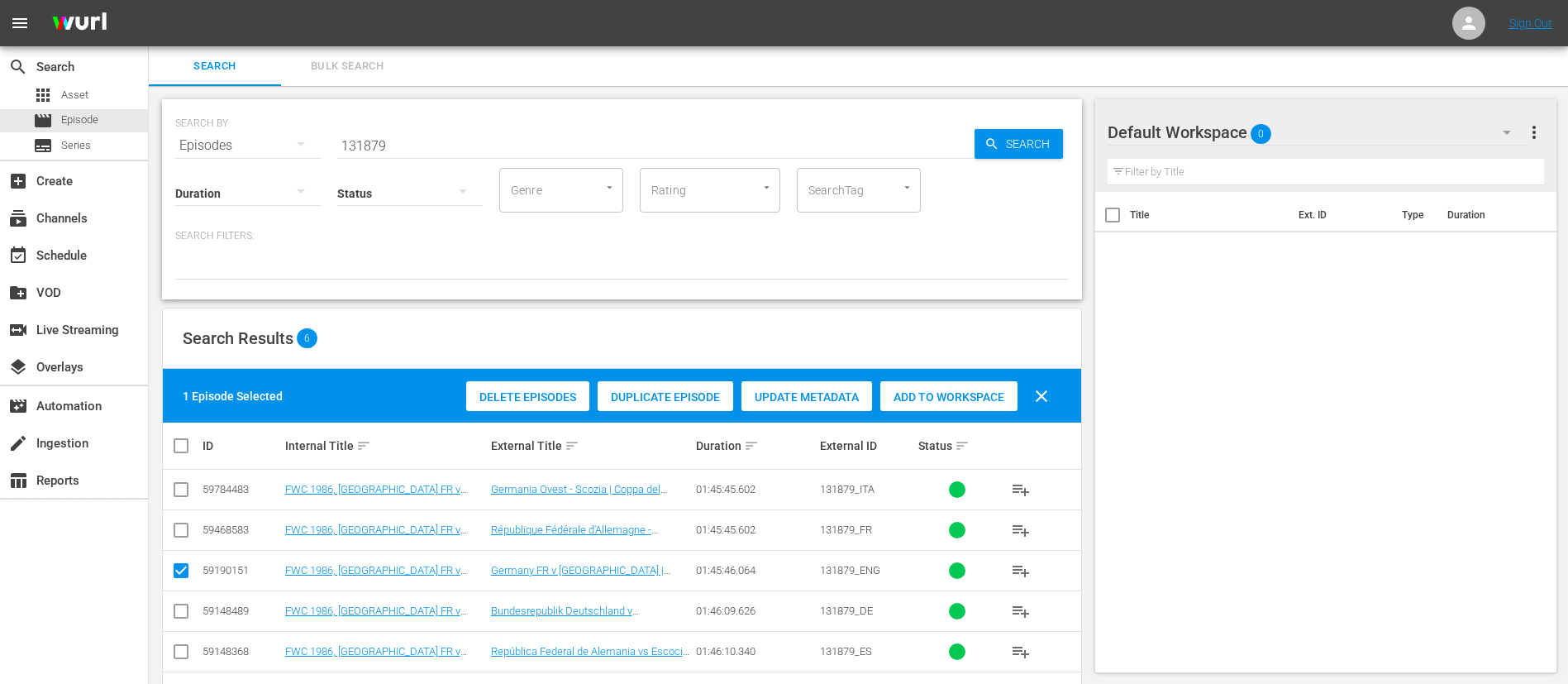
click at [670, 394] on span "Duplicate Episode" at bounding box center [665, 397] width 135 height 14
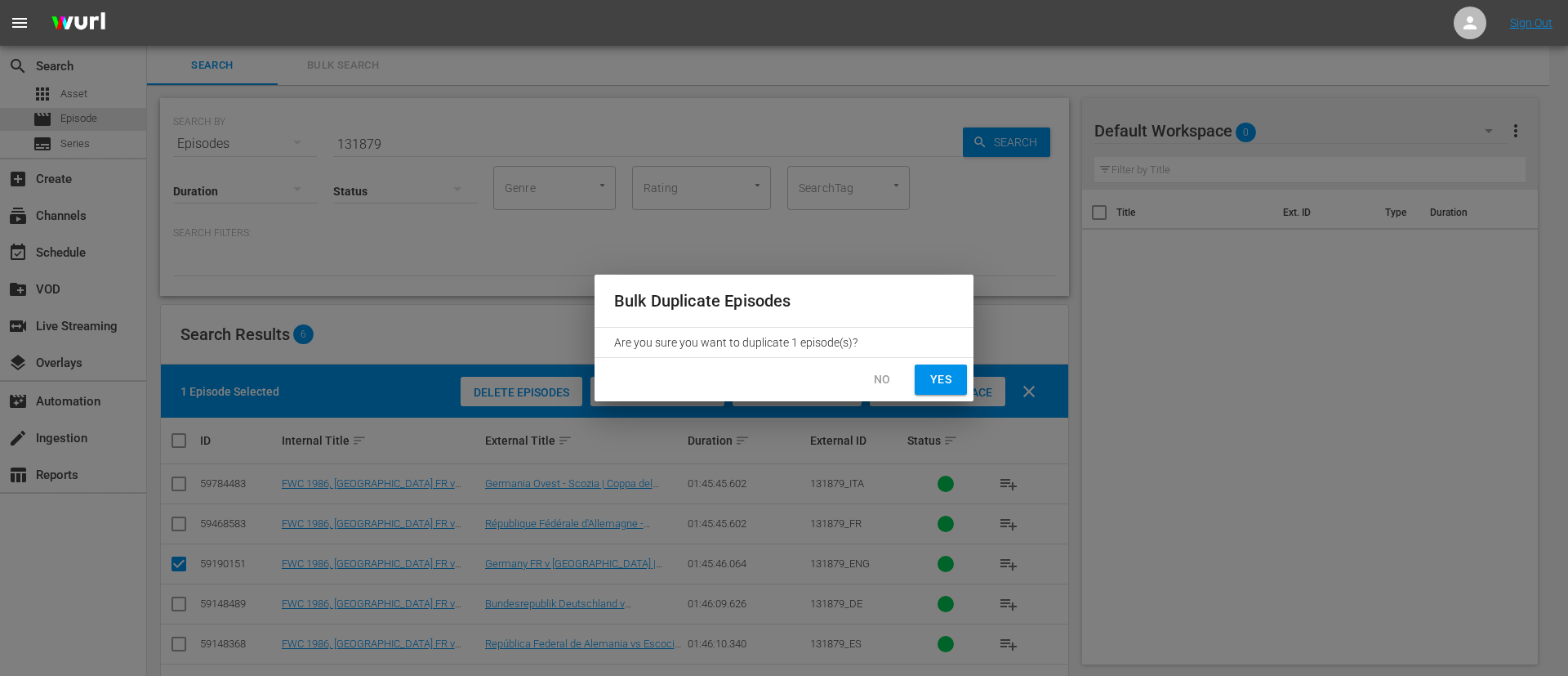
click at [933, 376] on span "Yes" at bounding box center [941, 380] width 26 height 20
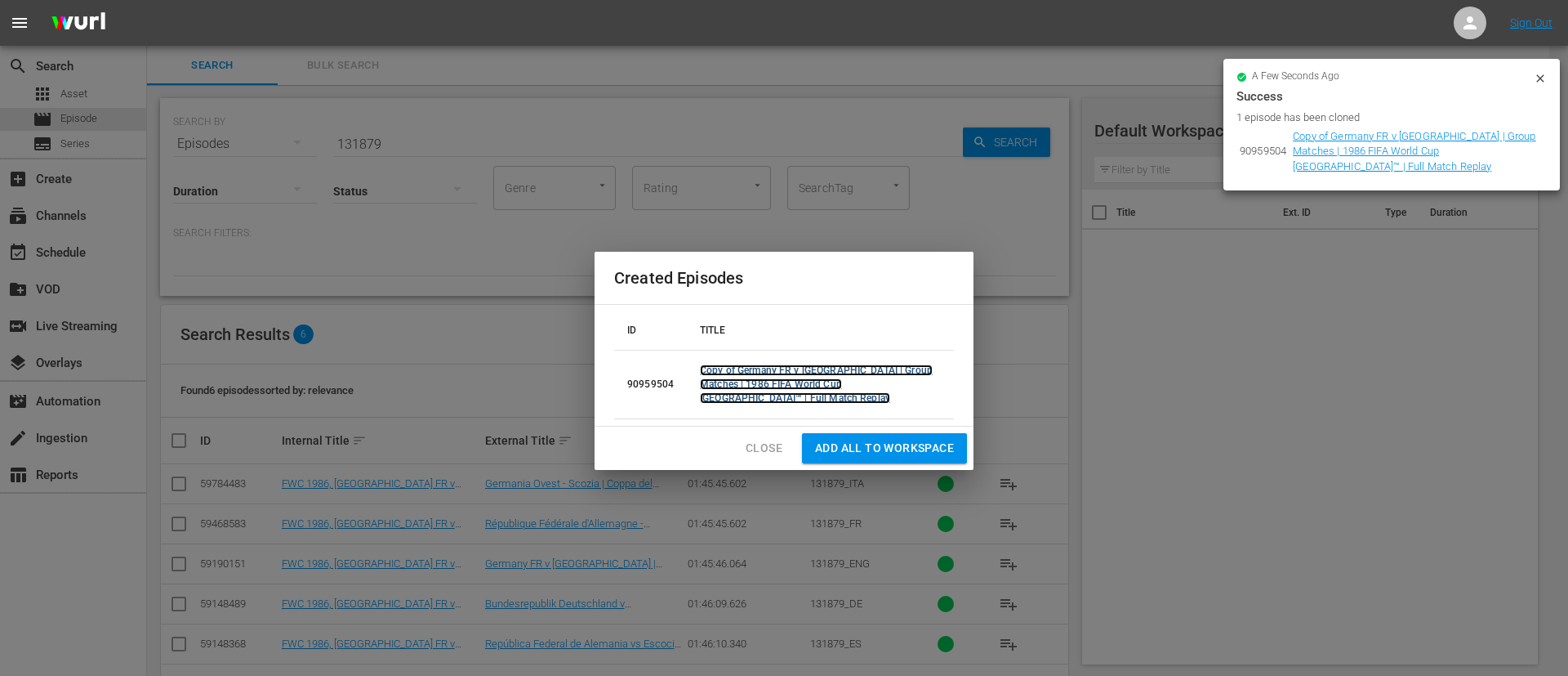
click at [895, 389] on link "Copy of Germany FR v [GEOGRAPHIC_DATA] | Group Matches | 1986 FIFA World Cup [G…" at bounding box center [816, 384] width 232 height 39
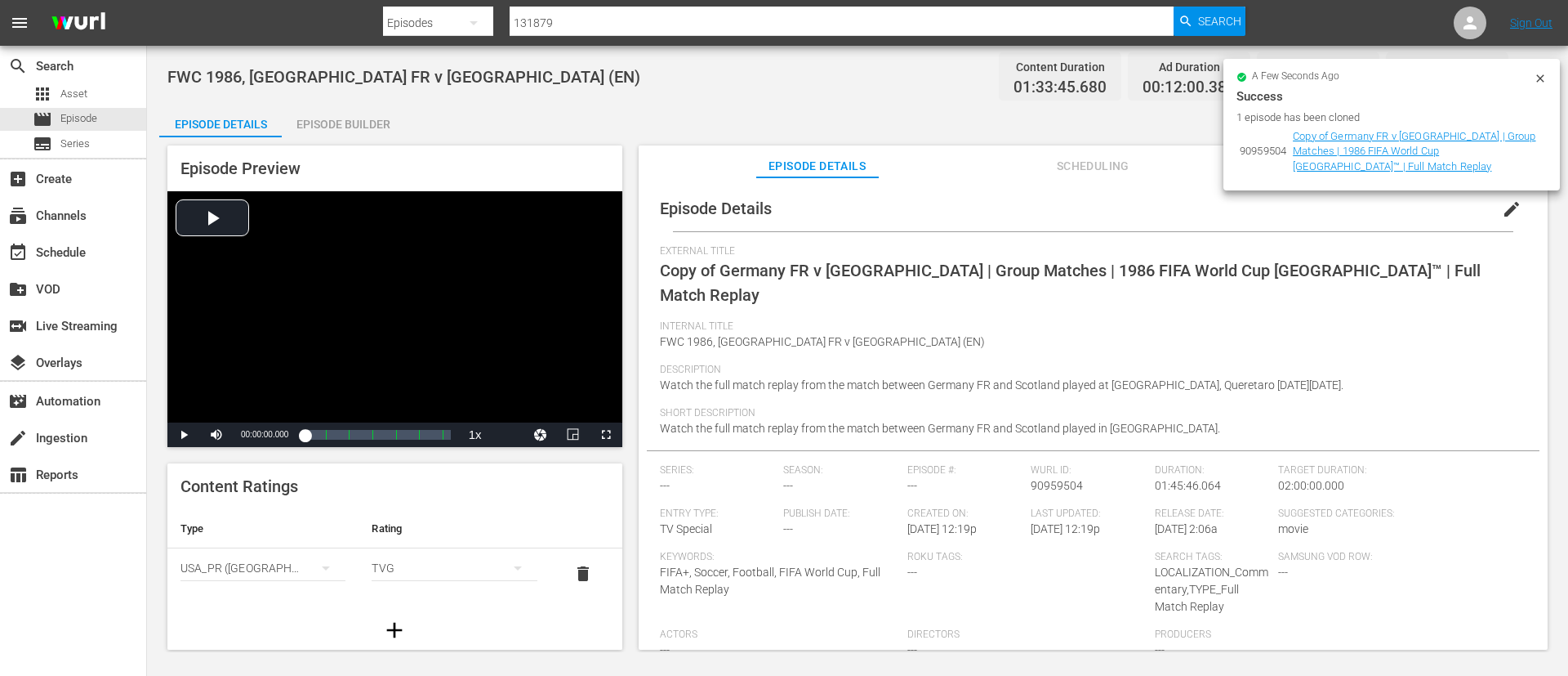
click at [1502, 205] on span "edit" at bounding box center [1511, 208] width 19 height 19
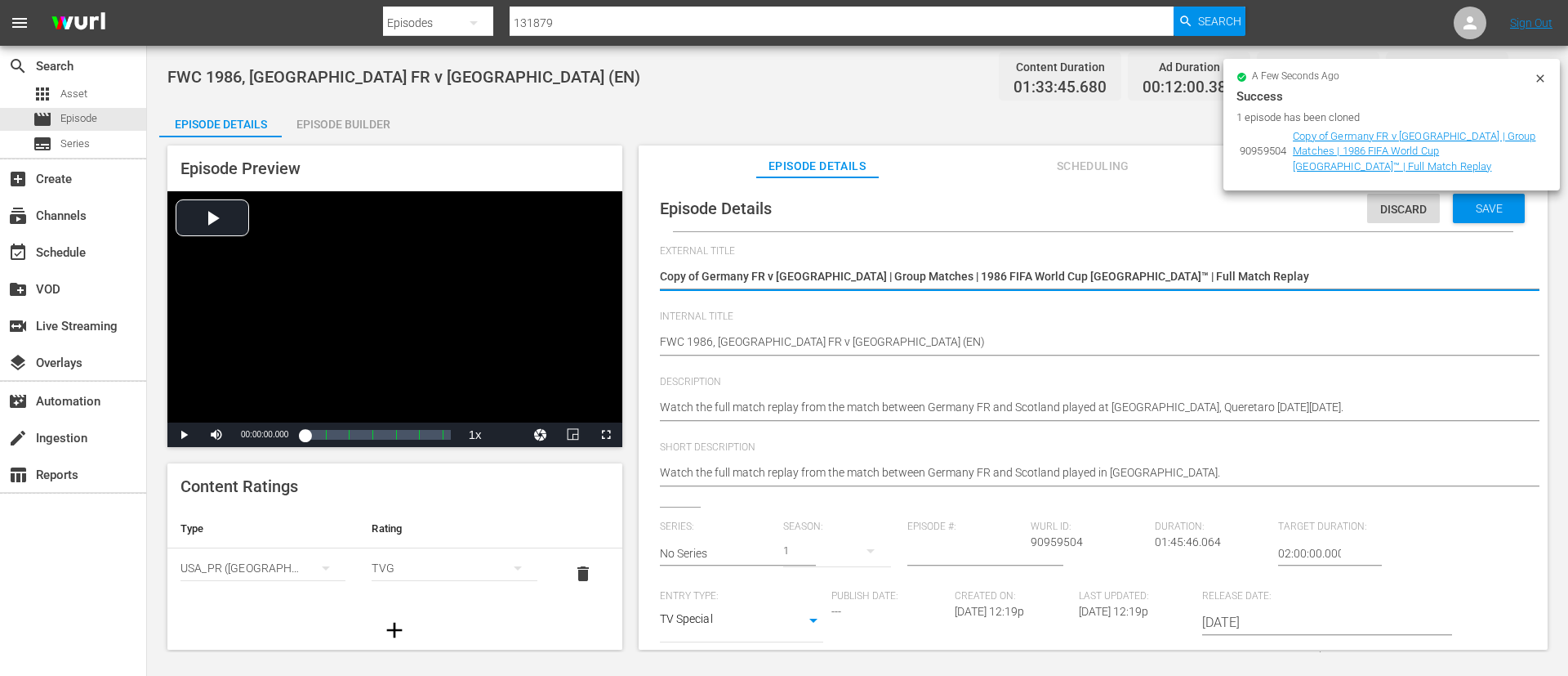
click at [1207, 265] on div "Copy of [GEOGRAPHIC_DATA] FR v [GEOGRAPHIC_DATA] | Group Matches | 1986 FIFA Wo…" at bounding box center [1089, 278] width 859 height 39
click at [1207, 276] on textarea "Copy of Germany FR v [GEOGRAPHIC_DATA] | Group Matches | 1986 FIFA World Cup [G…" at bounding box center [1089, 277] width 859 height 19
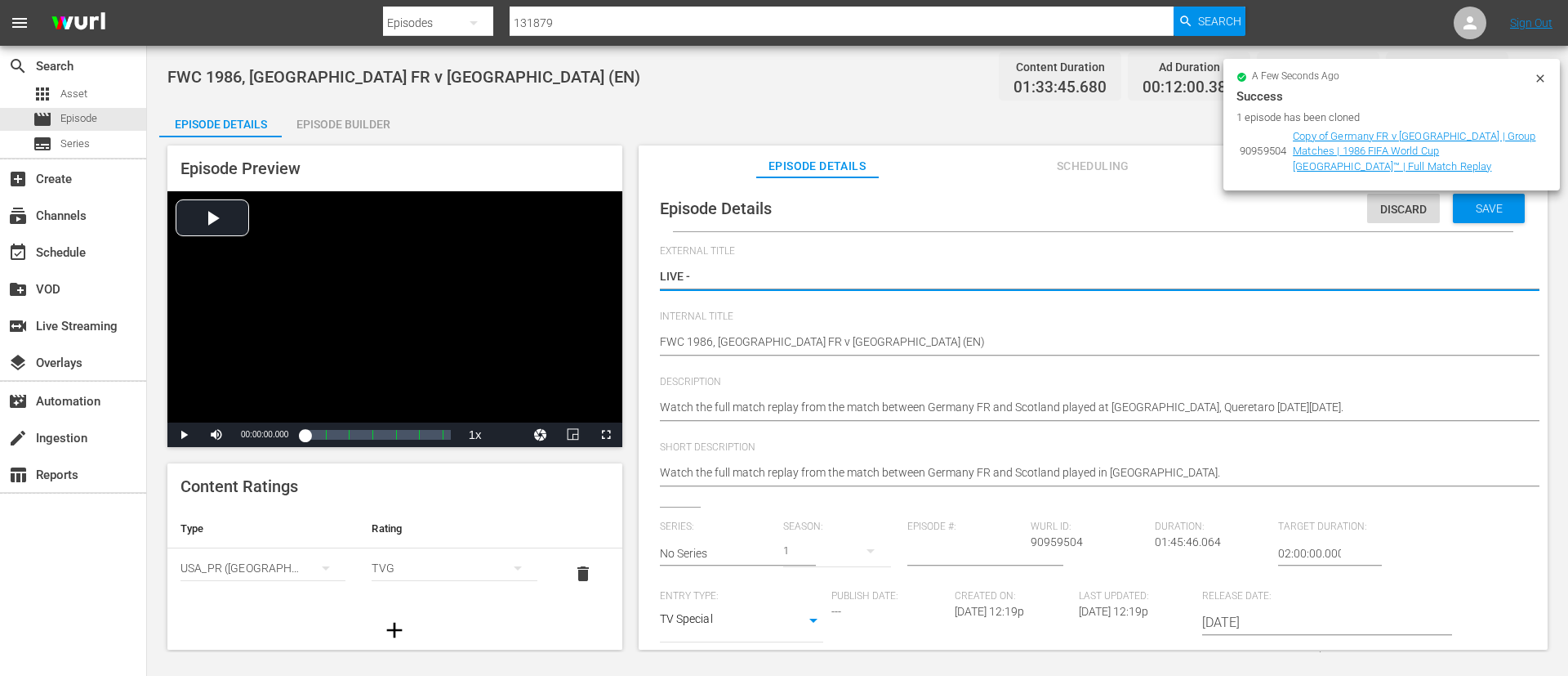
paste textarea "Colombia v [GEOGRAPHIC_DATA] | Group F | FIFA U-20 World Cup [GEOGRAPHIC_DATA] …"
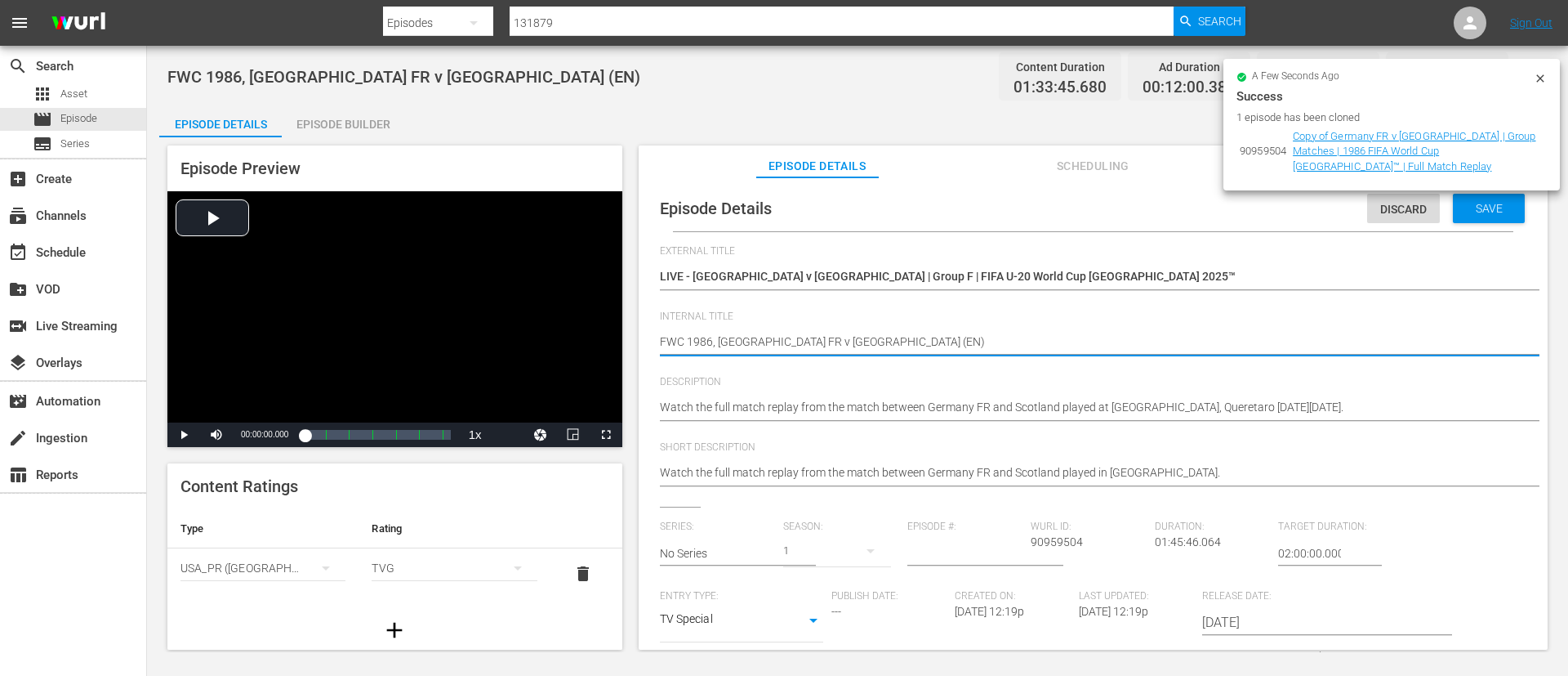
paste textarea "Colombia v [GEOGRAPHIC_DATA] | Group F | FIFA U-20 World Cup [GEOGRAPHIC_DATA] …"
click at [862, 394] on div "Watch the full match replay from the match between Germany FR and Scotland play…" at bounding box center [1089, 408] width 859 height 39
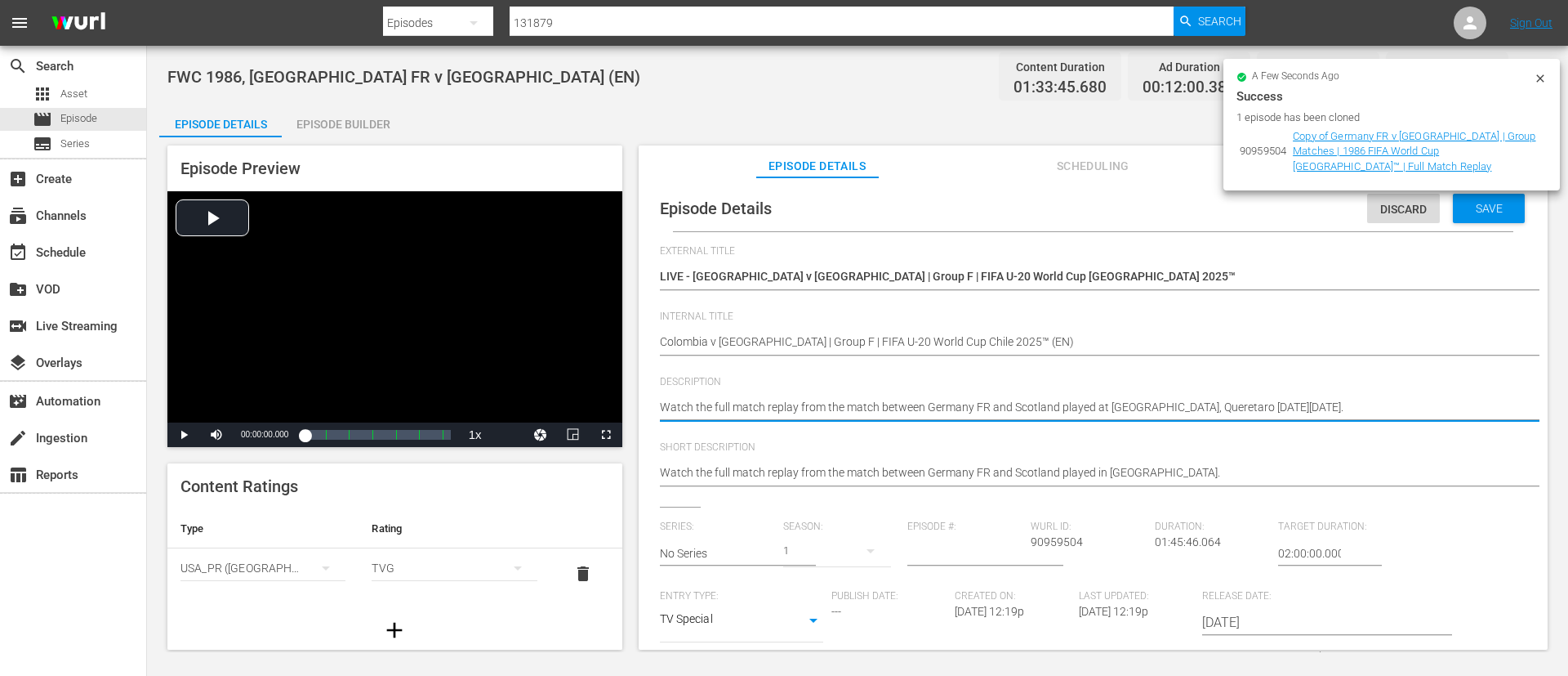
click at [866, 415] on textarea "Watch the full match replay from the match between Germany FR and Scotland play…" at bounding box center [1089, 408] width 859 height 19
paste textarea "match between Colombia and [GEOGRAPHIC_DATA] played at [GEOGRAPHIC_DATA], [GEOG…"
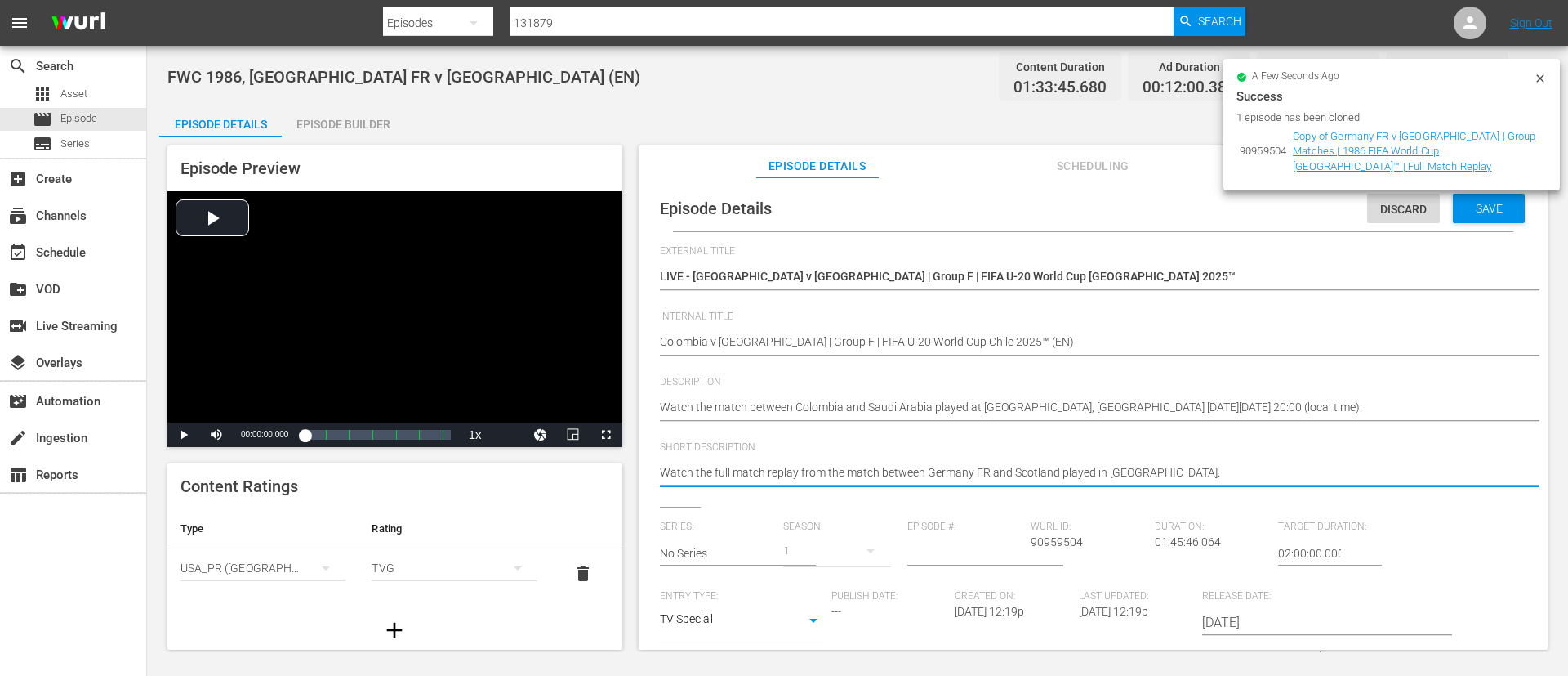
paste textarea "match between Colombia and [GEOGRAPHIC_DATA] played at [GEOGRAPHIC_DATA], [GEOG…"
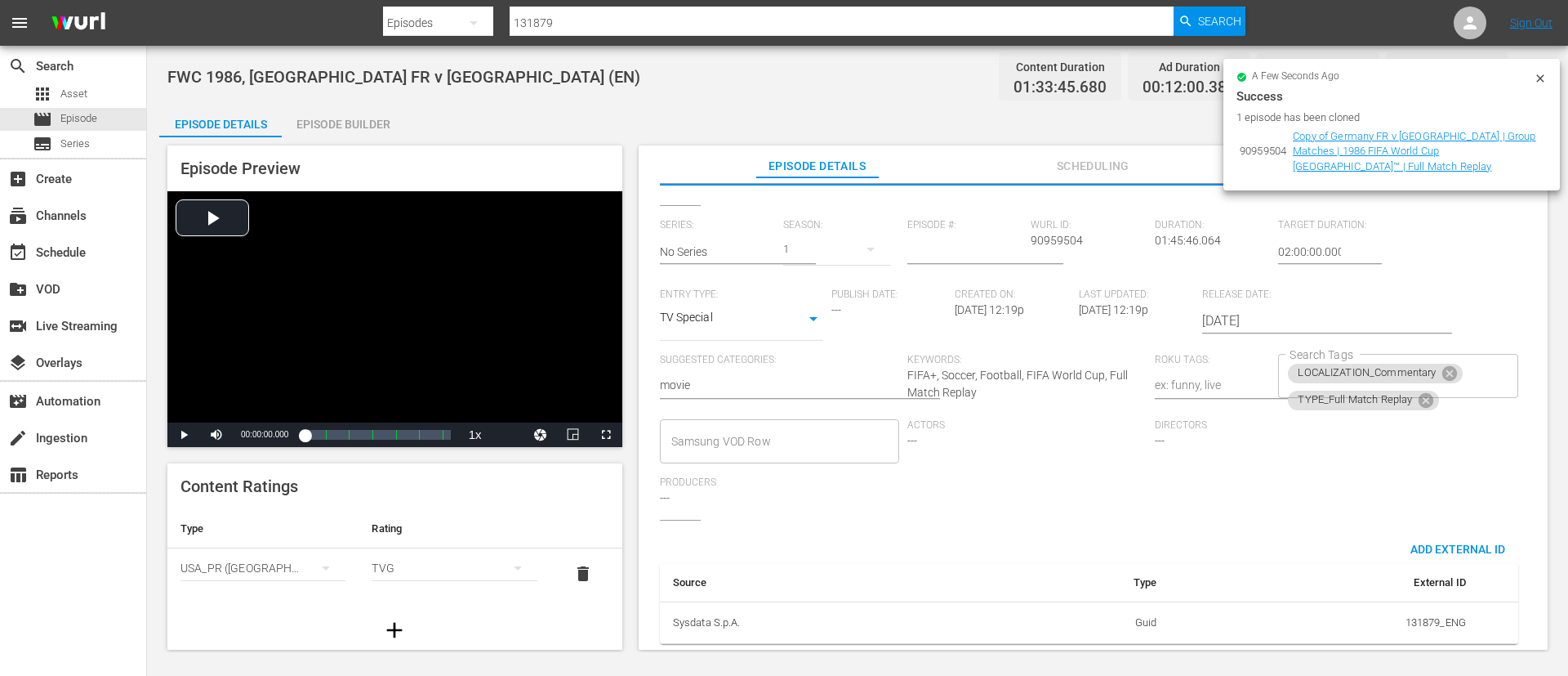
scroll to position [320, 0]
click at [1420, 392] on icon at bounding box center [1427, 400] width 15 height 15
click at [1463, 386] on input "Search Tags" at bounding box center [1385, 400] width 200 height 29
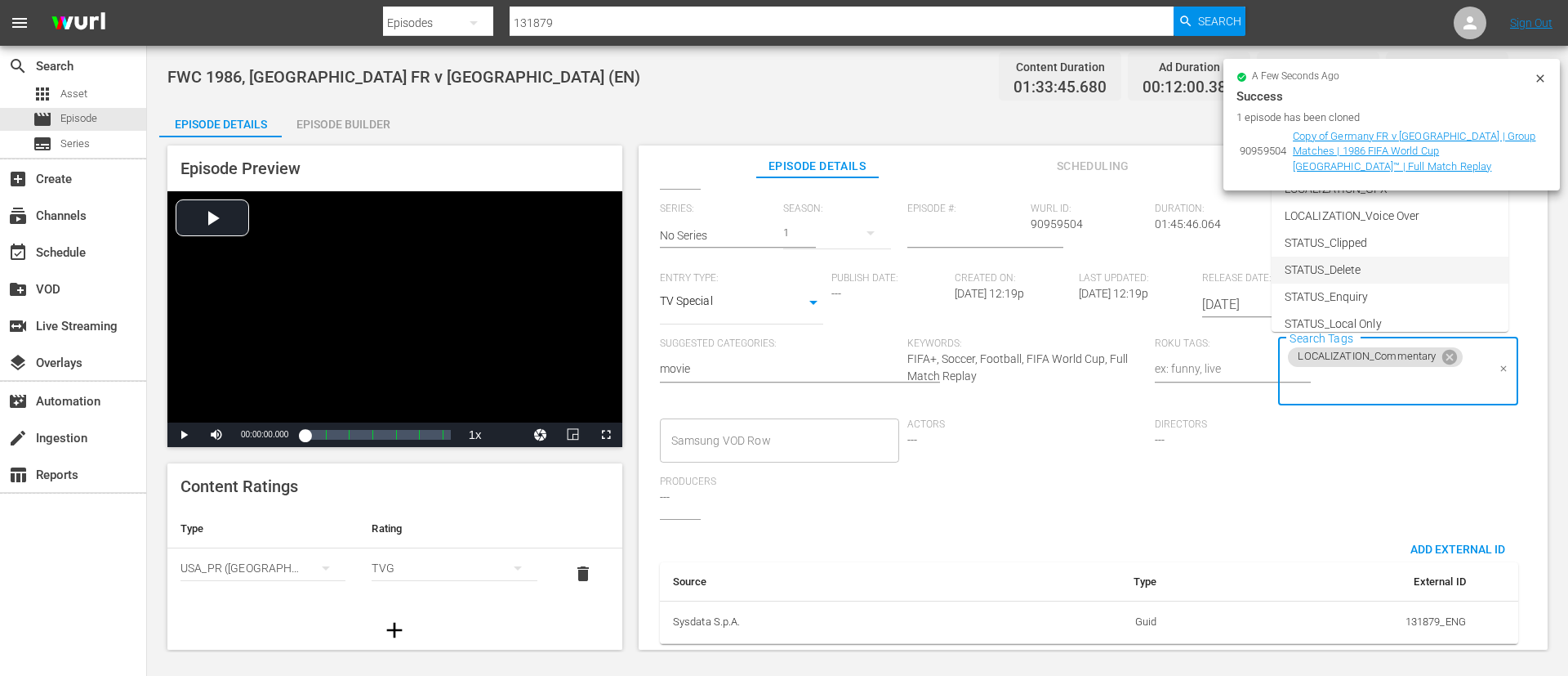
scroll to position [228, 0]
click at [1410, 264] on li "TYPE_Live" at bounding box center [1390, 258] width 237 height 27
click at [1403, 401] on div "LOCALIZATION_Commentary TYPE_Live Search Tags" at bounding box center [1398, 371] width 239 height 69
click at [1429, 371] on input "Search Tags" at bounding box center [1433, 384] width 109 height 29
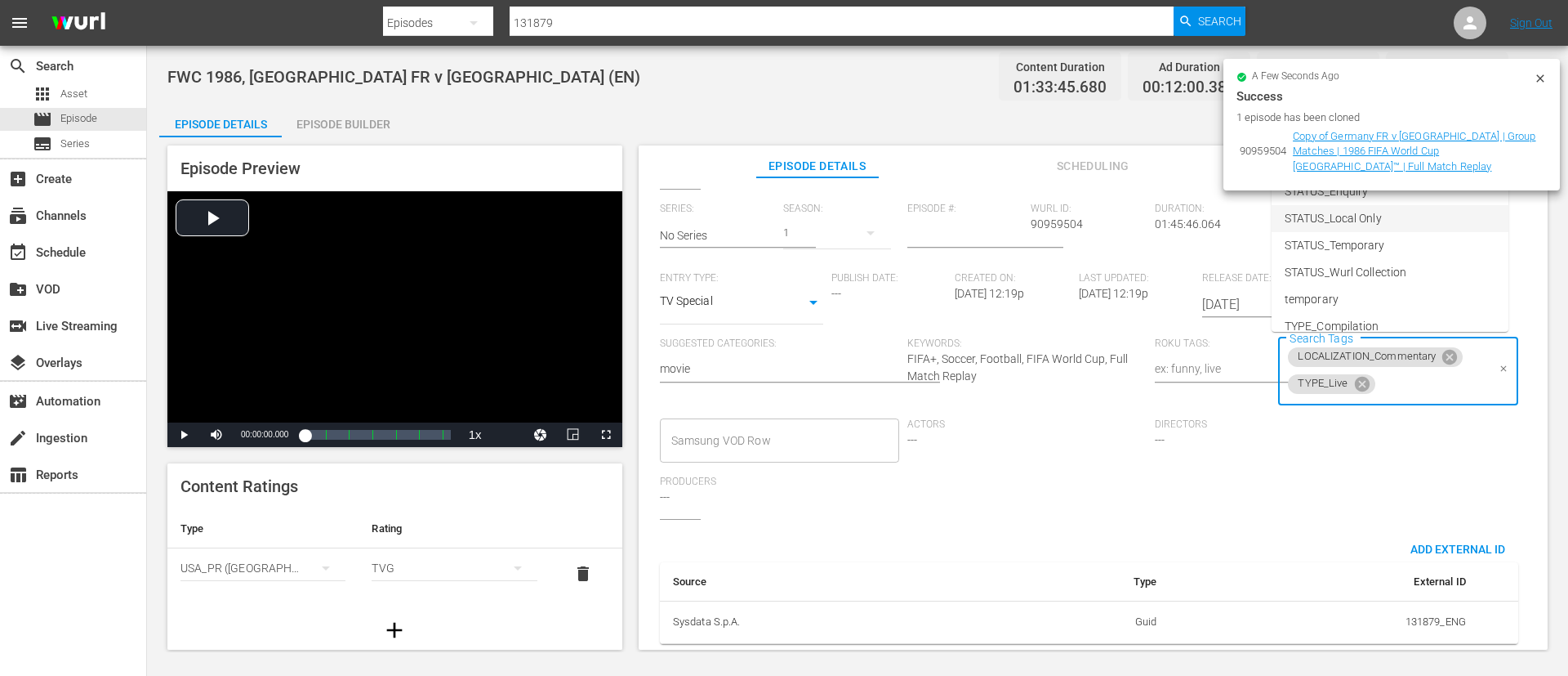
click at [1403, 234] on li "STATUS_Temporary" at bounding box center [1390, 245] width 237 height 27
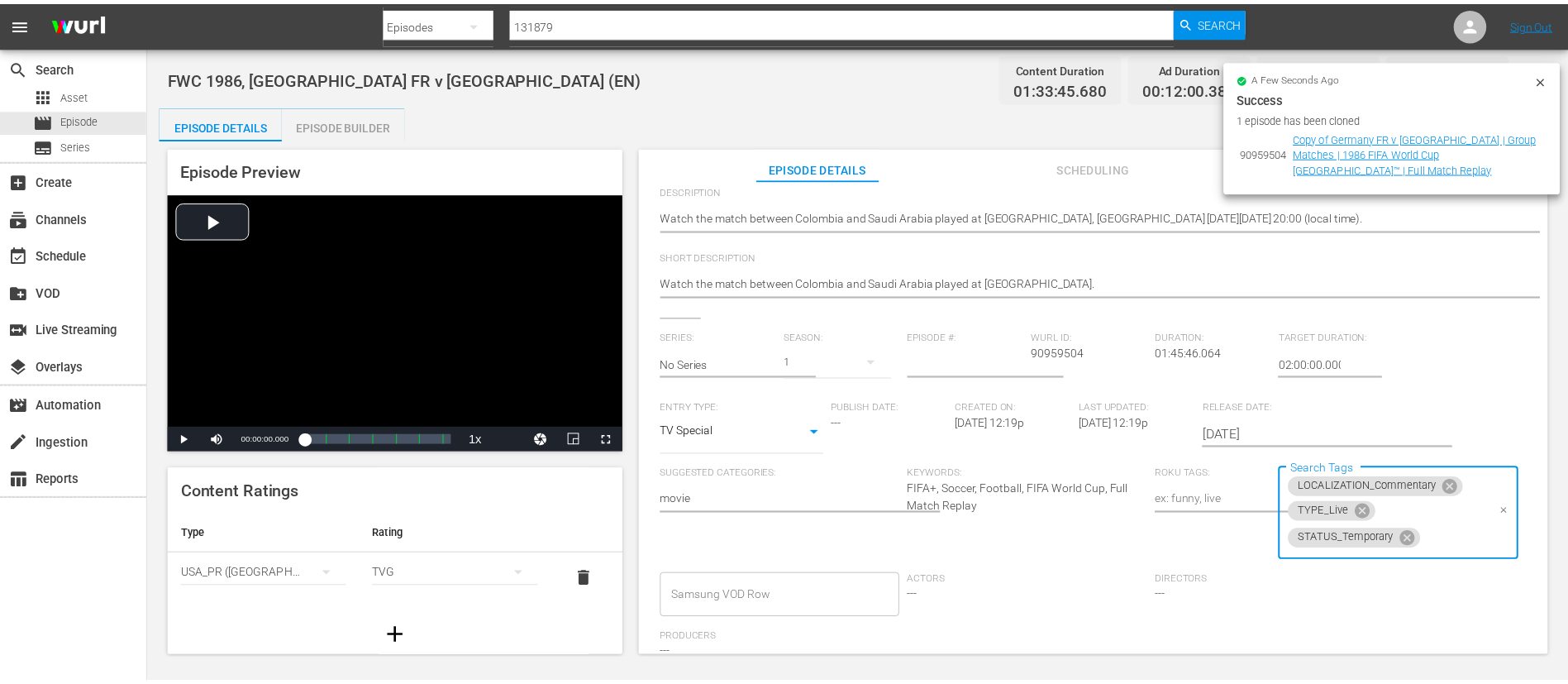
scroll to position [0, 0]
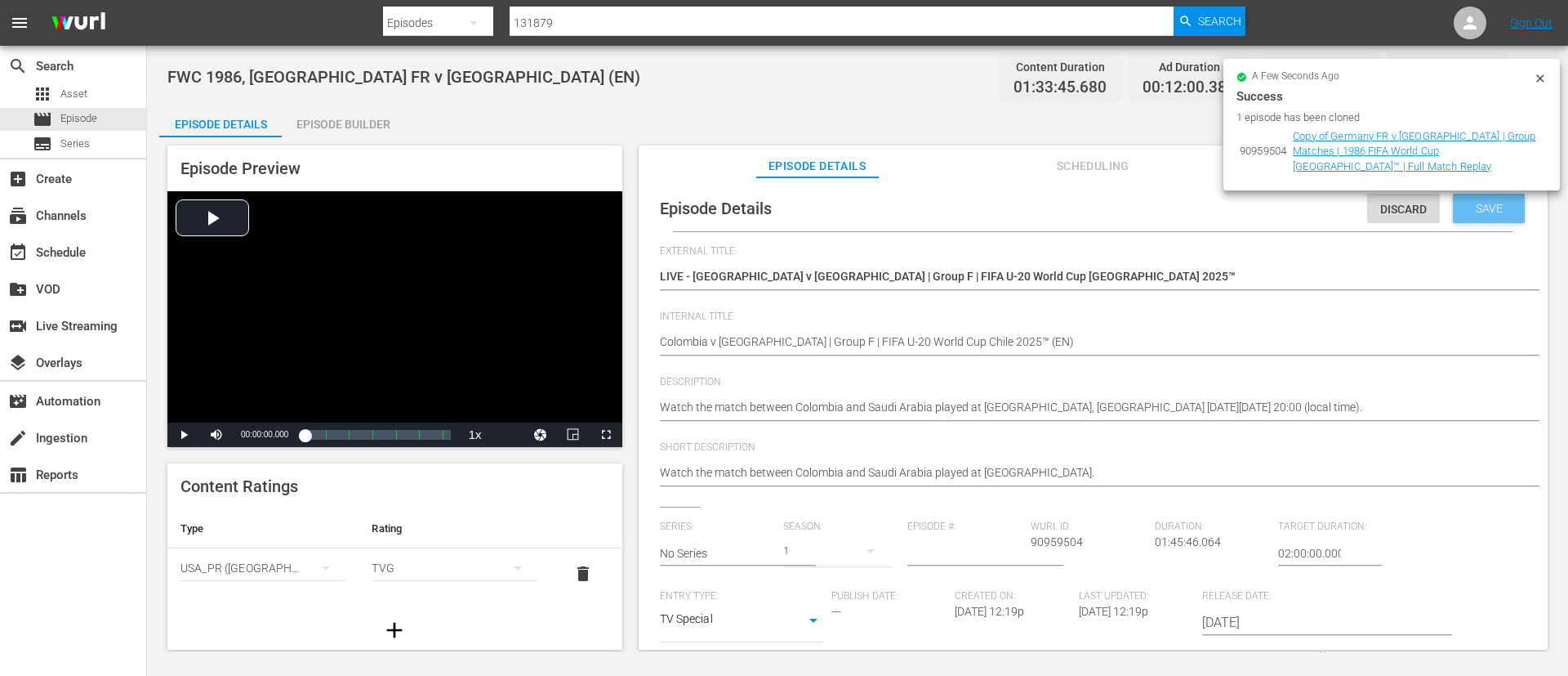
click at [1482, 217] on div "Save" at bounding box center [1489, 207] width 72 height 29
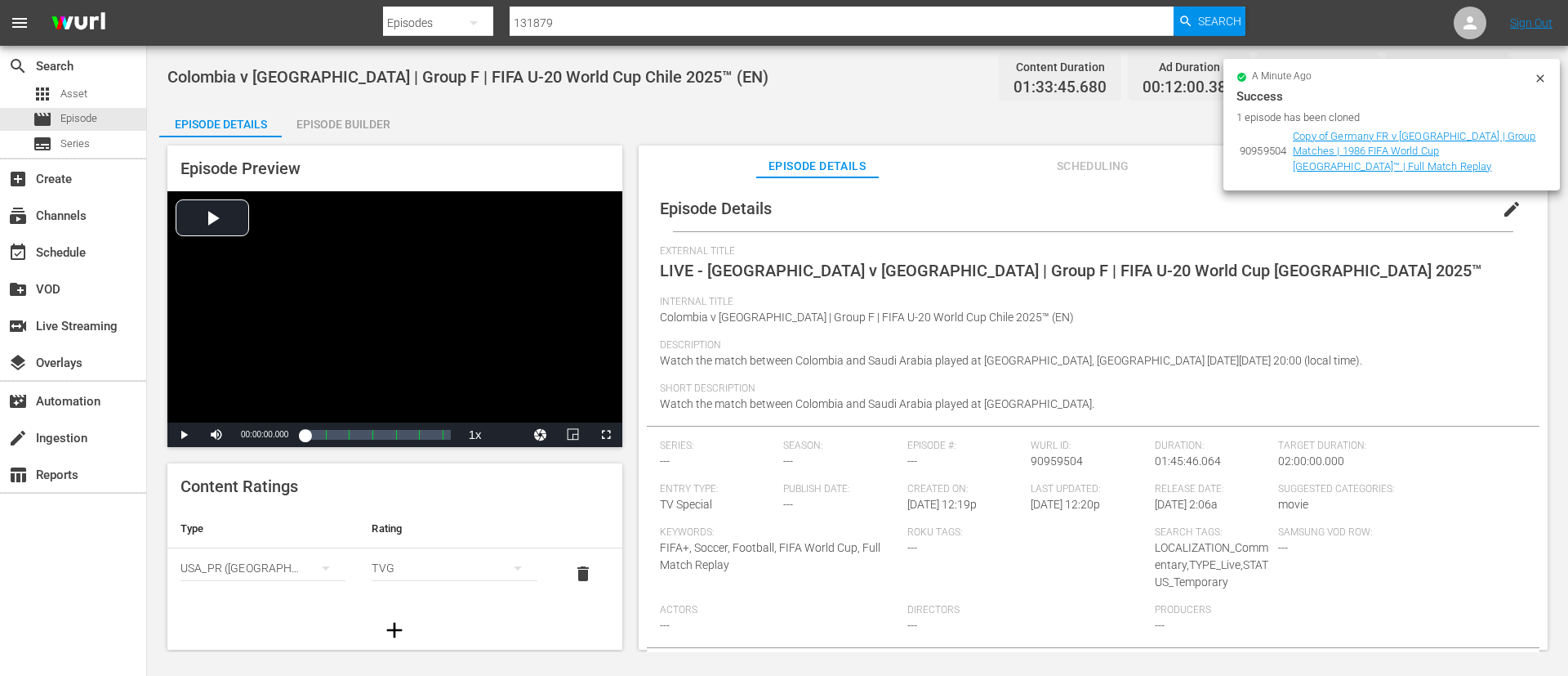
click at [1539, 80] on icon at bounding box center [1540, 78] width 8 height 8
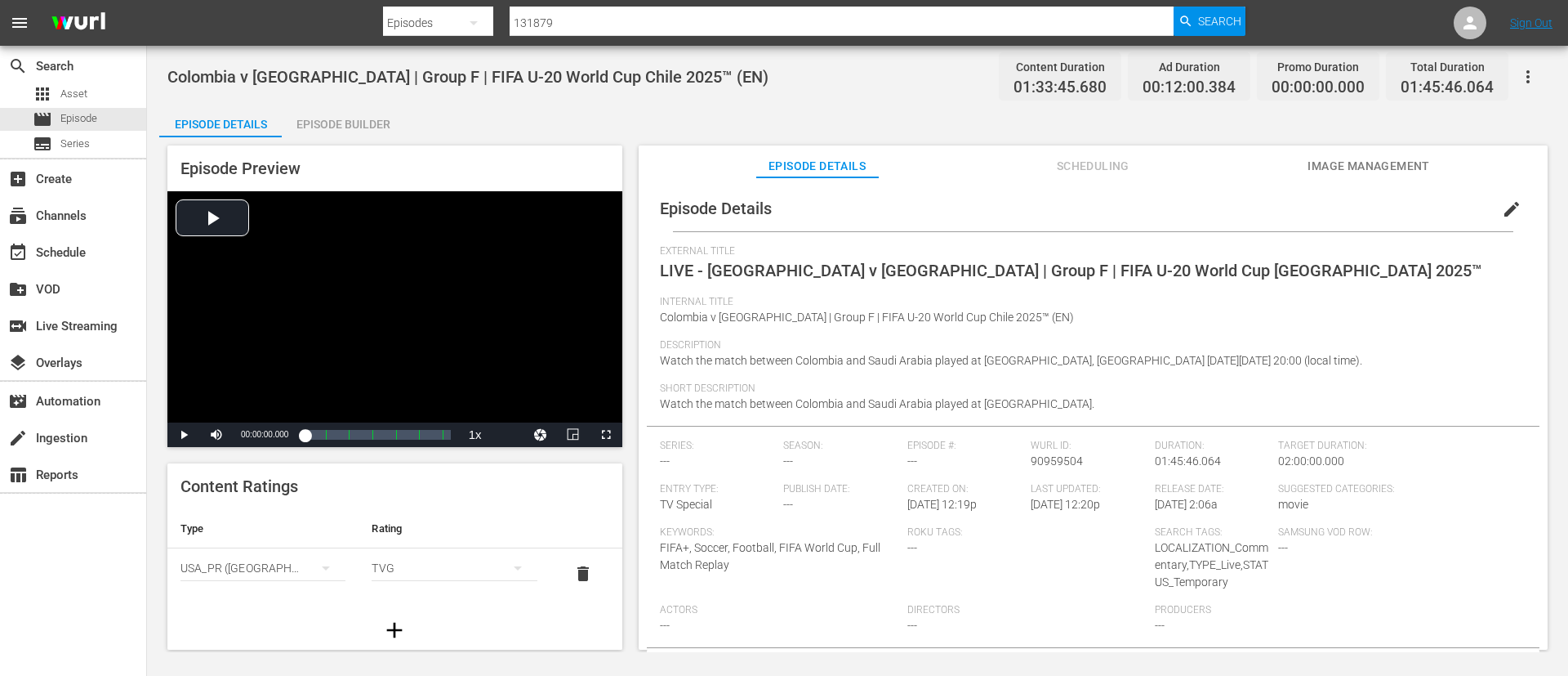
click at [1401, 152] on button "Image Management" at bounding box center [1369, 161] width 123 height 33
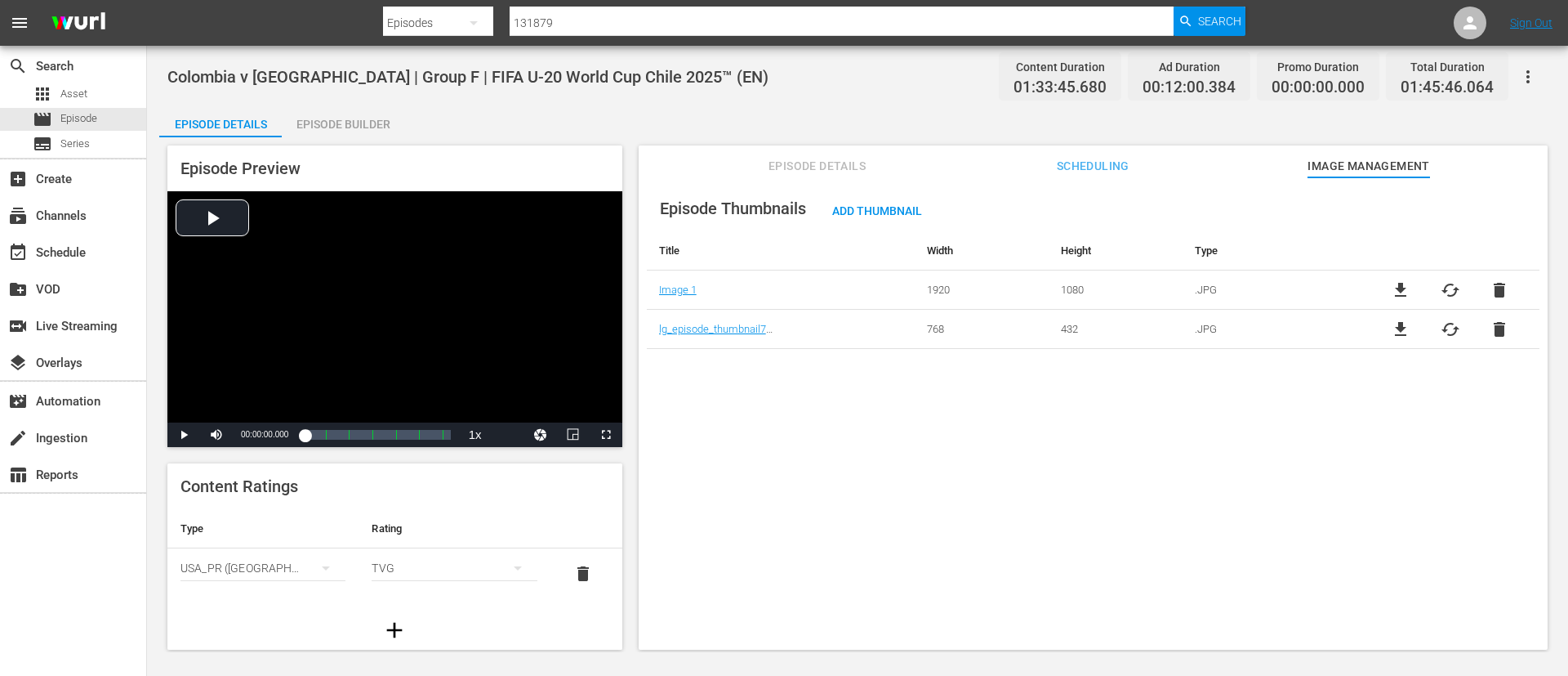
click at [1499, 329] on span "delete" at bounding box center [1499, 329] width 19 height 19
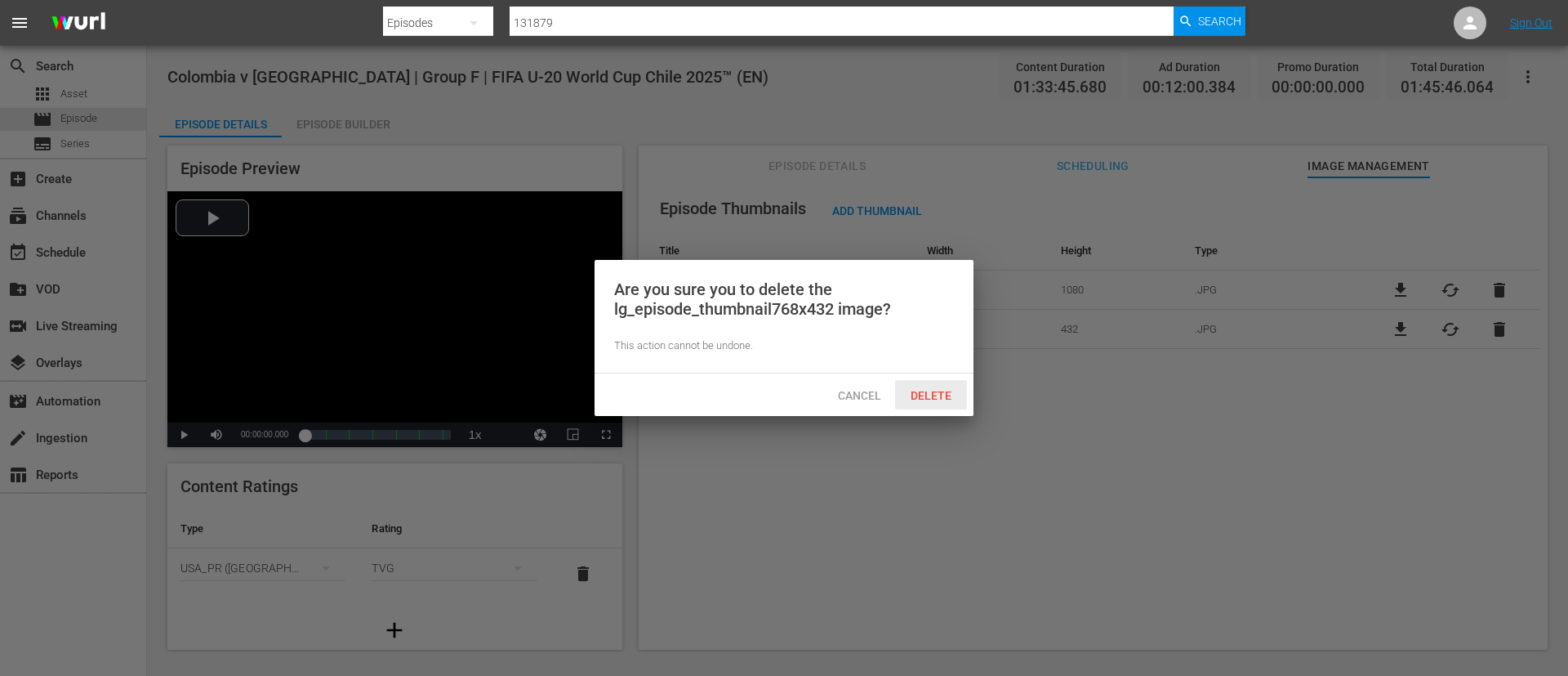
click at [928, 400] on span "Delete" at bounding box center [931, 396] width 67 height 13
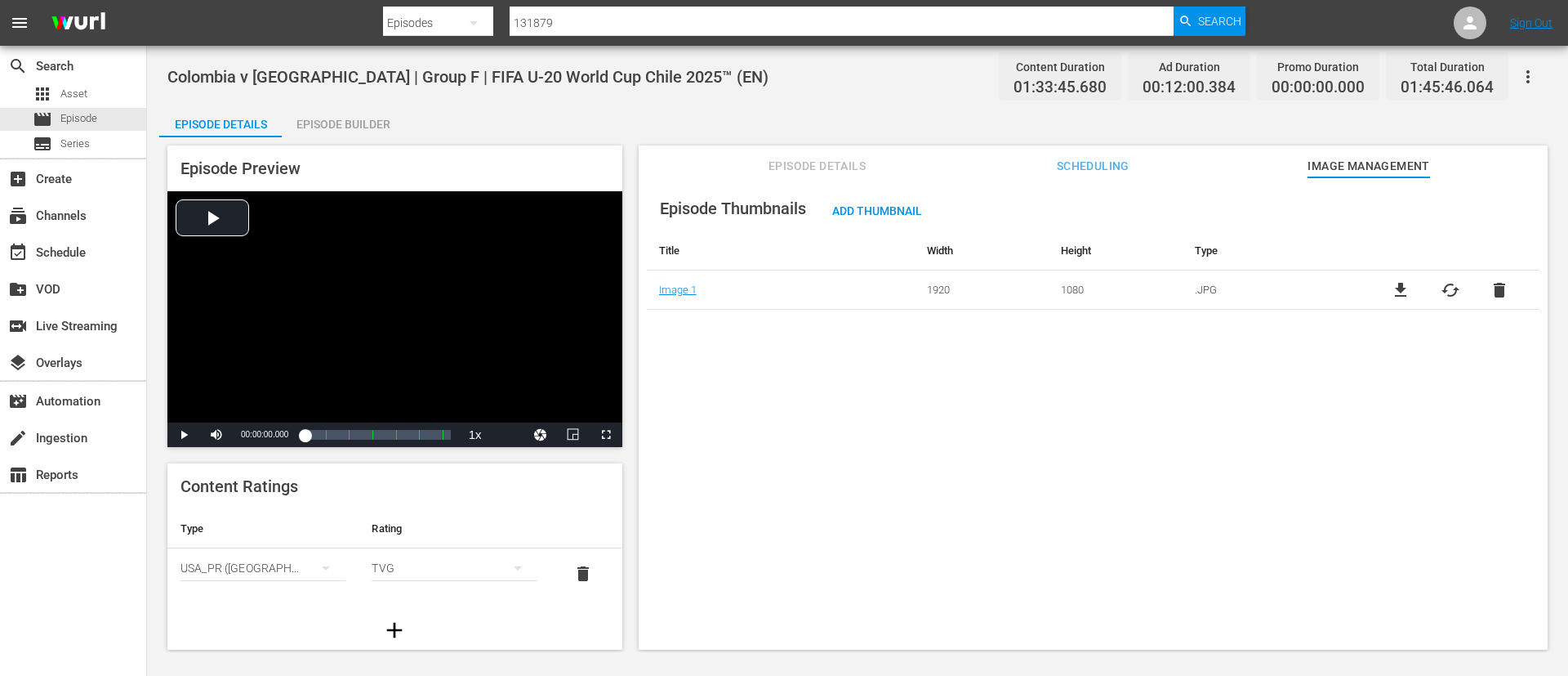
click at [1448, 293] on span "cached" at bounding box center [1450, 289] width 19 height 19
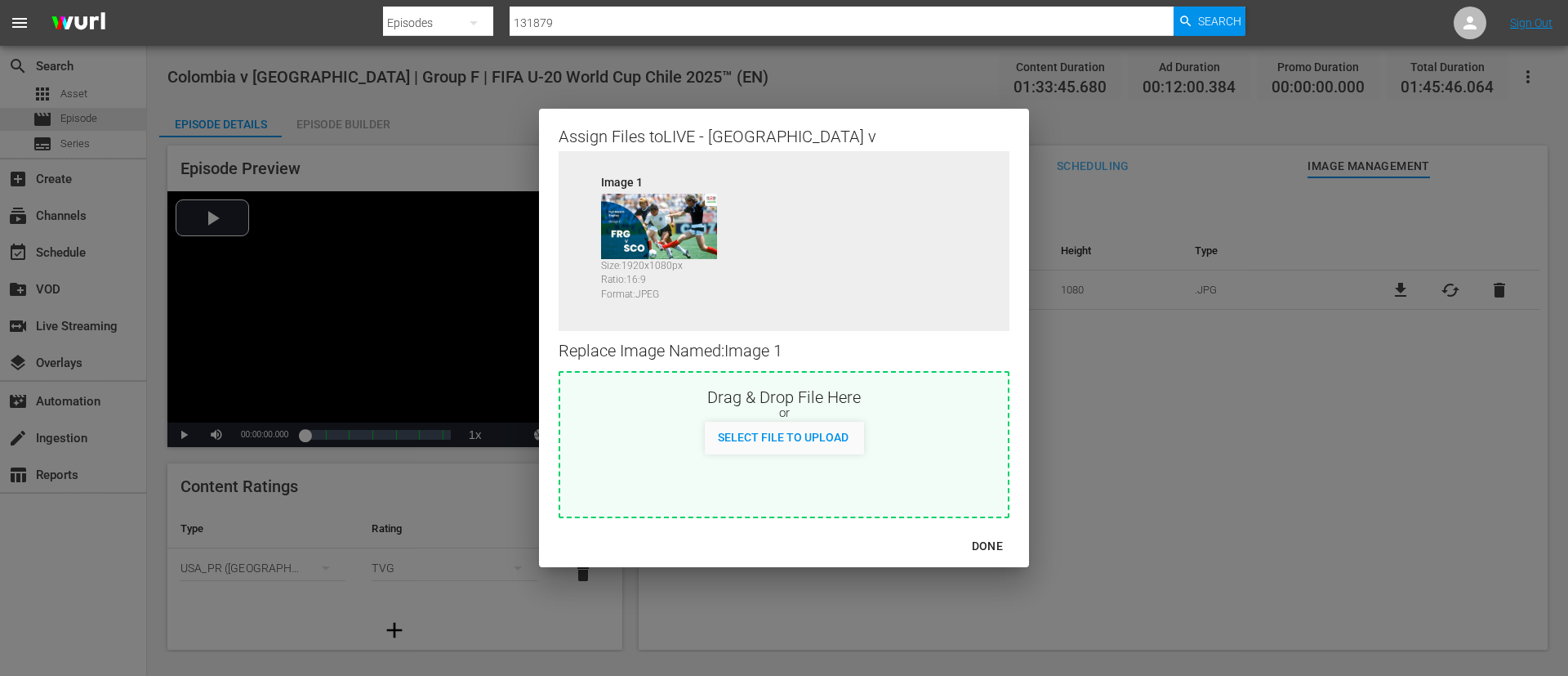
click at [896, 412] on div "or" at bounding box center [784, 413] width 447 height 17
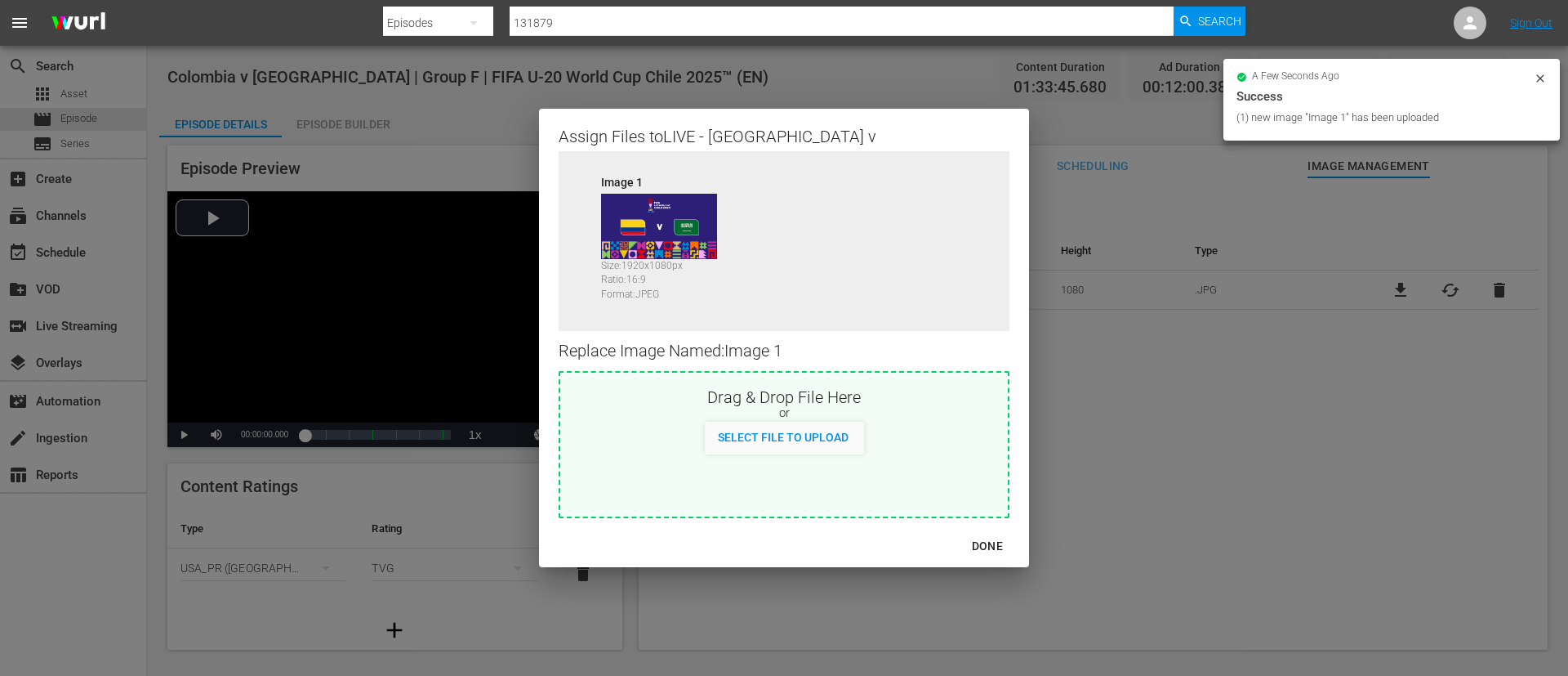
click at [993, 539] on div "DONE" at bounding box center [988, 546] width 57 height 20
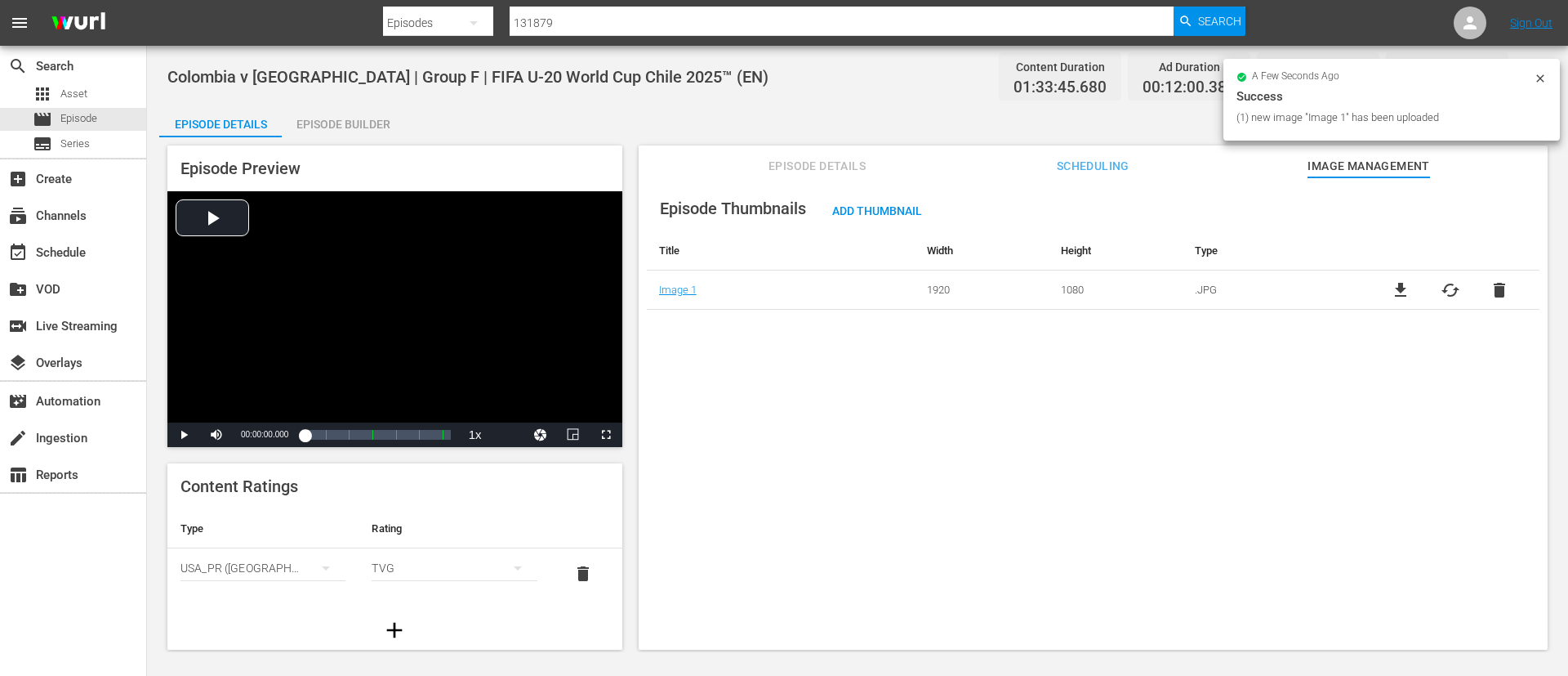
click at [911, 193] on div "Episode Thumbnails Add Thumbnail Title Width Height Type Image 1 1920 1080 .JPG…" at bounding box center [1094, 248] width 893 height 124
click at [905, 209] on span "Add Thumbnail" at bounding box center [877, 211] width 116 height 13
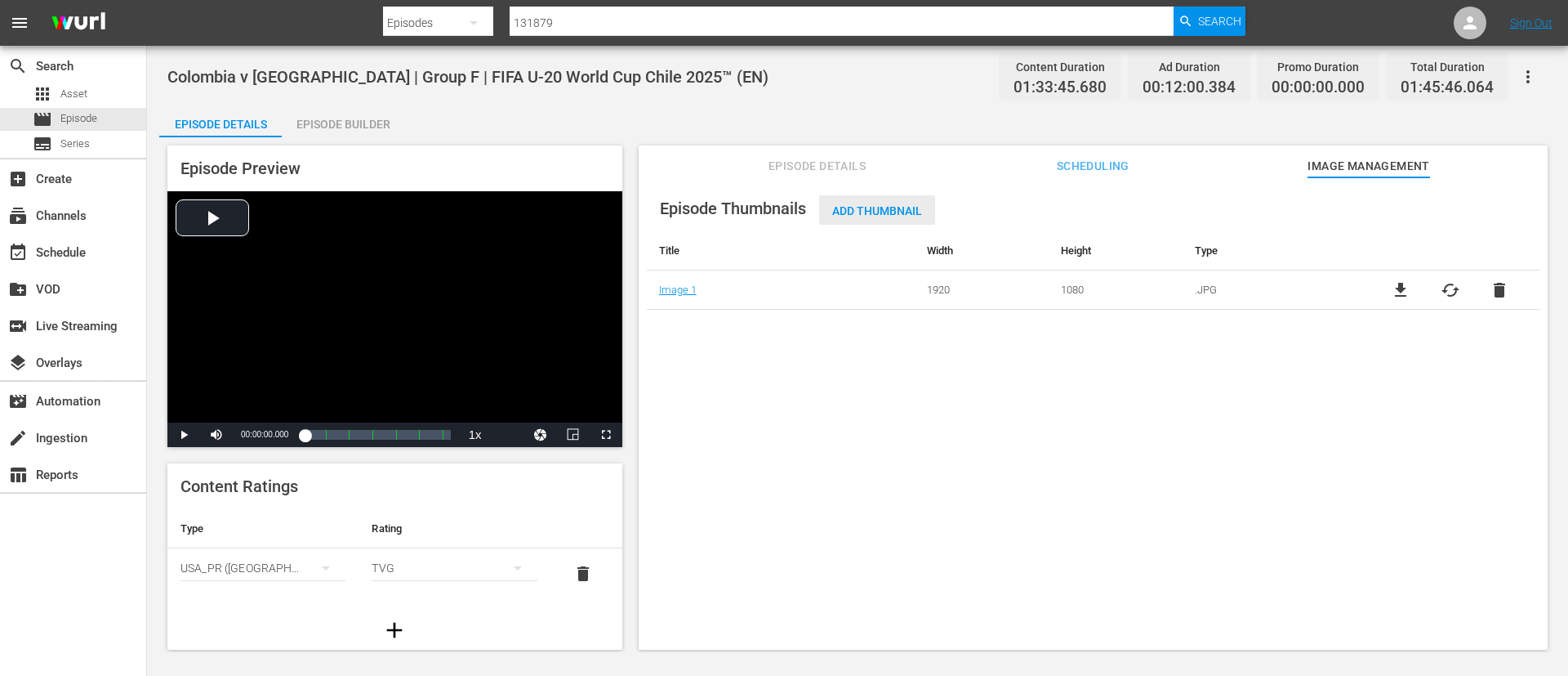
click at [881, 217] on span "Add Thumbnail" at bounding box center [877, 211] width 116 height 13
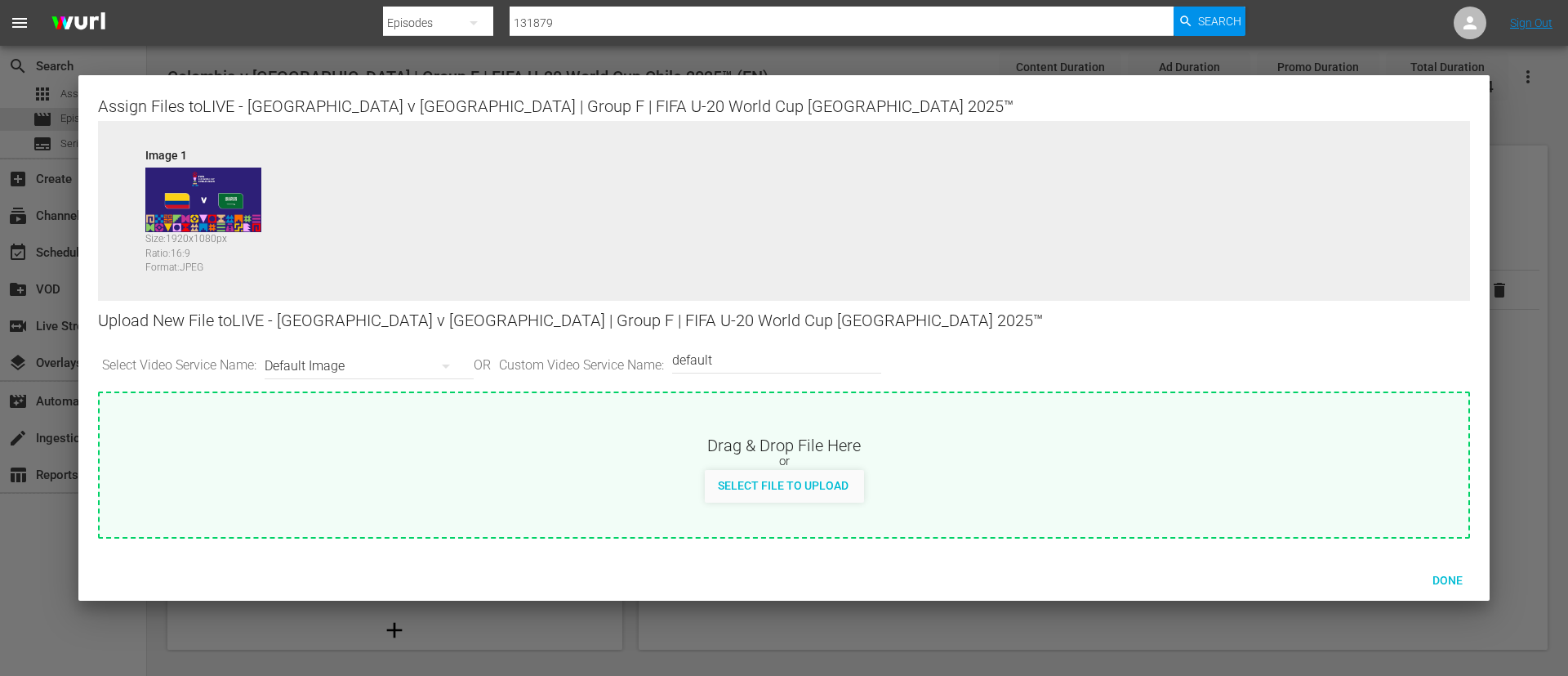
click at [778, 356] on input "default" at bounding box center [773, 360] width 201 height 39
click at [815, 485] on span "Select File to Upload" at bounding box center [784, 485] width 157 height 13
click at [1474, 566] on div "Done" at bounding box center [1448, 580] width 72 height 30
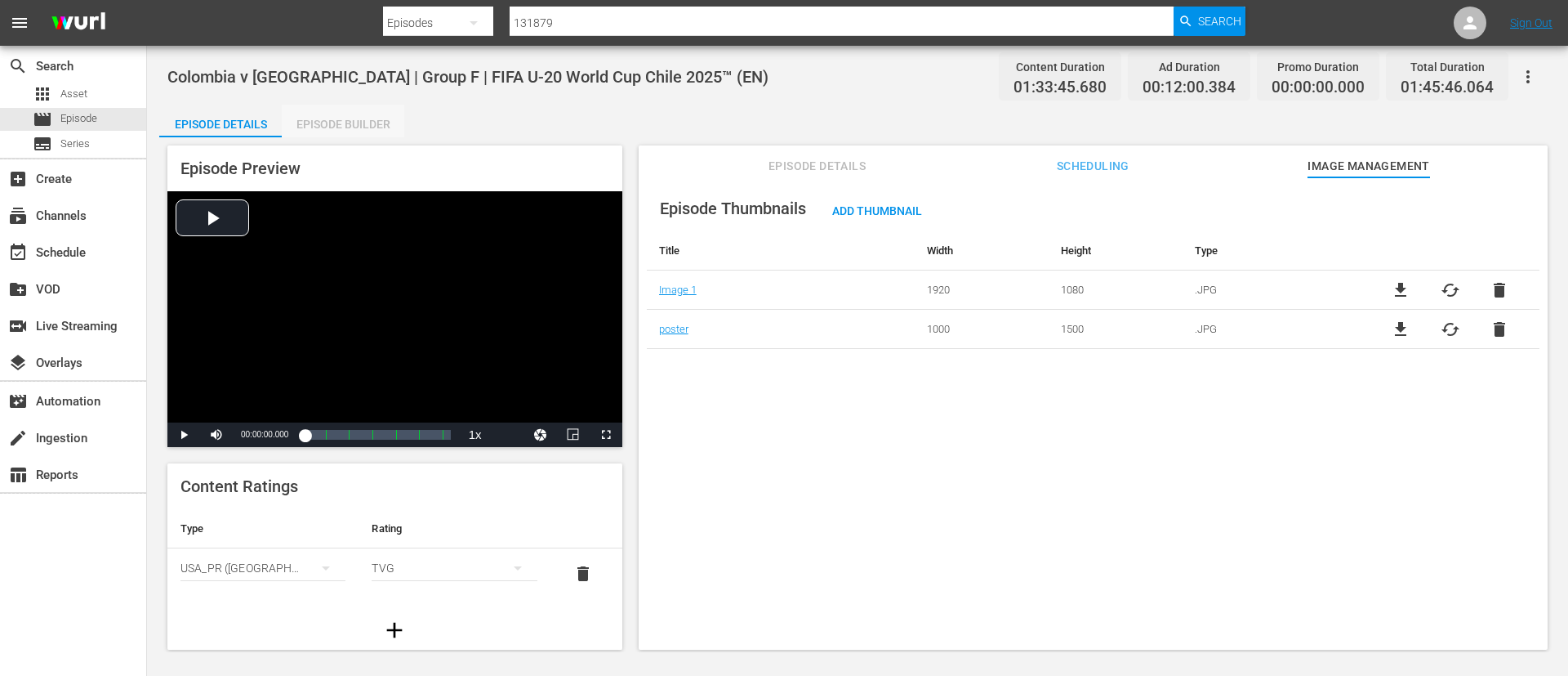
click at [366, 127] on div "Episode Builder" at bounding box center [343, 124] width 123 height 39
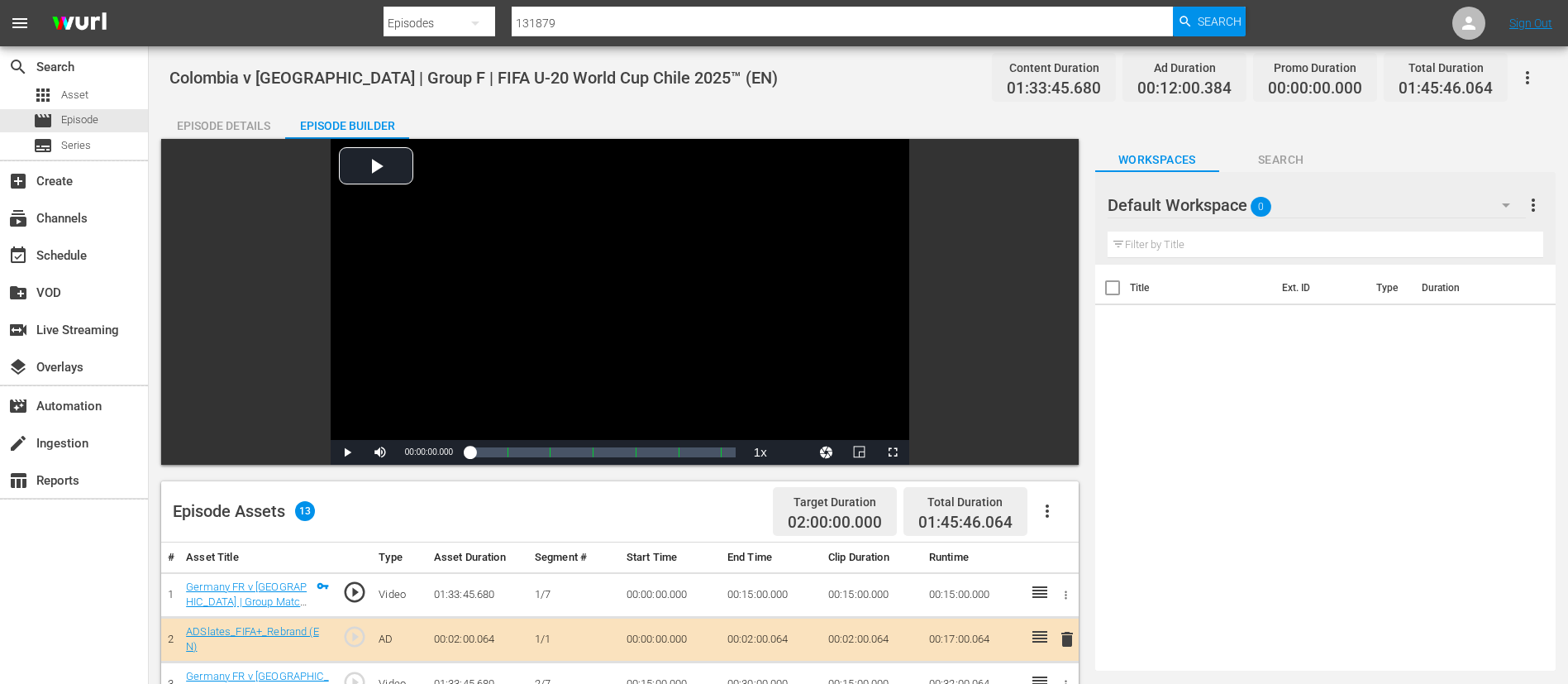
click at [1052, 512] on icon "button" at bounding box center [1047, 510] width 19 height 19
click at [1073, 549] on div "Clear Ads" at bounding box center [1097, 557] width 113 height 40
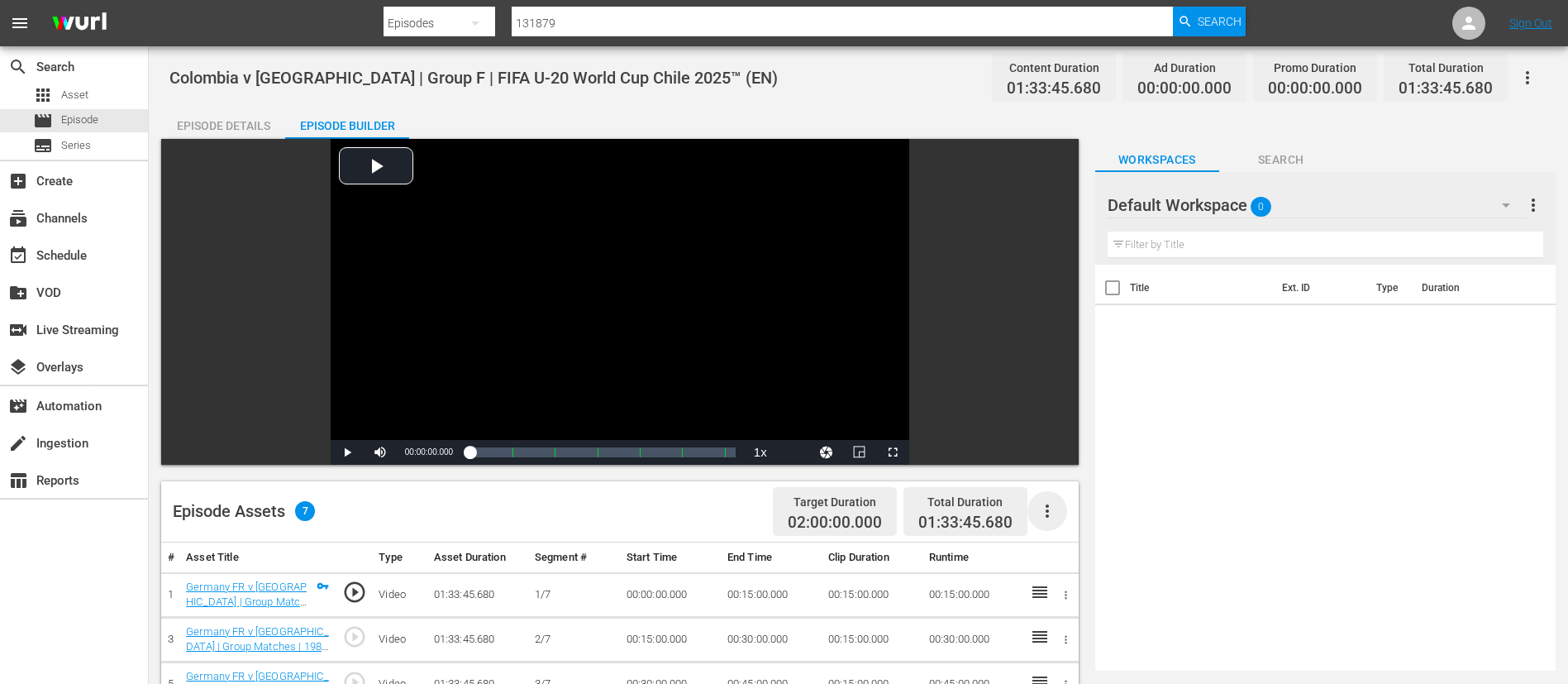
click at [1051, 512] on icon "button" at bounding box center [1047, 510] width 19 height 19
click at [1068, 512] on div "Fill with Ads" at bounding box center [1097, 517] width 113 height 40
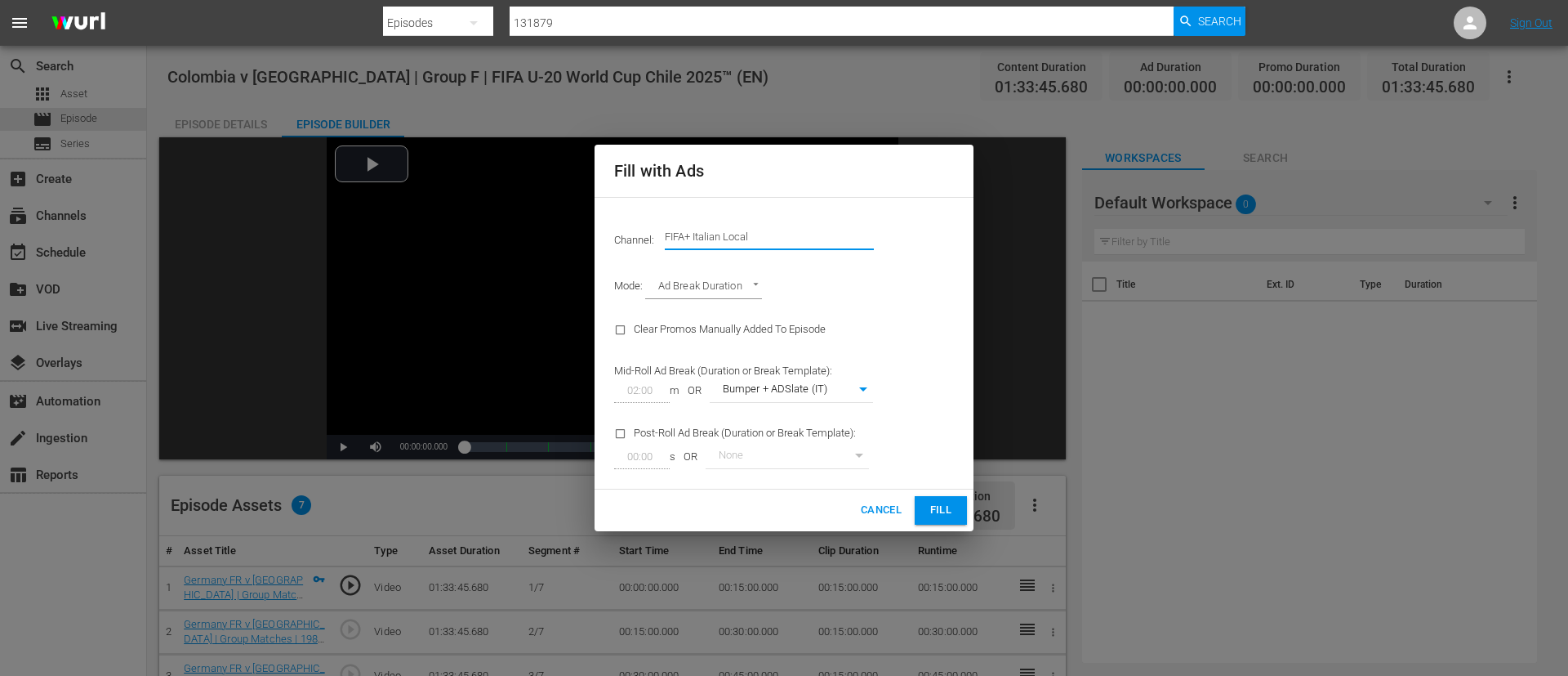
click at [795, 227] on input "FIFA+ Italian Local" at bounding box center [769, 237] width 209 height 39
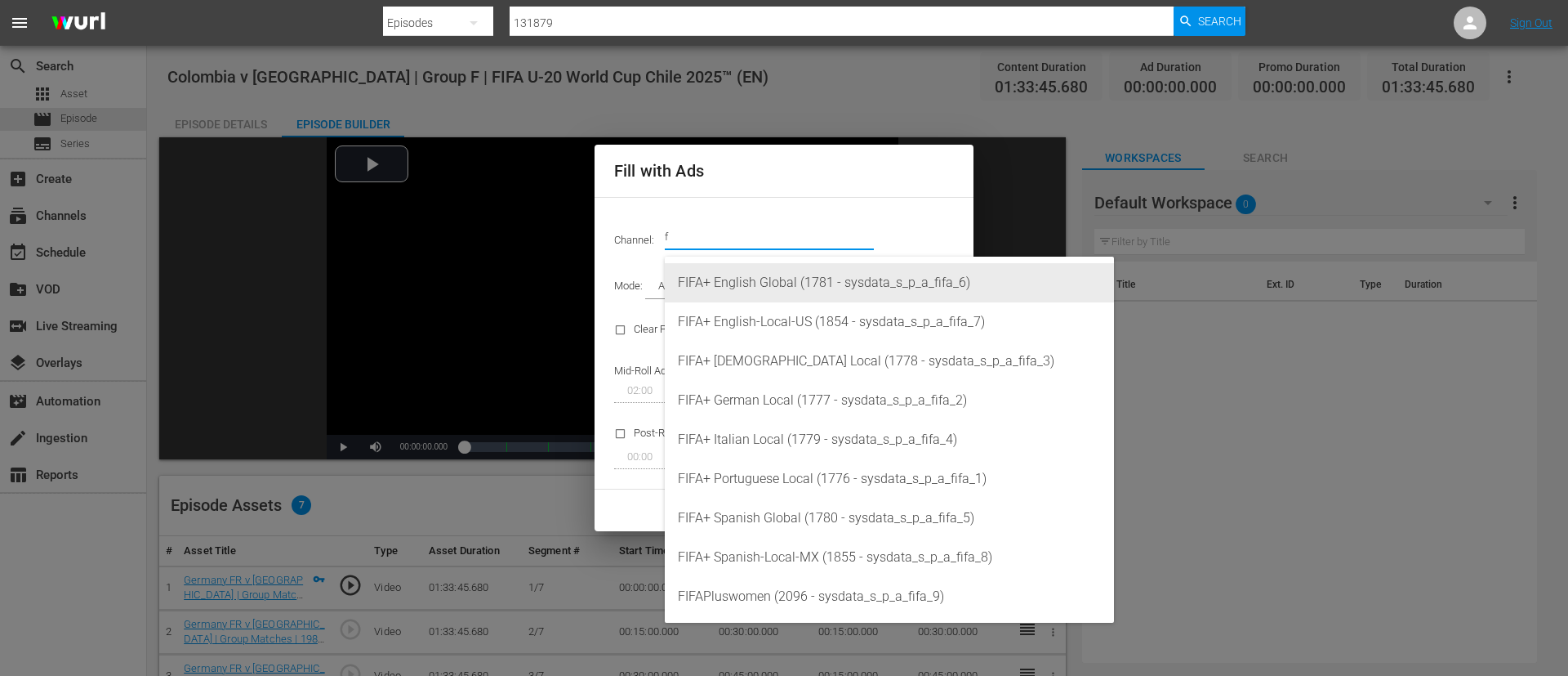
click at [800, 273] on div "FIFA+ English Global (1781 - sysdata_s_p_a_fifa_6)" at bounding box center [890, 283] width 423 height 39
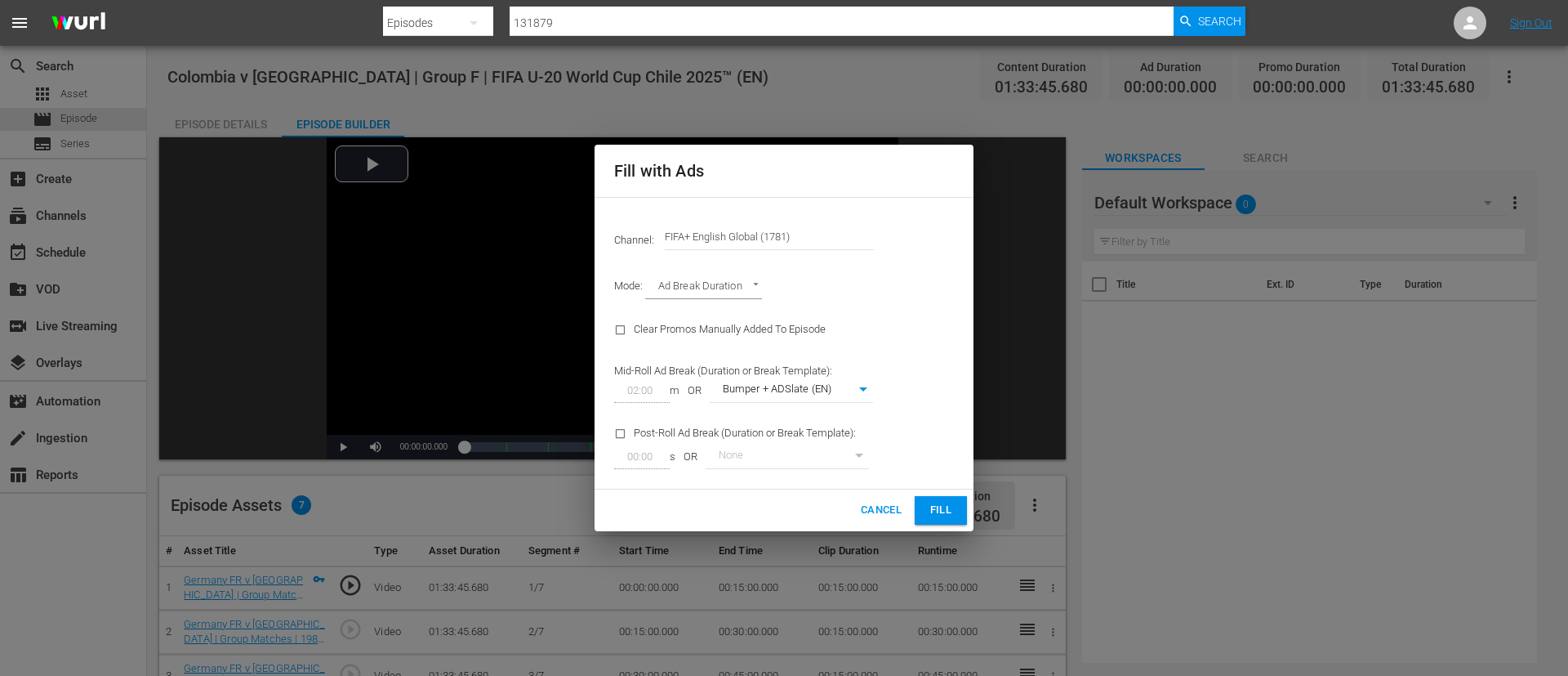
click at [950, 510] on span "Fill" at bounding box center [941, 510] width 26 height 18
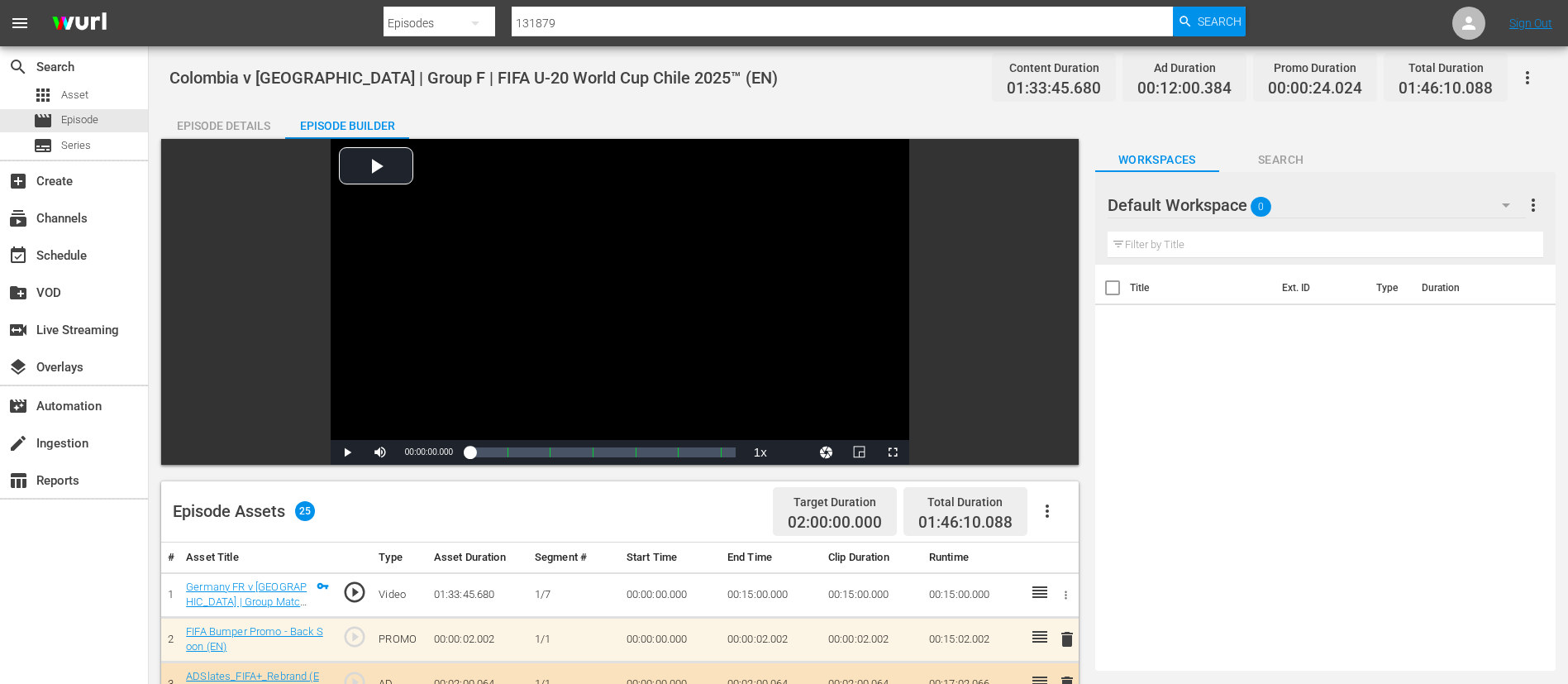
click at [1541, 71] on button "button" at bounding box center [1527, 77] width 40 height 40
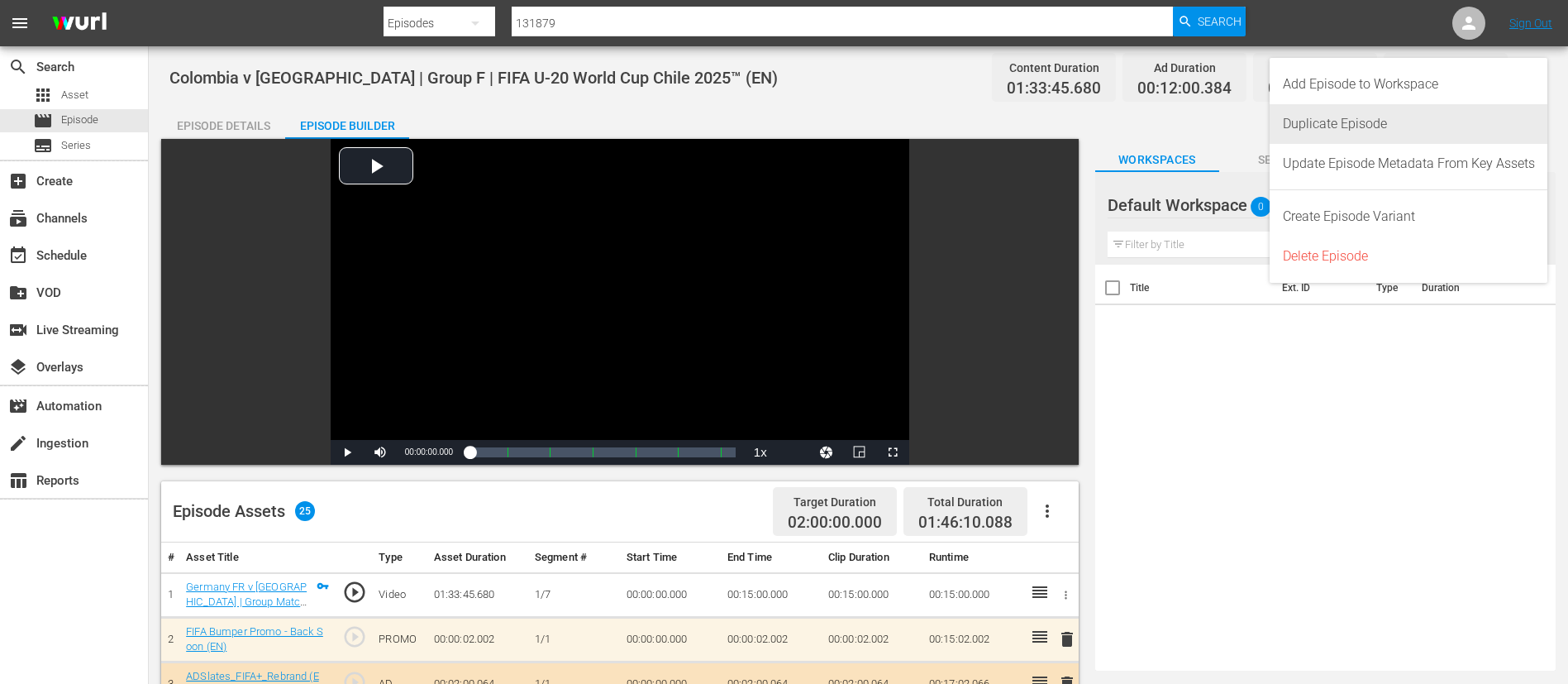
click at [1467, 120] on div "Duplicate Episode" at bounding box center [1409, 124] width 252 height 40
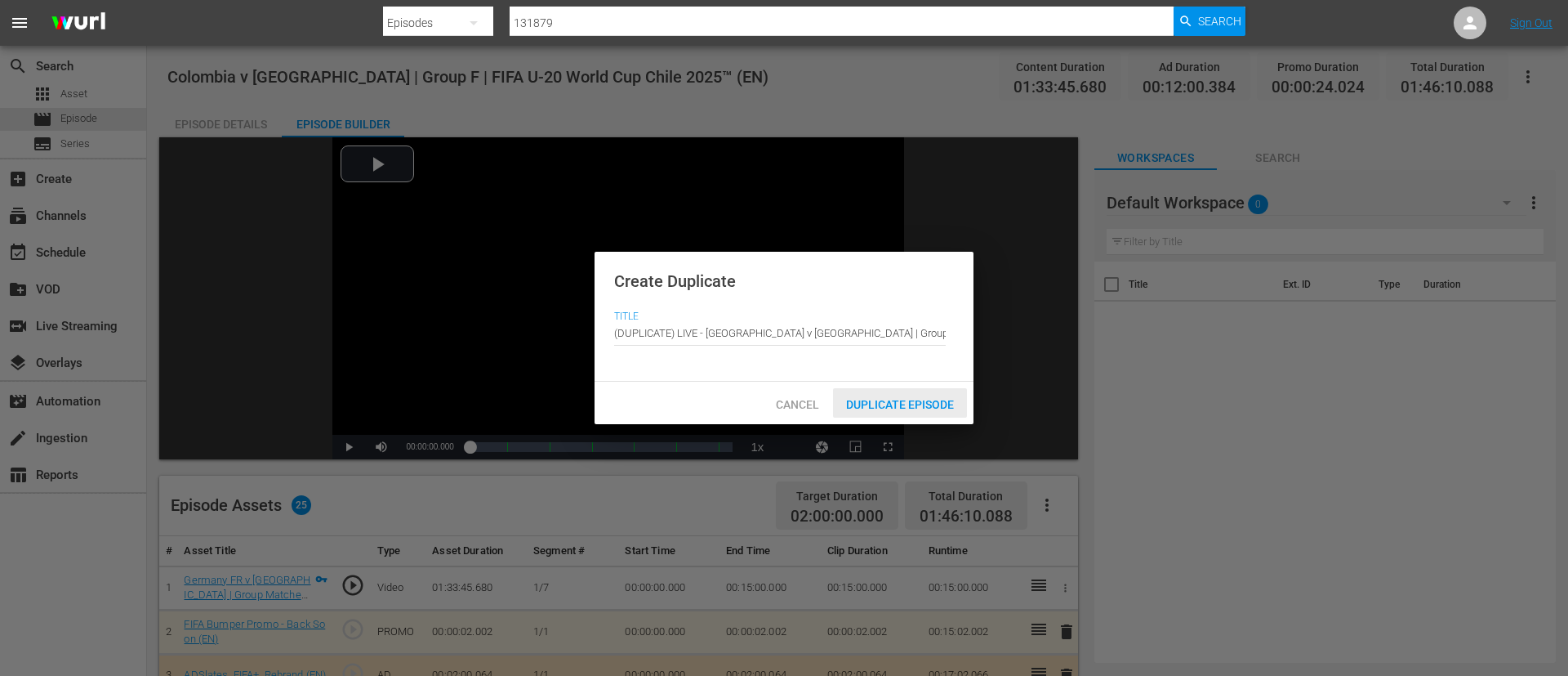
click at [937, 406] on span "Duplicate Episode" at bounding box center [900, 405] width 134 height 13
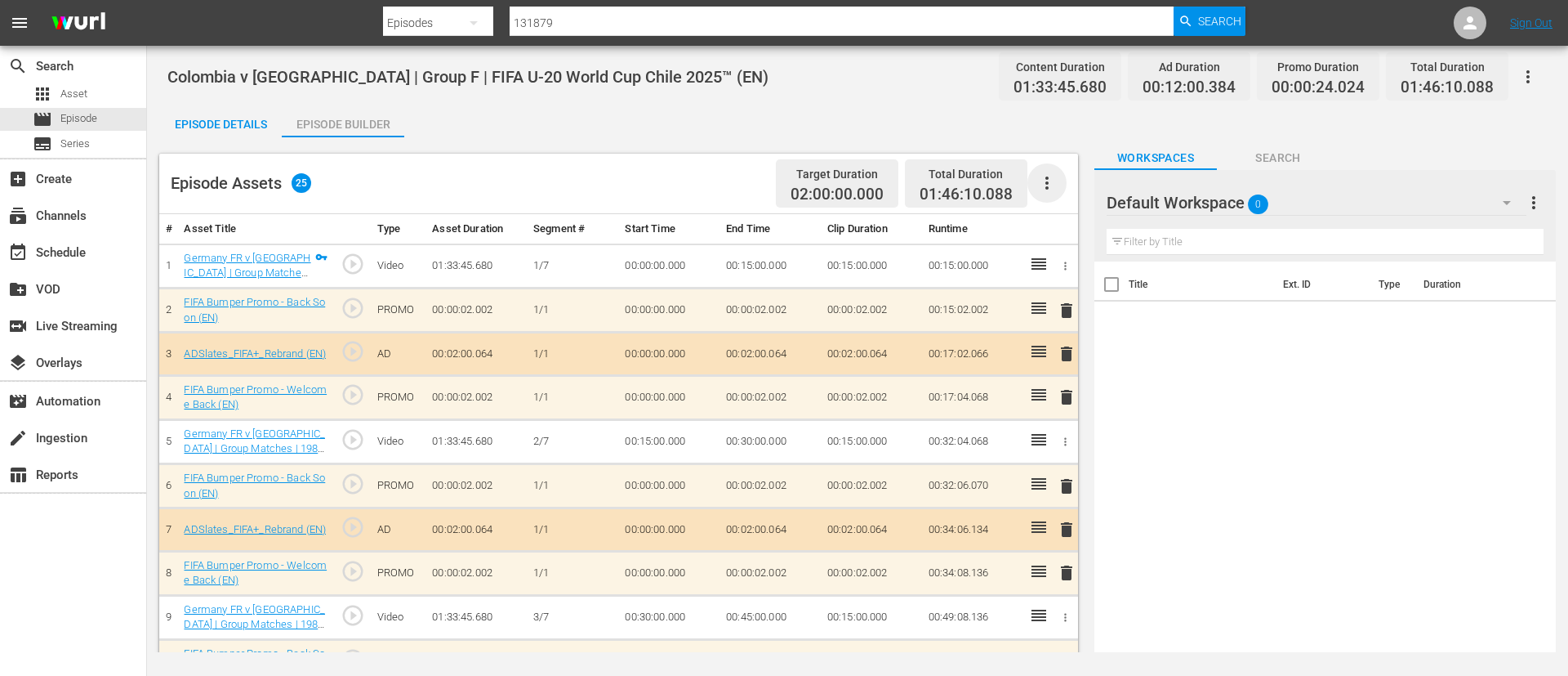
click at [1044, 182] on icon "button" at bounding box center [1047, 182] width 19 height 19
click at [1054, 223] on div "Clear Ads" at bounding box center [1096, 228] width 111 height 39
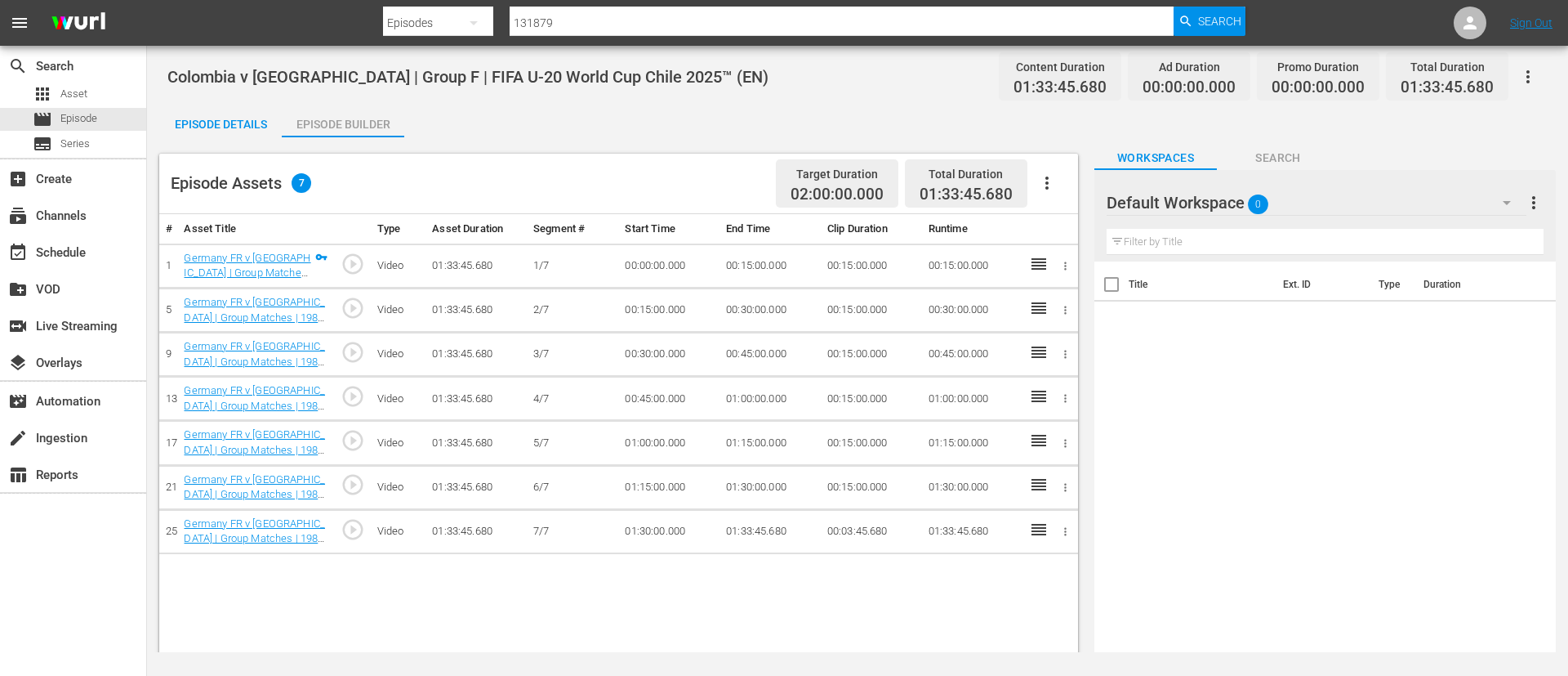
click at [1048, 173] on icon "button" at bounding box center [1047, 182] width 19 height 19
click at [1085, 180] on div "Fill with Ads" at bounding box center [1096, 189] width 111 height 39
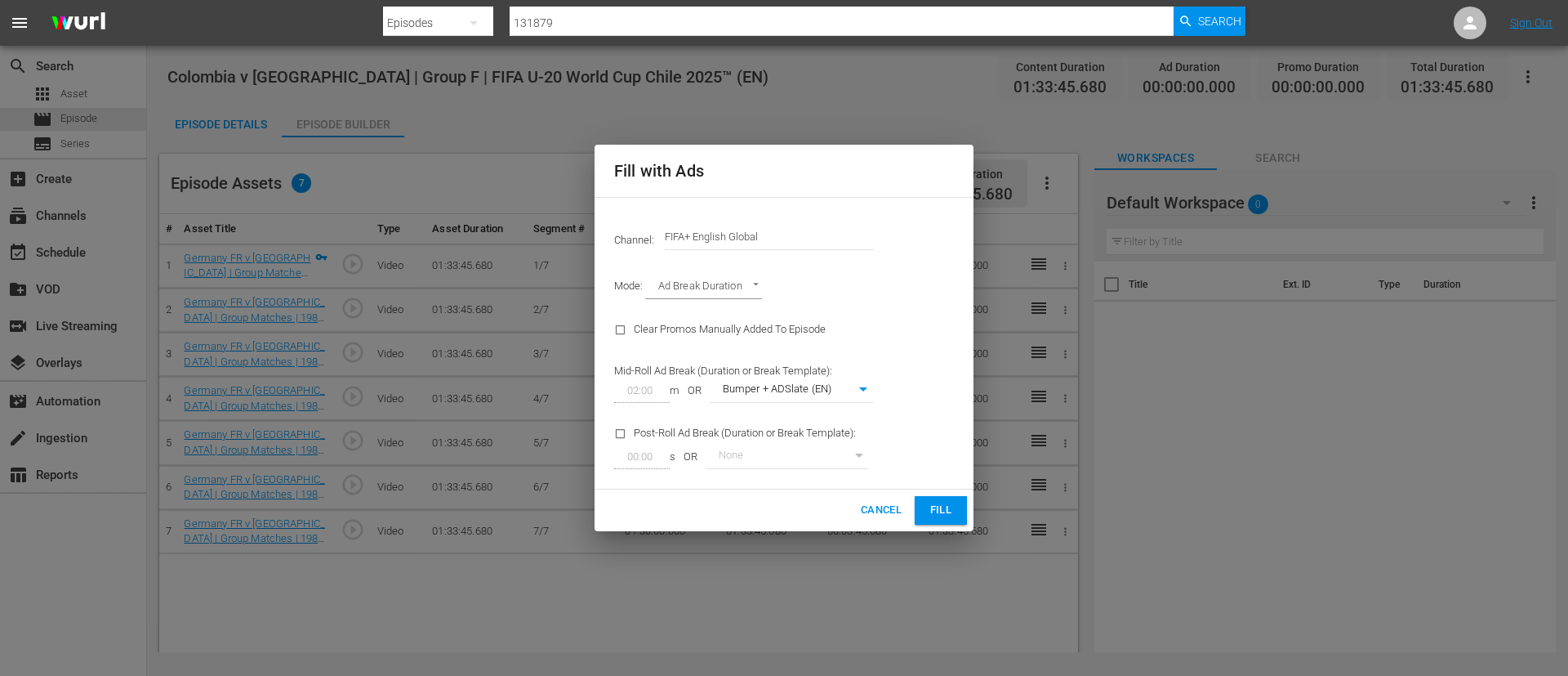
click at [802, 243] on input "FIFA+ English Global" at bounding box center [769, 237] width 209 height 39
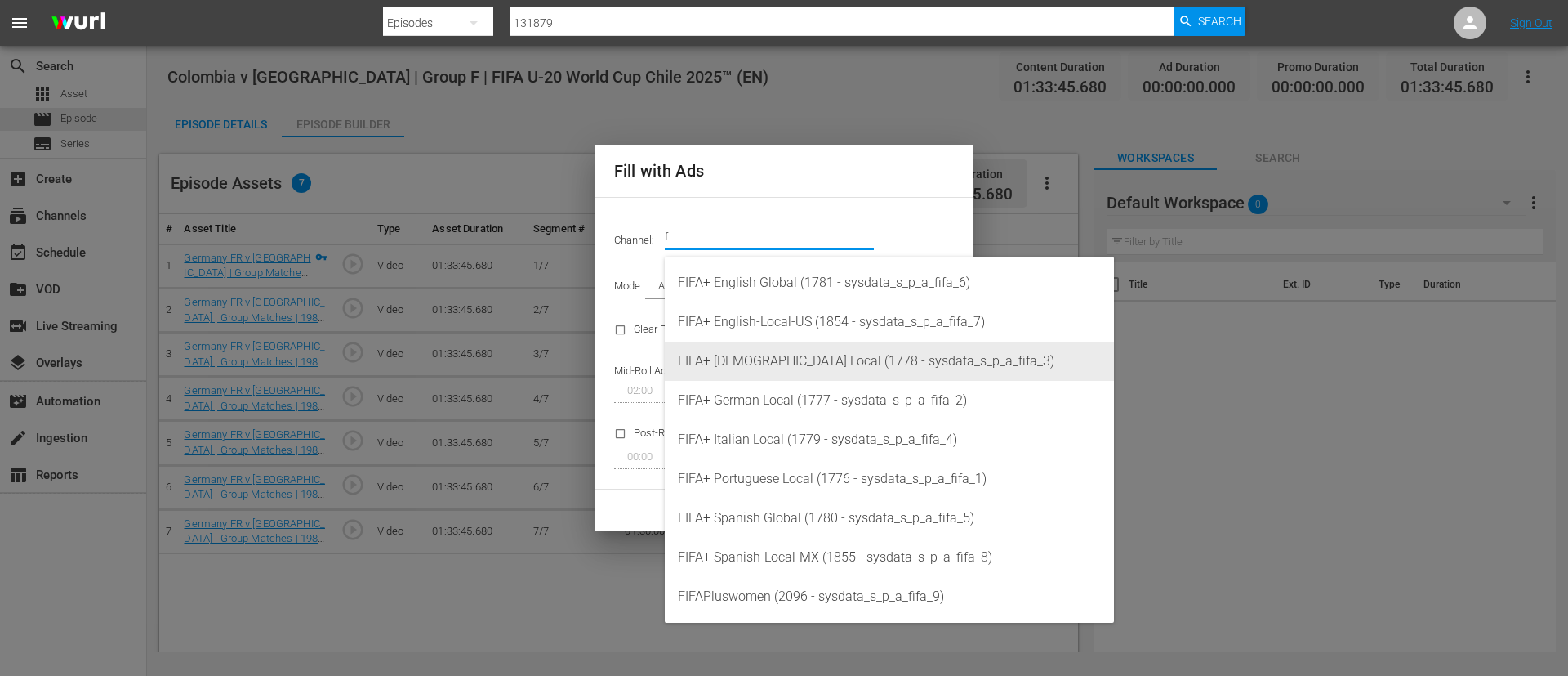
click at [808, 344] on div "FIFA+ [DEMOGRAPHIC_DATA] Local (1778 - sysdata_s_p_a_fifa_3)" at bounding box center [890, 361] width 423 height 39
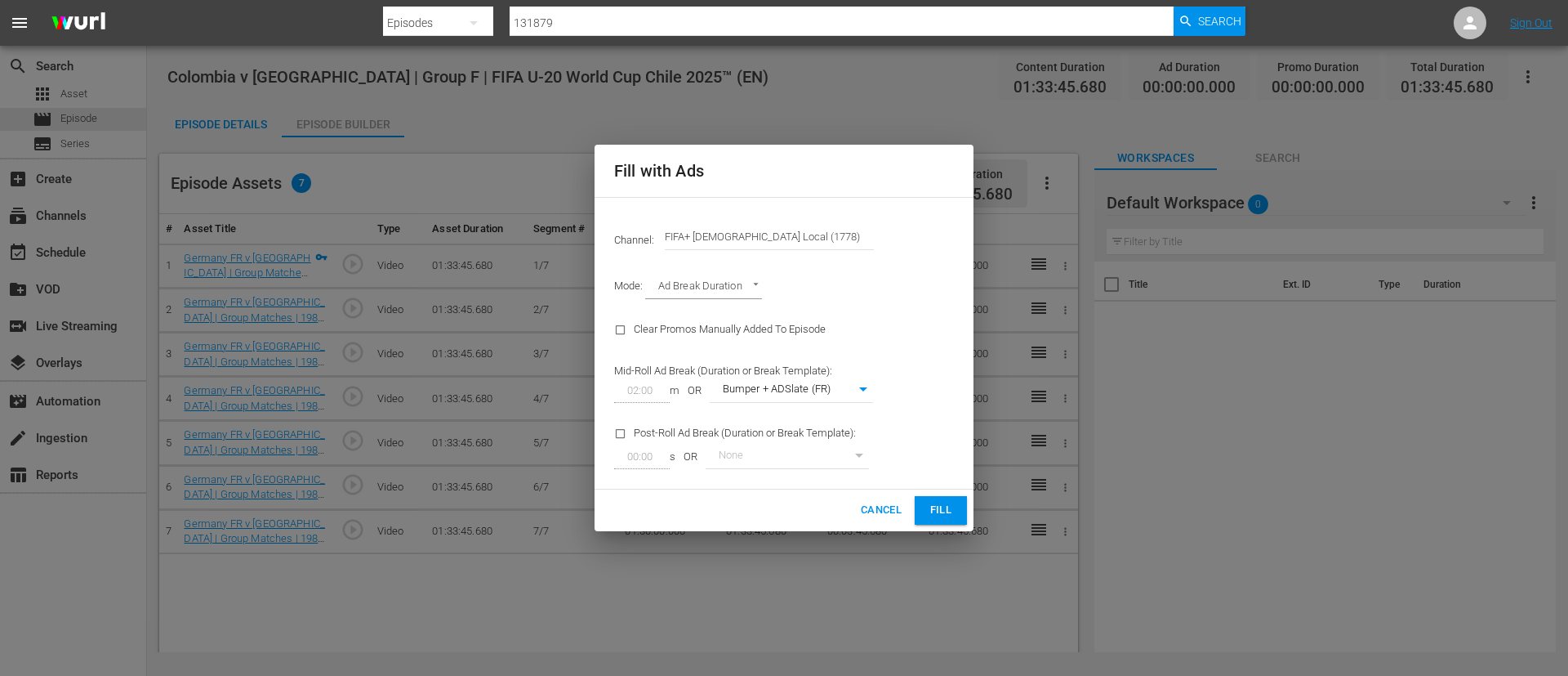
click at [958, 517] on button "Fill" at bounding box center [941, 510] width 53 height 28
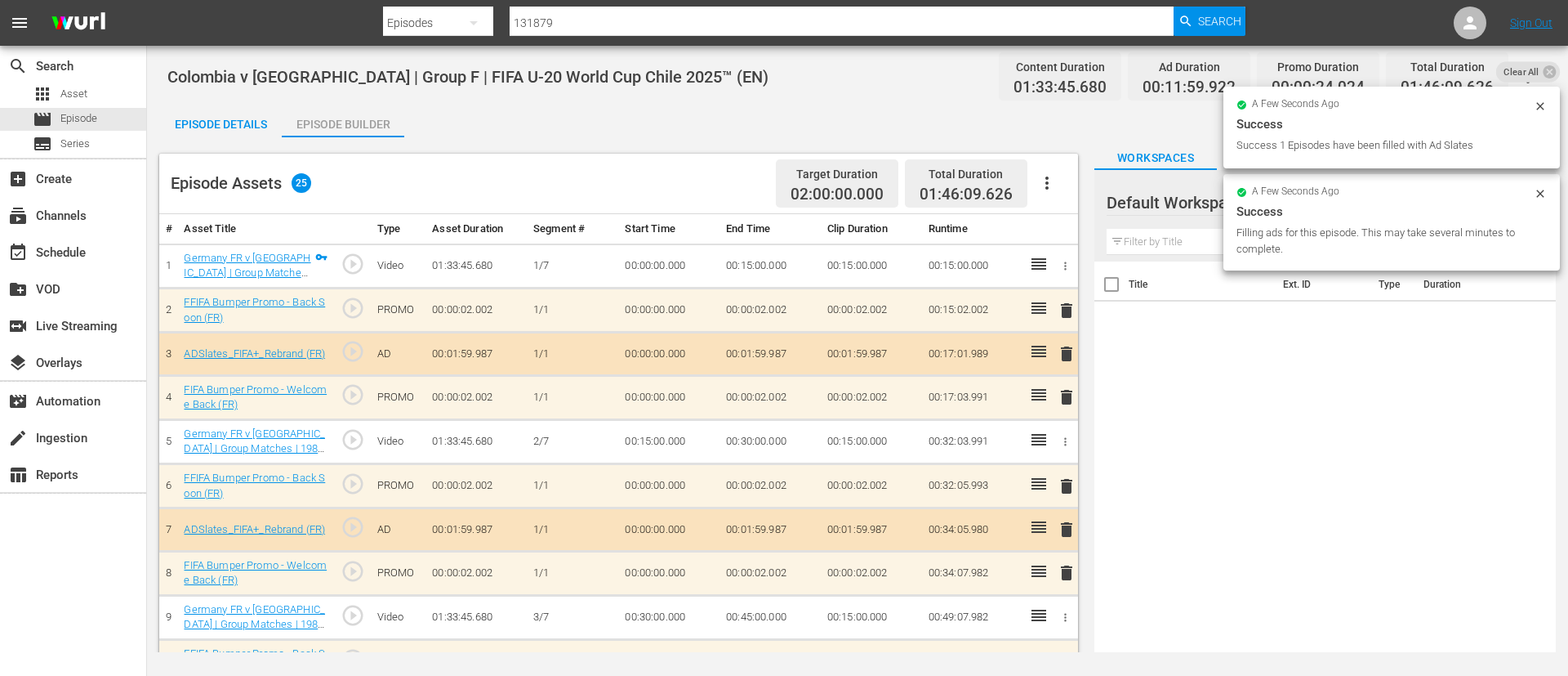
click at [263, 107] on div "Episode Details" at bounding box center [220, 124] width 123 height 39
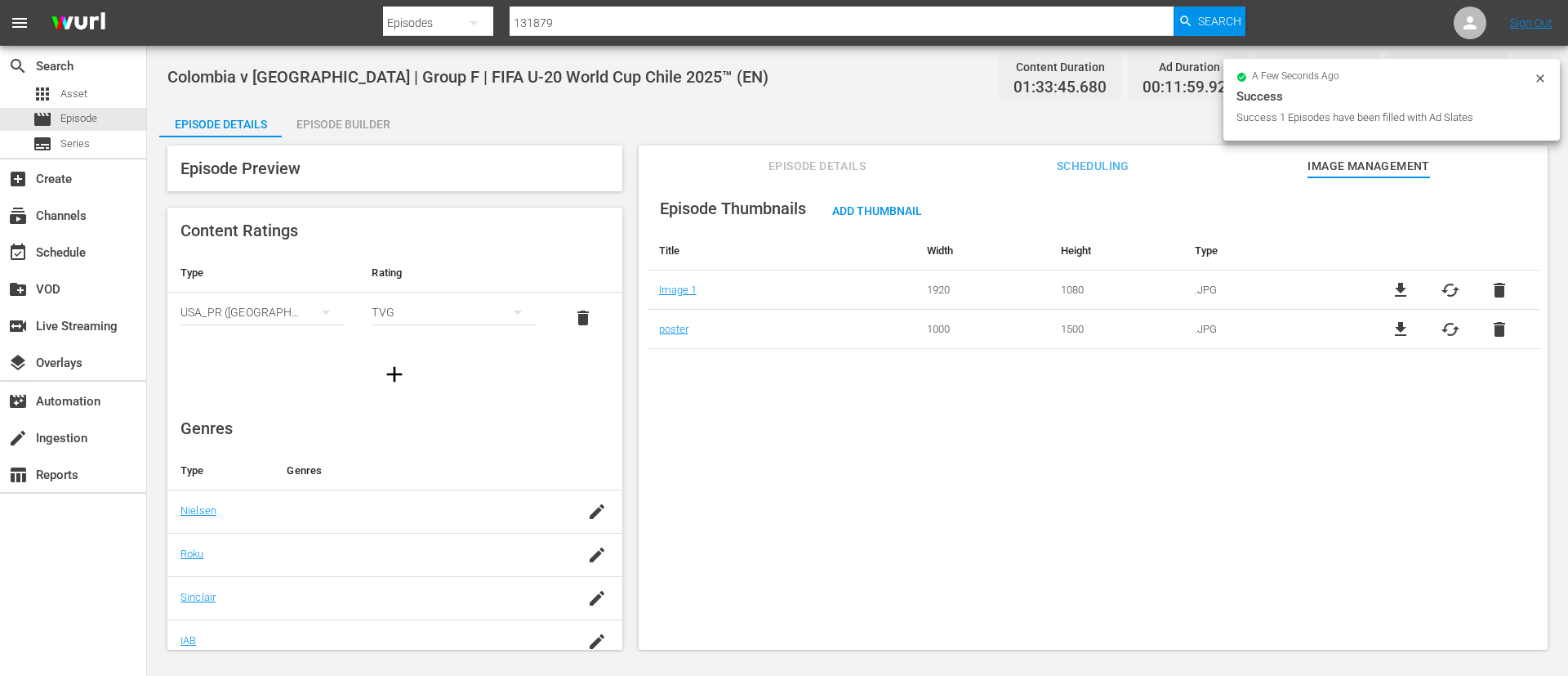
click at [759, 166] on span "Episode Details" at bounding box center [817, 166] width 123 height 20
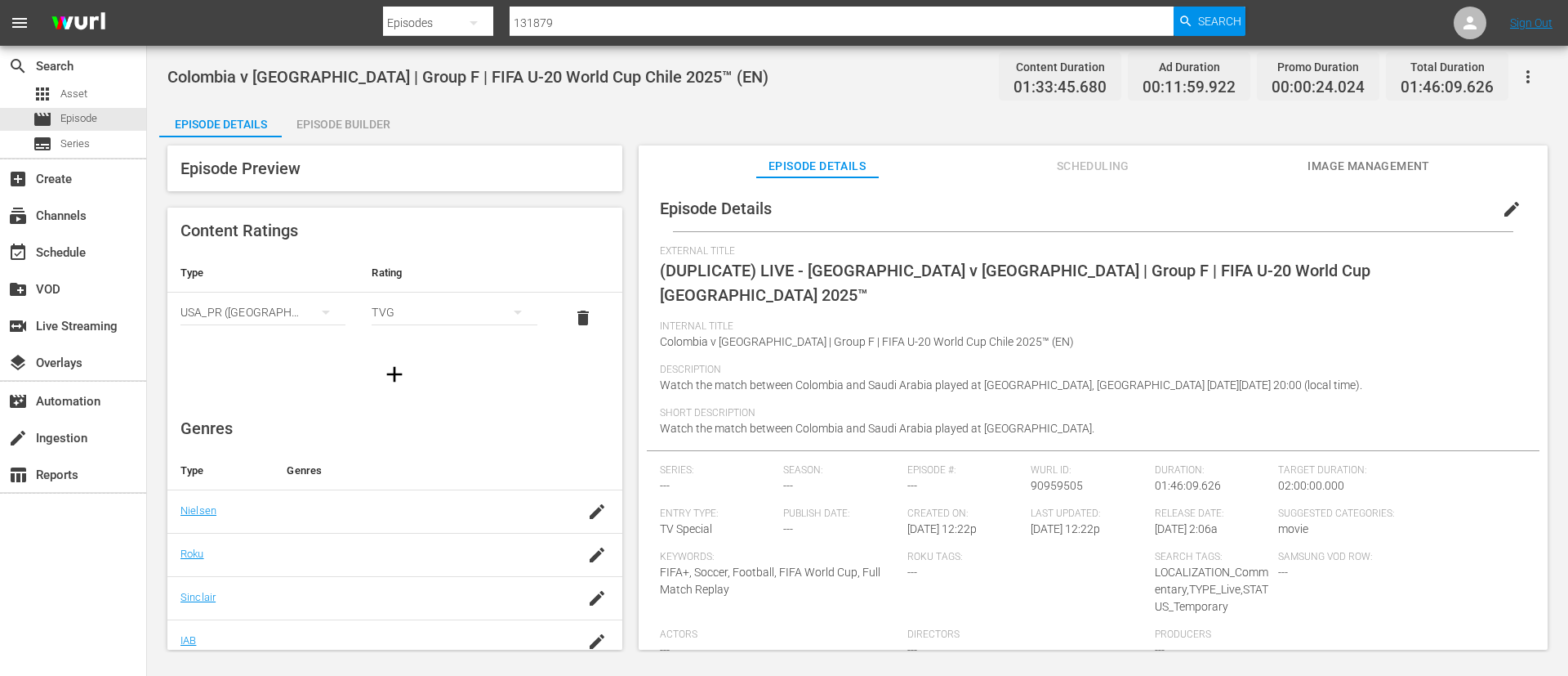
click at [1502, 200] on span "edit" at bounding box center [1511, 208] width 19 height 19
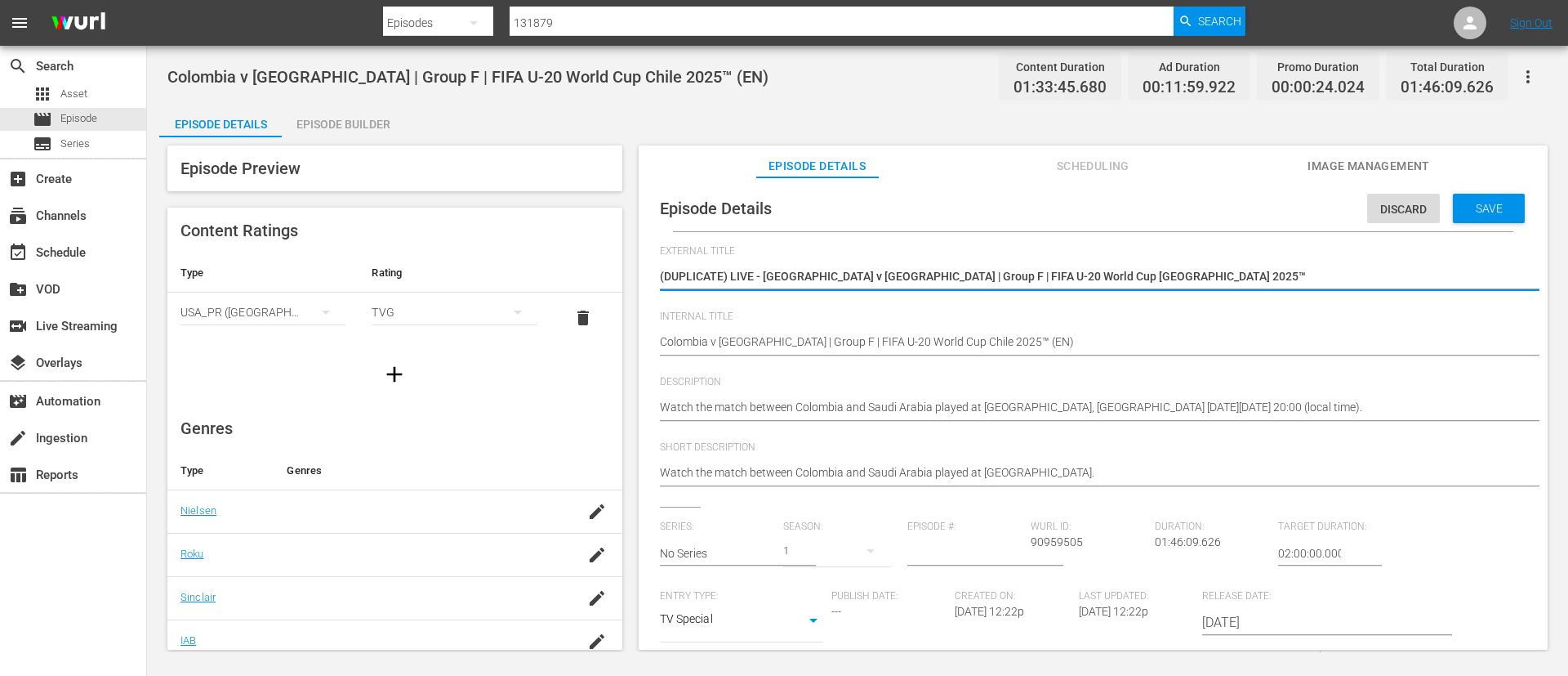
click at [1395, 268] on textarea "(DUPLICATE) LIVE - [GEOGRAPHIC_DATA] v [GEOGRAPHIC_DATA] | Group F | FIFA U-20 …" at bounding box center [1089, 277] width 859 height 19
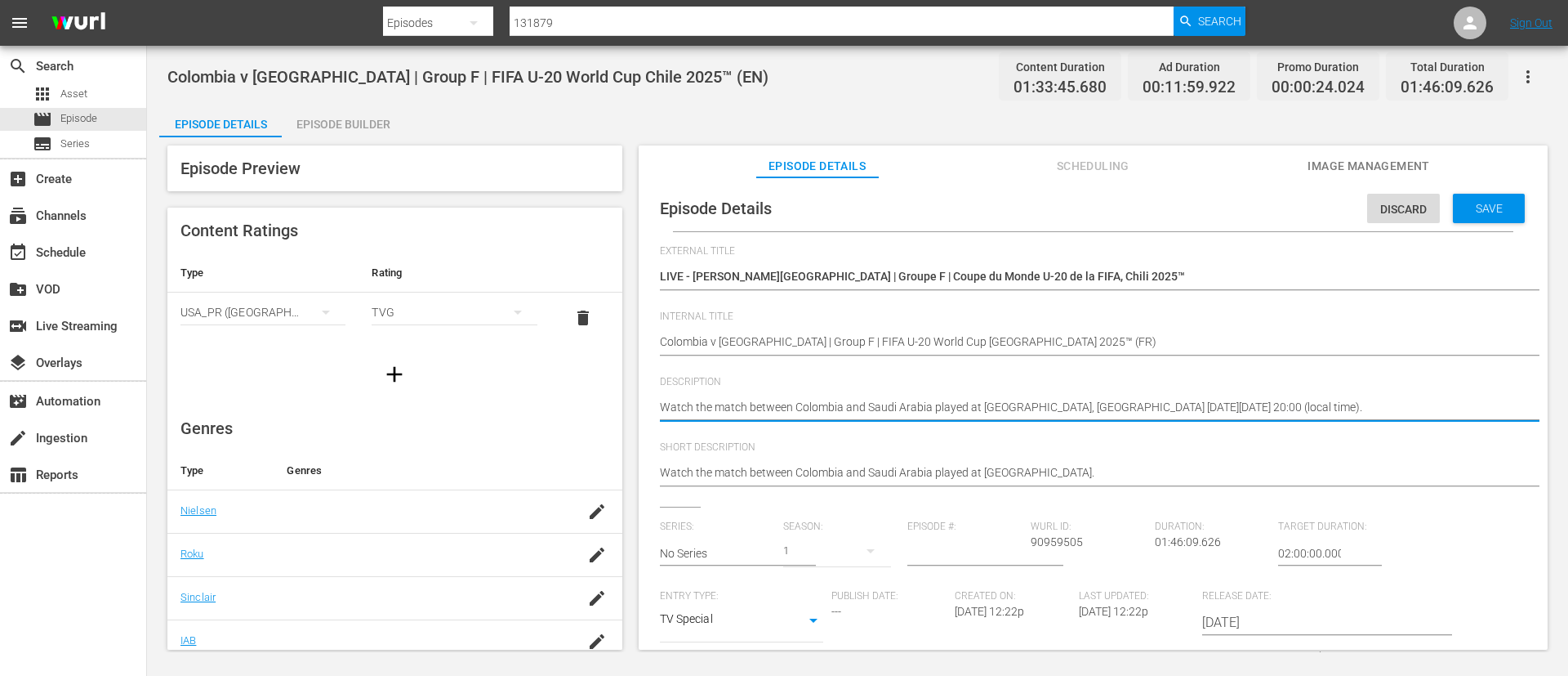
click at [1223, 416] on textarea "Watch the match between Colombia and Saudi Arabia played at [GEOGRAPHIC_DATA], …" at bounding box center [1089, 408] width 859 height 19
paste textarea "Regardez le match entre [GEOGRAPHIC_DATA] et [PERSON_NAME][GEOGRAPHIC_DATA] au …"
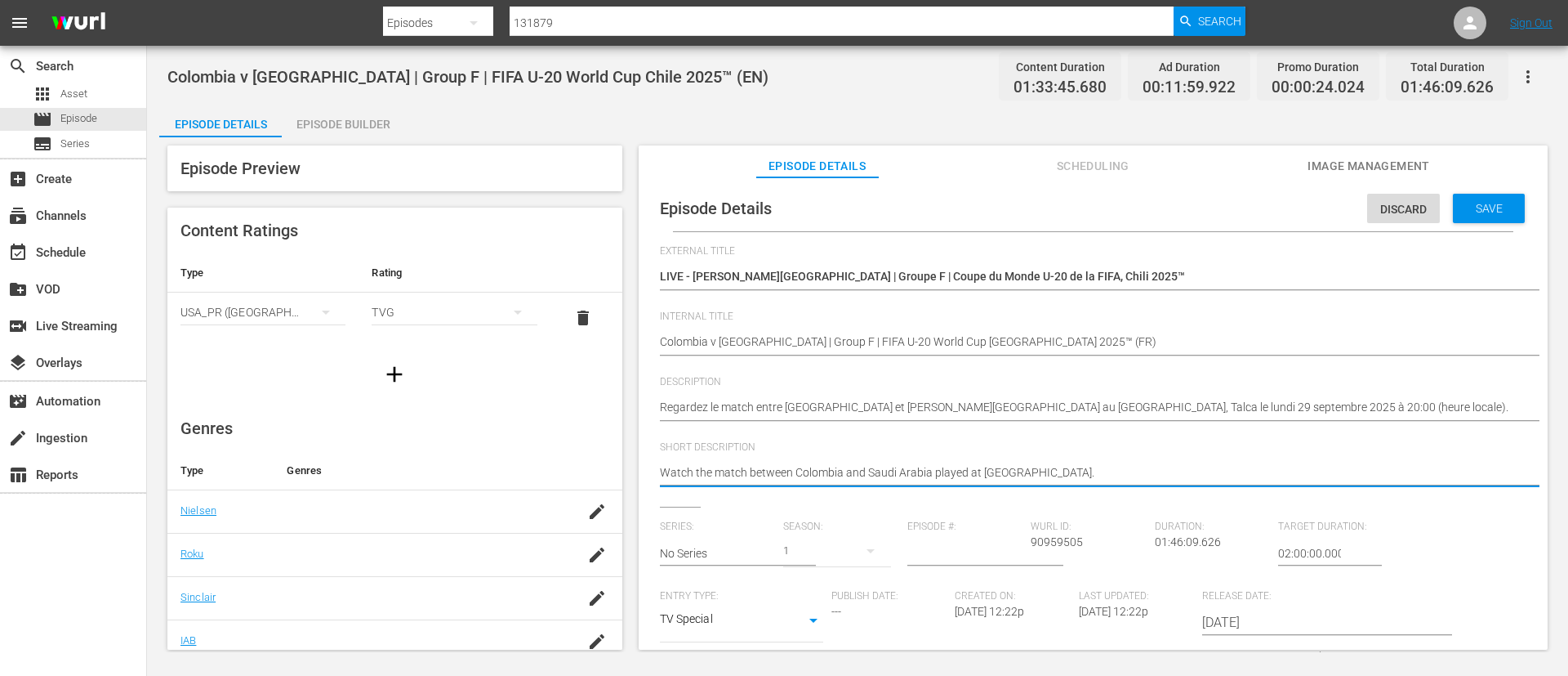
paste textarea "Regardez le match entre [GEOGRAPHIC_DATA] et [PERSON_NAME][GEOGRAPHIC_DATA] au …"
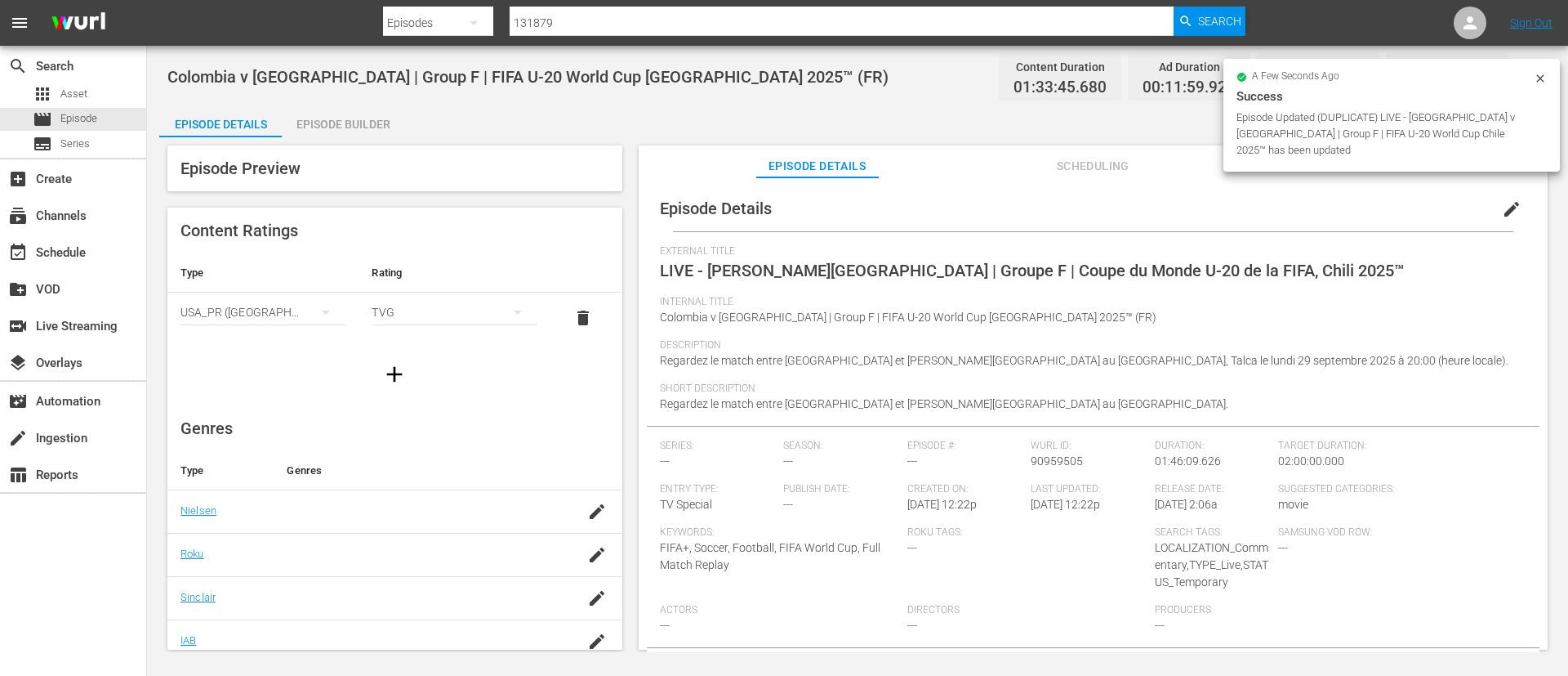
click at [1538, 76] on icon at bounding box center [1540, 78] width 8 height 8
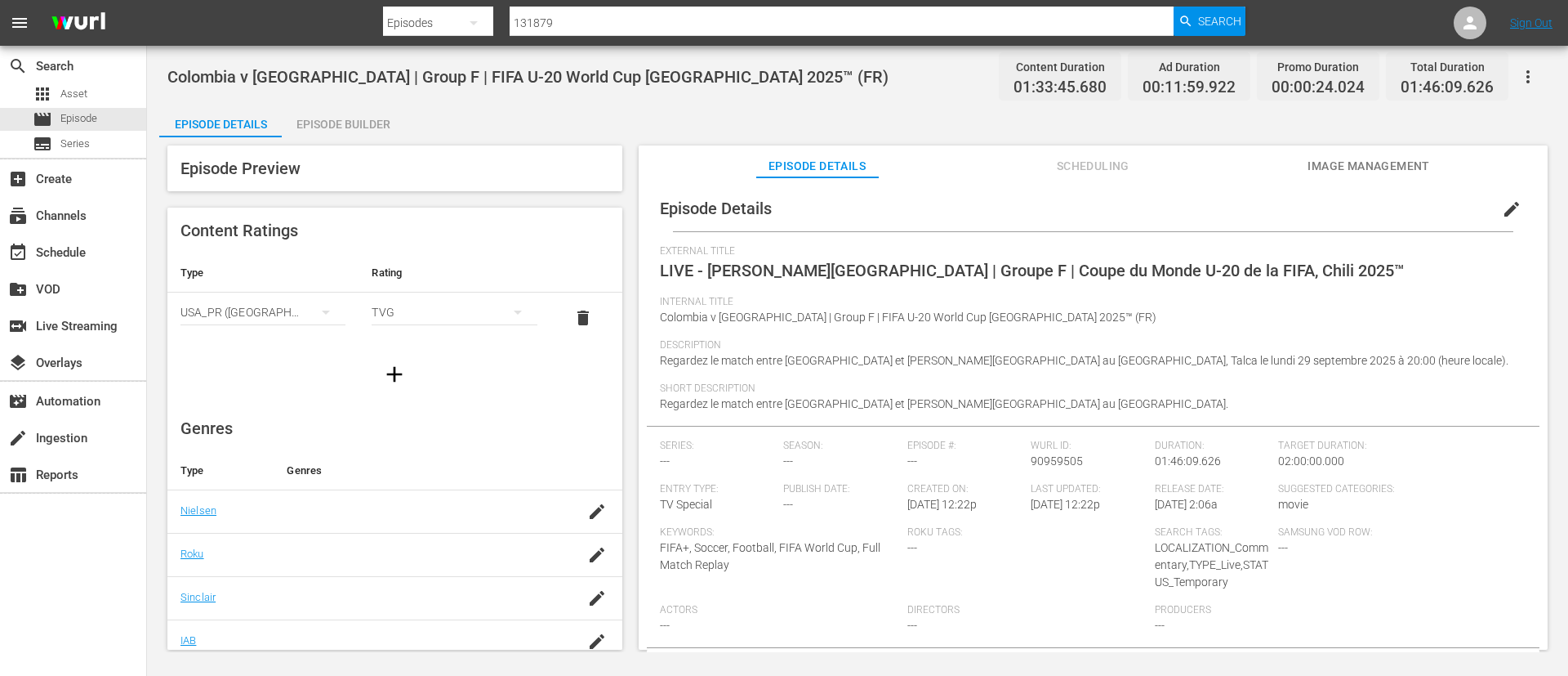
click at [1507, 85] on div "Total Duration 01:46:09.626" at bounding box center [1448, 77] width 123 height 49
click at [1535, 64] on button "button" at bounding box center [1528, 76] width 39 height 39
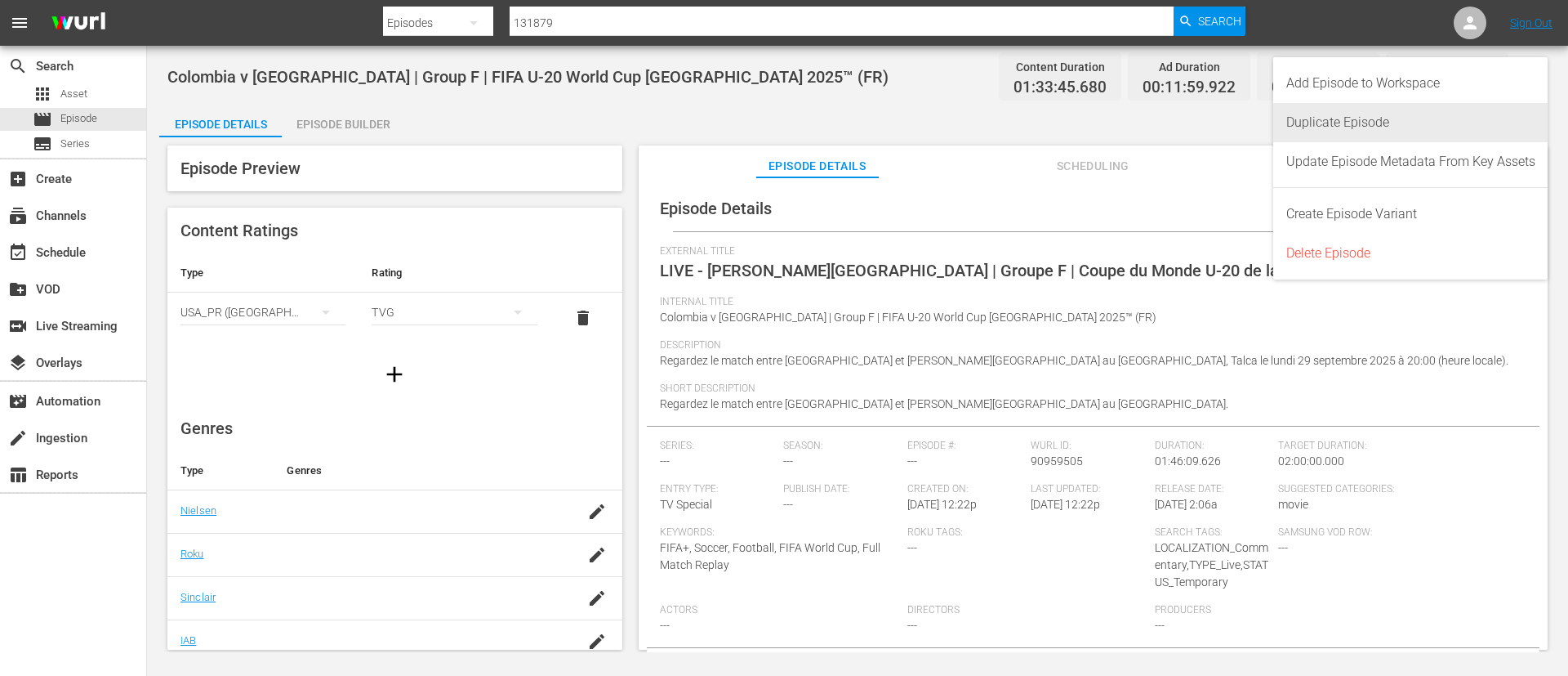
click at [1392, 113] on div "Duplicate Episode" at bounding box center [1411, 122] width 249 height 39
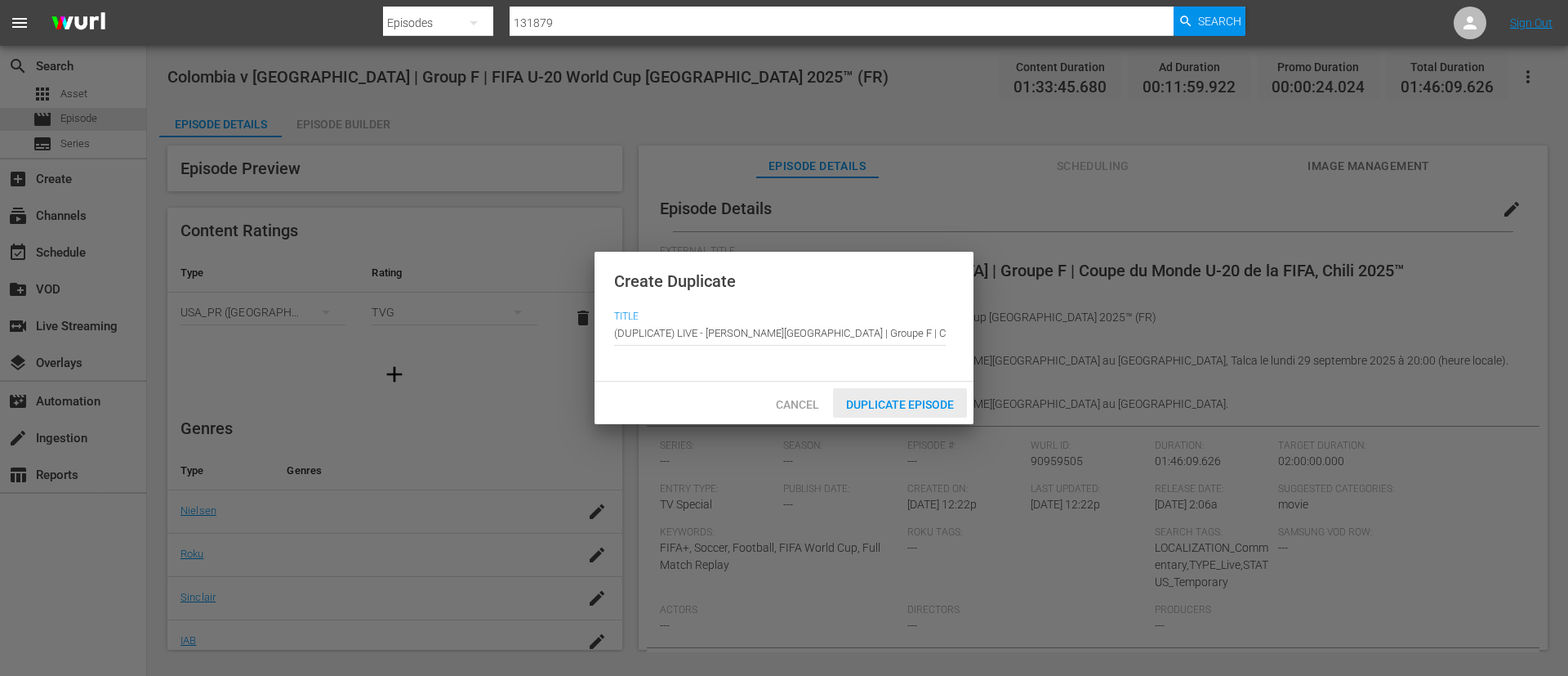
click at [934, 398] on span "Duplicate Episode" at bounding box center [900, 405] width 134 height 13
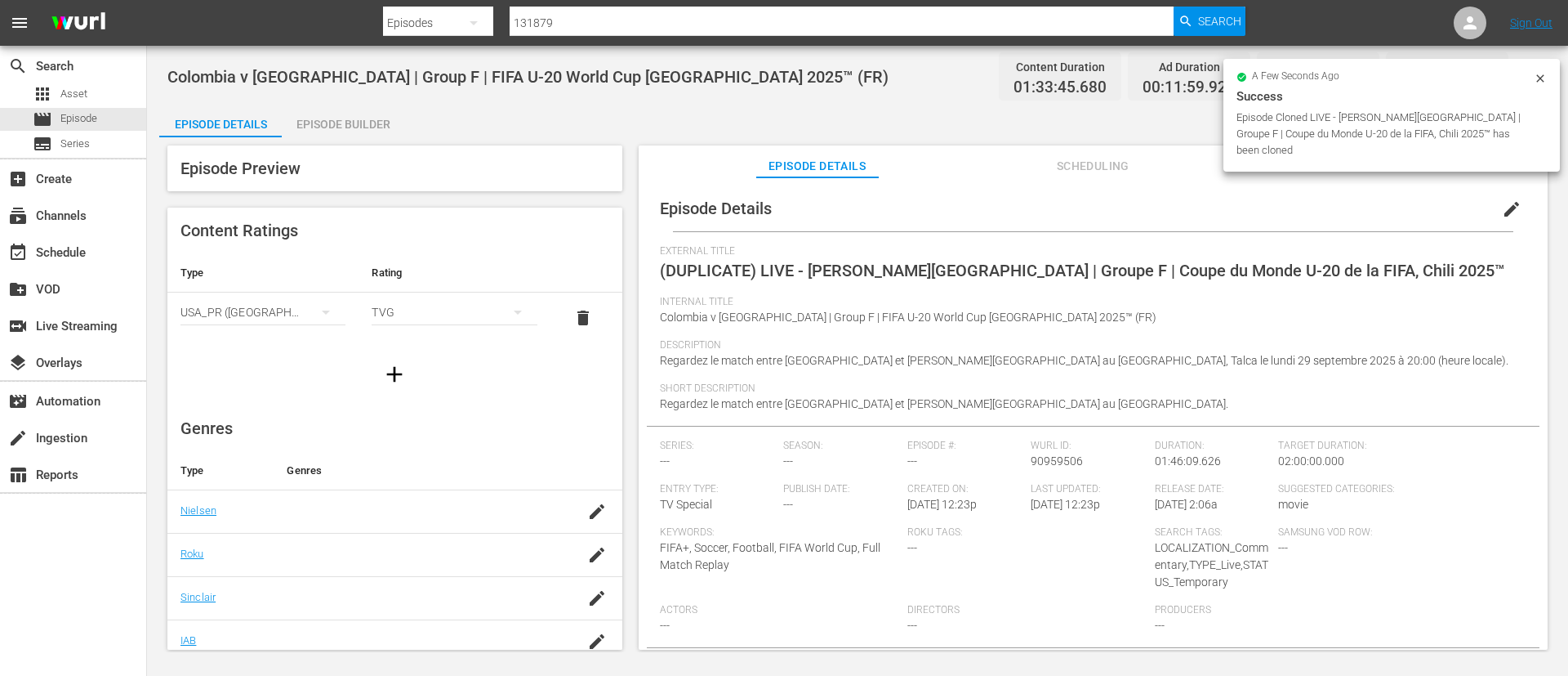
click at [1513, 203] on button "edit" at bounding box center [1512, 209] width 39 height 39
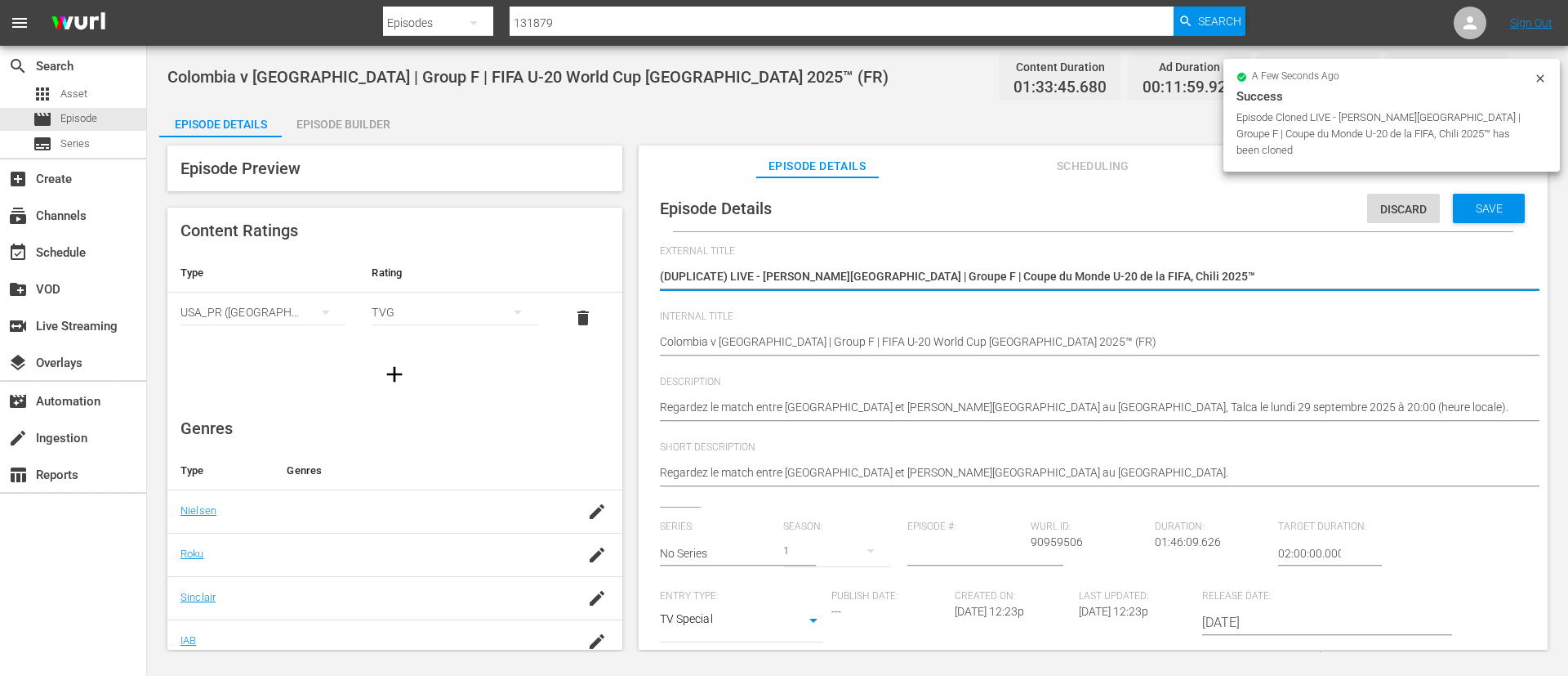
click at [1184, 275] on textarea "(DUPLICATE) LIVE - [PERSON_NAME][GEOGRAPHIC_DATA] | Groupe F | Coupe du Monde U…" at bounding box center [1089, 277] width 859 height 19
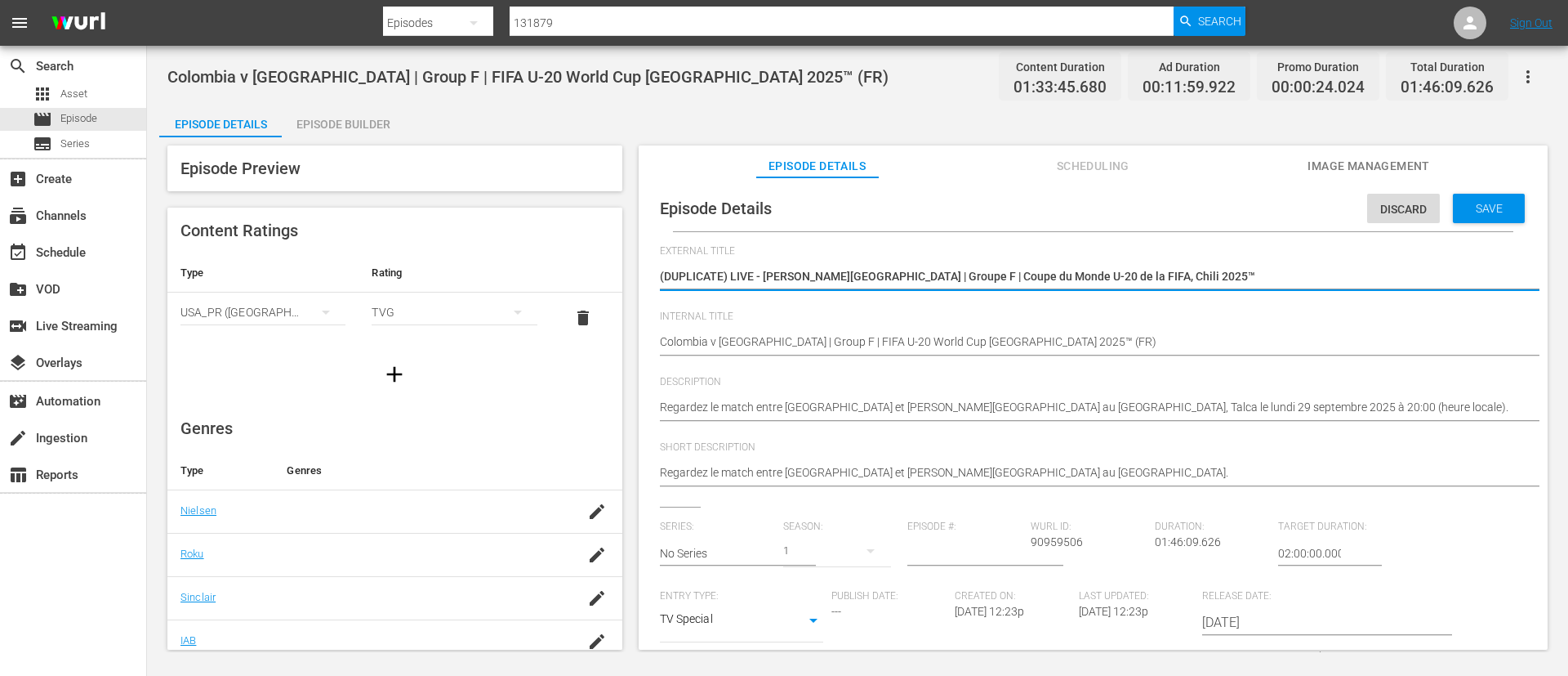
click at [1184, 275] on textarea "(DUPLICATE) LIVE - [PERSON_NAME][GEOGRAPHIC_DATA] | Groupe F | Coupe du Monde U…" at bounding box center [1089, 277] width 859 height 19
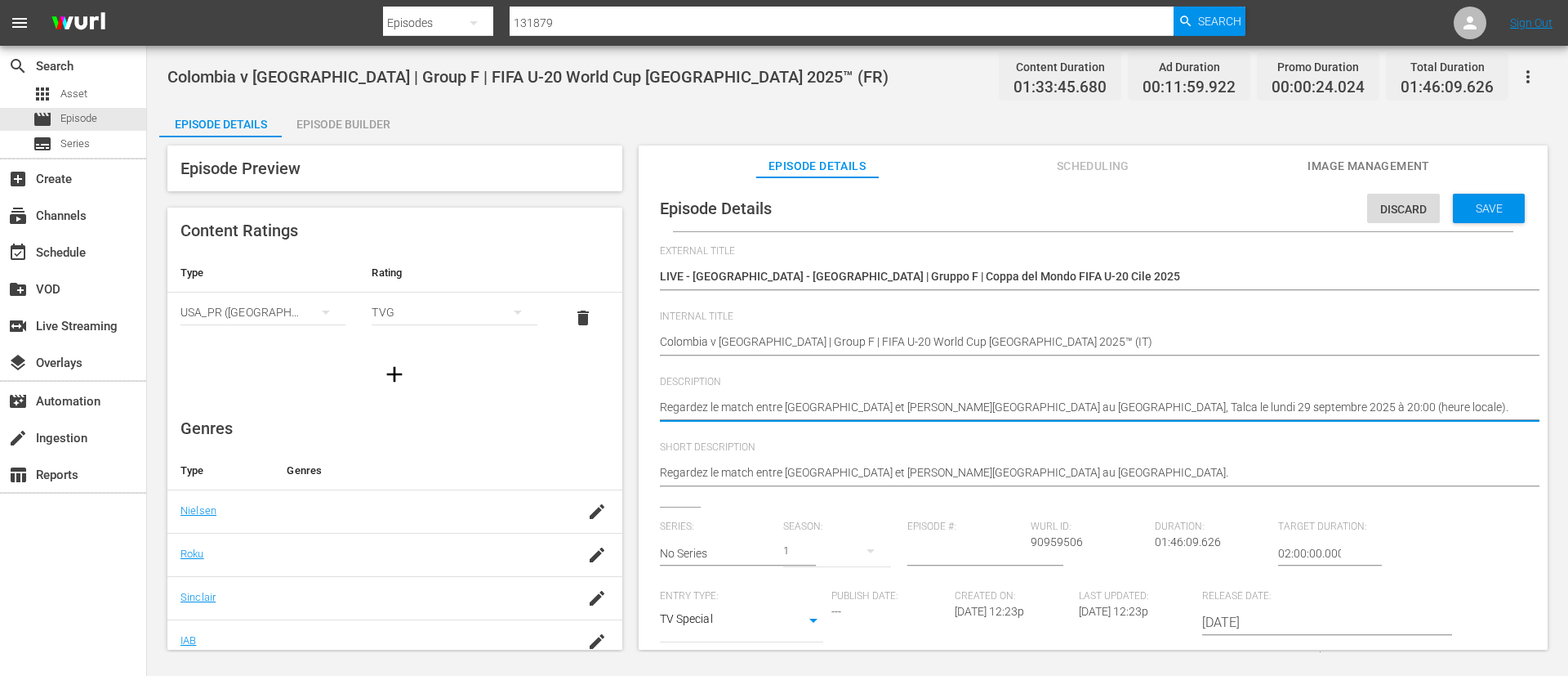
paste textarea "Guarda la partita tra Colombia e Arabia Saudita giocato al [GEOGRAPHIC_DATA], T…"
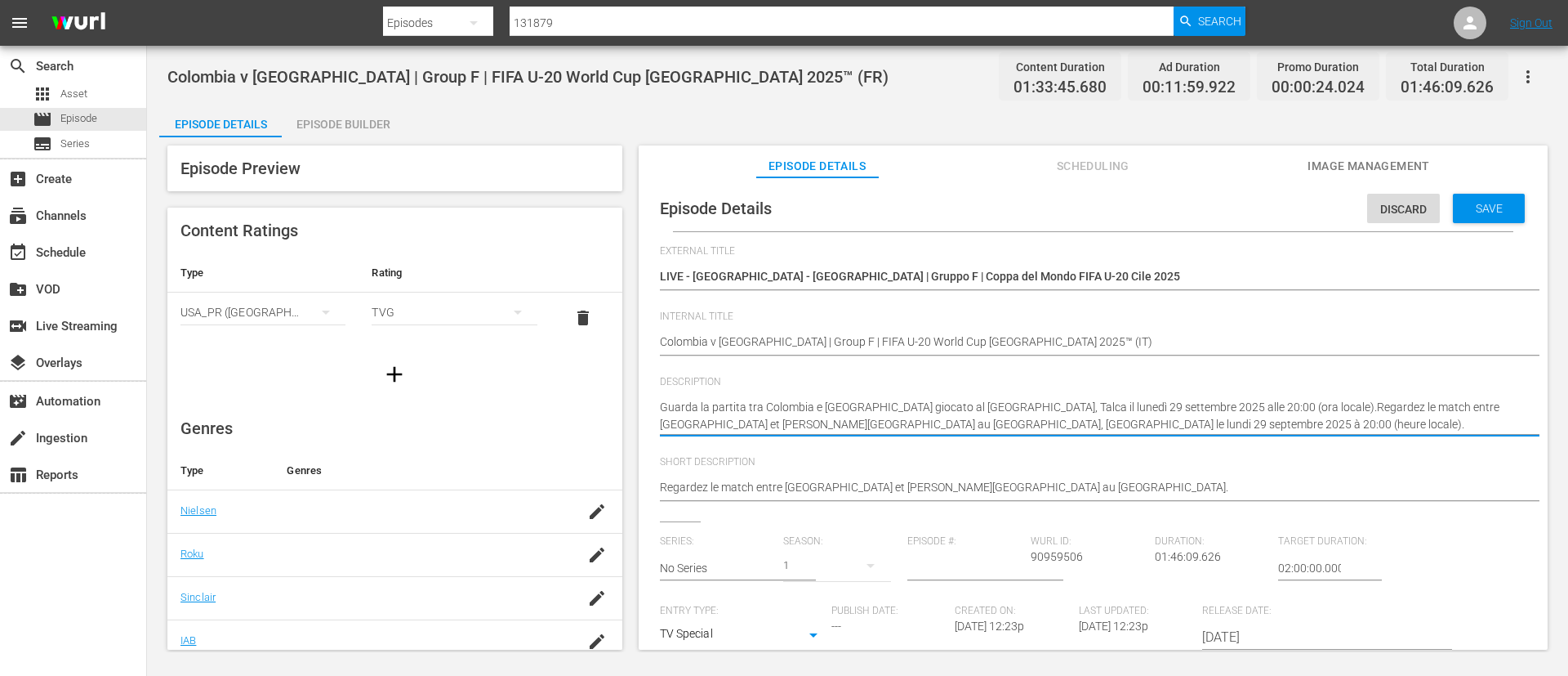
paste textarea
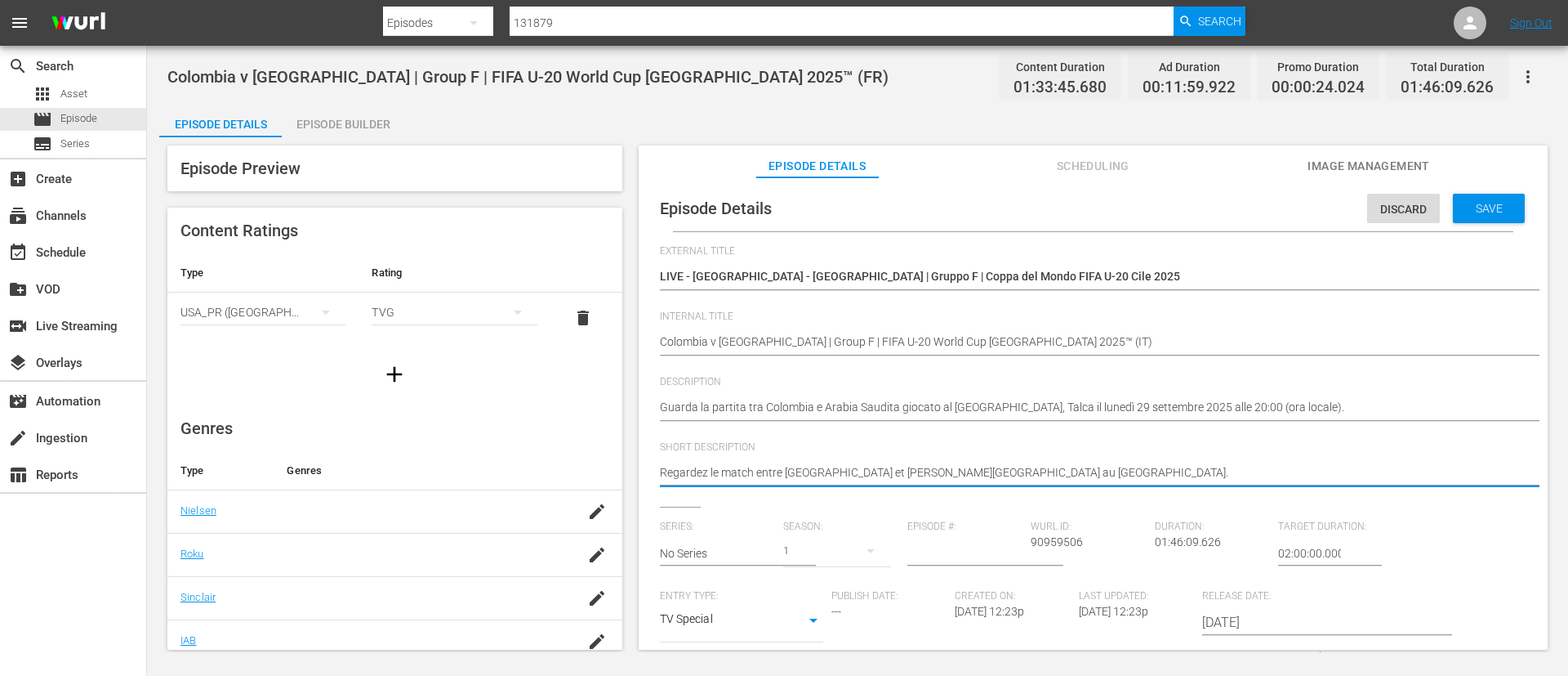
paste textarea "Guarda la partita tra Colombia e Arabia Saudita giocato al [GEOGRAPHIC_DATA], T…"
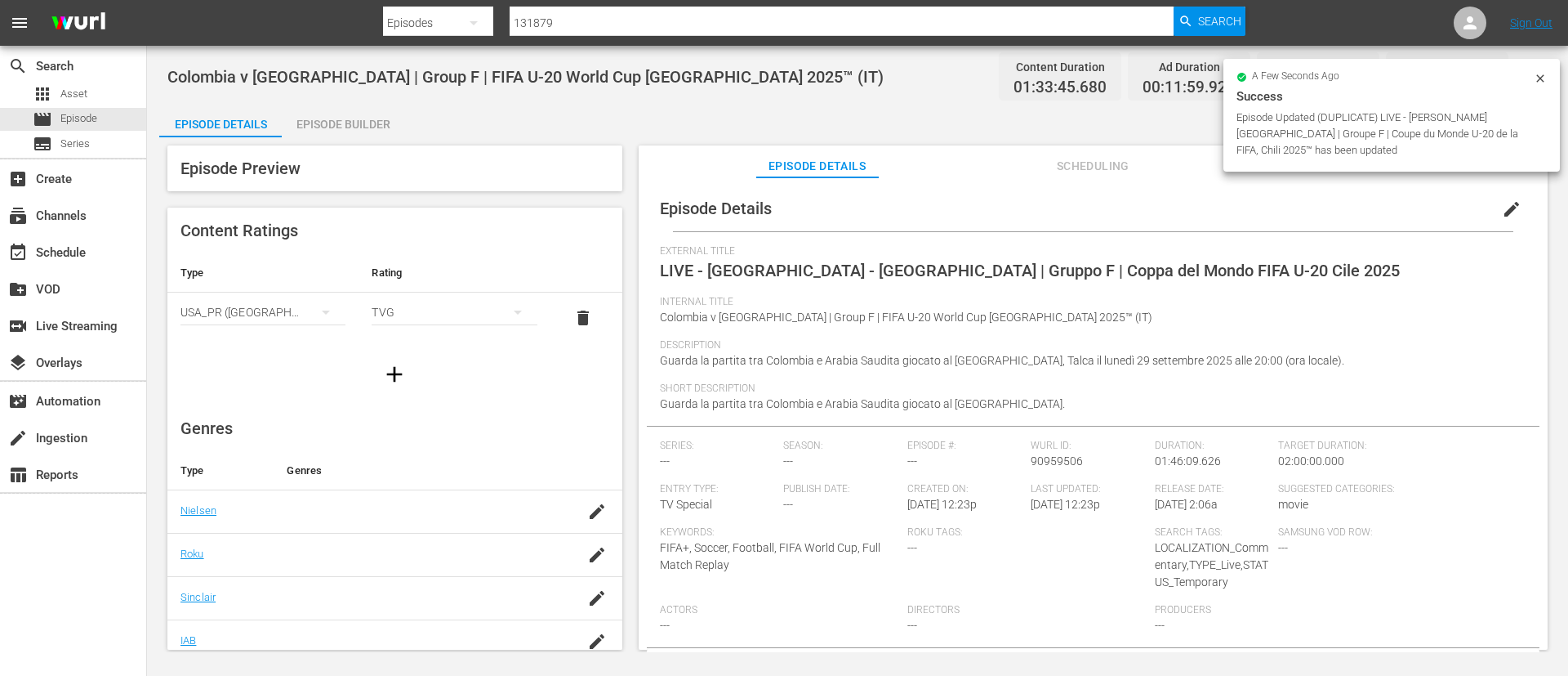
click at [335, 139] on div "Episode Preview Content Ratings Type Rating Select Rating Type [GEOGRAPHIC_DATA…" at bounding box center [857, 400] width 1397 height 525
click at [346, 123] on div "Episode Builder" at bounding box center [343, 124] width 123 height 39
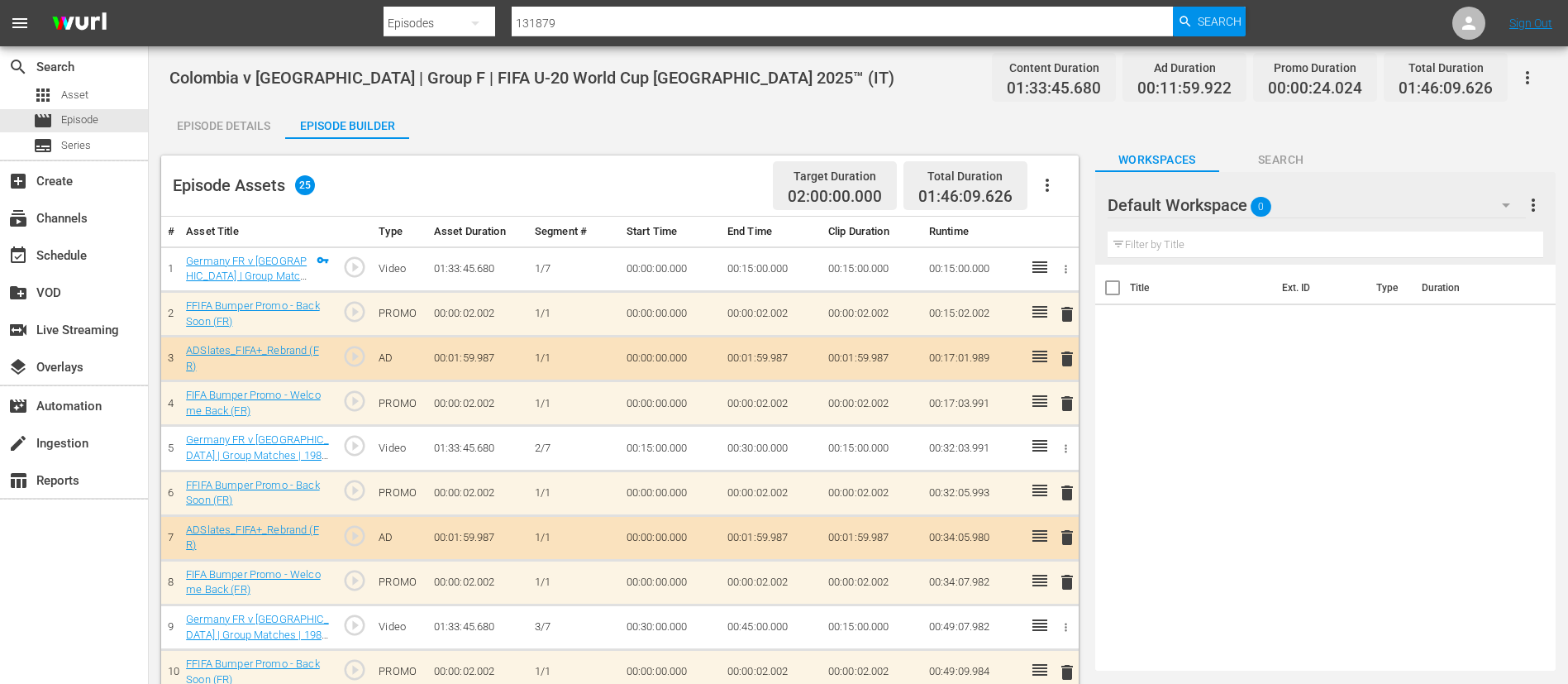
click at [1044, 185] on icon "button" at bounding box center [1047, 185] width 19 height 19
click at [1101, 235] on div "Clear Ads" at bounding box center [1097, 231] width 113 height 40
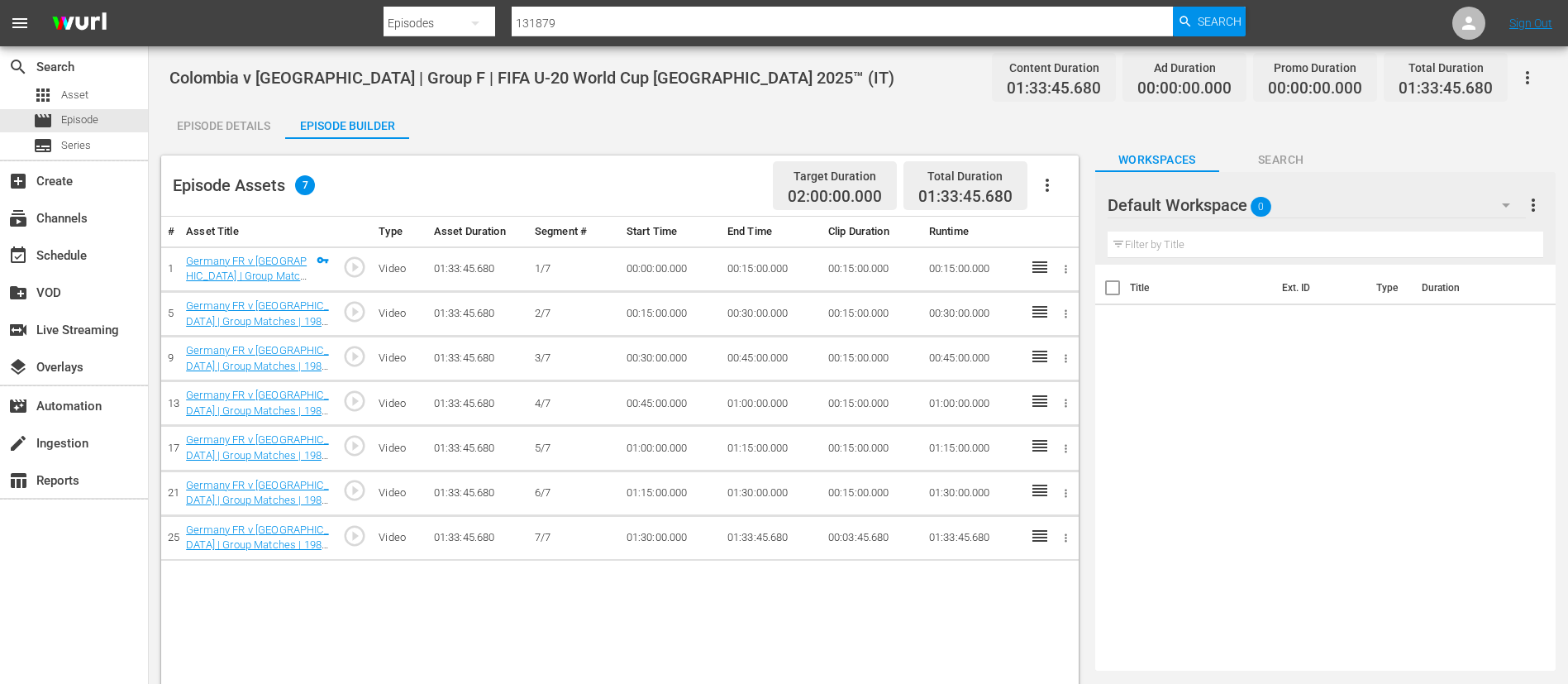
click at [1046, 189] on icon "button" at bounding box center [1047, 185] width 19 height 19
click at [1067, 188] on div "Fill with Ads" at bounding box center [1097, 191] width 113 height 40
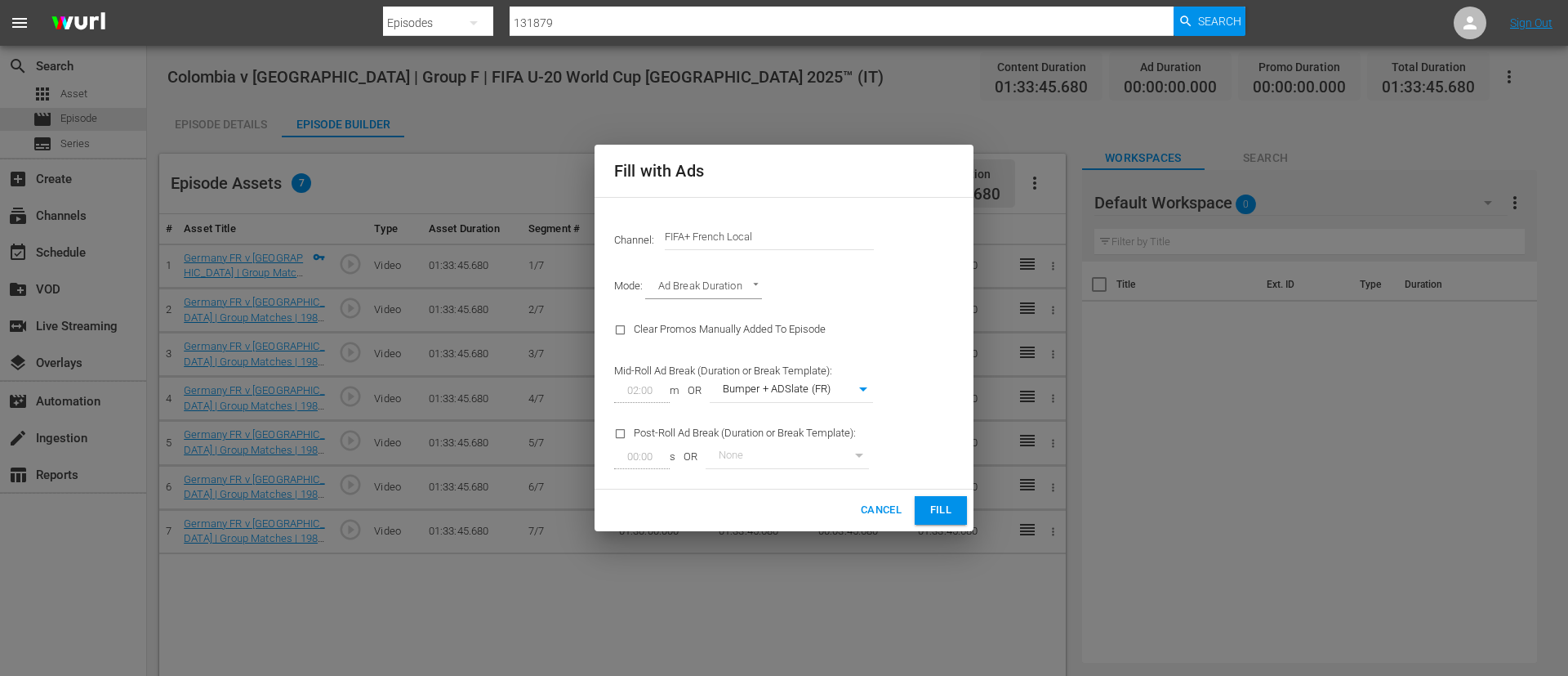
click at [828, 240] on input "FIFA+ French Local" at bounding box center [769, 237] width 209 height 39
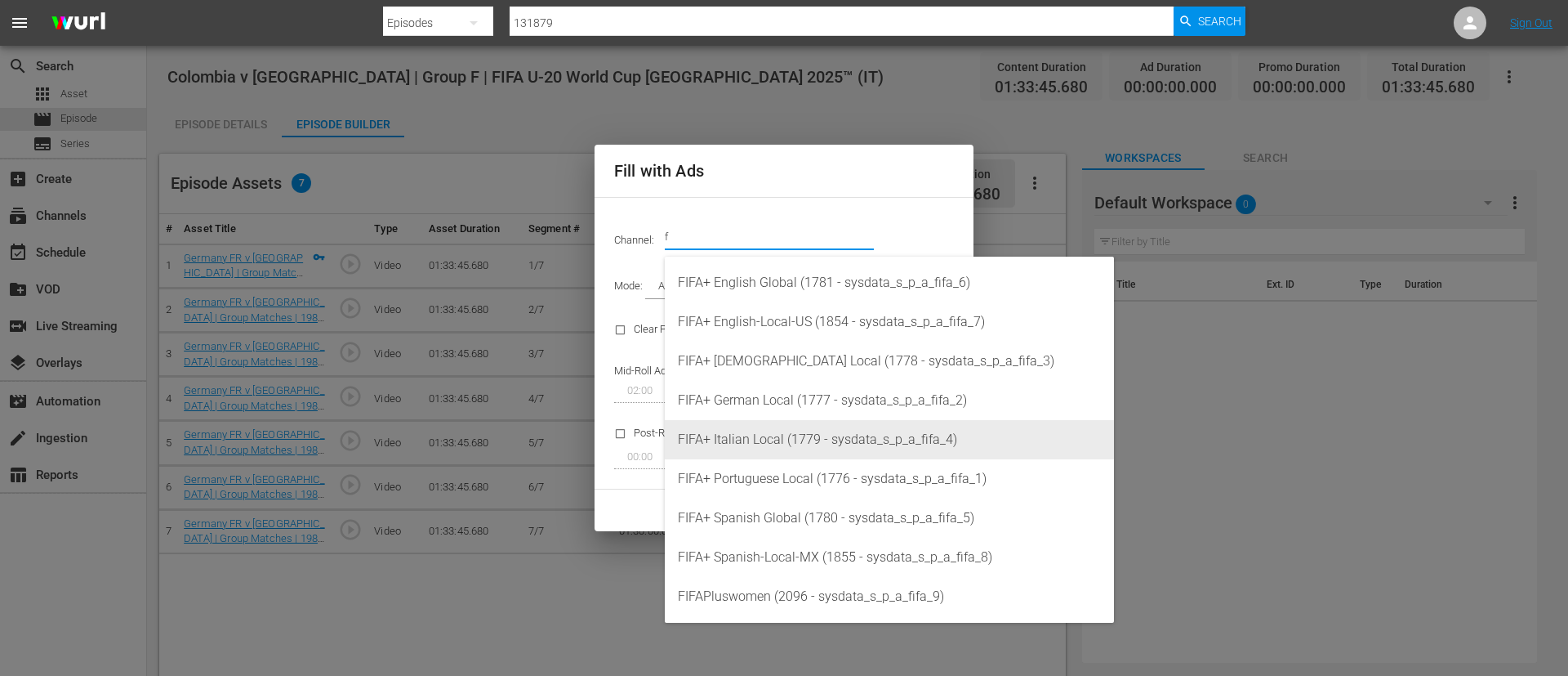
click at [862, 448] on div "FIFA+ Italian Local (1779 - sysdata_s_p_a_fifa_4)" at bounding box center [890, 439] width 423 height 39
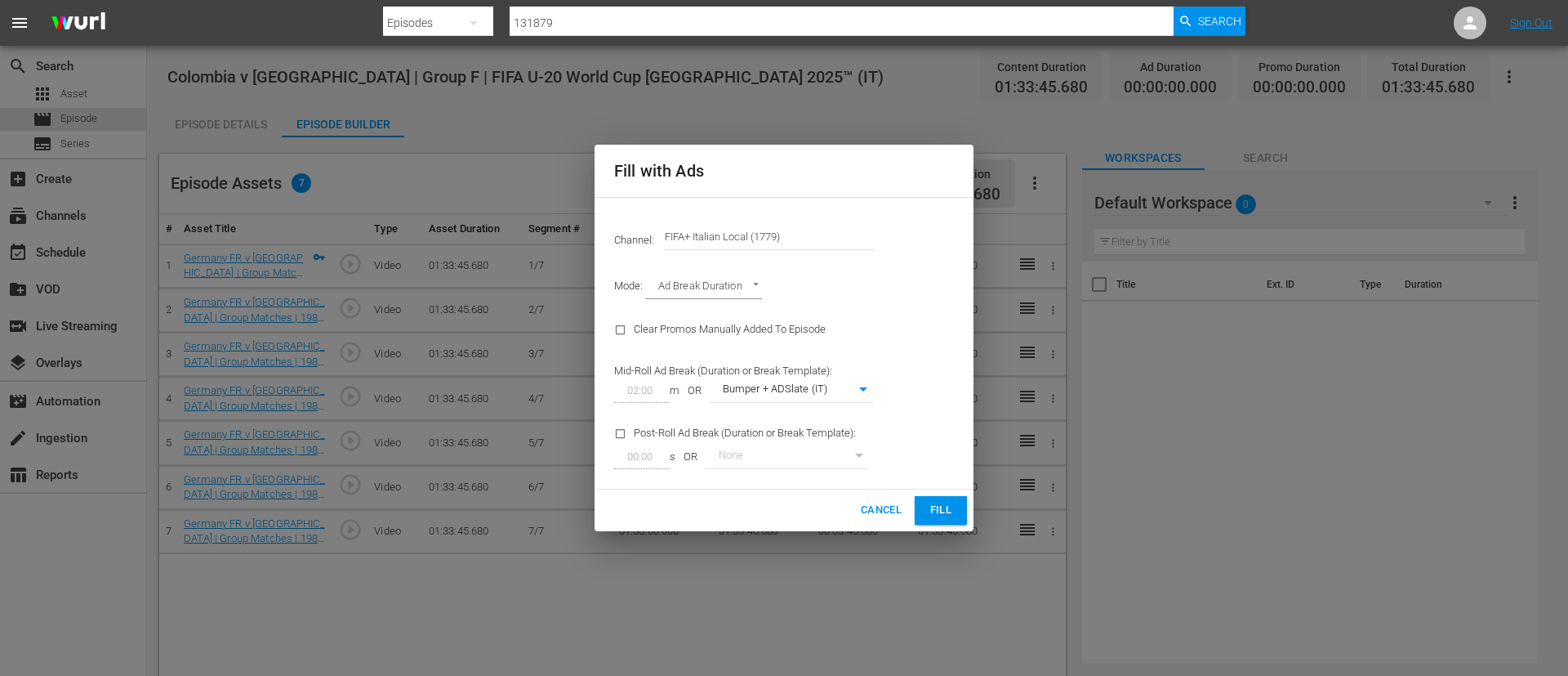
click at [930, 518] on span "Fill" at bounding box center [941, 510] width 26 height 18
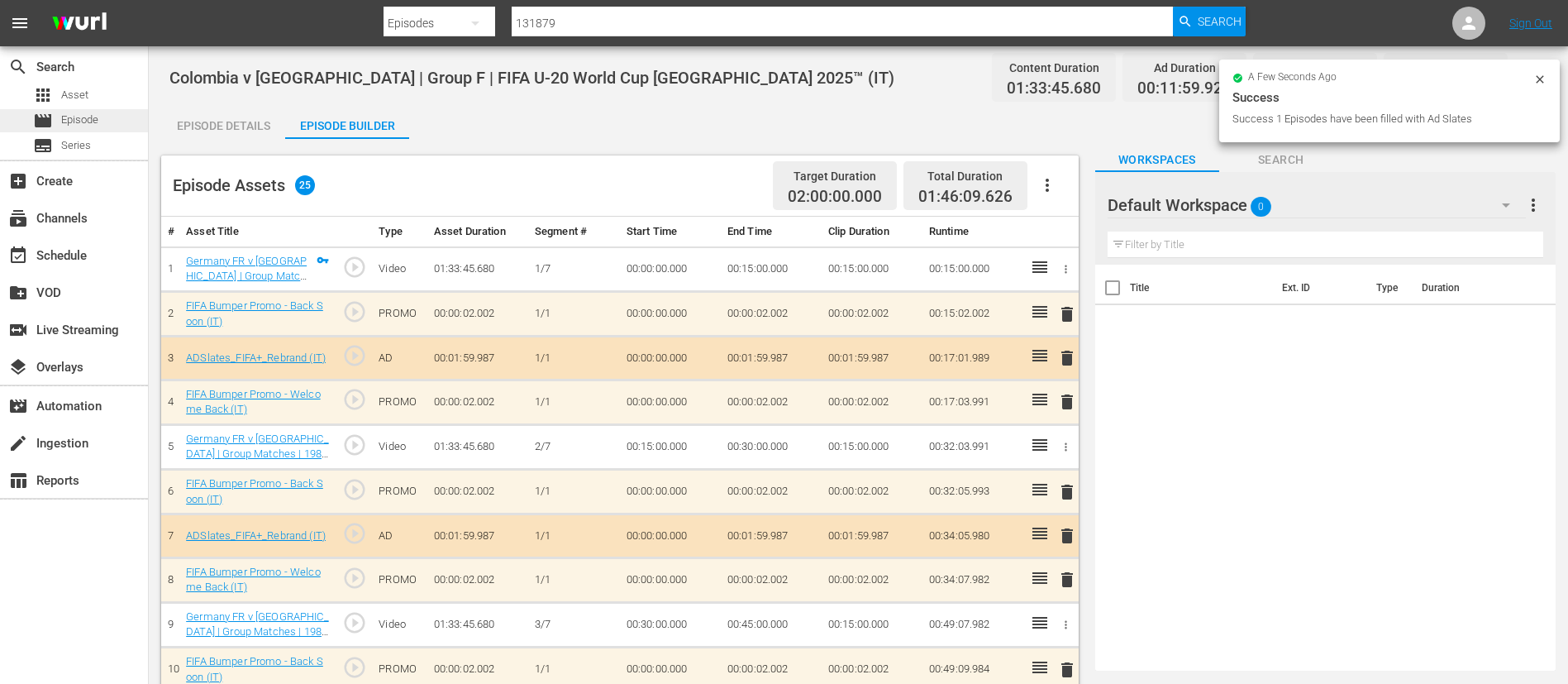
click at [94, 124] on span "Episode" at bounding box center [80, 120] width 37 height 17
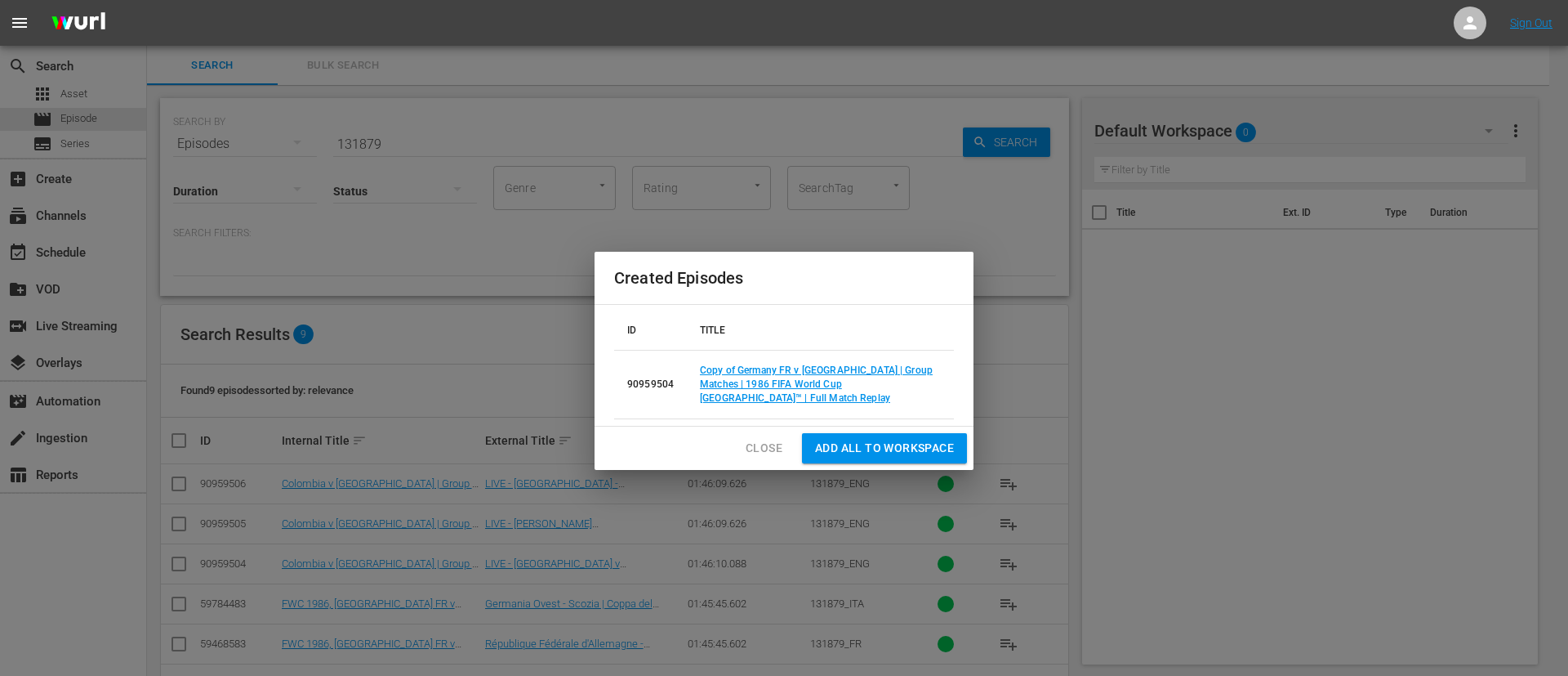
drag, startPoint x: 781, startPoint y: 430, endPoint x: 759, endPoint y: 404, distance: 34.1
click at [781, 433] on button "Close" at bounding box center [764, 448] width 63 height 30
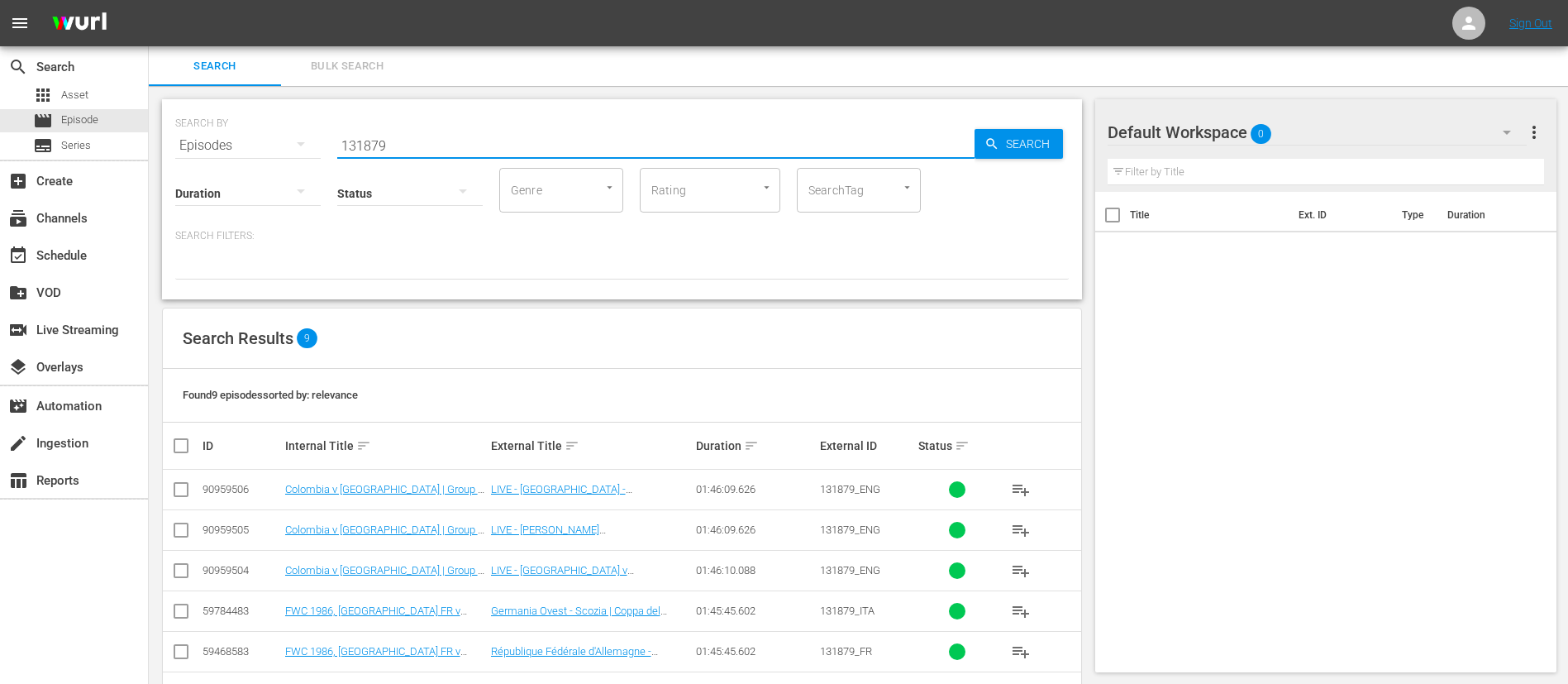
click at [606, 137] on input "131879" at bounding box center [656, 145] width 637 height 40
paste input "3524"
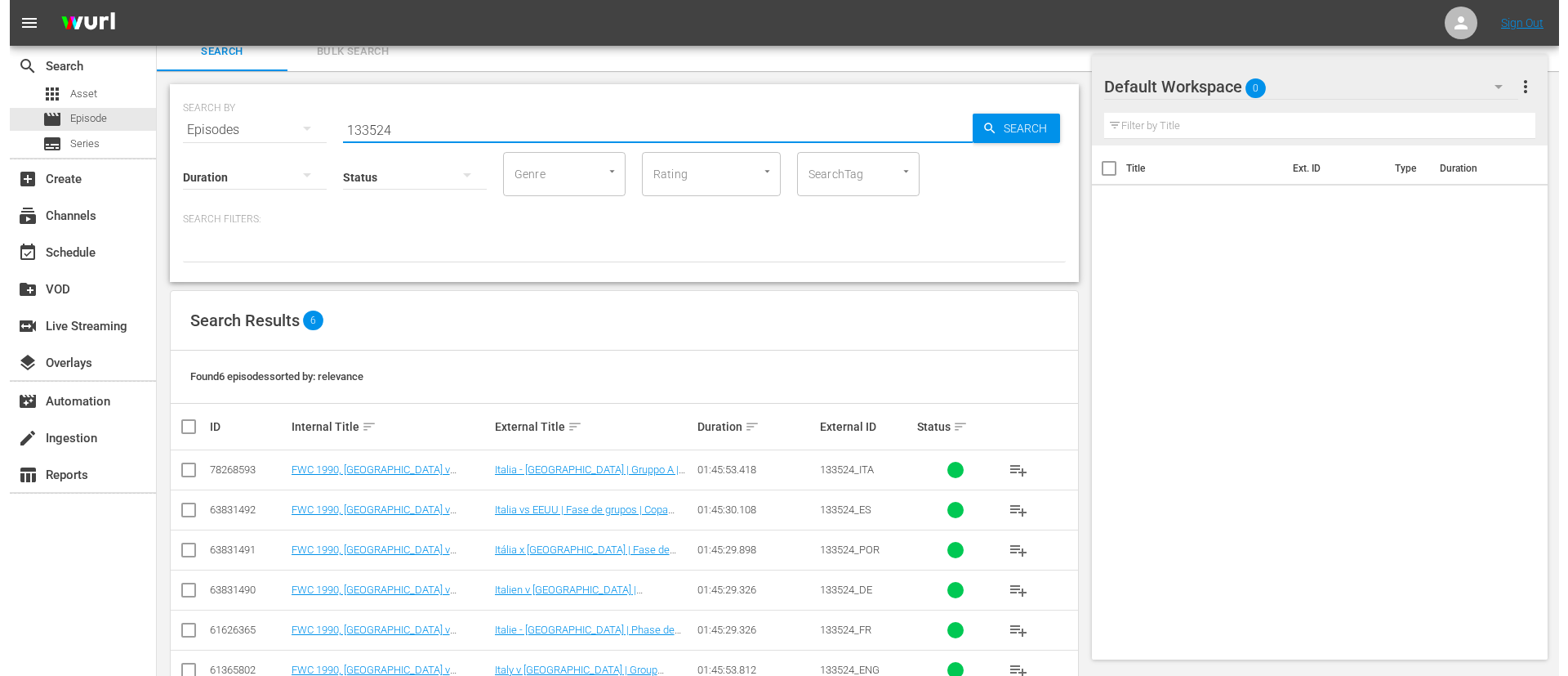
scroll to position [59, 0]
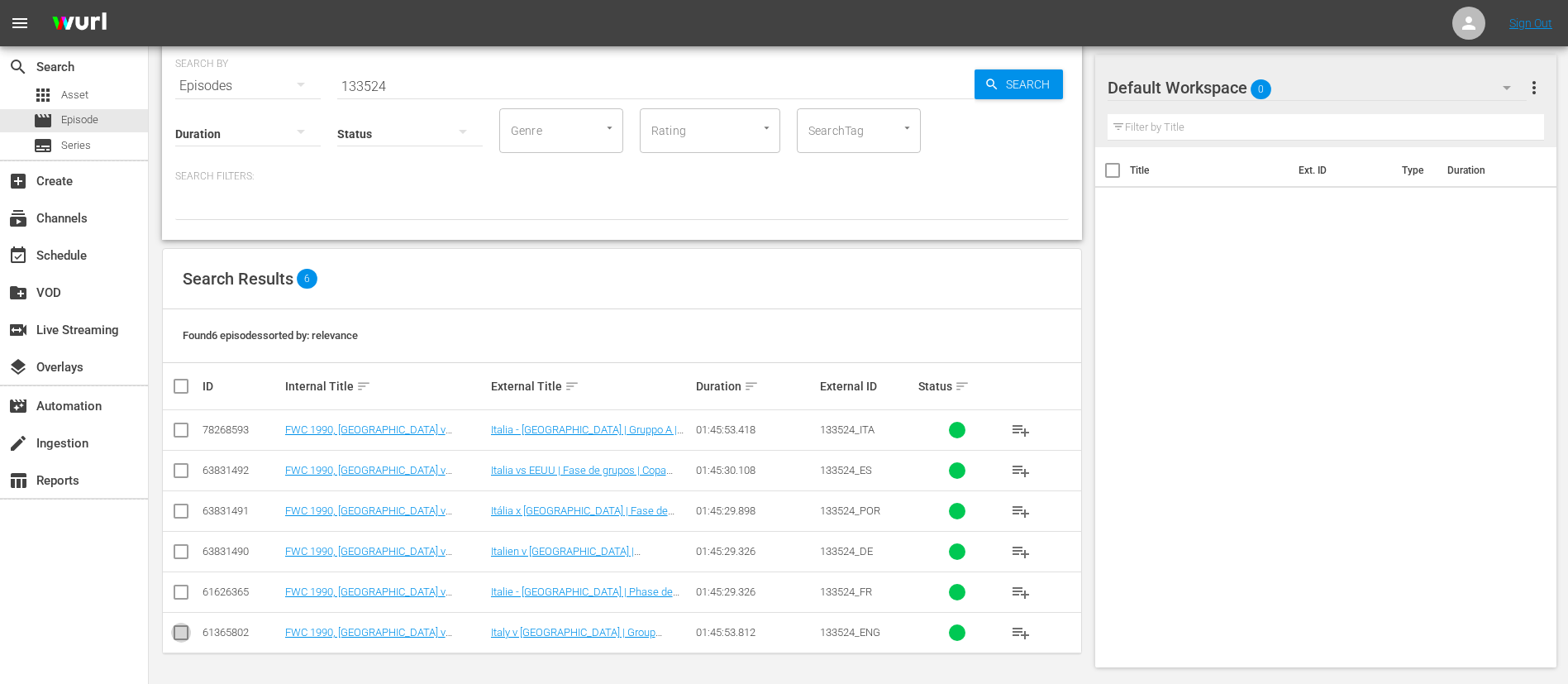
click at [175, 638] on input "checkbox" at bounding box center [180, 635] width 19 height 19
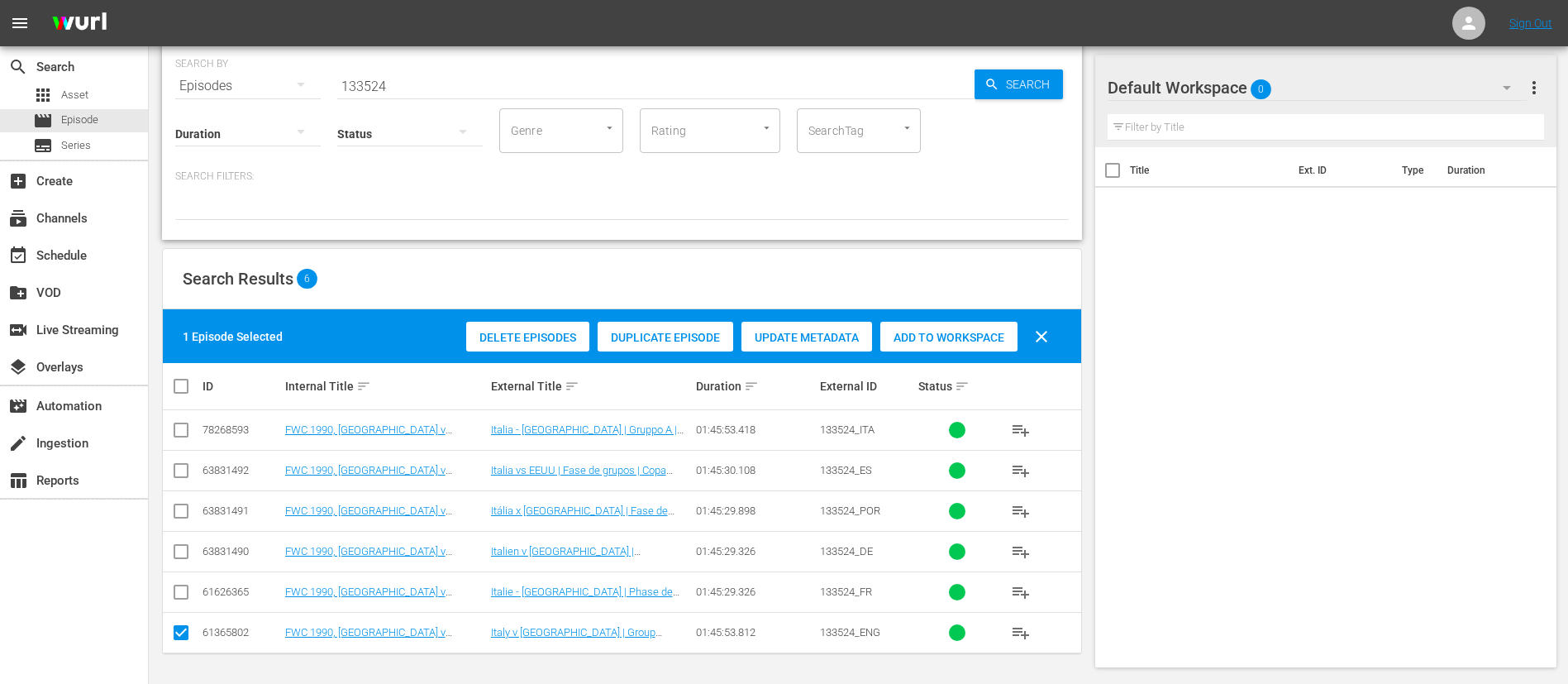
click at [655, 339] on span "Duplicate Episode" at bounding box center [665, 338] width 135 height 14
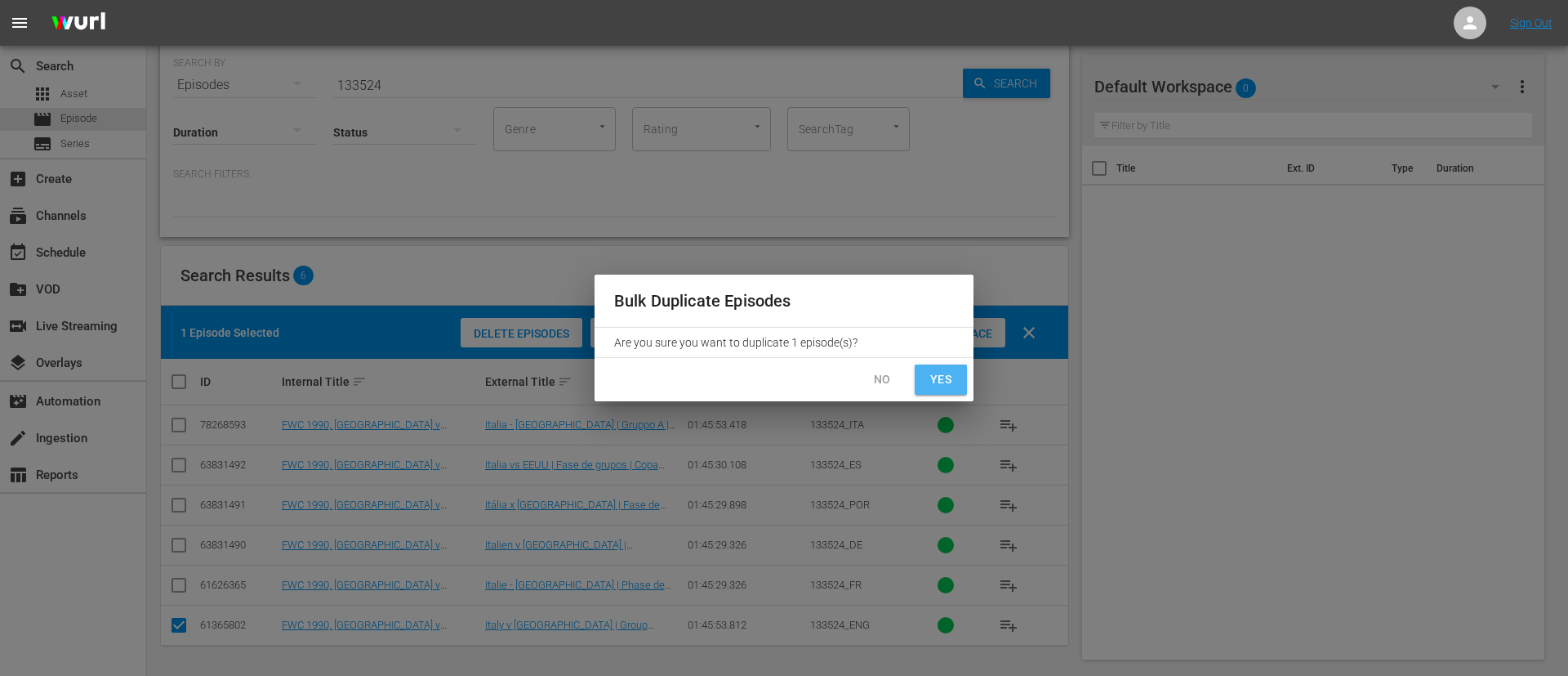
click at [939, 375] on span "Yes" at bounding box center [941, 380] width 26 height 20
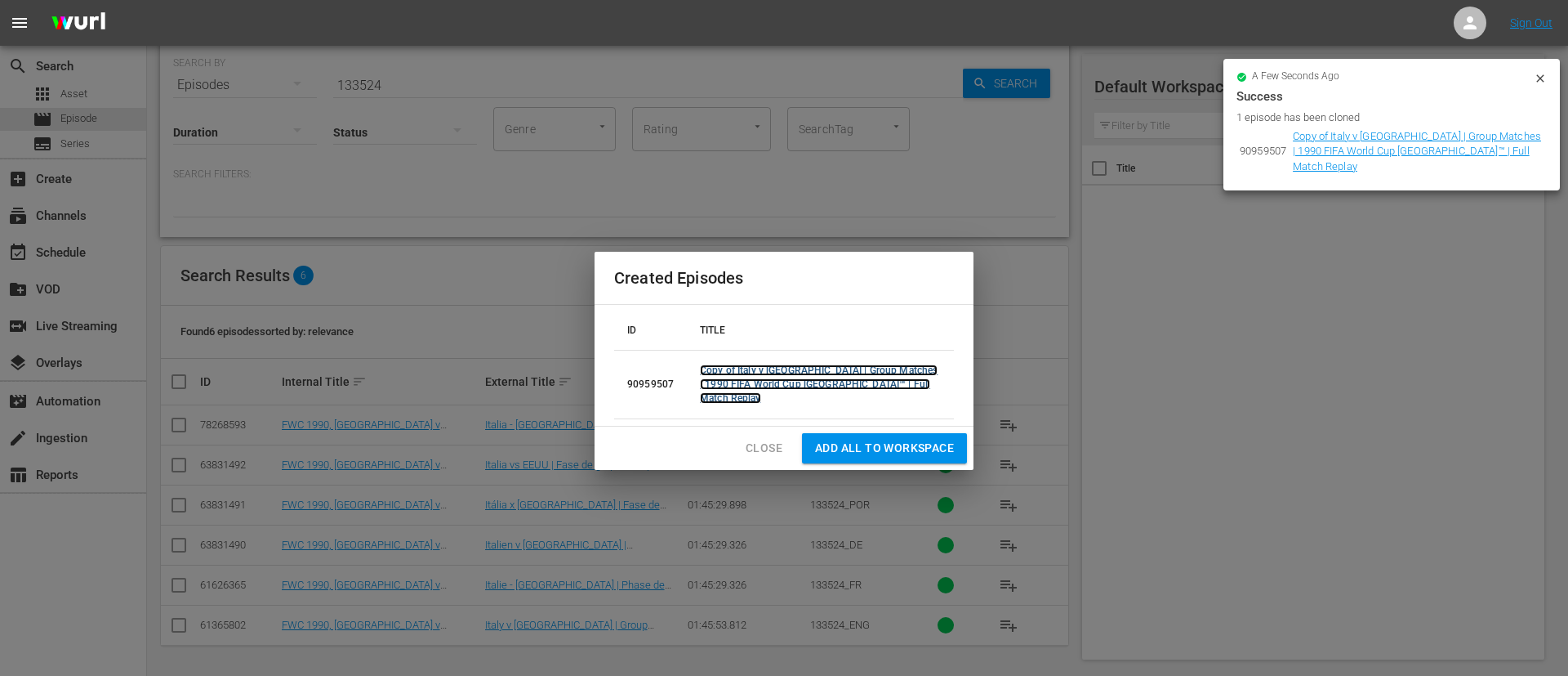
click at [849, 380] on link "Copy of Italy v [GEOGRAPHIC_DATA] | Group Matches | 1990 FIFA World Cup [GEOGRA…" at bounding box center [819, 384] width 237 height 39
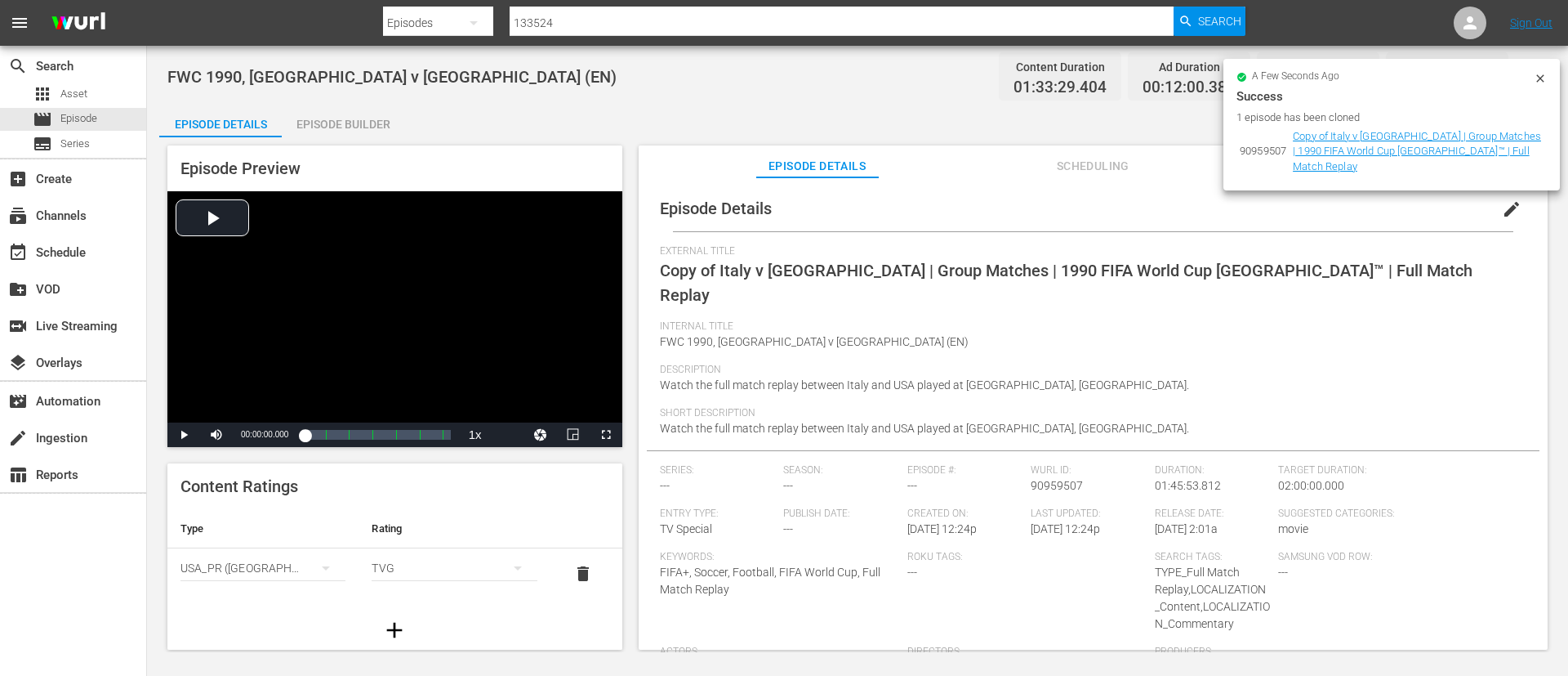
click at [1517, 201] on button "edit" at bounding box center [1512, 209] width 39 height 39
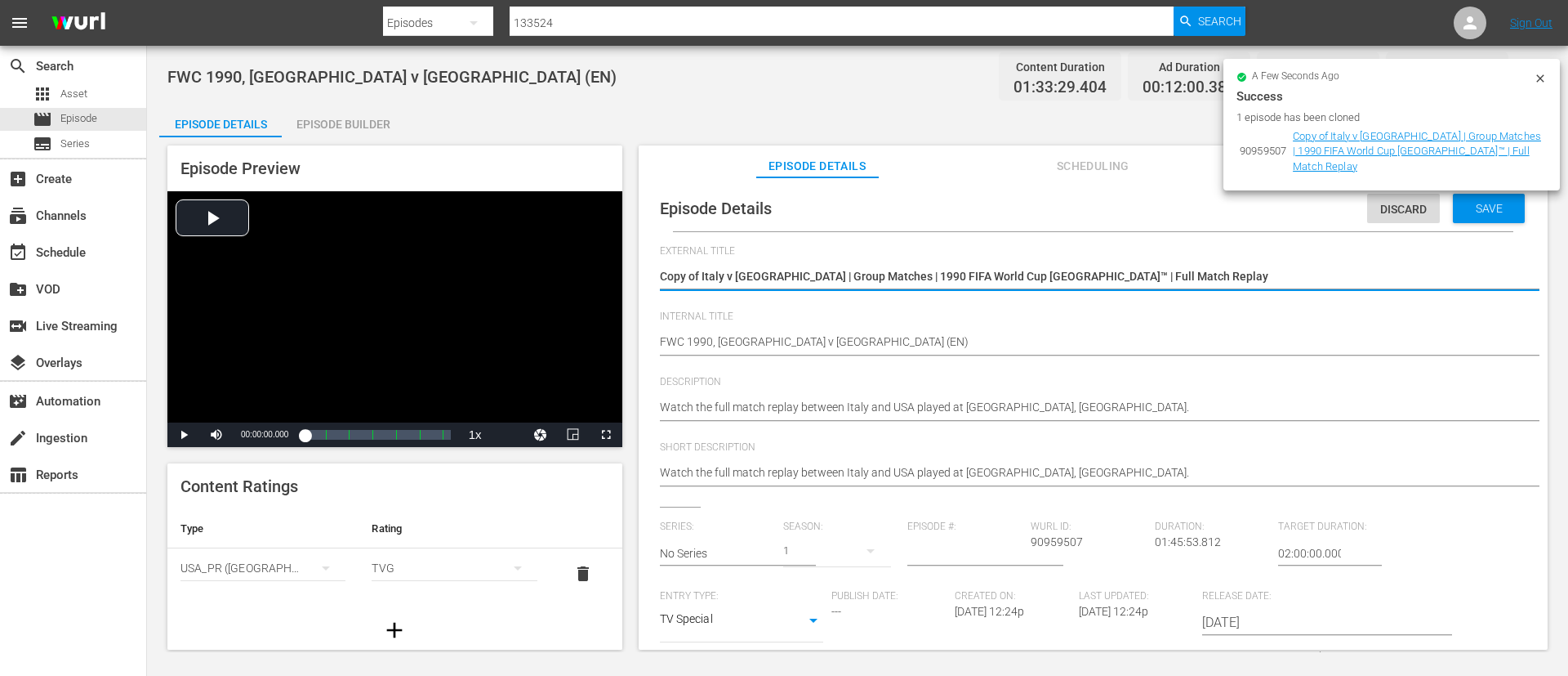
click at [1356, 268] on textarea "Copy of Italy v [GEOGRAPHIC_DATA] | Group Matches | 1990 FIFA World Cup [GEOGRA…" at bounding box center [1089, 277] width 859 height 19
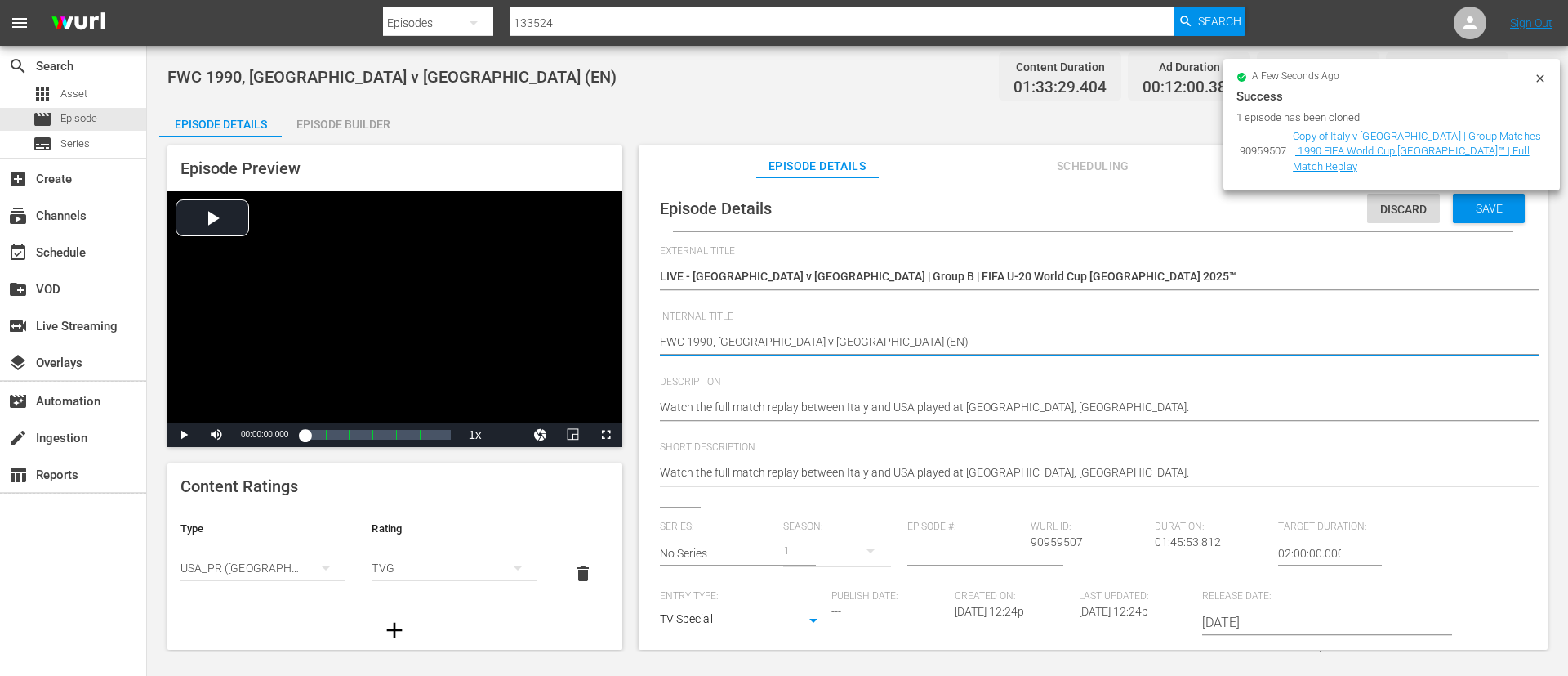
paste textarea "Panama v [GEOGRAPHIC_DATA] | Group B | FIFA U-20 World Cup [GEOGRAPHIC_DATA] 20…"
click at [1199, 397] on div "Watch the full match replay between Italy and USA played at [GEOGRAPHIC_DATA], …" at bounding box center [1089, 408] width 859 height 39
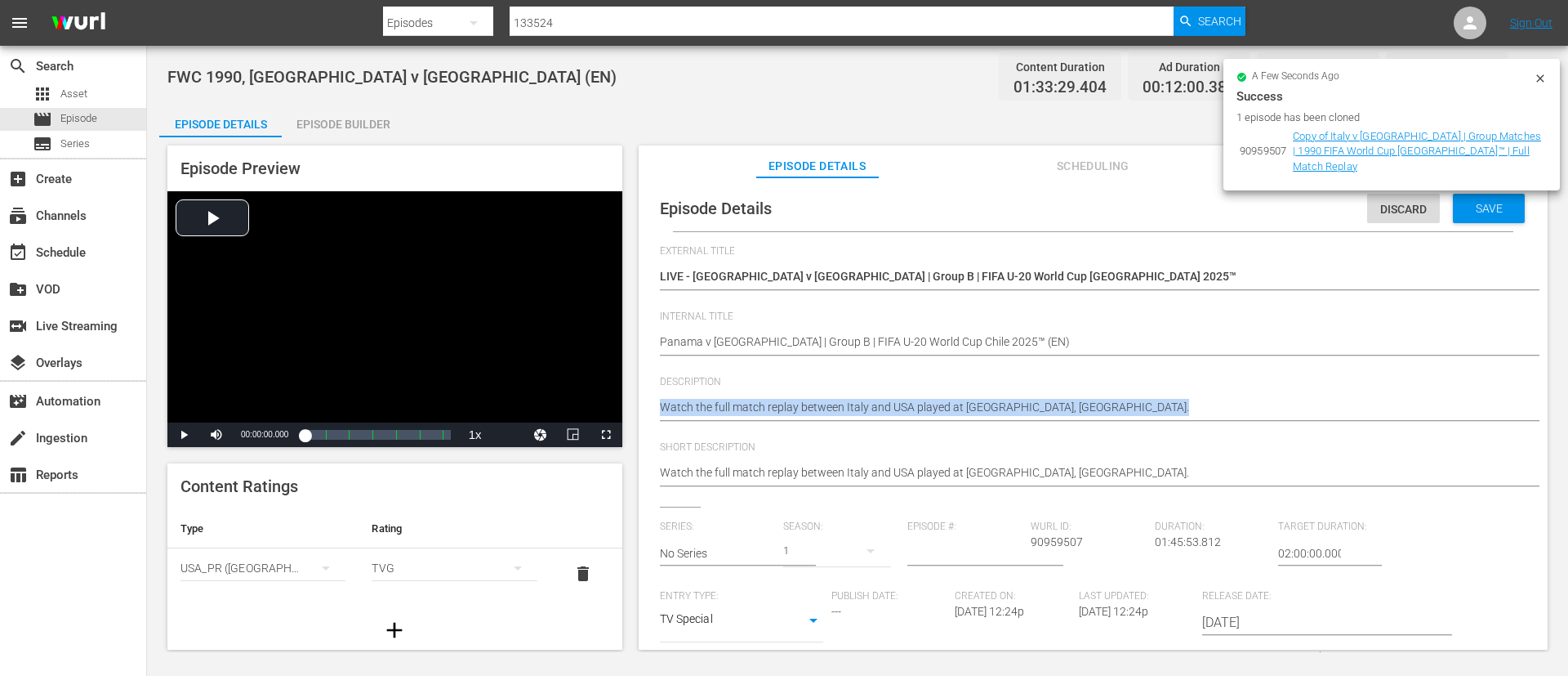
click at [1199, 397] on div "Watch the full match replay between Italy and USA played at [GEOGRAPHIC_DATA], …" at bounding box center [1089, 408] width 859 height 39
click at [1200, 405] on textarea "Watch the full match replay between Italy and USA played at [GEOGRAPHIC_DATA], …" at bounding box center [1089, 408] width 859 height 19
paste textarea "match between [GEOGRAPHIC_DATA] and [GEOGRAPHIC_DATA] played at [GEOGRAPHIC_DAT…"
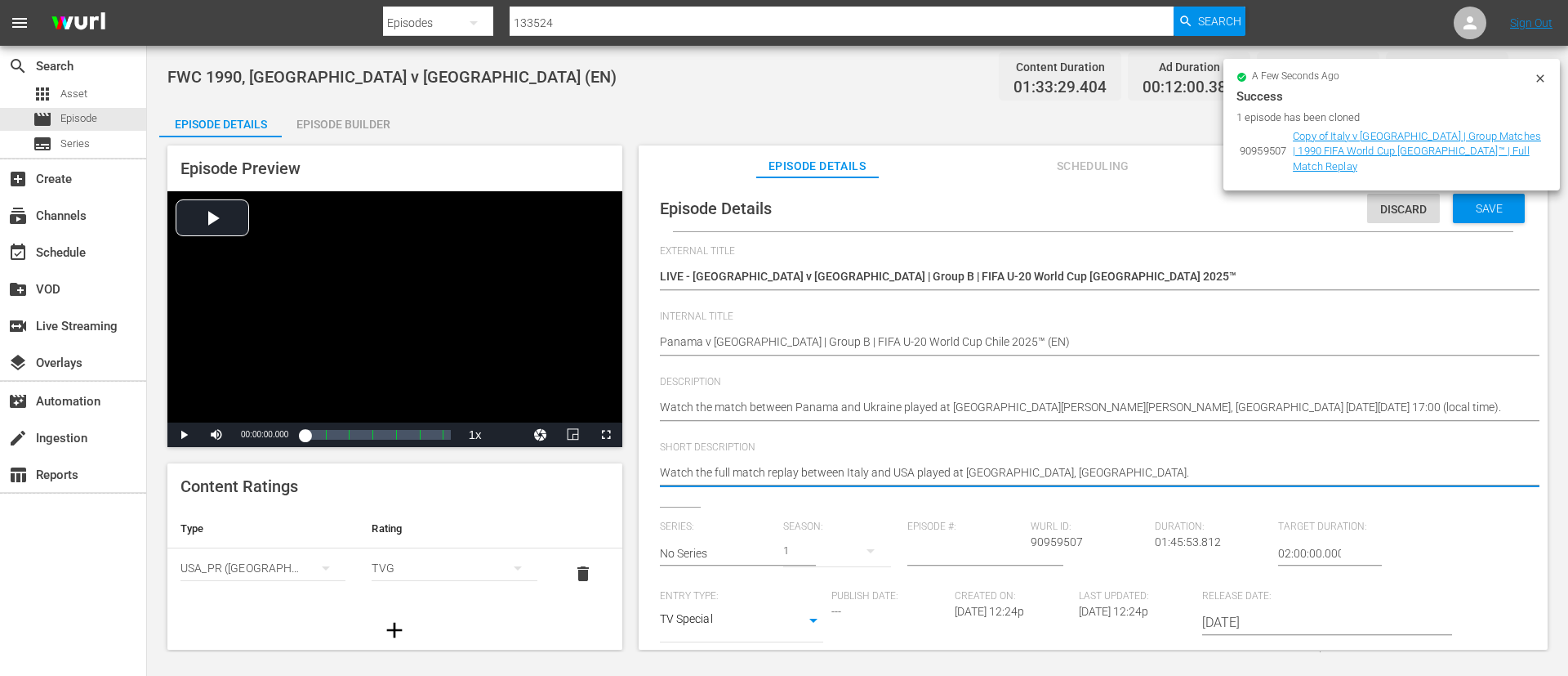
paste textarea "match between [GEOGRAPHIC_DATA] and [GEOGRAPHIC_DATA] played at [GEOGRAPHIC_DAT…"
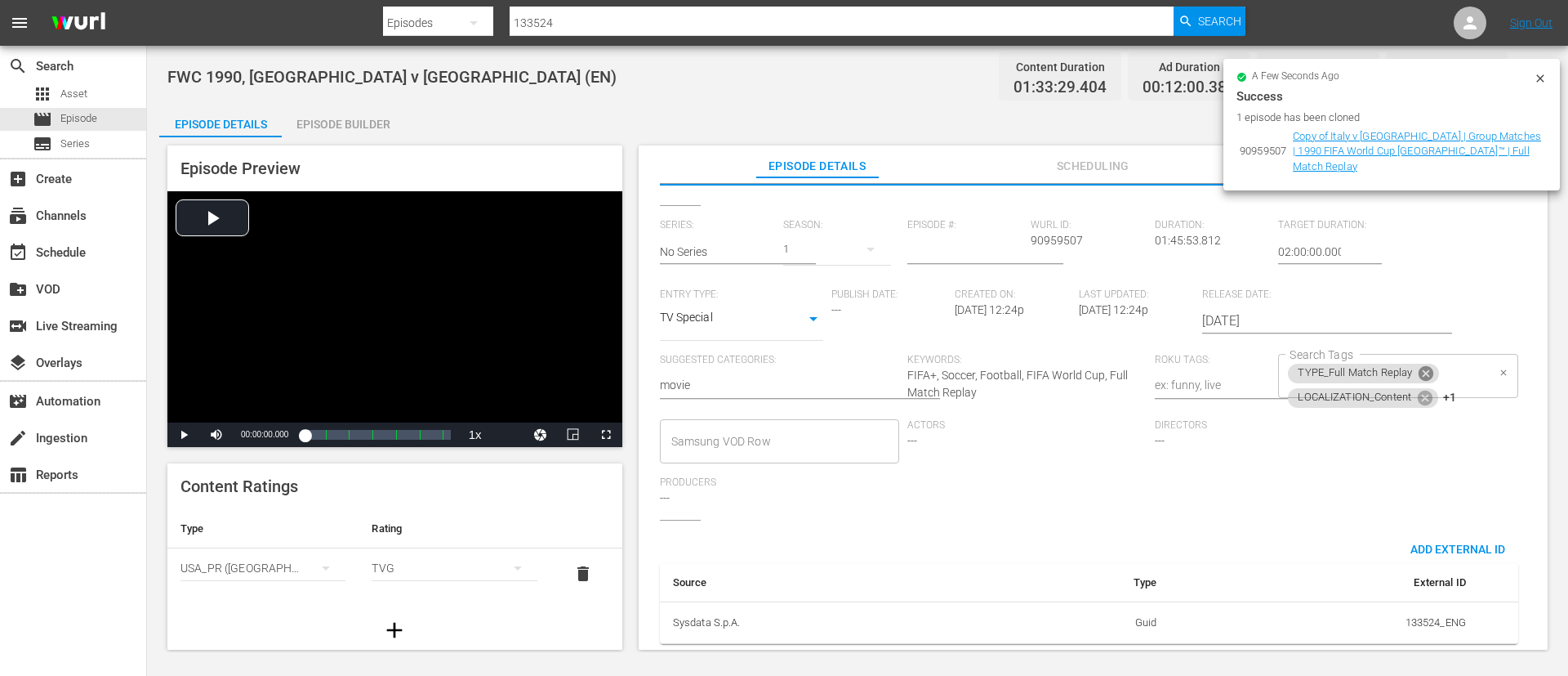
click at [1422, 365] on icon at bounding box center [1426, 373] width 18 height 18
click at [1422, 366] on icon at bounding box center [1426, 374] width 15 height 15
click at [1470, 386] on input "Search Tags" at bounding box center [1385, 400] width 200 height 29
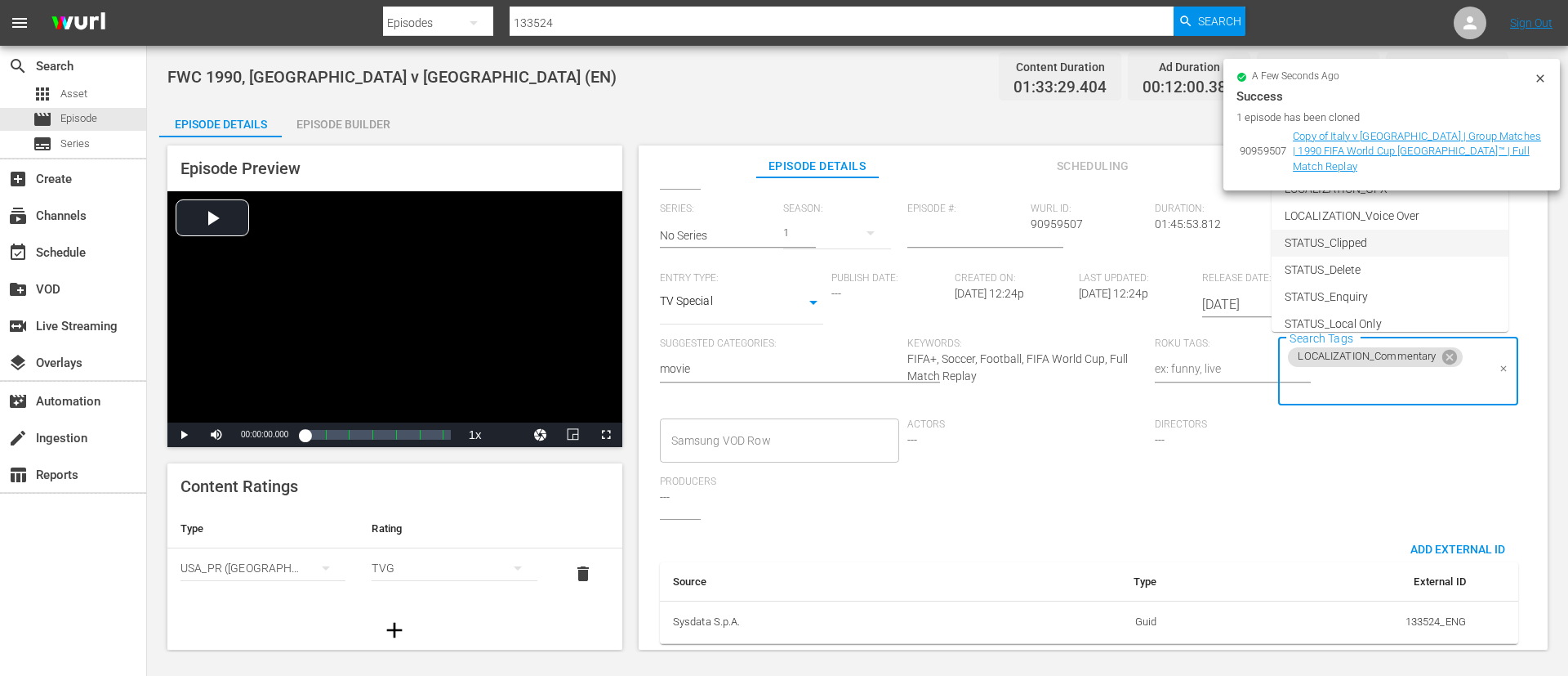
scroll to position [228, 0]
click at [1396, 253] on li "TYPE_Live" at bounding box center [1390, 258] width 237 height 27
click at [1424, 374] on input "Search Tags" at bounding box center [1433, 384] width 109 height 29
click at [1360, 287] on li "temporary" at bounding box center [1390, 300] width 237 height 27
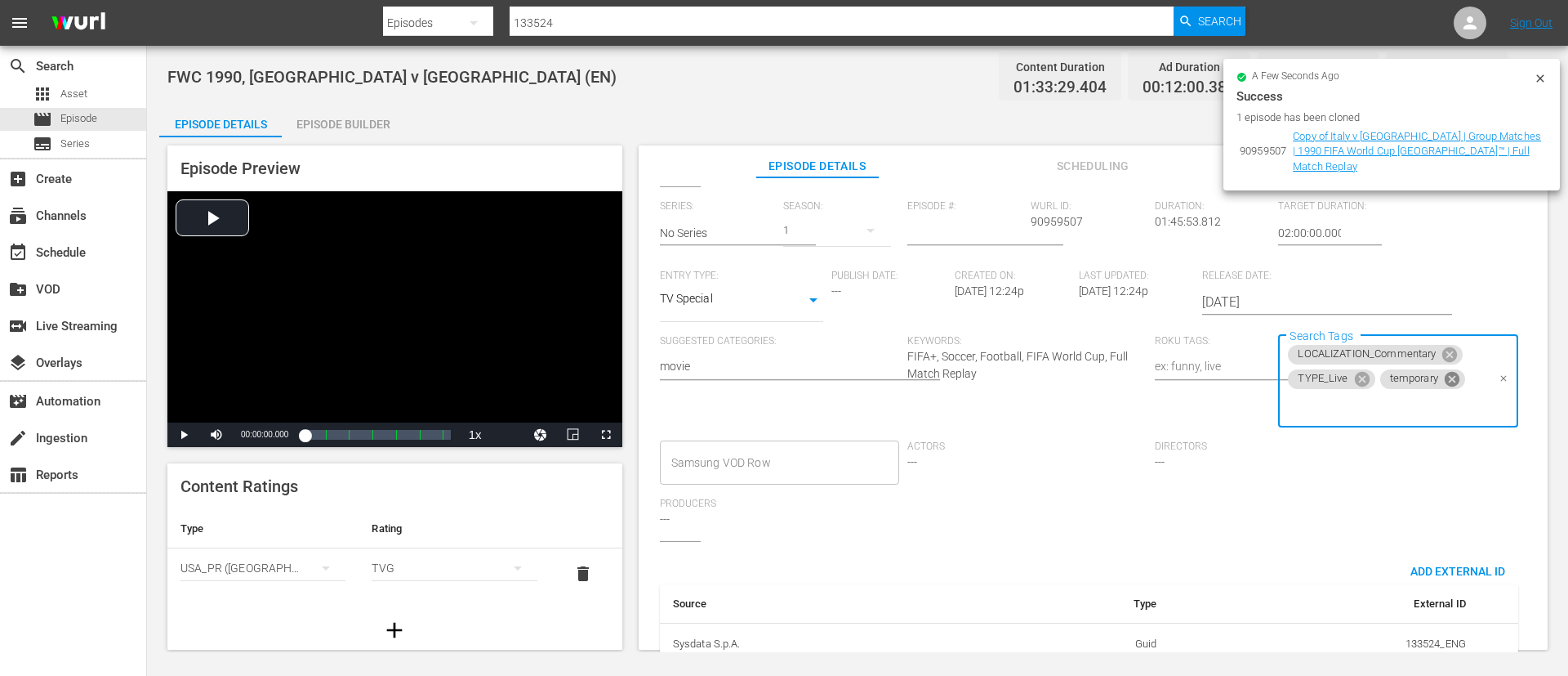
click at [1443, 381] on icon at bounding box center [1452, 378] width 18 height 18
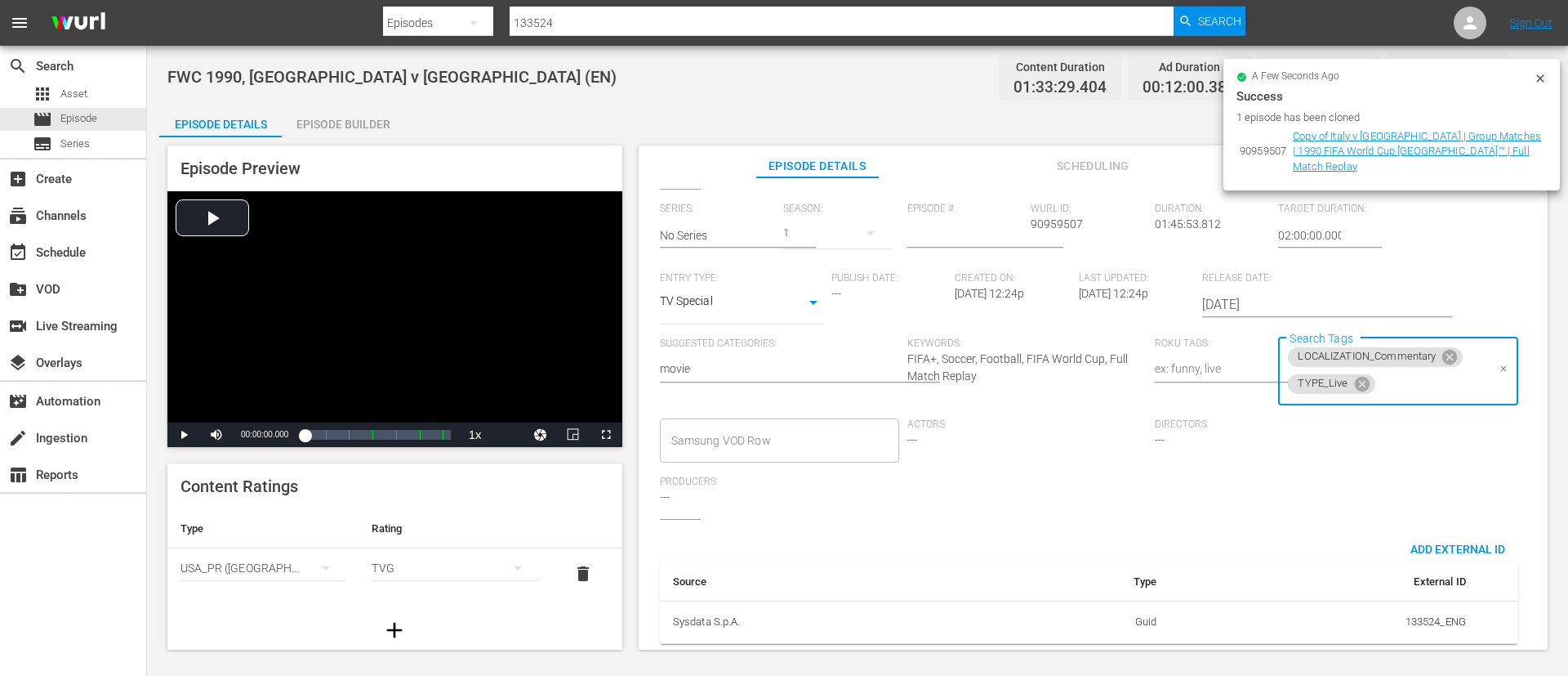
click at [1435, 389] on input "Search Tags" at bounding box center [1433, 384] width 109 height 29
click at [1413, 218] on li "STATUS_Temporary" at bounding box center [1390, 228] width 237 height 27
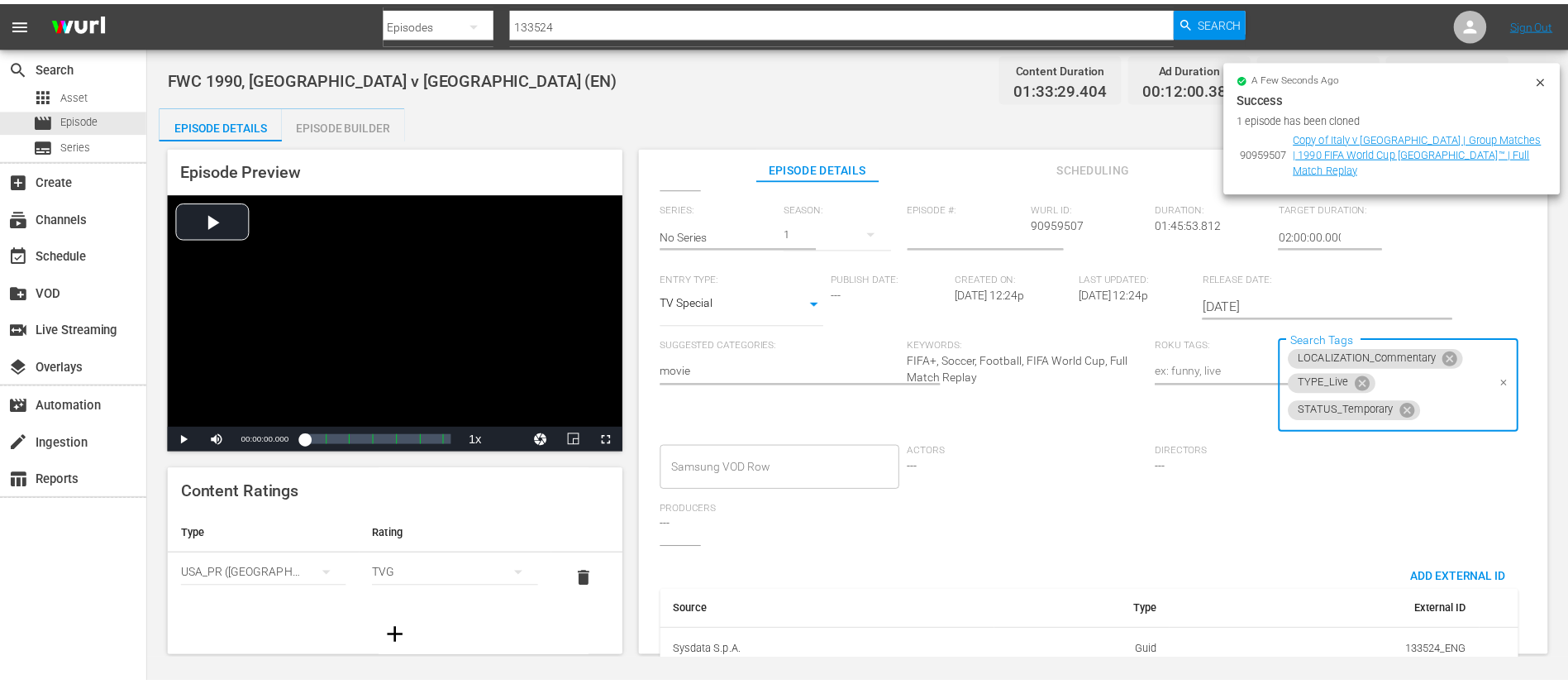
scroll to position [0, 0]
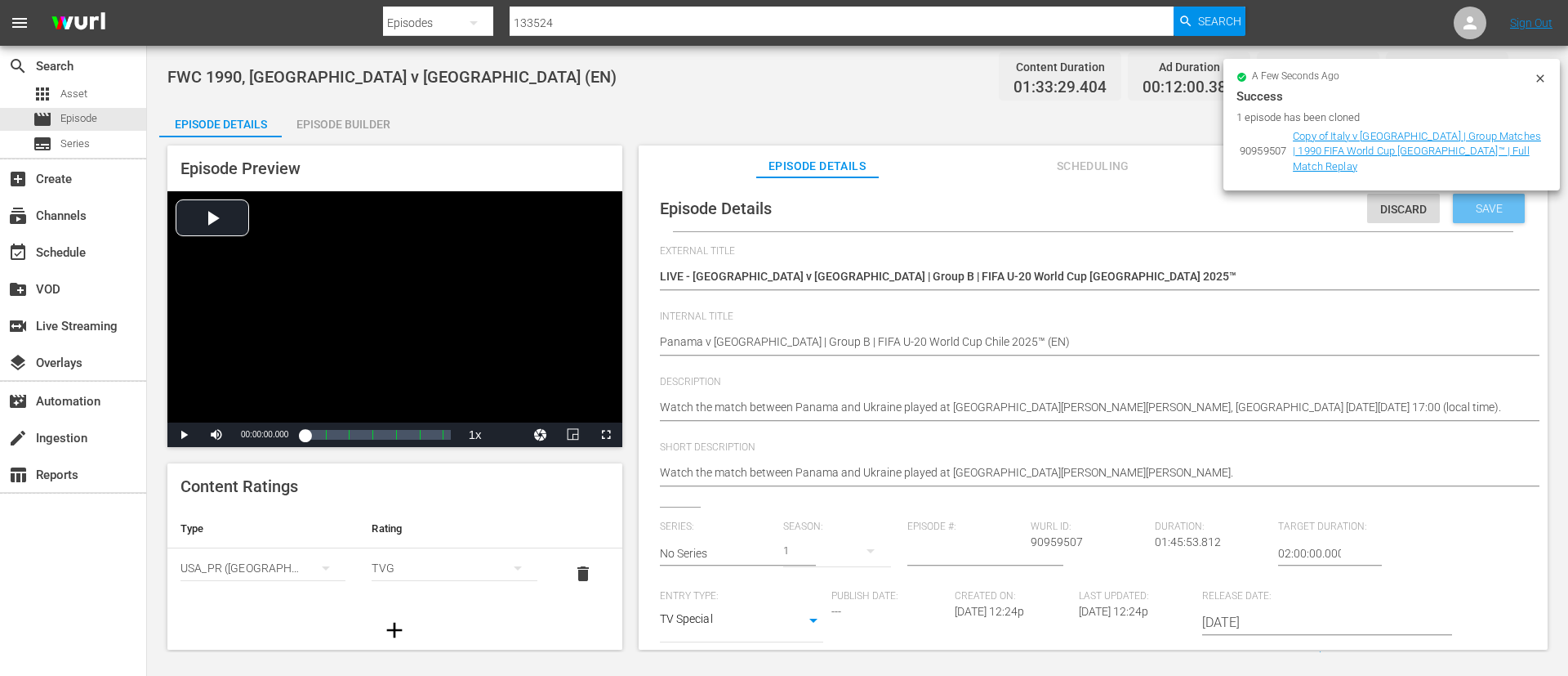
click at [1500, 217] on div "Save" at bounding box center [1489, 207] width 72 height 29
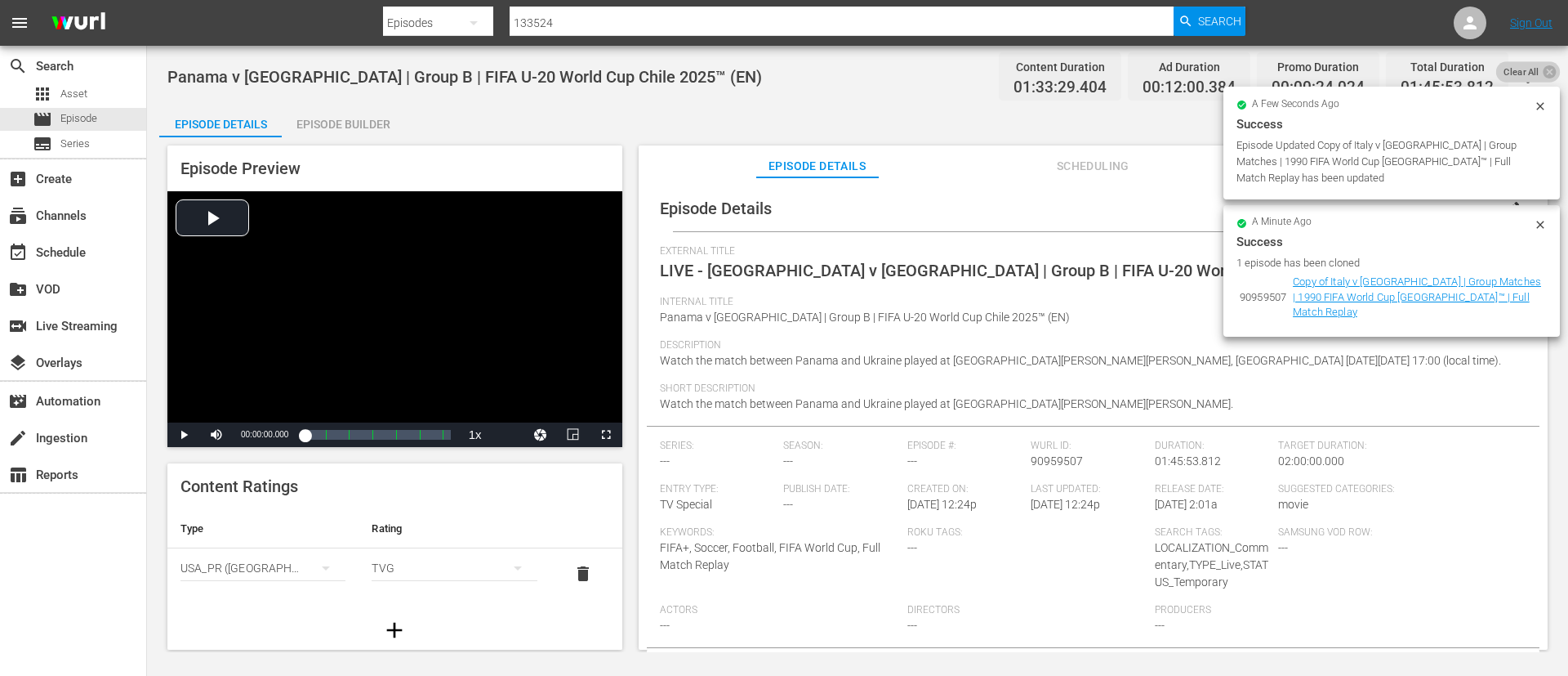
click at [1533, 67] on span "Clear All" at bounding box center [1521, 71] width 51 height 21
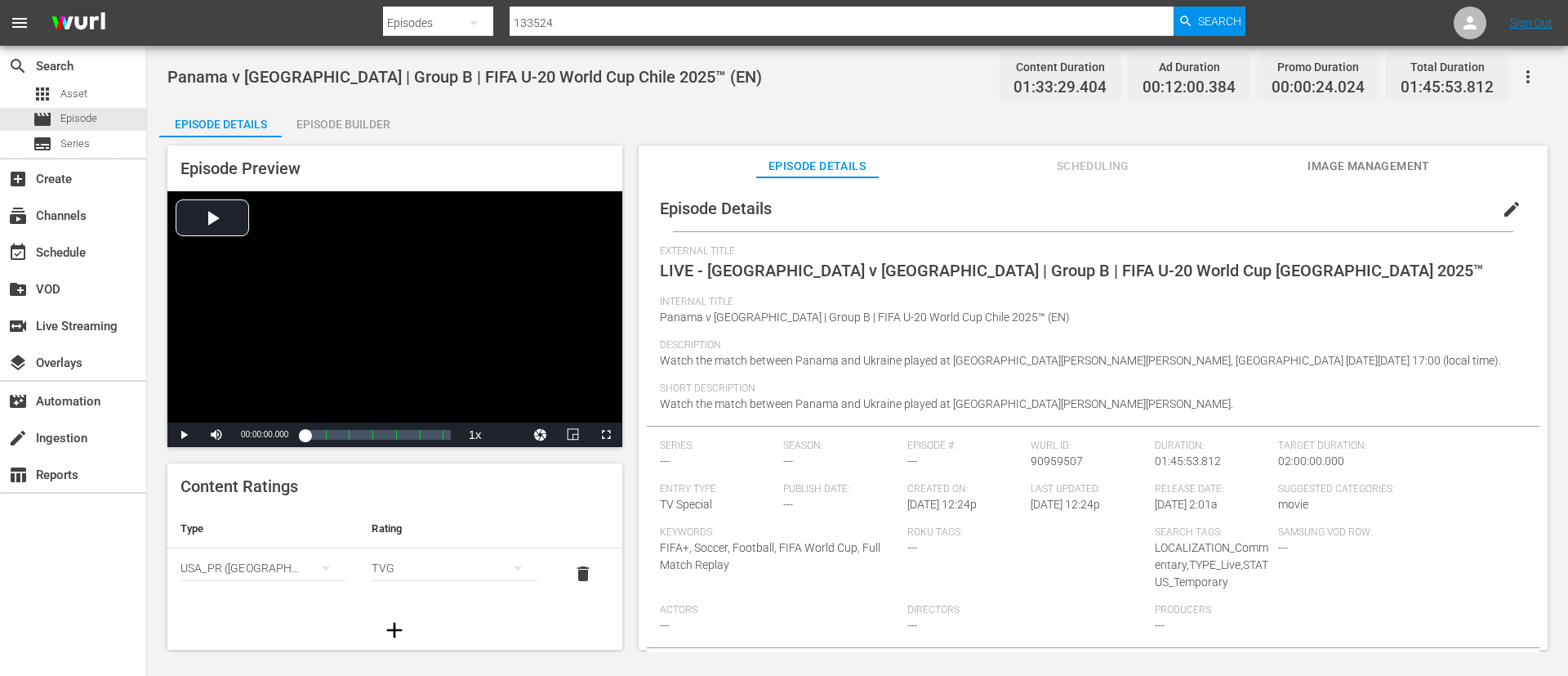
click at [1400, 166] on span "Image Management" at bounding box center [1369, 166] width 123 height 20
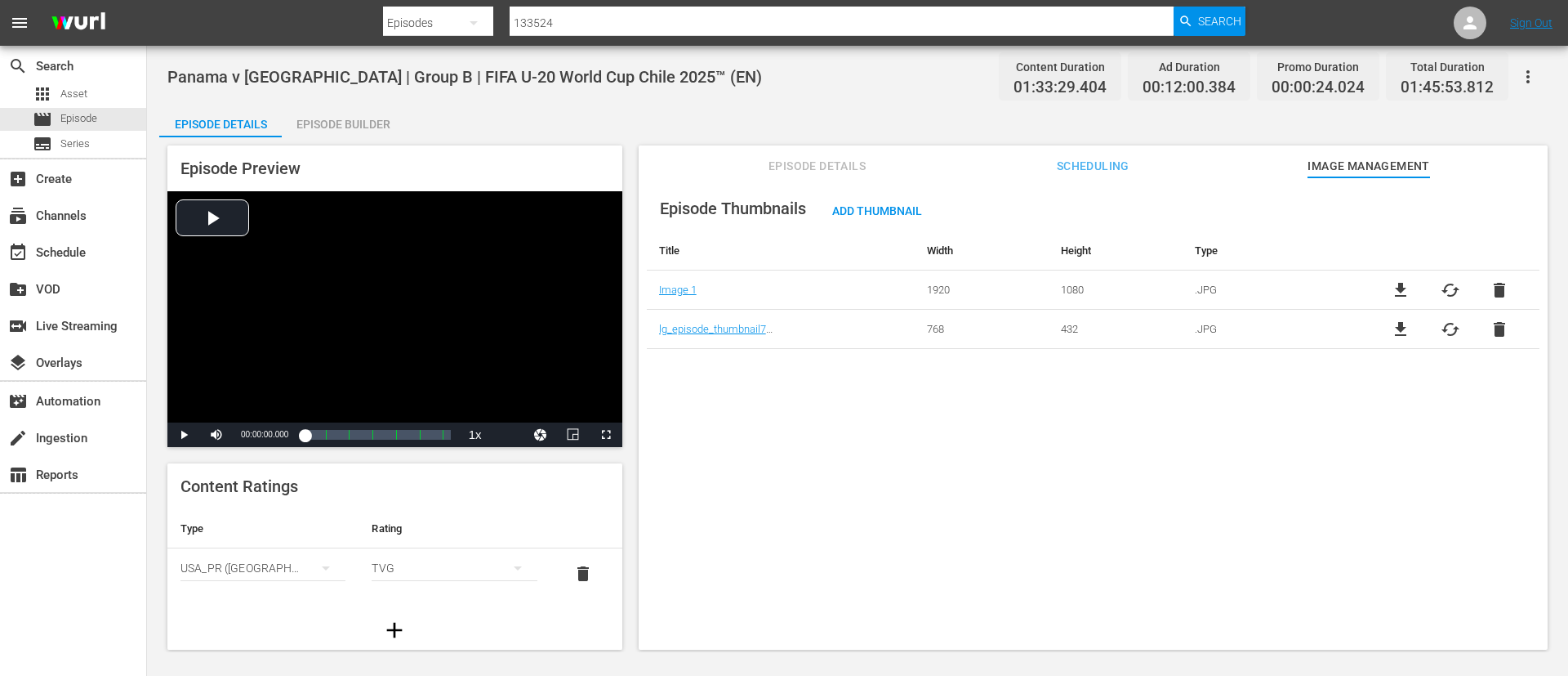
click at [1489, 339] on td "file_download cached delete" at bounding box center [1450, 329] width 179 height 39
click at [1495, 327] on span "delete" at bounding box center [1499, 329] width 19 height 19
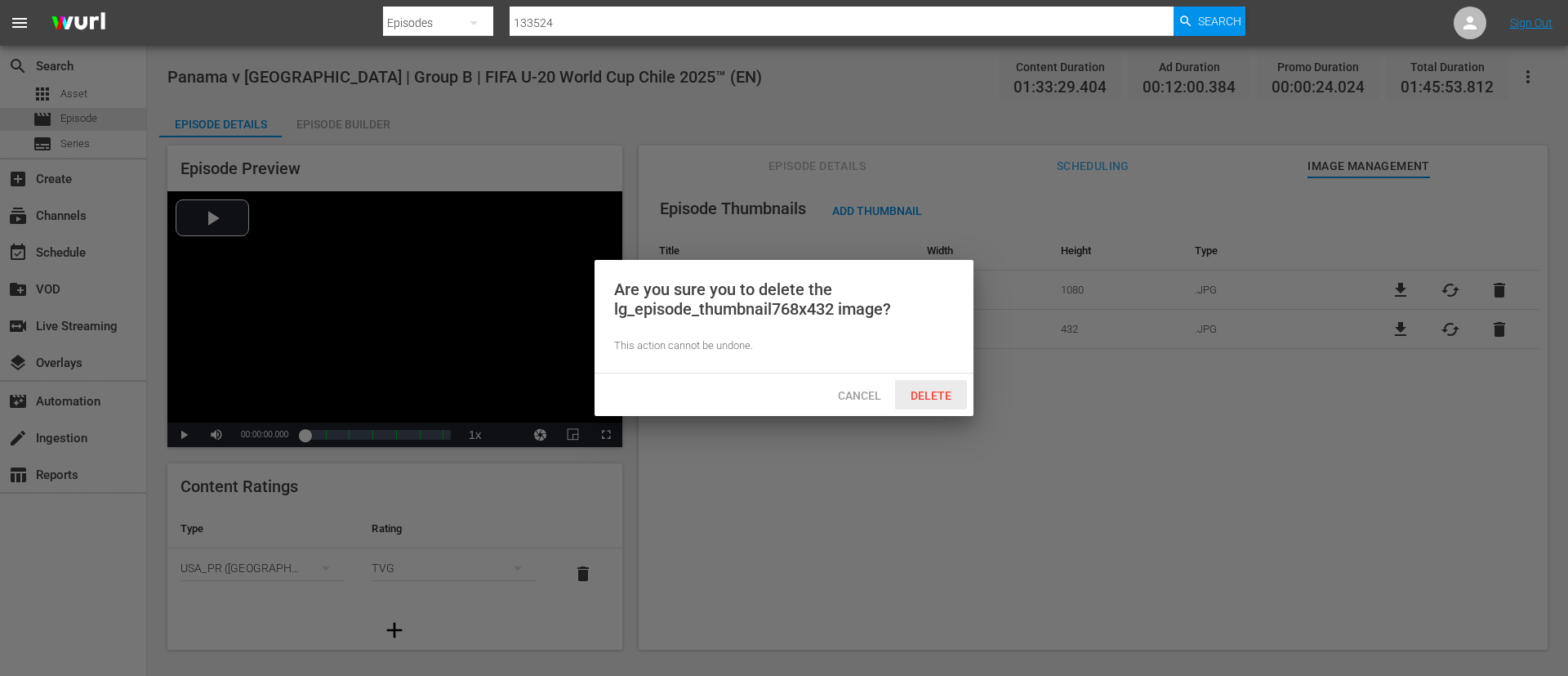
click at [937, 396] on span "Delete" at bounding box center [931, 396] width 67 height 13
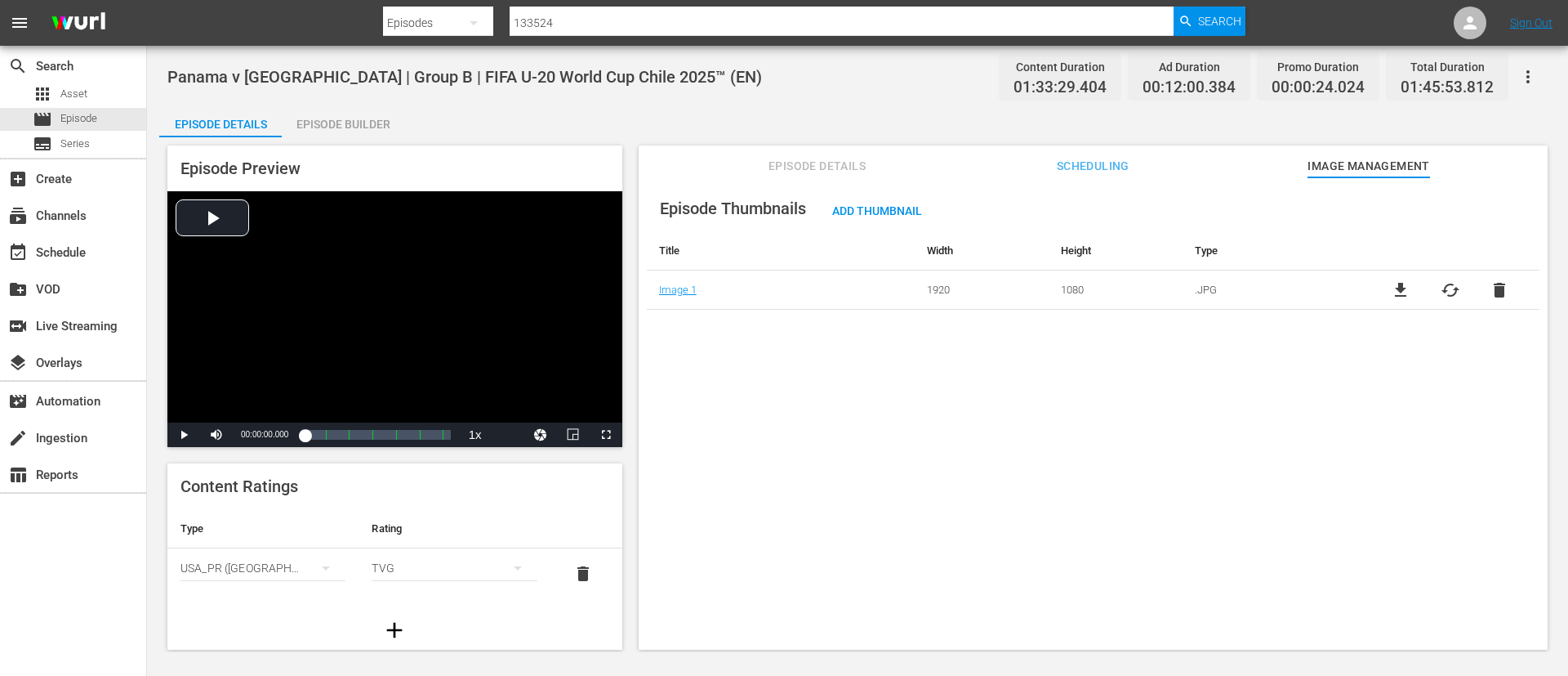
click at [1443, 293] on span "cached" at bounding box center [1450, 289] width 19 height 19
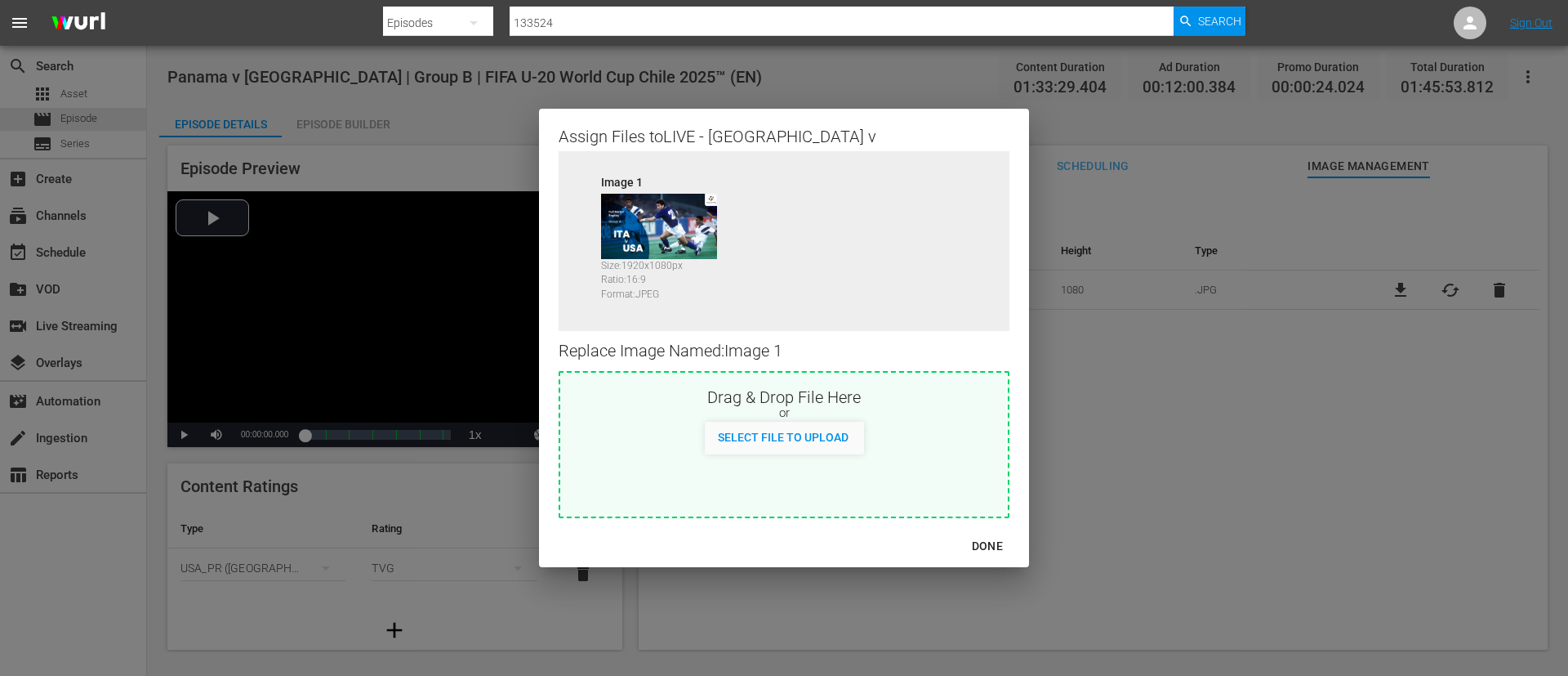
click at [998, 411] on div "or" at bounding box center [784, 413] width 447 height 17
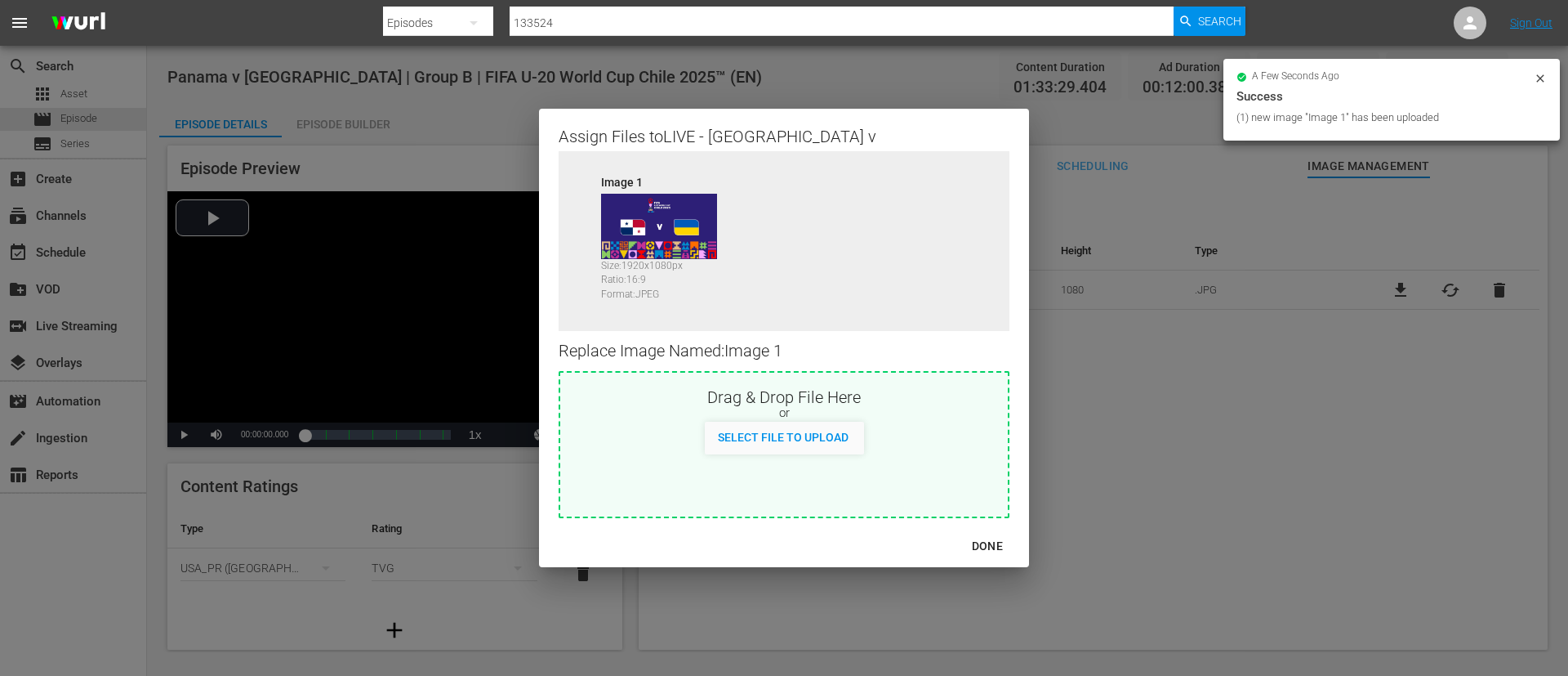
click at [999, 544] on div "DONE" at bounding box center [988, 546] width 57 height 20
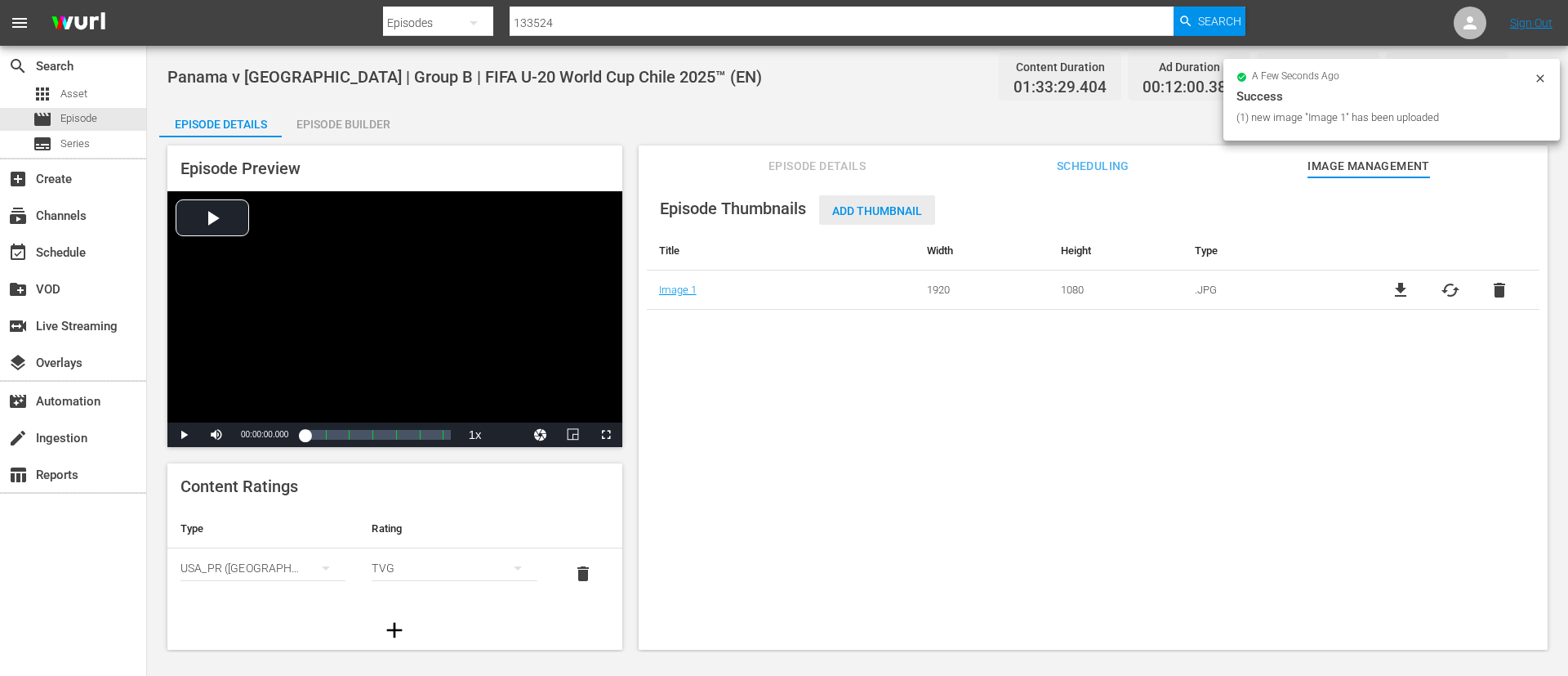
click at [875, 207] on span "Add Thumbnail" at bounding box center [877, 211] width 116 height 13
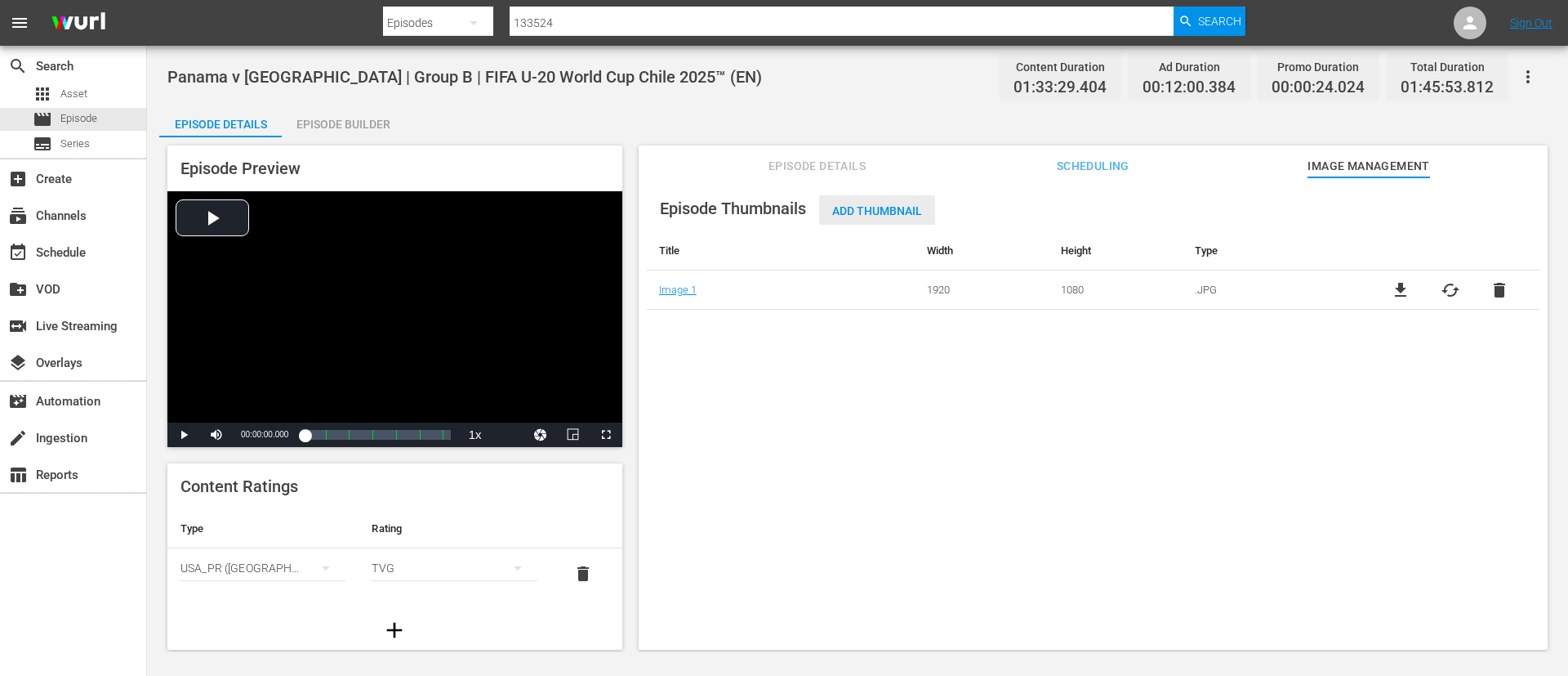
click at [916, 212] on span "Add Thumbnail" at bounding box center [877, 211] width 116 height 13
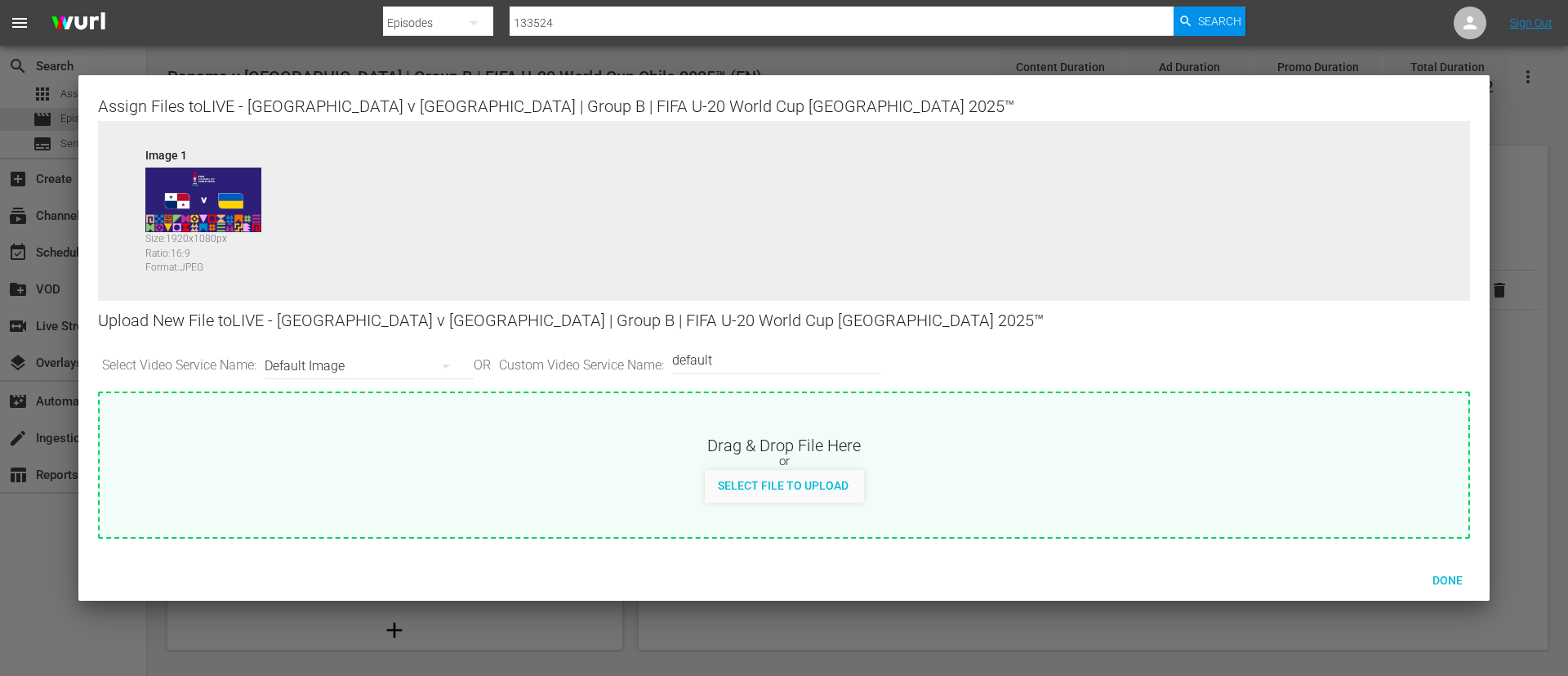
click at [930, 432] on div "Drag & Drop File Here or Select File to Upload" at bounding box center [784, 448] width 1369 height 110
click at [1453, 565] on div "Done" at bounding box center [1448, 580] width 72 height 30
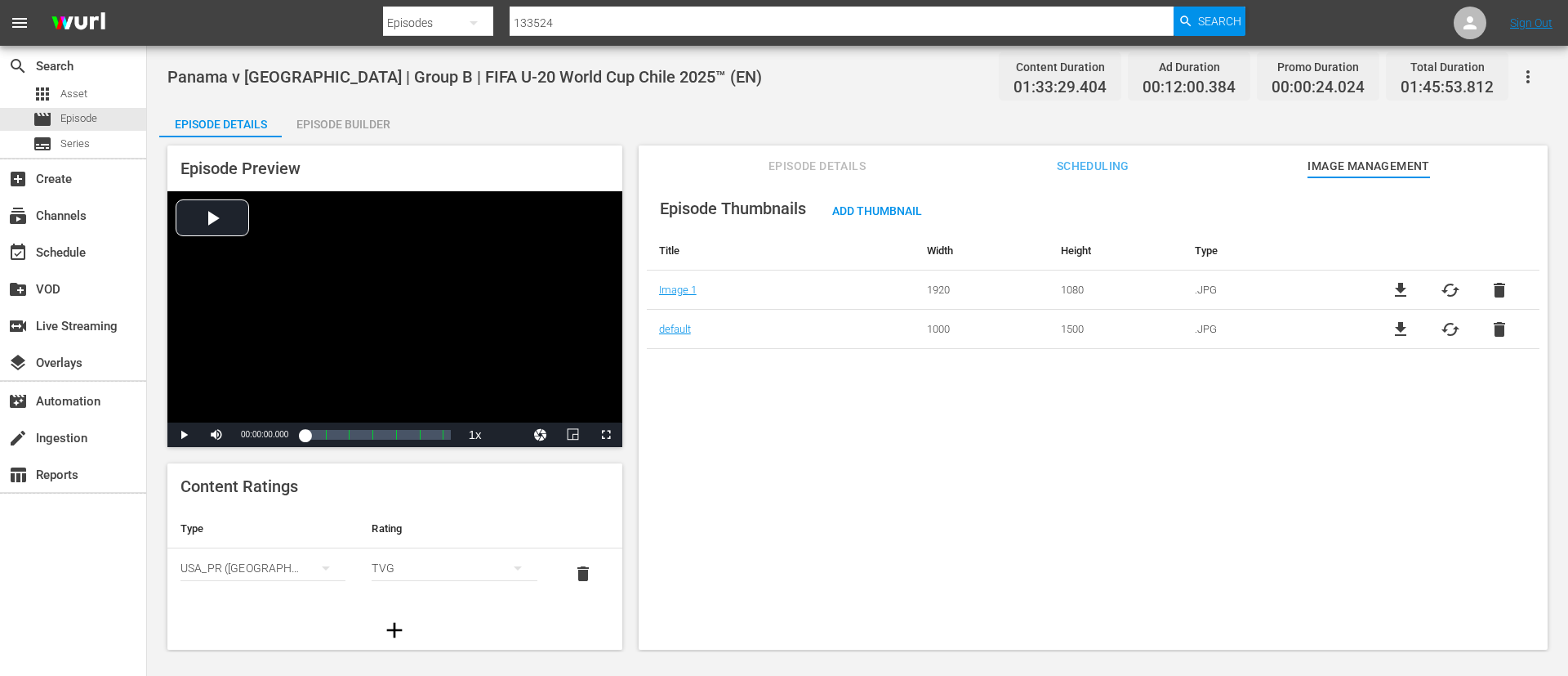
click at [357, 127] on div "Episode Builder" at bounding box center [343, 124] width 123 height 39
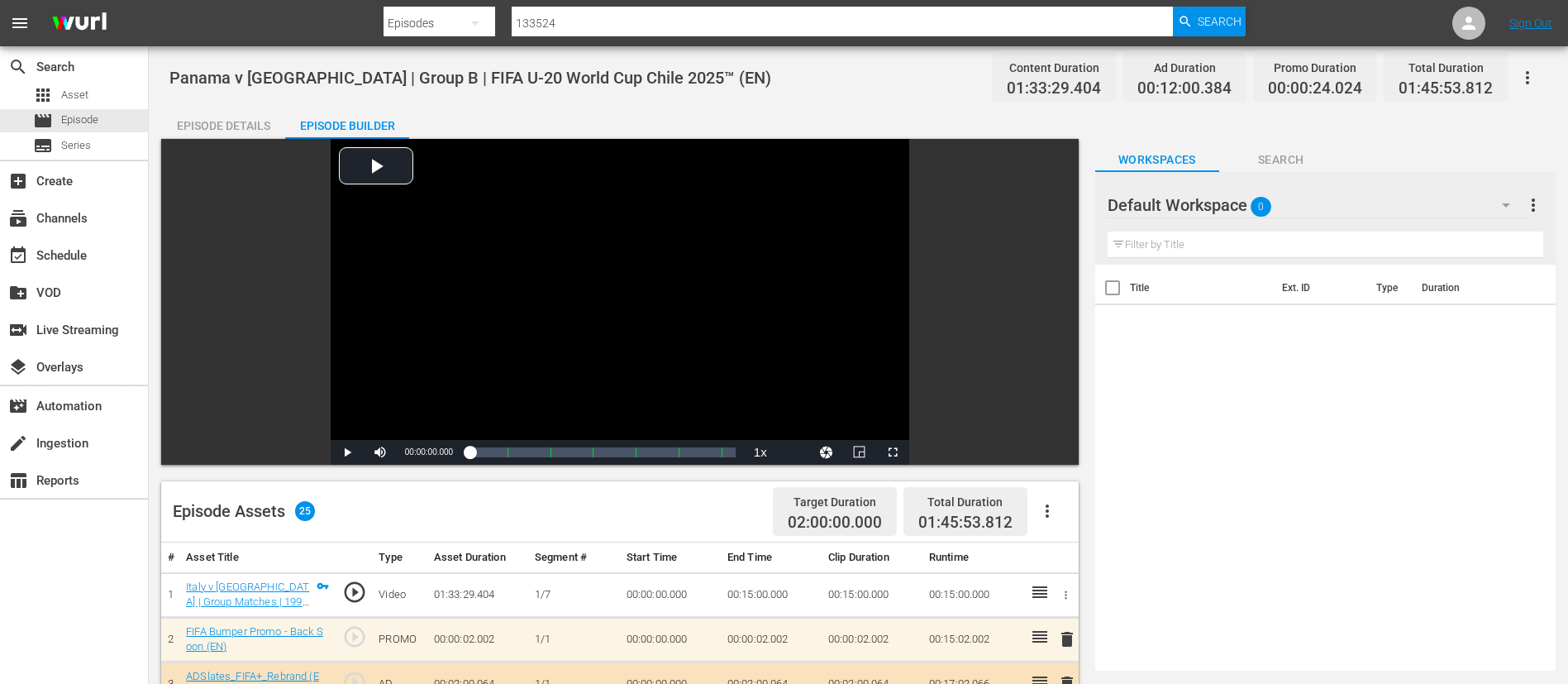
click at [1523, 90] on button "button" at bounding box center [1527, 77] width 40 height 40
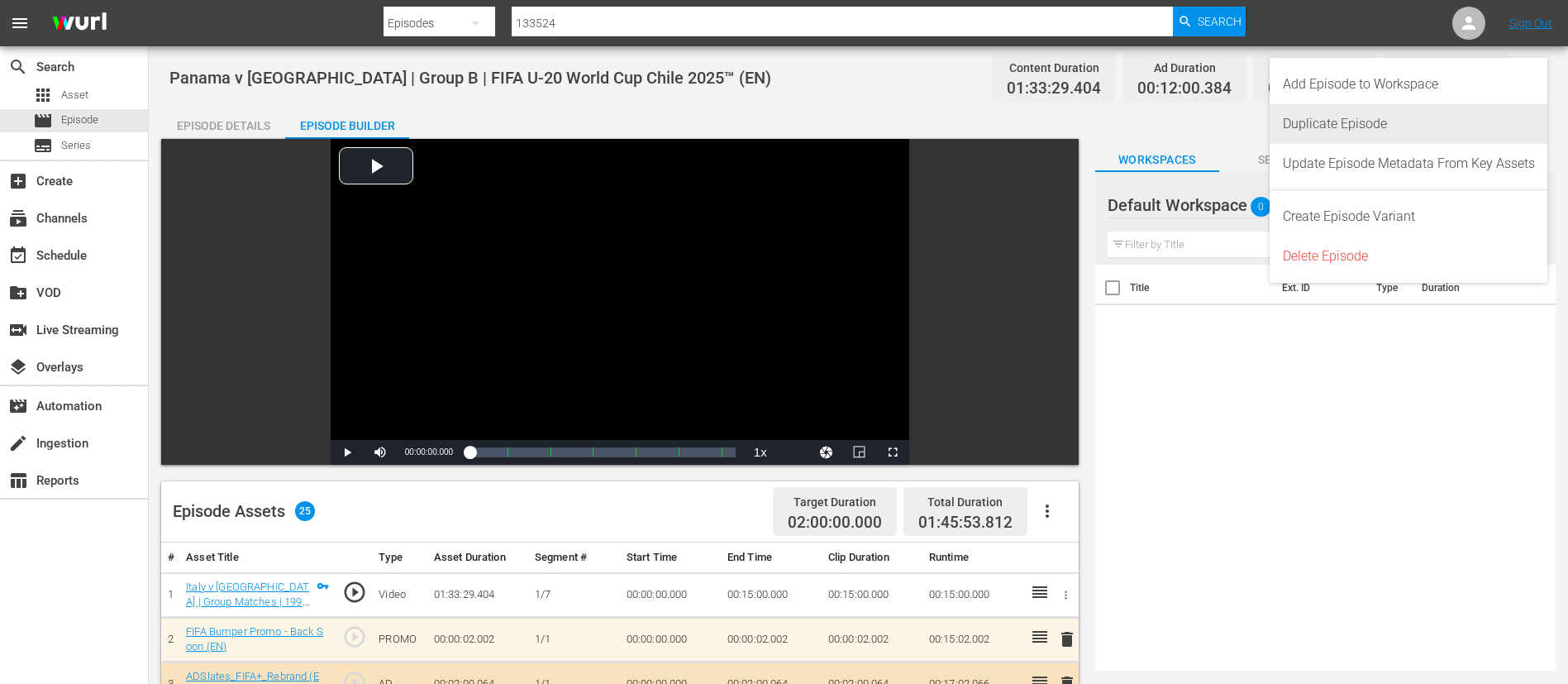
click at [1383, 123] on div "Duplicate Episode" at bounding box center [1409, 124] width 252 height 40
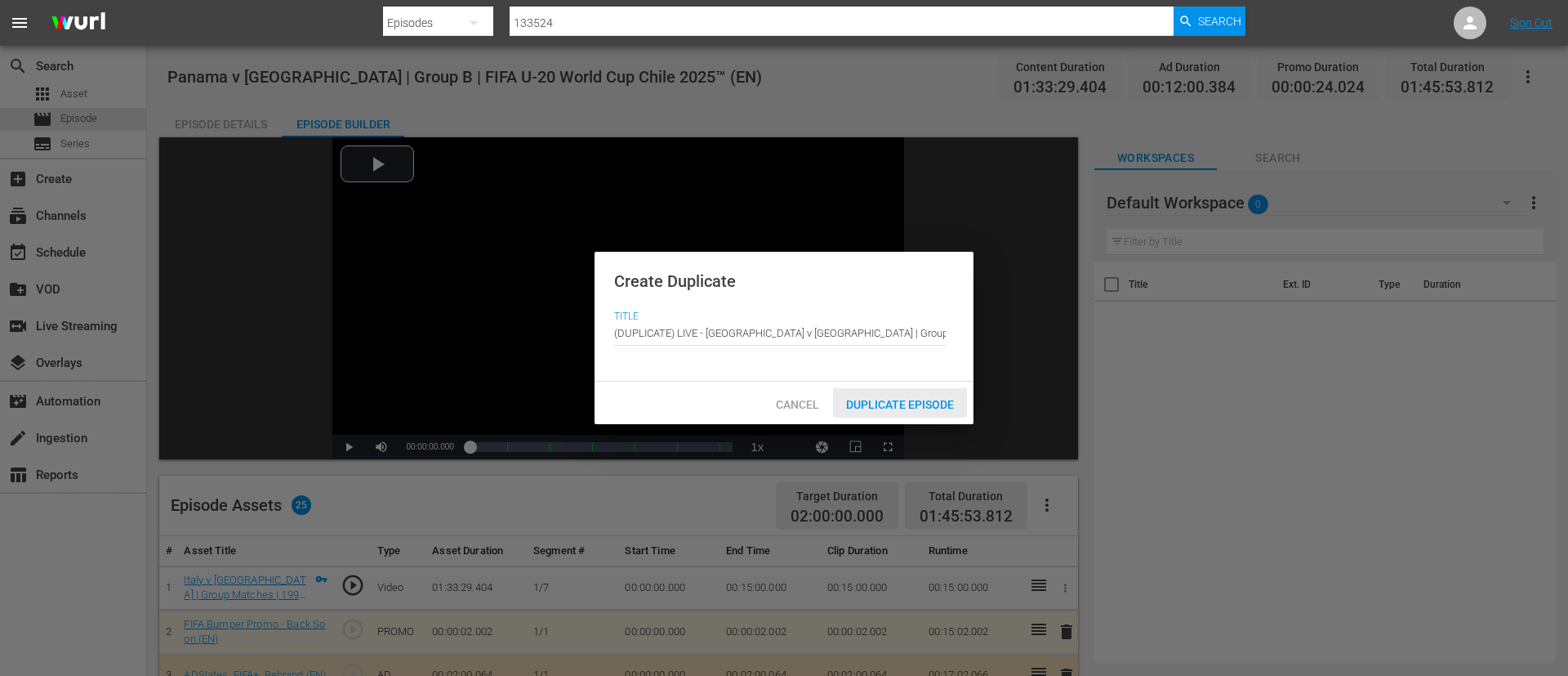
click at [863, 398] on span "Duplicate Episode" at bounding box center [900, 405] width 134 height 13
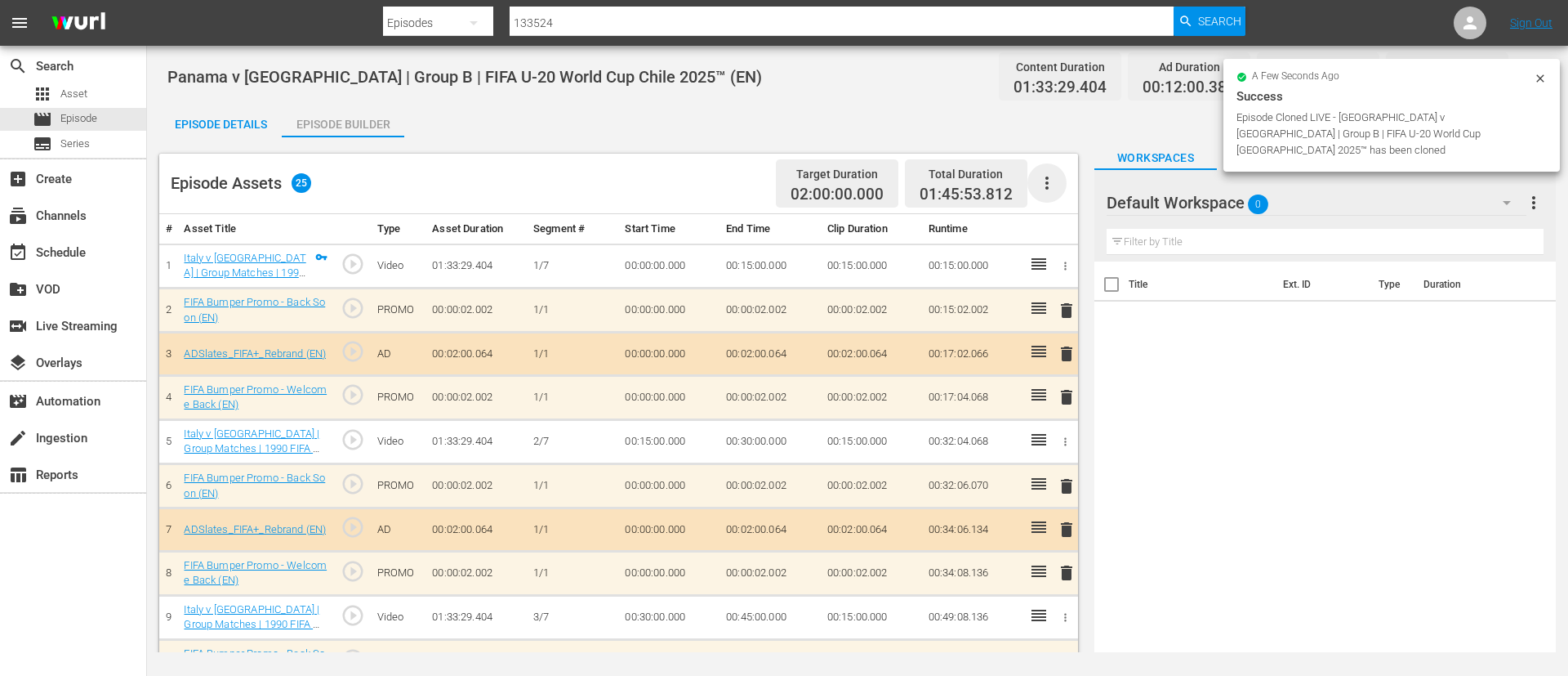
click at [1042, 184] on icon "button" at bounding box center [1047, 182] width 19 height 19
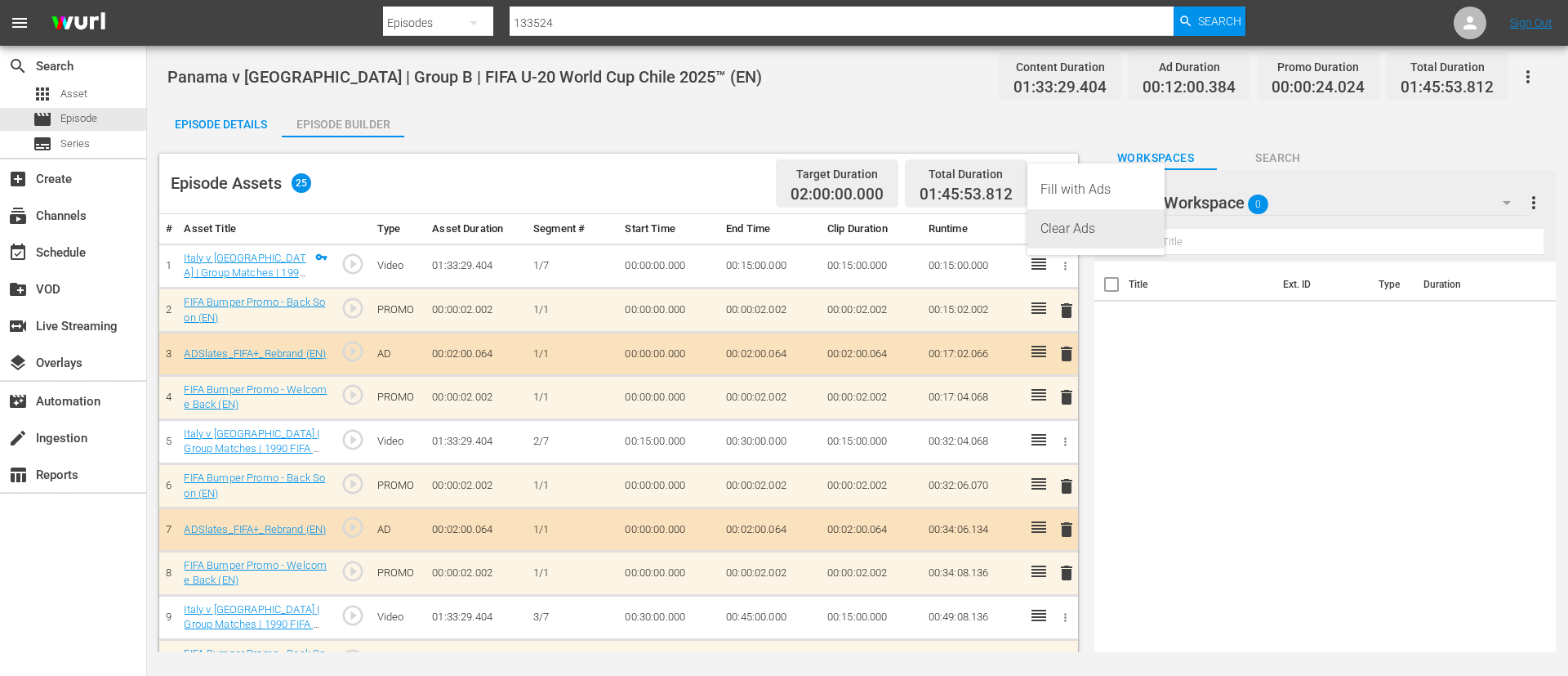
click at [1044, 223] on div "Clear Ads" at bounding box center [1096, 228] width 111 height 39
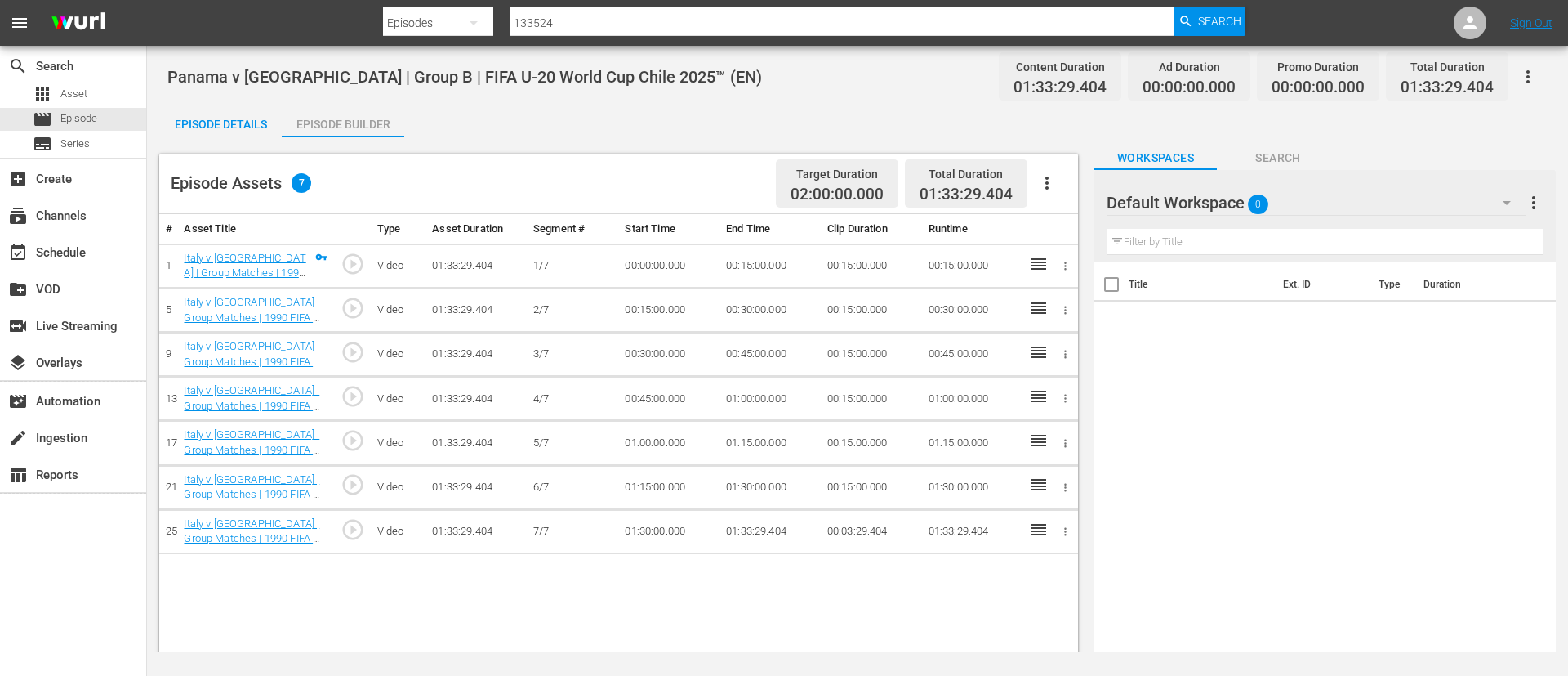
click at [1056, 180] on icon "button" at bounding box center [1047, 182] width 19 height 19
click at [1057, 179] on div "Fill with Ads" at bounding box center [1096, 189] width 111 height 39
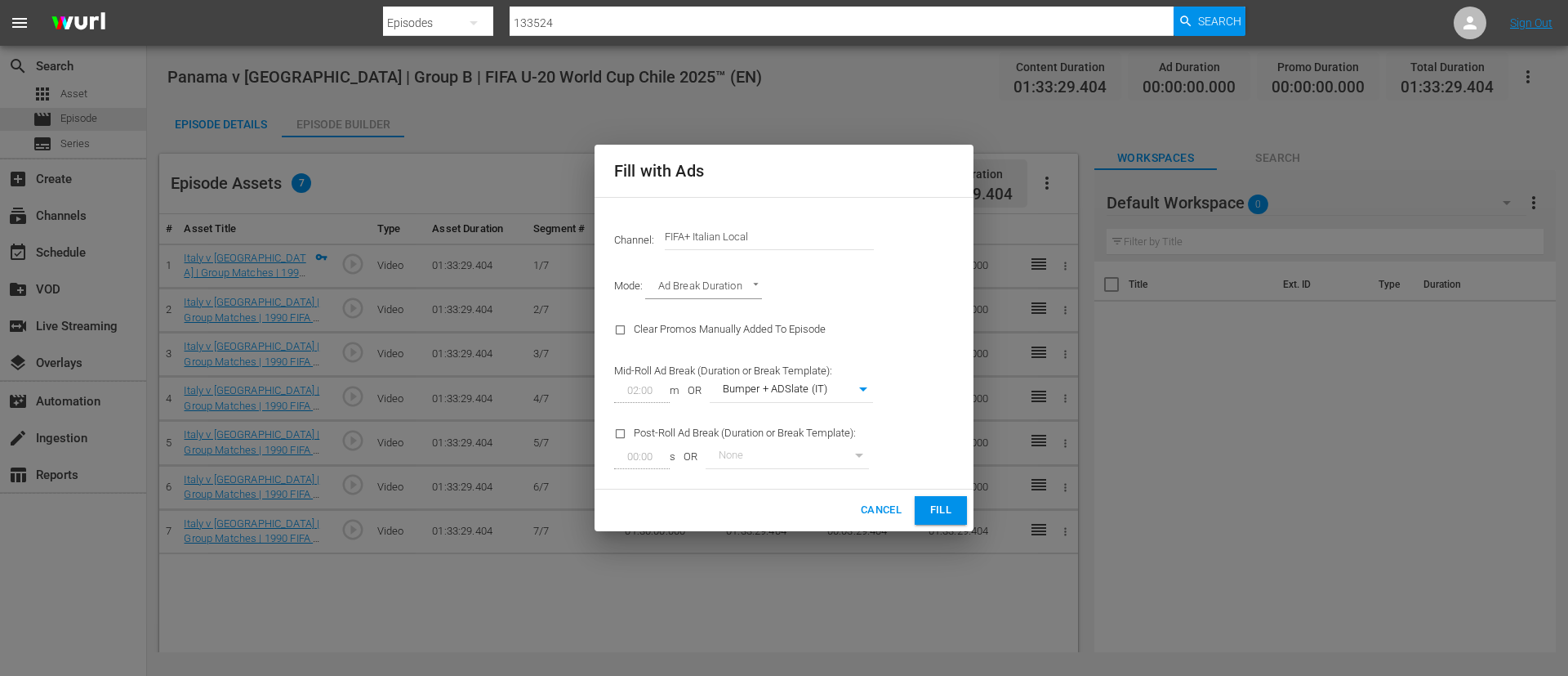
click at [860, 238] on input "FIFA+ Italian Local" at bounding box center [769, 237] width 209 height 39
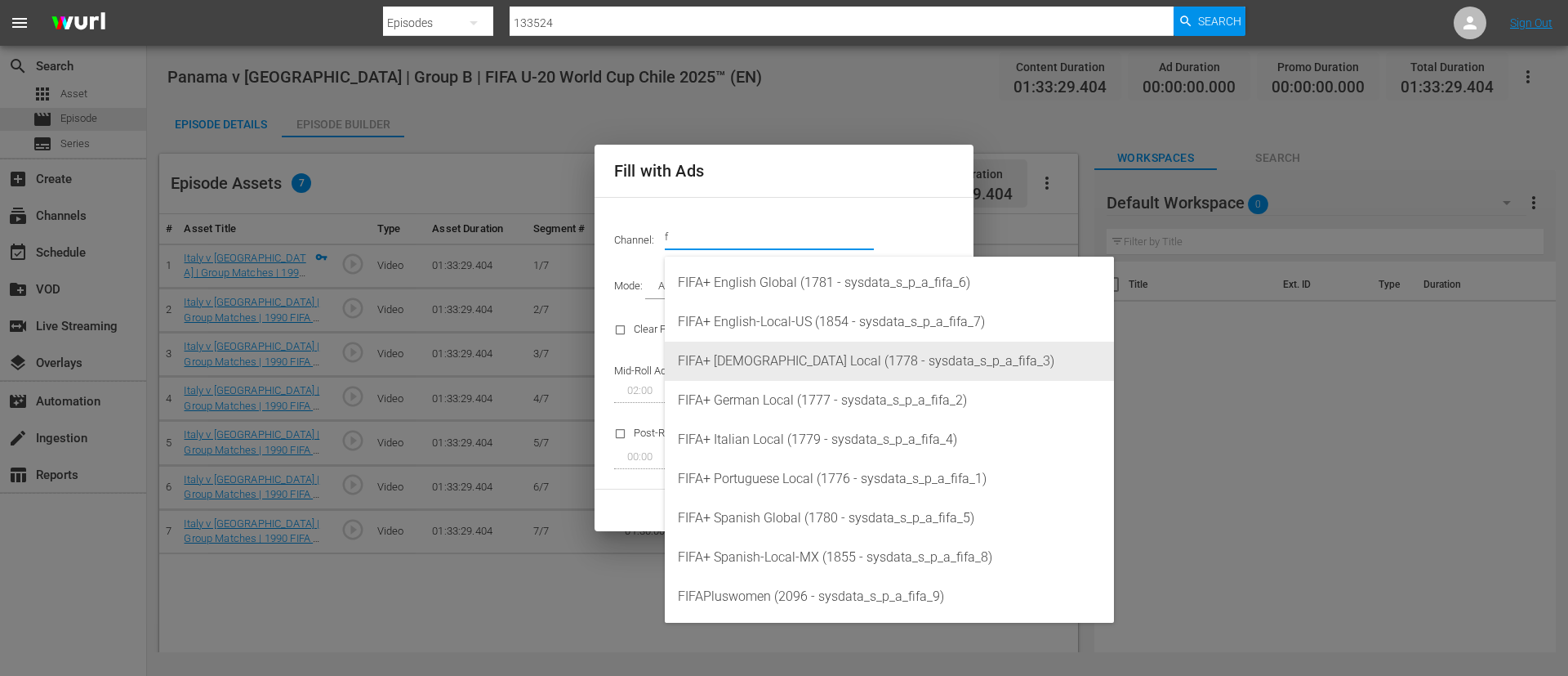
click at [853, 366] on div "FIFA+ [DEMOGRAPHIC_DATA] Local (1778 - sysdata_s_p_a_fifa_3)" at bounding box center [890, 361] width 423 height 39
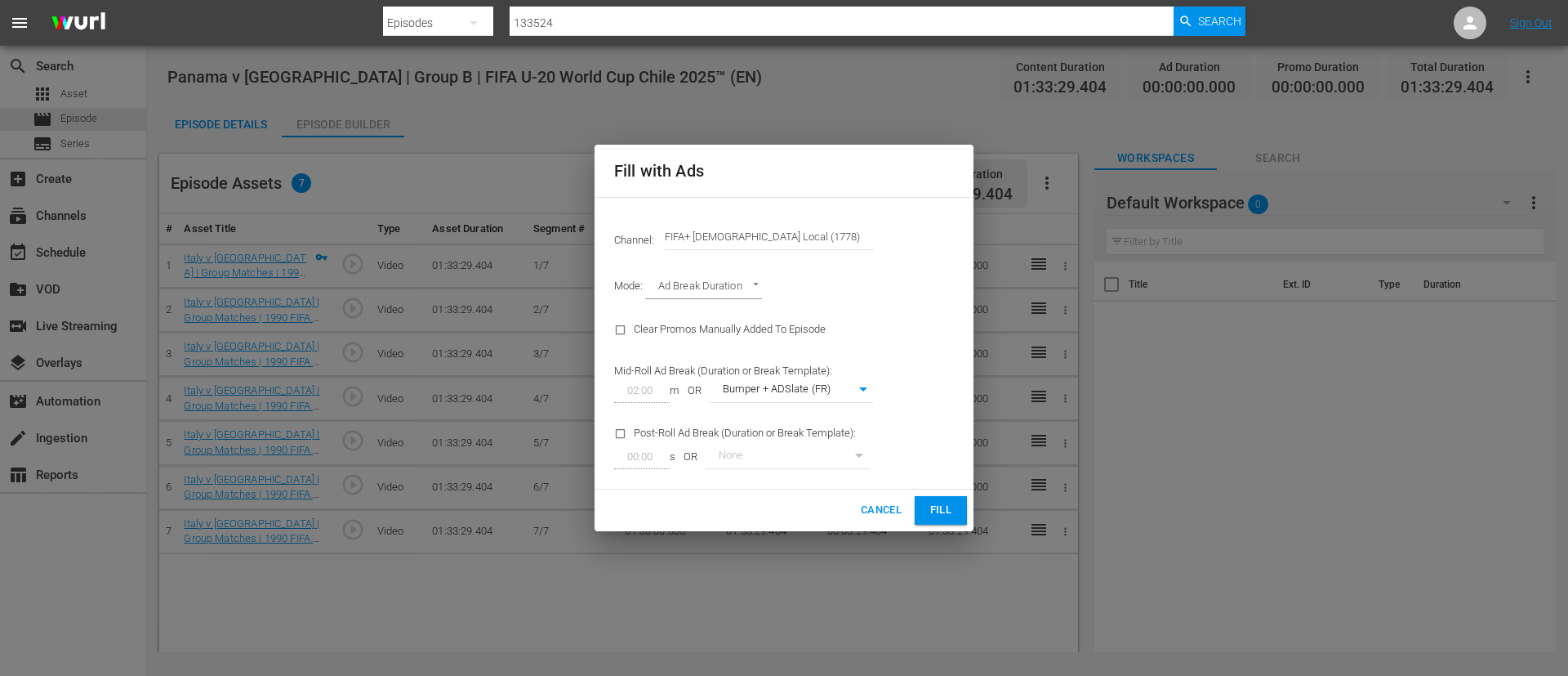
click at [932, 510] on span "Fill" at bounding box center [941, 510] width 26 height 18
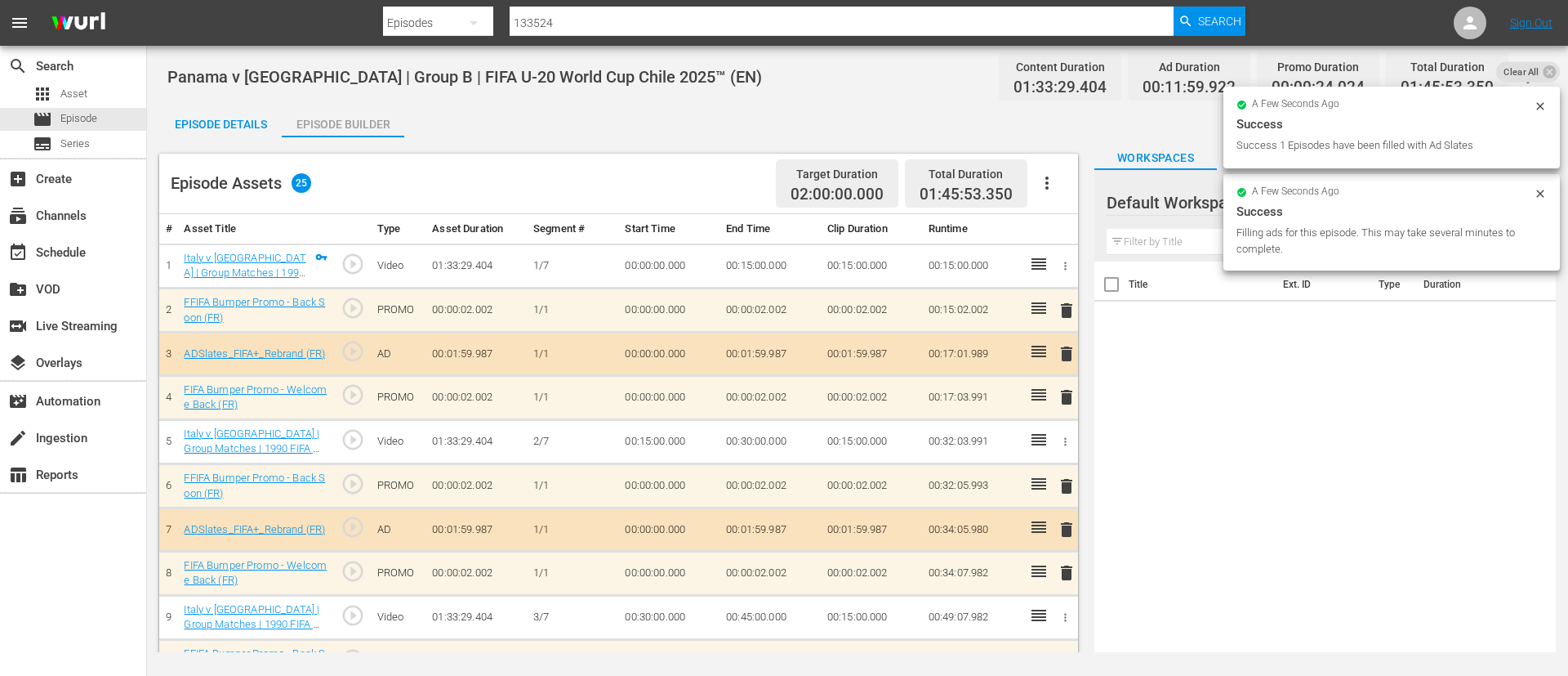
click at [226, 126] on div "Episode Details" at bounding box center [220, 124] width 123 height 39
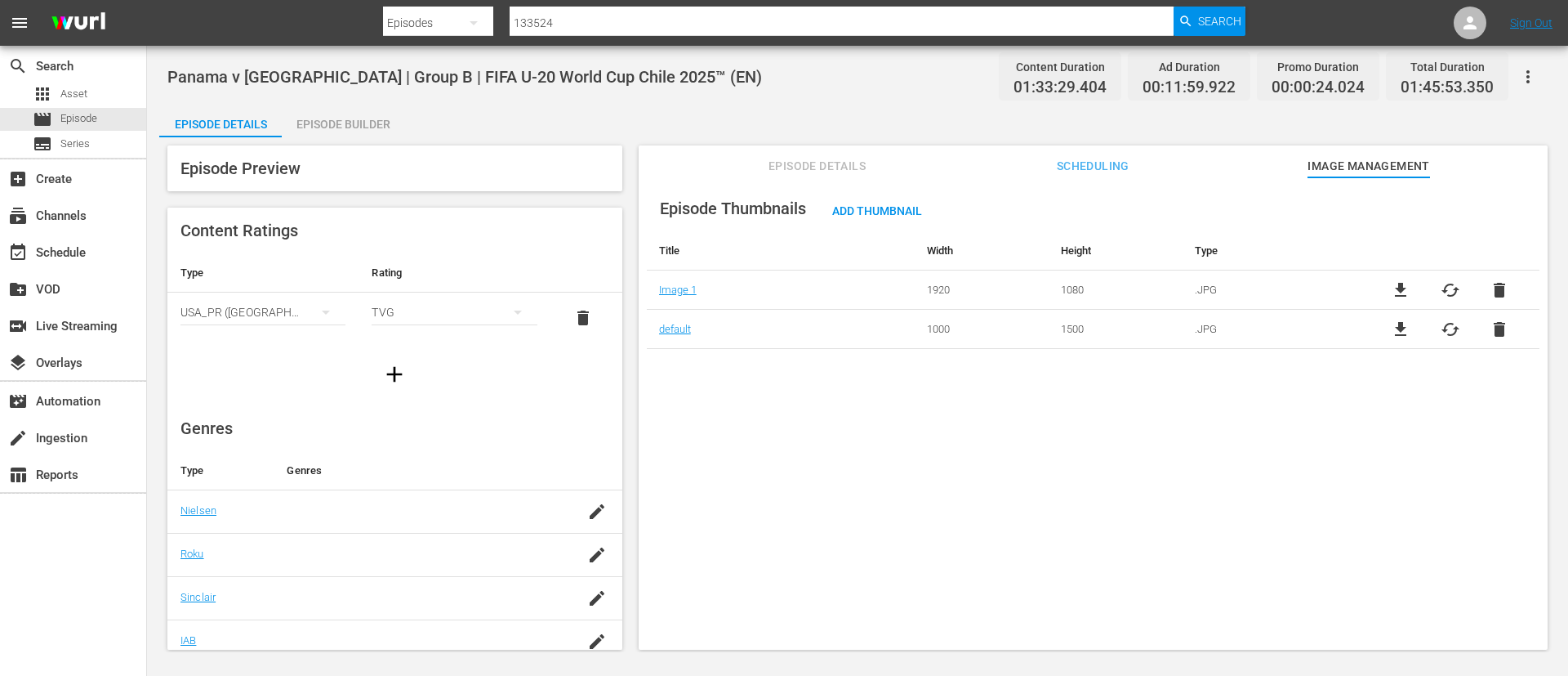
click at [746, 159] on div "Episode Details Scheduling Image Management" at bounding box center [1093, 161] width 827 height 33
click at [762, 158] on span "Episode Details" at bounding box center [817, 166] width 123 height 20
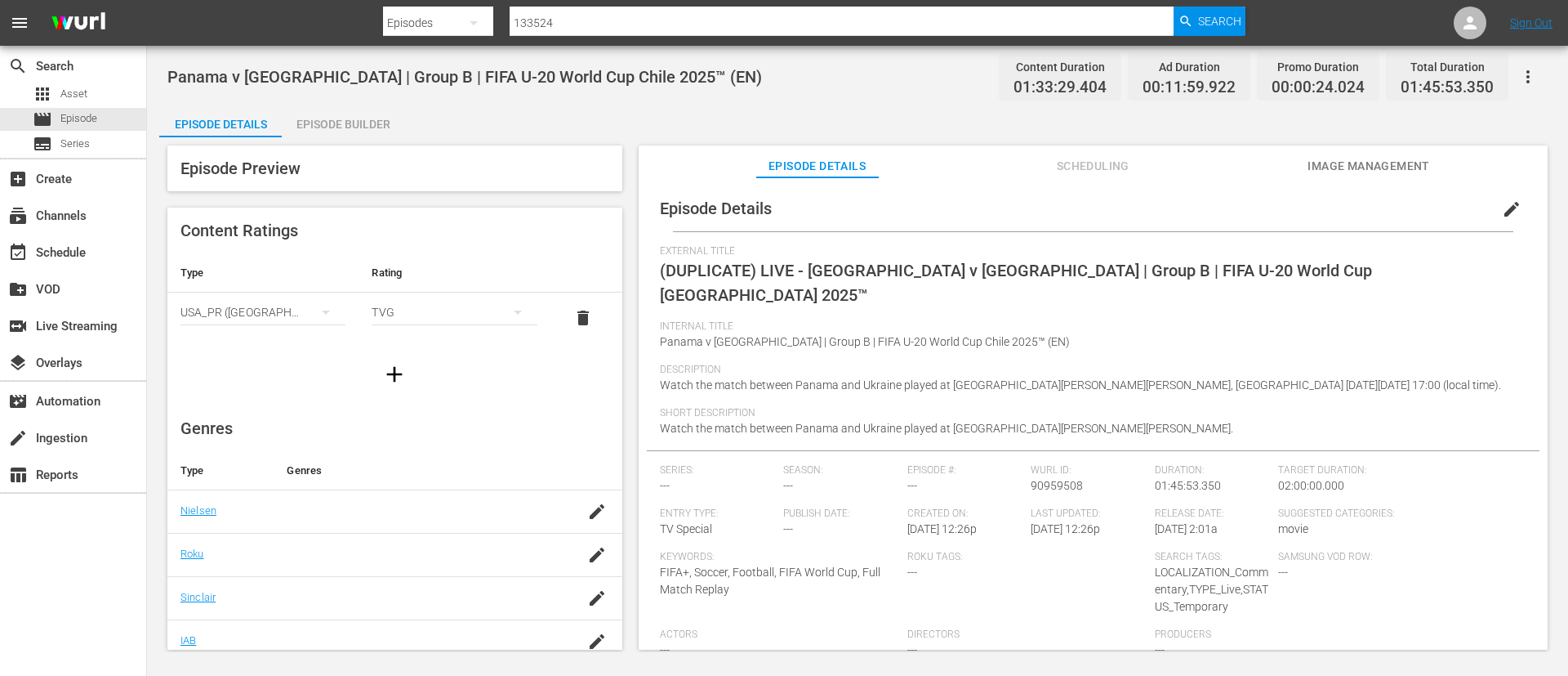
click at [1509, 212] on span "edit" at bounding box center [1511, 208] width 19 height 19
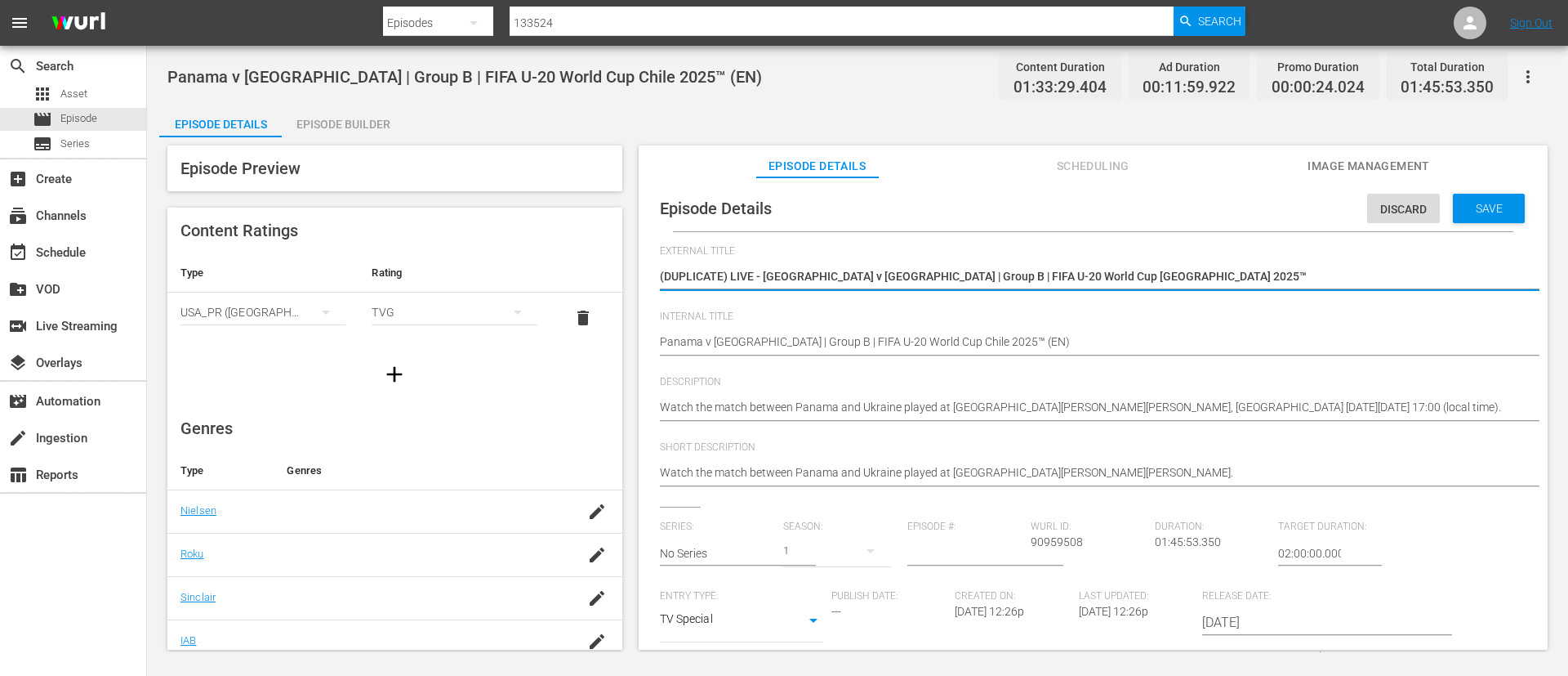
click at [1292, 283] on textarea "(DUPLICATE) LIVE - [GEOGRAPHIC_DATA] v [GEOGRAPHIC_DATA] | Group B | FIFA U-20 …" at bounding box center [1089, 277] width 859 height 19
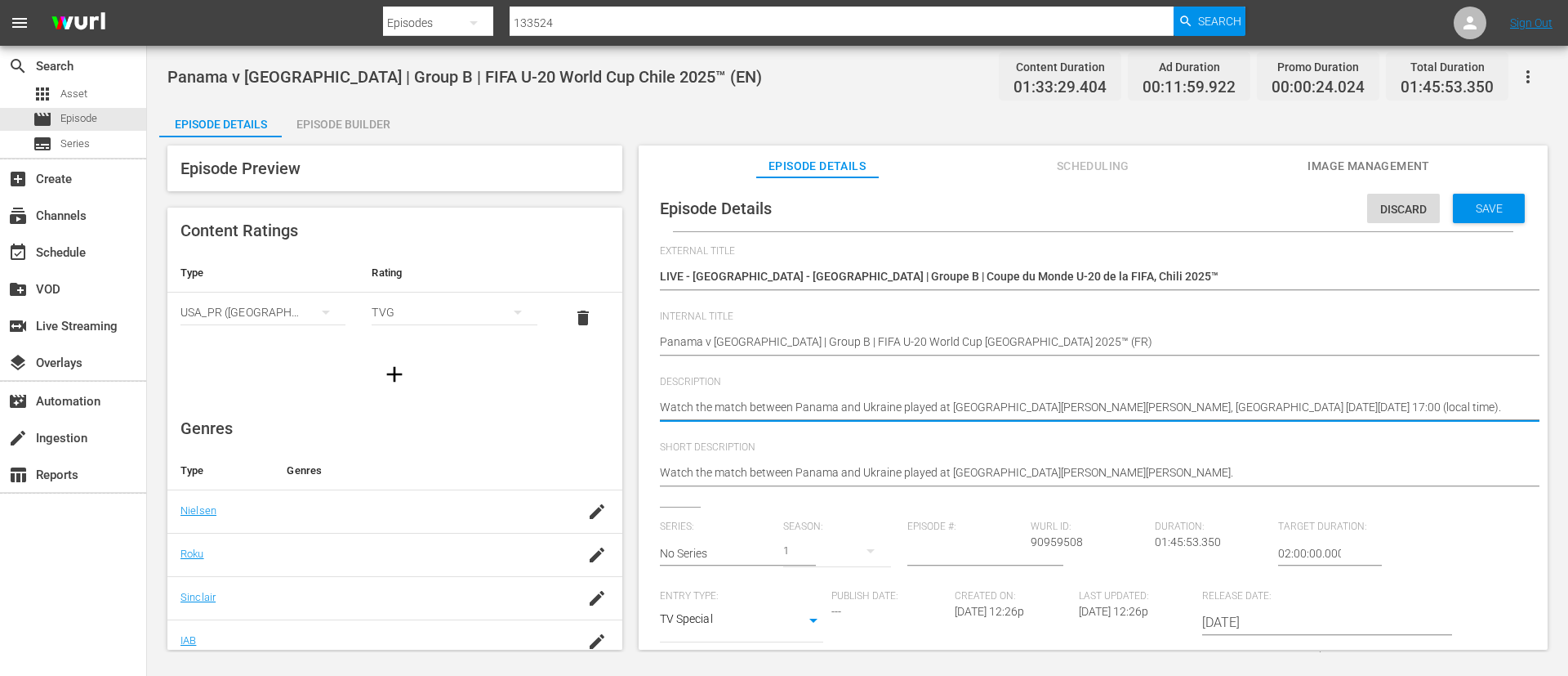
paste textarea "Regardez le match entre [GEOGRAPHIC_DATA] et [GEOGRAPHIC_DATA] au [GEOGRAPHIC_D…"
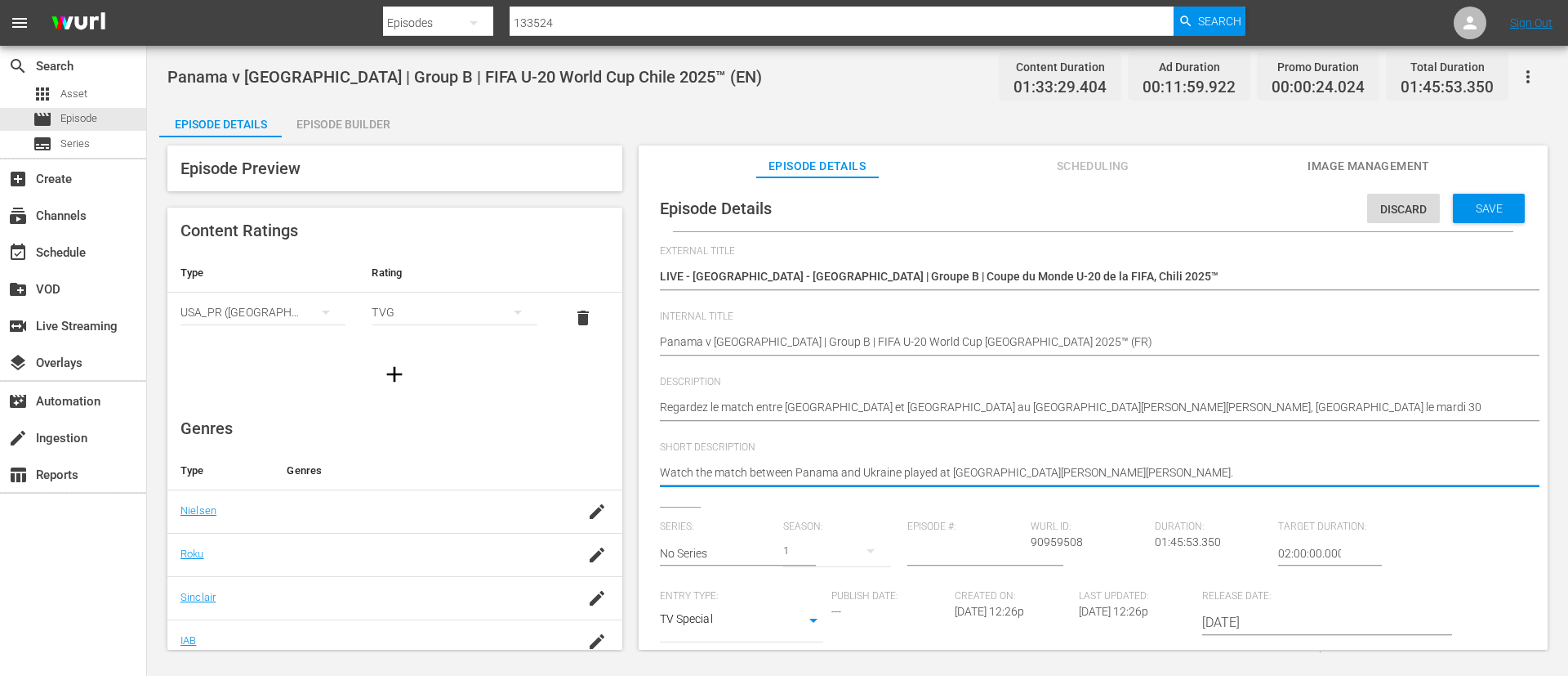
paste textarea "Regardez le match entre [GEOGRAPHIC_DATA] et [GEOGRAPHIC_DATA] au [GEOGRAPHIC_D…"
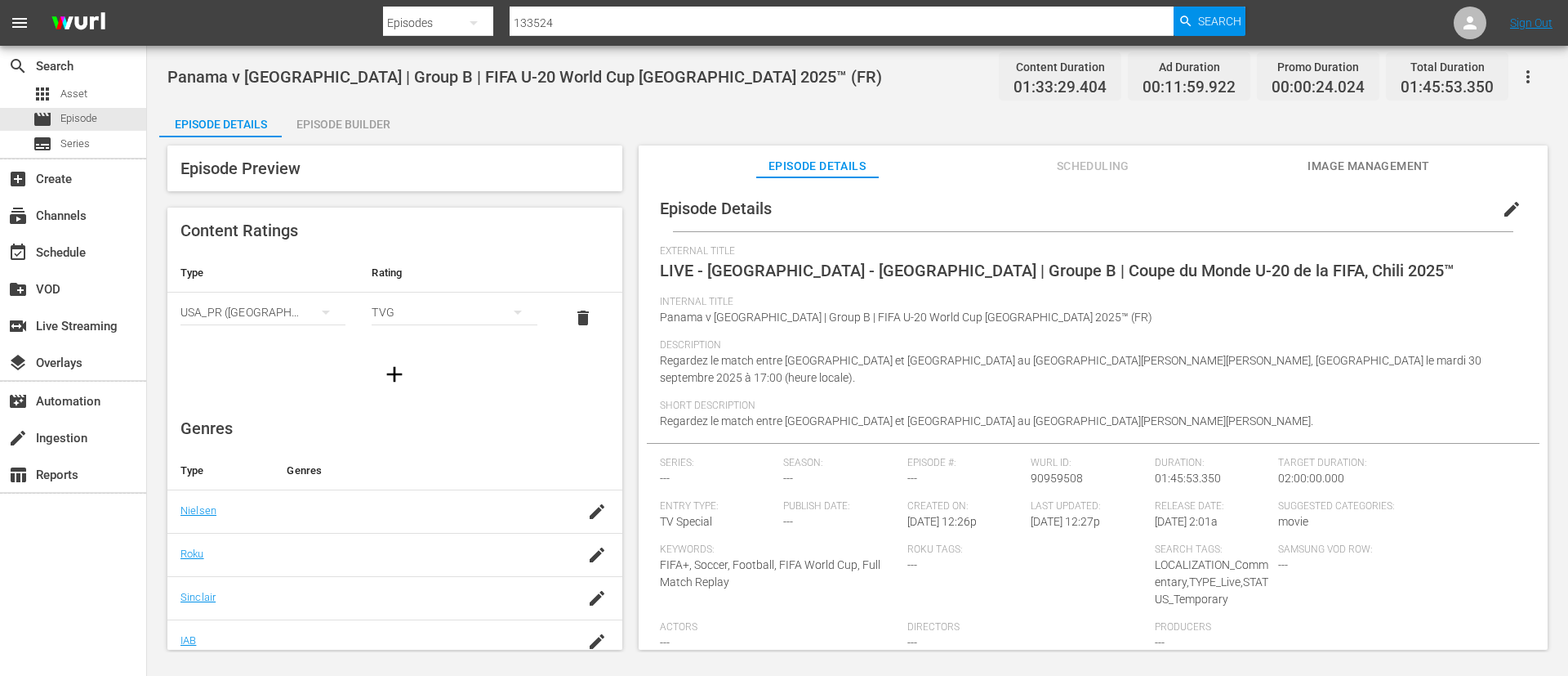
click at [1515, 76] on button "button" at bounding box center [1528, 76] width 39 height 39
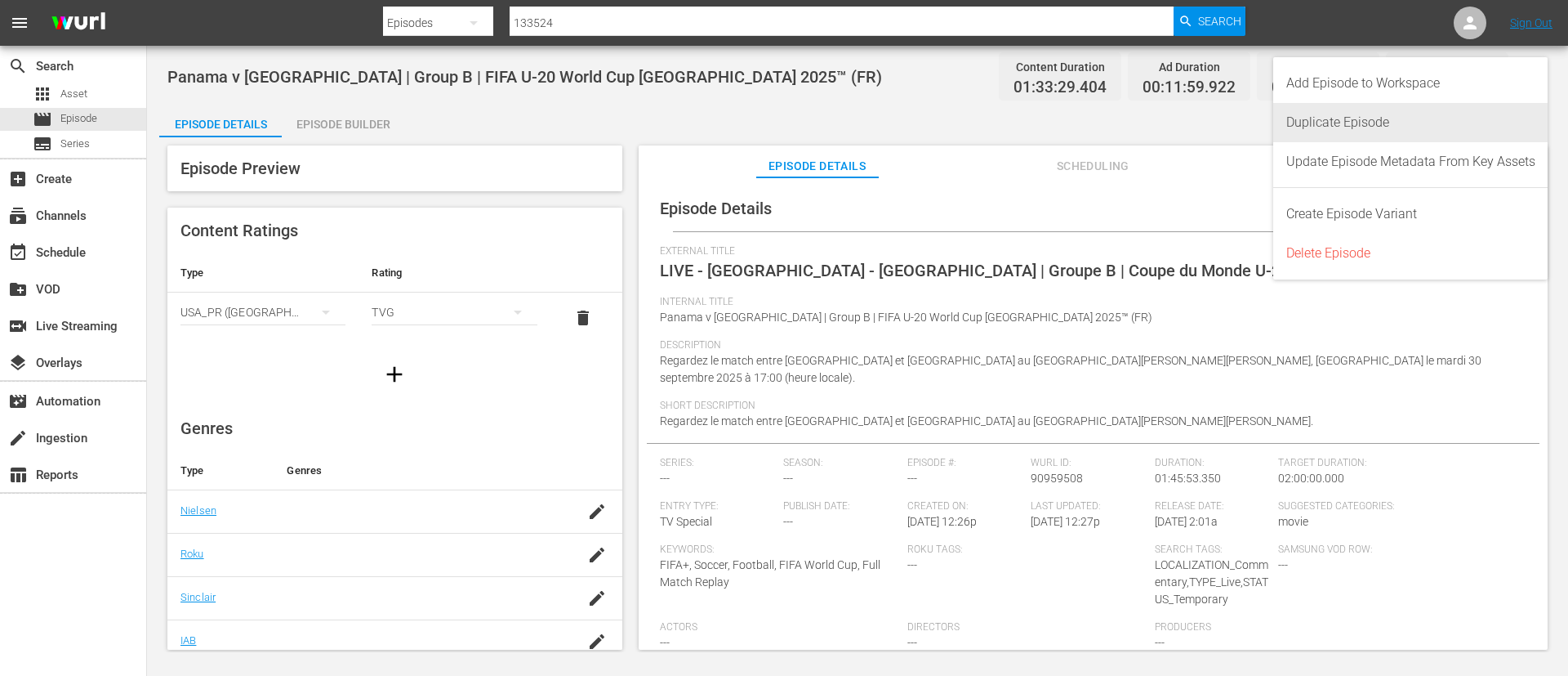
click at [1428, 109] on div "Duplicate Episode" at bounding box center [1411, 122] width 249 height 39
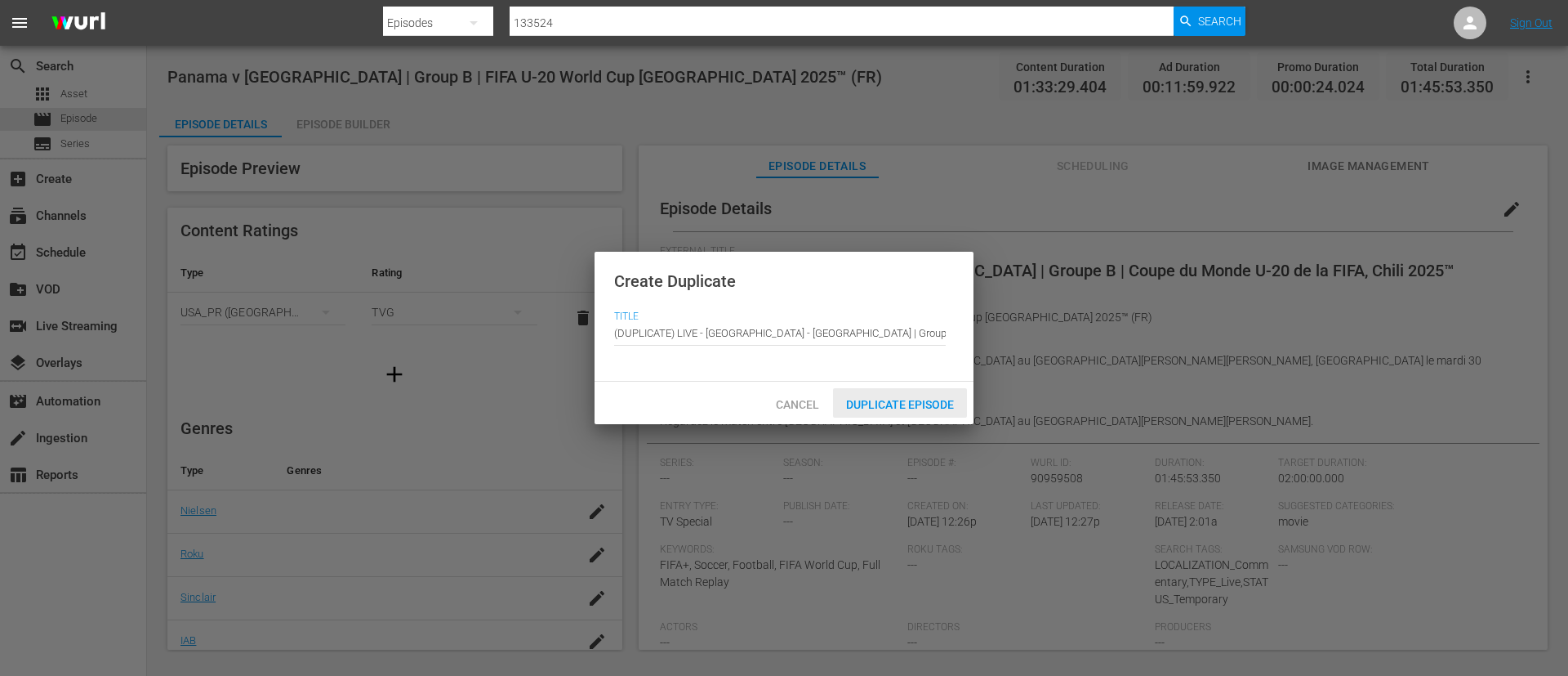
click at [922, 412] on div "Duplicate Episode" at bounding box center [900, 403] width 134 height 30
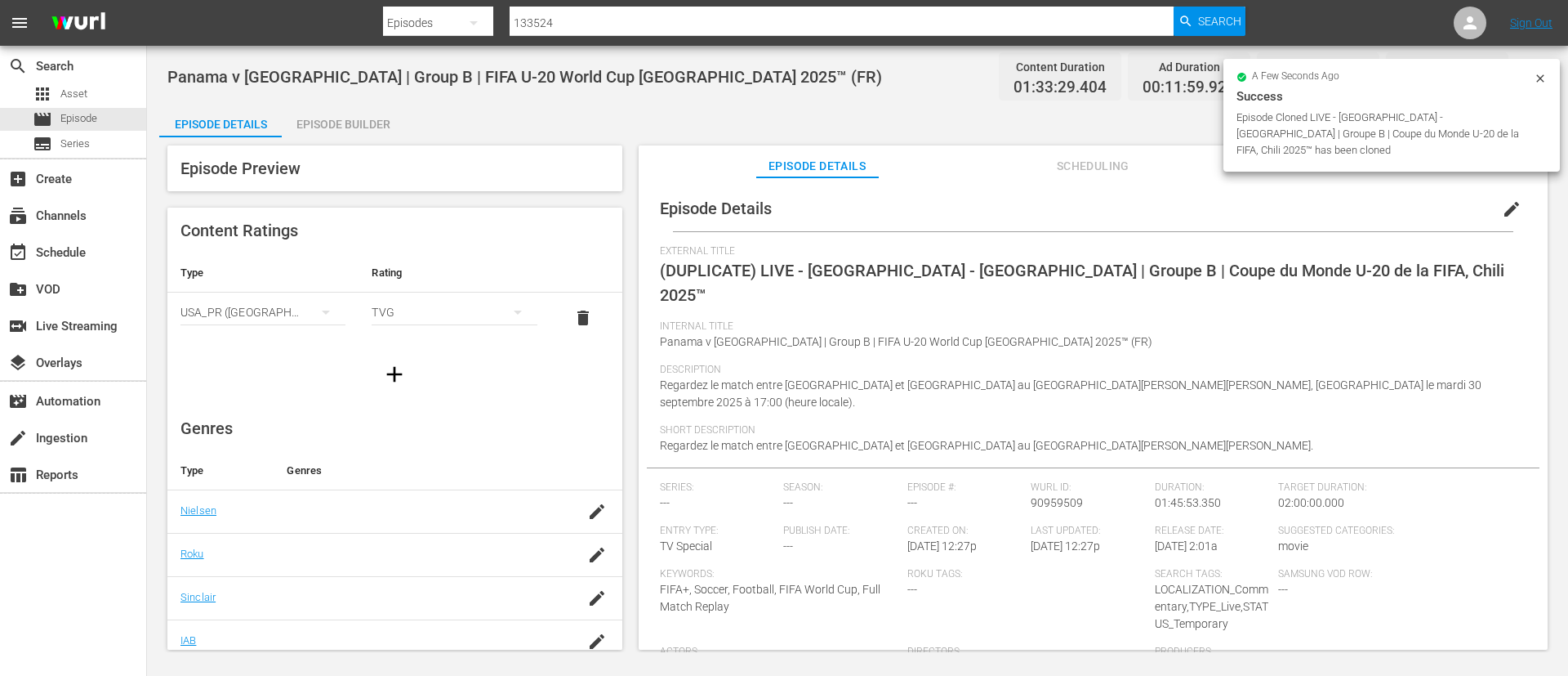
click at [1516, 200] on button "edit" at bounding box center [1512, 209] width 39 height 39
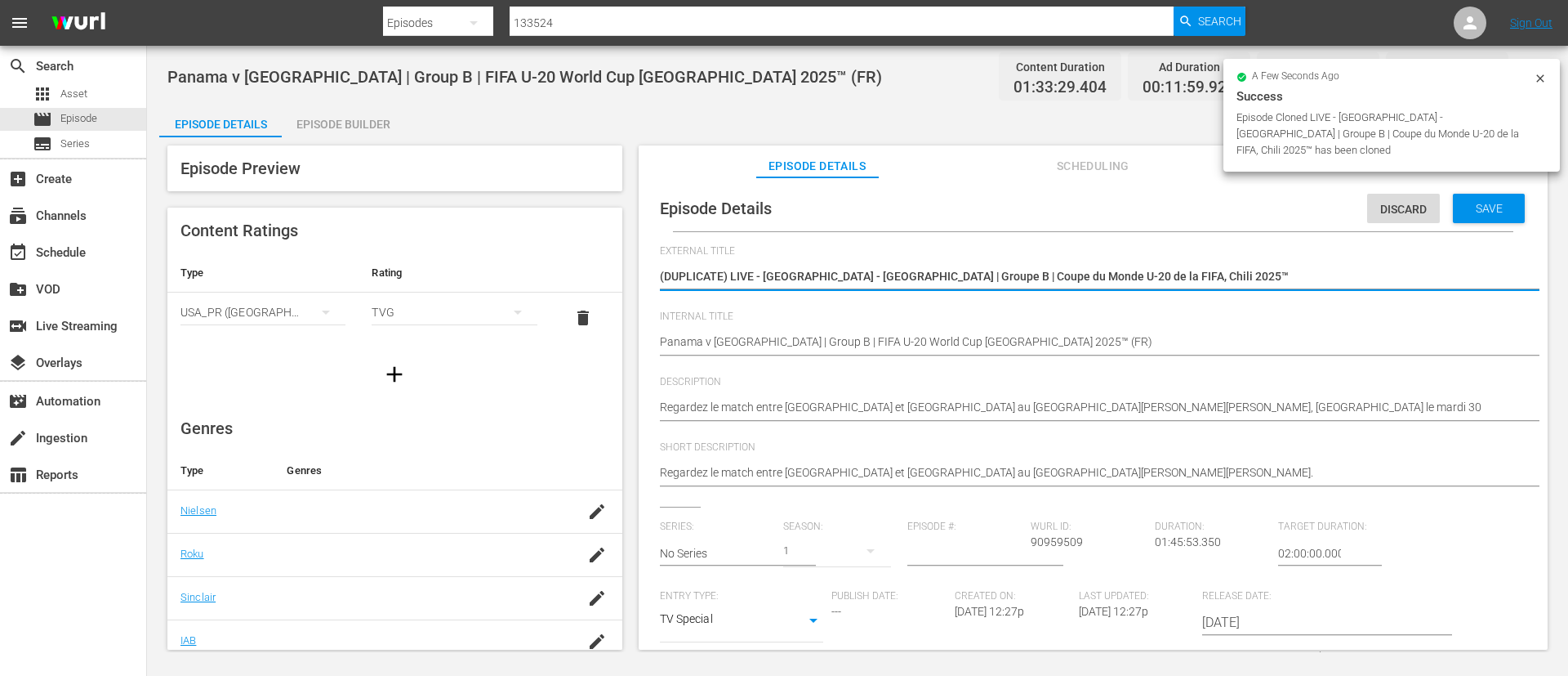
click at [1368, 279] on textarea "(DUPLICATE) LIVE - [GEOGRAPHIC_DATA] - [GEOGRAPHIC_DATA] | Groupe B | Coupe du …" at bounding box center [1089, 277] width 859 height 19
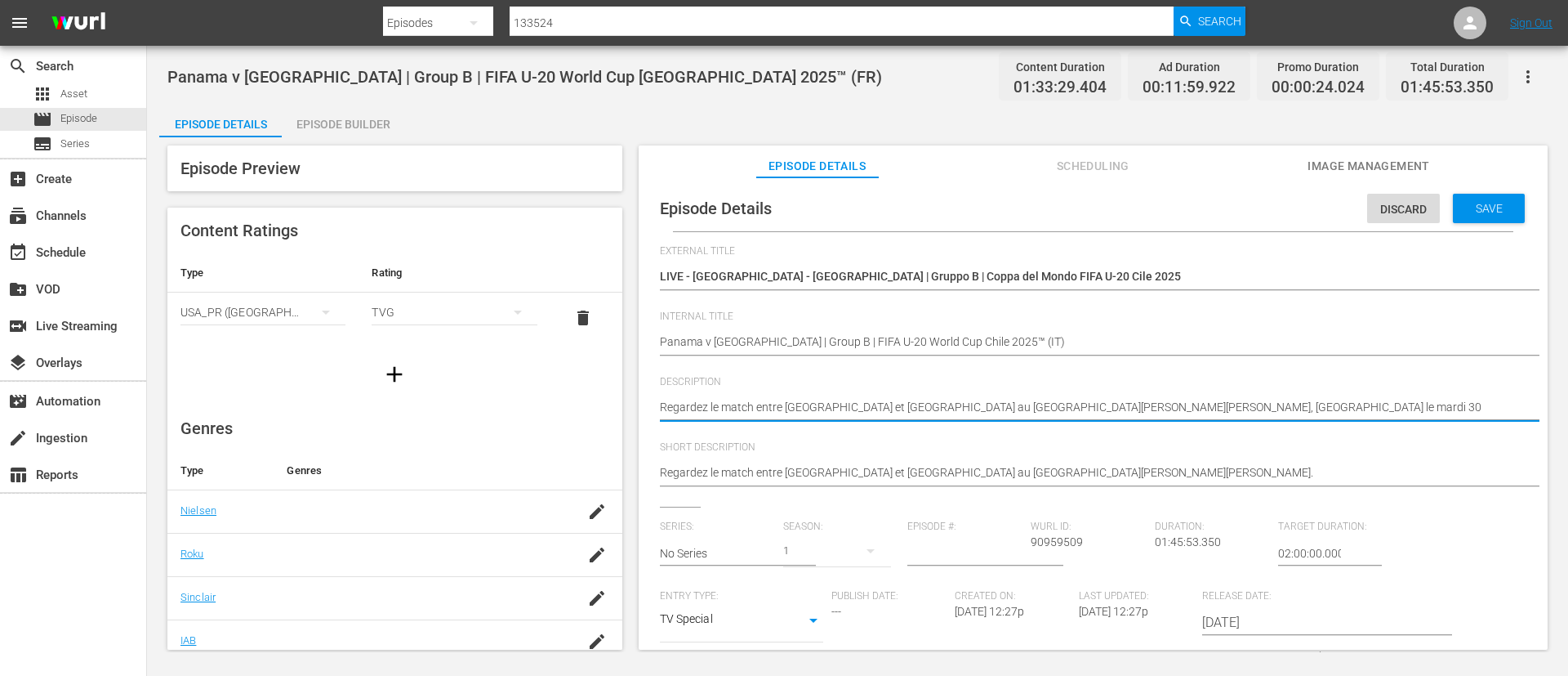
click at [1266, 412] on textarea "Regardez le match entre [GEOGRAPHIC_DATA] et [GEOGRAPHIC_DATA] au [GEOGRAPHIC_D…" at bounding box center [1089, 408] width 859 height 19
paste textarea "Guarda la partita tra Panama e Ucraina giocato al [GEOGRAPHIC_DATA][PERSON_NAME…"
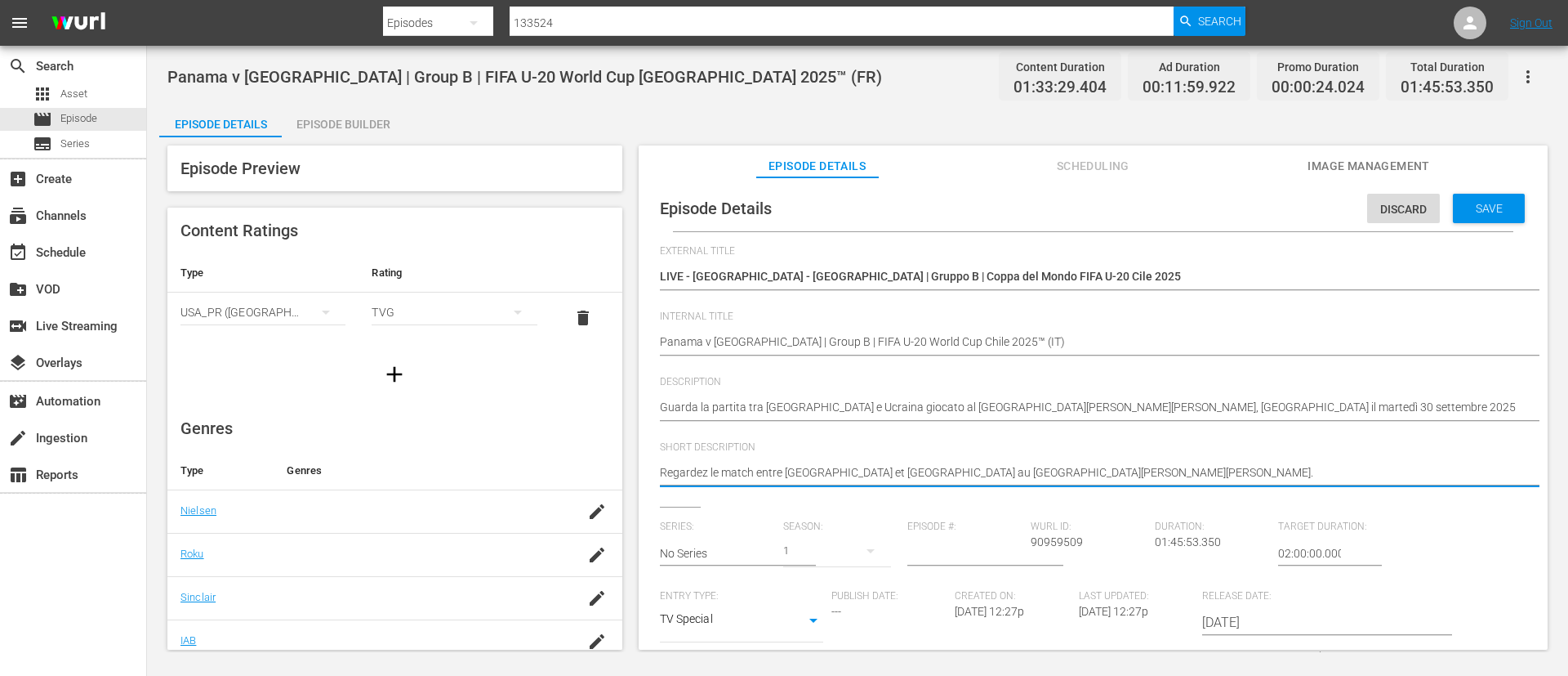
paste textarea "Guarda la partita tra [GEOGRAPHIC_DATA] e Ucraina giocato al [GEOGRAPHIC_DATA][…"
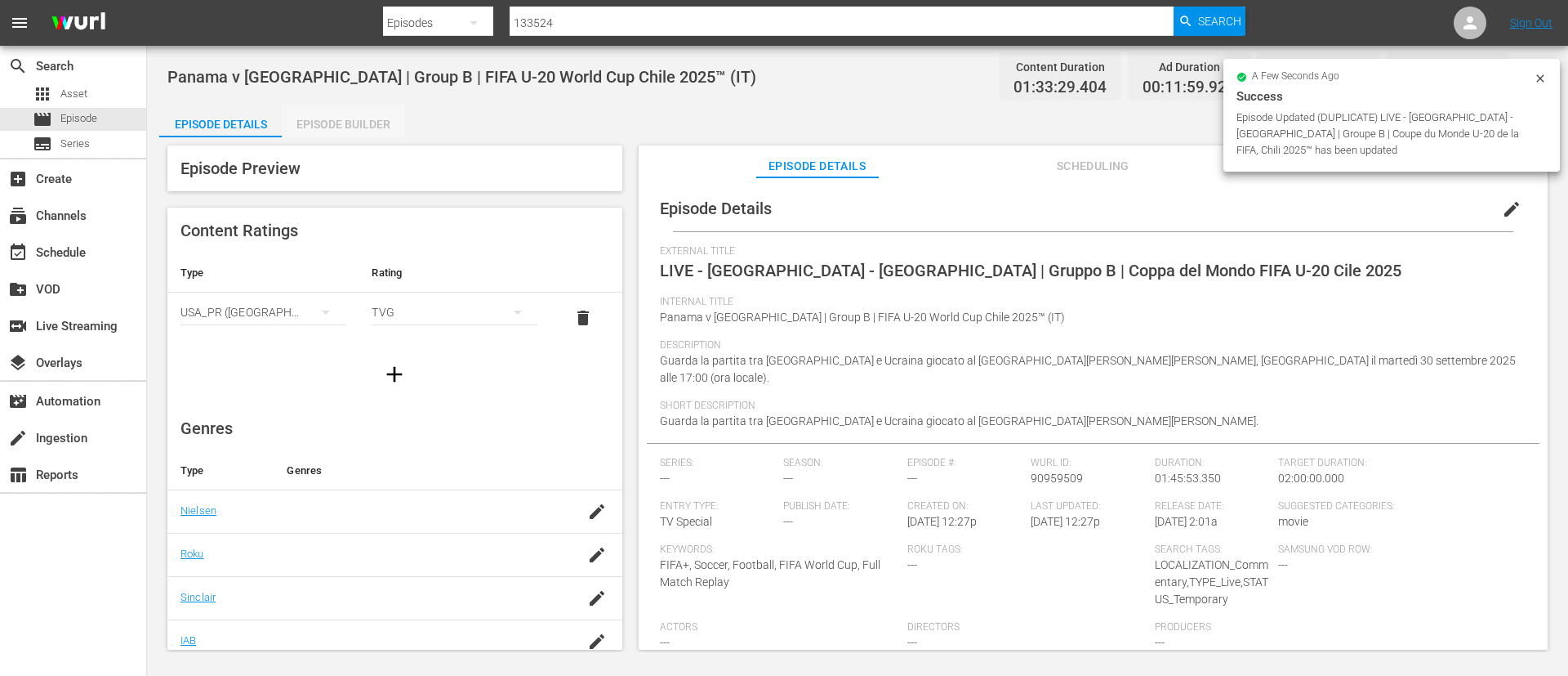
click at [370, 126] on div "Episode Builder" at bounding box center [343, 124] width 123 height 39
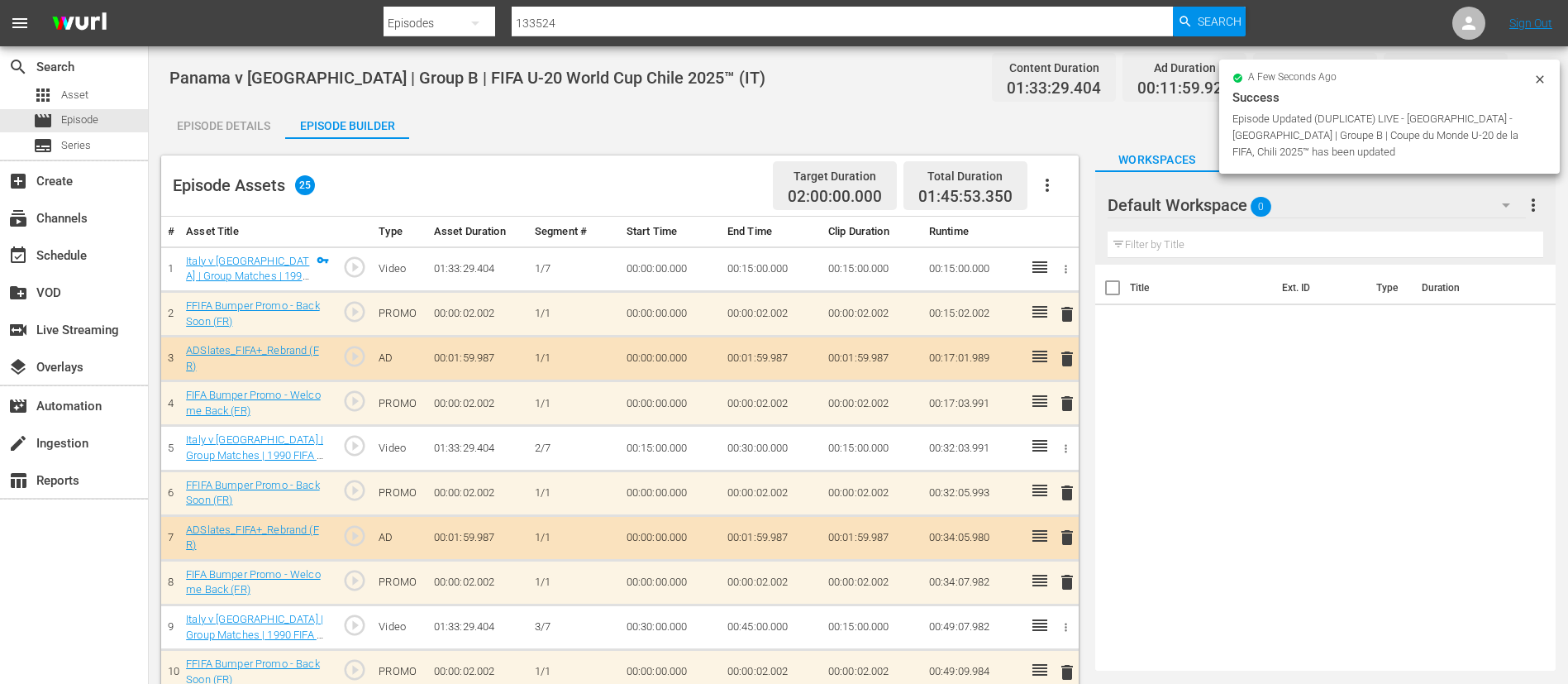
click at [1037, 196] on button "button" at bounding box center [1047, 185] width 40 height 40
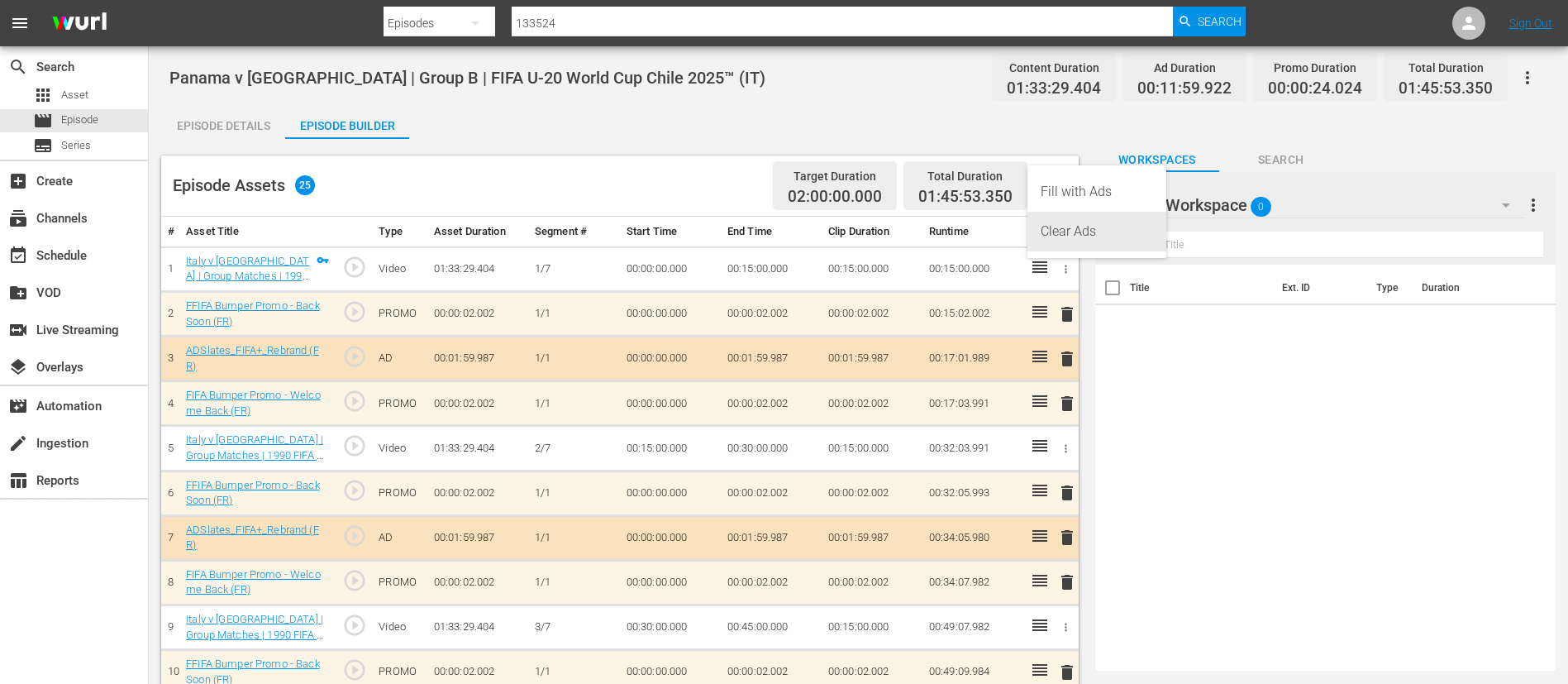
click at [1059, 248] on div "Clear Ads" at bounding box center [1097, 231] width 113 height 40
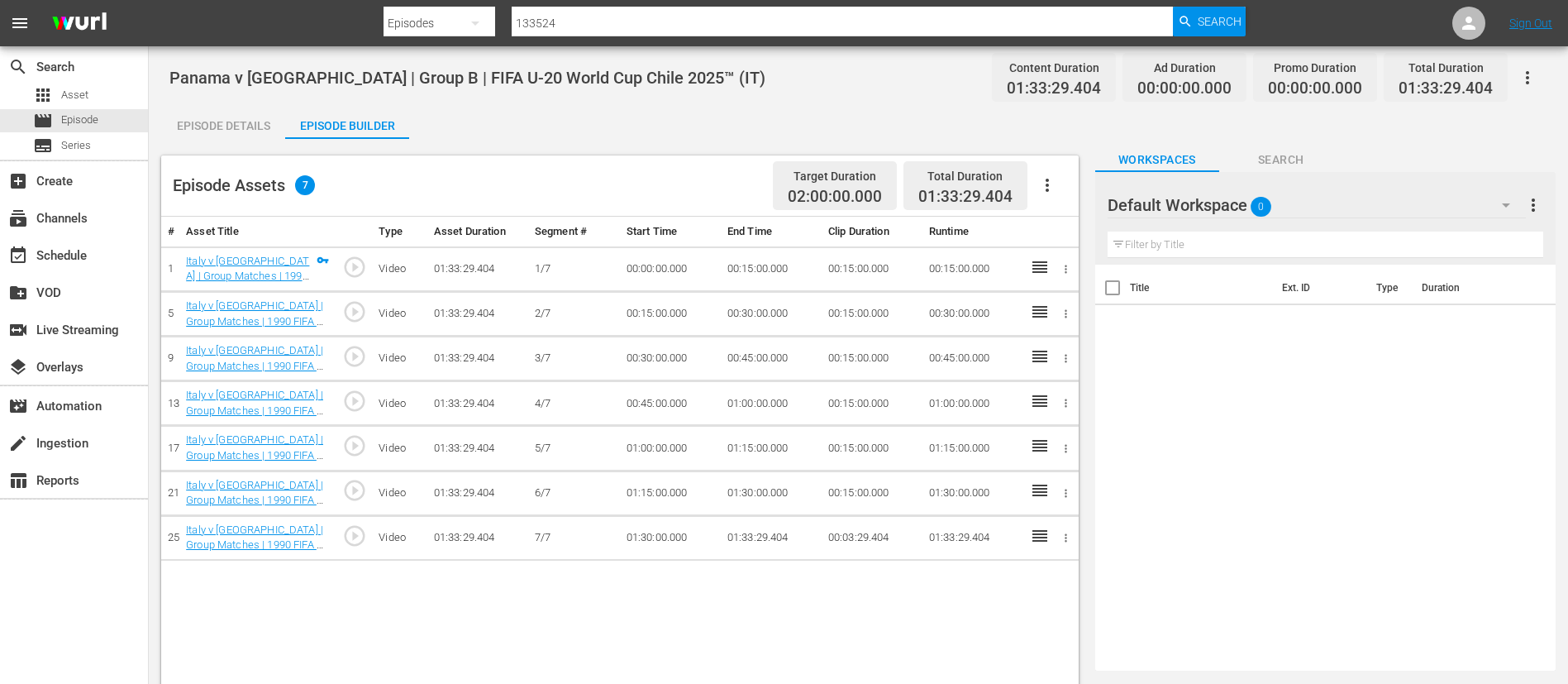
click at [1060, 190] on button "button" at bounding box center [1047, 185] width 40 height 40
click at [1060, 188] on div "Fill with Ads" at bounding box center [1097, 191] width 113 height 40
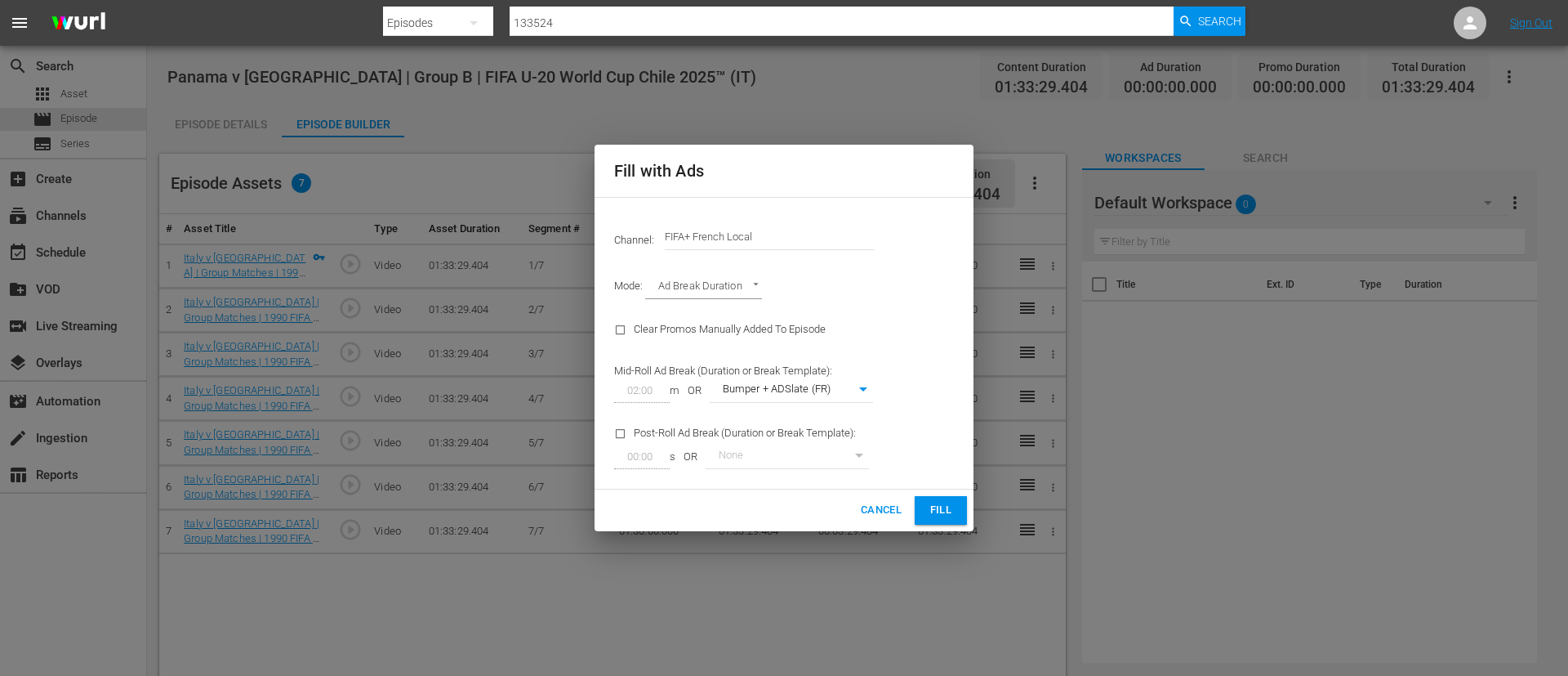
click at [781, 228] on input "FIFA+ French Local" at bounding box center [769, 237] width 209 height 39
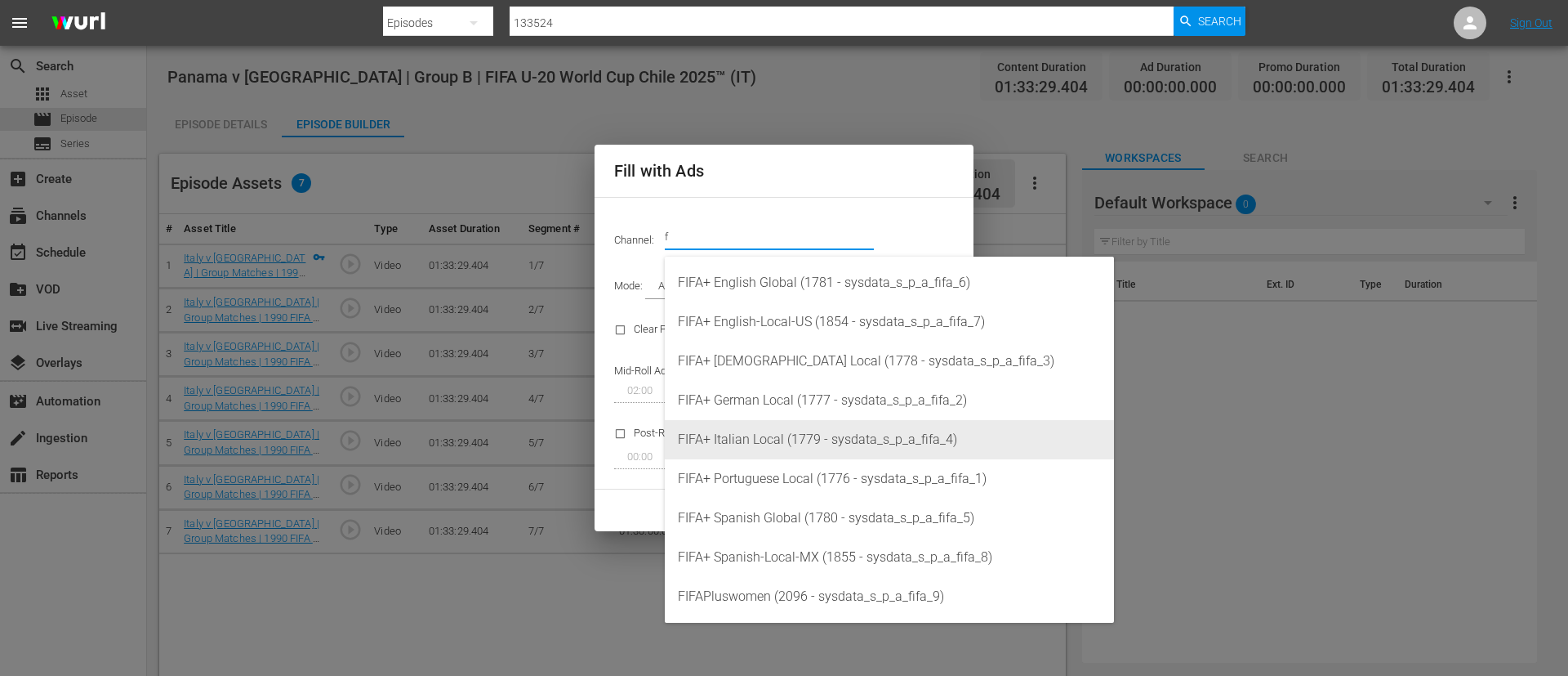
drag, startPoint x: 841, startPoint y: 414, endPoint x: 849, endPoint y: 433, distance: 20.6
click at [849, 433] on div "FIFA+ English Global (1781 - sysdata_s_p_a_fifa_6) FIFA+ English-Local-US (1854…" at bounding box center [889, 440] width 449 height 366
click at [849, 433] on div "FIFA+ Italian Local (1779 - sysdata_s_p_a_fifa_4)" at bounding box center [890, 439] width 423 height 39
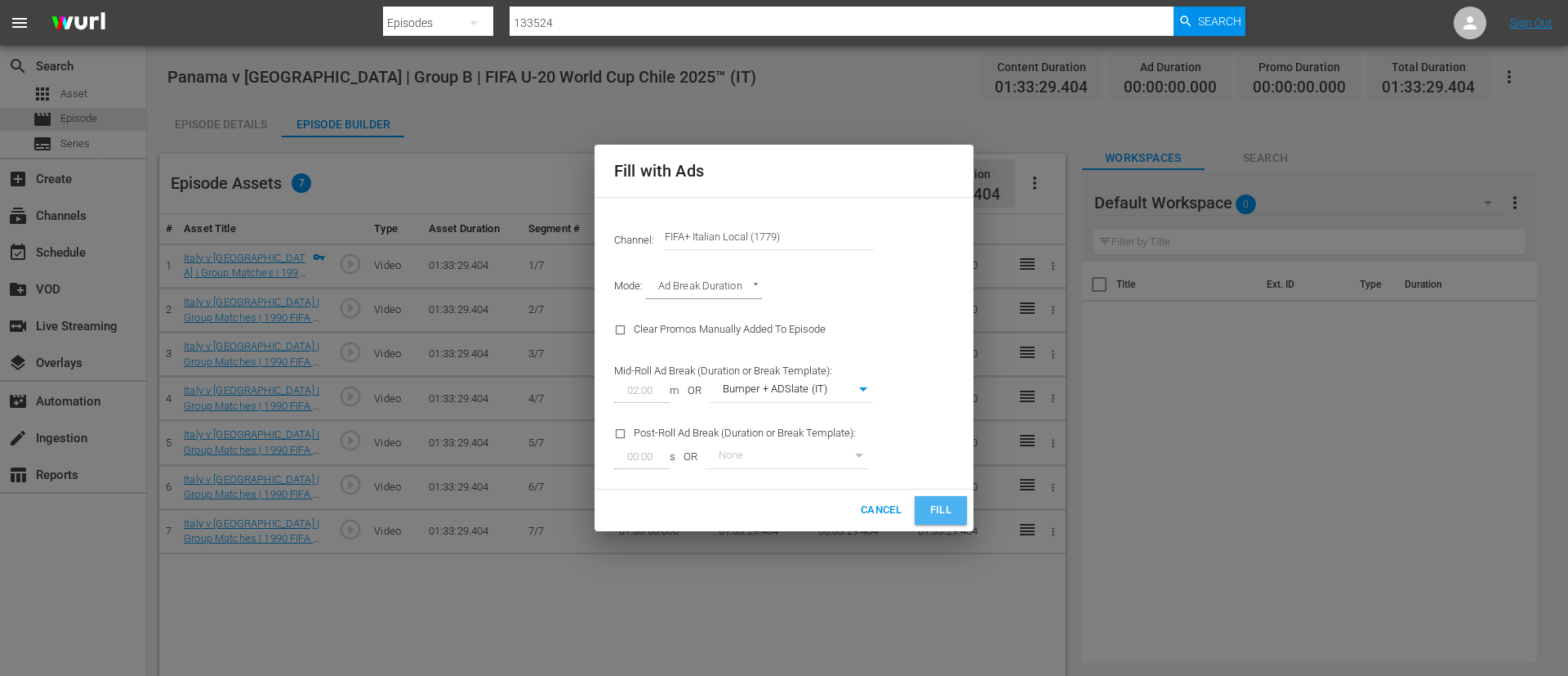
click at [942, 511] on span "Fill" at bounding box center [941, 510] width 26 height 18
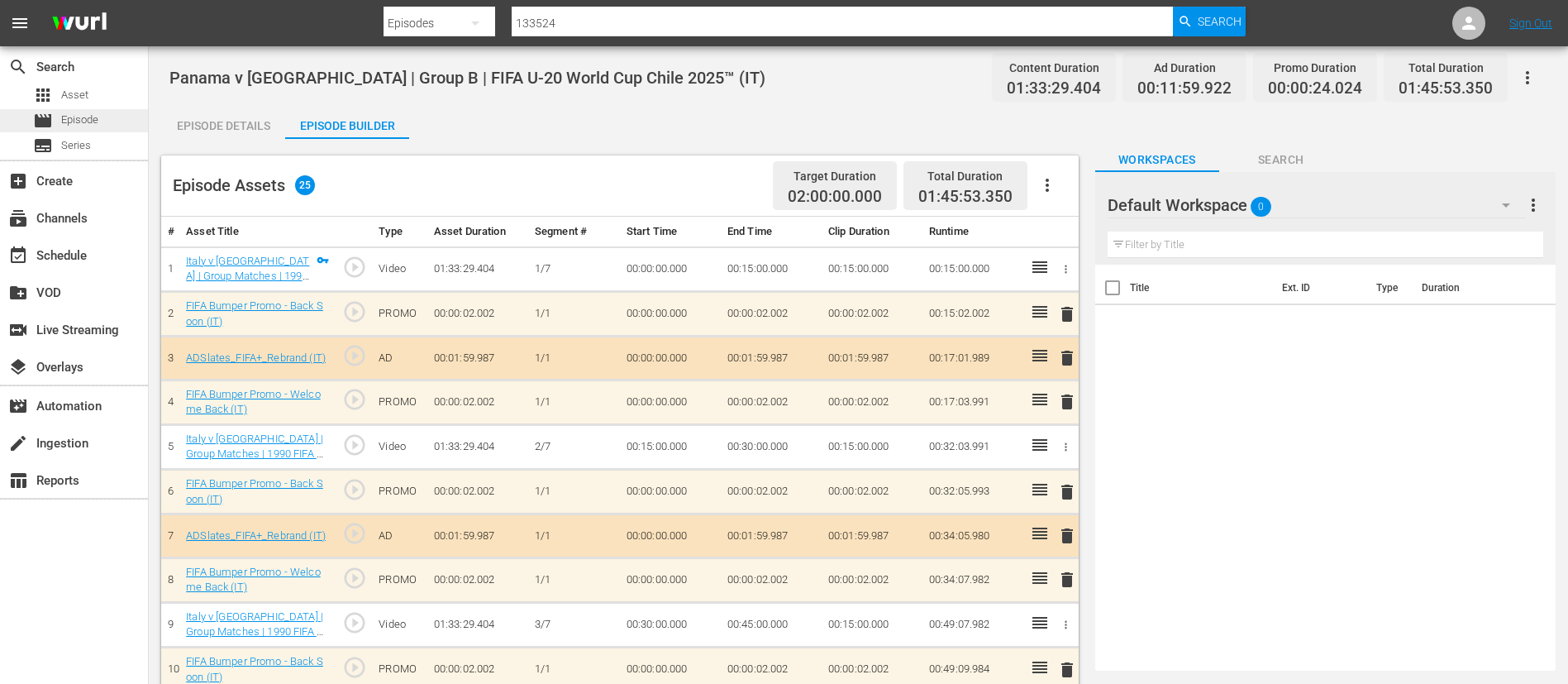
click at [118, 123] on div "movie Episode" at bounding box center [74, 120] width 148 height 23
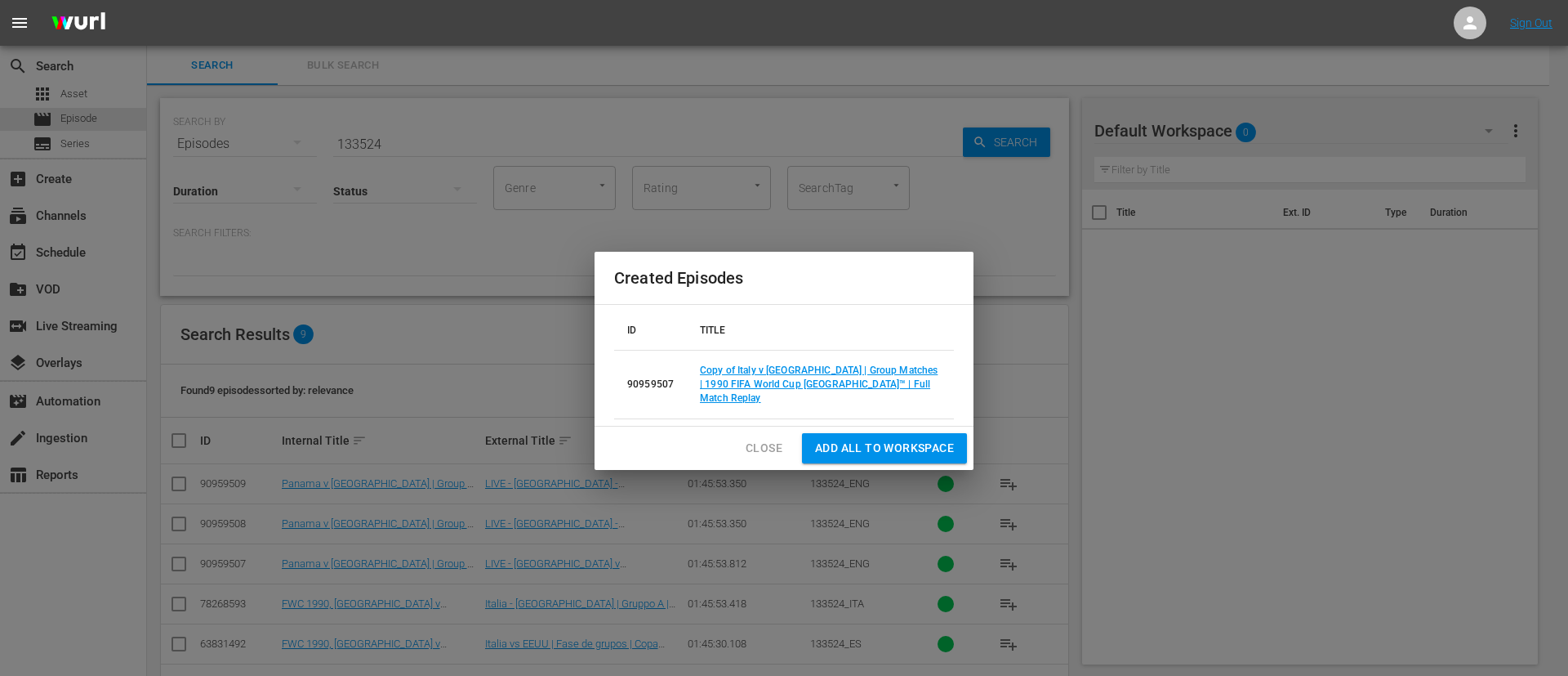
click at [753, 446] on span "Close" at bounding box center [764, 448] width 37 height 20
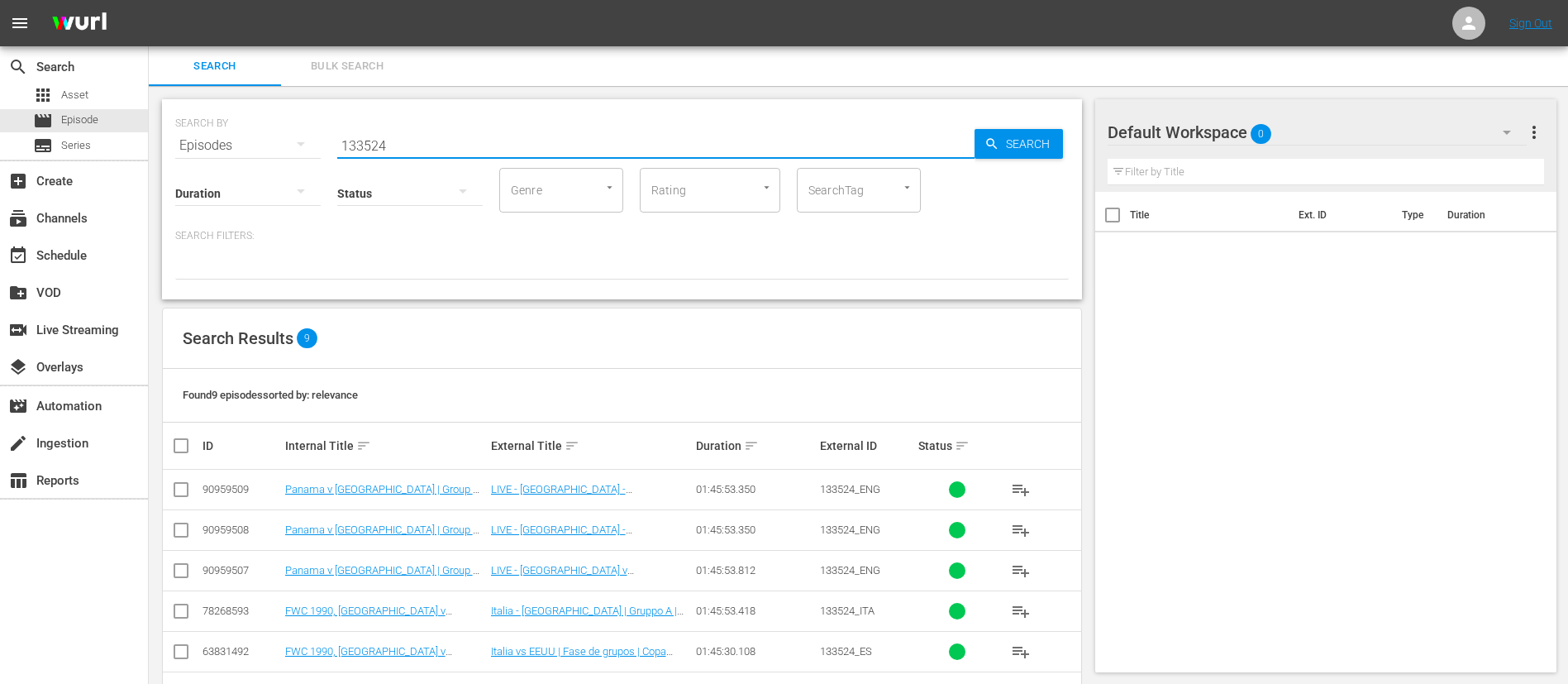
click at [619, 142] on input "133524" at bounding box center [656, 145] width 637 height 40
paste input "4366"
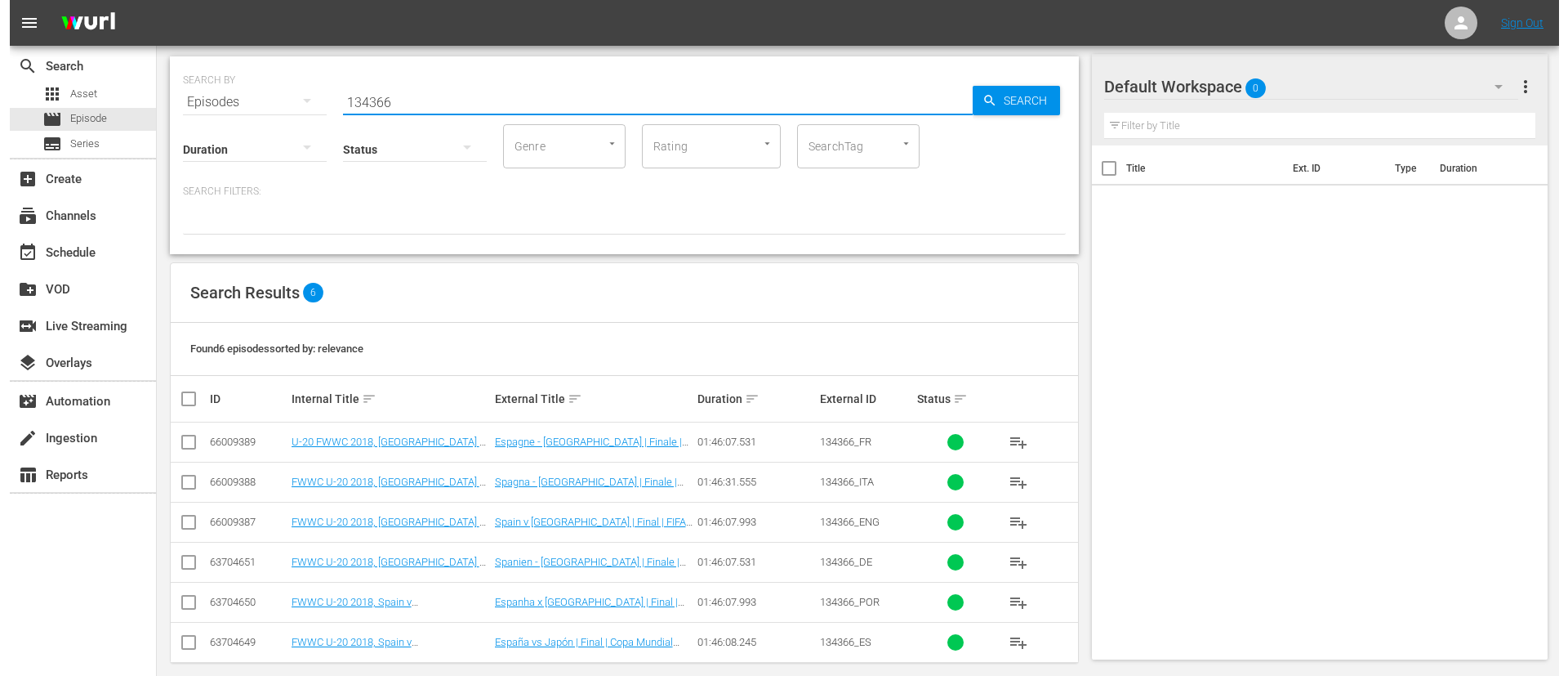
scroll to position [59, 0]
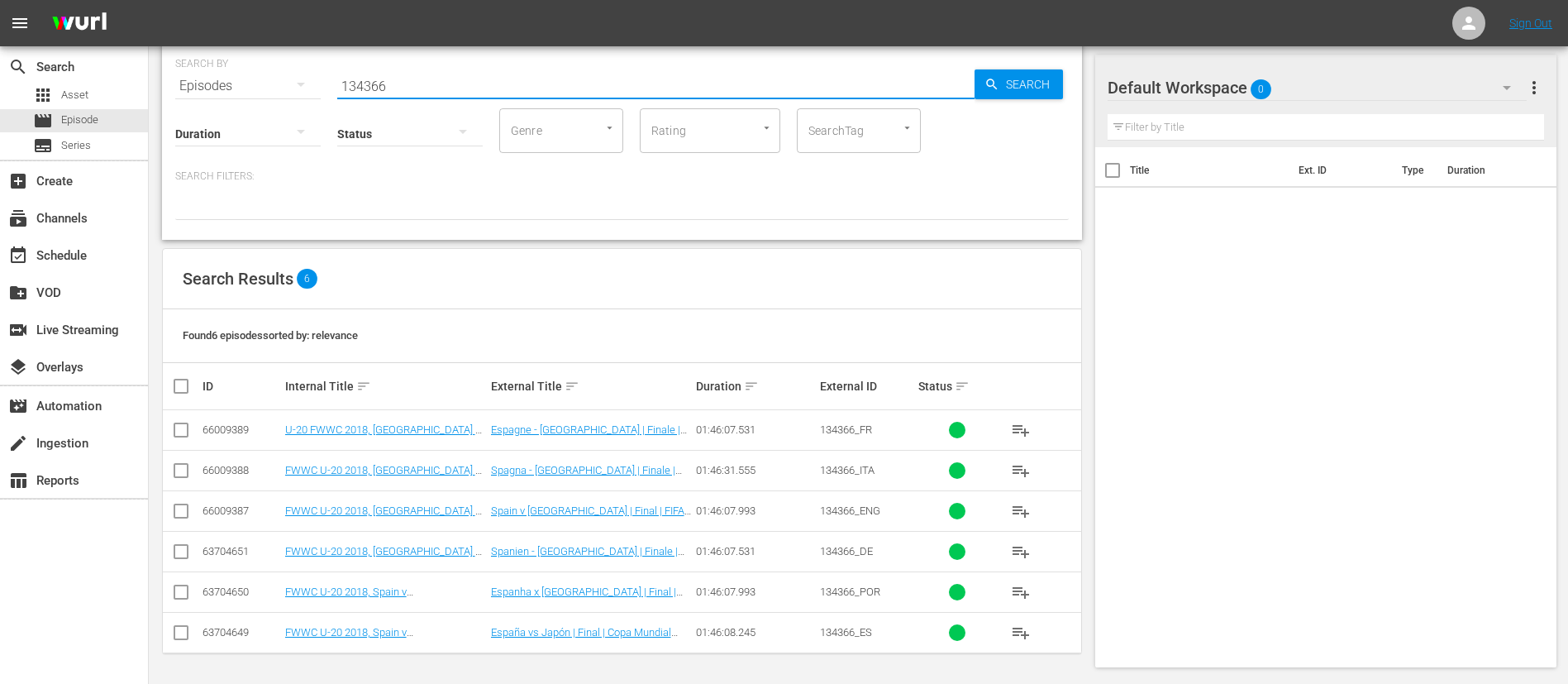
click at [179, 517] on input "checkbox" at bounding box center [180, 514] width 19 height 19
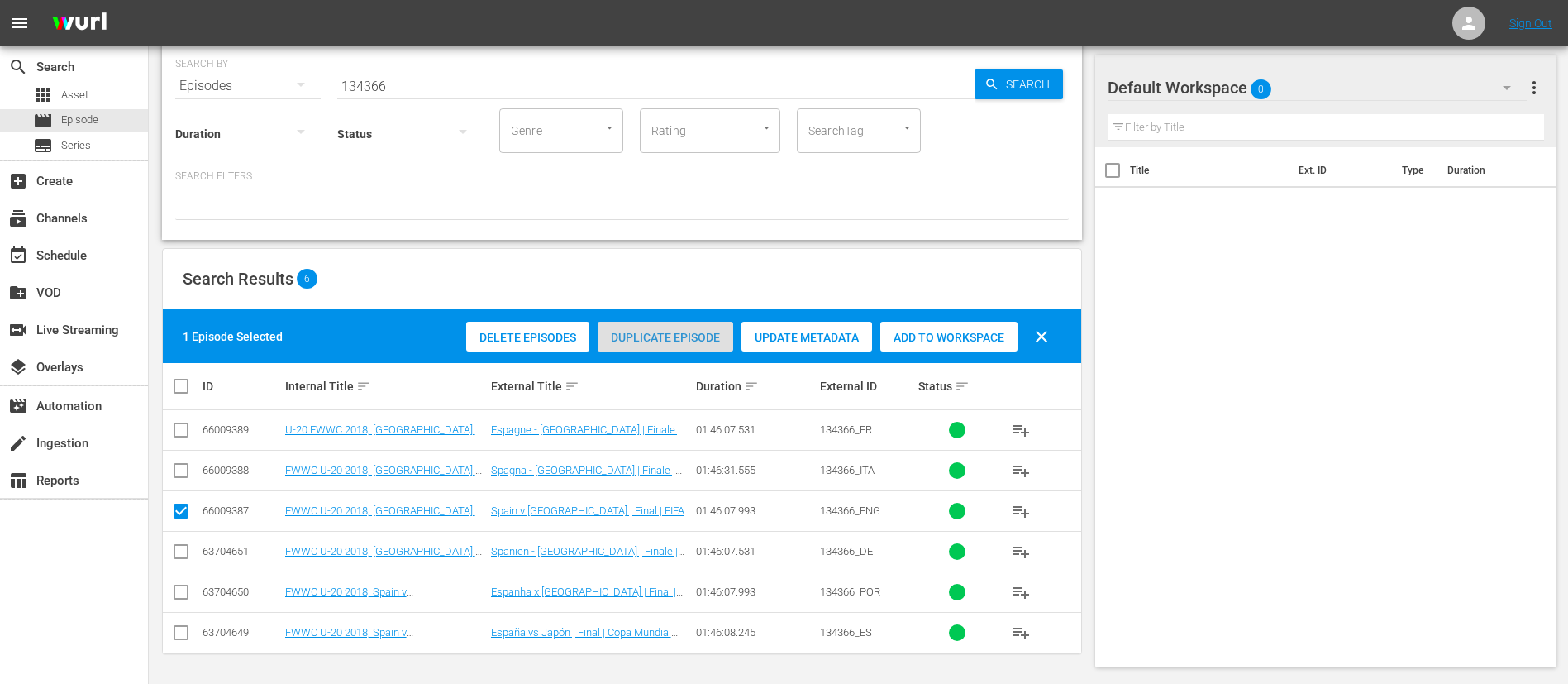
click at [696, 343] on span "Duplicate Episode" at bounding box center [665, 338] width 135 height 14
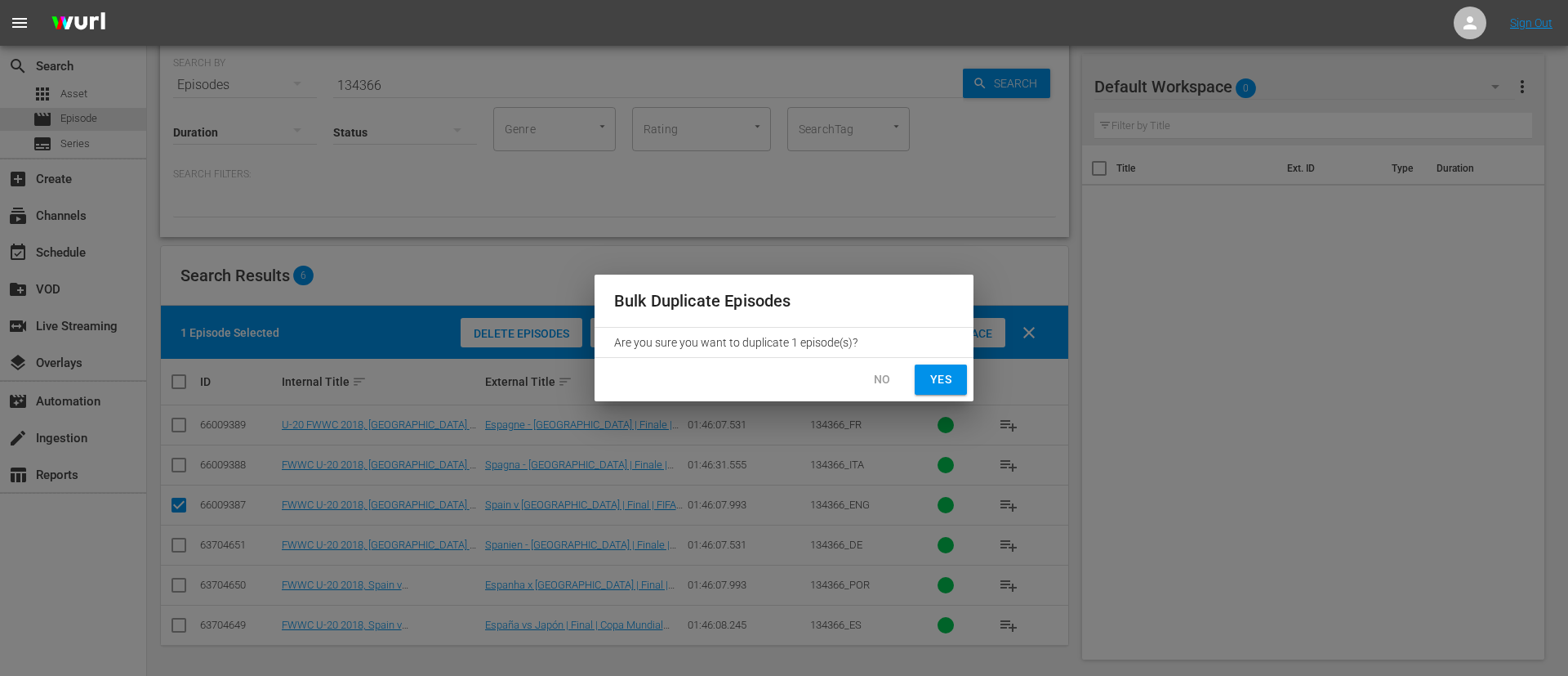
click at [938, 371] on span "Yes" at bounding box center [941, 380] width 26 height 20
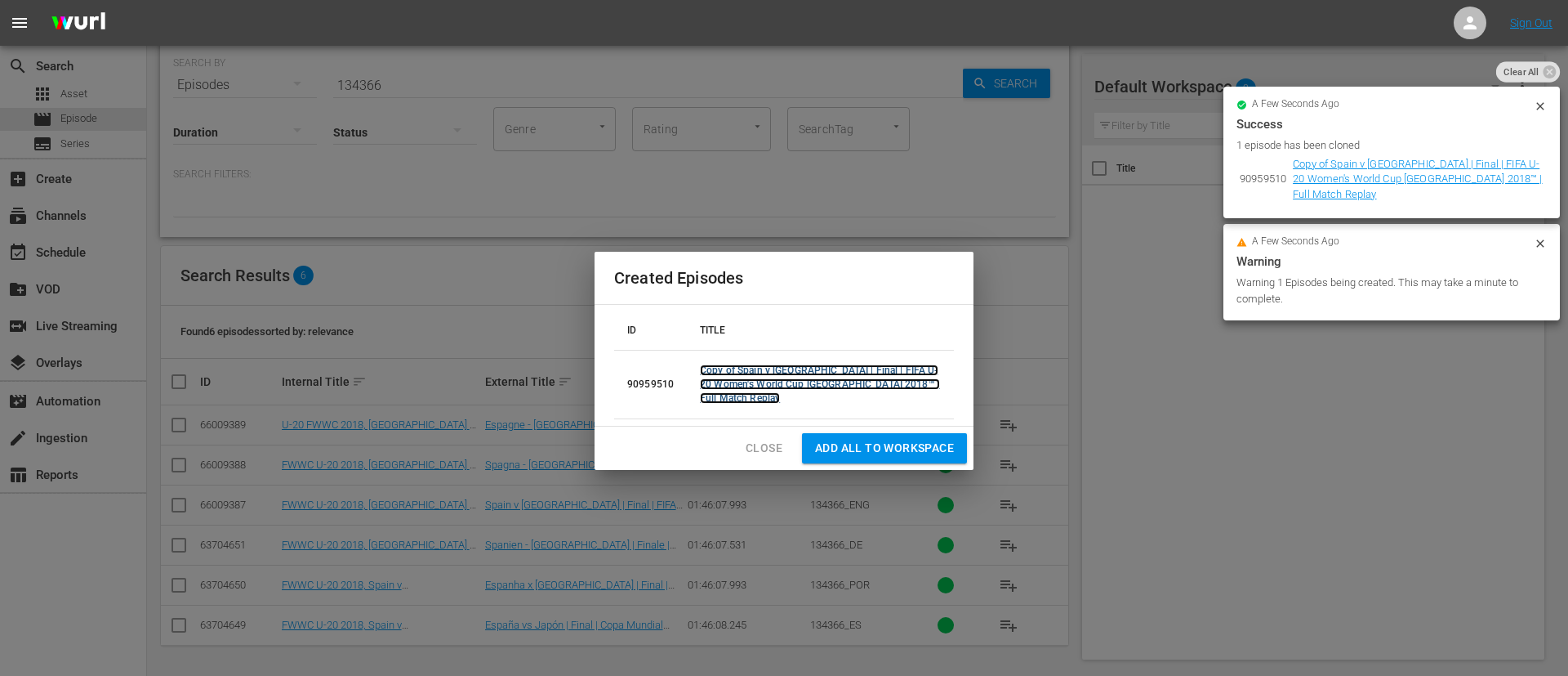
click at [844, 380] on link "Copy of Spain v [GEOGRAPHIC_DATA] | Final | FIFA U-20 Women's World Cup [GEOGRA…" at bounding box center [820, 384] width 240 height 39
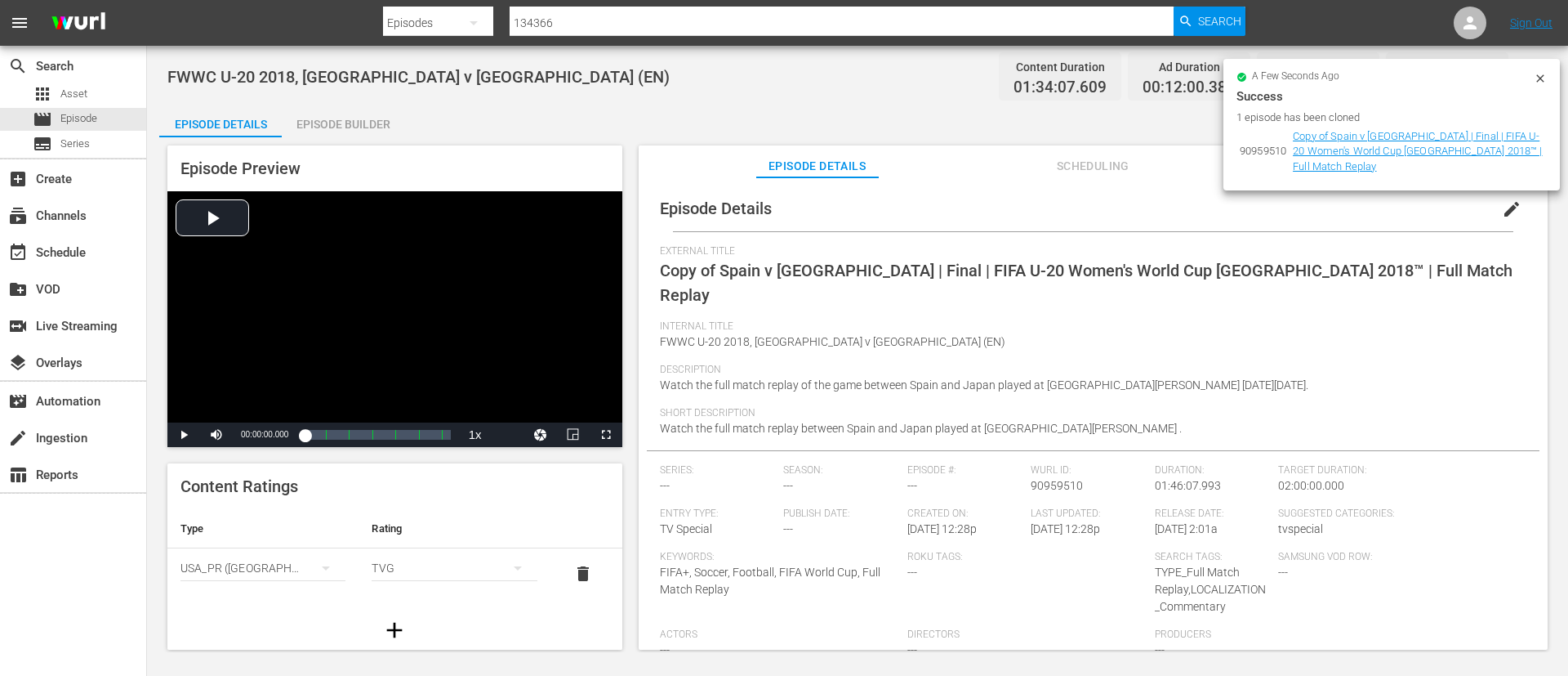
click at [1502, 201] on span "edit" at bounding box center [1511, 208] width 19 height 19
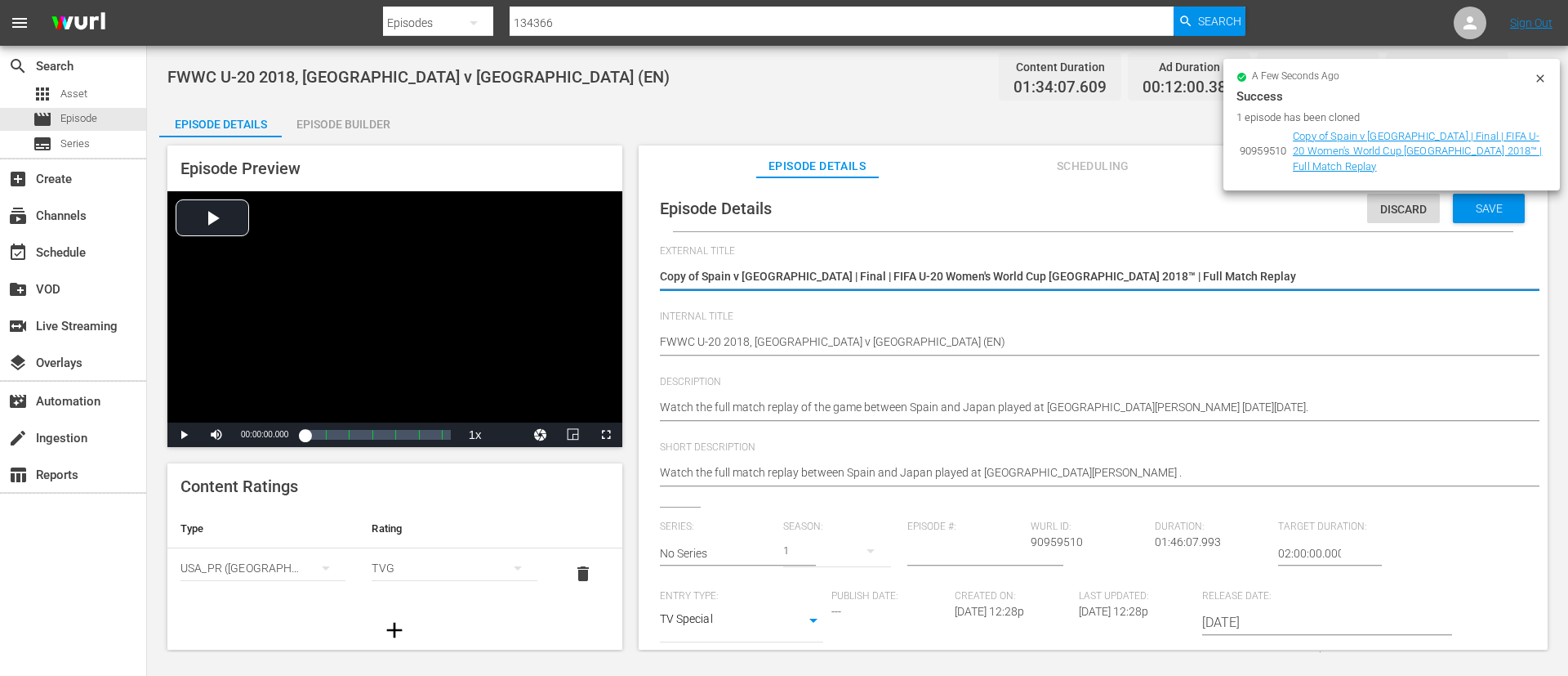
click at [1292, 273] on textarea "Copy of Spain v [GEOGRAPHIC_DATA] | Final | FIFA U-20 Women's World Cup [GEOGRA…" at bounding box center [1089, 277] width 859 height 19
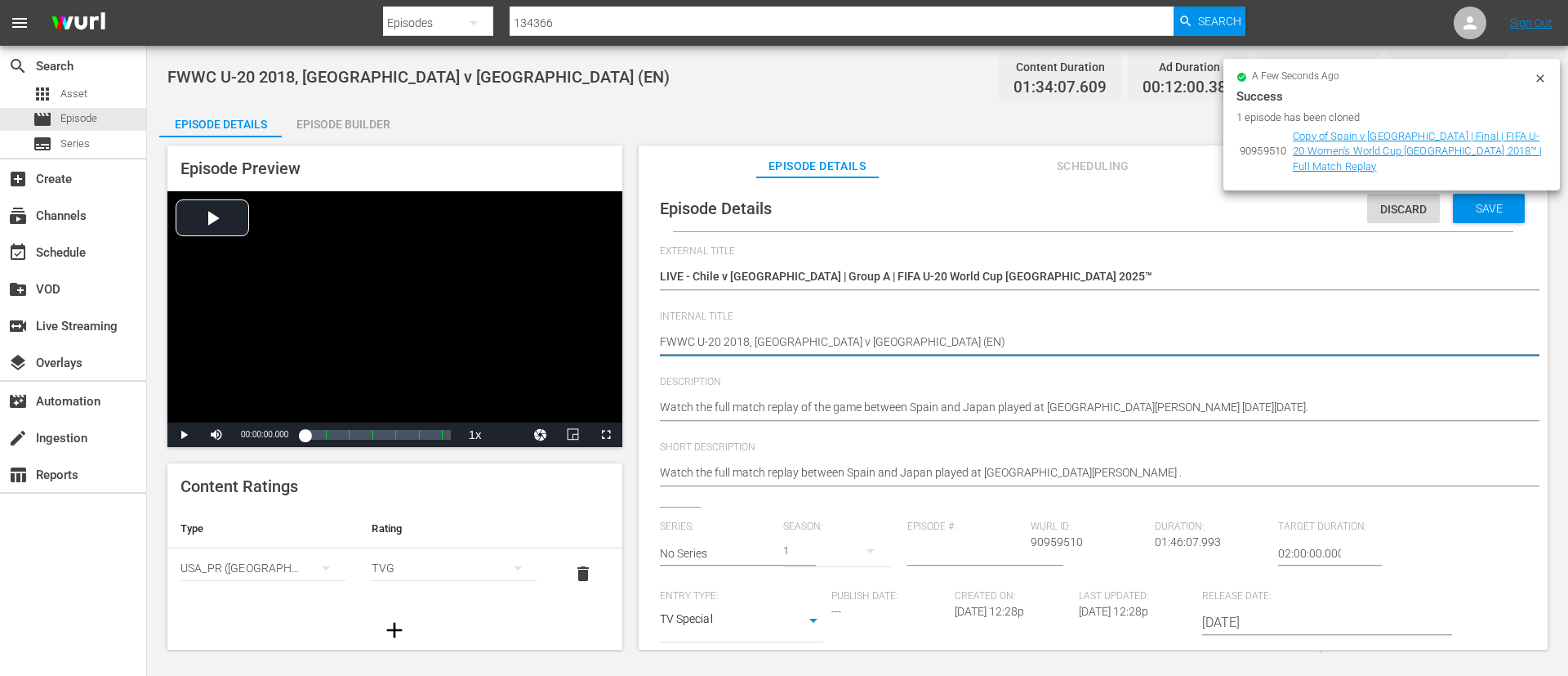
paste textarea "Chile v [GEOGRAPHIC_DATA] | Group A | FIFA U-20 World Cup [GEOGRAPHIC_DATA] 202…"
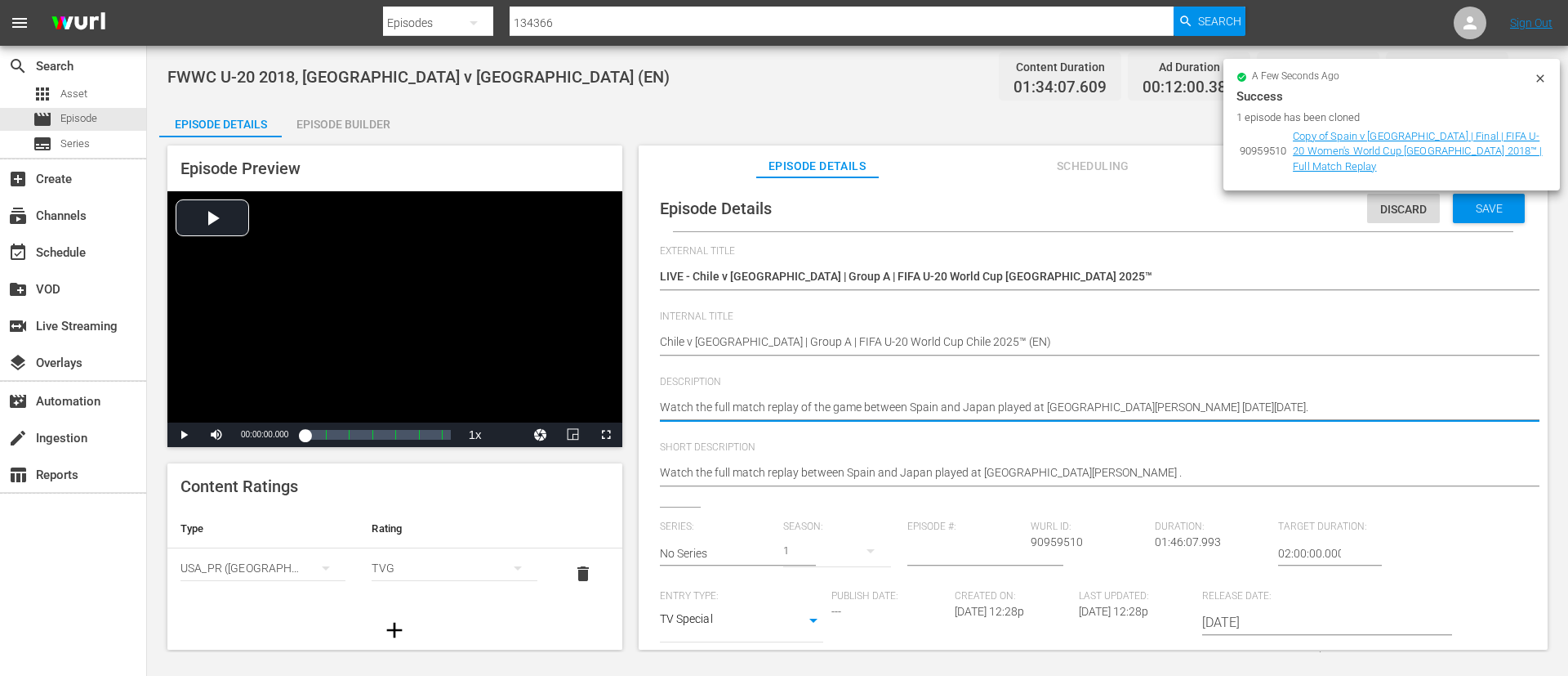
click at [1343, 412] on textarea "Watch the full match replay of the game between Spain and Japan played at [GEOG…" at bounding box center [1089, 408] width 859 height 19
paste textarea "match between Chile and Japan played at [GEOGRAPHIC_DATA][PERSON_NAME][PERSON_N…"
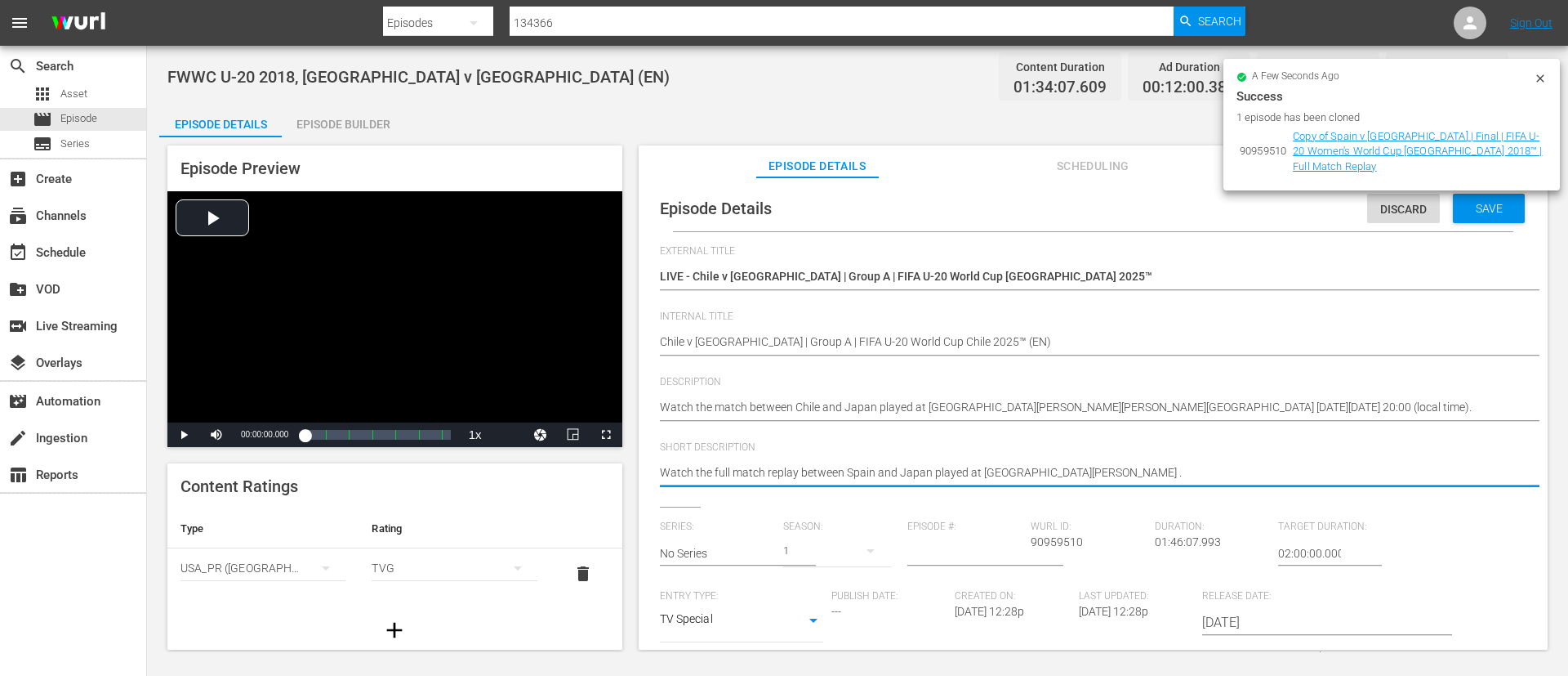
paste textarea "match between Chile and Japan played at [GEOGRAPHIC_DATA][PERSON_NAME][PERSON_N…"
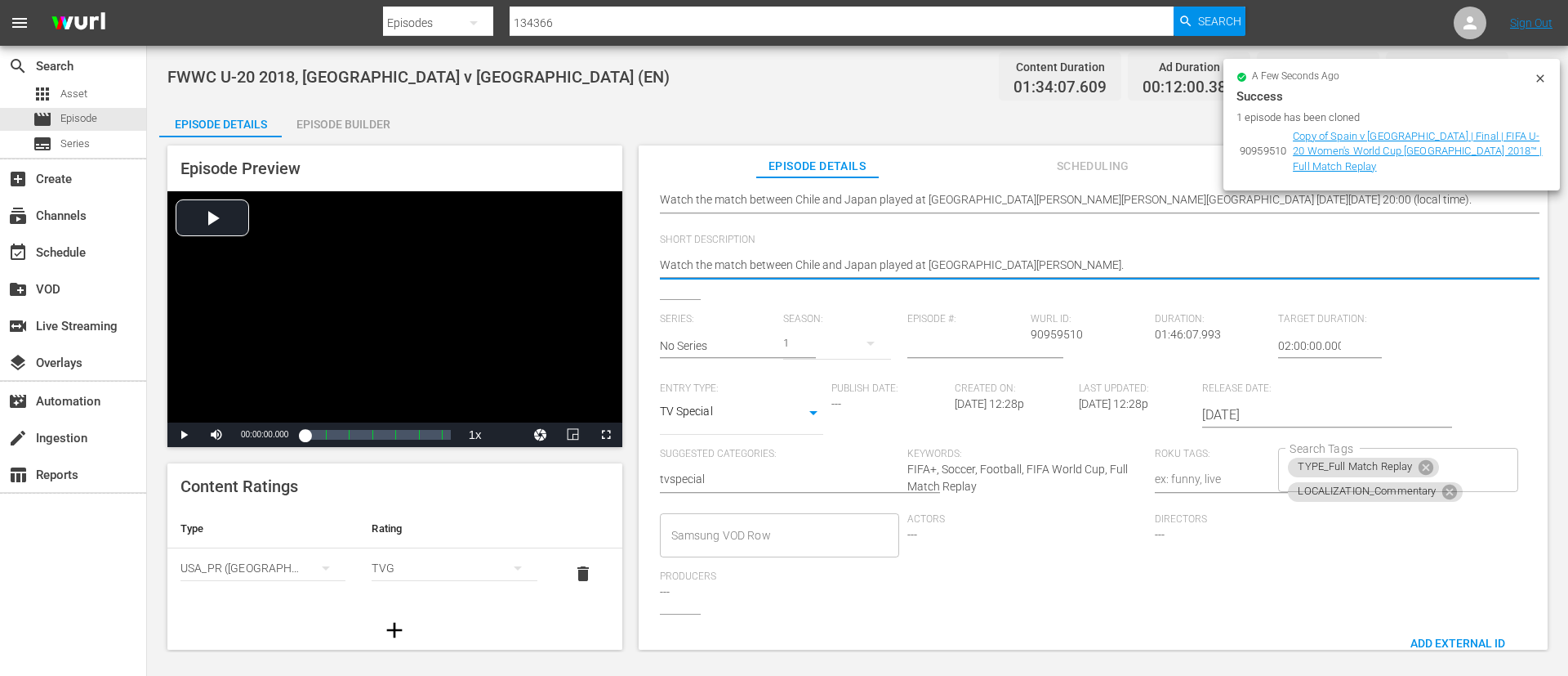
scroll to position [245, 0]
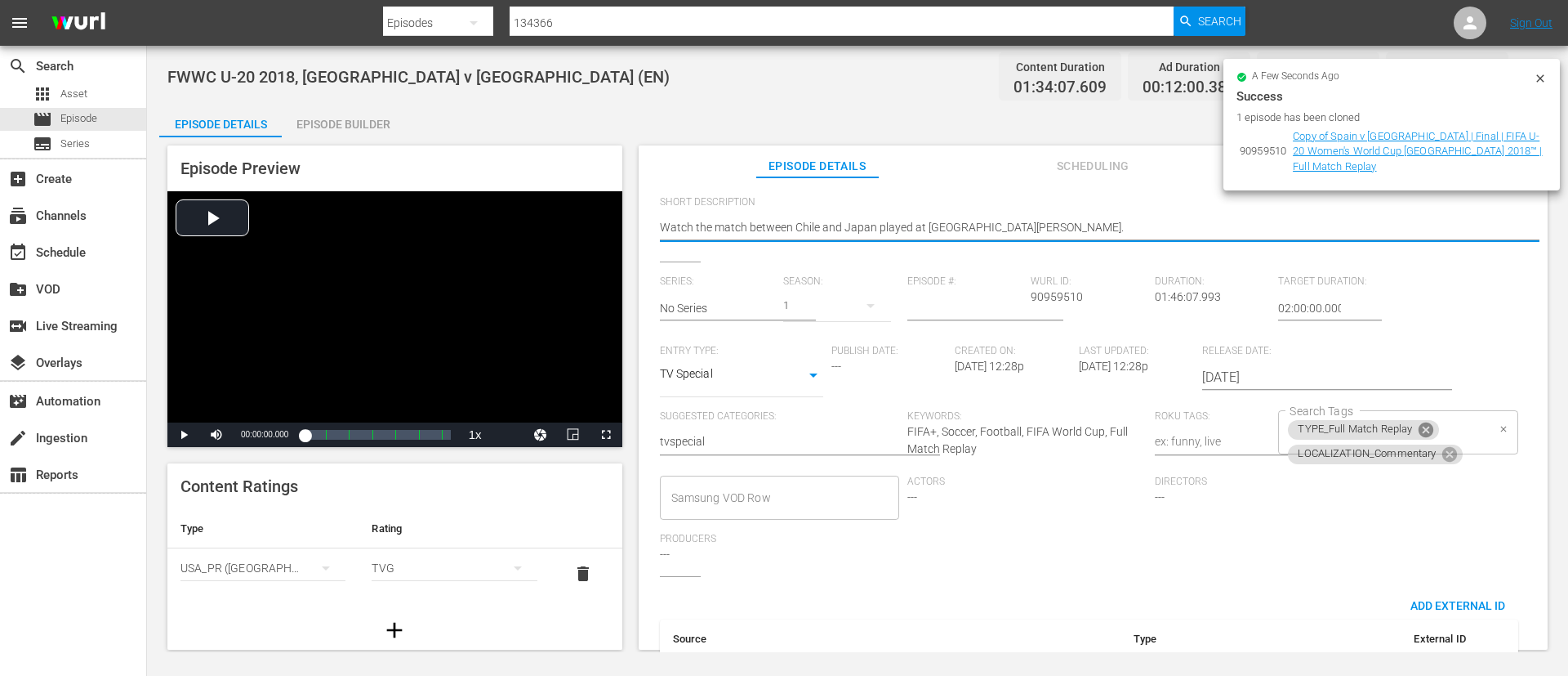
click at [1425, 430] on icon at bounding box center [1427, 430] width 15 height 15
click at [1481, 446] on div "LOCALIZATION_Commentary Search Tags" at bounding box center [1398, 432] width 239 height 44
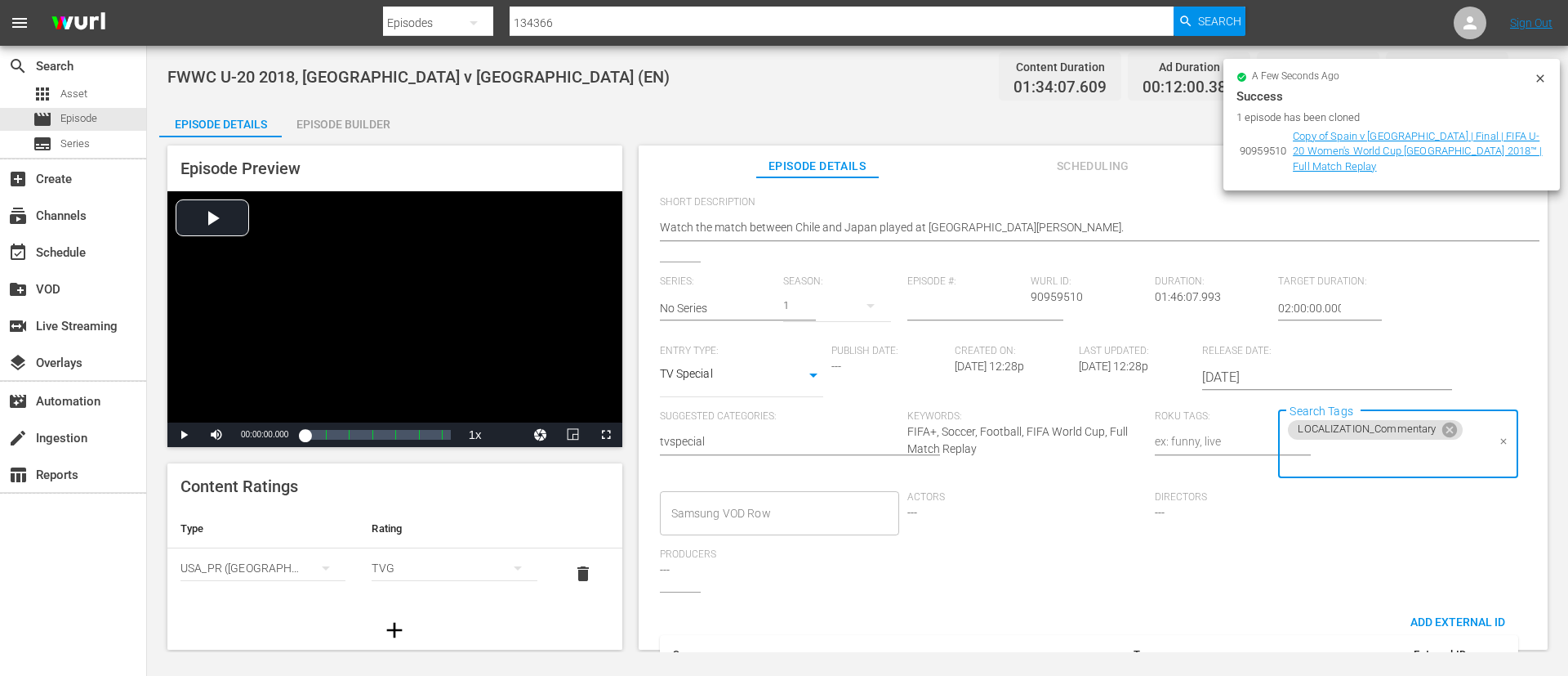
click at [1371, 451] on input "Search Tags" at bounding box center [1385, 456] width 200 height 29
click at [1360, 325] on li "TYPE_Live" at bounding box center [1390, 333] width 237 height 27
click at [1407, 470] on input "Search Tags" at bounding box center [1433, 456] width 109 height 29
click at [1366, 196] on span "STATUS_Temporary" at bounding box center [1335, 198] width 100 height 18
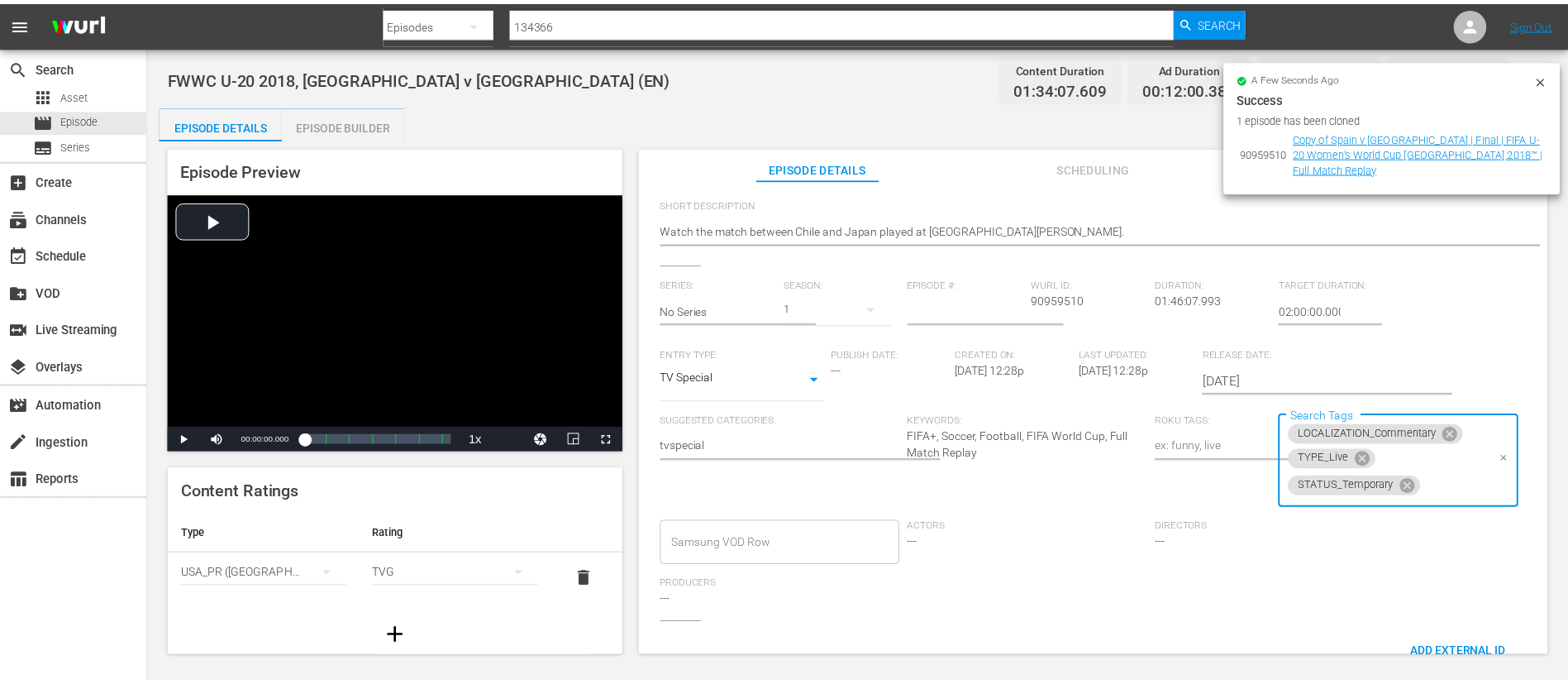
scroll to position [0, 0]
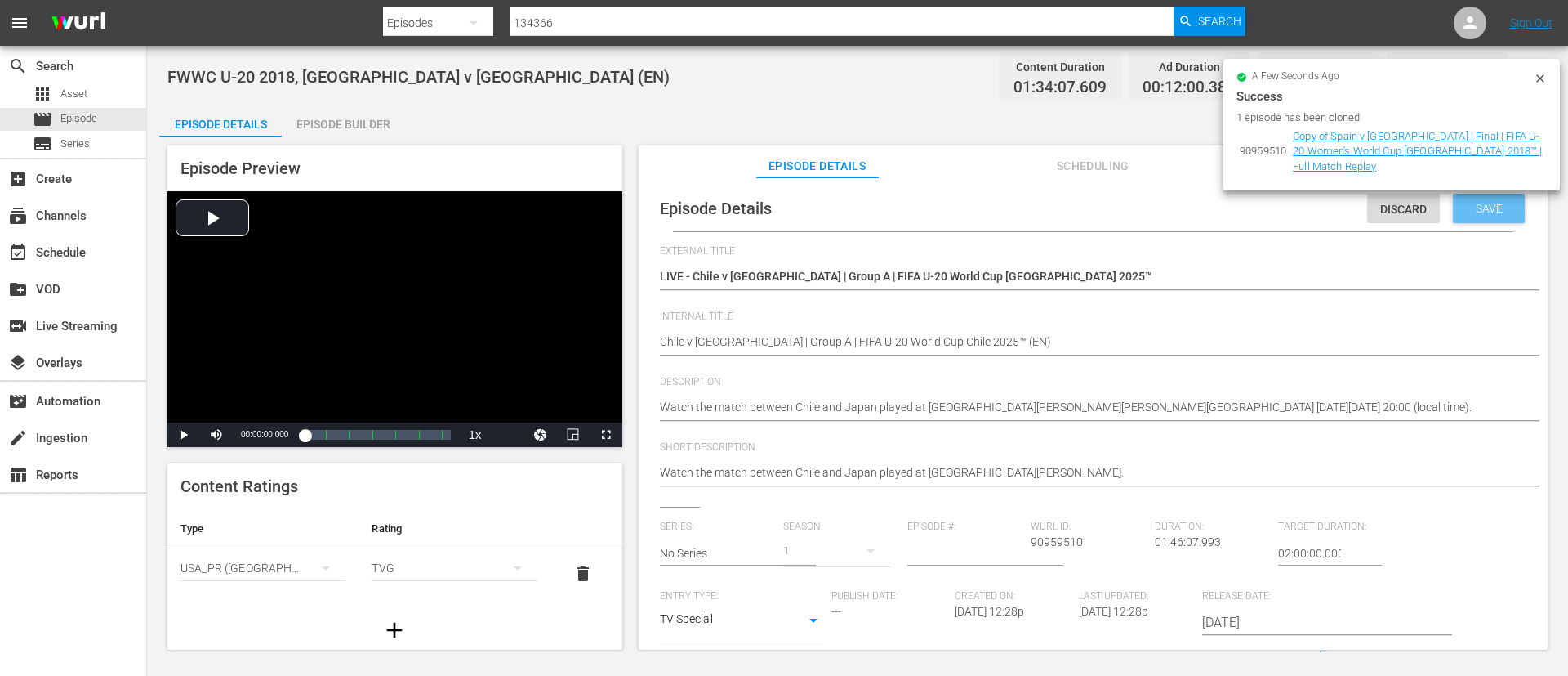
click at [1489, 205] on span "Save" at bounding box center [1489, 208] width 53 height 13
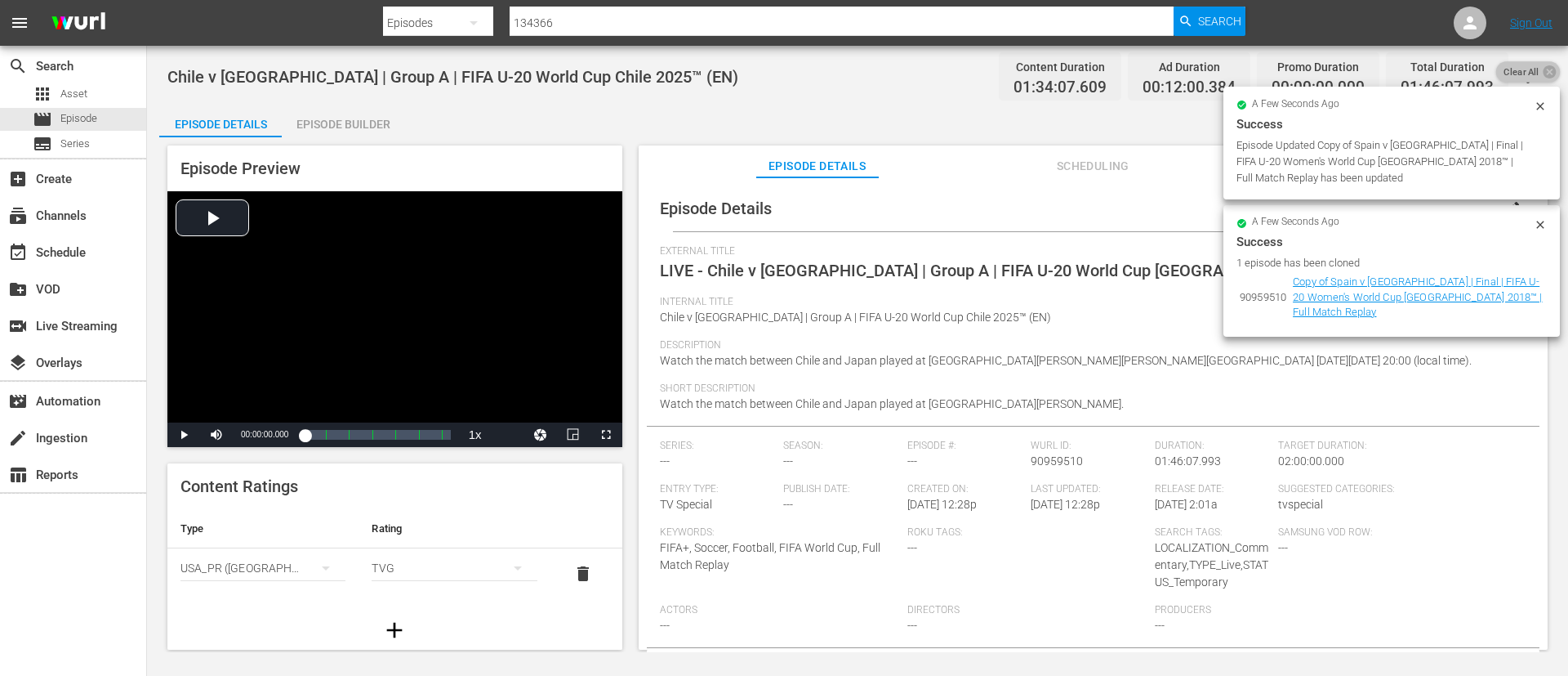
click at [1538, 65] on span "Clear All" at bounding box center [1521, 71] width 51 height 21
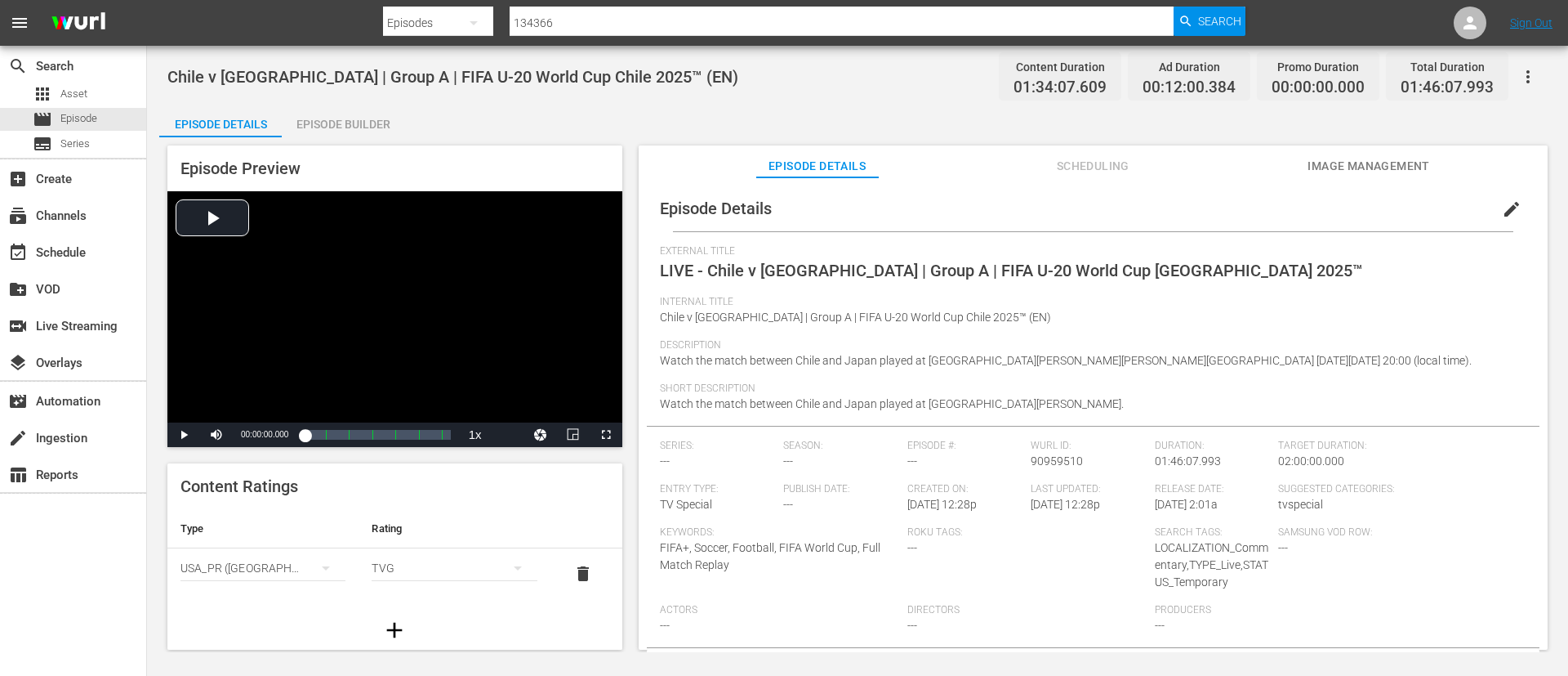
click at [1344, 167] on span "Image Management" at bounding box center [1369, 166] width 123 height 20
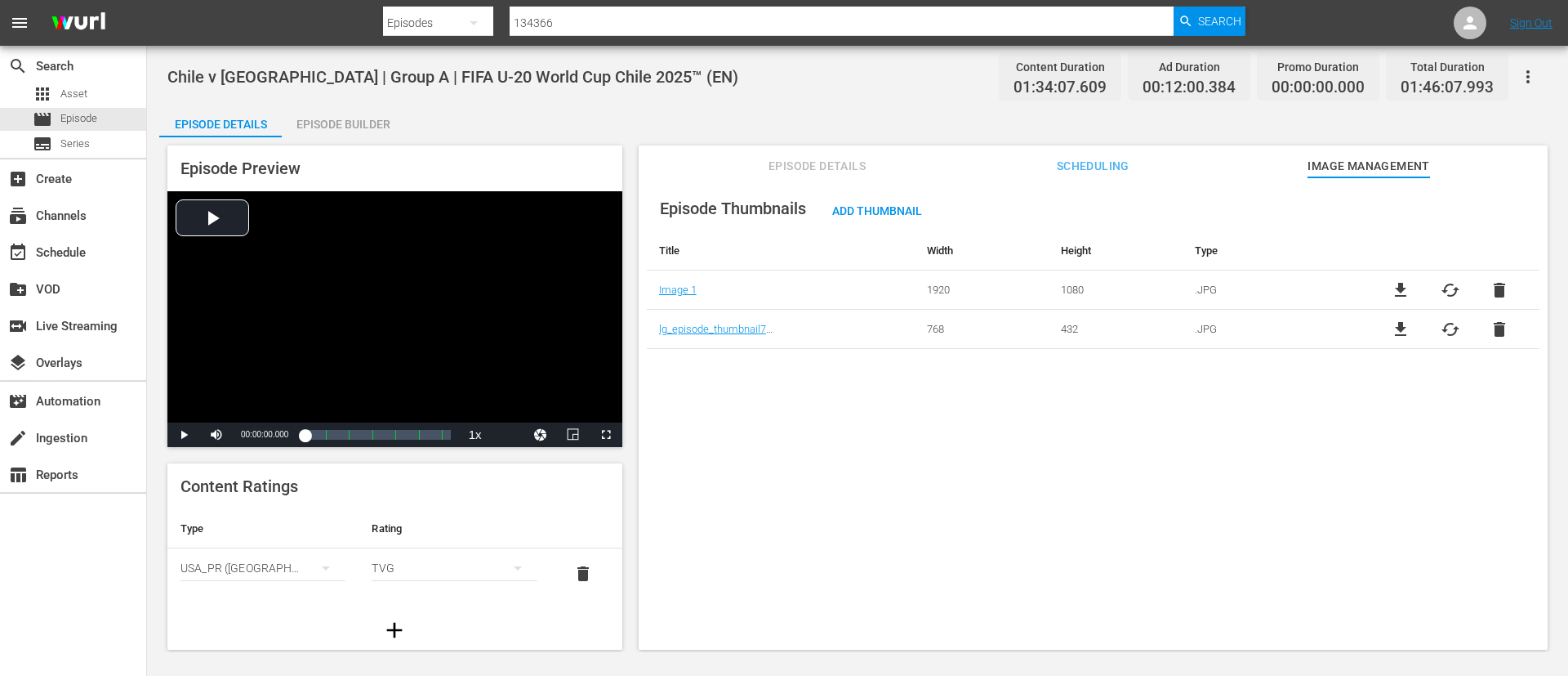
click at [1453, 292] on span "cached" at bounding box center [1450, 289] width 19 height 19
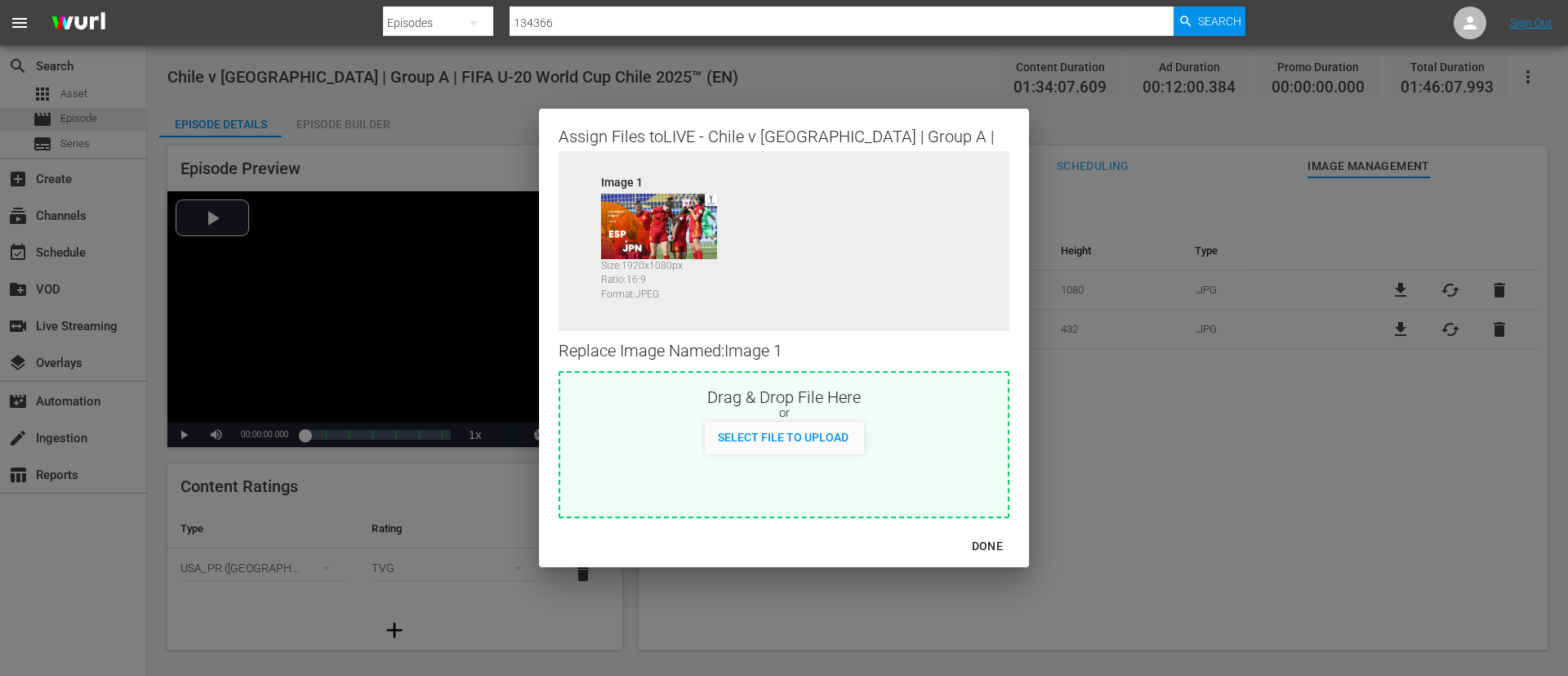
click at [791, 405] on div "Drag & Drop File Here" at bounding box center [784, 395] width 447 height 19
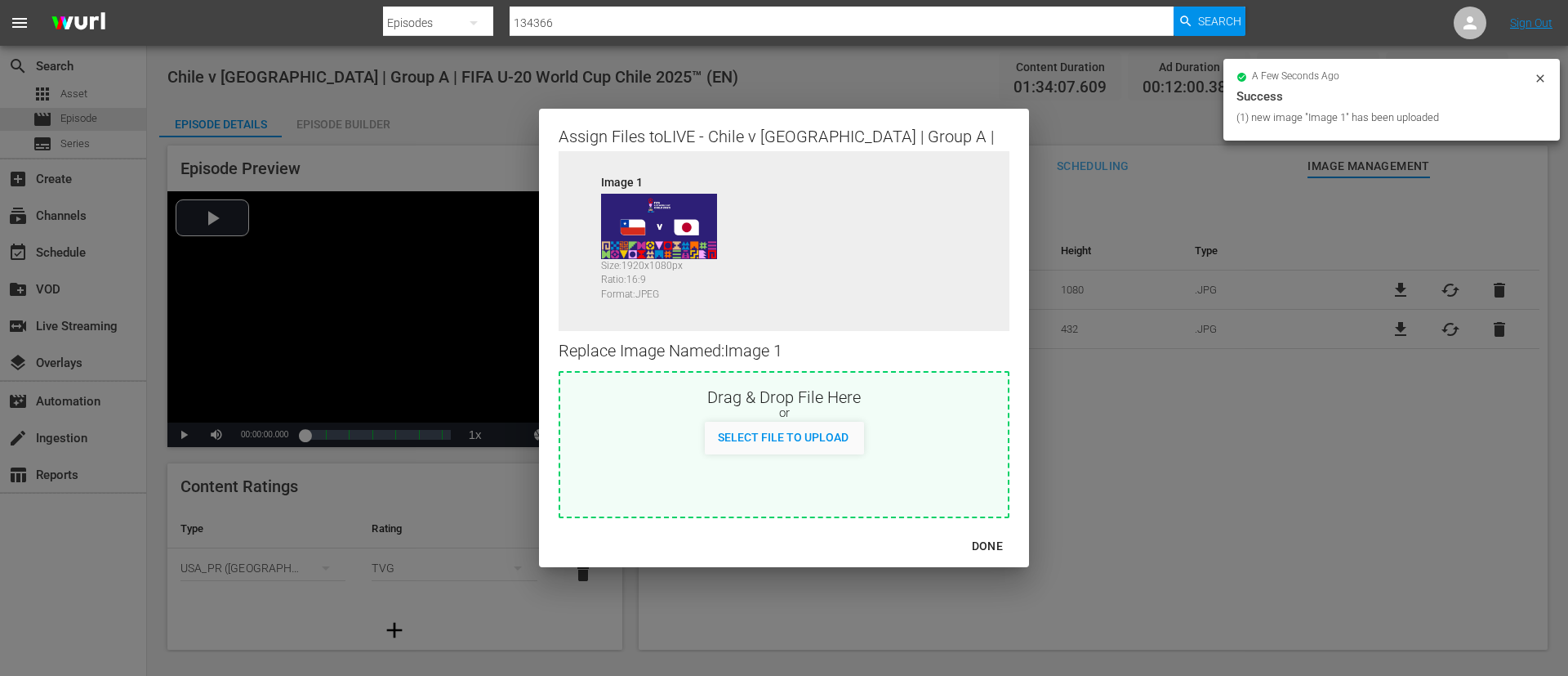
click at [995, 545] on div "DONE" at bounding box center [988, 546] width 57 height 20
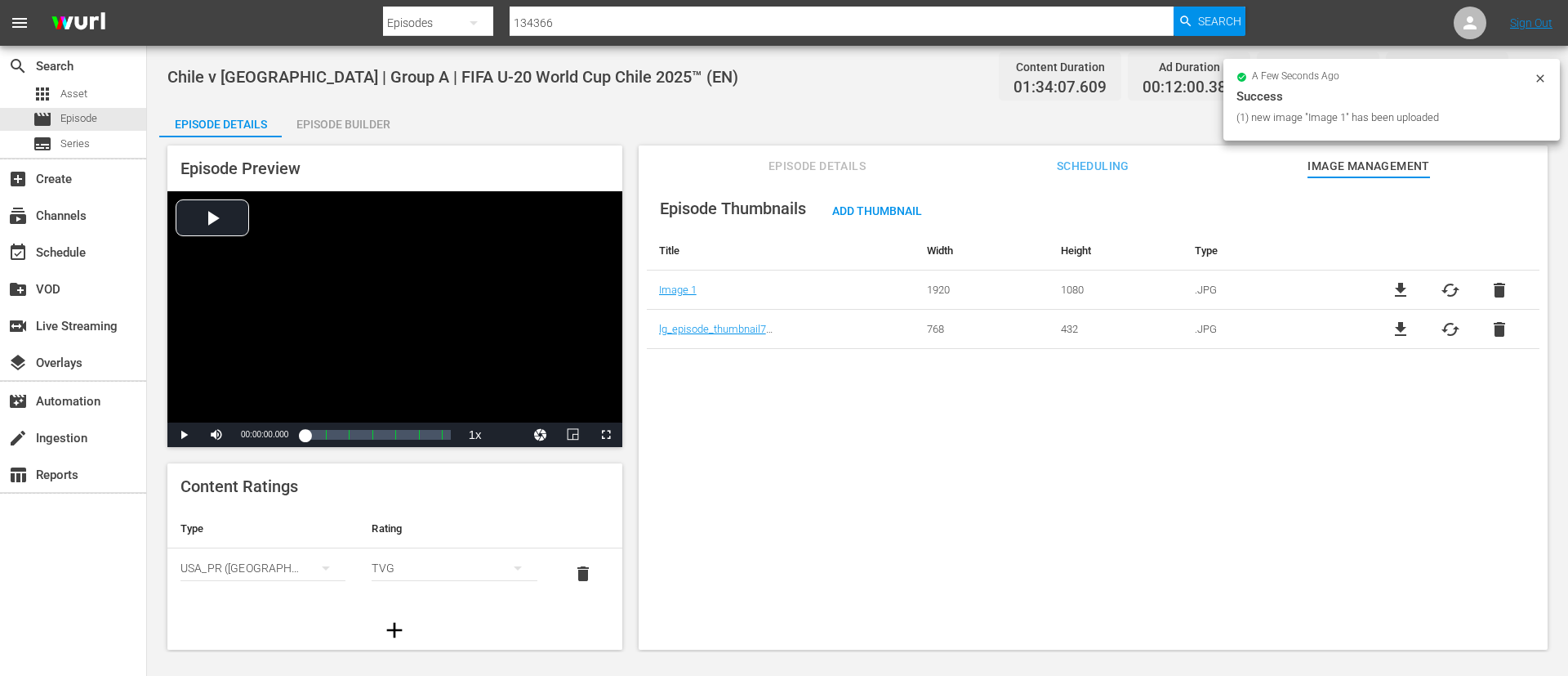
click at [1504, 333] on span "delete" at bounding box center [1499, 329] width 19 height 19
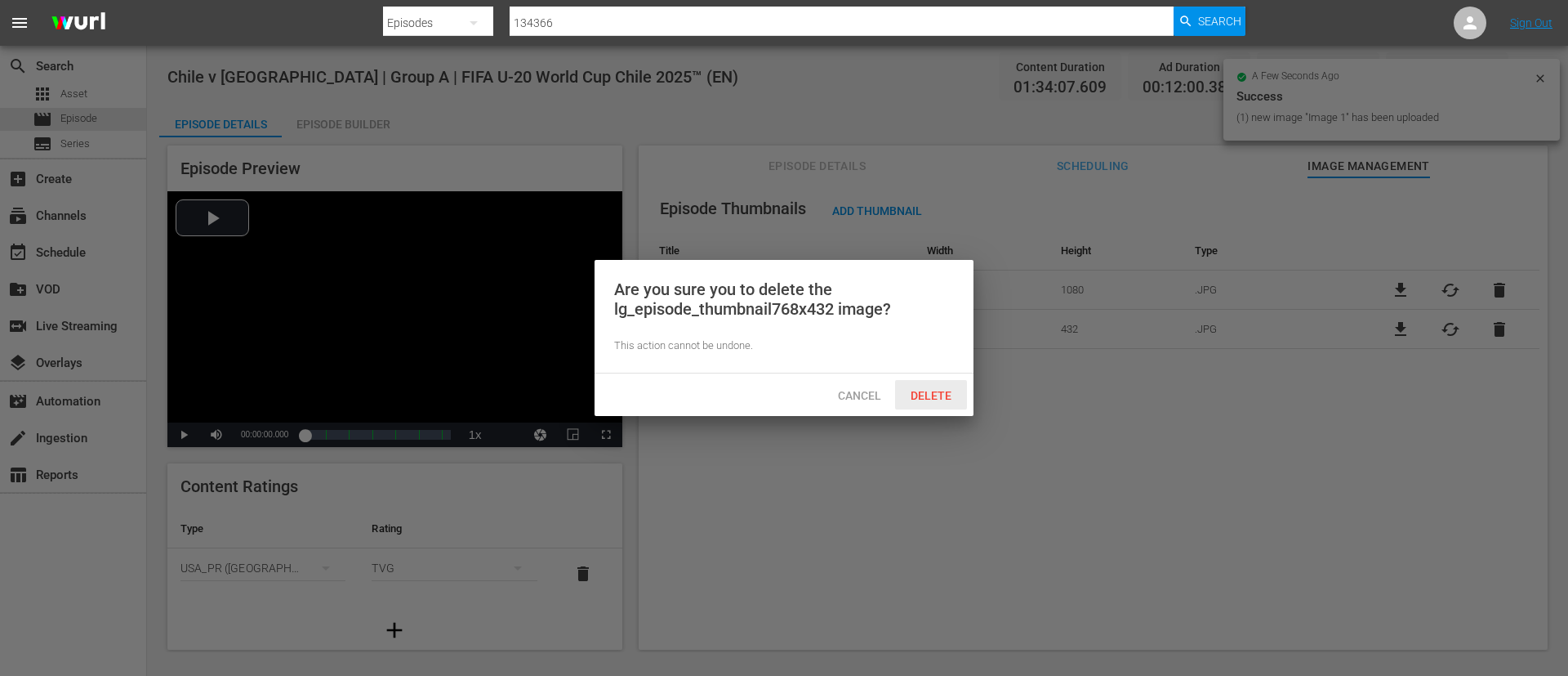
click at [940, 383] on div "Delete" at bounding box center [932, 395] width 72 height 30
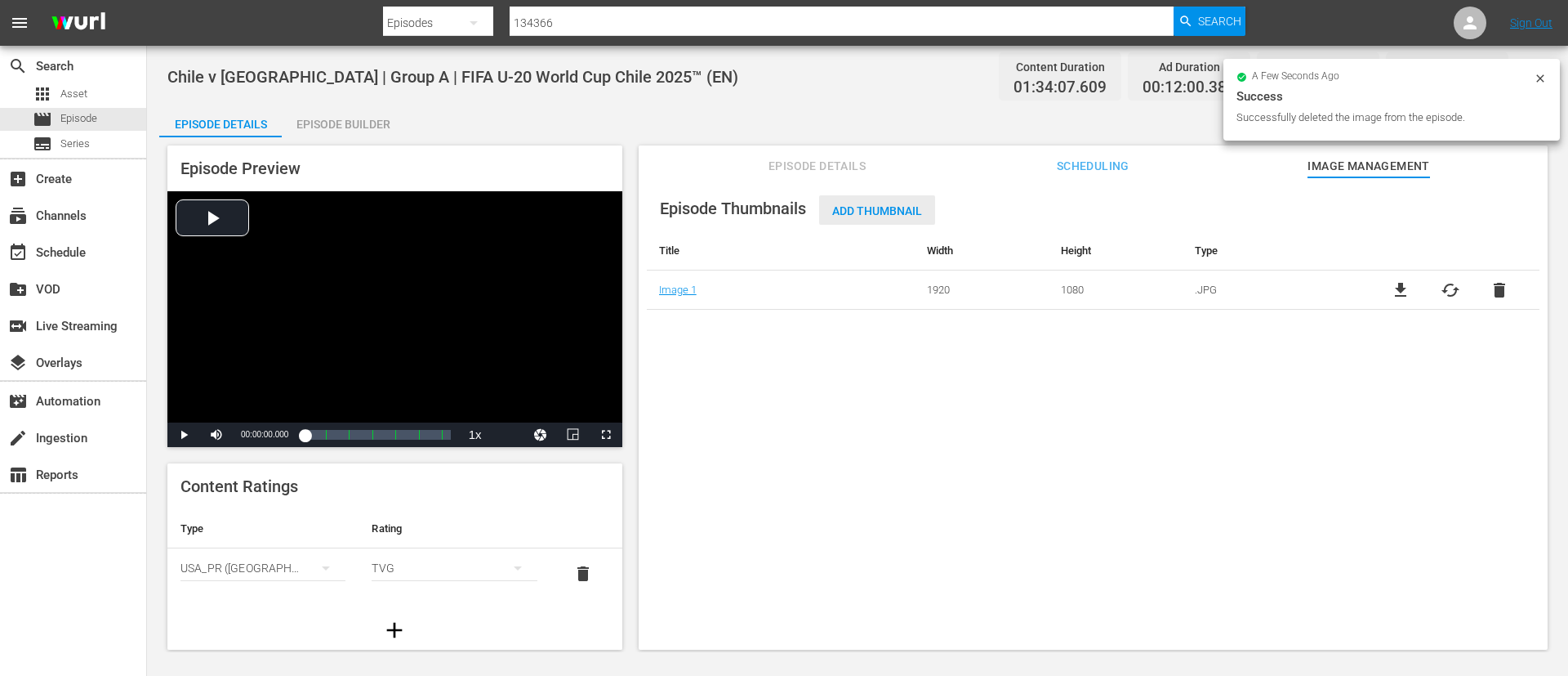
click at [887, 210] on span "Add Thumbnail" at bounding box center [877, 211] width 116 height 13
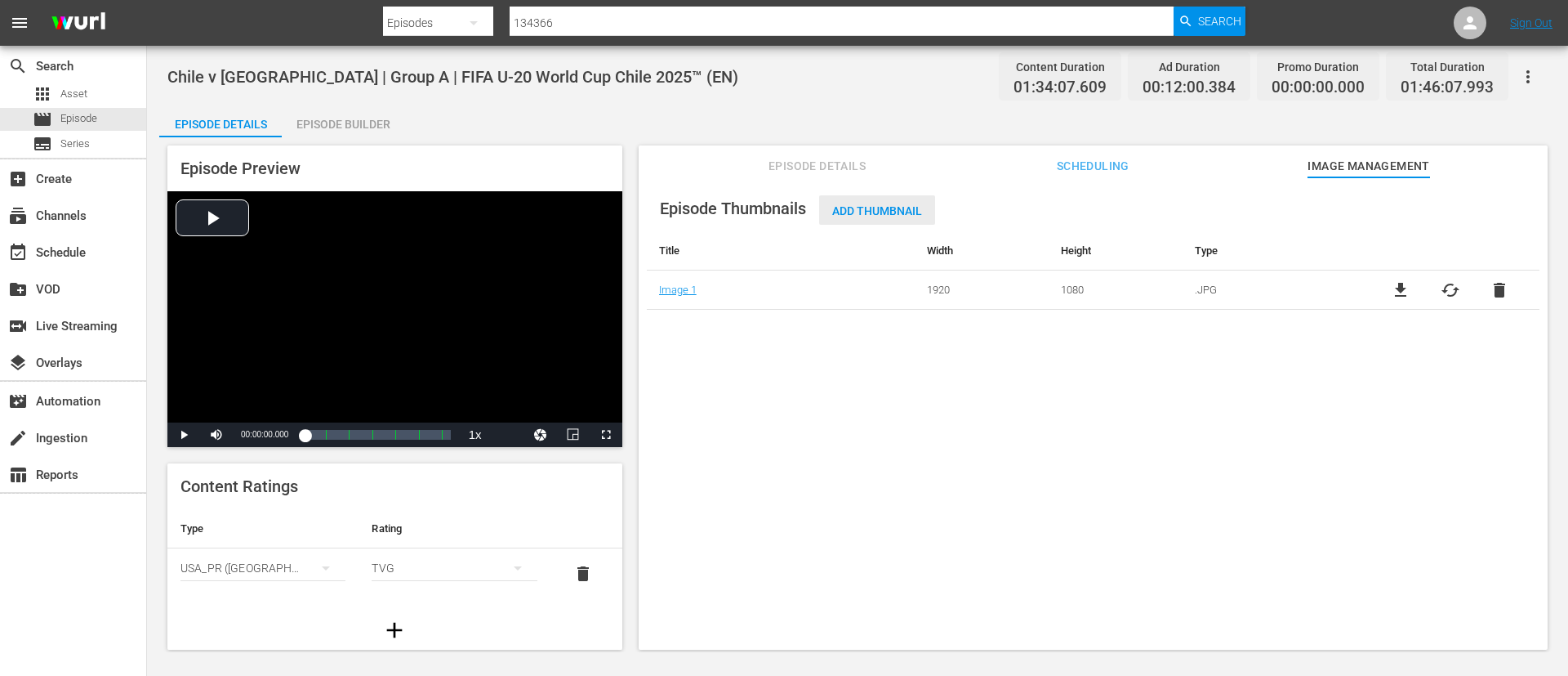
click at [861, 204] on span "Add Thumbnail" at bounding box center [877, 211] width 116 height 13
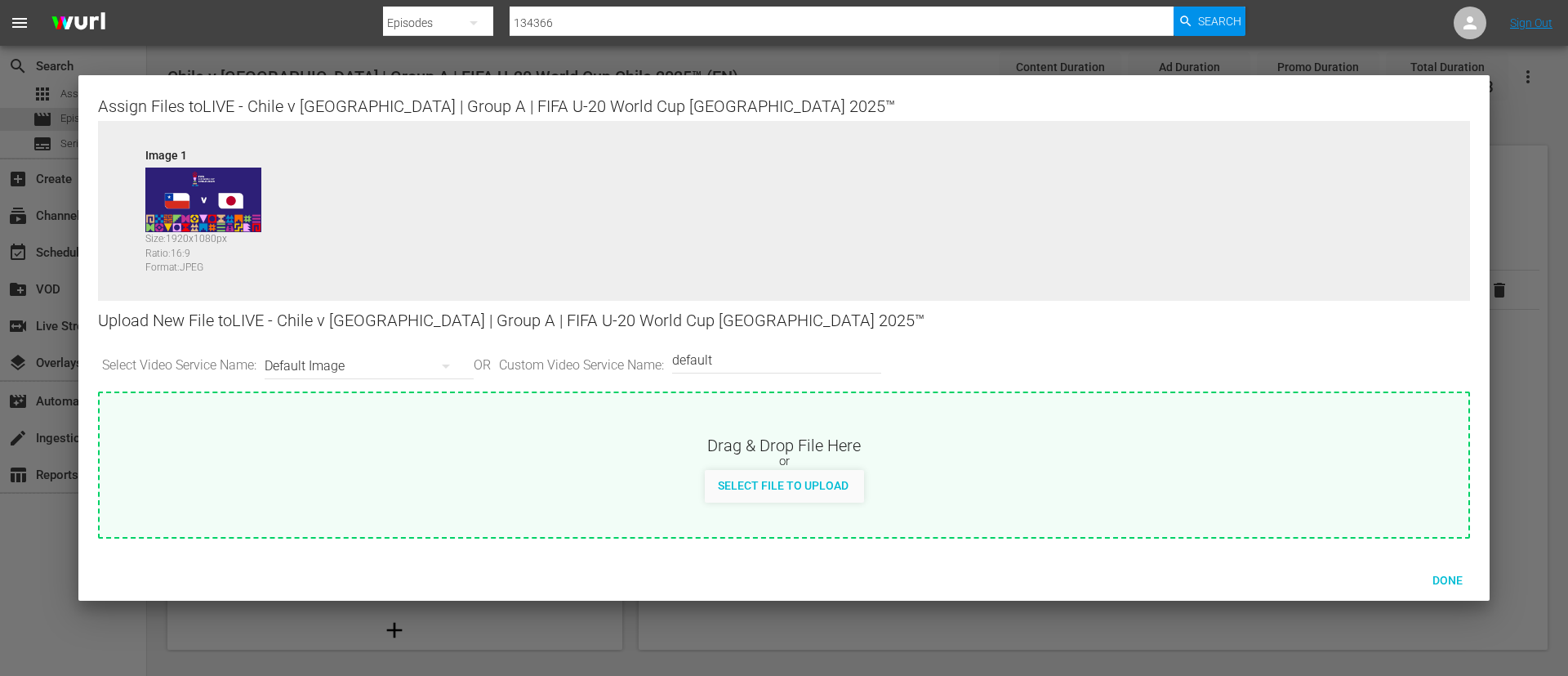
click at [800, 371] on div "Custom Video Service Name default" at bounding box center [773, 360] width 209 height 39
click at [777, 371] on hr at bounding box center [777, 372] width 0 height 2
click at [802, 367] on input "default" at bounding box center [773, 360] width 201 height 39
click at [773, 498] on div "Select File to Upload" at bounding box center [784, 485] width 157 height 30
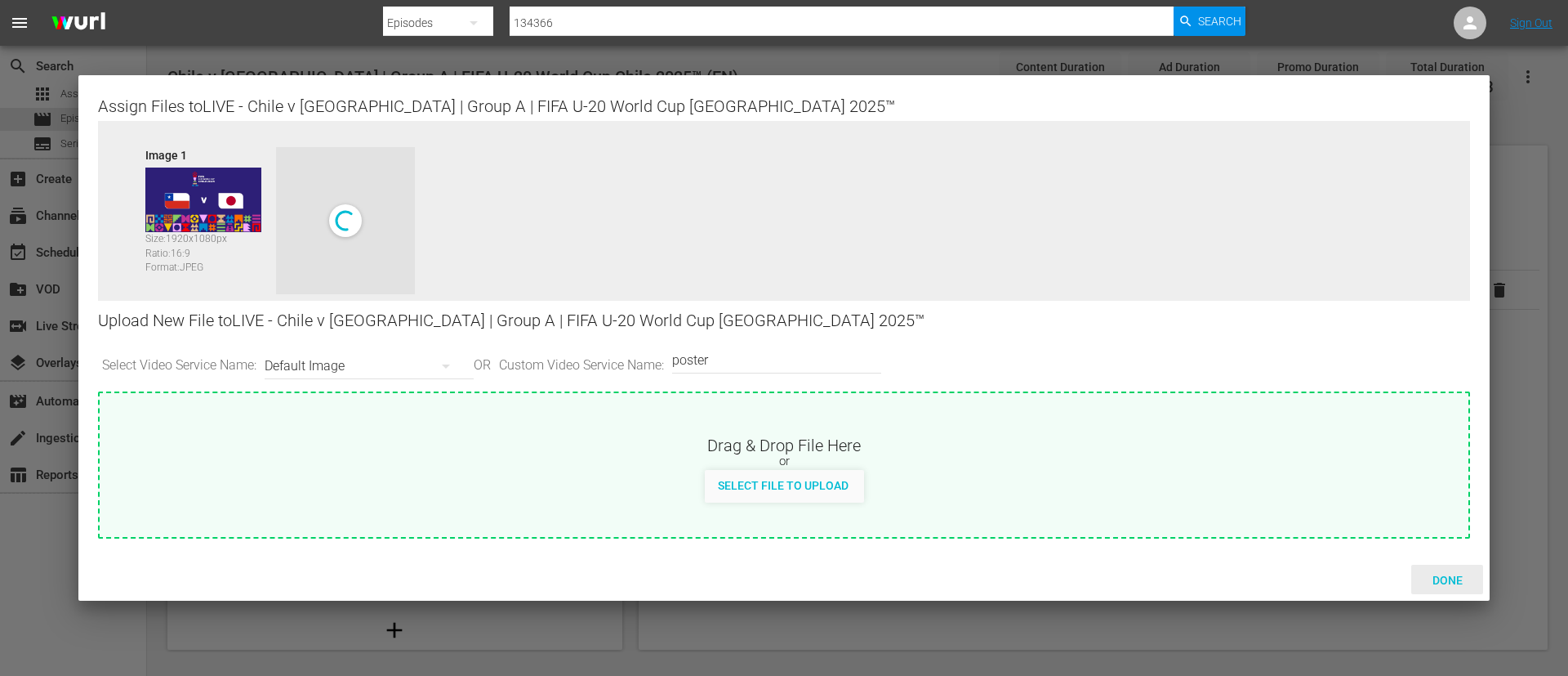
click at [1475, 572] on div "Done" at bounding box center [1448, 580] width 72 height 30
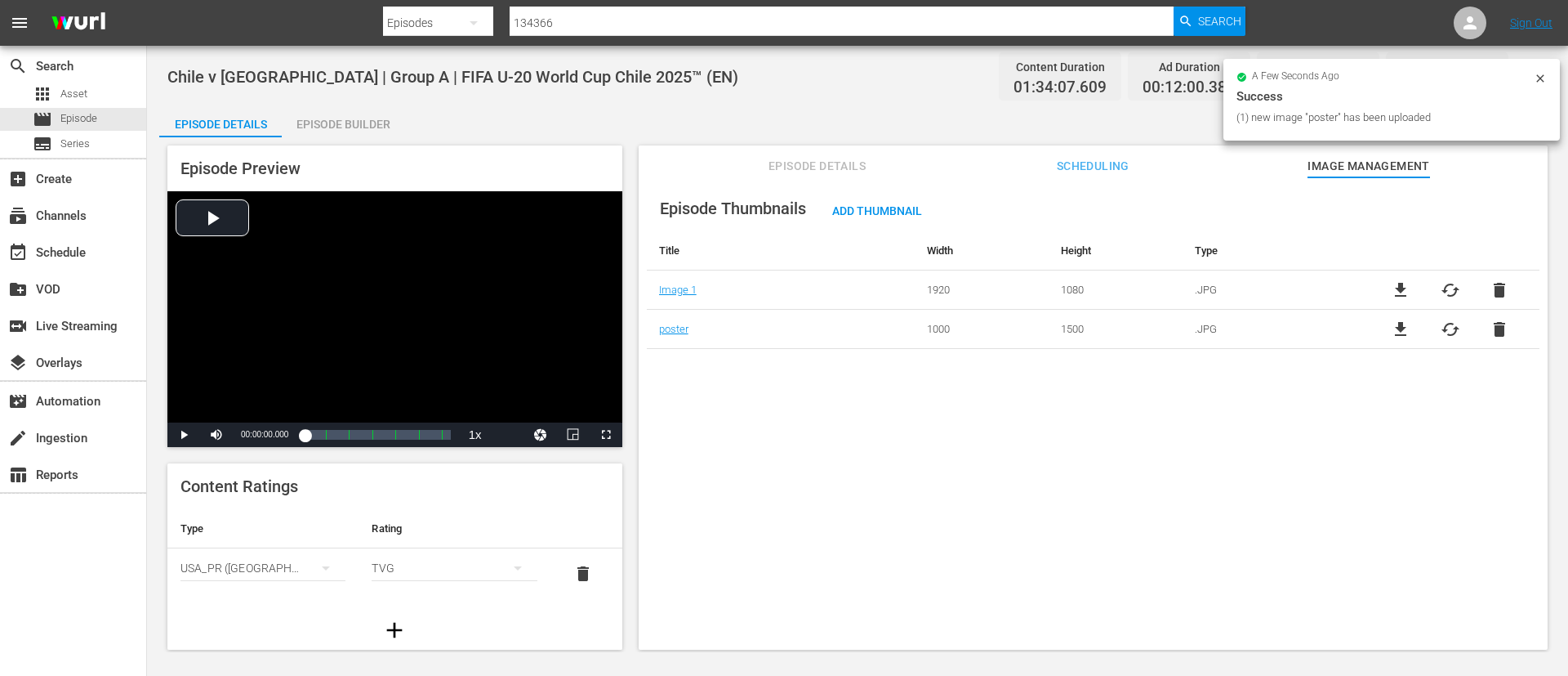
click at [379, 130] on div "Episode Builder" at bounding box center [343, 124] width 123 height 39
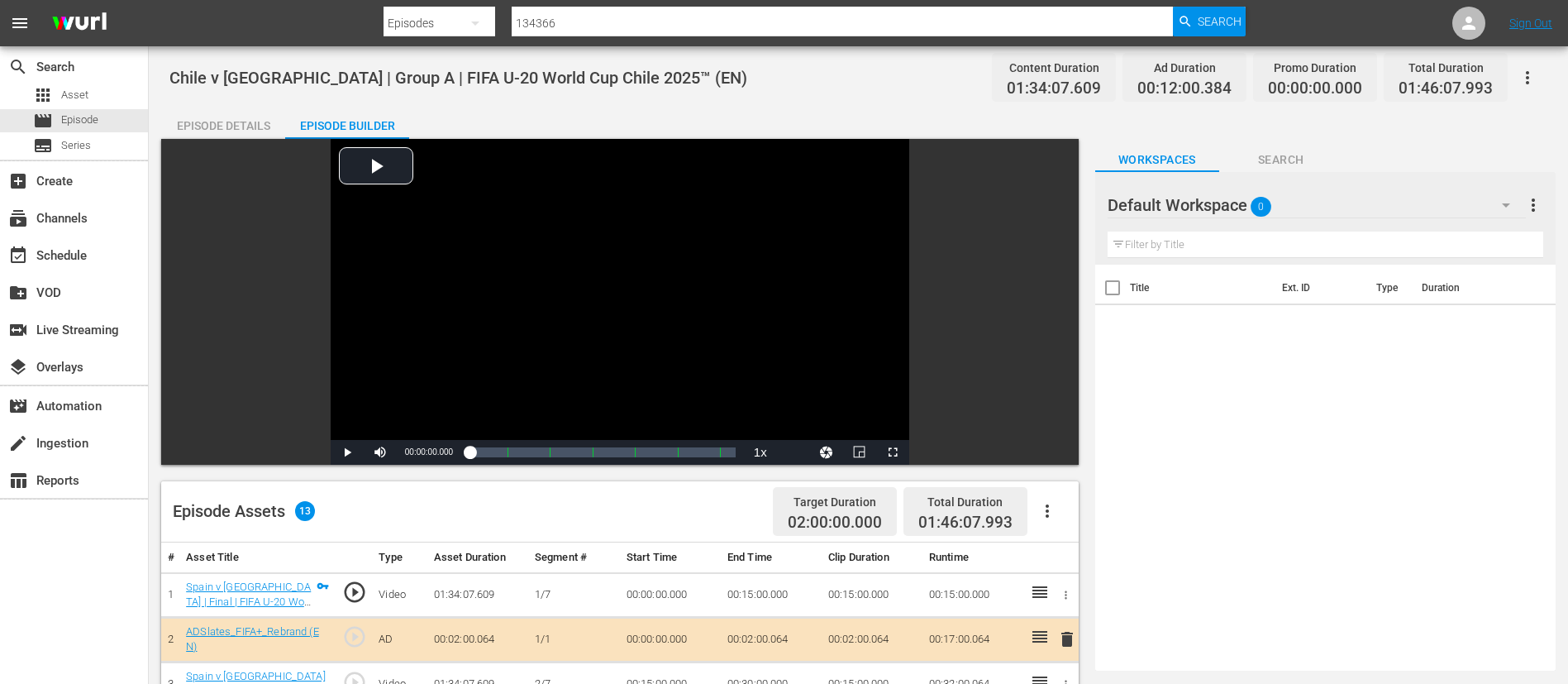
click at [1043, 505] on icon "button" at bounding box center [1047, 510] width 19 height 19
click at [1093, 538] on div "Clear Ads" at bounding box center [1097, 557] width 113 height 40
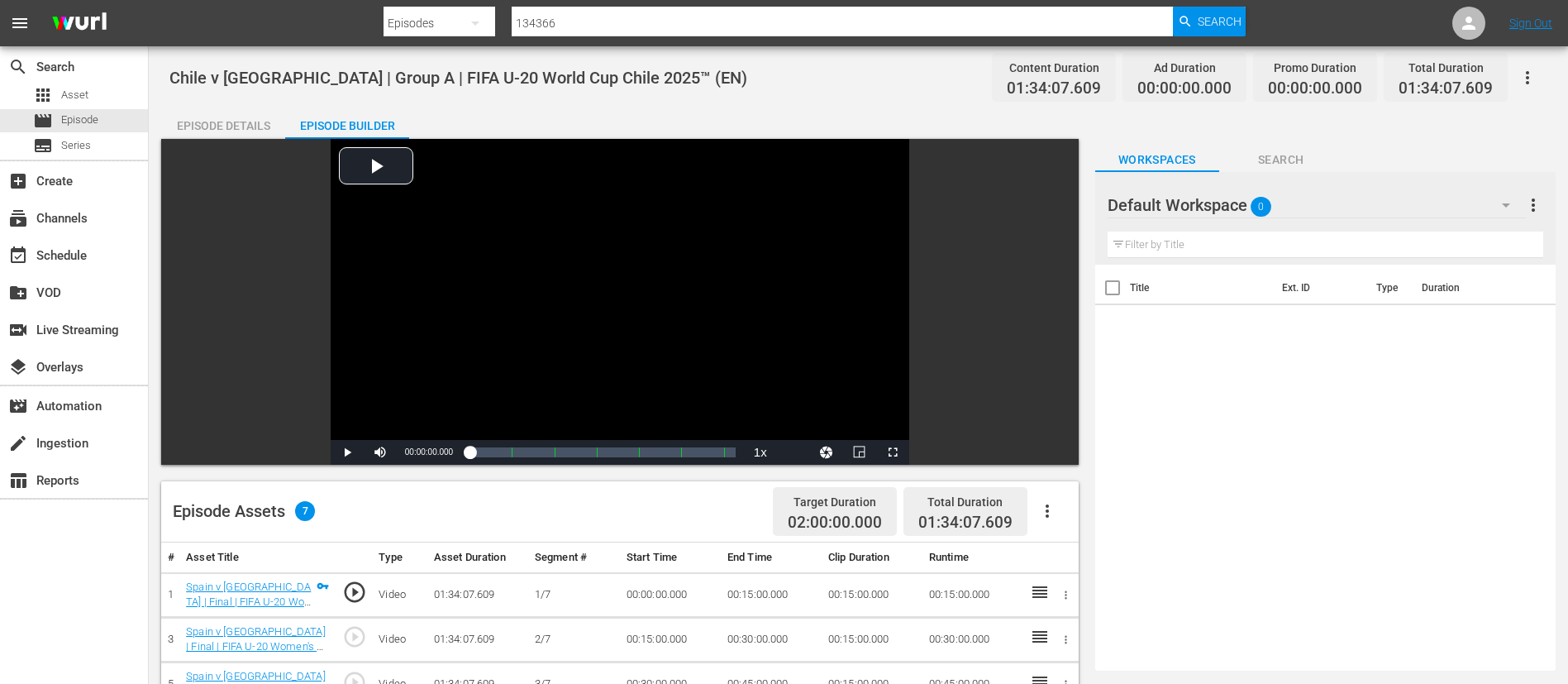
click at [1059, 503] on button "button" at bounding box center [1047, 510] width 40 height 40
click at [1109, 506] on div "Fill with Ads" at bounding box center [1097, 517] width 113 height 40
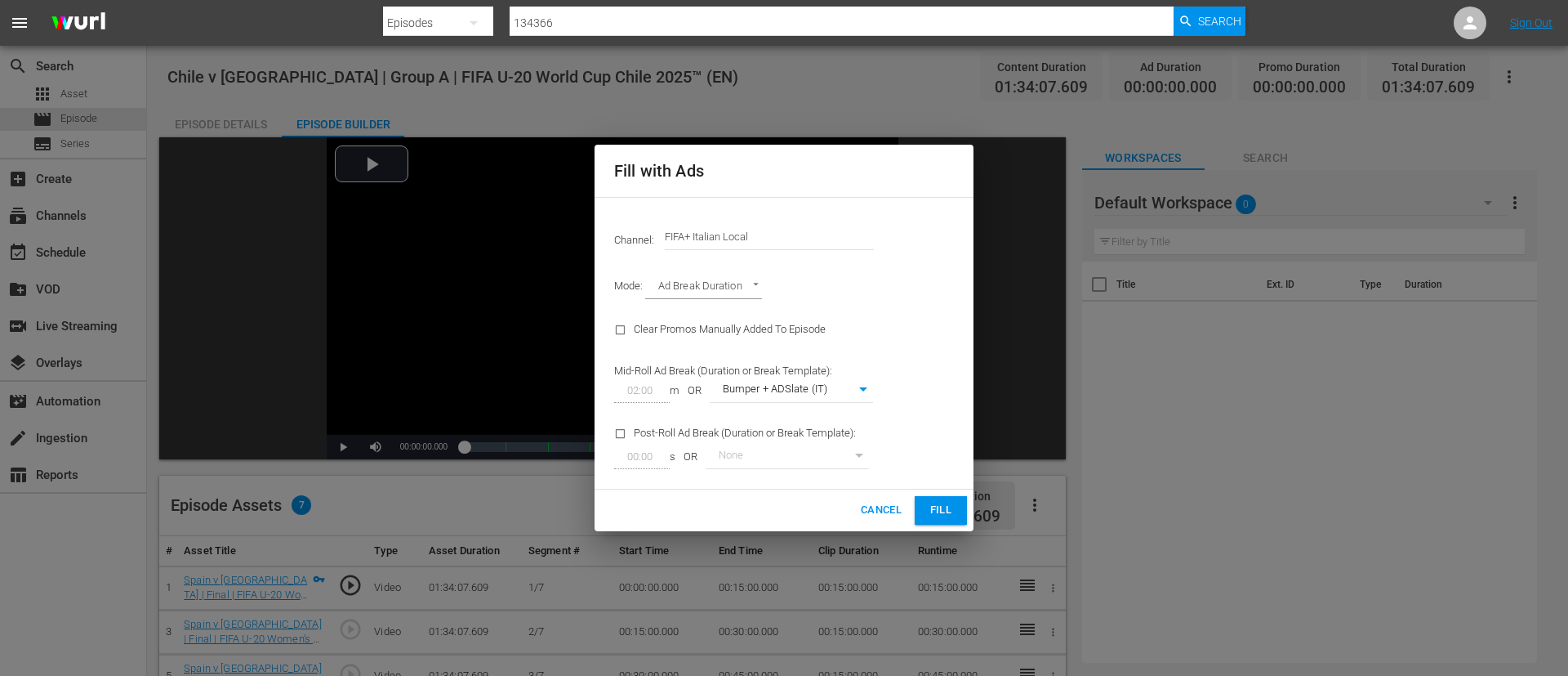
click at [791, 236] on input "FIFA+ Italian Local" at bounding box center [769, 237] width 209 height 39
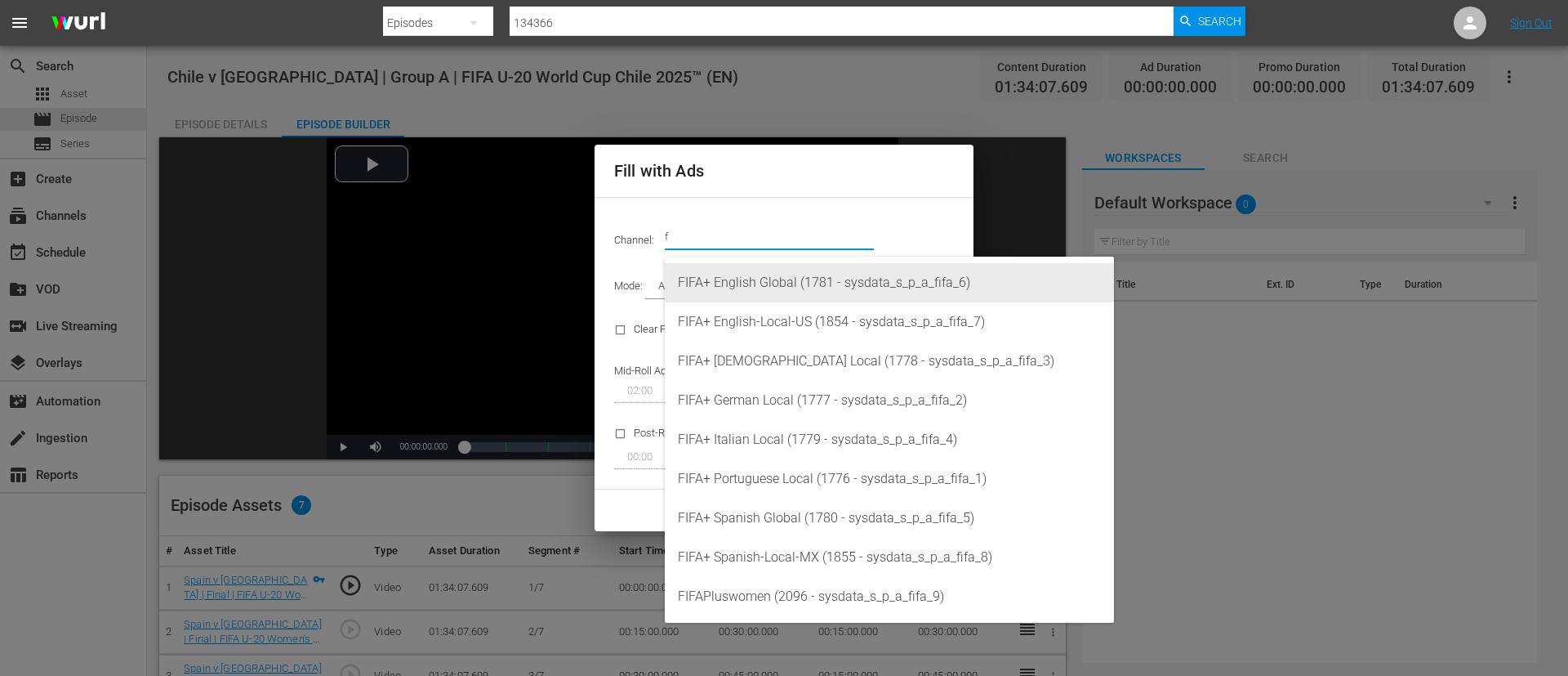
click at [796, 272] on div "FIFA+ English Global (1781 - sysdata_s_p_a_fifa_6)" at bounding box center [890, 283] width 423 height 39
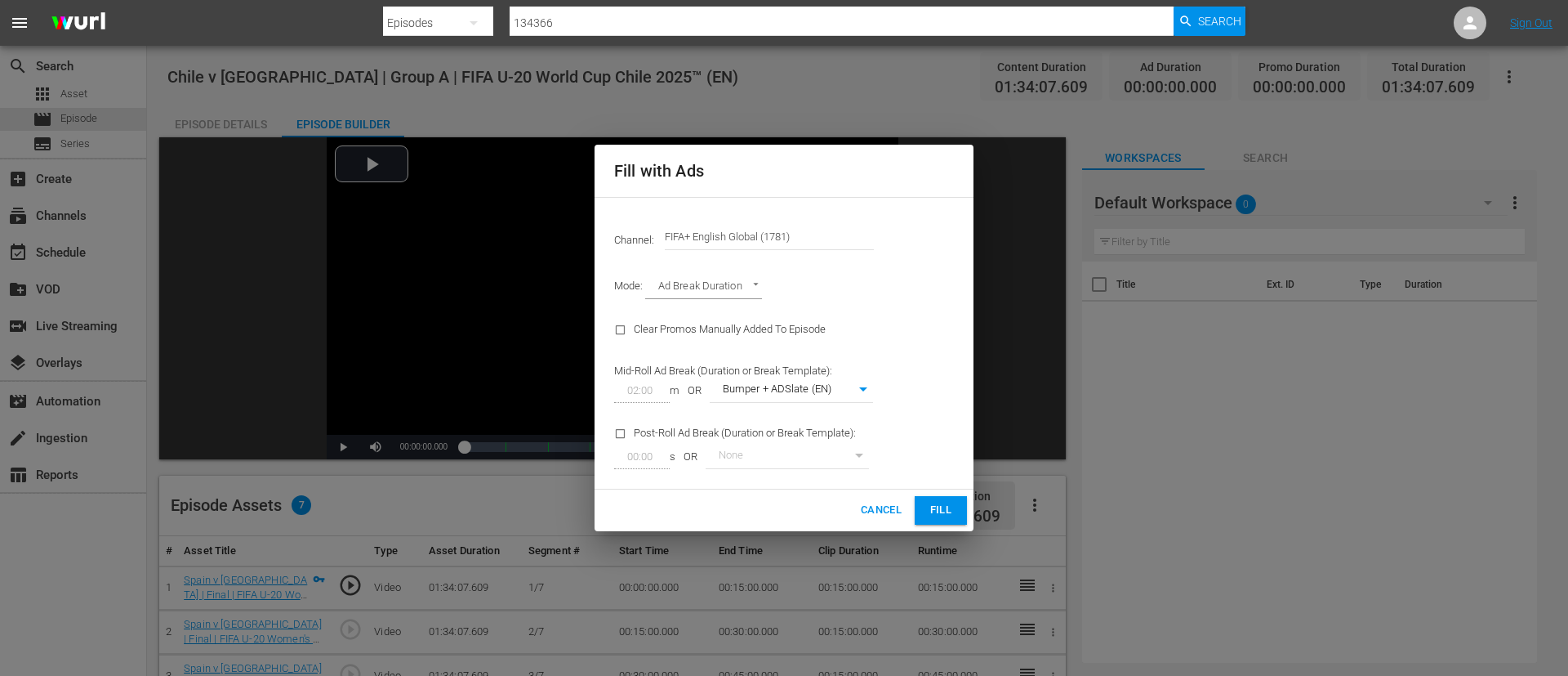
click at [960, 513] on button "Fill" at bounding box center [941, 510] width 53 height 28
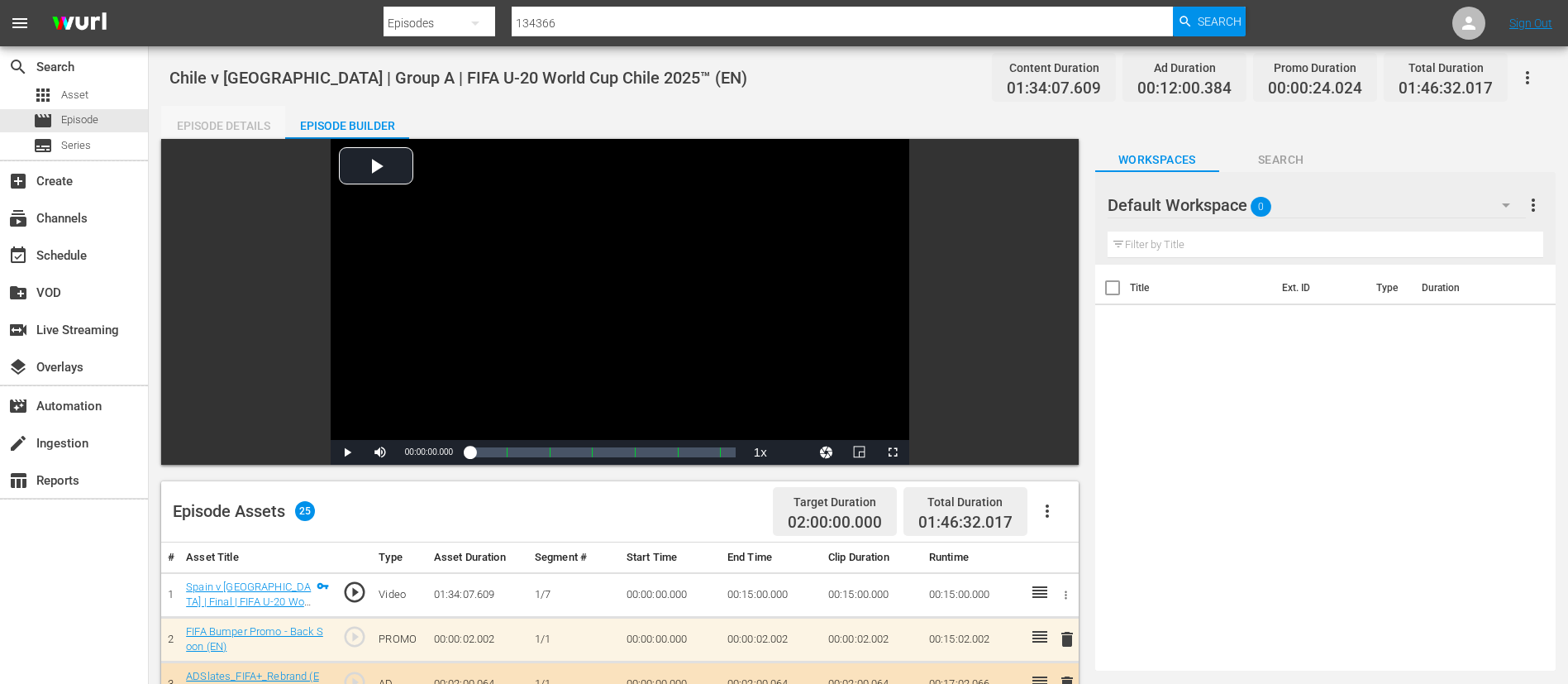
click at [278, 119] on div "Episode Details" at bounding box center [223, 125] width 124 height 40
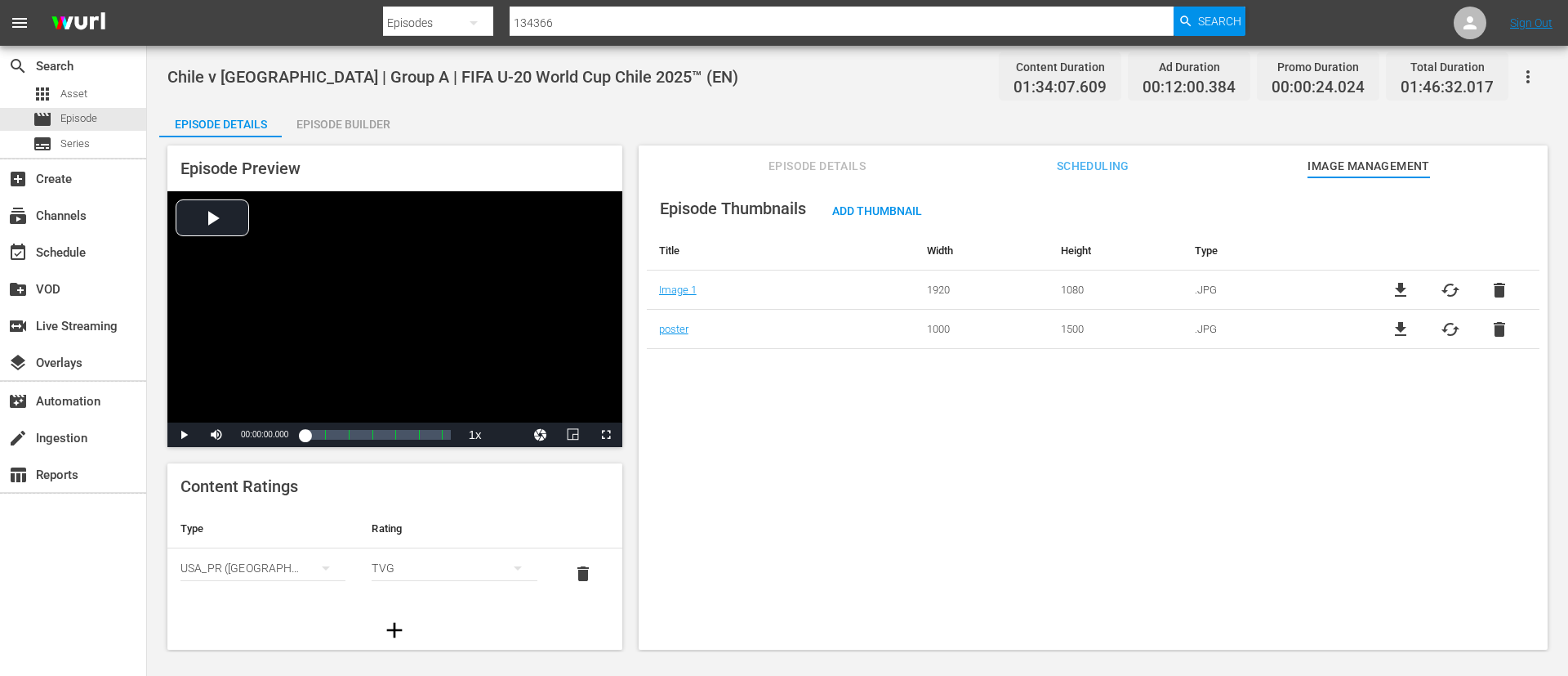
click at [815, 147] on button "Episode Details" at bounding box center [817, 161] width 123 height 33
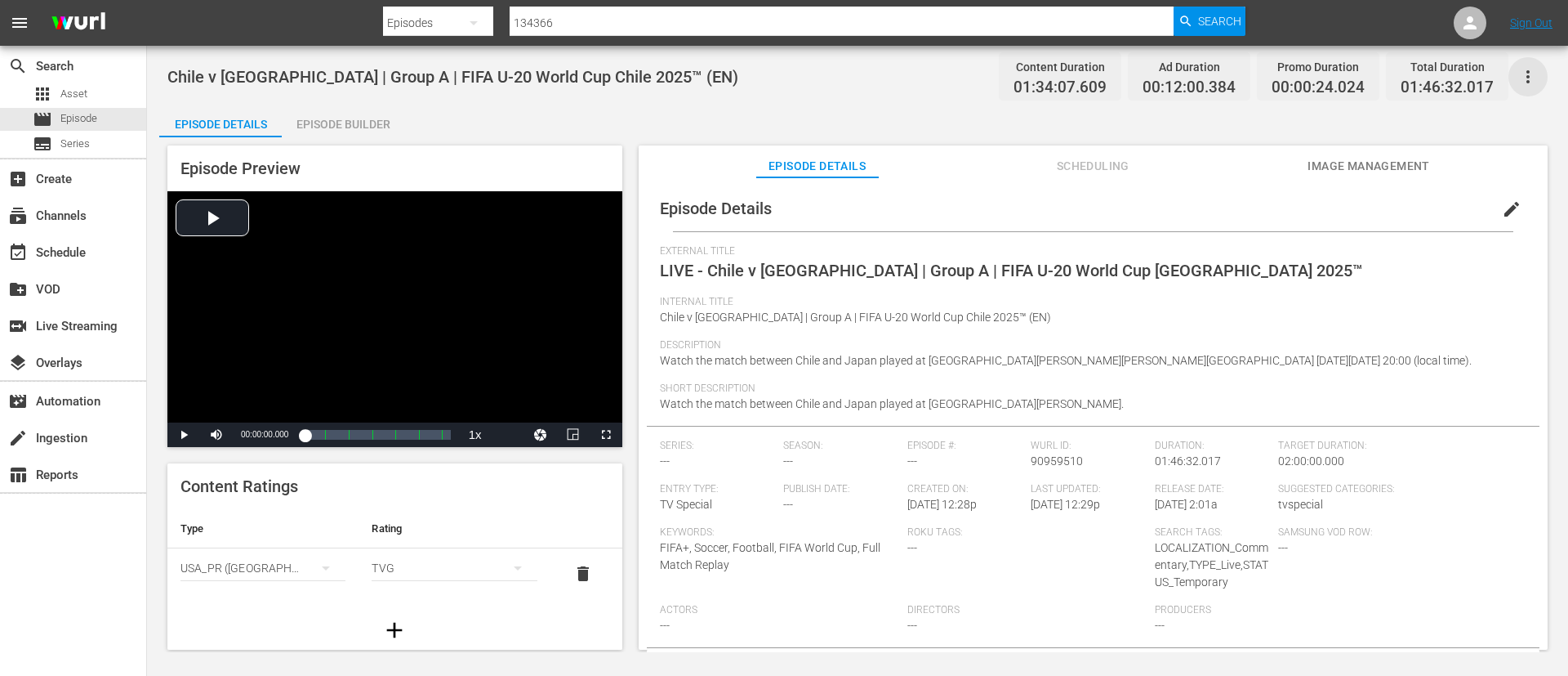
click at [1530, 76] on icon "button" at bounding box center [1528, 76] width 19 height 19
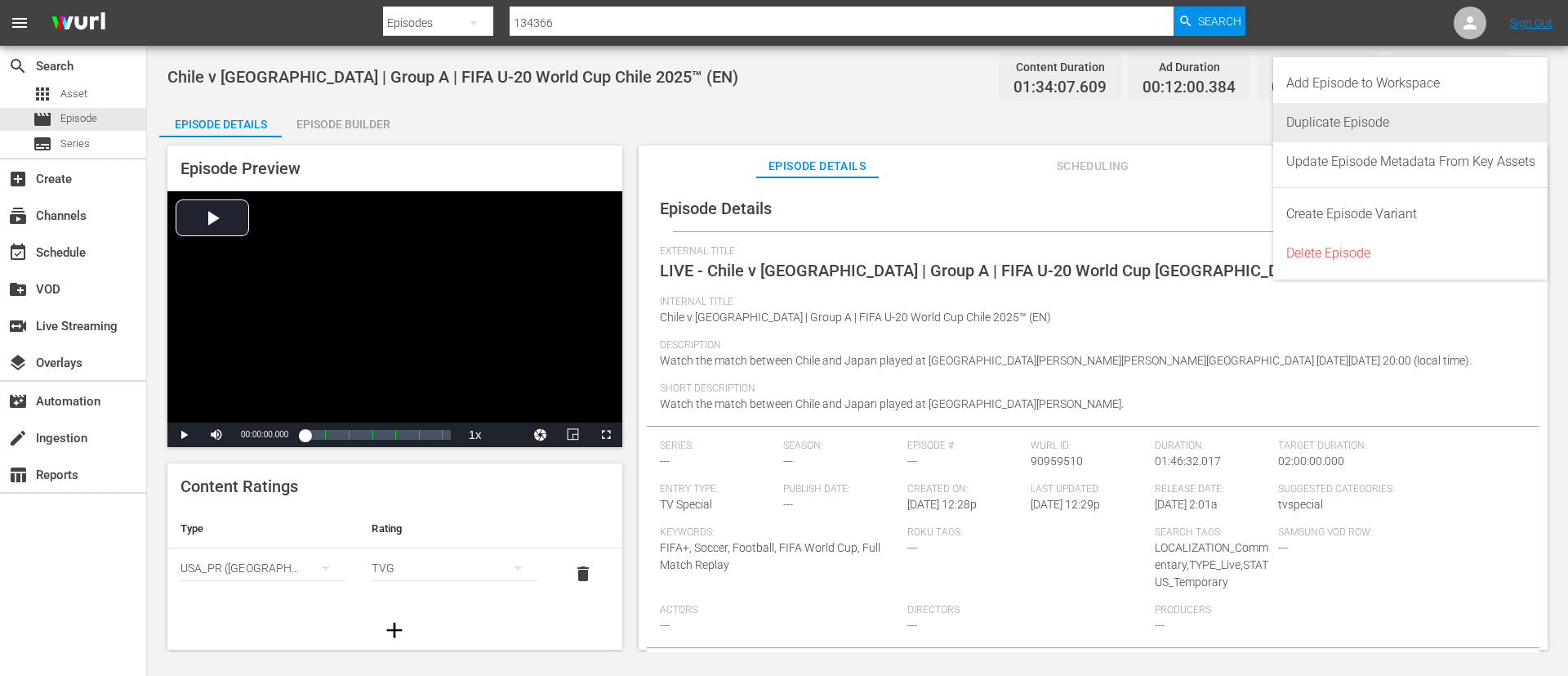
click at [1476, 123] on div "Duplicate Episode" at bounding box center [1411, 122] width 249 height 39
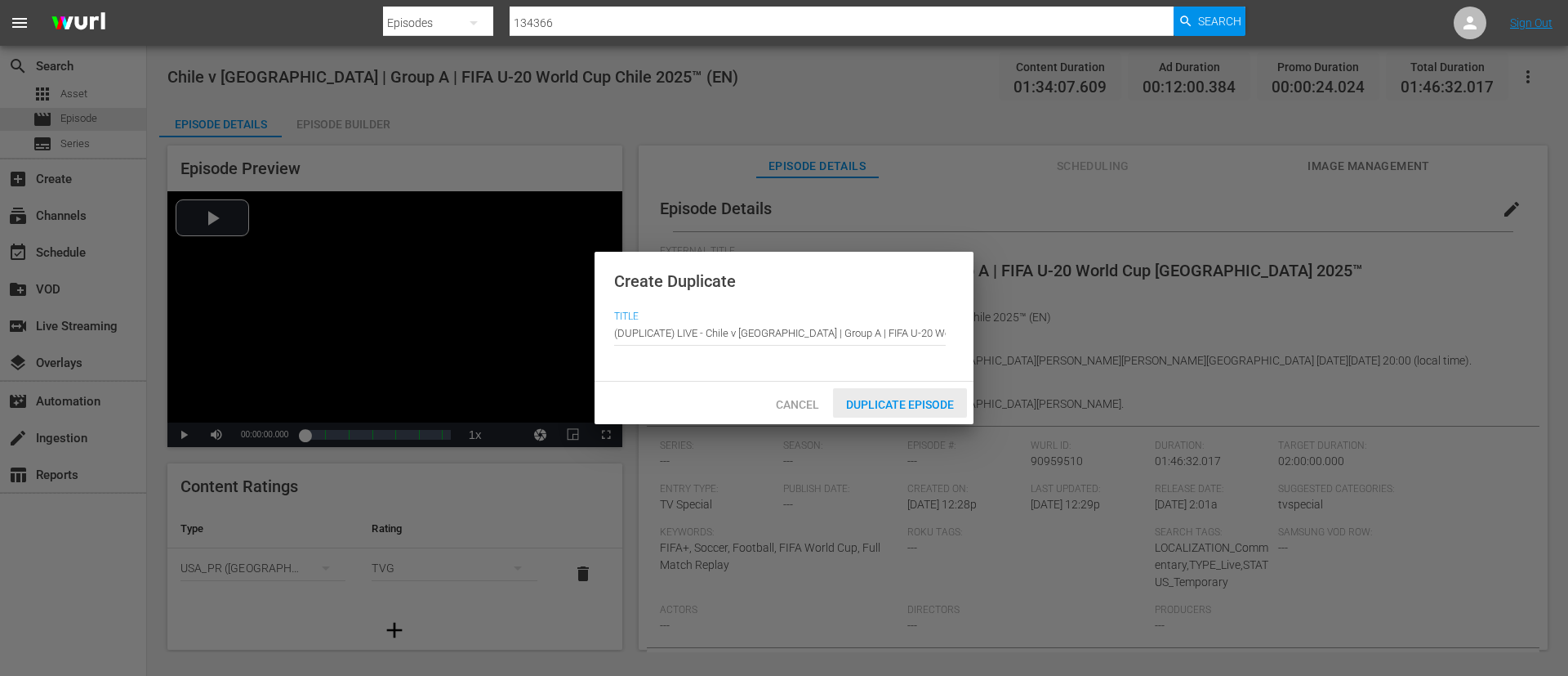
click at [878, 398] on span "Duplicate Episode" at bounding box center [900, 405] width 134 height 13
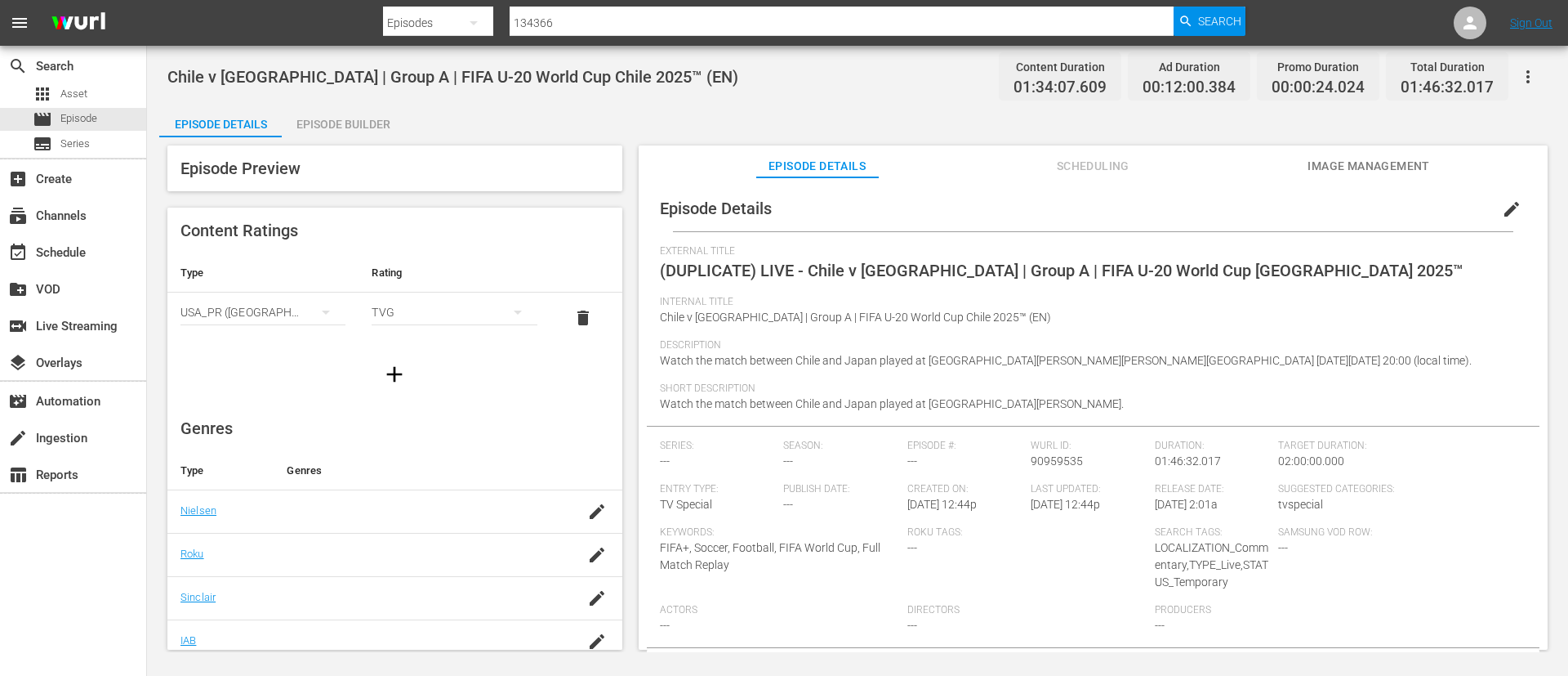
click at [1509, 210] on span "edit" at bounding box center [1511, 208] width 19 height 19
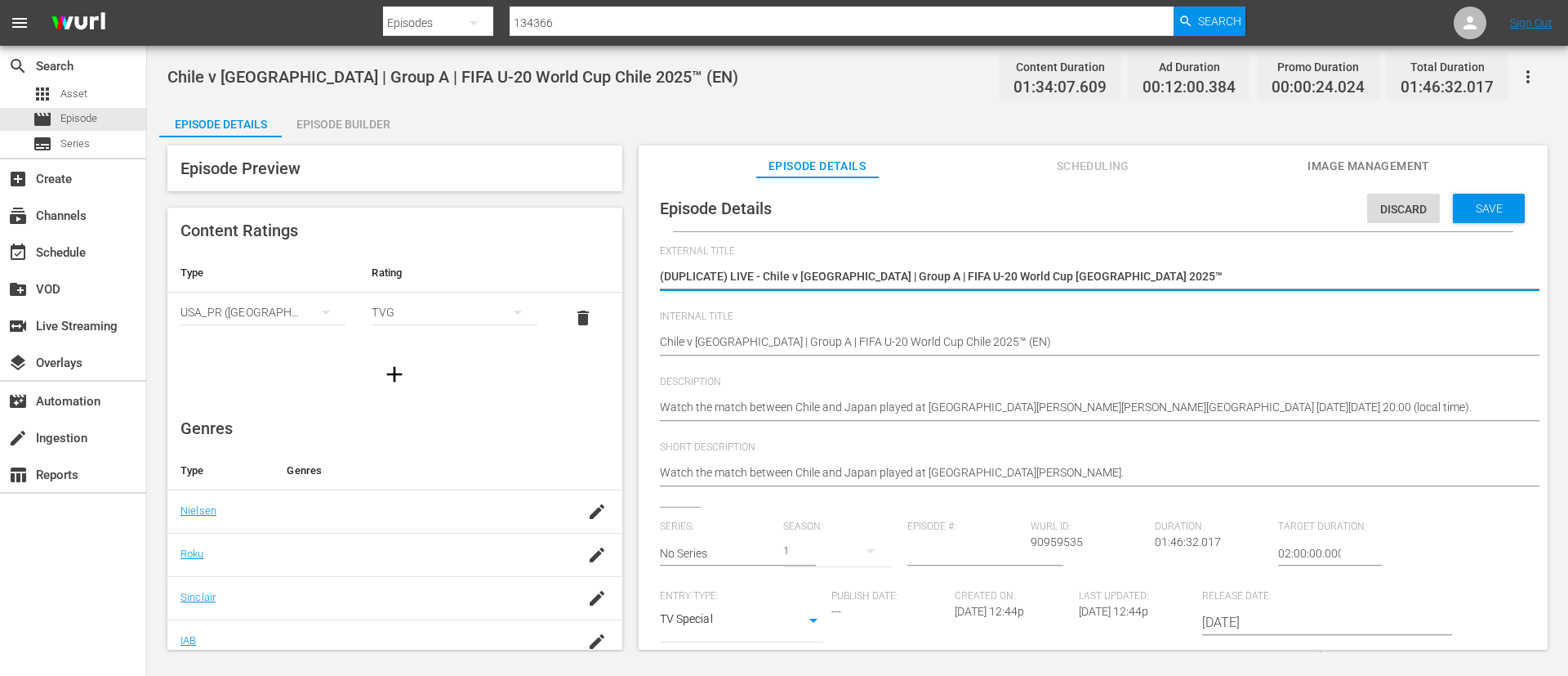
click at [1249, 281] on textarea "(DUPLICATE) LIVE - Chile v [GEOGRAPHIC_DATA] | Group A | FIFA U-20 World Cup [G…" at bounding box center [1089, 277] width 859 height 19
click at [1254, 277] on textarea "(DUPLICATE) LIVE - Chile v [GEOGRAPHIC_DATA] | Group A | FIFA U-20 World Cup [G…" at bounding box center [1089, 277] width 859 height 19
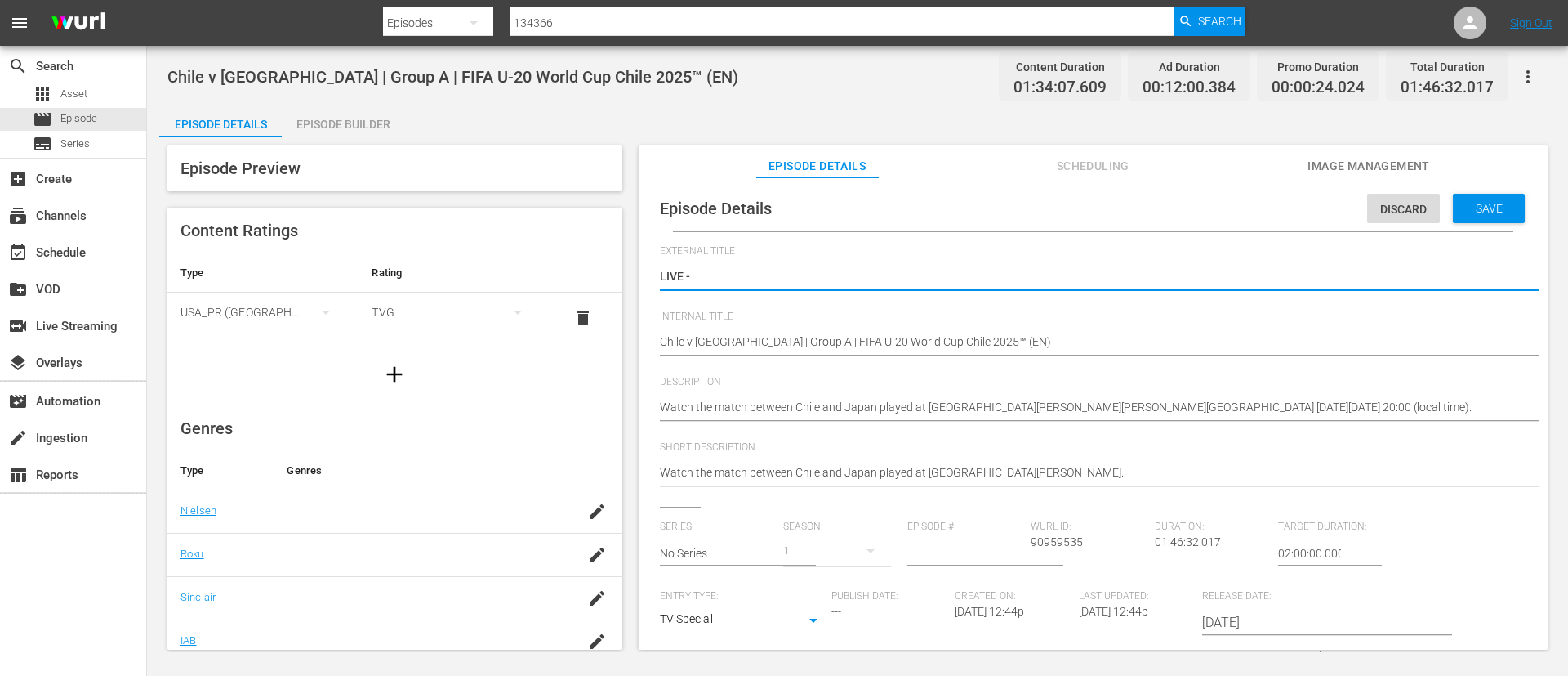
paste textarea "Chili - [GEOGRAPHIC_DATA] | Groupe A | Coupe du Monde U-20 de la FIFA, Chili 20…"
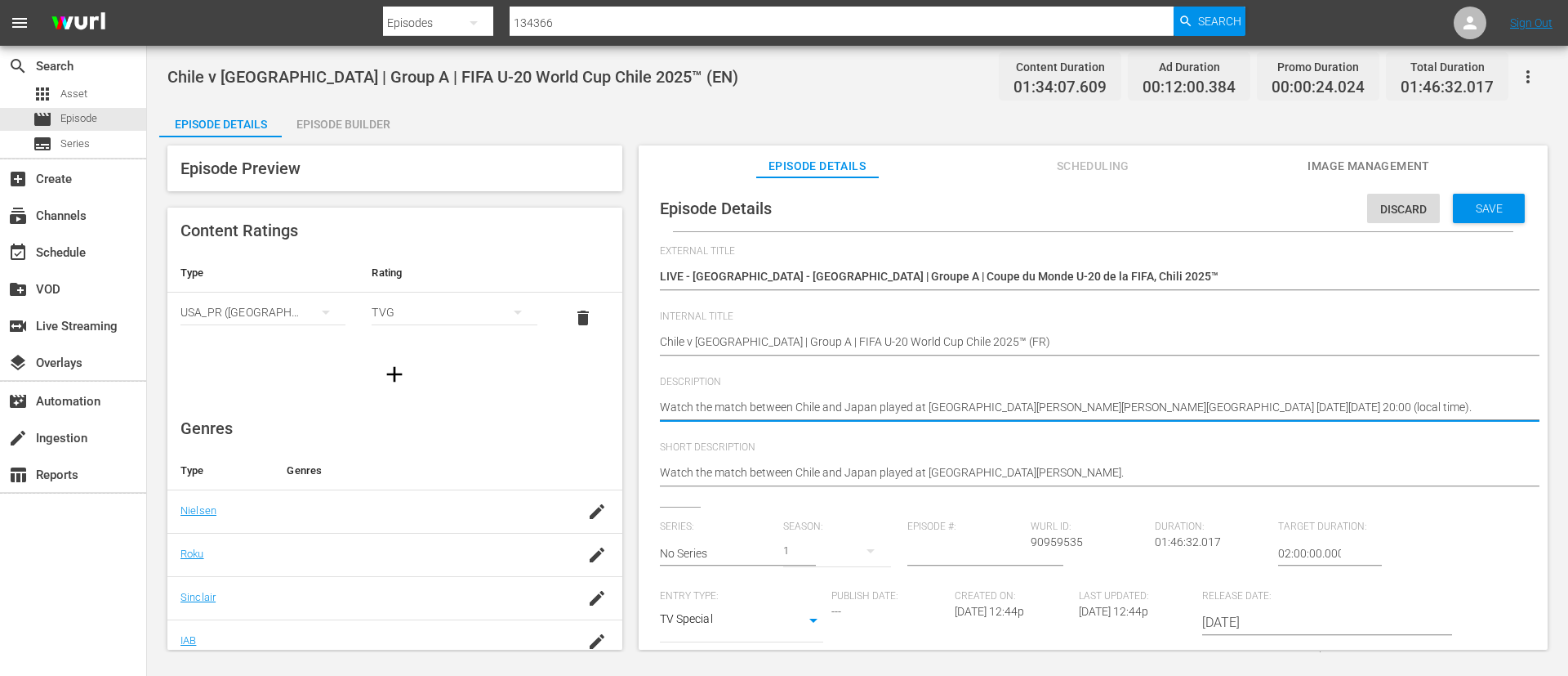
paste textarea "Regardez le match entre Chili et Japon au [GEOGRAPHIC_DATA][PERSON_NAME][PERSON…"
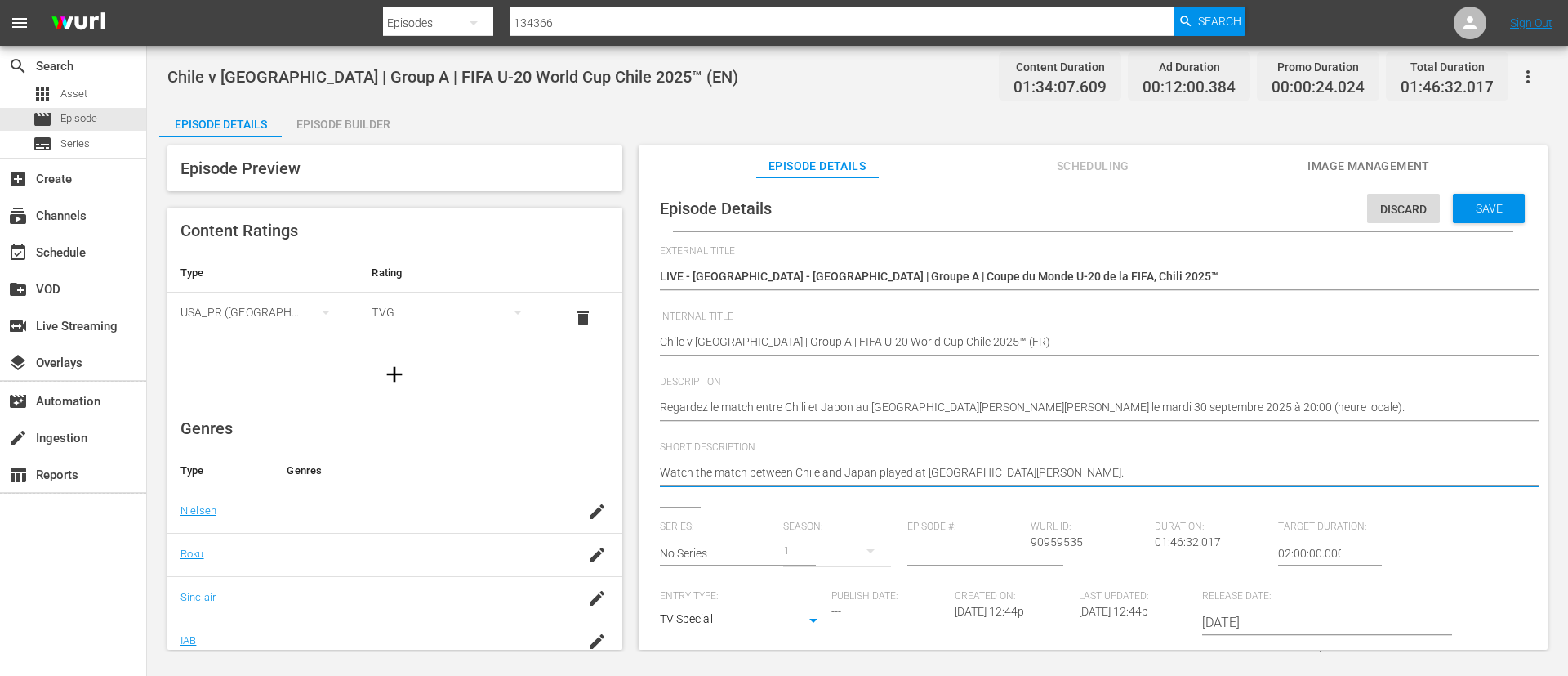
paste textarea "Regardez le match entre Chili et Japon au [GEOGRAPHIC_DATA][PERSON_NAME][PERSON…"
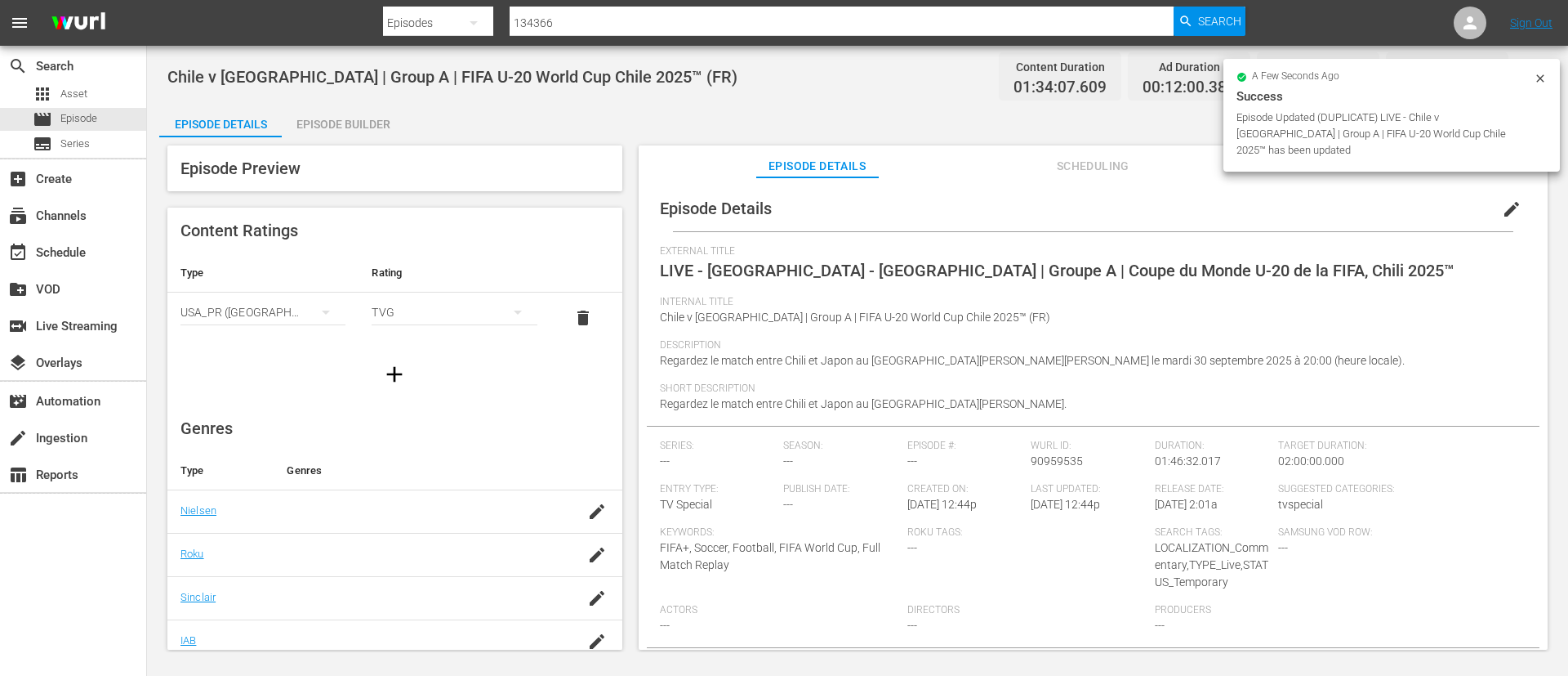
click at [341, 131] on div "Episode Builder" at bounding box center [343, 124] width 123 height 39
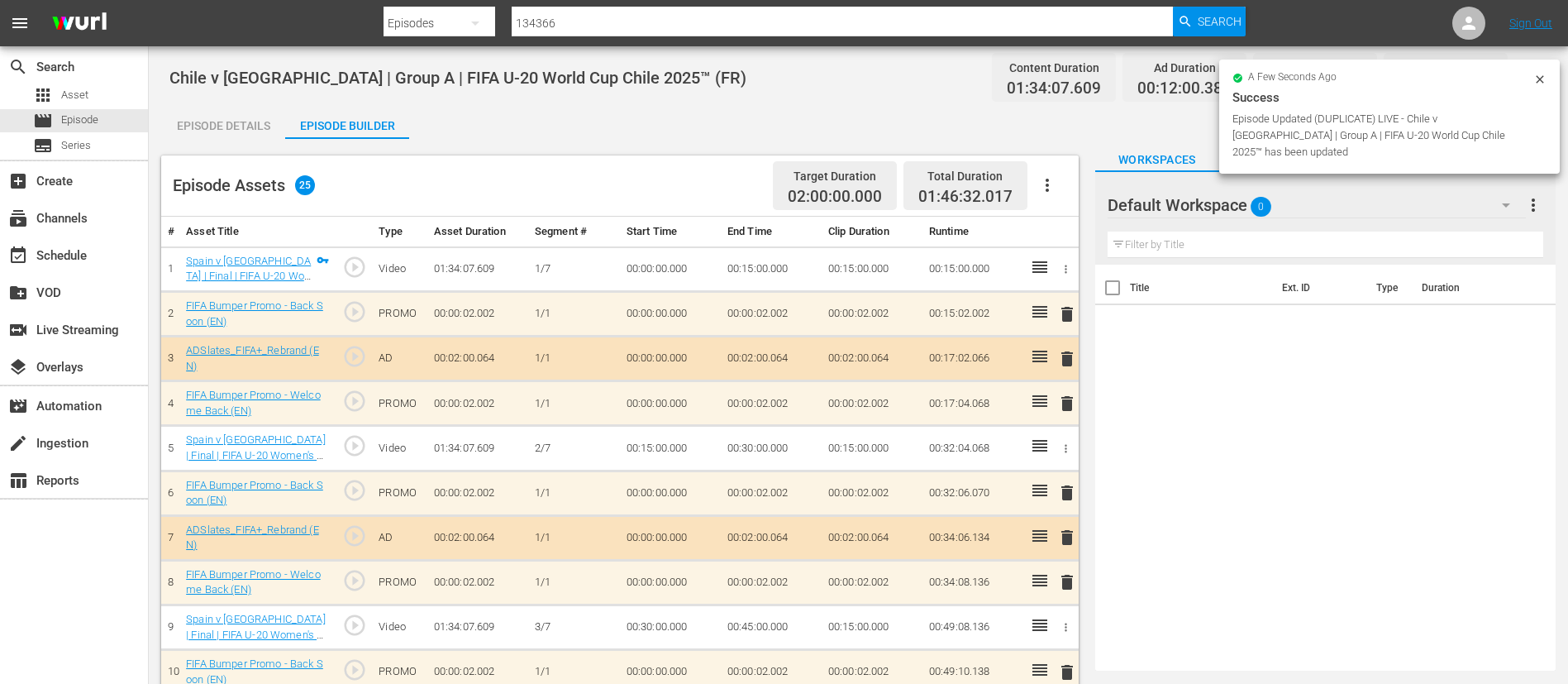
click at [1052, 192] on icon "button" at bounding box center [1047, 185] width 19 height 19
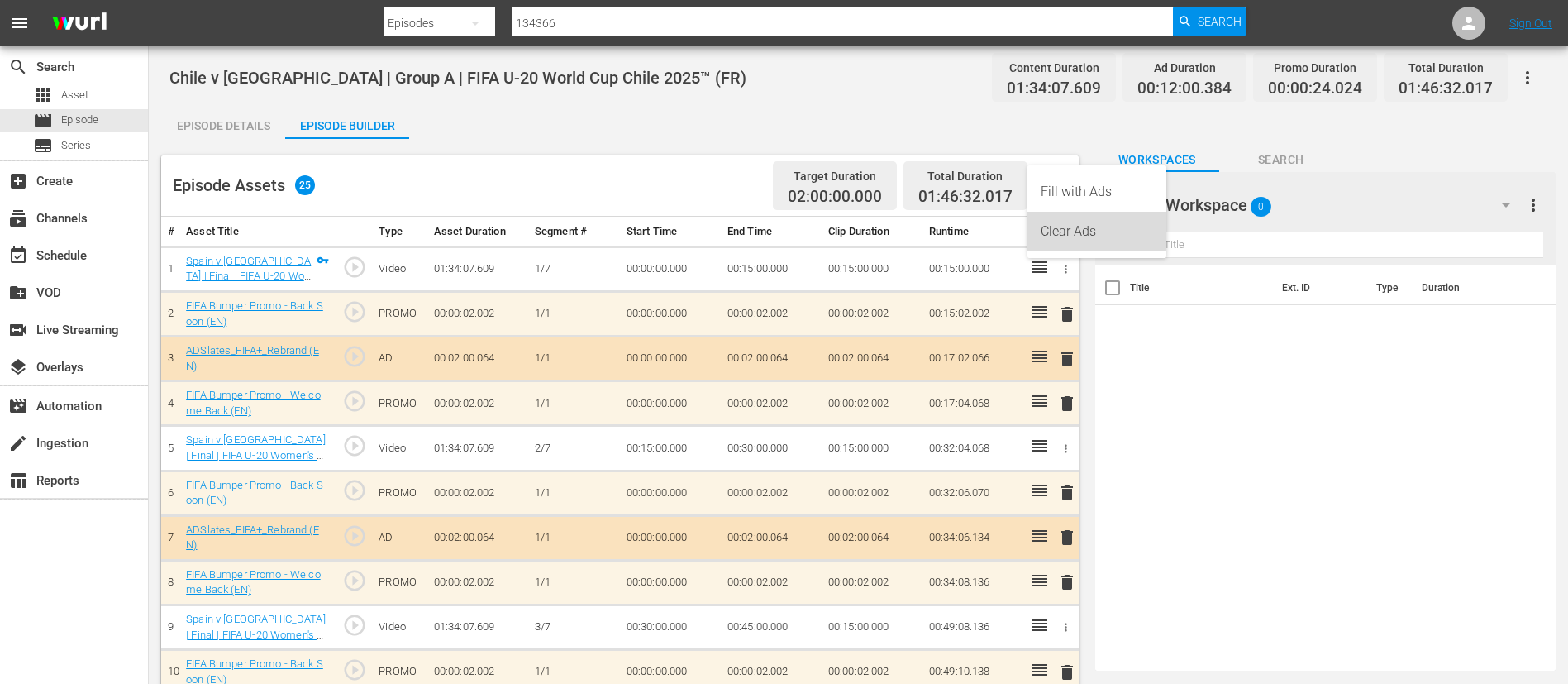
click at [1080, 229] on div "Clear Ads" at bounding box center [1097, 231] width 113 height 40
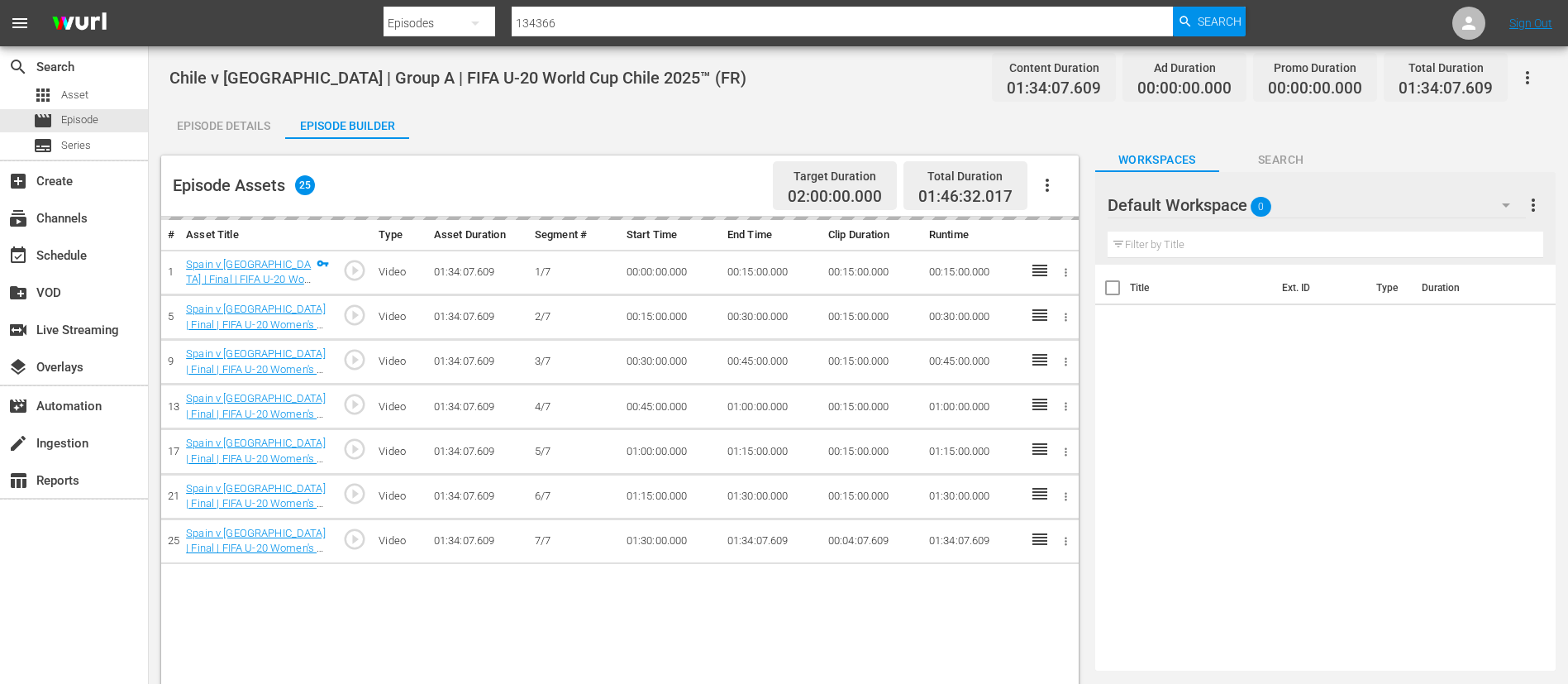
click at [1059, 178] on button "button" at bounding box center [1047, 185] width 40 height 40
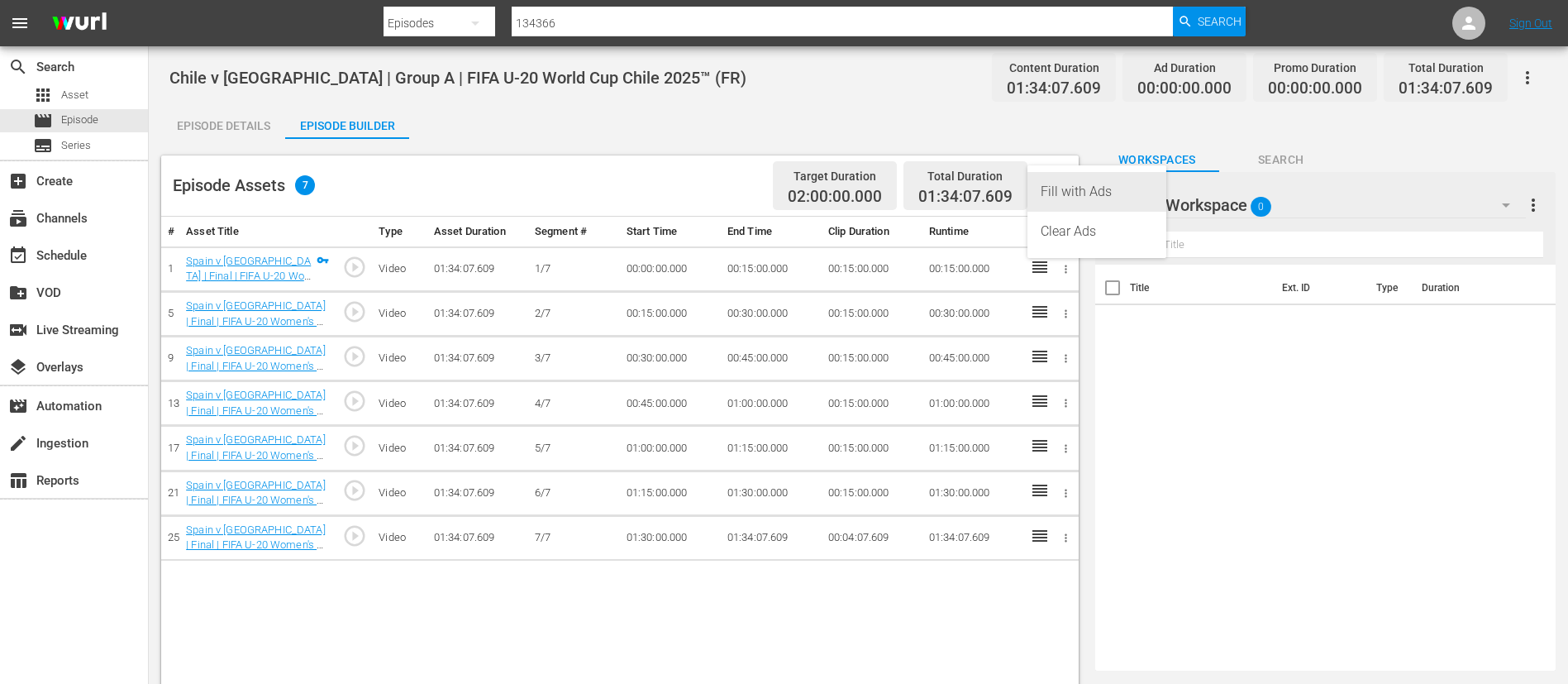
click at [1064, 192] on div "Fill with Ads" at bounding box center [1097, 191] width 113 height 40
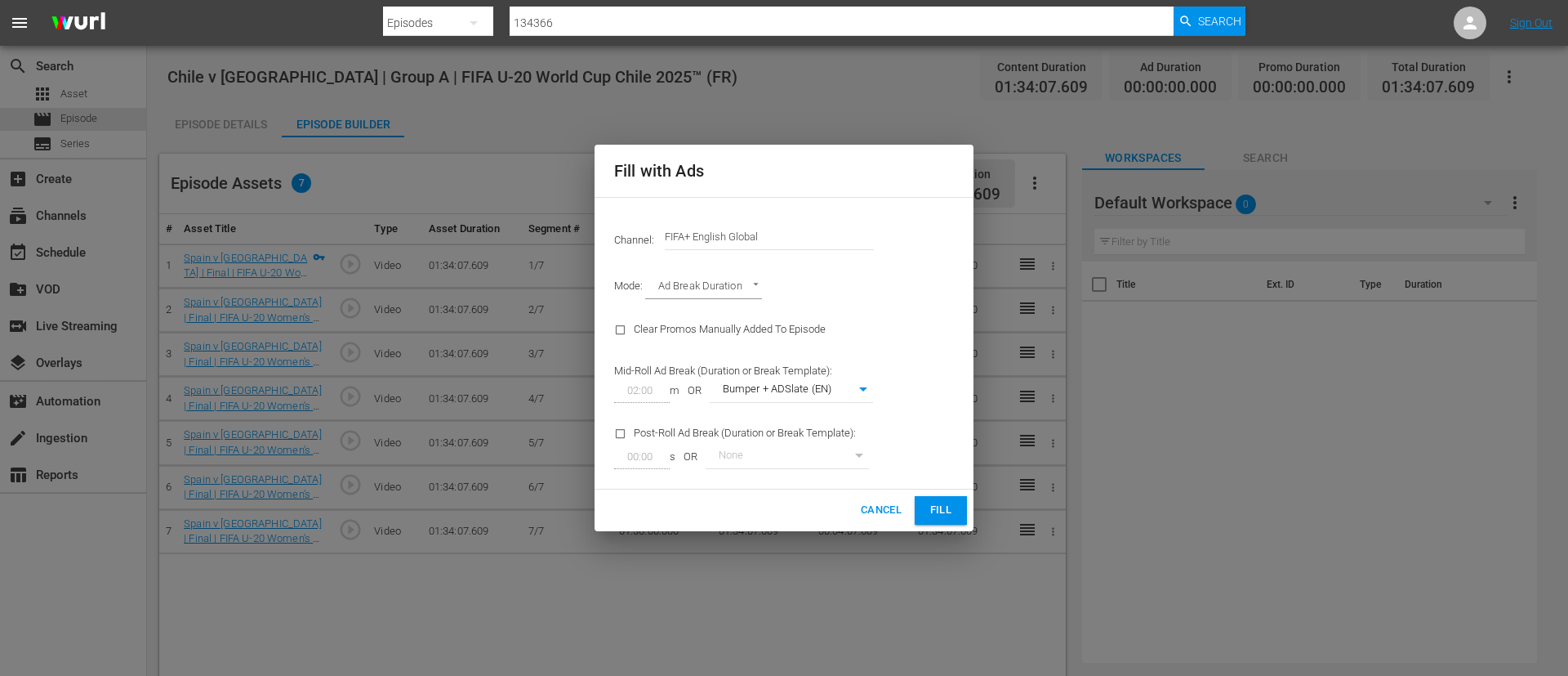
click at [774, 234] on input "FIFA+ English Global" at bounding box center [769, 237] width 209 height 39
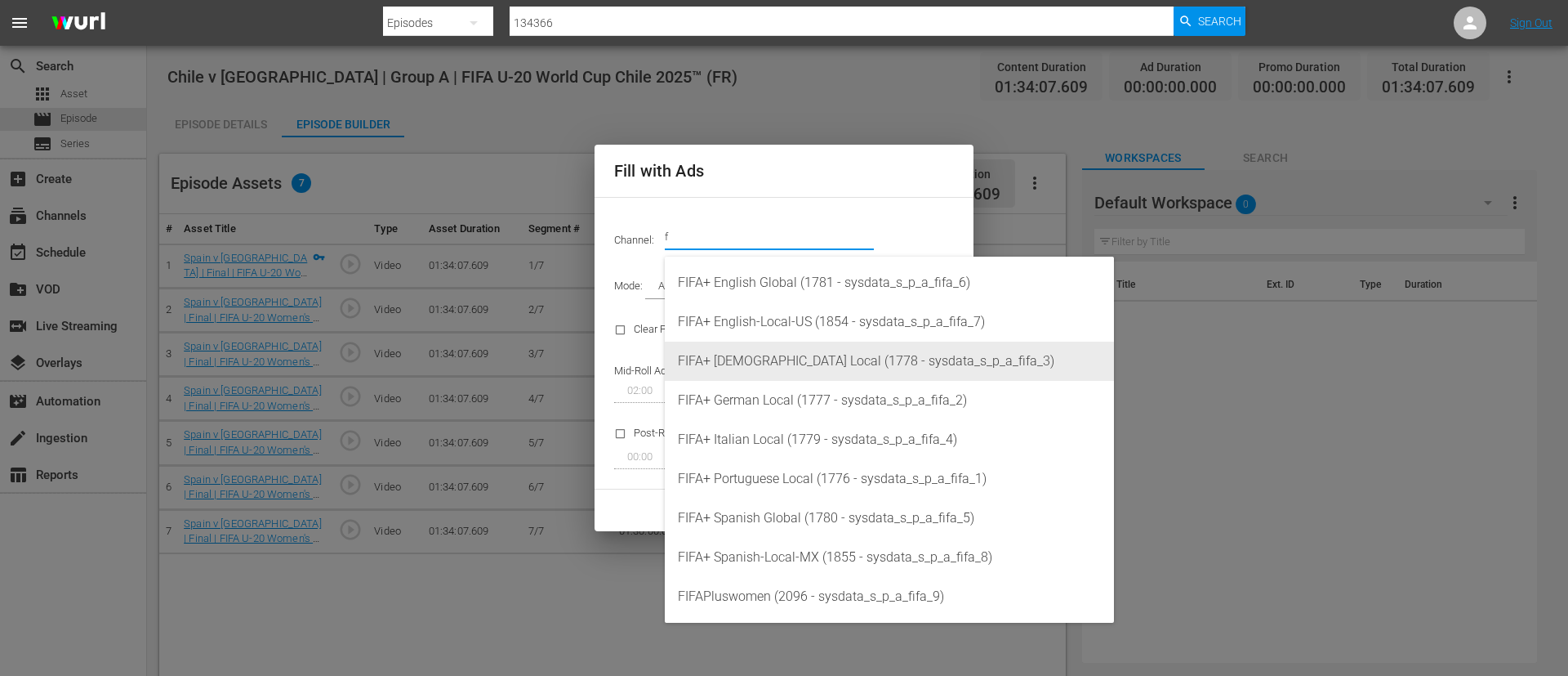
click at [770, 358] on div "FIFA+ [DEMOGRAPHIC_DATA] Local (1778 - sysdata_s_p_a_fifa_3)" at bounding box center [890, 361] width 423 height 39
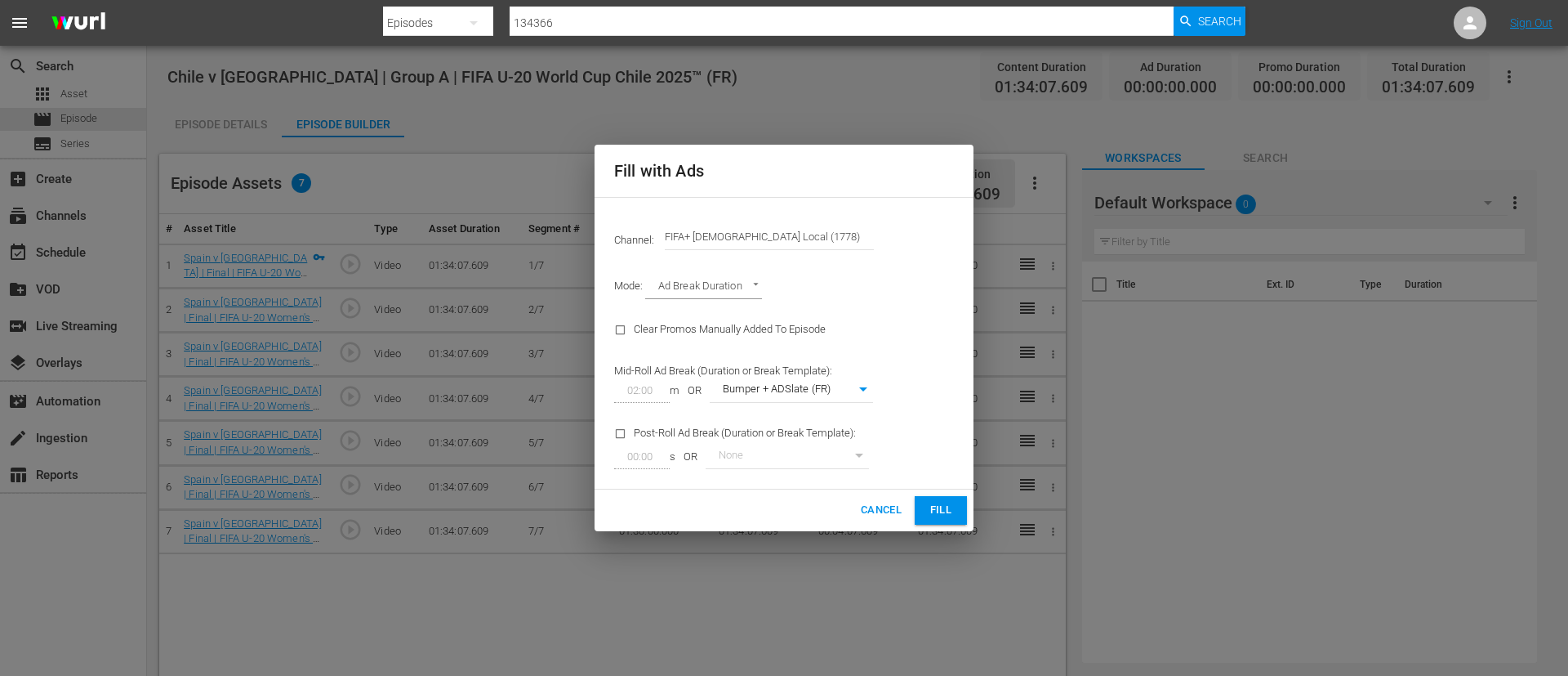
click at [945, 510] on span "Fill" at bounding box center [941, 510] width 26 height 18
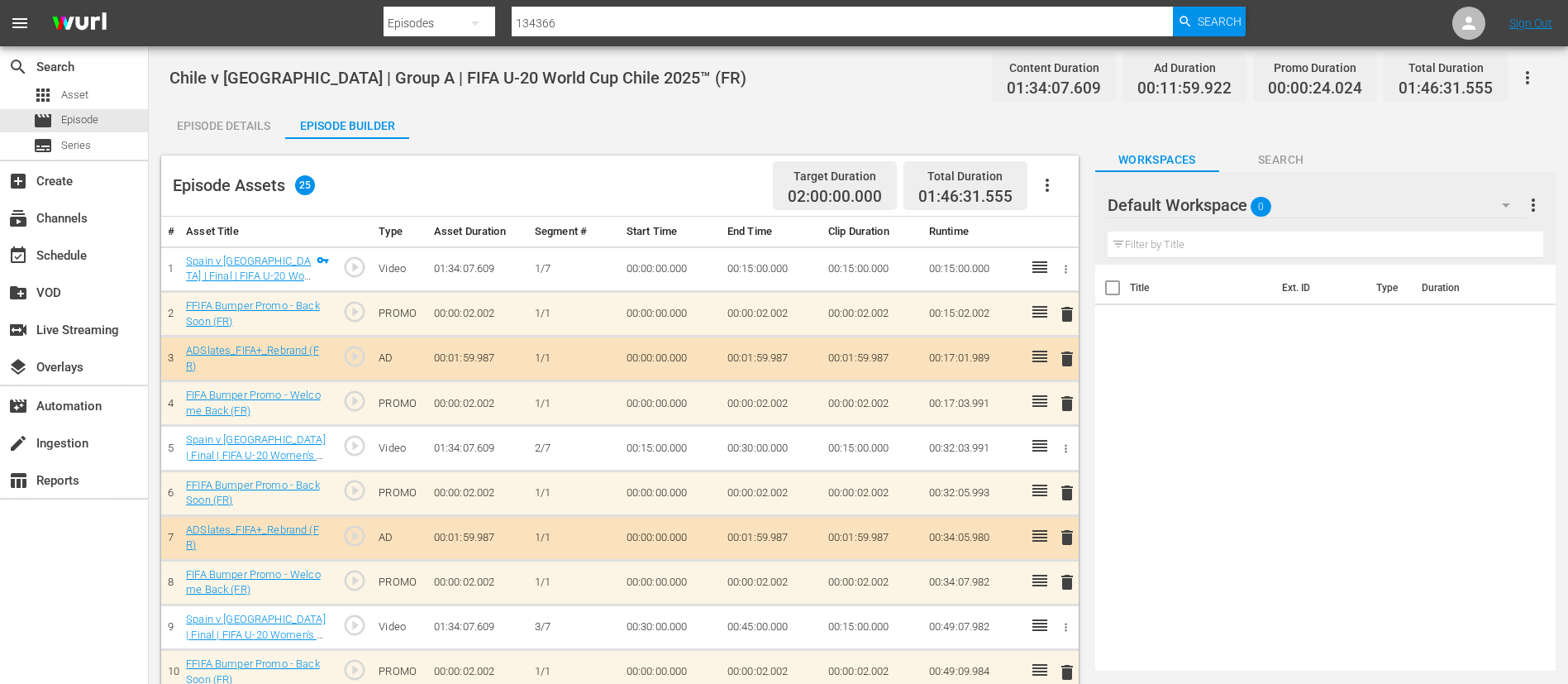
click at [1523, 73] on icon "button" at bounding box center [1527, 77] width 19 height 19
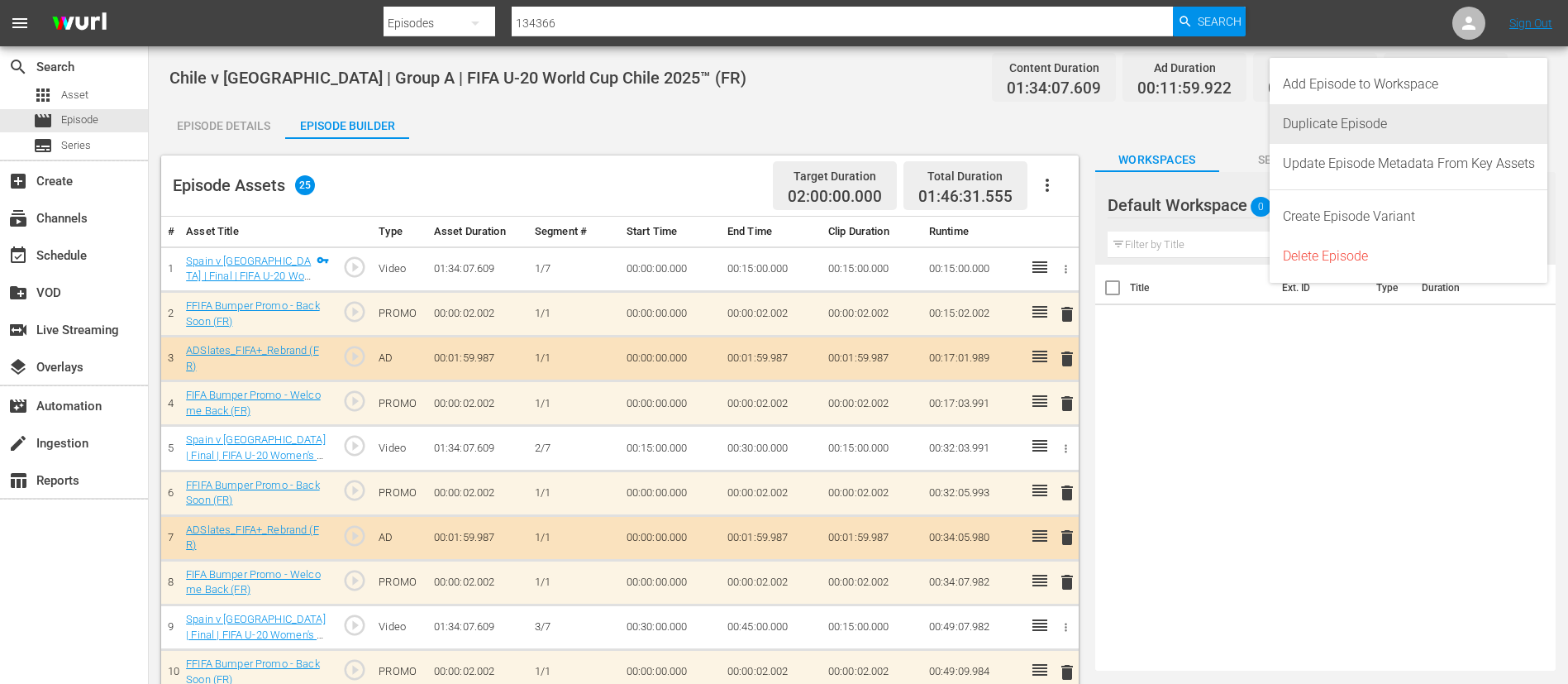
click at [1432, 118] on div "Duplicate Episode" at bounding box center [1409, 124] width 252 height 40
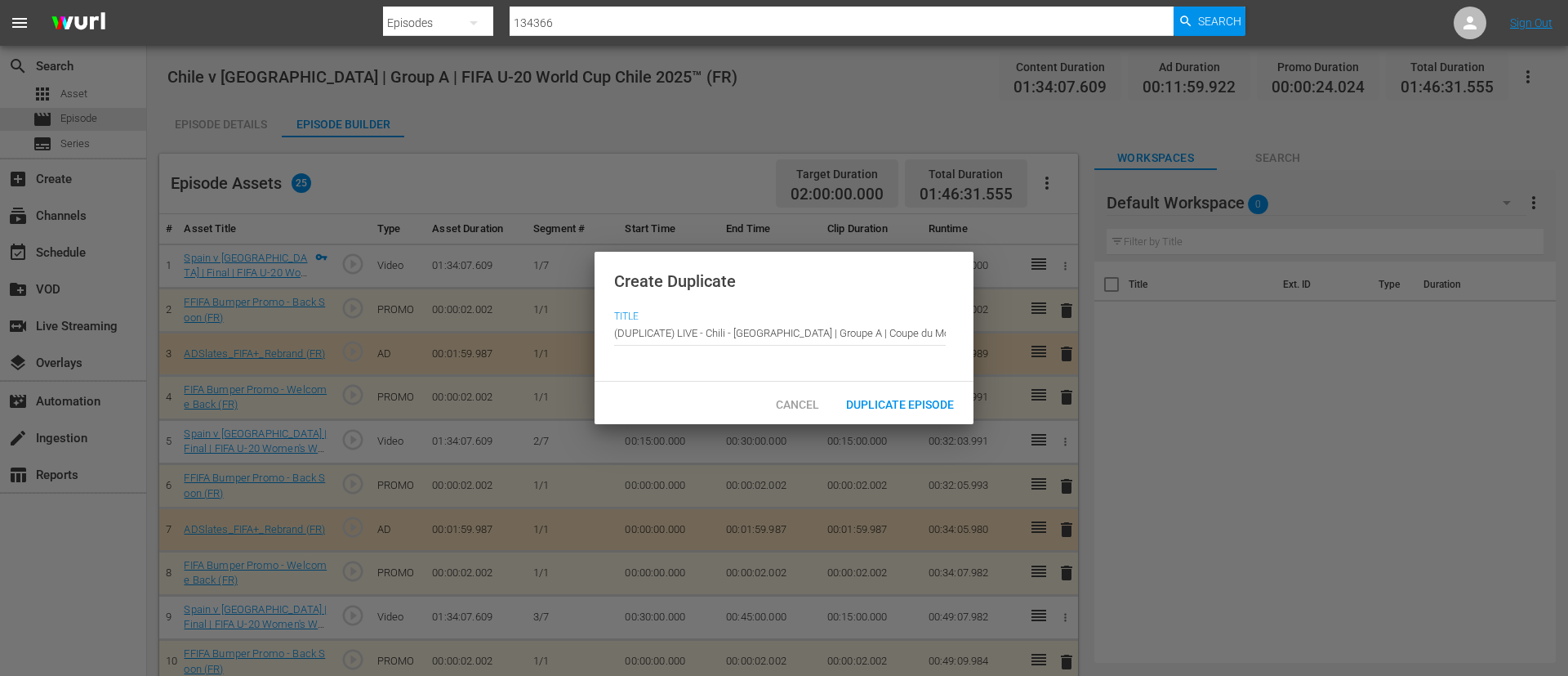
click at [872, 420] on div "Cancel Duplicate Episode" at bounding box center [784, 402] width 379 height 43
click at [894, 403] on span "Duplicate Episode" at bounding box center [900, 405] width 134 height 13
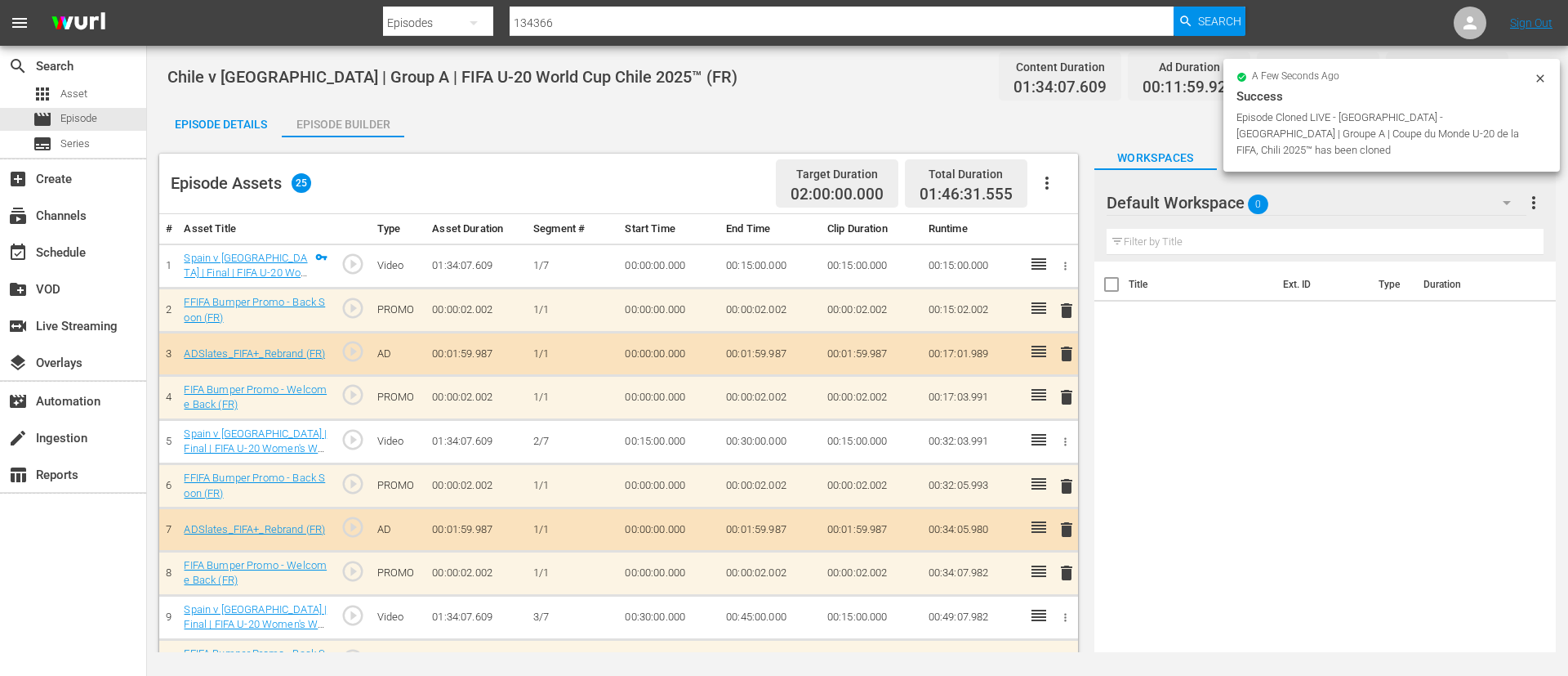
click at [1042, 180] on icon "button" at bounding box center [1047, 182] width 19 height 19
click at [1057, 223] on div "Clear Ads" at bounding box center [1096, 228] width 111 height 39
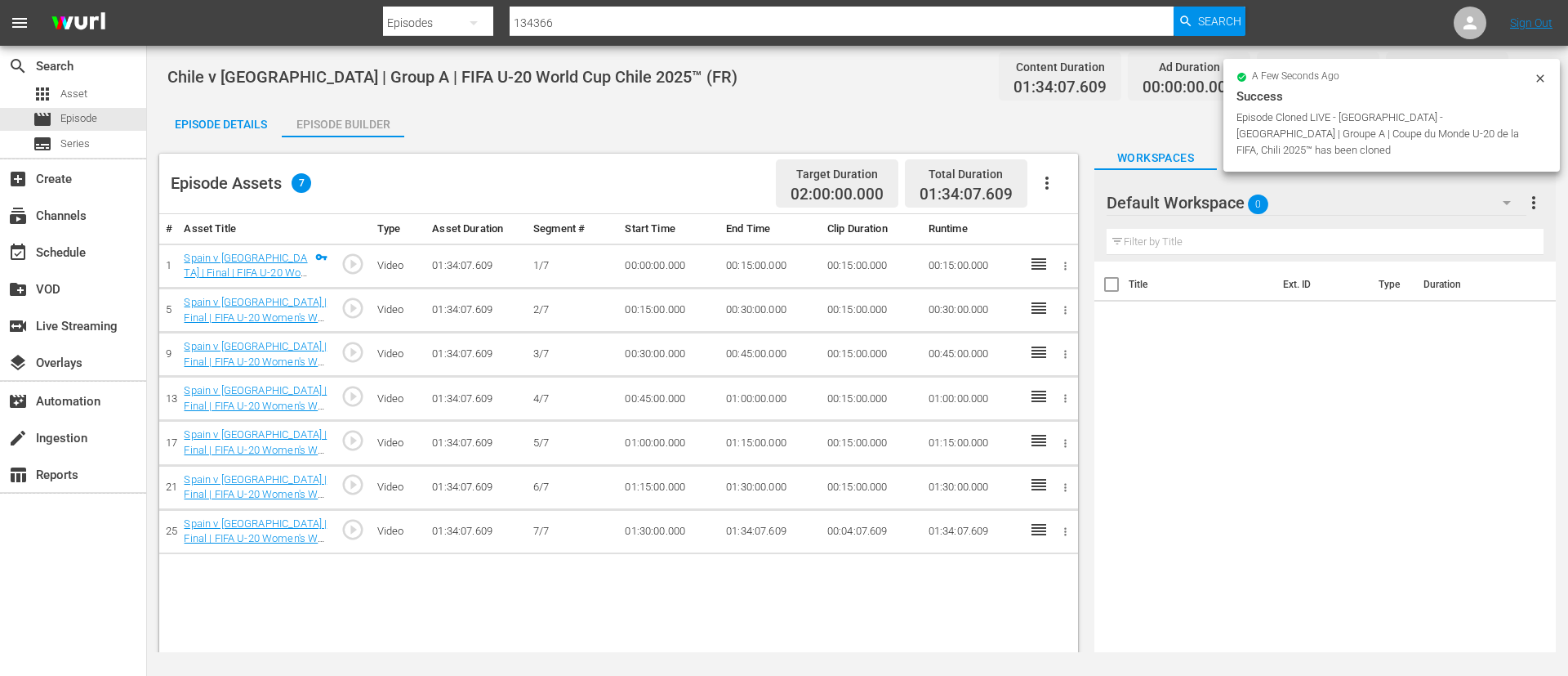
click at [1047, 177] on icon "button" at bounding box center [1047, 183] width 3 height 13
click at [1067, 192] on div "Fill with Ads" at bounding box center [1096, 189] width 111 height 39
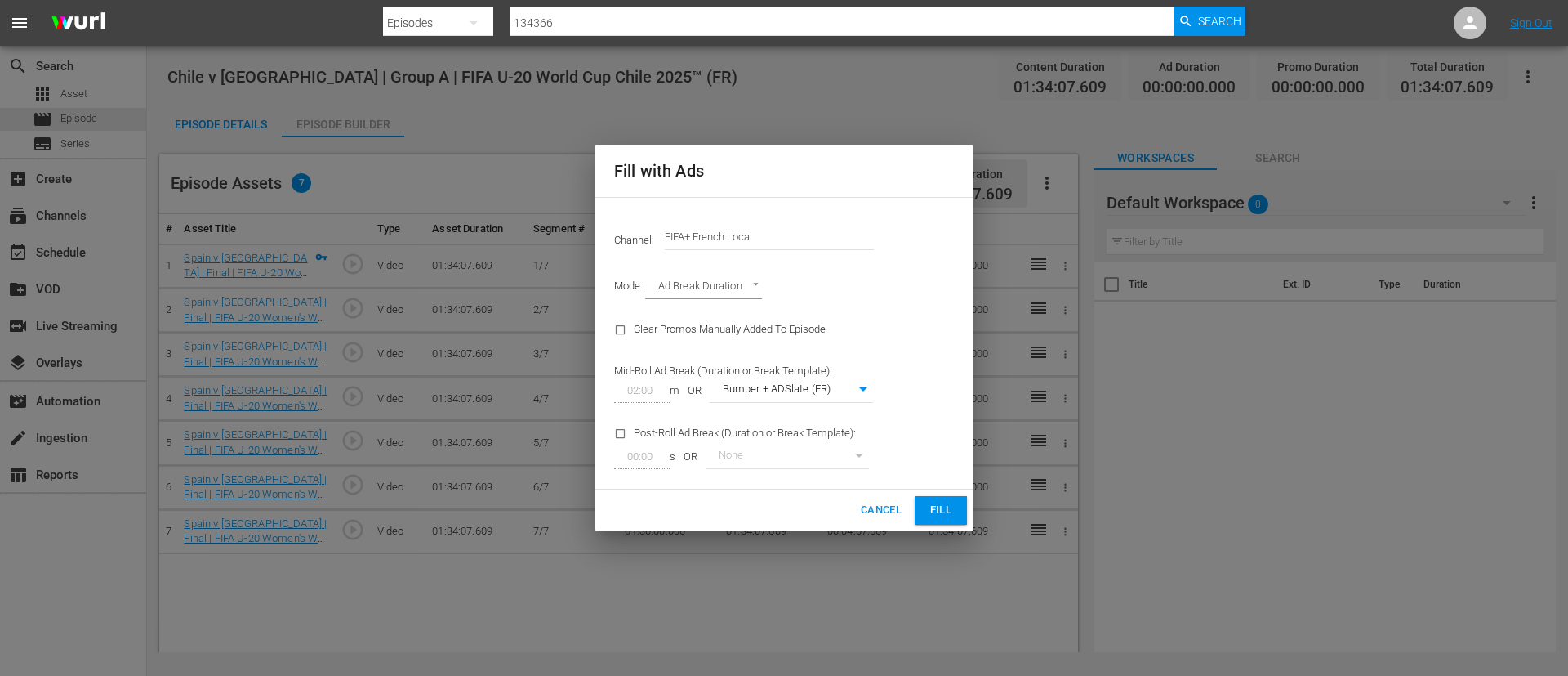
click at [817, 246] on input "FIFA+ French Local" at bounding box center [769, 237] width 209 height 39
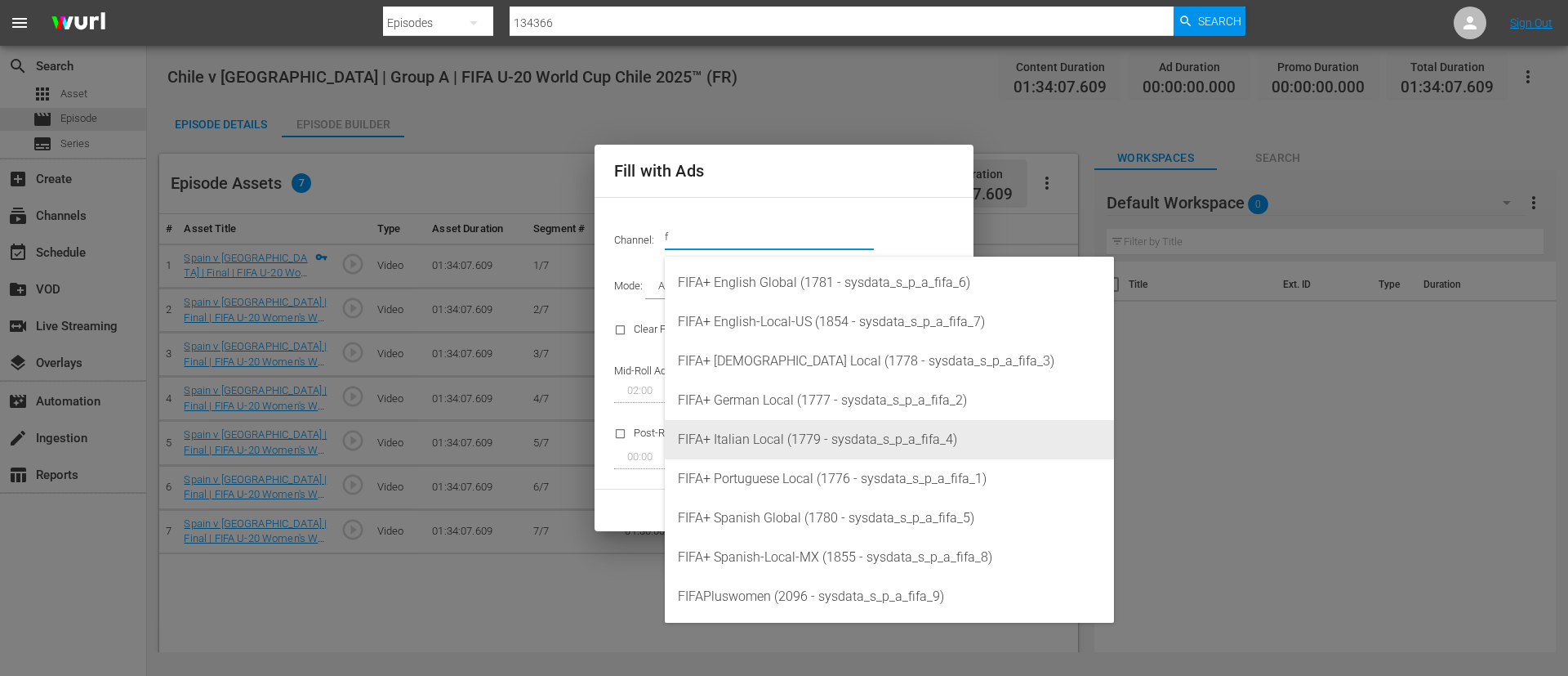
click at [836, 423] on div "FIFA+ Italian Local (1779 - sysdata_s_p_a_fifa_4)" at bounding box center [890, 439] width 423 height 39
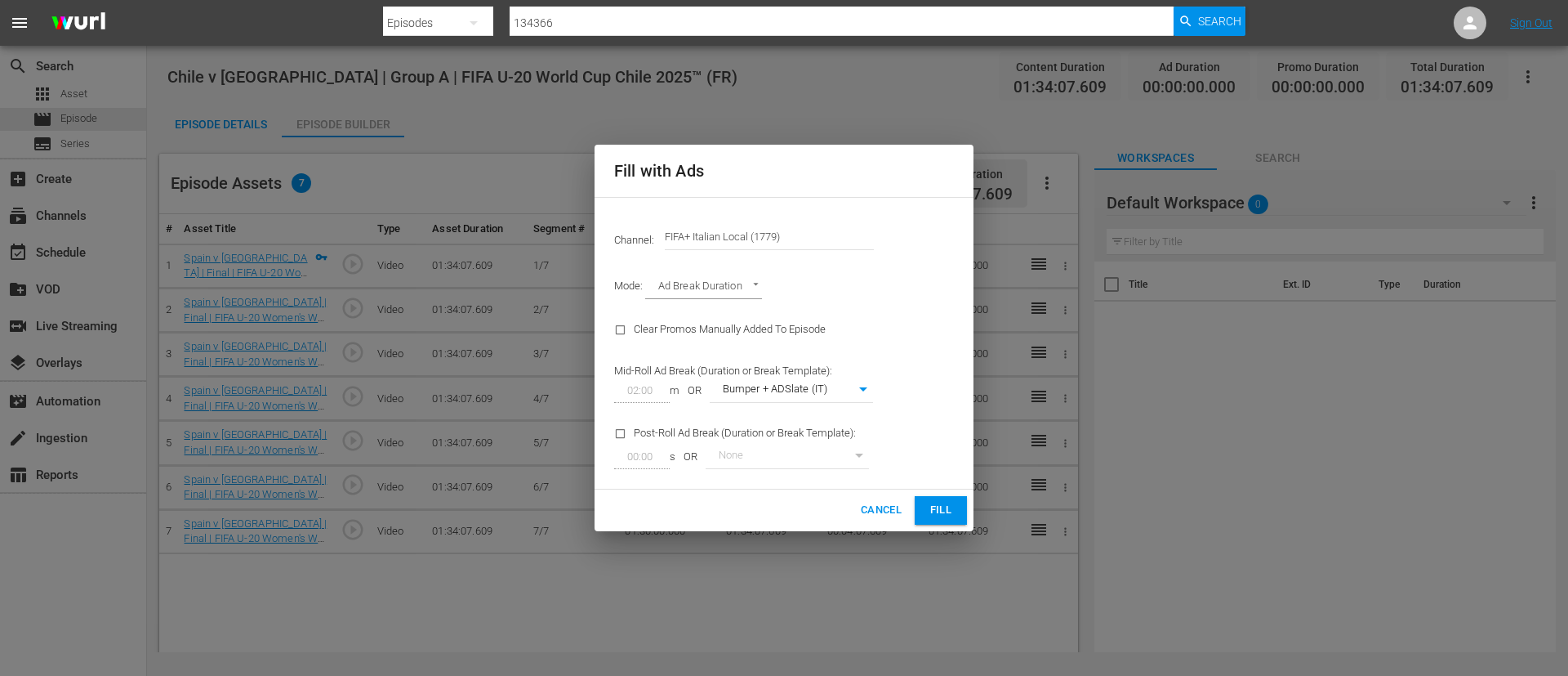
click at [965, 515] on button "Fill" at bounding box center [941, 510] width 53 height 28
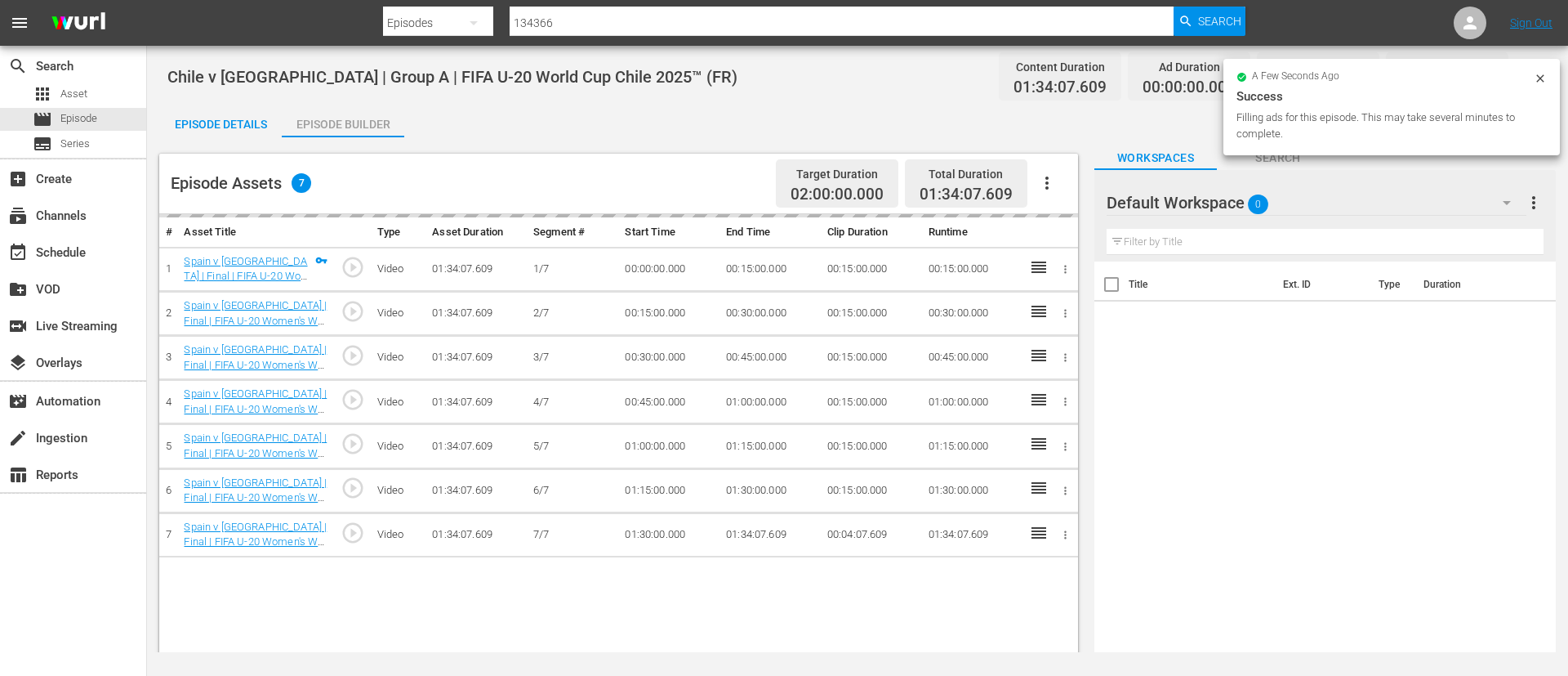
click at [225, 117] on div "Episode Details" at bounding box center [220, 124] width 123 height 39
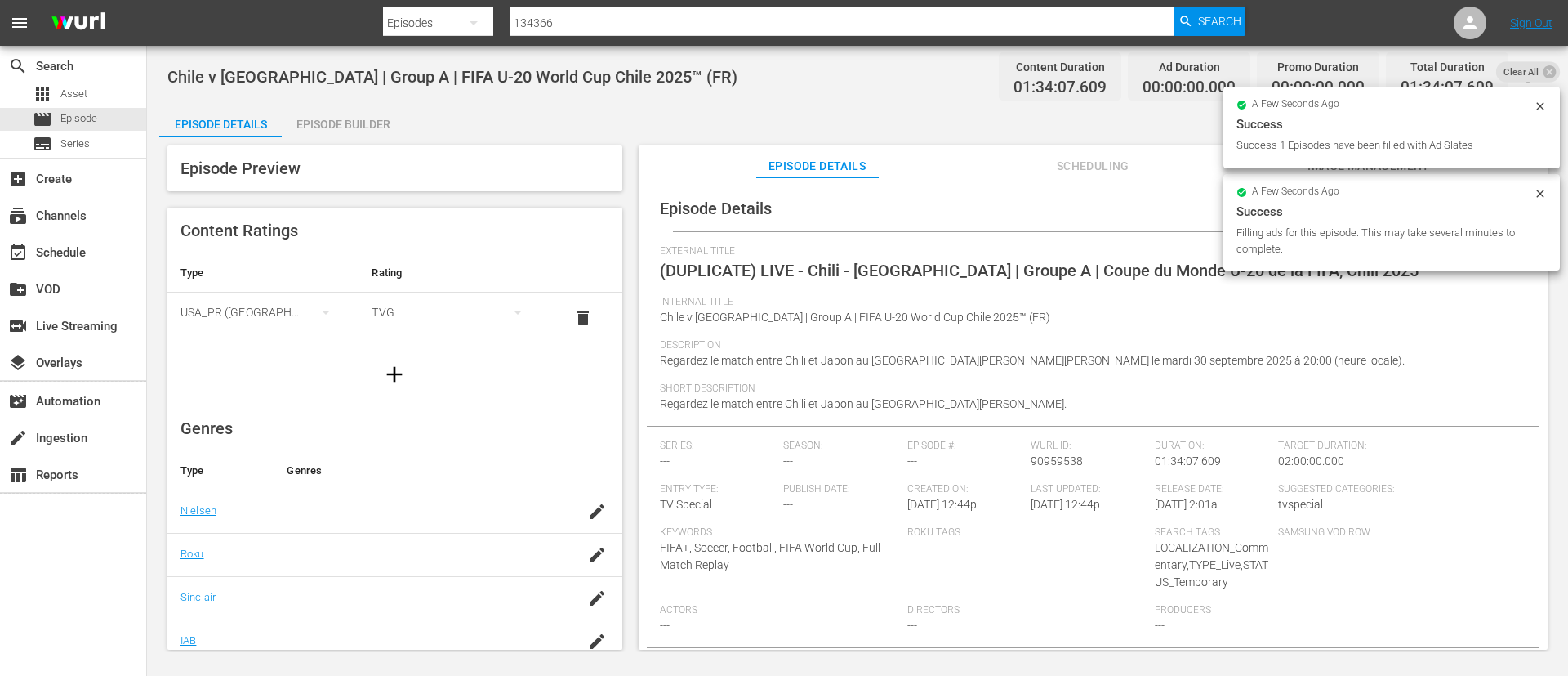
click at [1504, 207] on div "Success" at bounding box center [1392, 211] width 310 height 19
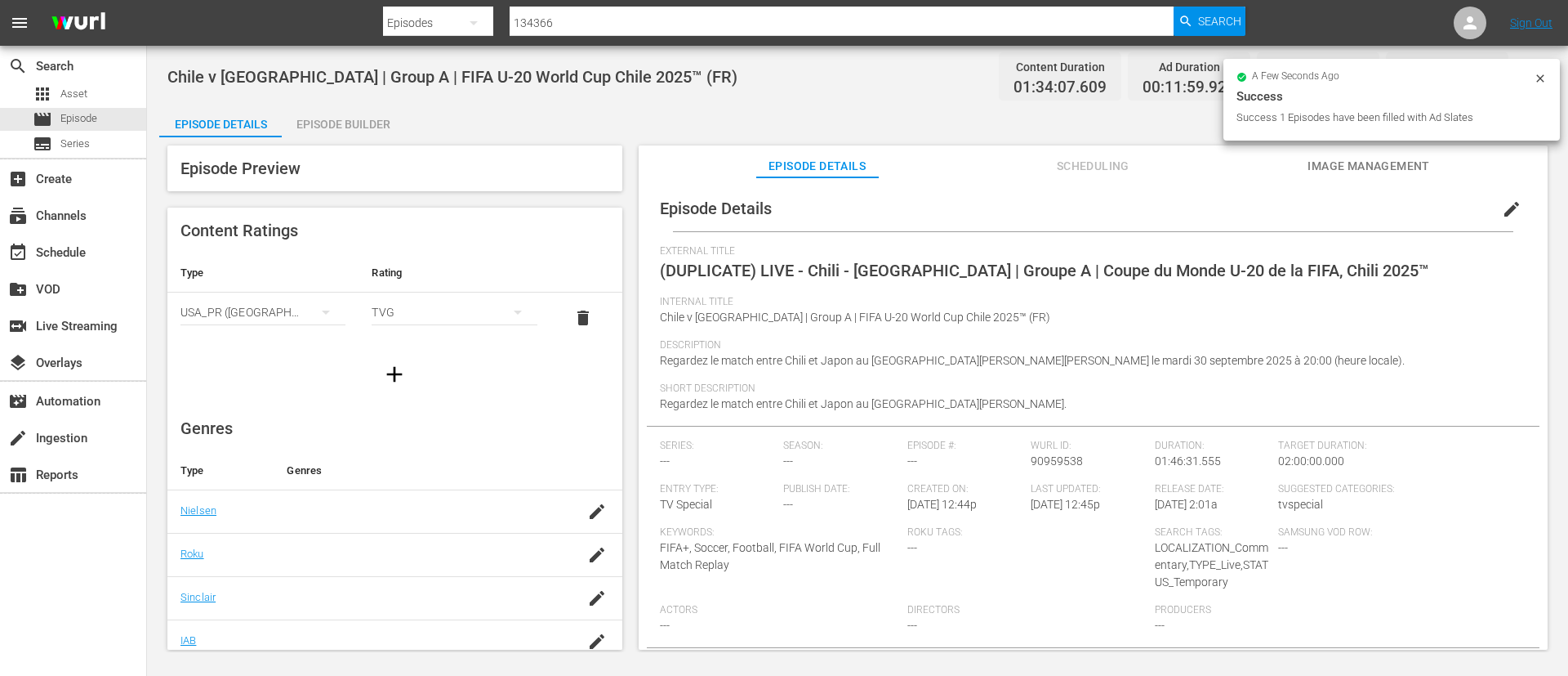
click at [1542, 77] on icon at bounding box center [1540, 78] width 8 height 8
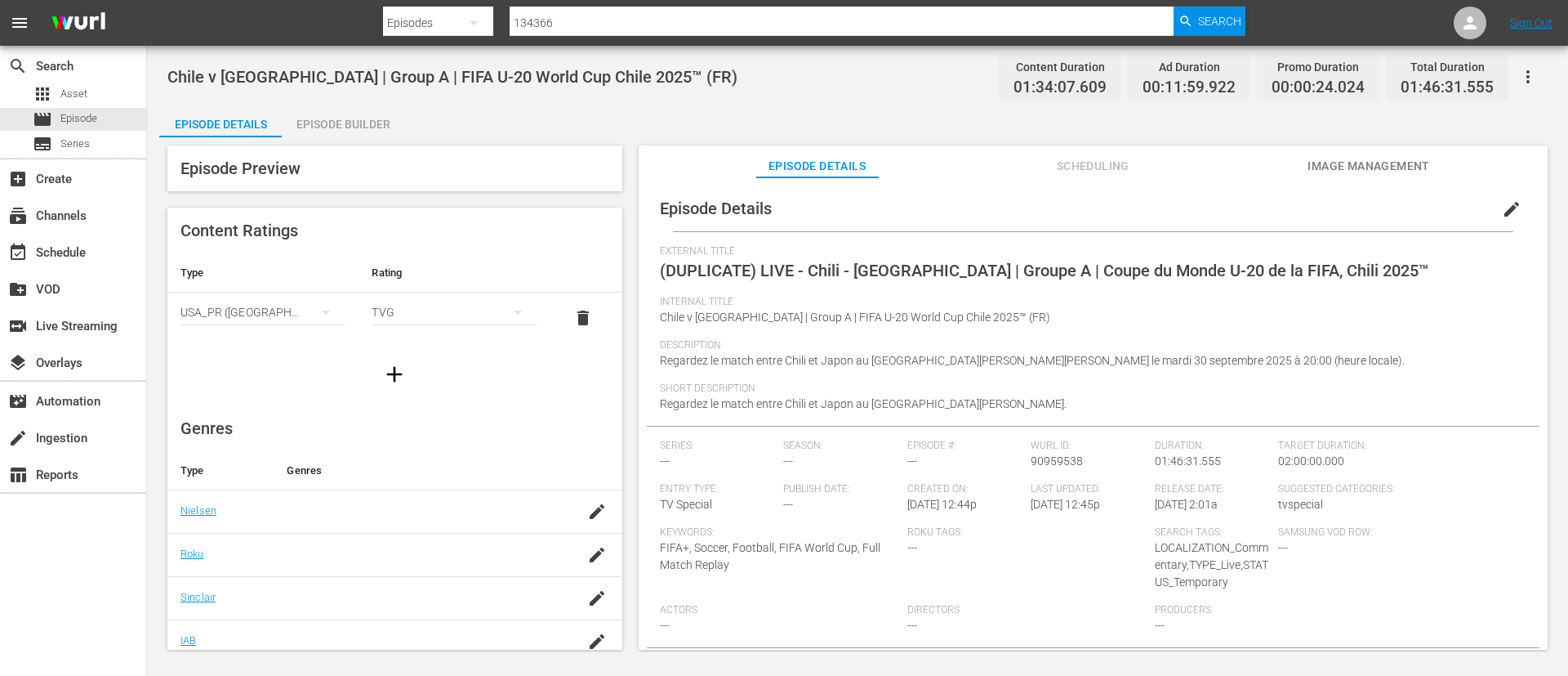
click at [1508, 213] on span "edit" at bounding box center [1511, 208] width 19 height 19
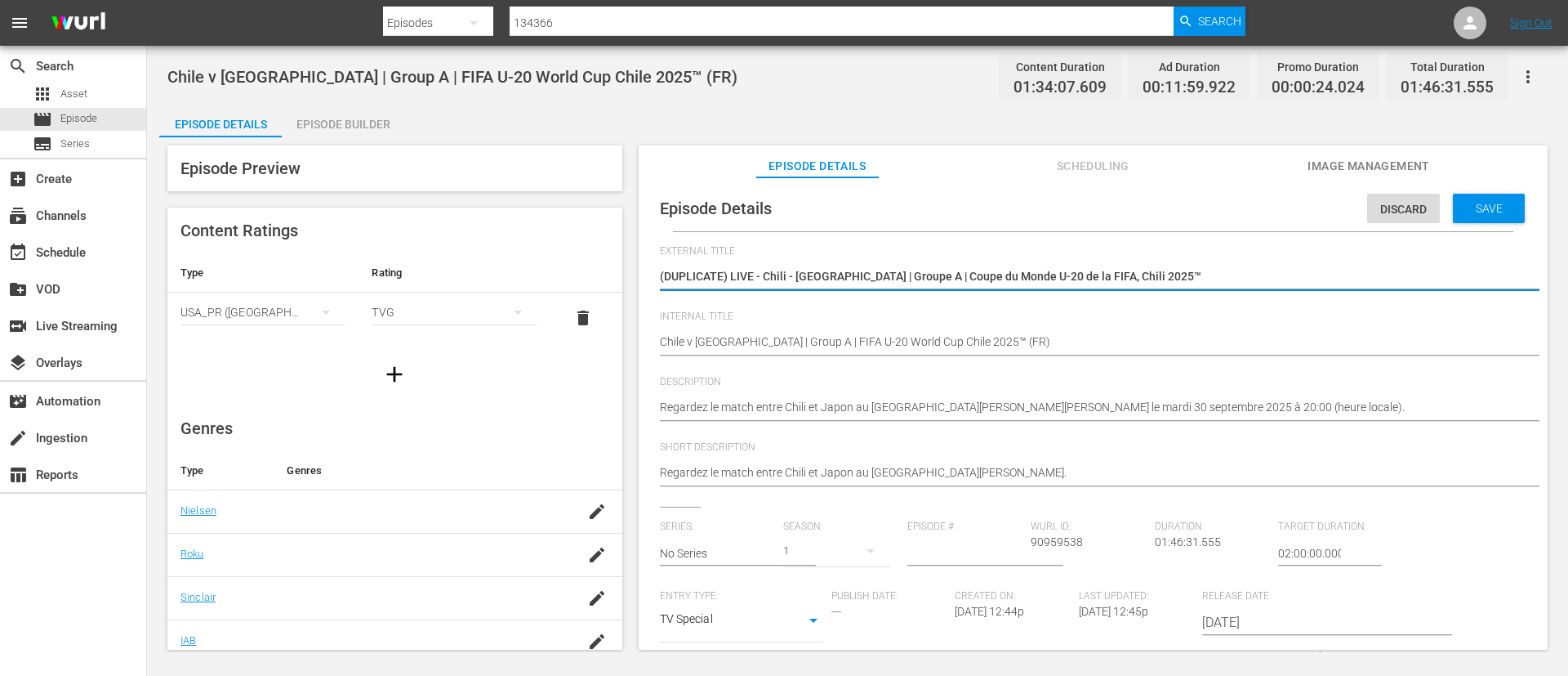
click at [1318, 276] on textarea "(DUPLICATE) LIVE - Chili - [GEOGRAPHIC_DATA] | Groupe A | Coupe du Monde U-20 d…" at bounding box center [1089, 277] width 859 height 19
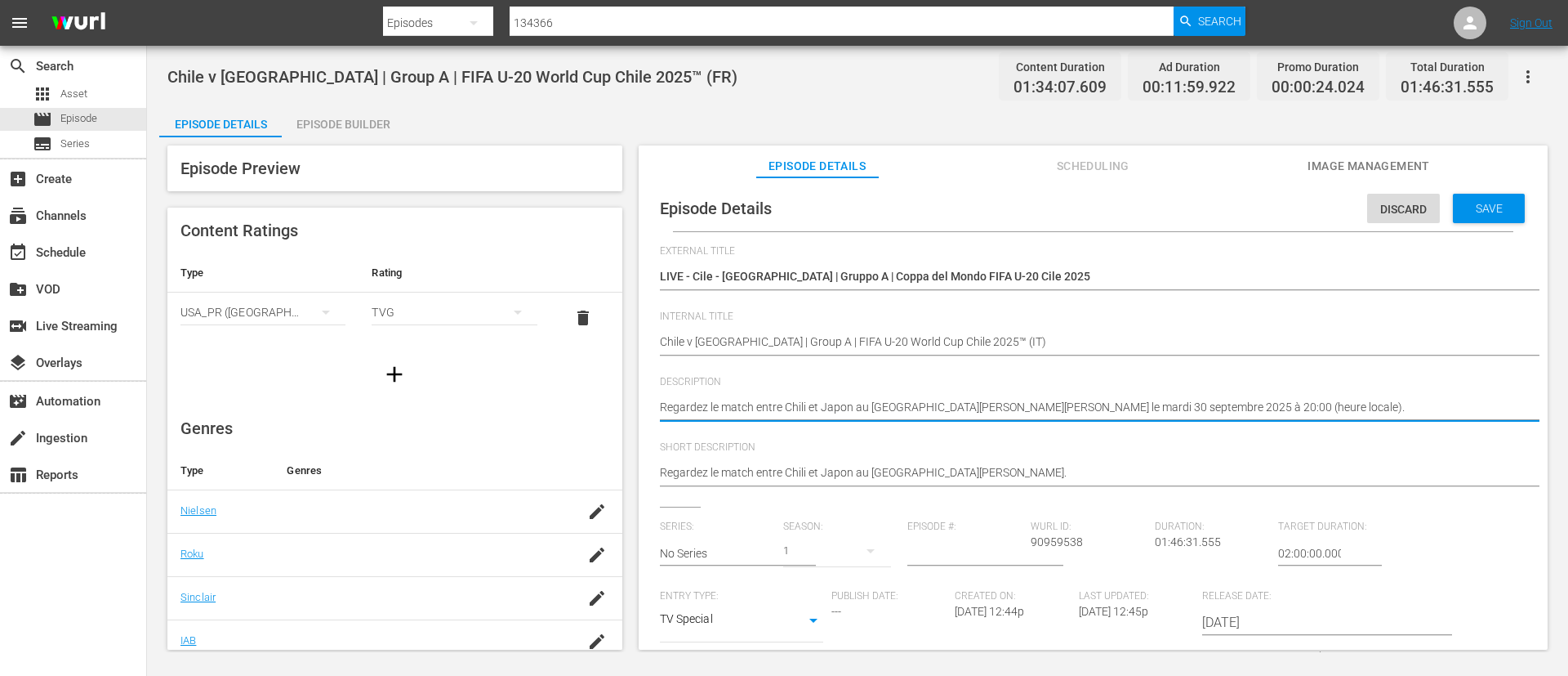
click at [1124, 413] on textarea "Regardez le match entre Chili et Japon au [GEOGRAPHIC_DATA][PERSON_NAME][PERSON…" at bounding box center [1089, 408] width 859 height 19
paste textarea "Guarda la partita tra Cile e Giappone giocato al [GEOGRAPHIC_DATA][PERSON_NAME]…"
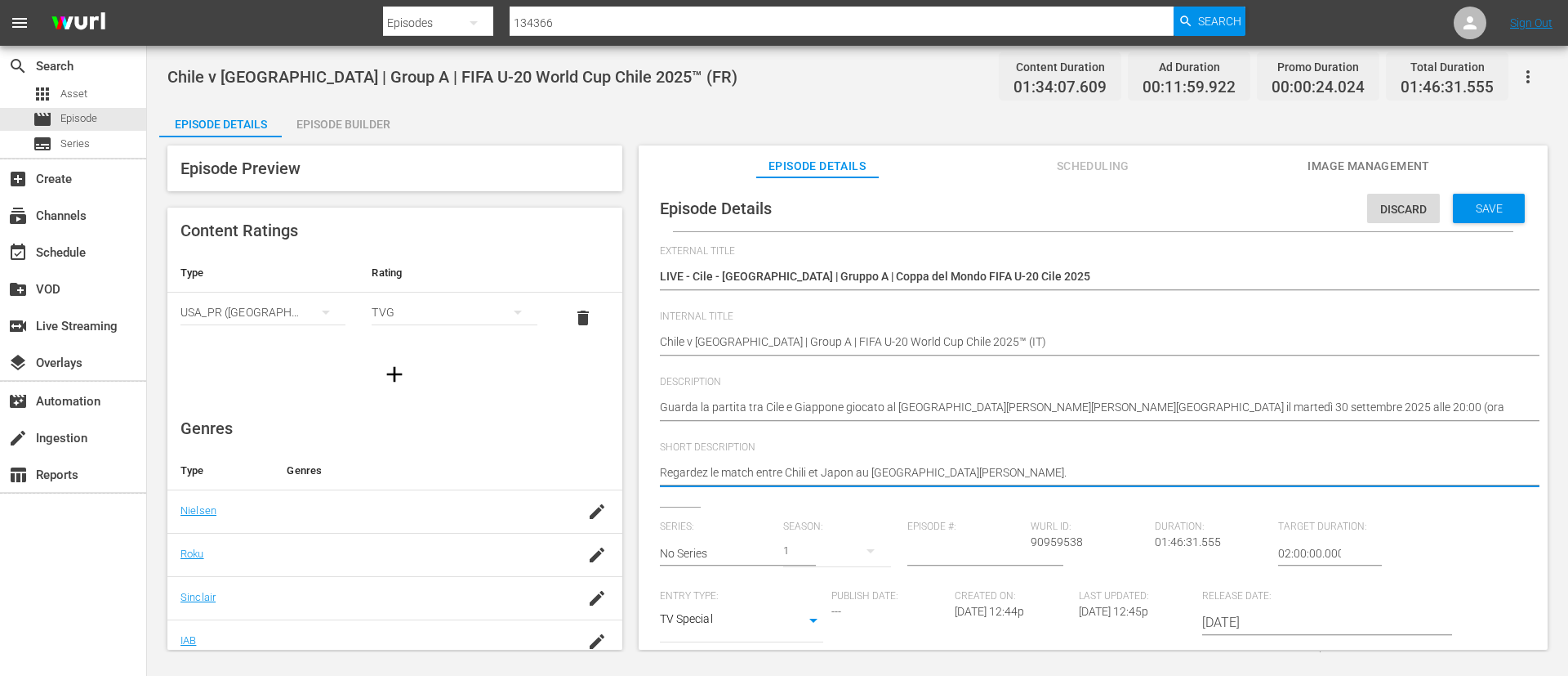
paste textarea "Guarda la partita tra Cile e Giappone giocato al [GEOGRAPHIC_DATA][PERSON_NAME]…"
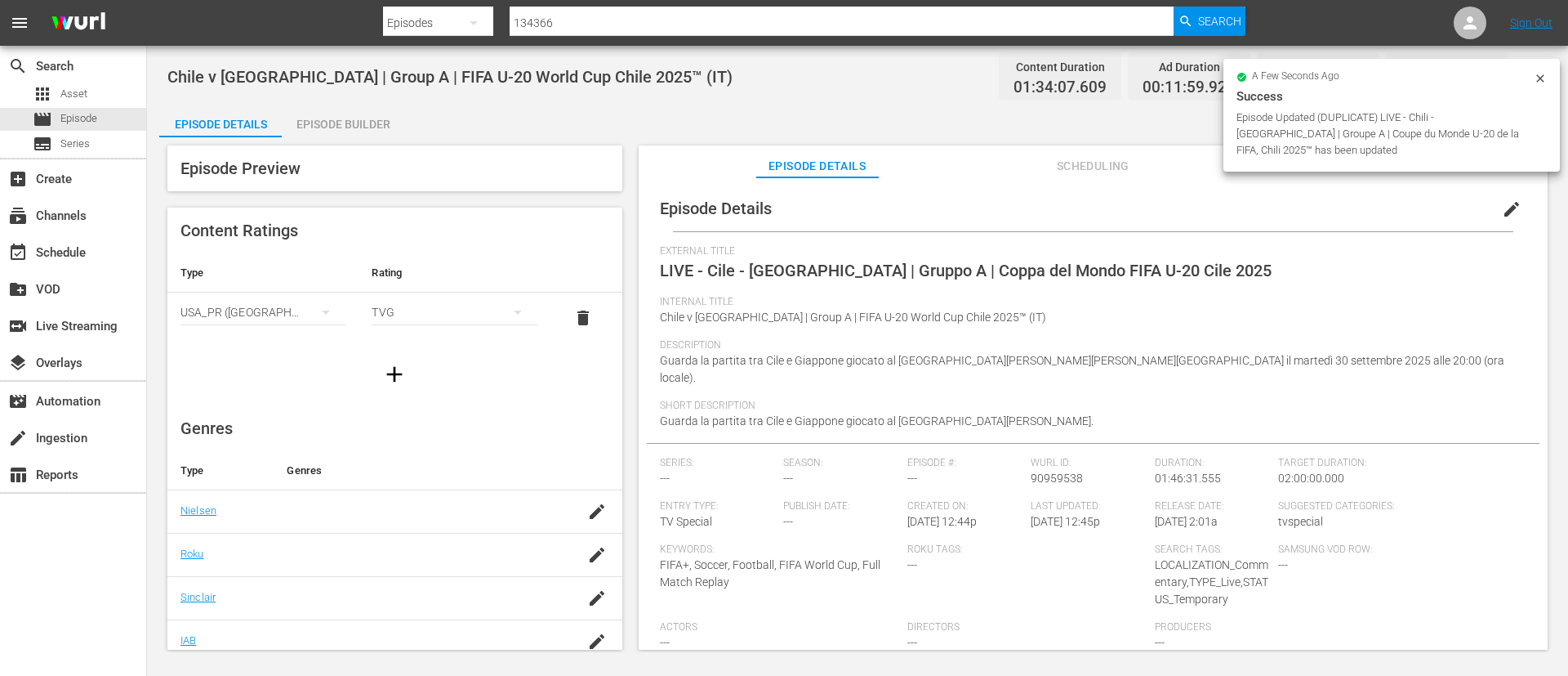
click at [378, 126] on div "Episode Builder" at bounding box center [343, 124] width 123 height 39
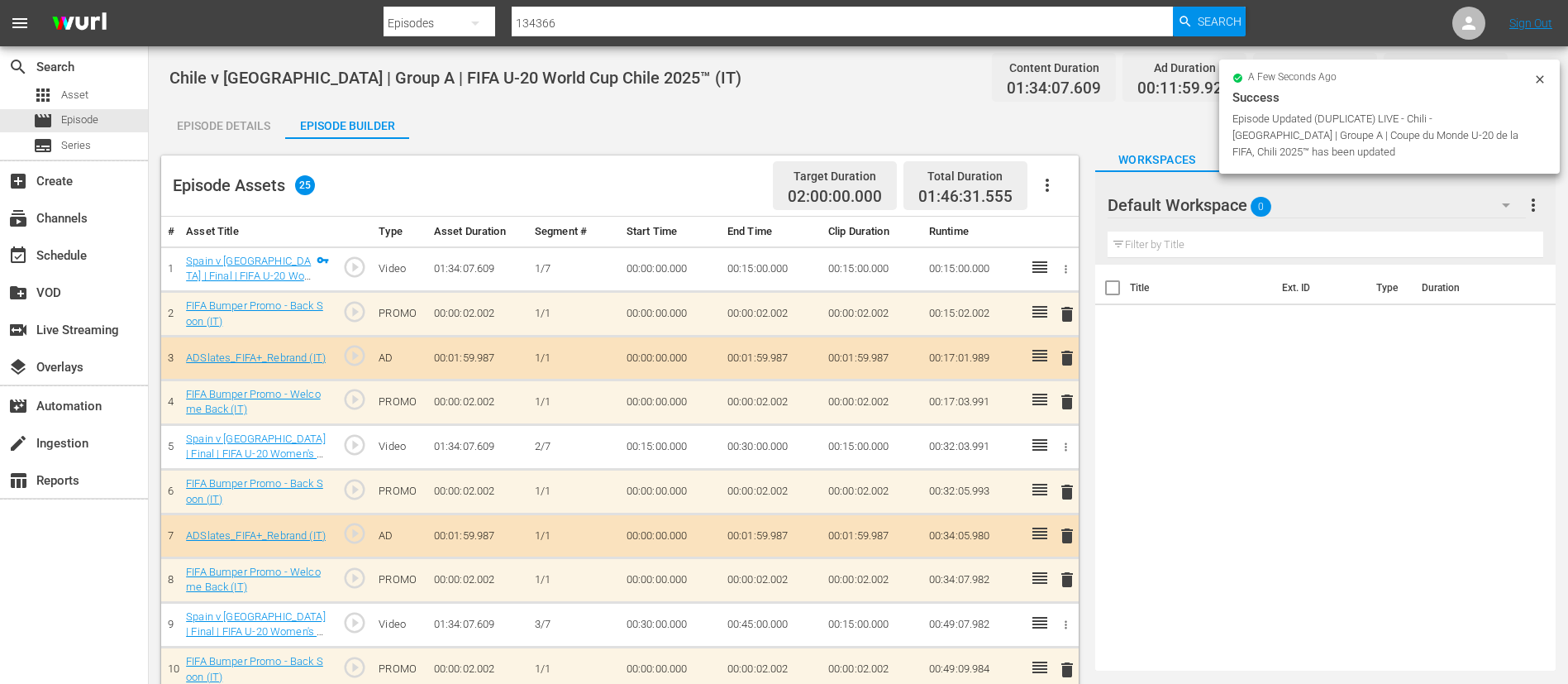
click at [212, 110] on div "Episode Details" at bounding box center [223, 125] width 124 height 40
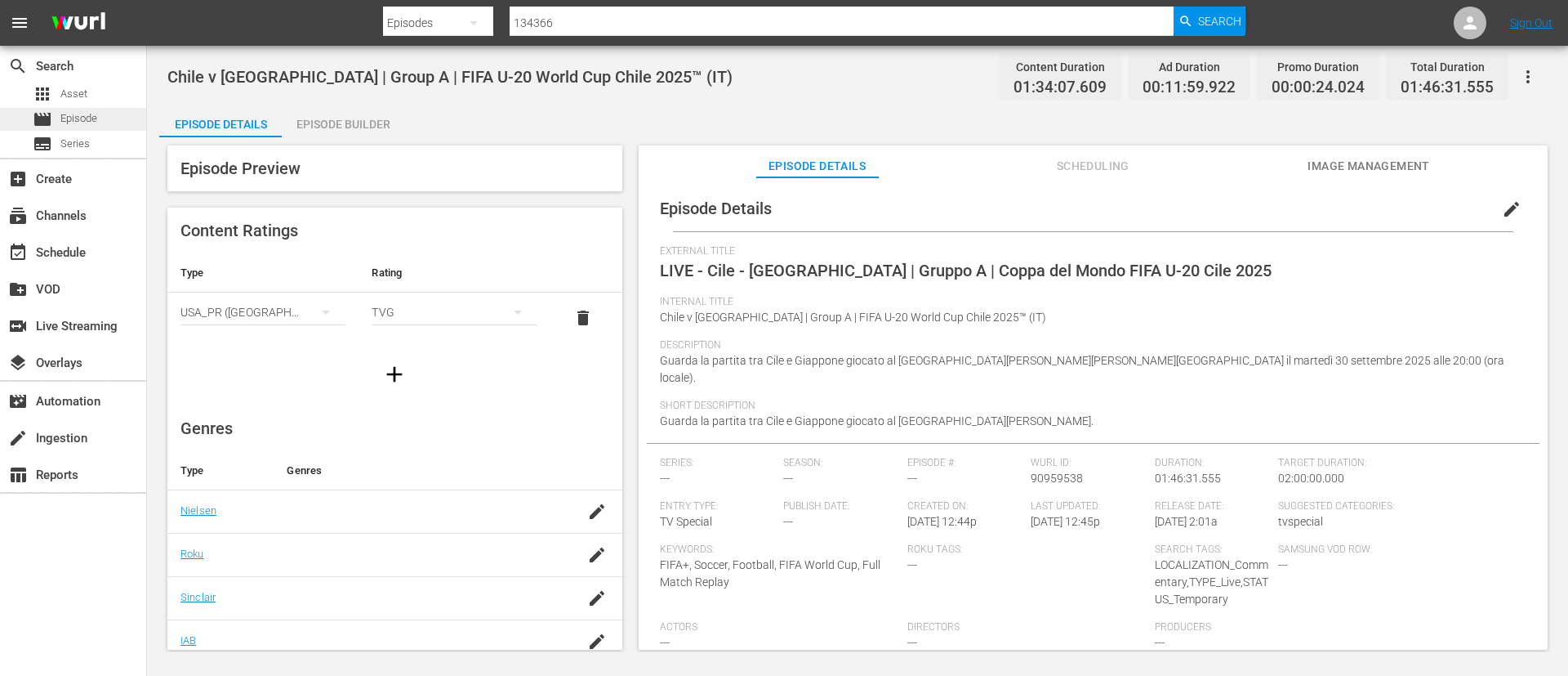
click at [87, 119] on span "Episode" at bounding box center [79, 119] width 37 height 17
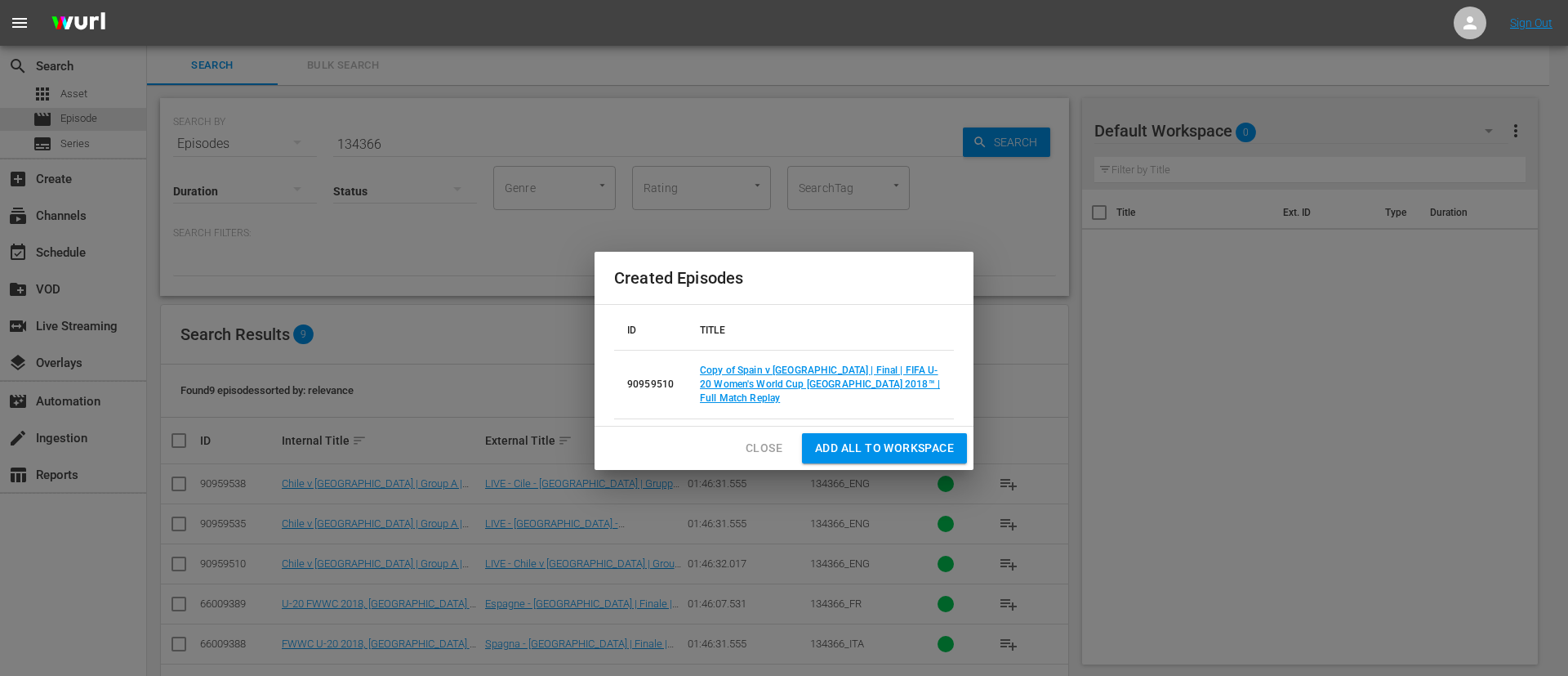
click at [758, 442] on span "Close" at bounding box center [764, 448] width 37 height 20
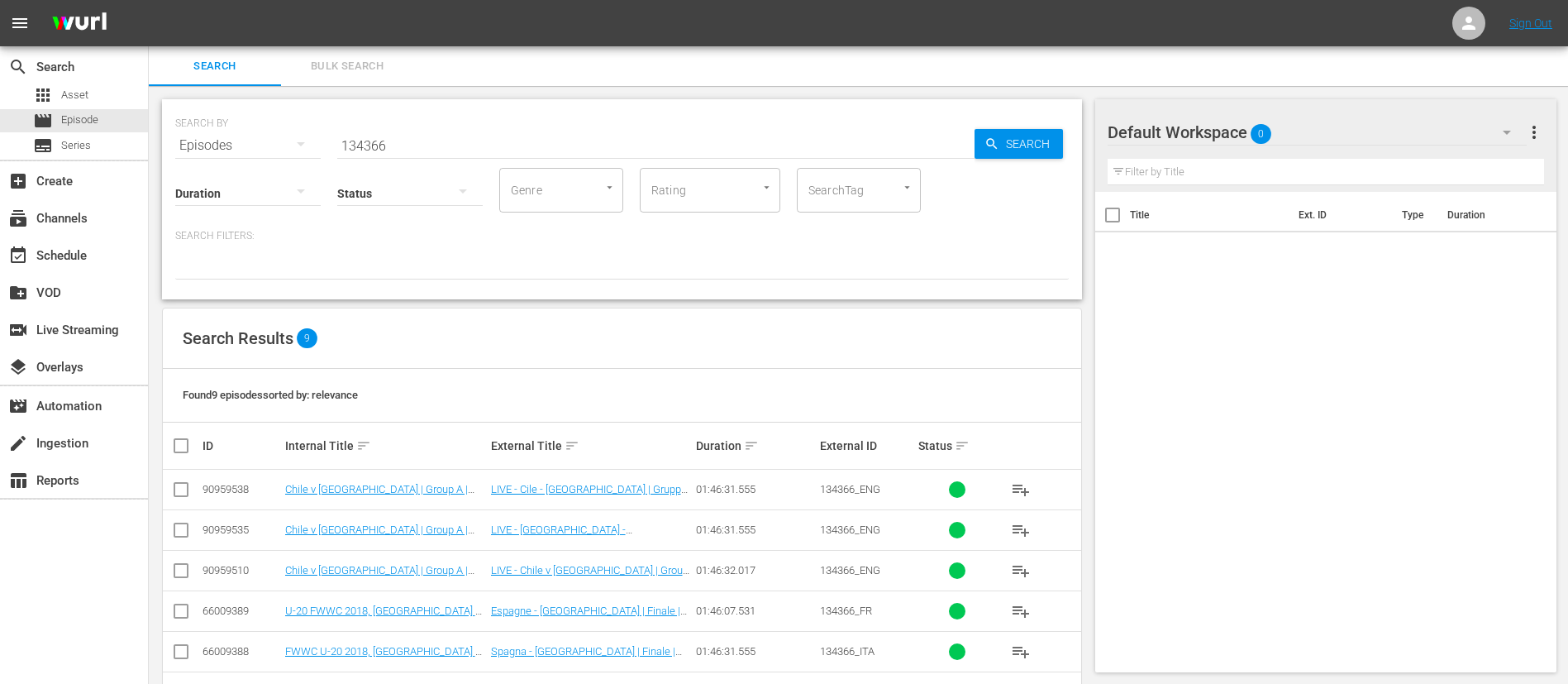
click at [778, 143] on input "134366" at bounding box center [656, 145] width 637 height 40
paste input "759"
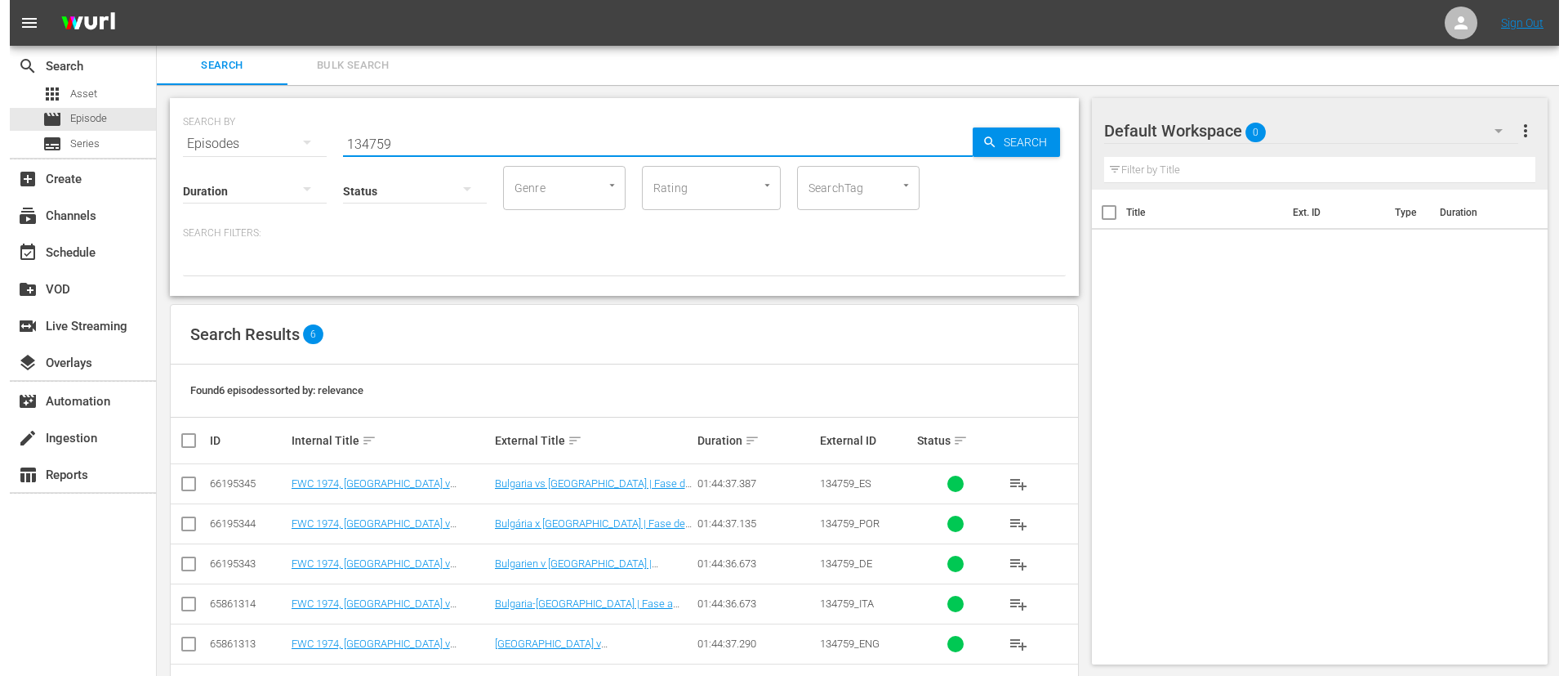
scroll to position [59, 0]
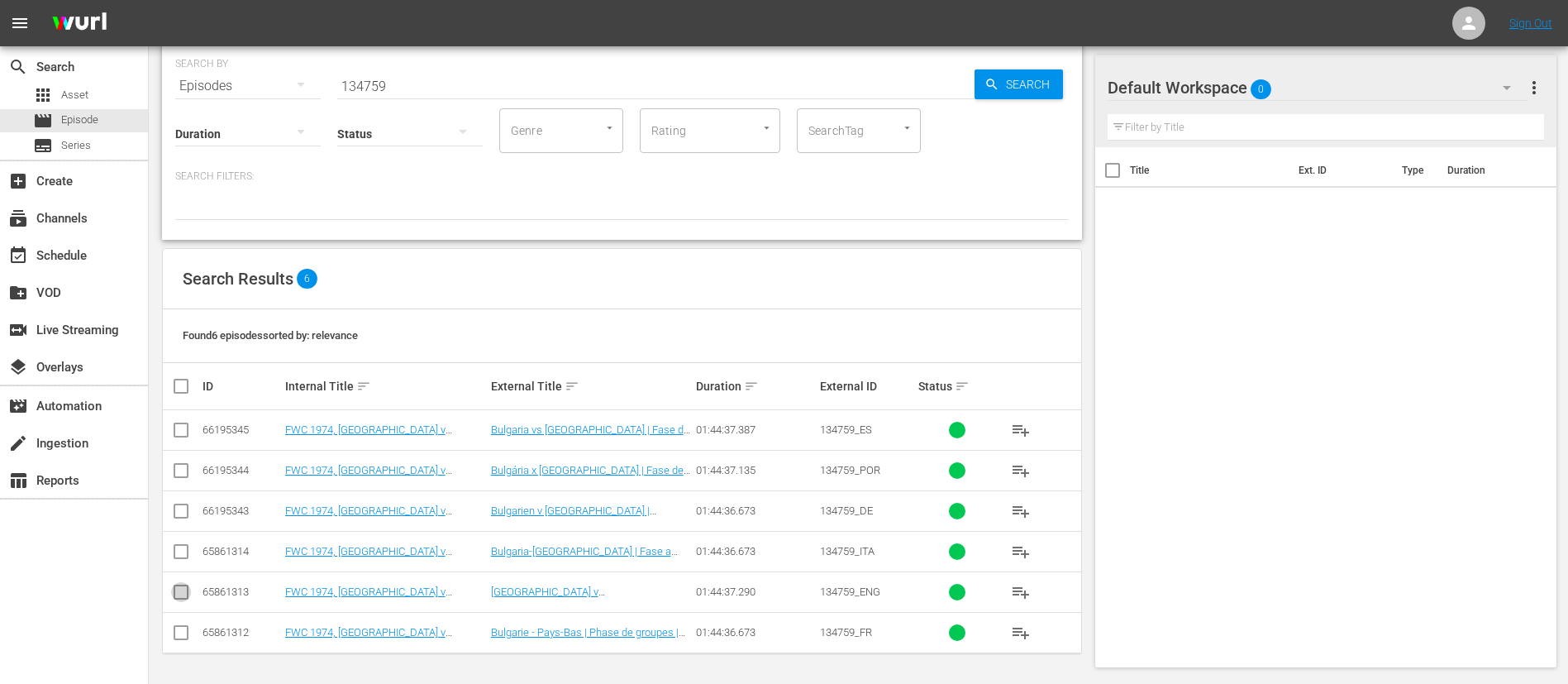
click at [184, 591] on input "checkbox" at bounding box center [180, 595] width 19 height 19
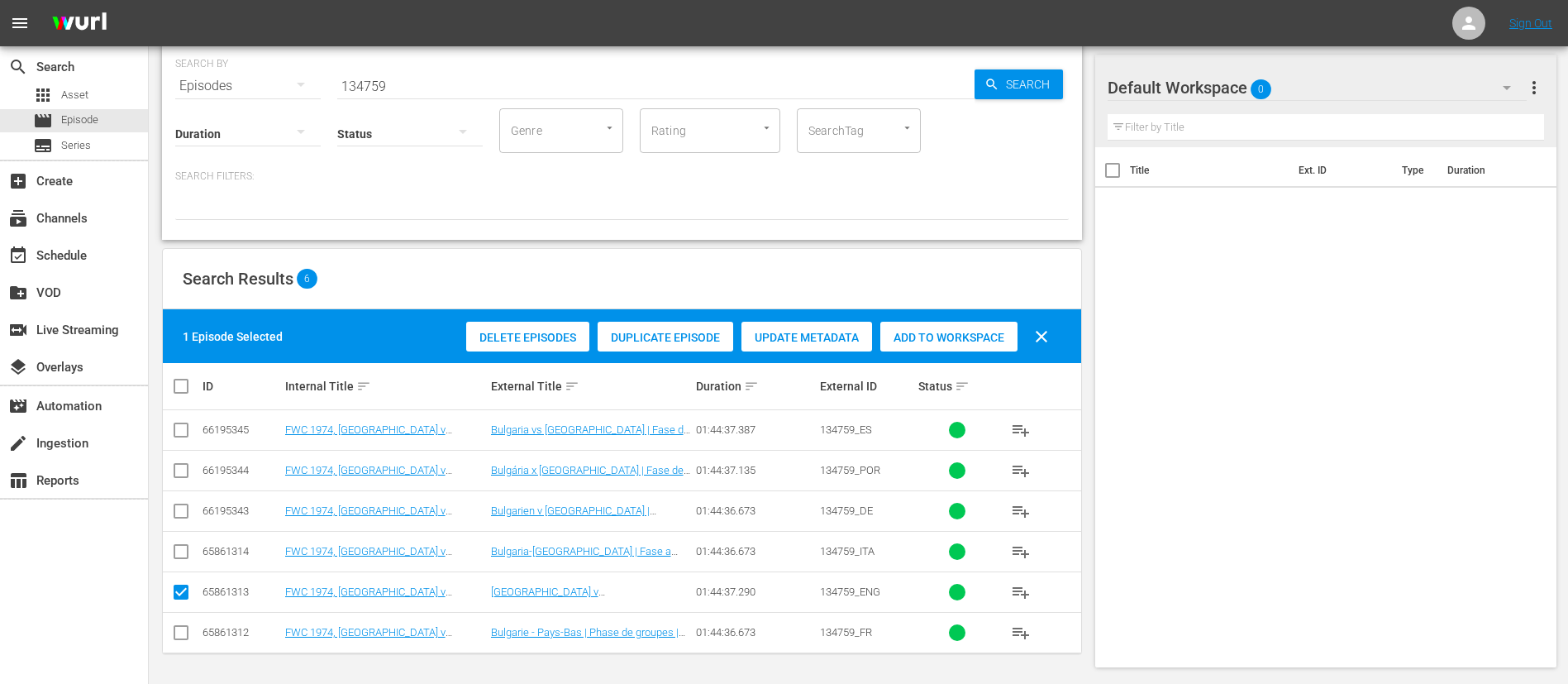
click at [634, 339] on span "Duplicate Episode" at bounding box center [665, 338] width 135 height 14
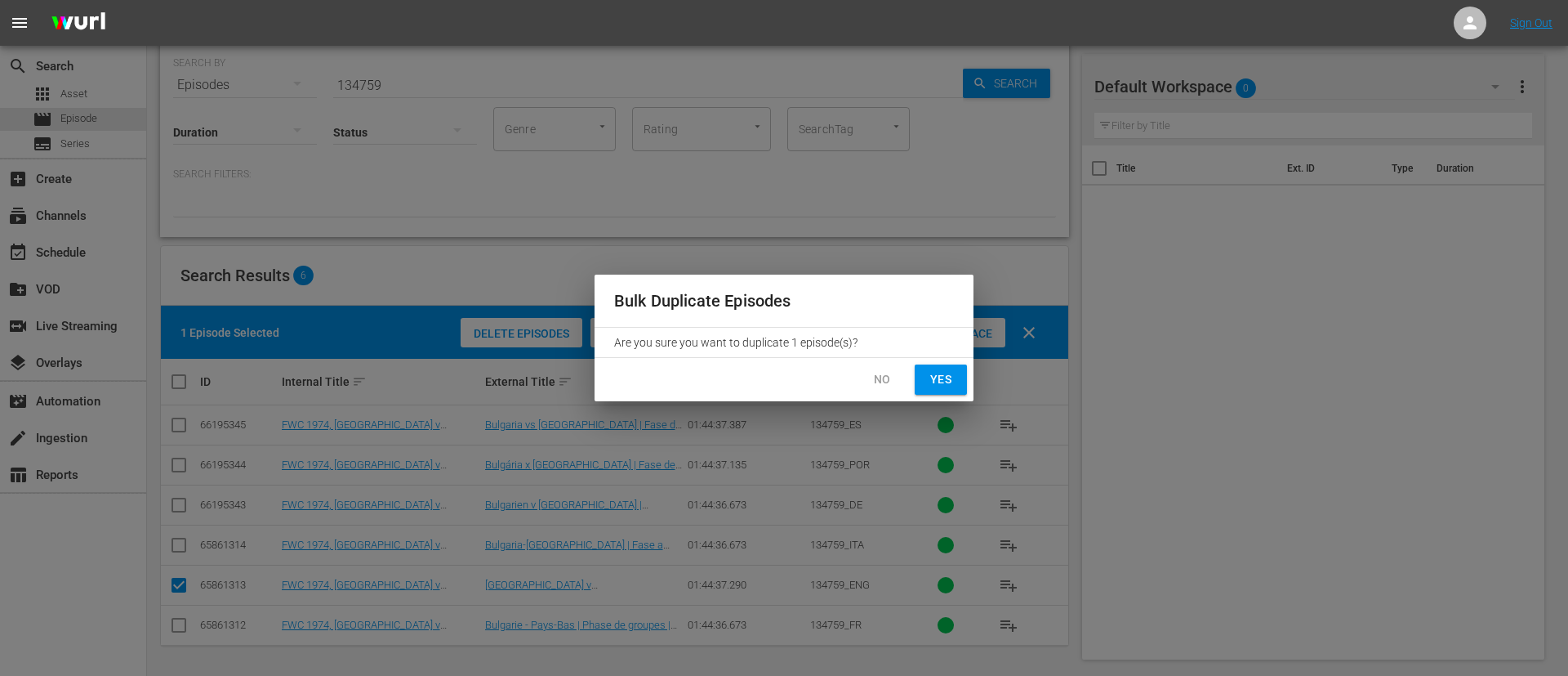
click at [948, 379] on span "Yes" at bounding box center [941, 380] width 26 height 20
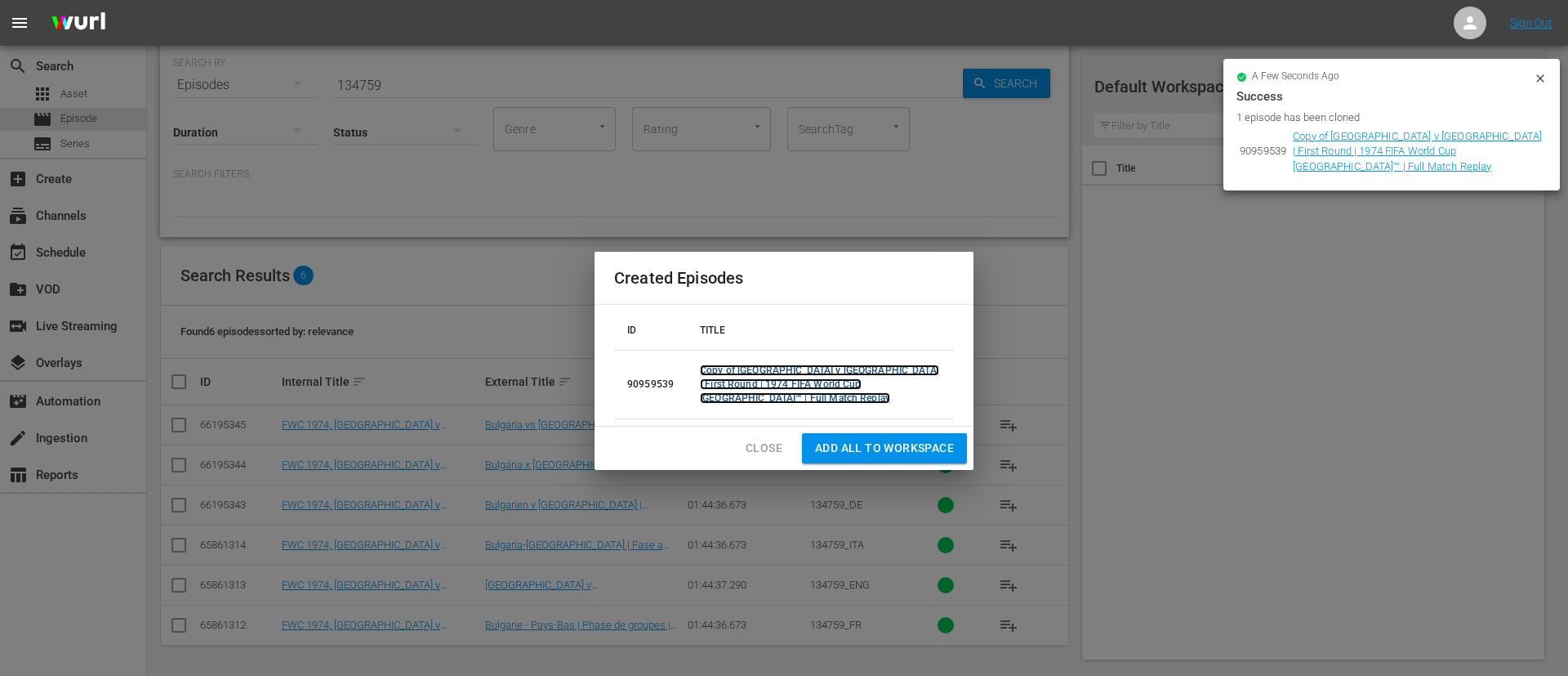
click at [881, 371] on link "Copy of [GEOGRAPHIC_DATA] v [GEOGRAPHIC_DATA] | First Round | 1974 FIFA World C…" at bounding box center [820, 384] width 239 height 39
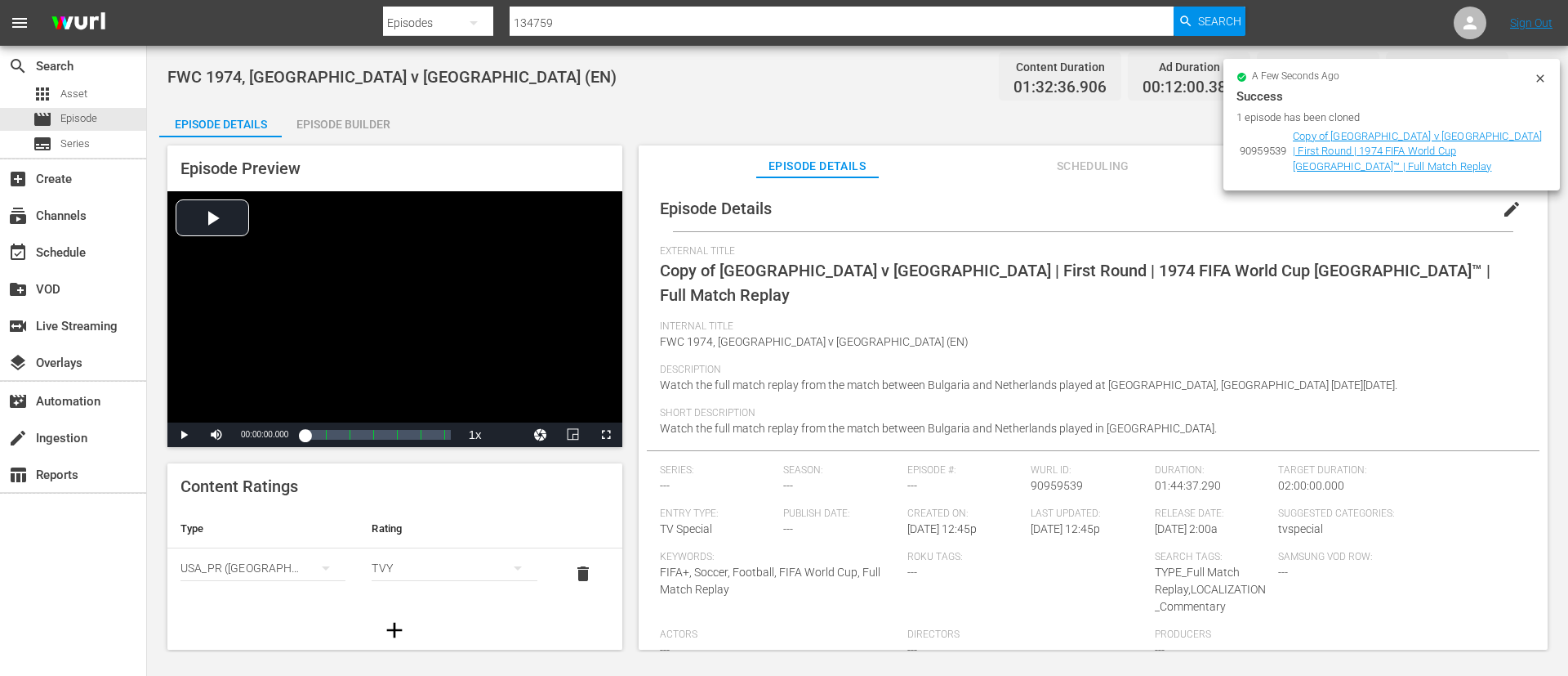
click at [1504, 194] on button "edit" at bounding box center [1512, 209] width 39 height 39
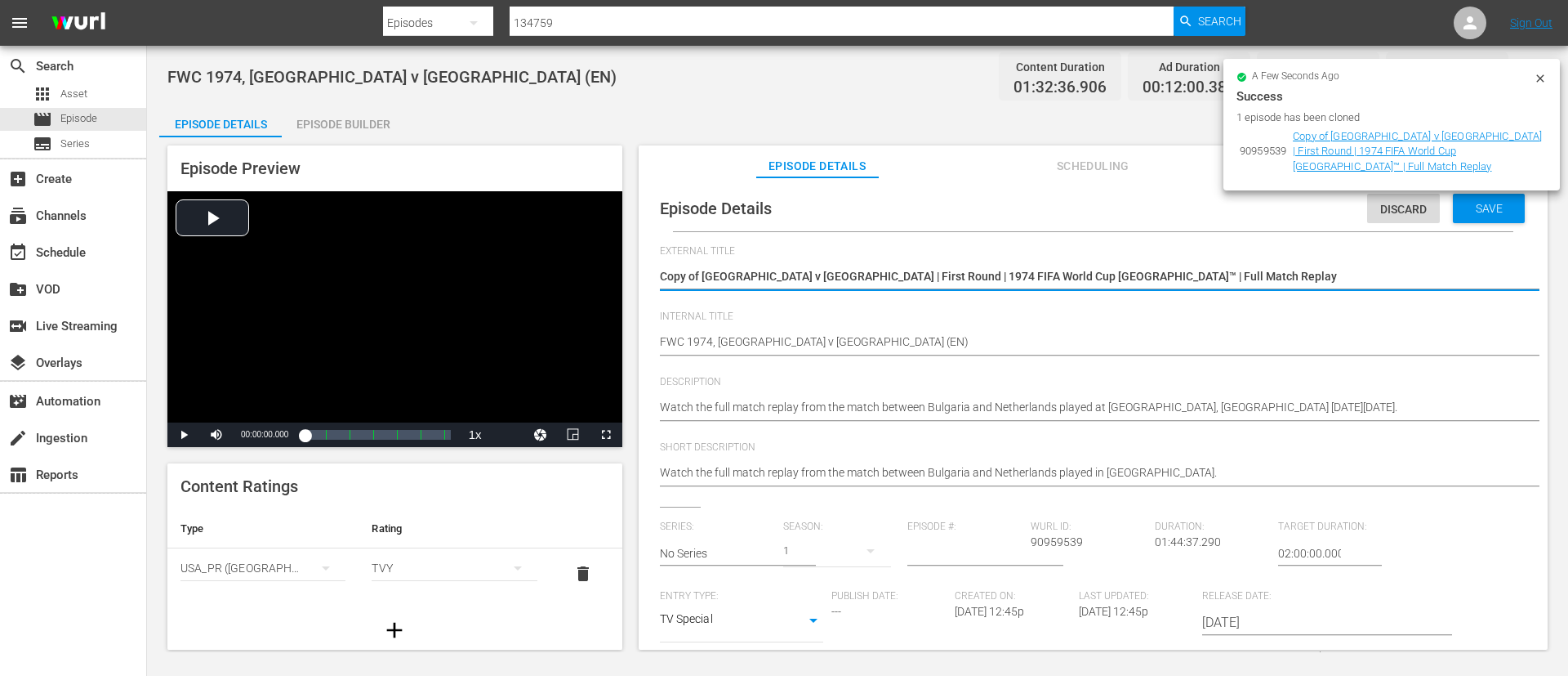
click at [1379, 278] on textarea "Copy of [GEOGRAPHIC_DATA] v [GEOGRAPHIC_DATA] | First Round | 1974 FIFA World C…" at bounding box center [1089, 277] width 859 height 19
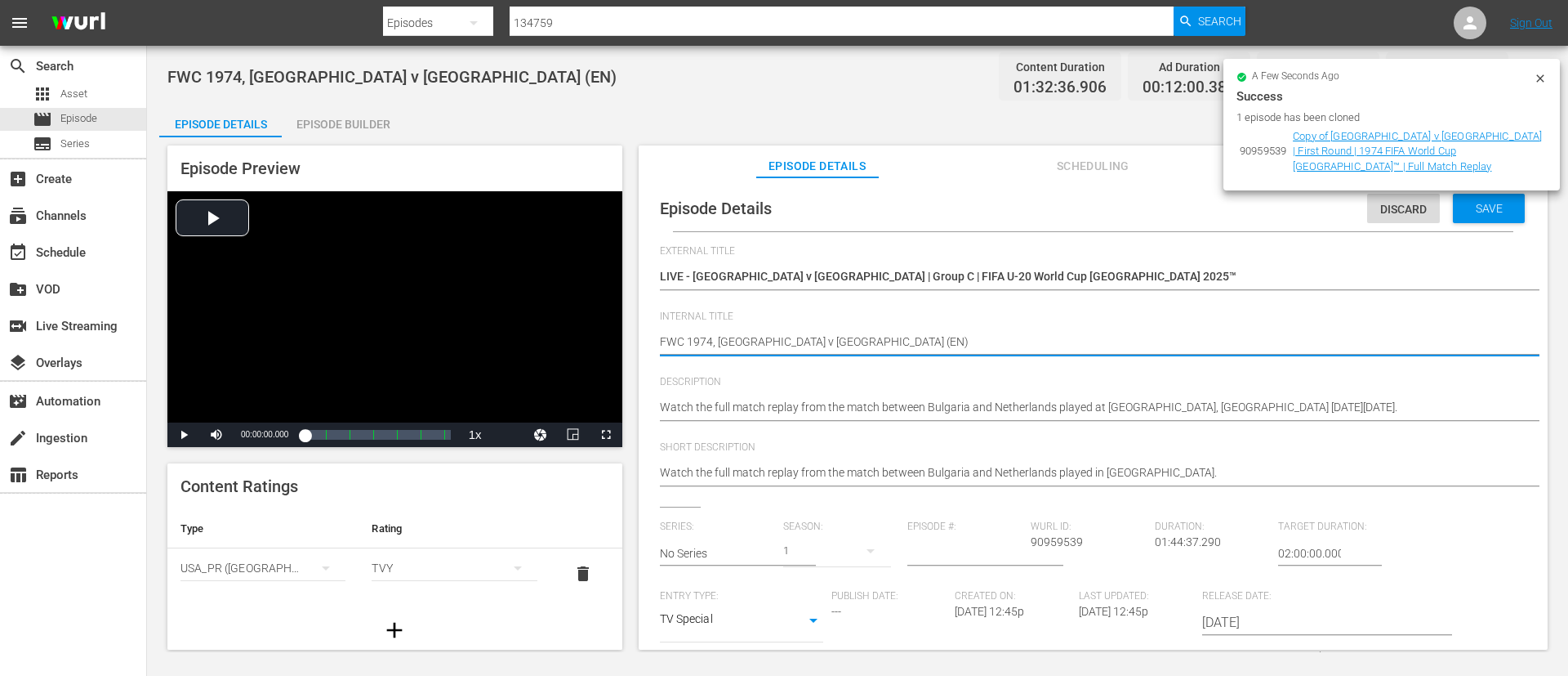
paste textarea "Spain v [GEOGRAPHIC_DATA] | Group C | FIFA U-20 World Cup [GEOGRAPHIC_DATA] 202…"
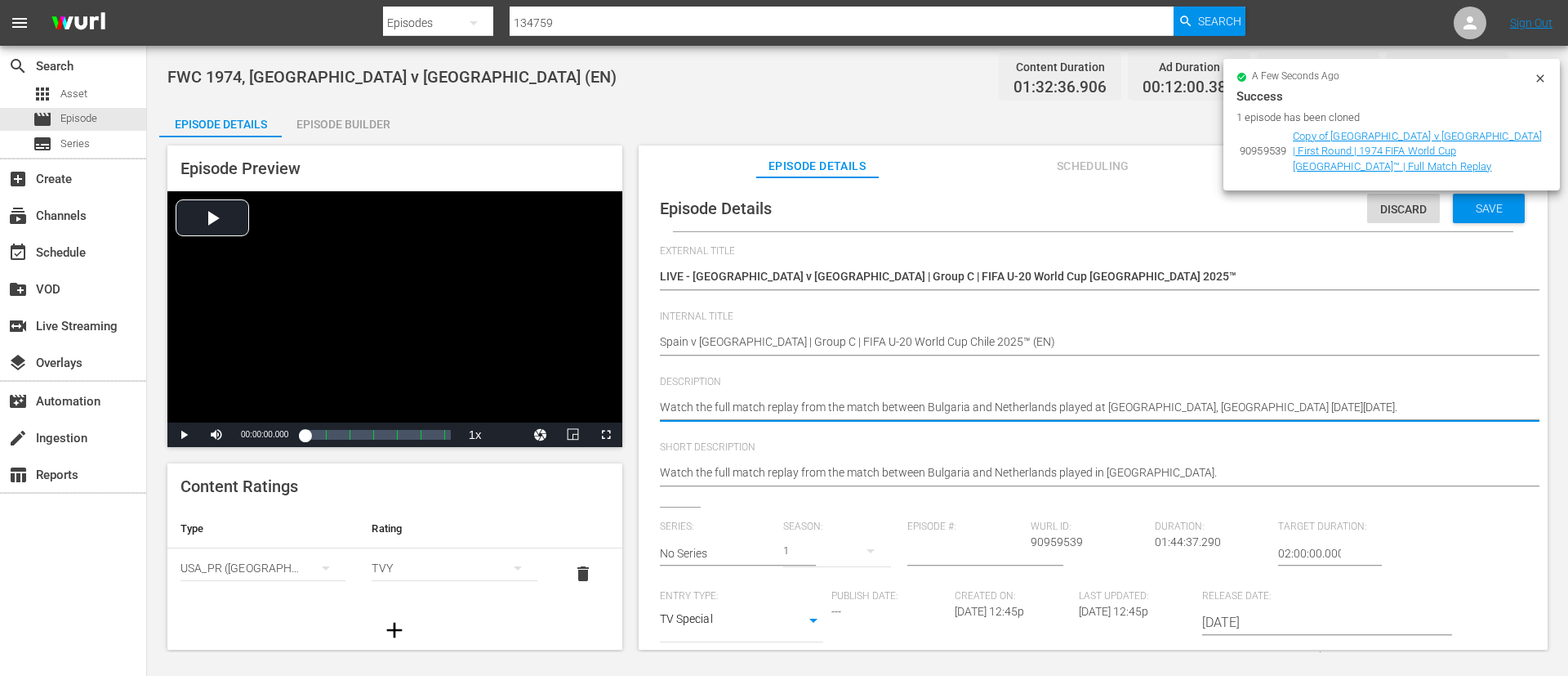
click at [1205, 413] on textarea "Watch the full match replay from the match between Bulgaria and Netherlands pla…" at bounding box center [1089, 408] width 859 height 19
paste textarea "match between Spain and Mexico played at [GEOGRAPHIC_DATA][PERSON_NAME][PERSON_…"
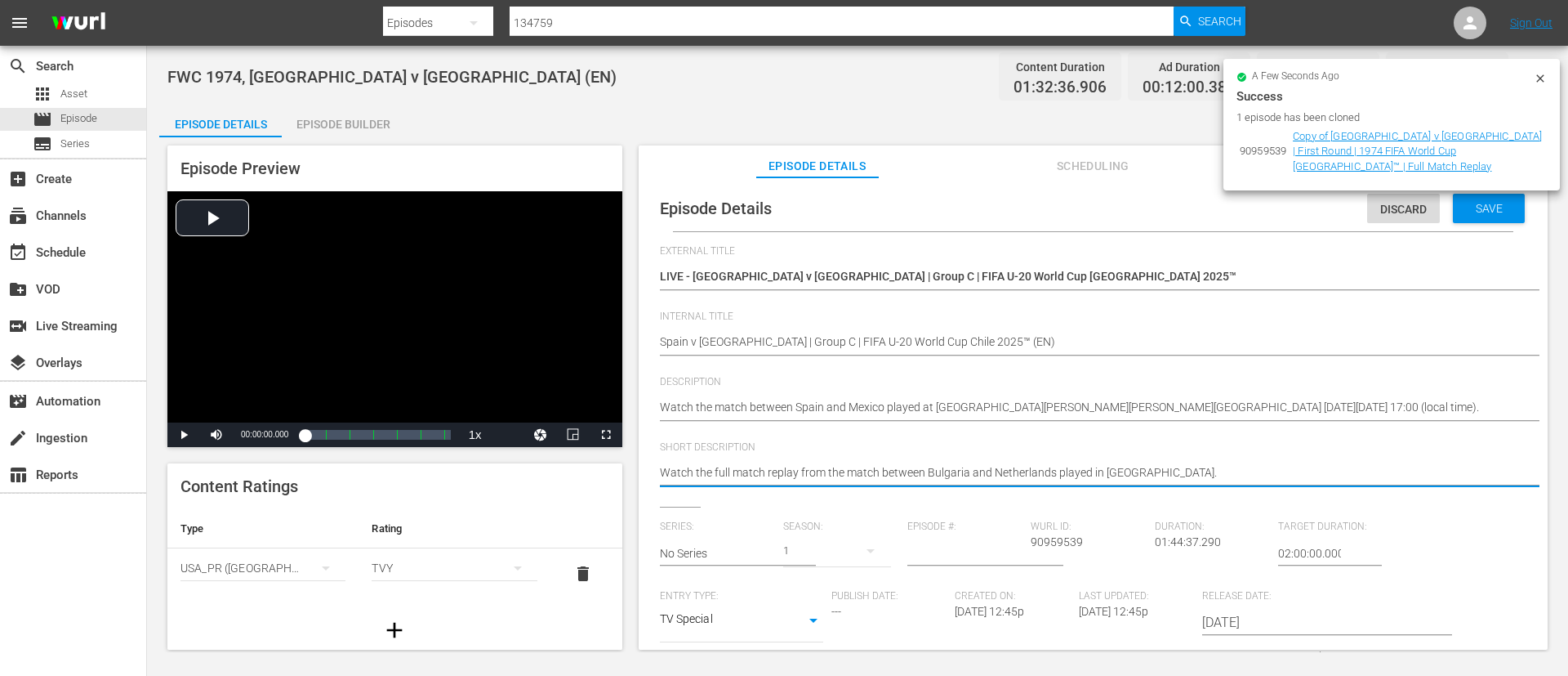
paste textarea "match between Spain and Mexico played at [GEOGRAPHIC_DATA][PERSON_NAME][PERSON_…"
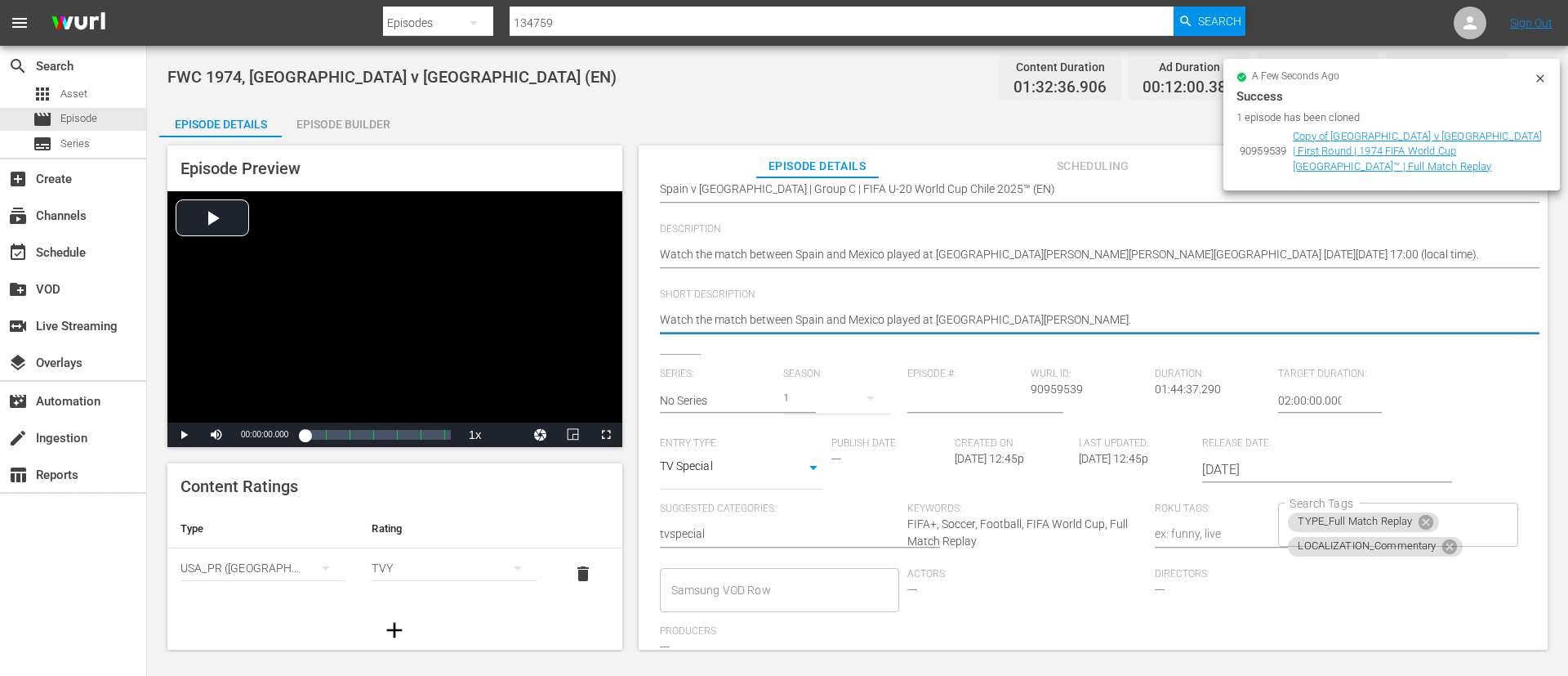
scroll to position [320, 0]
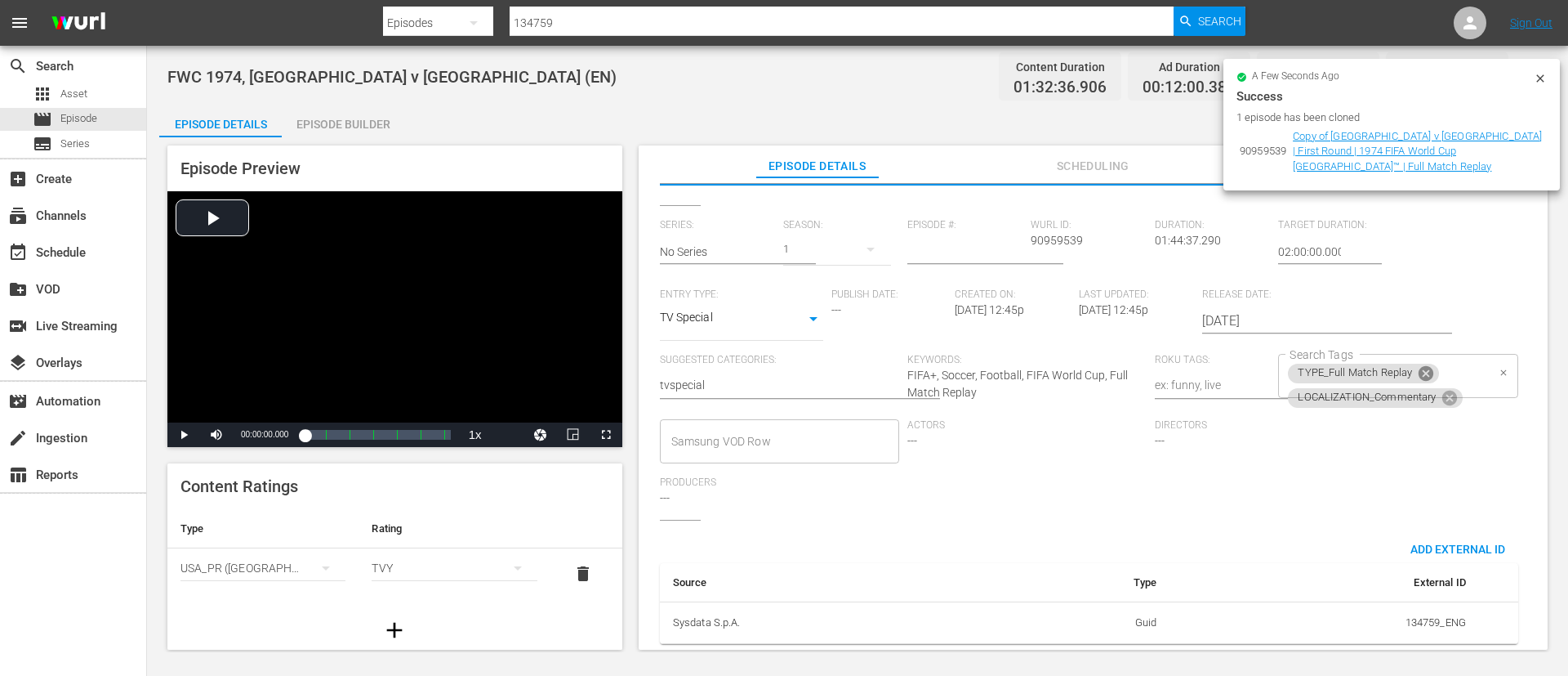
click at [1426, 365] on icon at bounding box center [1426, 373] width 18 height 18
click at [1460, 386] on input "Search Tags" at bounding box center [1385, 400] width 200 height 29
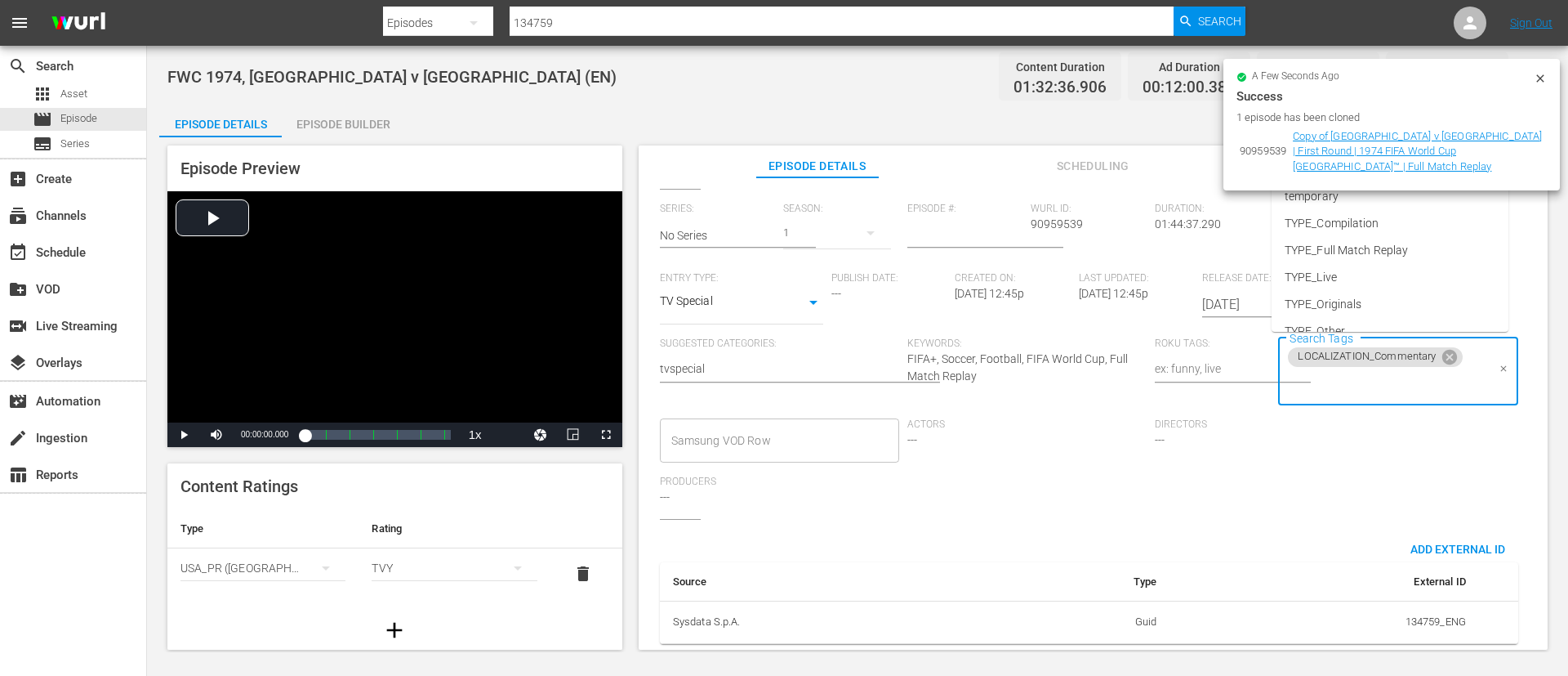
scroll to position [228, 0]
click at [1422, 273] on li "TYPE_Originals" at bounding box center [1390, 284] width 237 height 27
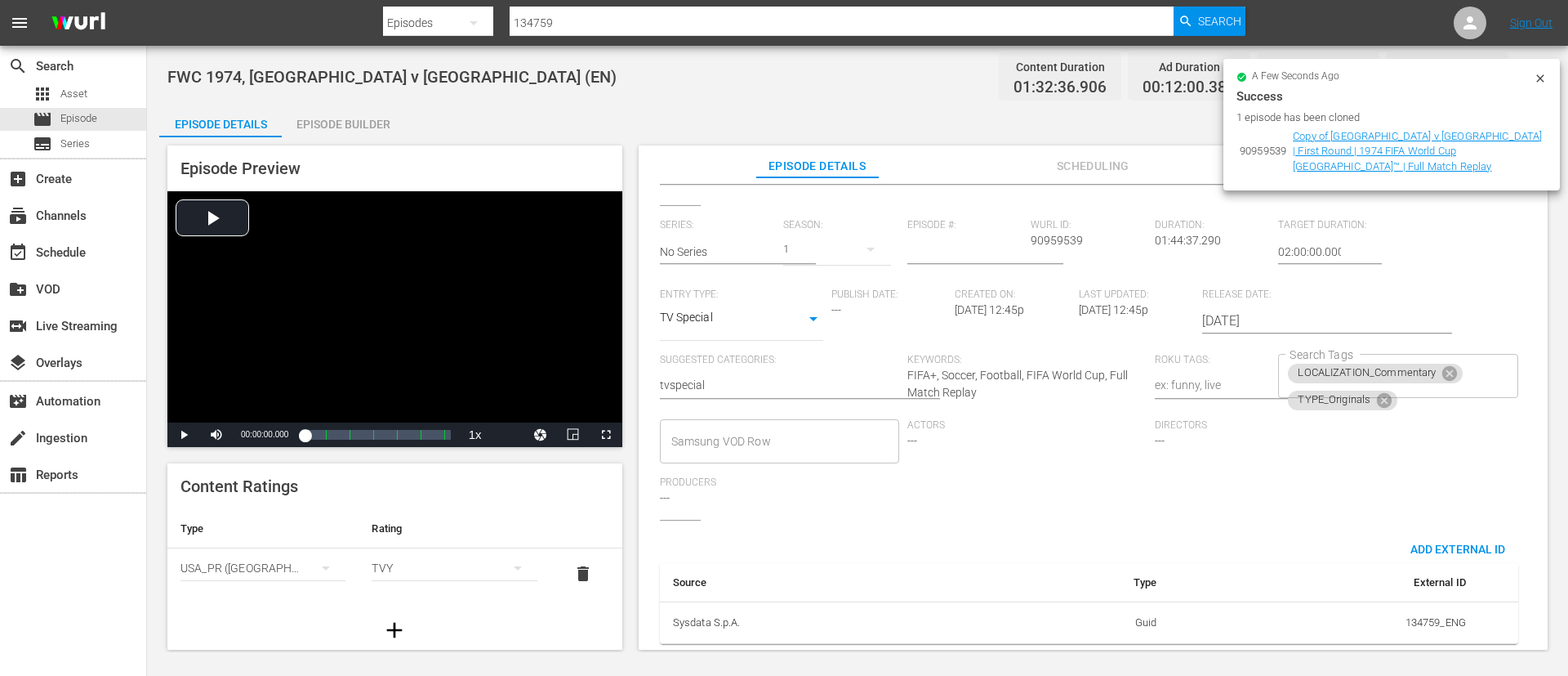
click at [1421, 272] on div "Series: No Series Season: 1 Episode #: [PERSON_NAME] ID: 90959539 Duration: 01:…" at bounding box center [1093, 369] width 866 height 300
click at [1376, 392] on icon at bounding box center [1384, 400] width 18 height 18
click at [1481, 365] on div "LOCALIZATION_Commentary Search Tags" at bounding box center [1398, 376] width 239 height 44
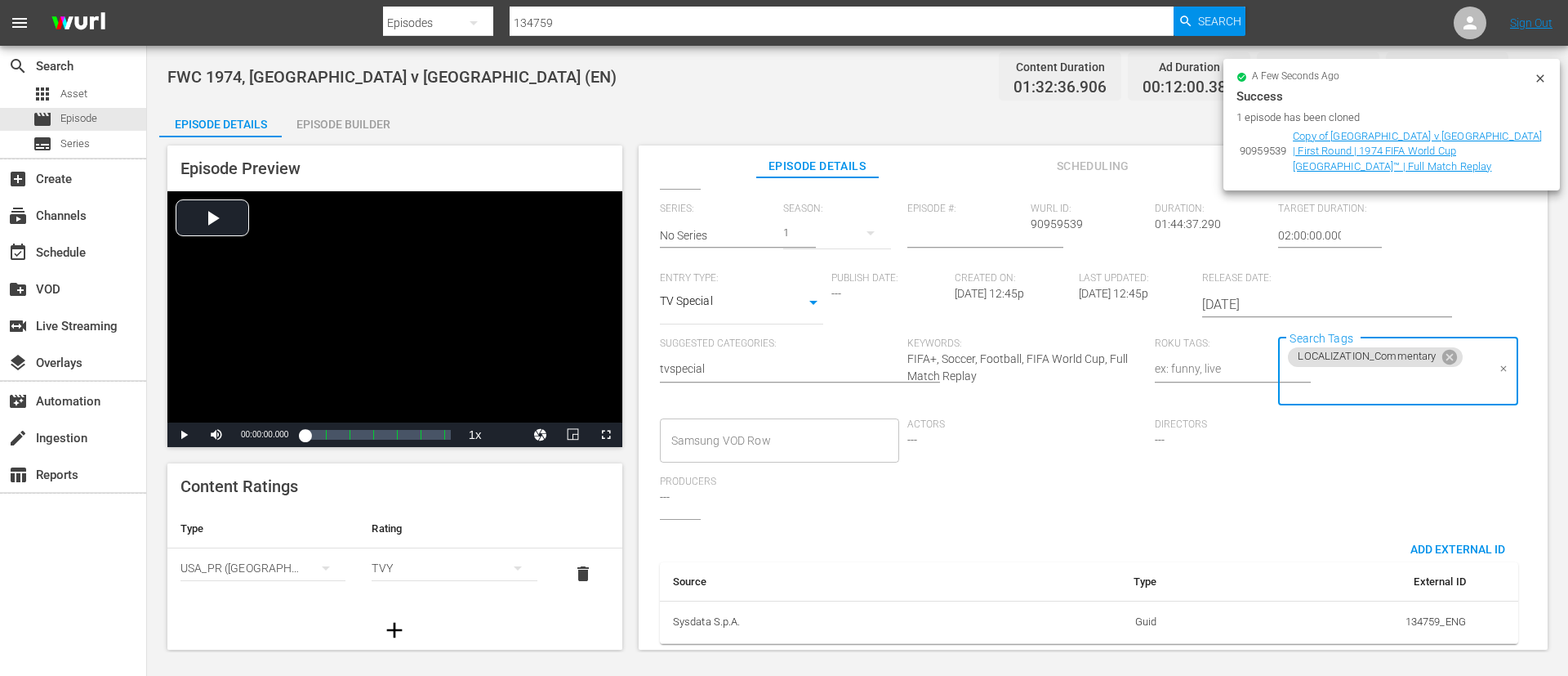
scroll to position [336, 0]
click at [1414, 370] on input "Search Tags" at bounding box center [1385, 384] width 200 height 29
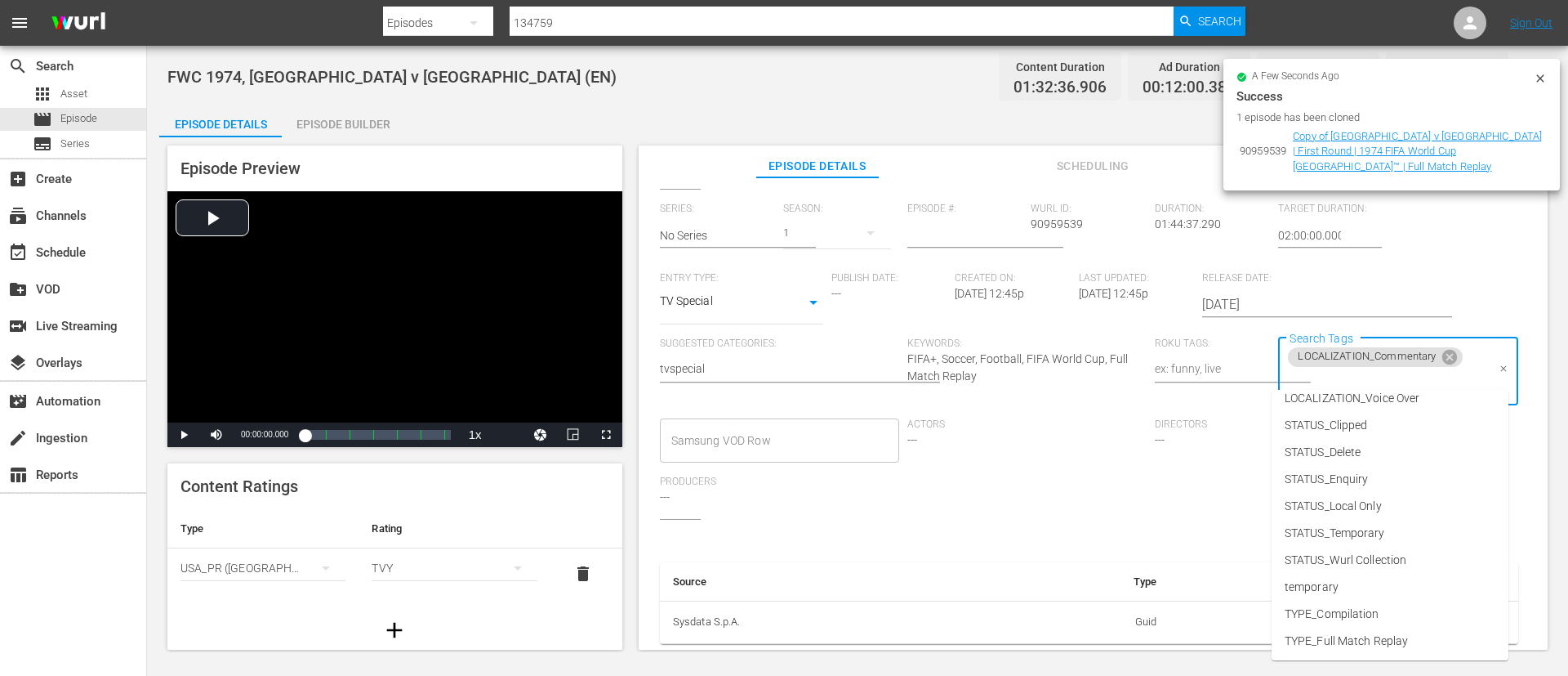
scroll to position [228, 0]
click at [1371, 578] on li "TYPE_Live" at bounding box center [1390, 586] width 237 height 27
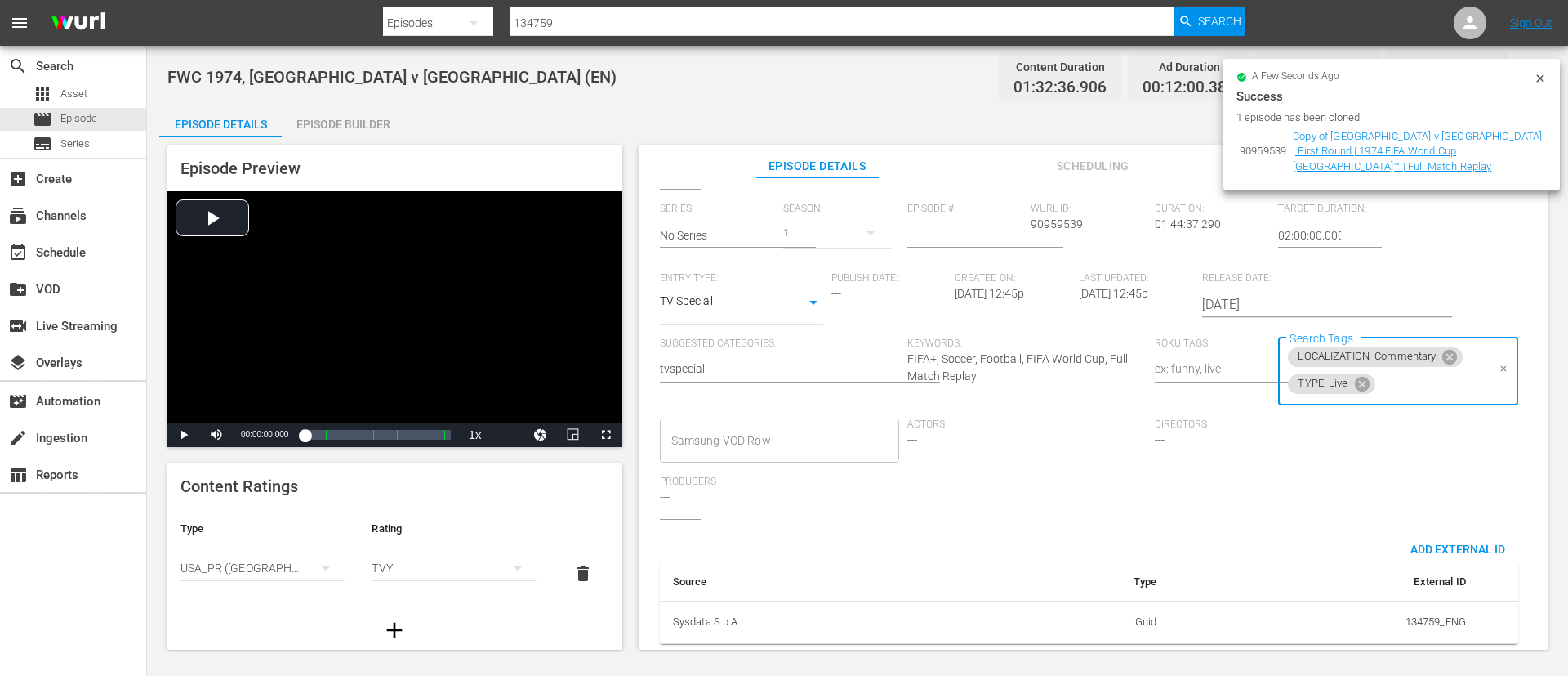
click at [1399, 370] on input "Search Tags" at bounding box center [1433, 384] width 109 height 29
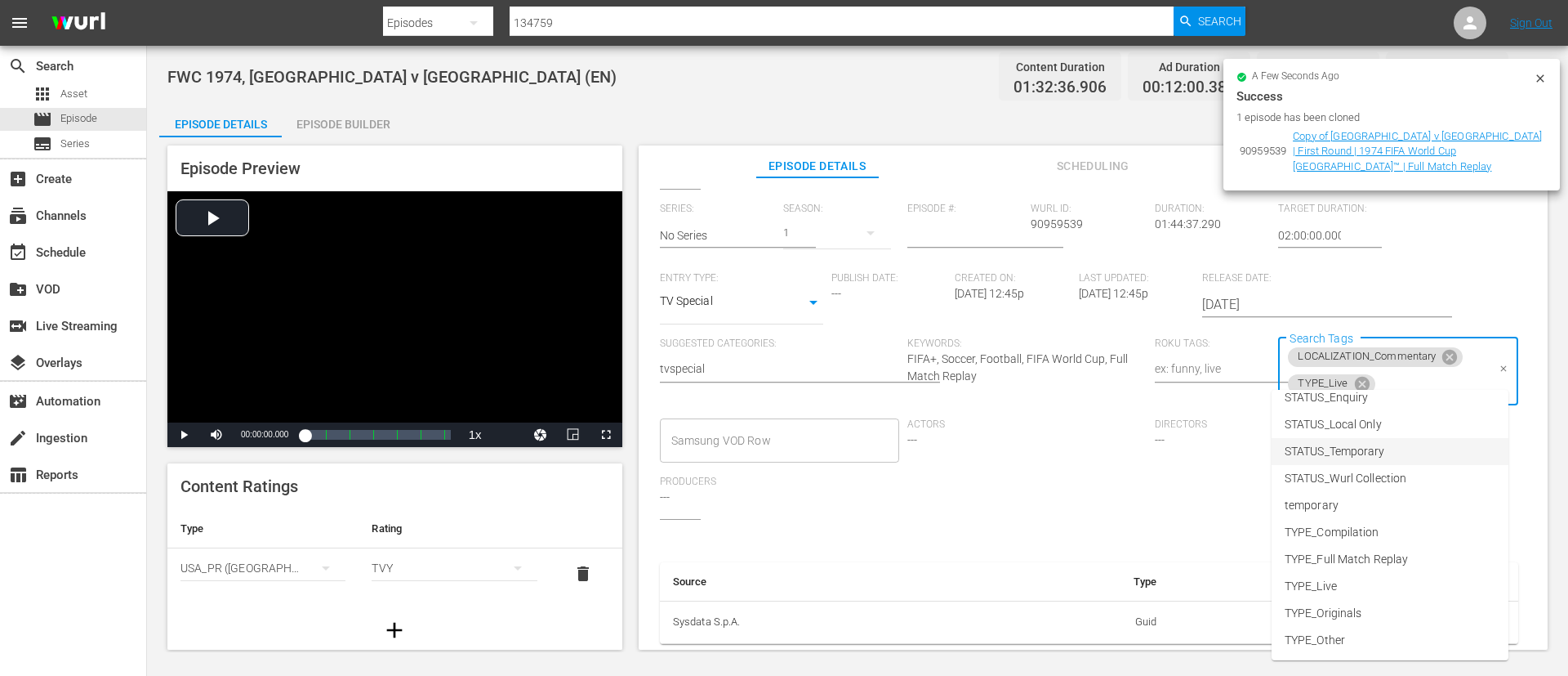
click at [1412, 442] on li "STATUS_Temporary" at bounding box center [1390, 452] width 237 height 27
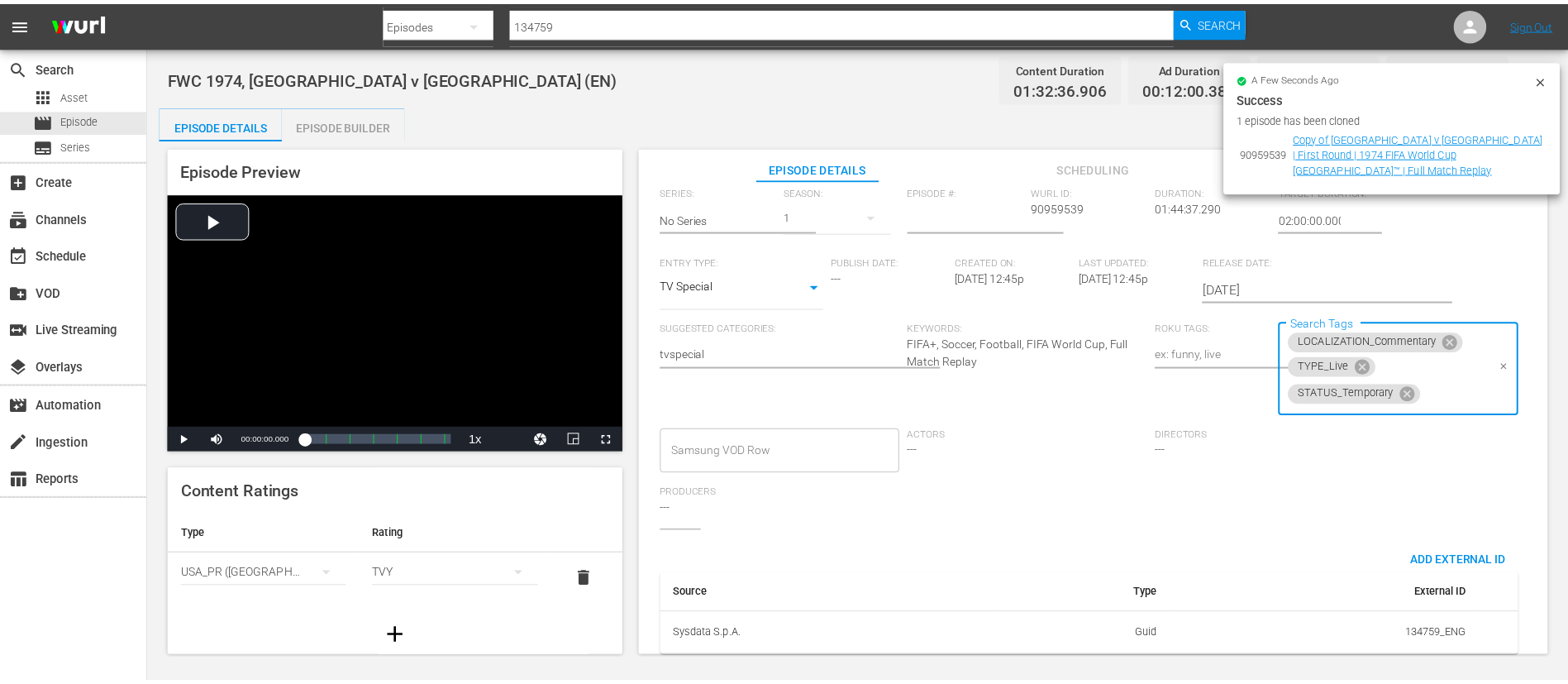
scroll to position [0, 0]
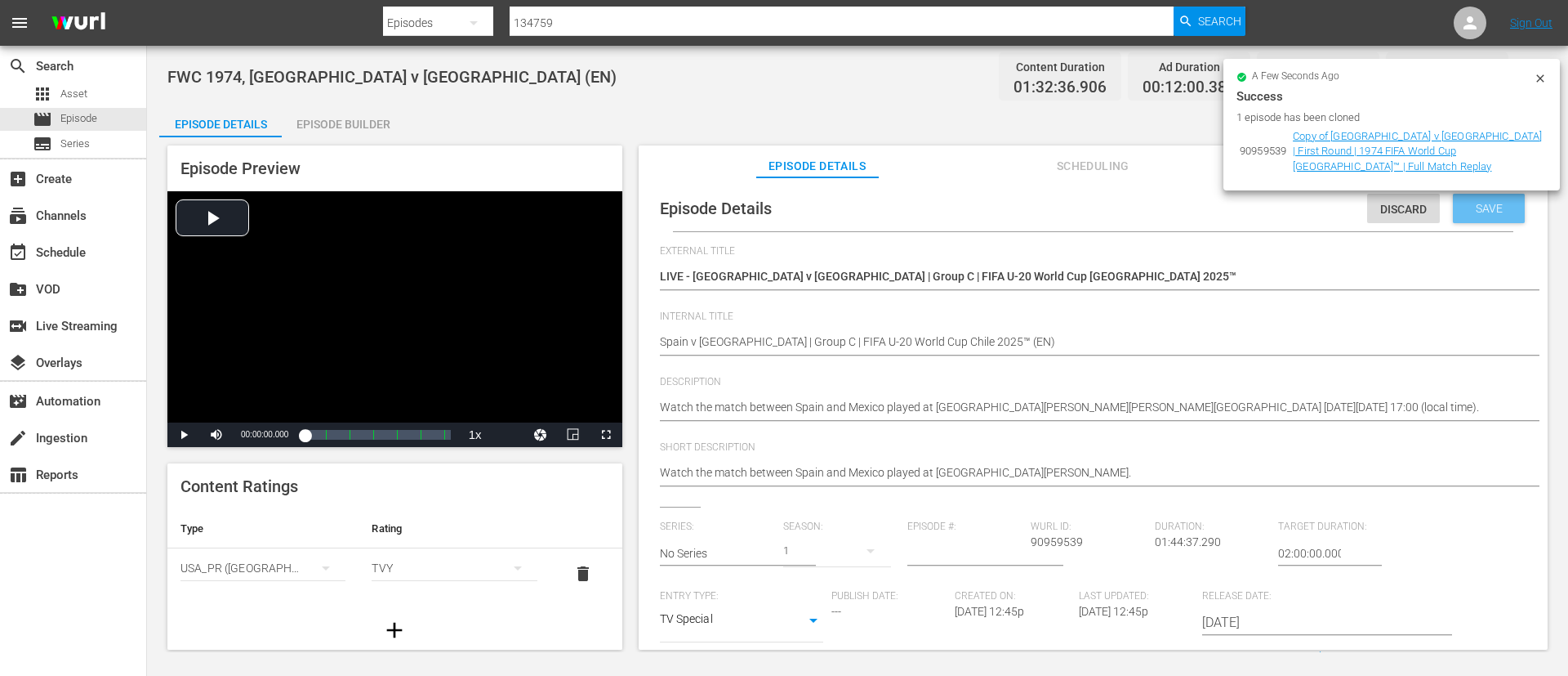
click at [1482, 202] on span "Save" at bounding box center [1489, 208] width 53 height 13
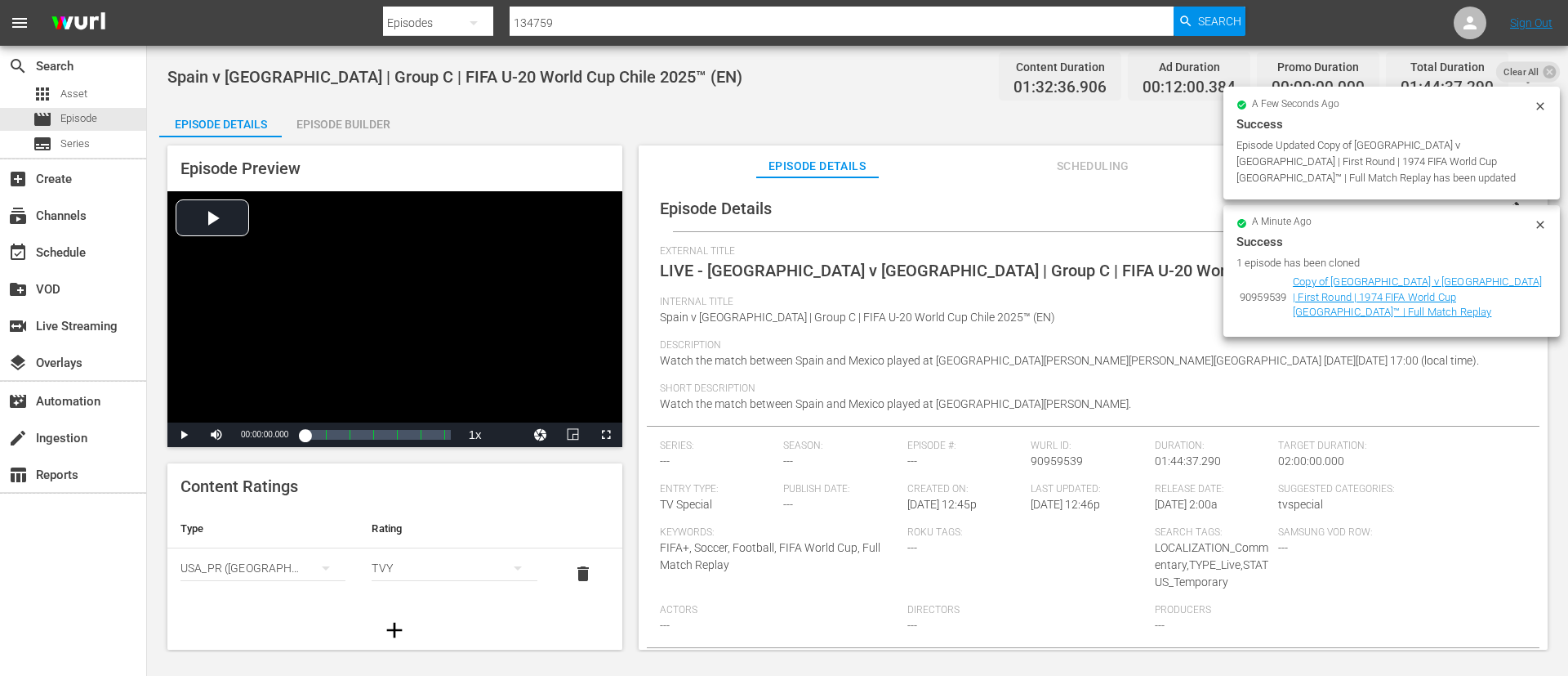
click at [1546, 79] on icon at bounding box center [1550, 71] width 16 height 16
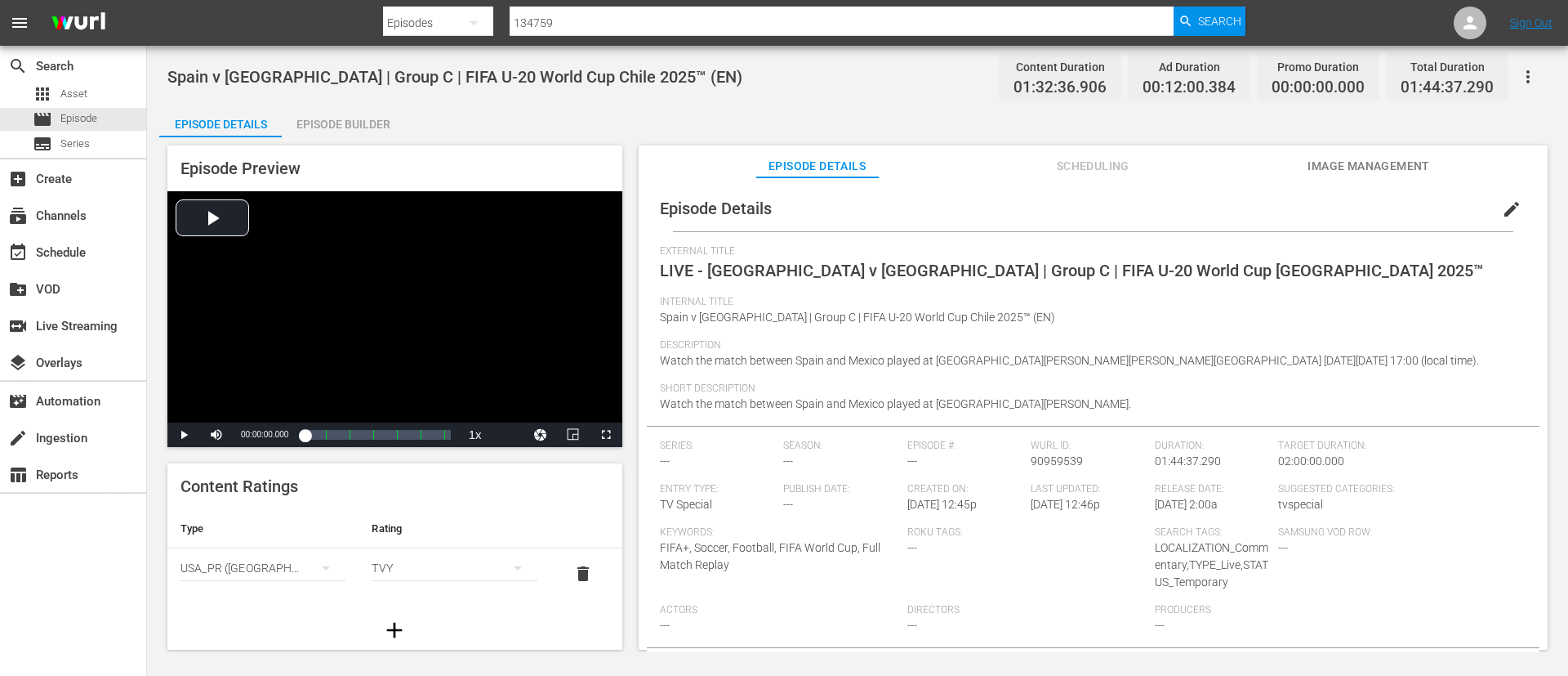
click at [1410, 162] on span "Image Management" at bounding box center [1369, 166] width 123 height 20
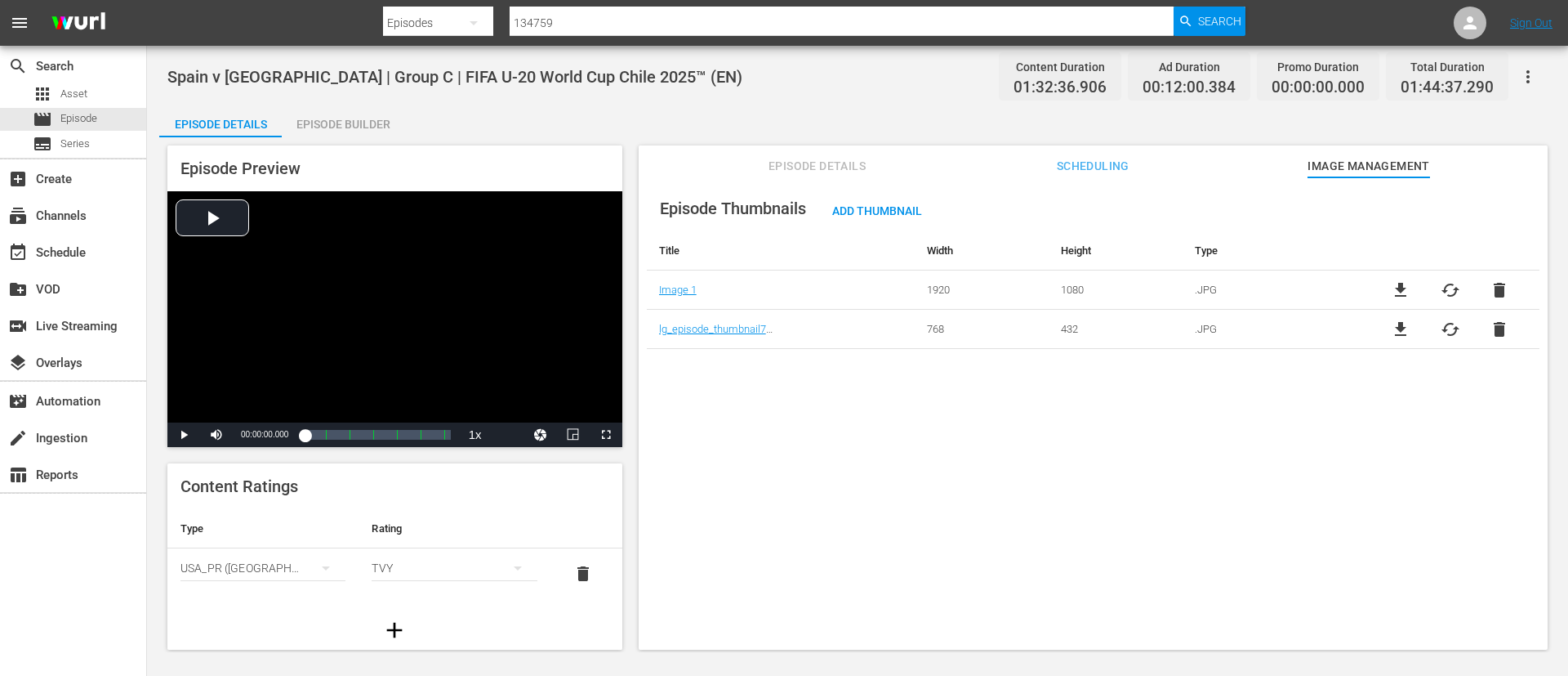
click at [1495, 328] on span "delete" at bounding box center [1499, 329] width 19 height 19
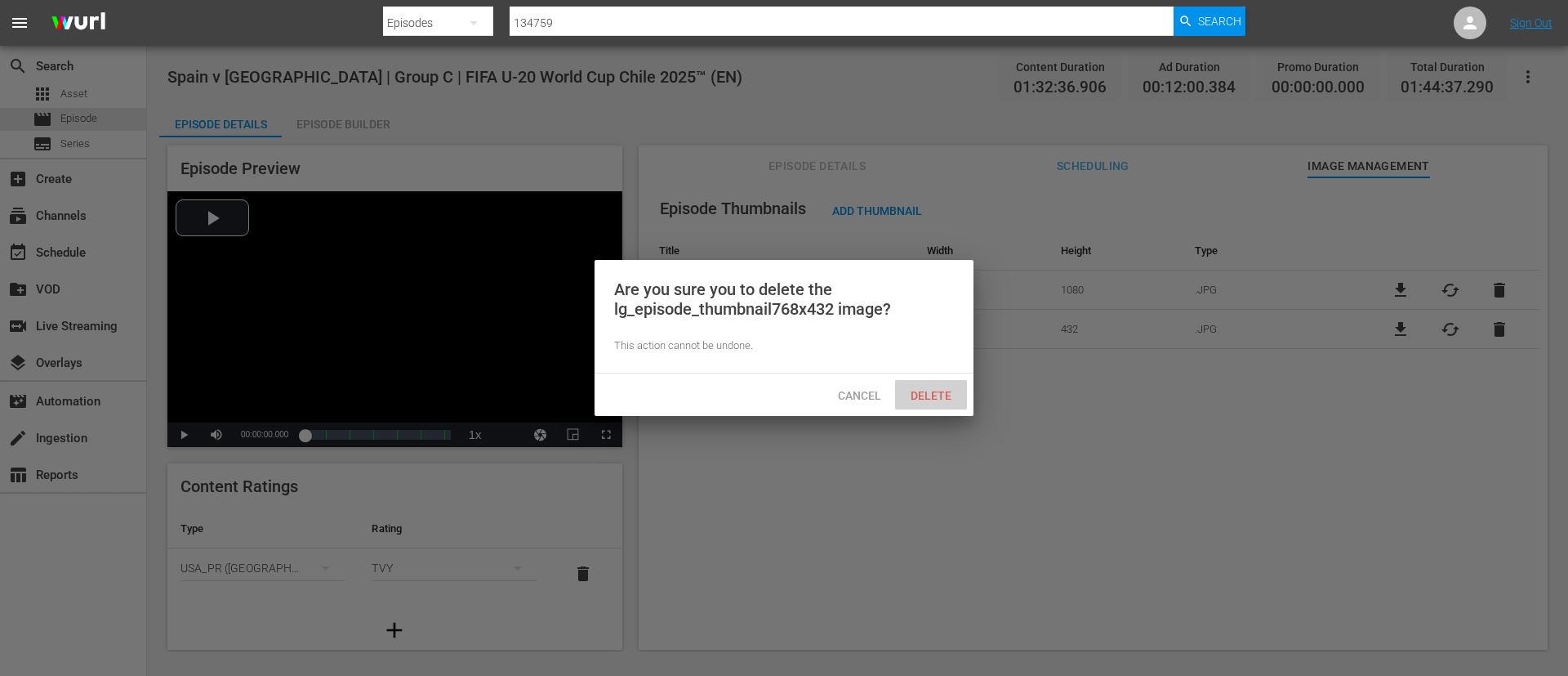
click at [932, 399] on span "Delete" at bounding box center [931, 396] width 67 height 13
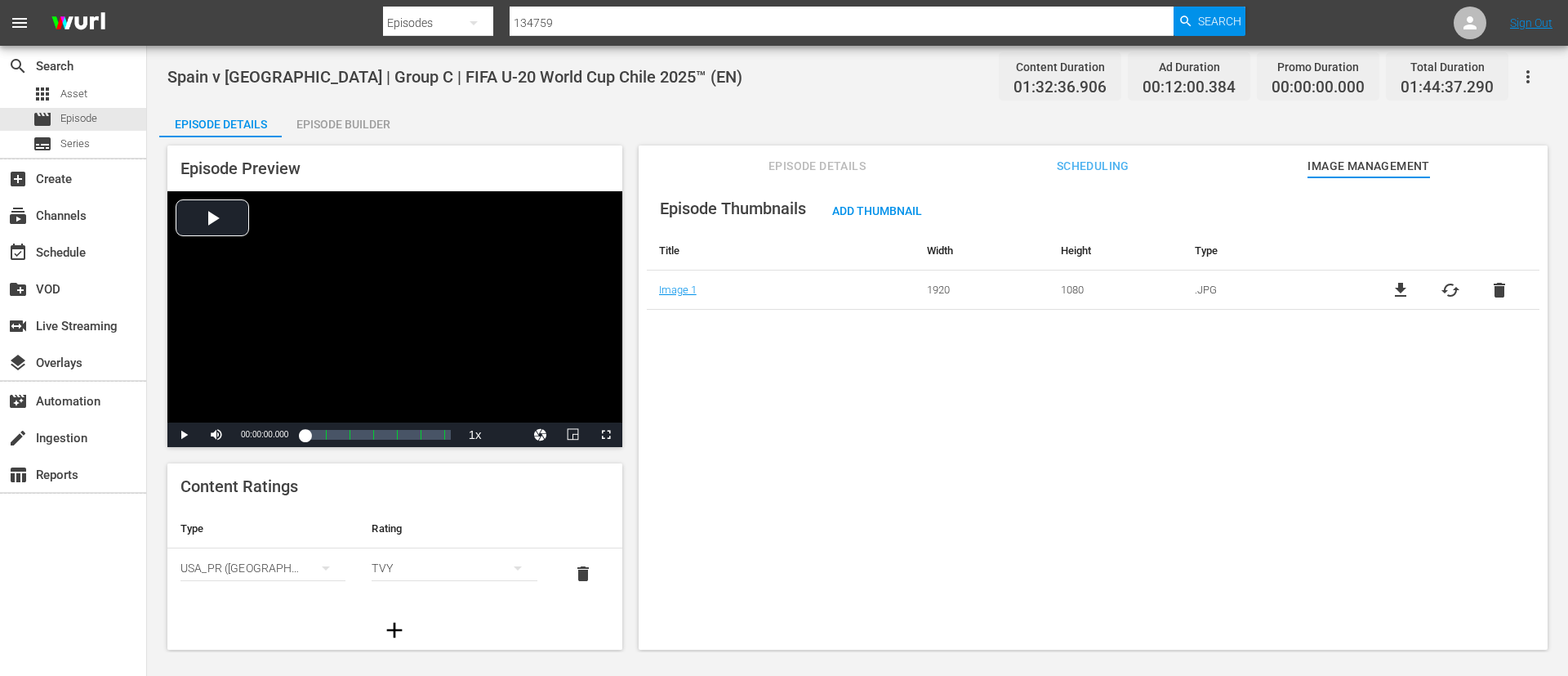
click at [1448, 295] on span "cached" at bounding box center [1450, 289] width 19 height 19
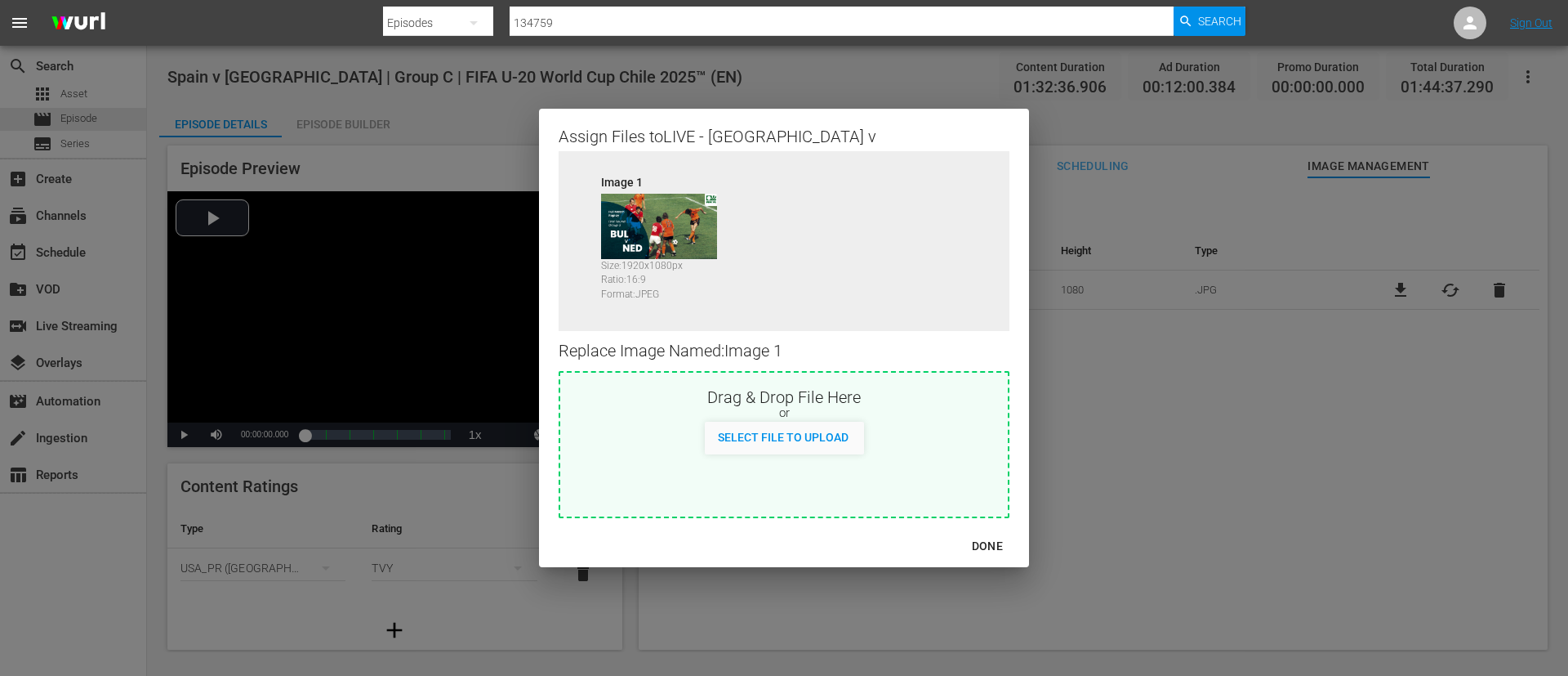
click at [980, 406] on div "or" at bounding box center [784, 413] width 447 height 17
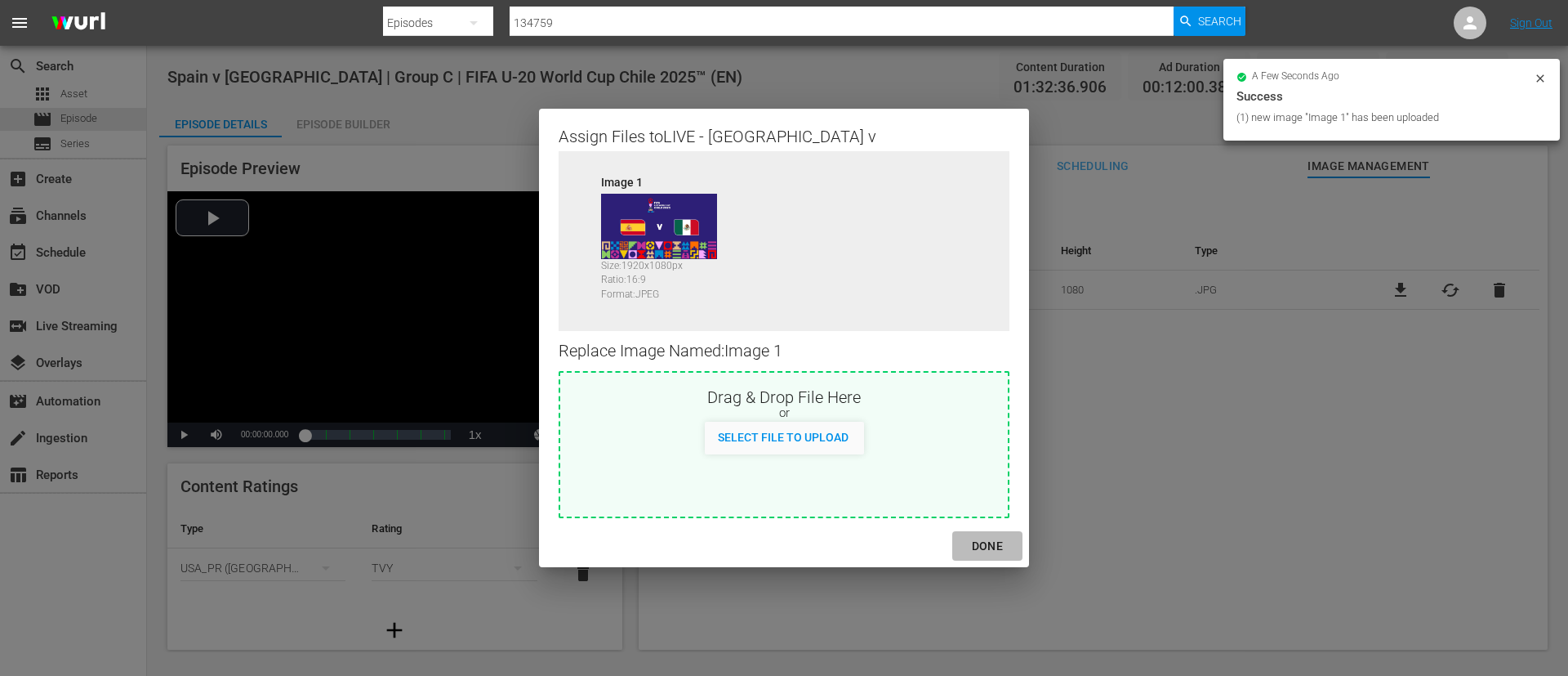
click at [985, 540] on div "DONE" at bounding box center [988, 546] width 57 height 20
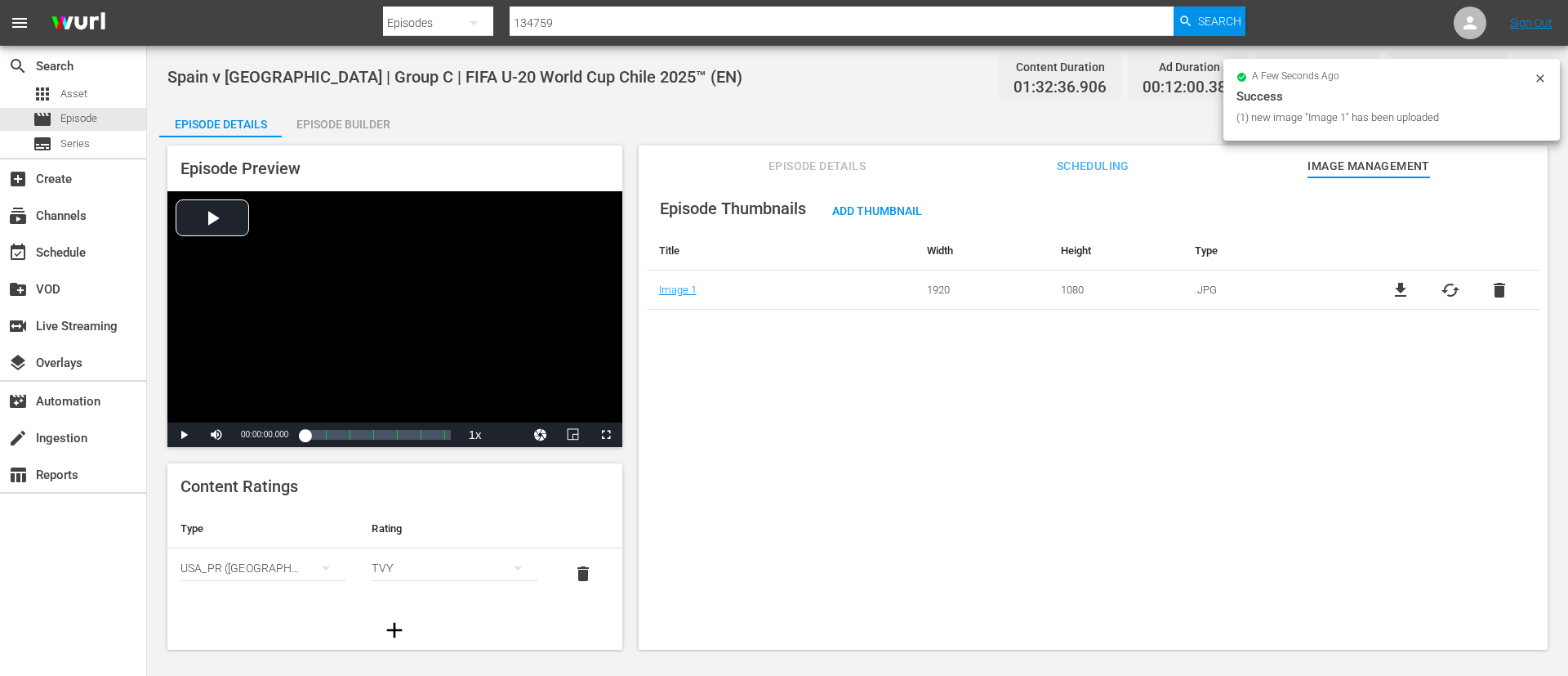
click at [912, 198] on div "Add Thumbnail" at bounding box center [877, 210] width 116 height 30
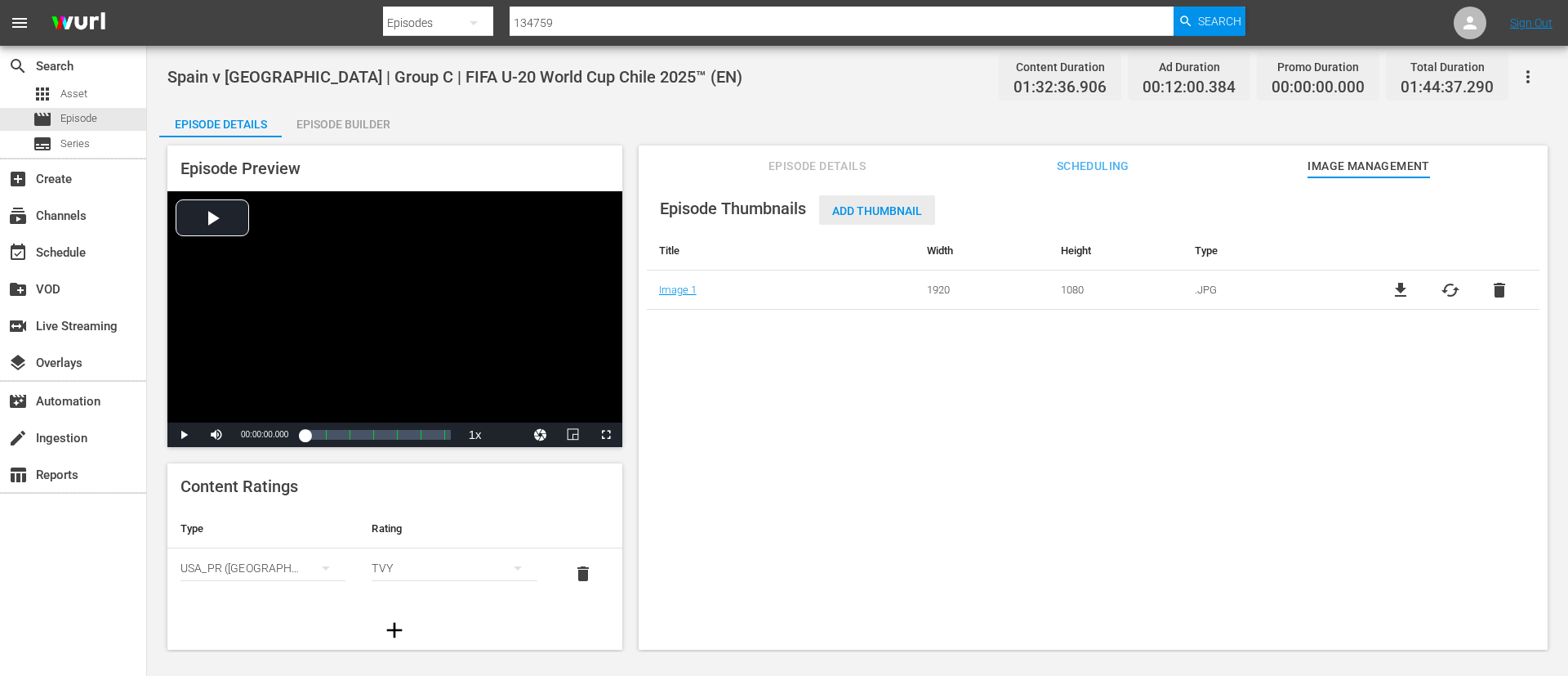
click at [899, 198] on div "Add Thumbnail" at bounding box center [877, 210] width 116 height 30
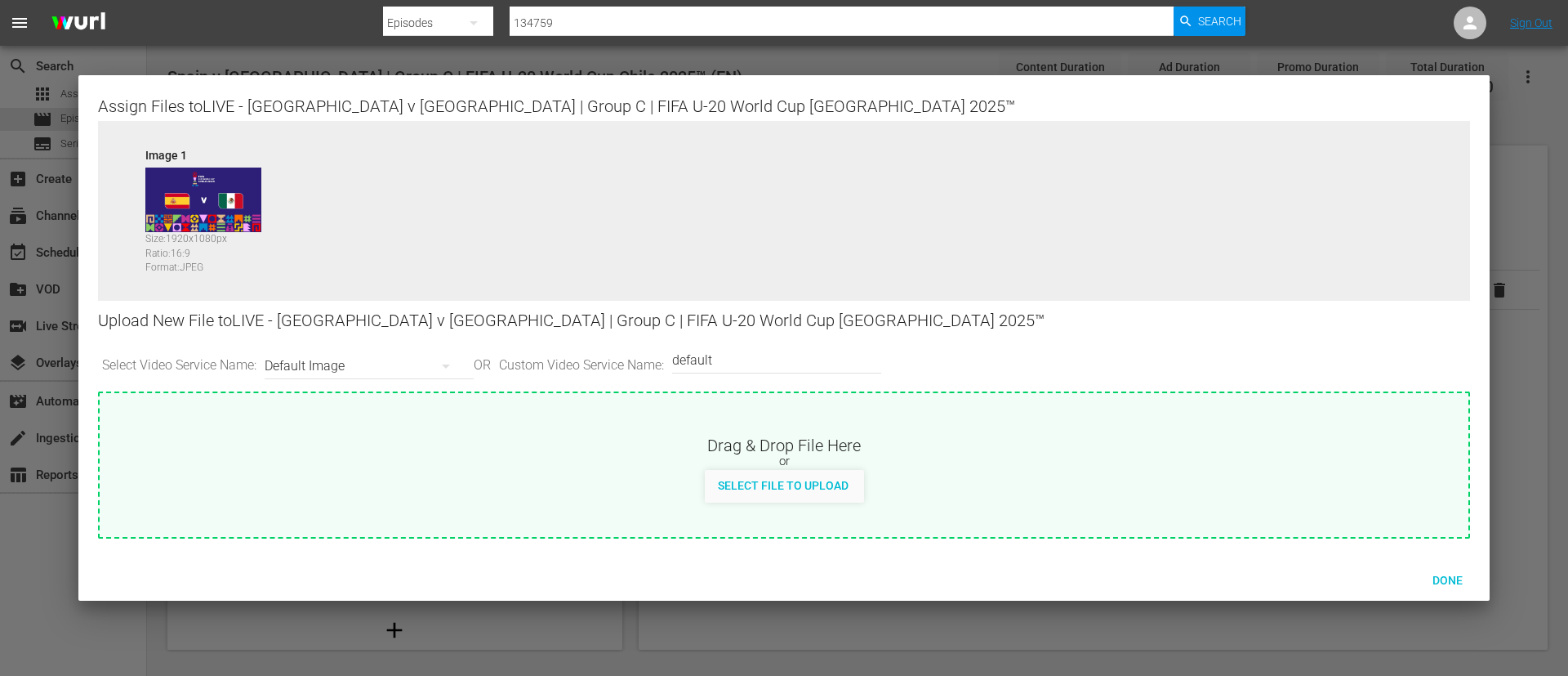
click at [787, 369] on input "default" at bounding box center [773, 360] width 201 height 39
click at [800, 471] on div "Select File to Upload" at bounding box center [784, 485] width 157 height 30
click at [1426, 589] on div "Done" at bounding box center [1448, 580] width 72 height 30
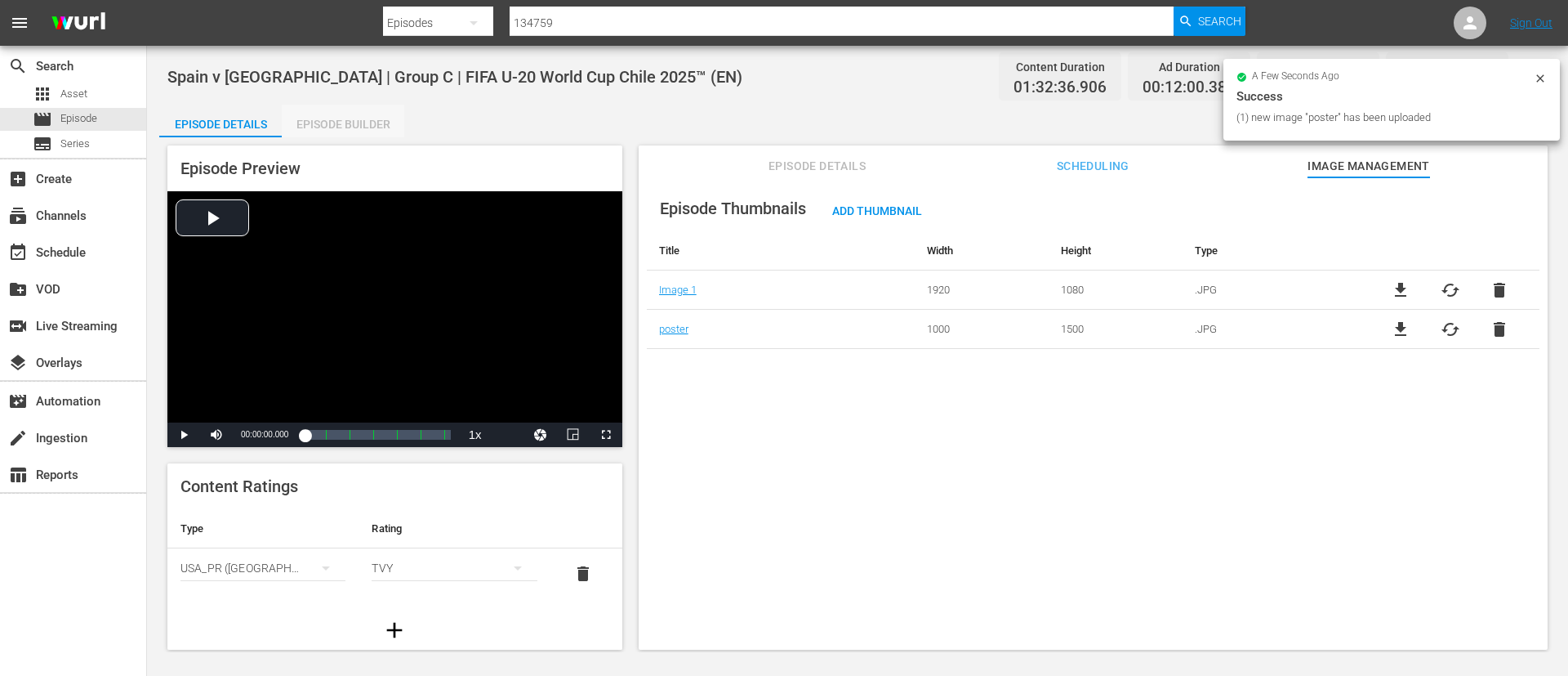
click at [363, 122] on div "Episode Builder" at bounding box center [343, 124] width 123 height 39
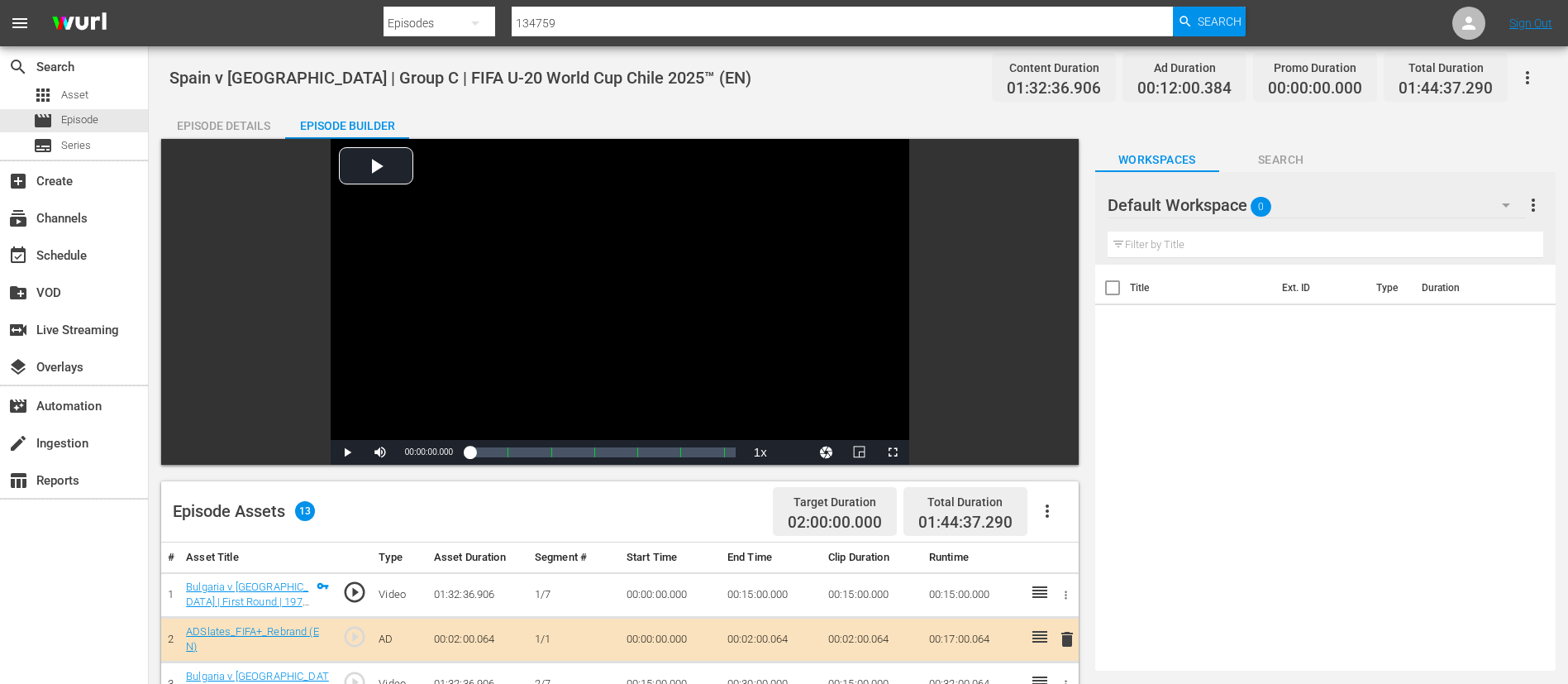
click at [1032, 504] on button "button" at bounding box center [1047, 510] width 40 height 40
click at [1060, 548] on div "Clear Ads" at bounding box center [1097, 557] width 113 height 40
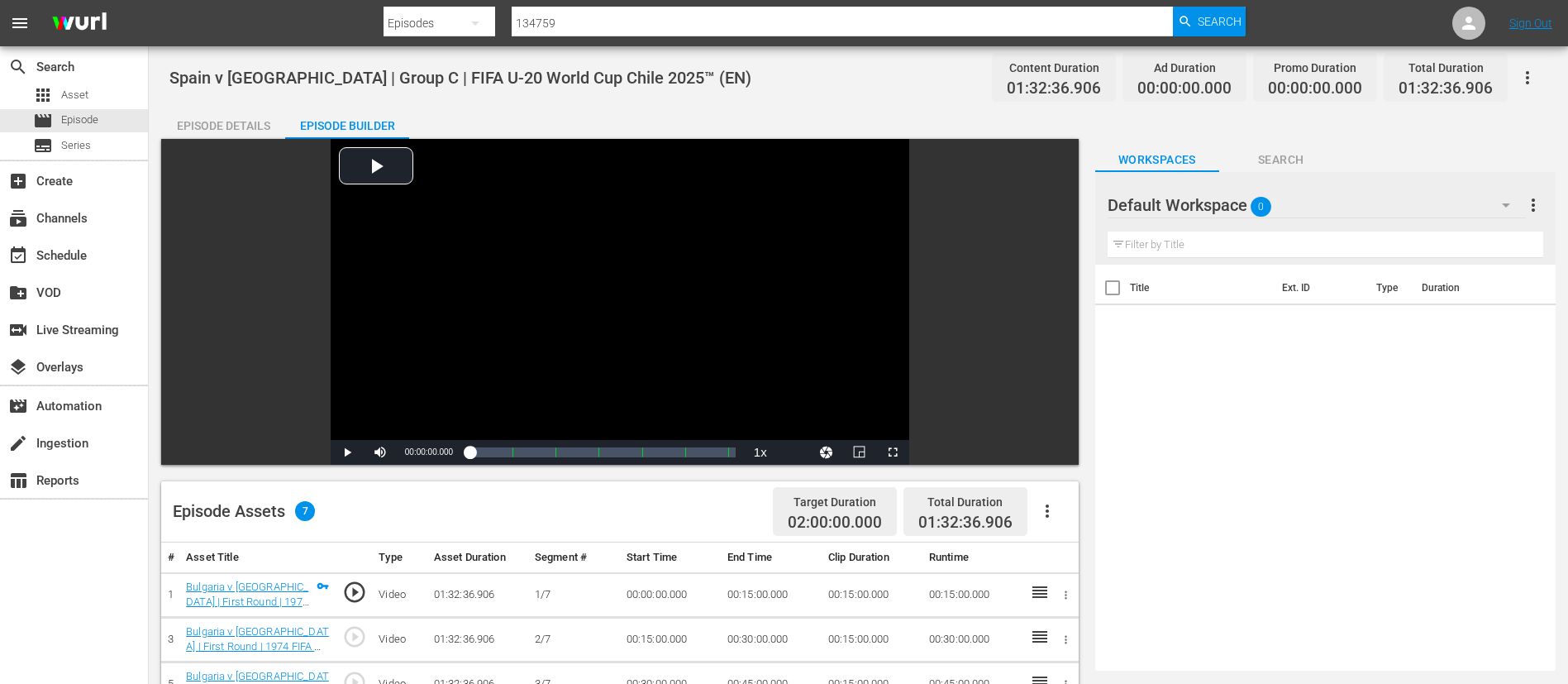
click at [1053, 505] on icon "button" at bounding box center [1047, 510] width 19 height 19
click at [1064, 515] on div "Fill with Ads" at bounding box center [1097, 517] width 113 height 40
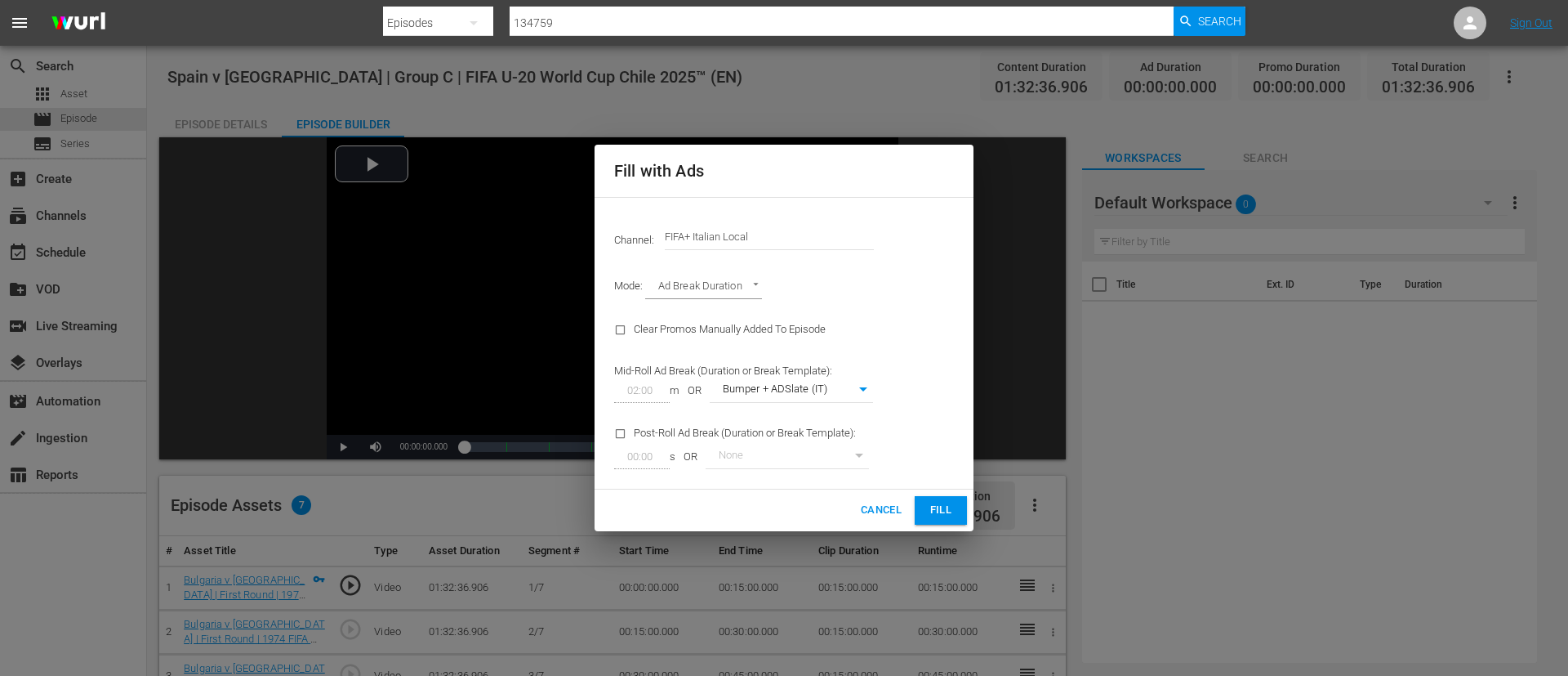
click at [718, 228] on input "FIFA+ Italian Local" at bounding box center [769, 237] width 209 height 39
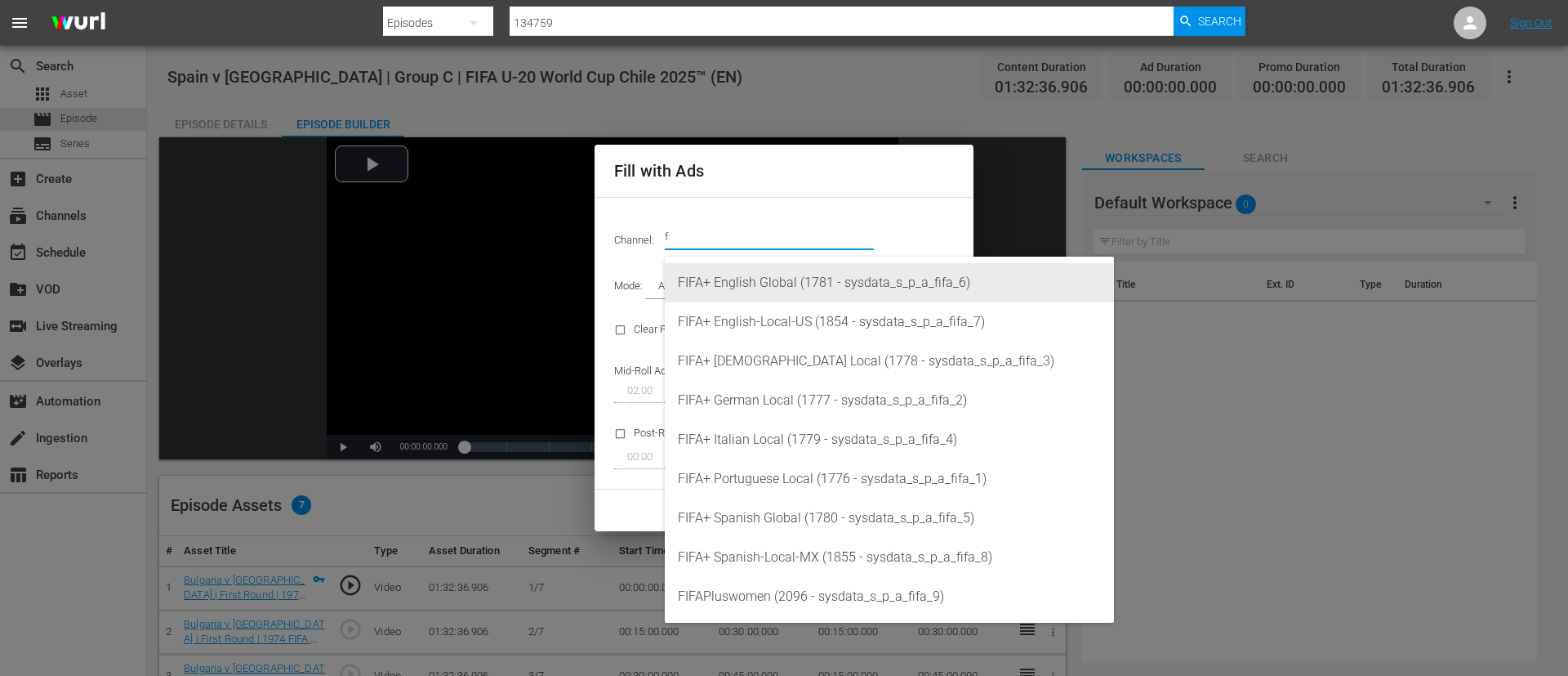
click at [726, 289] on div "FIFA+ English Global (1781 - sysdata_s_p_a_fifa_6)" at bounding box center [890, 283] width 423 height 39
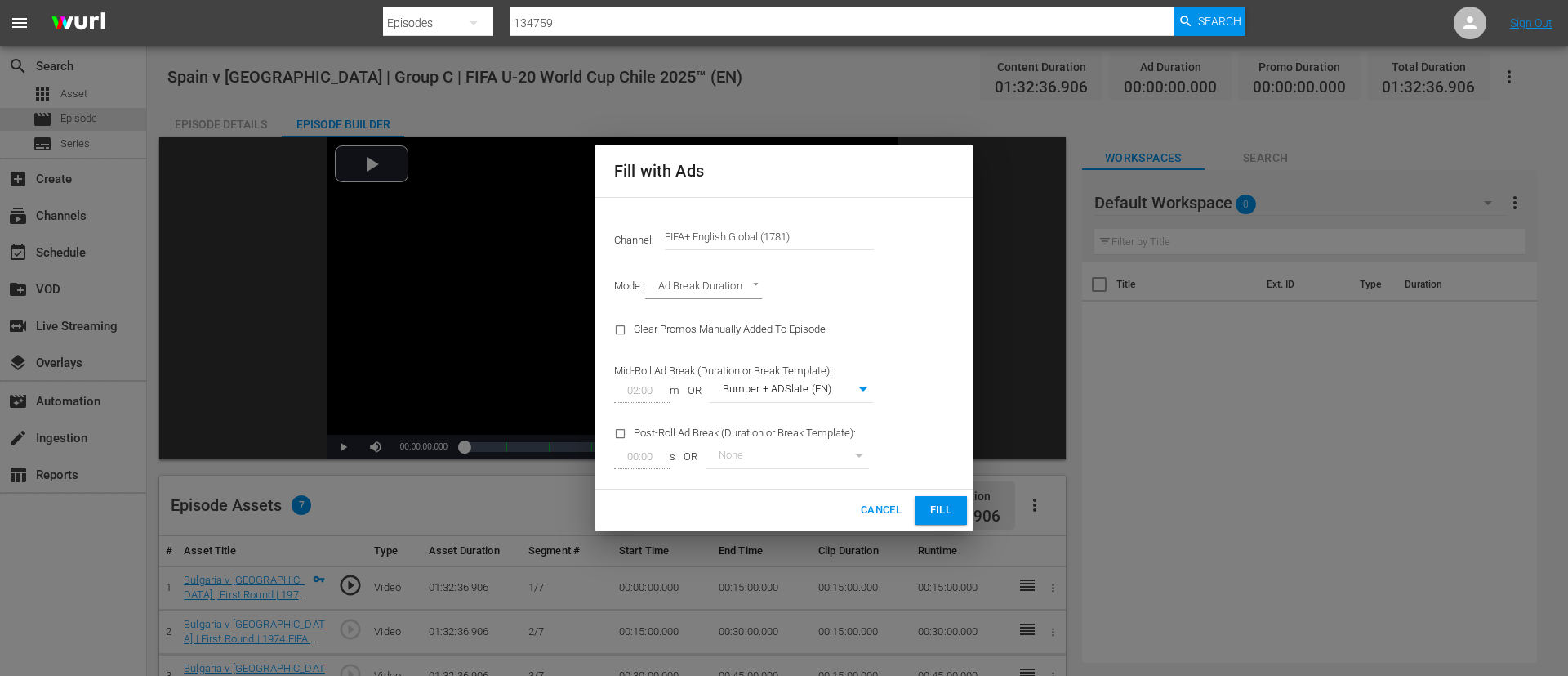
click at [942, 499] on button "Fill" at bounding box center [941, 510] width 53 height 28
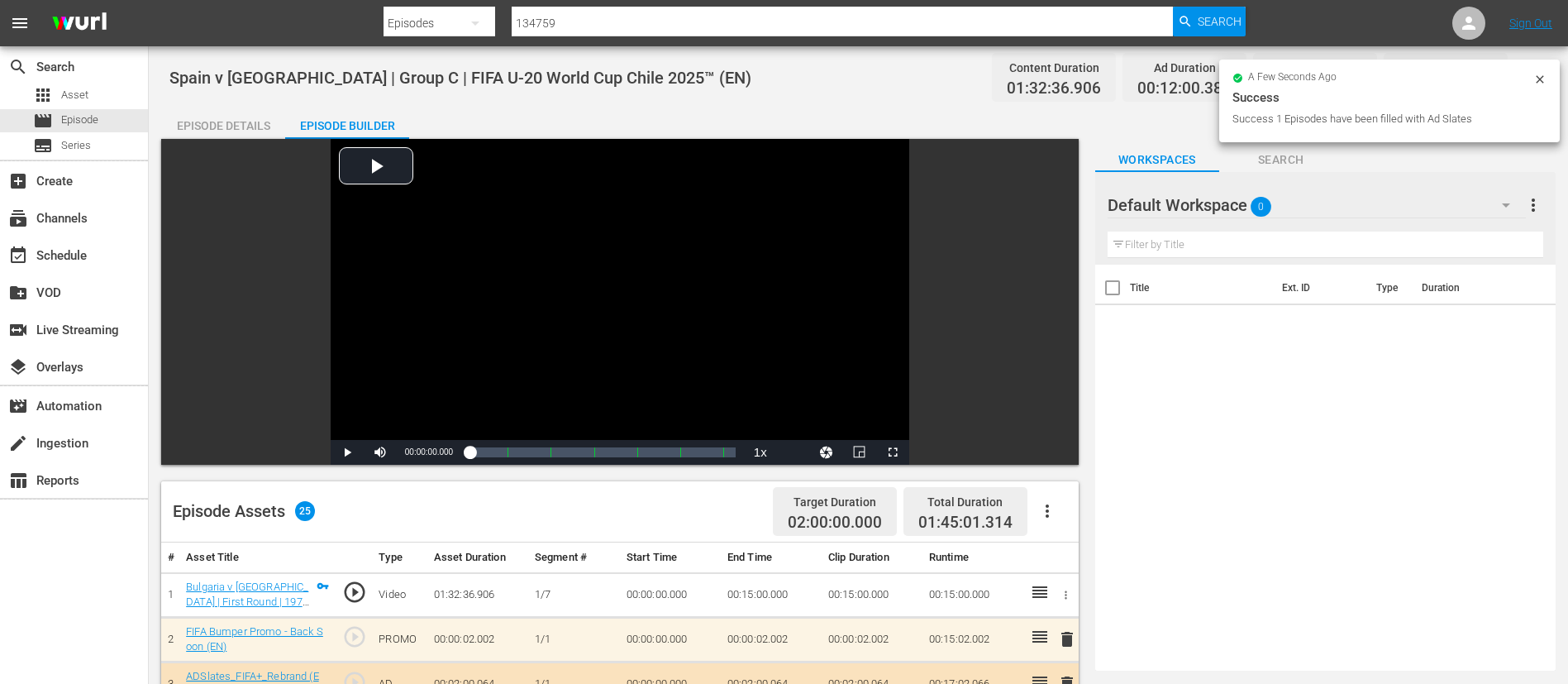
click at [1541, 80] on icon at bounding box center [1539, 79] width 8 height 8
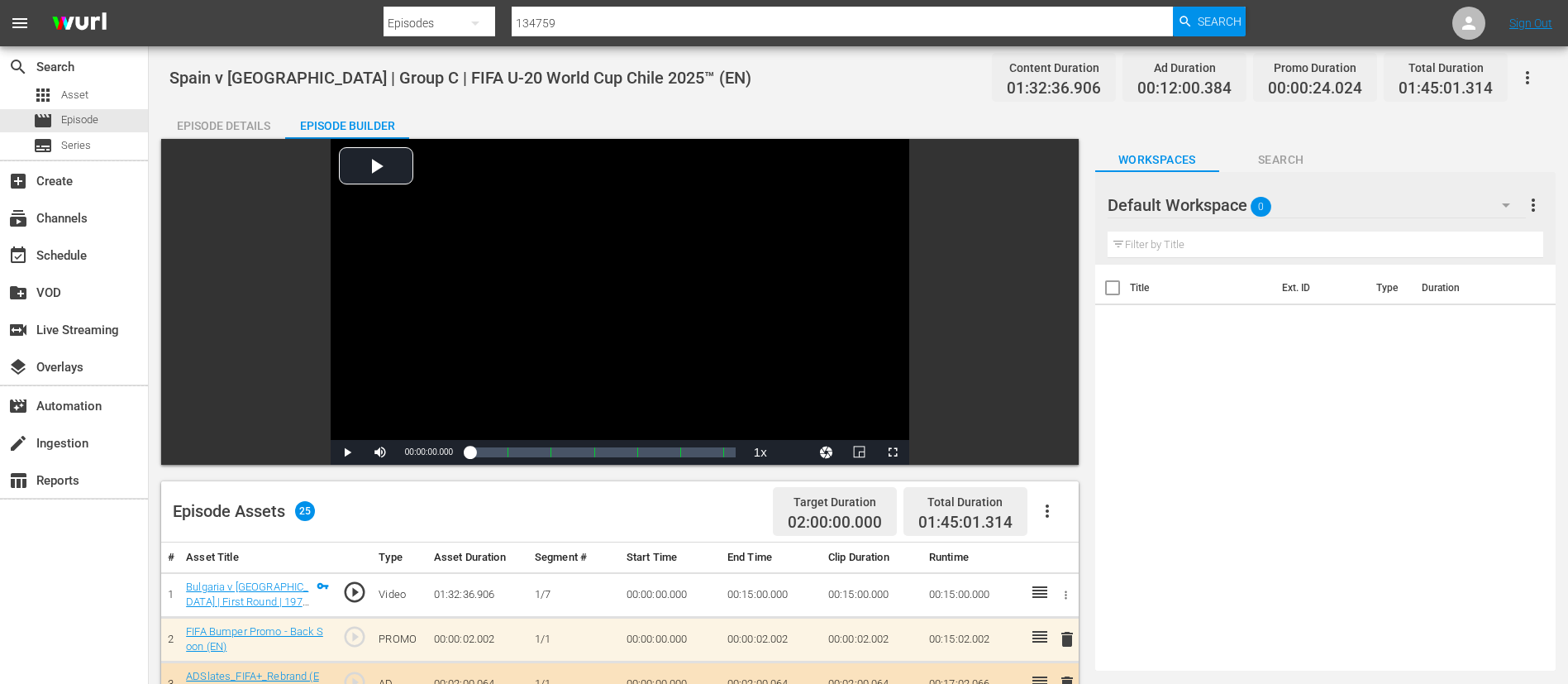
click at [1533, 87] on button "button" at bounding box center [1527, 77] width 40 height 40
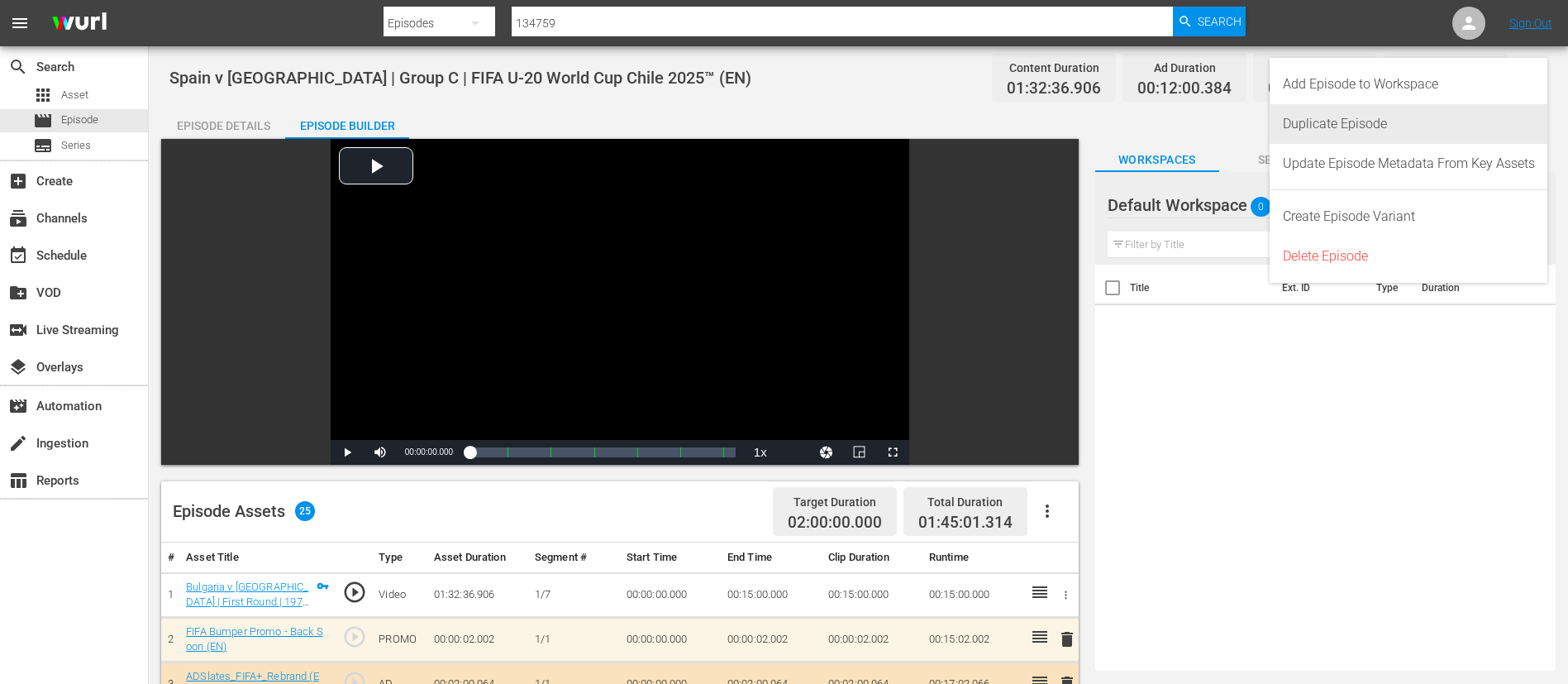
click at [1351, 134] on div "Duplicate Episode" at bounding box center [1409, 124] width 252 height 40
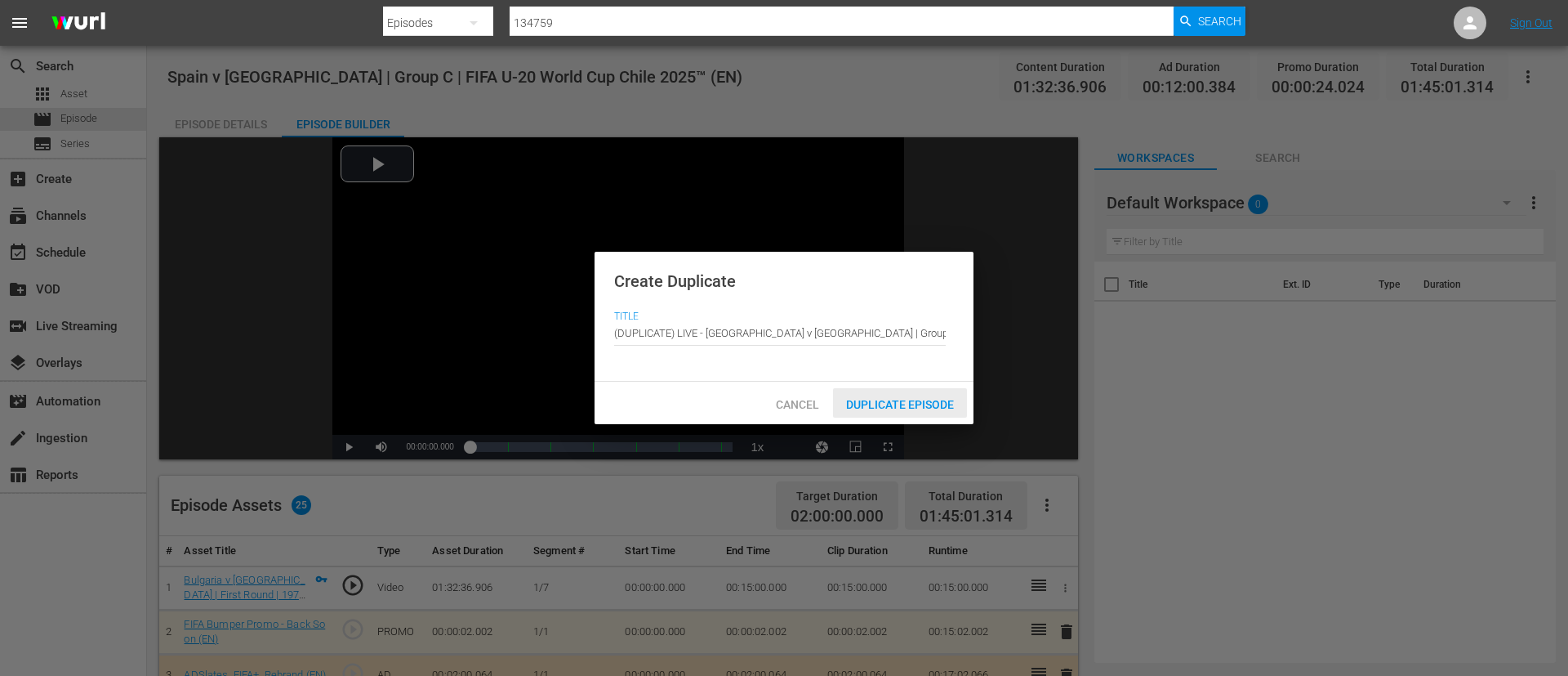
click at [876, 406] on span "Duplicate Episode" at bounding box center [900, 405] width 134 height 13
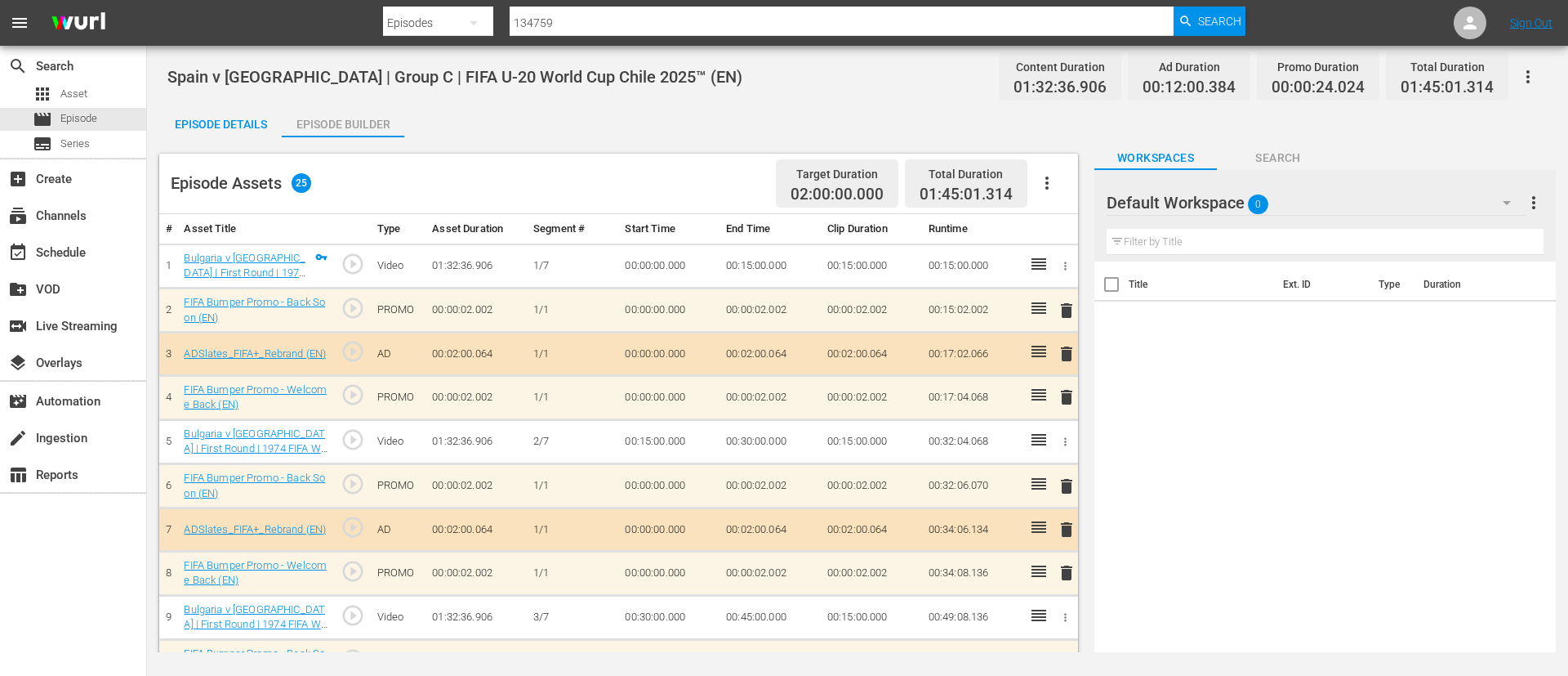
click at [194, 119] on div "Episode Details" at bounding box center [220, 124] width 123 height 39
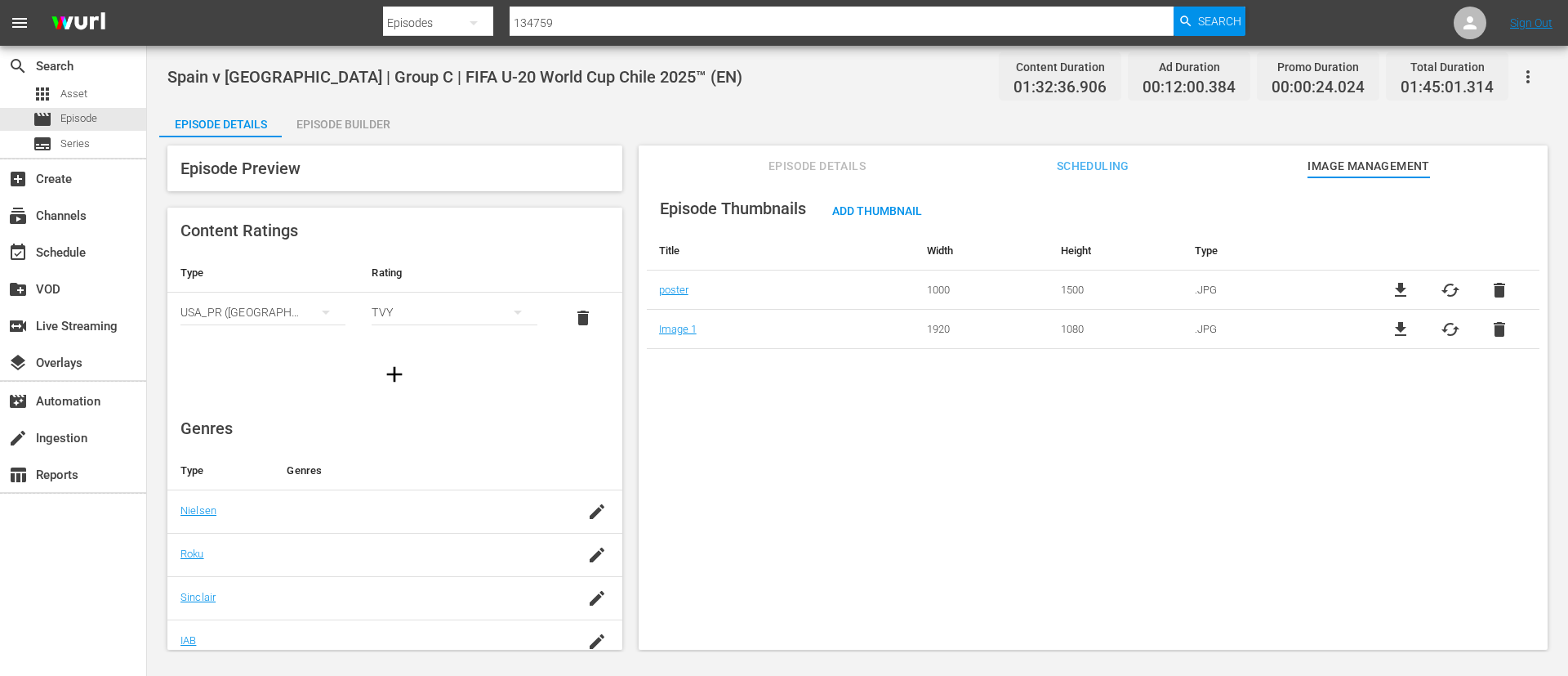
click at [769, 166] on span "Episode Details" at bounding box center [817, 166] width 123 height 20
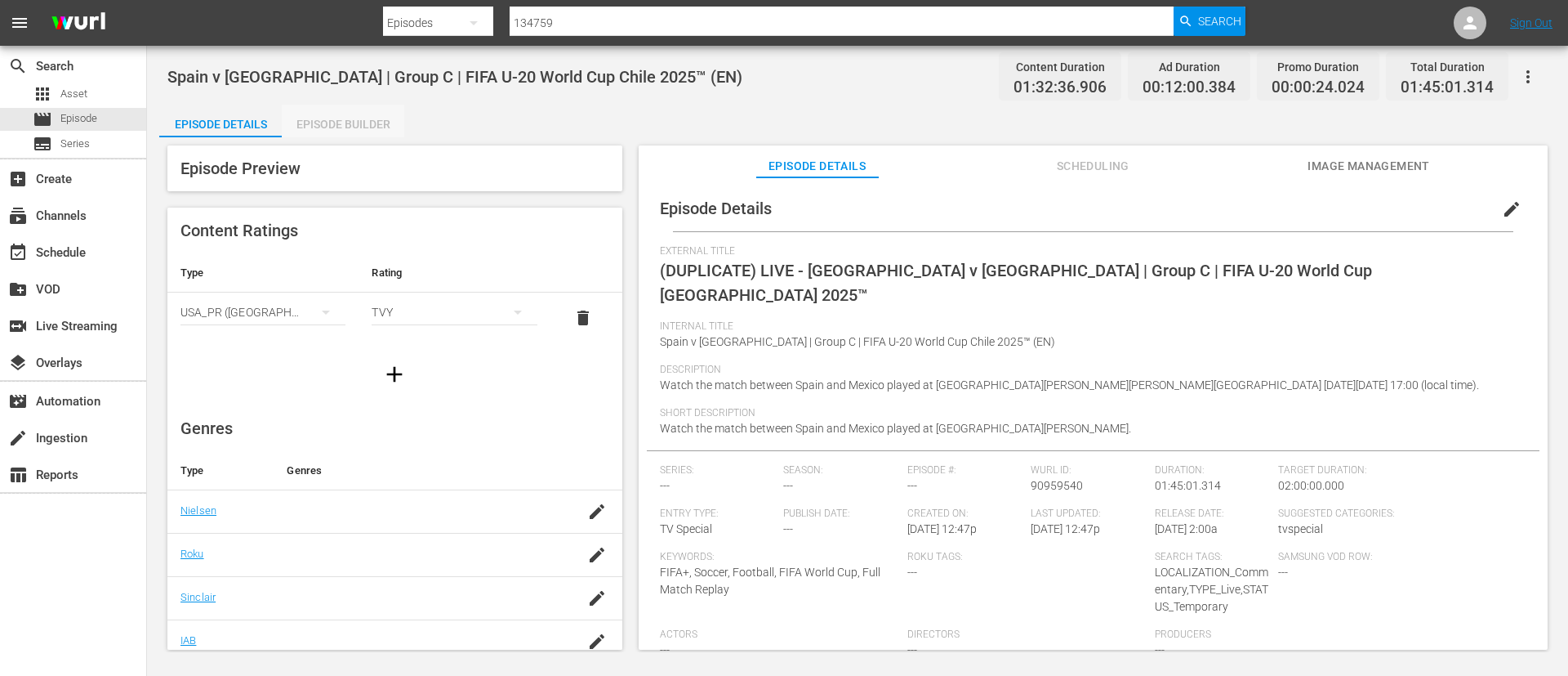
click at [365, 110] on div "Episode Builder" at bounding box center [343, 124] width 123 height 39
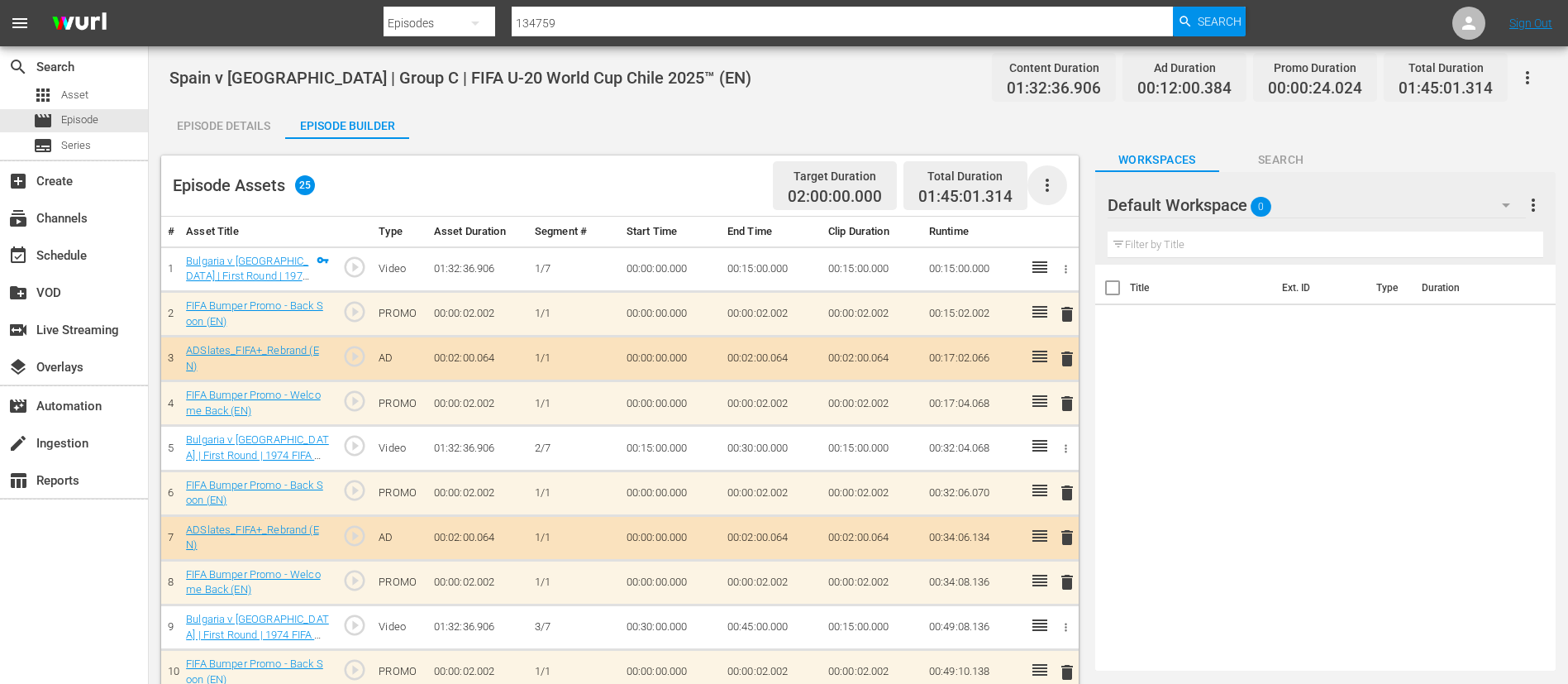
click at [1044, 178] on icon "button" at bounding box center [1047, 185] width 19 height 19
click at [1061, 231] on div "Clear Ads" at bounding box center [1097, 231] width 113 height 40
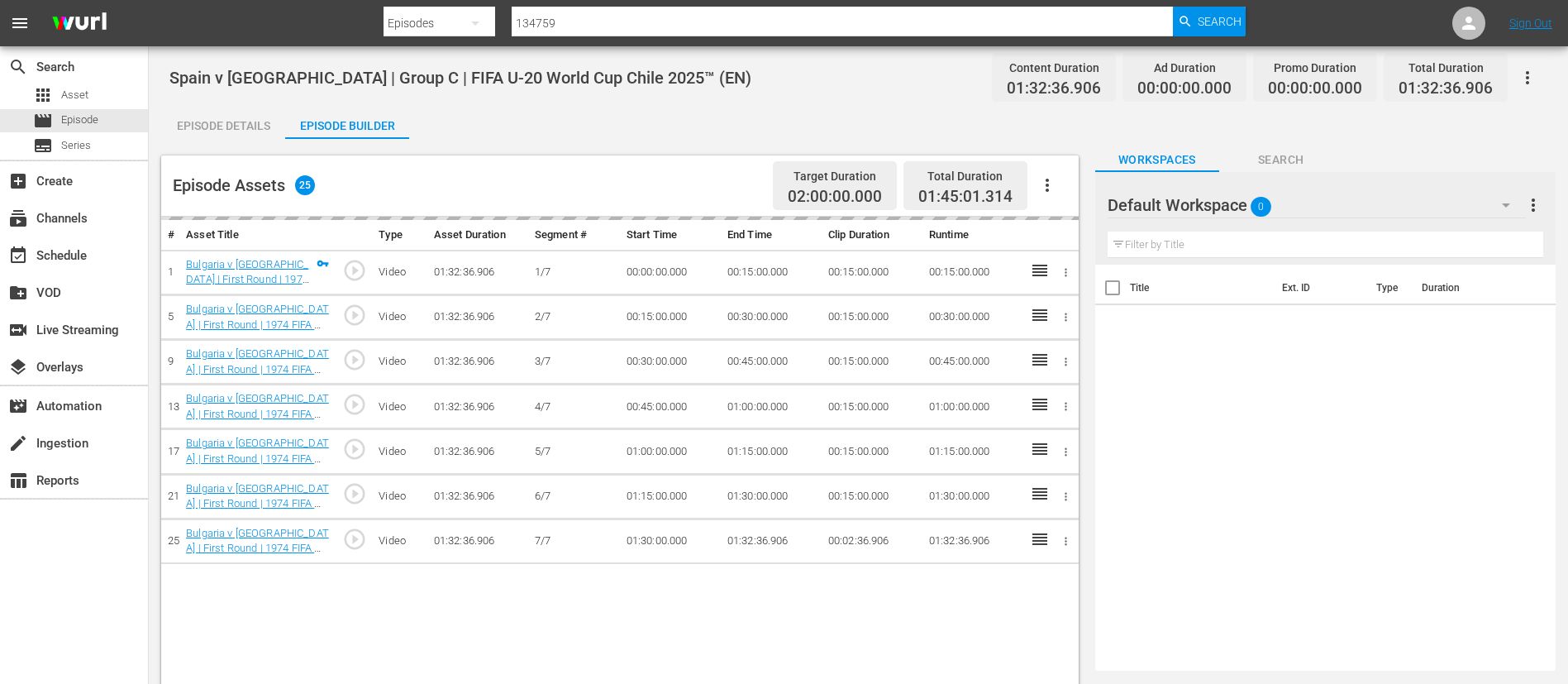
click at [1052, 179] on icon "button" at bounding box center [1047, 185] width 19 height 19
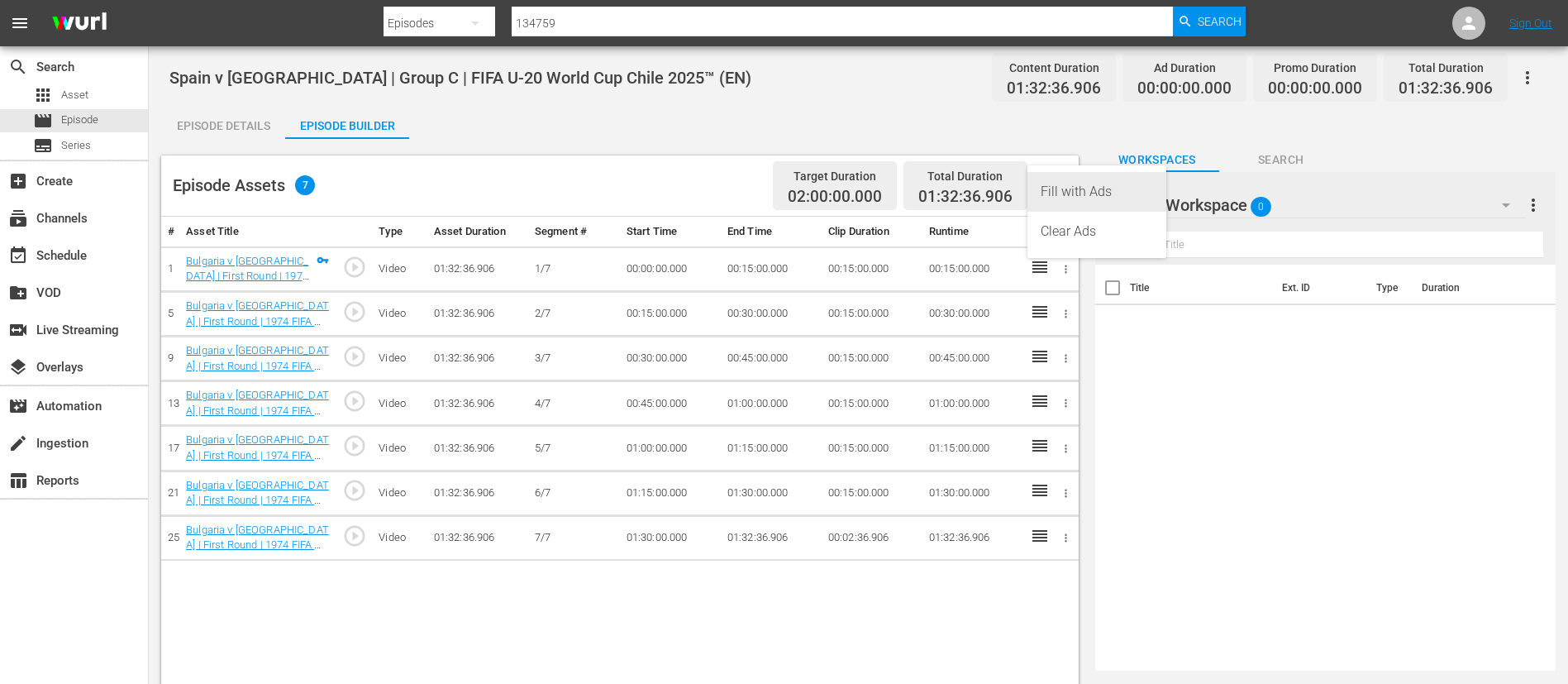
click at [1063, 189] on div "Fill with Ads" at bounding box center [1097, 191] width 113 height 40
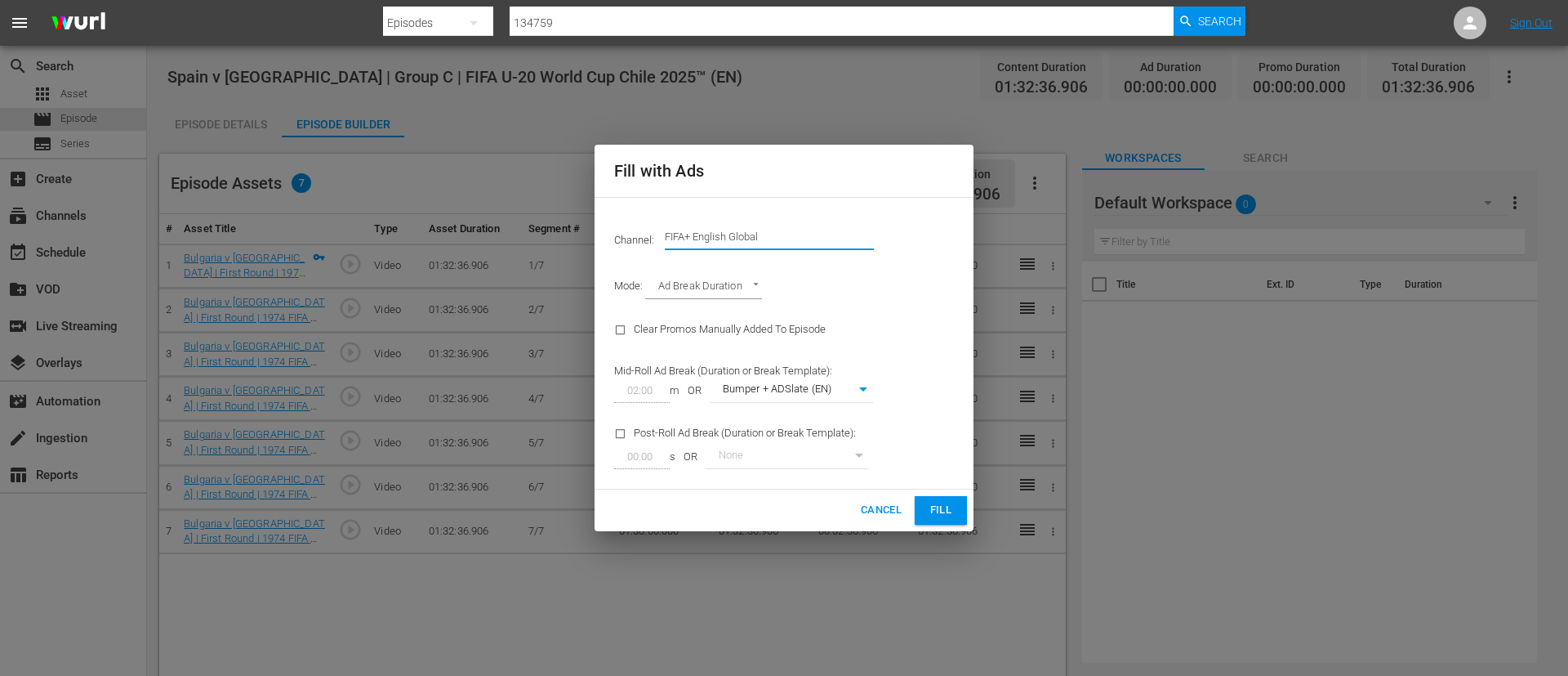
click at [759, 236] on input "FIFA+ English Global" at bounding box center [769, 237] width 209 height 39
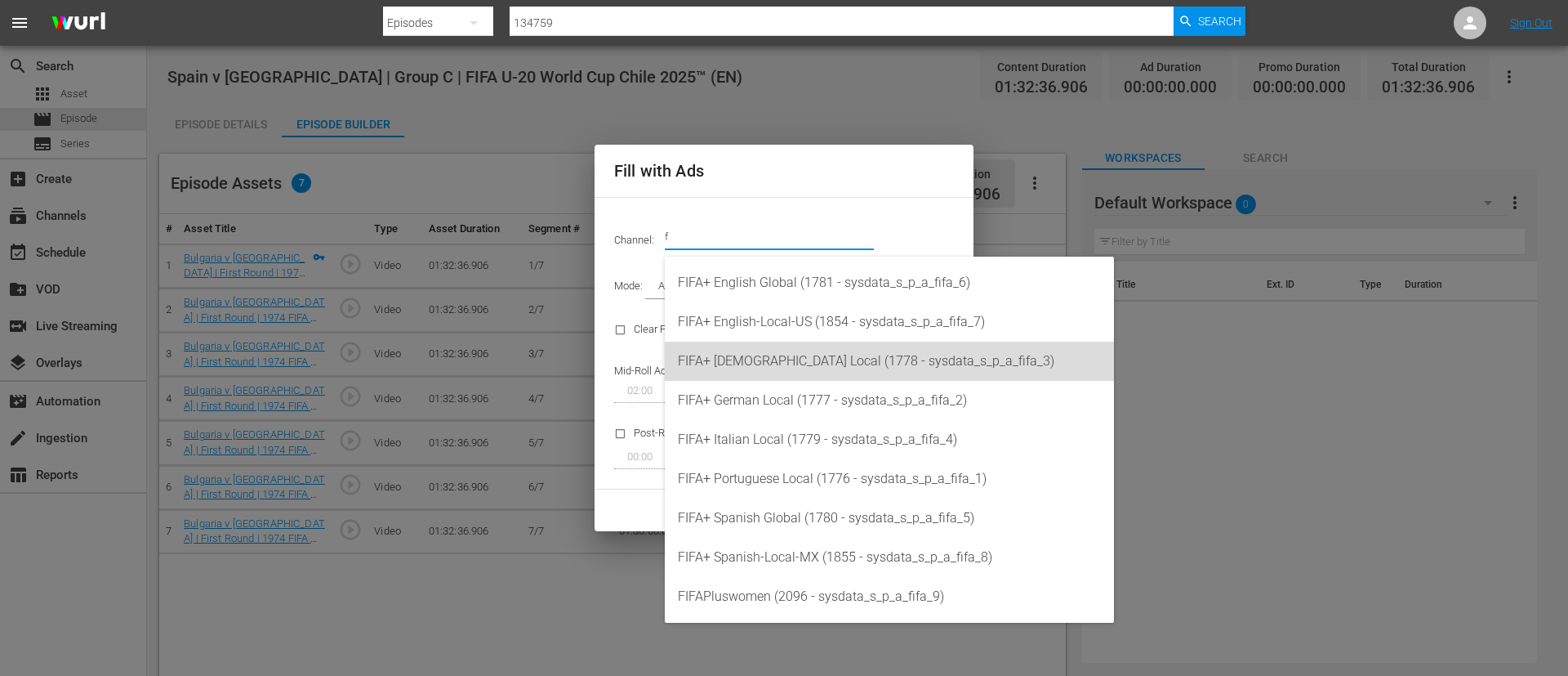
click at [784, 350] on div "FIFA+ [DEMOGRAPHIC_DATA] Local (1778 - sysdata_s_p_a_fifa_3)" at bounding box center [890, 361] width 423 height 39
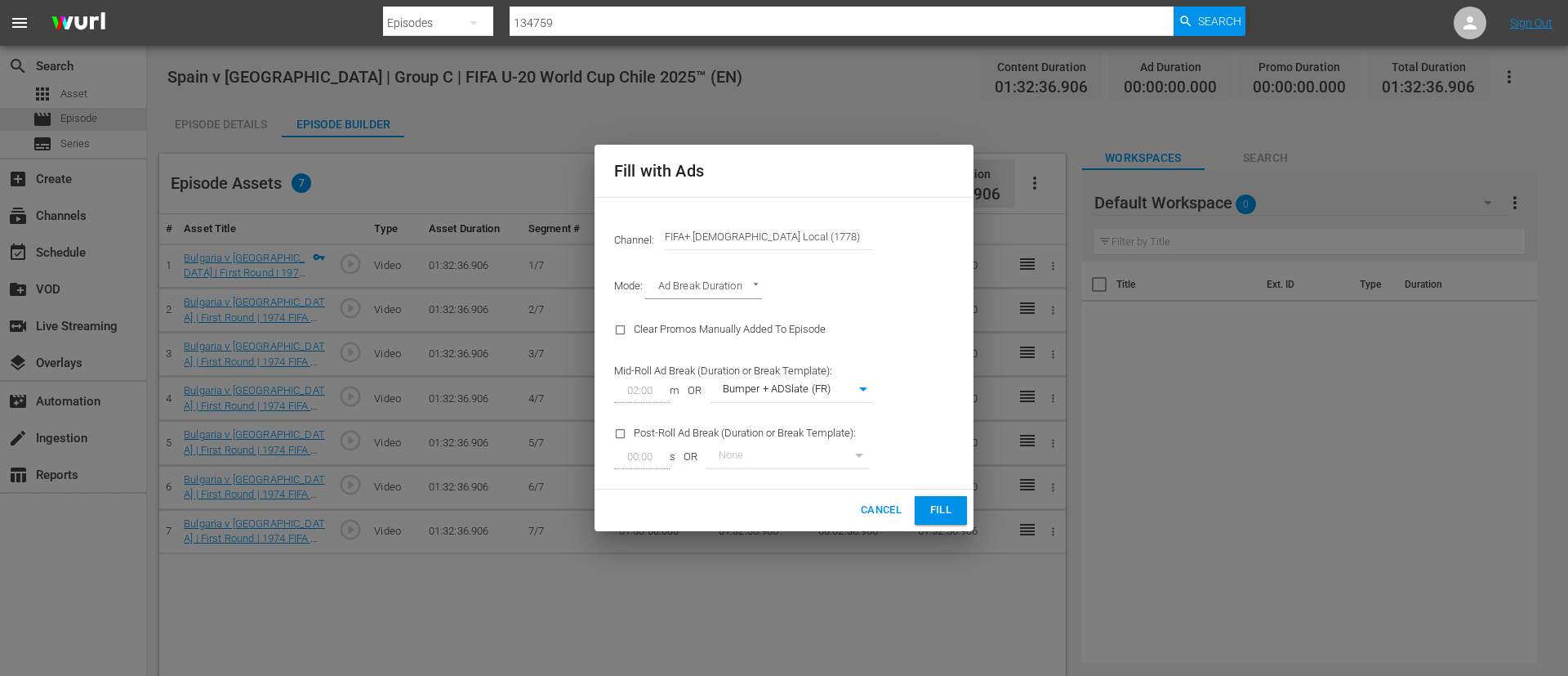
click at [928, 506] on span "Fill" at bounding box center [941, 510] width 26 height 18
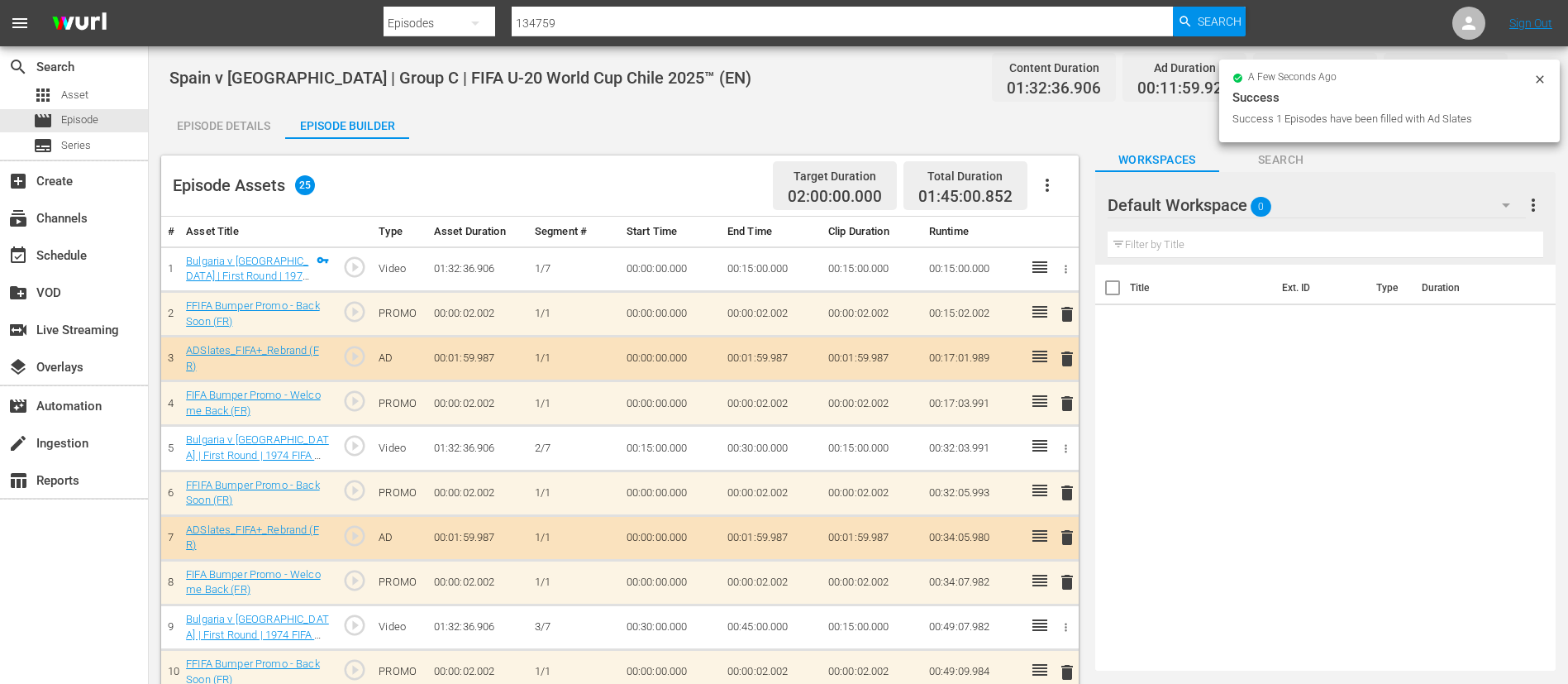
click at [255, 125] on div "Episode Details" at bounding box center [223, 125] width 124 height 40
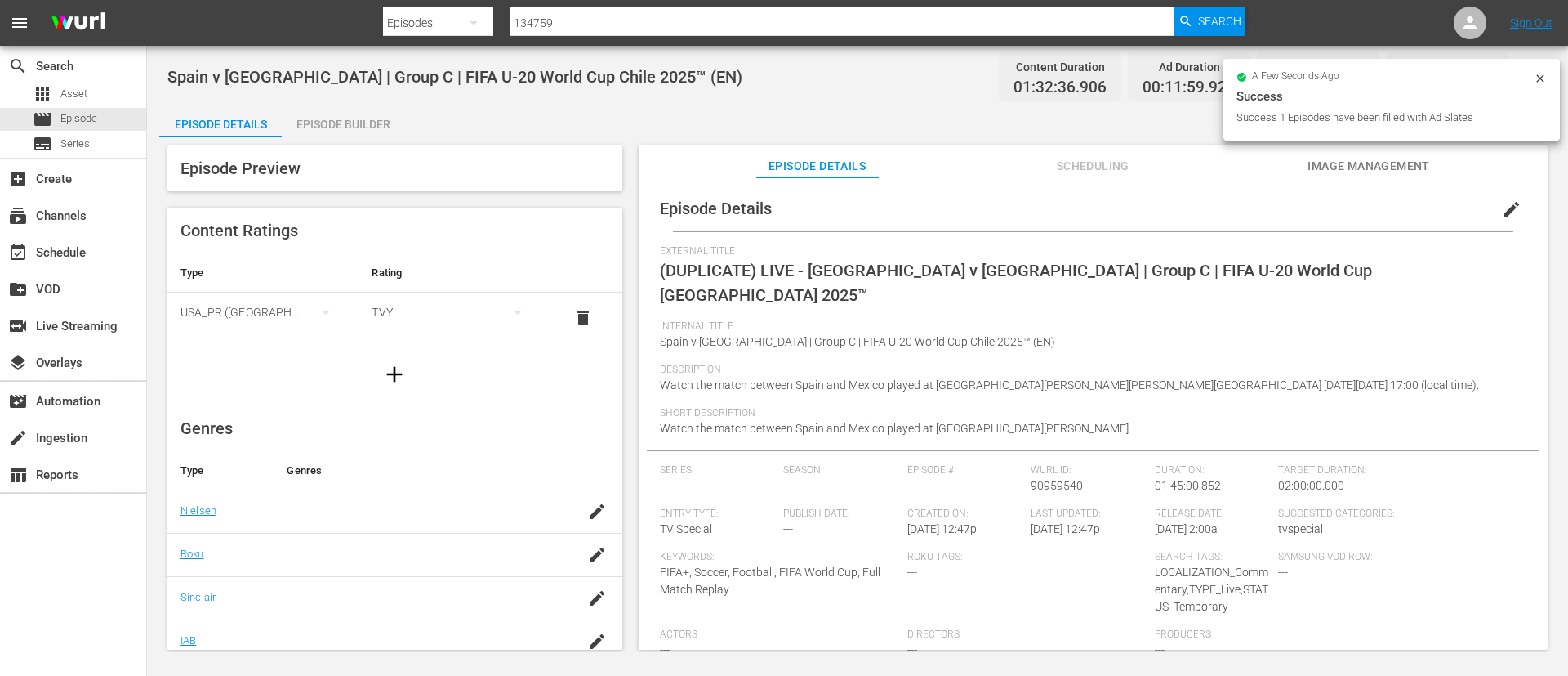
click at [1493, 215] on button "edit" at bounding box center [1512, 209] width 39 height 39
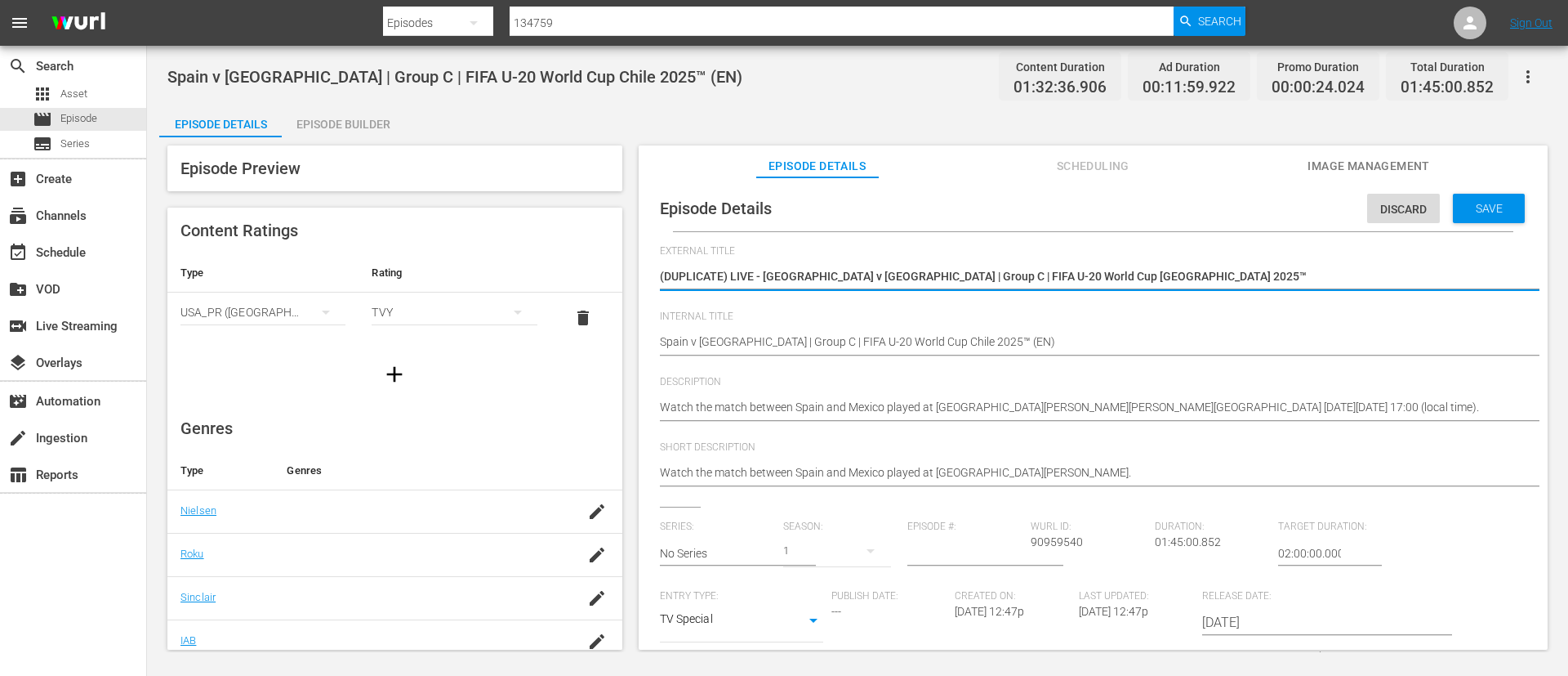
click at [1283, 279] on textarea "(DUPLICATE) LIVE - [GEOGRAPHIC_DATA] v [GEOGRAPHIC_DATA] | Group C | FIFA U-20 …" at bounding box center [1089, 277] width 859 height 19
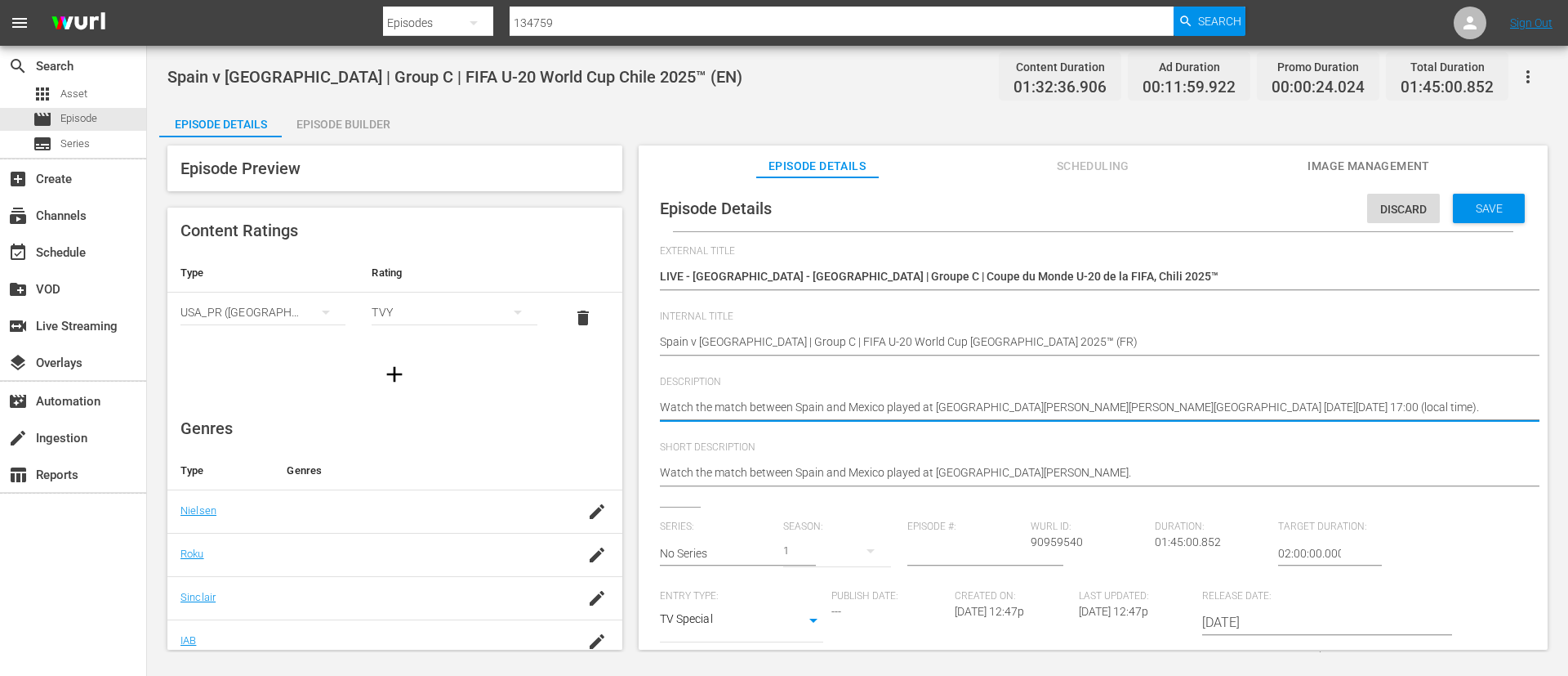
click at [996, 407] on textarea "Watch the match between Spain and Mexico played at [GEOGRAPHIC_DATA][PERSON_NAM…" at bounding box center [1089, 408] width 859 height 19
paste textarea "Regardez le match entre Espagne et [GEOGRAPHIC_DATA] au [GEOGRAPHIC_DATA][PERSO…"
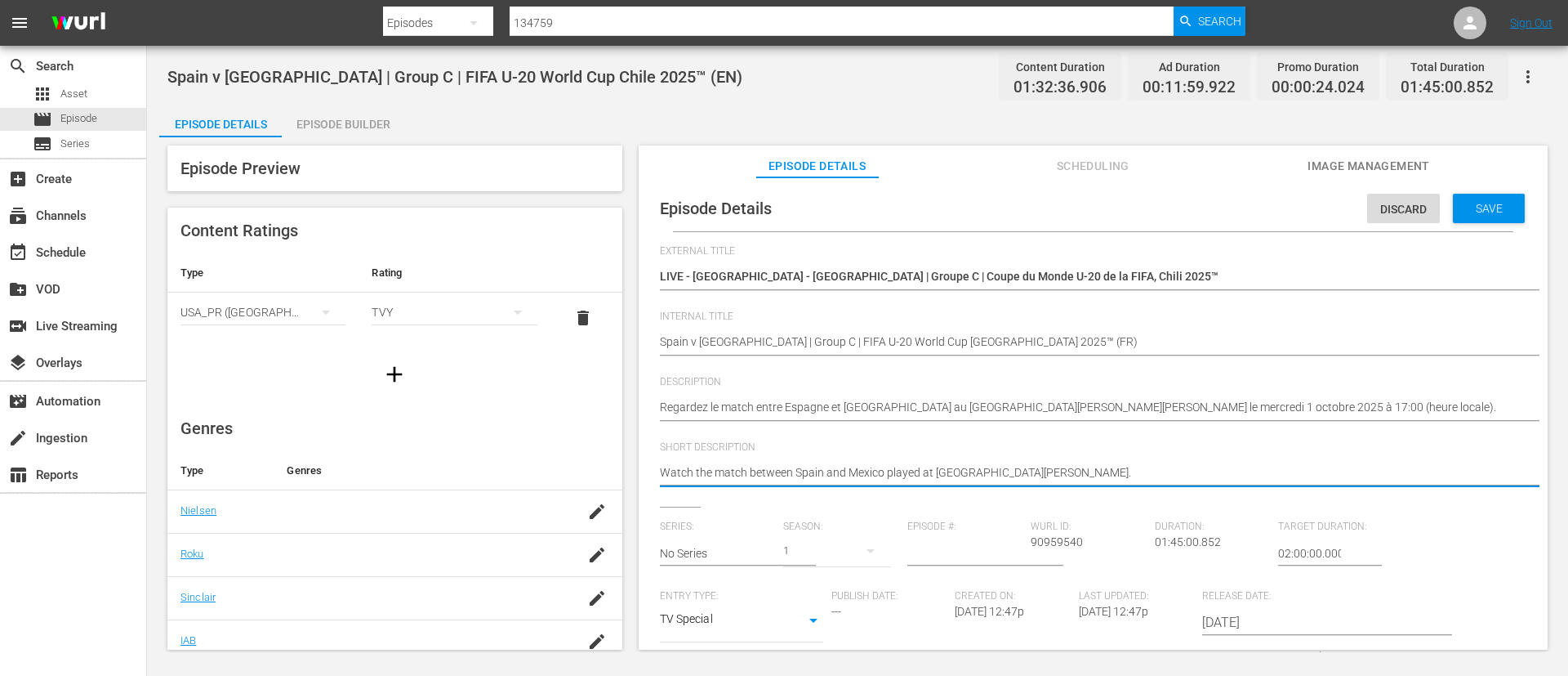
paste textarea "Regardez le match entre Espagne et [GEOGRAPHIC_DATA] au [GEOGRAPHIC_DATA][PERSO…"
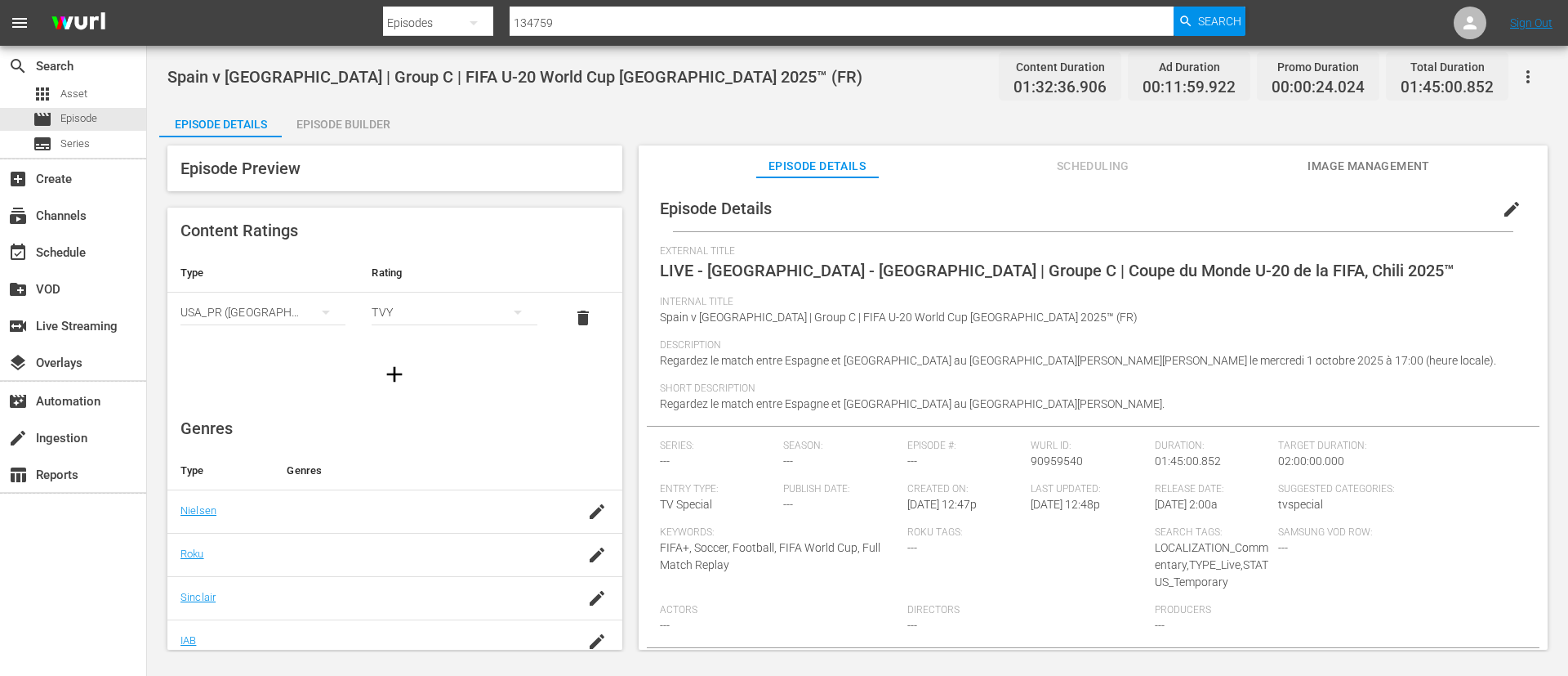
click at [1536, 80] on icon "button" at bounding box center [1528, 76] width 19 height 19
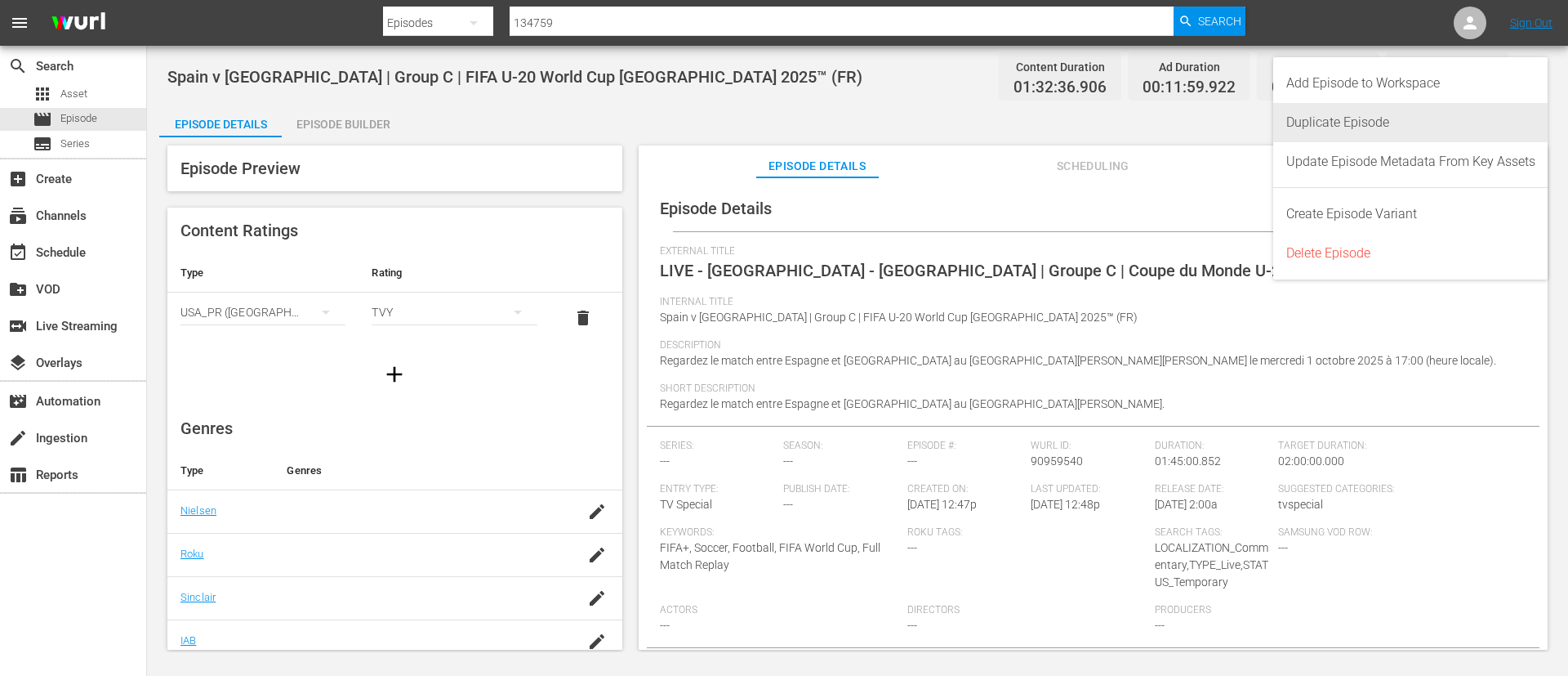
click at [1381, 124] on div "Duplicate Episode" at bounding box center [1411, 122] width 249 height 39
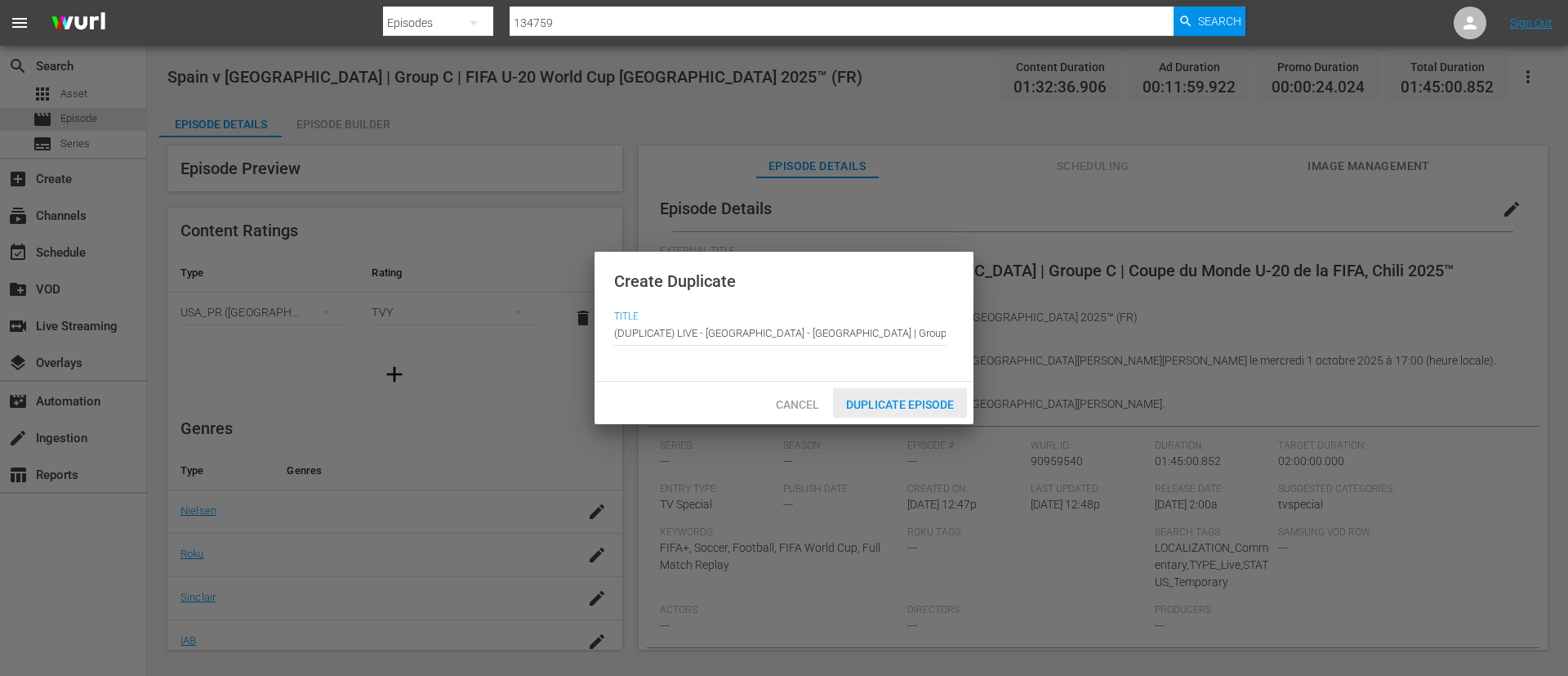
click at [918, 399] on span "Duplicate Episode" at bounding box center [900, 405] width 134 height 13
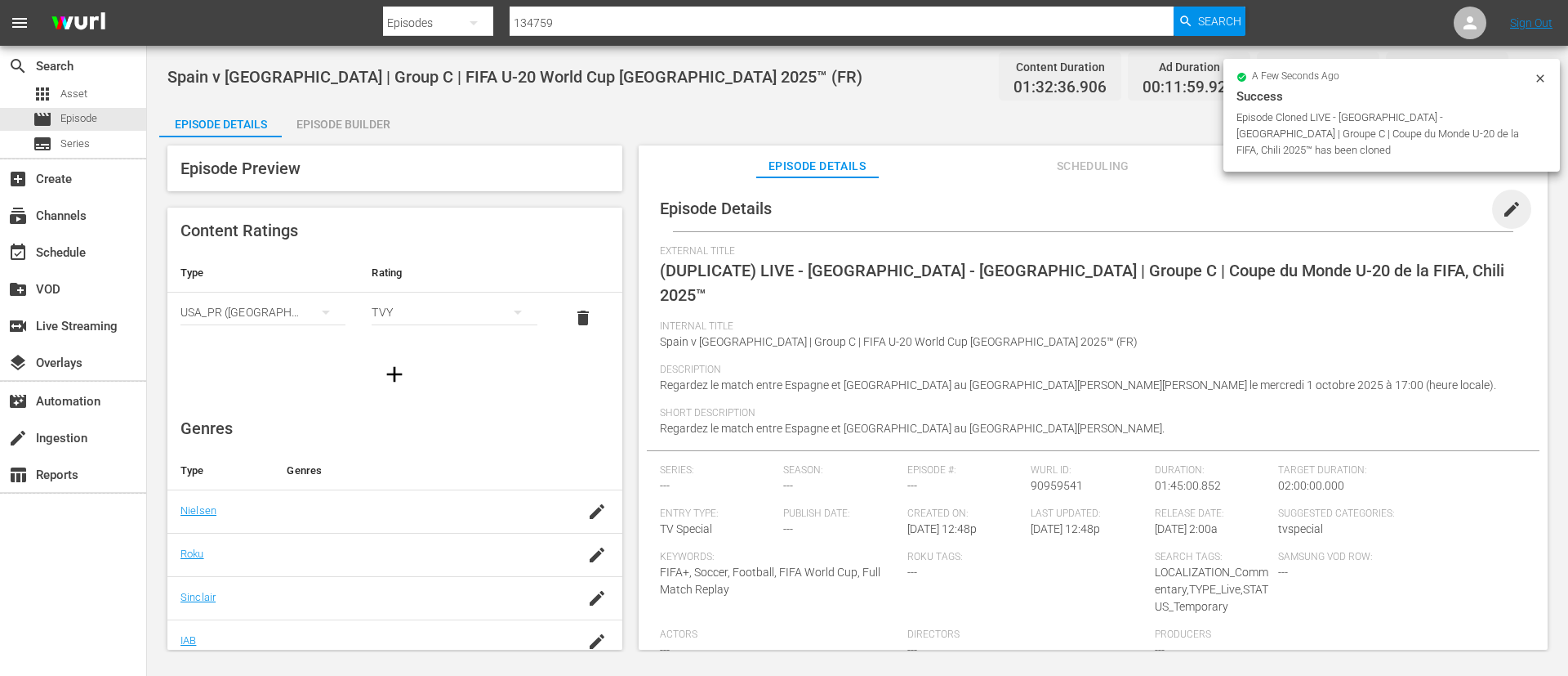
click at [1509, 210] on span "edit" at bounding box center [1511, 208] width 19 height 19
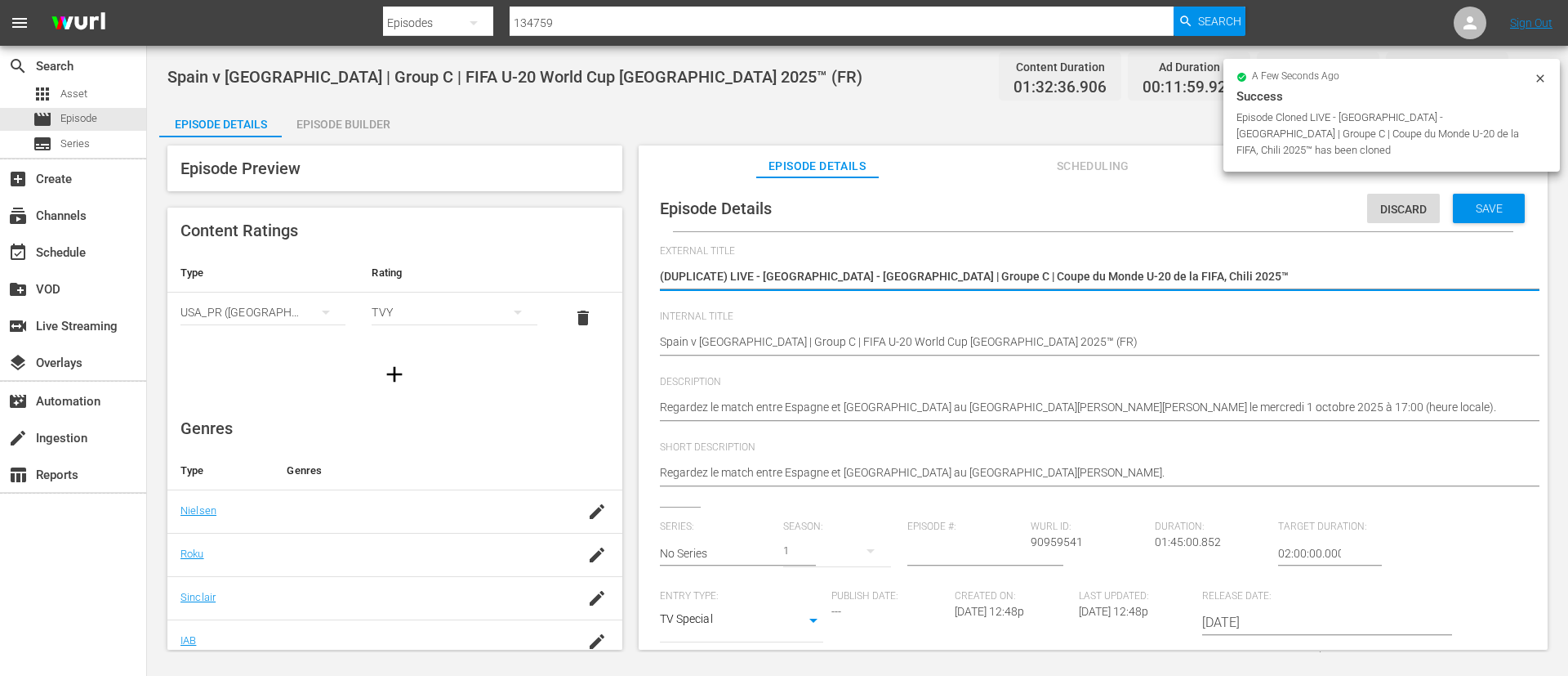
click at [1363, 282] on textarea "(DUPLICATE) LIVE - [GEOGRAPHIC_DATA] - [GEOGRAPHIC_DATA] | Groupe C | Coupe du …" at bounding box center [1089, 277] width 859 height 19
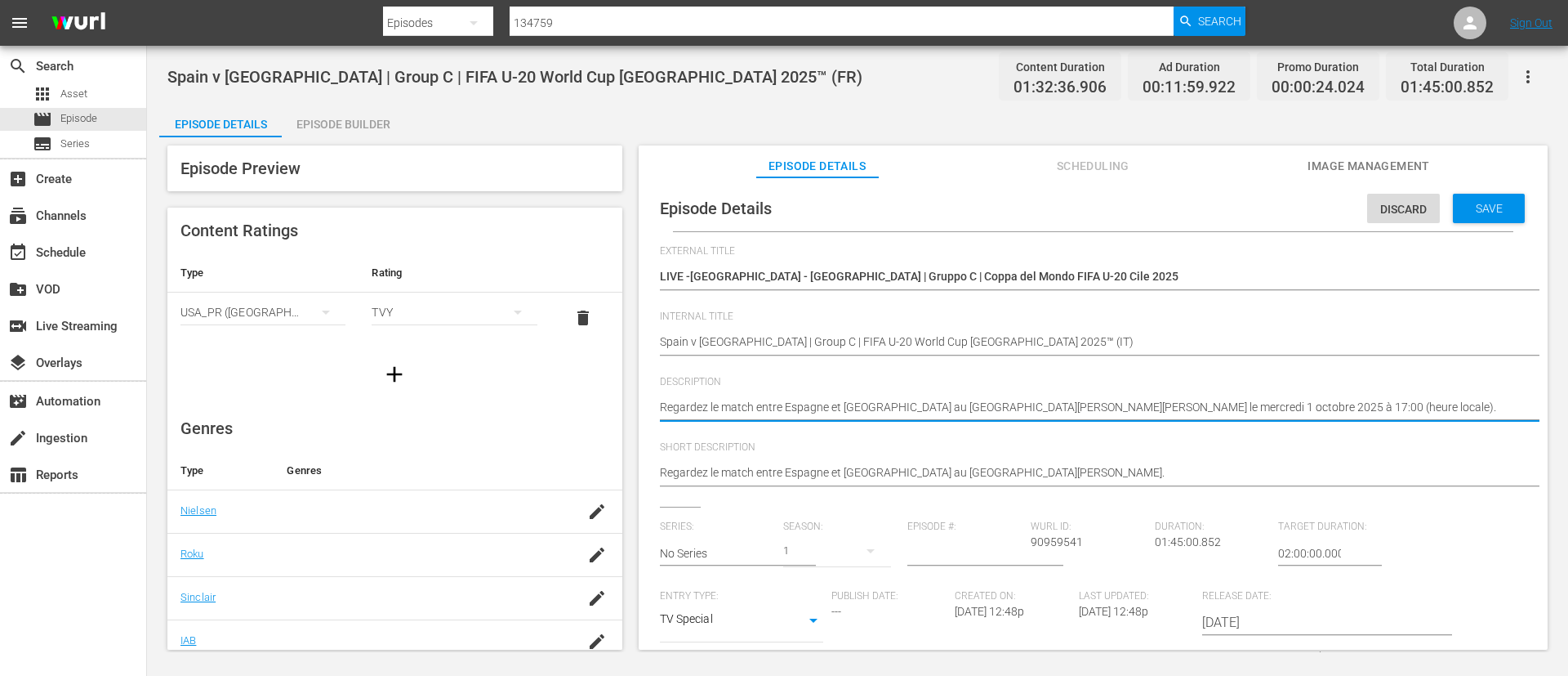
click at [1325, 404] on textarea "Regardez le match entre Espagne et [GEOGRAPHIC_DATA] au [GEOGRAPHIC_DATA][PERSO…" at bounding box center [1089, 408] width 859 height 19
paste textarea "Guarda la partita tra Spagna e Messico giocato al [GEOGRAPHIC_DATA][PERSON_NAME…"
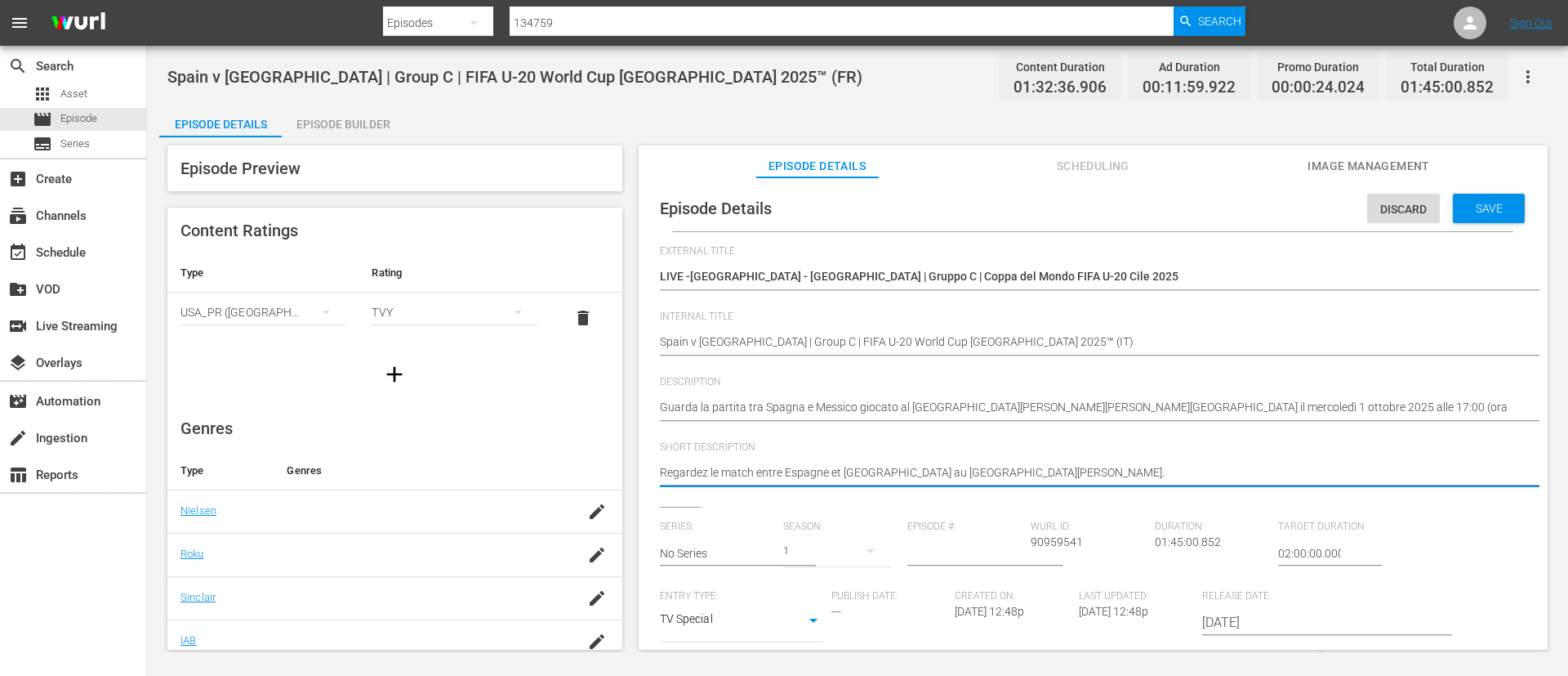
paste textarea "Guarda la partita tra Spagna e Messico giocato al [GEOGRAPHIC_DATA][PERSON_NAME…"
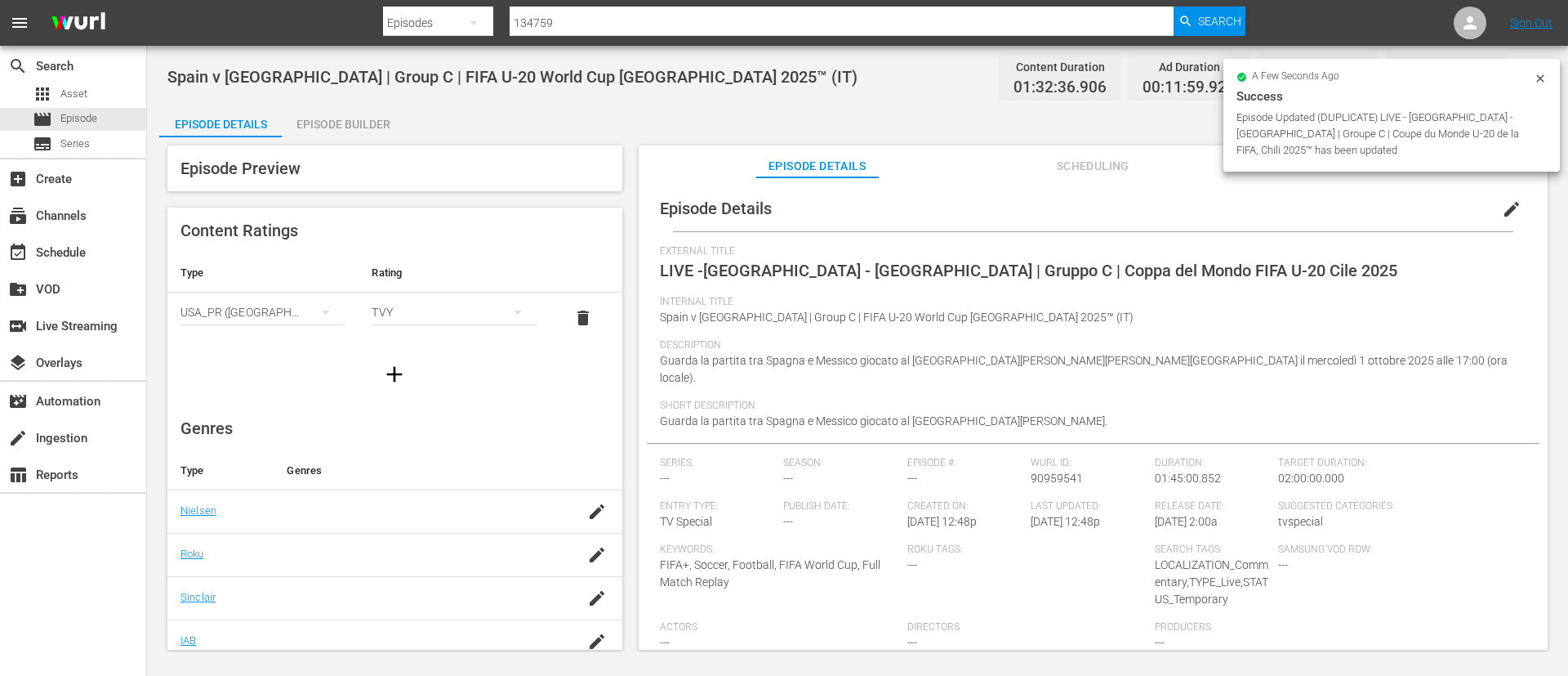
click at [347, 123] on div "Episode Builder" at bounding box center [343, 124] width 123 height 39
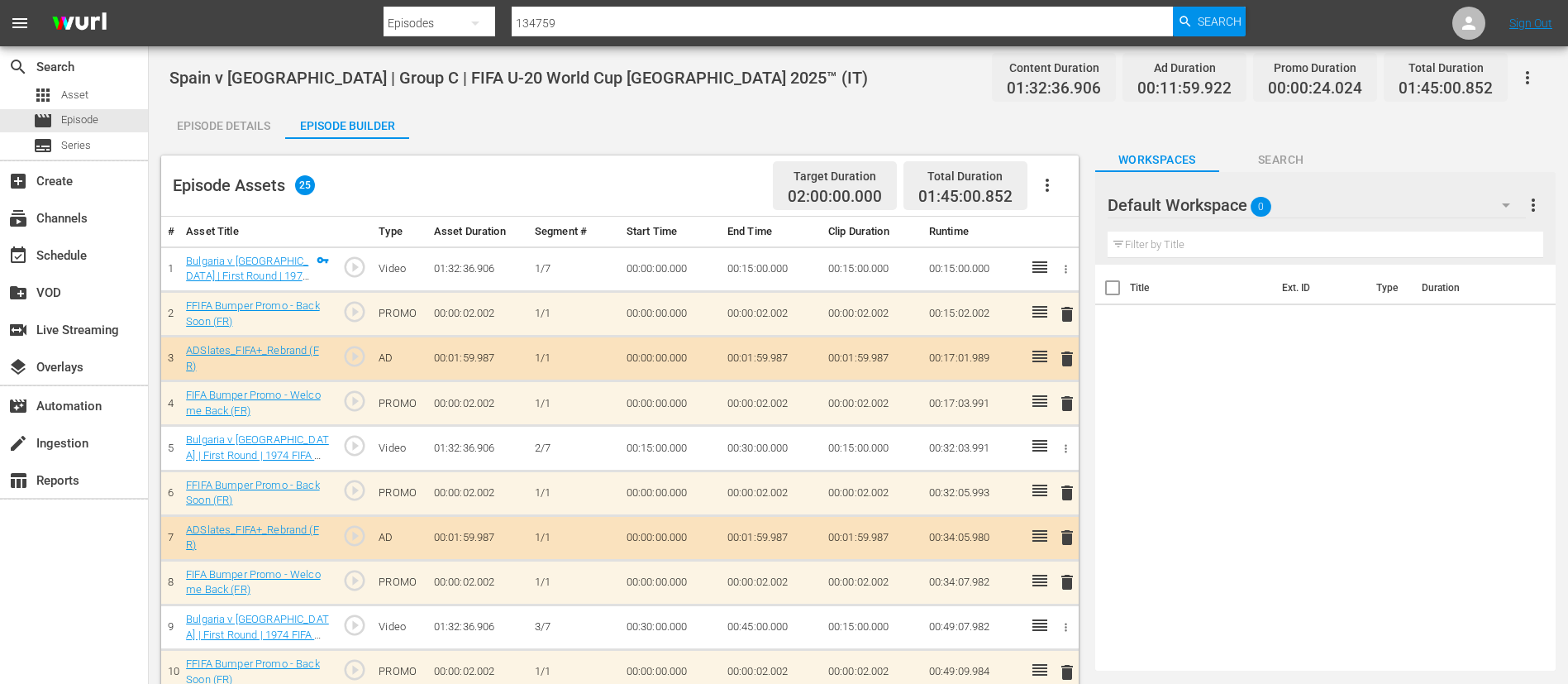
click at [1059, 179] on button "button" at bounding box center [1047, 185] width 40 height 40
click at [1085, 223] on div "Clear Ads" at bounding box center [1097, 231] width 113 height 40
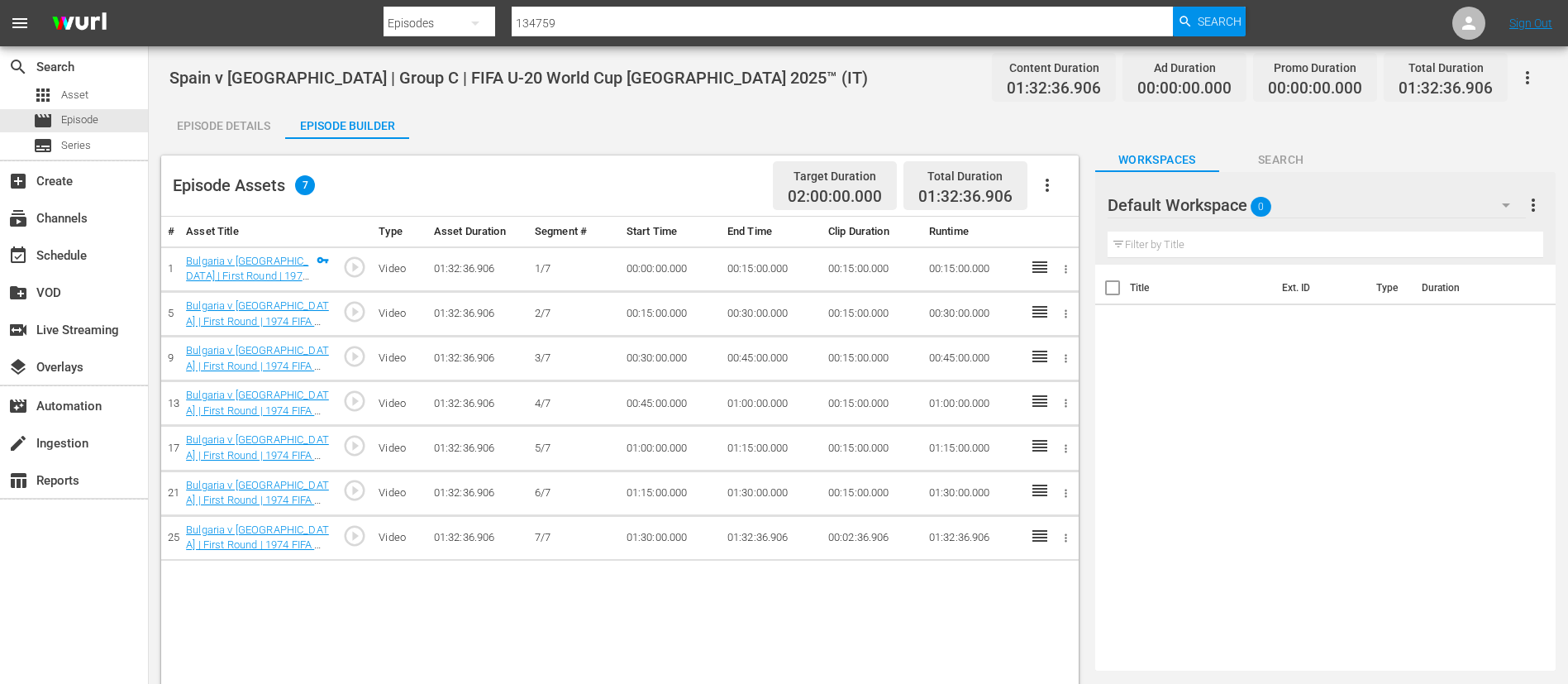
click at [1043, 177] on icon "button" at bounding box center [1047, 185] width 19 height 19
click at [1078, 192] on div "Fill with Ads" at bounding box center [1097, 191] width 113 height 40
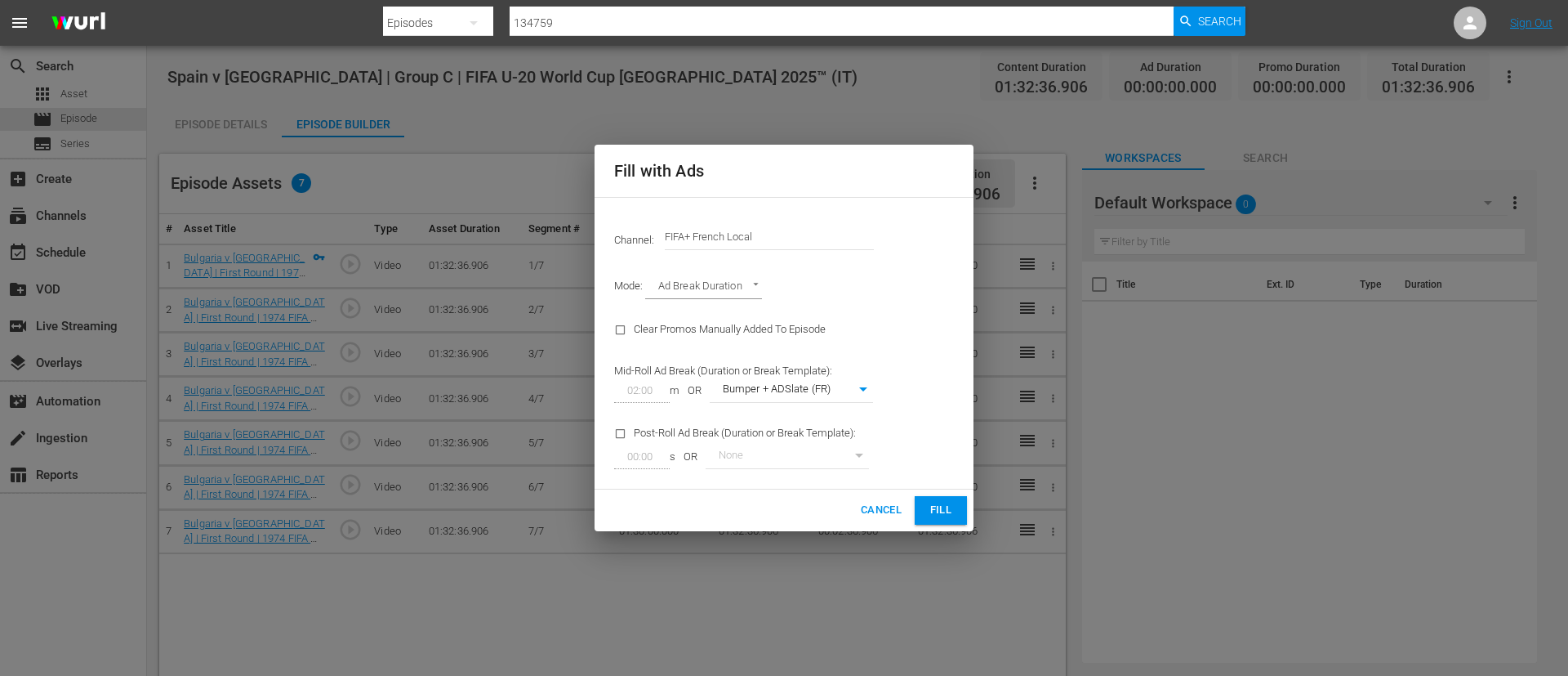
click at [785, 228] on input "FIFA+ French Local" at bounding box center [769, 237] width 209 height 39
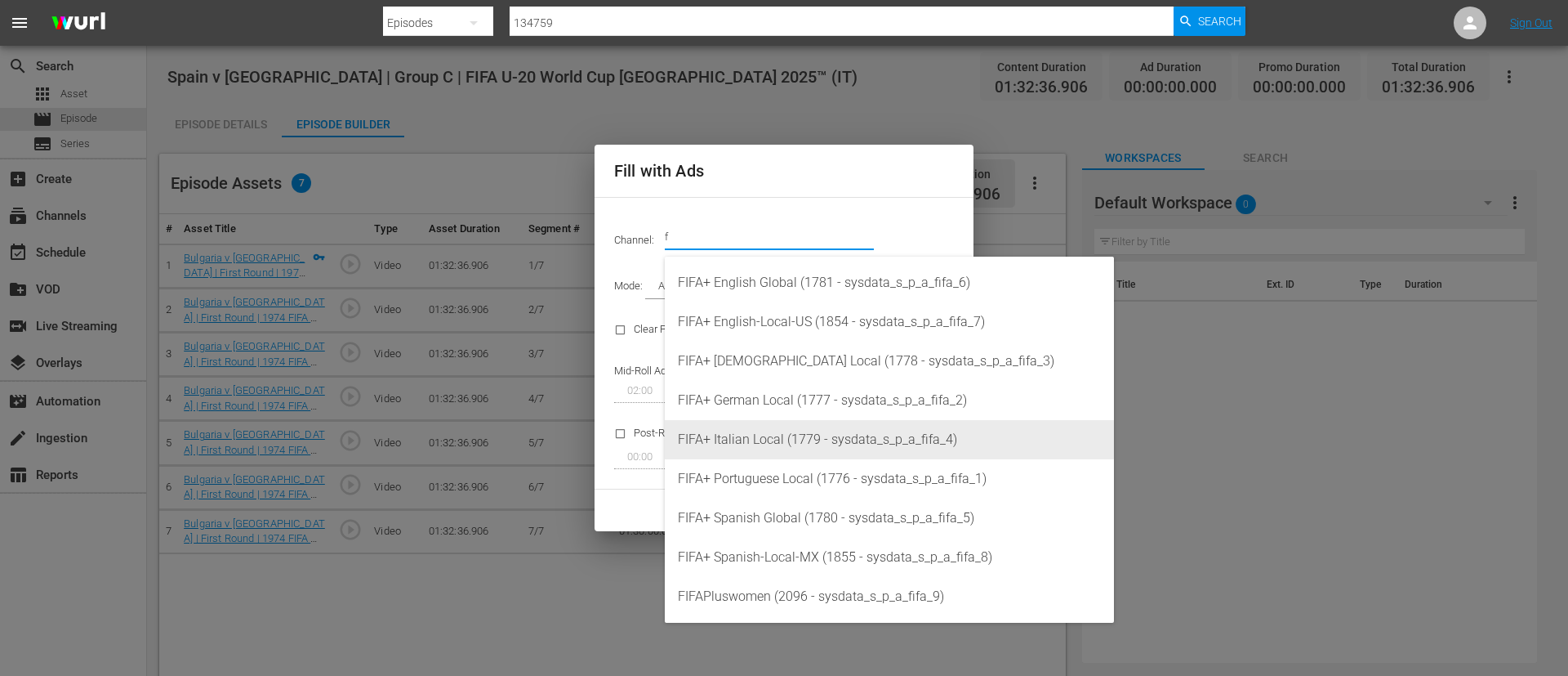
click at [813, 439] on div "FIFA+ Italian Local (1779 - sysdata_s_p_a_fifa_4)" at bounding box center [890, 439] width 423 height 39
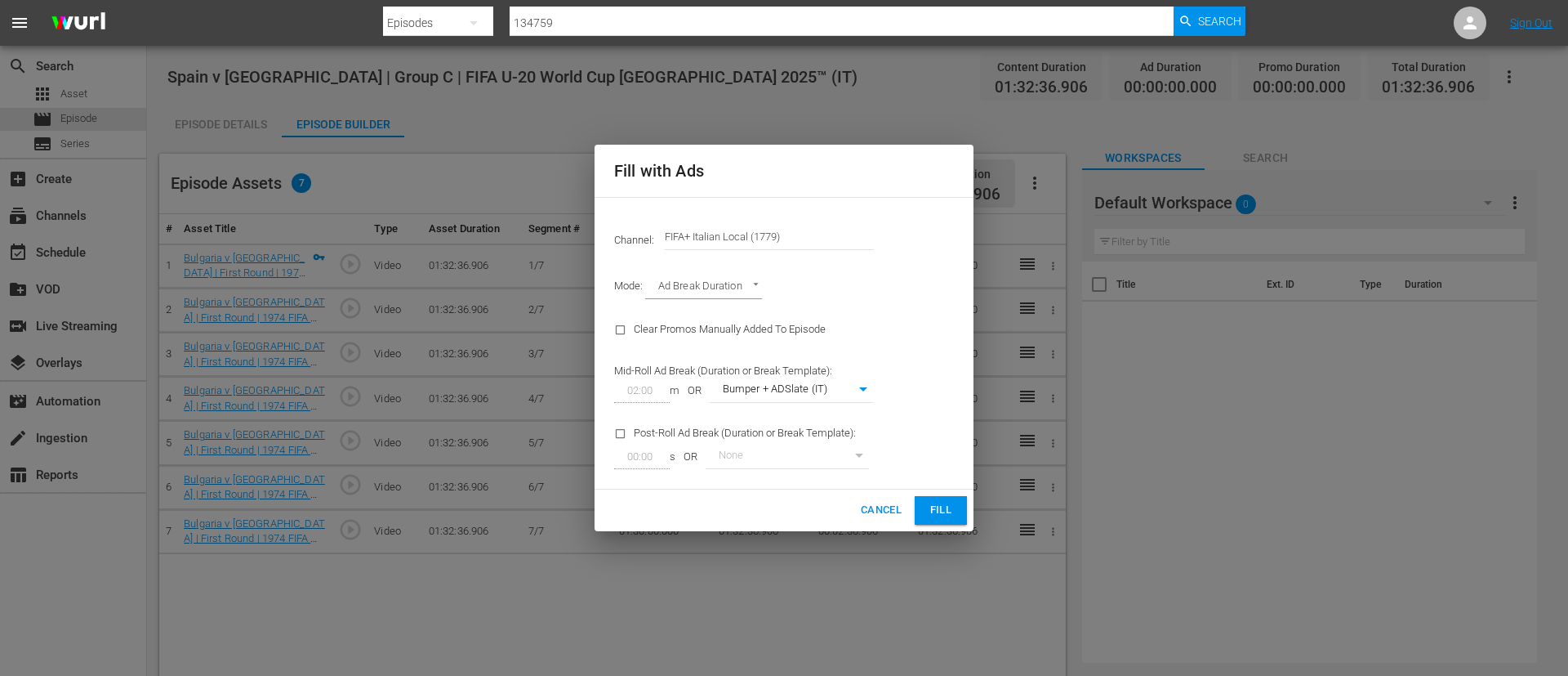
click at [964, 502] on button "Fill" at bounding box center [941, 510] width 53 height 28
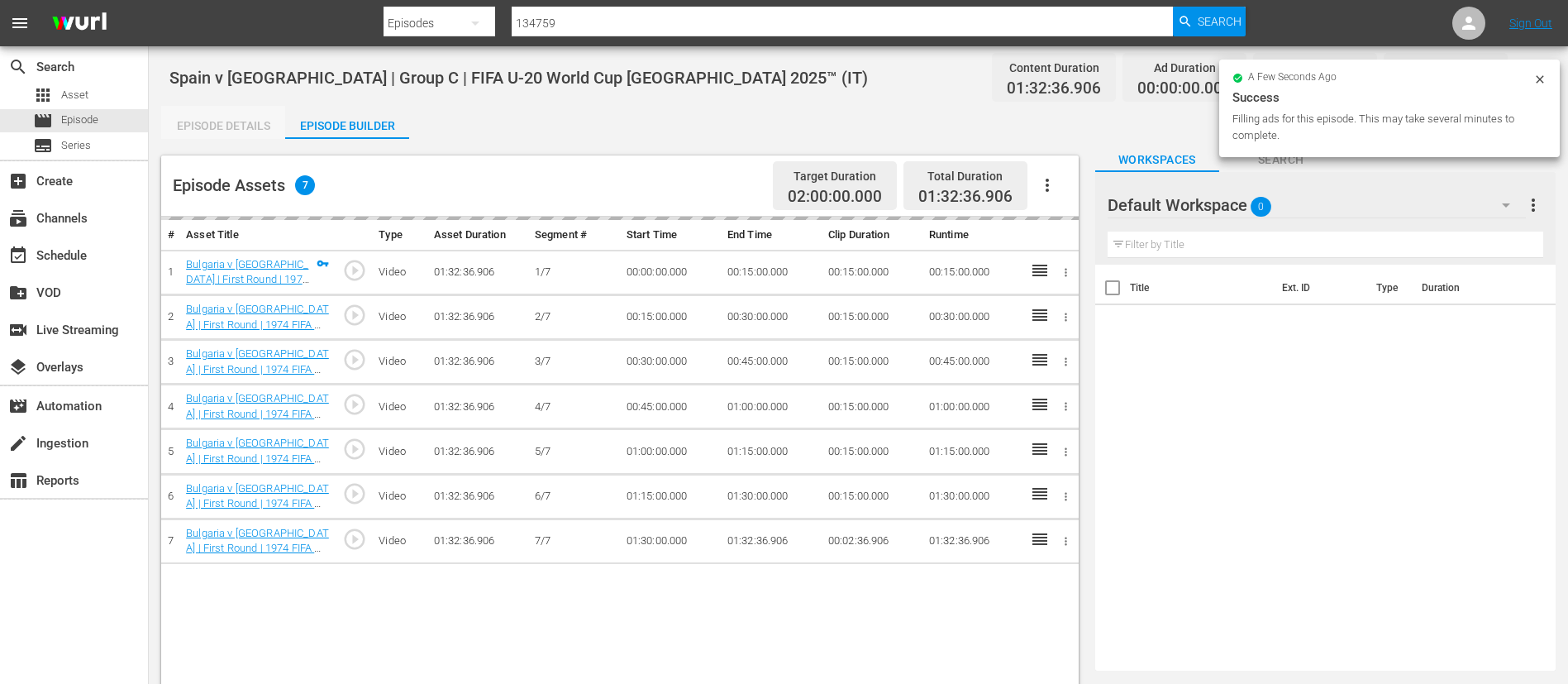
click at [228, 121] on div "Episode Details" at bounding box center [223, 125] width 124 height 40
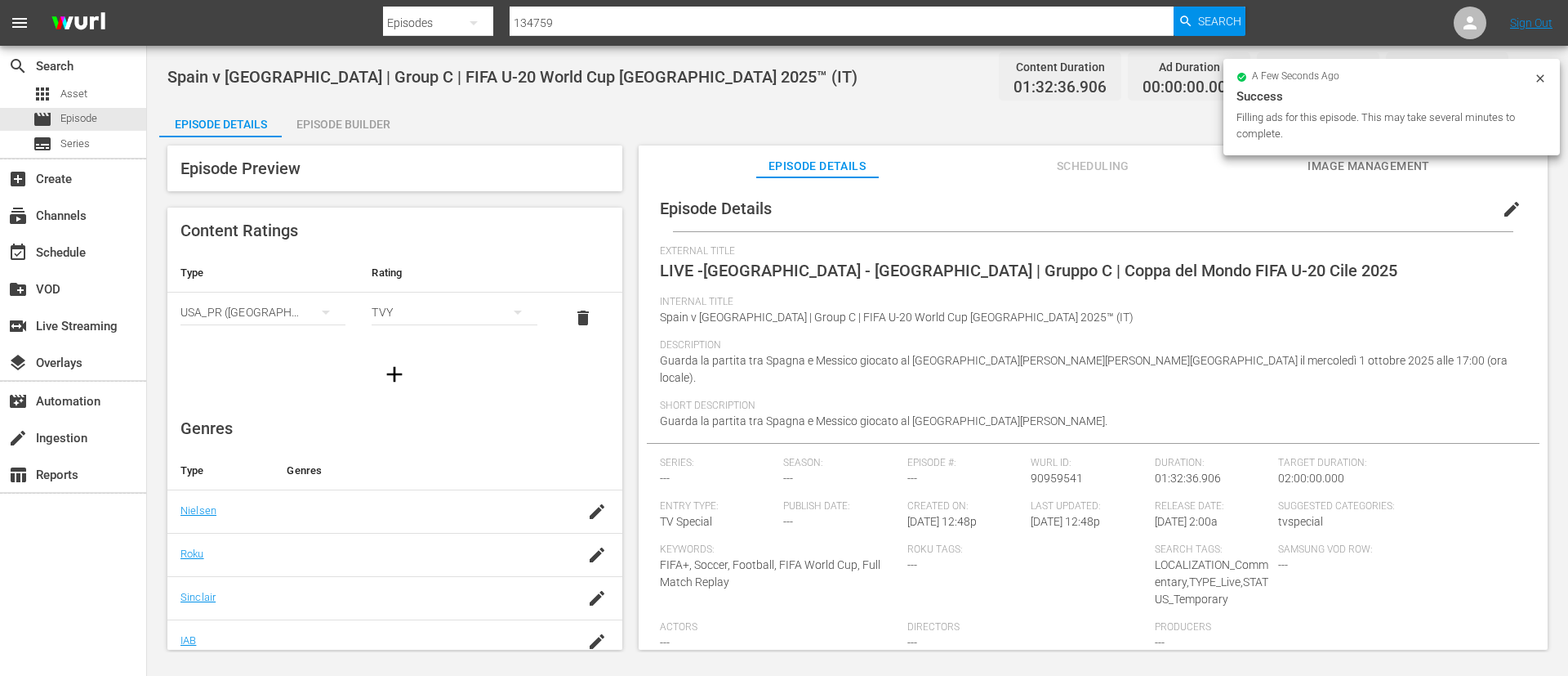
click at [1504, 211] on span "edit" at bounding box center [1511, 208] width 19 height 19
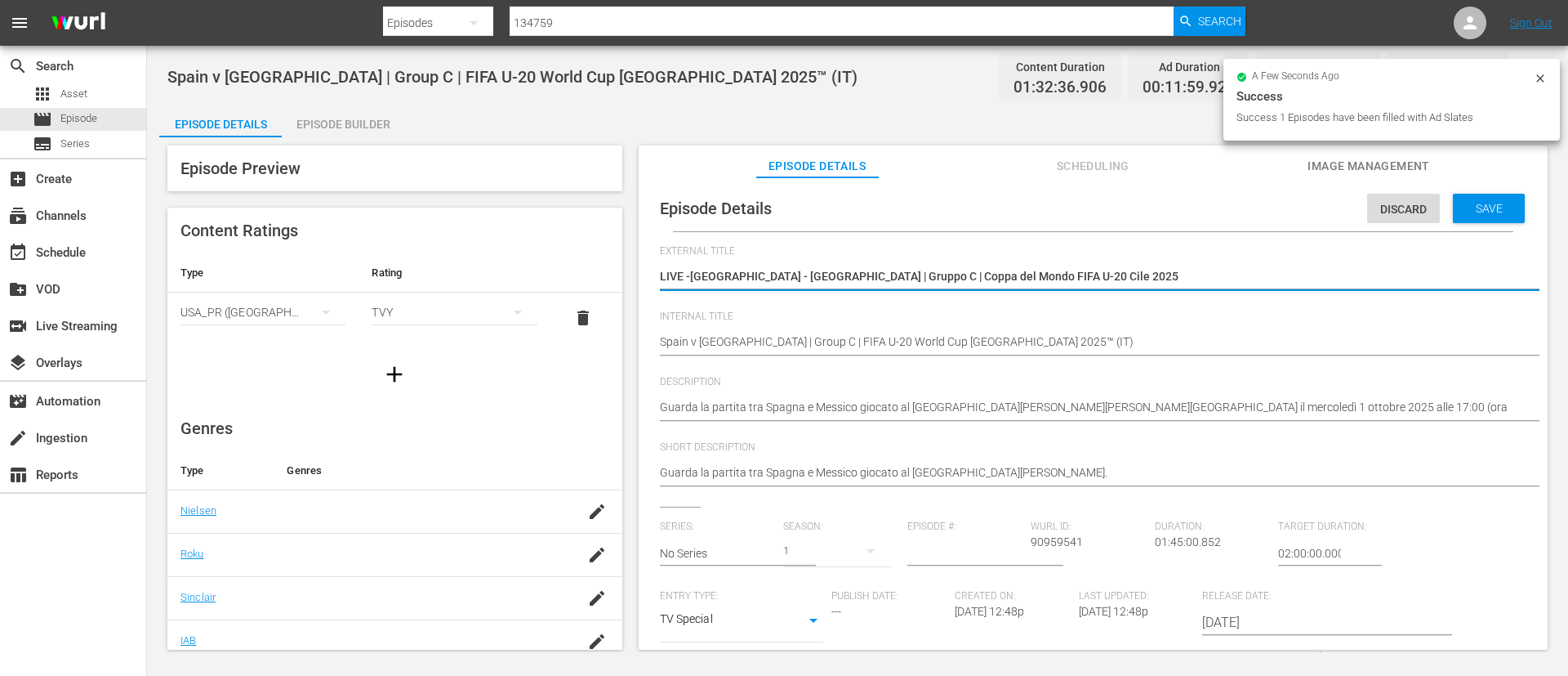
click at [687, 282] on textarea "LIVE -[GEOGRAPHIC_DATA] - [GEOGRAPHIC_DATA] | Gruppo C | Coppa del Mondo FIFA U…" at bounding box center [1089, 277] width 859 height 19
click at [692, 273] on textarea "LIVE -[GEOGRAPHIC_DATA] - [GEOGRAPHIC_DATA] | Gruppo C | Coppa del Mondo FIFA U…" at bounding box center [1089, 277] width 859 height 19
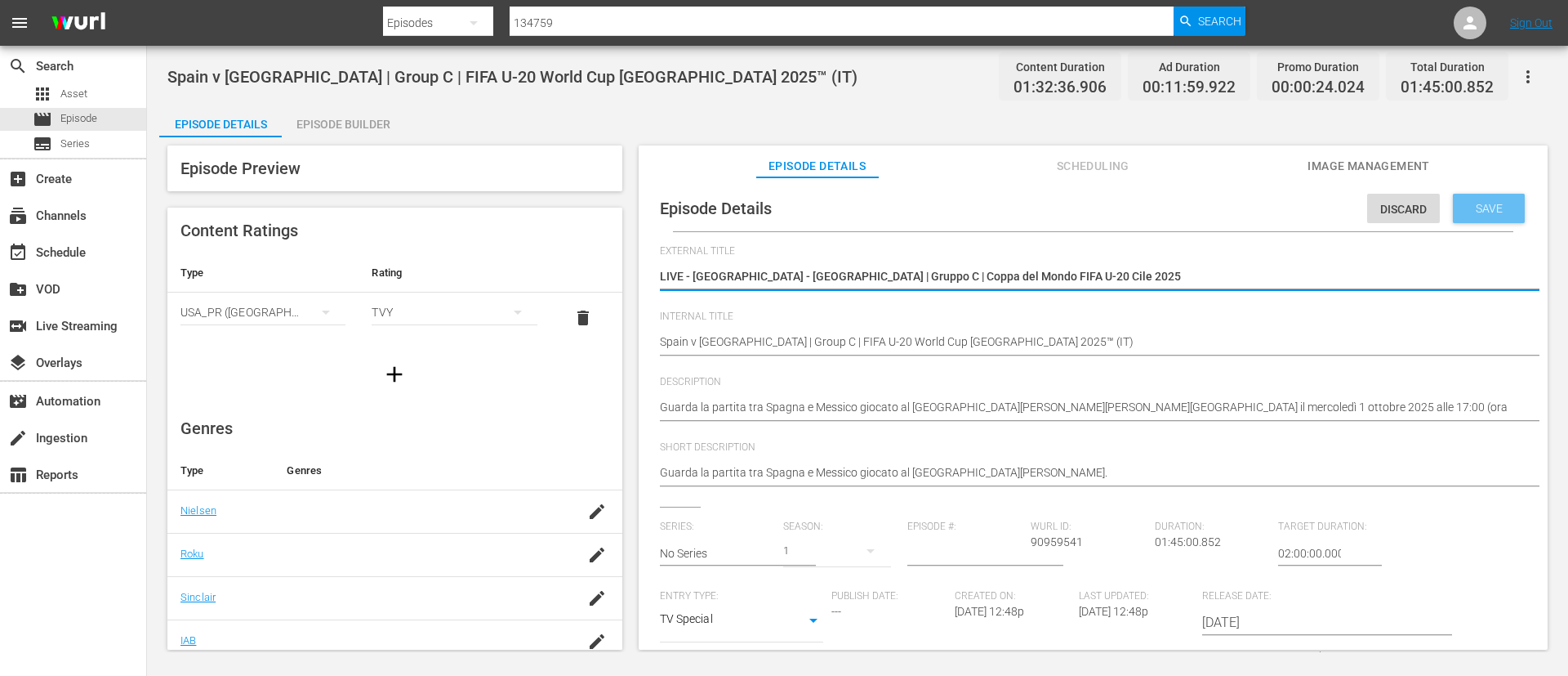
click at [1478, 202] on span "Save" at bounding box center [1489, 208] width 53 height 13
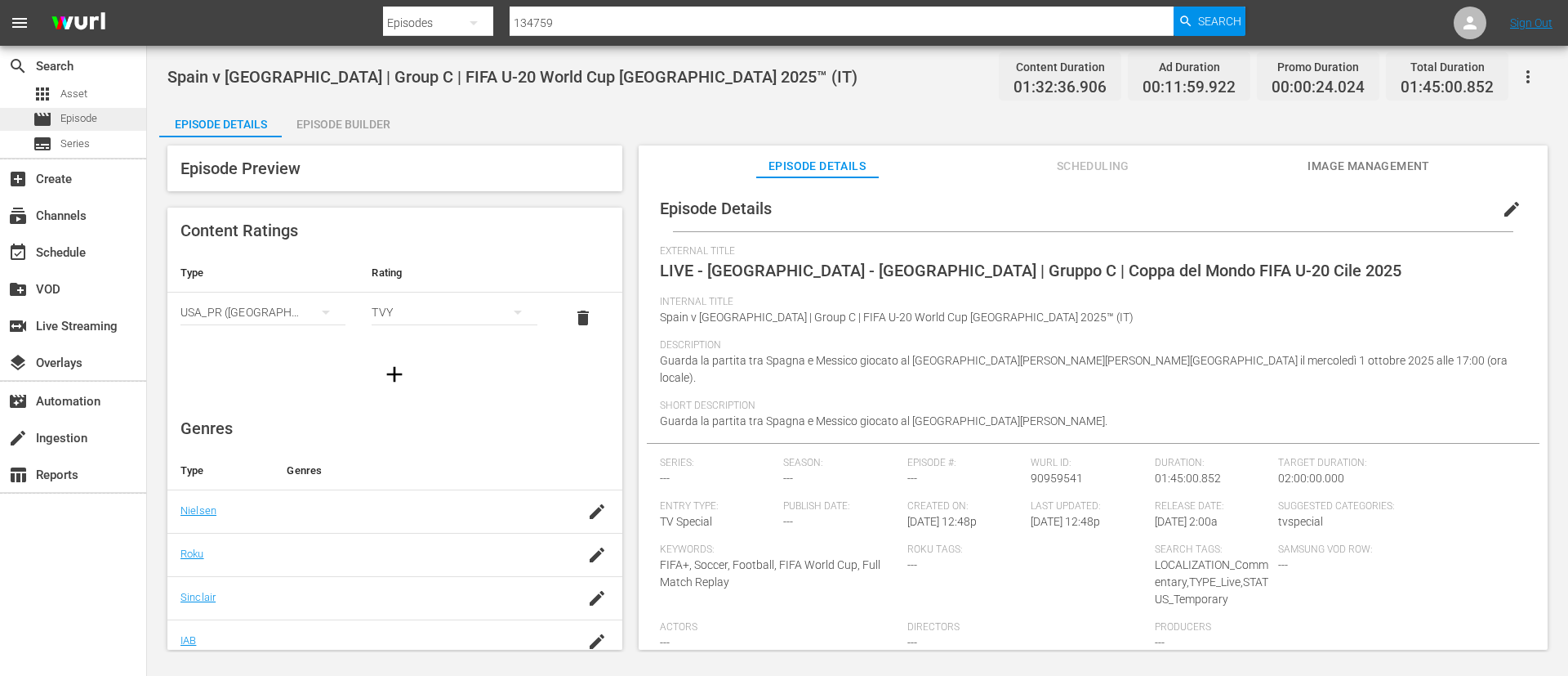
click at [100, 120] on div "movie Episode" at bounding box center [73, 119] width 146 height 23
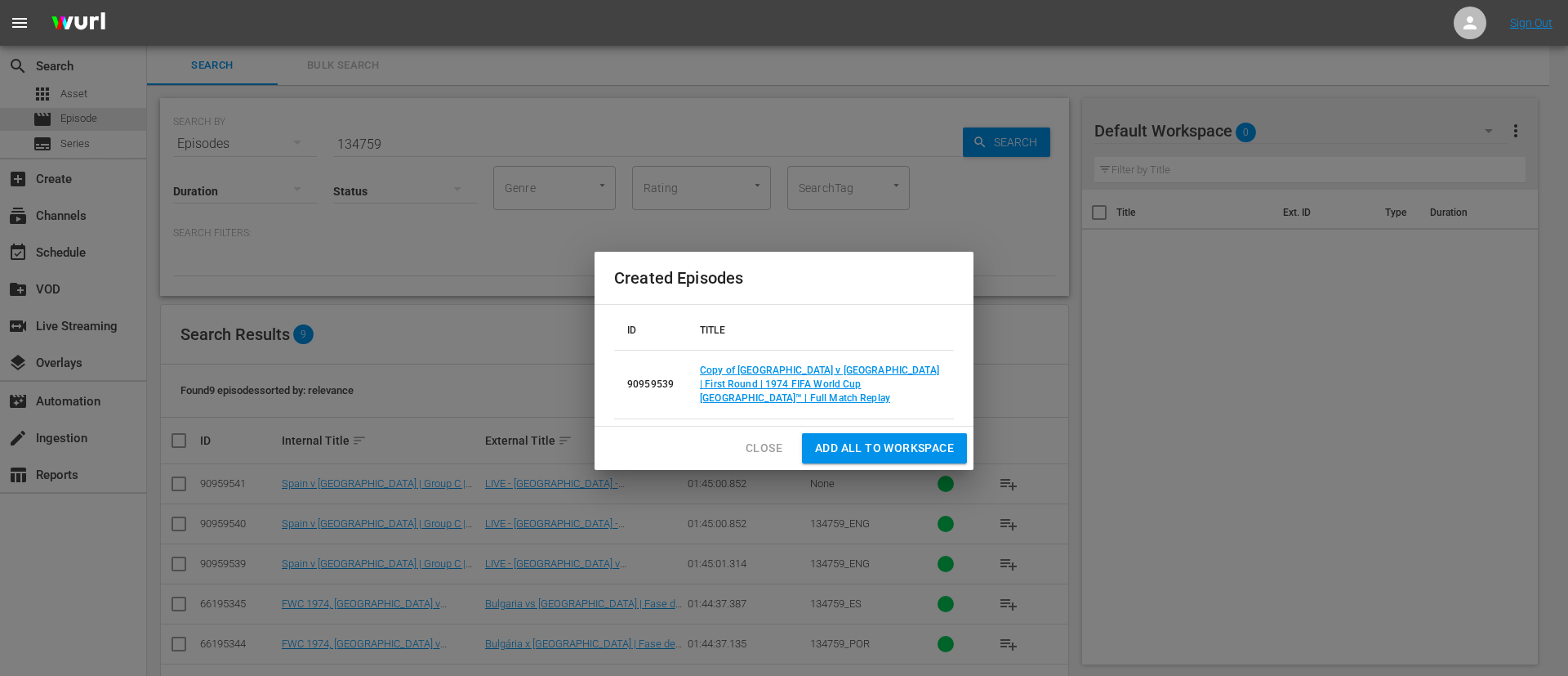
click at [764, 433] on button "Close" at bounding box center [764, 448] width 63 height 30
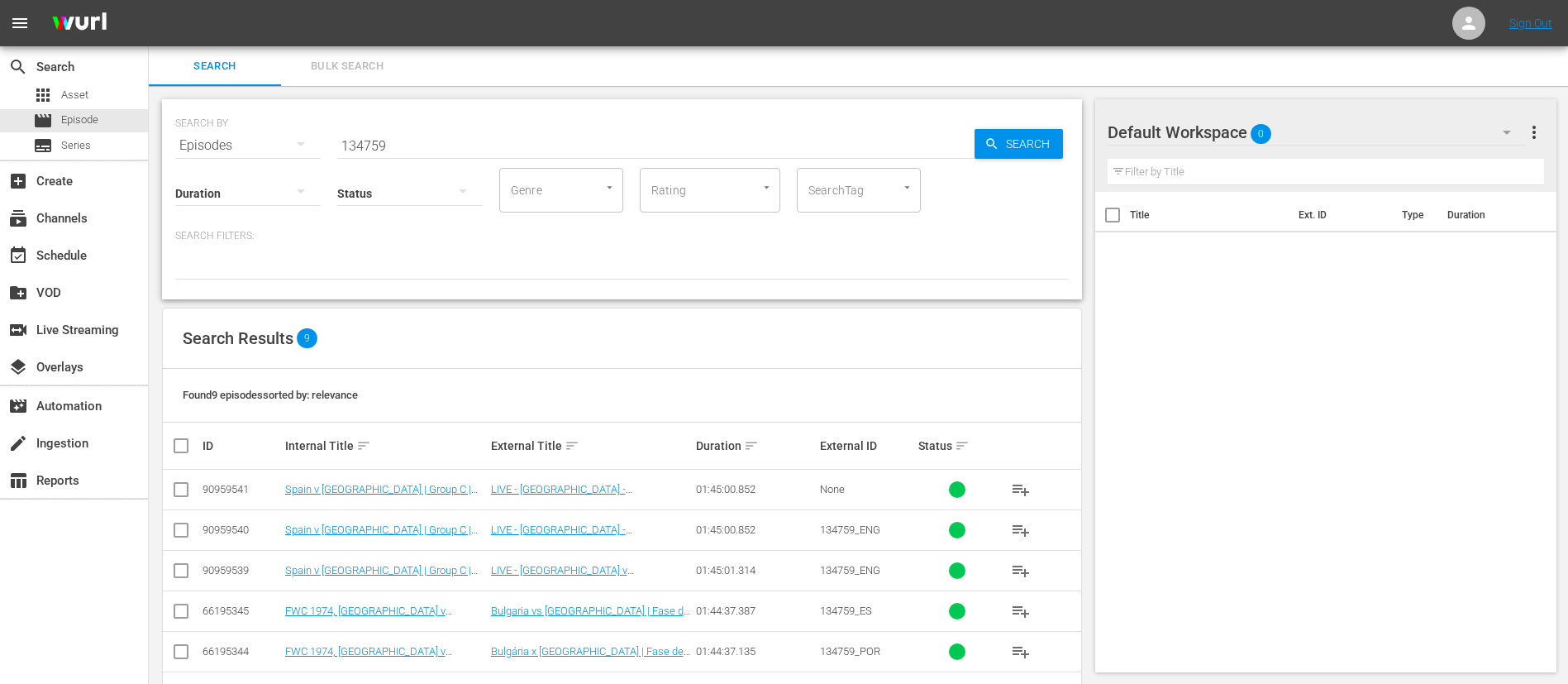
click at [454, 156] on div "Status" at bounding box center [410, 183] width 146 height 59
click at [463, 140] on input "134759" at bounding box center [656, 145] width 637 height 40
paste input "60"
click at [463, 140] on input "134760" at bounding box center [656, 145] width 637 height 40
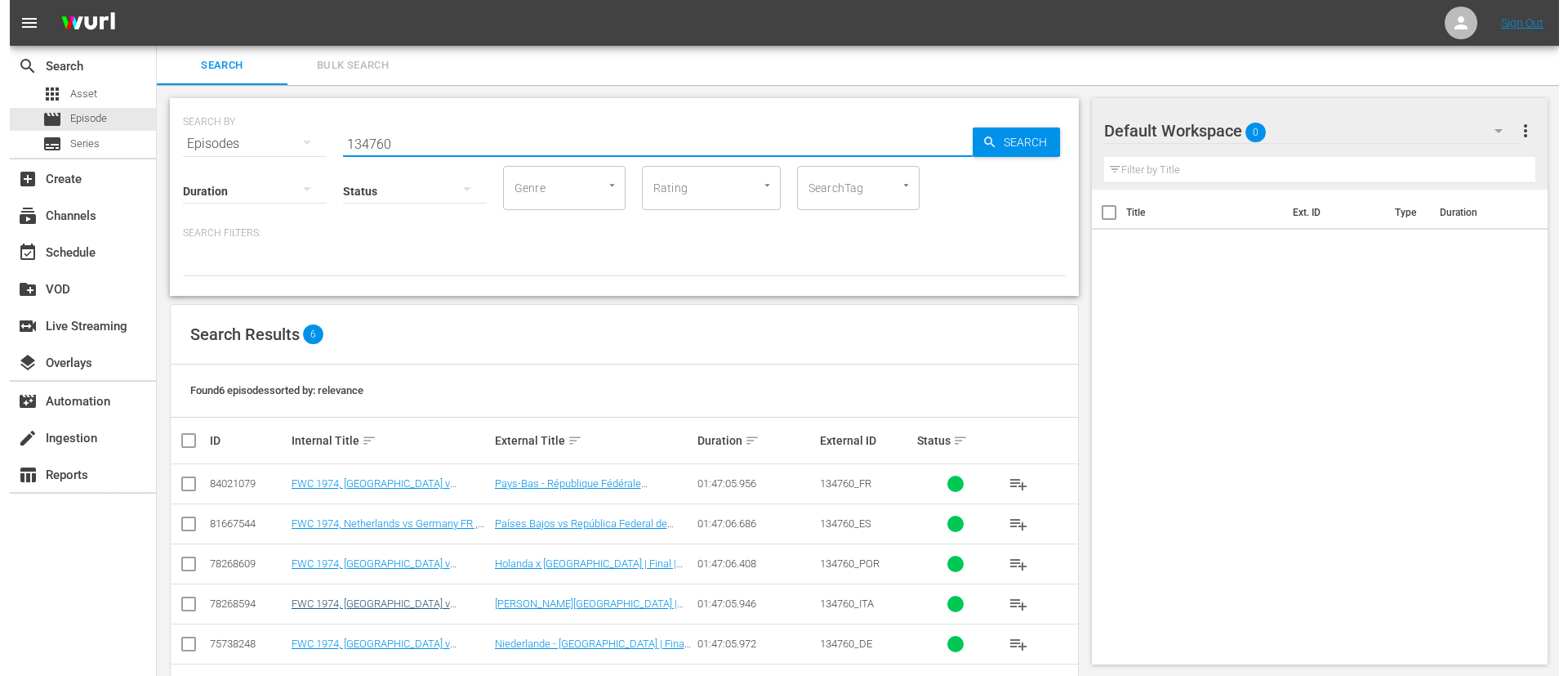
scroll to position [59, 0]
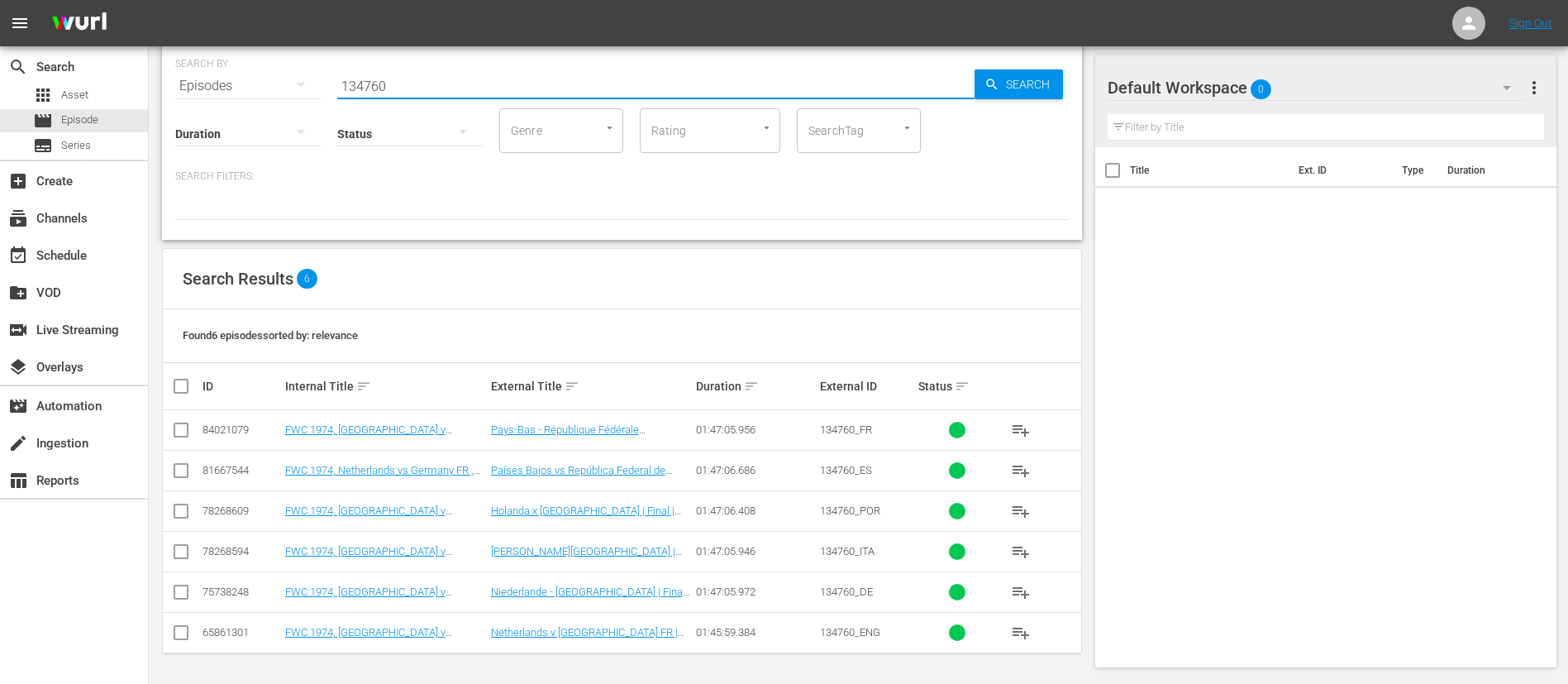
click at [184, 635] on input "checkbox" at bounding box center [180, 635] width 19 height 19
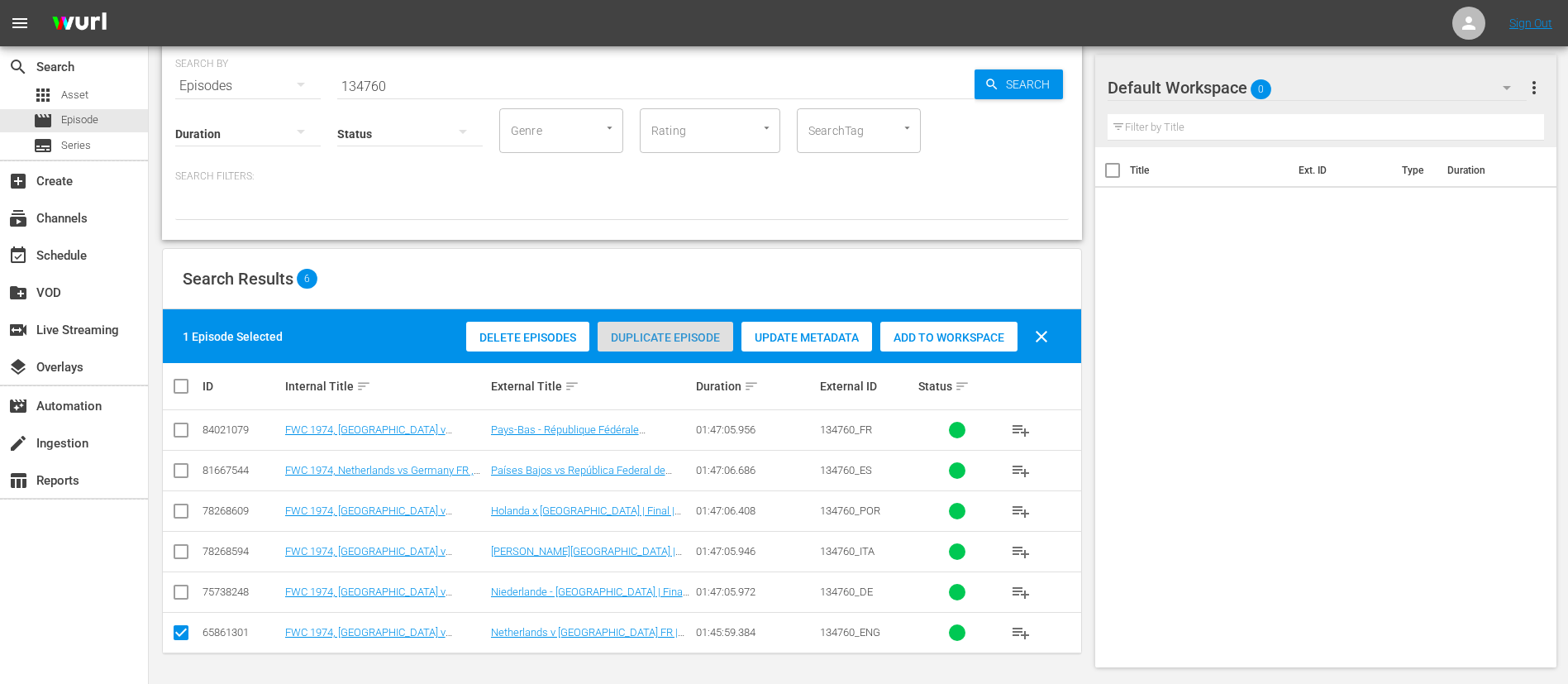
click at [691, 323] on div "Duplicate Episode" at bounding box center [665, 337] width 135 height 31
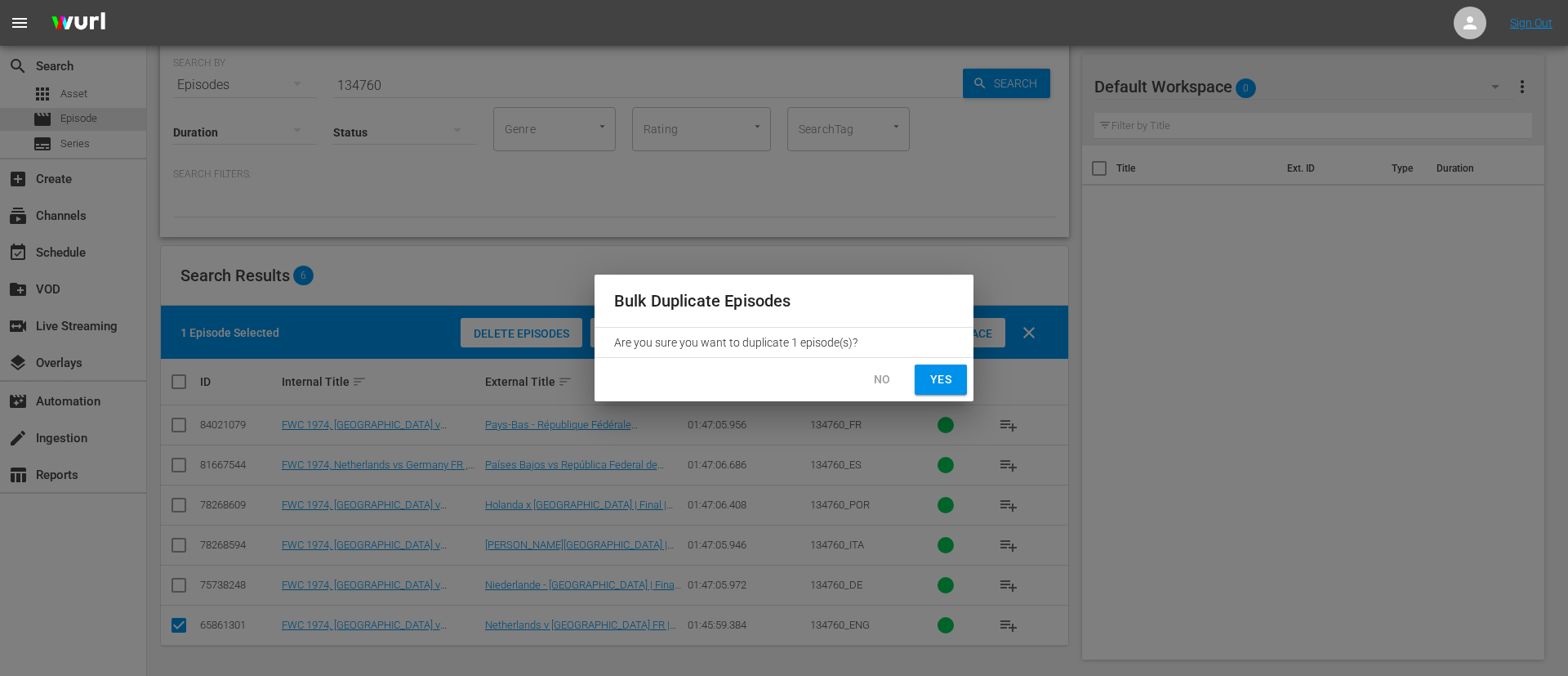
click at [949, 371] on span "Yes" at bounding box center [941, 380] width 26 height 20
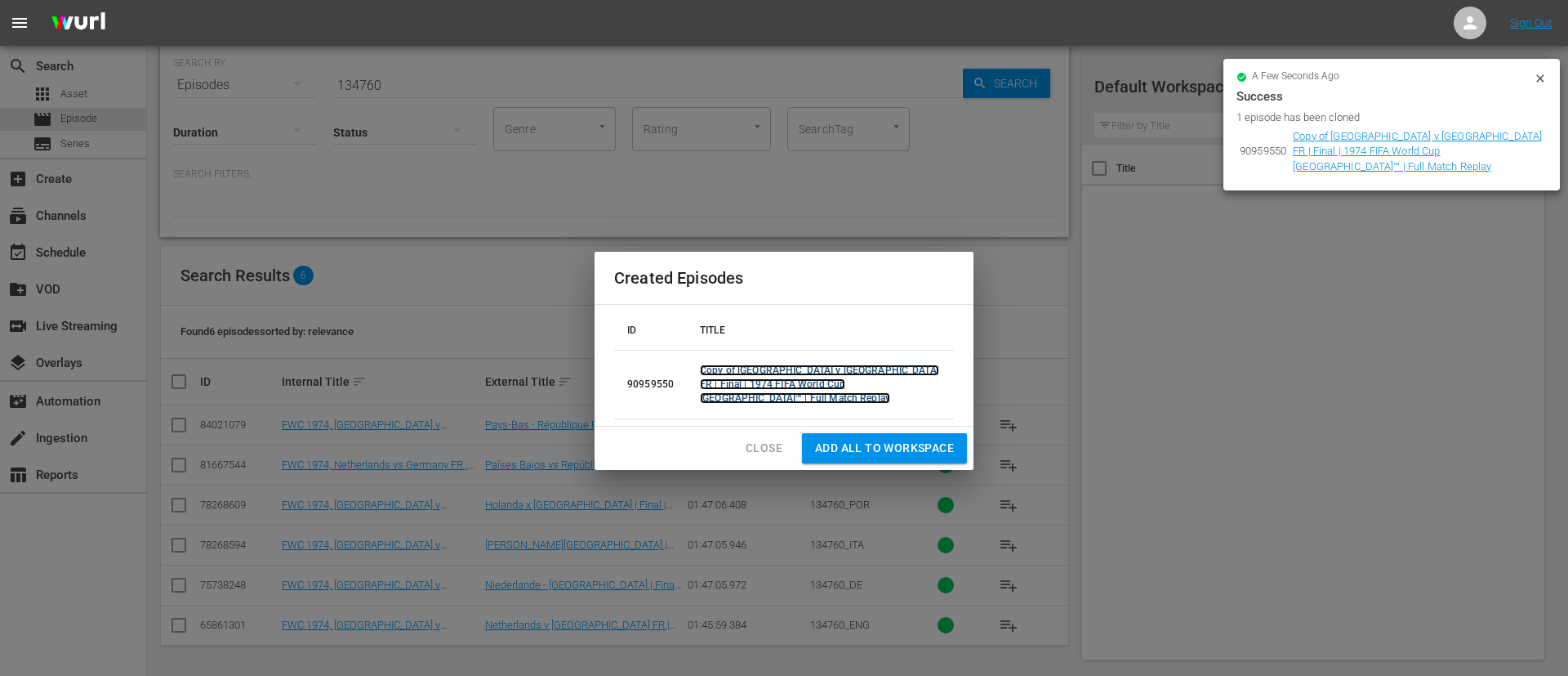
click at [838, 393] on link "Copy of [GEOGRAPHIC_DATA] v [GEOGRAPHIC_DATA] FR | Final | 1974 FIFA World Cup …" at bounding box center [820, 384] width 239 height 39
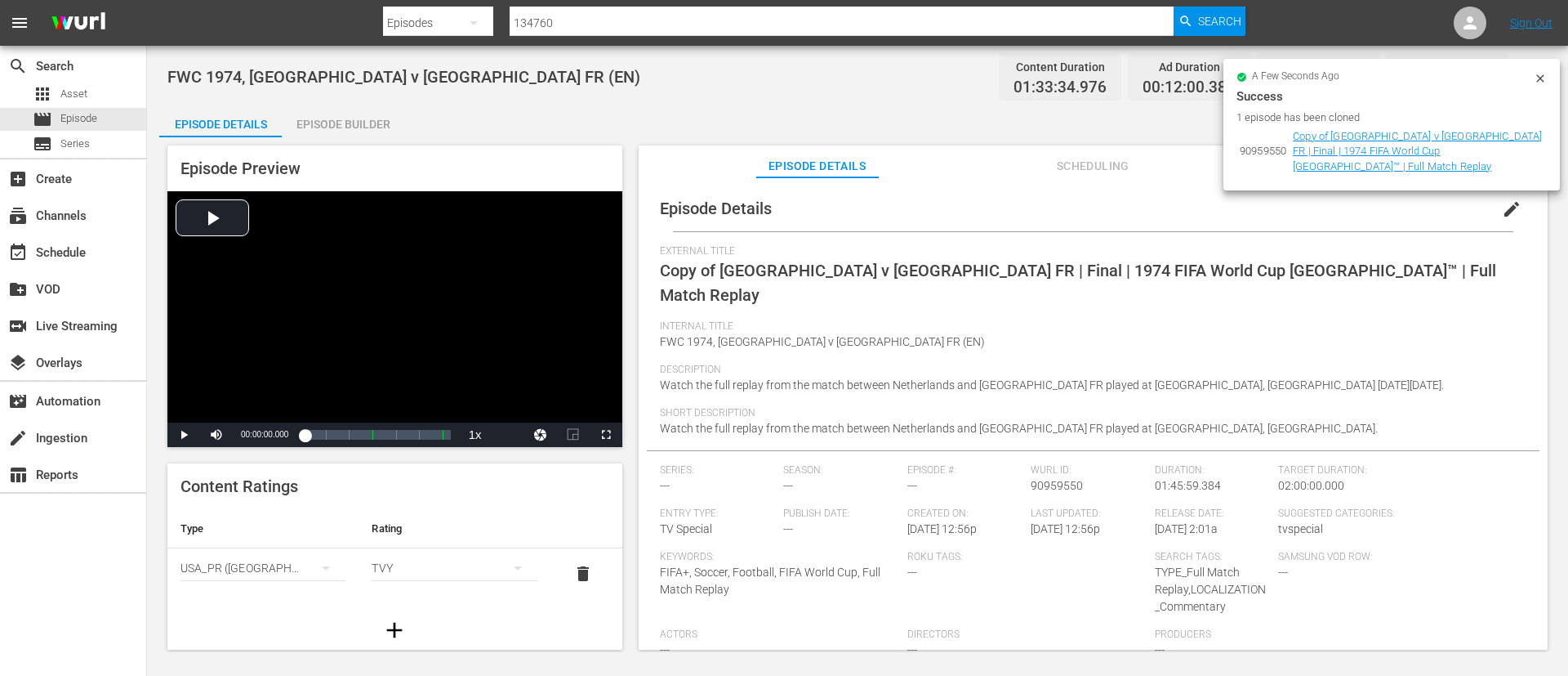
click at [1506, 213] on span "edit" at bounding box center [1511, 208] width 19 height 19
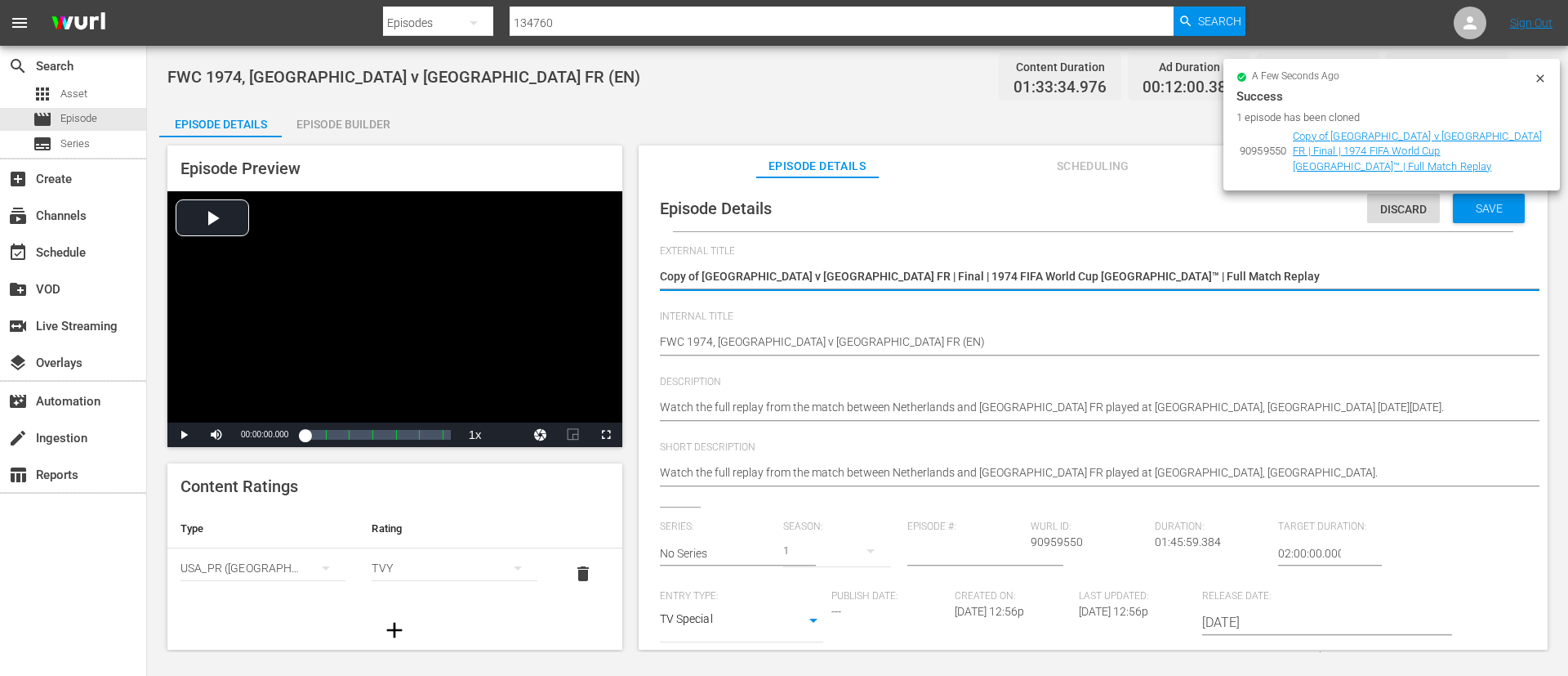
click at [1353, 268] on textarea "Copy of [GEOGRAPHIC_DATA] v [GEOGRAPHIC_DATA] FR | Final | 1974 FIFA World Cup …" at bounding box center [1089, 277] width 859 height 19
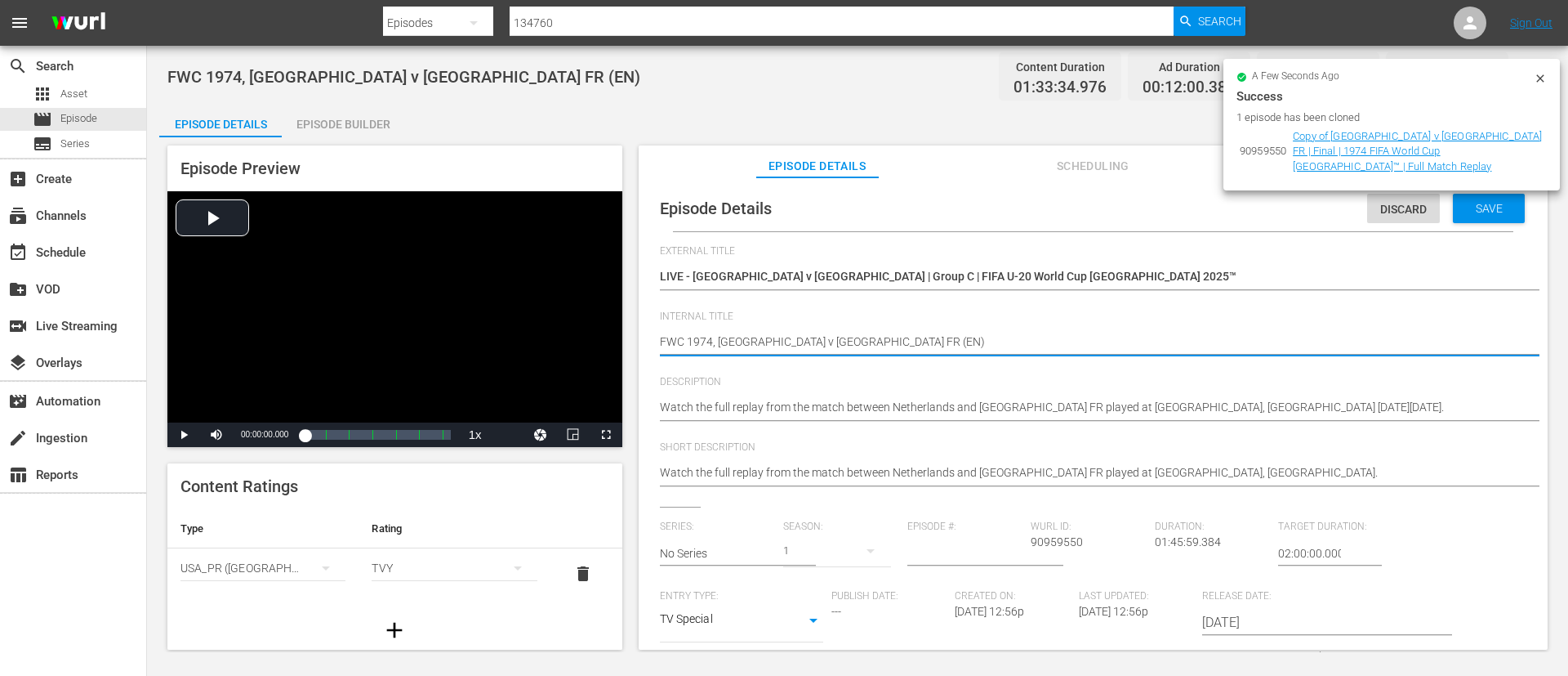
paste textarea "Brazil v [GEOGRAPHIC_DATA] | Group C | FIFA U-20 World Cup [GEOGRAPHIC_DATA] 20…"
click at [1284, 421] on hr at bounding box center [1109, 421] width 899 height 2
click at [1295, 406] on textarea "Watch the full replay from the match between Netherlands and [GEOGRAPHIC_DATA] …" at bounding box center [1089, 408] width 859 height 19
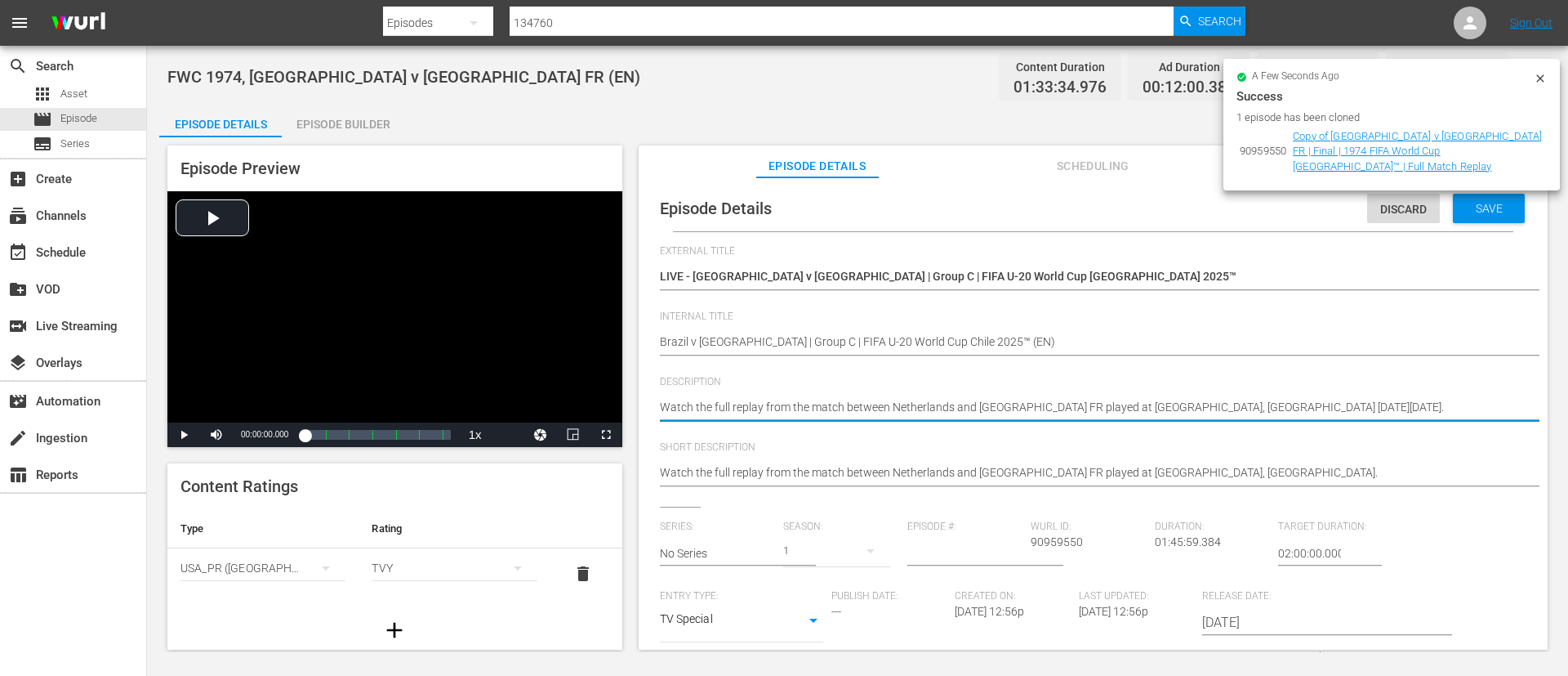
click at [1295, 406] on textarea "Watch the full replay from the match between Netherlands and [GEOGRAPHIC_DATA] …" at bounding box center [1089, 408] width 859 height 19
paste textarea "match between [GEOGRAPHIC_DATA] and Morocco played at [GEOGRAPHIC_DATA][PERSON_…"
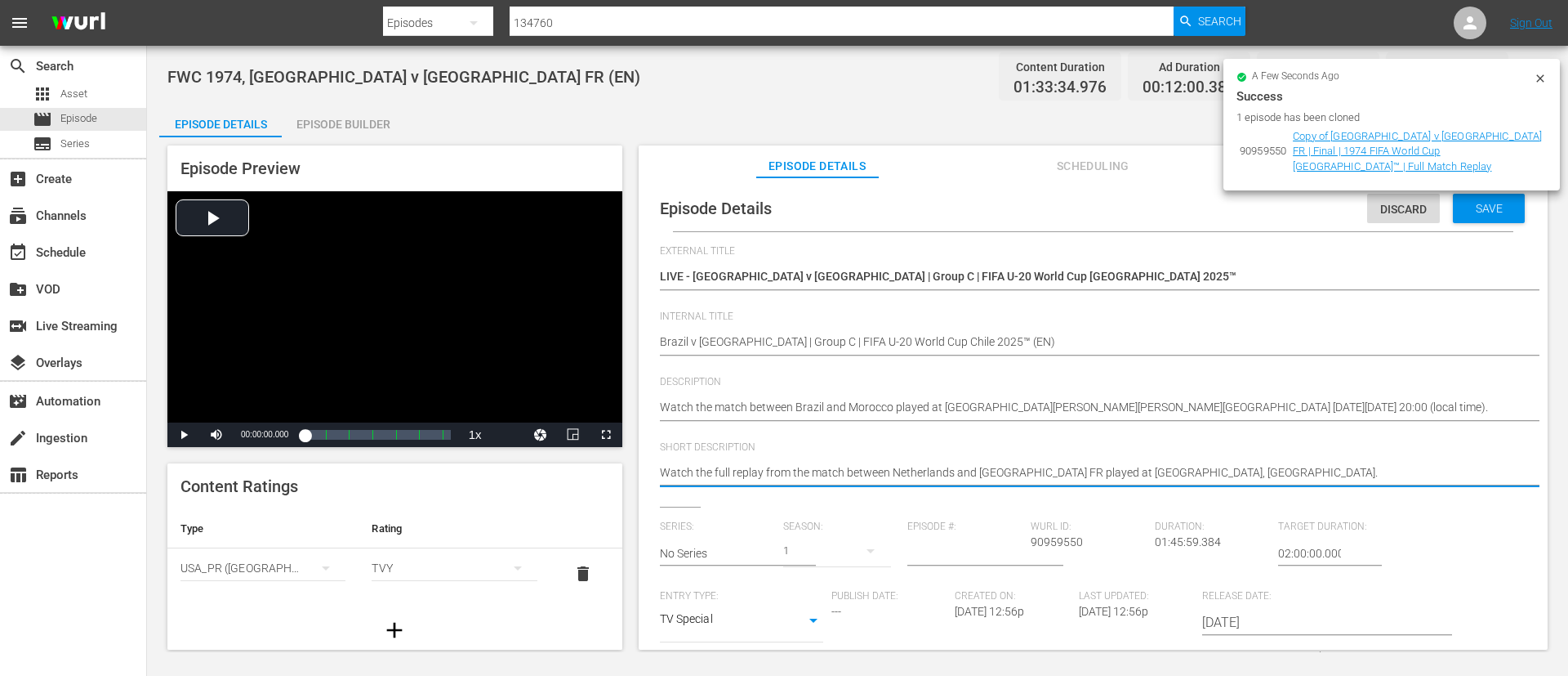
paste textarea "match between [GEOGRAPHIC_DATA] and Morocco played at [GEOGRAPHIC_DATA][PERSON_…"
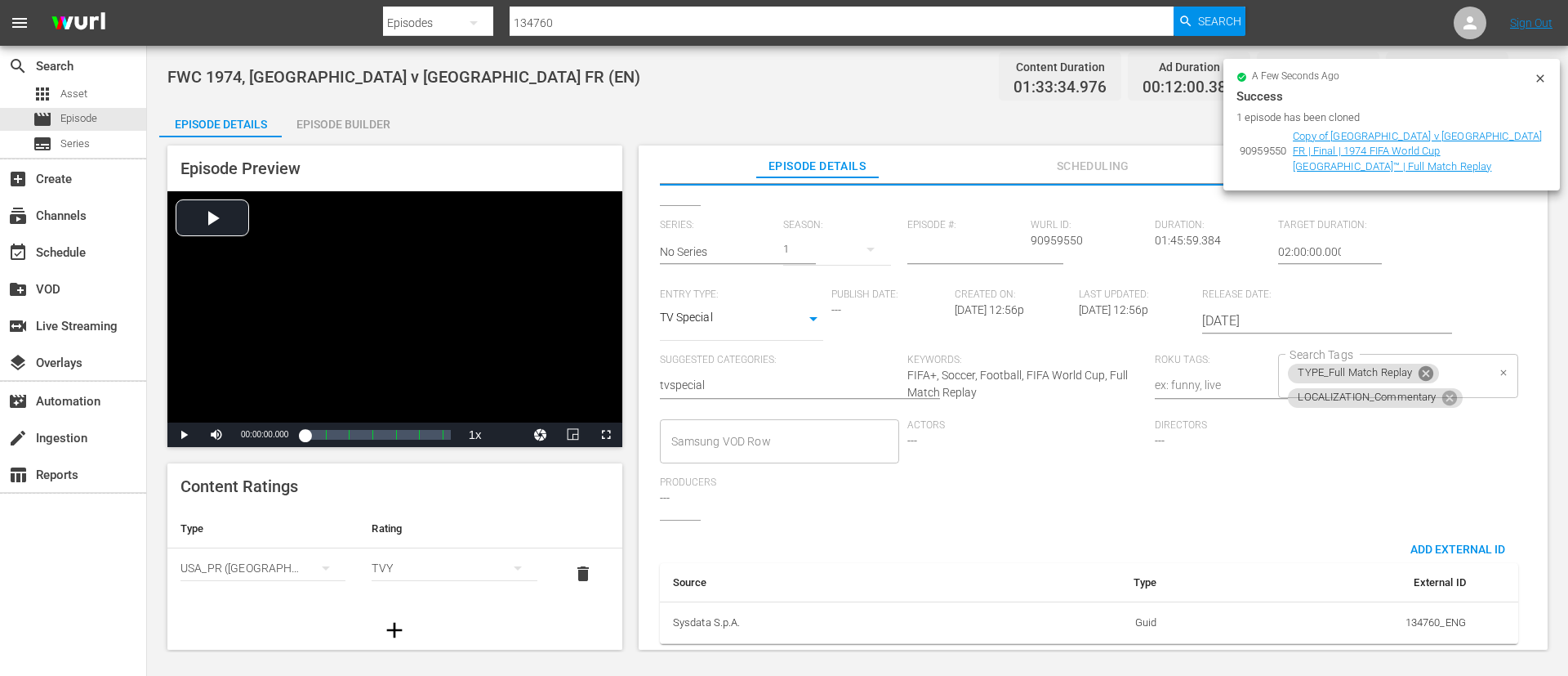
click at [1425, 366] on icon at bounding box center [1427, 374] width 15 height 15
click at [1466, 386] on input "Search Tags" at bounding box center [1385, 400] width 200 height 29
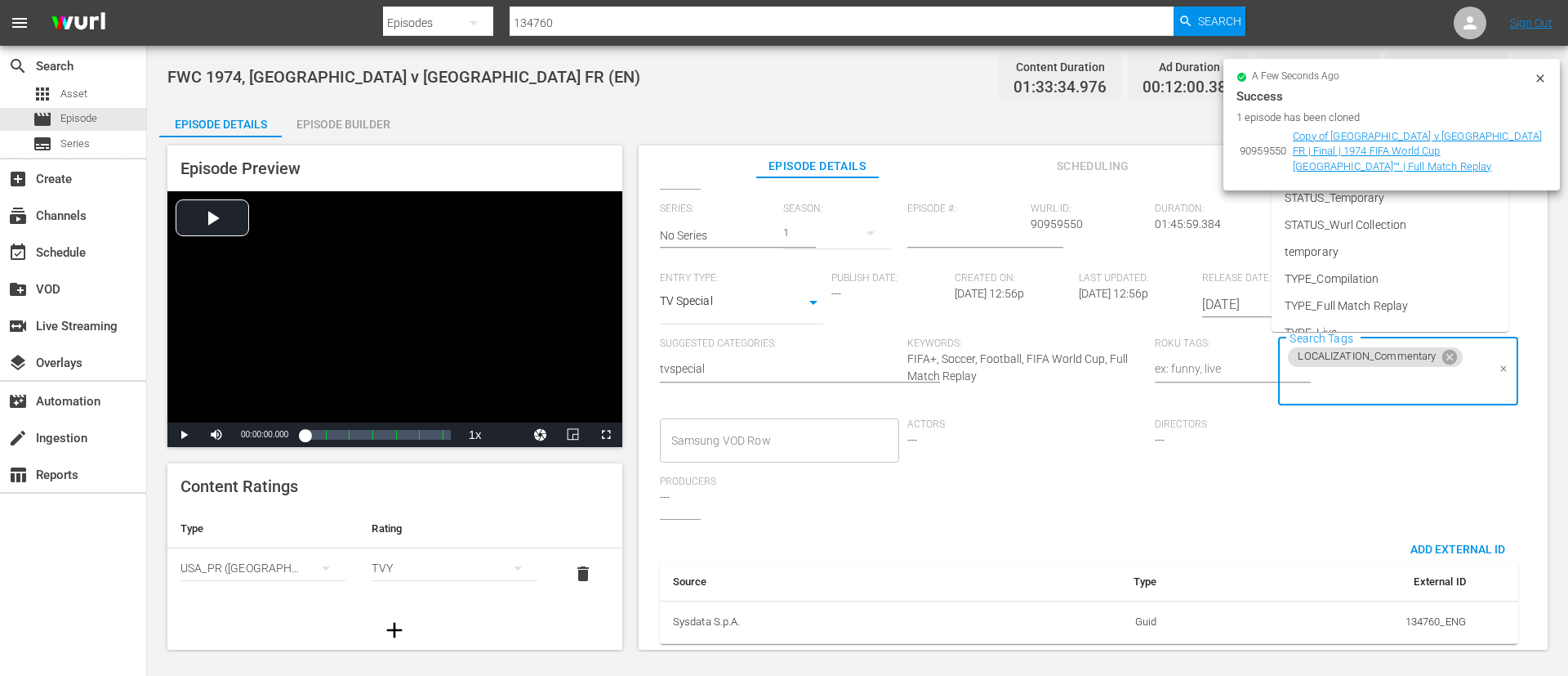
scroll to position [228, 0]
click at [1396, 244] on li "TYPE_Live" at bounding box center [1390, 258] width 237 height 27
click at [1437, 388] on input "Search Tags" at bounding box center [1433, 384] width 109 height 29
click at [1415, 240] on li "STATUS_Temporary" at bounding box center [1390, 245] width 237 height 27
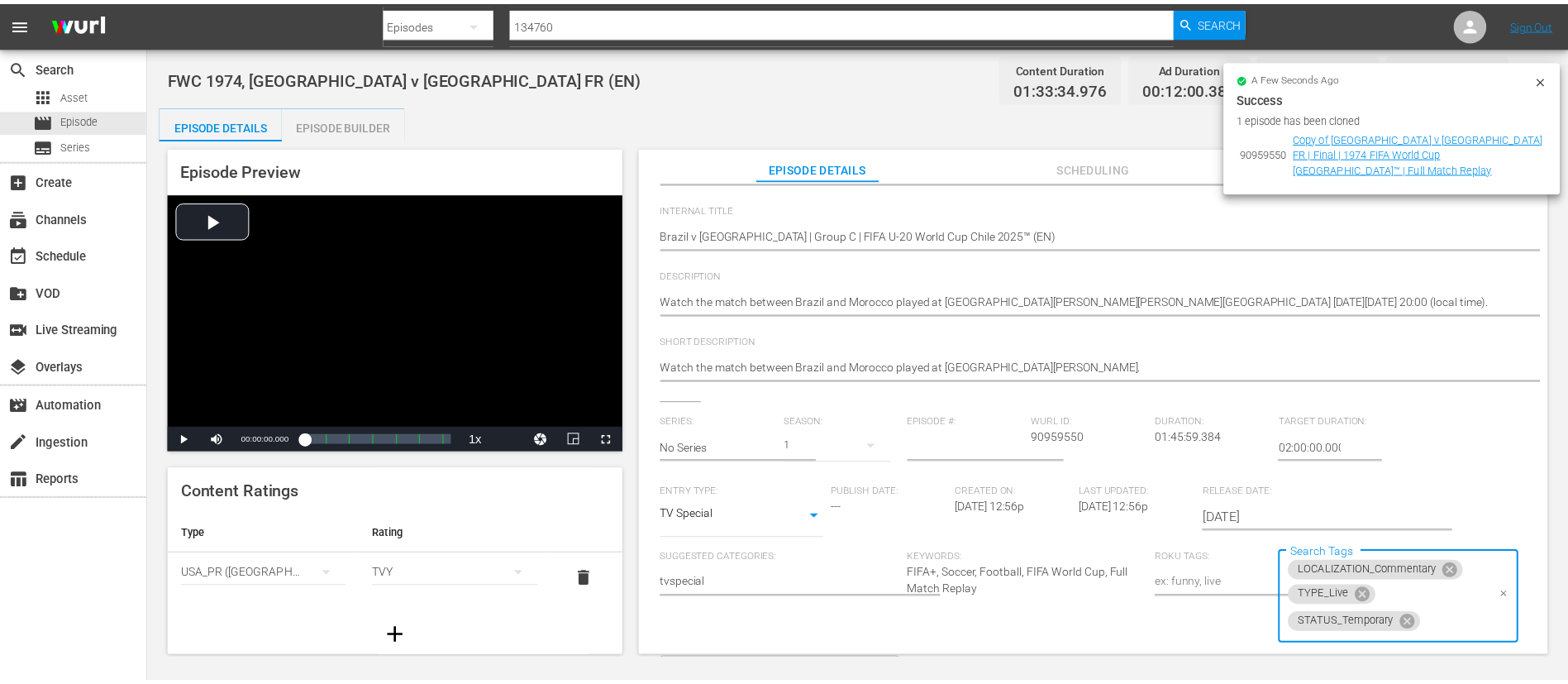
scroll to position [0, 0]
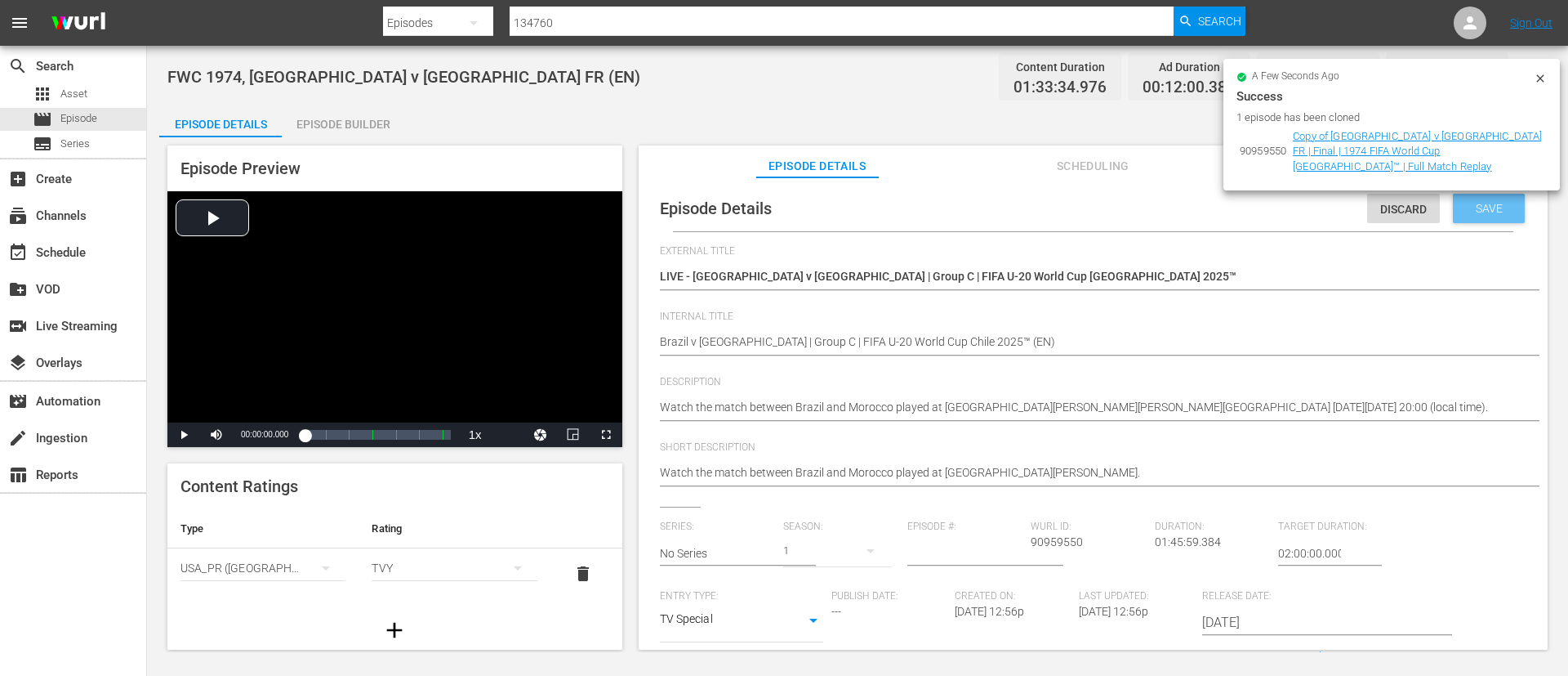
click at [1475, 213] on span "Save" at bounding box center [1489, 208] width 53 height 13
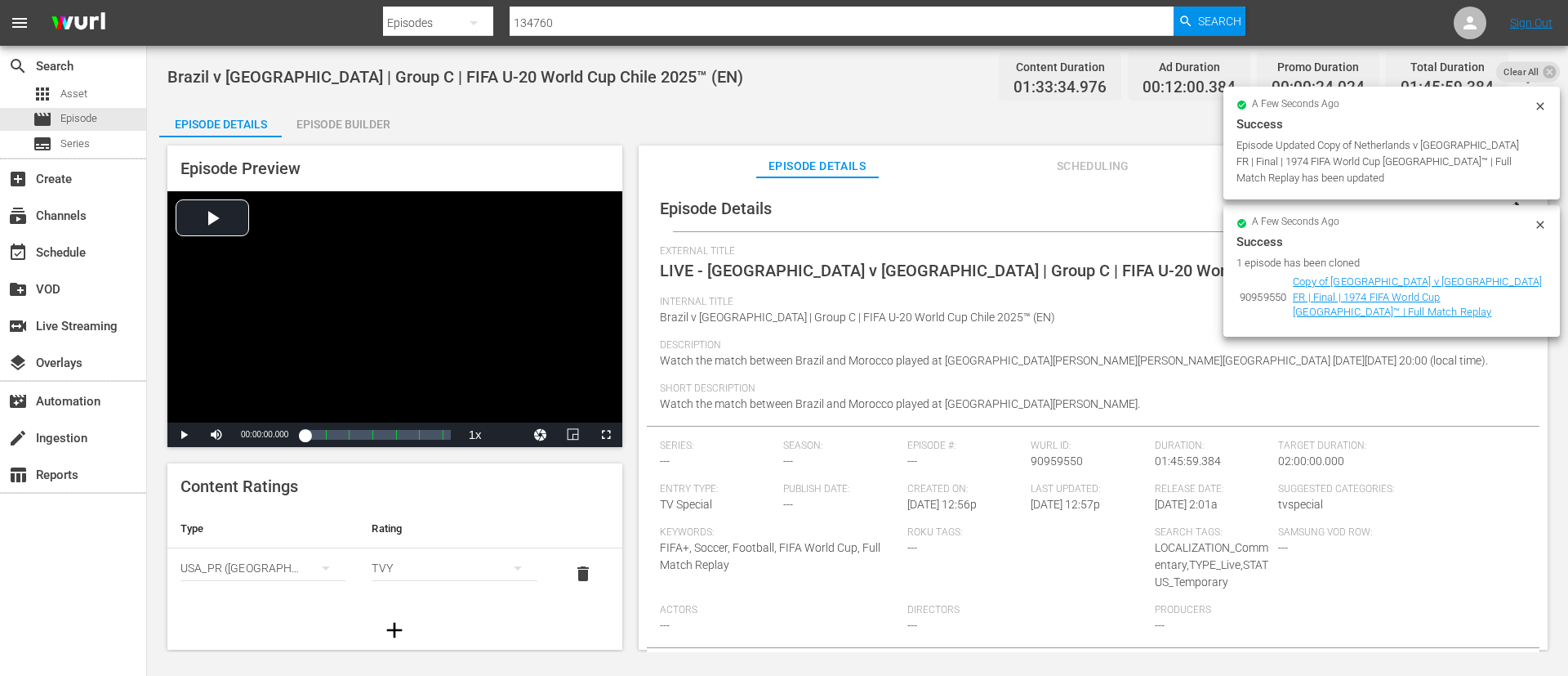
click at [1540, 69] on span "Clear All" at bounding box center [1521, 71] width 51 height 21
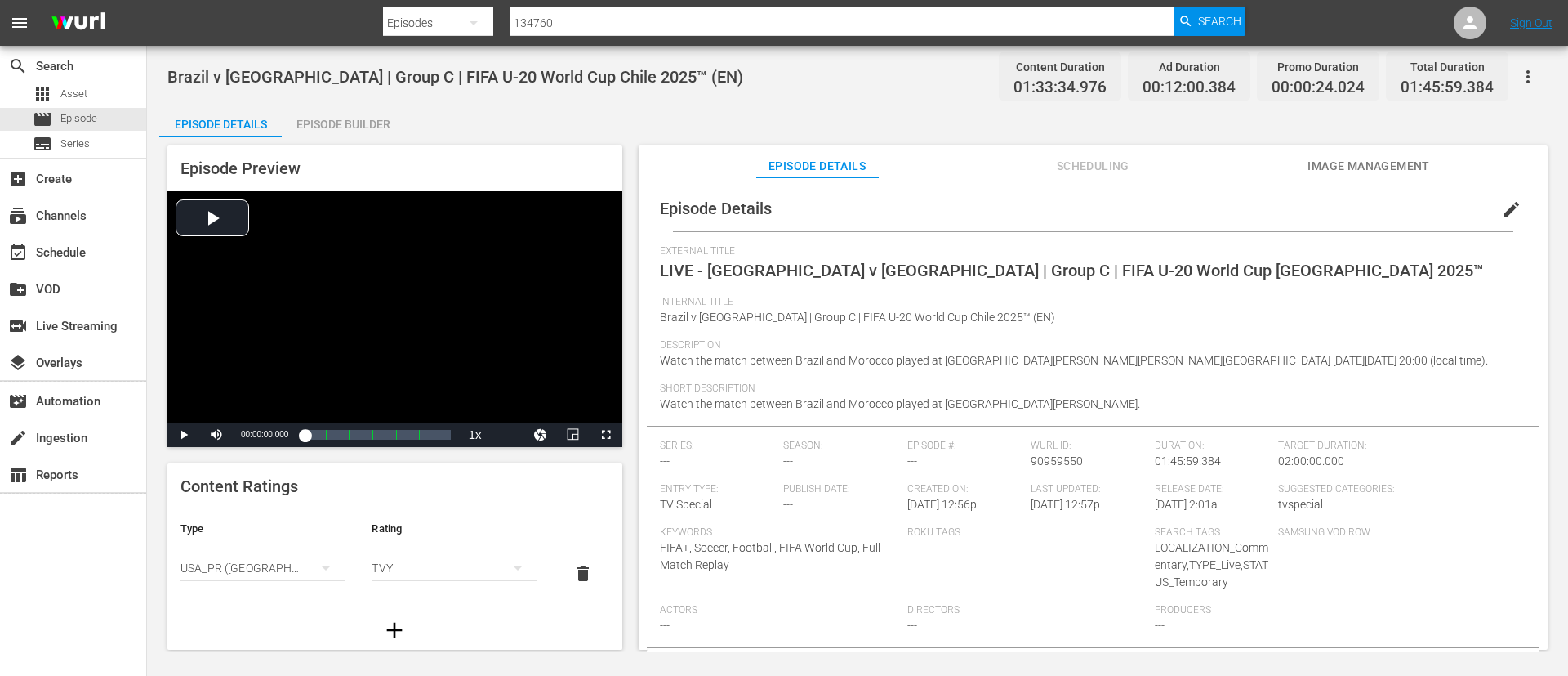
click at [1388, 167] on span "Image Management" at bounding box center [1369, 166] width 123 height 20
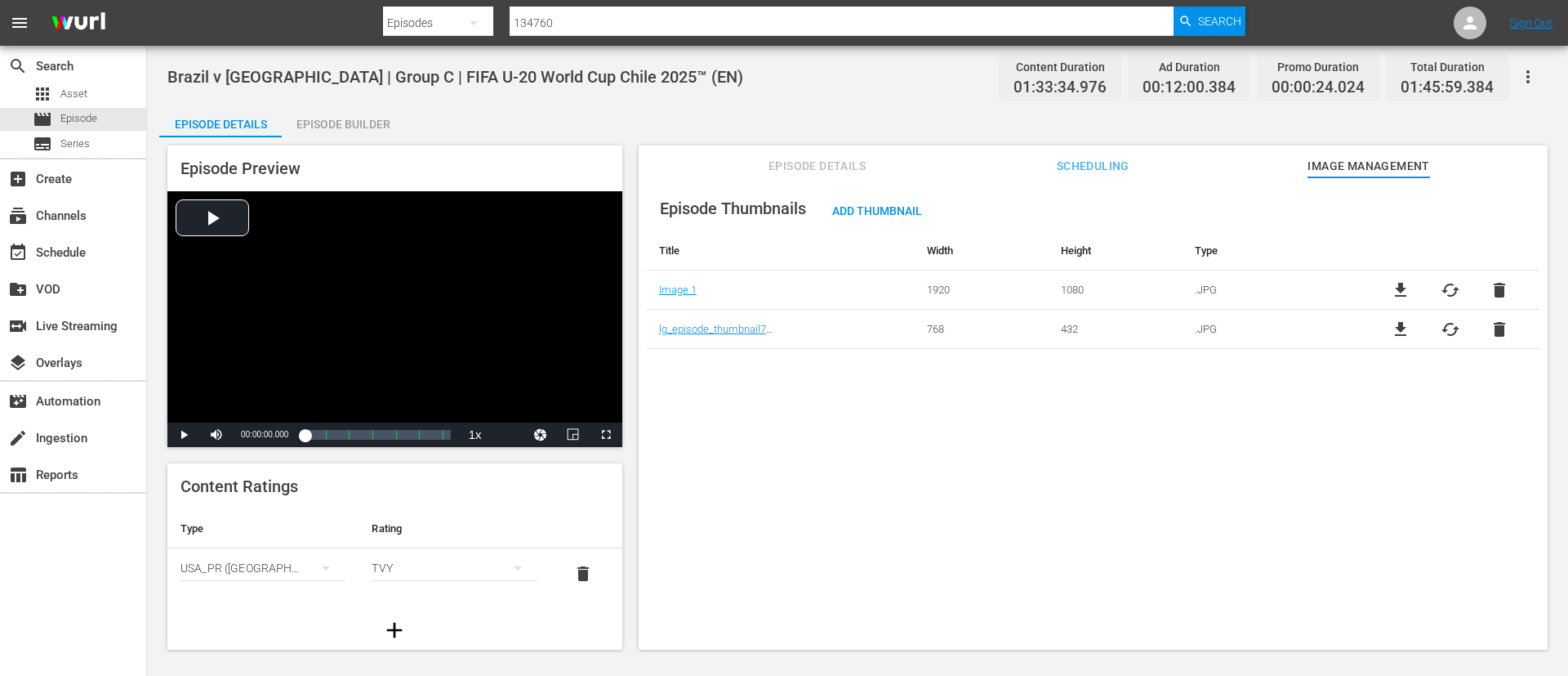
click at [1504, 325] on span "delete" at bounding box center [1499, 329] width 19 height 19
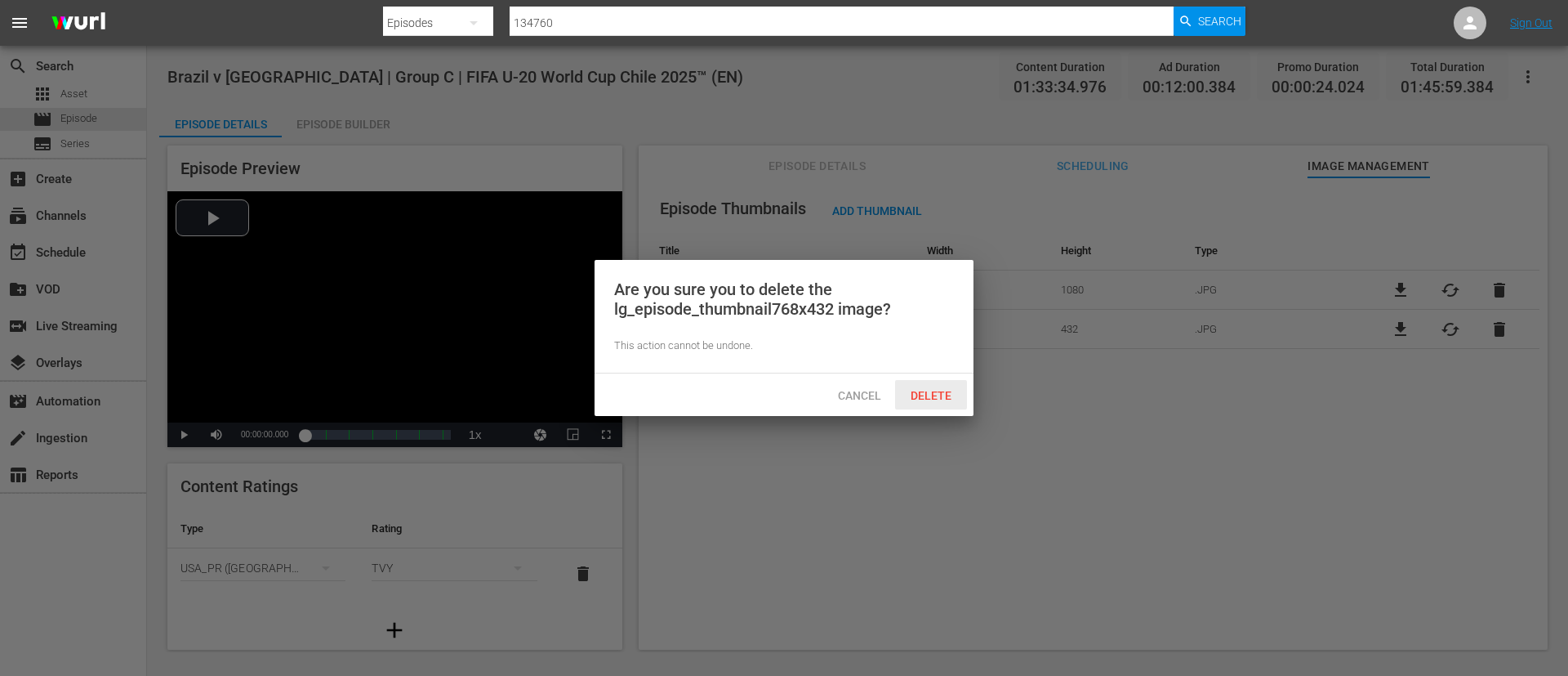
click at [951, 405] on div "Delete" at bounding box center [932, 395] width 72 height 30
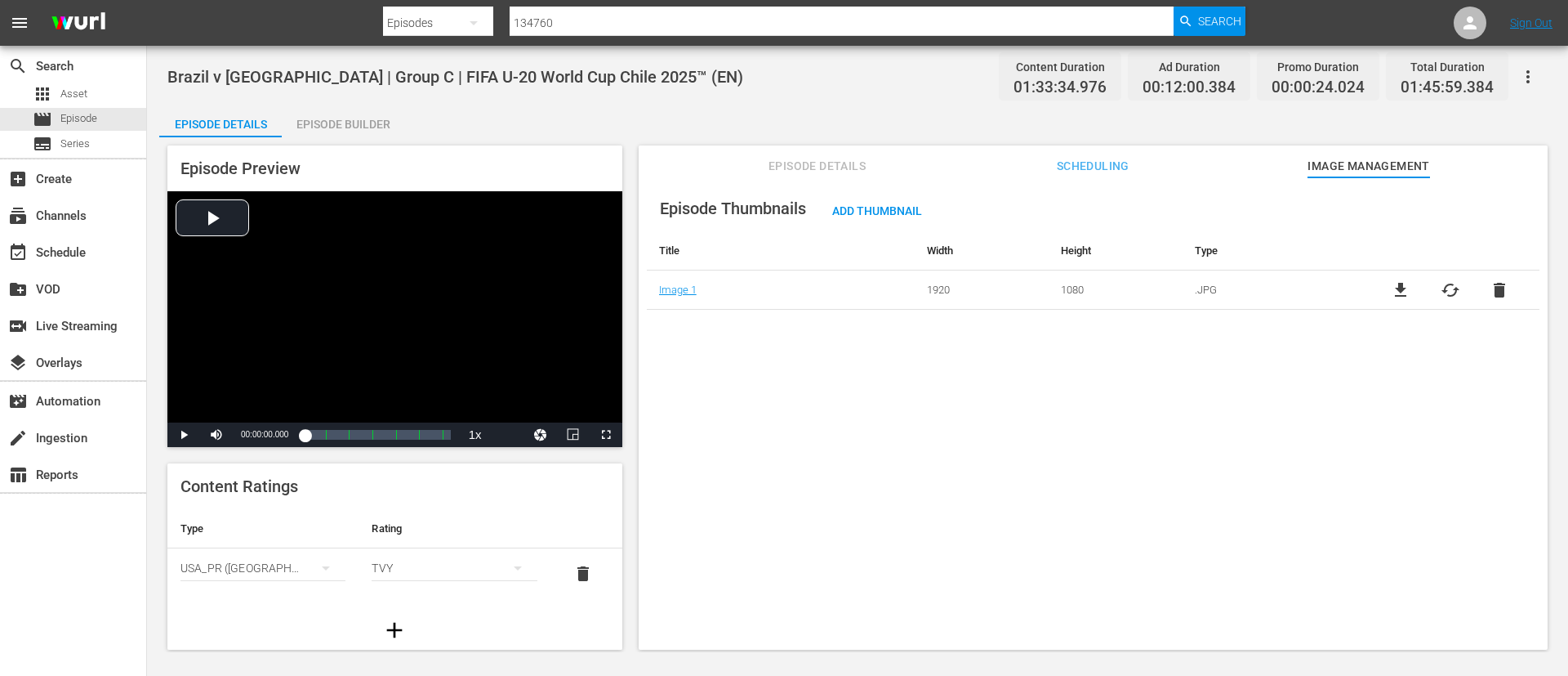
click at [1450, 300] on td "file_download cached delete" at bounding box center [1450, 289] width 179 height 39
click at [1445, 285] on span "cached" at bounding box center [1450, 289] width 19 height 19
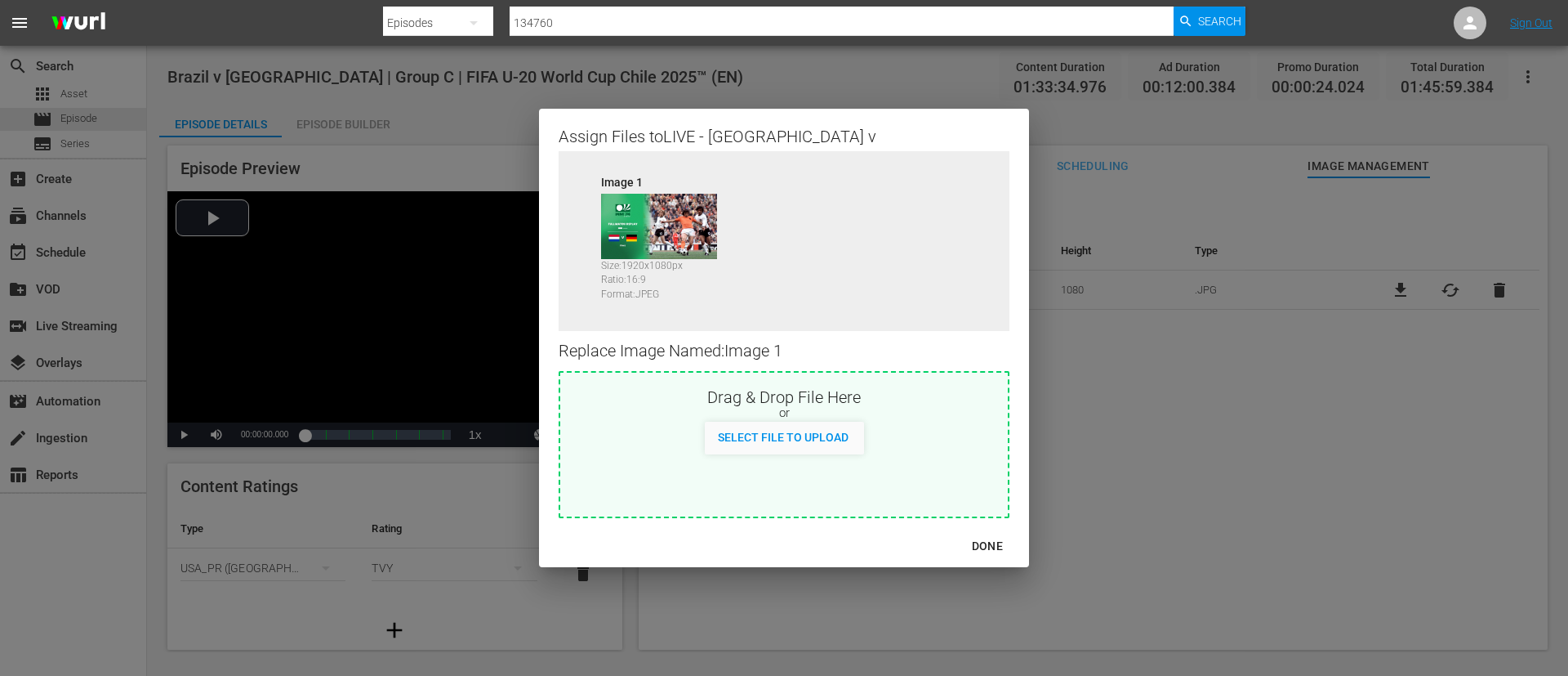
click at [937, 453] on div "Select File to Upload" at bounding box center [784, 438] width 447 height 33
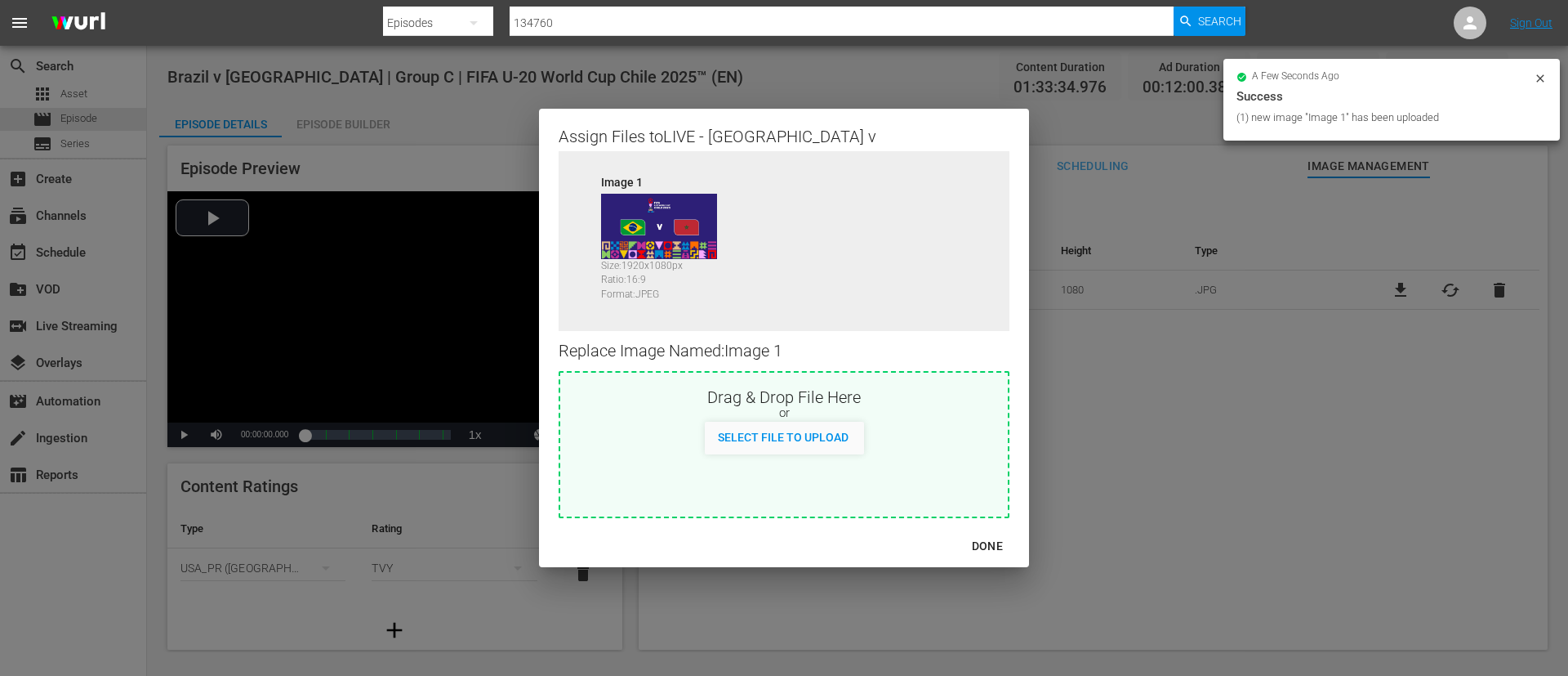
click at [982, 546] on div "DONE" at bounding box center [988, 546] width 57 height 20
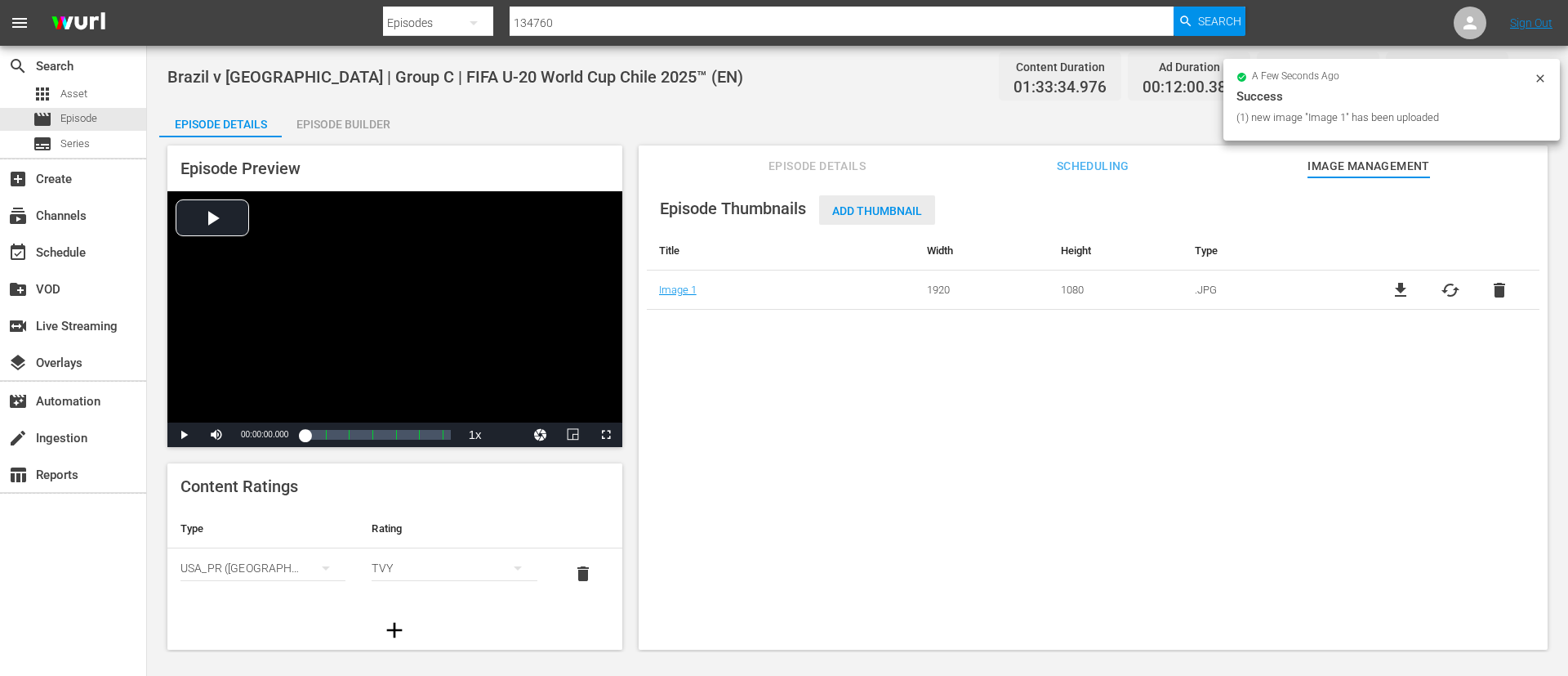
click at [916, 204] on span "Add Thumbnail" at bounding box center [877, 211] width 116 height 13
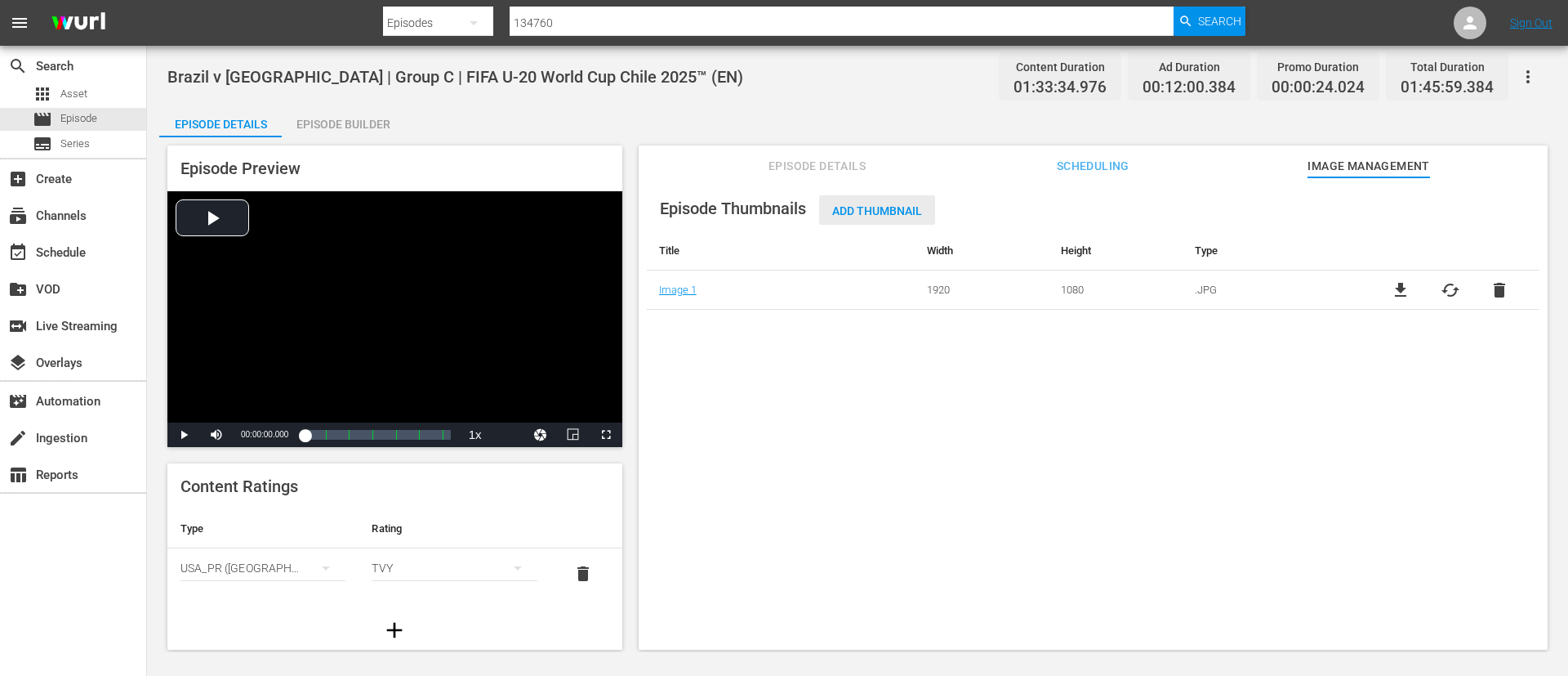
click at [878, 218] on div "Add Thumbnail" at bounding box center [877, 210] width 116 height 30
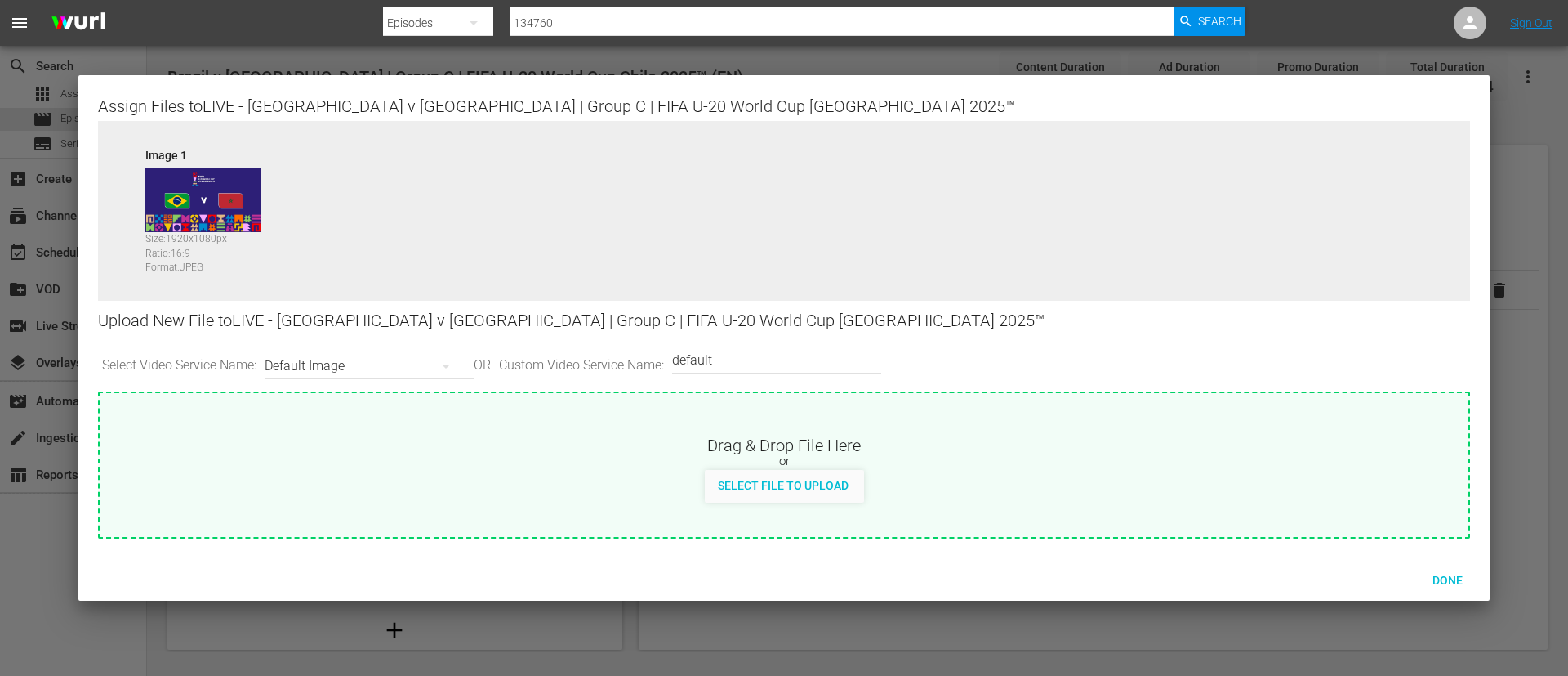
click at [768, 361] on input "default" at bounding box center [773, 360] width 201 height 39
click at [795, 482] on span "Select File to Upload" at bounding box center [784, 485] width 157 height 13
click at [1447, 574] on span "Done" at bounding box center [1448, 581] width 56 height 13
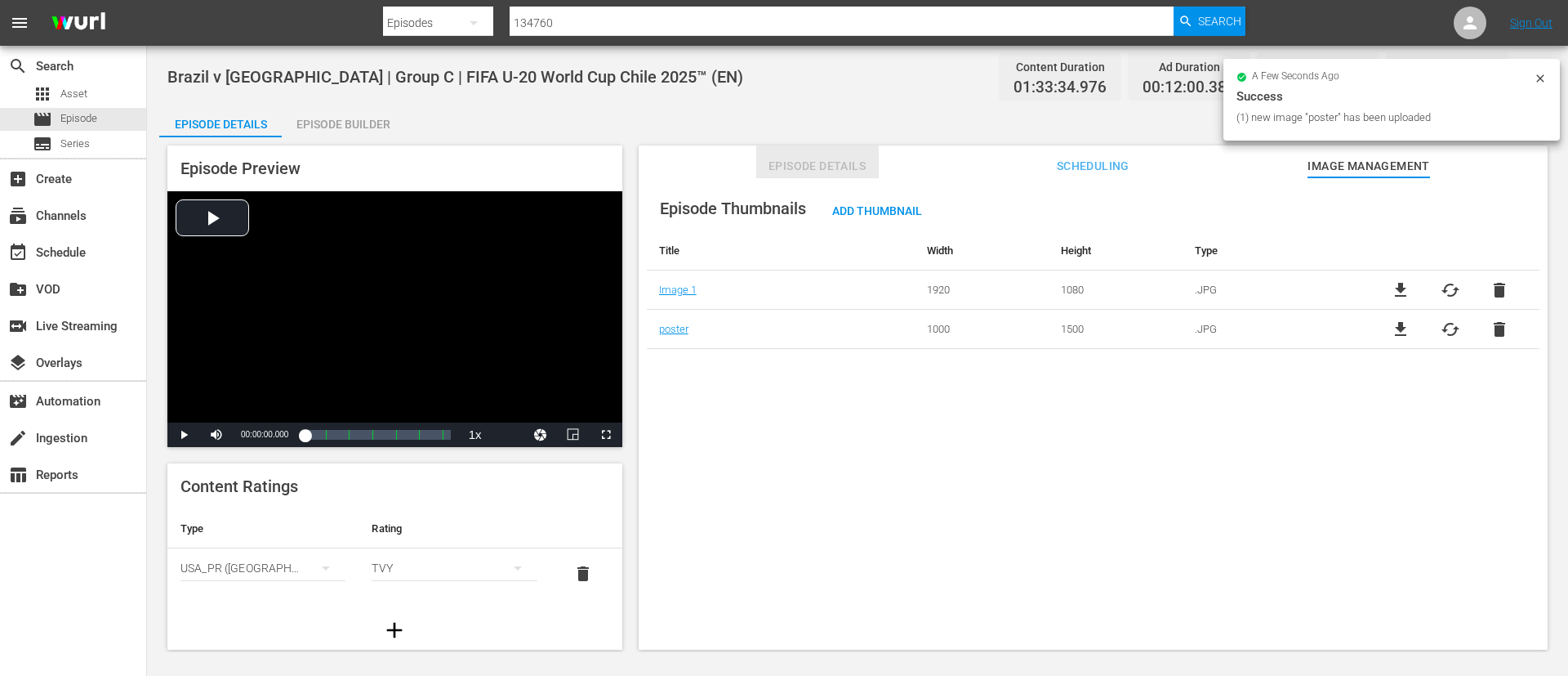
click at [861, 151] on button "Episode Details" at bounding box center [817, 161] width 123 height 33
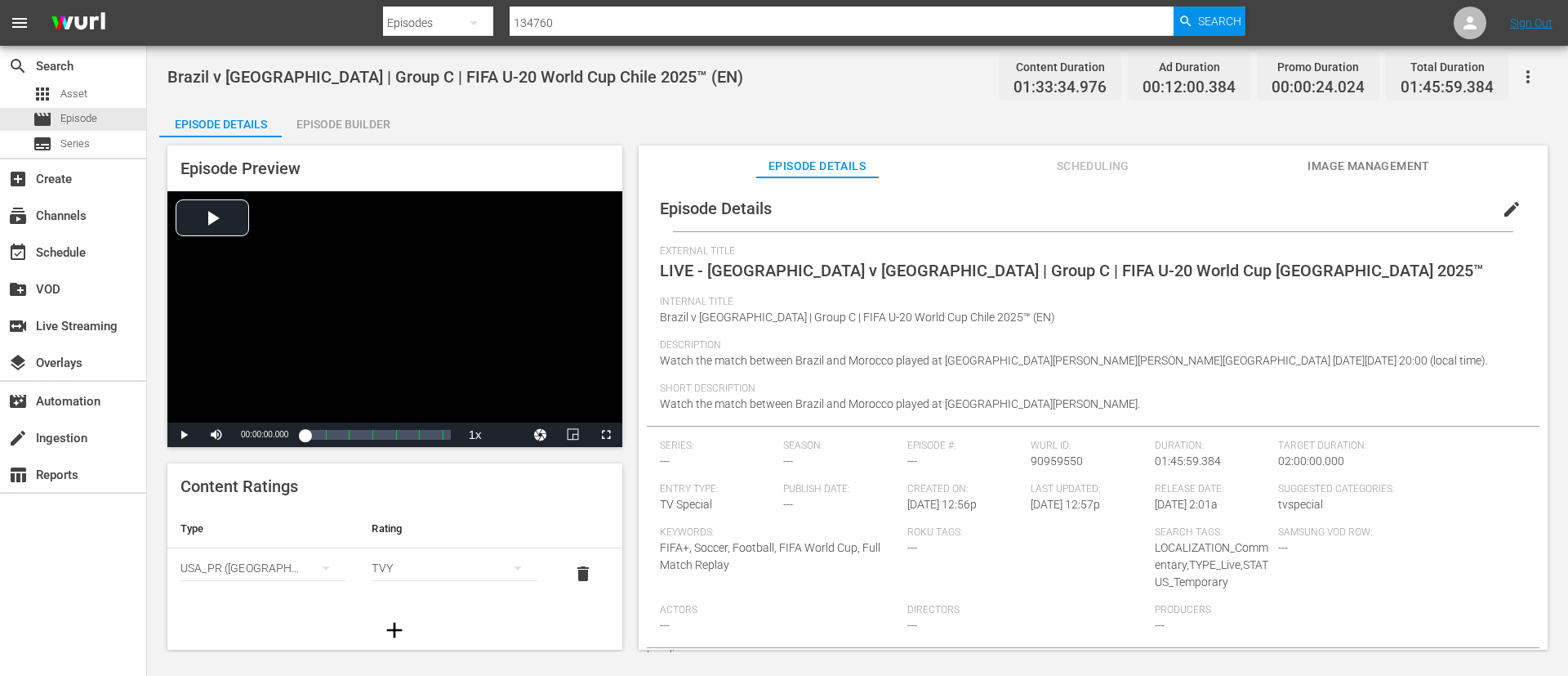
click at [367, 100] on div "Brazil v [GEOGRAPHIC_DATA] | Group C | FIFA U-20 World Cup [GEOGRAPHIC_DATA] 20…" at bounding box center [858, 349] width 1422 height 607
click at [370, 133] on div "Episode Builder" at bounding box center [343, 124] width 123 height 39
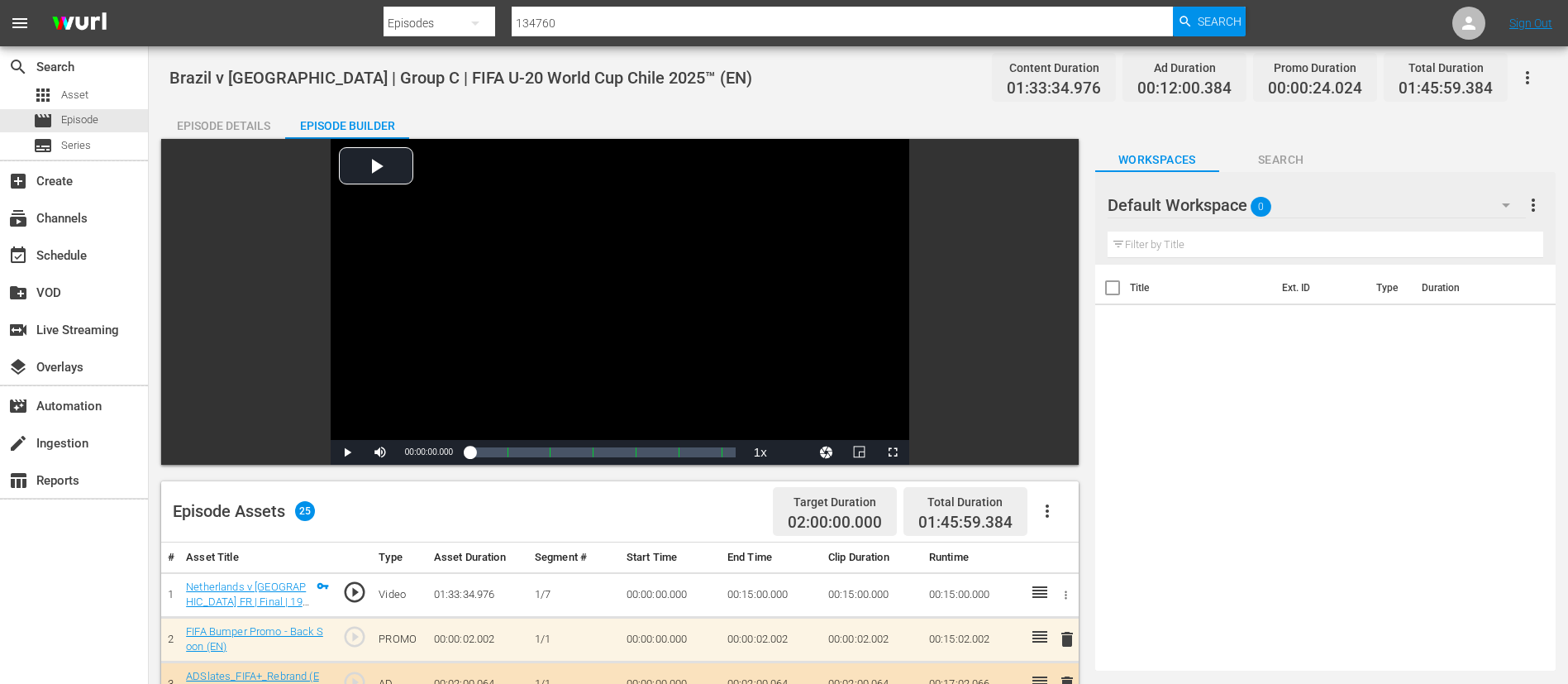
click at [1519, 77] on icon "button" at bounding box center [1527, 77] width 19 height 19
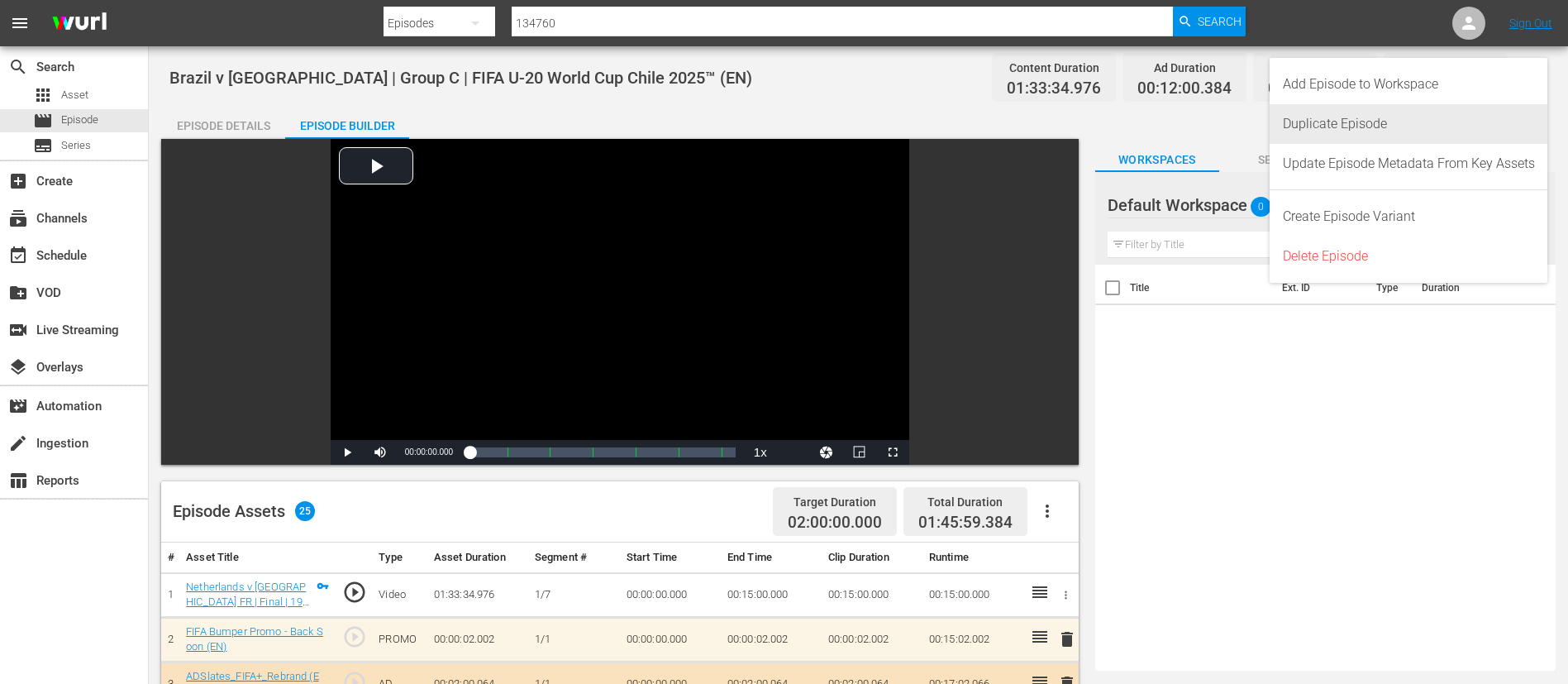
click at [1443, 120] on div "Duplicate Episode" at bounding box center [1409, 124] width 252 height 40
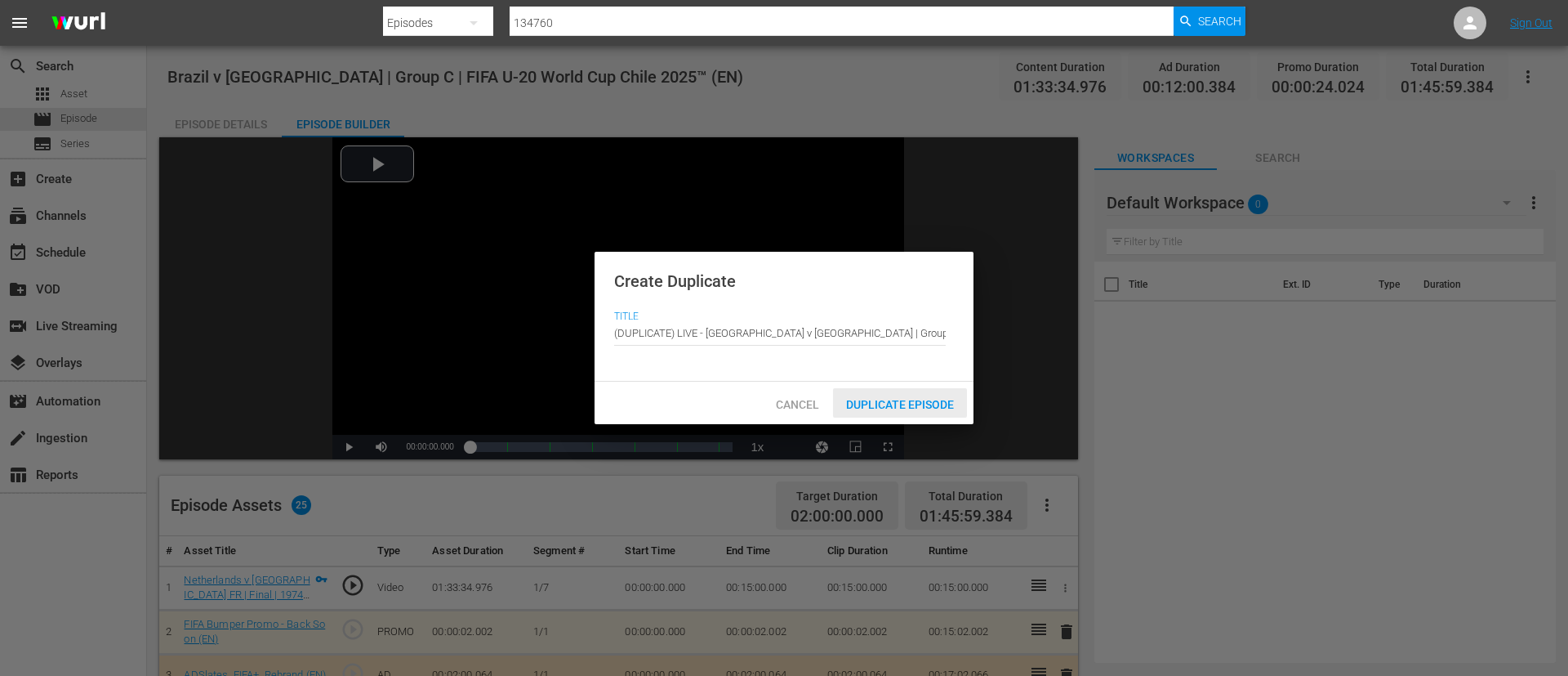
click at [951, 411] on div "Duplicate Episode" at bounding box center [900, 403] width 134 height 30
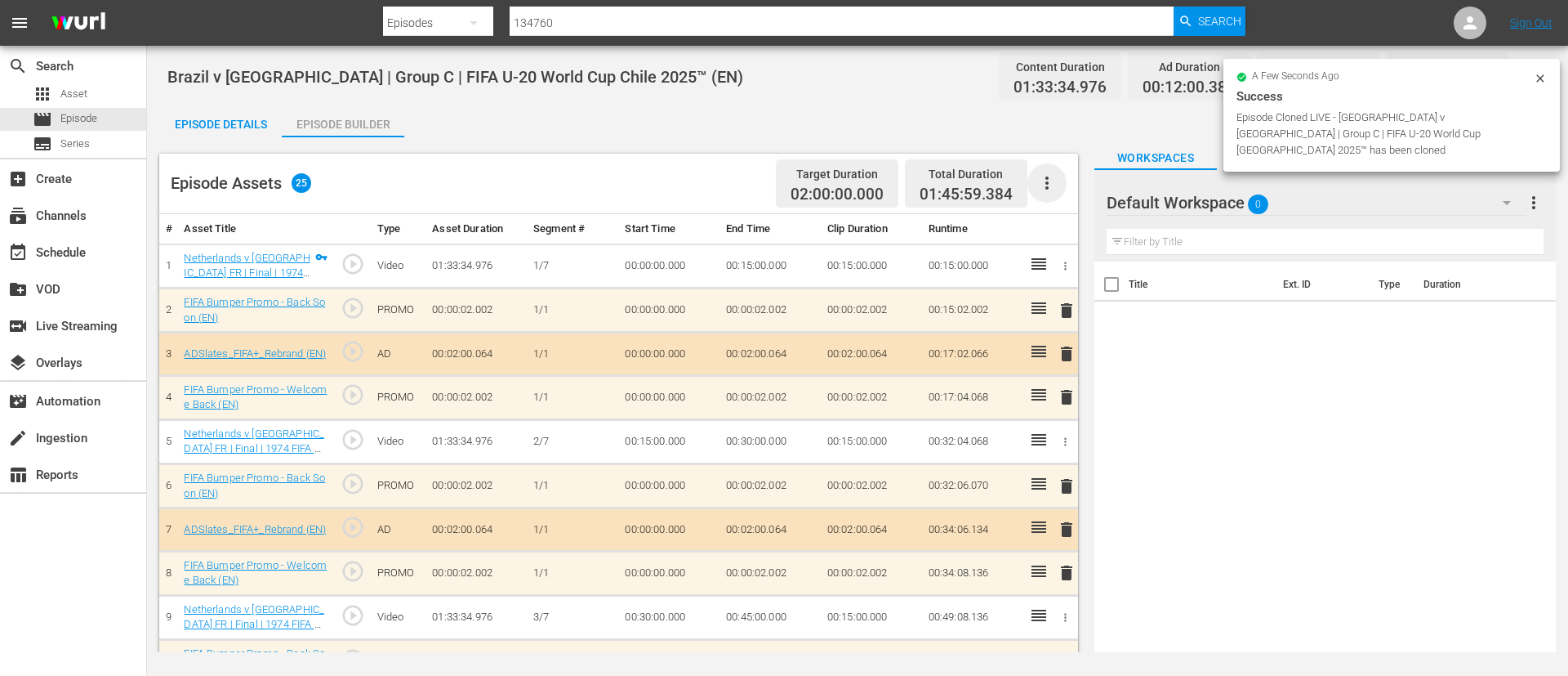
click at [1038, 187] on icon "button" at bounding box center [1047, 182] width 19 height 19
click at [1057, 223] on div "Clear Ads" at bounding box center [1096, 228] width 111 height 39
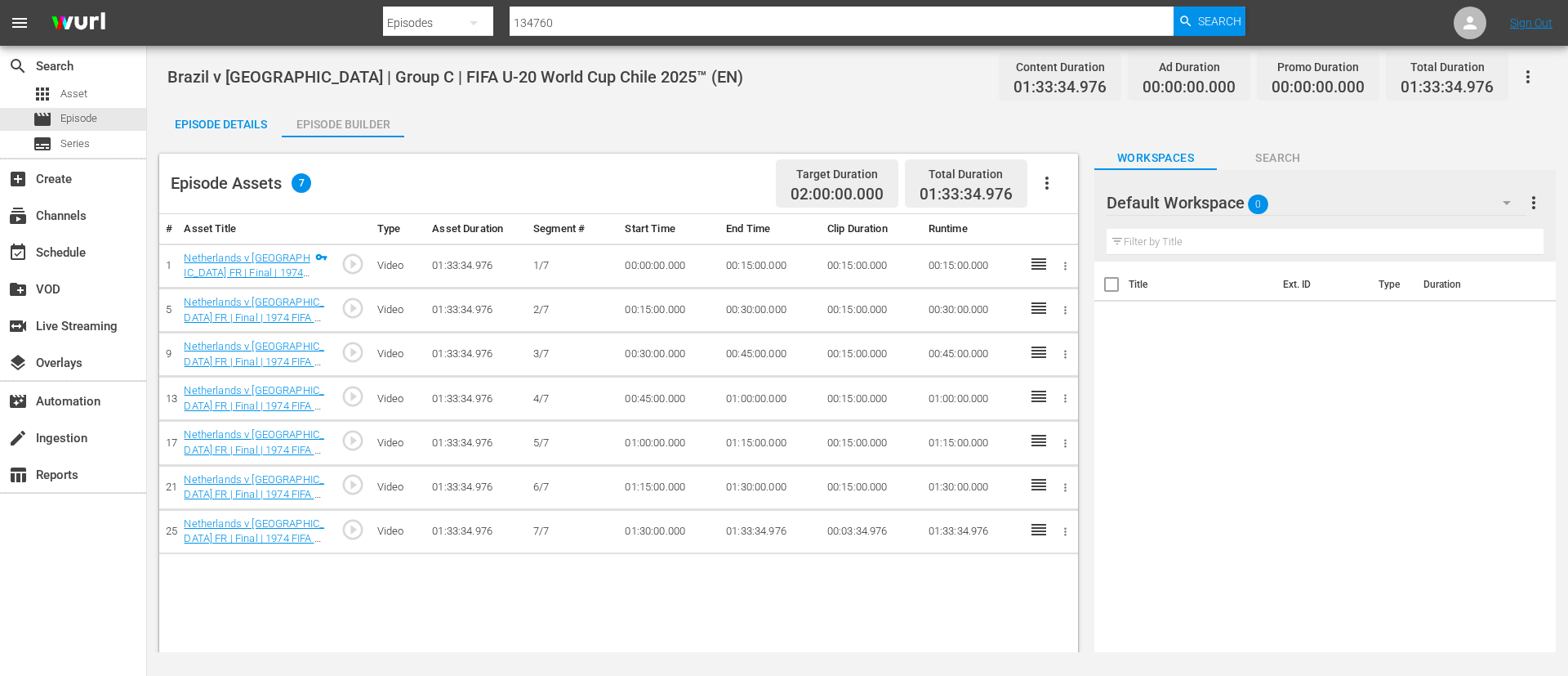
click at [1039, 187] on icon "button" at bounding box center [1047, 182] width 19 height 19
click at [1039, 188] on div "Fill with Ads" at bounding box center [1096, 189] width 137 height 39
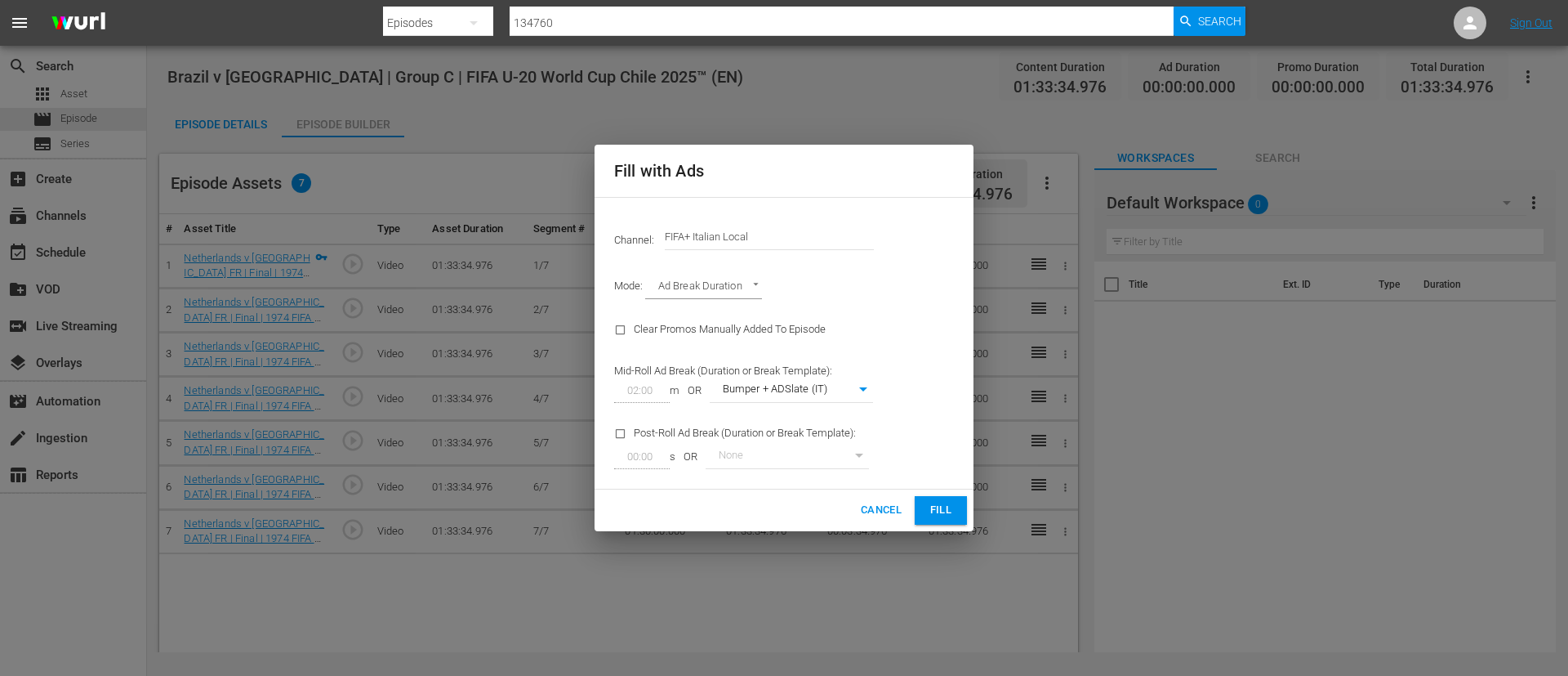
click at [799, 238] on input "FIFA+ Italian Local" at bounding box center [769, 237] width 209 height 39
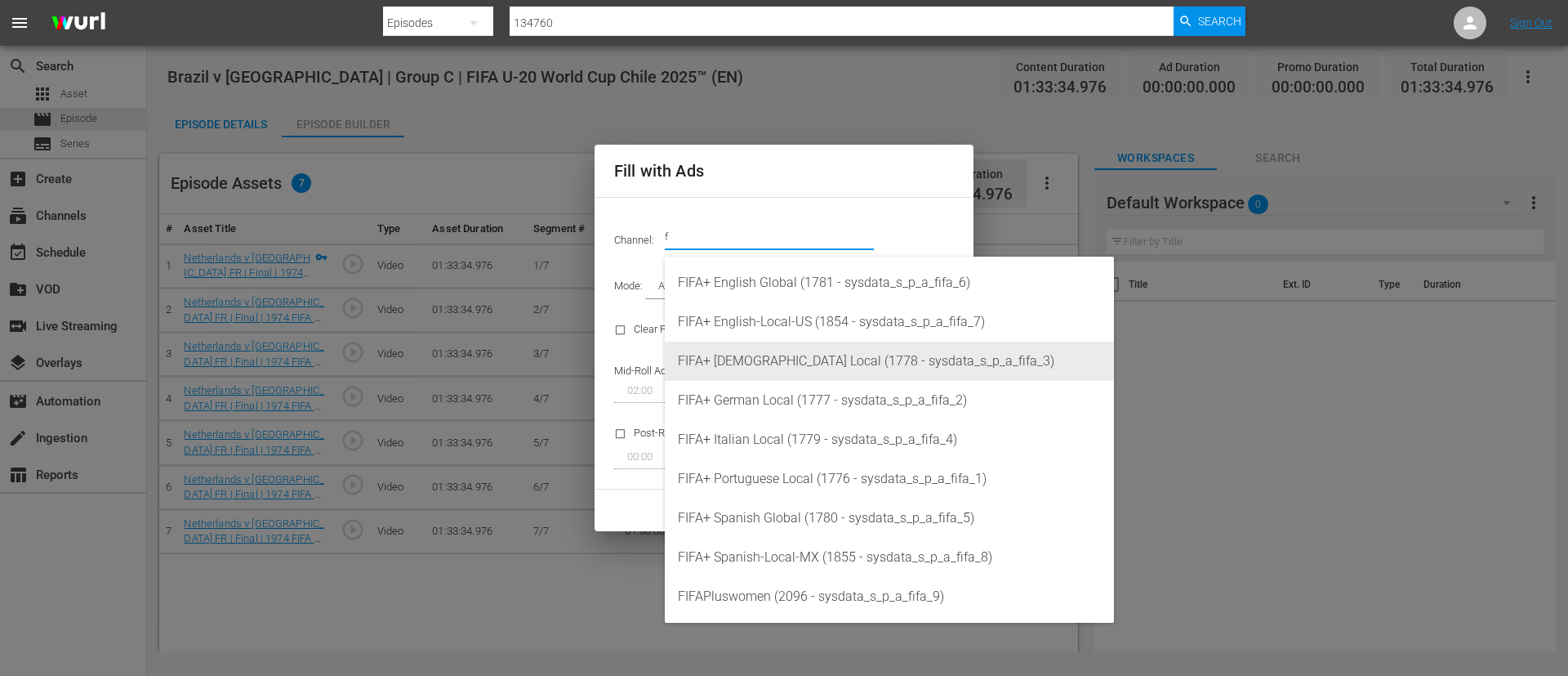
click at [823, 358] on div "FIFA+ [DEMOGRAPHIC_DATA] Local (1778 - sysdata_s_p_a_fifa_3)" at bounding box center [890, 361] width 423 height 39
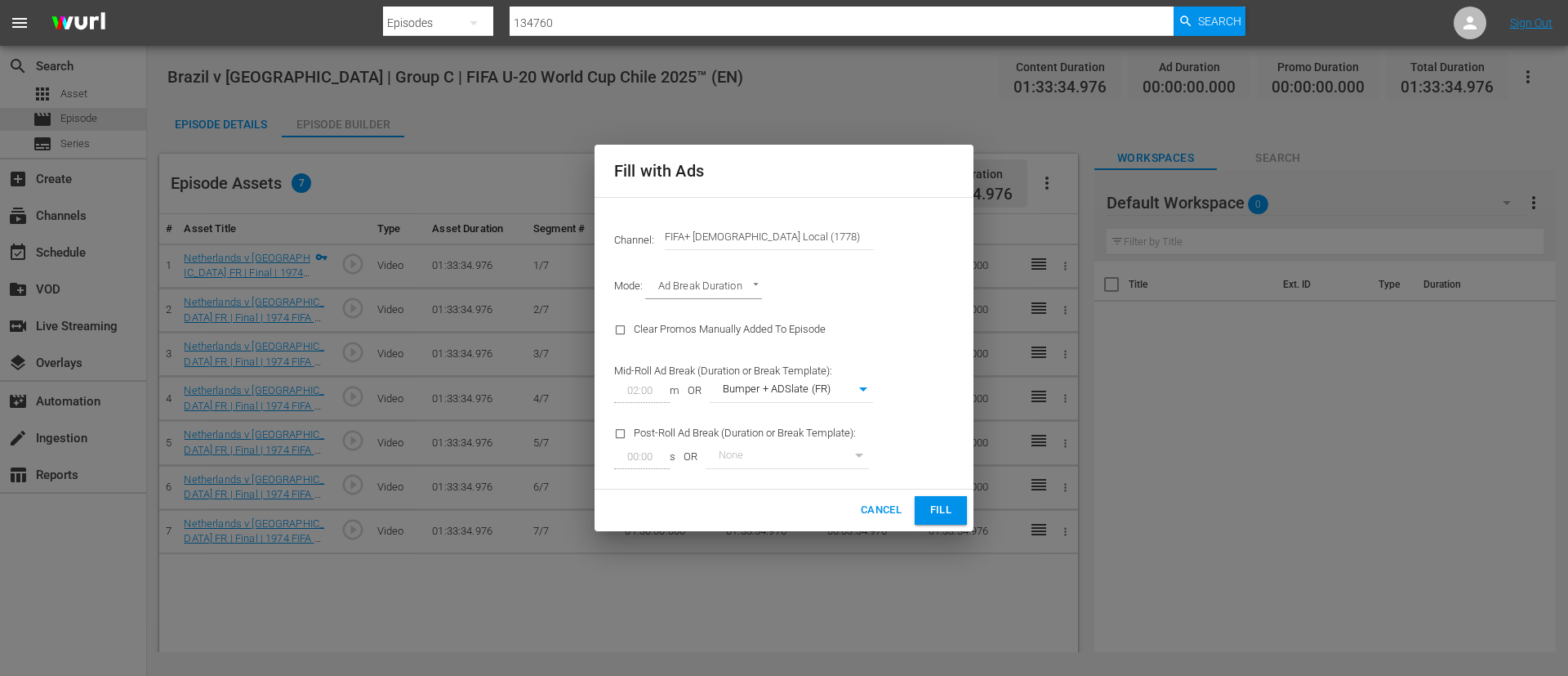
click at [933, 511] on span "Fill" at bounding box center [941, 510] width 26 height 18
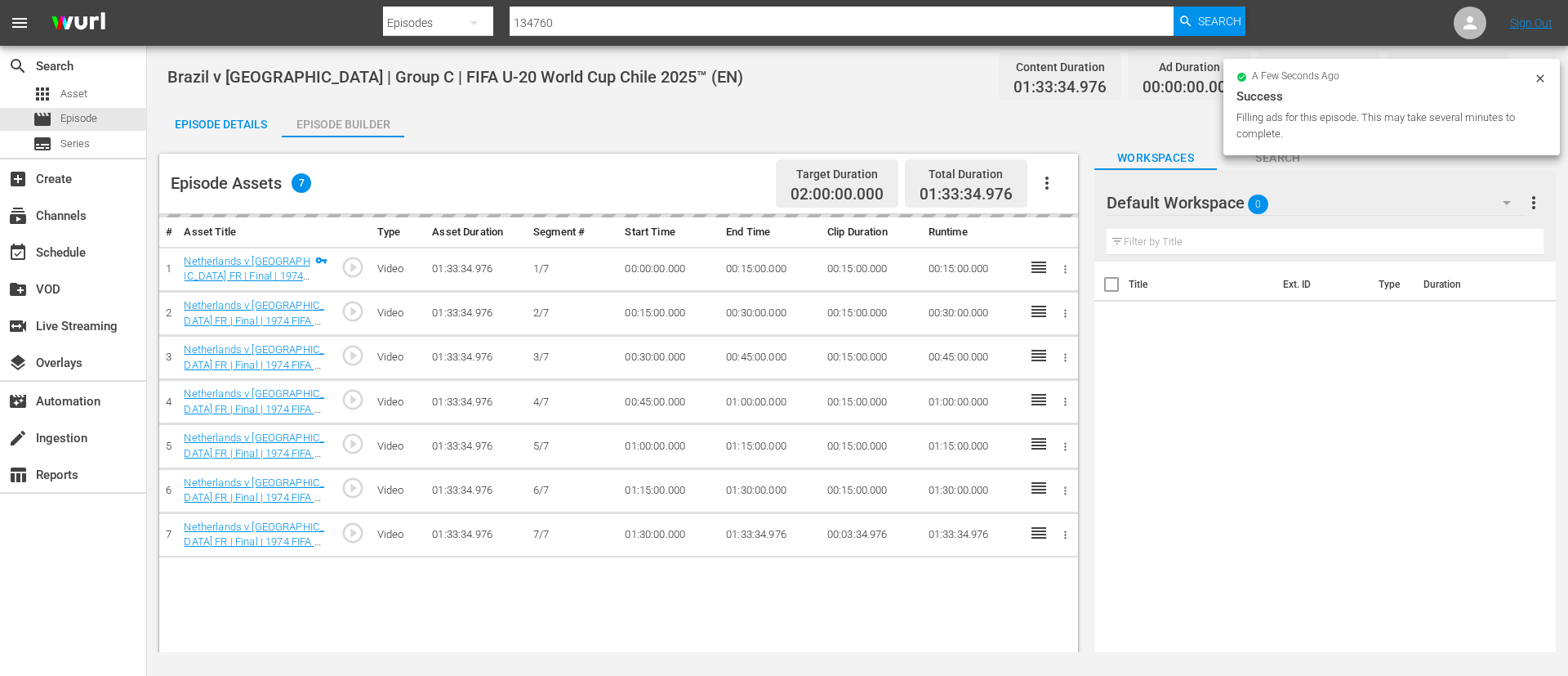
click at [243, 123] on div "Episode Details" at bounding box center [220, 124] width 123 height 39
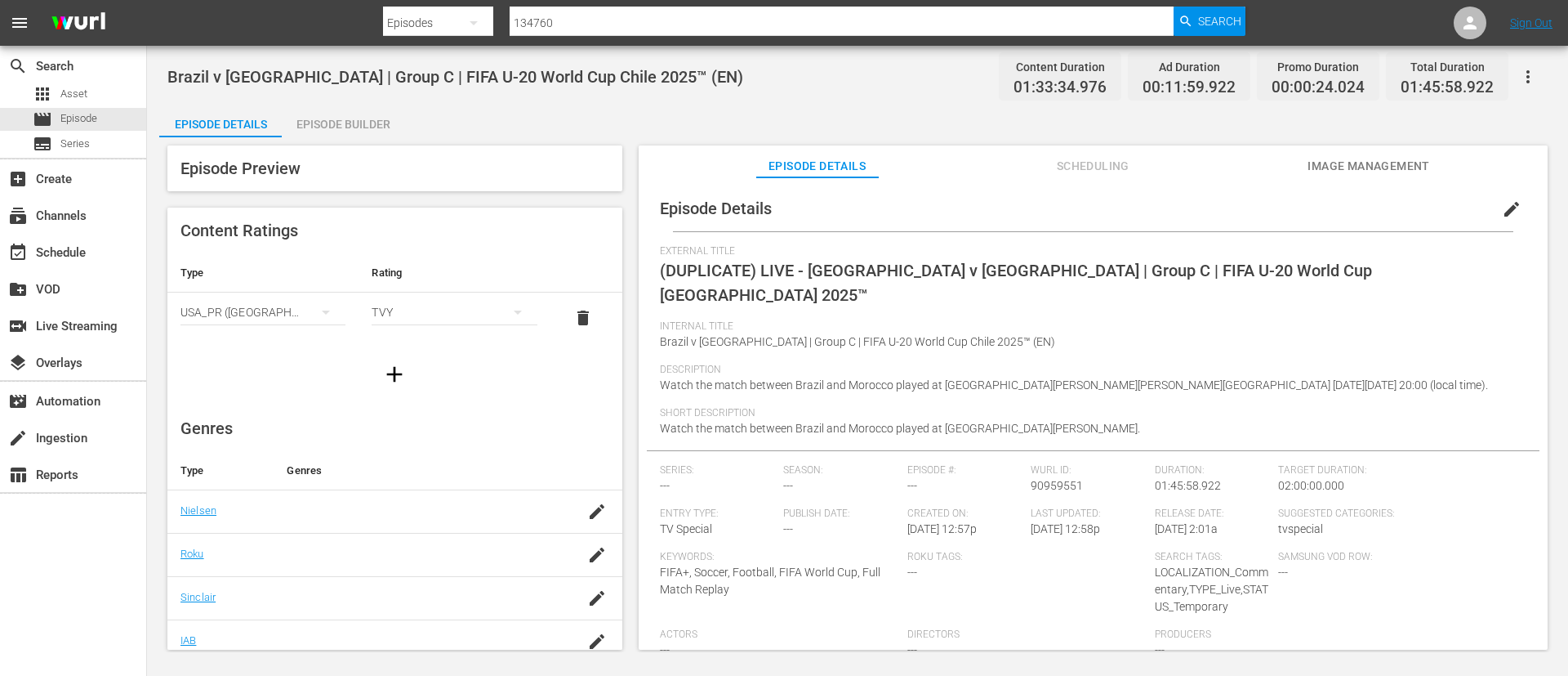
click at [1505, 197] on button "edit" at bounding box center [1512, 209] width 39 height 39
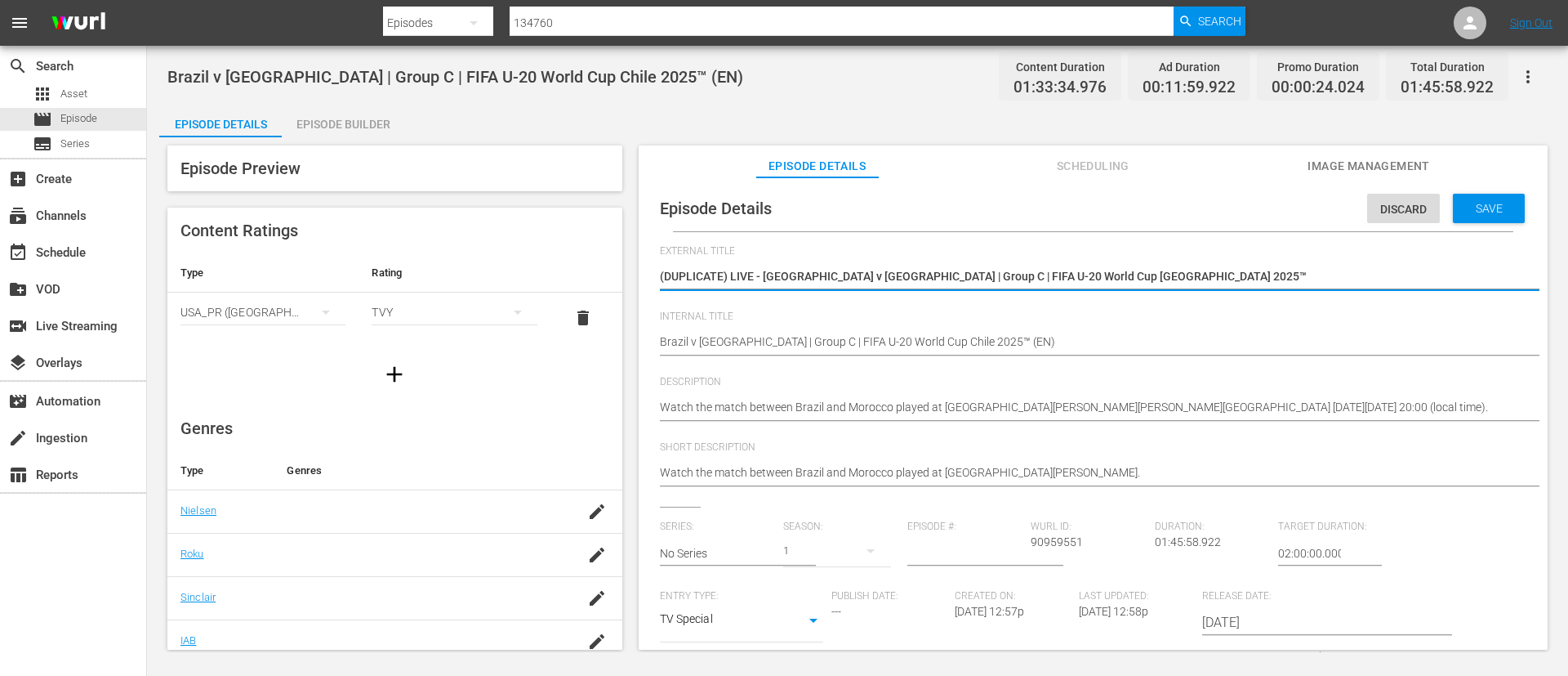
click at [1300, 278] on textarea "(DUPLICATE) LIVE - [GEOGRAPHIC_DATA] v [GEOGRAPHIC_DATA] | Group C | FIFA U-20 …" at bounding box center [1089, 277] width 859 height 19
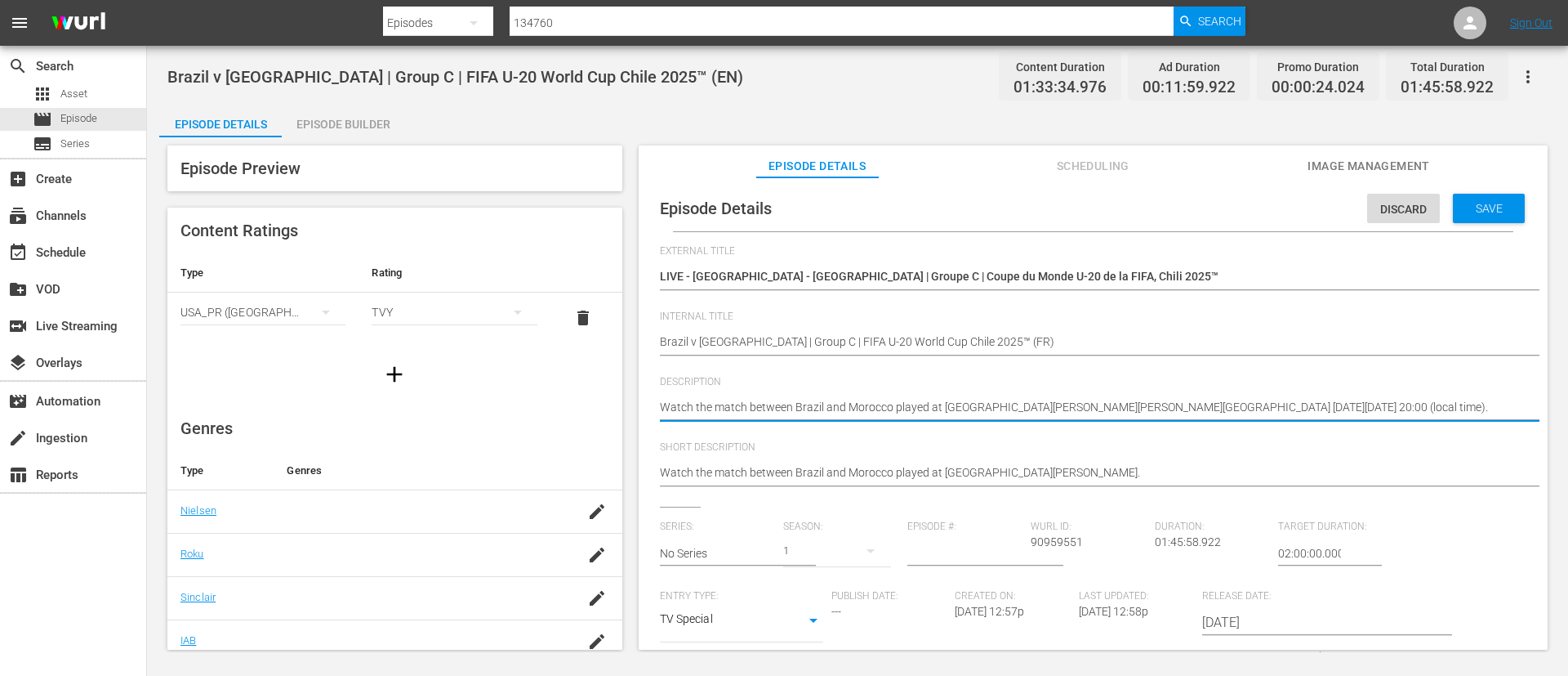
paste textarea "Regardez le match entre [GEOGRAPHIC_DATA] et [GEOGRAPHIC_DATA] au [GEOGRAPHIC_D…"
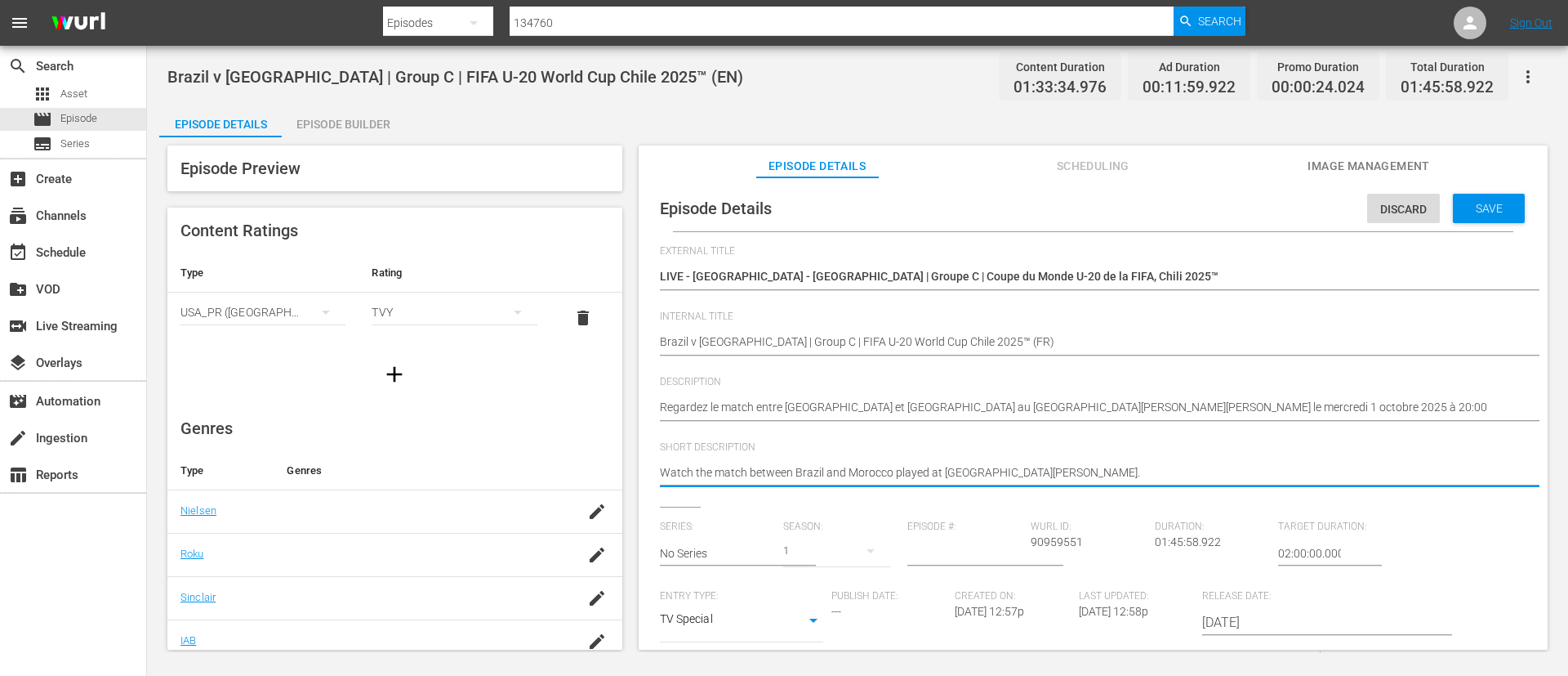
paste textarea "Regardez le match entre [GEOGRAPHIC_DATA] et [GEOGRAPHIC_DATA] au [GEOGRAPHIC_D…"
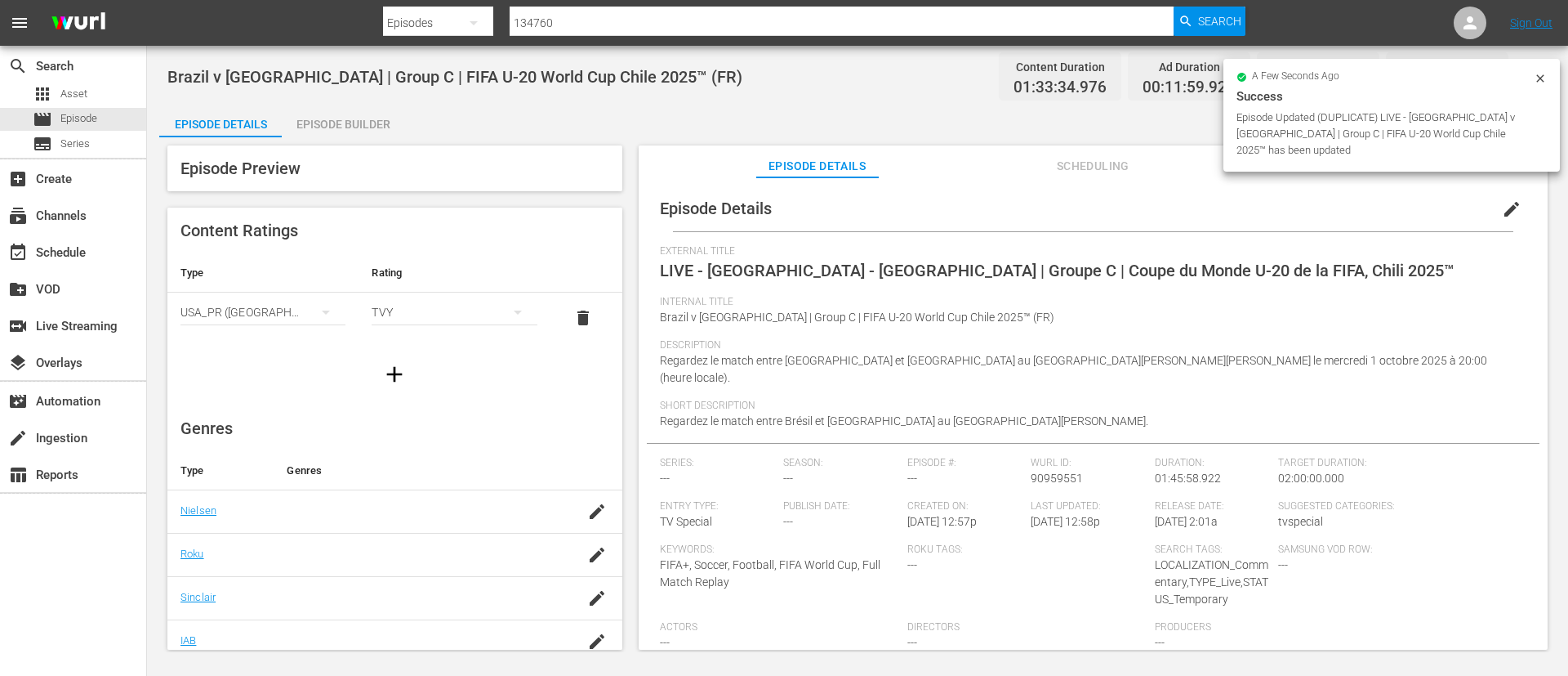
click at [1540, 81] on icon at bounding box center [1540, 79] width 13 height 13
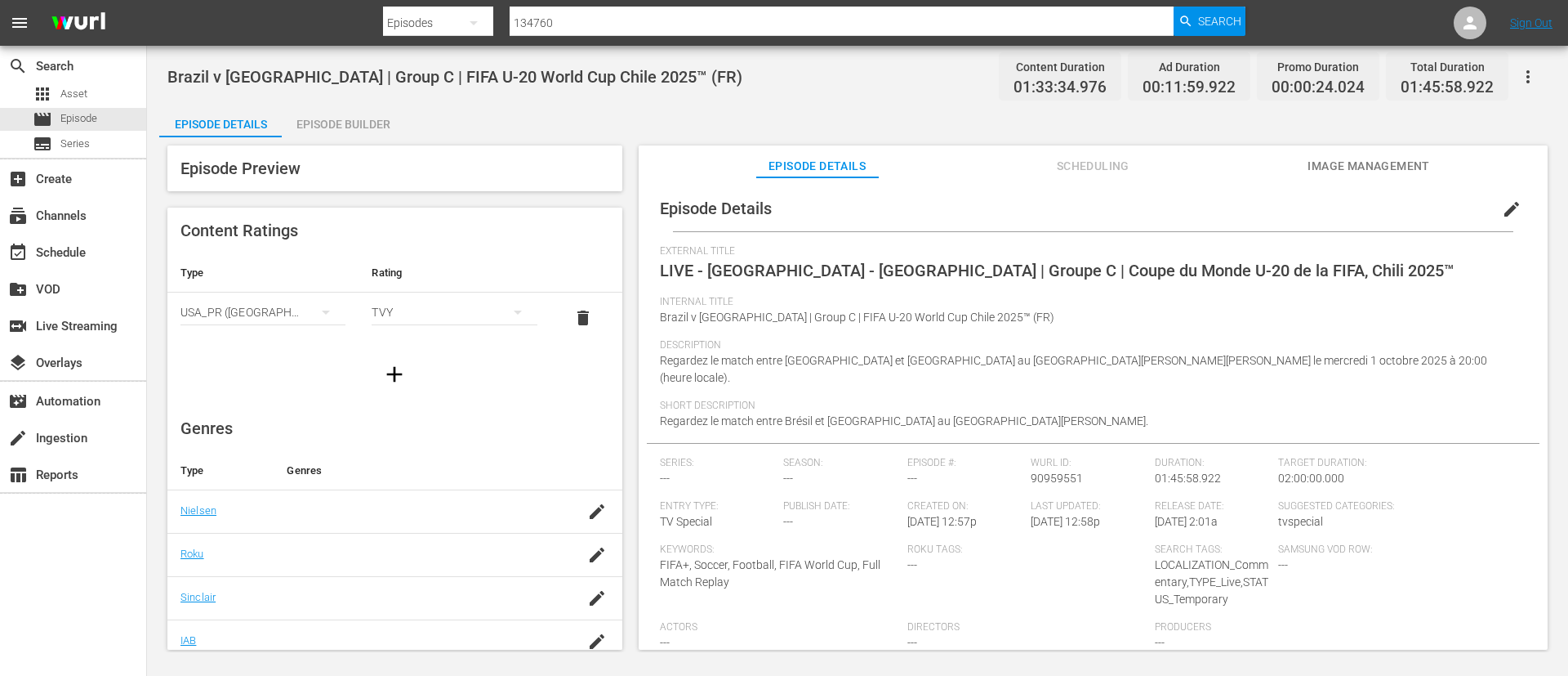
click at [1526, 84] on icon "button" at bounding box center [1528, 76] width 19 height 19
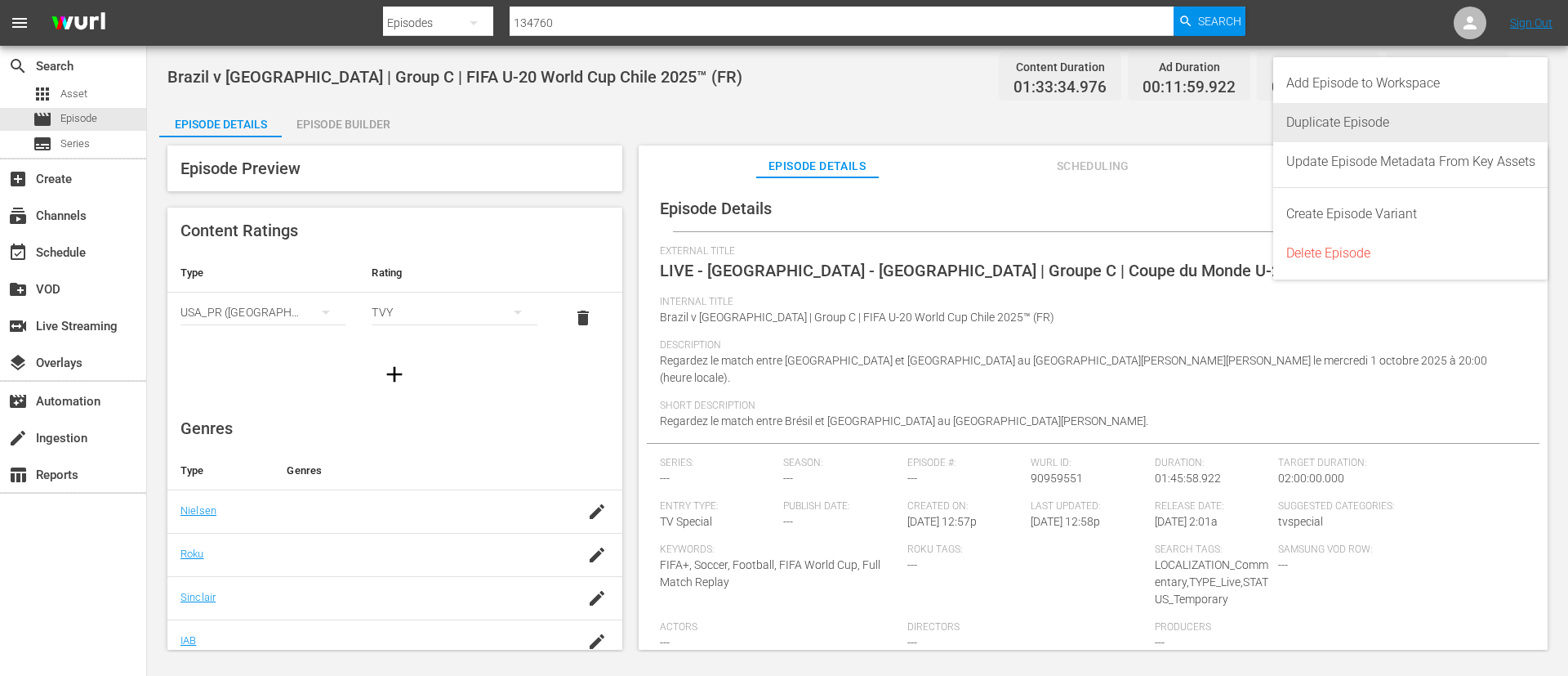
click at [1403, 119] on div "Duplicate Episode" at bounding box center [1411, 122] width 249 height 39
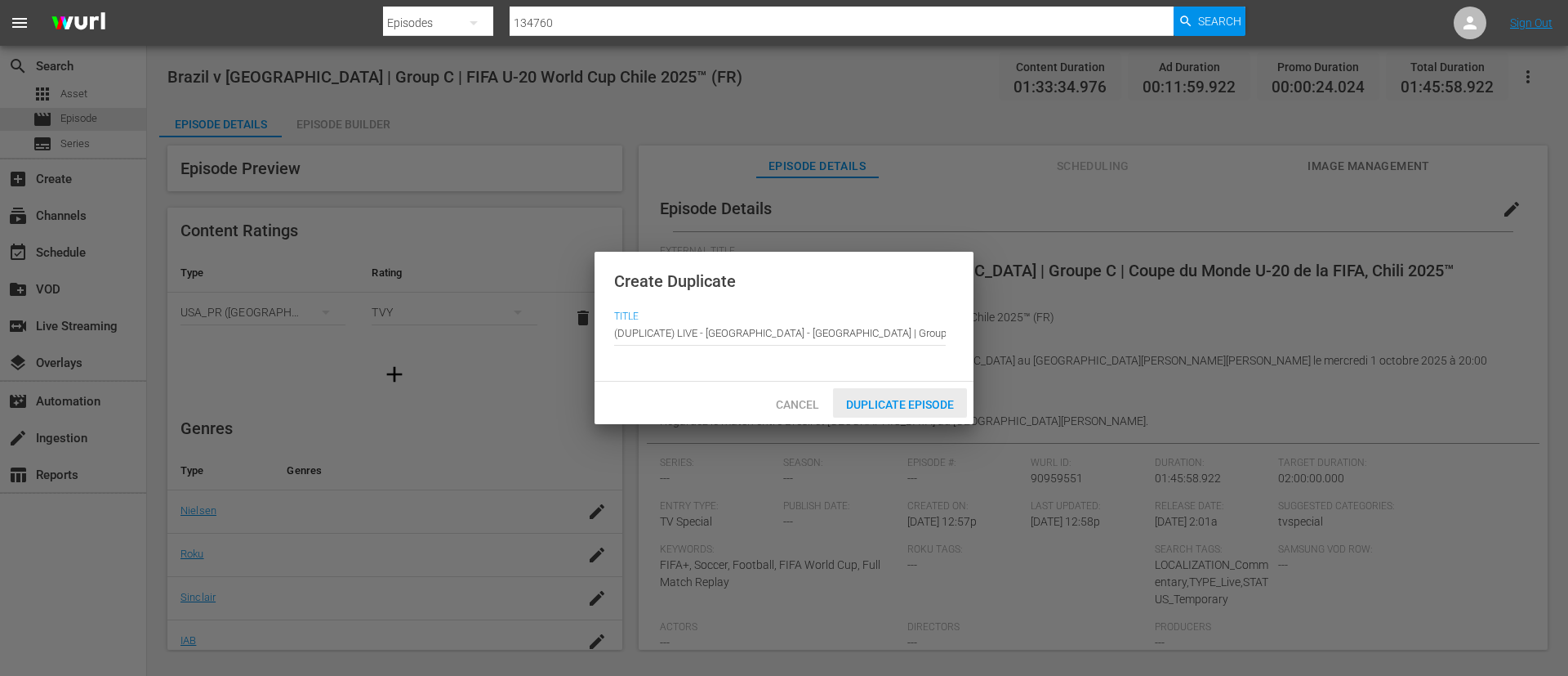
click at [925, 406] on span "Duplicate Episode" at bounding box center [900, 405] width 134 height 13
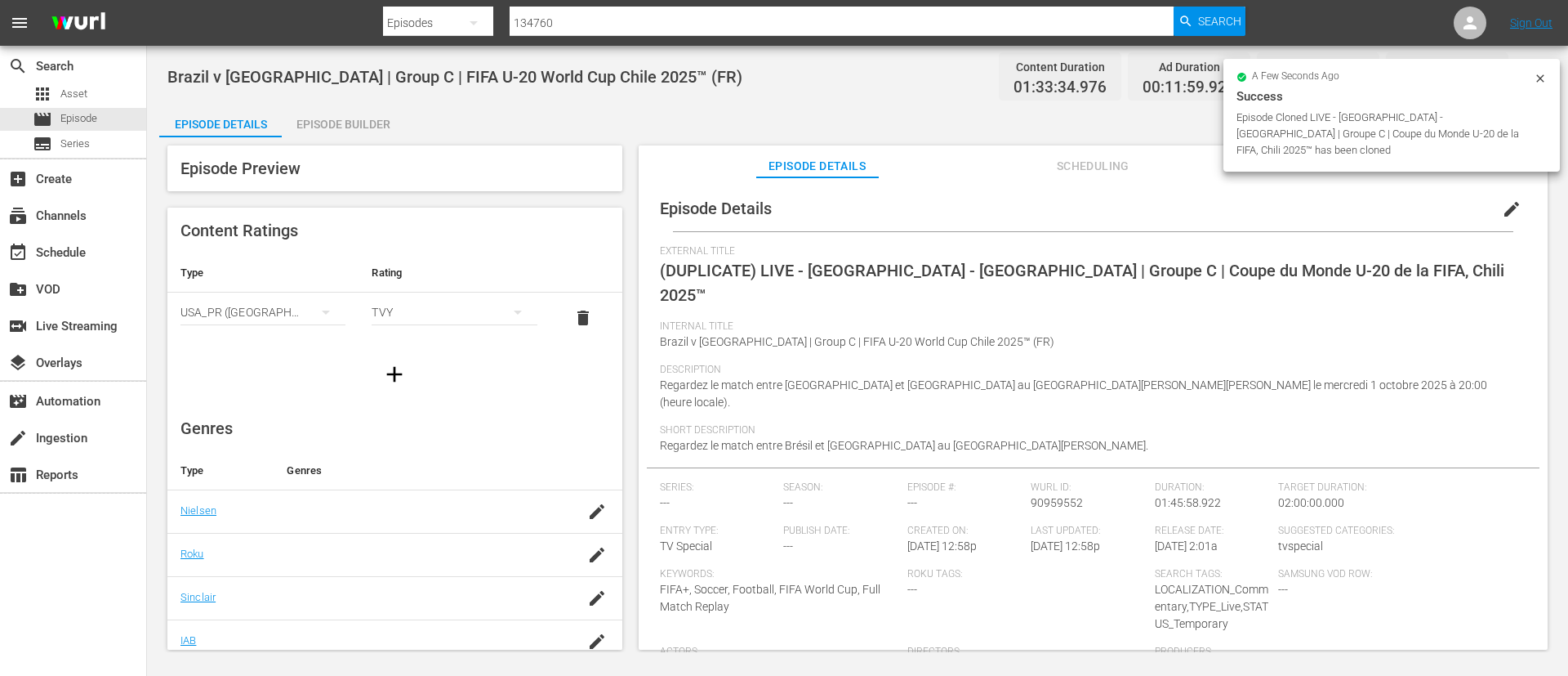
click at [1502, 208] on span "edit" at bounding box center [1511, 208] width 19 height 19
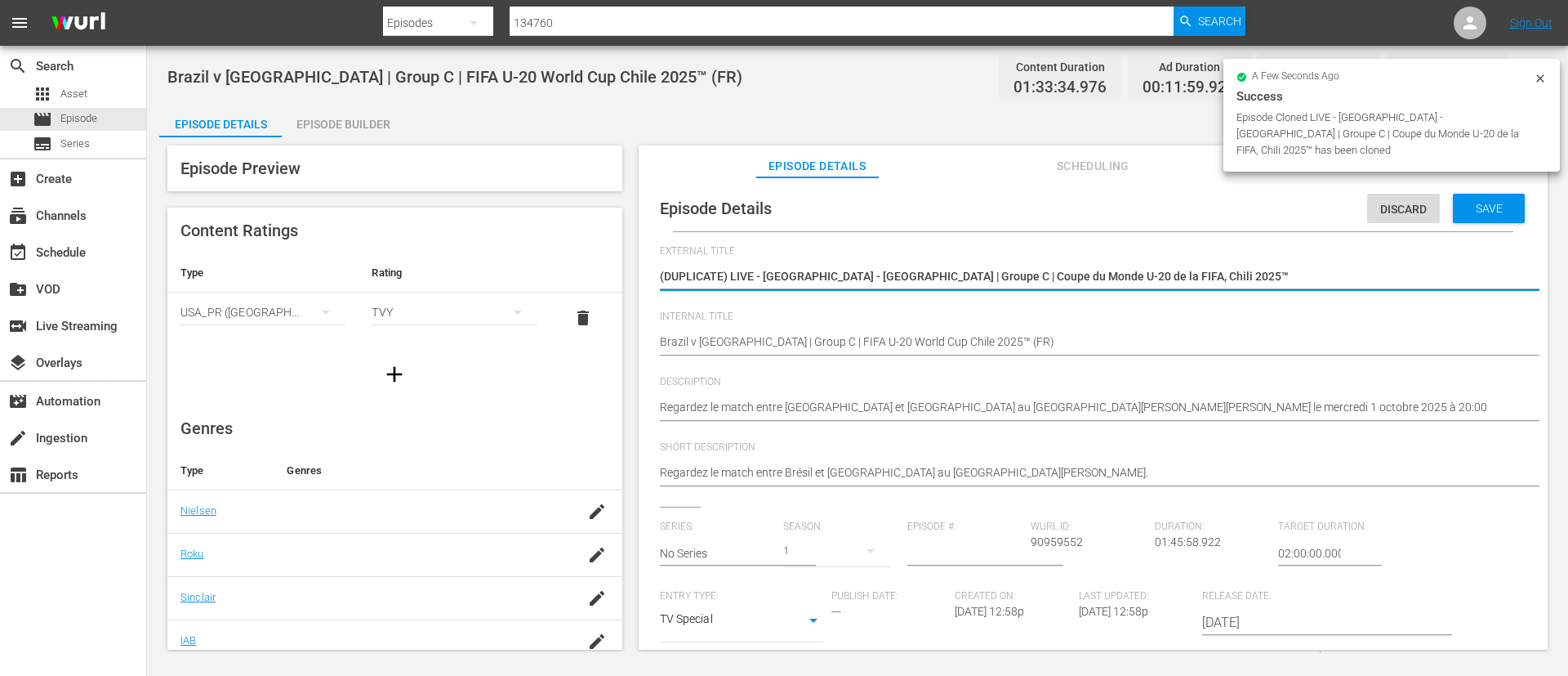
click at [1346, 270] on textarea "(DUPLICATE) LIVE - [GEOGRAPHIC_DATA] - [GEOGRAPHIC_DATA] | Groupe C | Coupe du …" at bounding box center [1089, 277] width 859 height 19
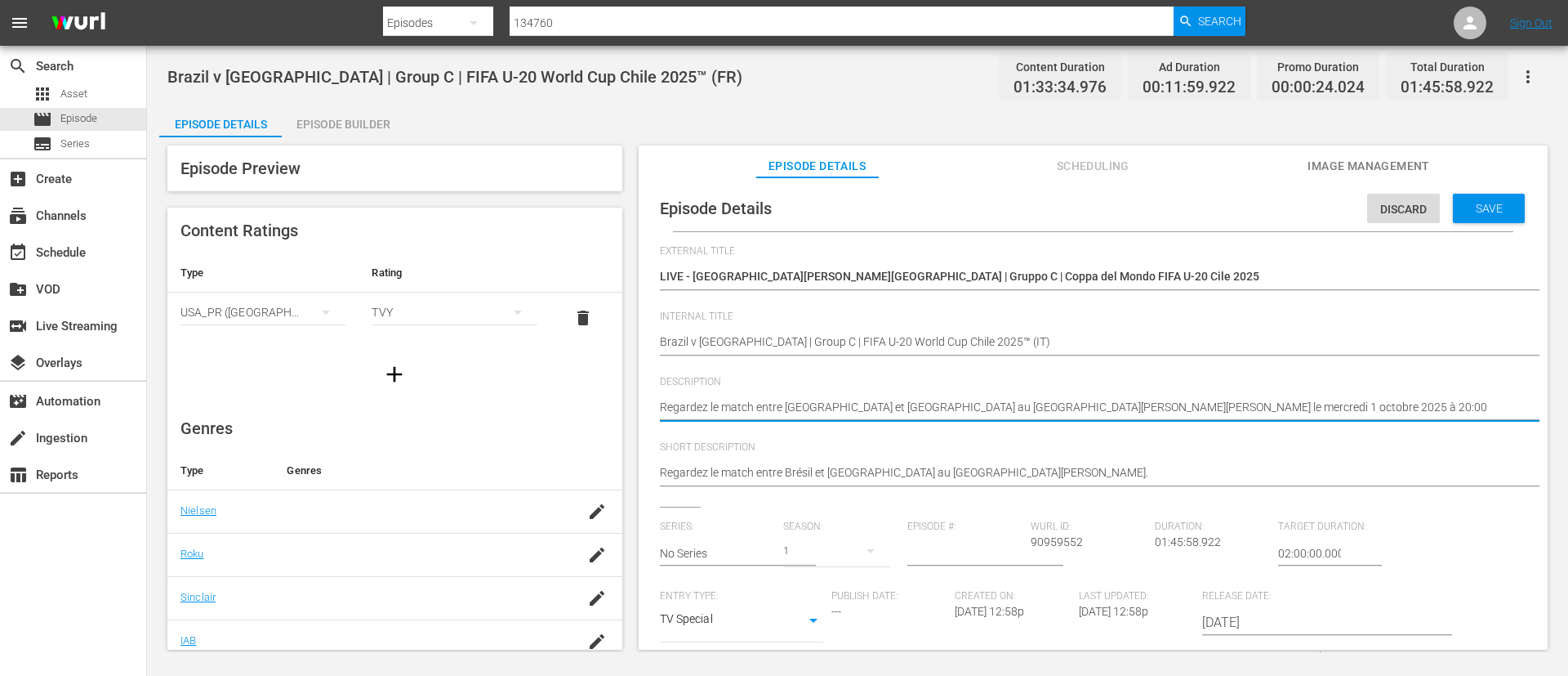
click at [983, 402] on textarea "Regardez le match entre [GEOGRAPHIC_DATA] et [GEOGRAPHIC_DATA] au [GEOGRAPHIC_D…" at bounding box center [1089, 408] width 859 height 19
paste textarea "Guarda la partita tra Brasile e [DEMOGRAPHIC_DATA] giocato al [GEOGRAPHIC_DATA]…"
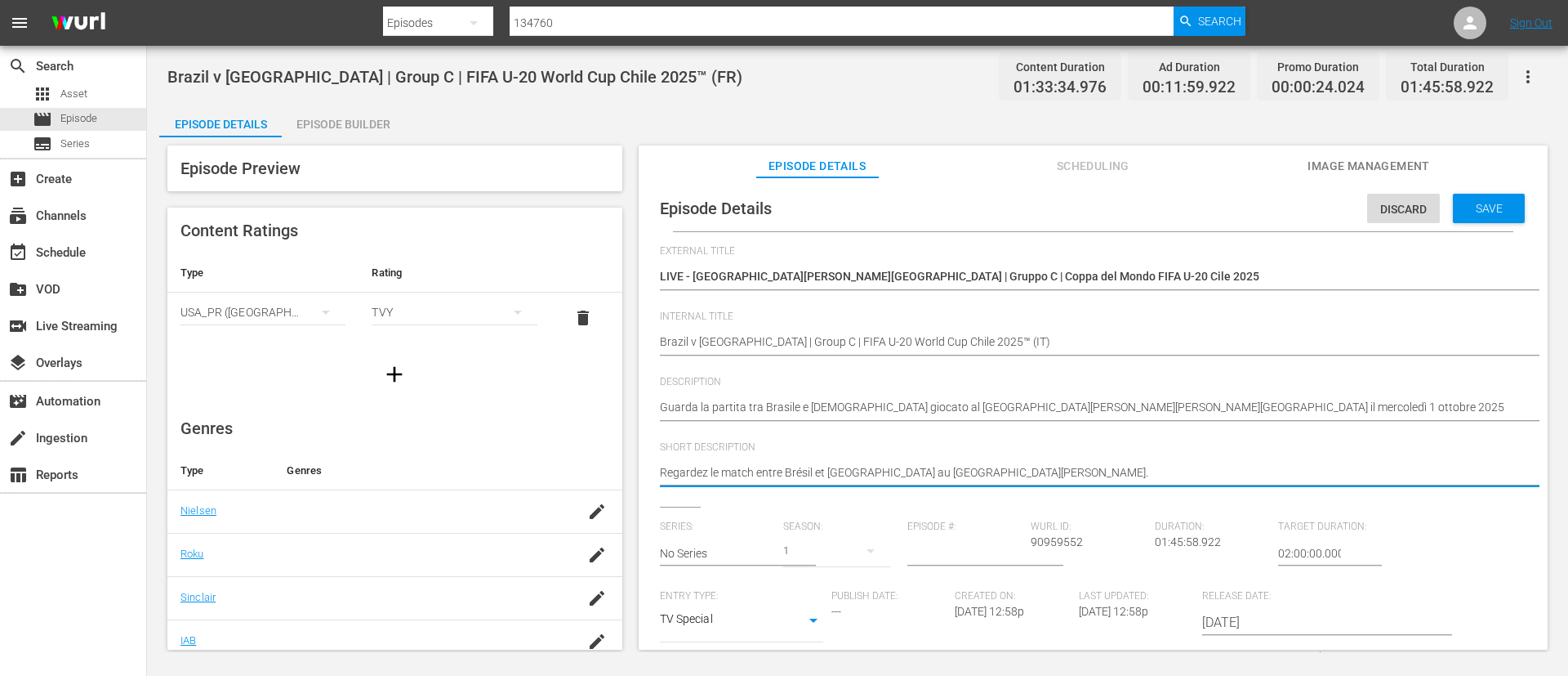
paste textarea "Guarda la partita tra Brasile e [DEMOGRAPHIC_DATA] giocato al [GEOGRAPHIC_DATA]…"
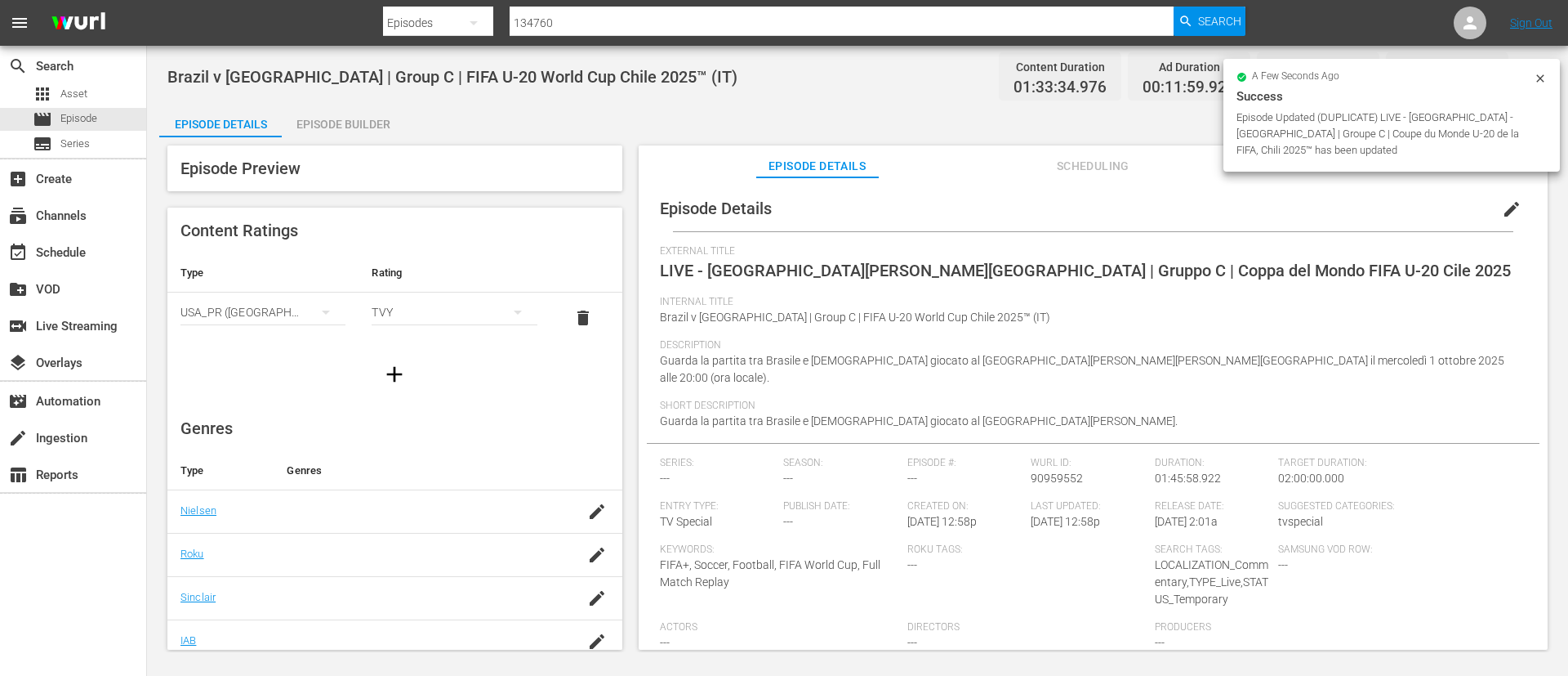
click at [319, 115] on div "Episode Builder" at bounding box center [343, 124] width 123 height 39
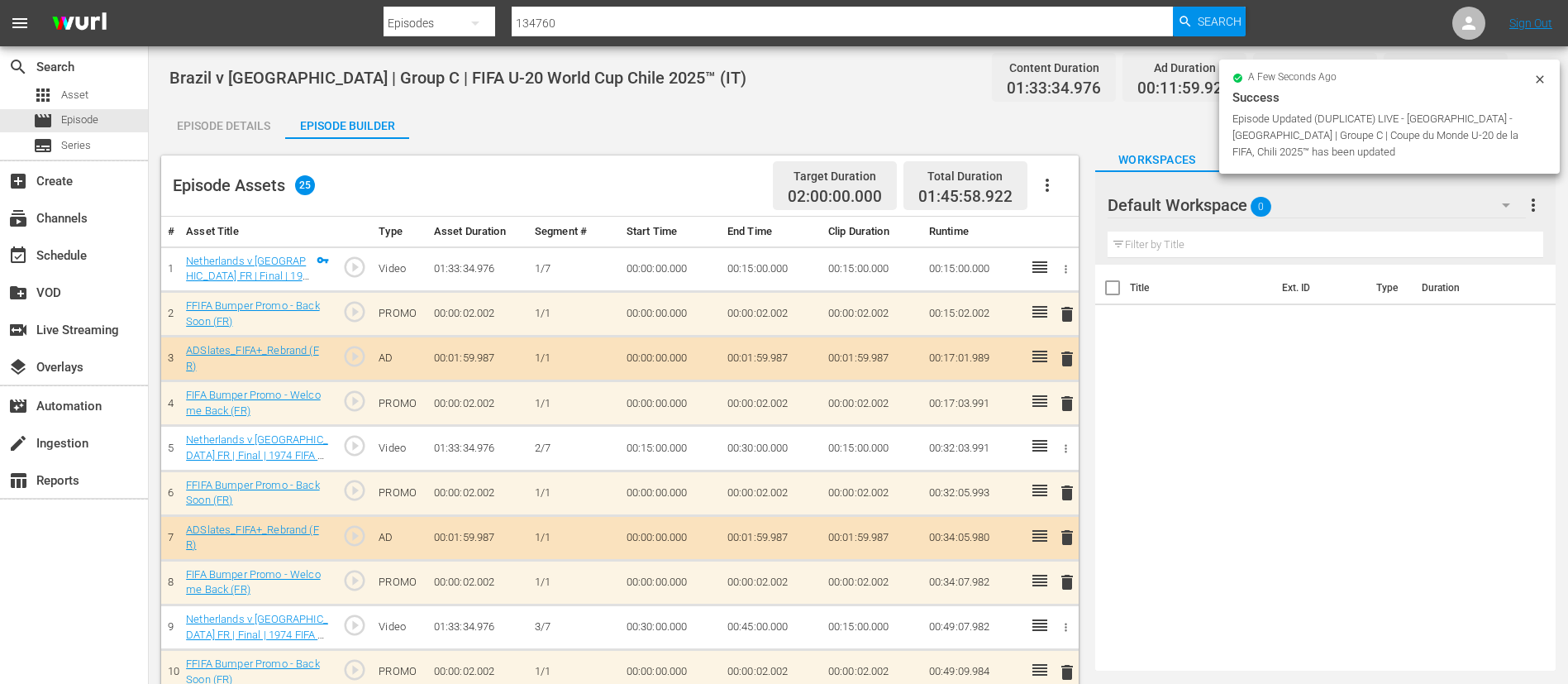
click at [1037, 175] on icon "button" at bounding box center [1047, 185] width 19 height 19
click at [1077, 230] on div "Clear Ads" at bounding box center [1097, 231] width 113 height 40
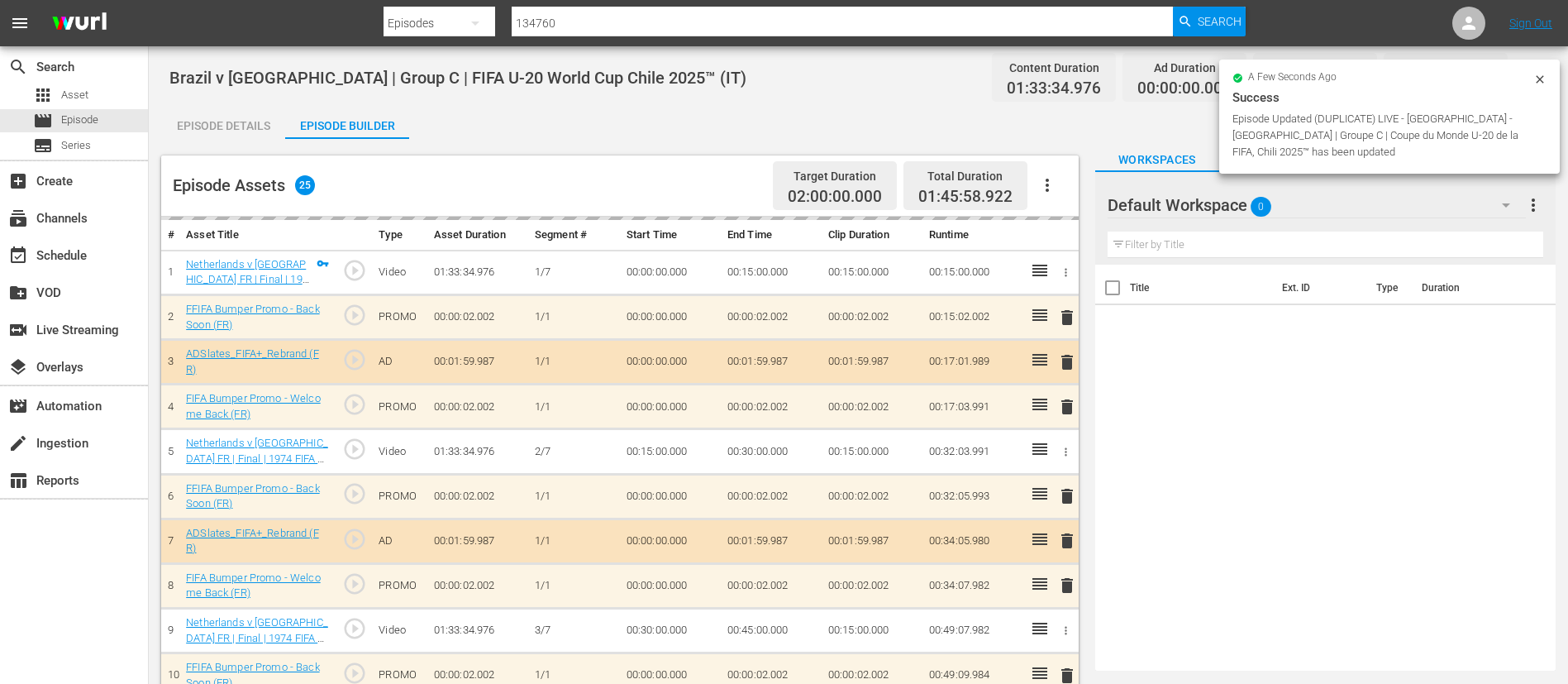
click at [1050, 182] on icon "button" at bounding box center [1047, 185] width 19 height 19
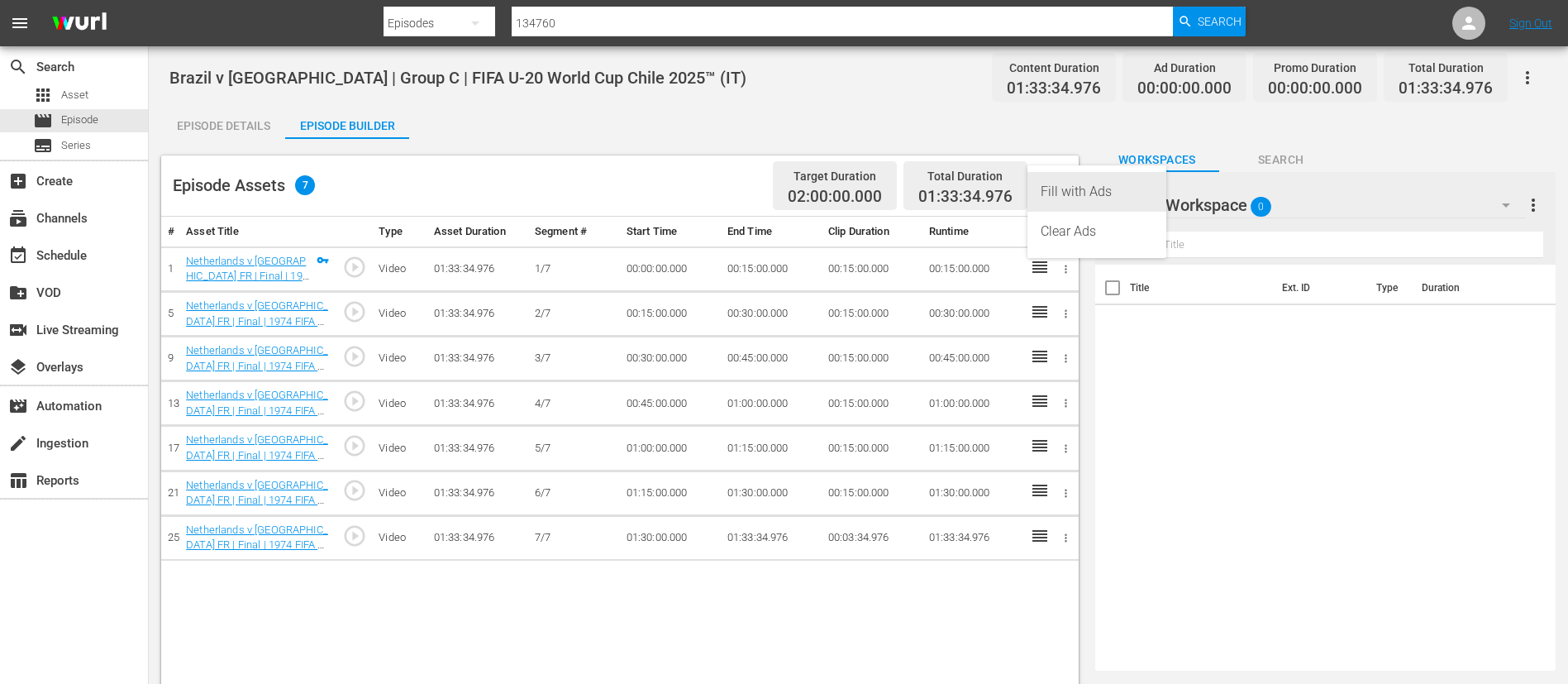
click at [1064, 190] on div "Fill with Ads" at bounding box center [1097, 191] width 113 height 40
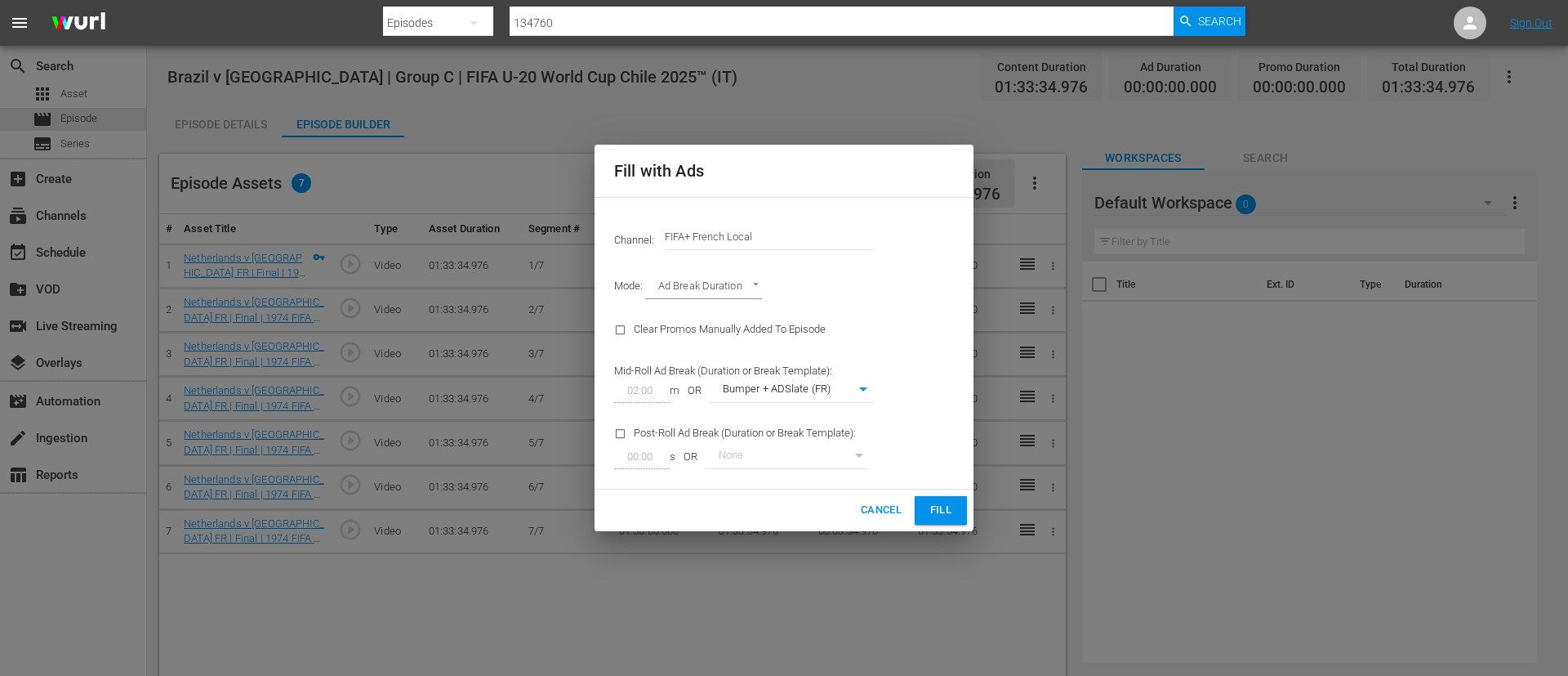
click at [766, 235] on input "FIFA+ French Local" at bounding box center [769, 237] width 209 height 39
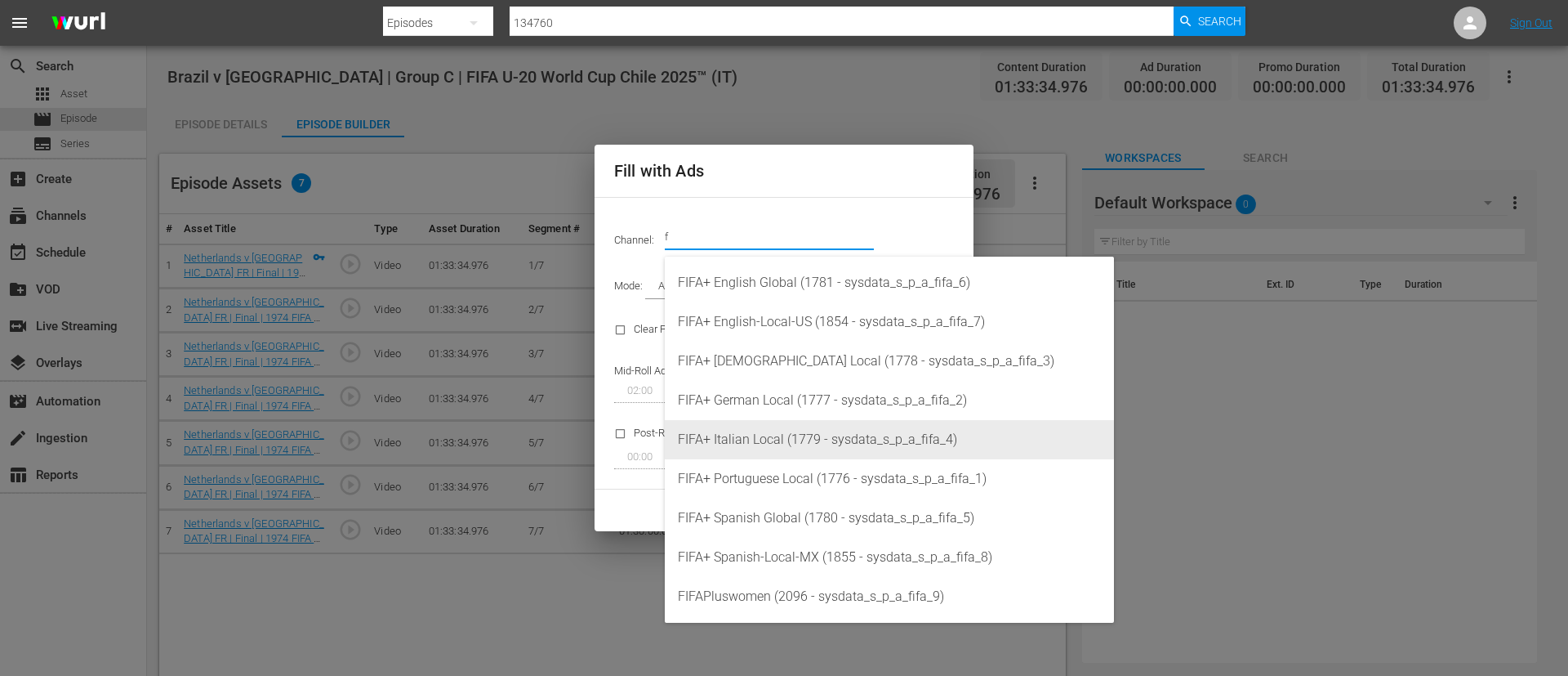
click at [823, 443] on div "FIFA+ Italian Local (1779 - sysdata_s_p_a_fifa_4)" at bounding box center [890, 439] width 423 height 39
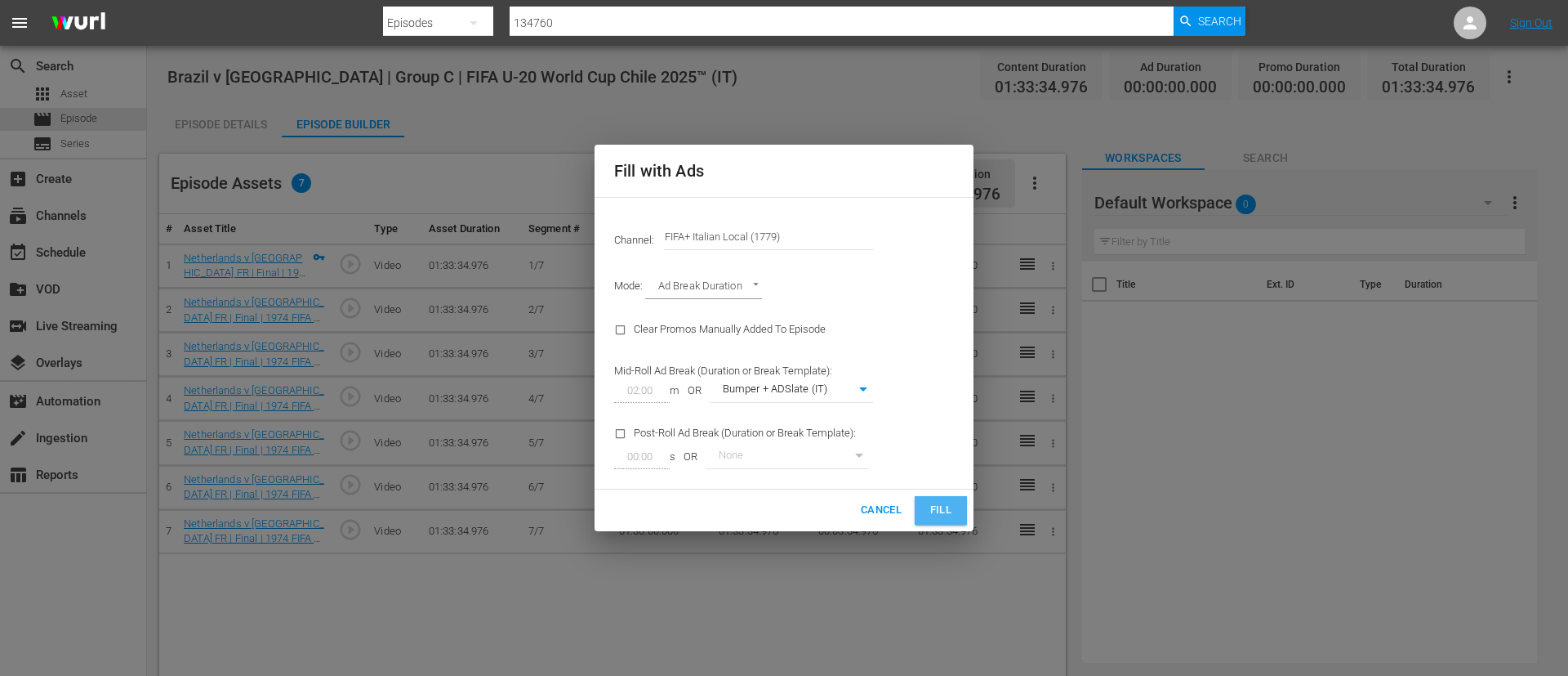
click at [957, 496] on button "Fill" at bounding box center [941, 510] width 53 height 28
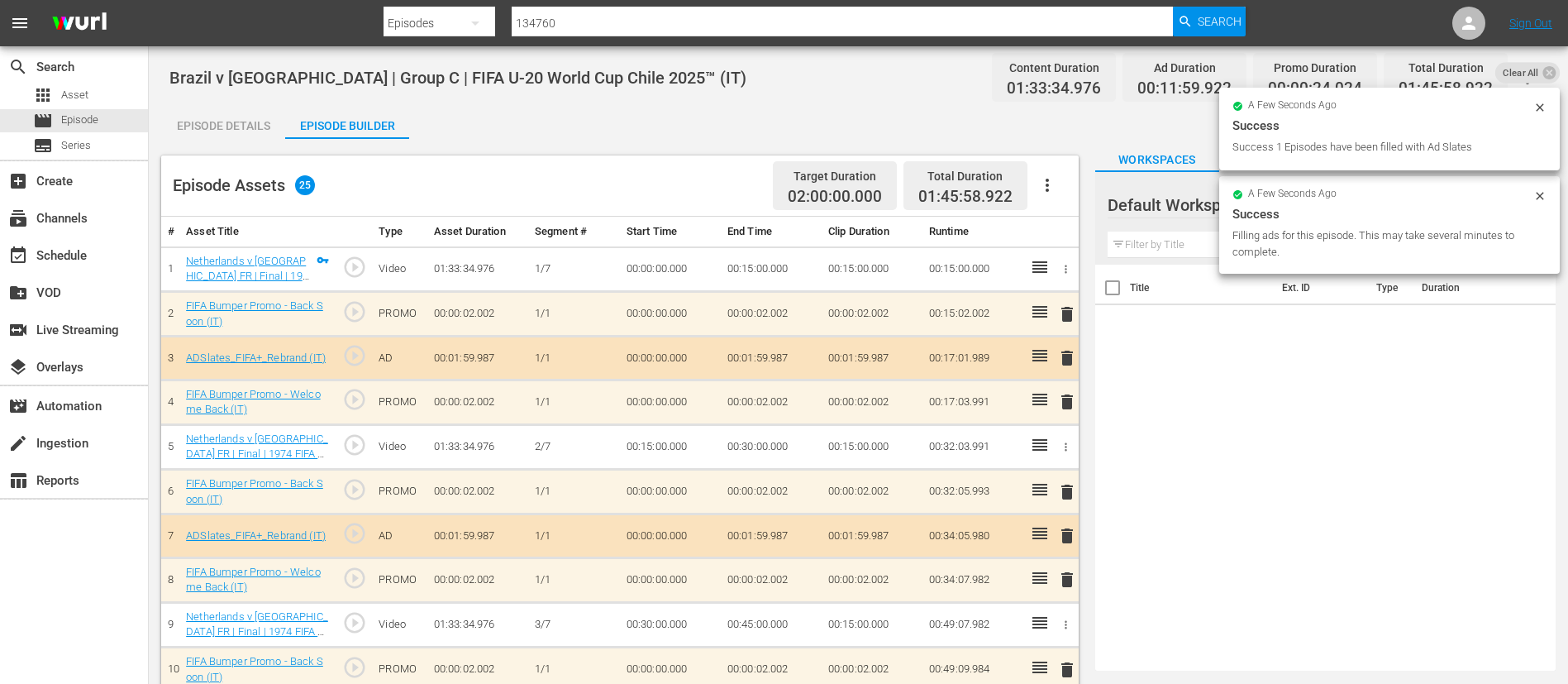
click at [232, 124] on div "Episode Details" at bounding box center [223, 125] width 124 height 40
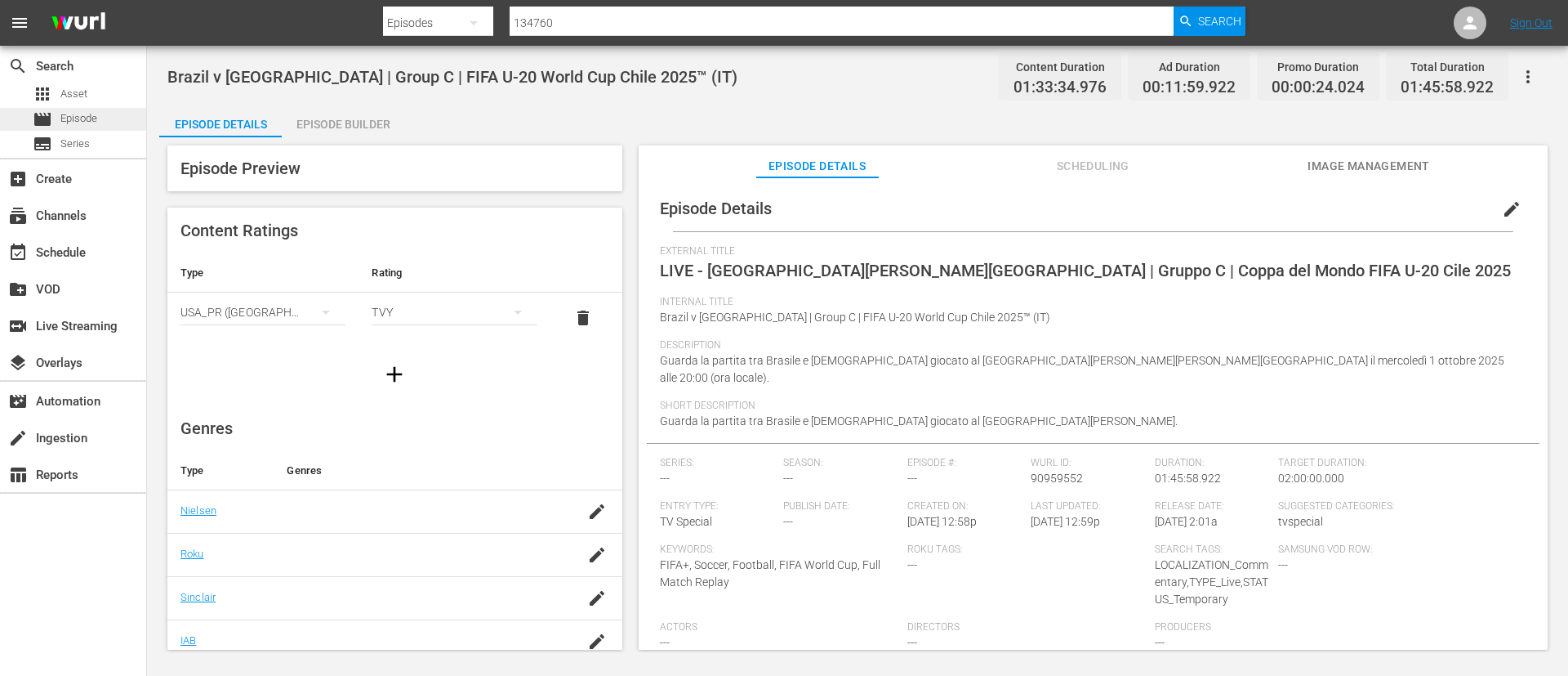
click at [113, 114] on div "movie Episode" at bounding box center [73, 119] width 146 height 23
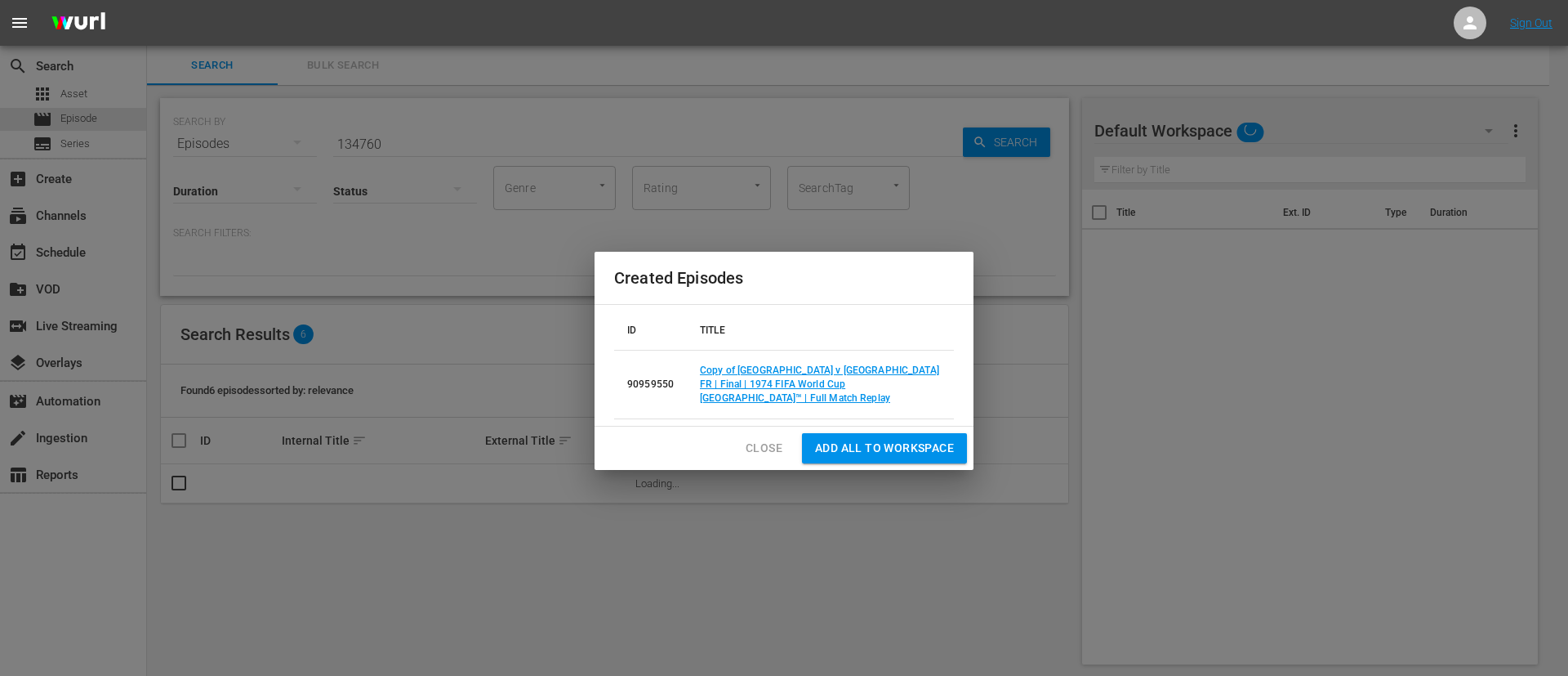
click at [509, 131] on div "Created Episodes ID TITLE 90959550 Copy of [GEOGRAPHIC_DATA] v [GEOGRAPHIC_DATA…" at bounding box center [784, 338] width 1568 height 676
drag, startPoint x: 775, startPoint y: 443, endPoint x: 750, endPoint y: 401, distance: 48.9
click at [775, 443] on span "Close" at bounding box center [764, 448] width 37 height 20
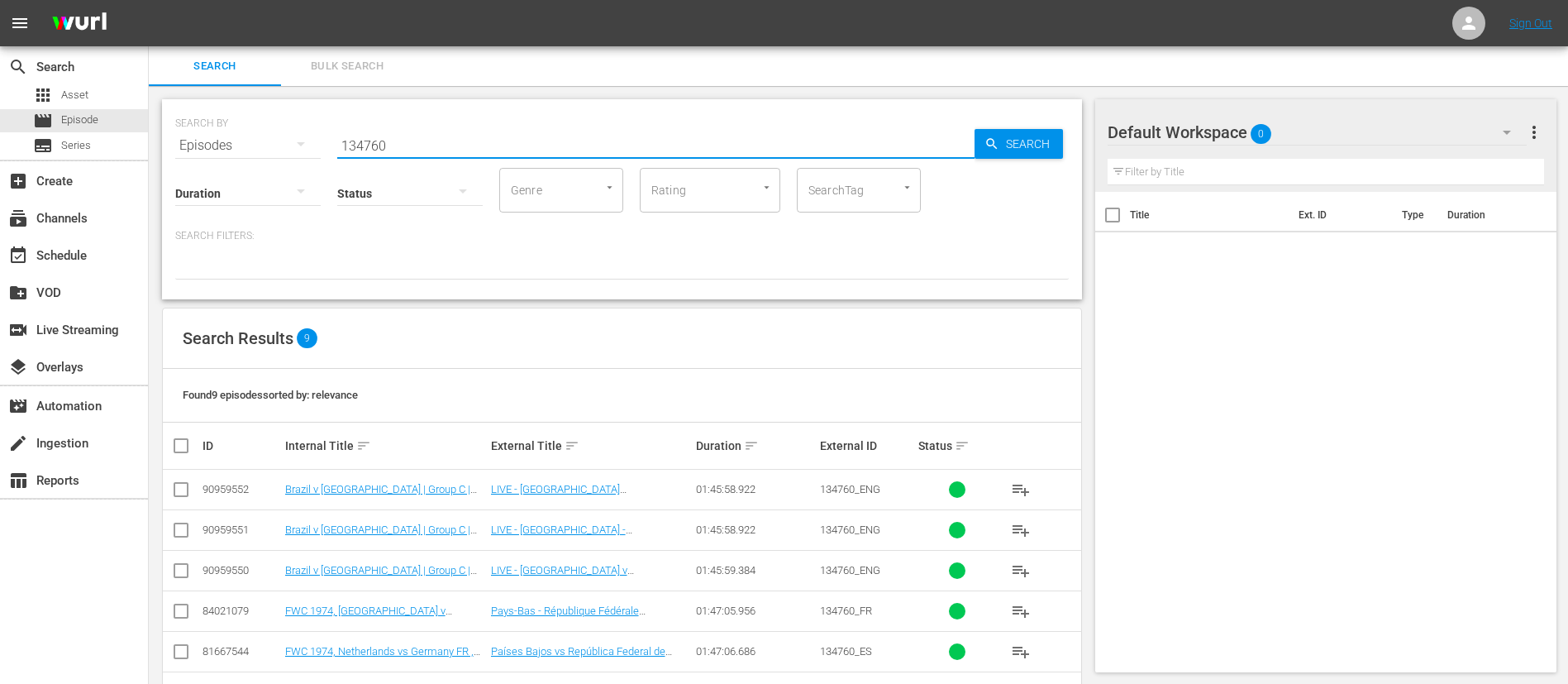
click at [721, 159] on input "134760" at bounding box center [656, 145] width 637 height 40
paste input "66305"
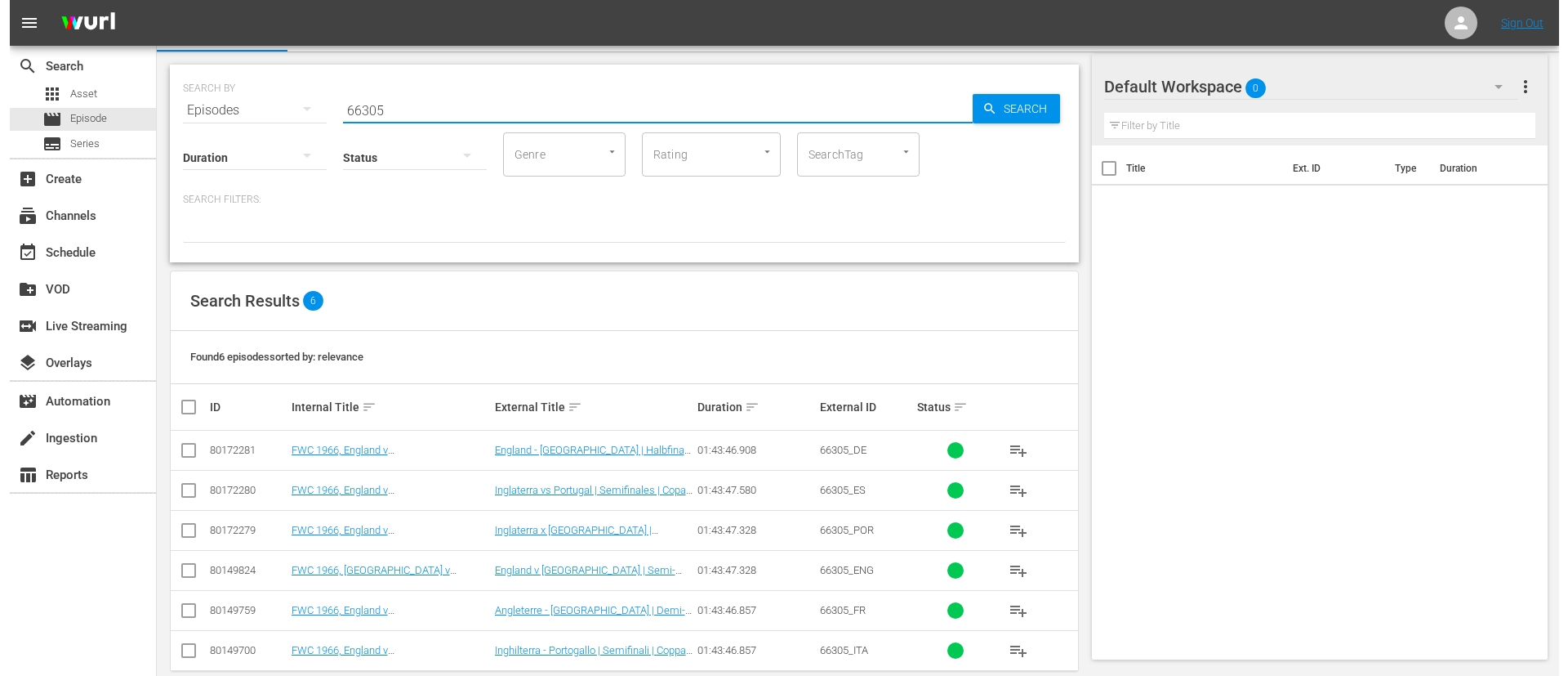
scroll to position [59, 0]
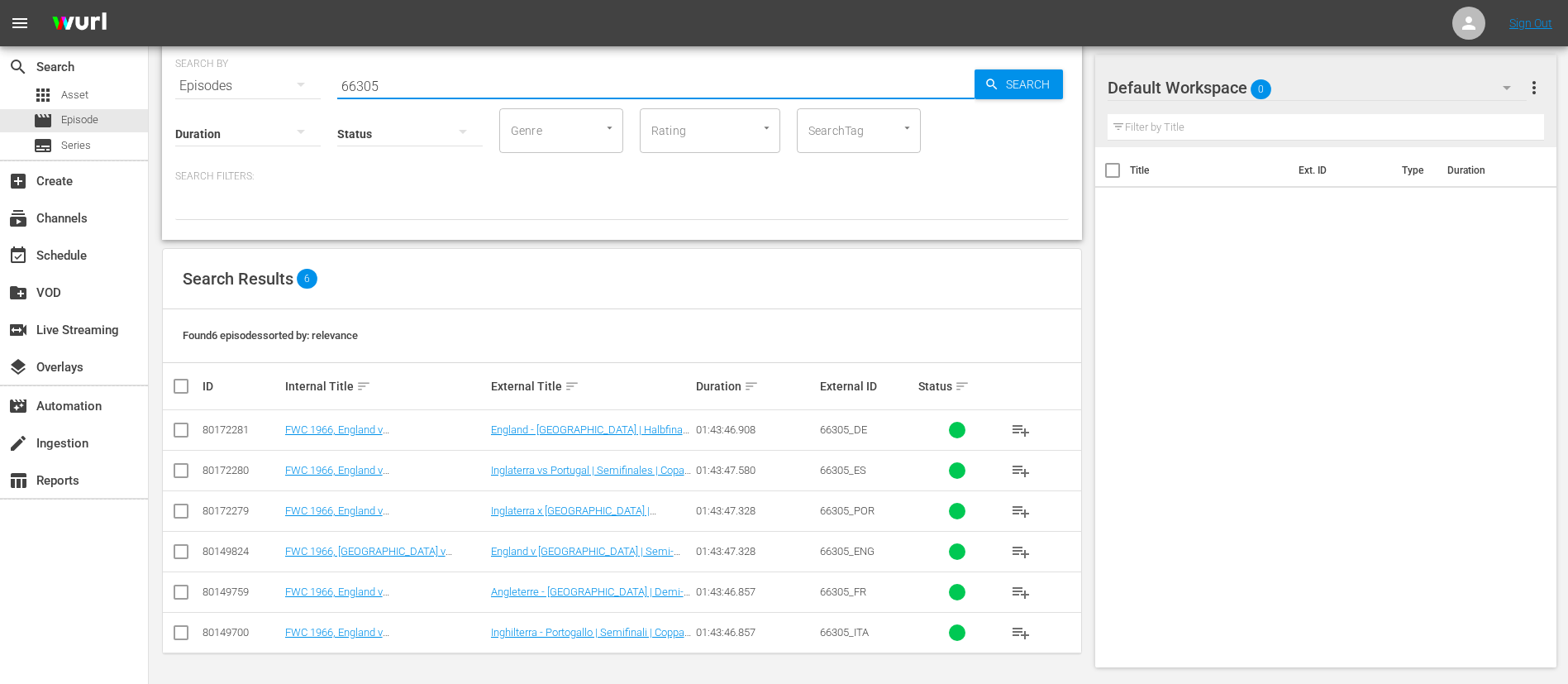
click at [177, 548] on input "checkbox" at bounding box center [180, 554] width 19 height 19
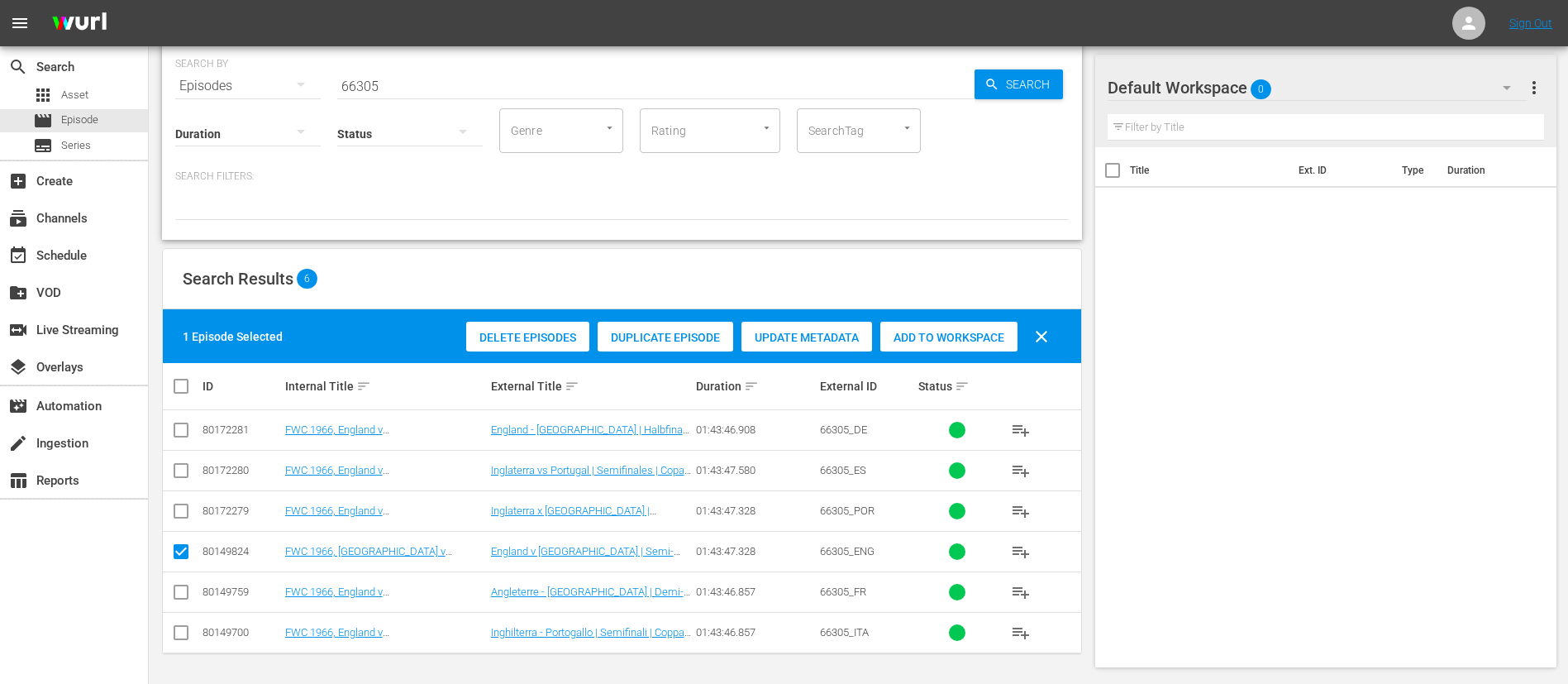
click at [694, 325] on div "Duplicate Episode" at bounding box center [665, 337] width 135 height 31
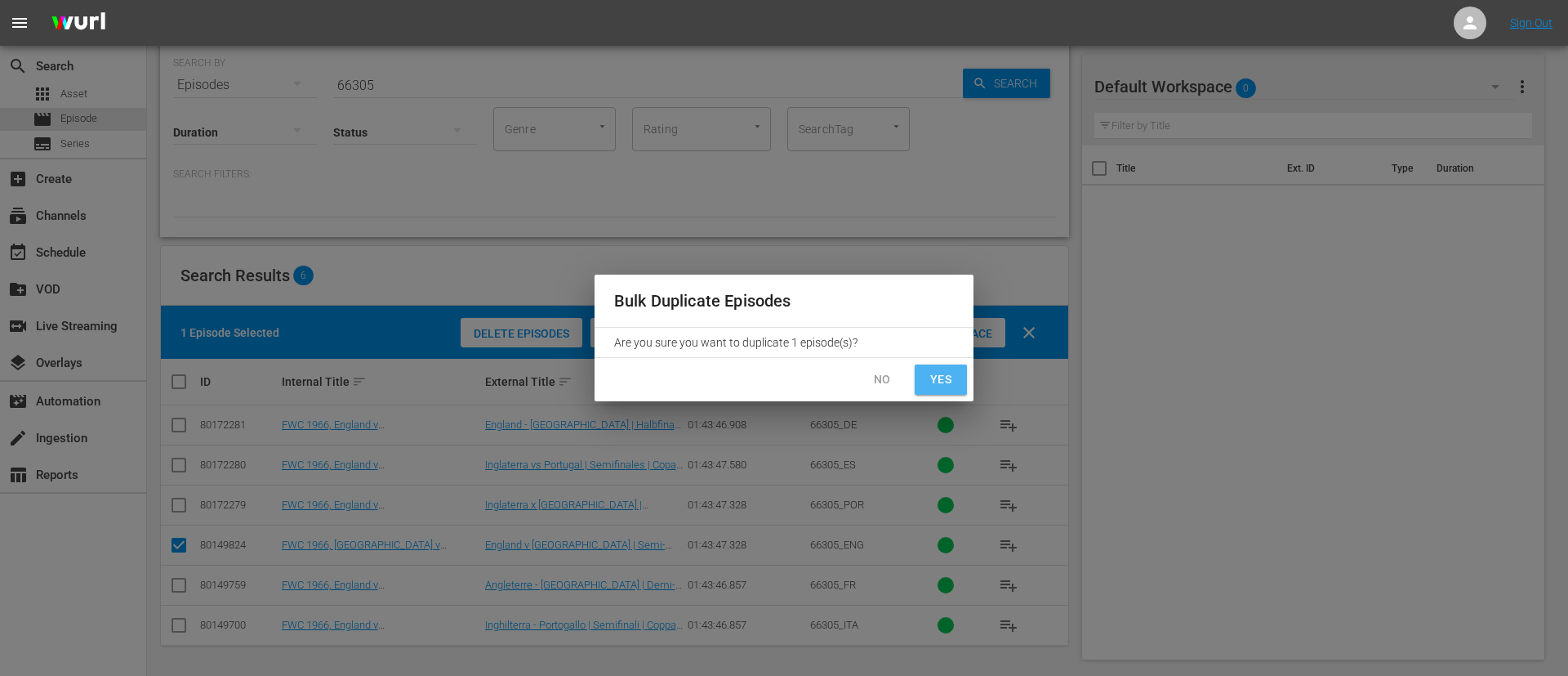
click at [934, 379] on span "Yes" at bounding box center [941, 380] width 26 height 20
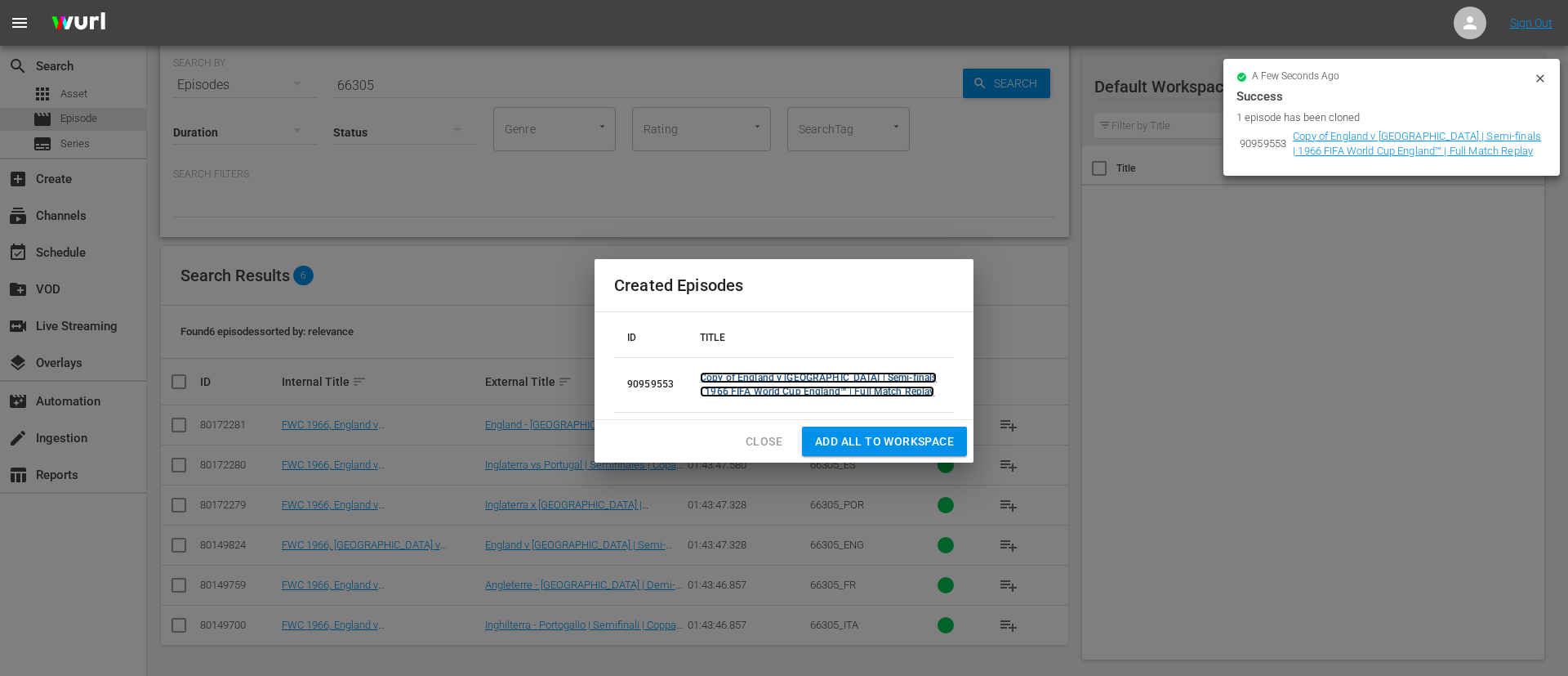
click at [852, 392] on link "Copy of England v [GEOGRAPHIC_DATA] | Semi-finals | 1966 FIFA World Cup England…" at bounding box center [818, 384] width 237 height 25
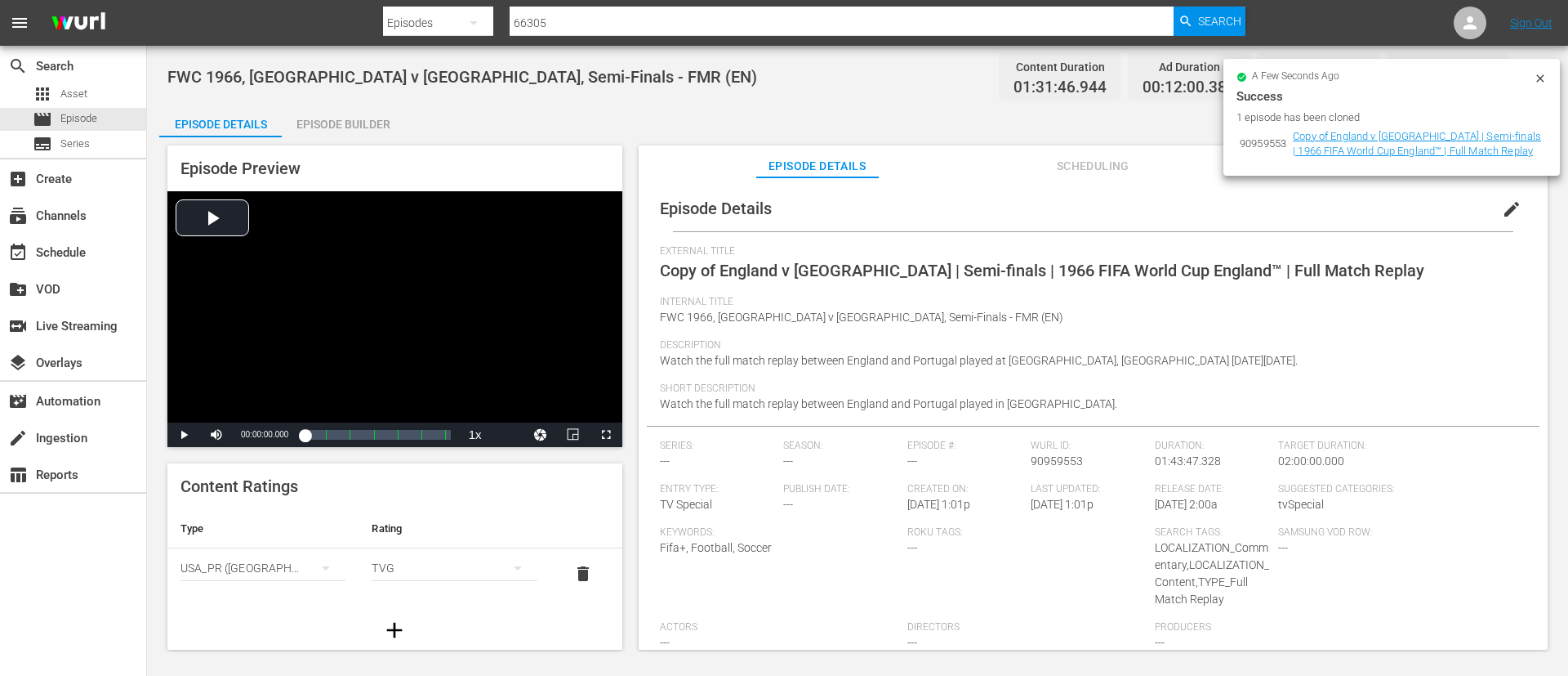
click at [1506, 212] on span "edit" at bounding box center [1511, 208] width 19 height 19
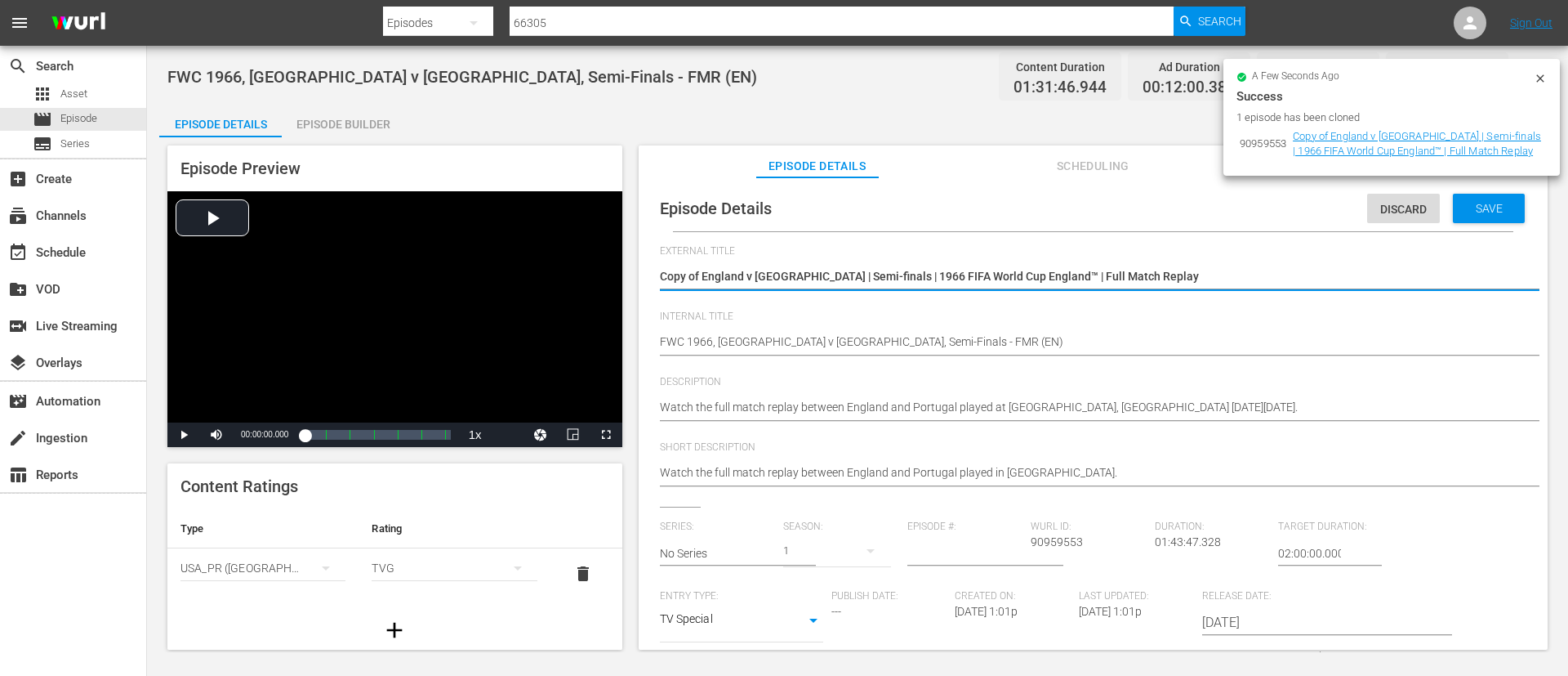
click at [1322, 274] on textarea "Copy of England v [GEOGRAPHIC_DATA] | Semi-finals | 1966 FIFA World Cup England…" at bounding box center [1089, 277] width 859 height 19
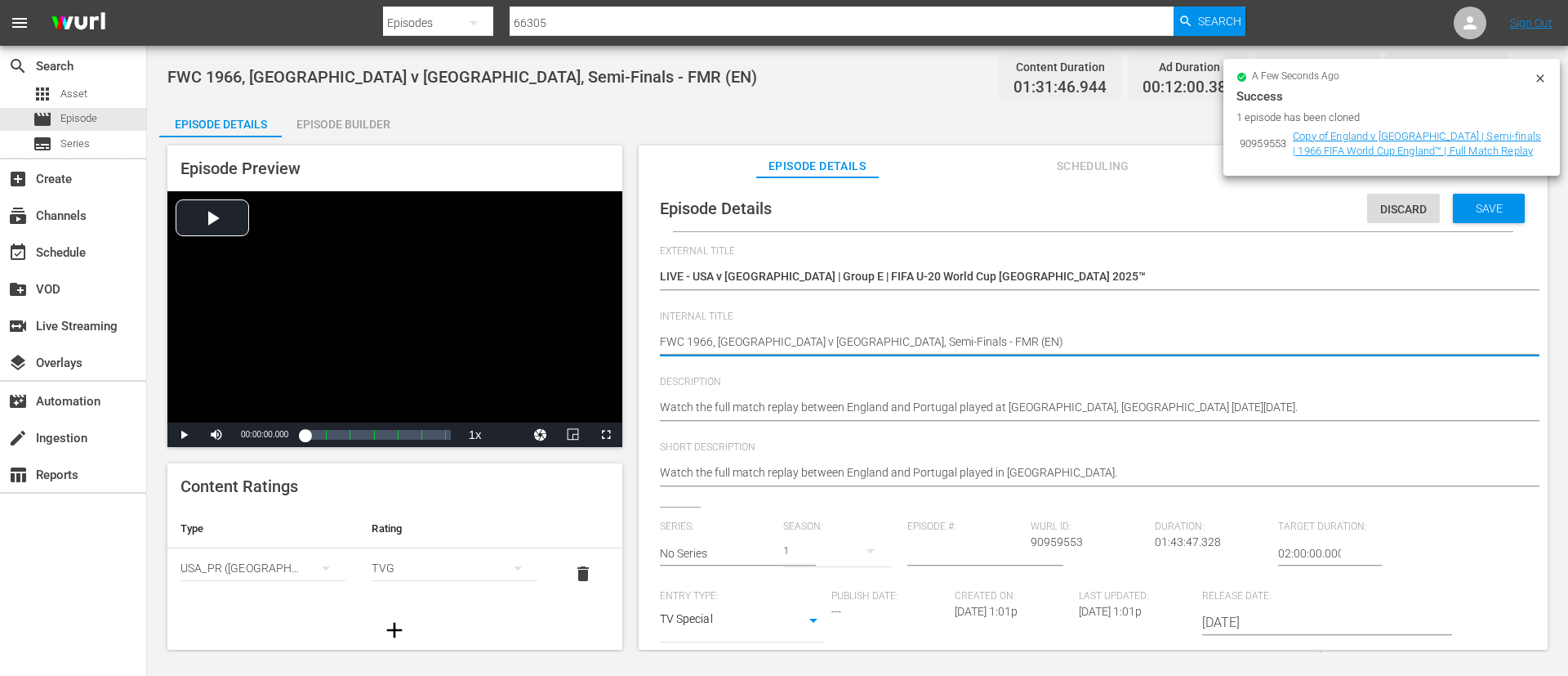
paste textarea "USA v [GEOGRAPHIC_DATA] | Group E | FIFA U-20 World Cup [GEOGRAPHIC_DATA] 2025™"
click at [1203, 387] on span "Description" at bounding box center [1089, 382] width 859 height 13
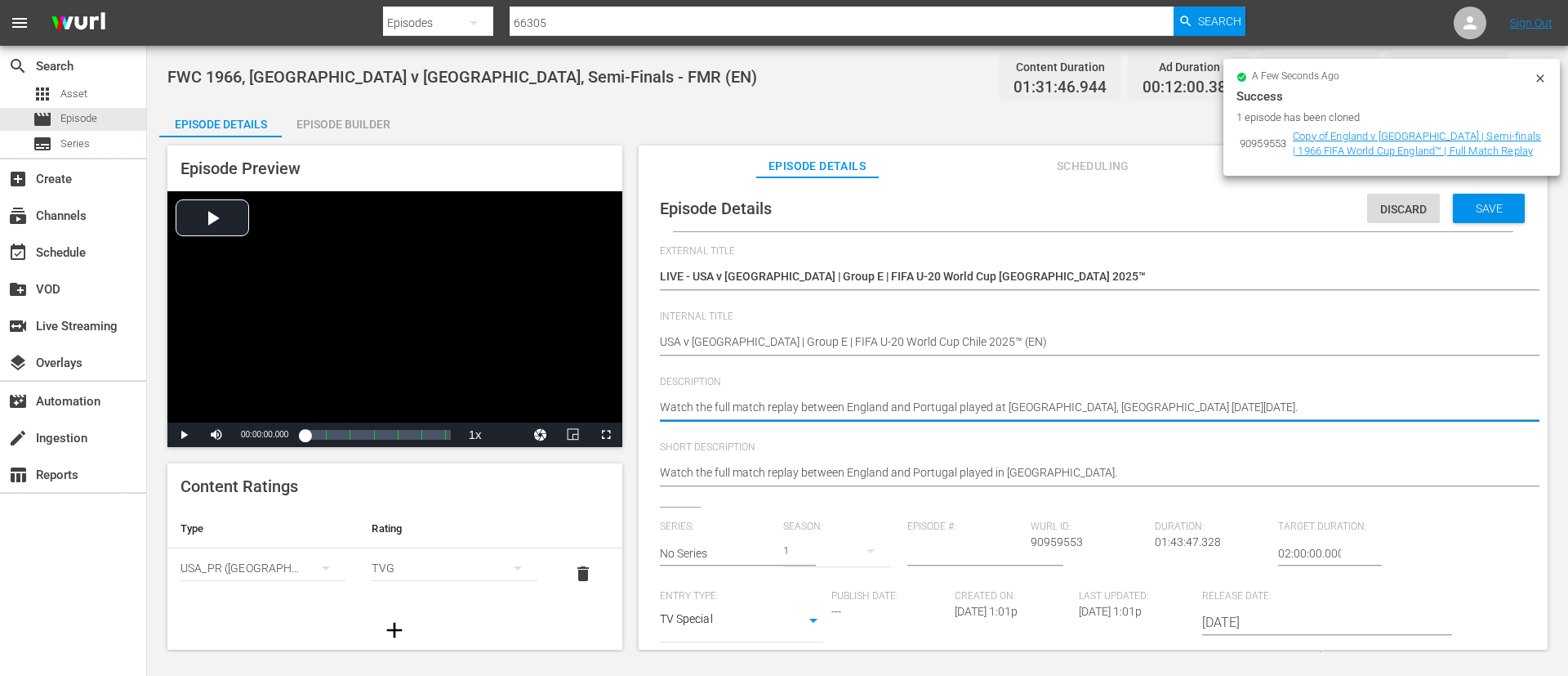
click at [1206, 407] on textarea "Watch the full match replay between England and Portugal played at [GEOGRAPHIC_…" at bounding box center [1089, 408] width 859 height 19
paste textarea "match between USA and France played at [GEOGRAPHIC_DATA][PERSON_NAME], [GEOGRAP…"
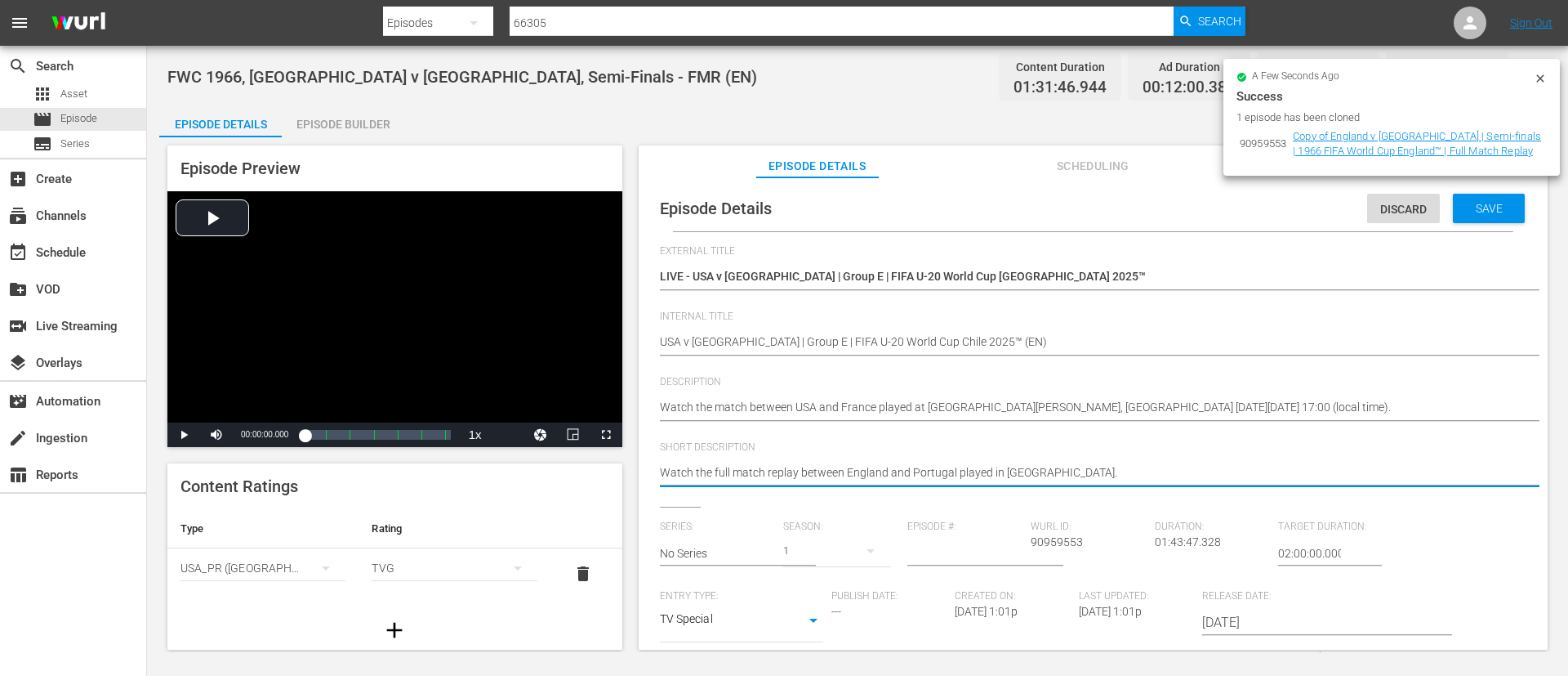
click at [1208, 476] on textarea "Watch the full match replay between England and Portugal played in [GEOGRAPHIC_…" at bounding box center [1089, 474] width 859 height 19
paste textarea "match between USA and France played at [GEOGRAPHIC_DATA][PERSON_NAME], [GEOGRAP…"
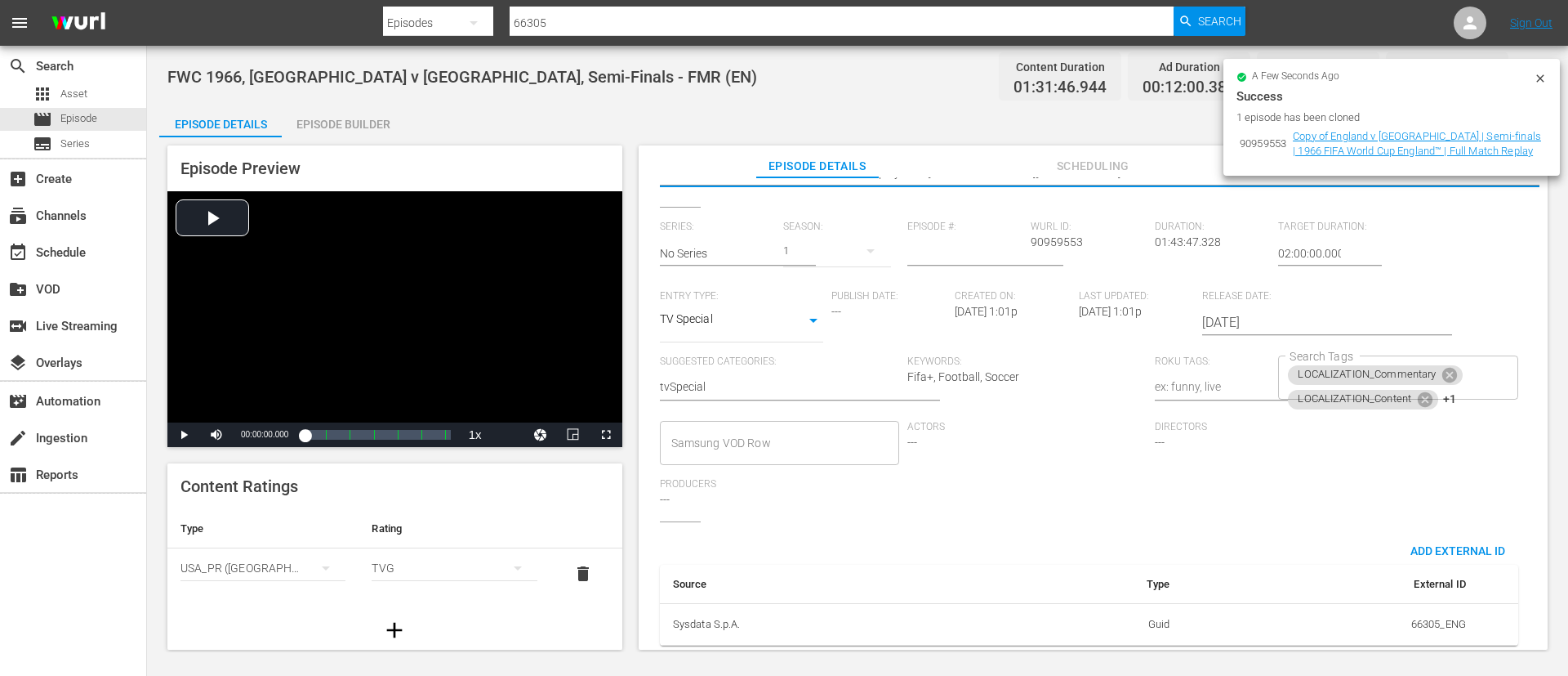
scroll to position [320, 0]
click at [1426, 391] on icon at bounding box center [1426, 398] width 15 height 15
click at [1426, 392] on icon at bounding box center [1427, 400] width 15 height 15
click at [1483, 363] on div "LOCALIZATION_Commentary Search Tags" at bounding box center [1398, 376] width 239 height 44
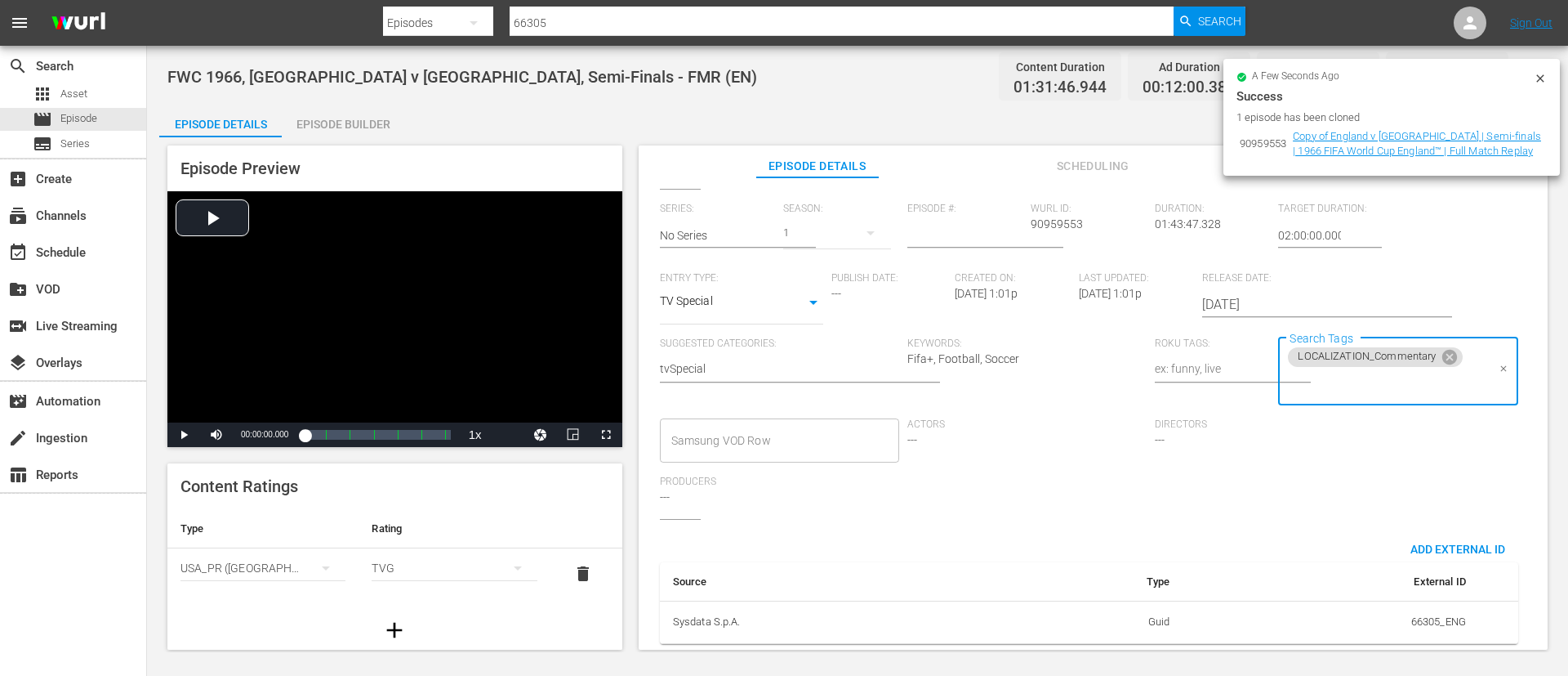
click at [1452, 397] on div "LOCALIZATION_Commentary Search Tags" at bounding box center [1398, 371] width 239 height 69
click at [1448, 381] on input "Search Tags" at bounding box center [1385, 384] width 200 height 29
click at [1361, 264] on li "TYPE_Live" at bounding box center [1390, 258] width 237 height 27
click at [1404, 372] on input "Search Tags" at bounding box center [1433, 384] width 109 height 29
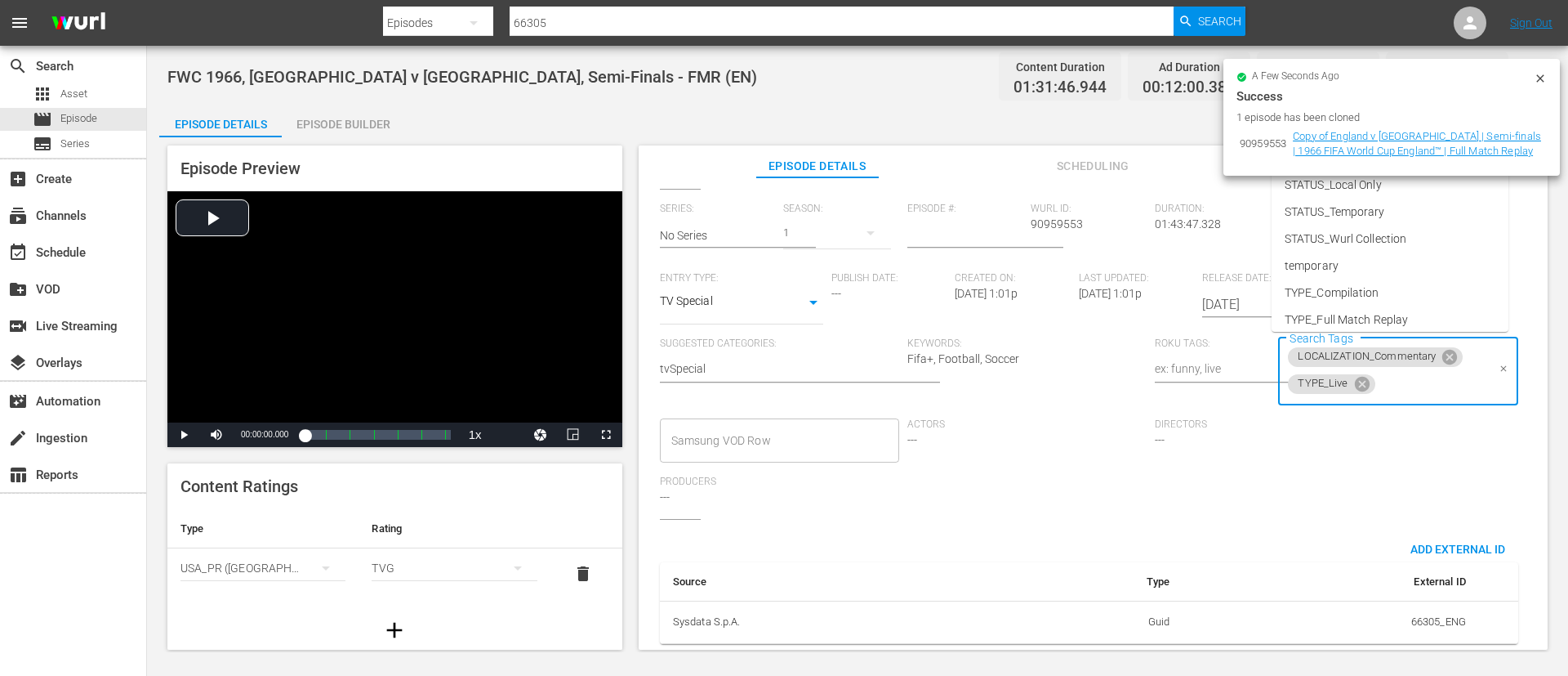
scroll to position [105, 0]
click at [1392, 245] on li "STATUS_Temporary" at bounding box center [1390, 245] width 237 height 27
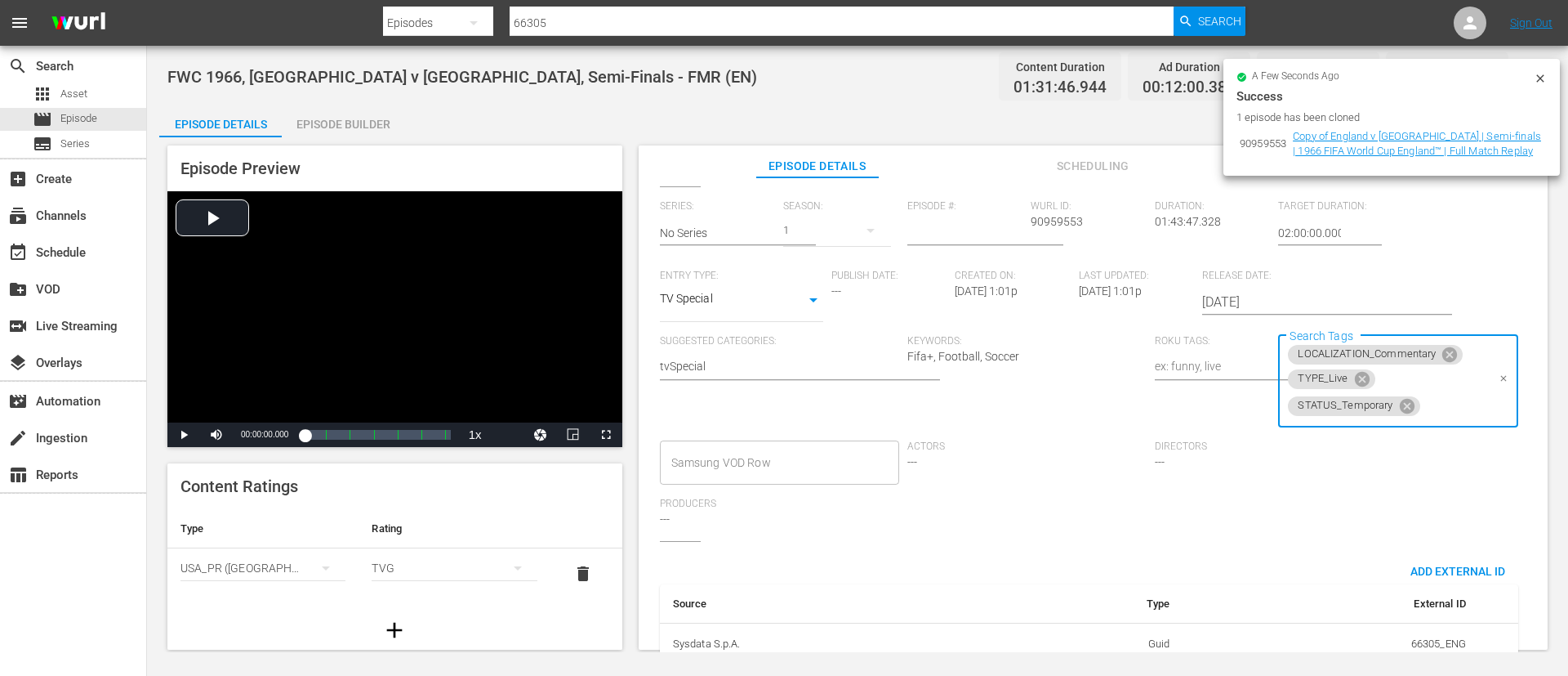
scroll to position [0, 0]
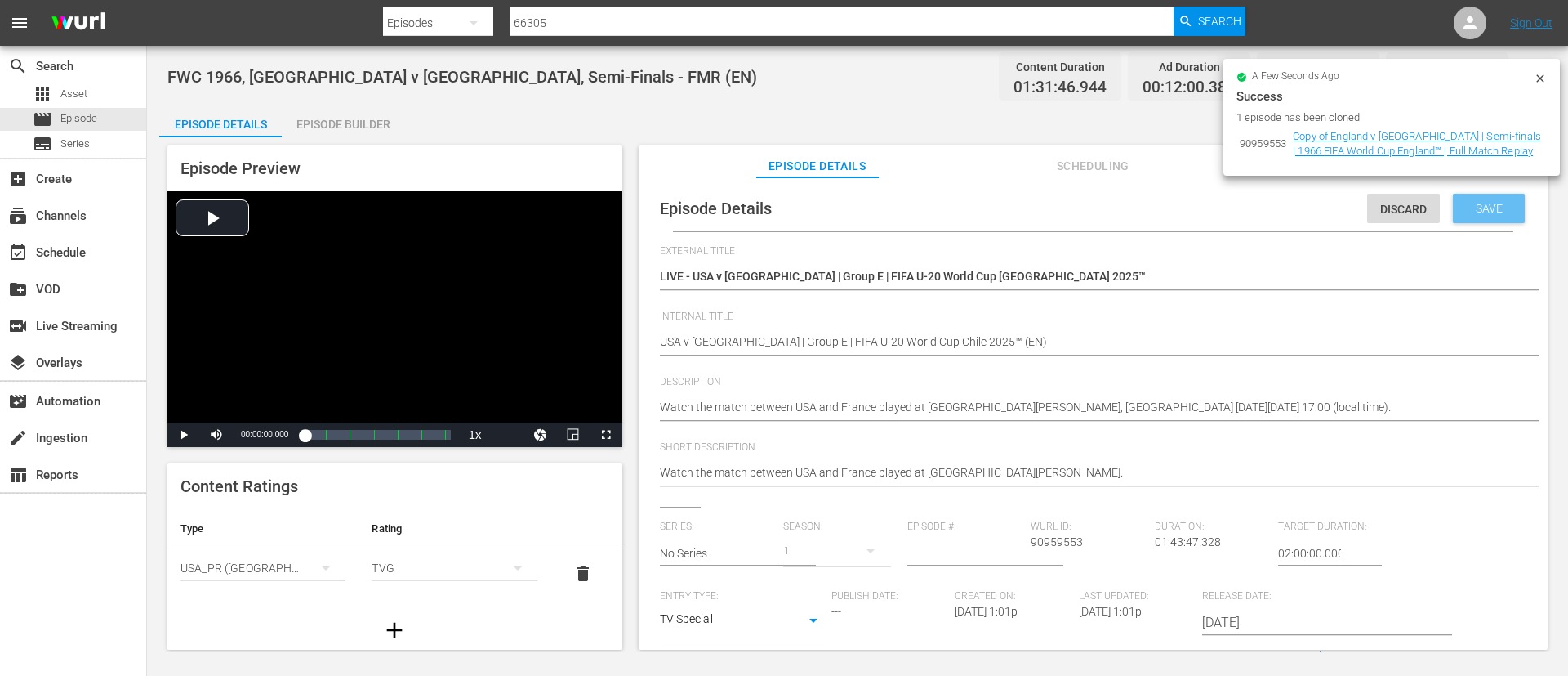
click at [1493, 209] on span "Save" at bounding box center [1489, 208] width 53 height 13
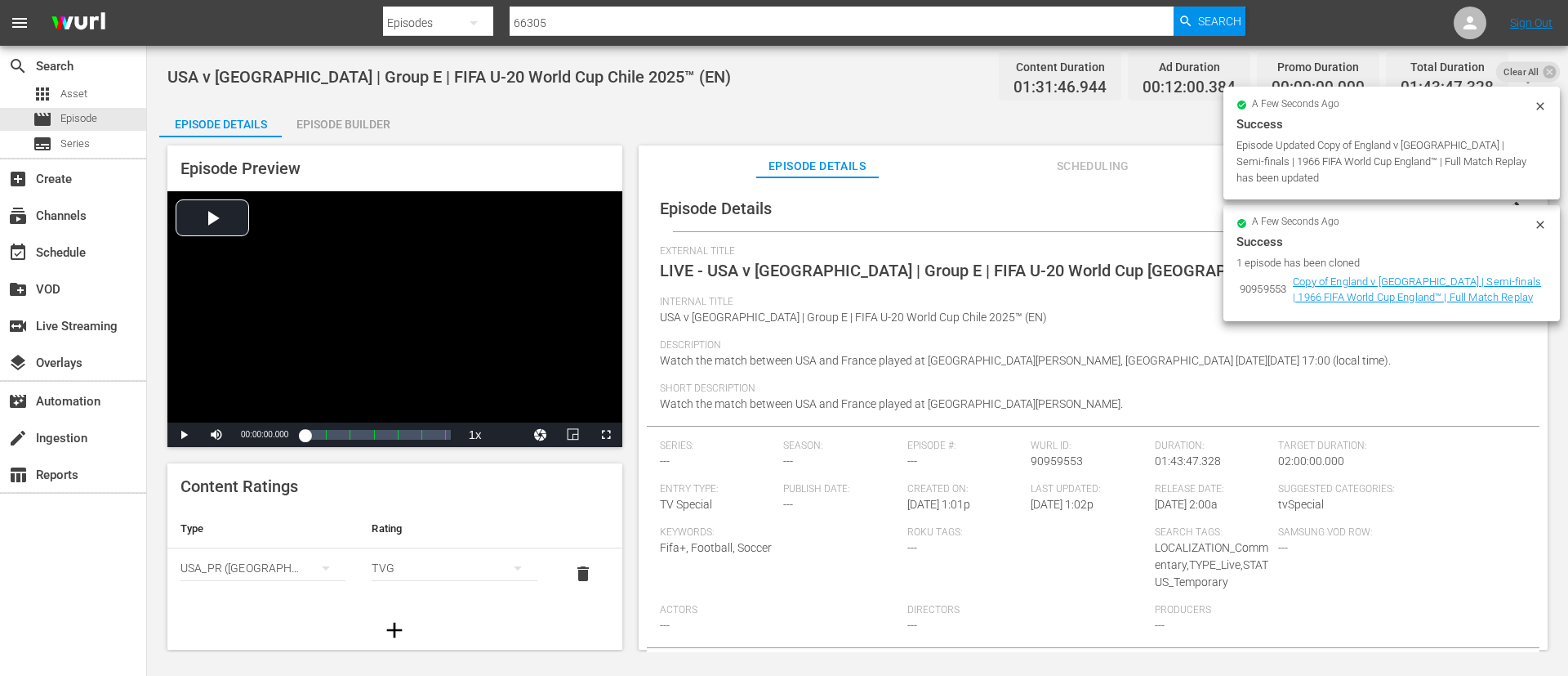
click at [1538, 73] on span "Clear All" at bounding box center [1521, 71] width 51 height 21
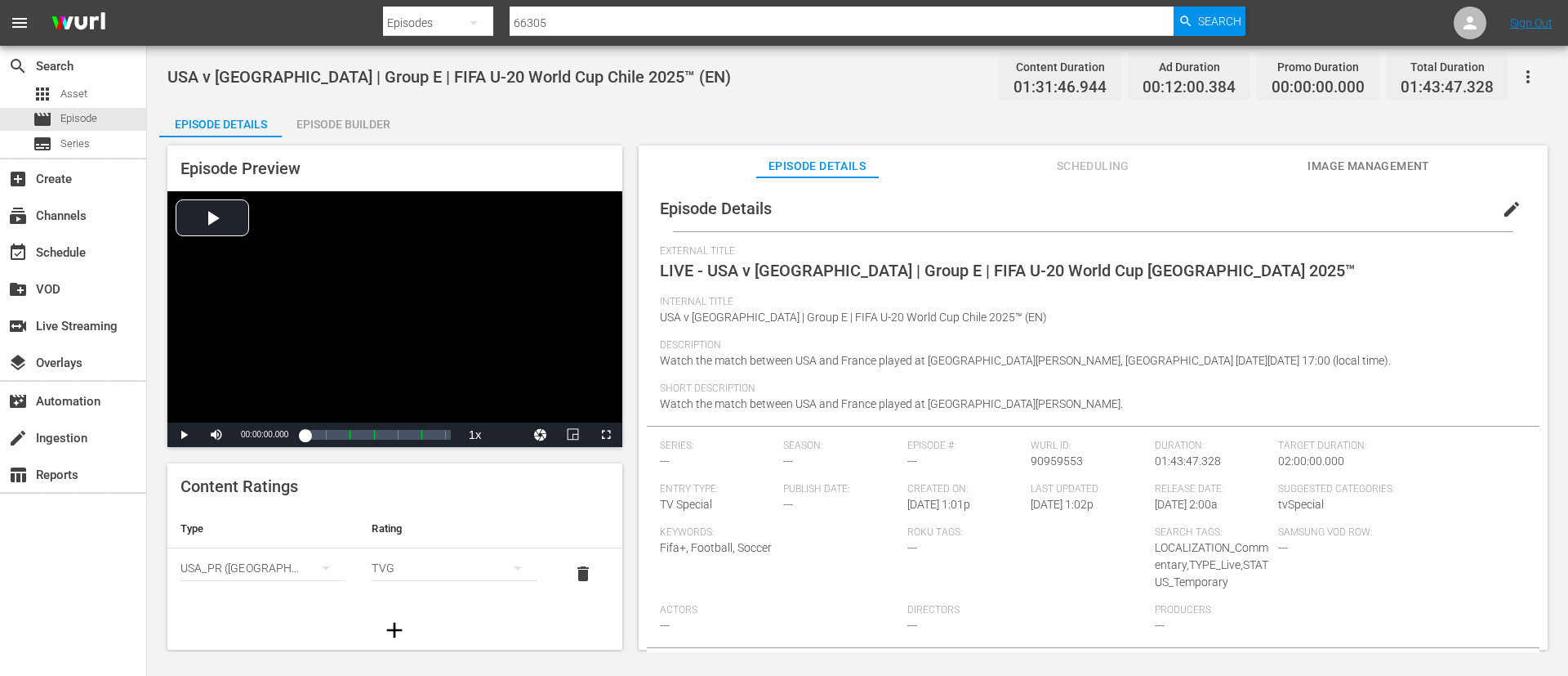
click at [1393, 177] on button "Image Management" at bounding box center [1369, 161] width 123 height 33
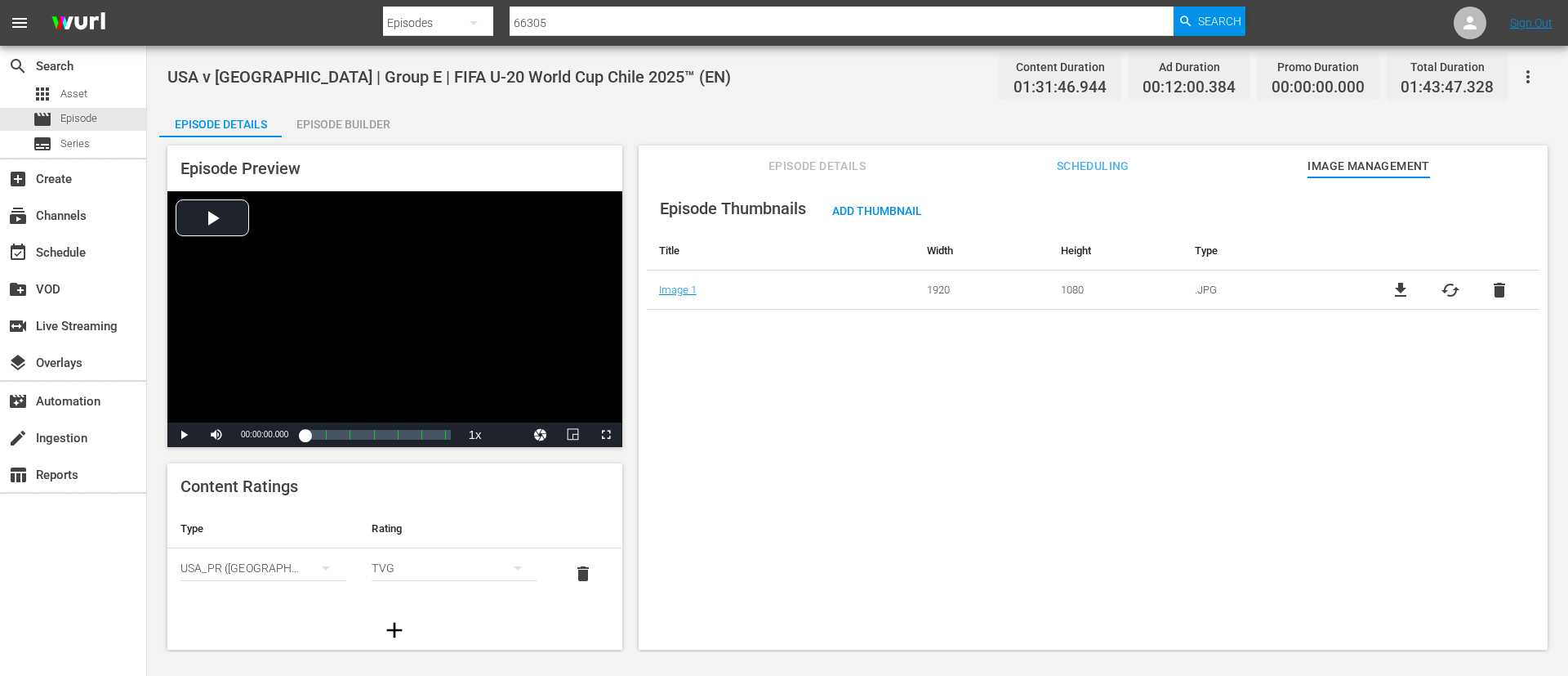
click at [1441, 289] on span "cached" at bounding box center [1450, 289] width 19 height 19
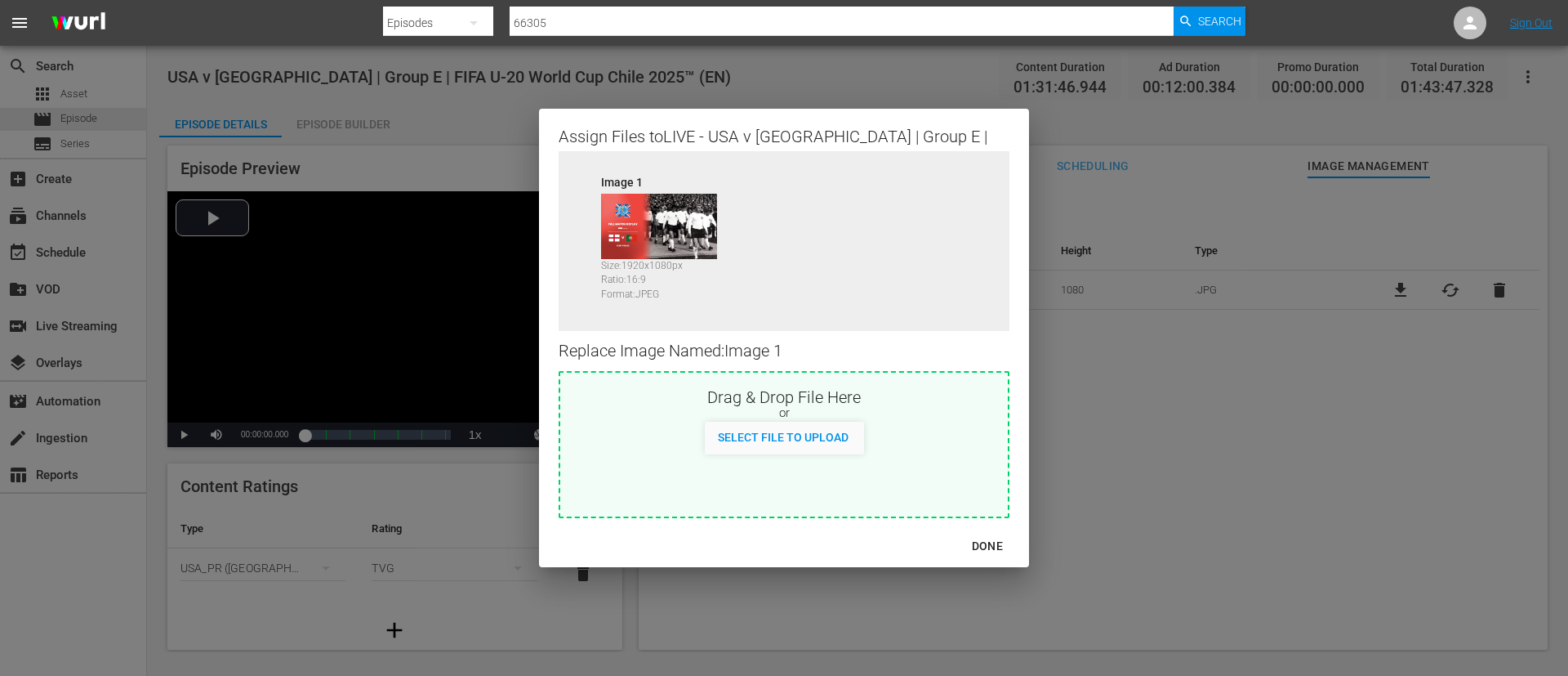
click at [914, 412] on div "or" at bounding box center [784, 413] width 447 height 17
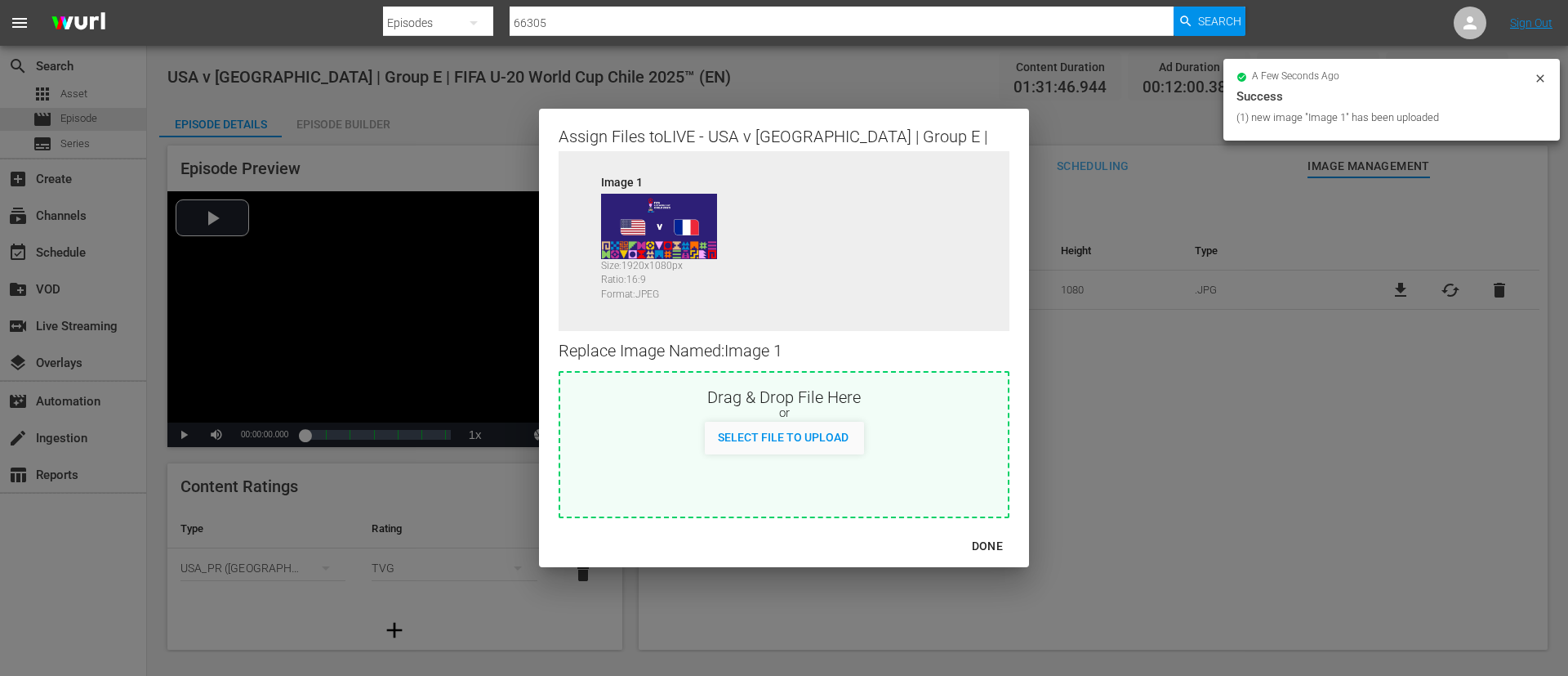
click at [1002, 526] on div "DONE" at bounding box center [784, 546] width 490 height 44
click at [996, 532] on button "DONE" at bounding box center [988, 546] width 70 height 30
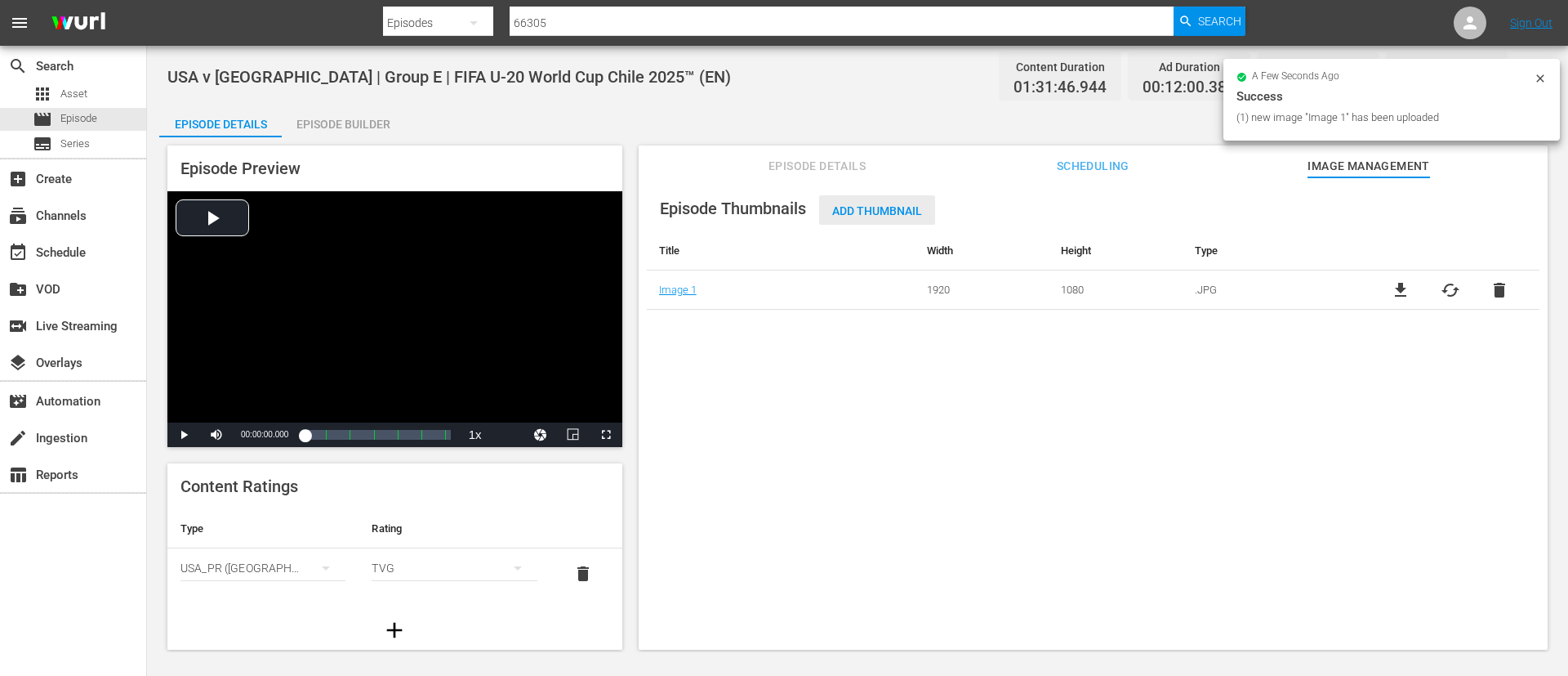
click at [900, 200] on div "Add Thumbnail" at bounding box center [877, 210] width 116 height 30
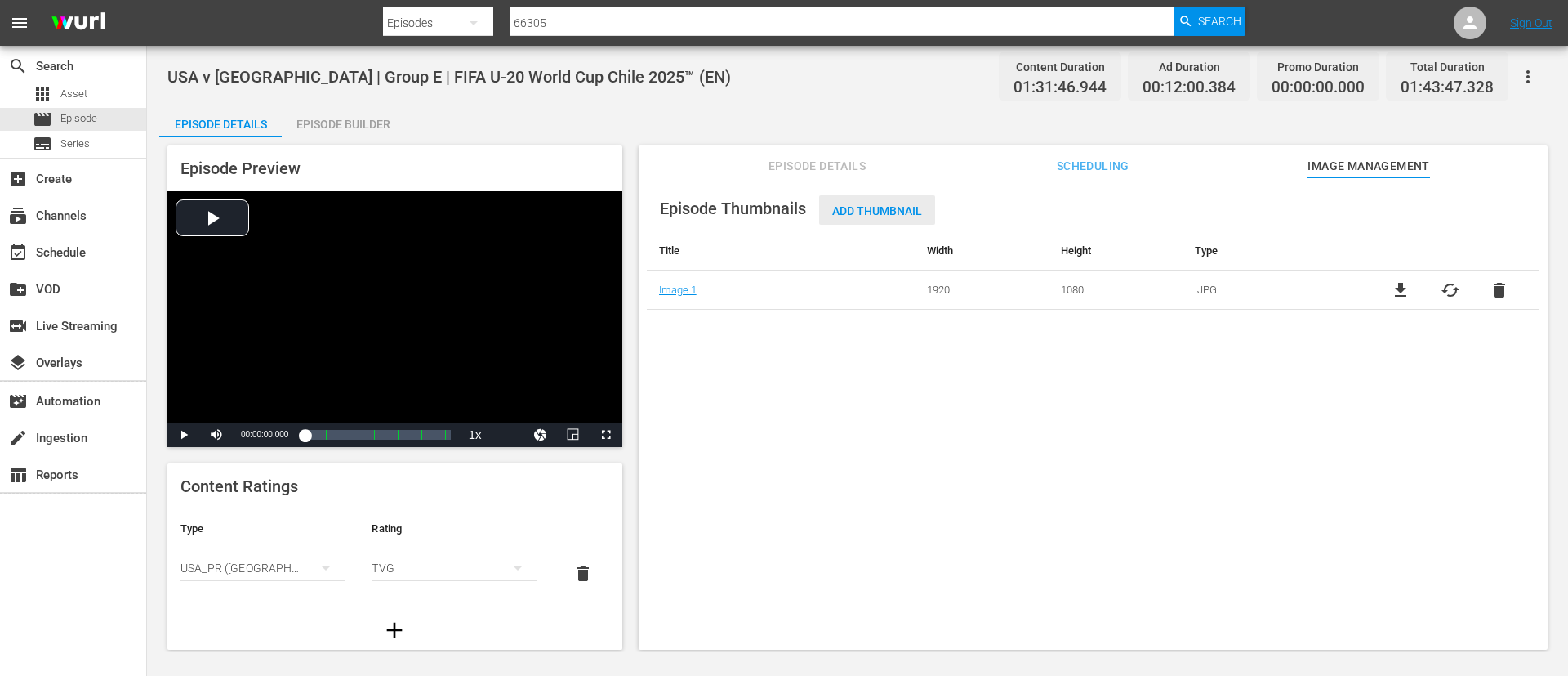
click at [888, 213] on span "Add Thumbnail" at bounding box center [877, 211] width 116 height 13
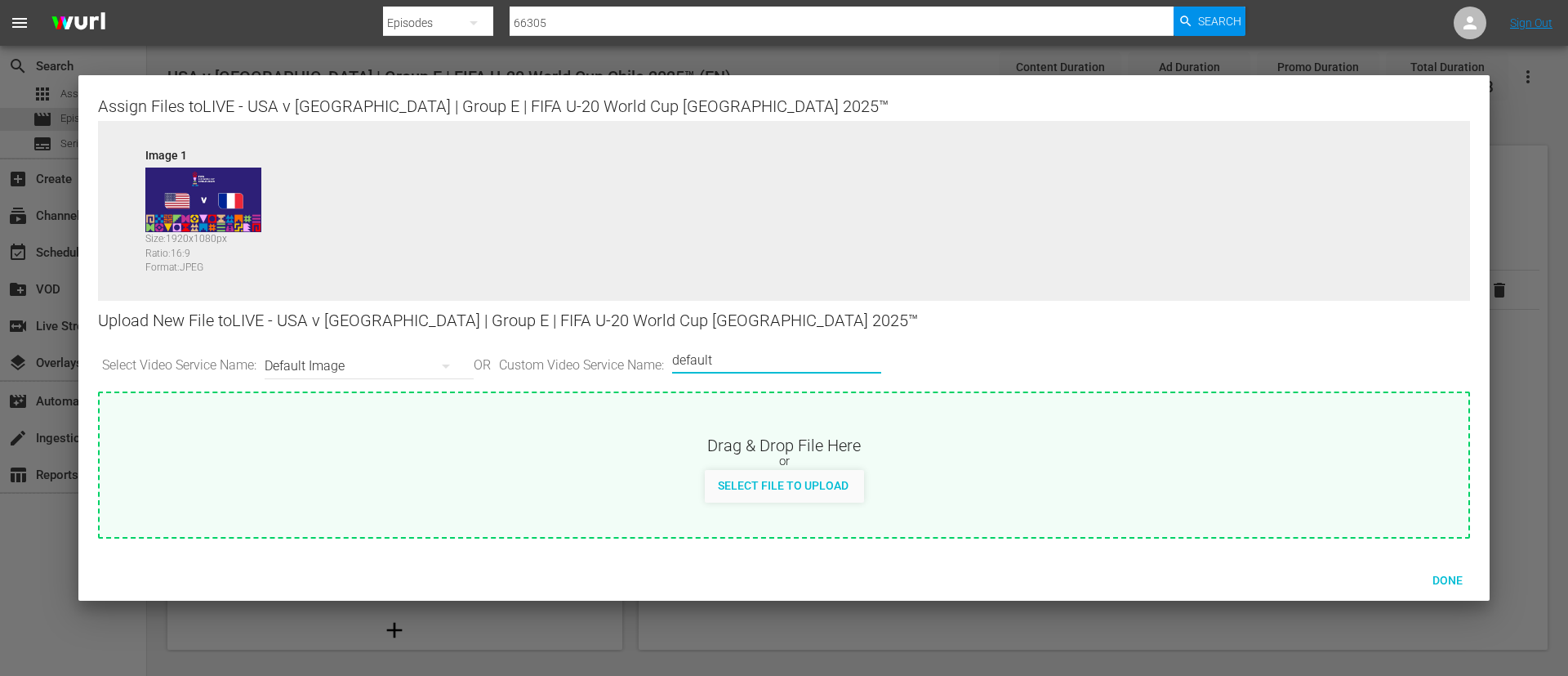
click at [728, 360] on input "default" at bounding box center [773, 360] width 201 height 39
click at [850, 453] on div "Drag & Drop File Here" at bounding box center [784, 443] width 1369 height 19
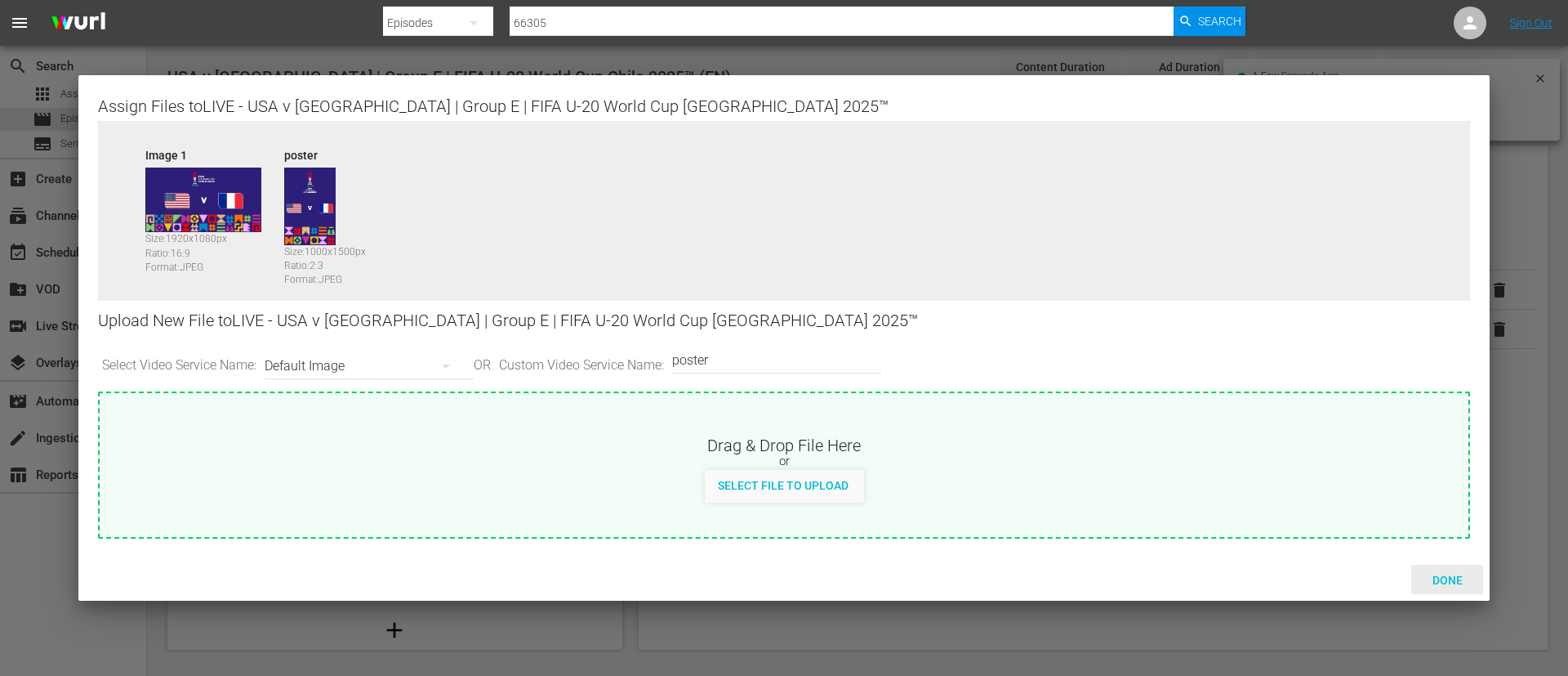
click at [1458, 584] on span "Done" at bounding box center [1448, 581] width 56 height 13
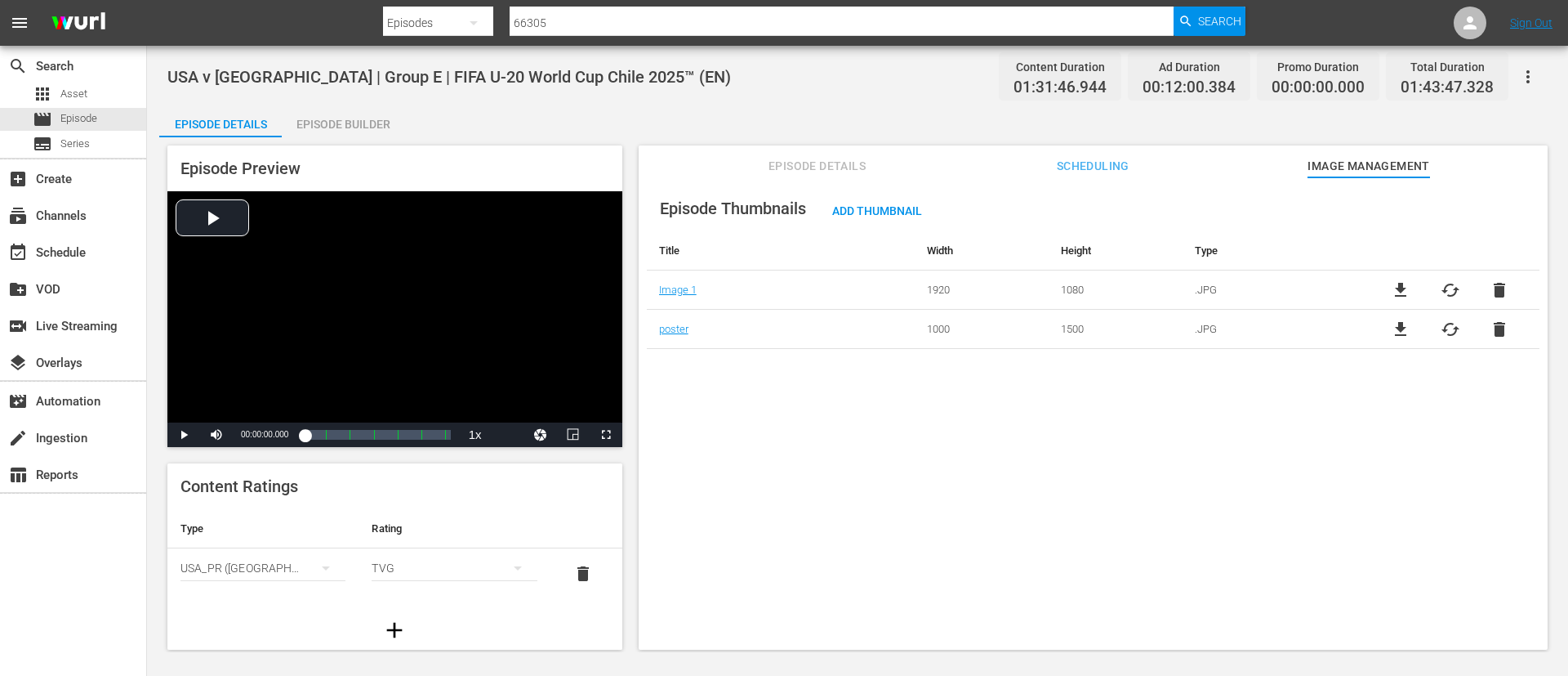
click at [846, 156] on span "Episode Details" at bounding box center [817, 166] width 123 height 20
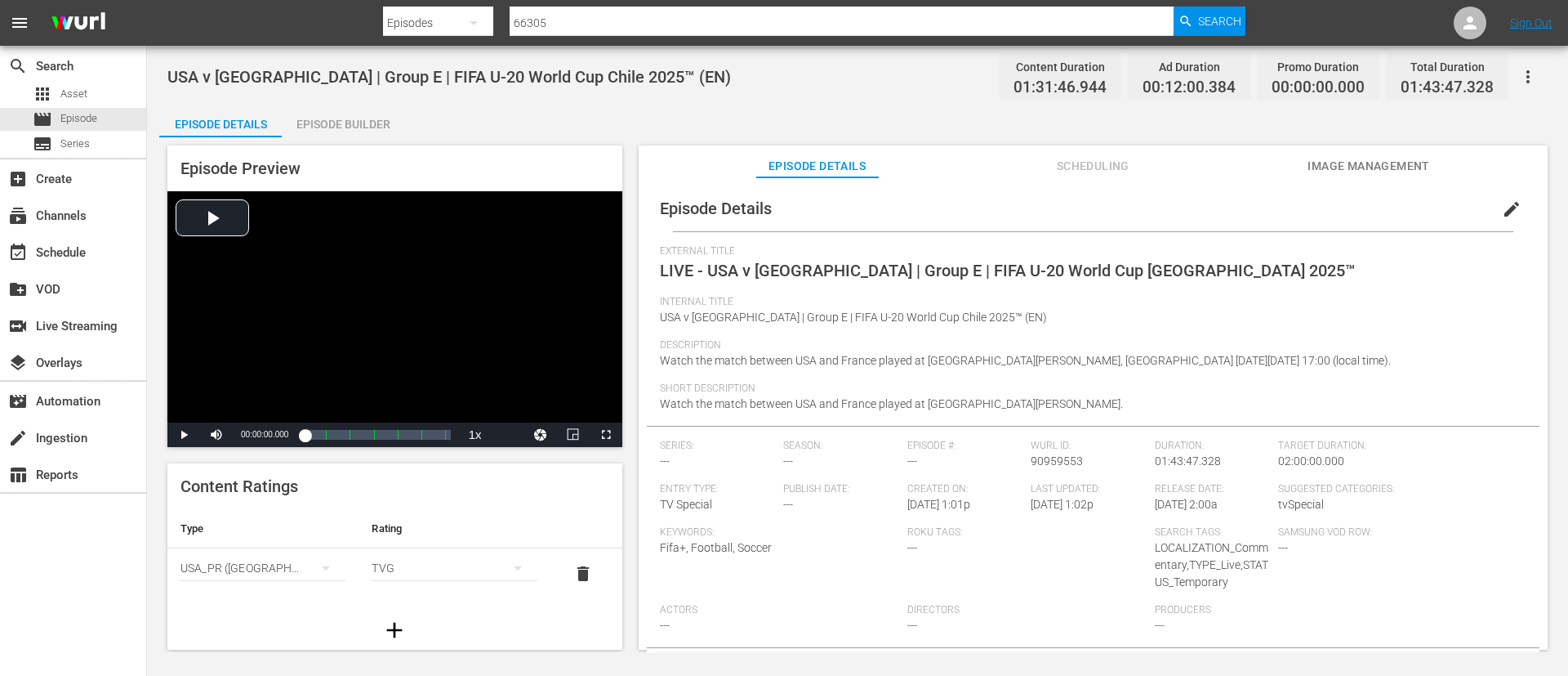
click at [376, 120] on div "Episode Builder" at bounding box center [343, 124] width 123 height 39
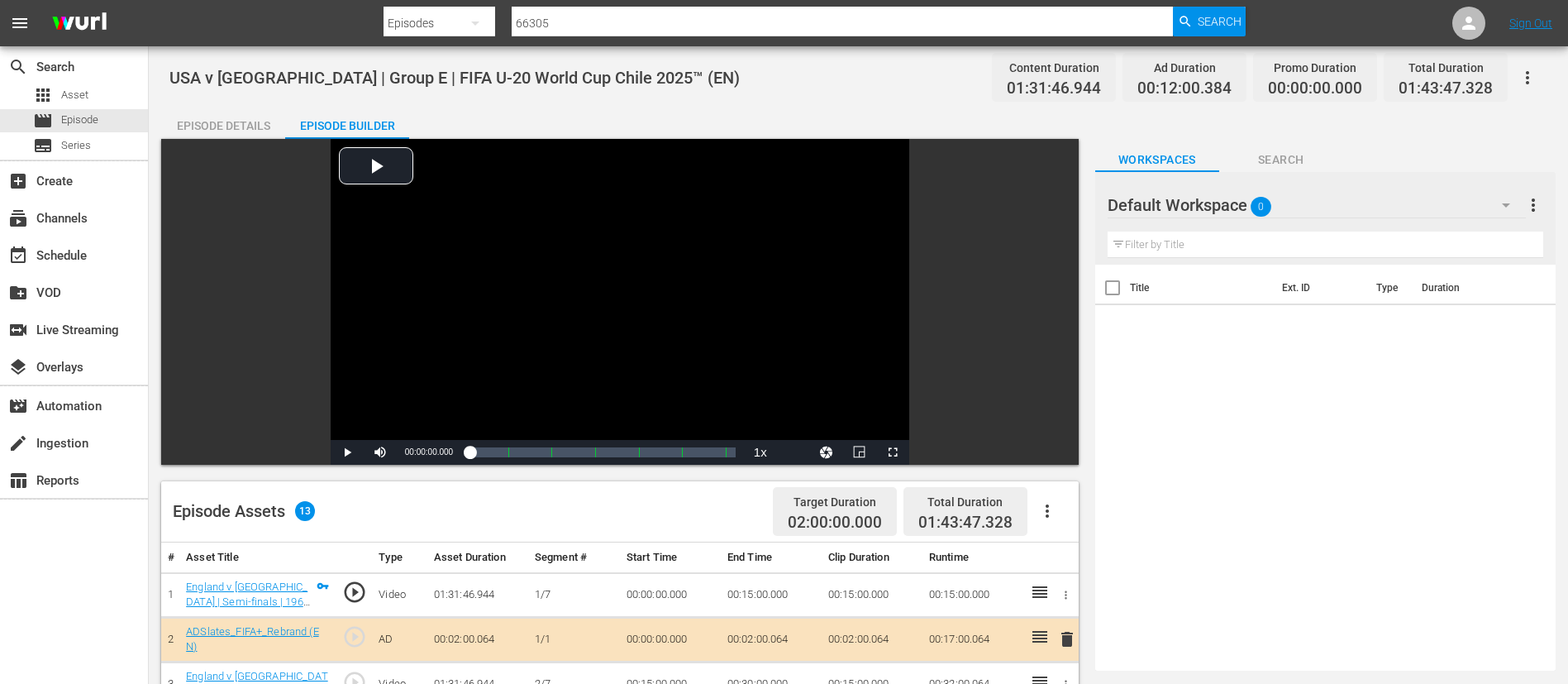
click at [1054, 499] on button "button" at bounding box center [1047, 510] width 40 height 40
click at [1054, 568] on div "Clear Ads" at bounding box center [1097, 557] width 113 height 40
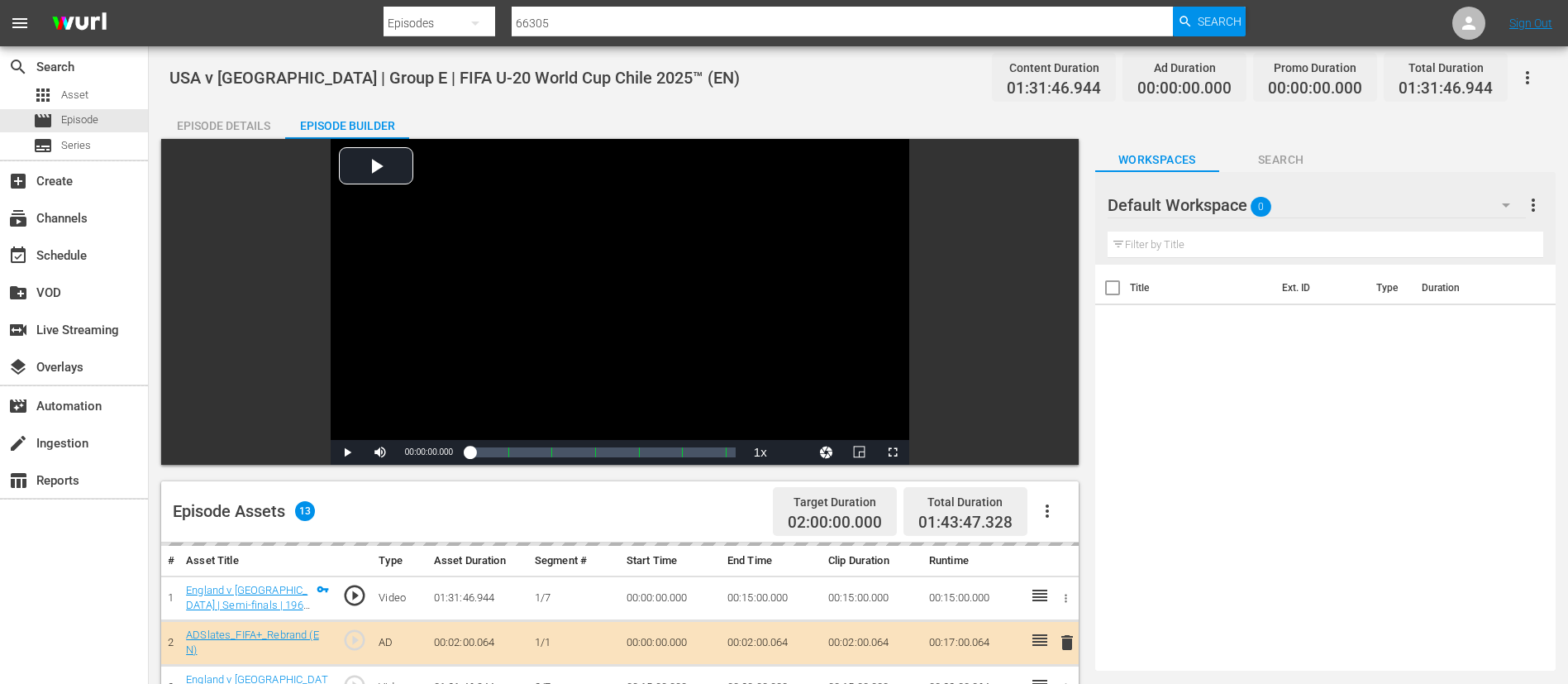
click at [1048, 516] on icon "button" at bounding box center [1048, 511] width 3 height 14
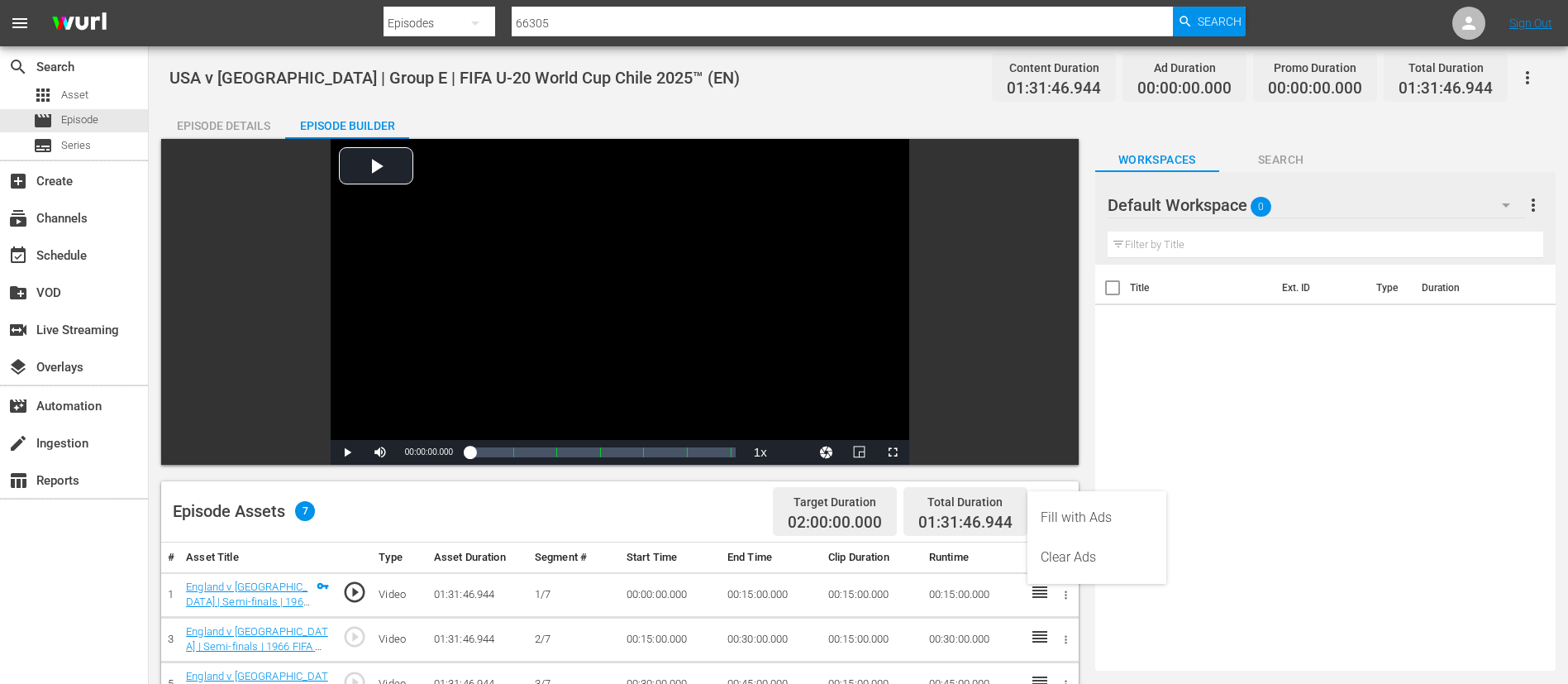
click at [1048, 516] on div "Fill with Ads" at bounding box center [1097, 517] width 113 height 40
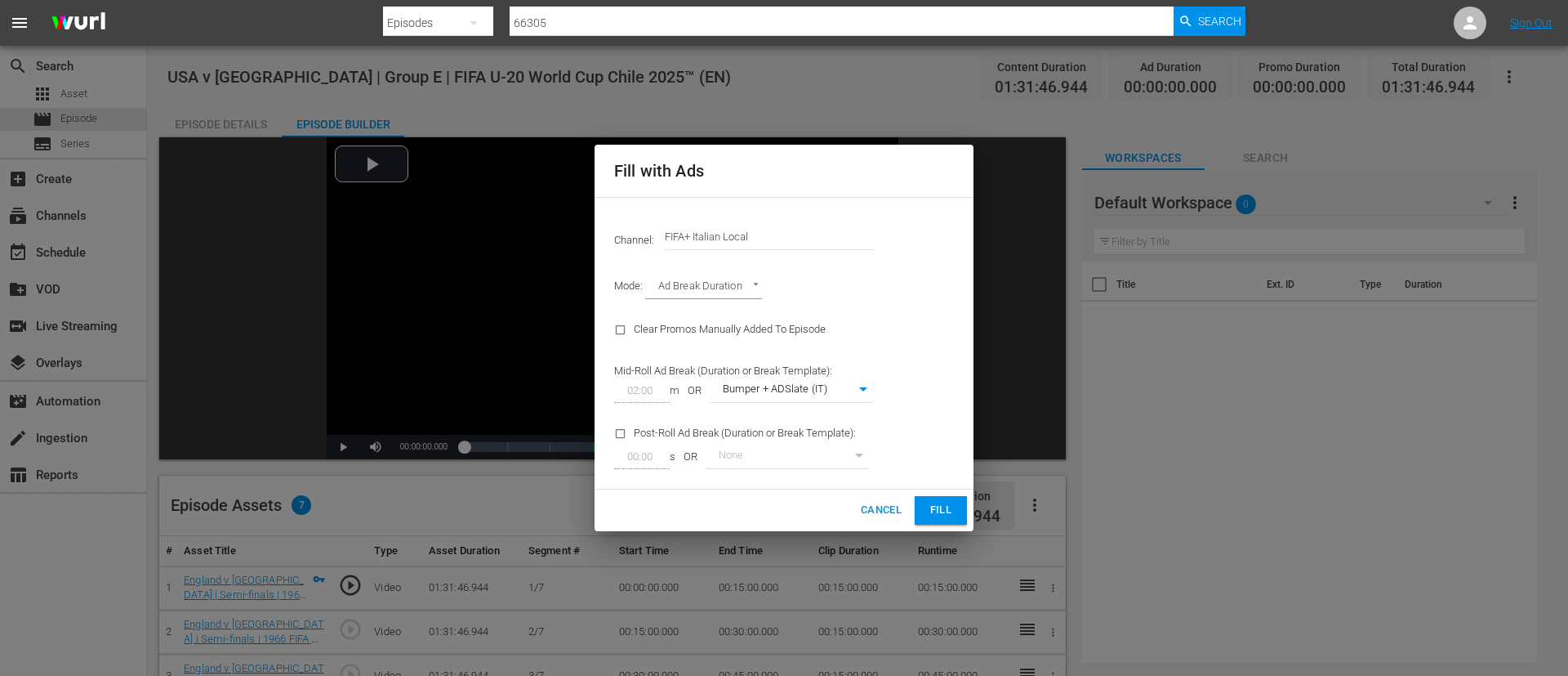
click at [795, 230] on input "FIFA+ Italian Local" at bounding box center [769, 237] width 209 height 39
click at [769, 248] on hr at bounding box center [769, 249] width 0 height 2
click at [753, 247] on input "g" at bounding box center [769, 237] width 209 height 39
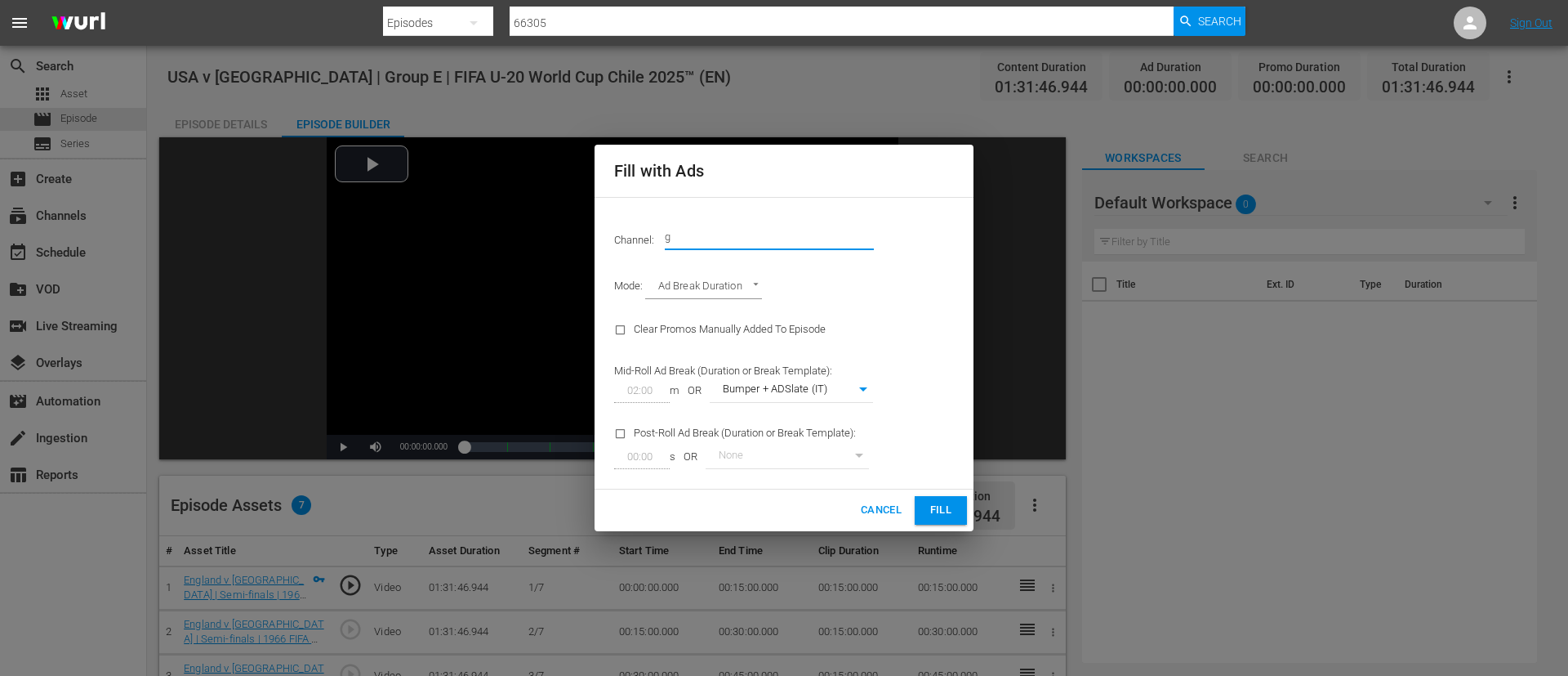
click at [753, 247] on input "g" at bounding box center [769, 237] width 209 height 39
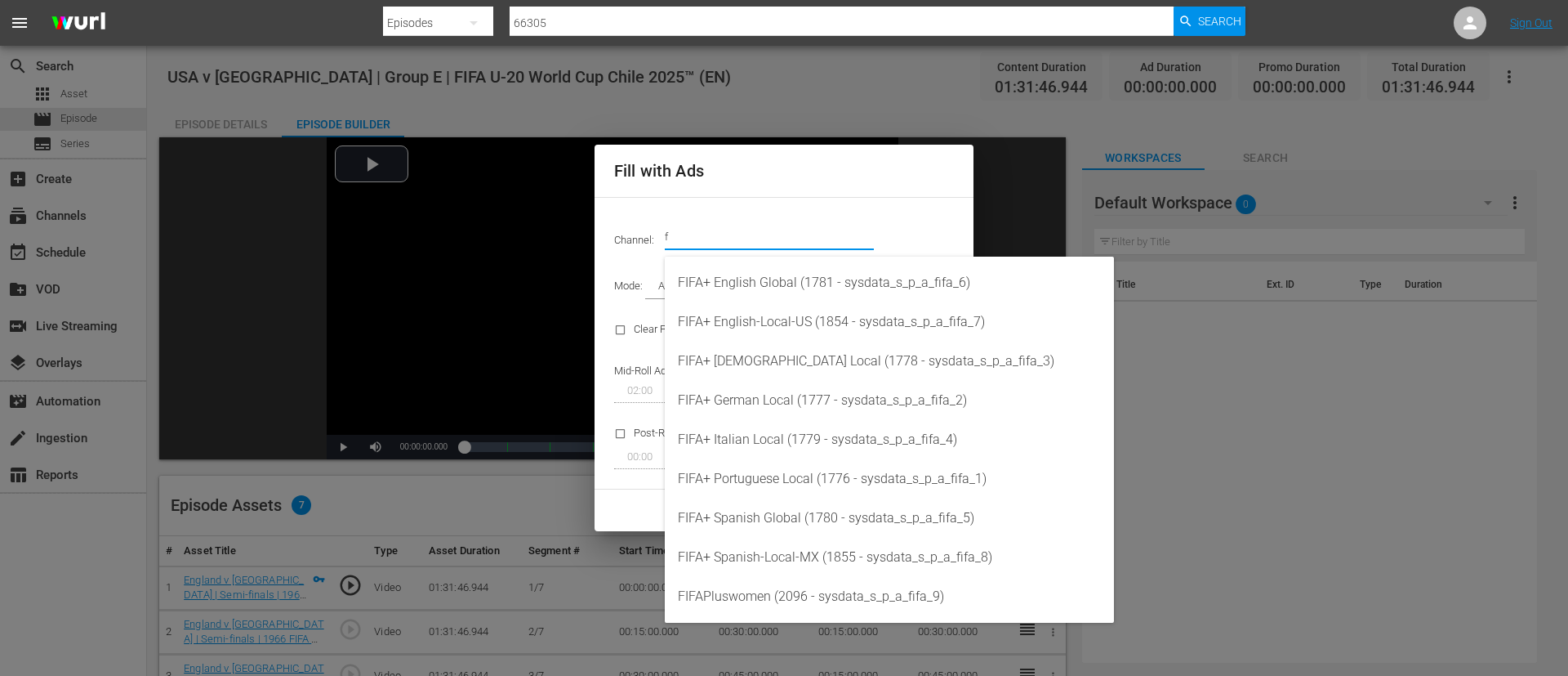
click at [756, 287] on div "FIFA+ English Global (1781 - sysdata_s_p_a_fifa_6)" at bounding box center [890, 283] width 423 height 39
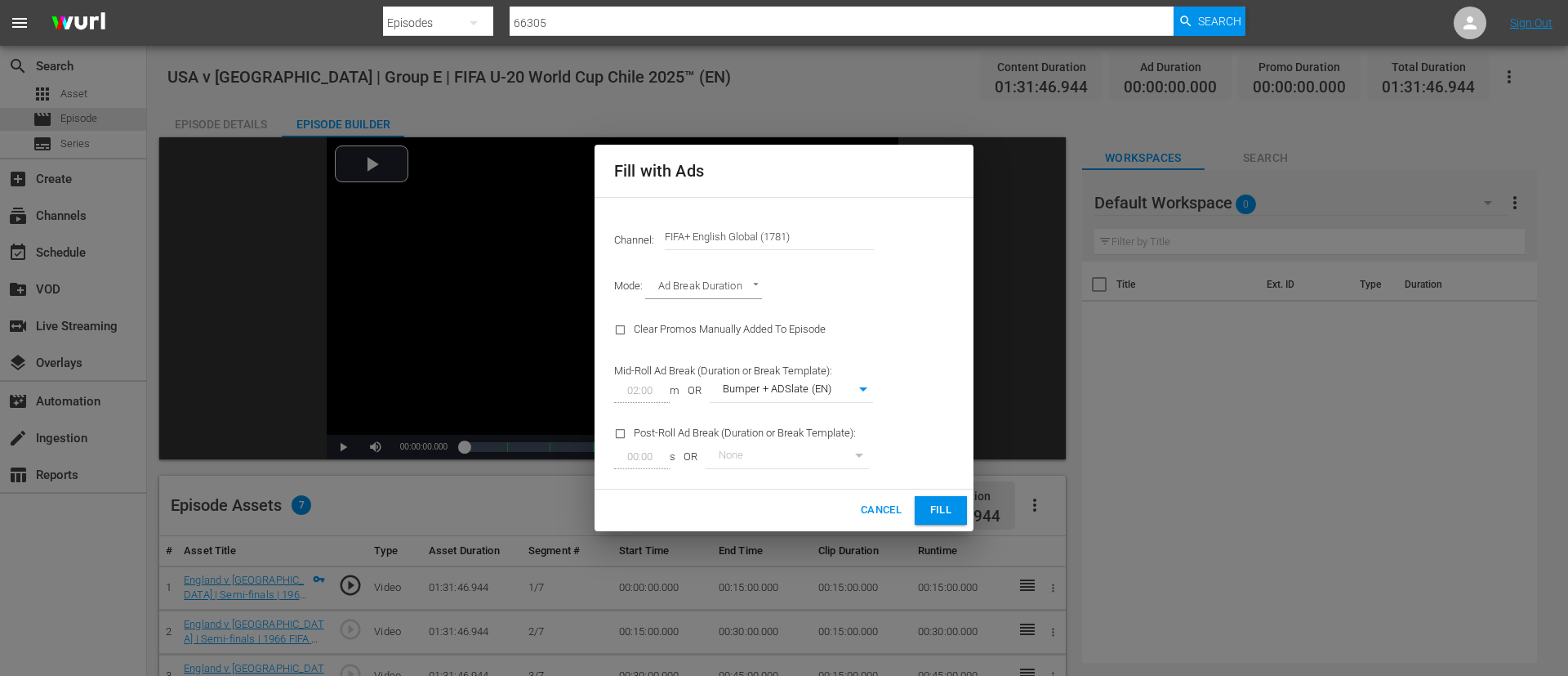
click at [958, 513] on button "Fill" at bounding box center [941, 510] width 53 height 28
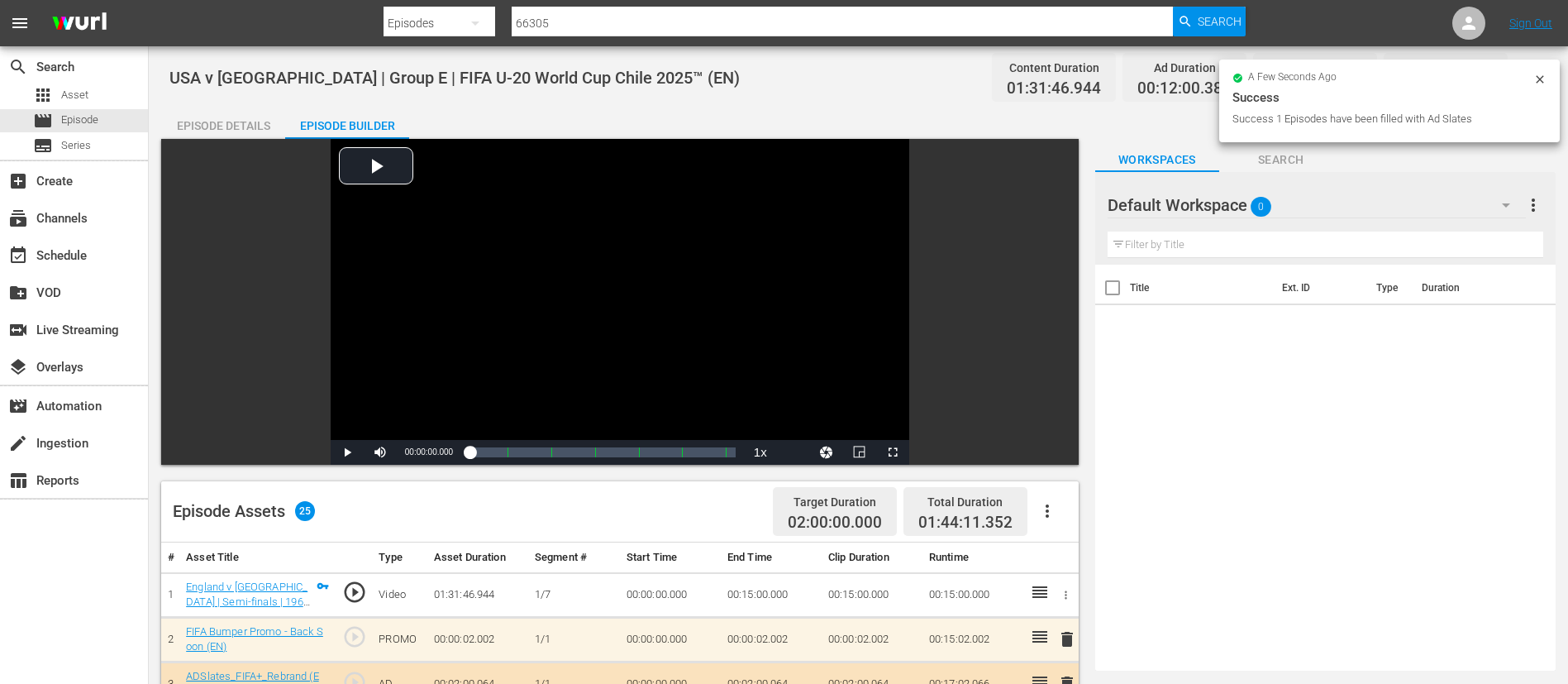
click at [205, 107] on div "Episode Details" at bounding box center [223, 125] width 124 height 40
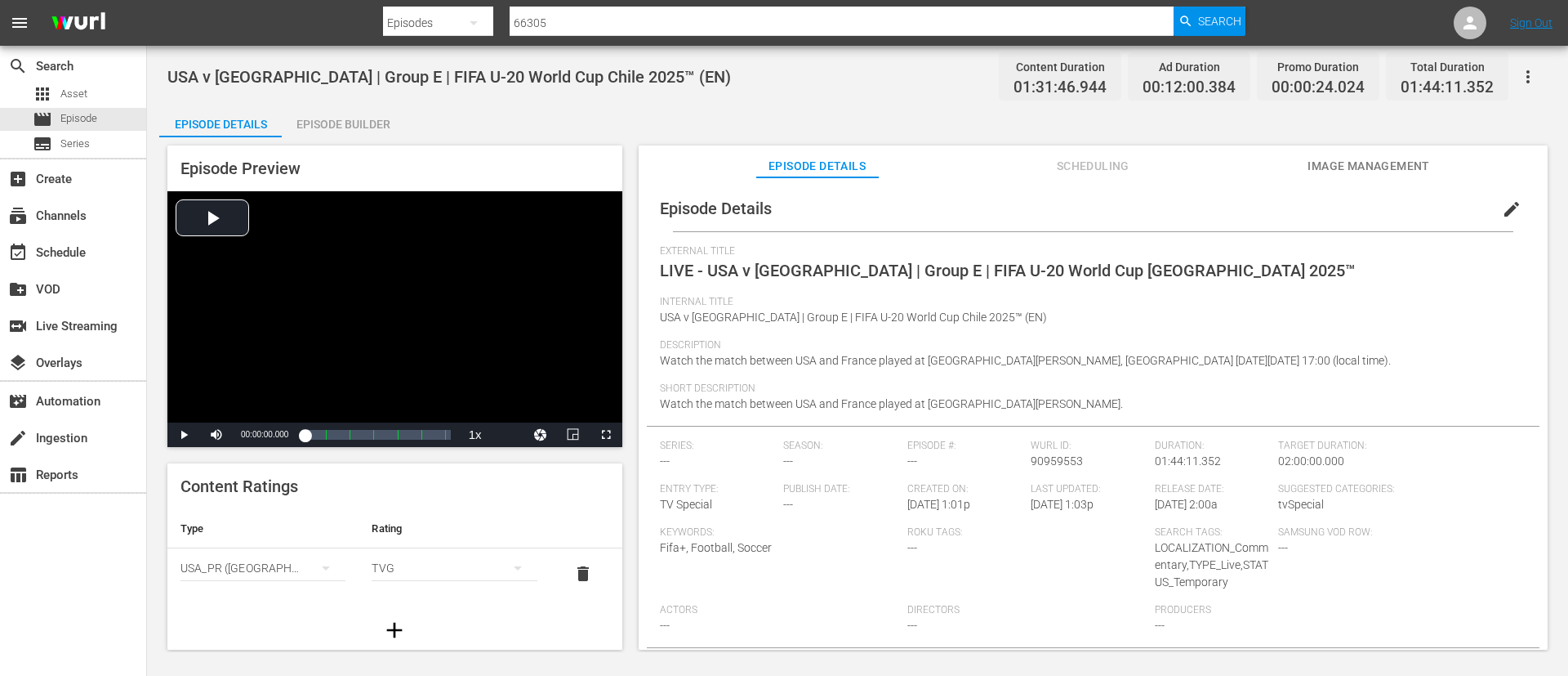
click at [1525, 72] on icon "button" at bounding box center [1528, 76] width 19 height 19
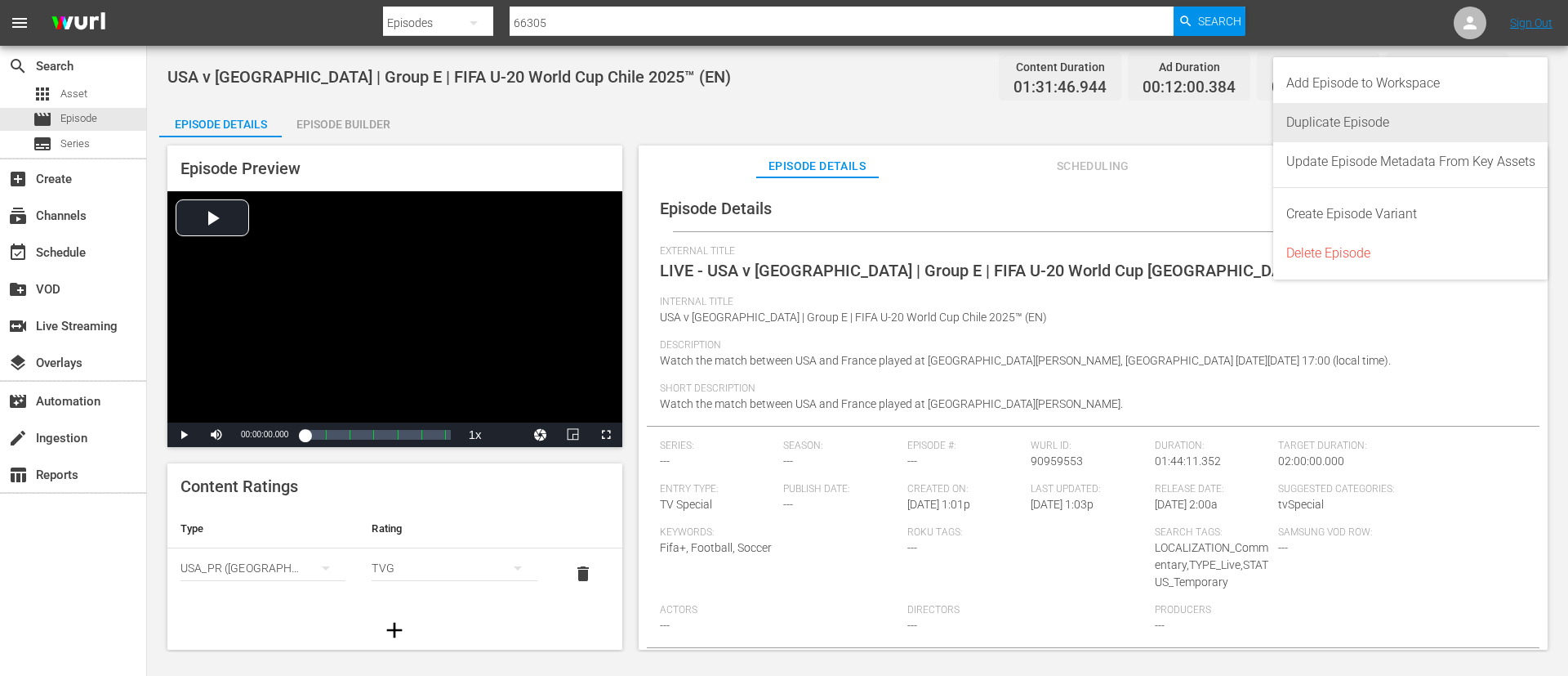
click at [1406, 119] on div "Duplicate Episode" at bounding box center [1411, 122] width 249 height 39
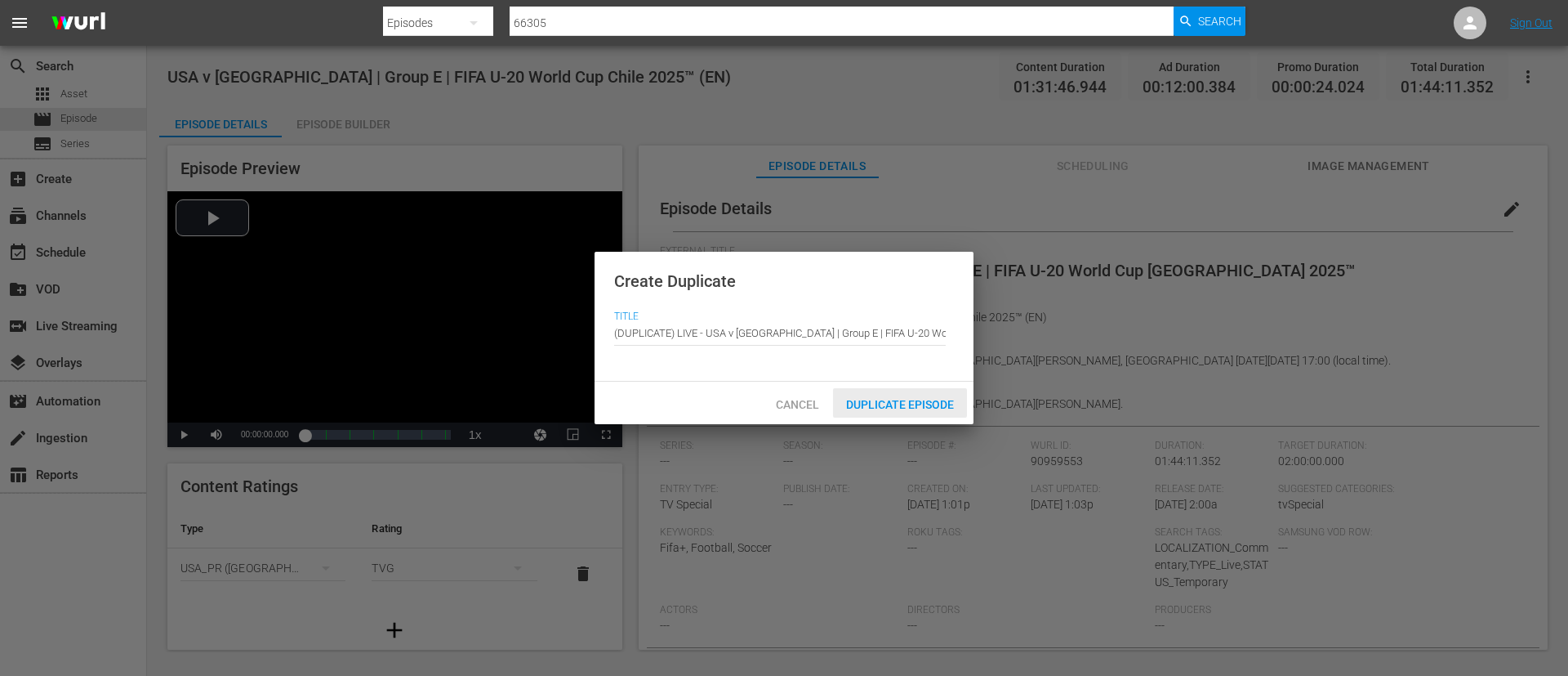
click at [922, 405] on span "Duplicate Episode" at bounding box center [900, 405] width 134 height 13
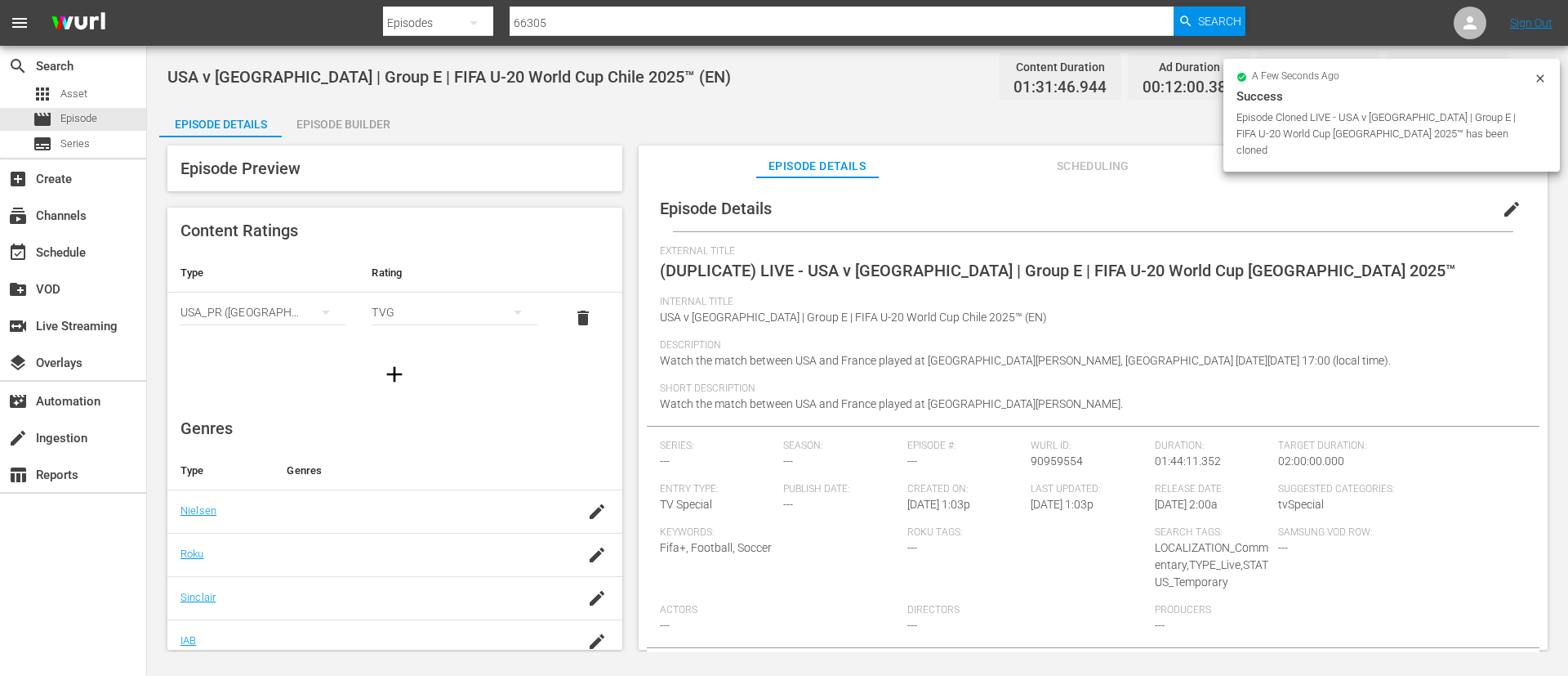
click at [1502, 210] on span "edit" at bounding box center [1511, 208] width 19 height 19
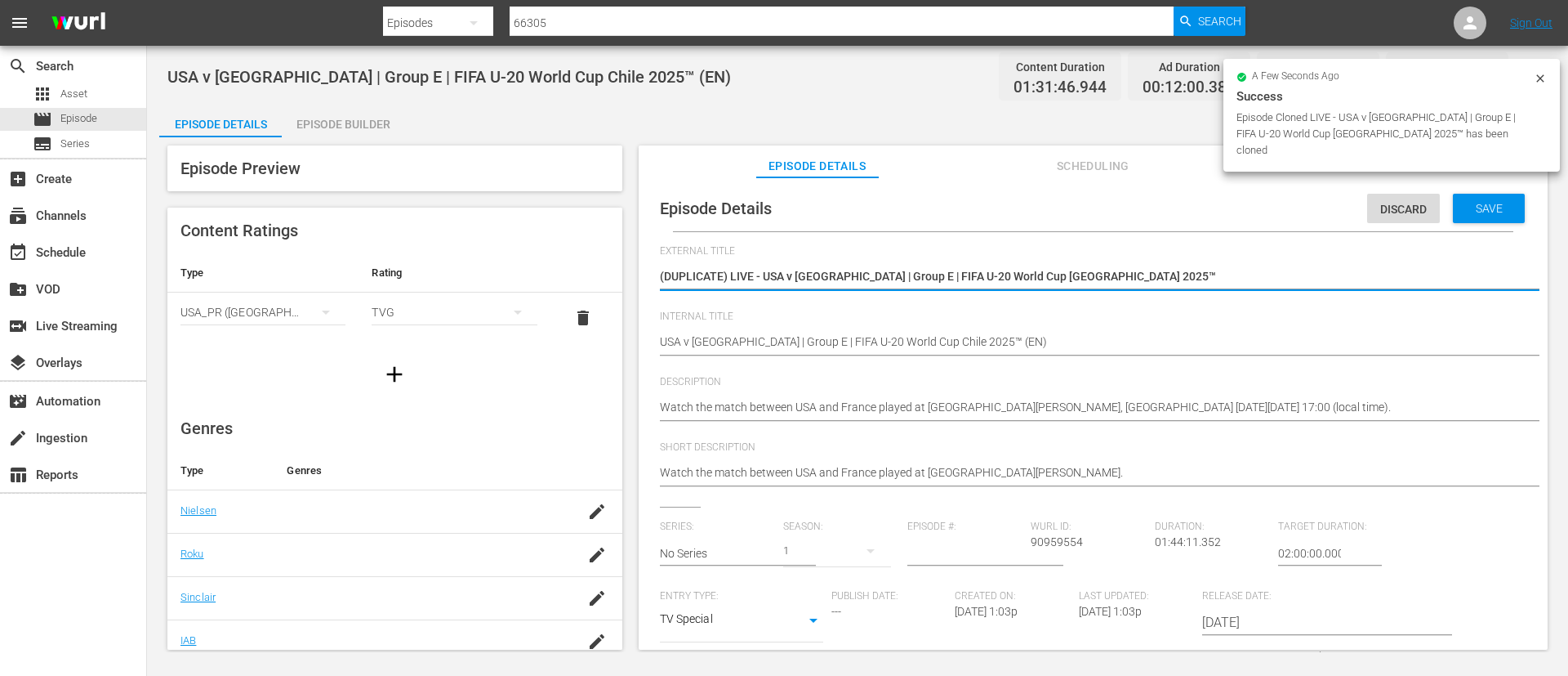
click at [1318, 270] on textarea "(DUPLICATE) LIVE - USA v [GEOGRAPHIC_DATA] | Group E | FIFA U-20 World Cup [GEO…" at bounding box center [1089, 277] width 859 height 19
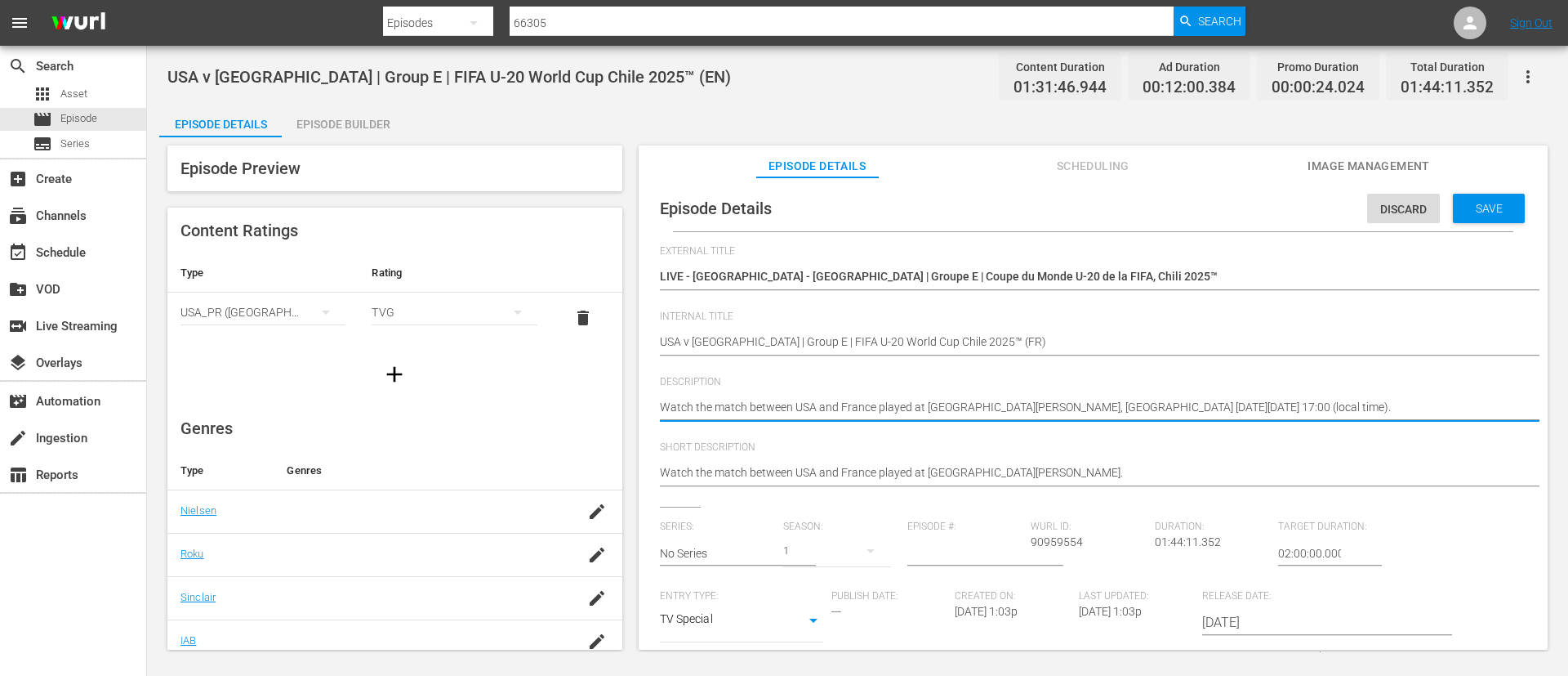
paste textarea "Regardez le match entre [GEOGRAPHIC_DATA] et France au [GEOGRAPHIC_DATA][PERSON…"
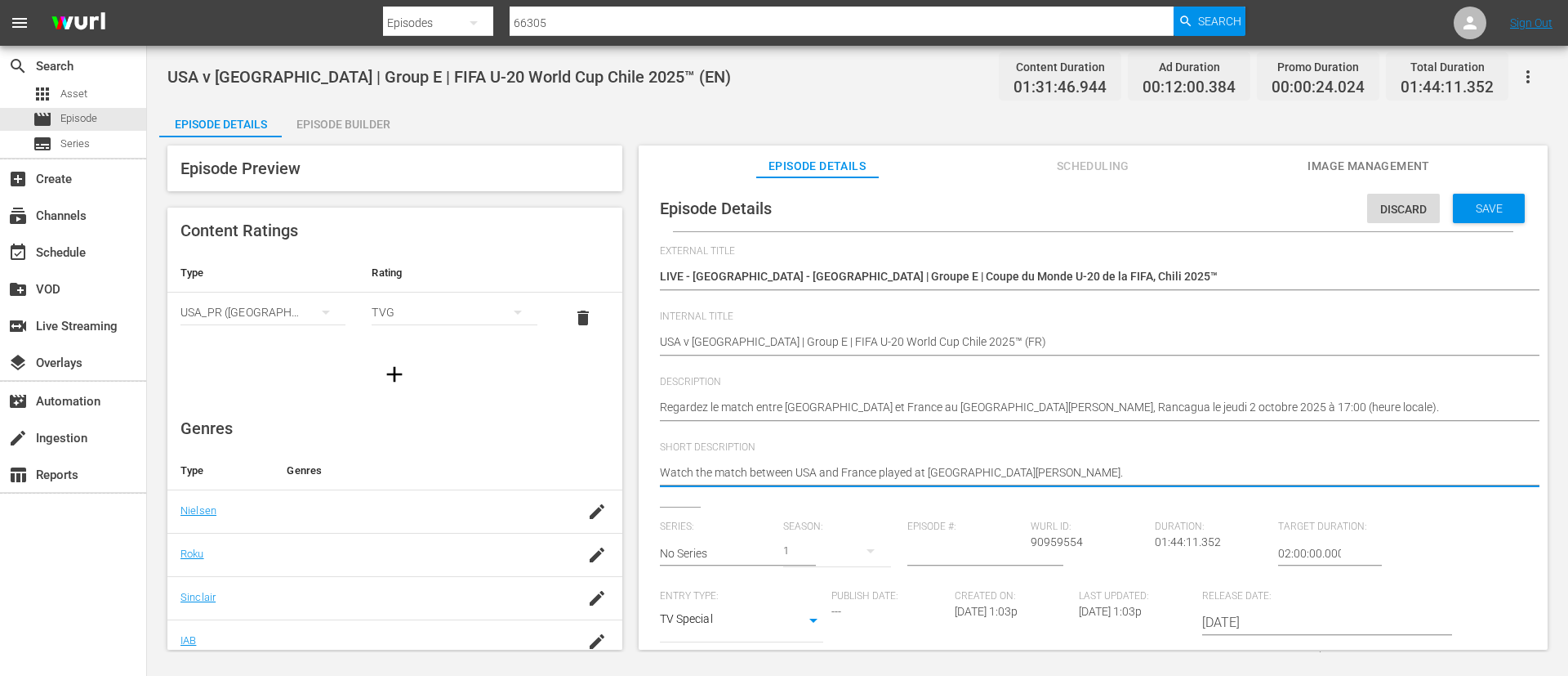
paste textarea "Regardez le match entre [GEOGRAPHIC_DATA] et France au [GEOGRAPHIC_DATA][PERSON…"
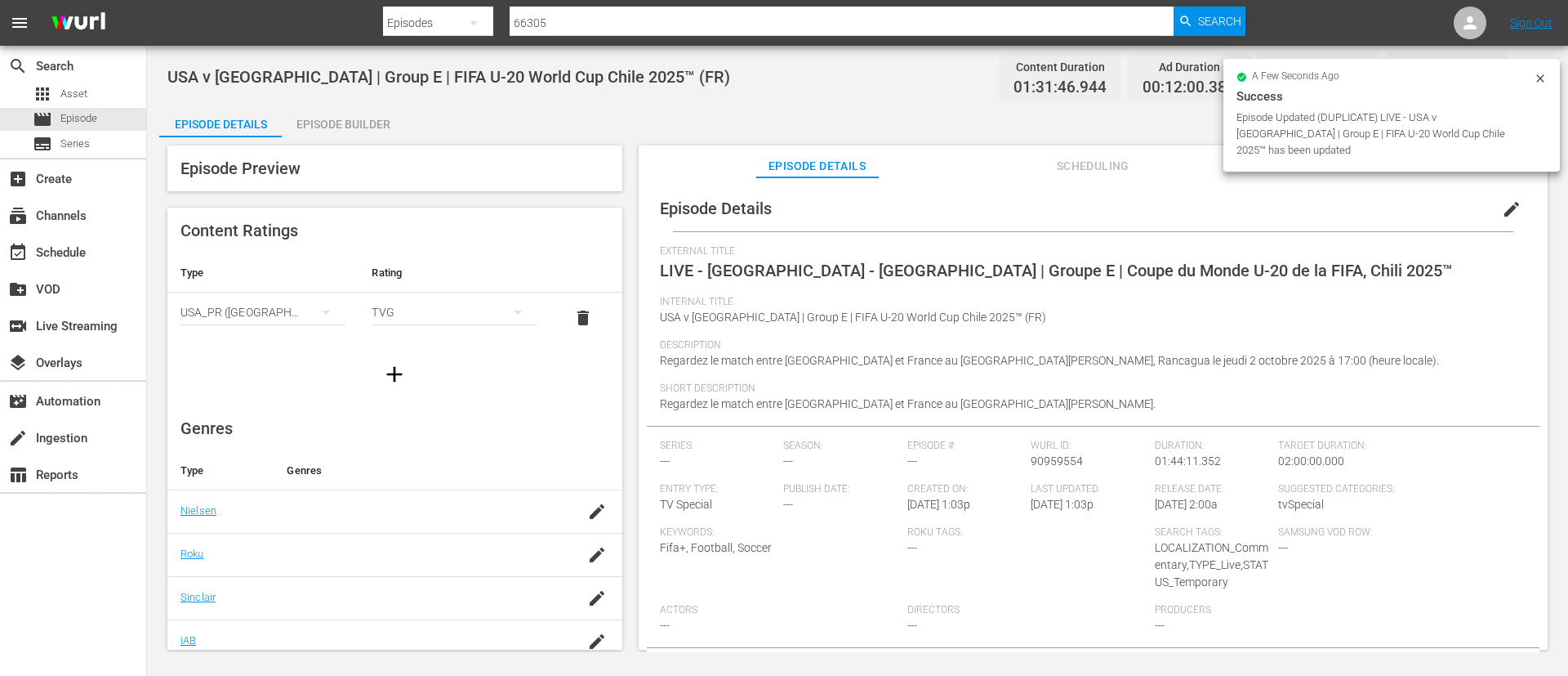
click at [344, 115] on div "Episode Builder" at bounding box center [343, 124] width 123 height 39
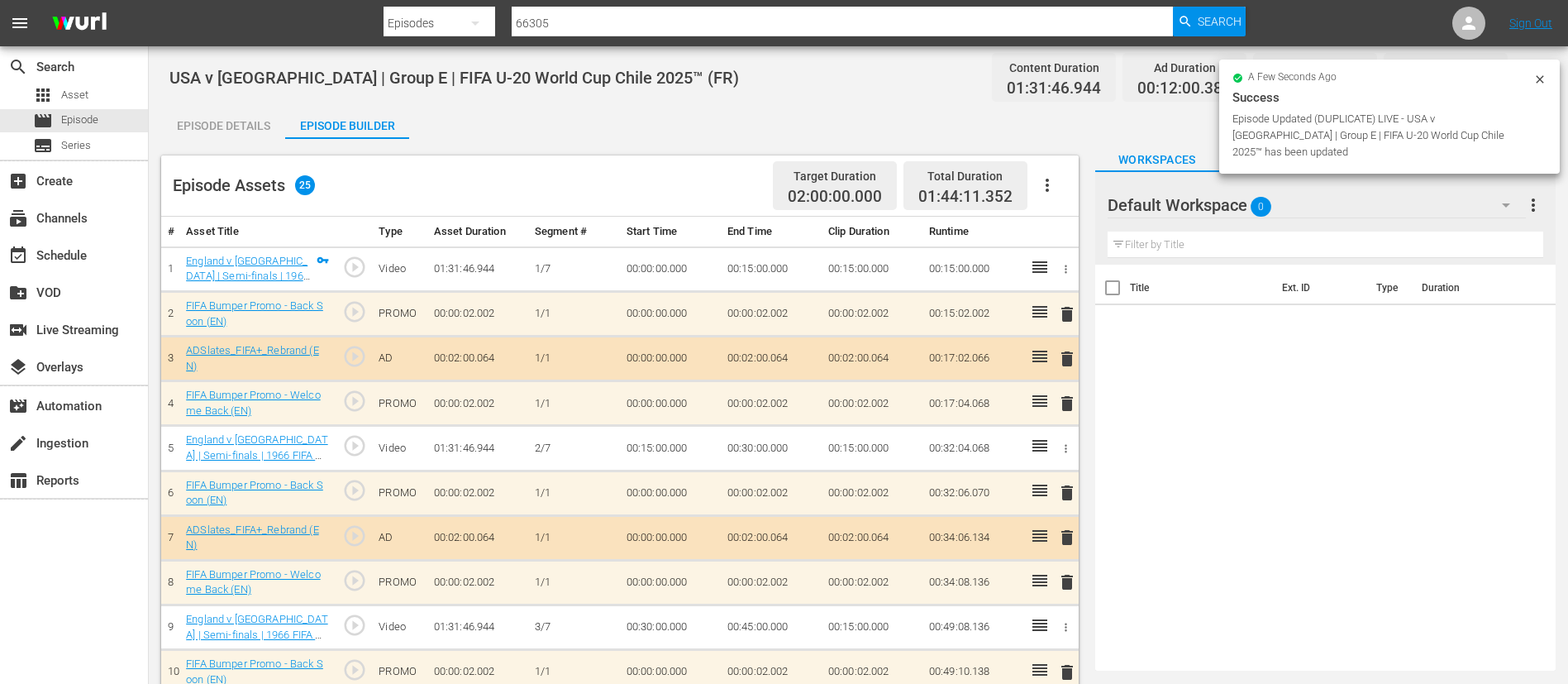
click at [1039, 180] on icon "button" at bounding box center [1047, 185] width 19 height 19
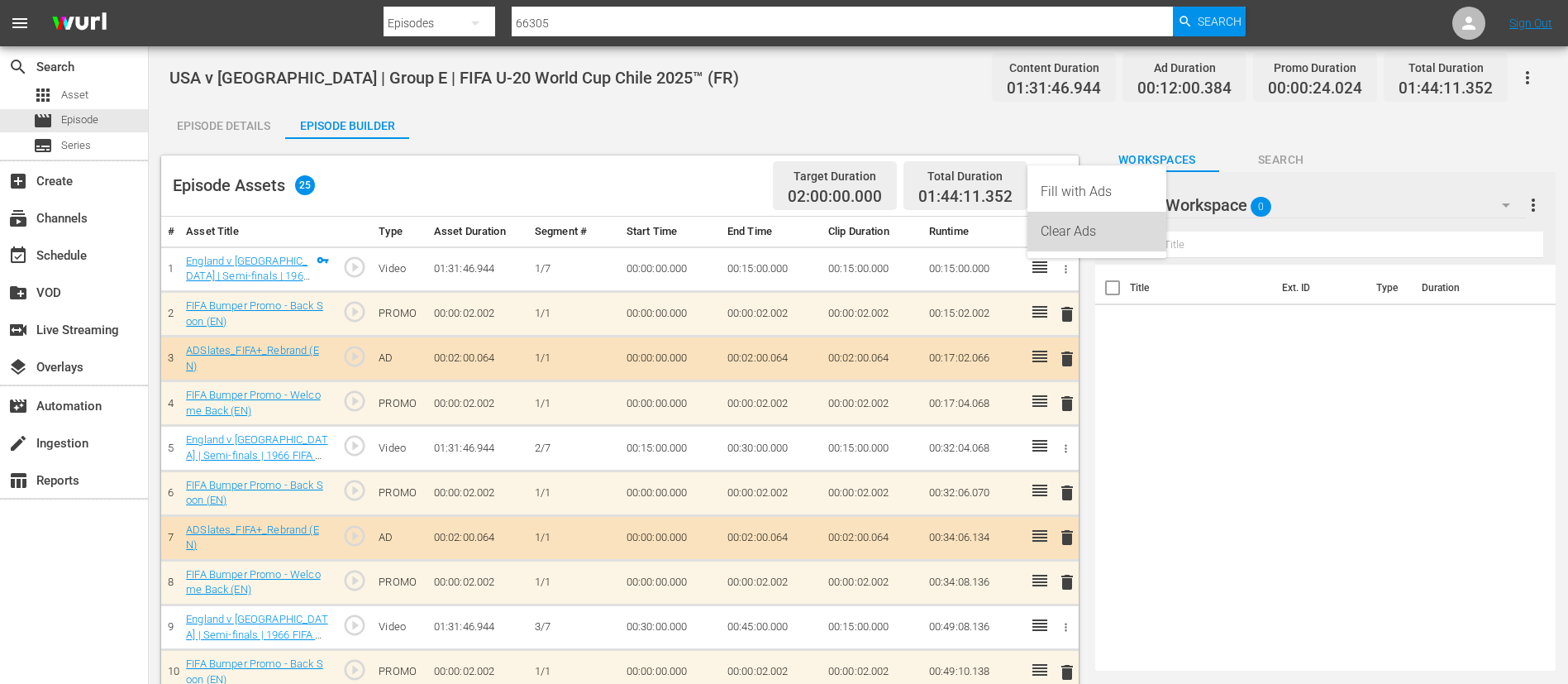
click at [1061, 241] on div "Clear Ads" at bounding box center [1097, 231] width 113 height 40
click at [1059, 191] on button "button" at bounding box center [1047, 185] width 40 height 40
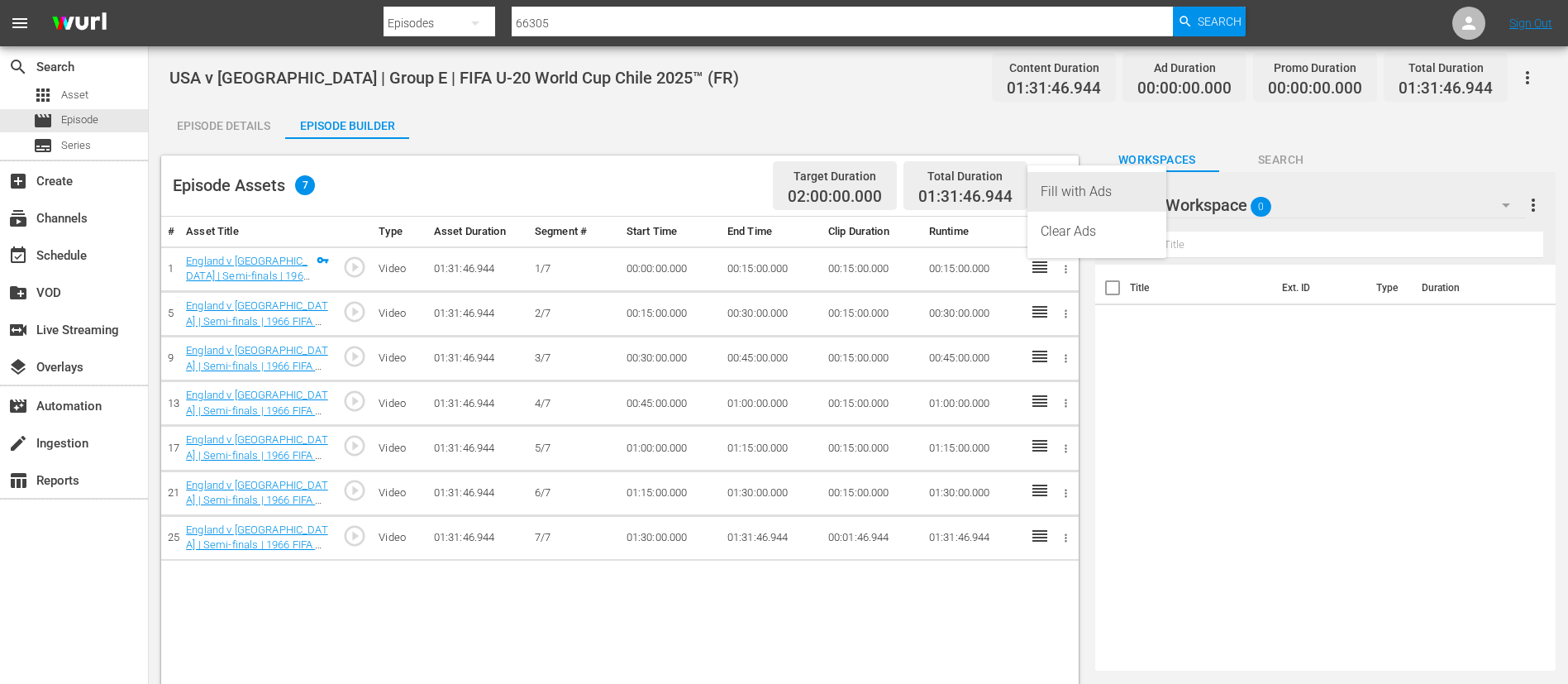
click at [1059, 191] on div "Fill with Ads" at bounding box center [1097, 191] width 113 height 40
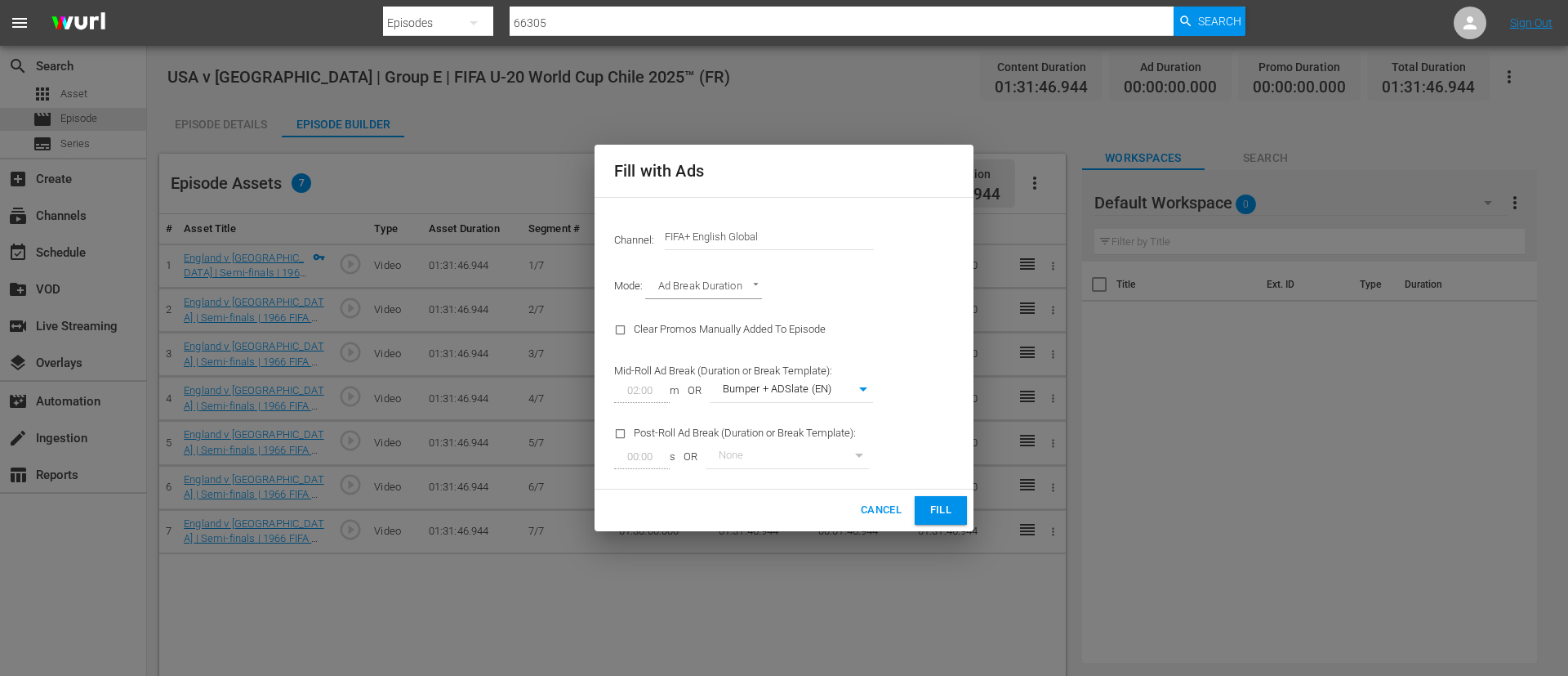
click at [876, 220] on div "Channel: Channel Title FIFA+ English Global" at bounding box center [784, 237] width 360 height 59
click at [752, 254] on input "FIFA+ English Global" at bounding box center [769, 237] width 209 height 39
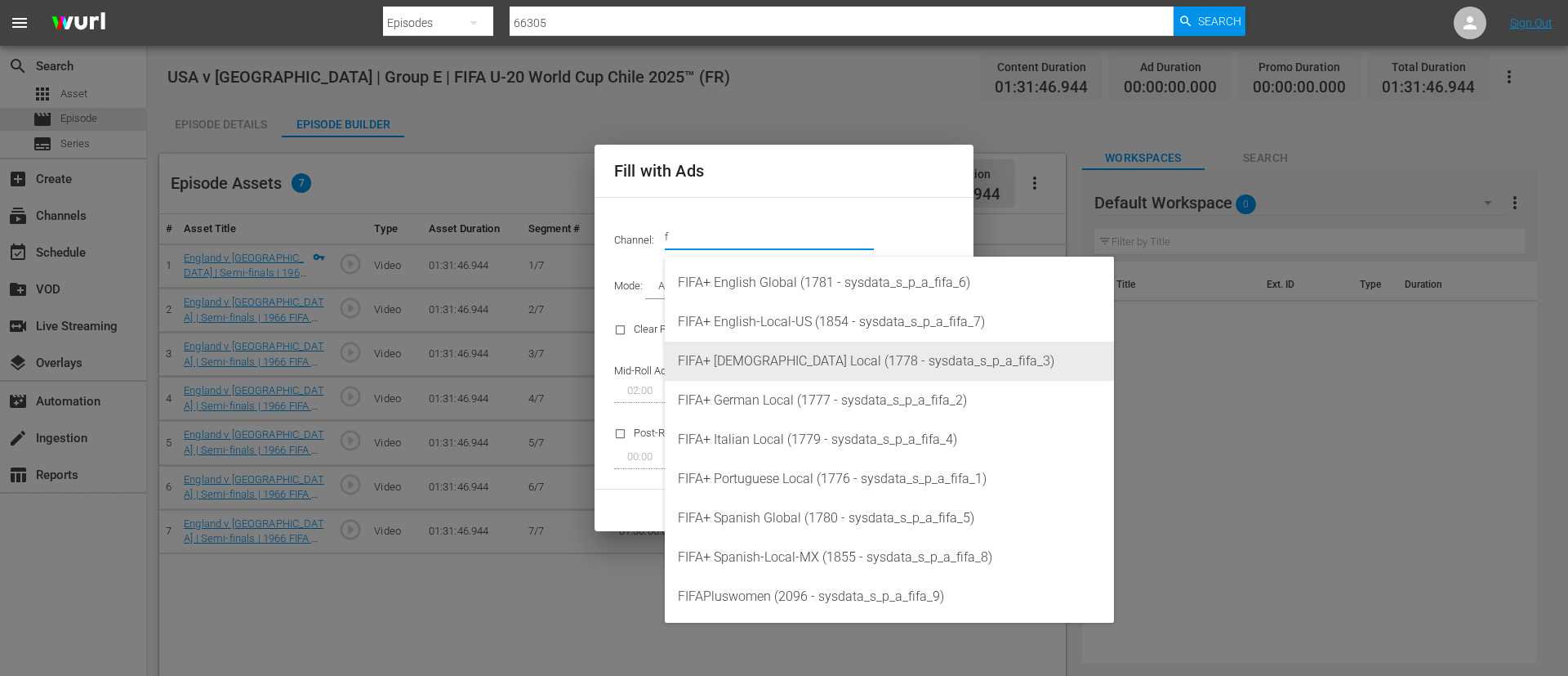
click at [764, 355] on div "FIFA+ [DEMOGRAPHIC_DATA] Local (1778 - sysdata_s_p_a_fifa_3)" at bounding box center [890, 361] width 423 height 39
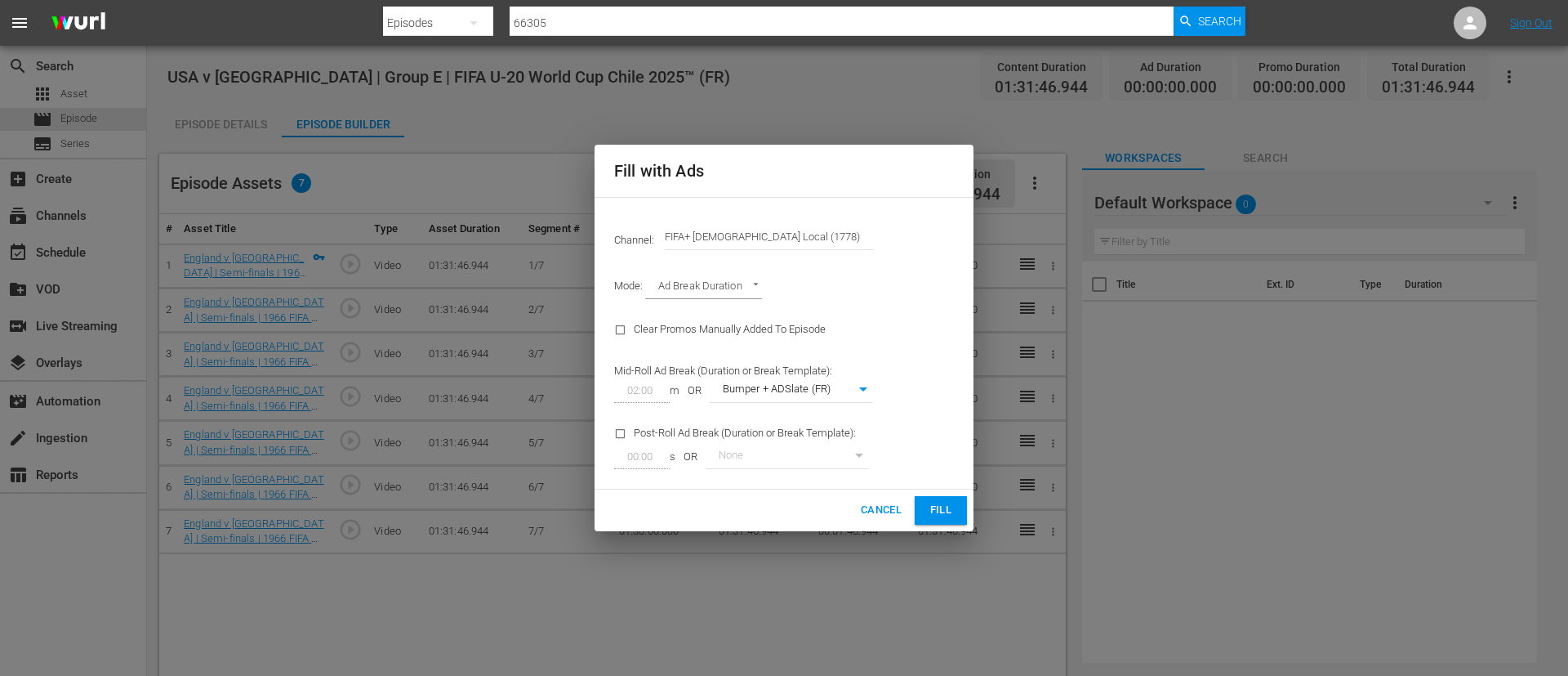
click at [950, 510] on span "Fill" at bounding box center [941, 510] width 26 height 18
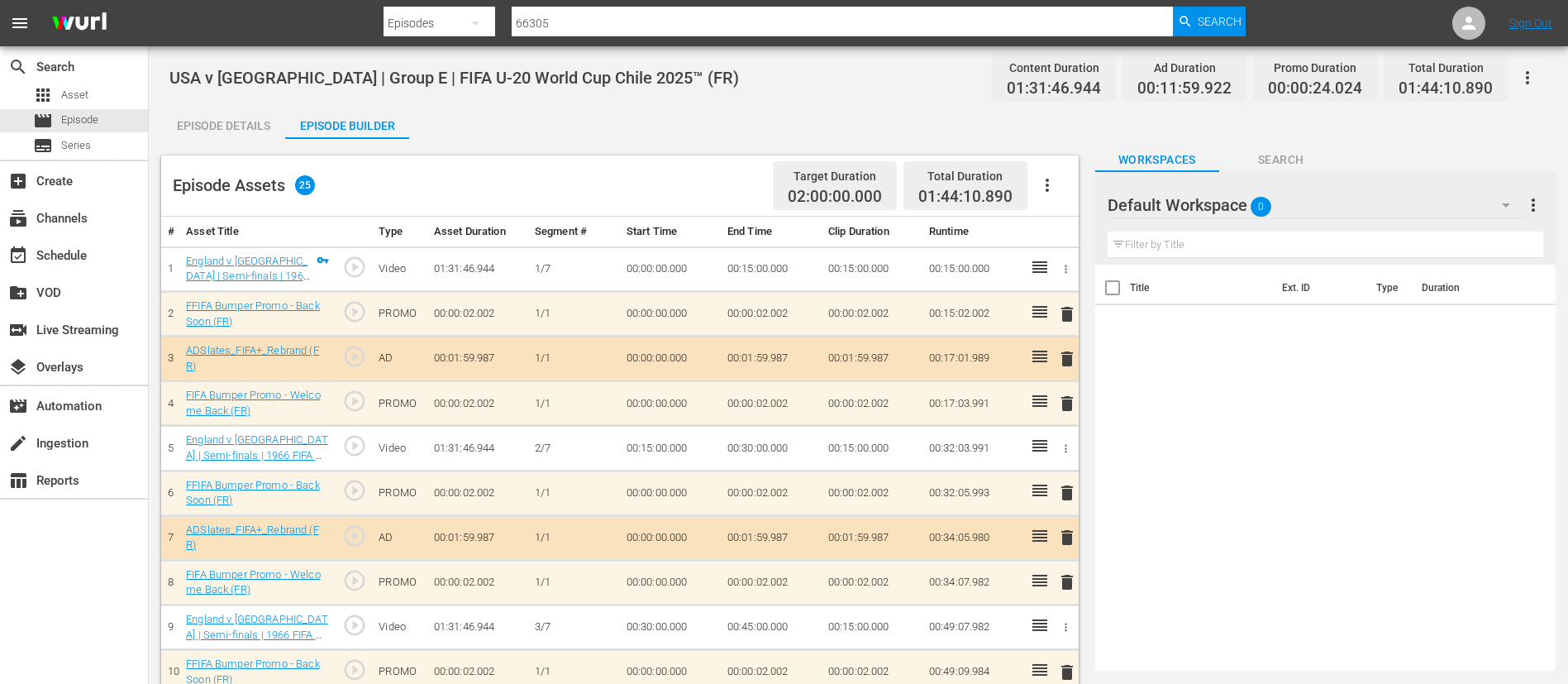
click at [1522, 78] on icon "button" at bounding box center [1527, 77] width 19 height 19
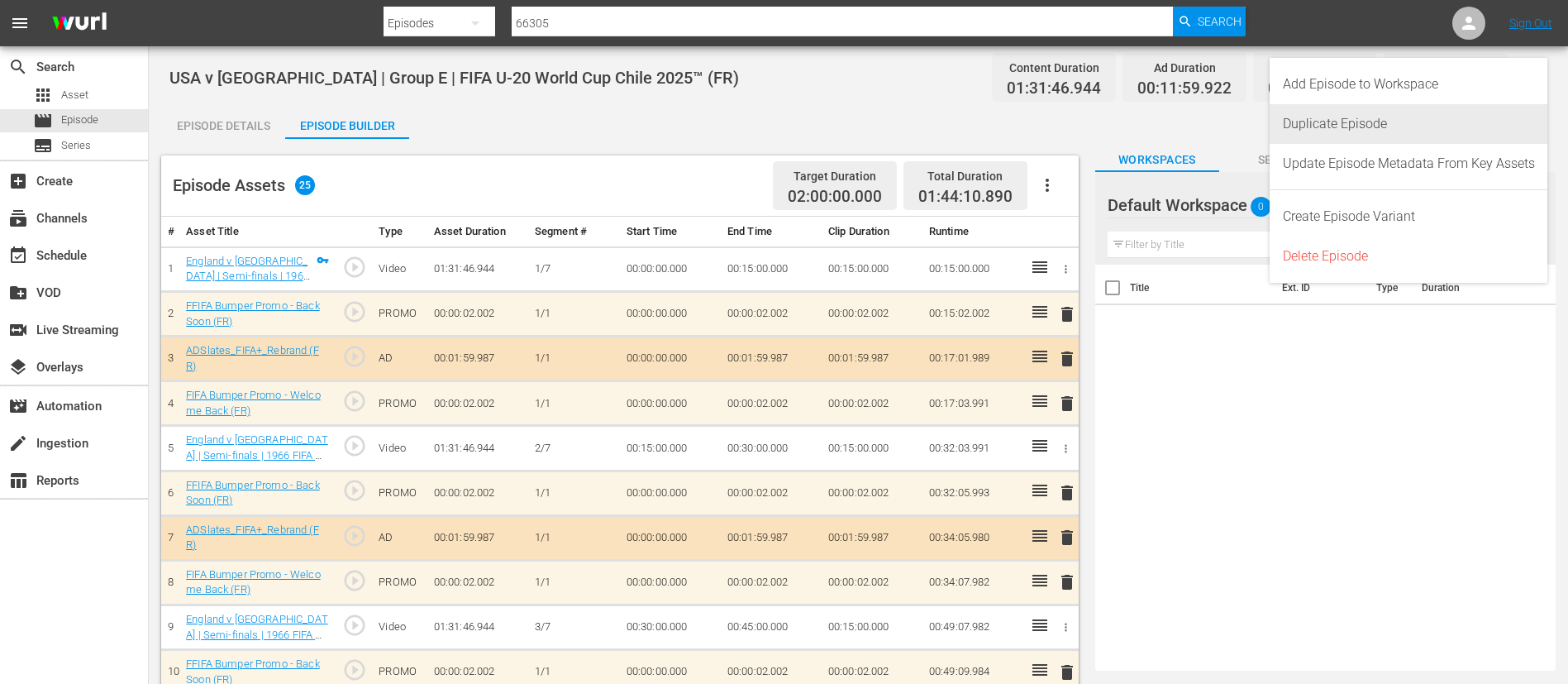
click at [1461, 114] on div "Duplicate Episode" at bounding box center [1409, 124] width 252 height 40
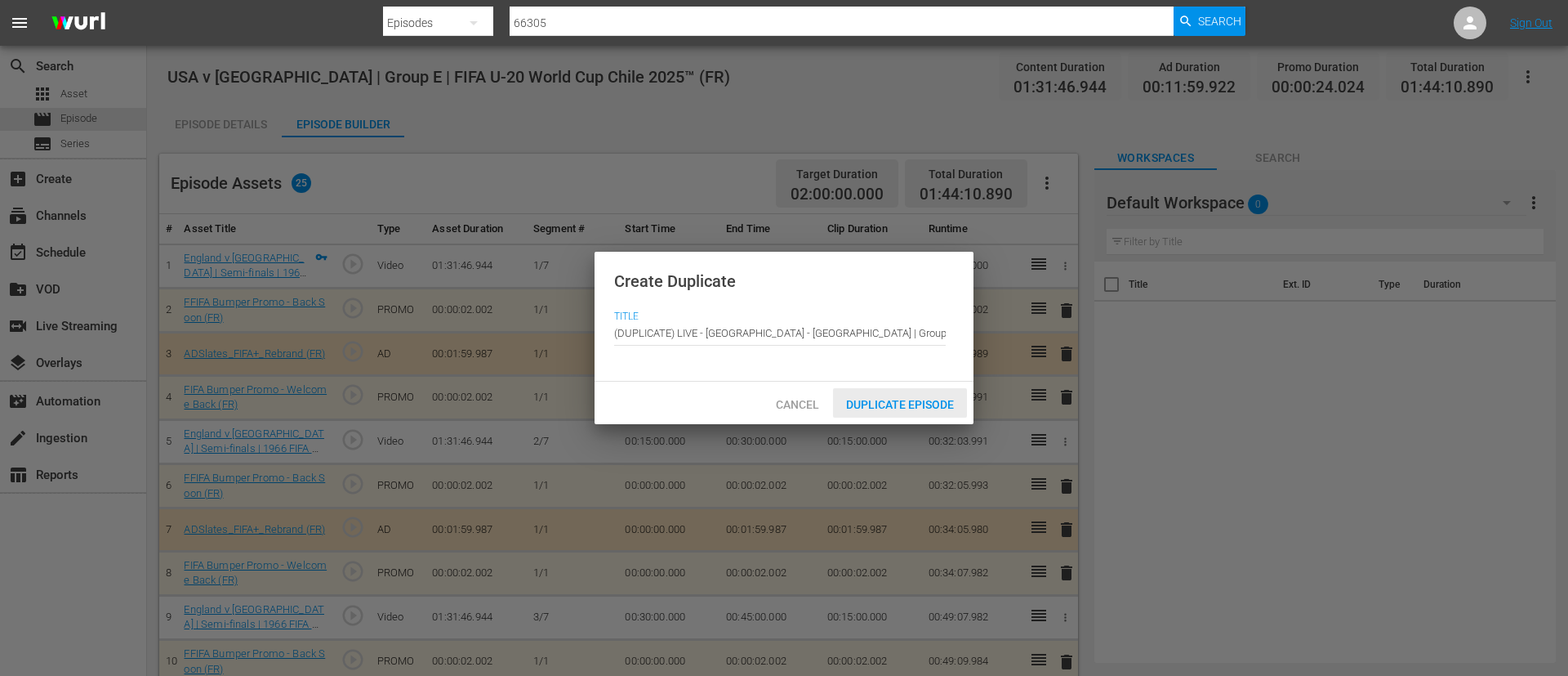
click at [898, 398] on span "Duplicate Episode" at bounding box center [900, 405] width 134 height 13
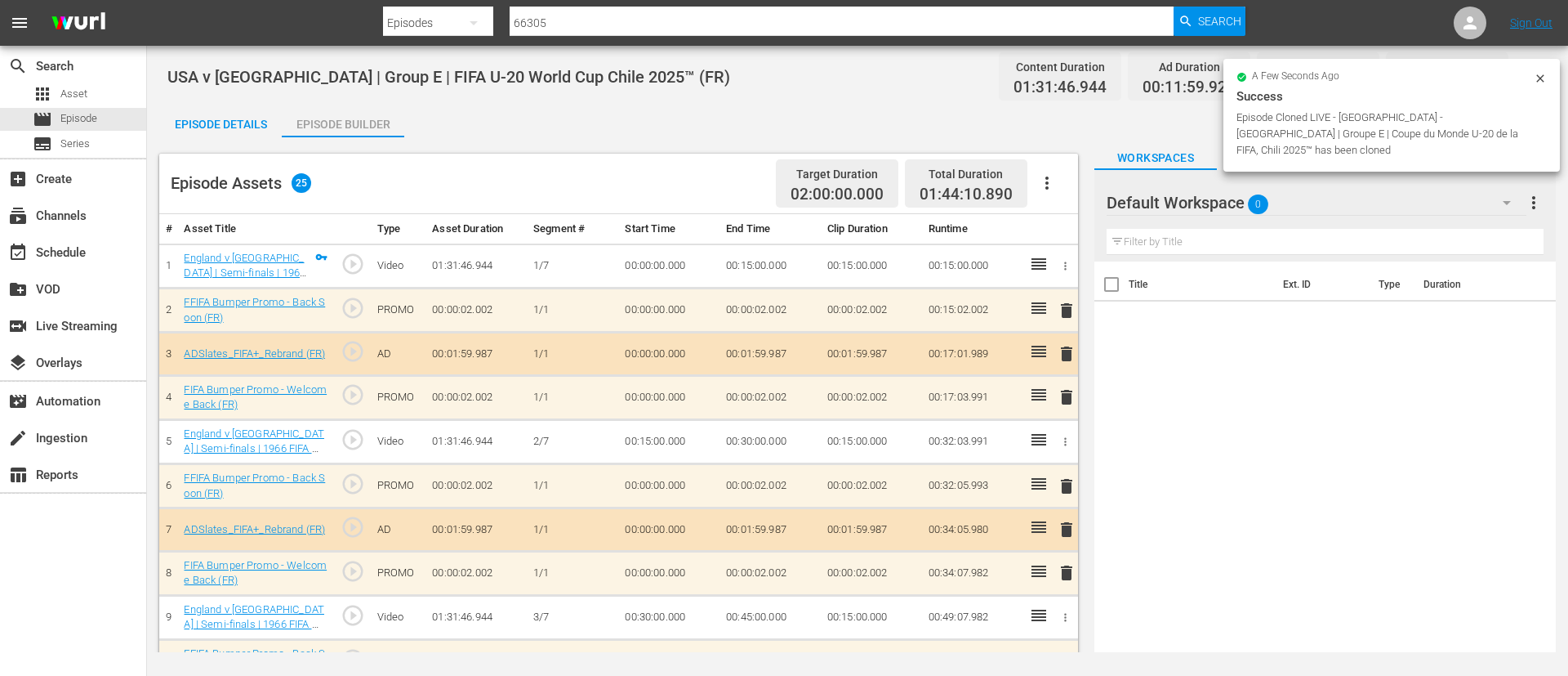
click at [1056, 179] on icon "button" at bounding box center [1047, 182] width 19 height 19
click at [1077, 229] on div "Clear Ads" at bounding box center [1096, 228] width 111 height 39
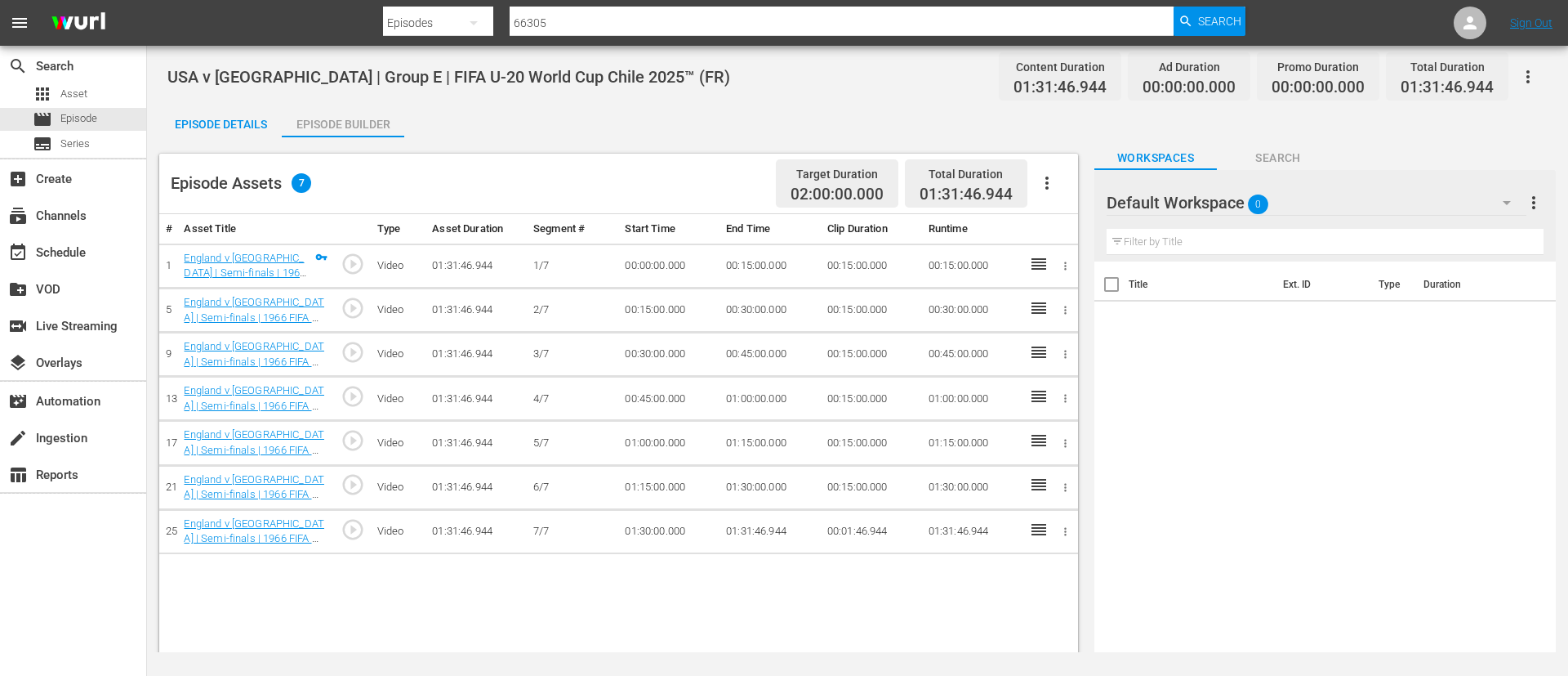
click at [1053, 181] on icon "button" at bounding box center [1047, 182] width 19 height 19
click at [1053, 180] on div "Fill with Ads" at bounding box center [1096, 189] width 111 height 39
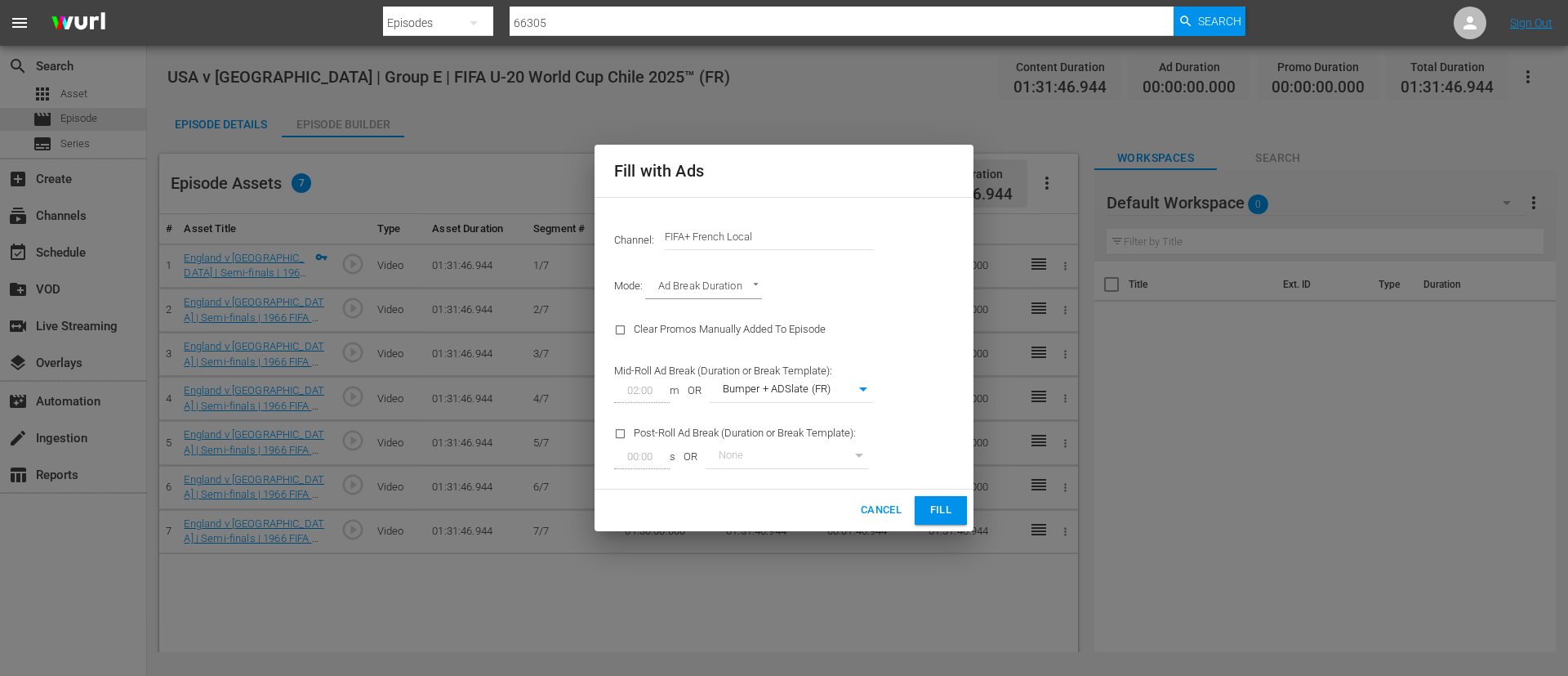
click at [823, 231] on input "FIFA+ French Local" at bounding box center [769, 237] width 209 height 39
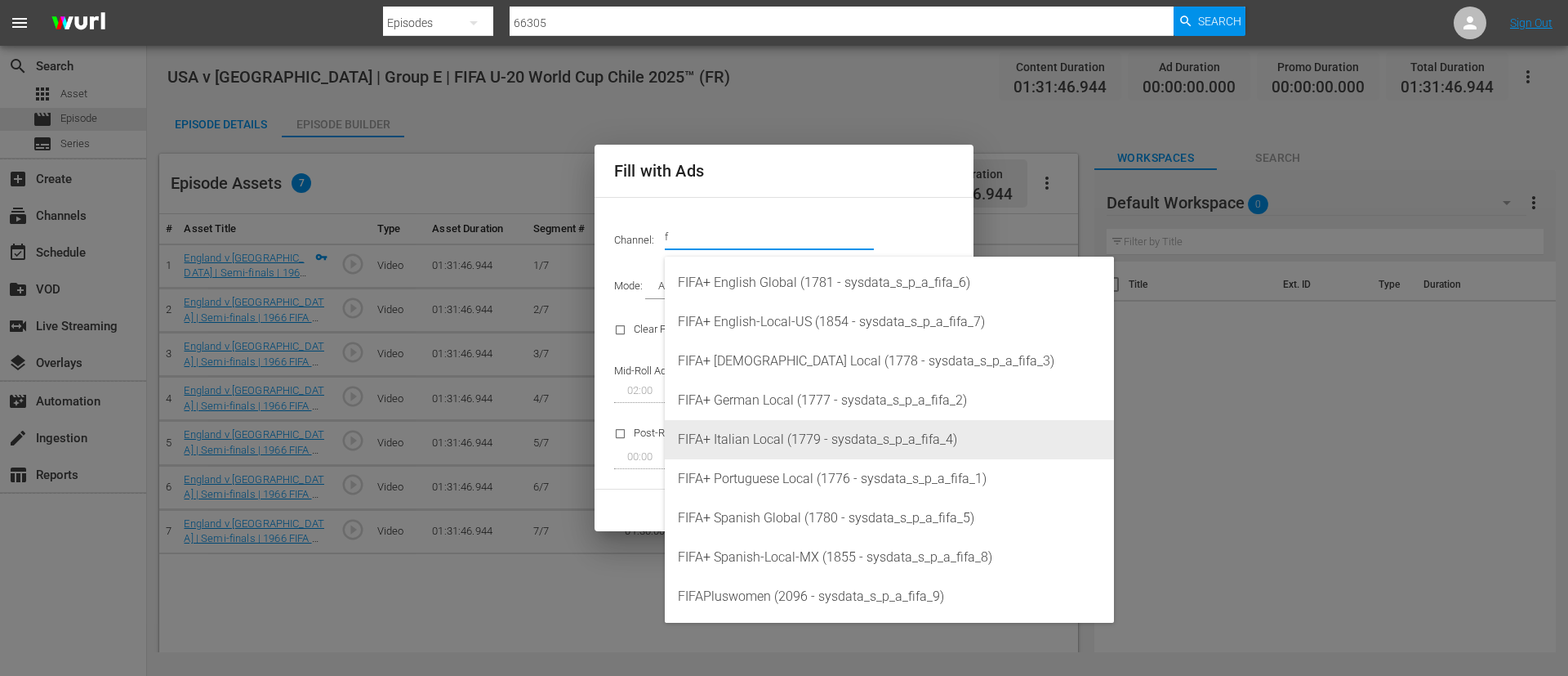
click at [795, 438] on div "FIFA+ Italian Local (1779 - sysdata_s_p_a_fifa_4)" at bounding box center [890, 439] width 423 height 39
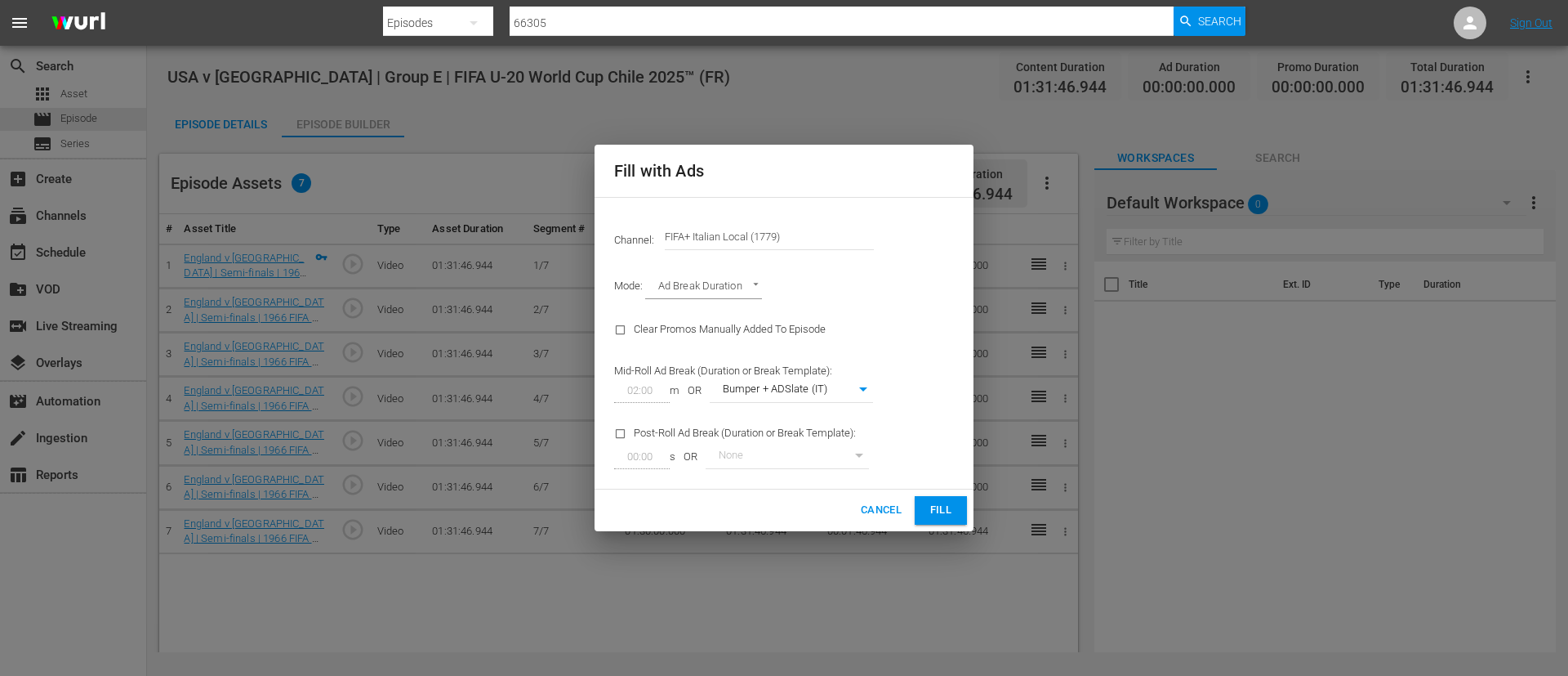
click at [942, 505] on span "Fill" at bounding box center [941, 510] width 26 height 18
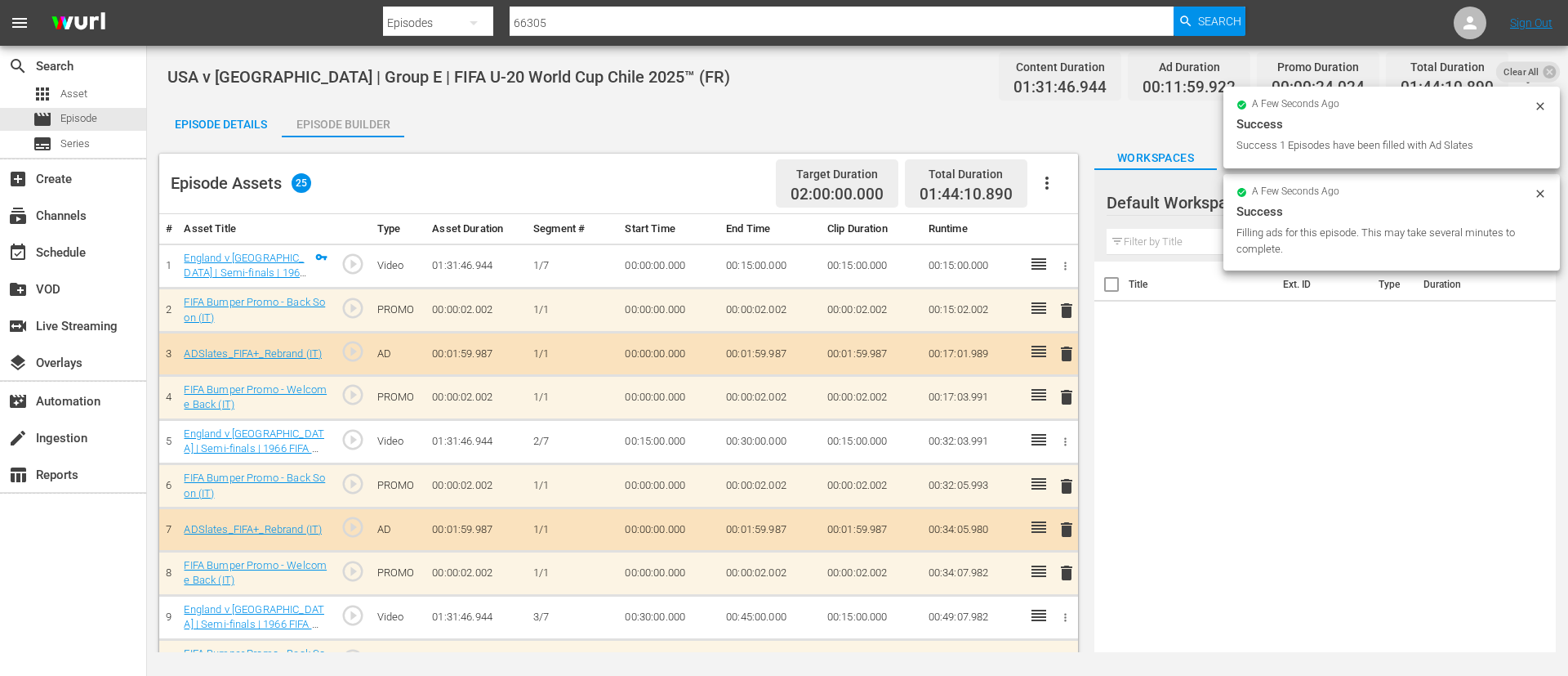
click at [239, 125] on div "Episode Details" at bounding box center [220, 124] width 123 height 39
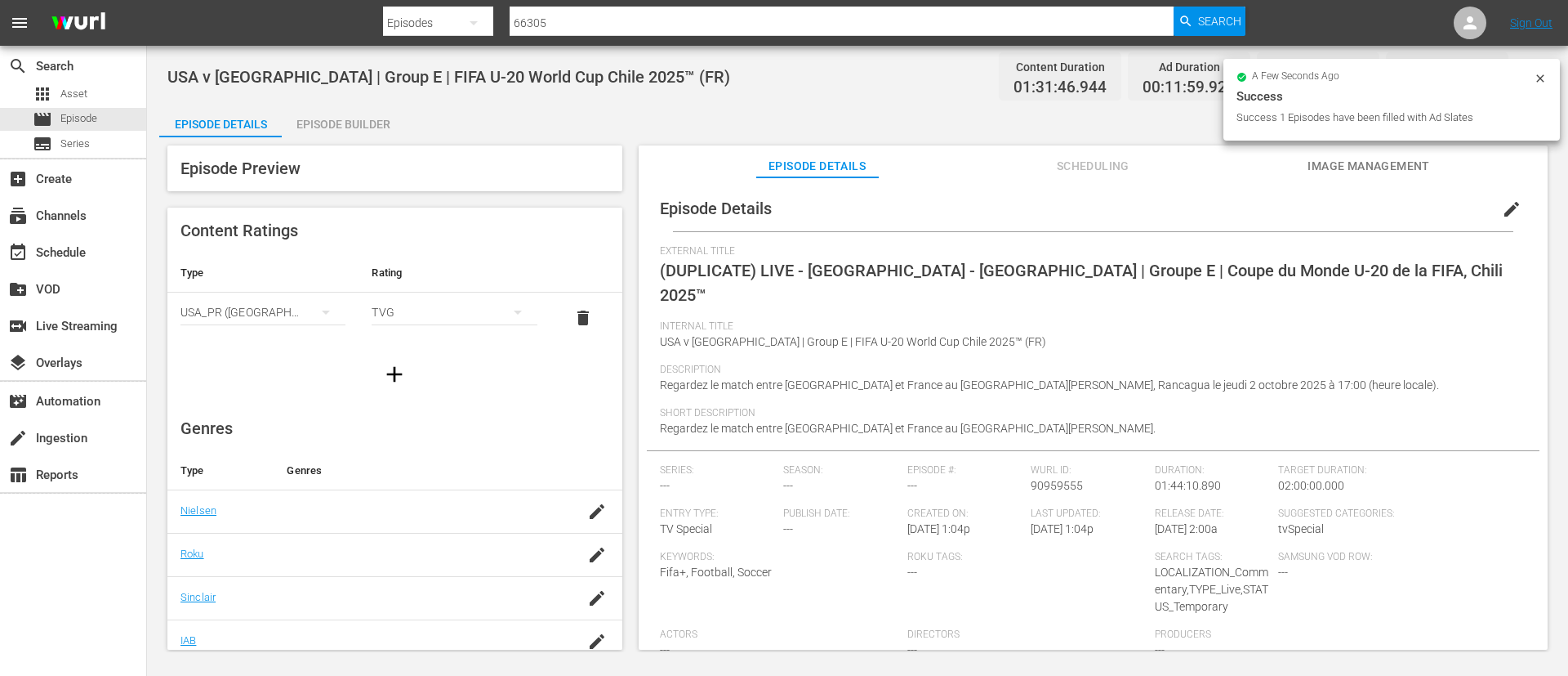
click at [1510, 202] on span "edit" at bounding box center [1511, 208] width 19 height 19
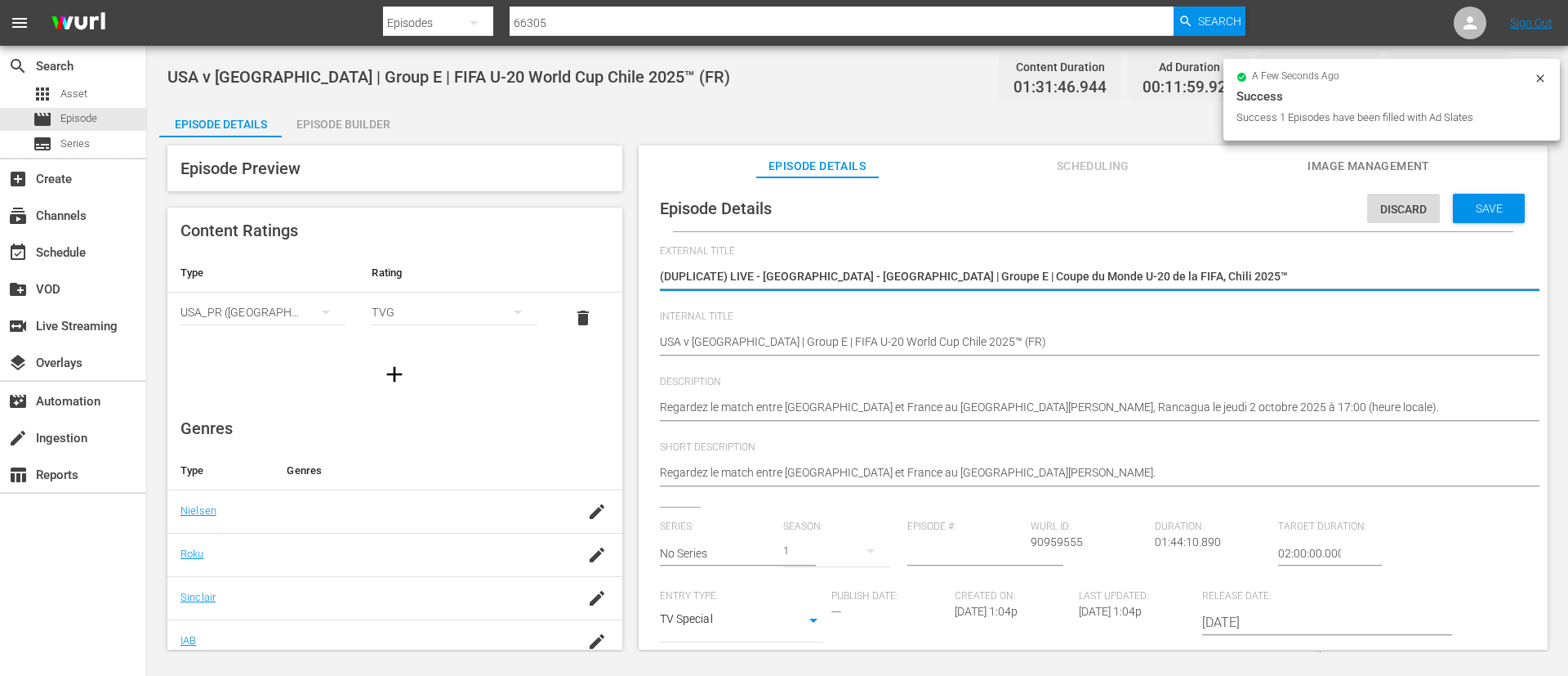
click at [1368, 262] on div "(DUPLICATE) LIVE - [GEOGRAPHIC_DATA] - [GEOGRAPHIC_DATA] | Groupe E | Coupe du …" at bounding box center [1089, 278] width 859 height 39
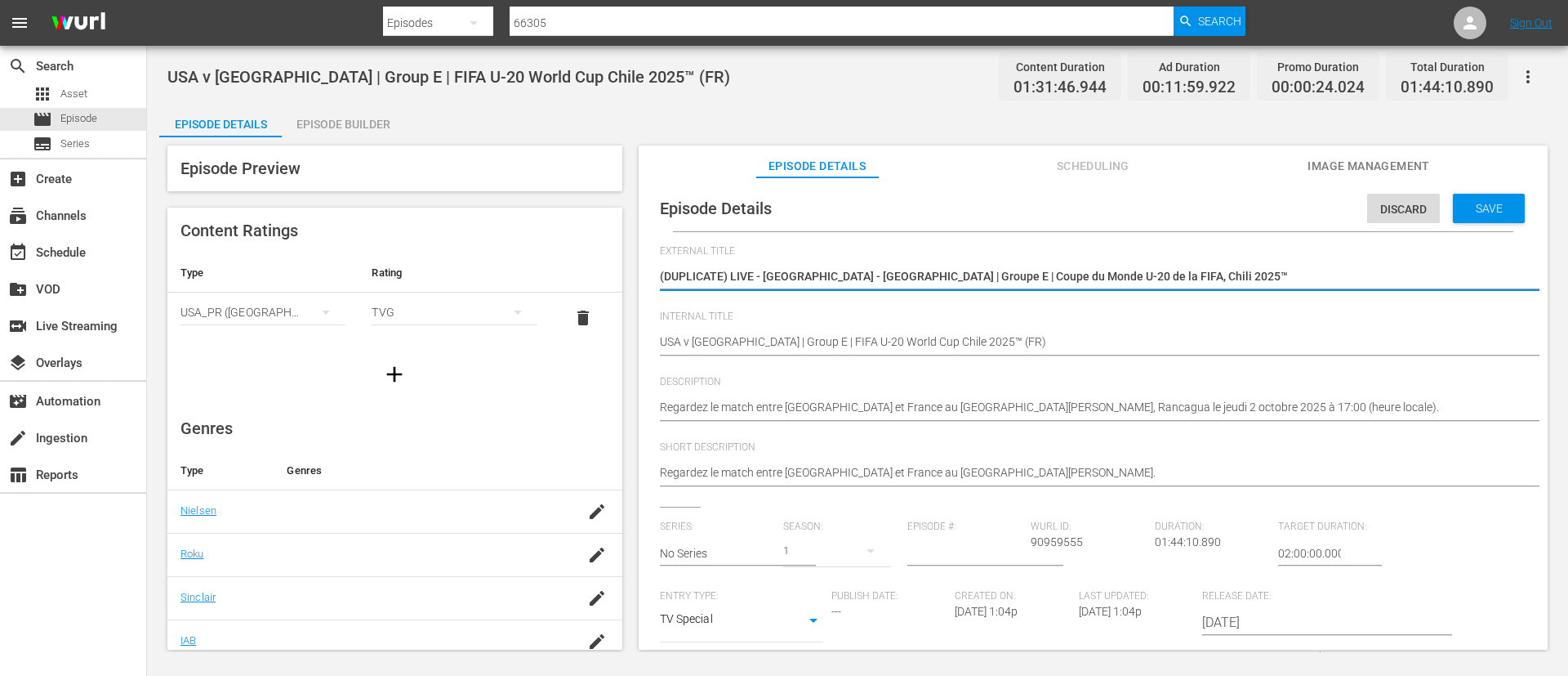
click at [1366, 269] on textarea "(DUPLICATE) LIVE - [GEOGRAPHIC_DATA] - [GEOGRAPHIC_DATA] | Groupe E | Coupe du …" at bounding box center [1089, 277] width 859 height 19
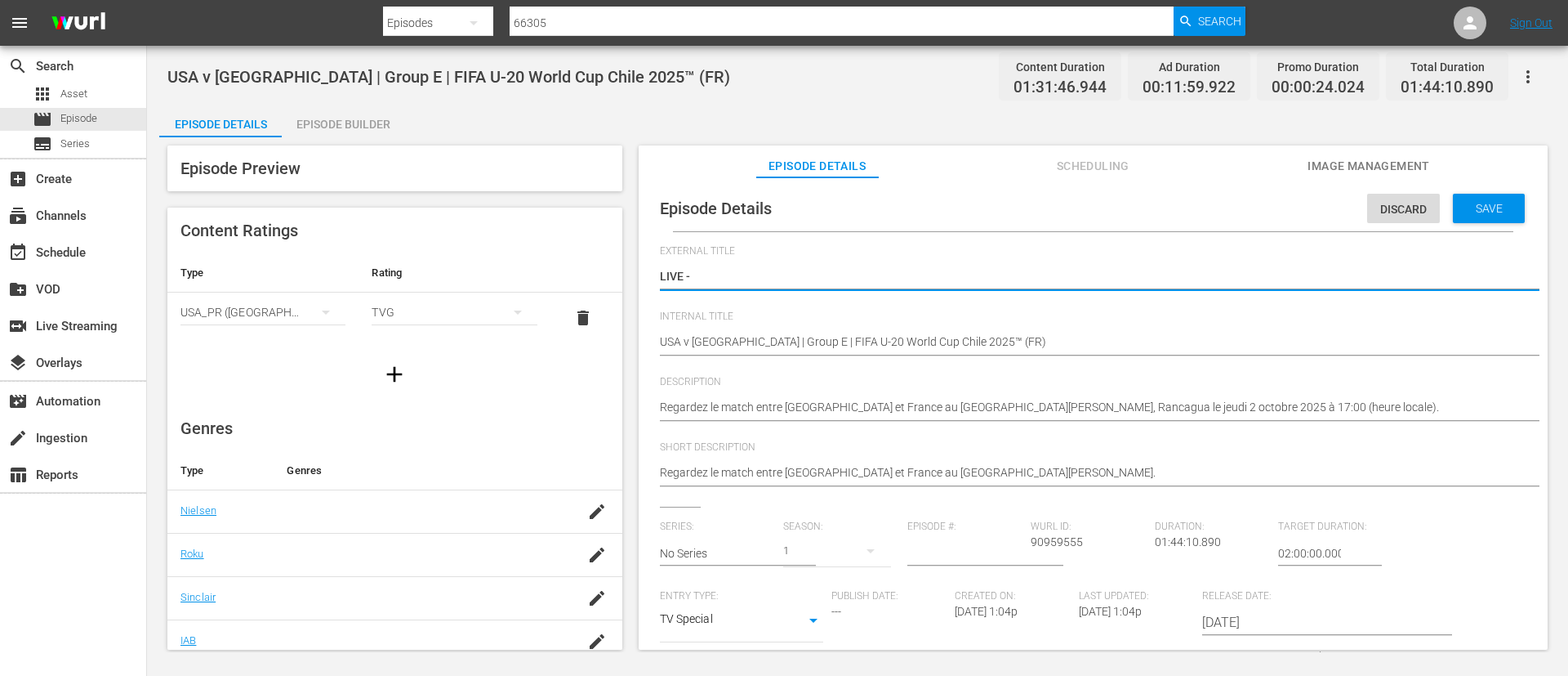
paste textarea "USA - [GEOGRAPHIC_DATA] | Gruppo E | Coppa del Mondo FIFA U-20 Cile 2025"
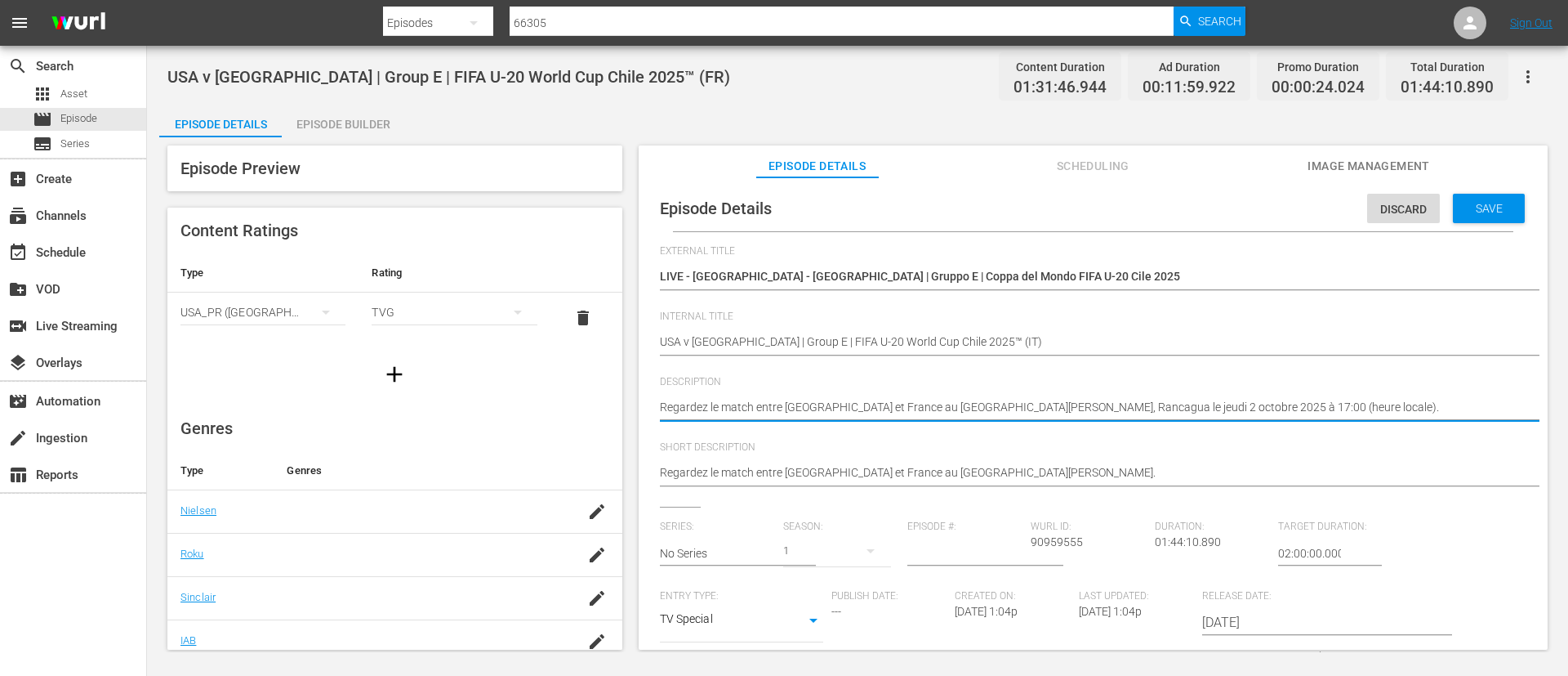
paste textarea "Guarda la partita tra USA e Francia giocato al [GEOGRAPHIC_DATA][PERSON_NAME], …"
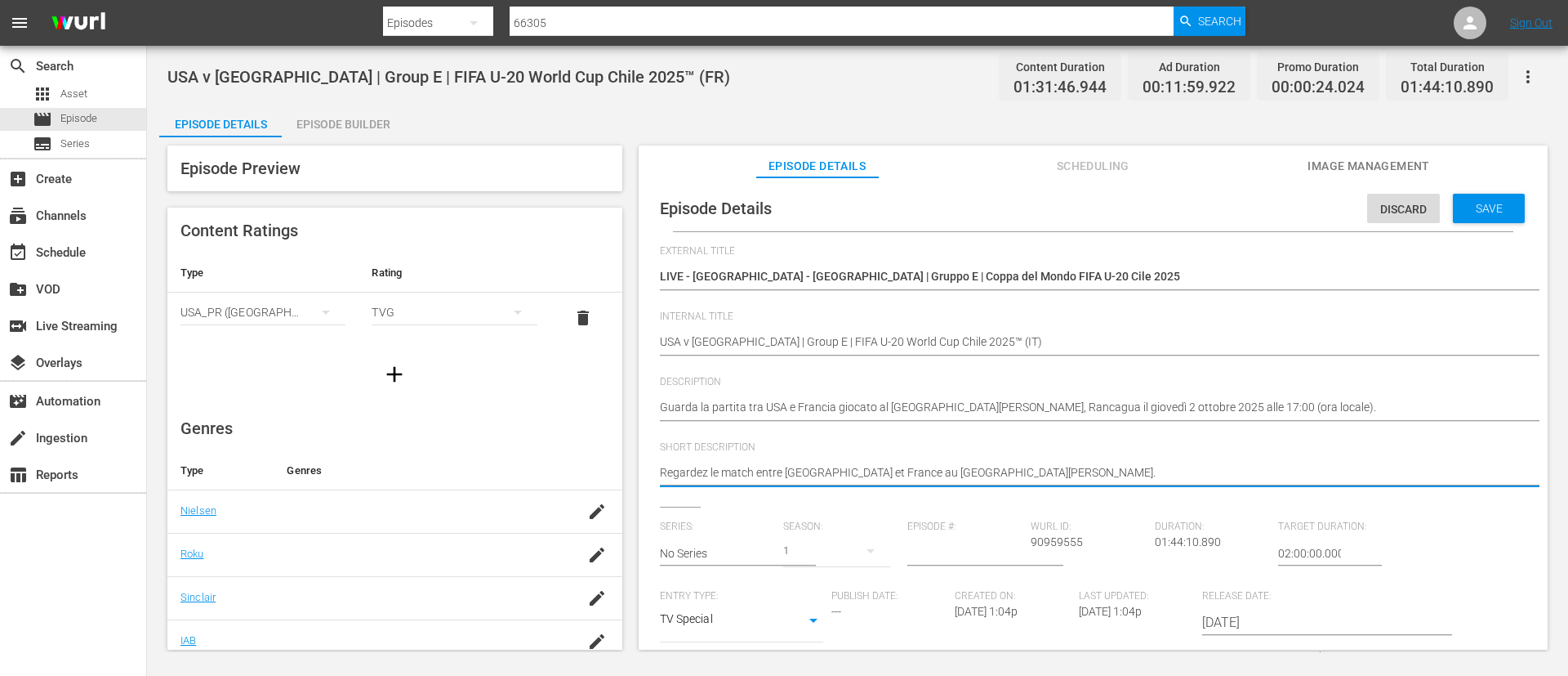
paste textarea "Guarda la partita tra USA e Francia giocato al [GEOGRAPHIC_DATA][PERSON_NAME], …"
